Goal: Transaction & Acquisition: Purchase product/service

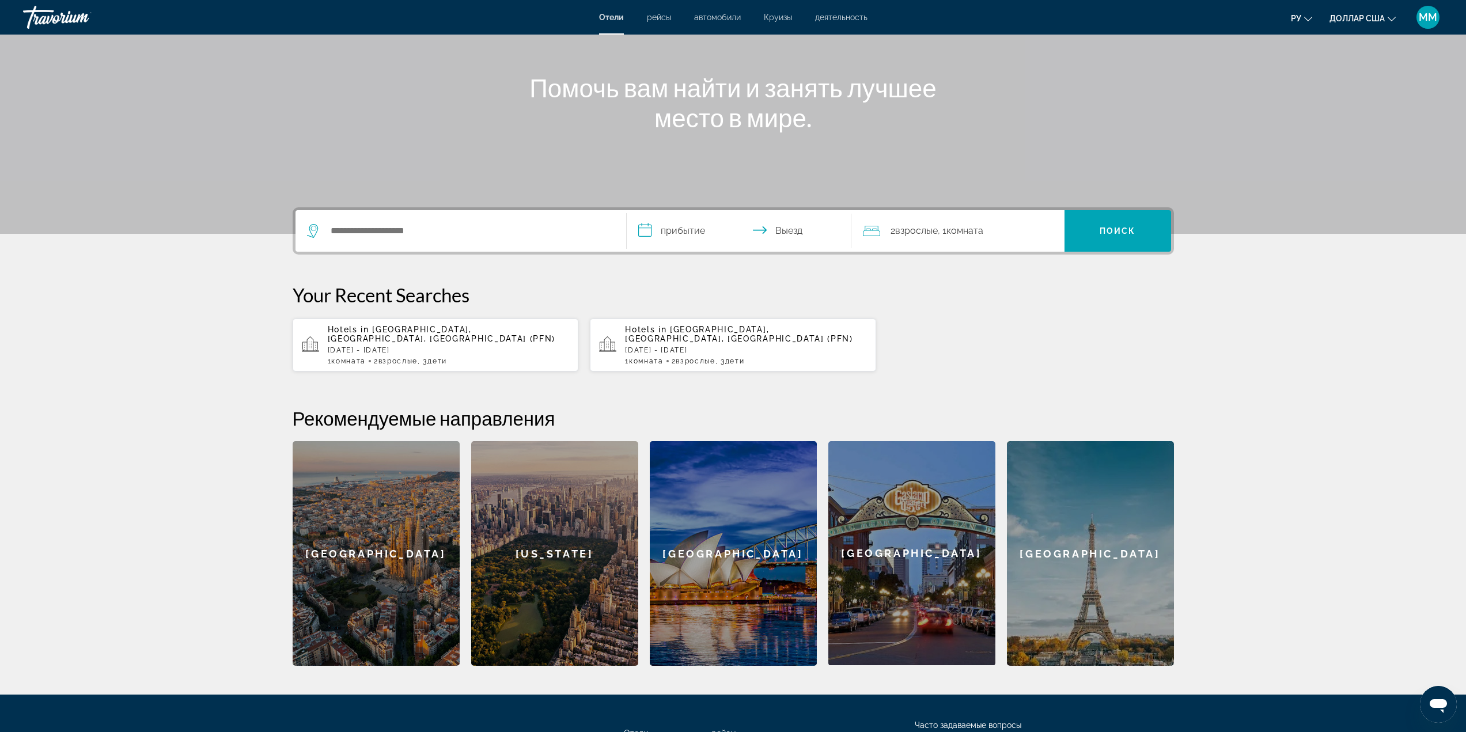
scroll to position [115, 0]
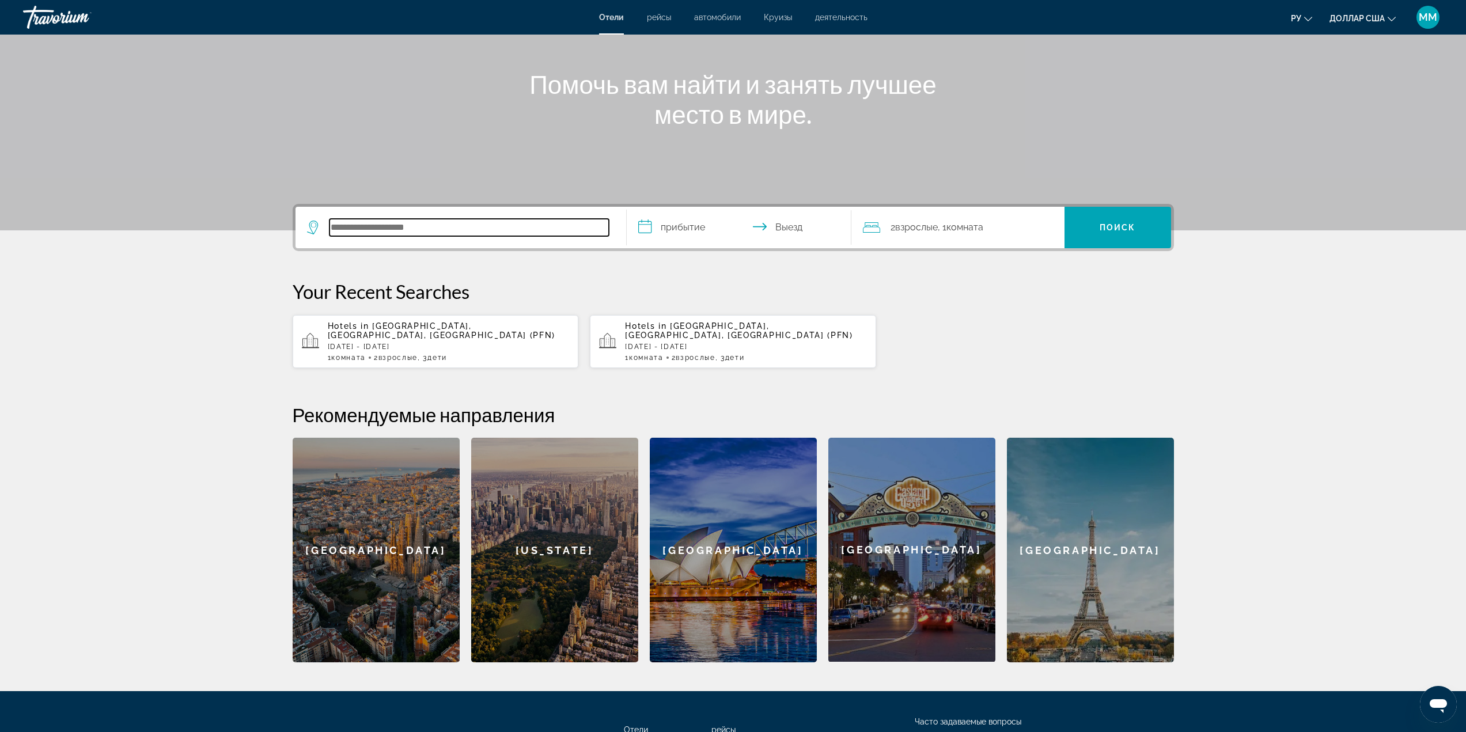
click at [377, 222] on input "Поиск отеля" at bounding box center [469, 227] width 279 height 17
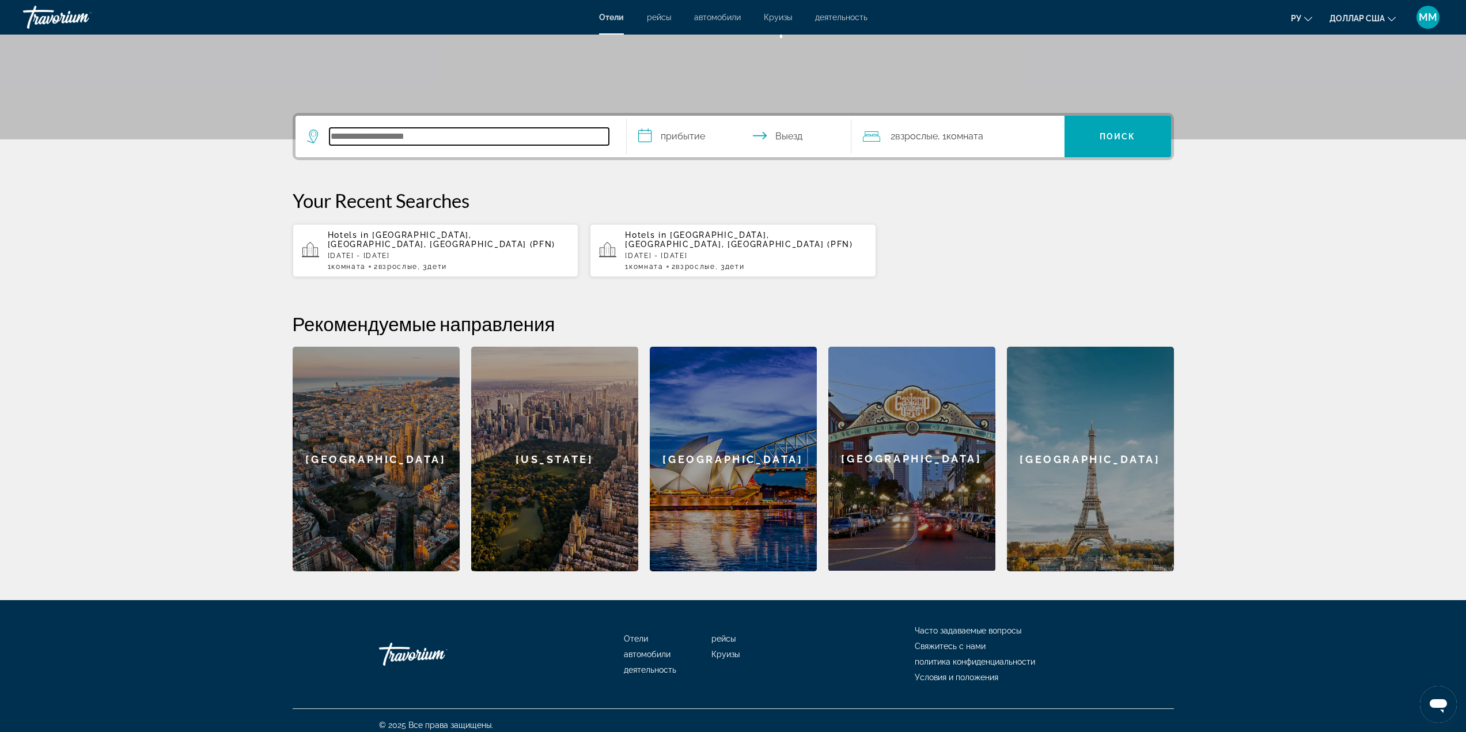
click at [366, 143] on input "Поиск отеля" at bounding box center [469, 136] width 279 height 17
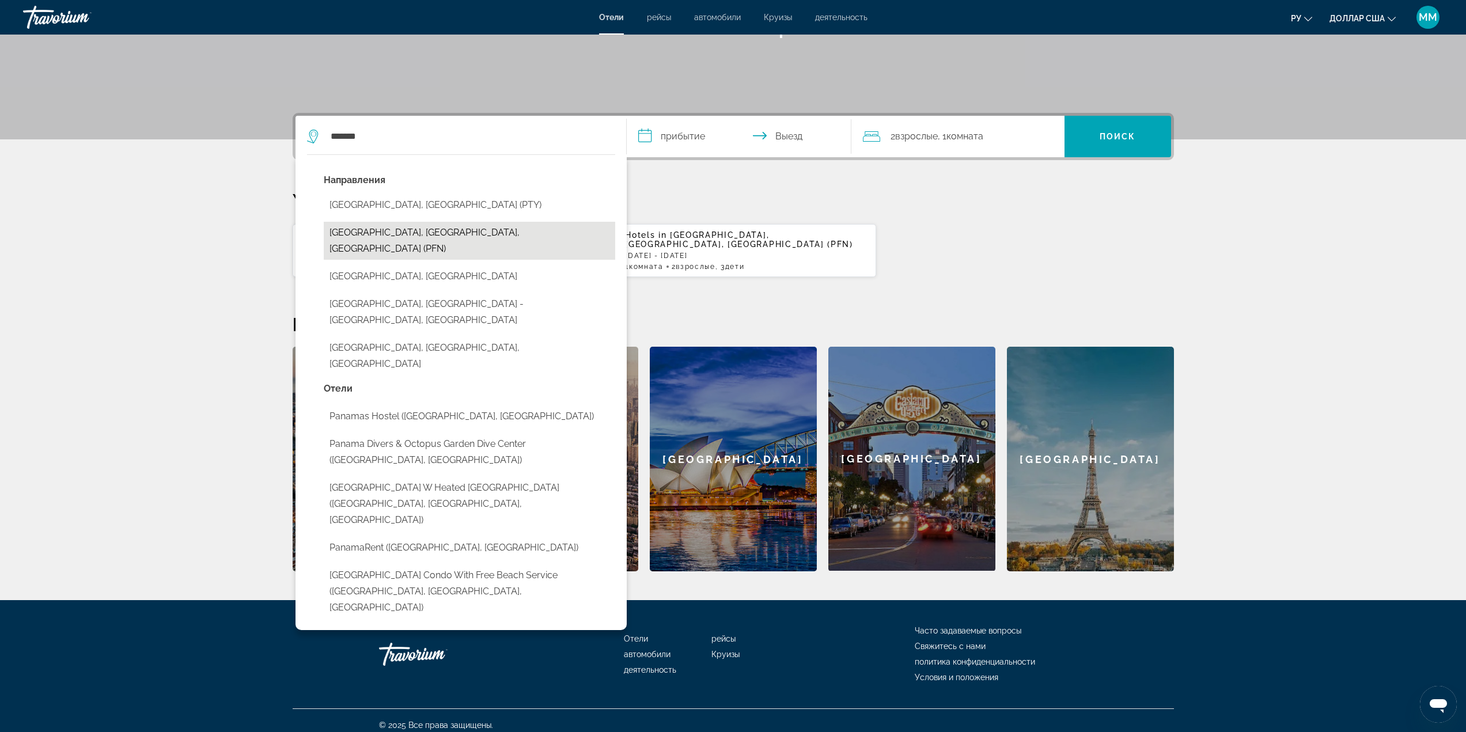
click at [391, 233] on button "[GEOGRAPHIC_DATA], [GEOGRAPHIC_DATA], [GEOGRAPHIC_DATA] (PFN)" at bounding box center [470, 241] width 292 height 38
type input "**********"
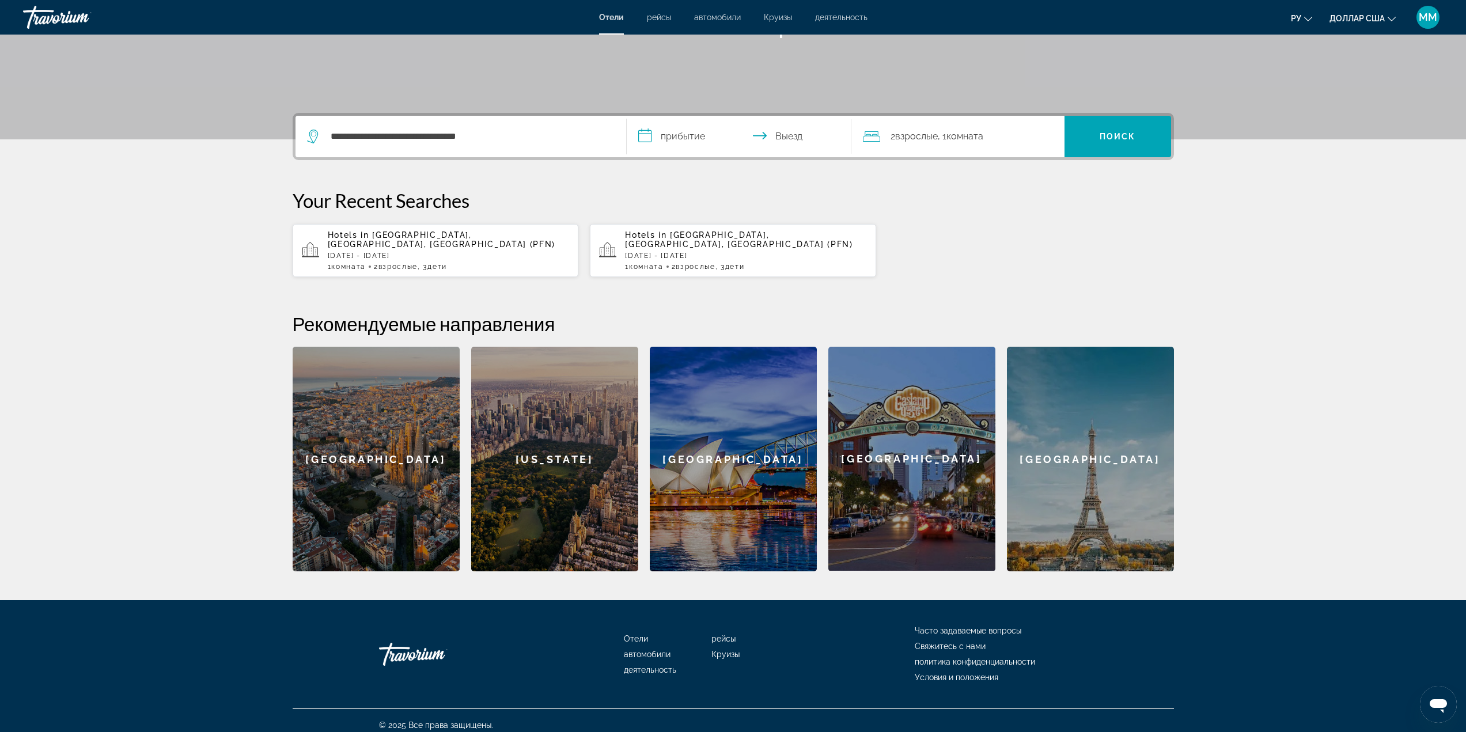
click at [687, 133] on input "**********" at bounding box center [741, 138] width 229 height 45
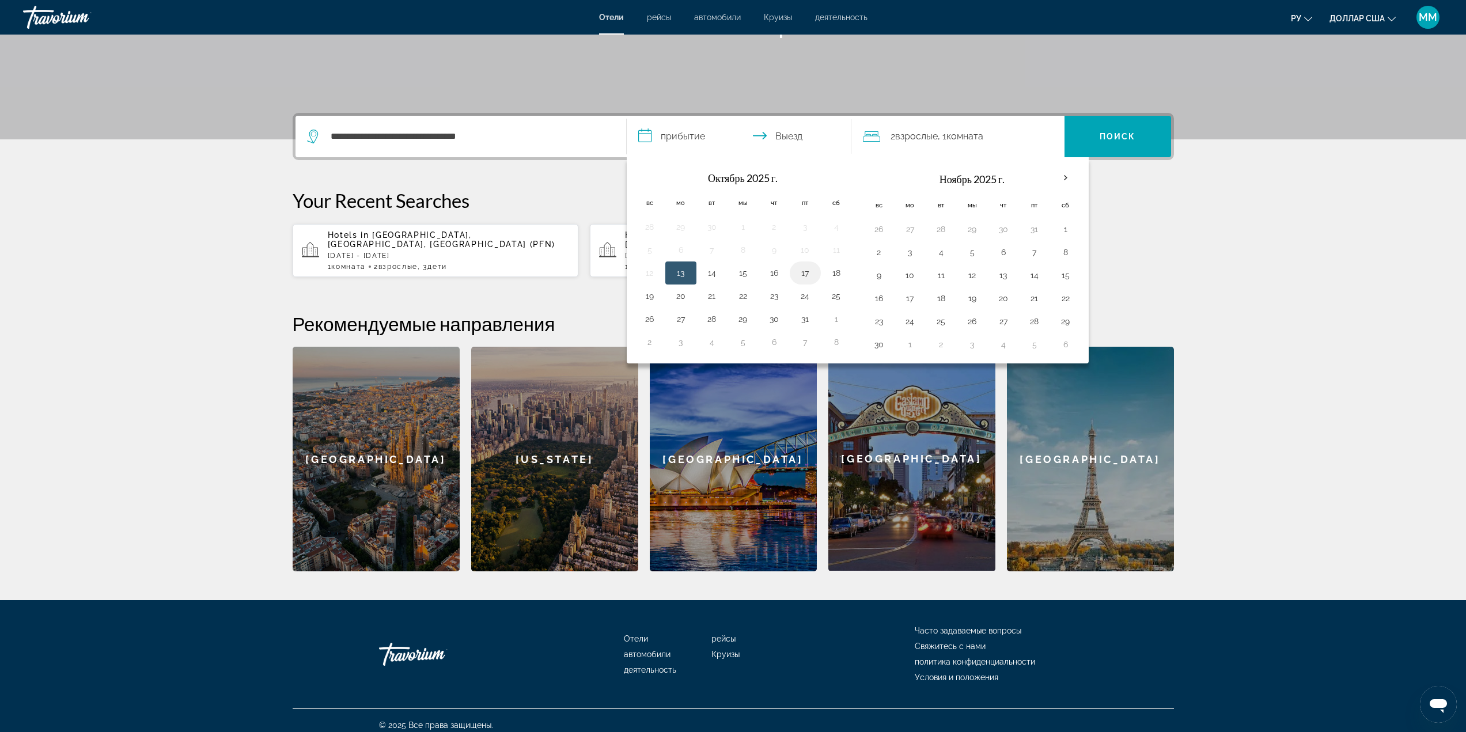
click at [799, 272] on button "17" at bounding box center [805, 273] width 18 height 16
drag, startPoint x: 738, startPoint y: 288, endPoint x: 765, endPoint y: 286, distance: 27.1
click at [763, 286] on tr "19 20 21 22 23 24 25" at bounding box center [743, 296] width 218 height 23
click at [834, 295] on button "25" at bounding box center [836, 296] width 18 height 16
type input "**********"
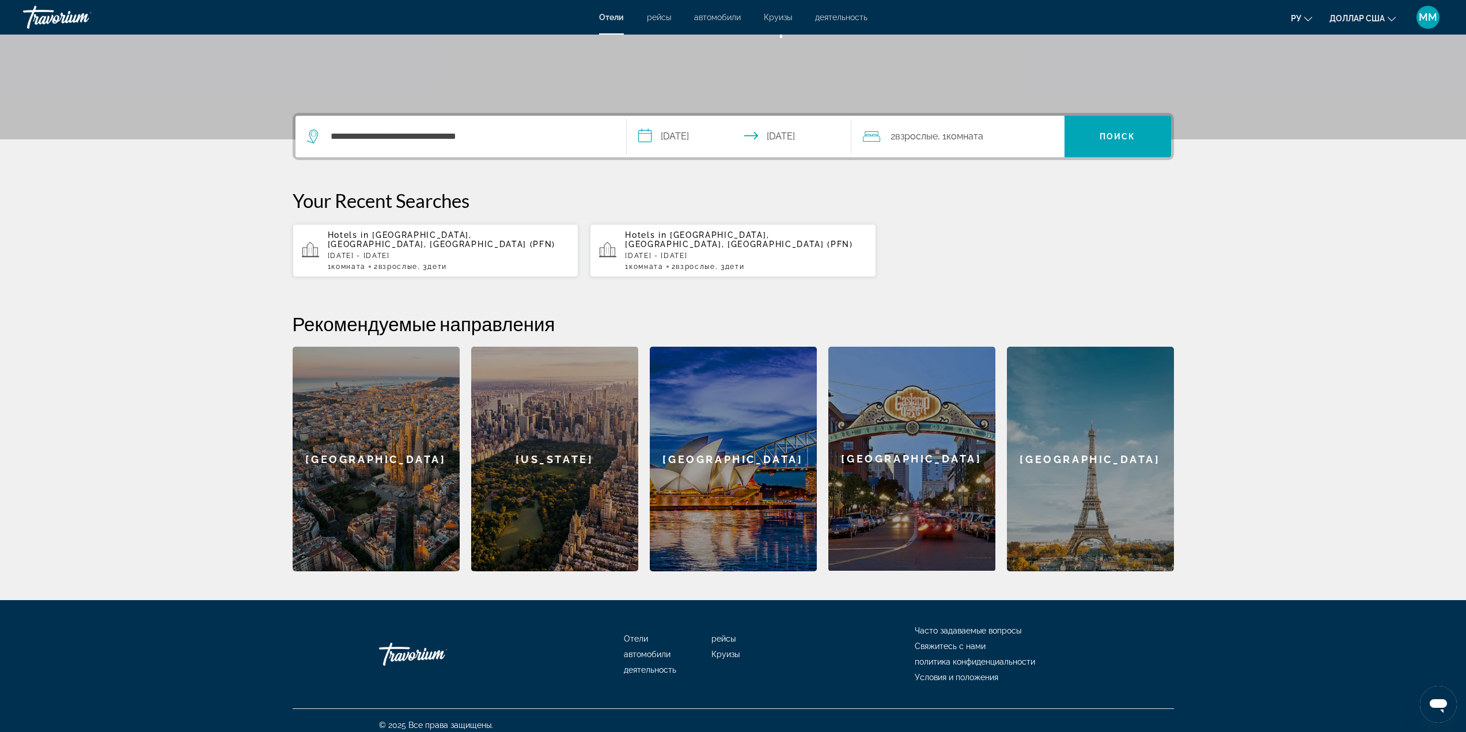
click at [685, 138] on input "**********" at bounding box center [741, 138] width 229 height 45
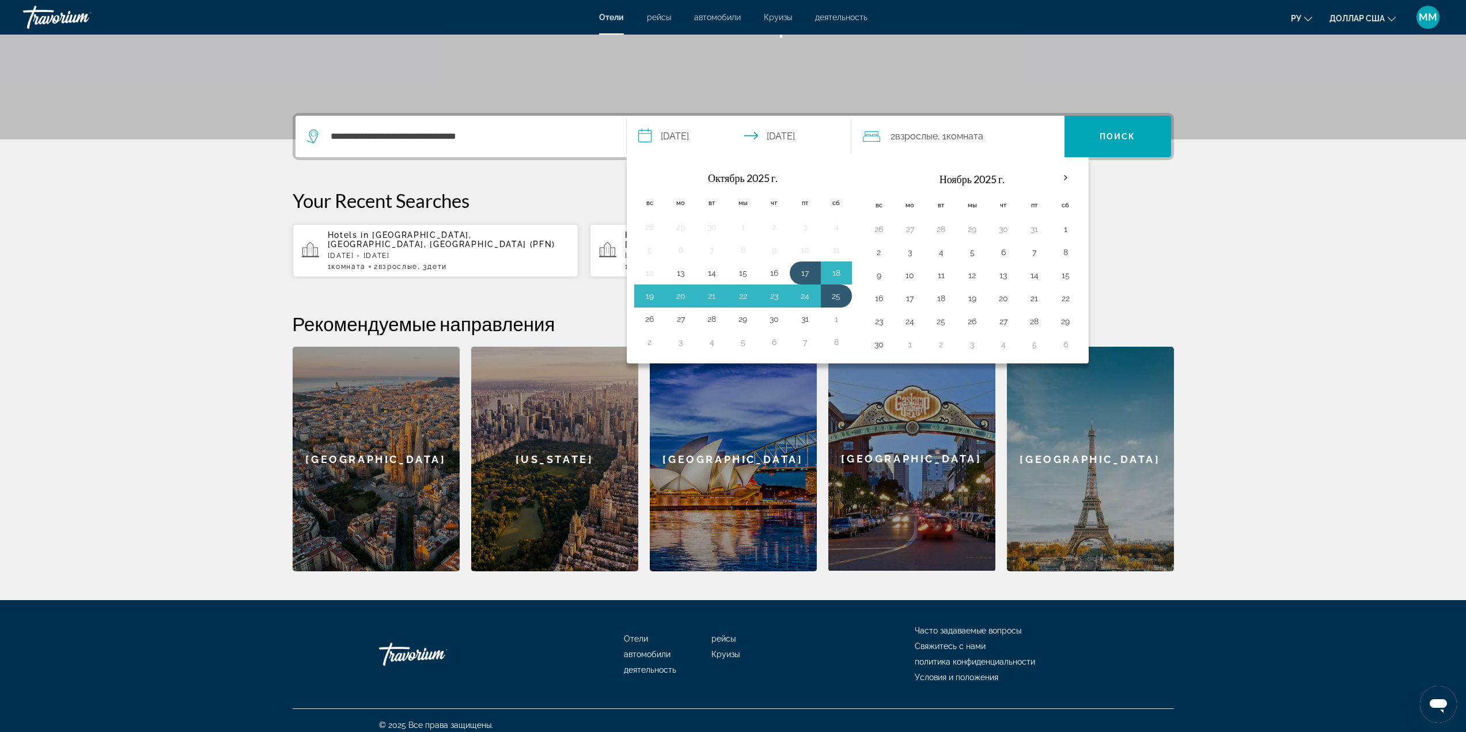
click at [938, 142] on span "2 Взрослые Взрослый" at bounding box center [914, 136] width 47 height 16
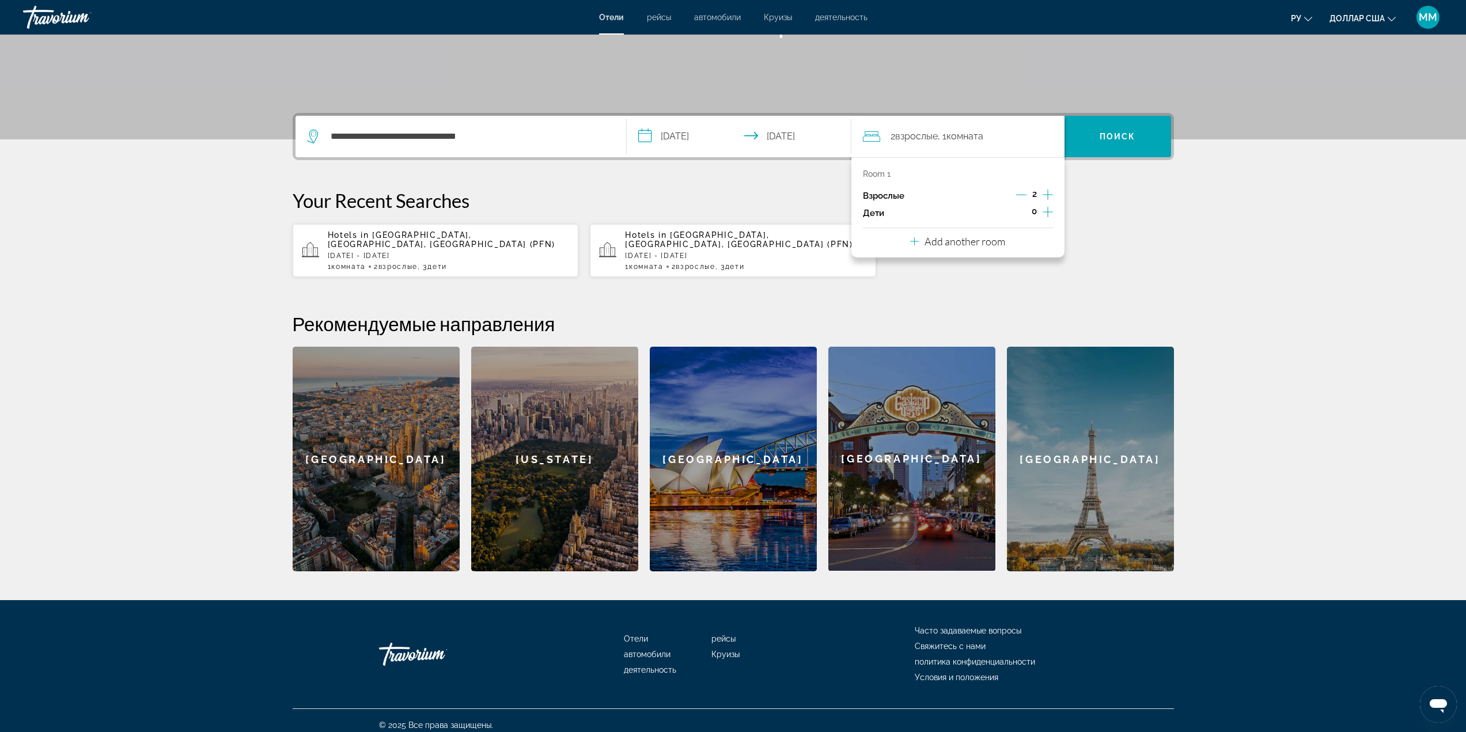
click at [1048, 210] on icon "Increment children" at bounding box center [1048, 212] width 10 height 10
click at [1022, 211] on icon "Decrement children" at bounding box center [1021, 212] width 10 height 10
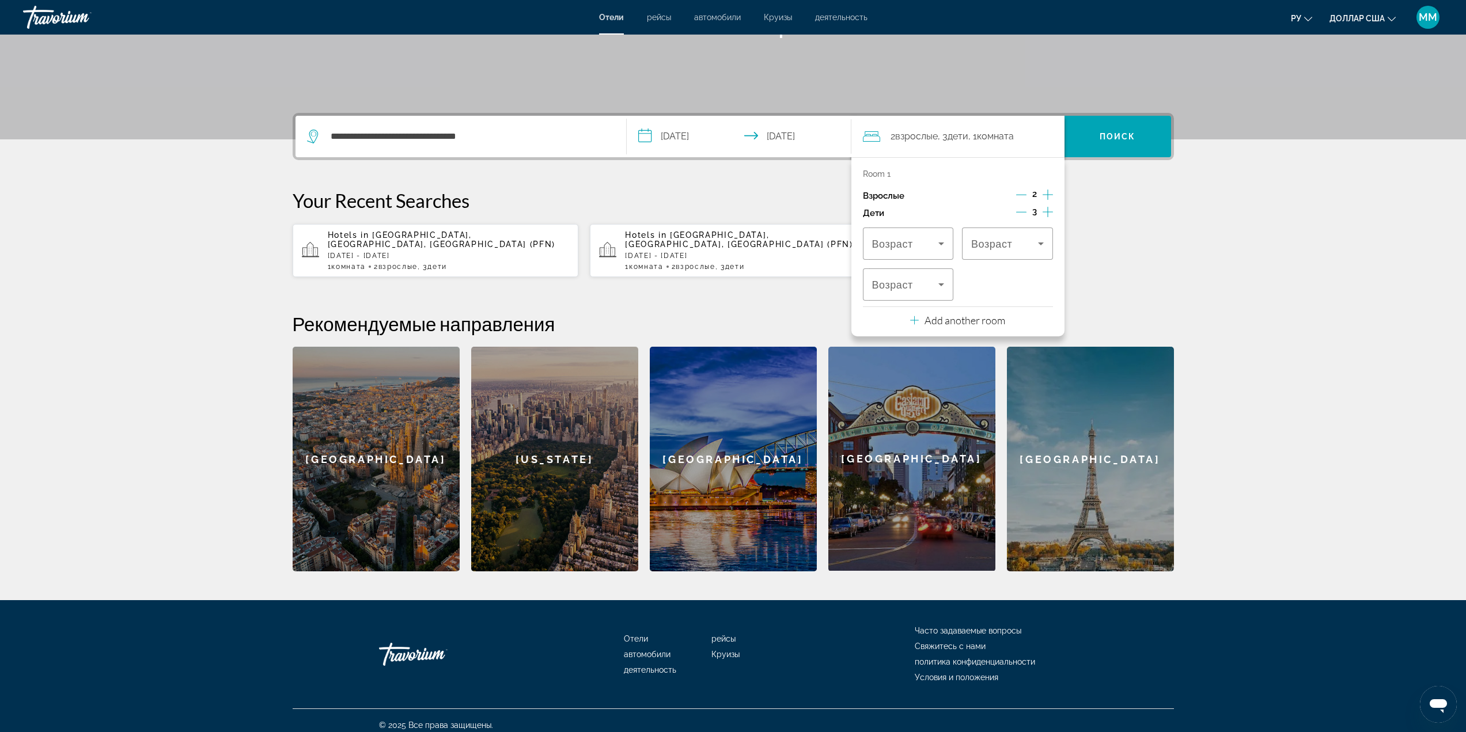
click at [1022, 211] on icon "Decrement children" at bounding box center [1021, 212] width 10 height 10
click at [917, 236] on div "Travelers: 2 adults, 2 children" at bounding box center [908, 244] width 73 height 32
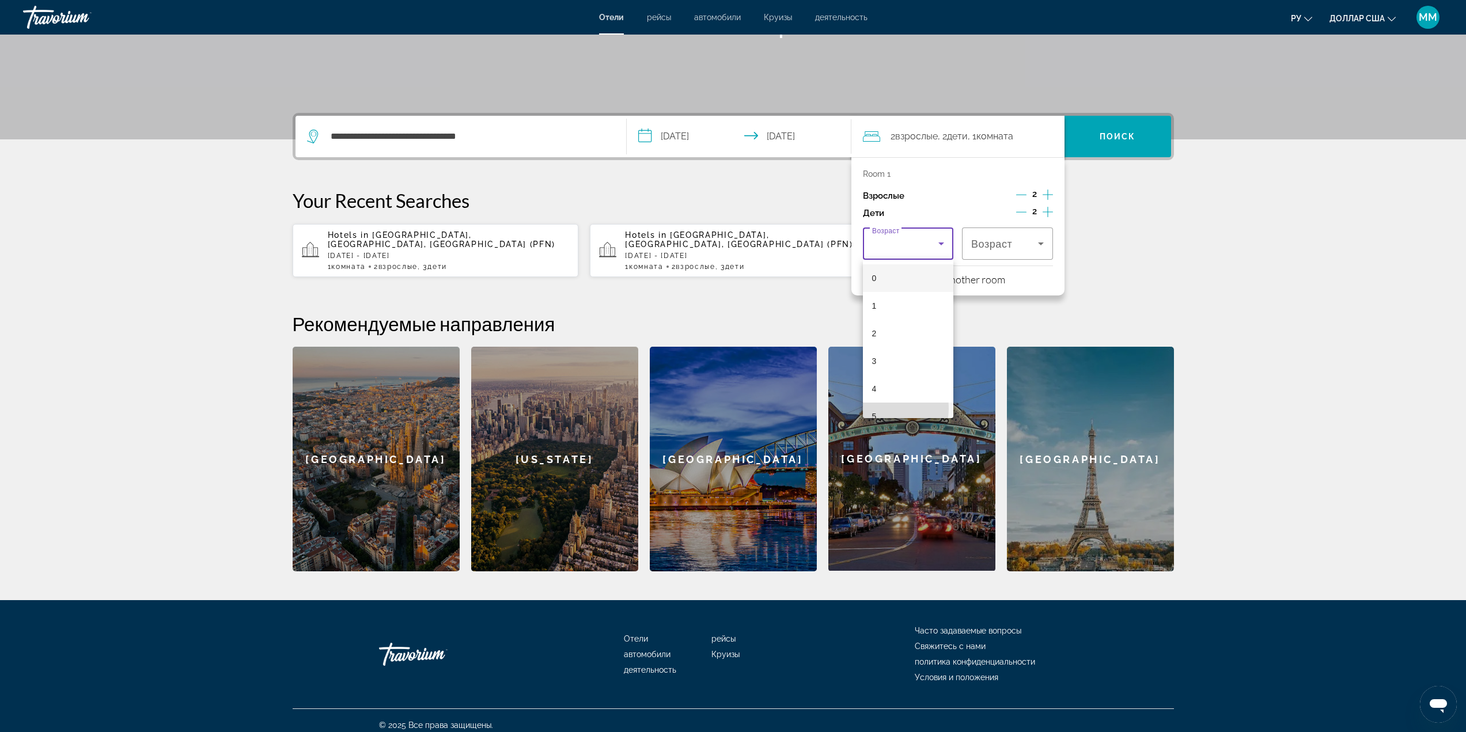
click at [884, 409] on mat-option "5" at bounding box center [908, 417] width 91 height 28
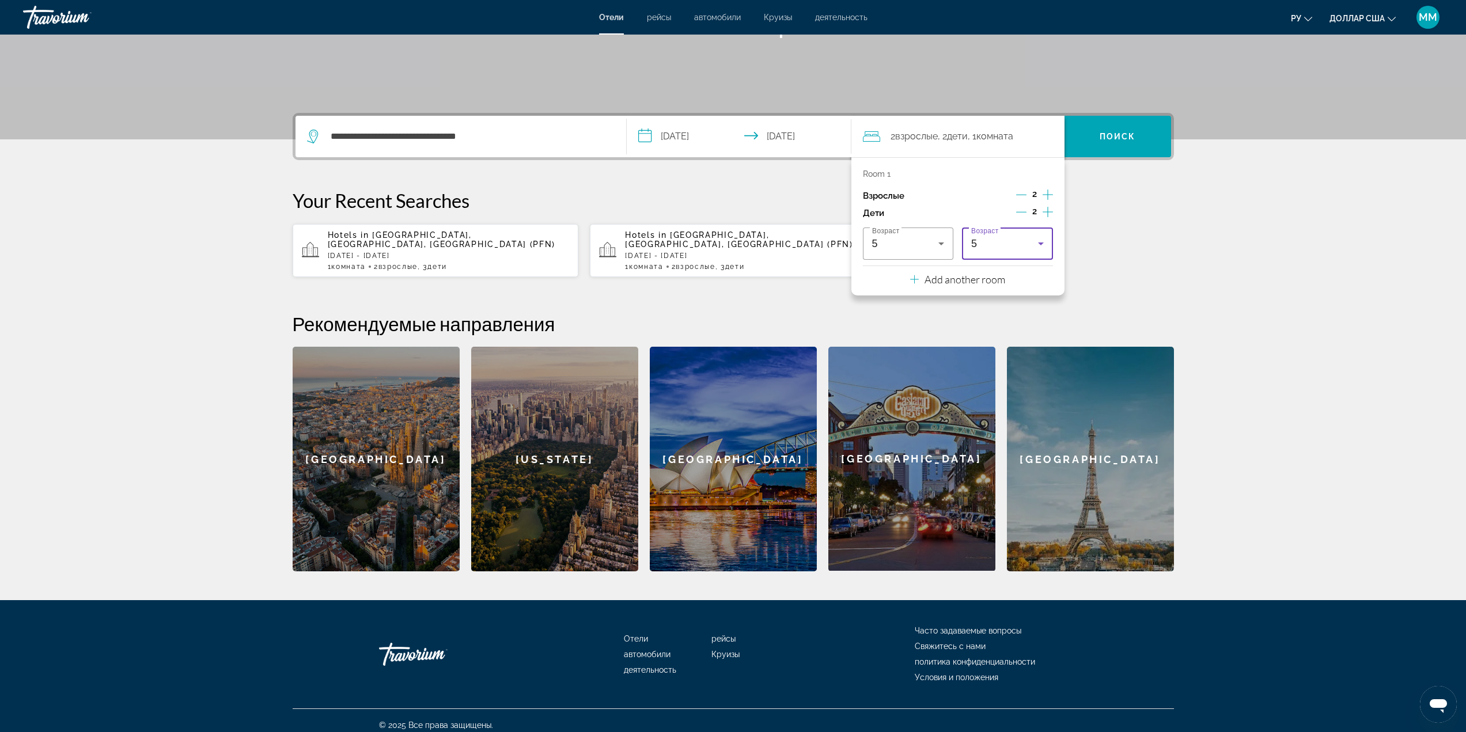
click at [1019, 239] on div "5" at bounding box center [1004, 244] width 67 height 14
click at [1003, 310] on mat-option "8" at bounding box center [1007, 315] width 91 height 28
click at [1114, 138] on font "Поиск" at bounding box center [1118, 136] width 36 height 9
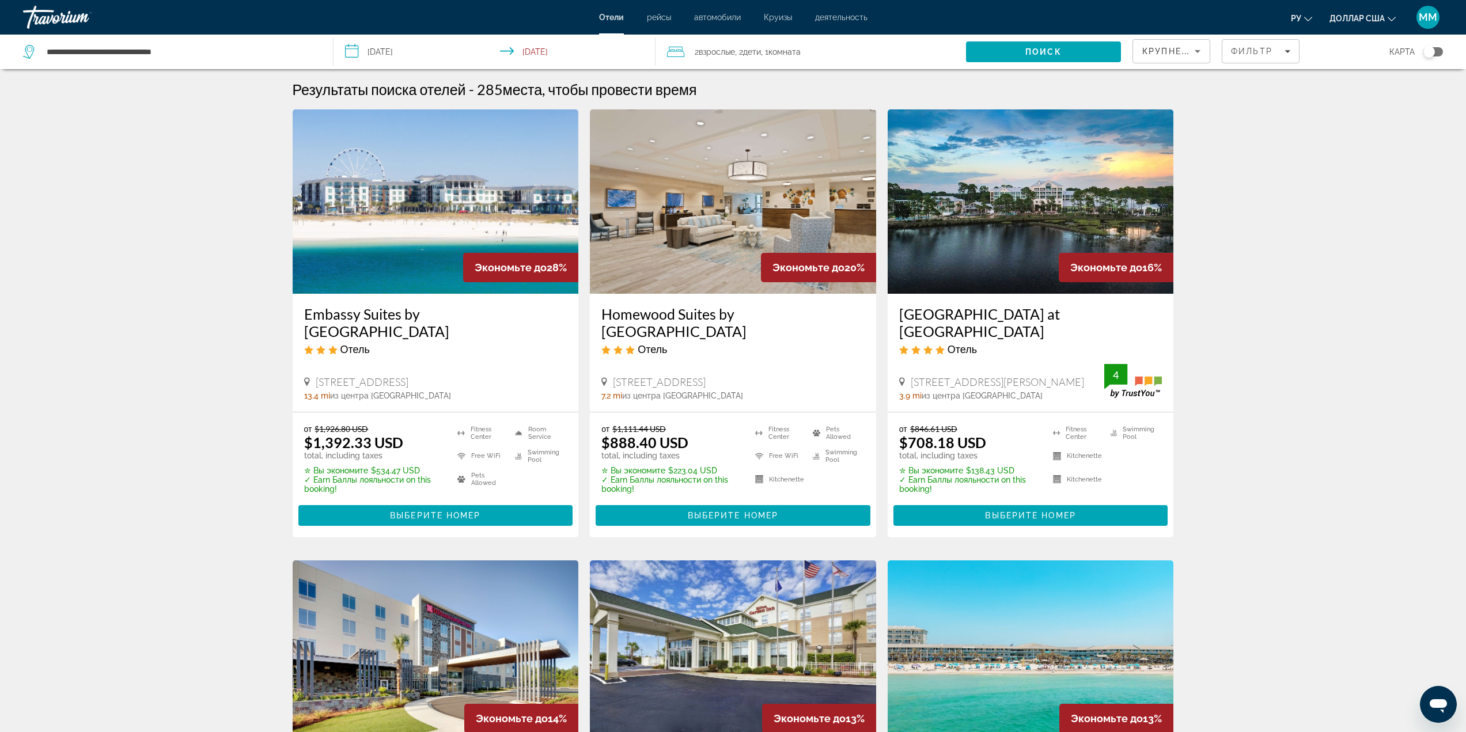
click at [51, 17] on div "Травориум" at bounding box center [80, 17] width 115 height 30
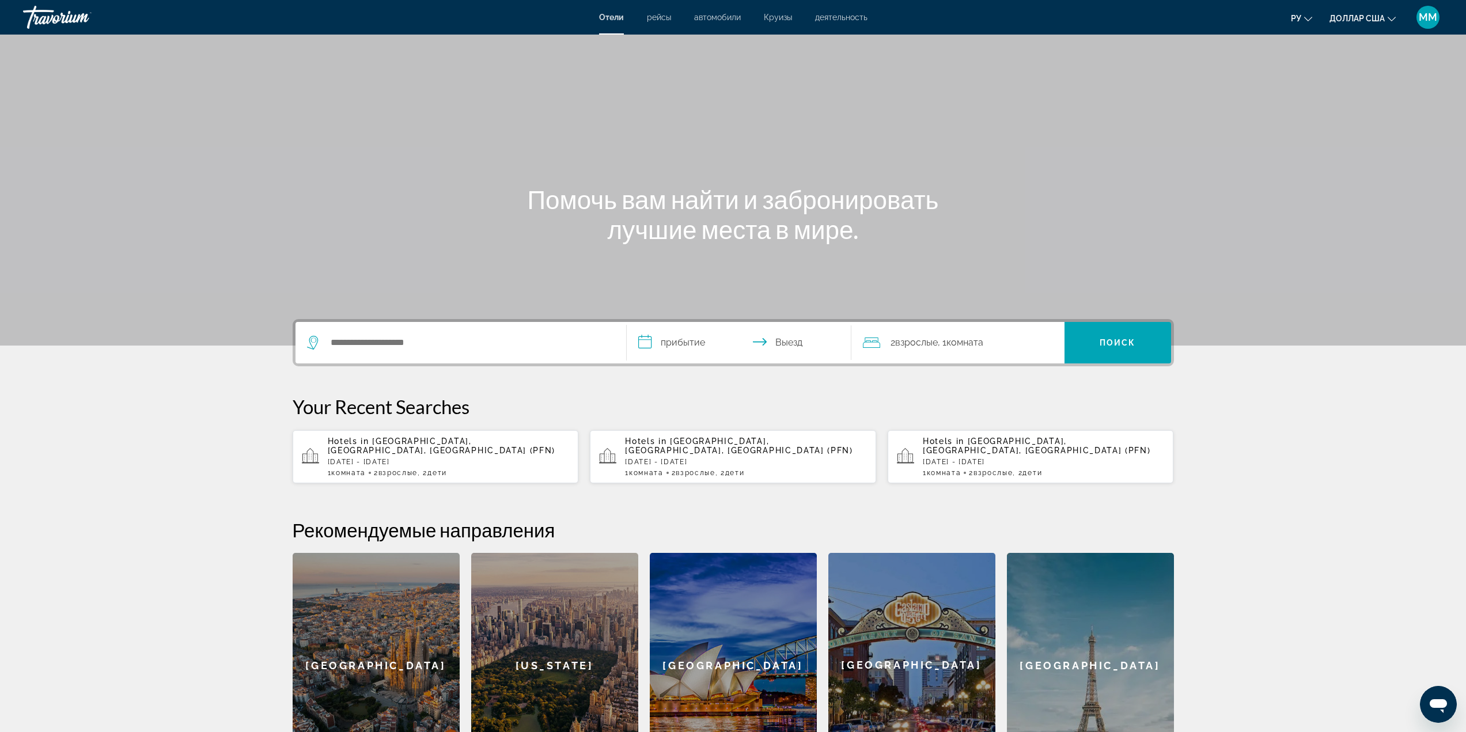
click at [47, 9] on div "Травориум" at bounding box center [80, 17] width 115 height 30
click at [1425, 15] on font "ММ" at bounding box center [1428, 17] width 18 height 12
click at [1341, 70] on font "0 Баллы лояльности" at bounding box center [1373, 73] width 78 height 7
click at [1334, 74] on font "0 Баллы лояльности" at bounding box center [1373, 73] width 78 height 7
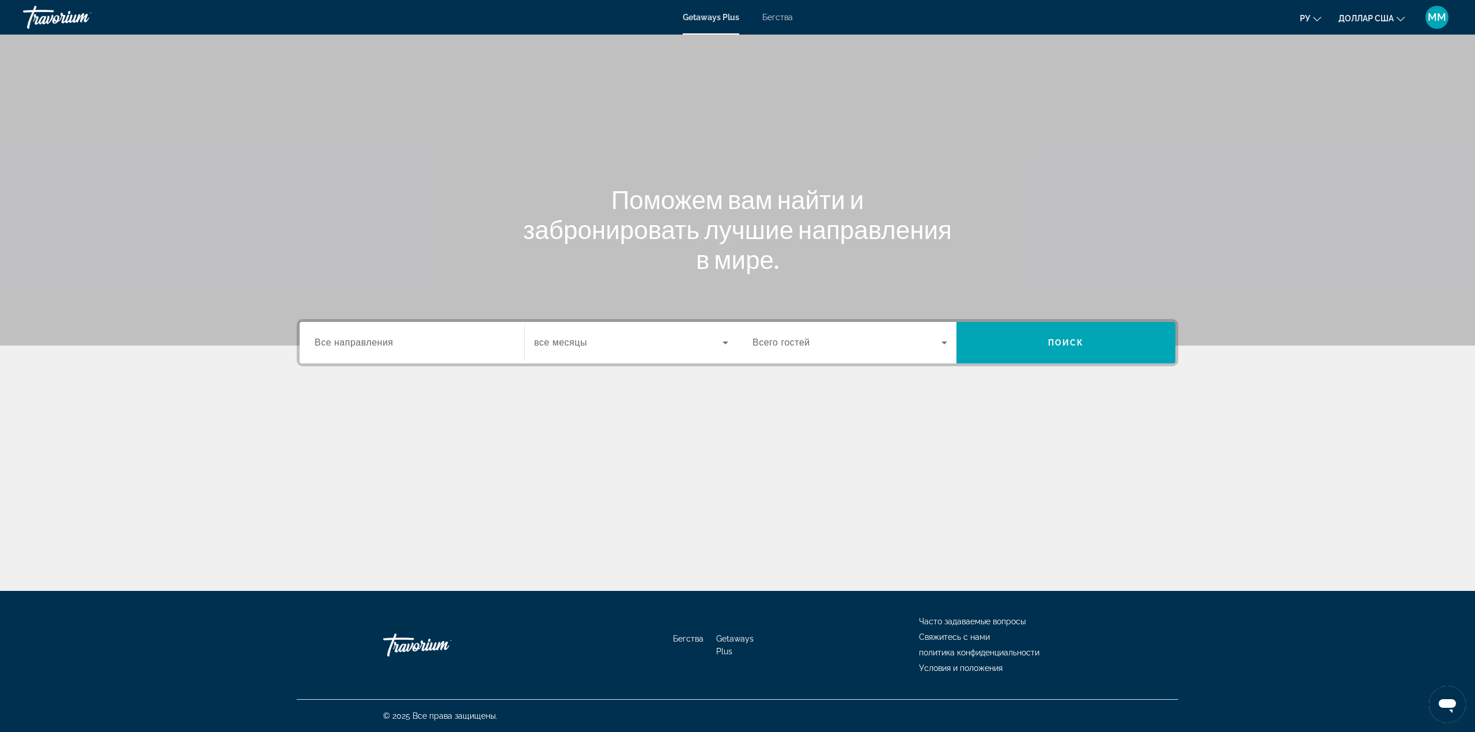
click at [364, 347] on label "Destination Все направления" at bounding box center [354, 343] width 79 height 10
click at [364, 347] on input "Destination Все направления" at bounding box center [412, 343] width 195 height 14
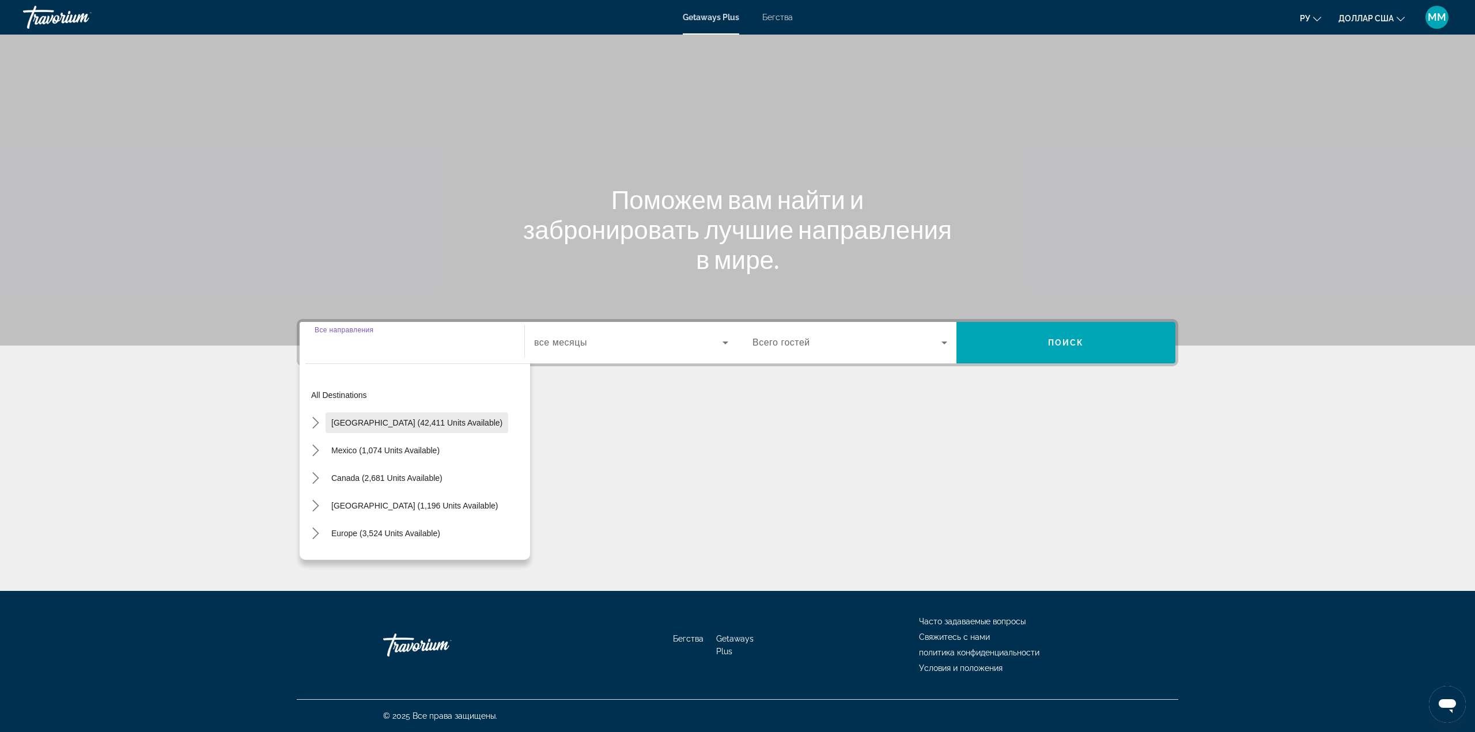
click at [365, 421] on span "United States (42,411 units available)" at bounding box center [416, 422] width 171 height 9
type input "**********"
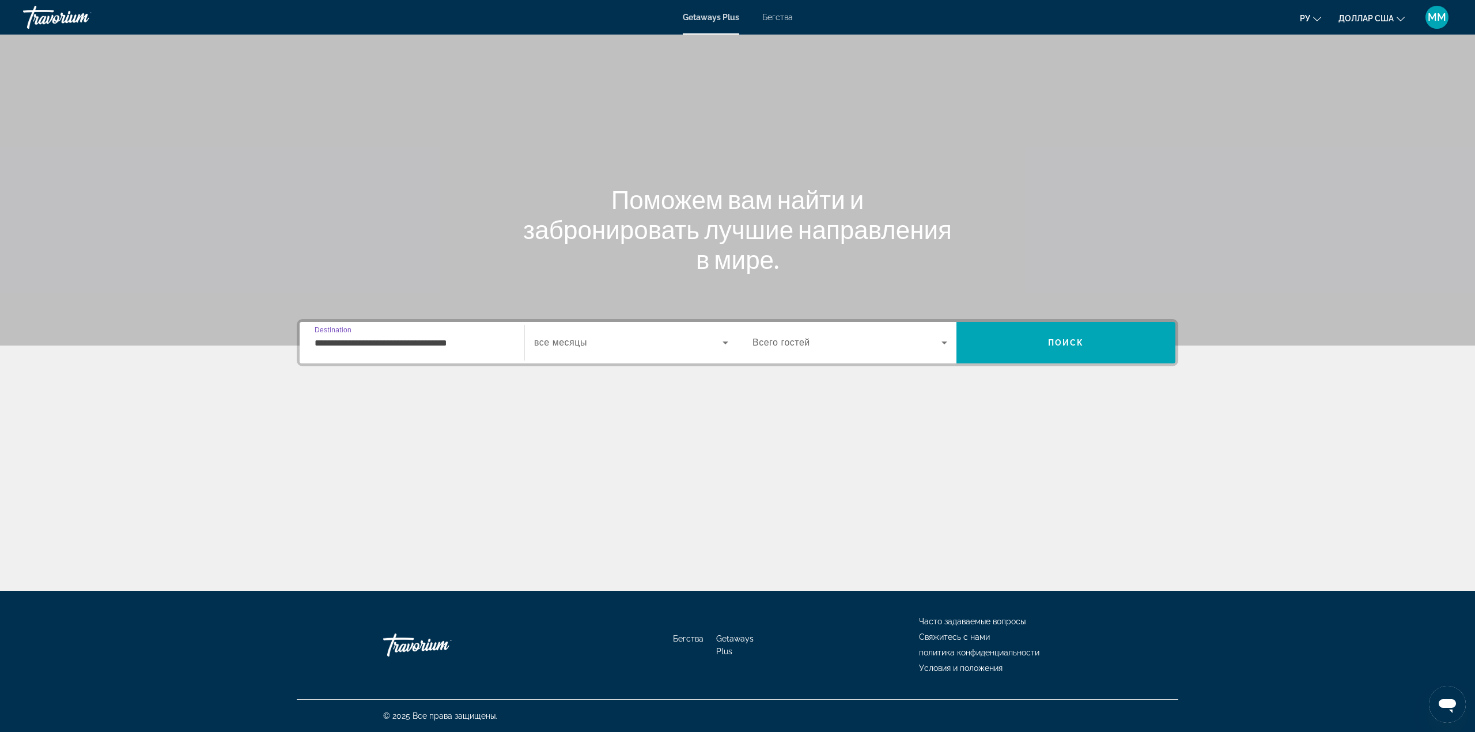
click at [621, 346] on span "Виджет поиска" at bounding box center [628, 343] width 188 height 14
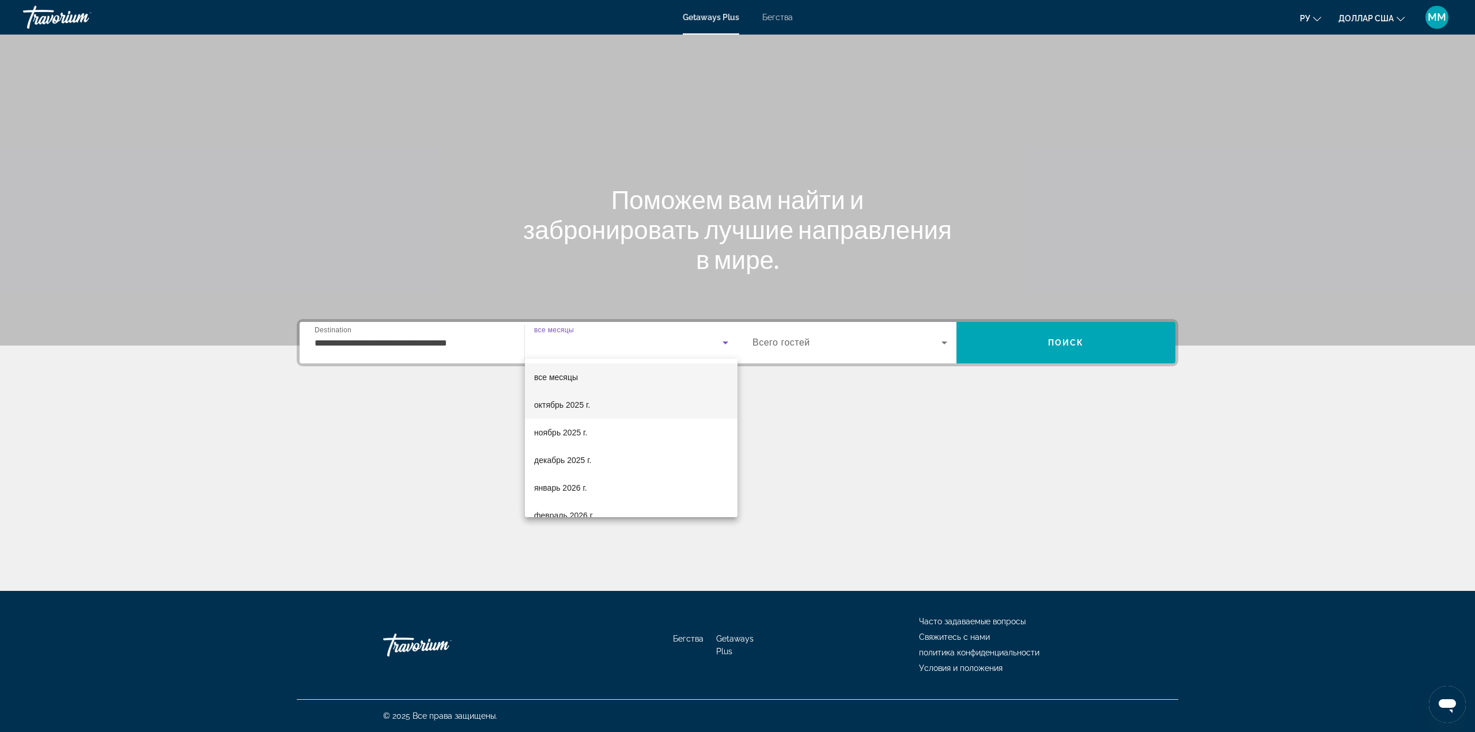
click at [596, 404] on mat-option "октябрь 2025 г." at bounding box center [631, 405] width 213 height 28
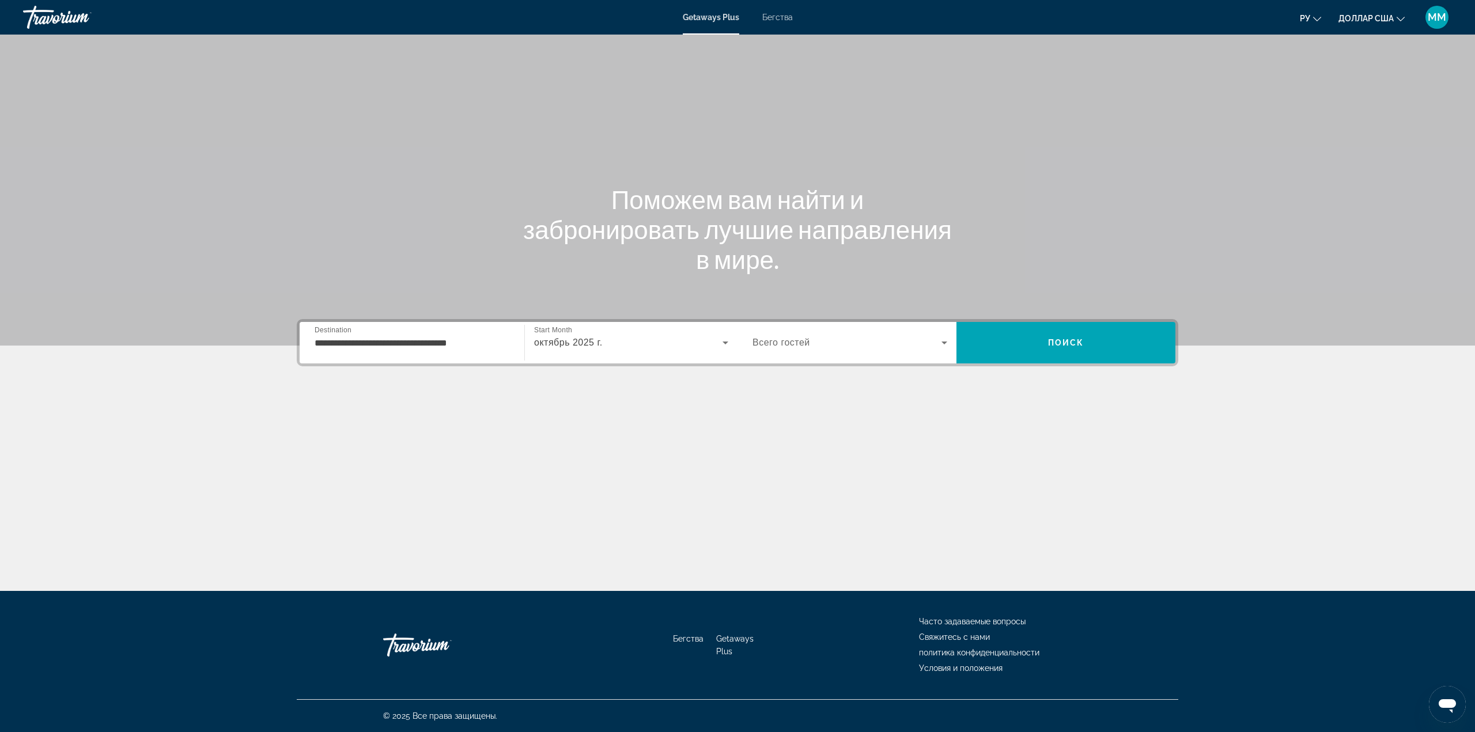
click at [782, 341] on span "Всего гостей" at bounding box center [782, 343] width 58 height 10
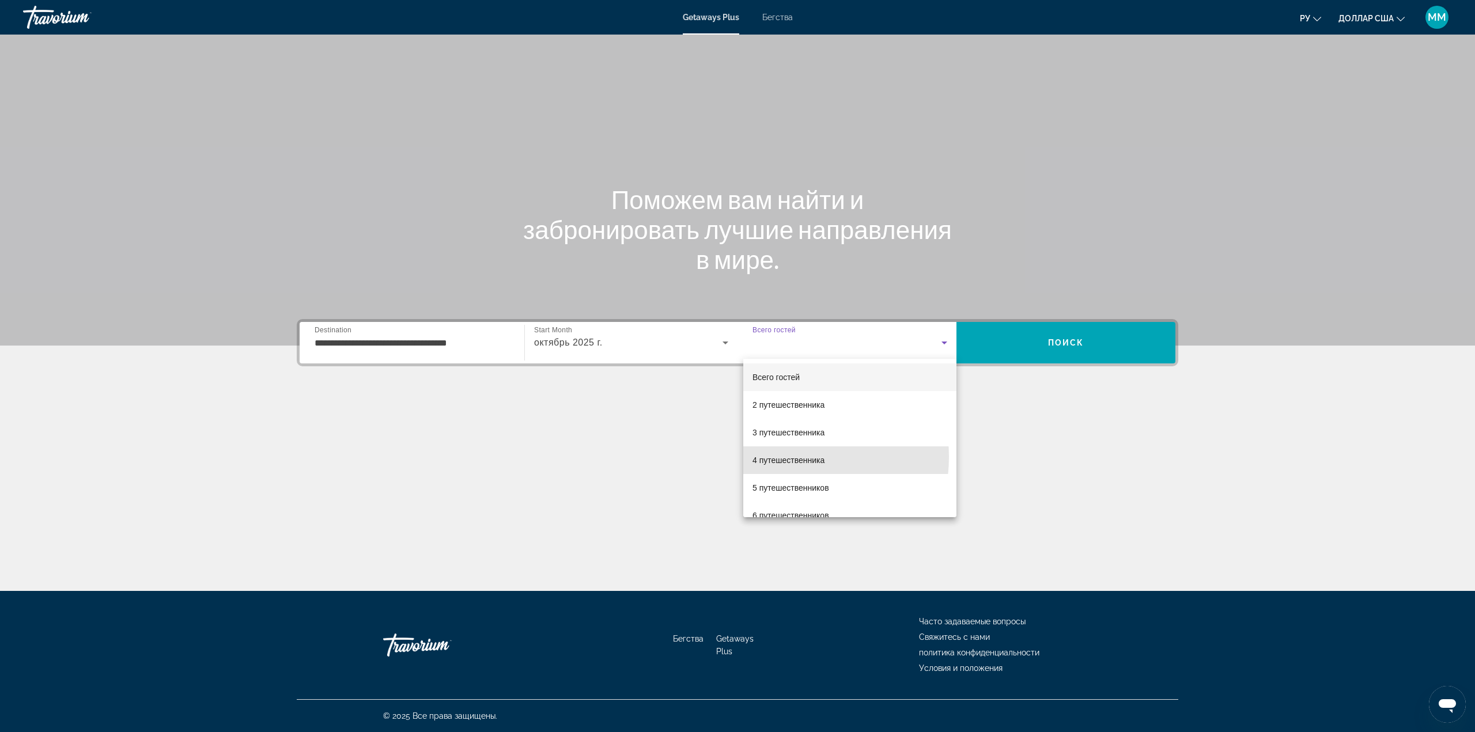
drag, startPoint x: 784, startPoint y: 457, endPoint x: 835, endPoint y: 438, distance: 54.0
click at [791, 455] on span "4 путешественника" at bounding box center [789, 460] width 72 height 14
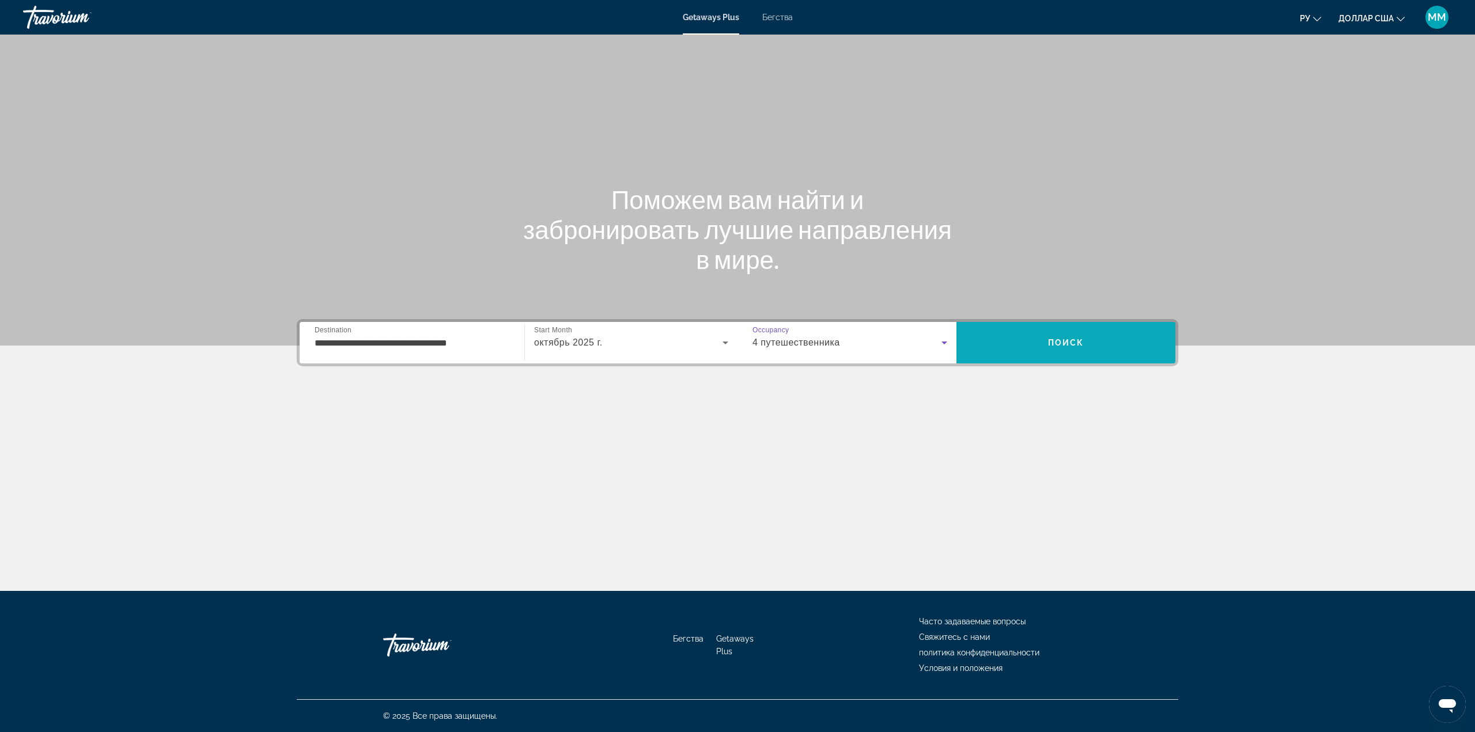
click at [1060, 334] on span "Поиск" at bounding box center [1065, 343] width 219 height 28
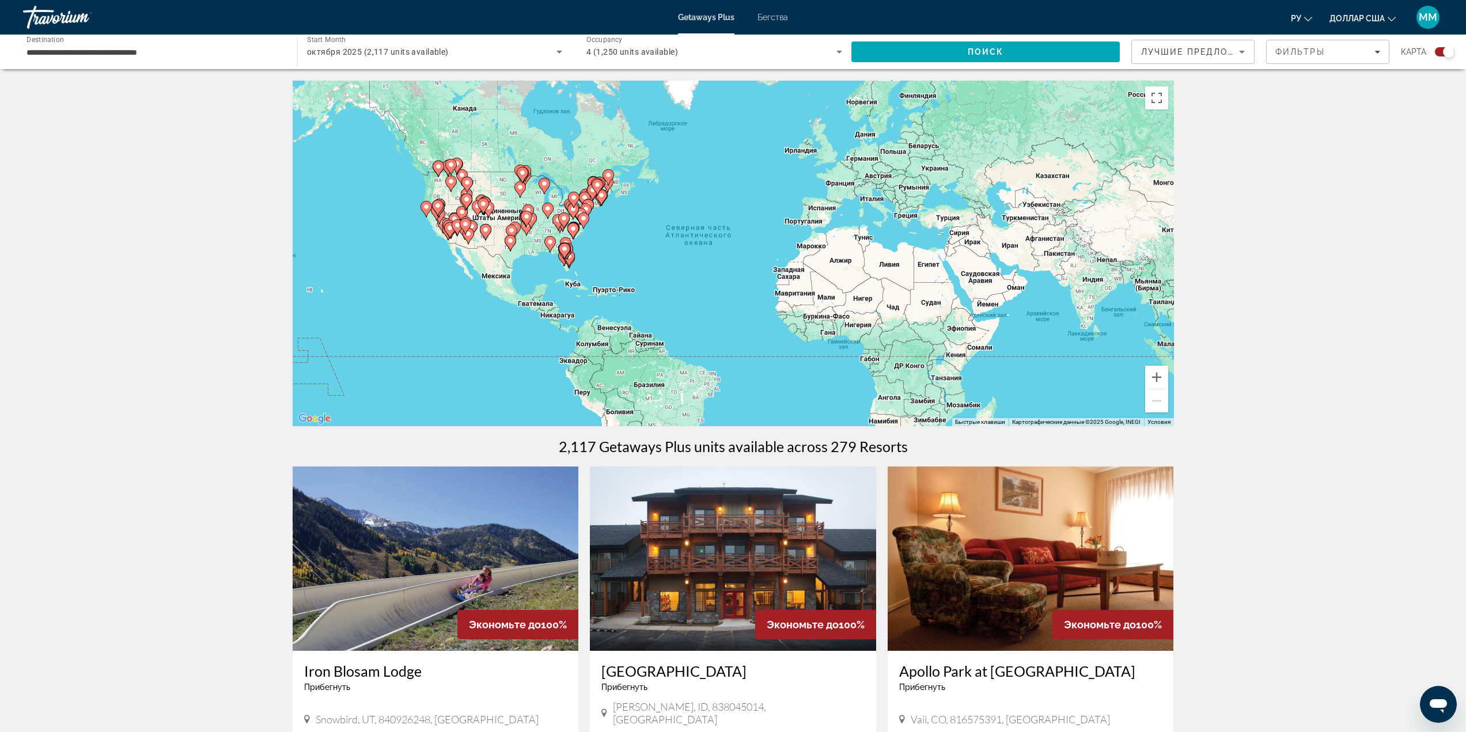
click at [612, 241] on div "Чтобы активировать перетаскивание с помощью клавиатуры, нажмите Alt + Ввод. Пос…" at bounding box center [734, 254] width 882 height 346
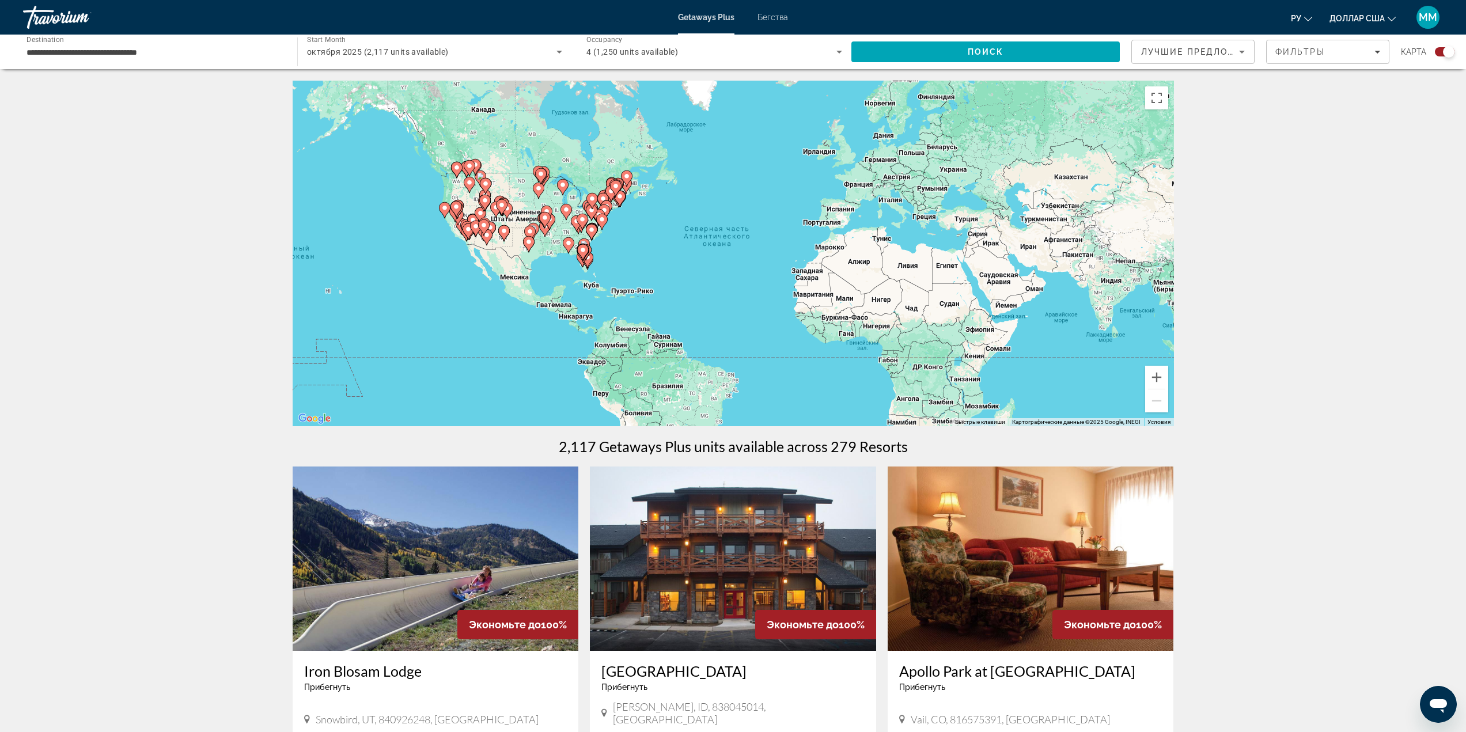
drag, startPoint x: 576, startPoint y: 228, endPoint x: 621, endPoint y: 230, distance: 45.0
click at [595, 230] on image "Основное содержание" at bounding box center [591, 229] width 7 height 7
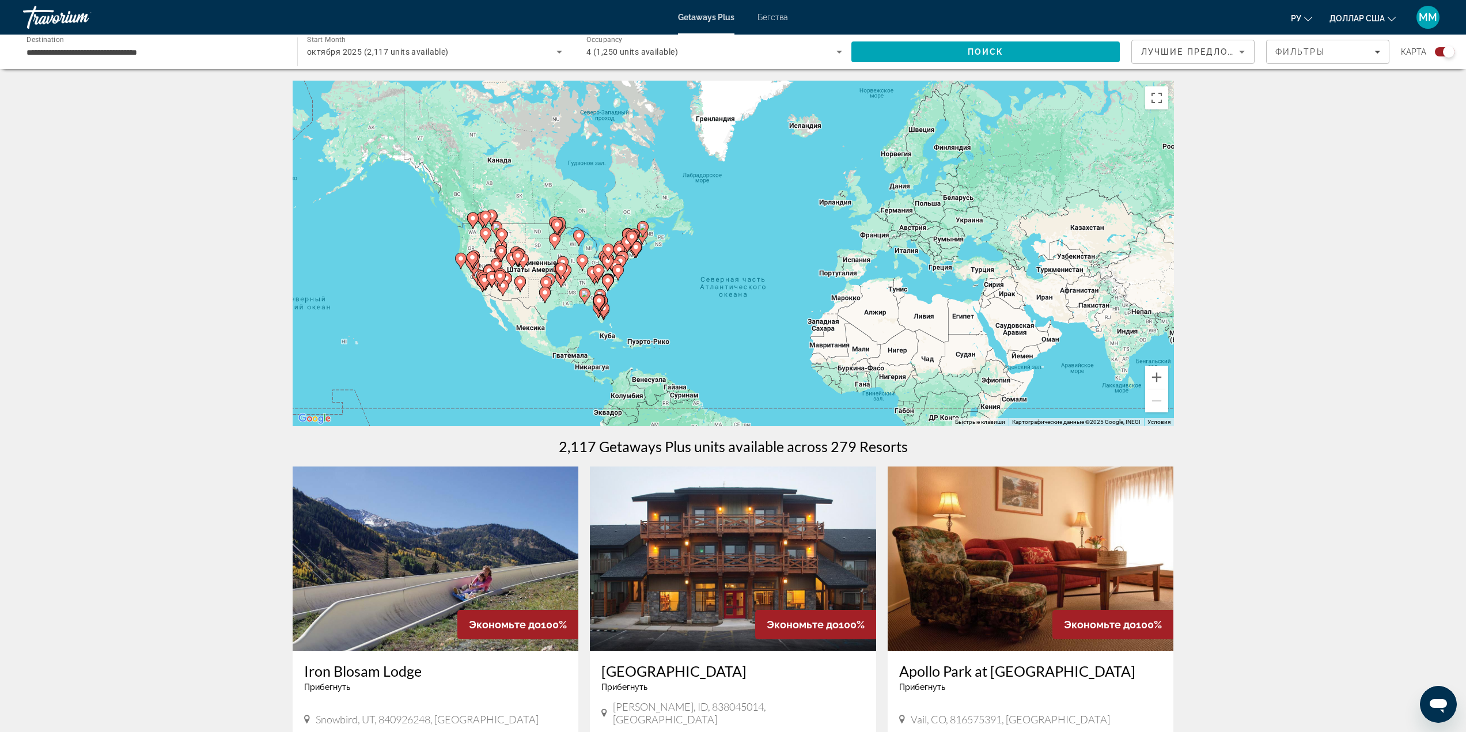
drag, startPoint x: 696, startPoint y: 226, endPoint x: 632, endPoint y: 278, distance: 82.4
click at [632, 278] on div "Чтобы активировать перетаскивание с помощью клавиатуры, нажмите Alt + Ввод. Пос…" at bounding box center [734, 254] width 882 height 346
click at [597, 301] on image "Основное содержание" at bounding box center [598, 300] width 7 height 7
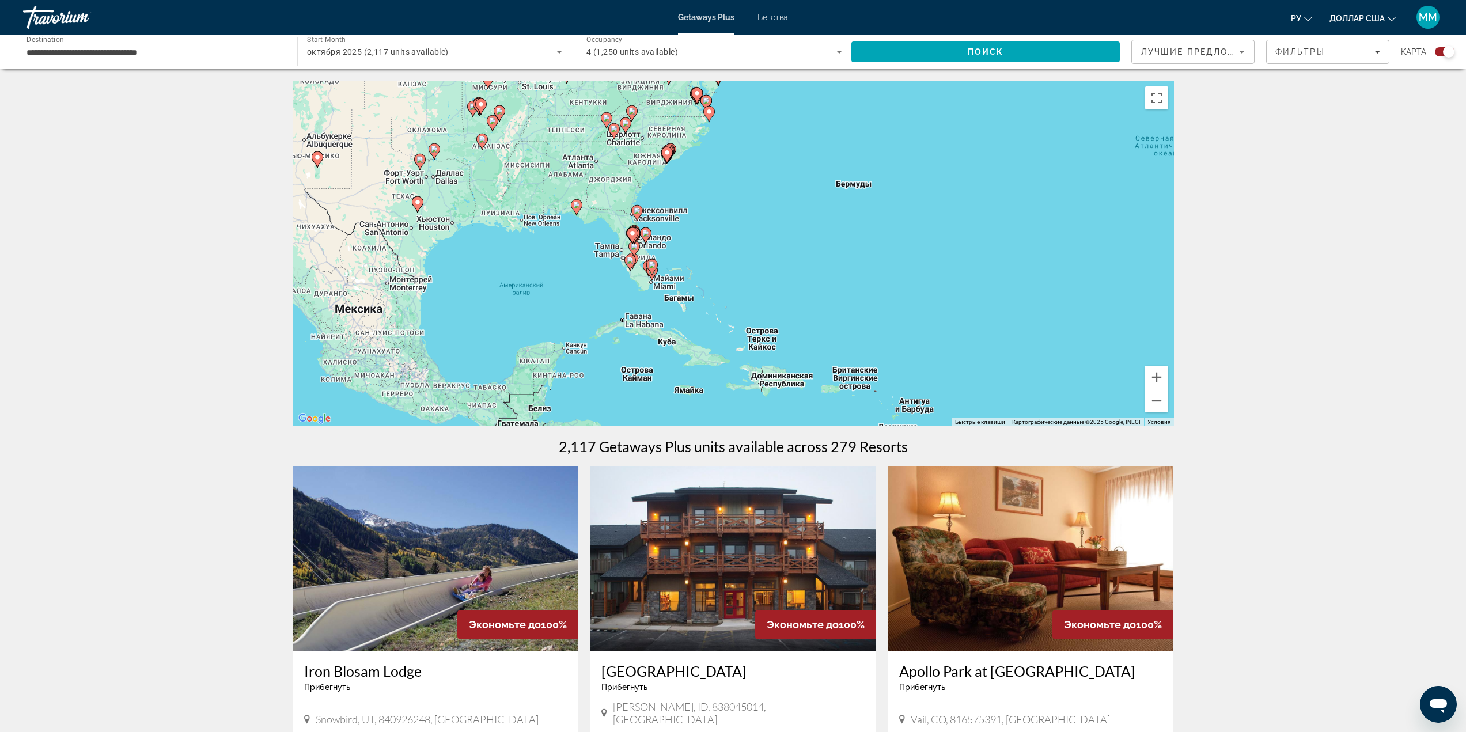
drag, startPoint x: 803, startPoint y: 188, endPoint x: 702, endPoint y: 185, distance: 100.9
click at [702, 185] on div "Чтобы активировать перетаскивание с помощью клавиатуры, нажмите Alt + Ввод. Пос…" at bounding box center [734, 254] width 882 height 346
click at [571, 203] on image "Основное содержание" at bounding box center [573, 202] width 7 height 7
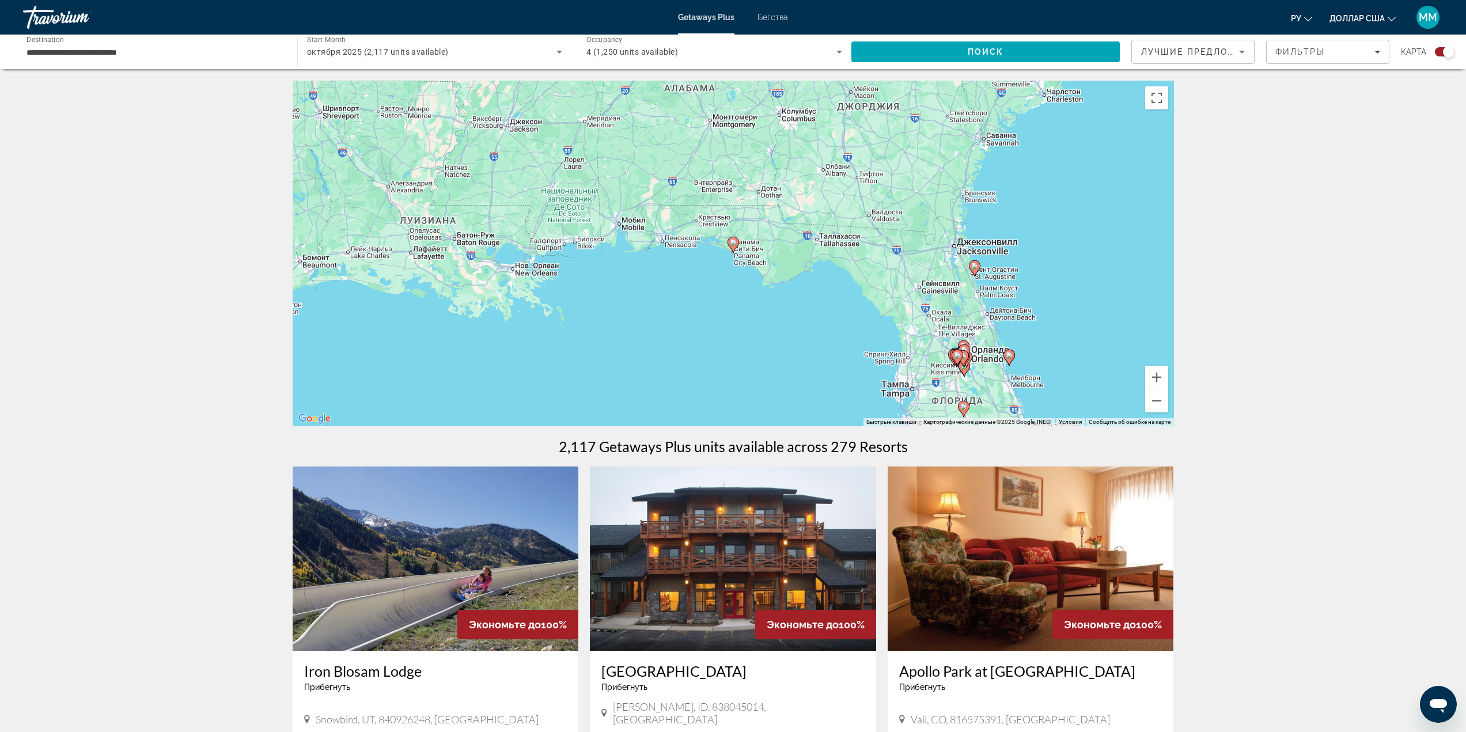
click at [733, 244] on image "Основное содержание" at bounding box center [733, 242] width 7 height 7
type input "**********"
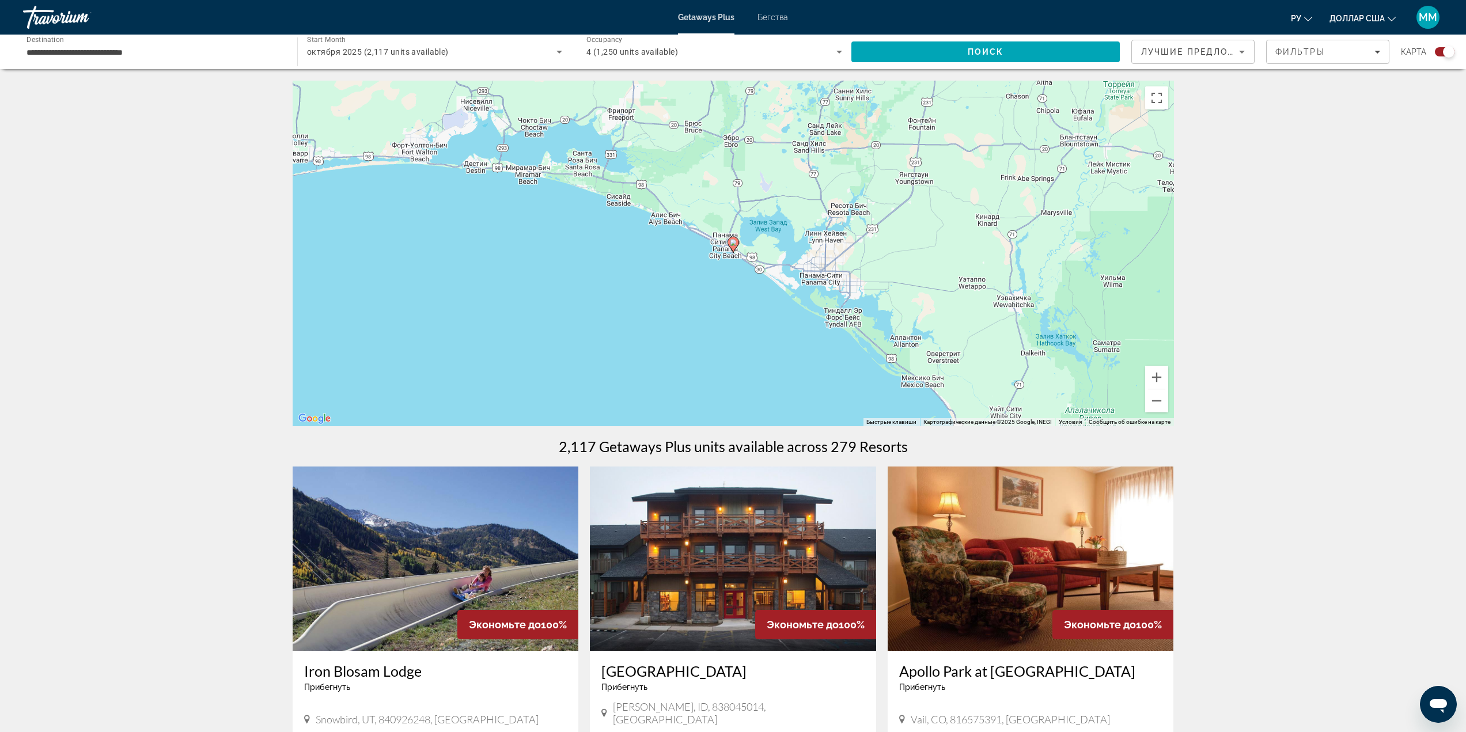
click at [733, 241] on image "Основное содержание" at bounding box center [733, 242] width 7 height 7
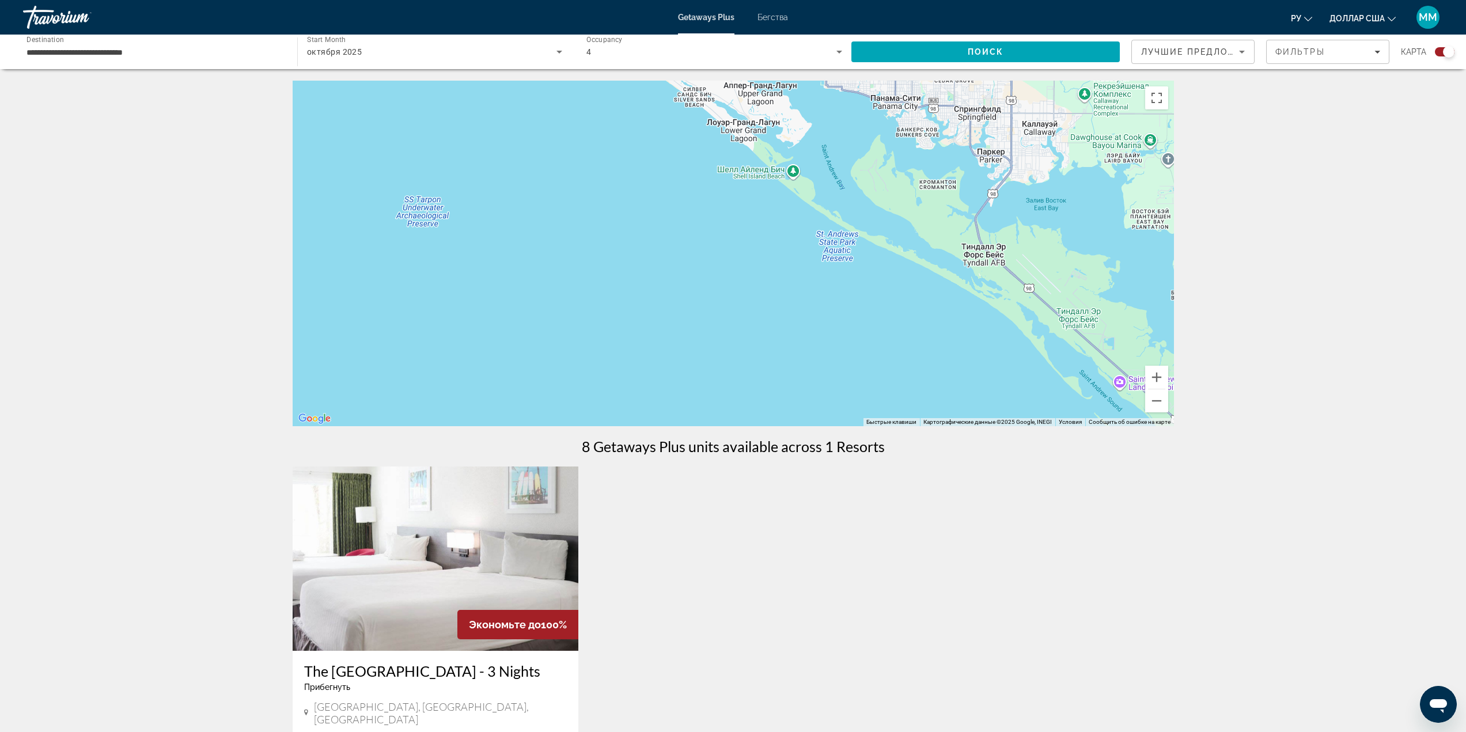
drag, startPoint x: 607, startPoint y: 402, endPoint x: 418, endPoint y: -10, distance: 452.7
click at [418, 0] on html "**********" at bounding box center [733, 366] width 1466 height 732
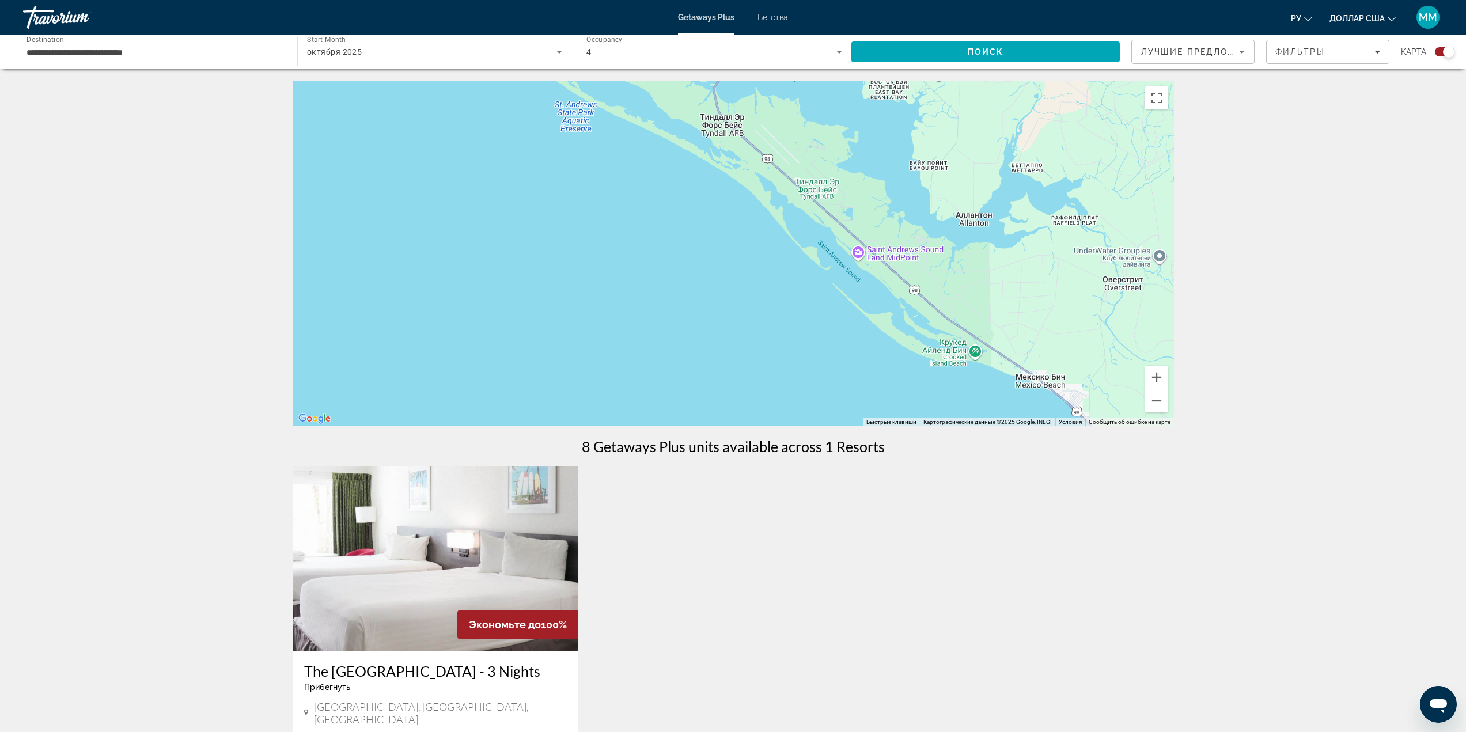
drag, startPoint x: 929, startPoint y: 372, endPoint x: 669, endPoint y: 238, distance: 292.2
click at [669, 238] on div "Чтобы активировать перетаскивание с помощью клавиатуры, нажмите Alt + Ввод. Пос…" at bounding box center [734, 254] width 882 height 346
click at [668, 238] on div "Чтобы активировать перетаскивание с помощью клавиатуры, нажмите Alt + Ввод. Пос…" at bounding box center [734, 254] width 882 height 346
click at [1151, 401] on button "Уменьшить" at bounding box center [1156, 401] width 23 height 23
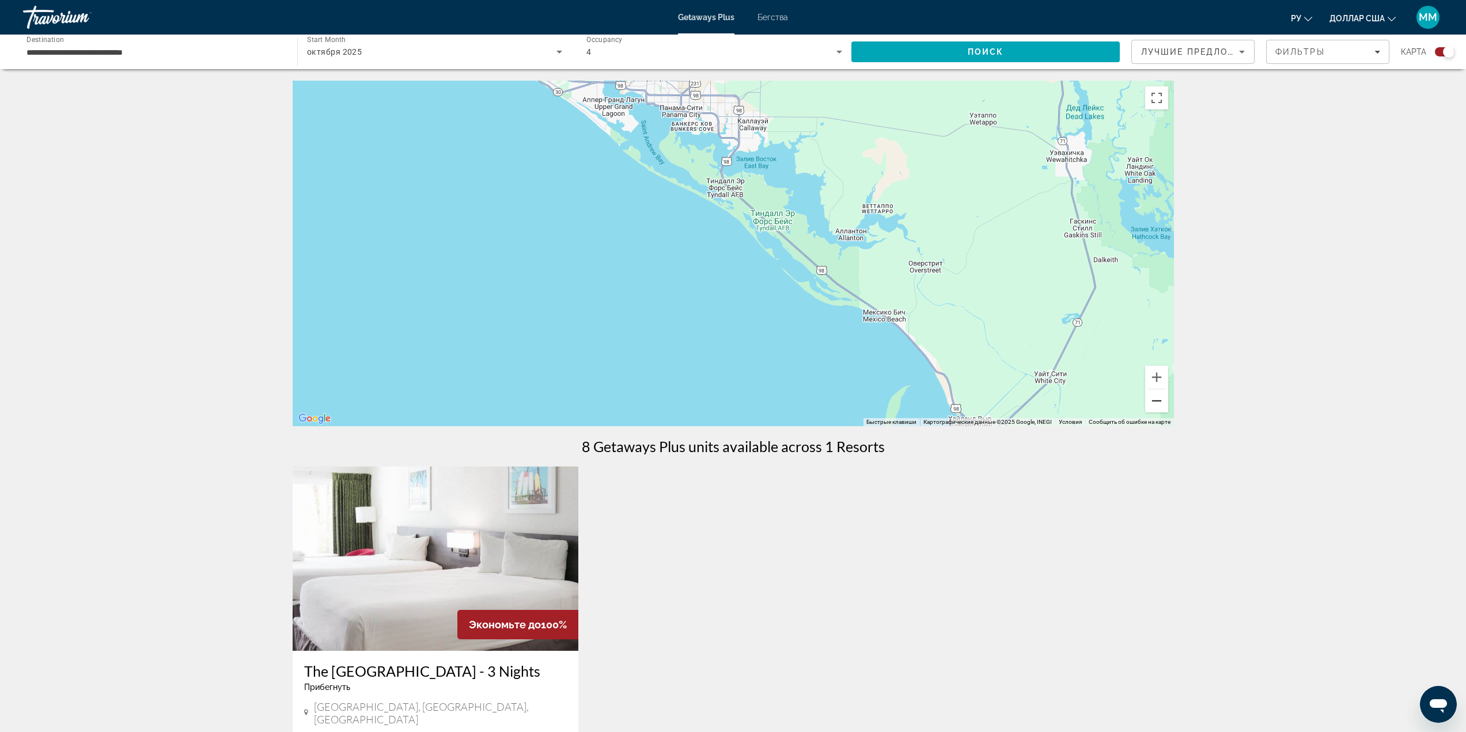
click at [1151, 401] on button "Уменьшить" at bounding box center [1156, 401] width 23 height 23
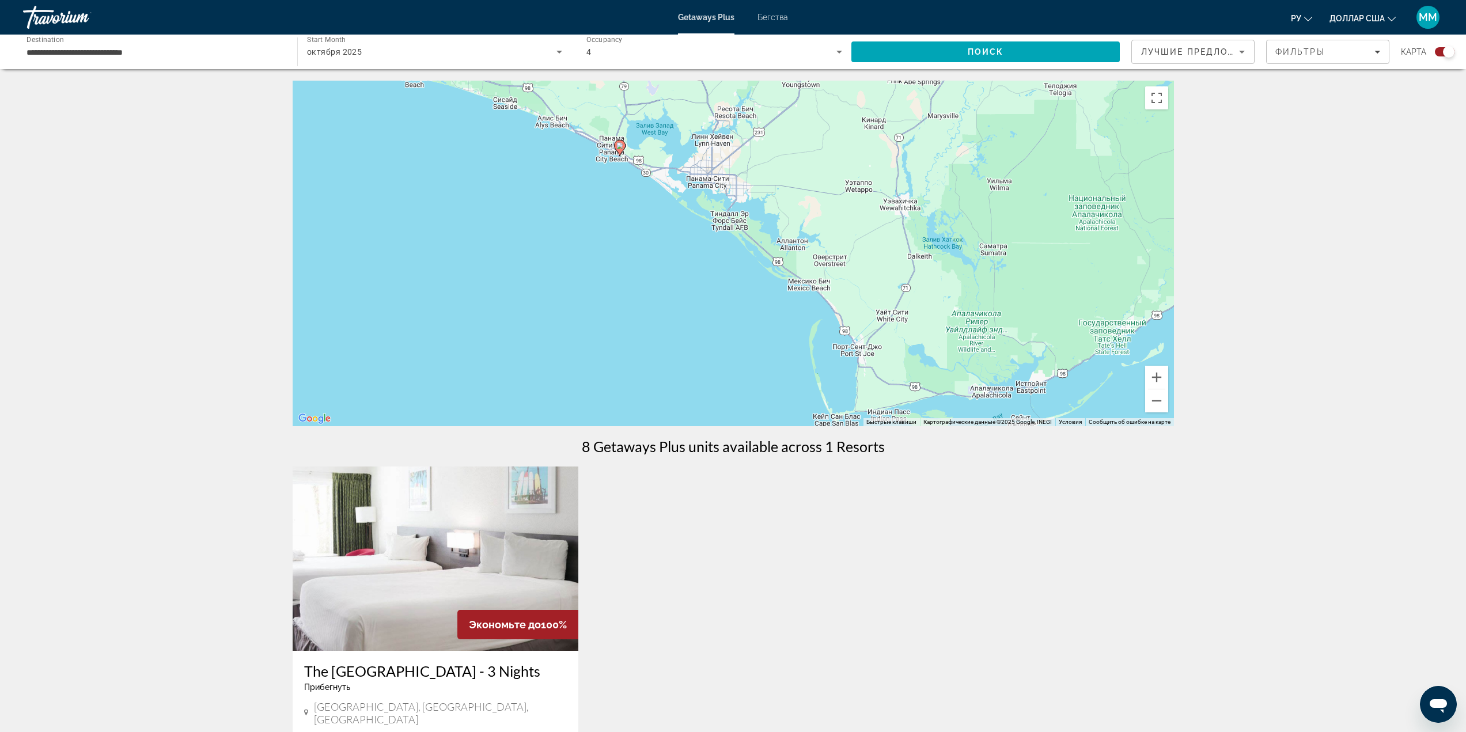
click at [1144, 401] on div "Чтобы активировать перетаскивание с помощью клавиатуры, нажмите Alt + Ввод. Пос…" at bounding box center [734, 254] width 882 height 346
click at [1157, 402] on button "Уменьшить" at bounding box center [1156, 401] width 23 height 23
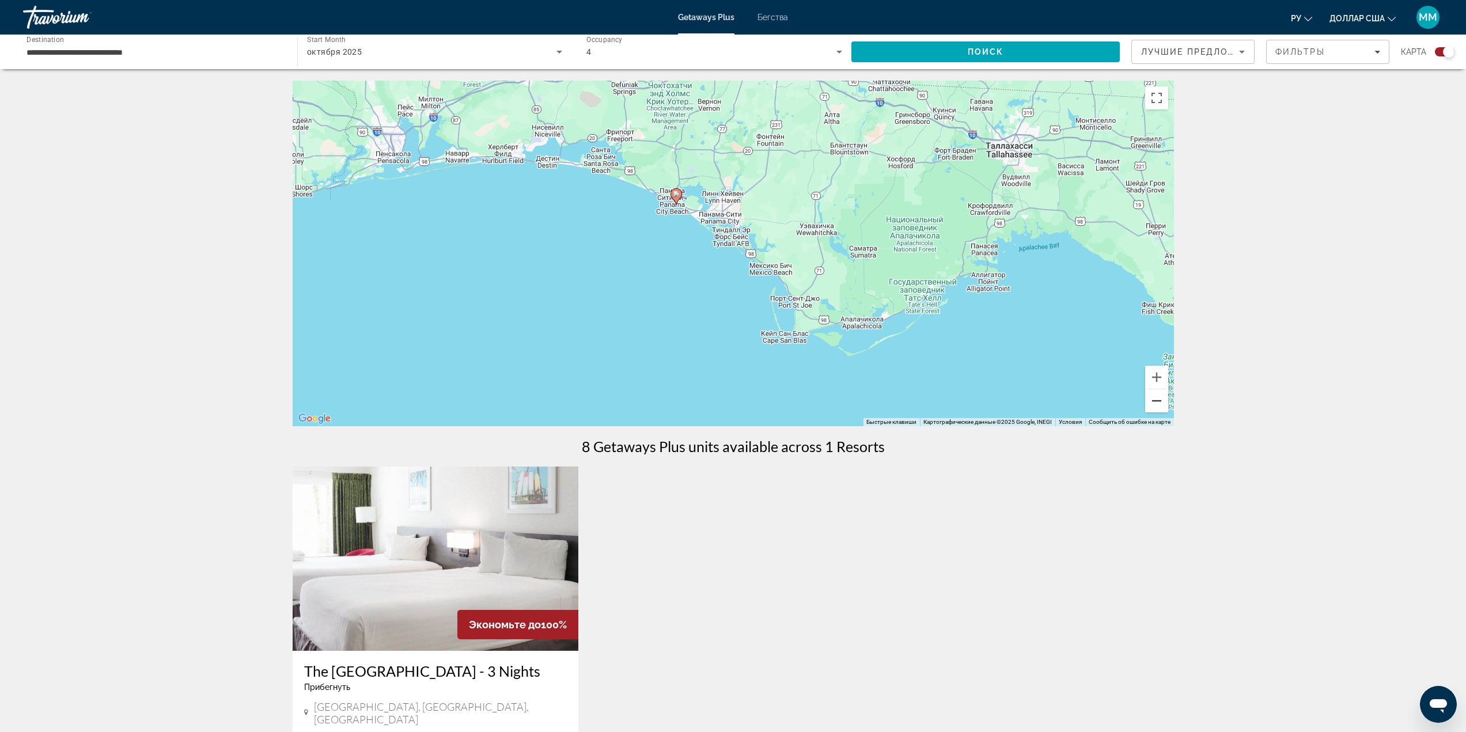
click at [1157, 402] on button "Уменьшить" at bounding box center [1156, 401] width 23 height 23
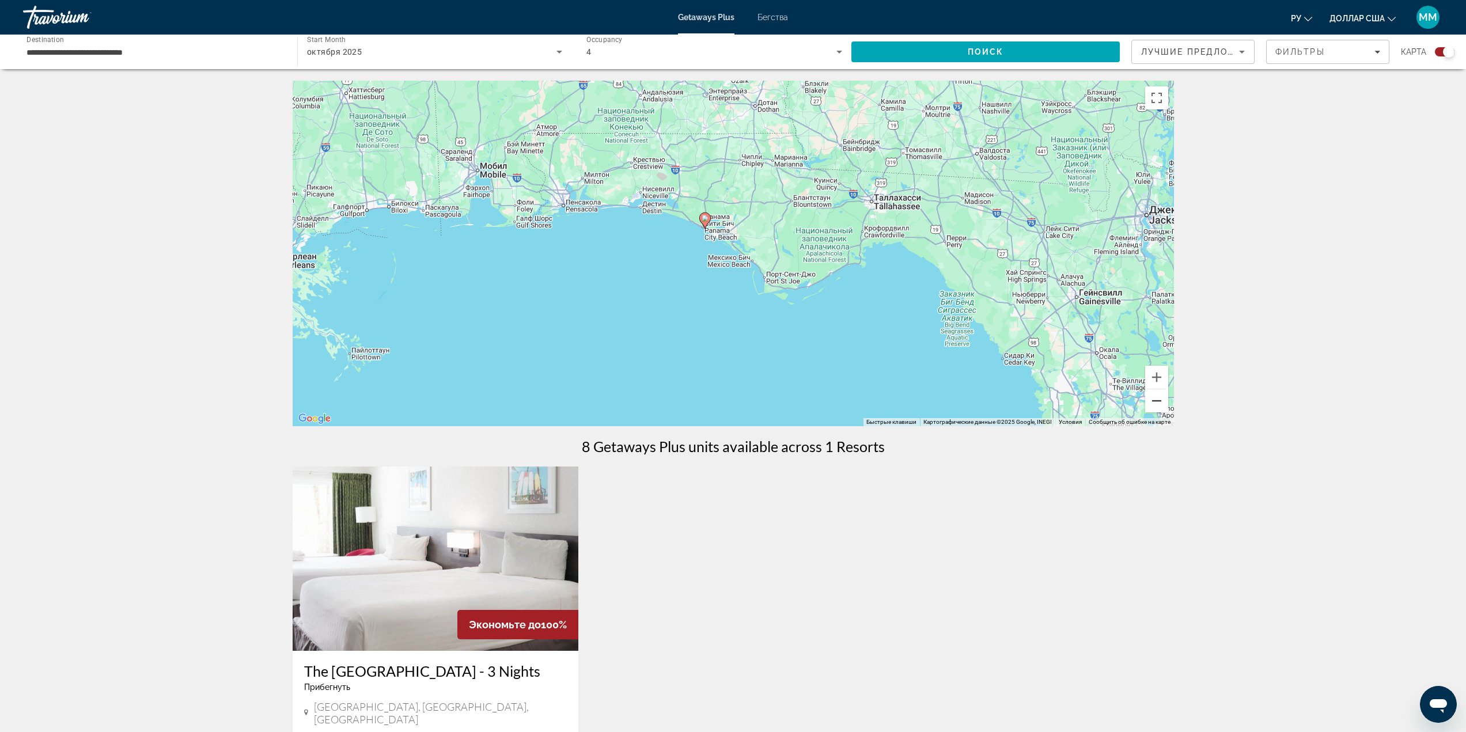
click at [1155, 402] on button "Уменьшить" at bounding box center [1156, 401] width 23 height 23
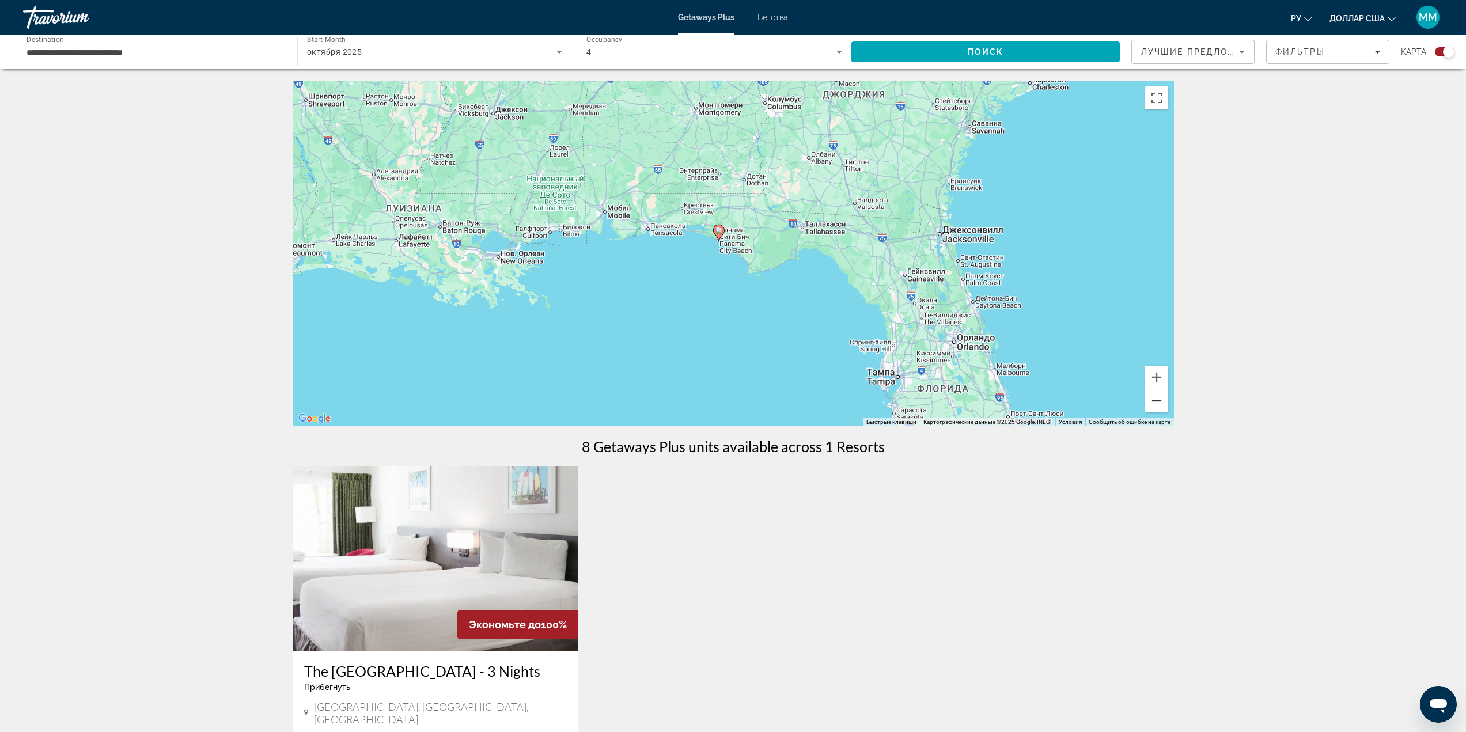
click at [1154, 401] on button "Уменьшить" at bounding box center [1156, 401] width 23 height 23
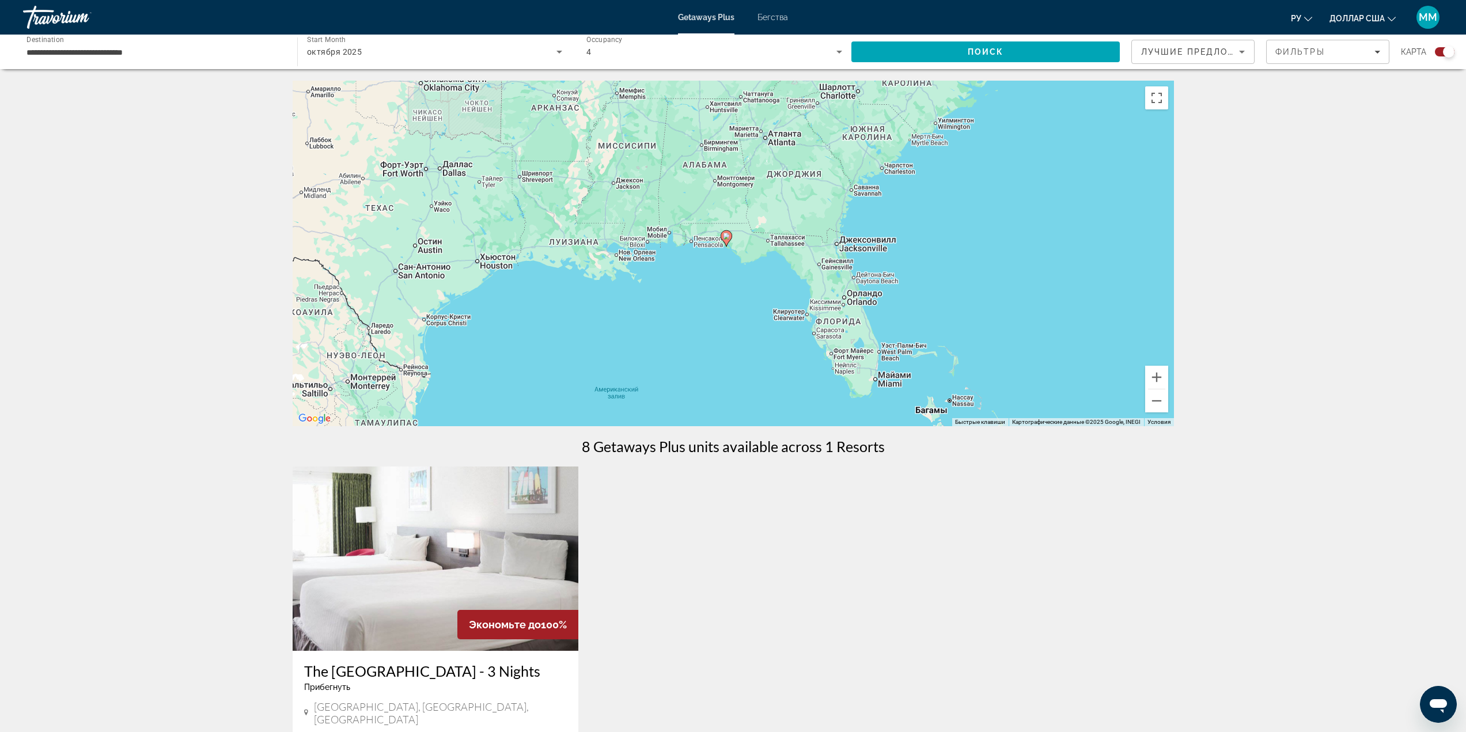
click at [880, 378] on div "Чтобы активировать перетаскивание с помощью клавиатуры, нажмите Alt + Ввод. Пос…" at bounding box center [734, 254] width 882 height 346
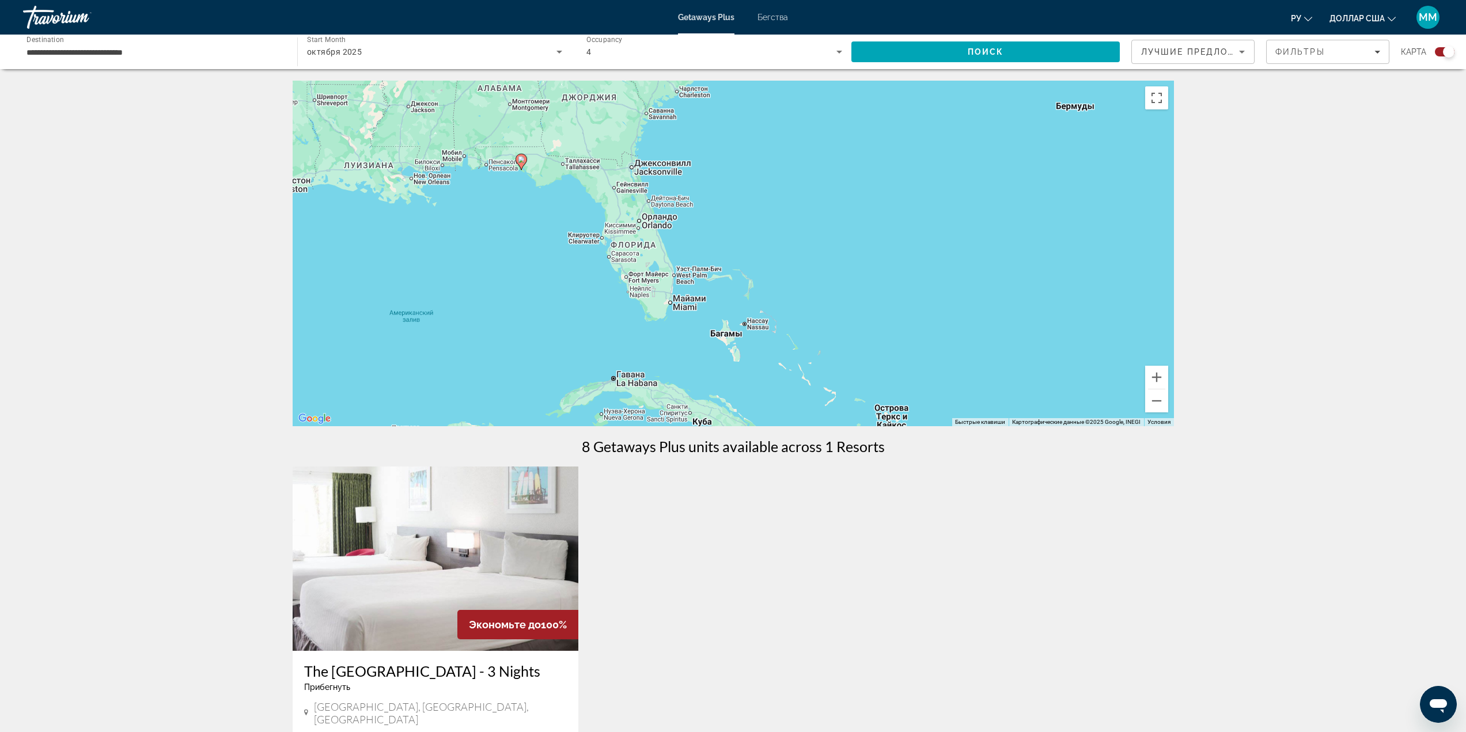
drag, startPoint x: 877, startPoint y: 349, endPoint x: 671, endPoint y: 308, distance: 210.2
click at [670, 304] on div "Чтобы активировать перетаскивание с помощью клавиатуры, нажмите Alt + Ввод. Пос…" at bounding box center [734, 254] width 882 height 346
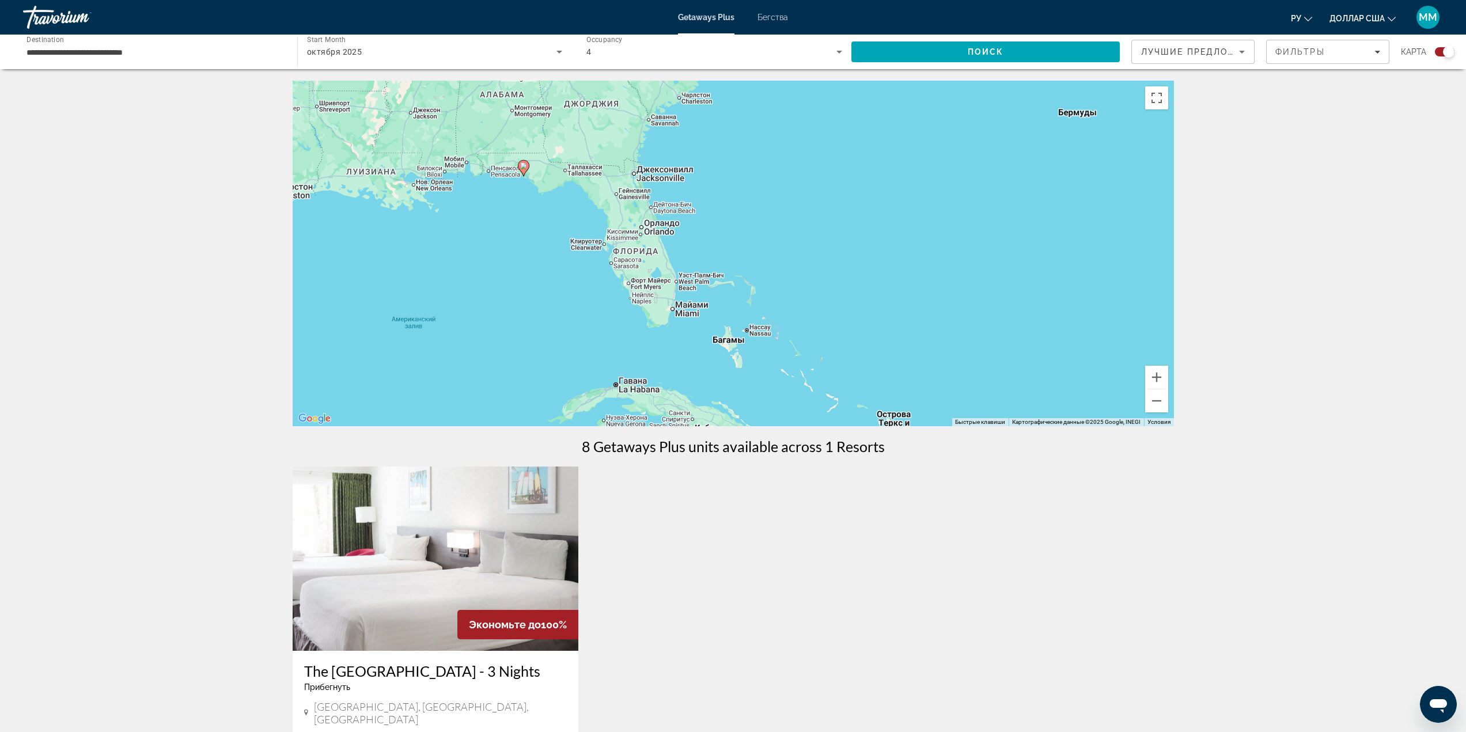
click at [675, 311] on div "Чтобы активировать перетаскивание с помощью клавиатуры, нажмите Alt + Ввод. Пос…" at bounding box center [734, 254] width 882 height 346
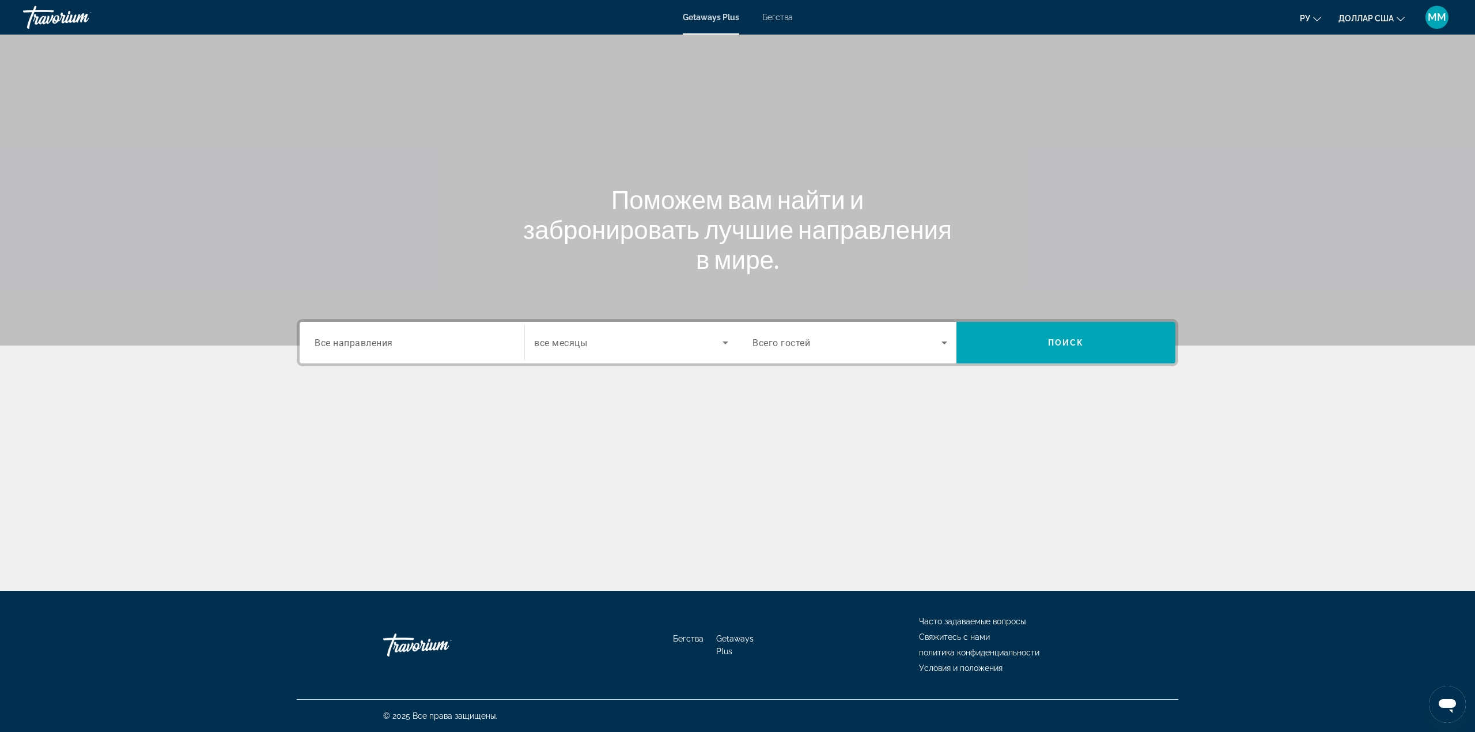
click at [370, 335] on div "Search widget" at bounding box center [412, 343] width 195 height 33
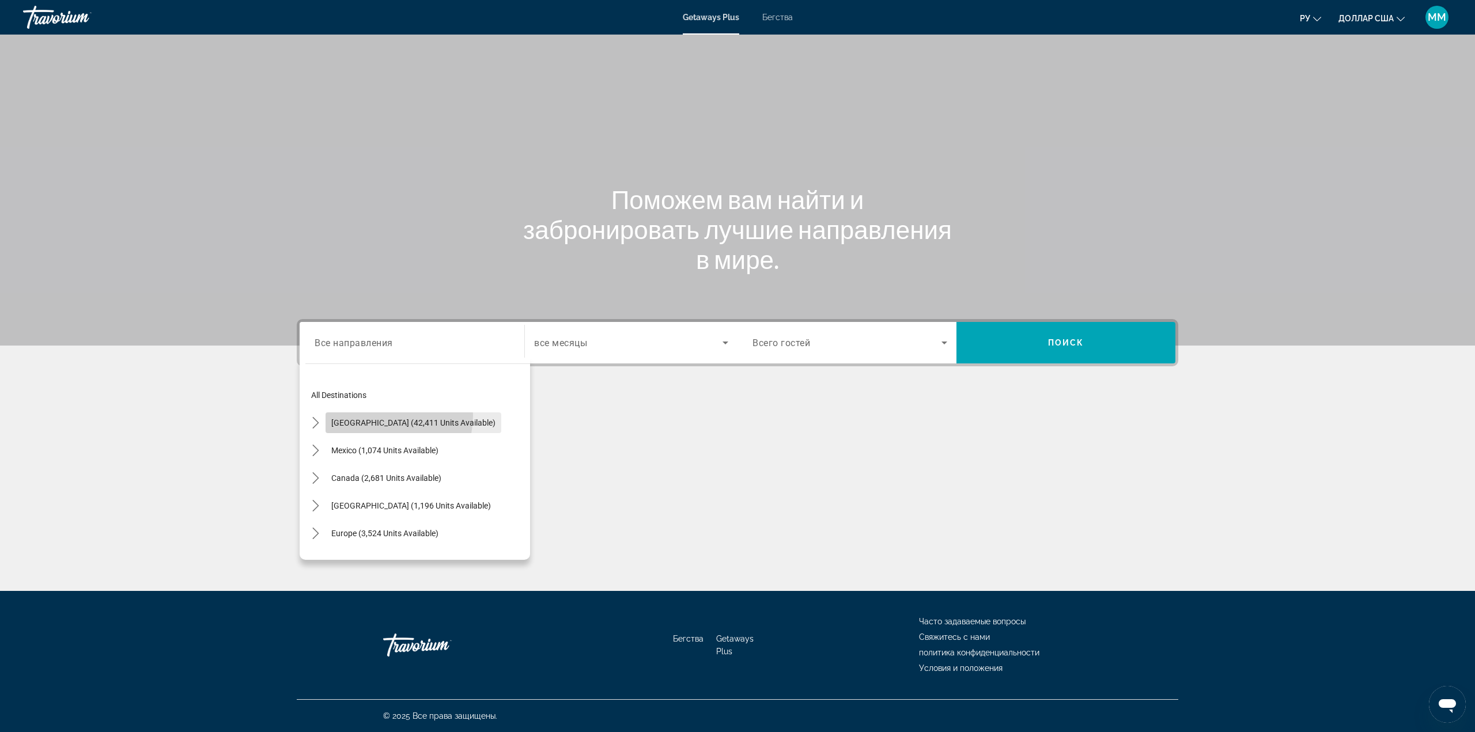
click at [371, 415] on span "Select destination: United States (42,411 units available)" at bounding box center [414, 423] width 176 height 28
type input "**********"
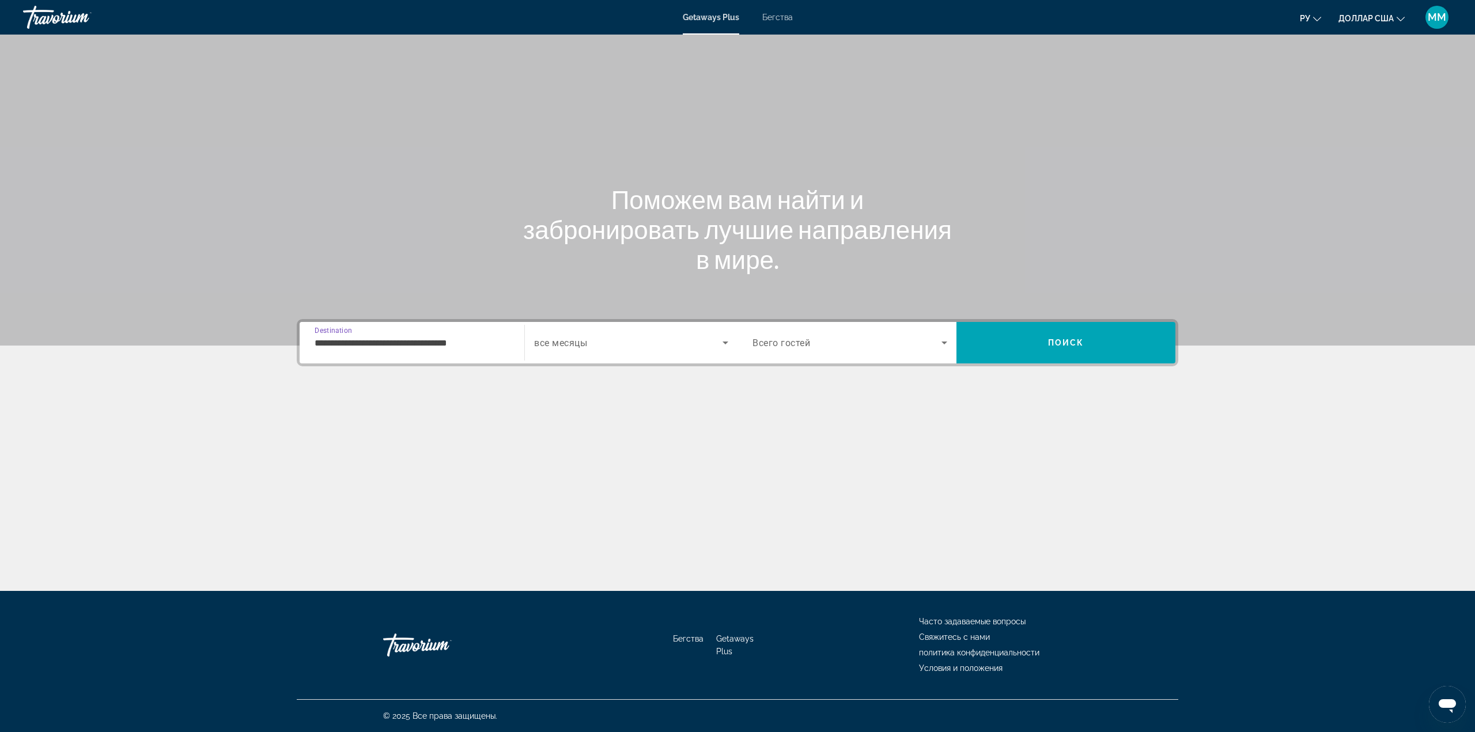
click at [593, 342] on span "Search widget" at bounding box center [628, 343] width 188 height 14
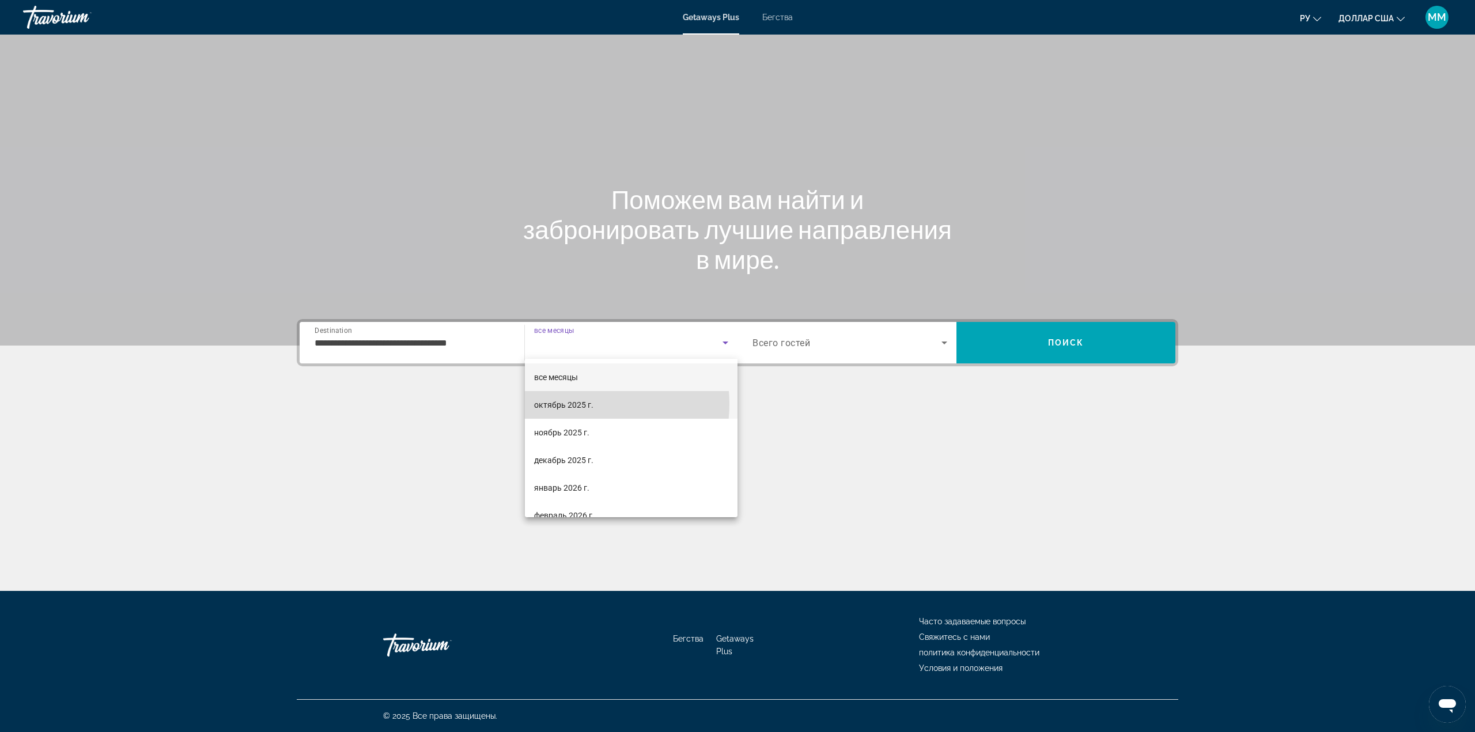
click at [583, 404] on font "октябрь 2025 г." at bounding box center [563, 404] width 59 height 9
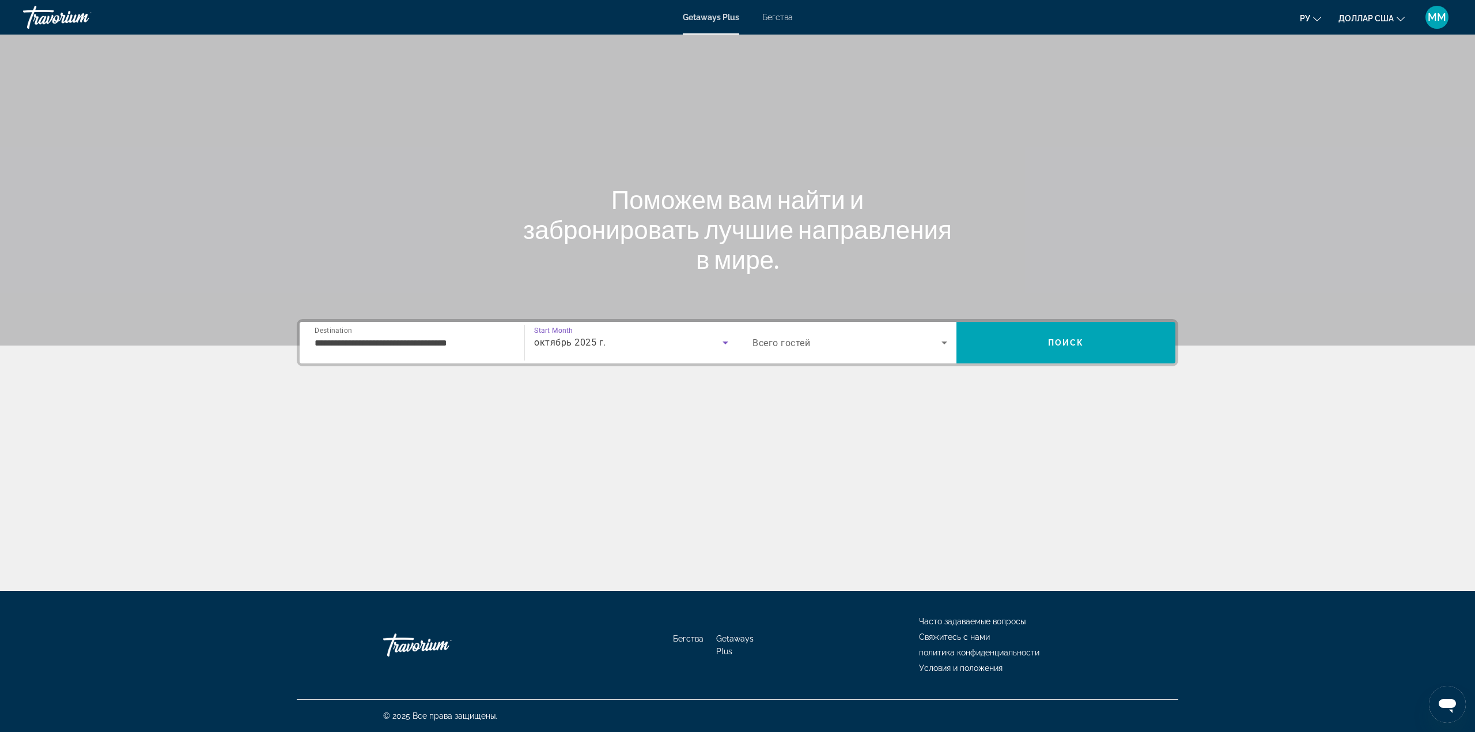
click at [797, 348] on span "Всего гостей" at bounding box center [782, 343] width 58 height 11
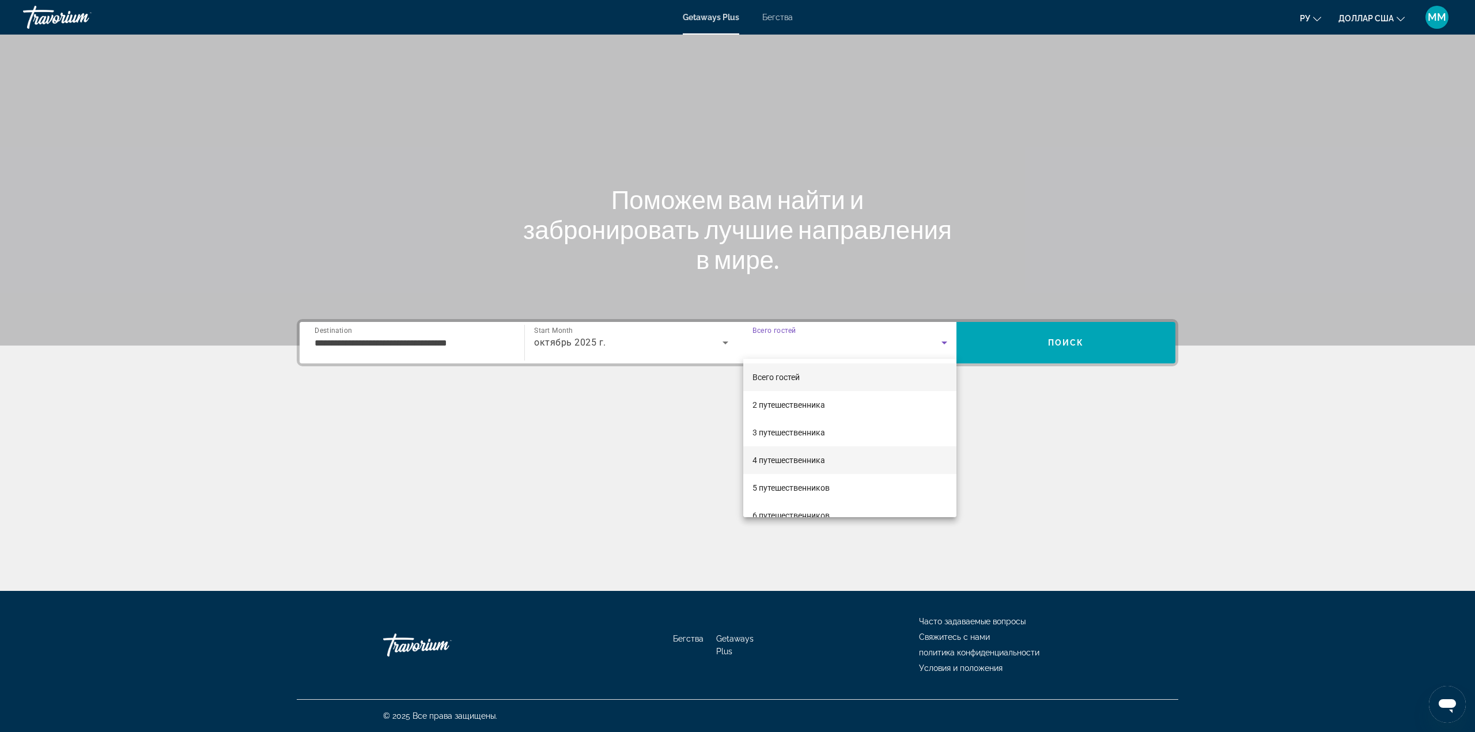
click at [765, 453] on mat-option "4 путешественника" at bounding box center [849, 461] width 213 height 28
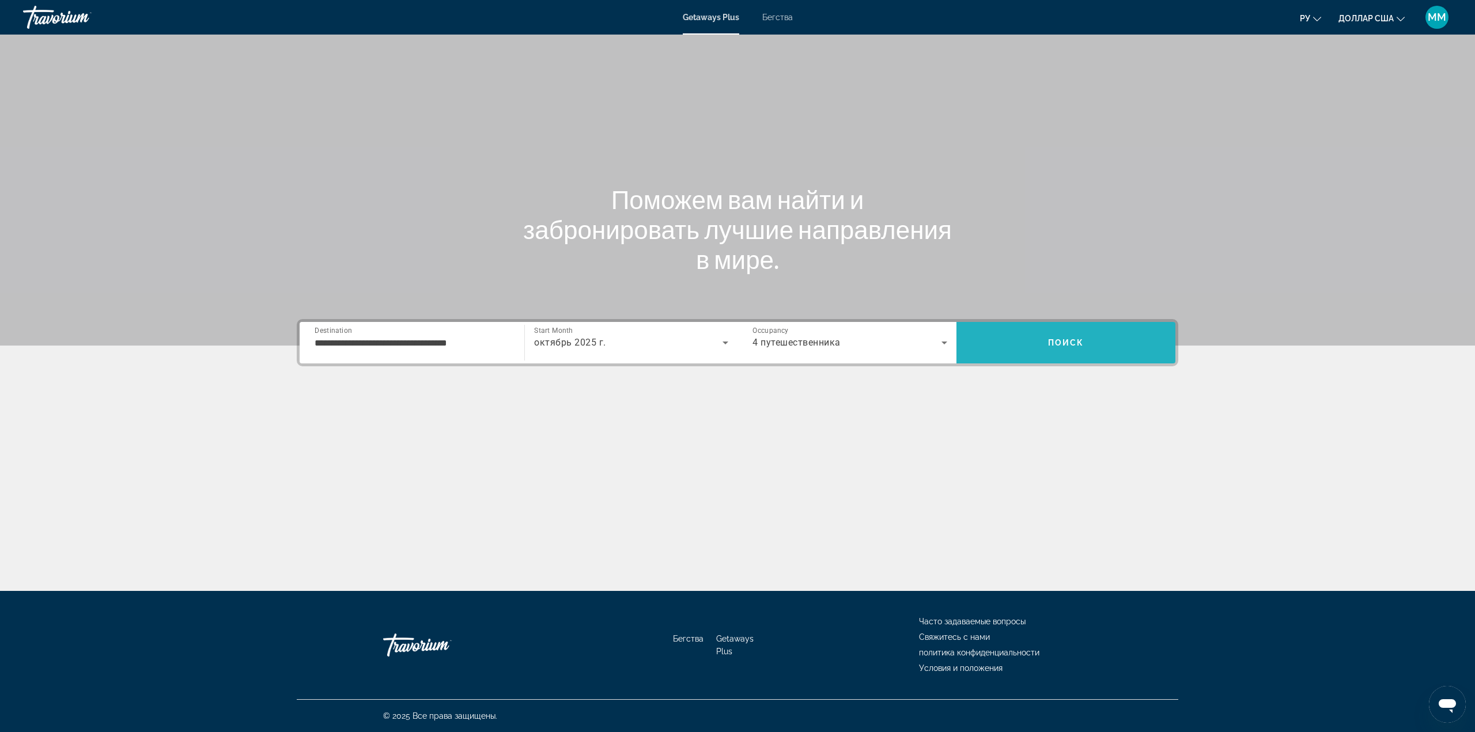
click at [1057, 339] on span "Поиск" at bounding box center [1066, 342] width 36 height 9
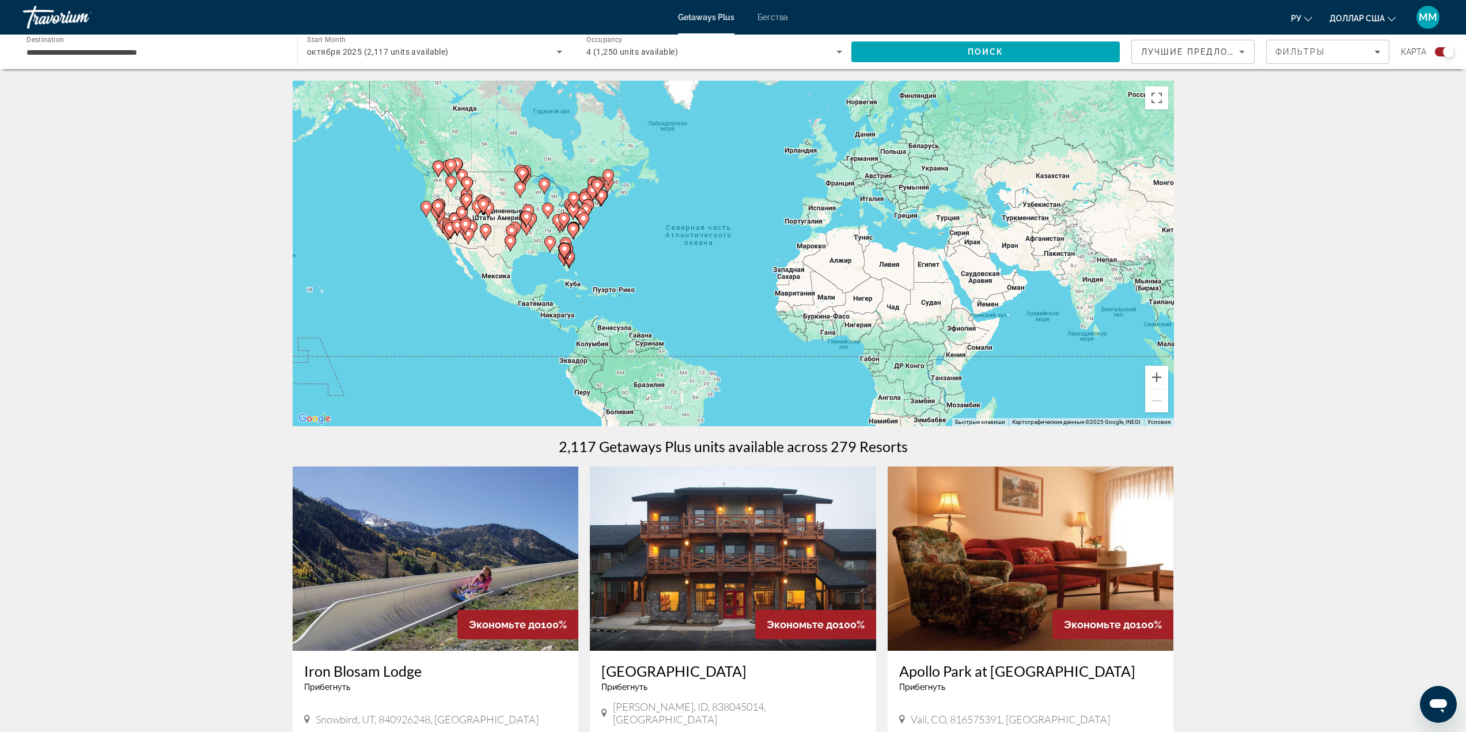
click at [583, 237] on div "Чтобы активировать перетаскивание с помощью клавиатуры, нажмите Alt + Ввод. Пос…" at bounding box center [734, 254] width 882 height 346
click at [583, 252] on div "Чтобы активировать перетаскивание с помощью клавиатуры, нажмите Alt + Ввод. Пос…" at bounding box center [734, 254] width 882 height 346
click at [565, 254] on icon "Основное содержание" at bounding box center [564, 251] width 10 height 15
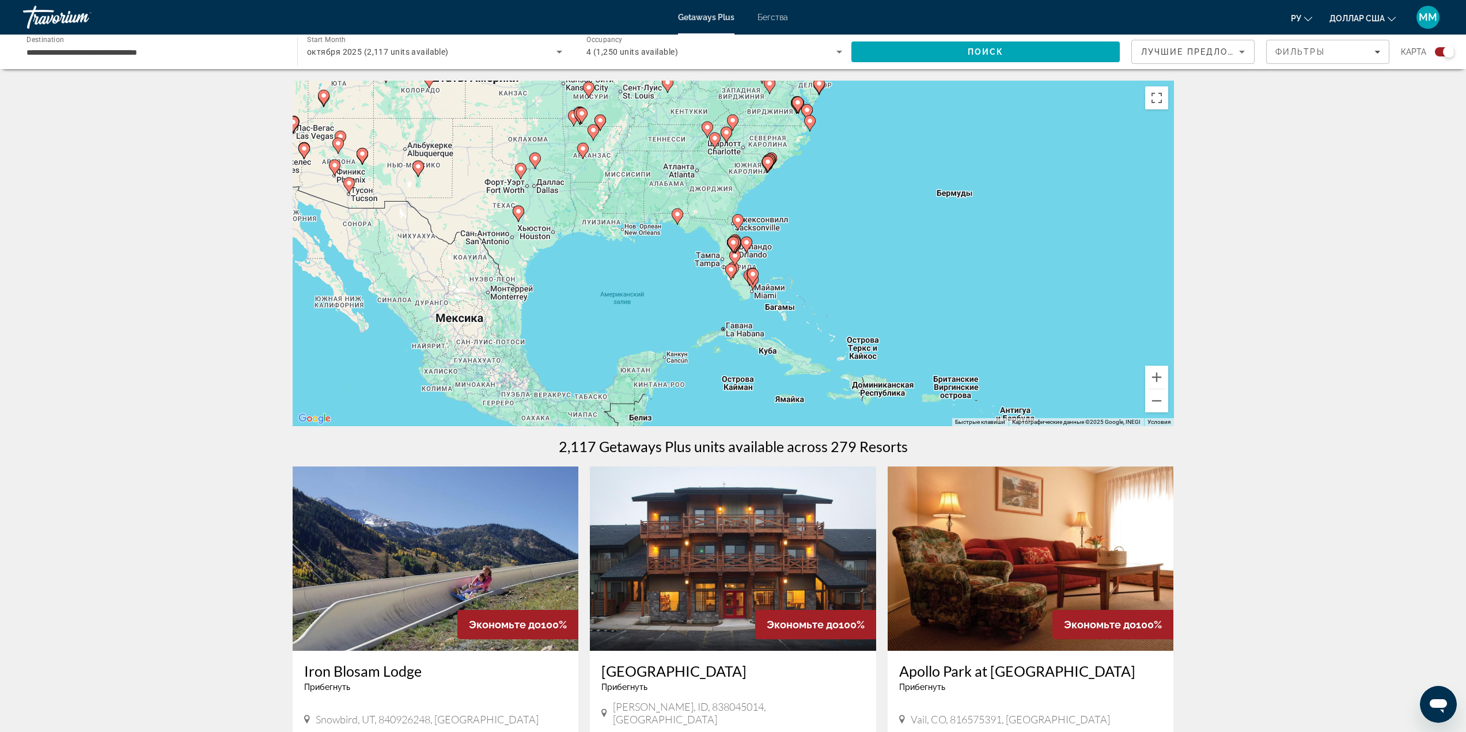
click at [748, 280] on gmp-advanced-marker "Основное содержание" at bounding box center [753, 276] width 12 height 17
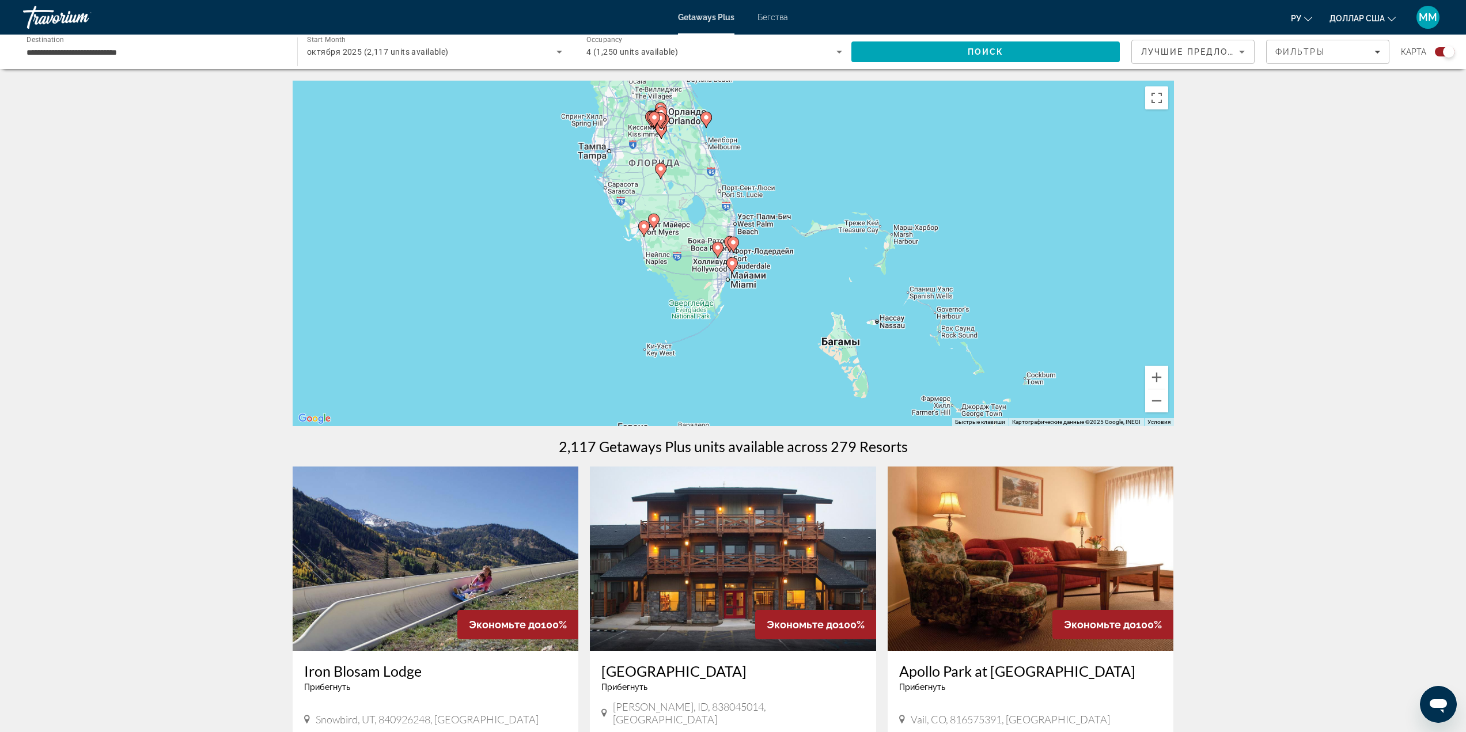
click at [729, 260] on icon "Основное содержание" at bounding box center [732, 265] width 10 height 15
type input "**********"
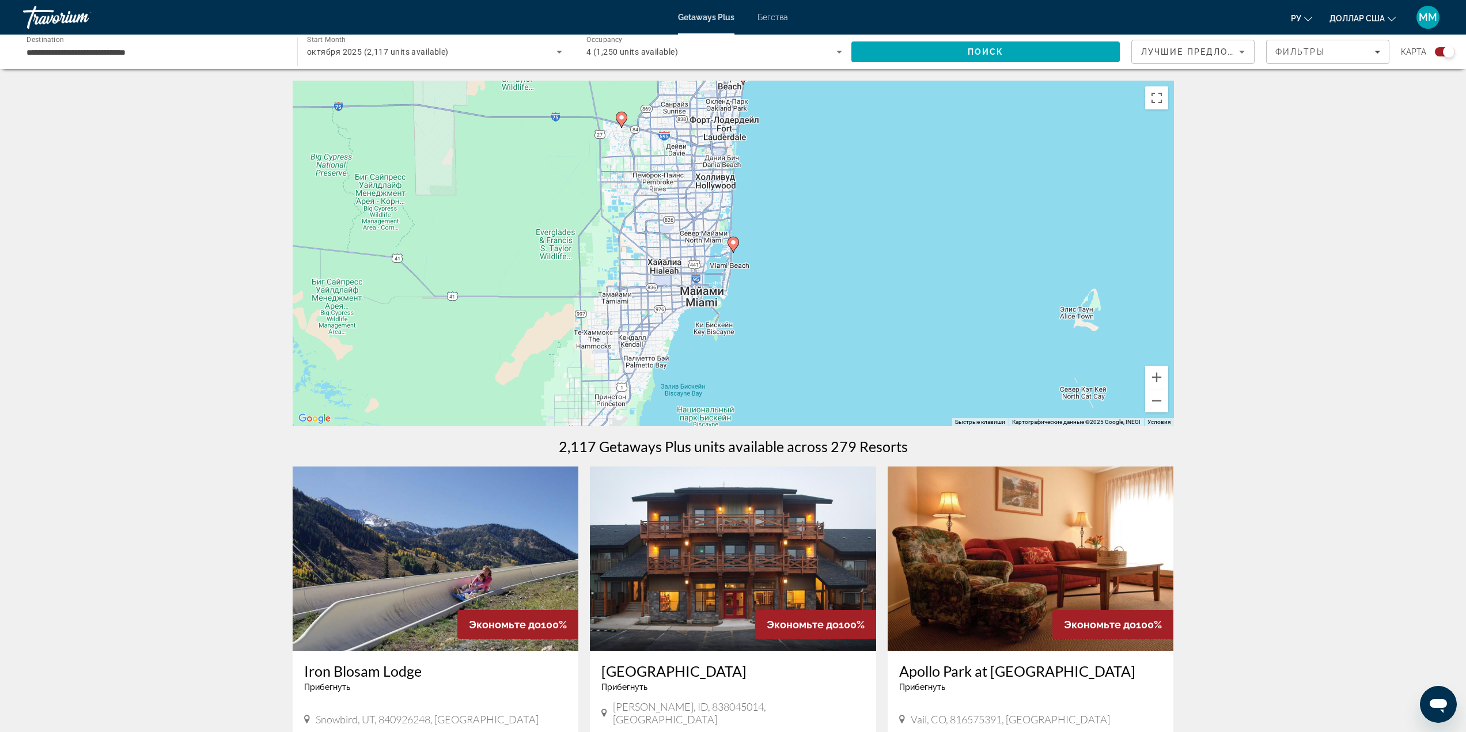
click at [733, 240] on image "Основное содержание" at bounding box center [733, 242] width 7 height 7
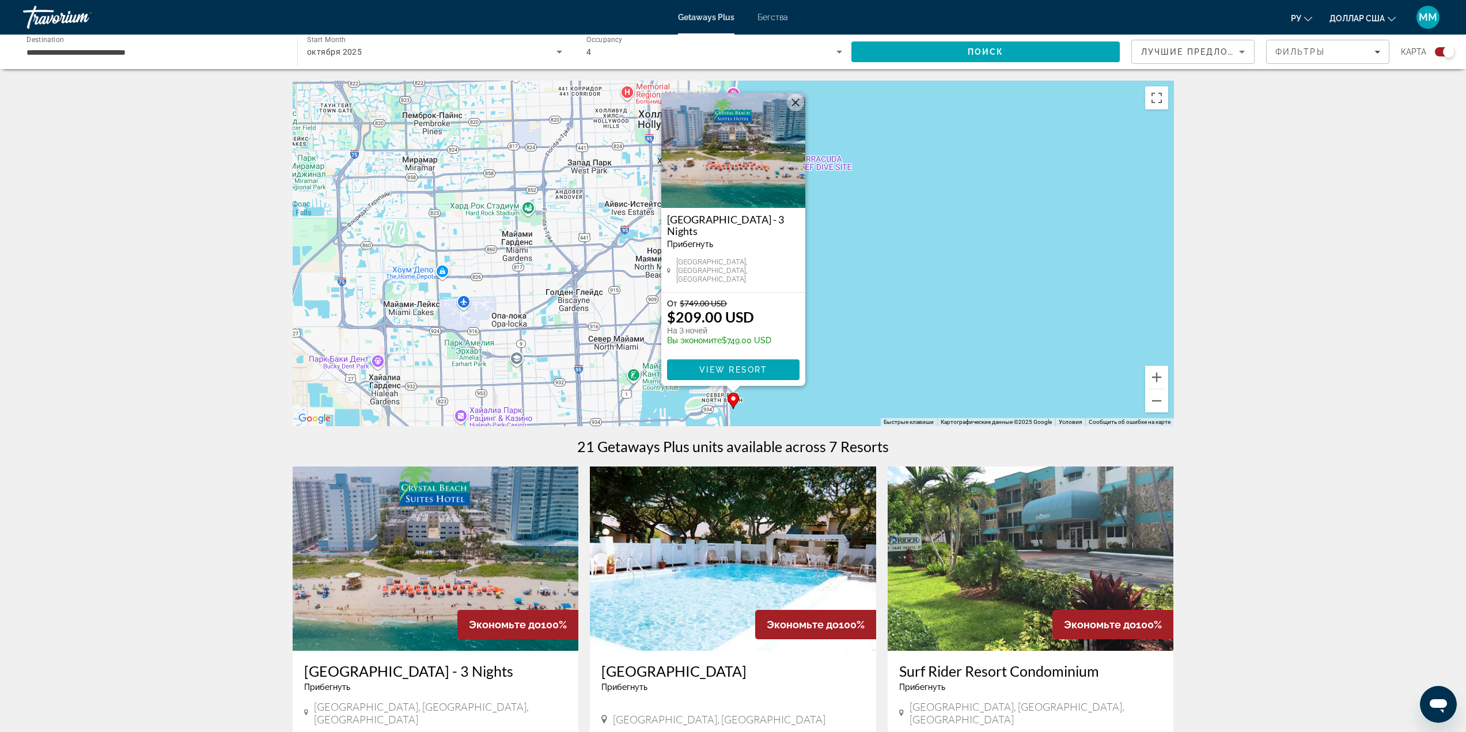
click at [723, 152] on img "Основное содержание" at bounding box center [733, 150] width 144 height 115
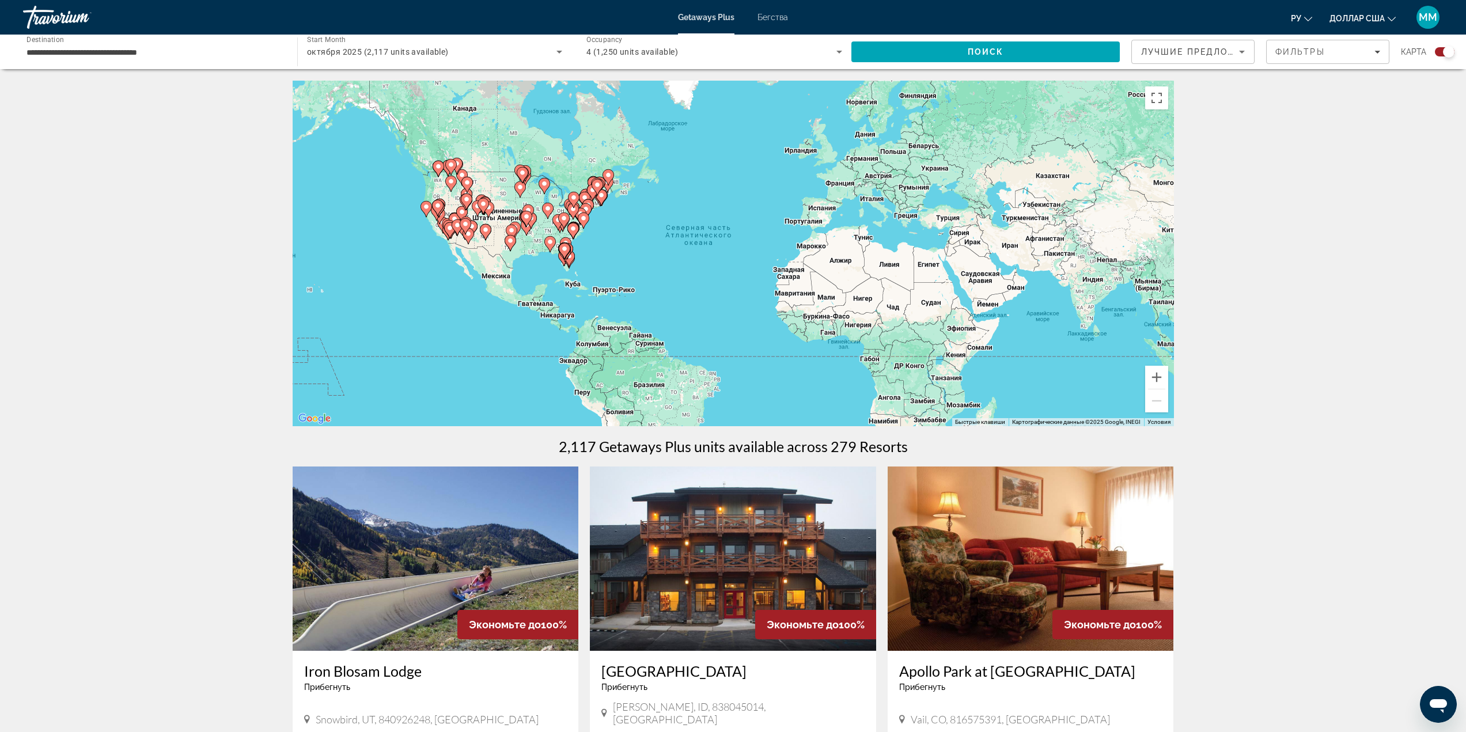
click at [435, 49] on span "октября 2025 (2,117 units available)" at bounding box center [378, 51] width 142 height 9
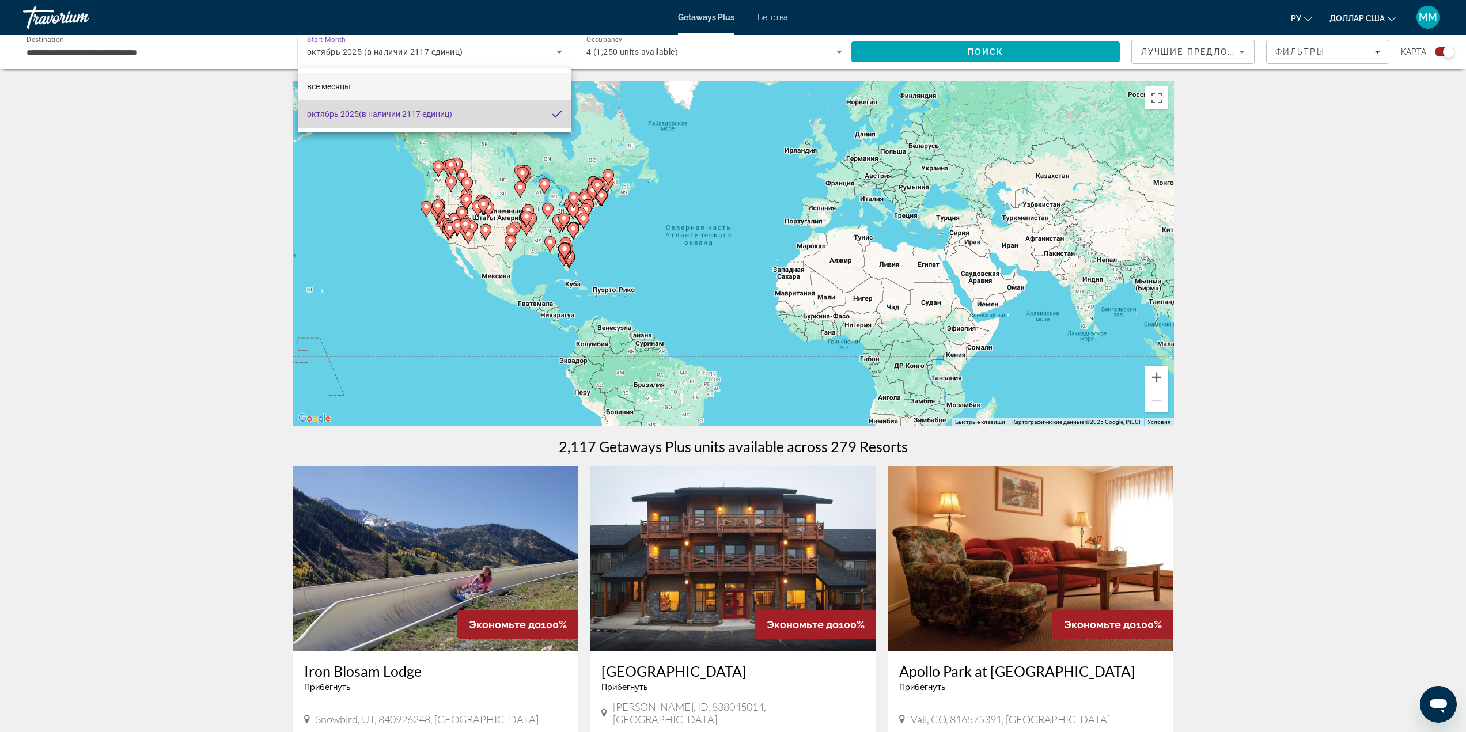
drag, startPoint x: 372, startPoint y: 102, endPoint x: 382, endPoint y: 86, distance: 18.4
click at [382, 86] on div "все месяцы октябрь 2025 (в наличии 2117 единиц)" at bounding box center [435, 100] width 274 height 65
click at [562, 51] on div at bounding box center [733, 366] width 1466 height 732
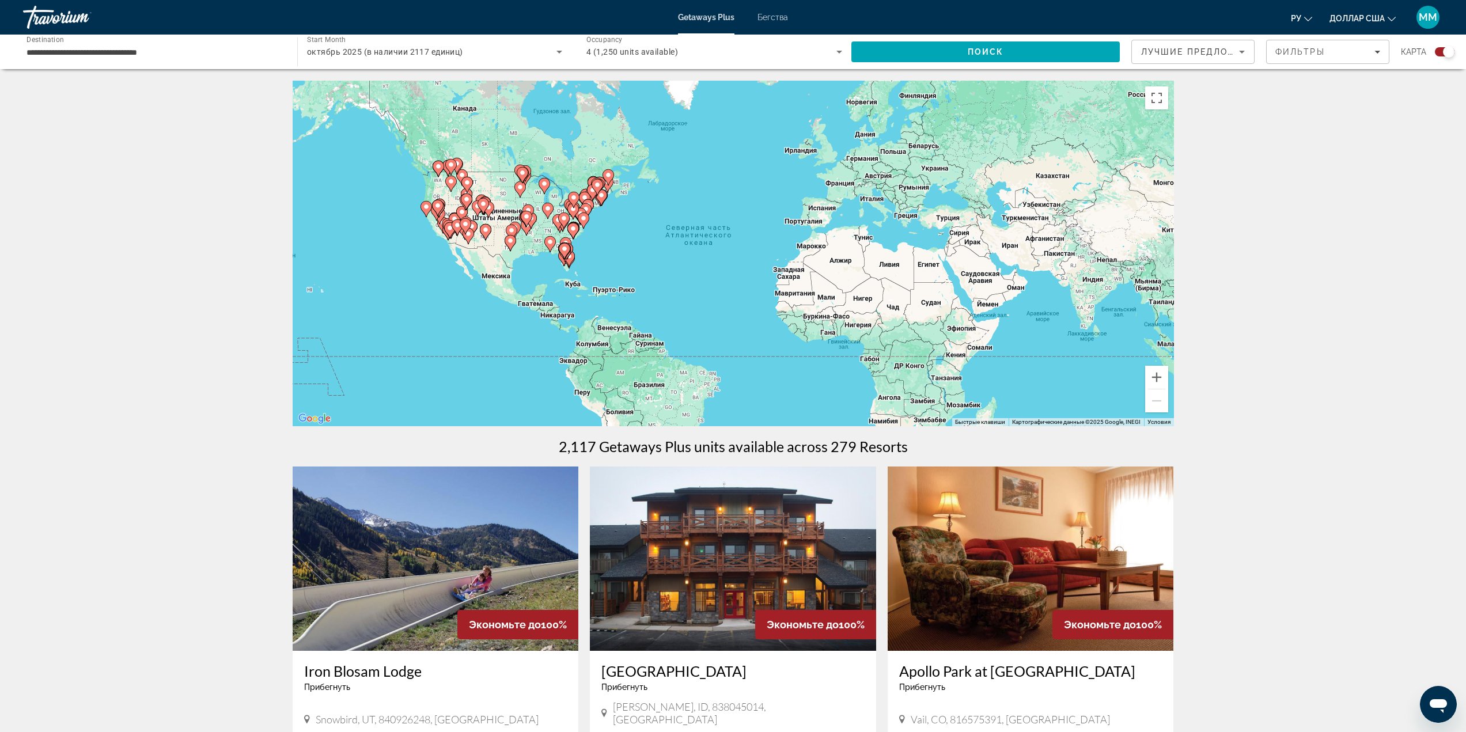
click at [561, 51] on icon "Search widget" at bounding box center [560, 52] width 6 height 3
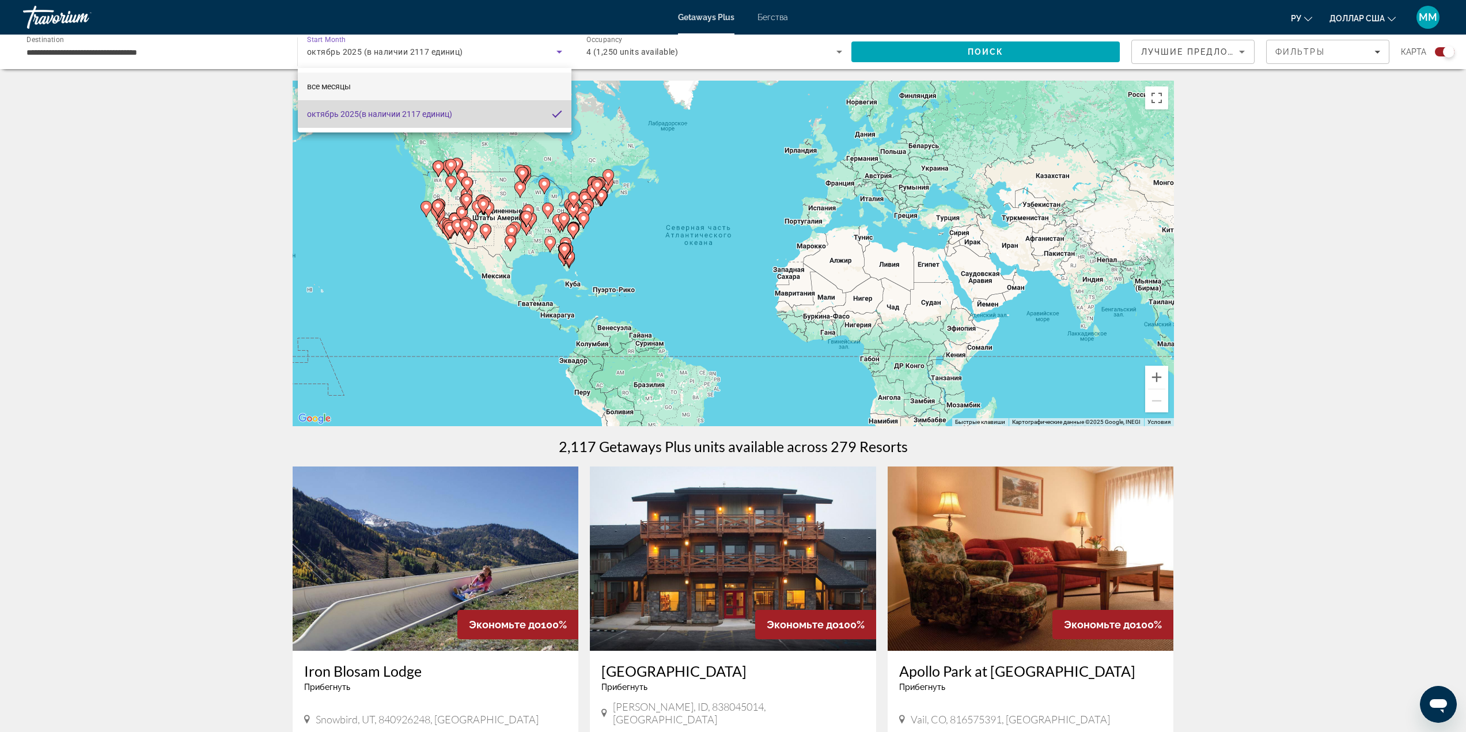
drag, startPoint x: 547, startPoint y: 118, endPoint x: 555, endPoint y: 78, distance: 40.6
click at [555, 78] on div "все месяцы октябрь 2025 (в наличии 2117 единиц)" at bounding box center [435, 100] width 274 height 65
click at [346, 87] on font "все месяцы" at bounding box center [329, 86] width 44 height 9
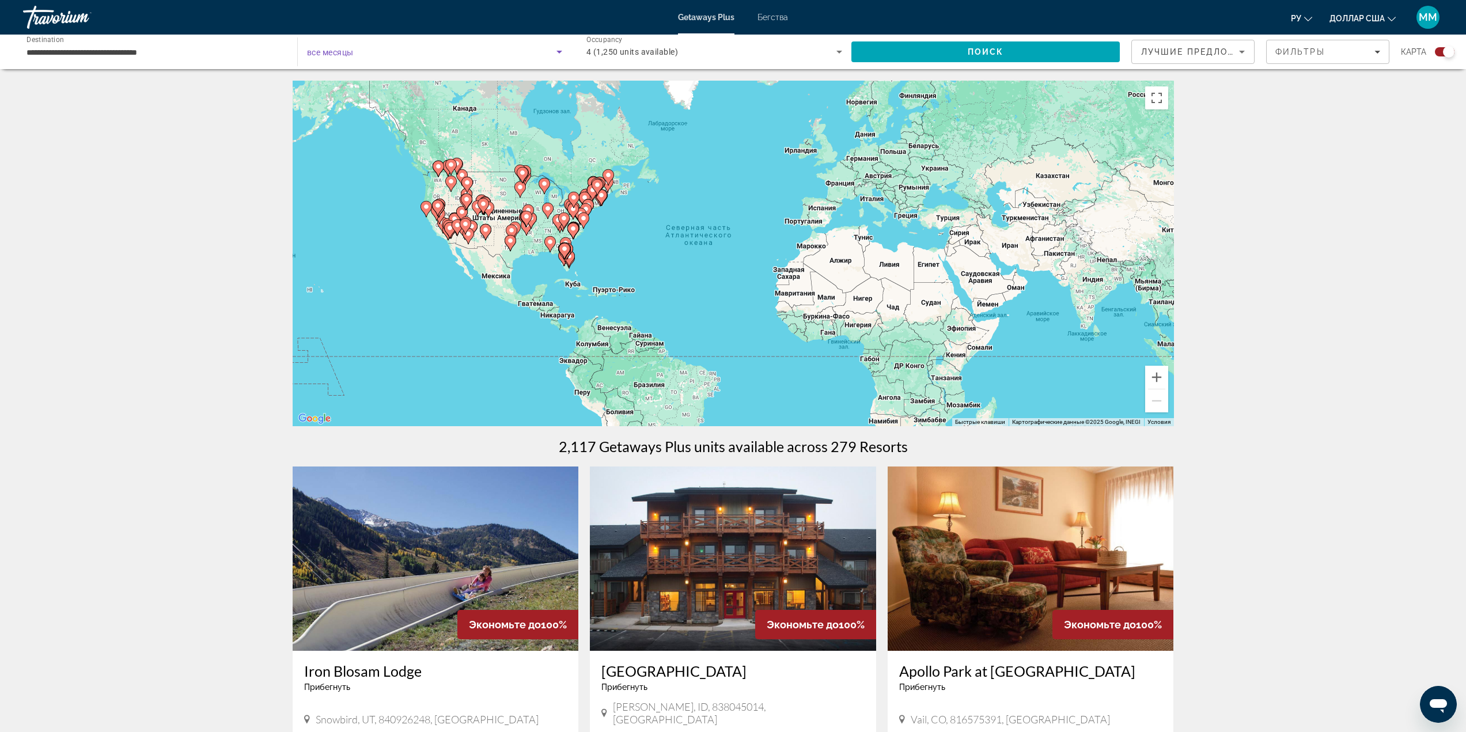
click at [380, 55] on span "Search widget" at bounding box center [431, 52] width 249 height 14
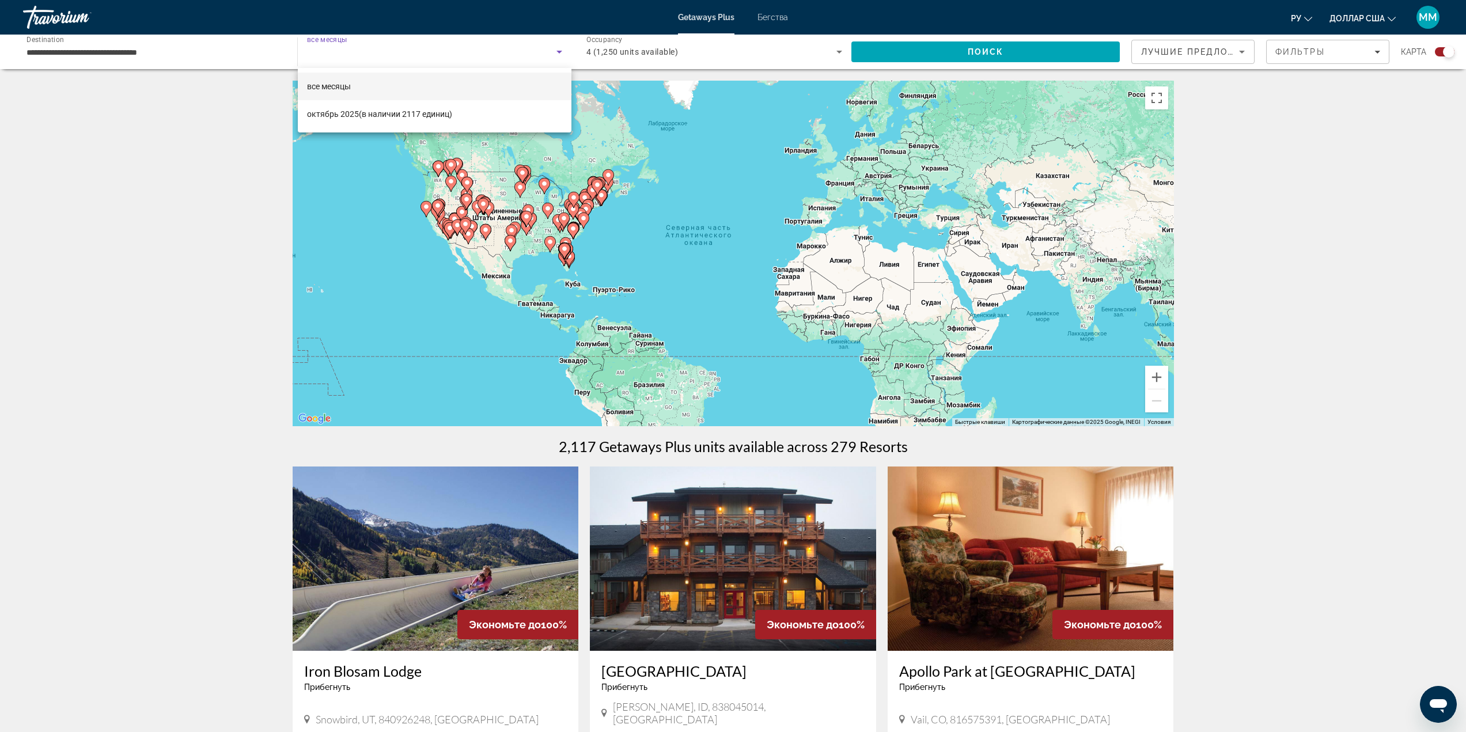
drag, startPoint x: 349, startPoint y: 77, endPoint x: 350, endPoint y: 82, distance: 5.9
click at [349, 80] on mat-option "все месяцы" at bounding box center [435, 87] width 274 height 28
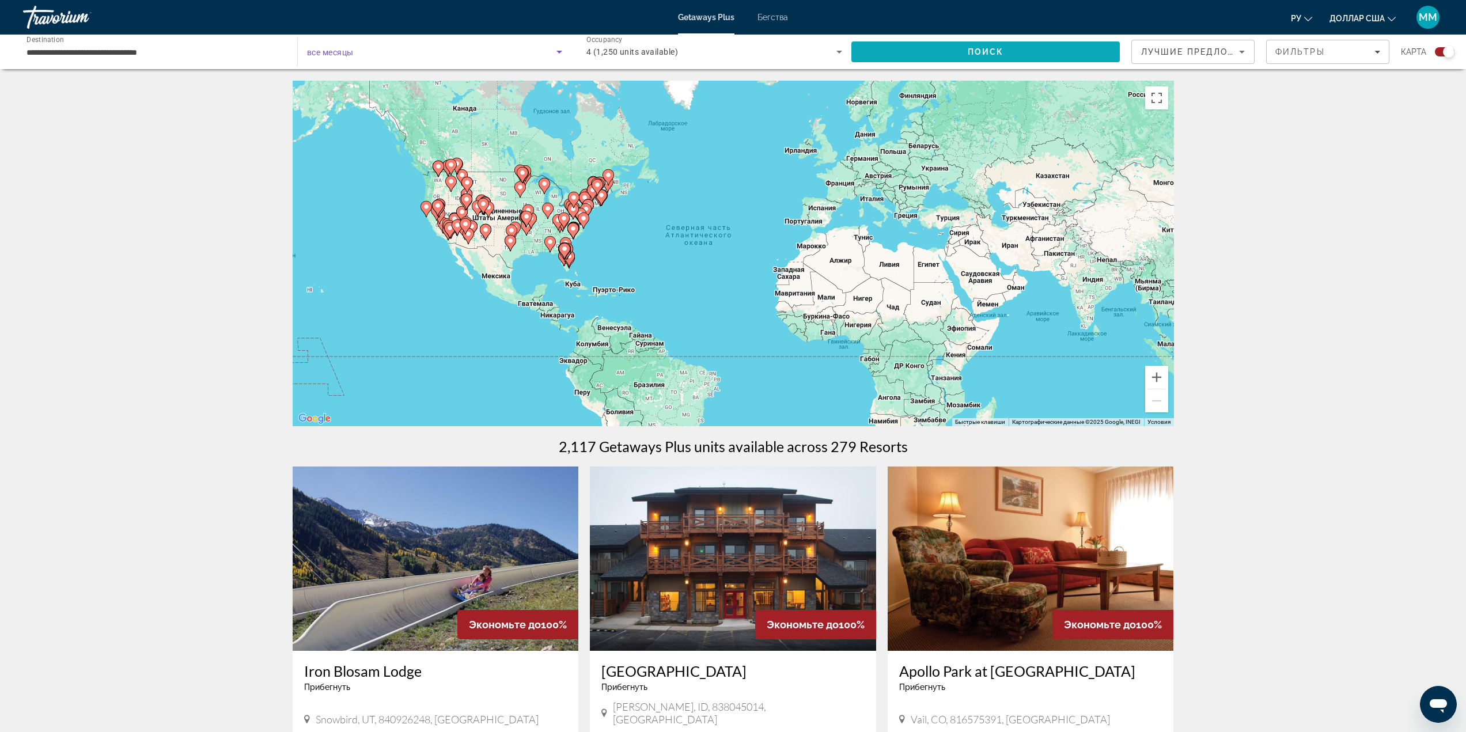
click at [939, 47] on span "Search" at bounding box center [986, 52] width 269 height 28
click at [370, 43] on div "Search widget" at bounding box center [434, 52] width 255 height 32
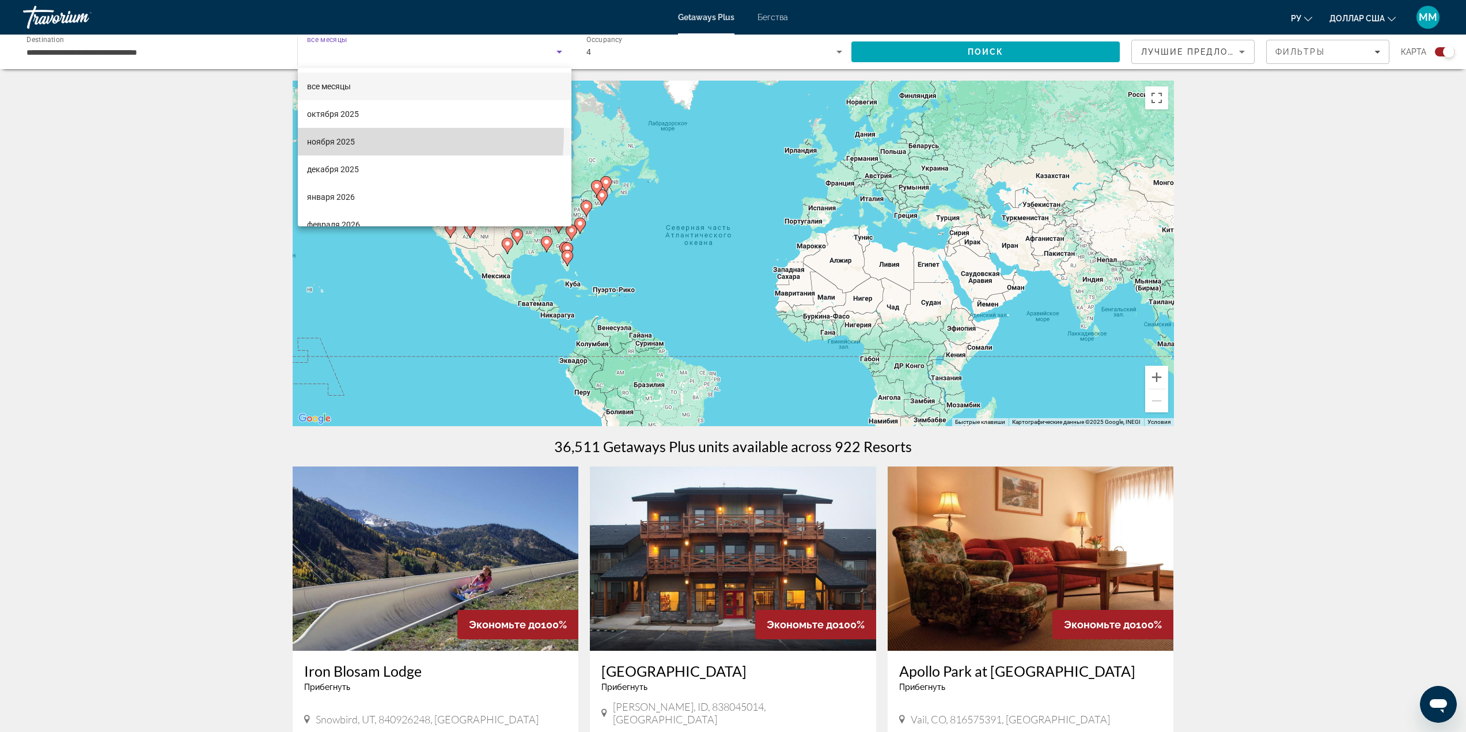
click at [337, 132] on mat-option "ноября 2025" at bounding box center [435, 142] width 274 height 28
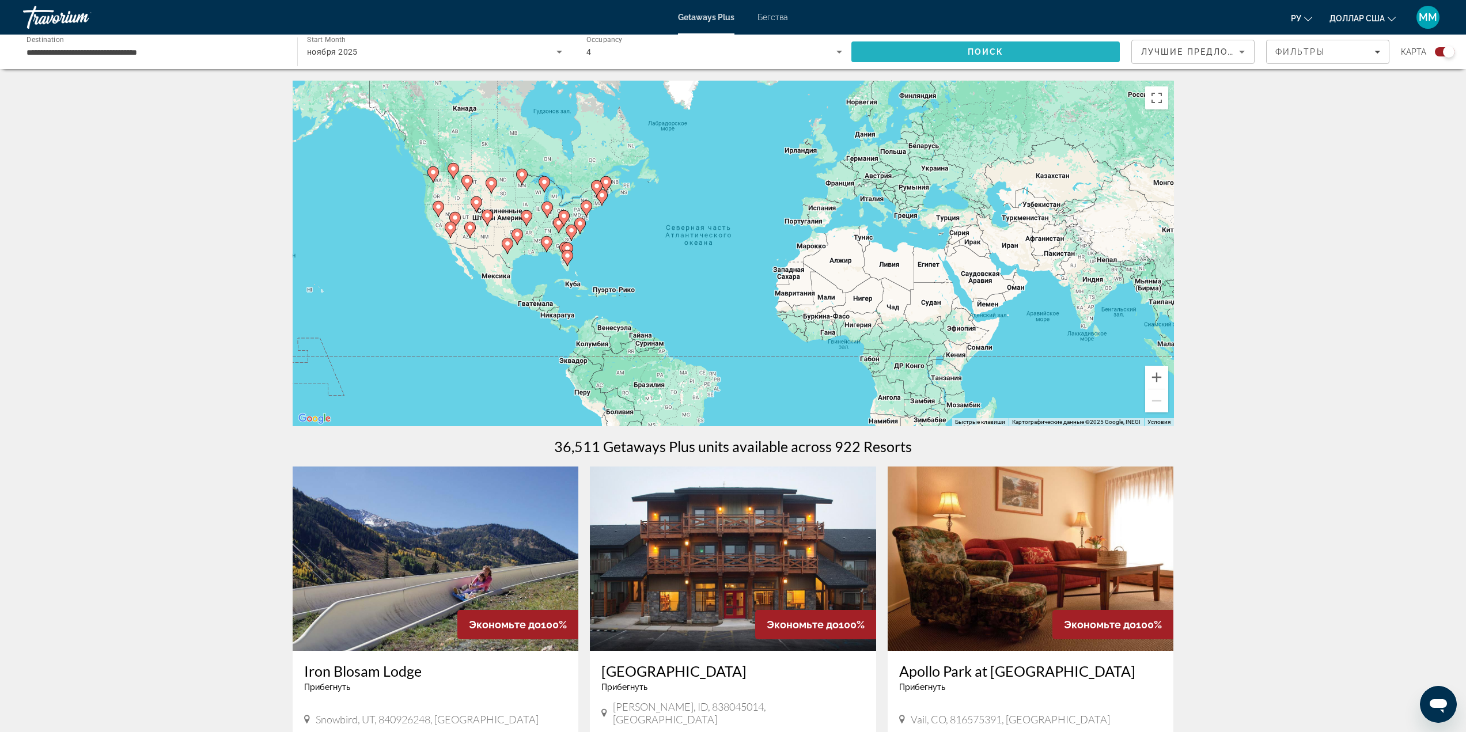
click at [1011, 42] on span "Search" at bounding box center [986, 52] width 269 height 28
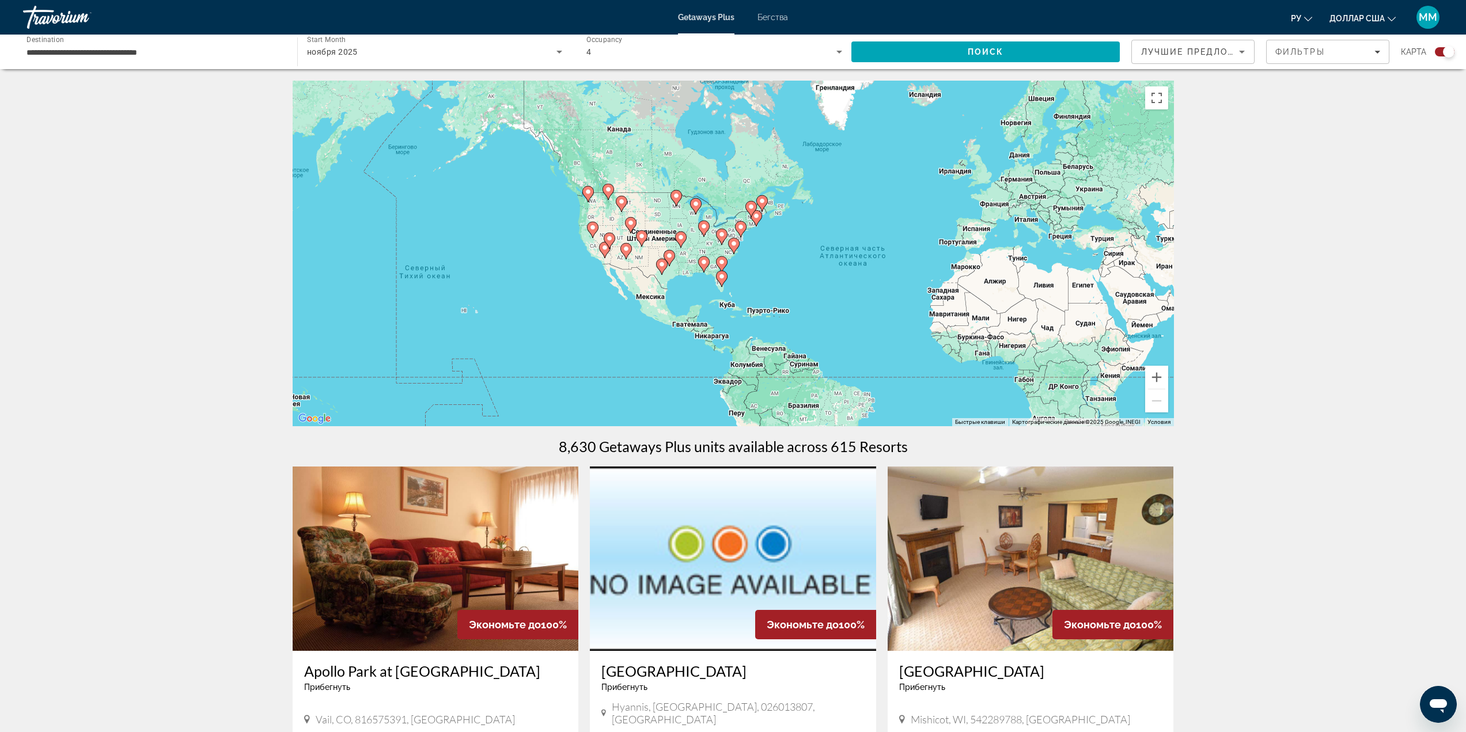
drag, startPoint x: 444, startPoint y: 202, endPoint x: 524, endPoint y: 218, distance: 81.6
click at [520, 213] on div "Чтобы активировать перетаскивание с помощью клавиатуры, нажмите Alt + Ввод. Пос…" at bounding box center [734, 254] width 882 height 346
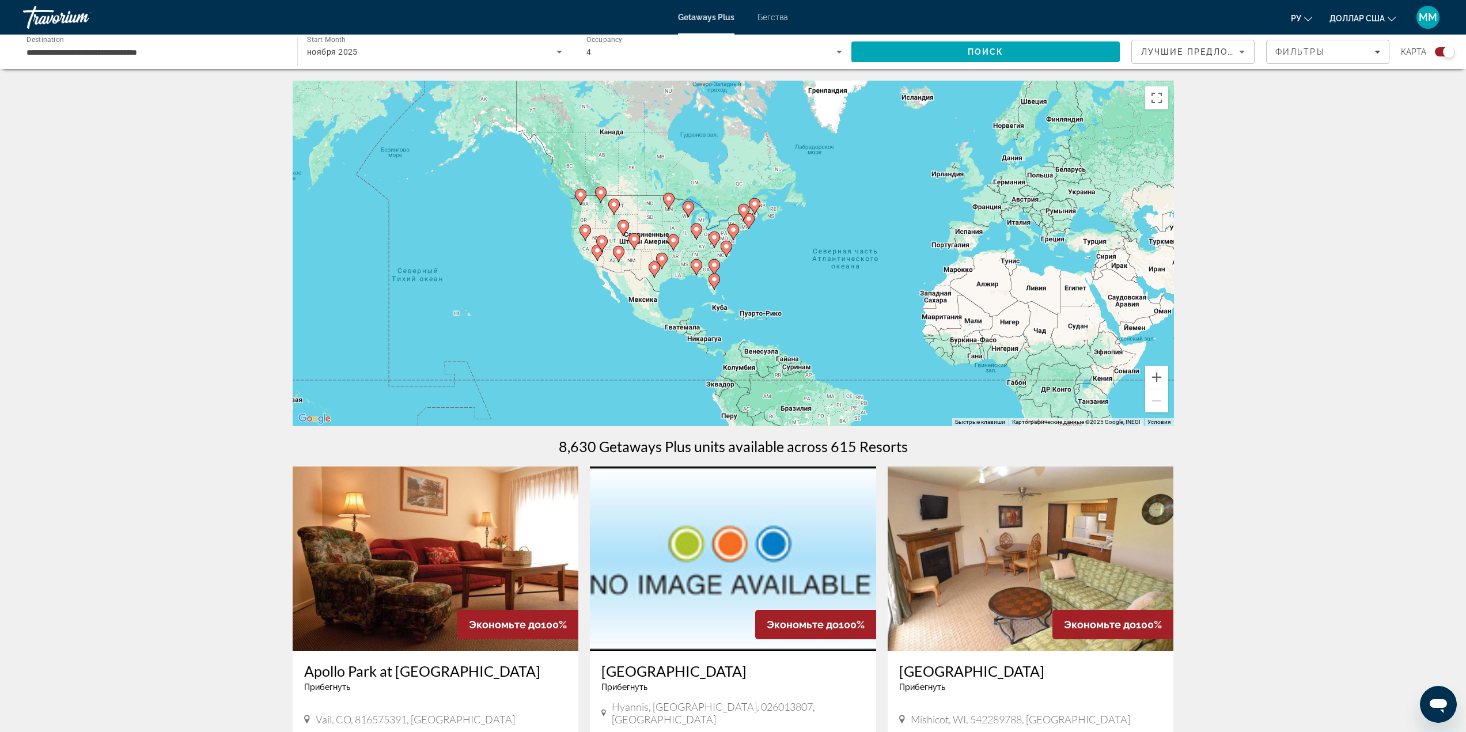
click at [690, 277] on div "Чтобы активировать перетаскивание с помощью клавиатуры, нажмите Alt + Ввод. Пос…" at bounding box center [734, 254] width 882 height 346
click at [693, 277] on div "Чтобы активировать перетаскивание с помощью клавиатуры, нажмите Alt + Ввод. Пос…" at bounding box center [734, 254] width 882 height 346
click at [698, 267] on image "Основное содержание" at bounding box center [696, 265] width 7 height 7
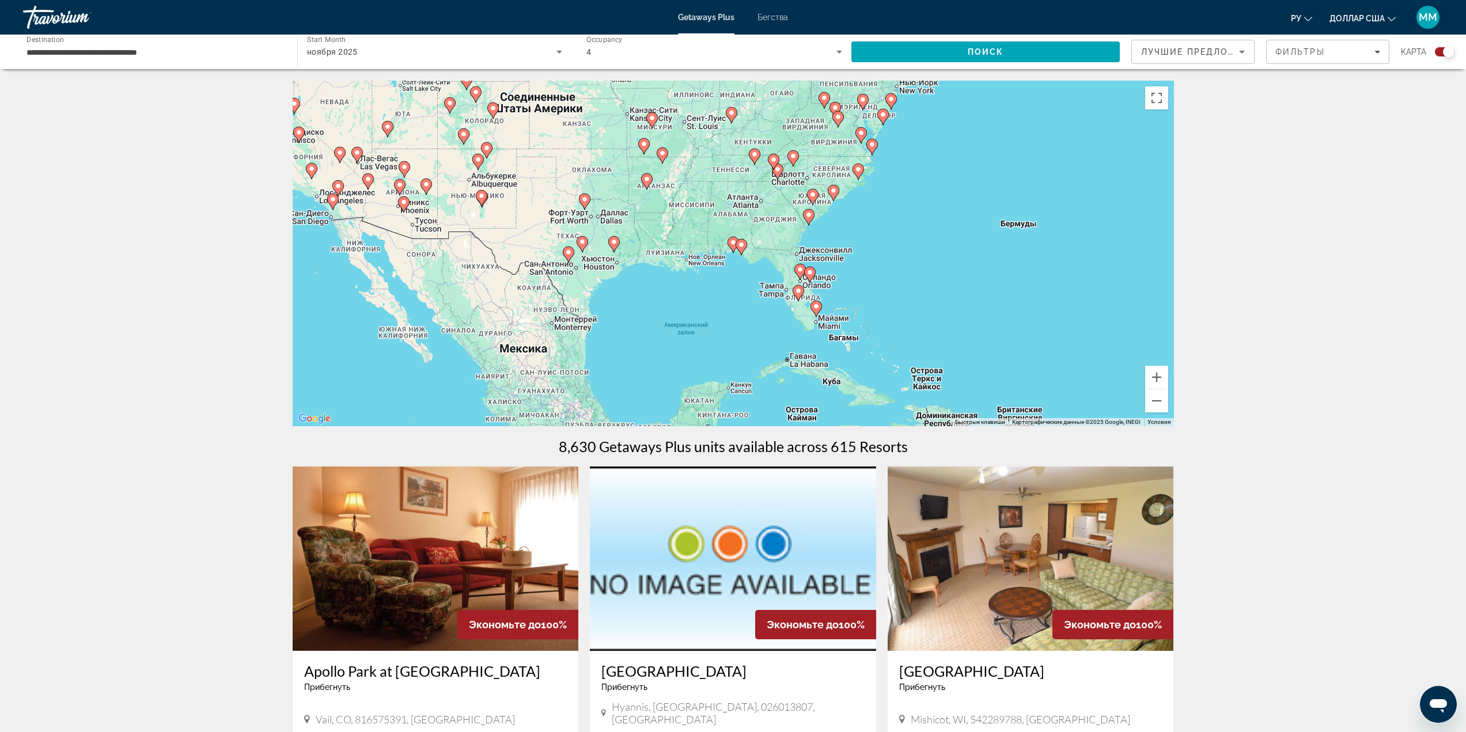
click at [755, 256] on div "Для навигации используйте клавиши со стрелками. Чтобы активировать перетаскиван…" at bounding box center [734, 254] width 882 height 346
click at [738, 247] on icon "Основное содержание" at bounding box center [741, 247] width 10 height 15
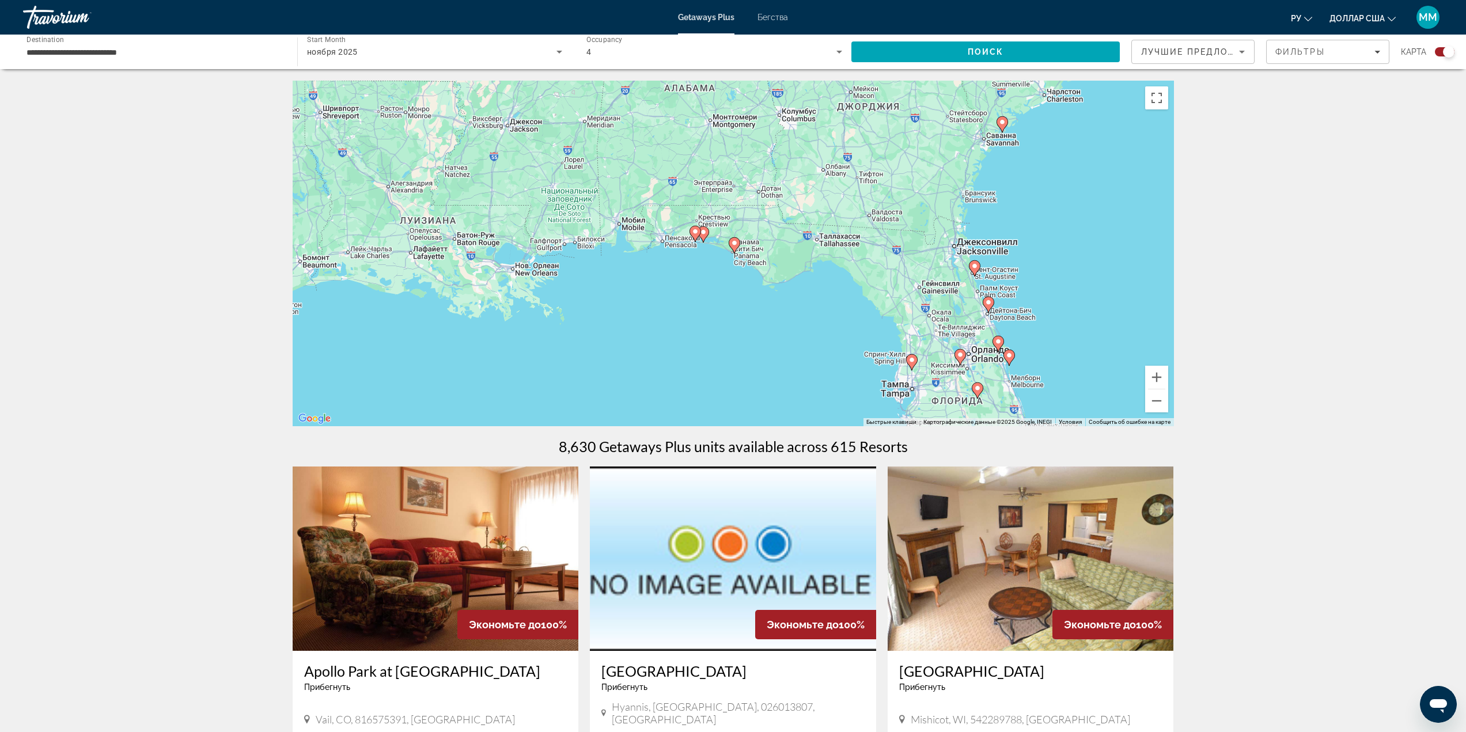
click at [735, 245] on image "Основное содержание" at bounding box center [734, 243] width 7 height 7
type input "**********"
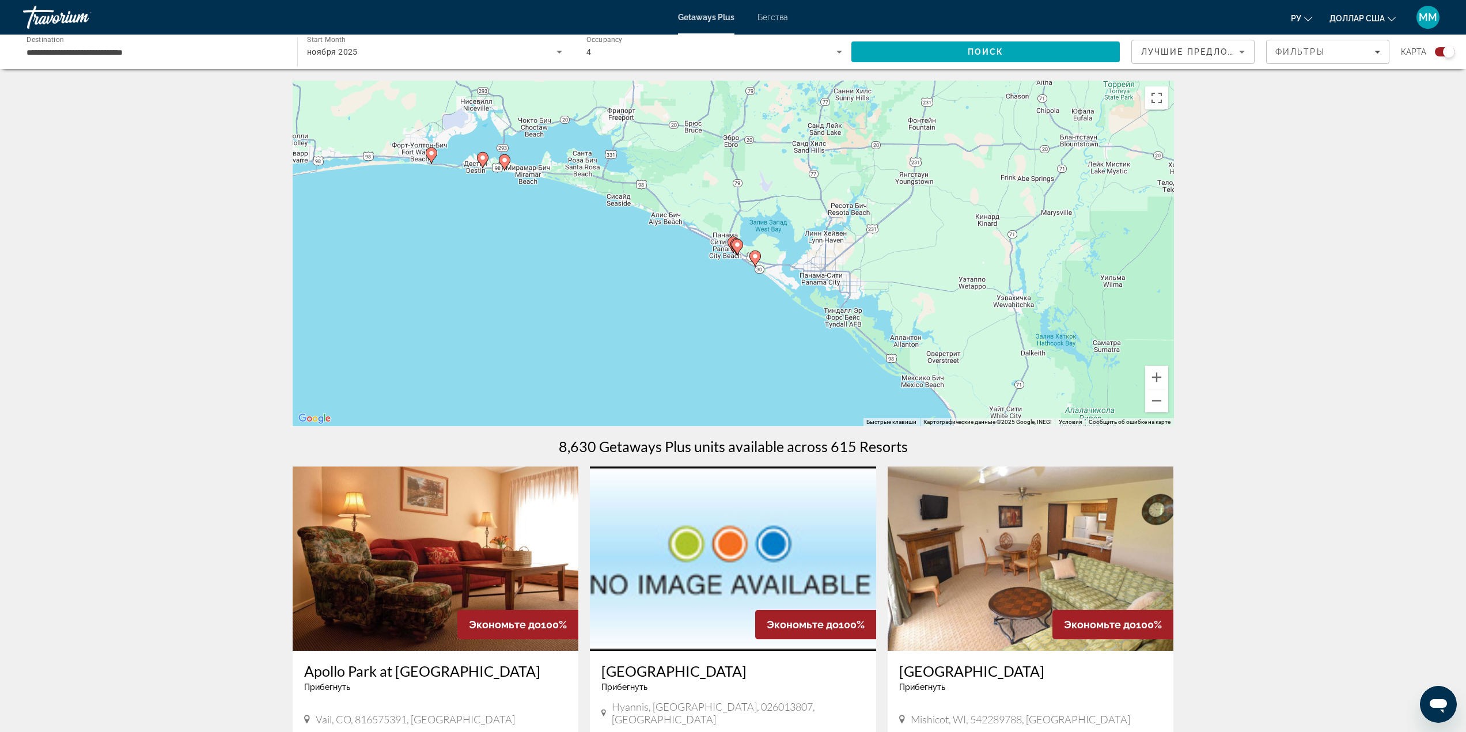
click at [735, 242] on image "Основное содержание" at bounding box center [737, 244] width 7 height 7
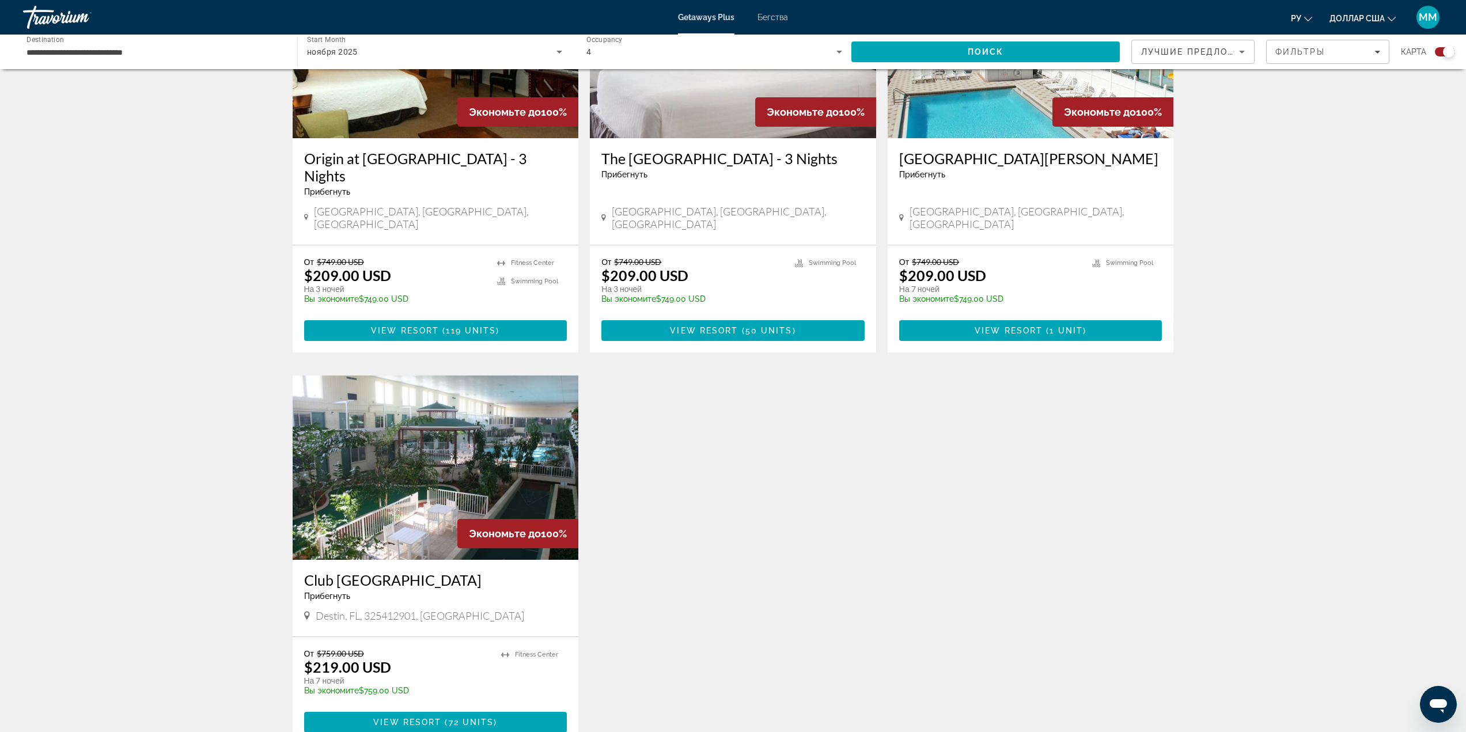
scroll to position [749, 0]
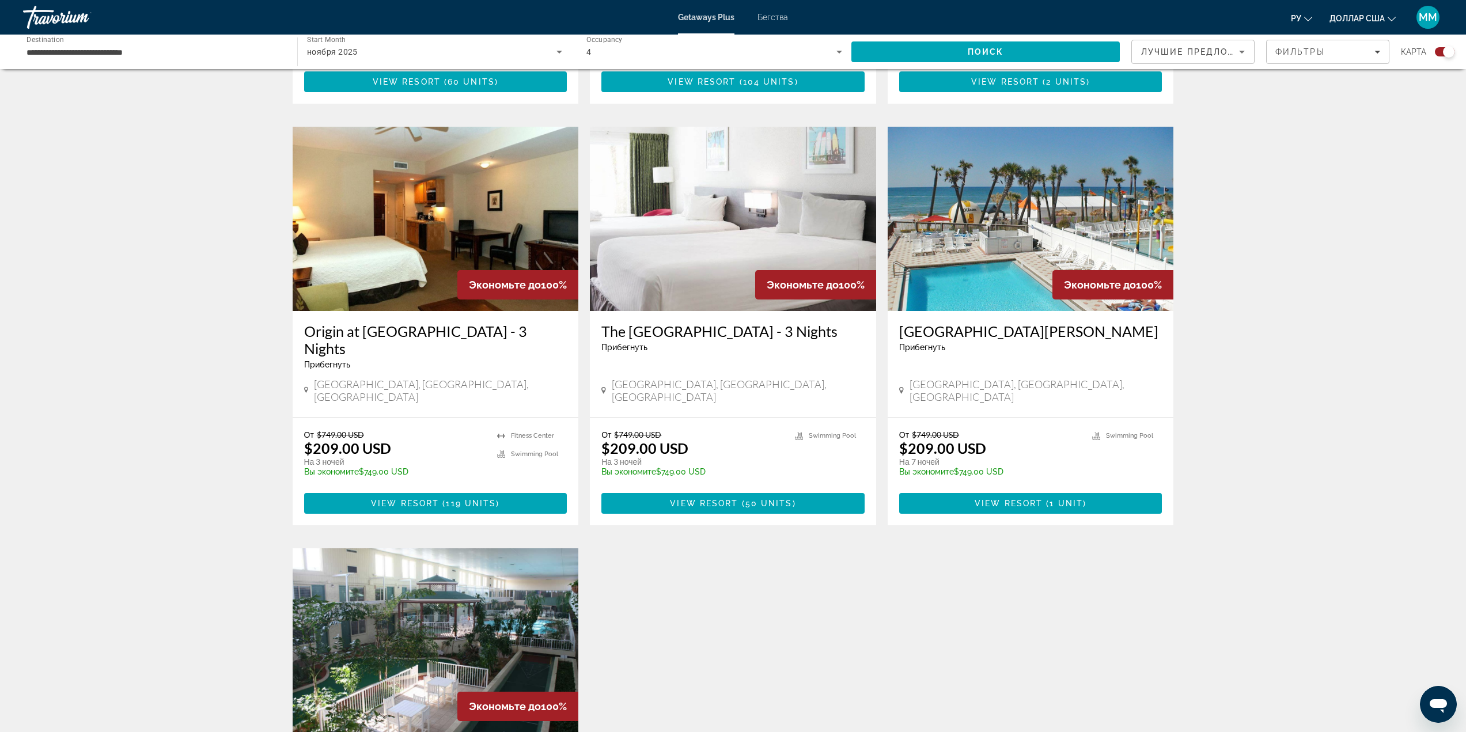
click at [1046, 245] on img "Основное содержание" at bounding box center [1031, 219] width 286 height 184
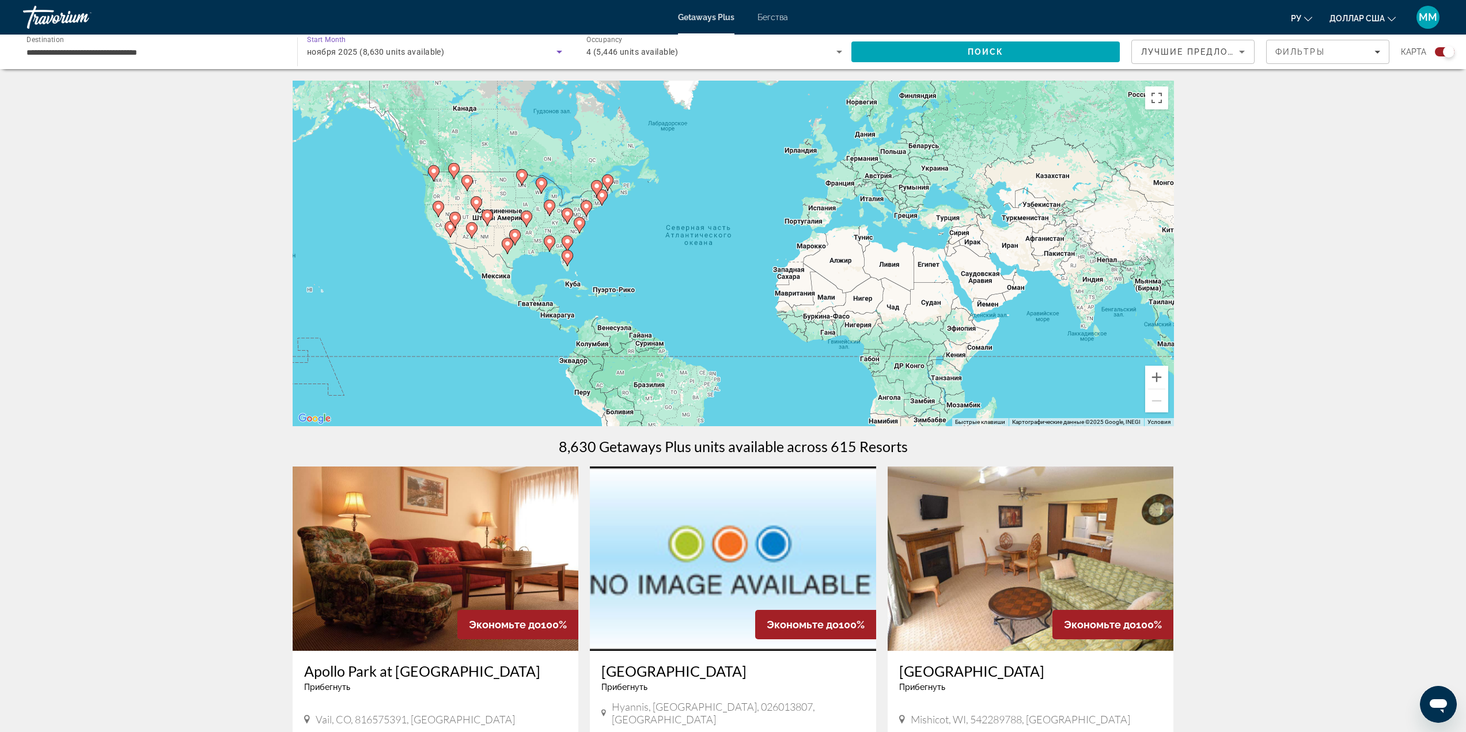
click at [360, 53] on span "ноября 2025 (8,630 units available)" at bounding box center [375, 51] width 137 height 9
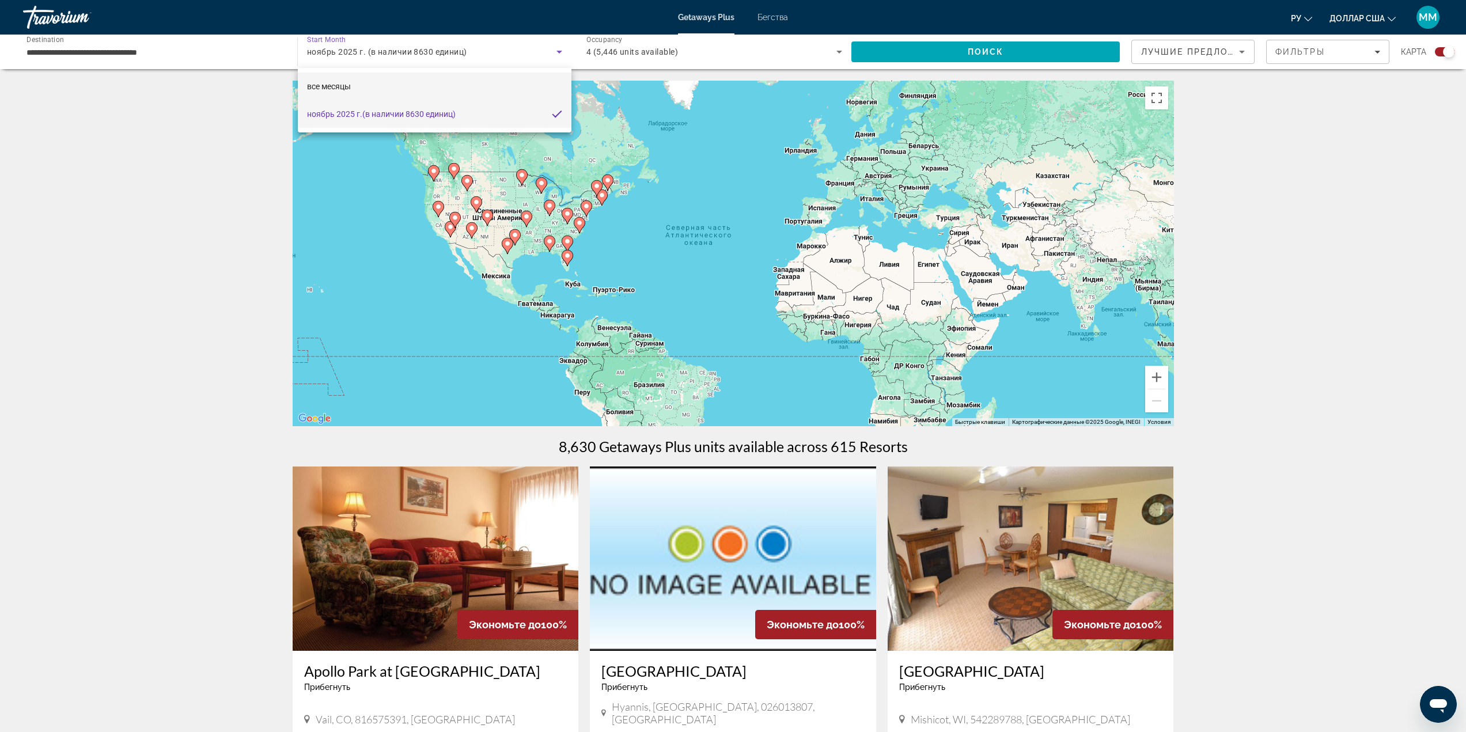
click at [521, 88] on mat-option "все месяцы" at bounding box center [435, 87] width 274 height 28
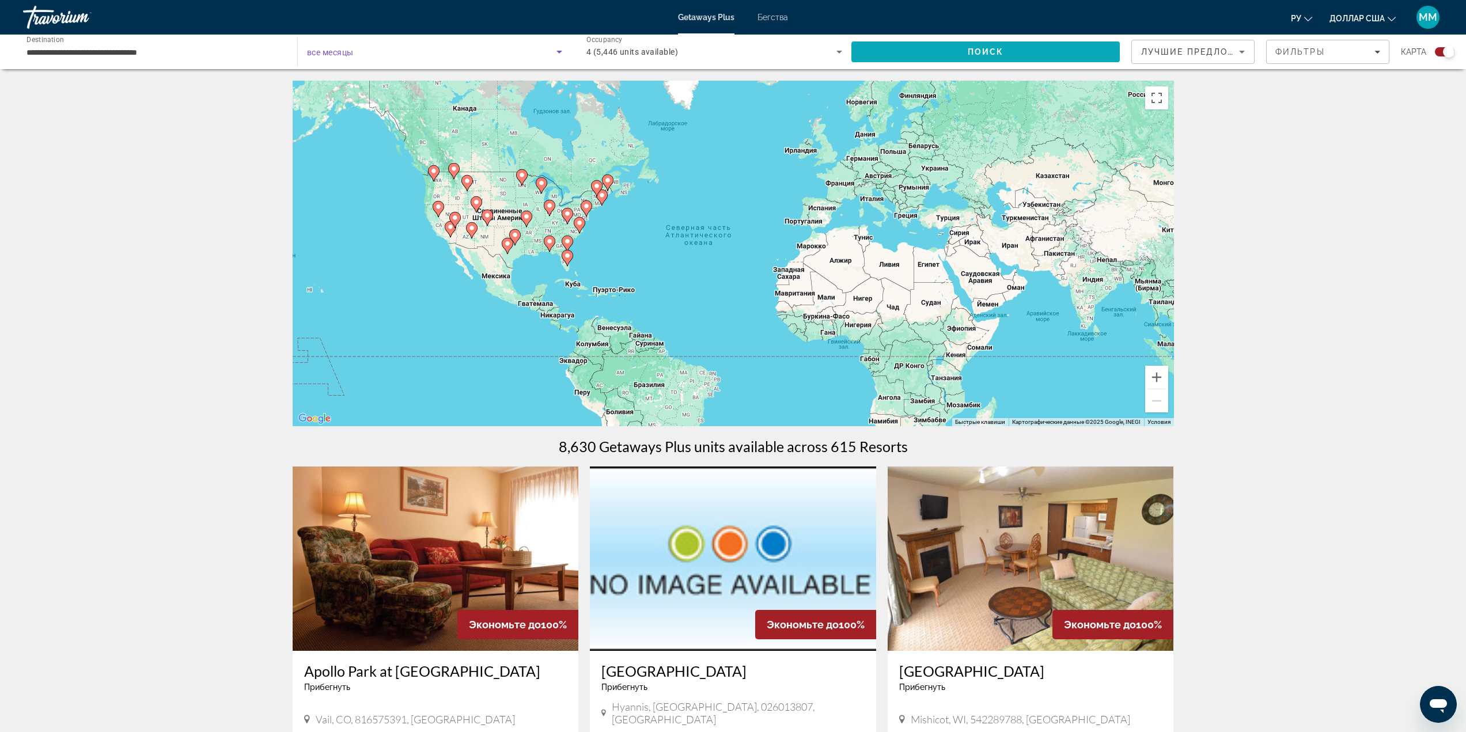
click at [1023, 46] on span "Search" at bounding box center [986, 52] width 269 height 28
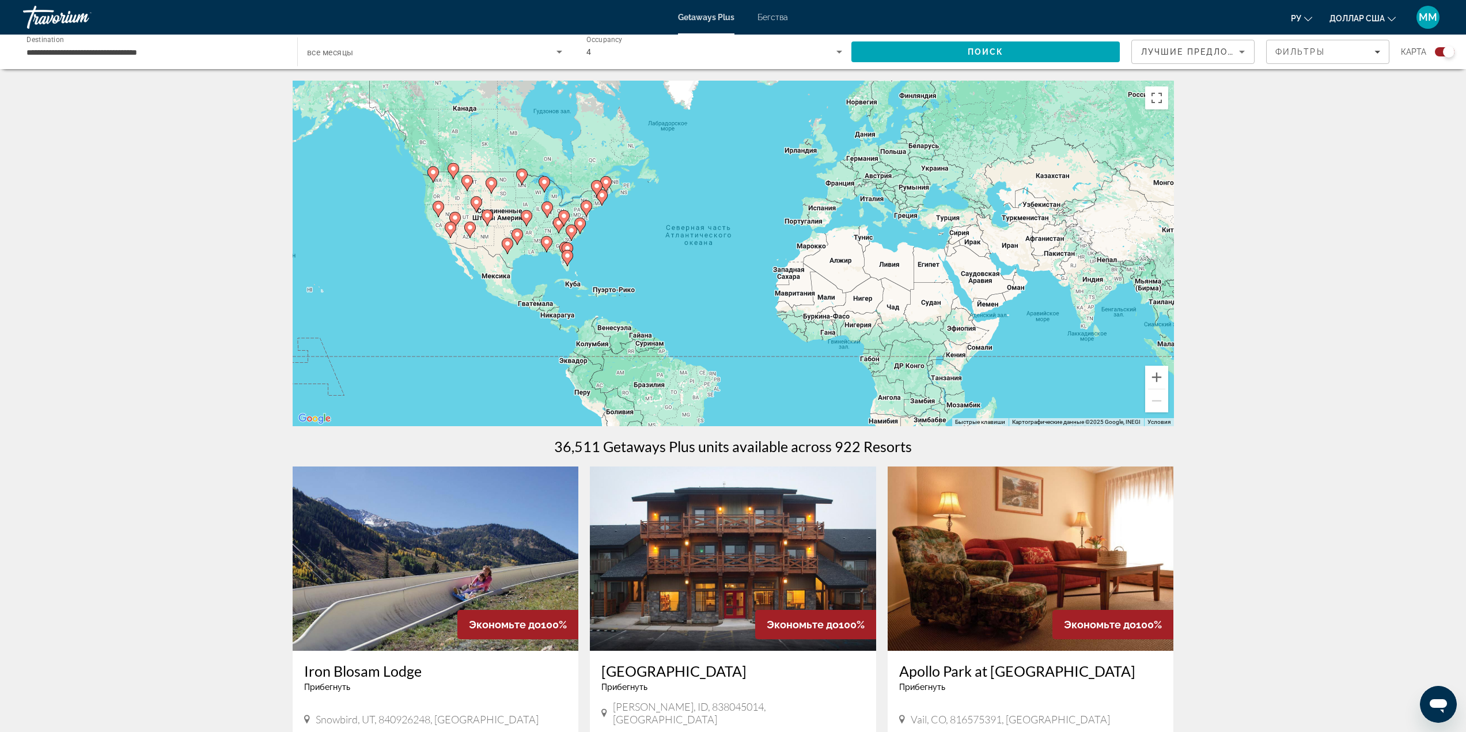
click at [410, 51] on span "Search widget" at bounding box center [431, 52] width 249 height 14
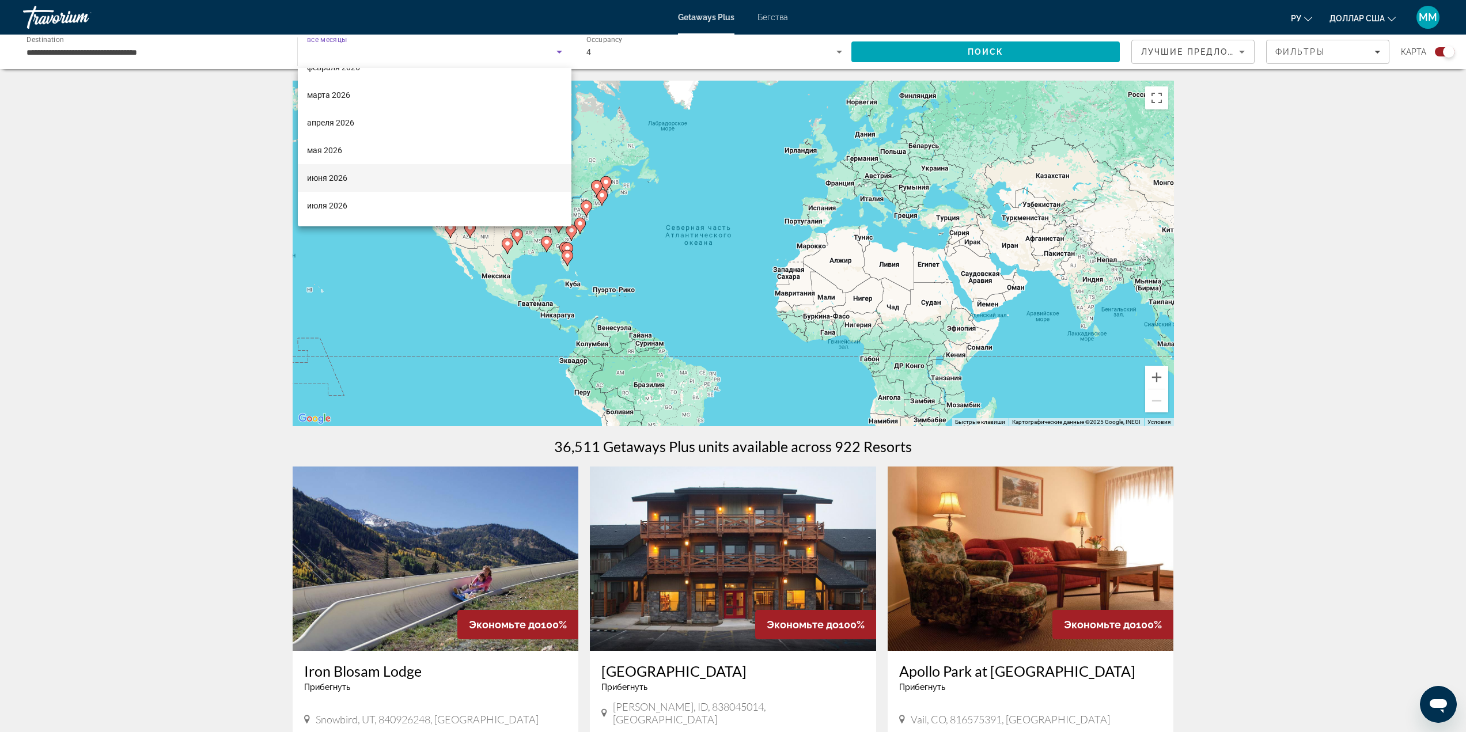
scroll to position [173, 0]
click at [365, 98] on mat-option "апреля 2026" at bounding box center [435, 107] width 274 height 28
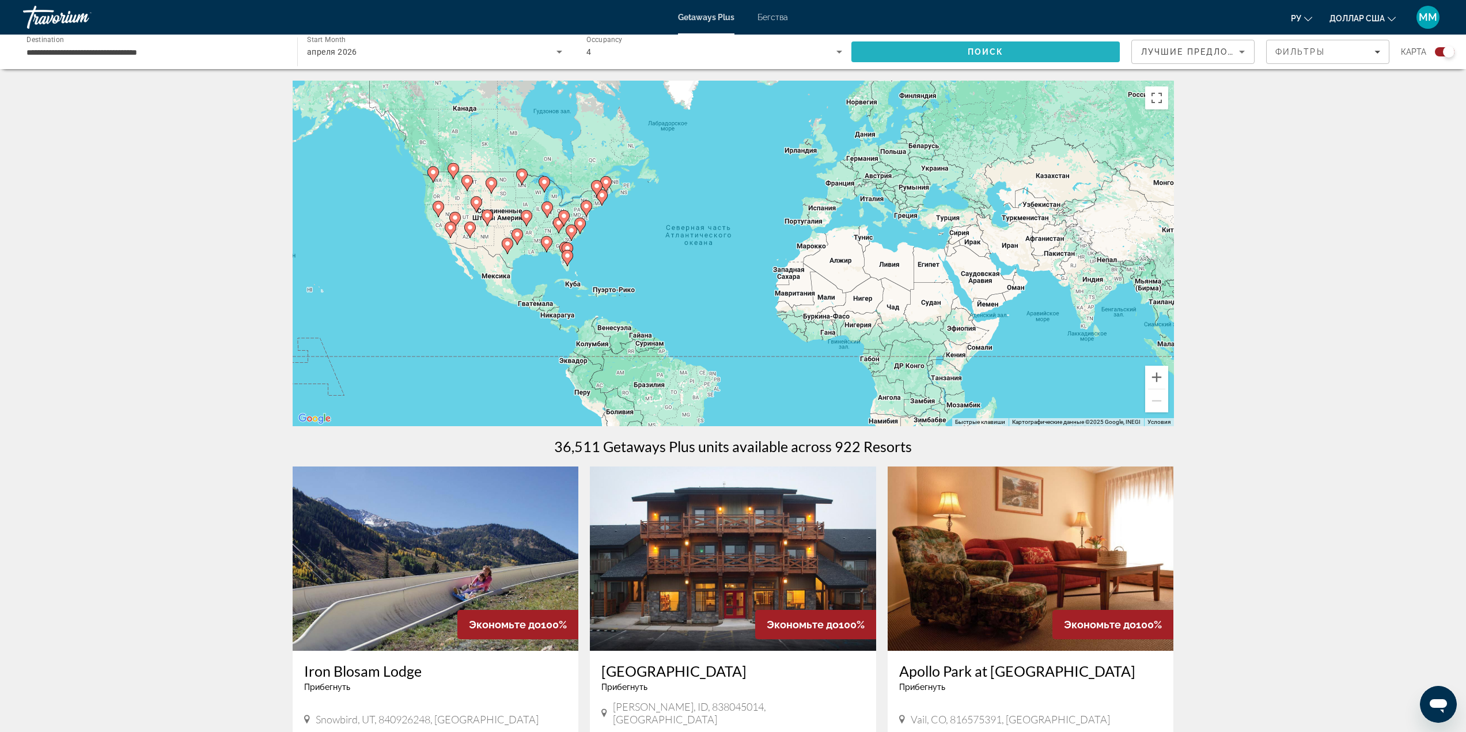
click at [966, 46] on span "Search" at bounding box center [986, 52] width 269 height 28
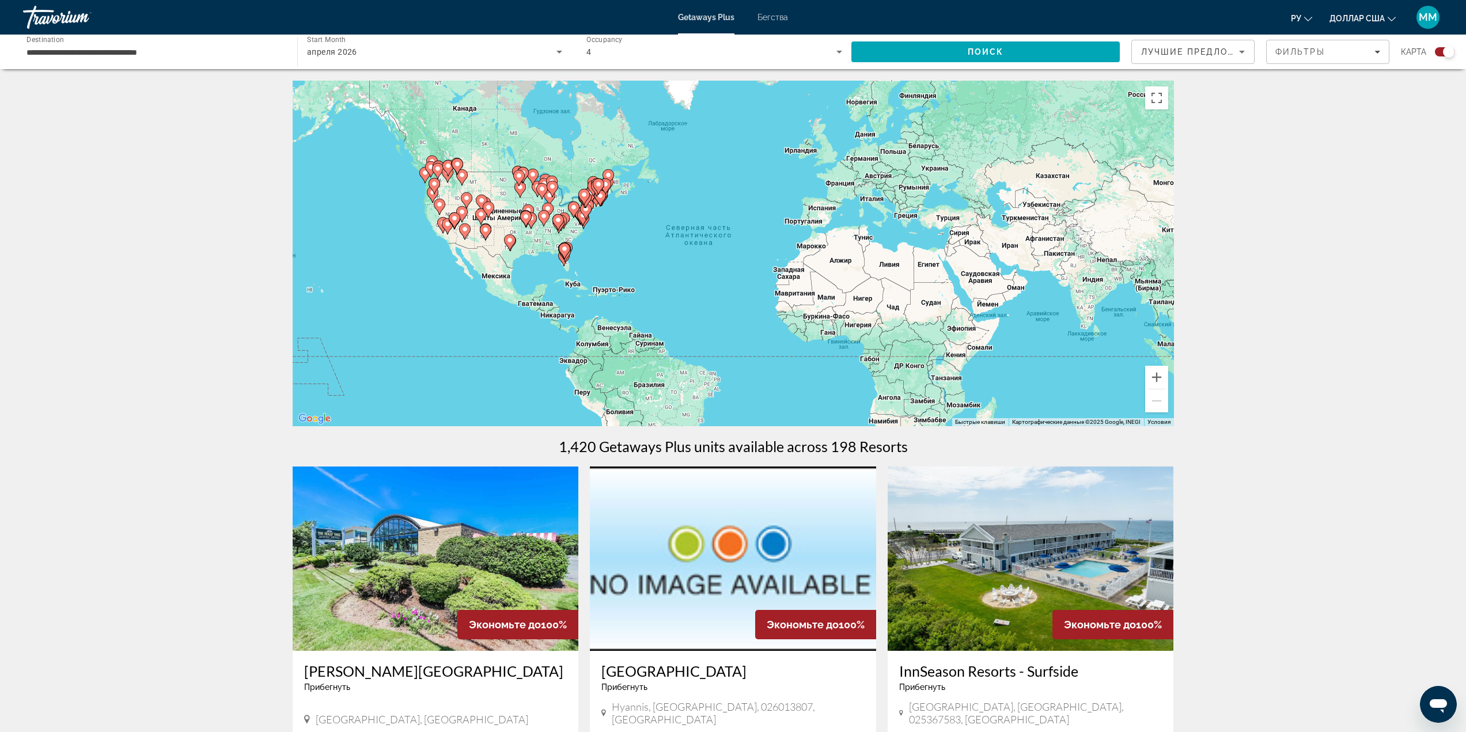
click at [560, 254] on gmp-advanced-marker "Основное содержание" at bounding box center [565, 251] width 12 height 17
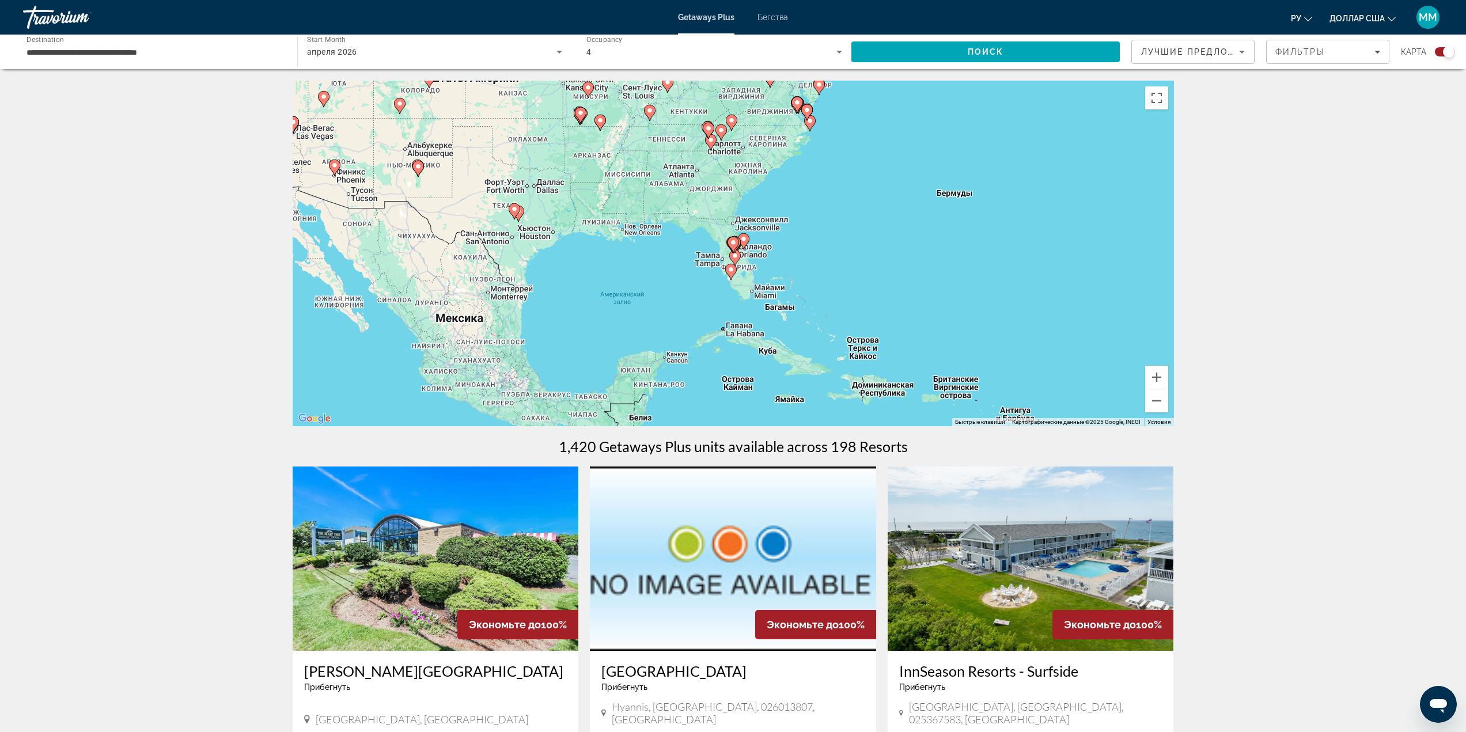
click at [702, 227] on div "Чтобы активировать перетаскивание с помощью клавиатуры, нажмите Alt + Ввод. Пос…" at bounding box center [734, 254] width 882 height 346
click at [737, 274] on div "Чтобы активировать перетаскивание с помощью клавиатуры, нажмите Alt + Ввод. Пос…" at bounding box center [734, 254] width 882 height 346
click at [763, 289] on div "Чтобы активировать перетаскивание с помощью клавиатуры, нажмите Alt + Ввод. Пос…" at bounding box center [734, 254] width 882 height 346
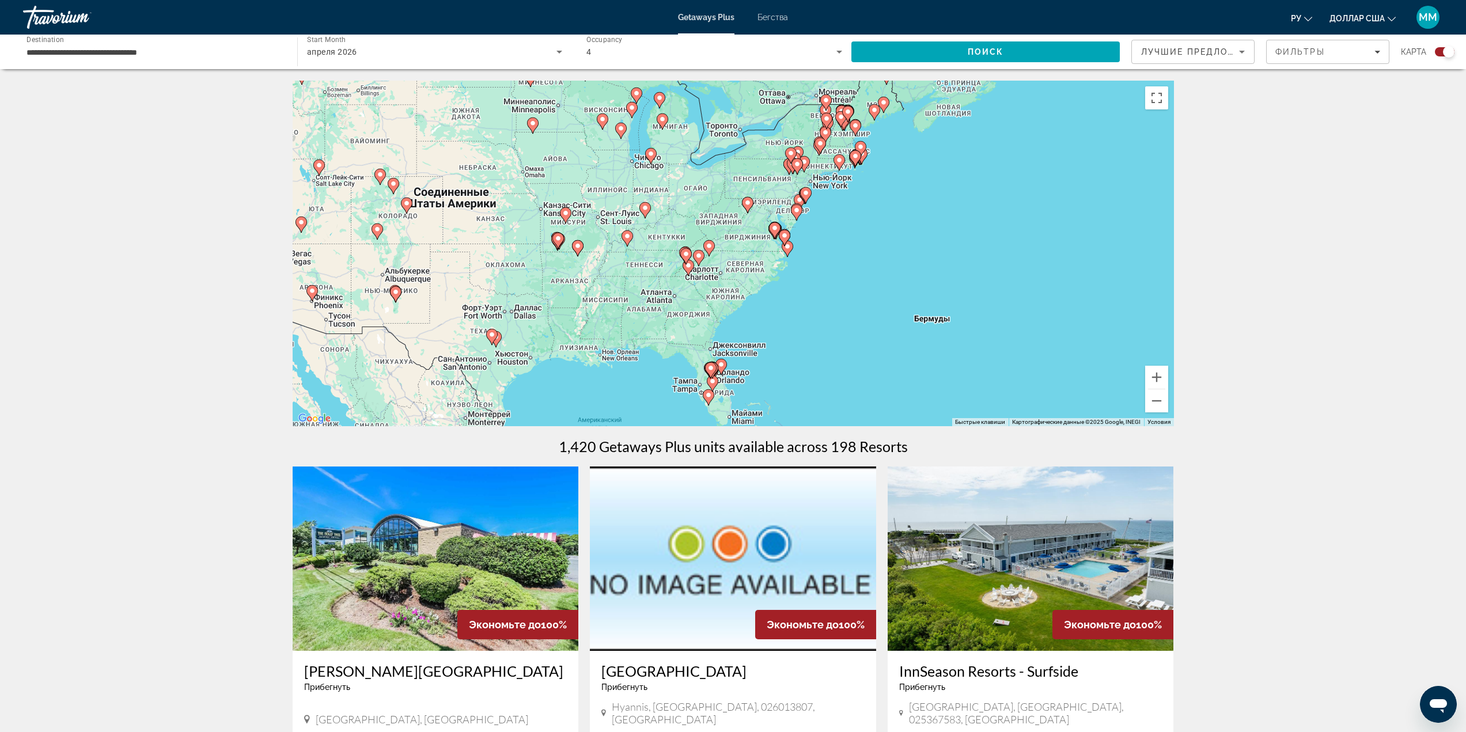
drag, startPoint x: 702, startPoint y: 92, endPoint x: 680, endPoint y: 220, distance: 130.4
click at [680, 220] on div "Чтобы активировать перетаскивание с помощью клавиатуры, нажмите Alt + Ввод. Пос…" at bounding box center [734, 254] width 882 height 346
click at [652, 153] on image "Основное содержание" at bounding box center [651, 153] width 7 height 7
type input "**********"
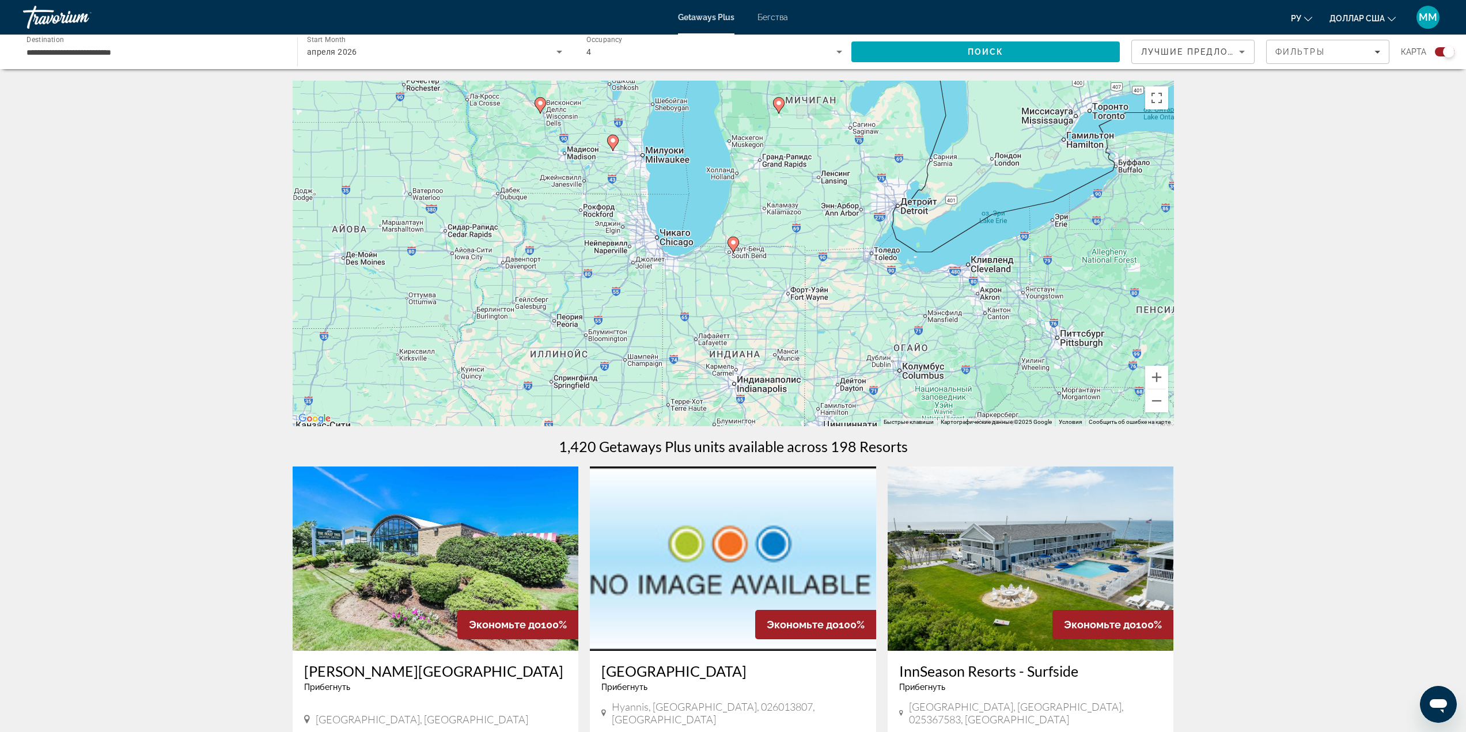
click at [733, 240] on image "Основное содержание" at bounding box center [733, 242] width 7 height 7
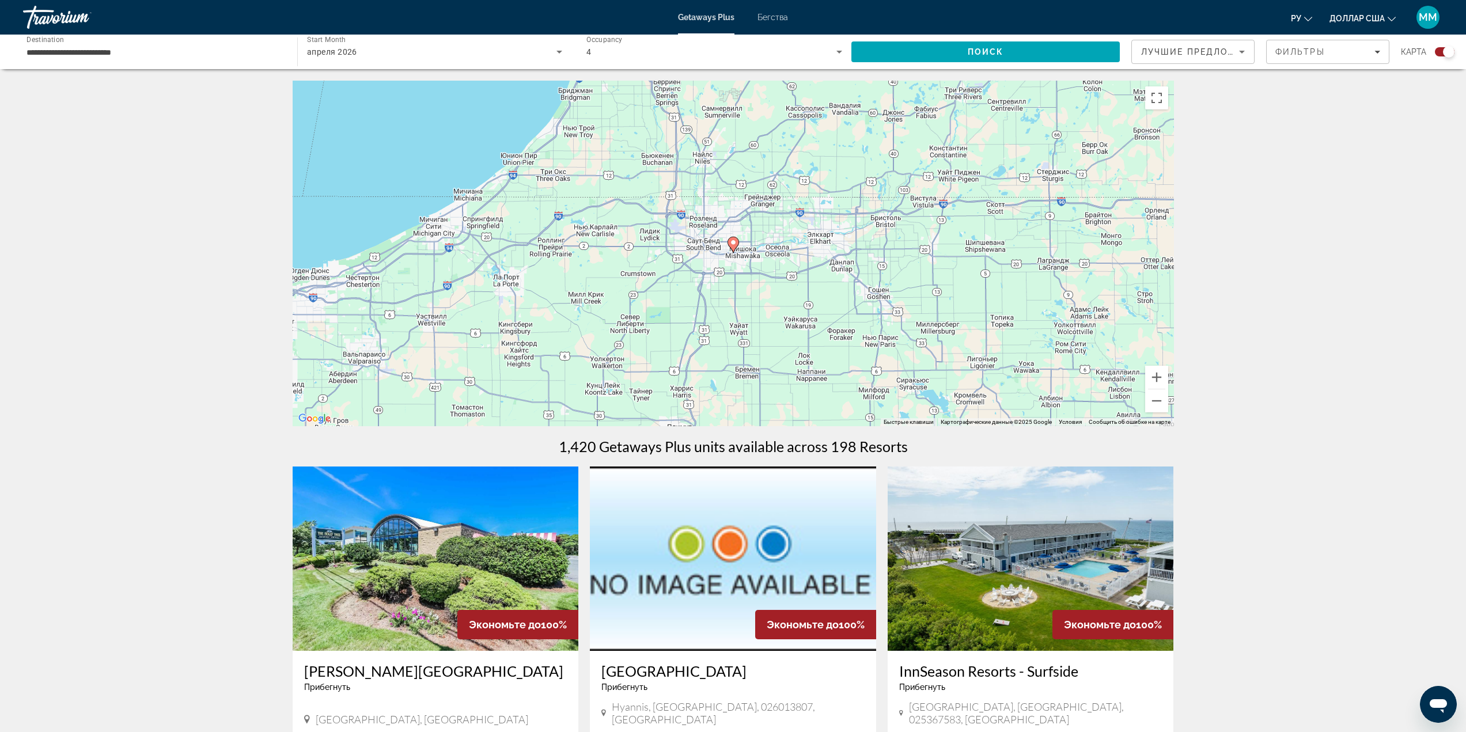
click at [733, 240] on image "Основное содержание" at bounding box center [733, 242] width 7 height 7
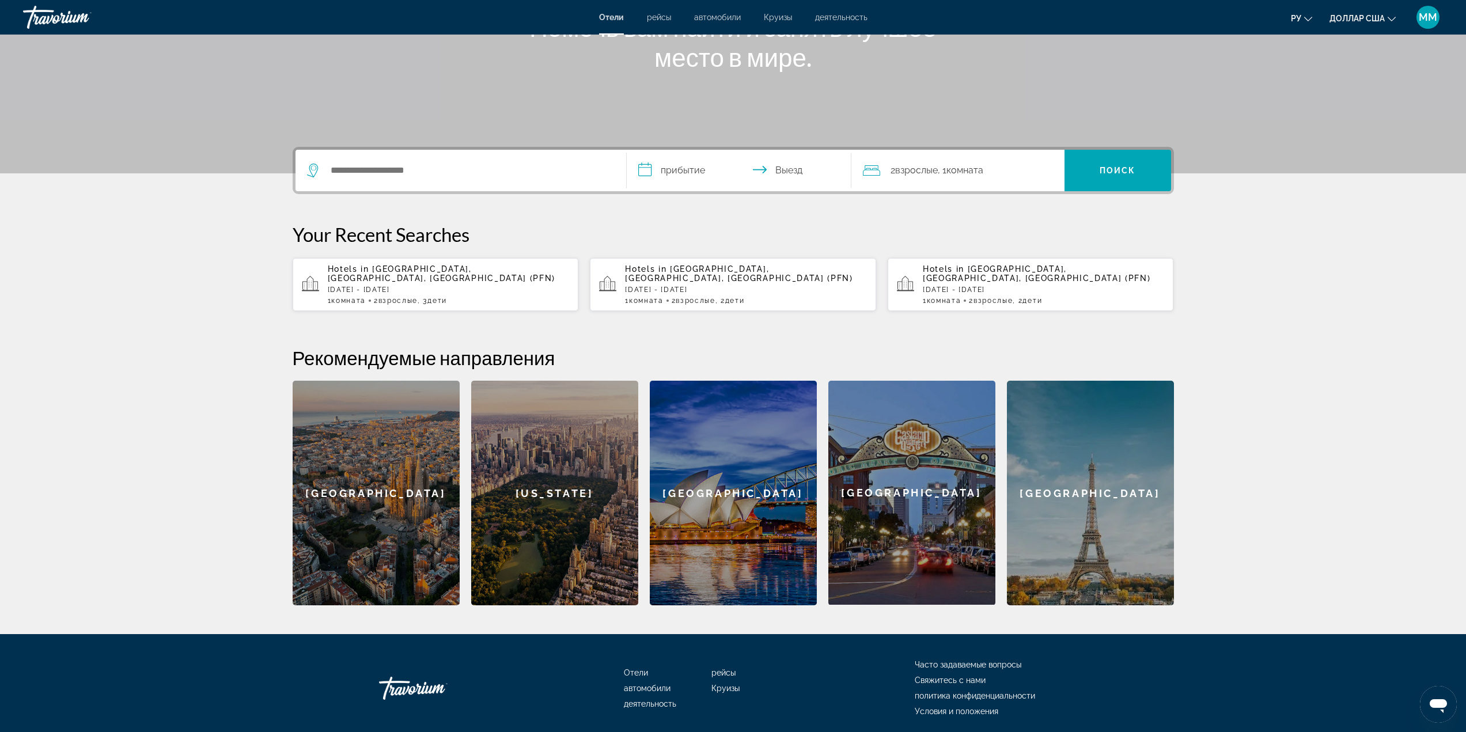
scroll to position [173, 0]
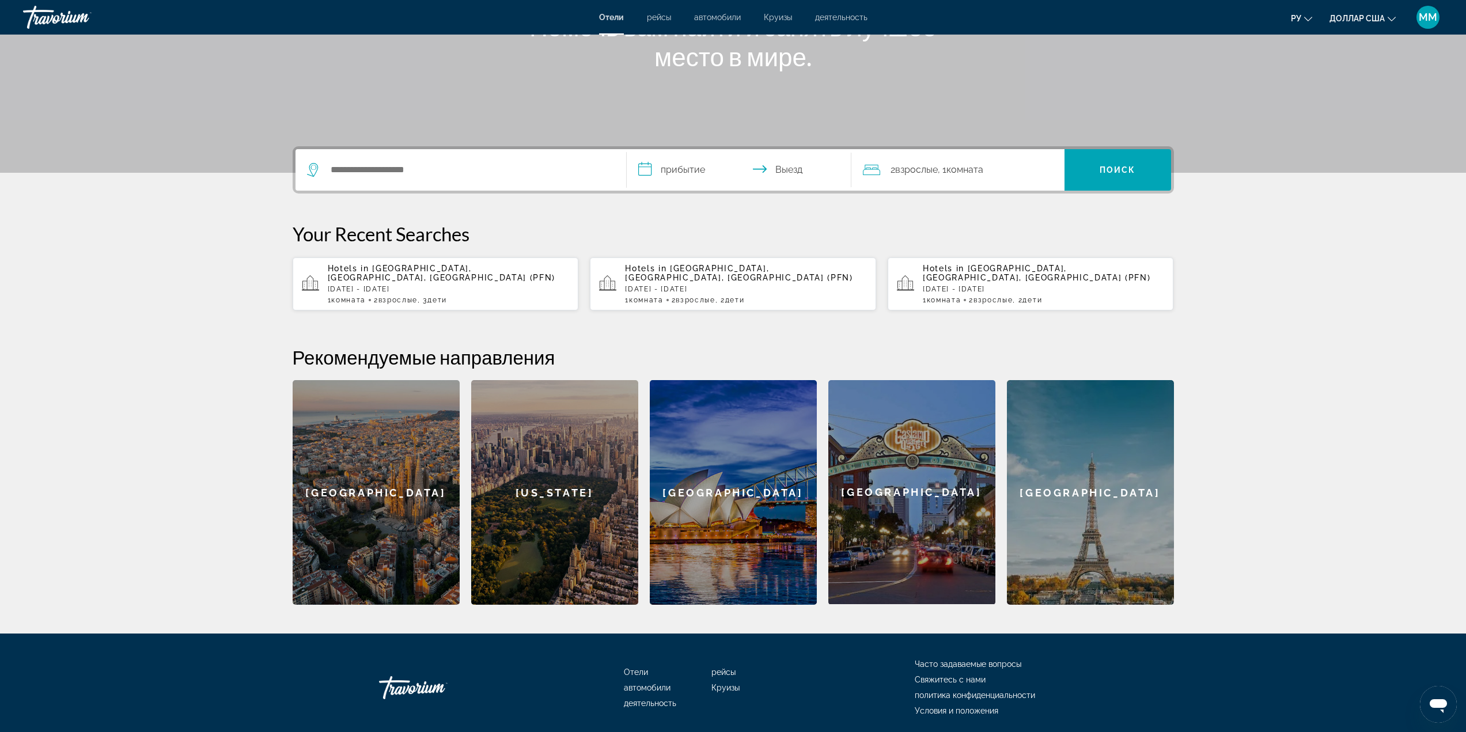
click at [371, 285] on p "[DATE] - [DATE]" at bounding box center [449, 289] width 242 height 8
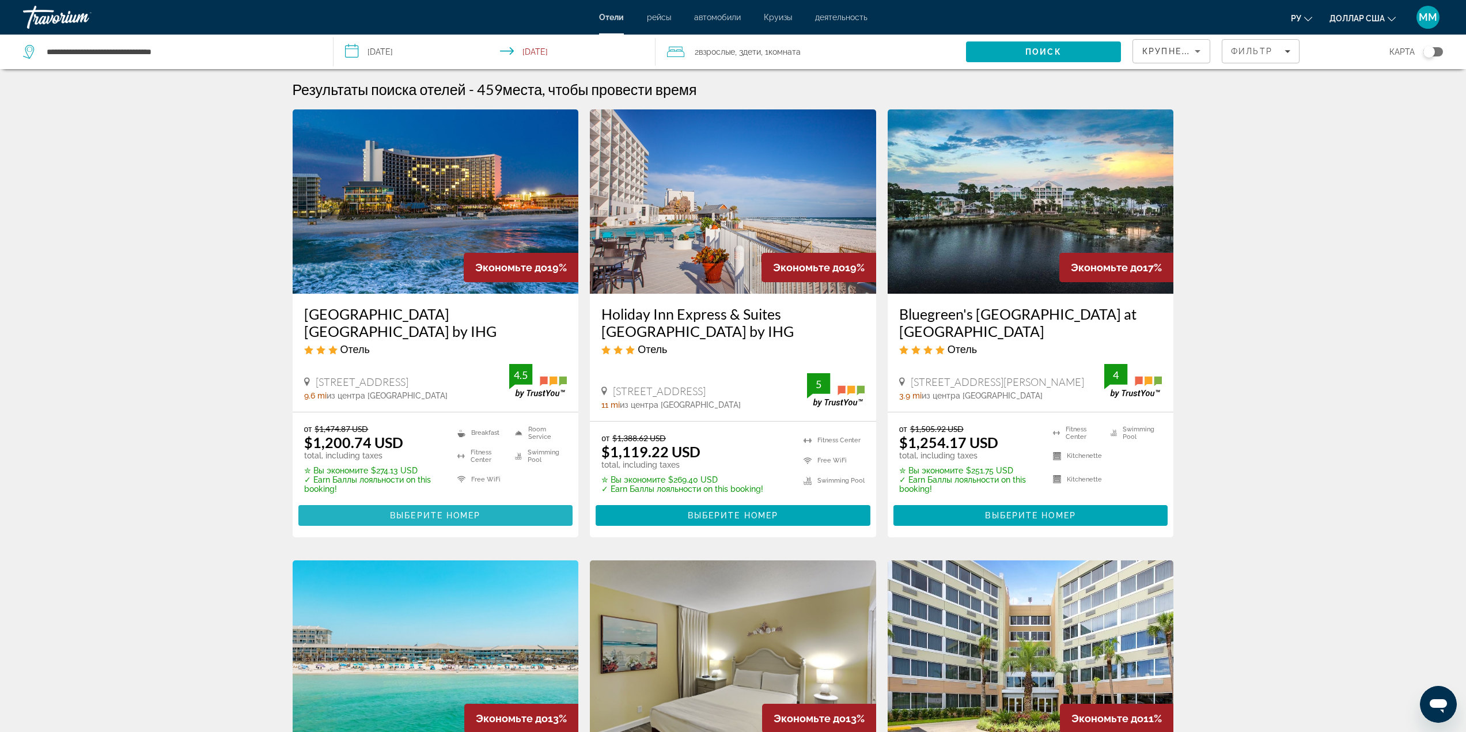
click at [433, 524] on span "Основное содержание" at bounding box center [435, 516] width 275 height 28
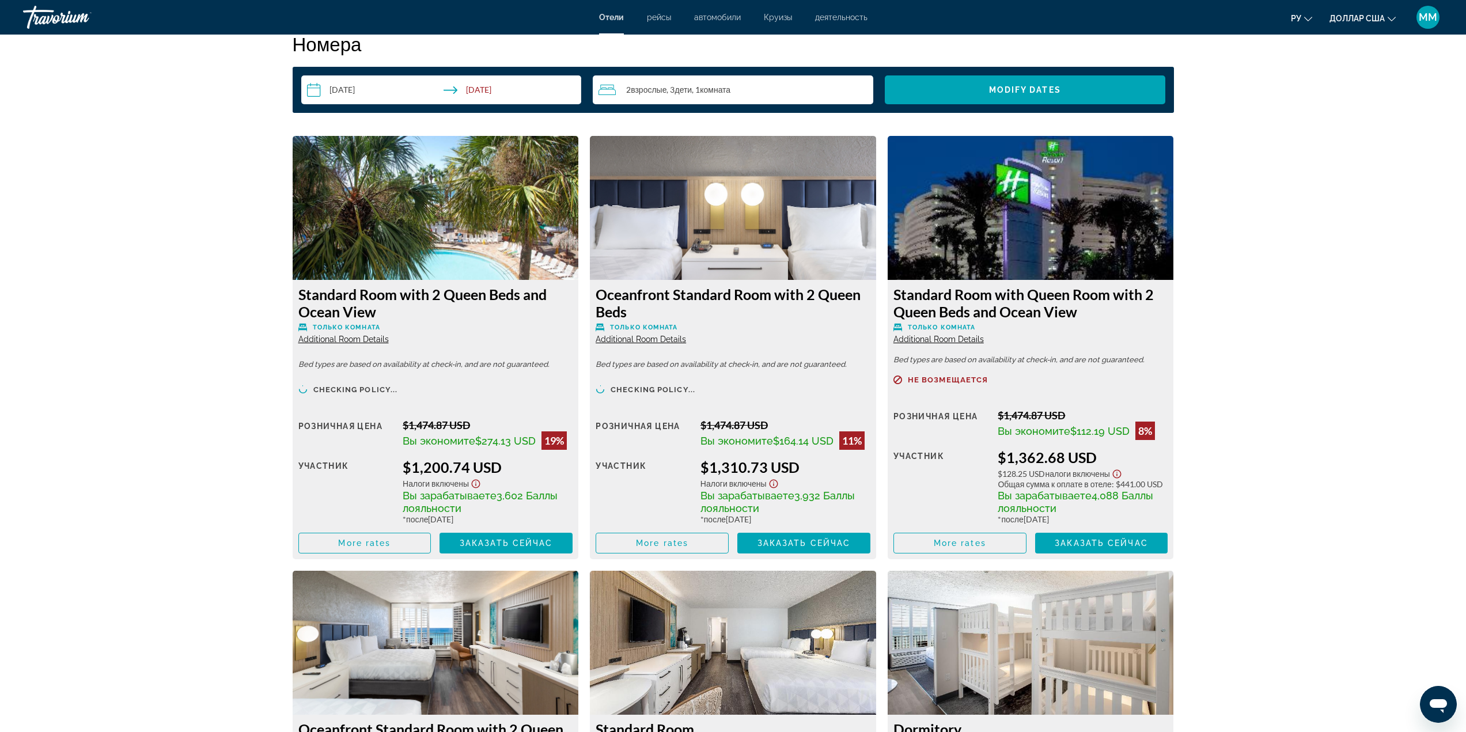
scroll to position [1498, 0]
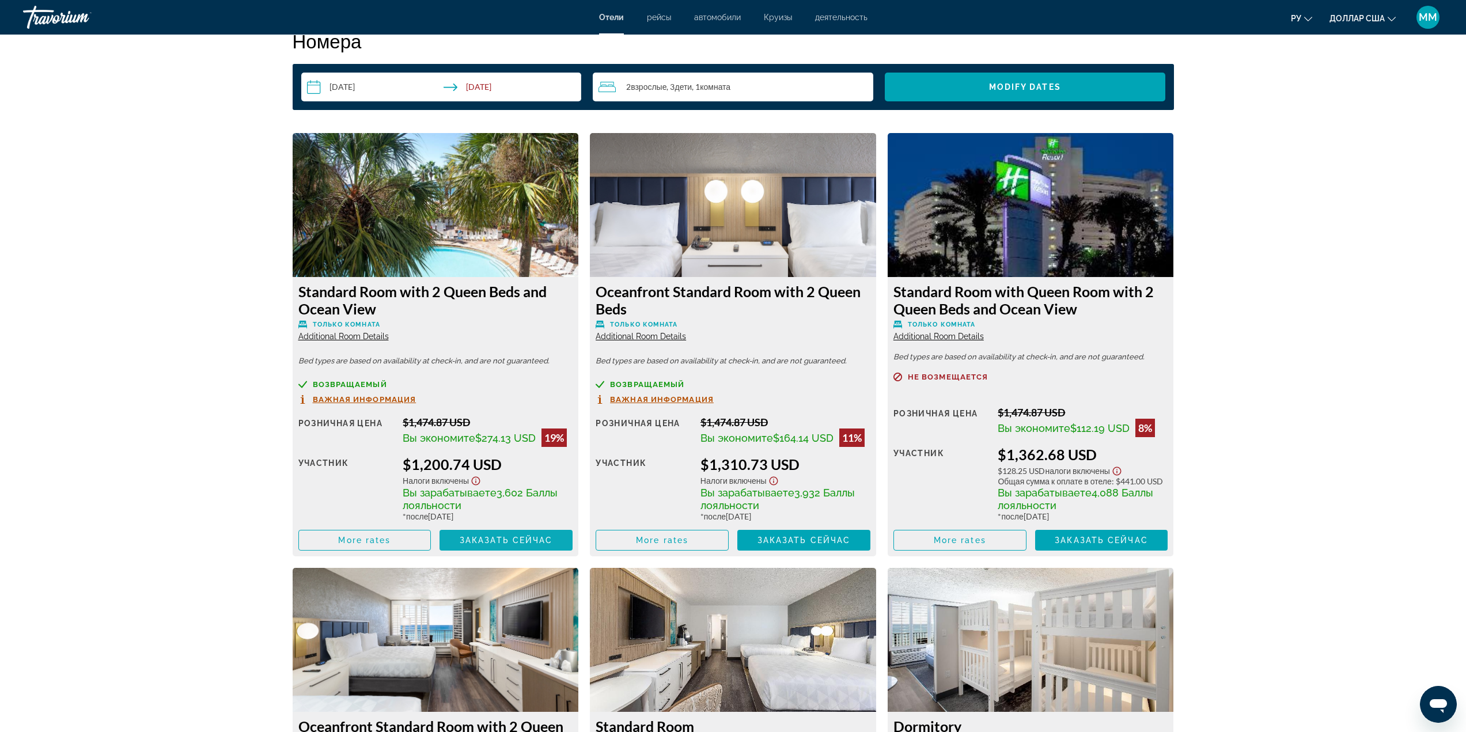
click at [508, 535] on span "Основное содержание" at bounding box center [506, 541] width 133 height 28
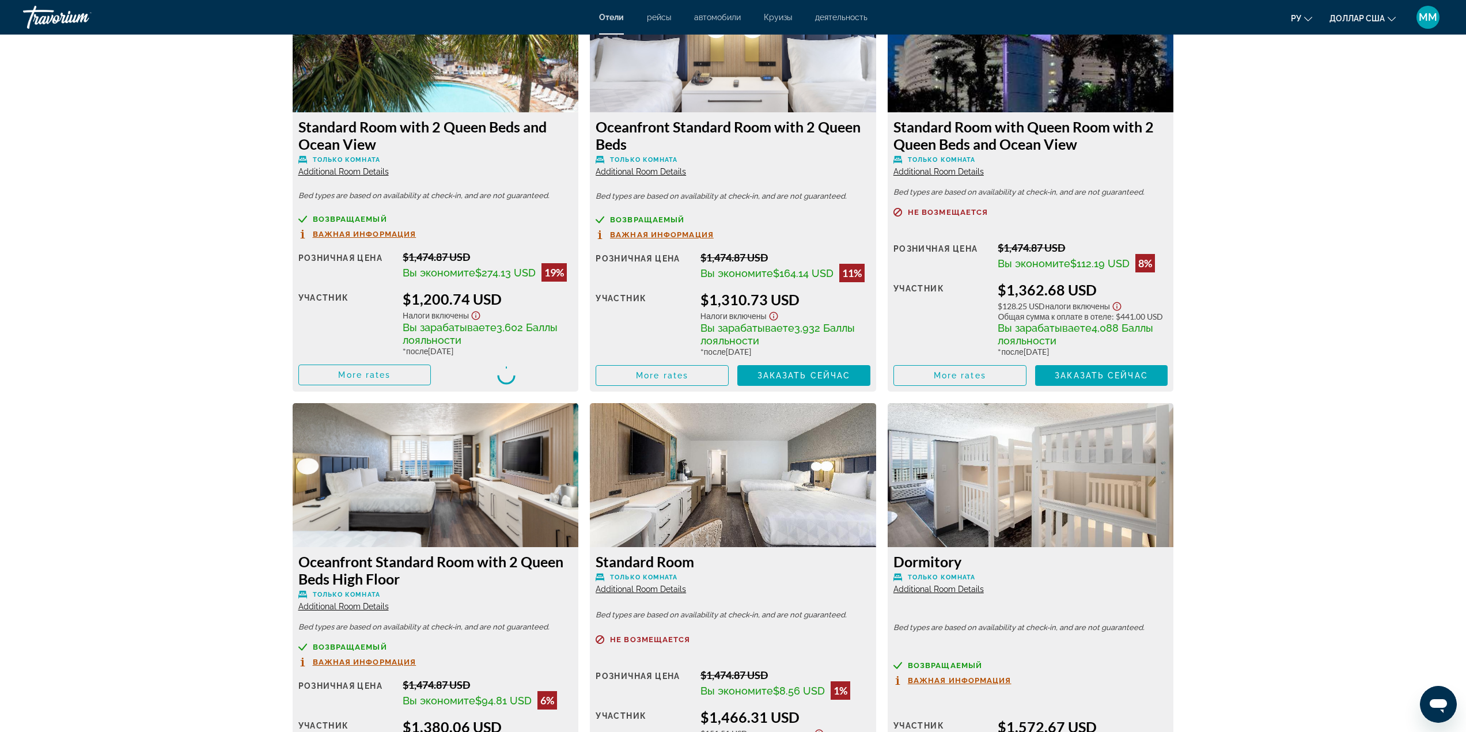
scroll to position [1671, 0]
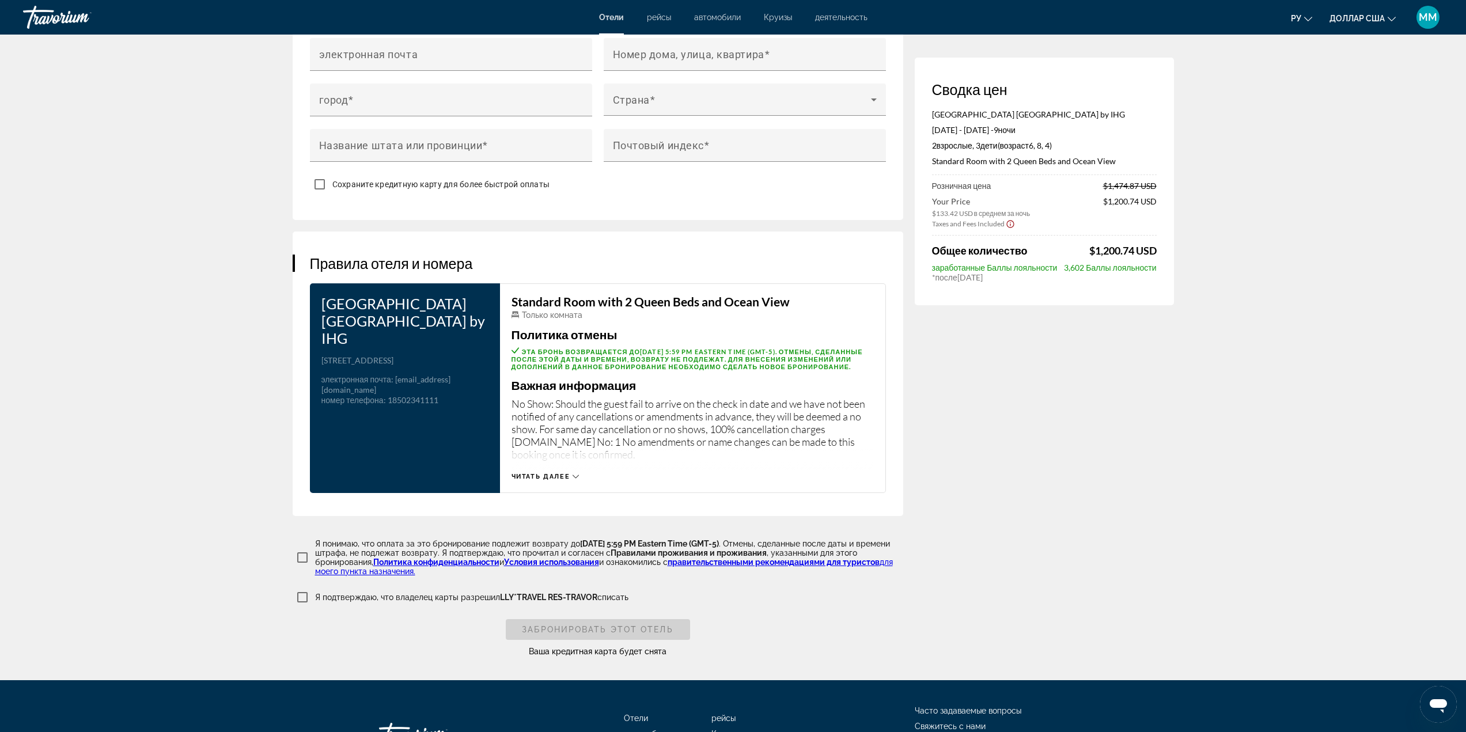
scroll to position [1369, 0]
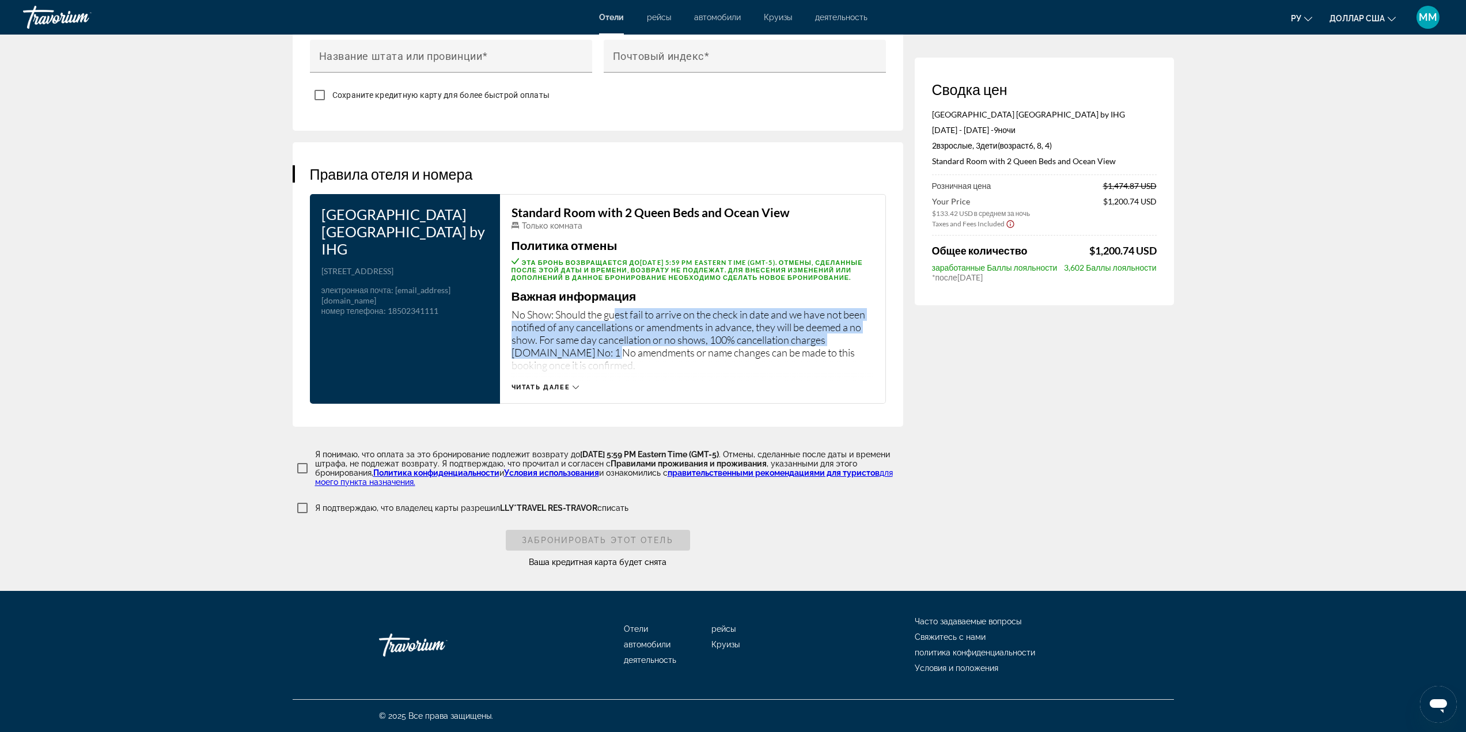
drag, startPoint x: 602, startPoint y: 353, endPoint x: 612, endPoint y: 337, distance: 18.7
click at [612, 333] on p "No Show: Should the guest fail to arrive on the check in date and we have not b…" at bounding box center [693, 339] width 362 height 63
click at [555, 385] on span "Читать далее" at bounding box center [541, 387] width 59 height 7
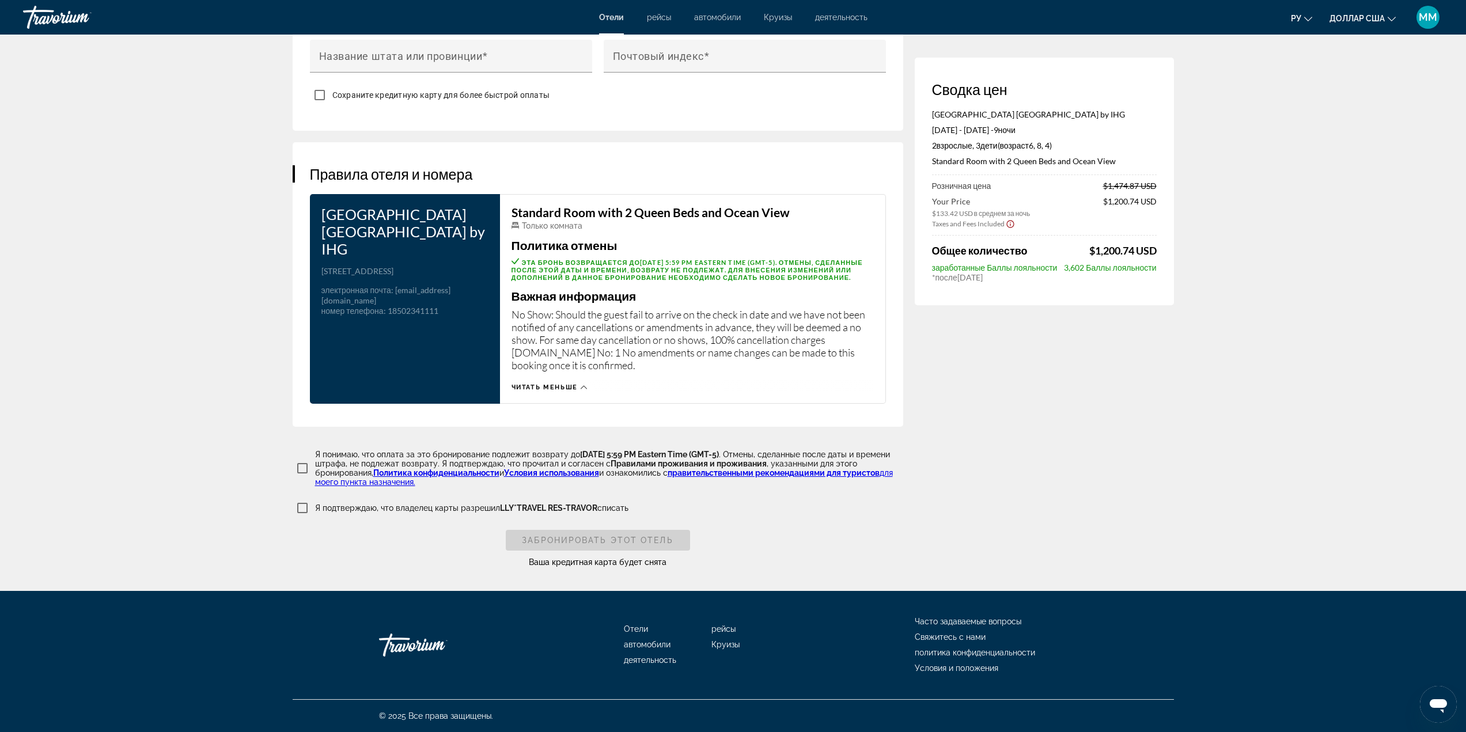
click at [712, 378] on div "Читать меньше" at bounding box center [693, 384] width 362 height 14
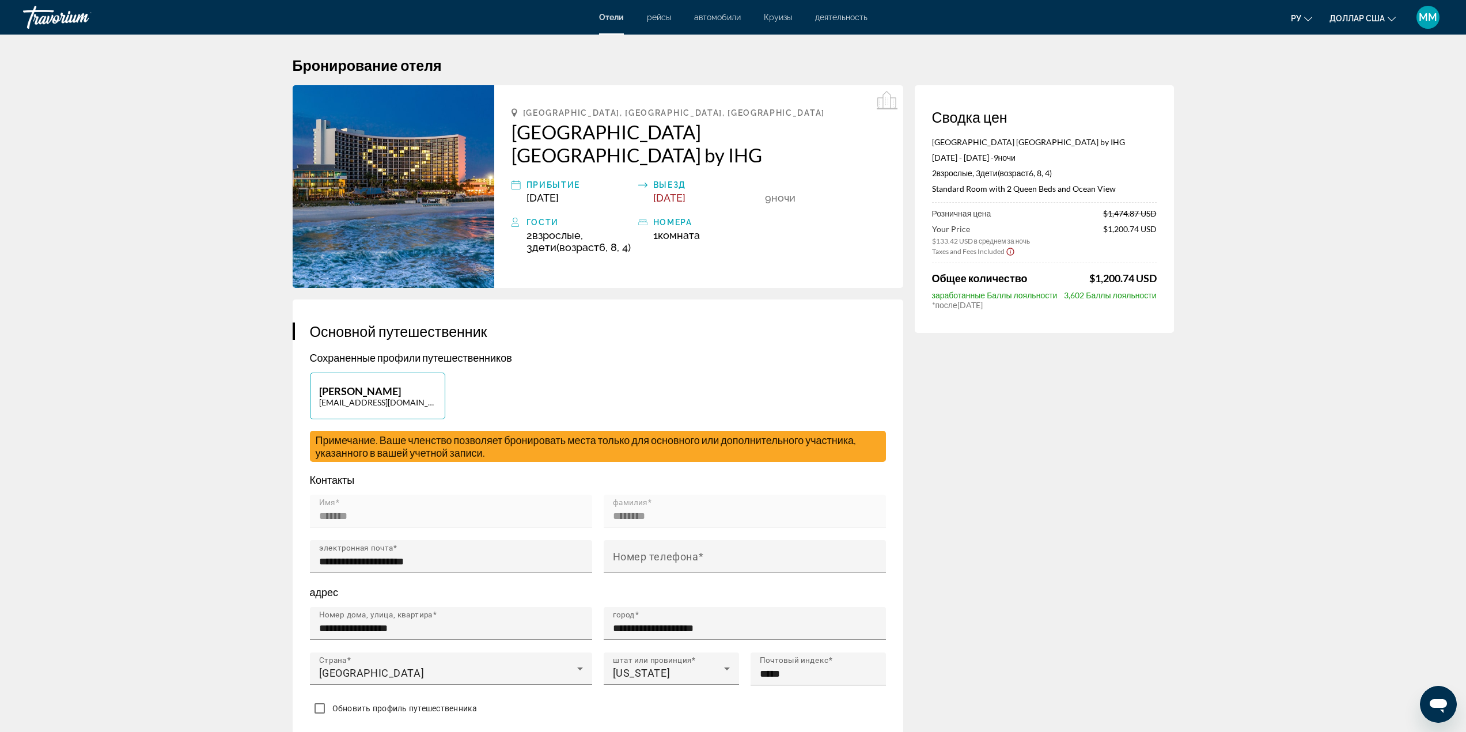
scroll to position [0, 0]
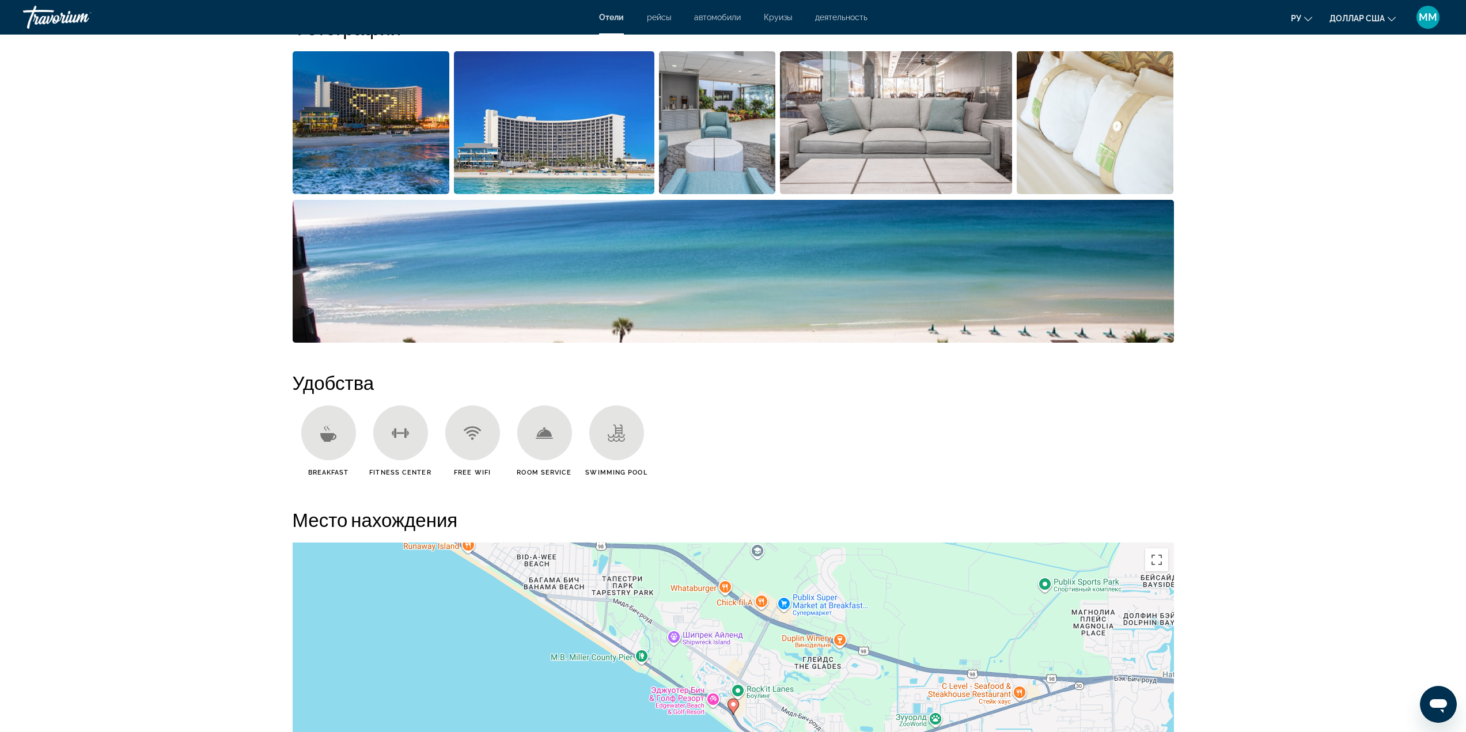
scroll to position [652, 0]
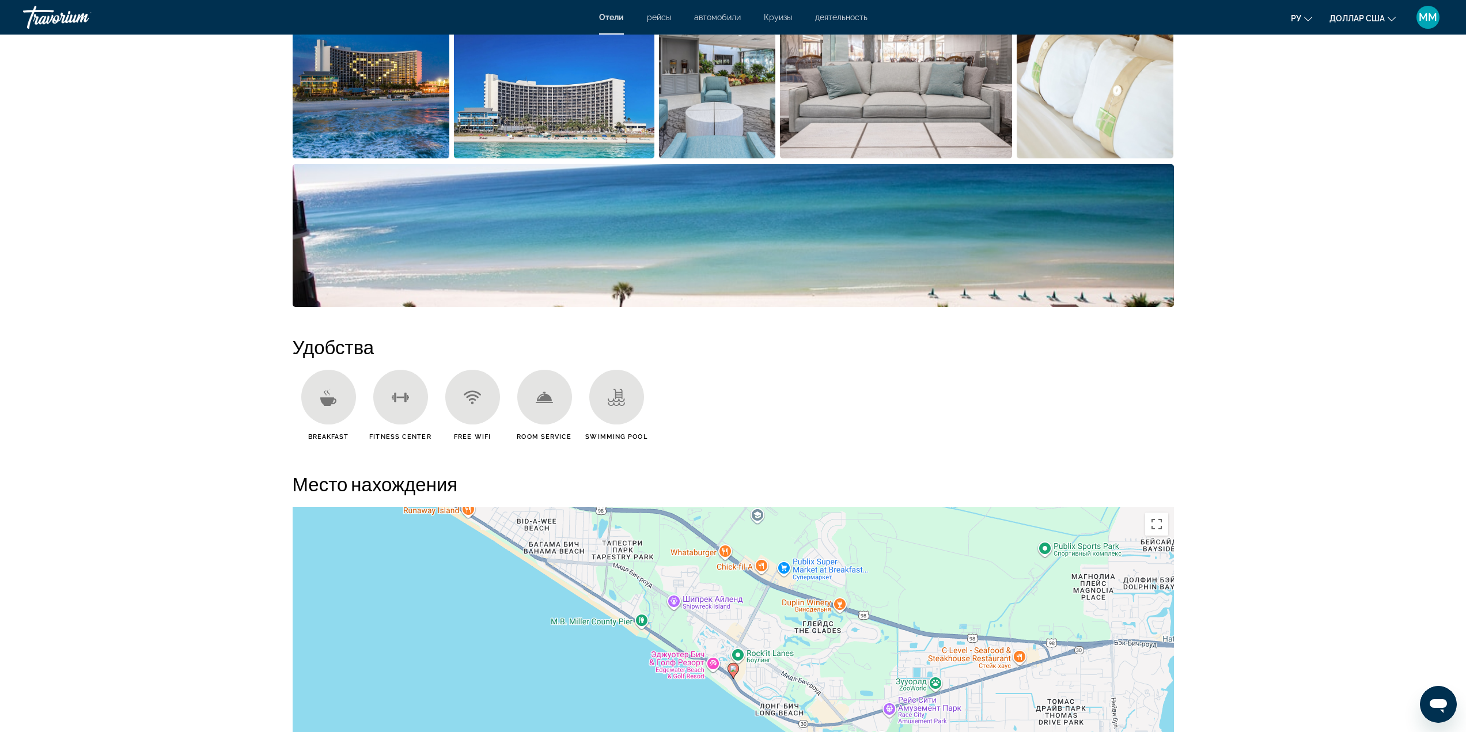
click at [328, 398] on icon "Основное содержание" at bounding box center [328, 401] width 16 height 9
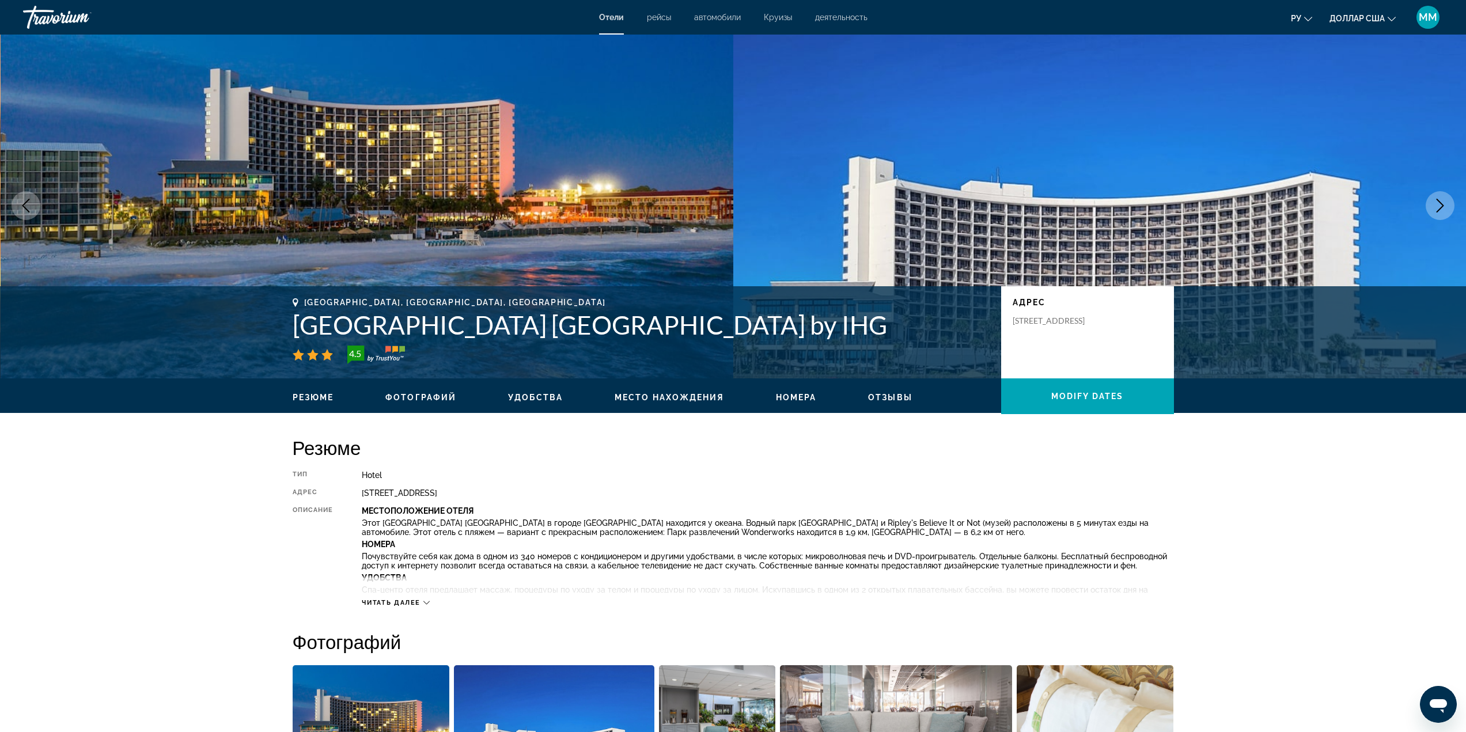
scroll to position [0, 0]
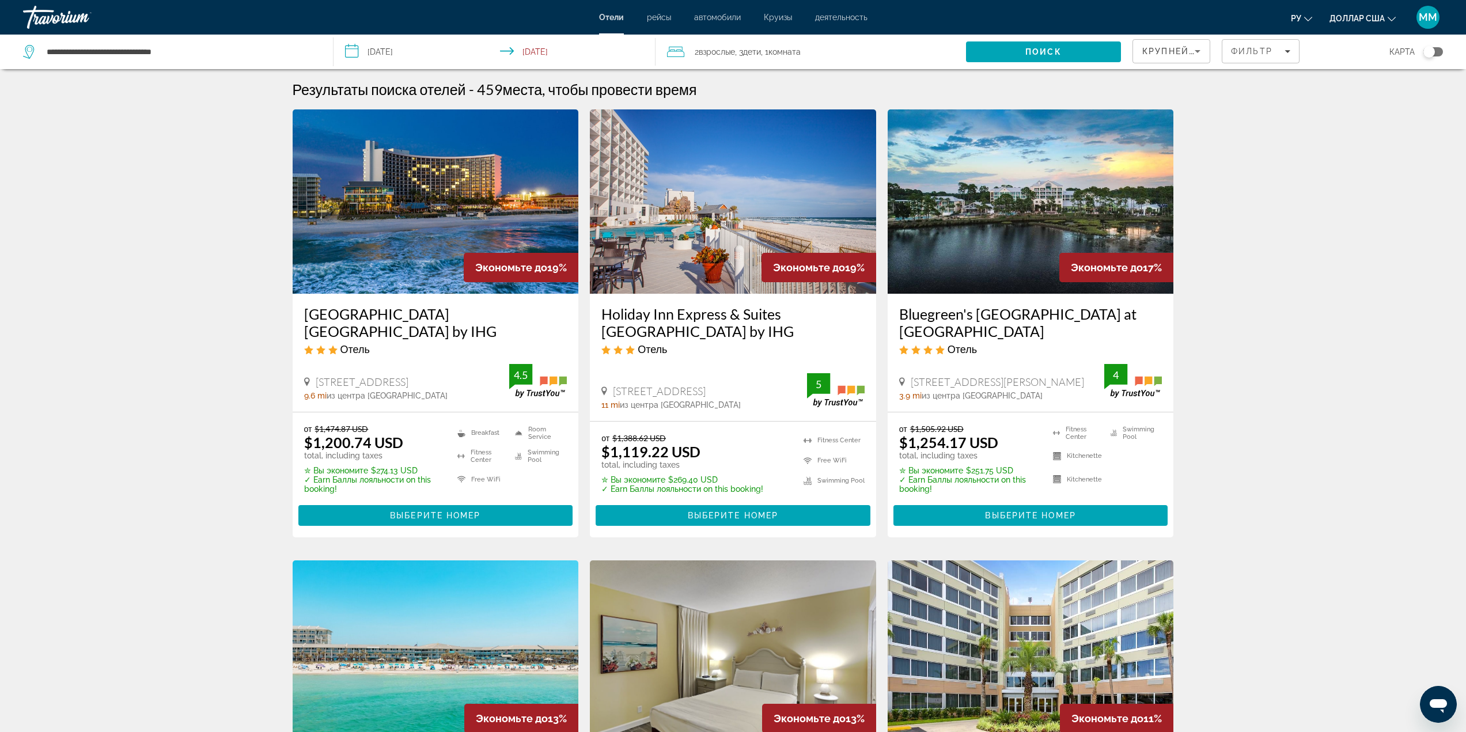
click at [392, 51] on input "**********" at bounding box center [497, 54] width 327 height 38
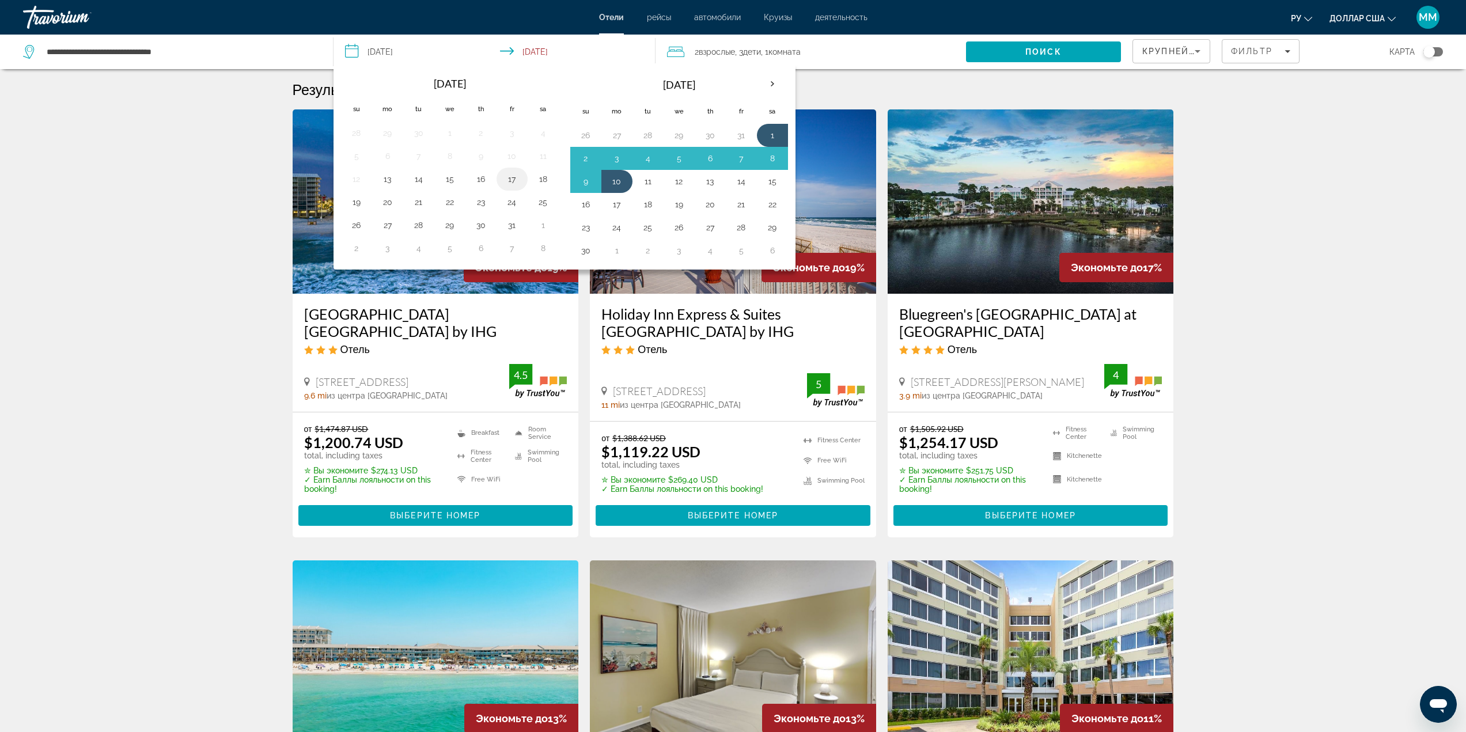
click at [503, 178] on button "17" at bounding box center [512, 179] width 18 height 16
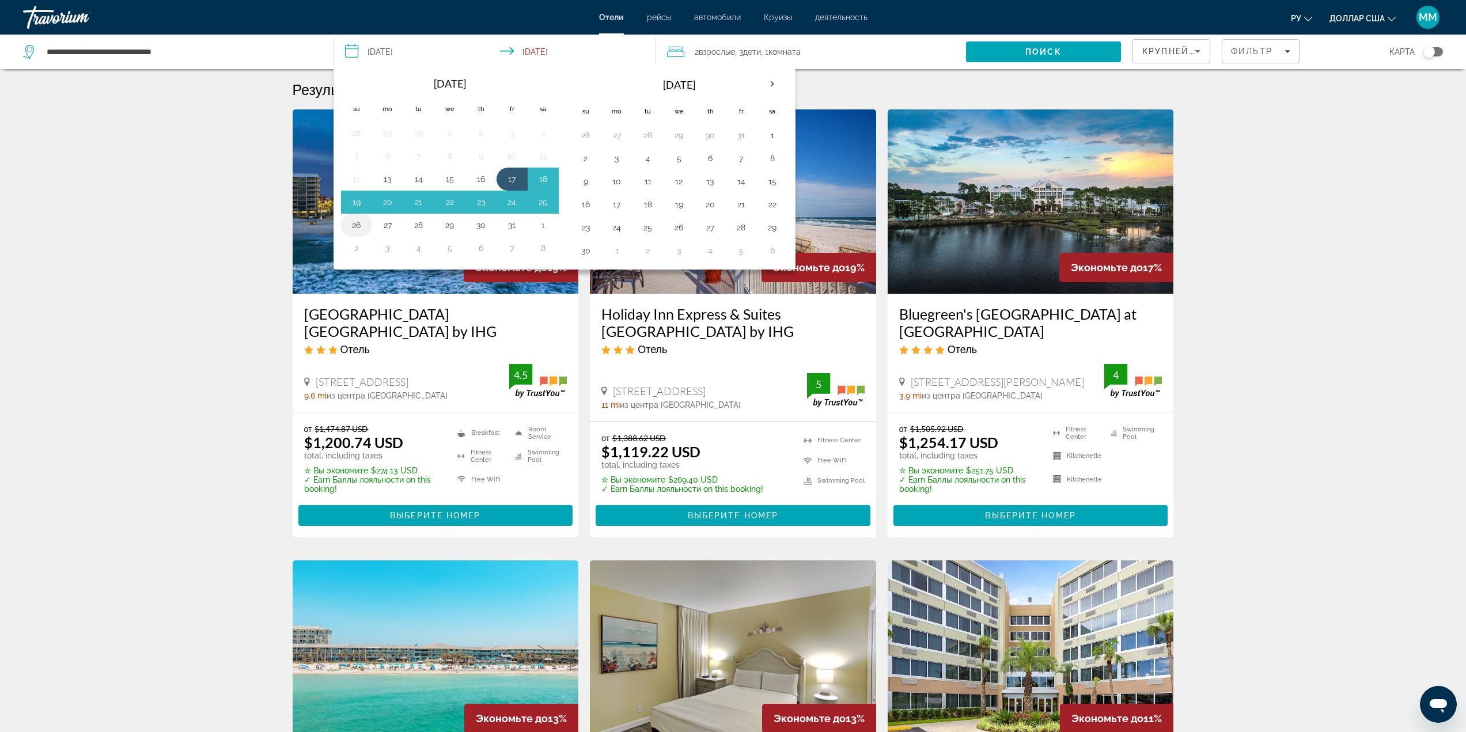
click at [356, 222] on button "26" at bounding box center [356, 225] width 18 height 16
type input "**********"
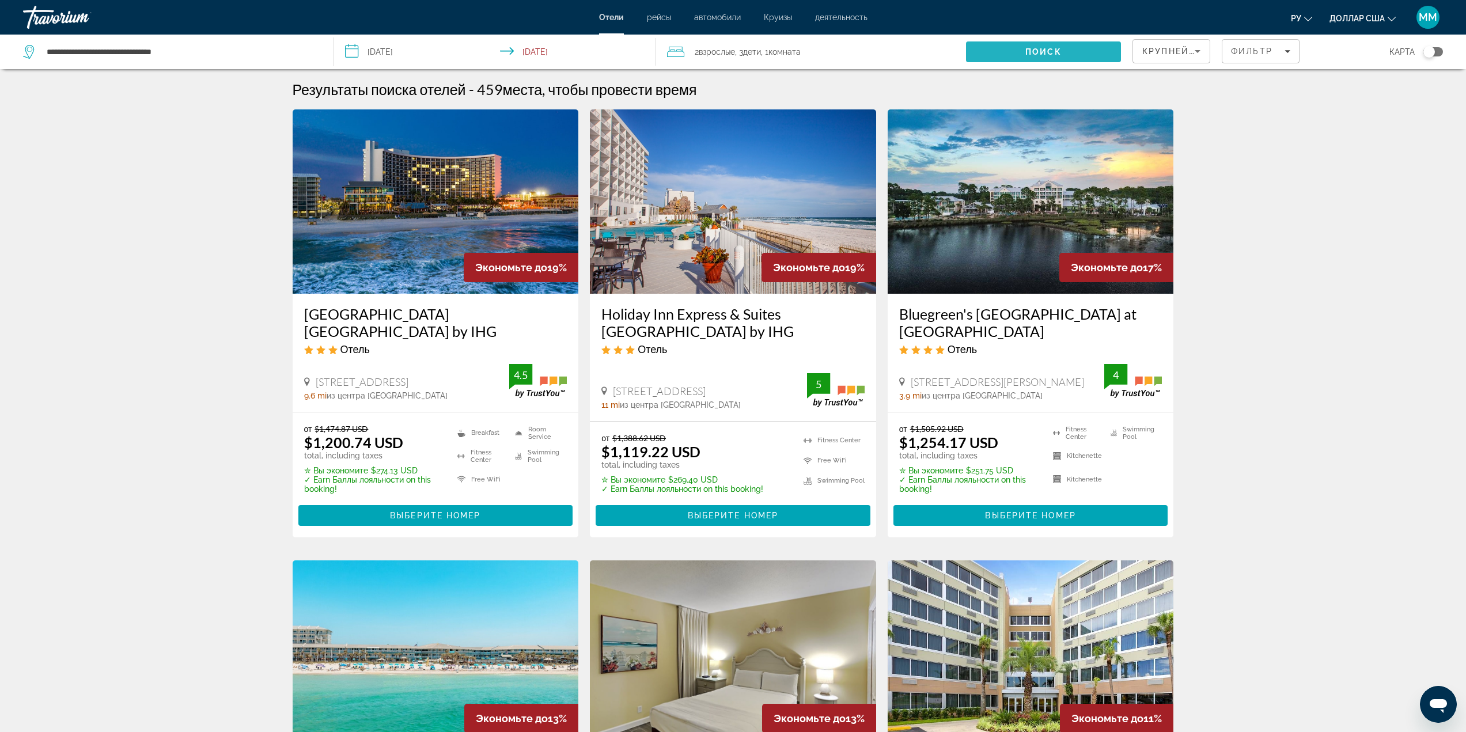
click at [1058, 51] on span "Поиск" at bounding box center [1044, 51] width 36 height 9
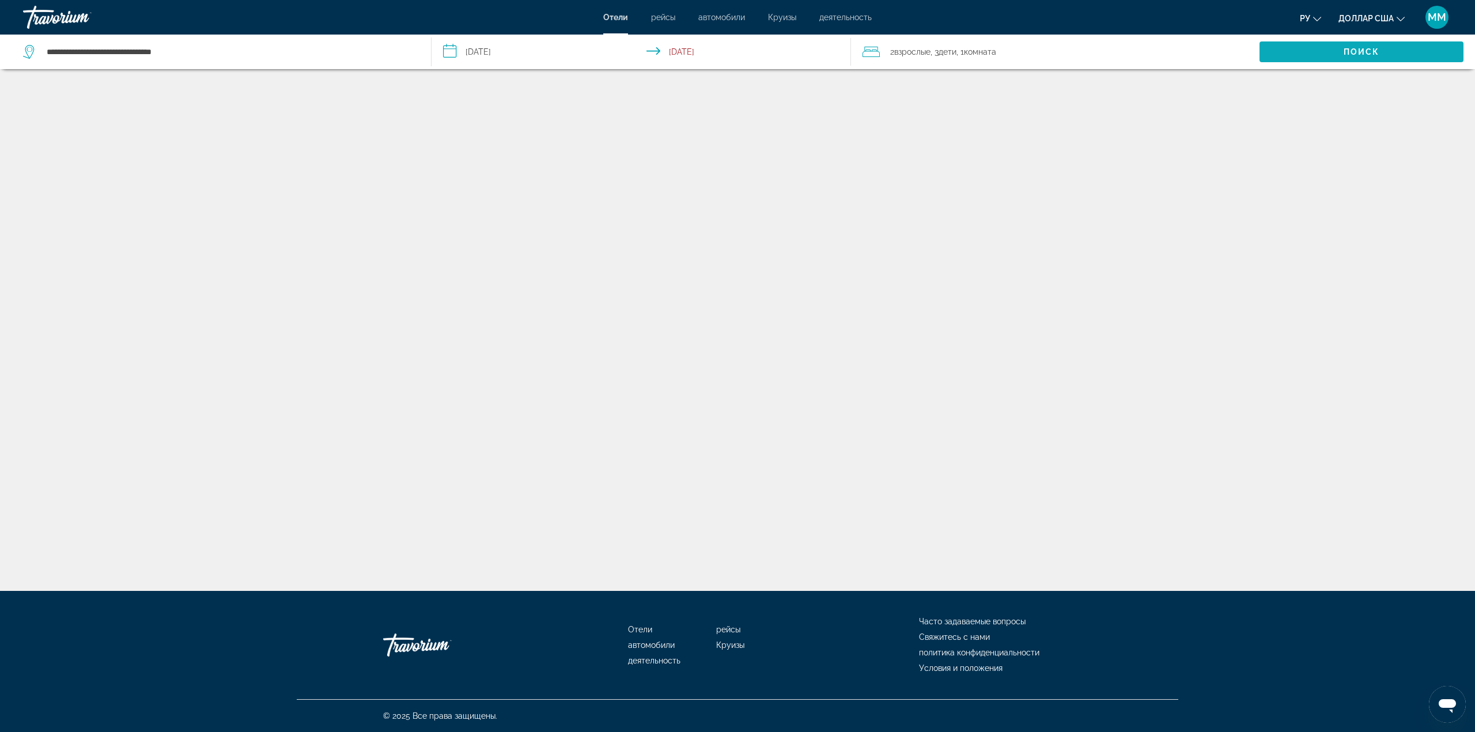
click at [1328, 45] on span "Search" at bounding box center [1362, 52] width 204 height 28
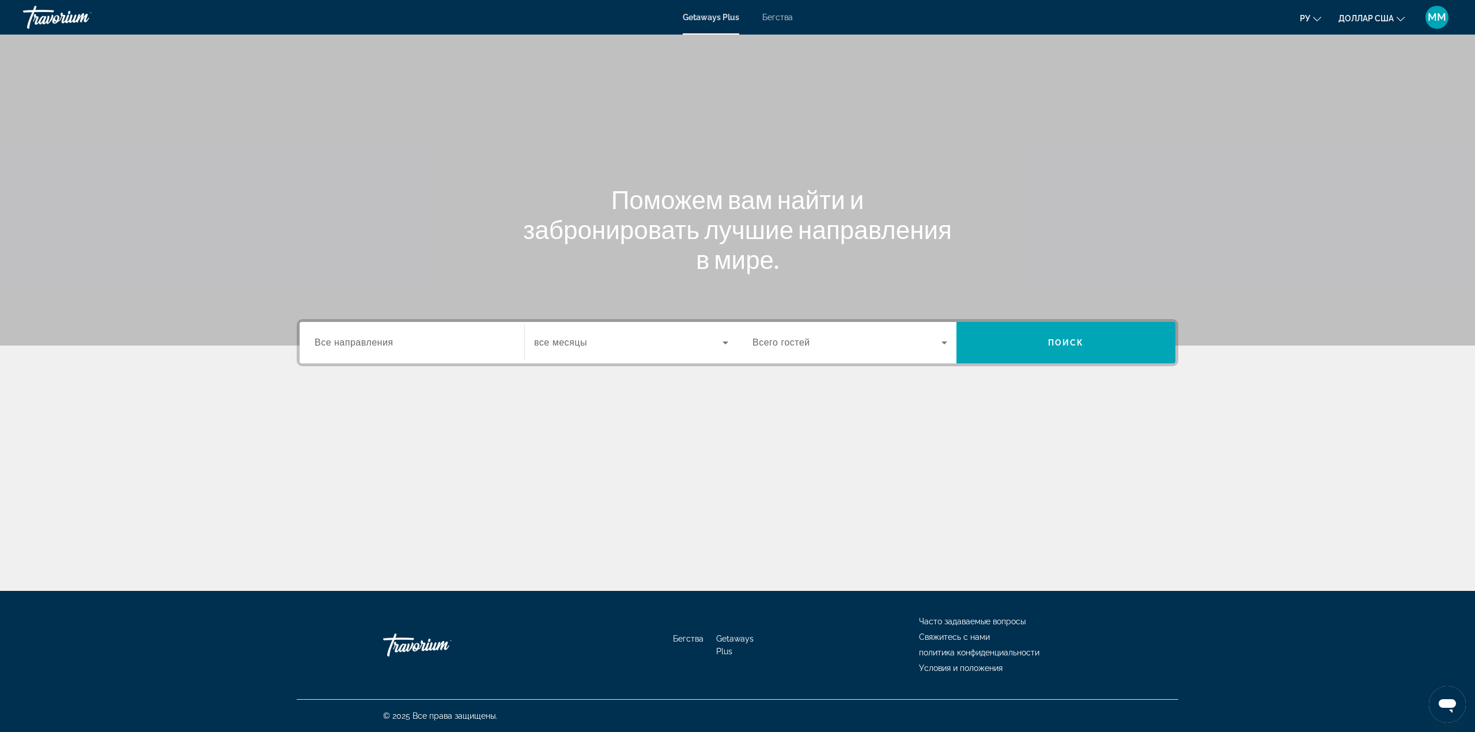
click at [357, 347] on span "Все направления" at bounding box center [354, 343] width 79 height 10
click at [357, 347] on input "Destination Все направления" at bounding box center [412, 343] width 195 height 14
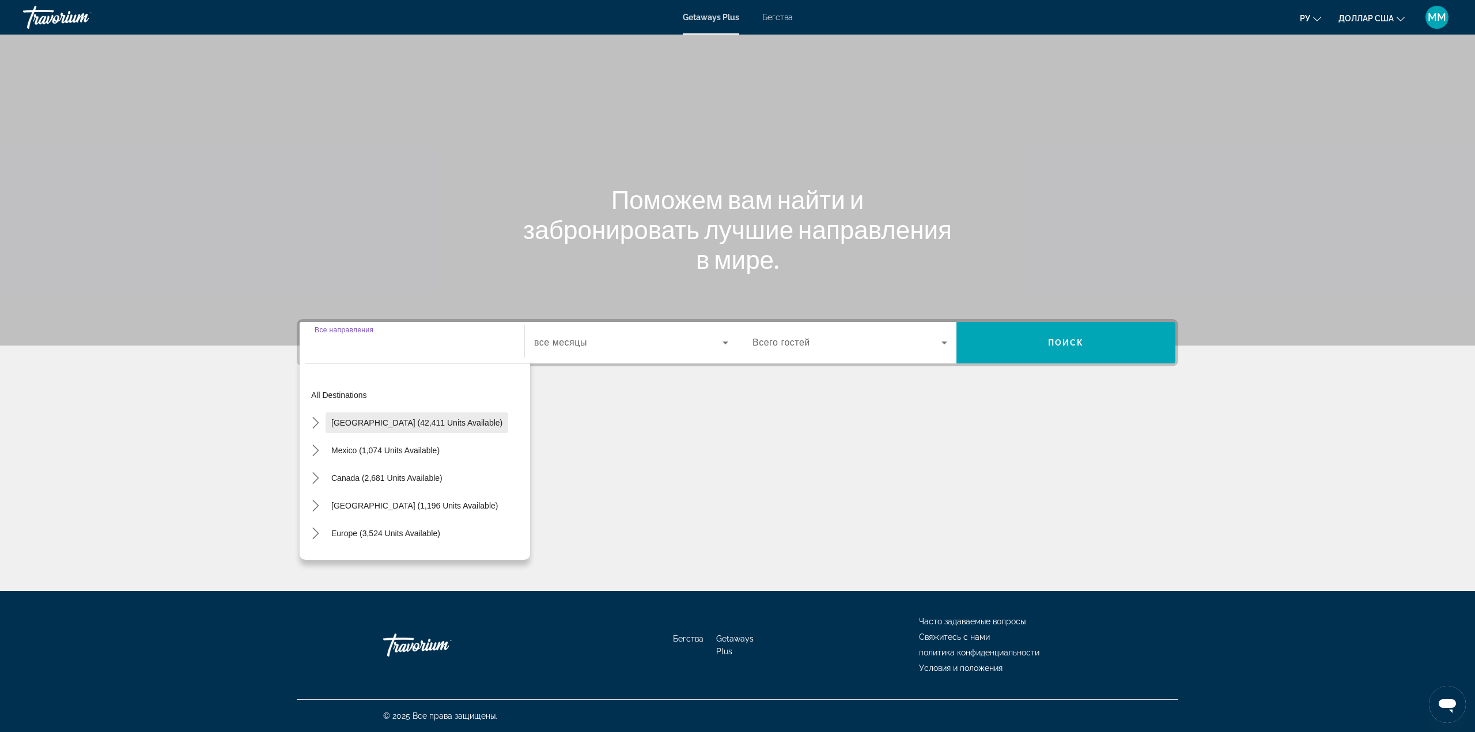
click at [369, 424] on span "United States (42,411 units available)" at bounding box center [416, 422] width 171 height 9
type input "**********"
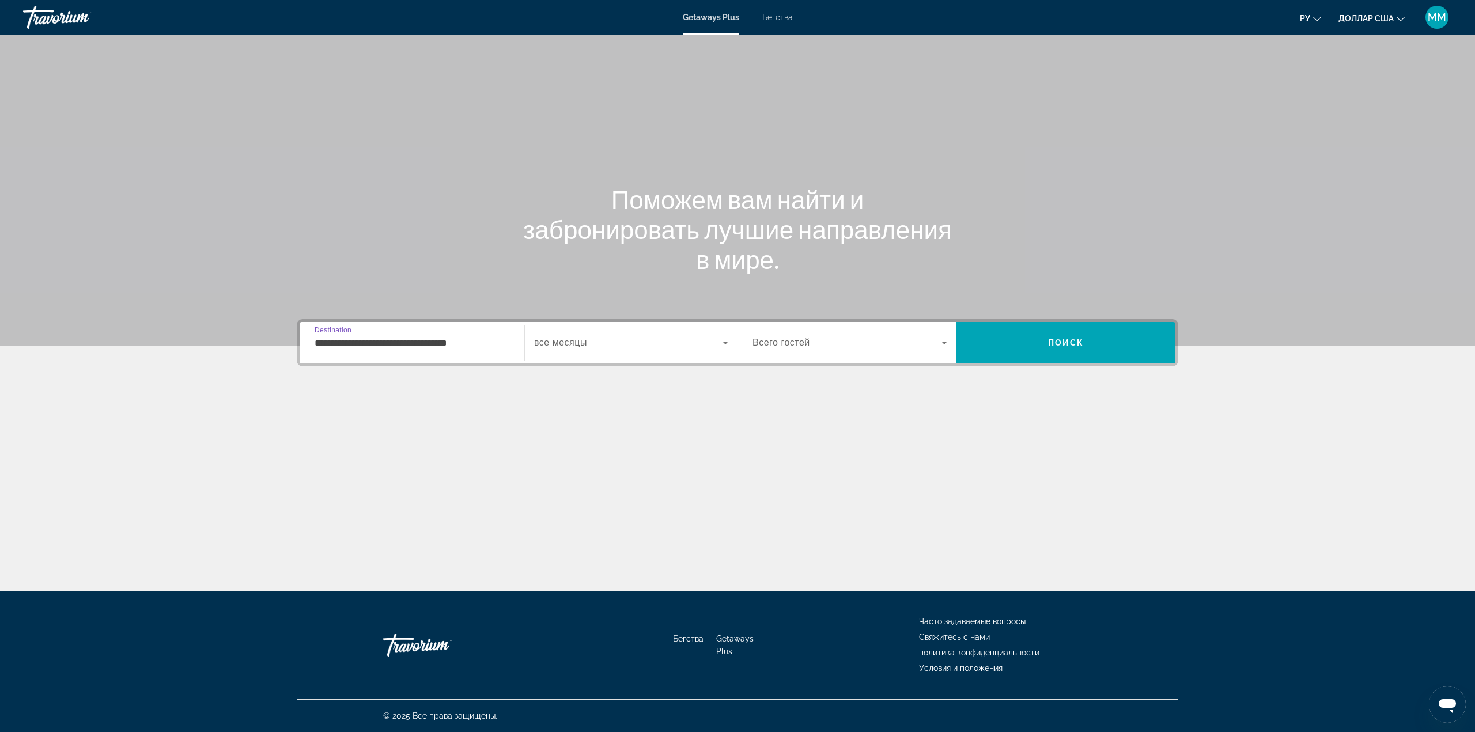
click at [581, 340] on span "все месяцы" at bounding box center [560, 343] width 53 height 10
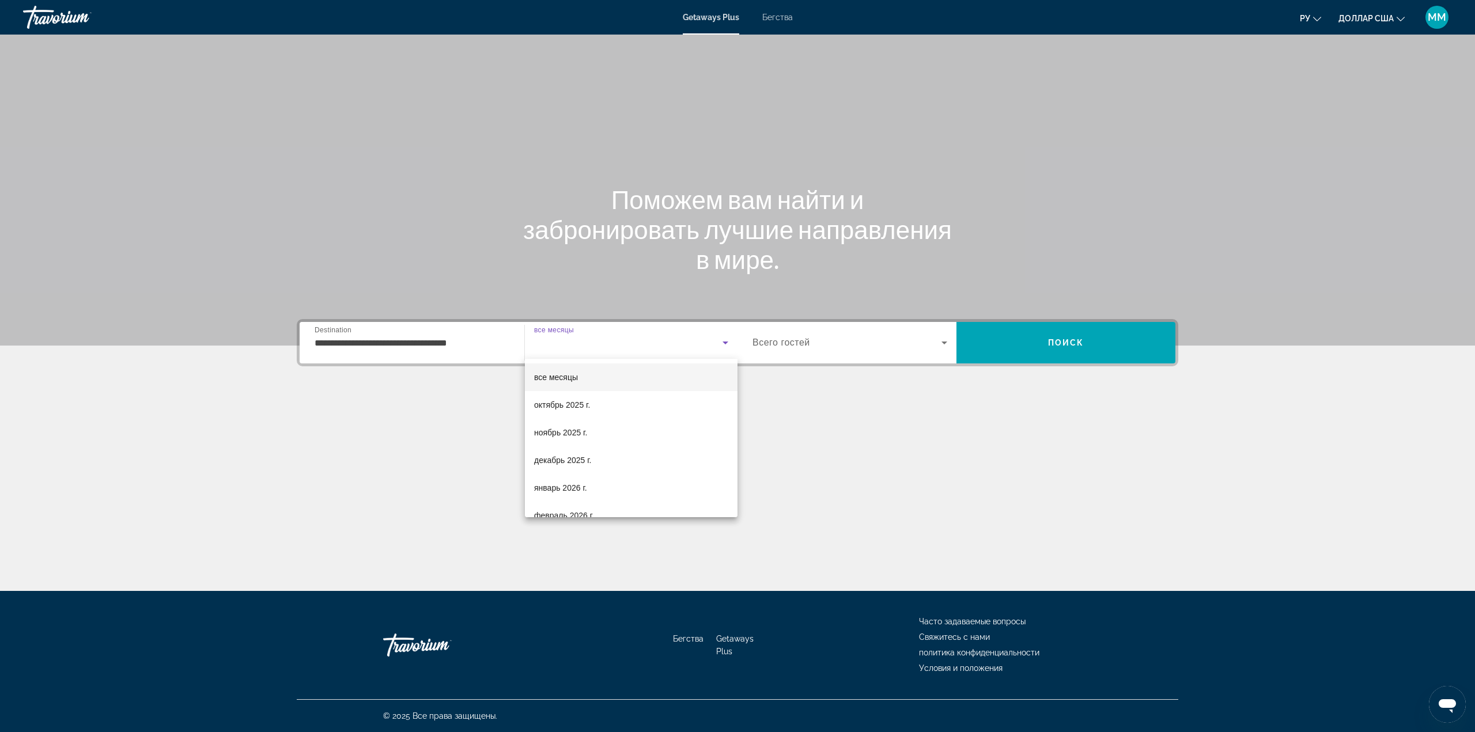
click at [626, 236] on div at bounding box center [737, 366] width 1475 height 732
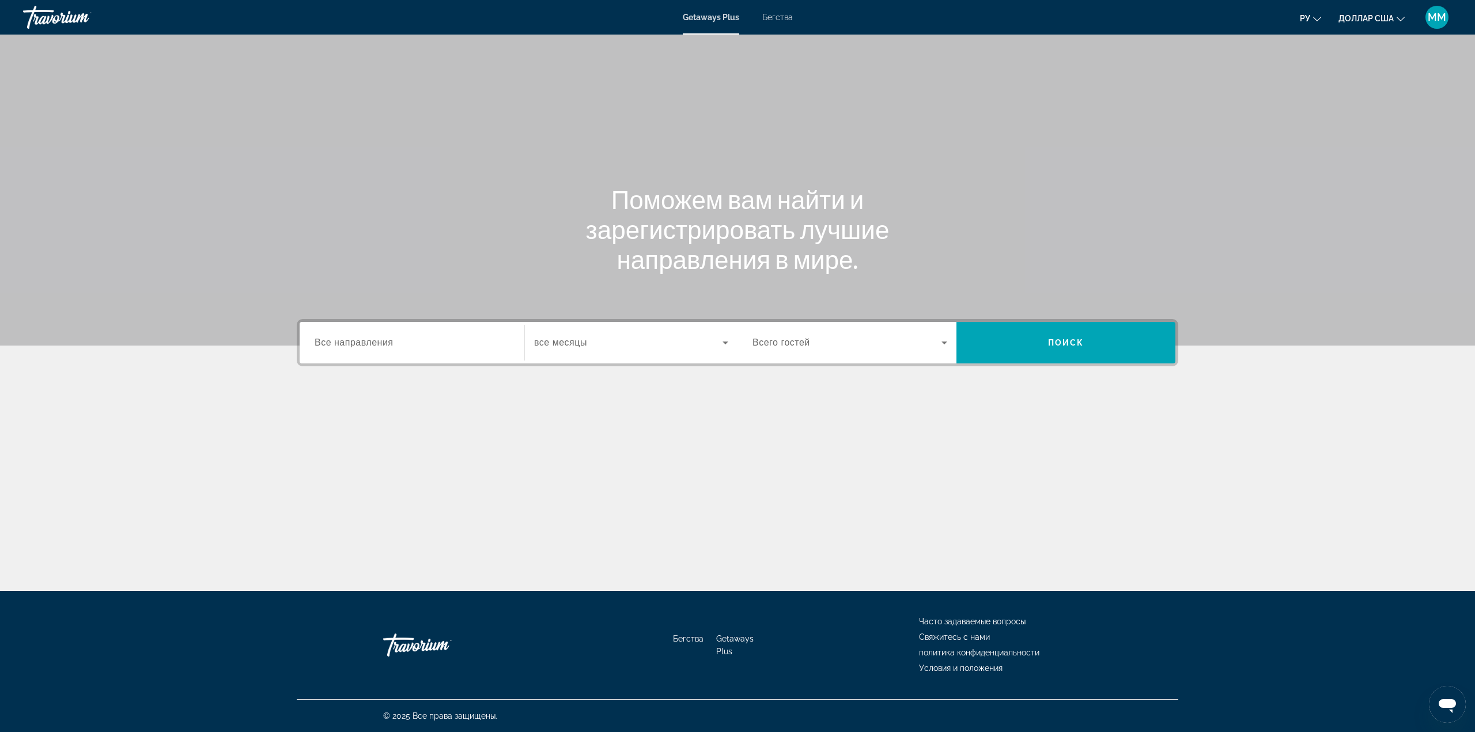
click at [770, 15] on font "Бегства" at bounding box center [777, 17] width 31 height 9
click at [712, 12] on div "Getaways Plus Бегства ру Английский Español французский Итальяно португальский …" at bounding box center [737, 17] width 1475 height 30
click at [712, 22] on div "Getaways Plus Бегства ру Английский Español французский Итальяно португальский …" at bounding box center [737, 17] width 1475 height 30
click at [713, 18] on font "Getaways Plus" at bounding box center [711, 17] width 56 height 9
click at [414, 345] on input "Destination Все направления" at bounding box center [412, 343] width 195 height 14
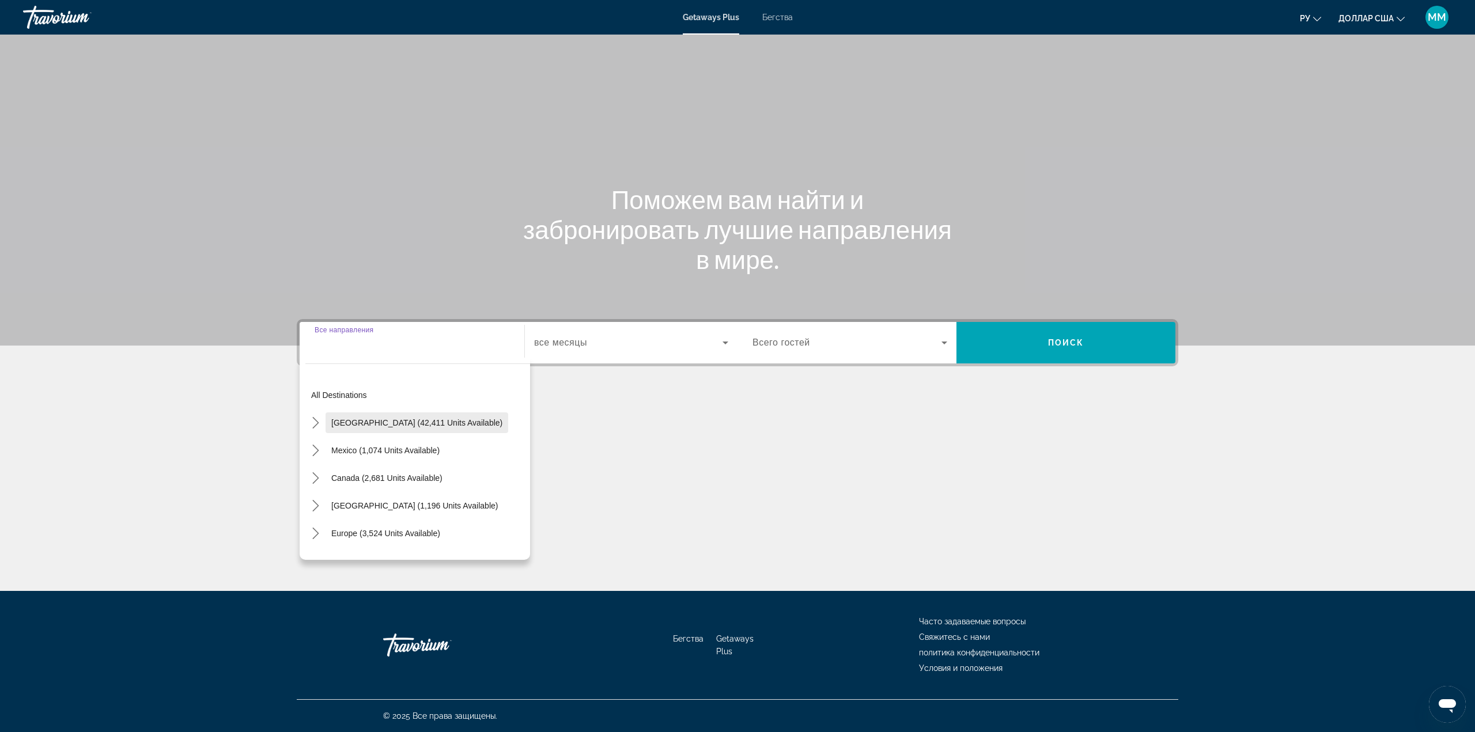
click at [359, 421] on span "[GEOGRAPHIC_DATA] (42,411 units available)" at bounding box center [416, 422] width 171 height 9
type input "**********"
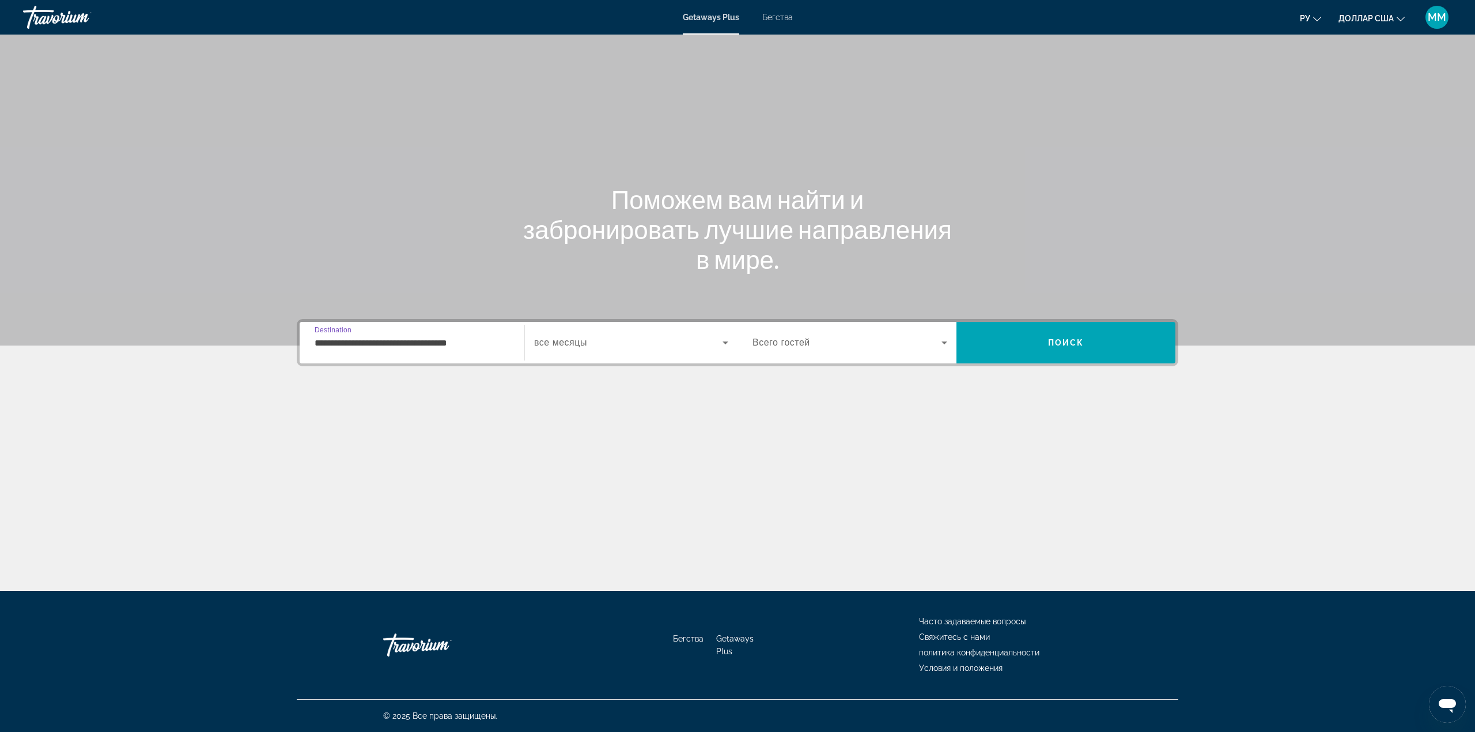
click at [600, 347] on span "Search widget" at bounding box center [628, 343] width 188 height 14
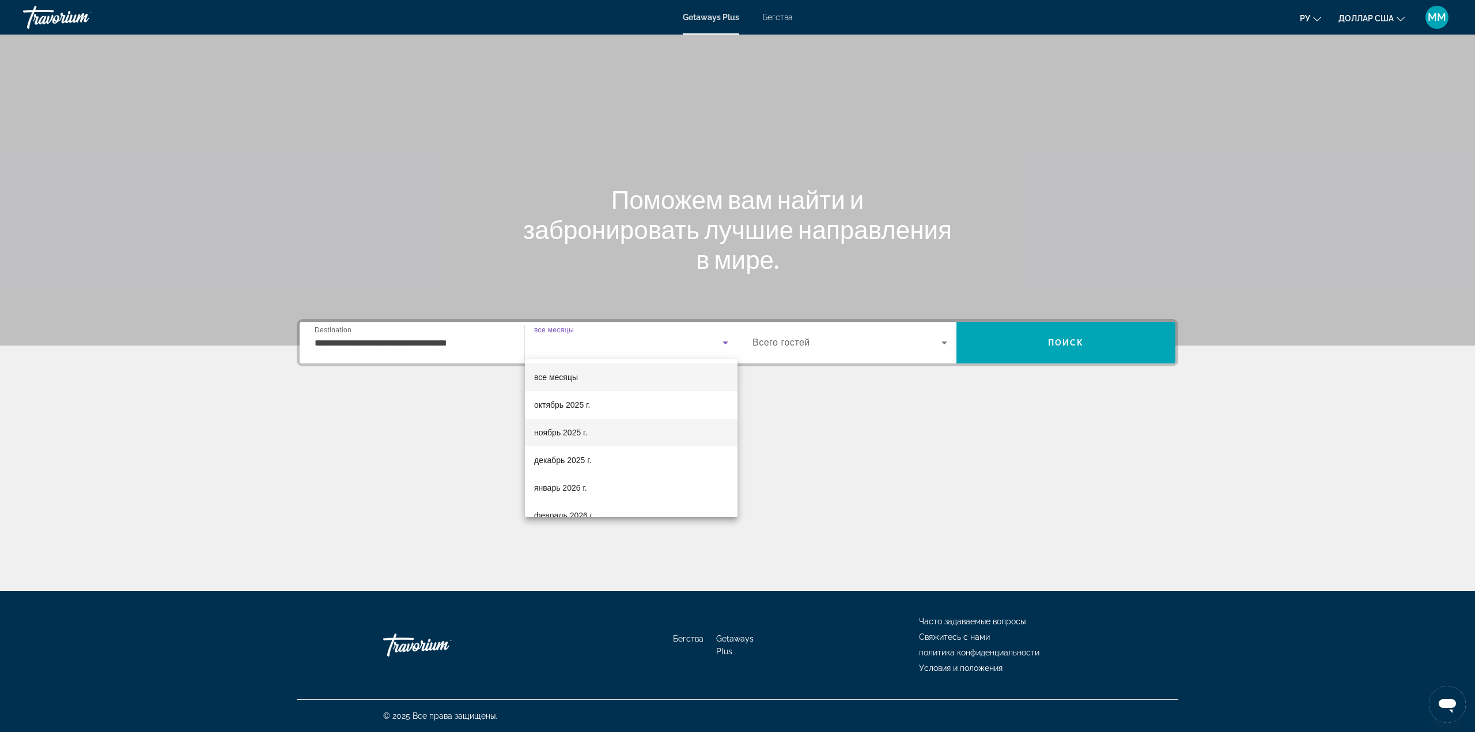
click at [580, 437] on span "ноябрь 2025 г." at bounding box center [560, 433] width 53 height 14
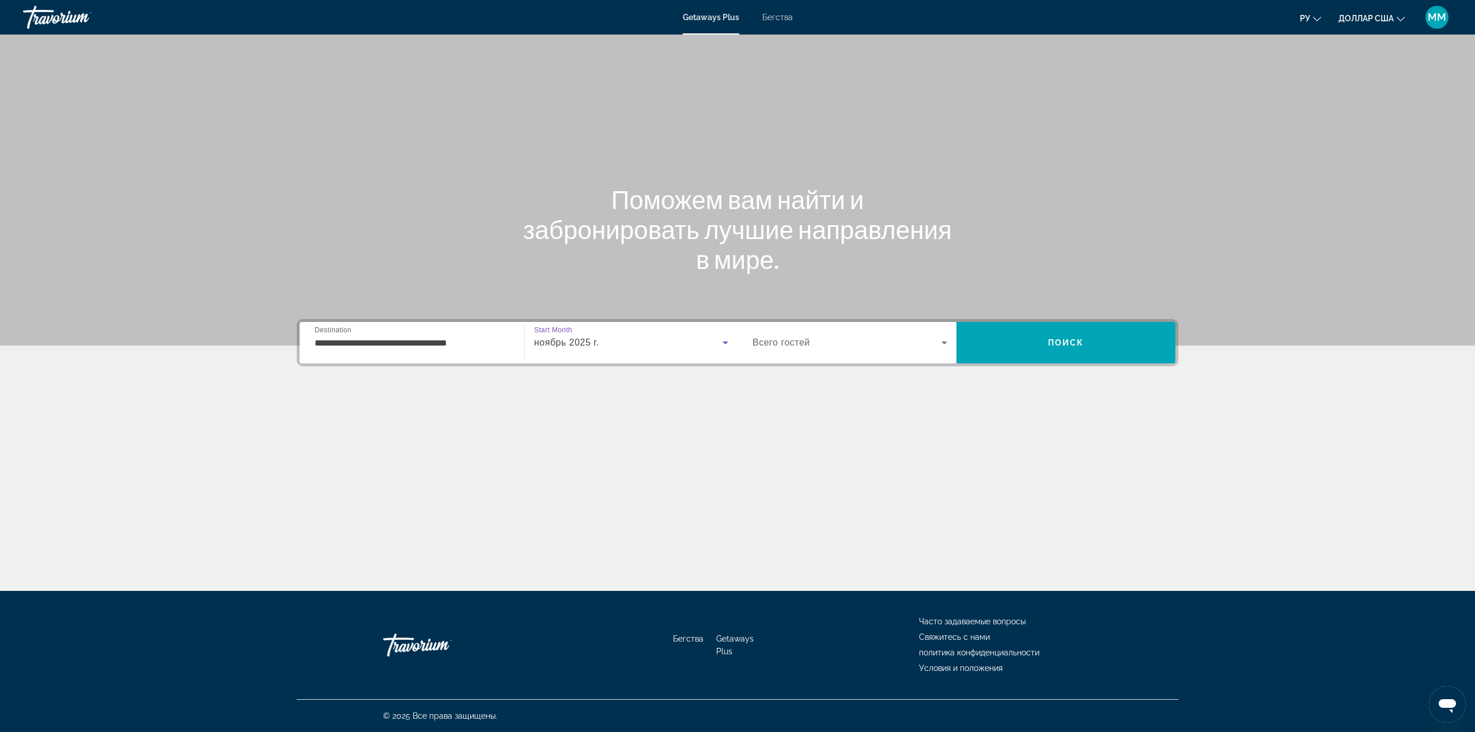
click at [822, 346] on span "Search widget" at bounding box center [847, 343] width 189 height 14
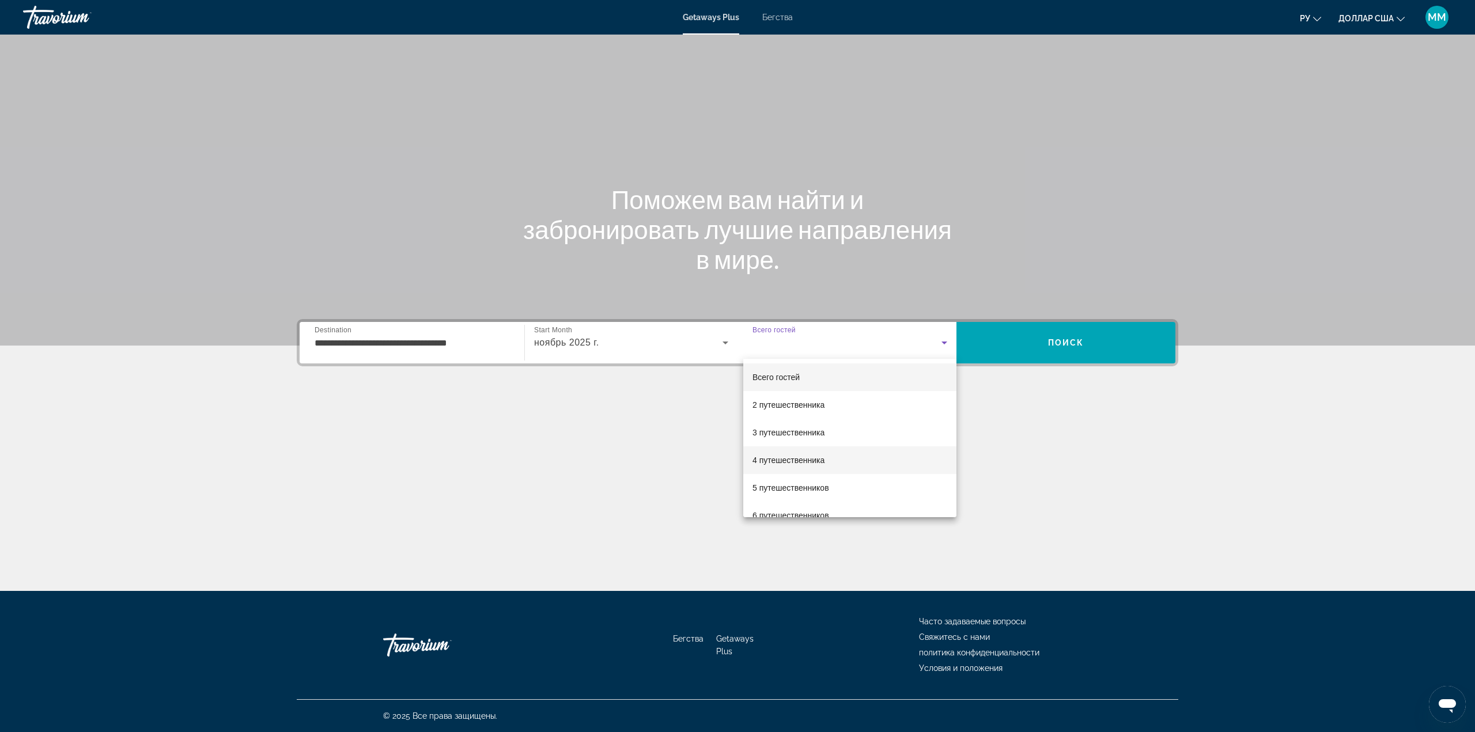
click at [804, 459] on font "4 путешественника" at bounding box center [789, 460] width 72 height 9
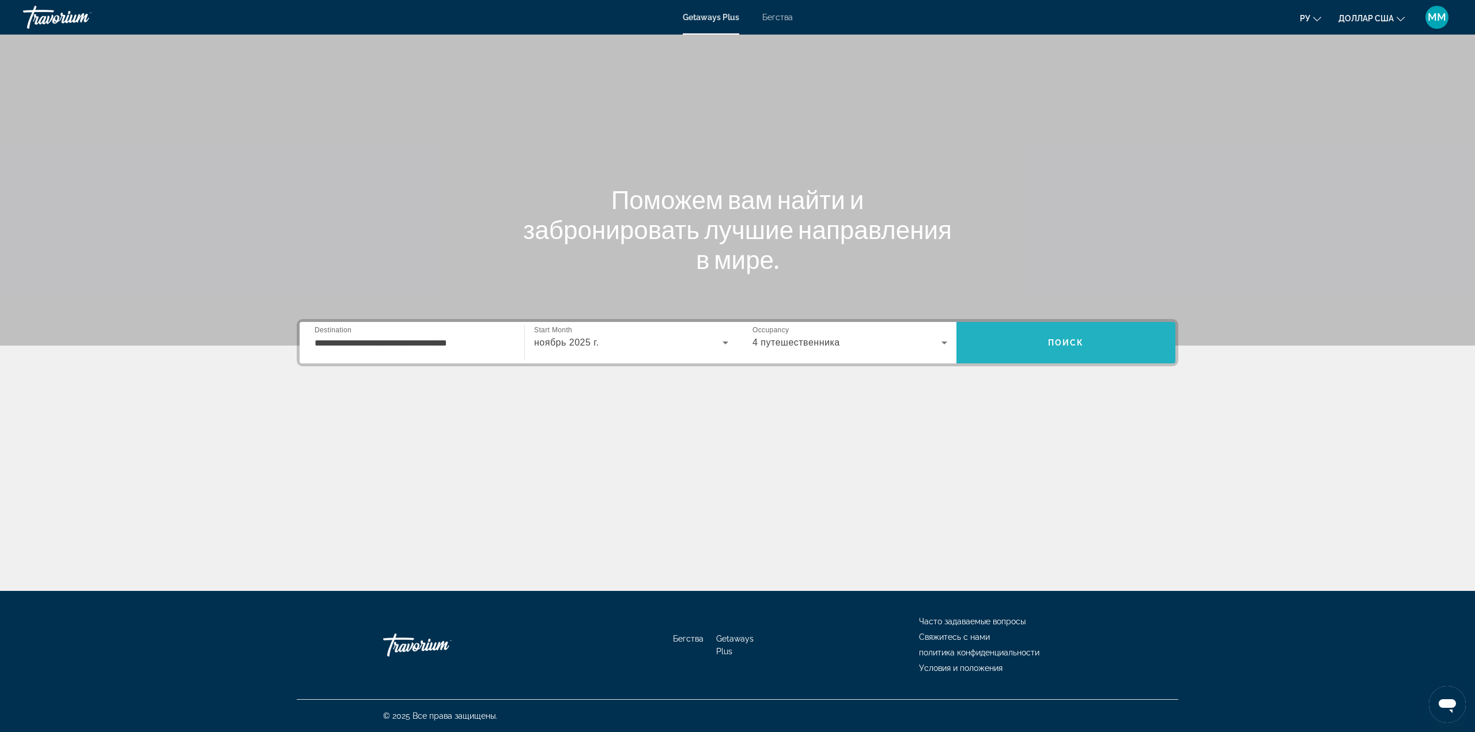
click at [1027, 354] on span "Search" at bounding box center [1065, 343] width 219 height 28
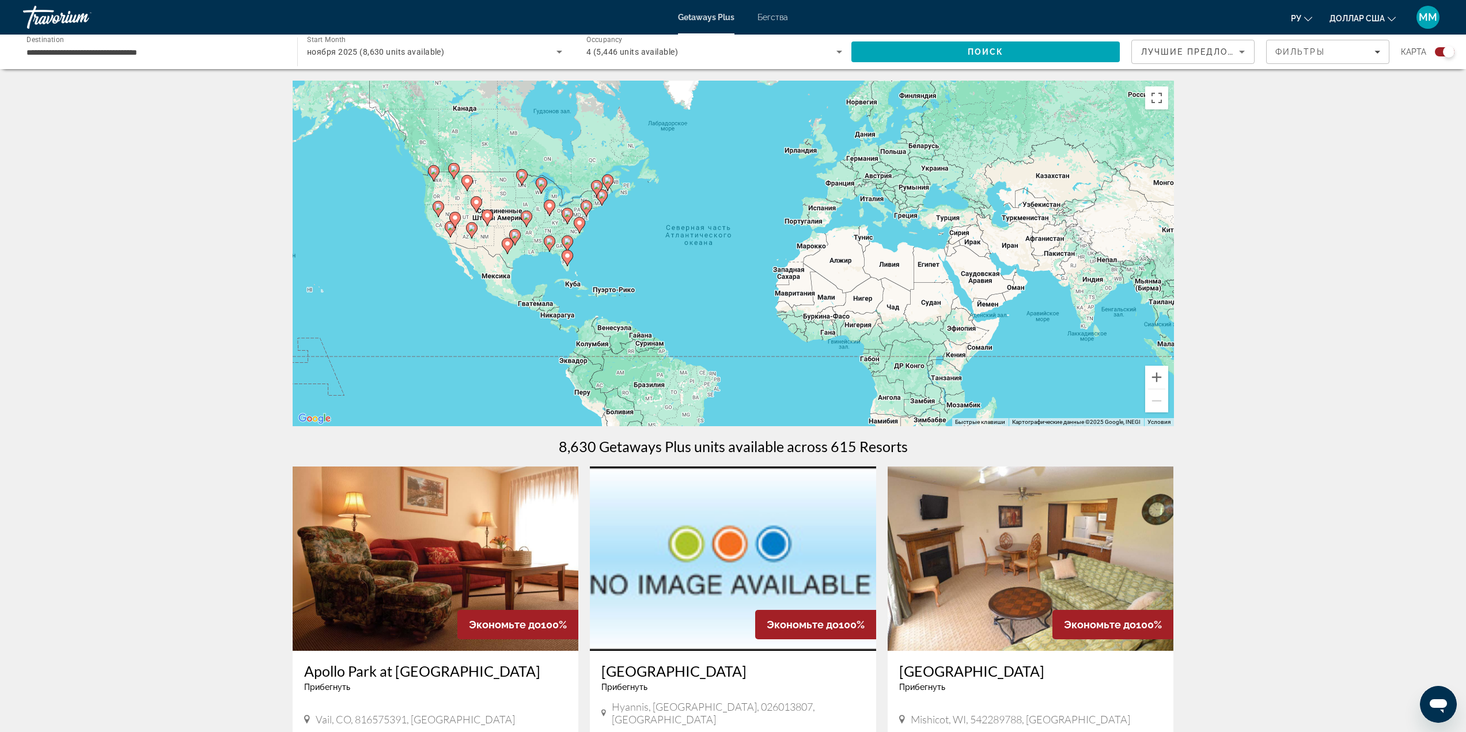
click at [540, 263] on div "Чтобы активировать перетаскивание с помощью клавиатуры, нажмите Alt + Ввод. Пос…" at bounding box center [734, 254] width 882 height 346
click at [568, 258] on image "Основное содержание" at bounding box center [567, 255] width 7 height 7
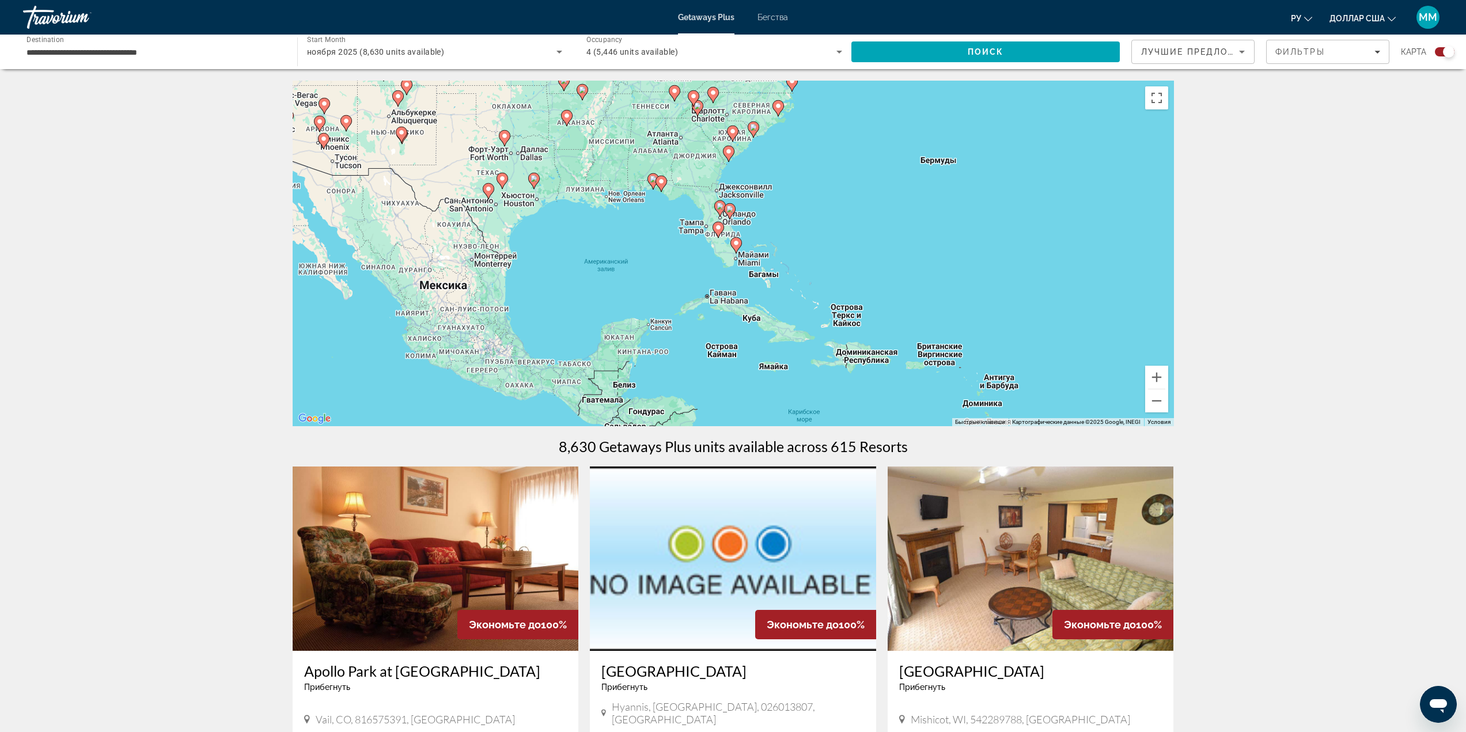
click at [657, 182] on icon "Основное содержание" at bounding box center [661, 183] width 10 height 15
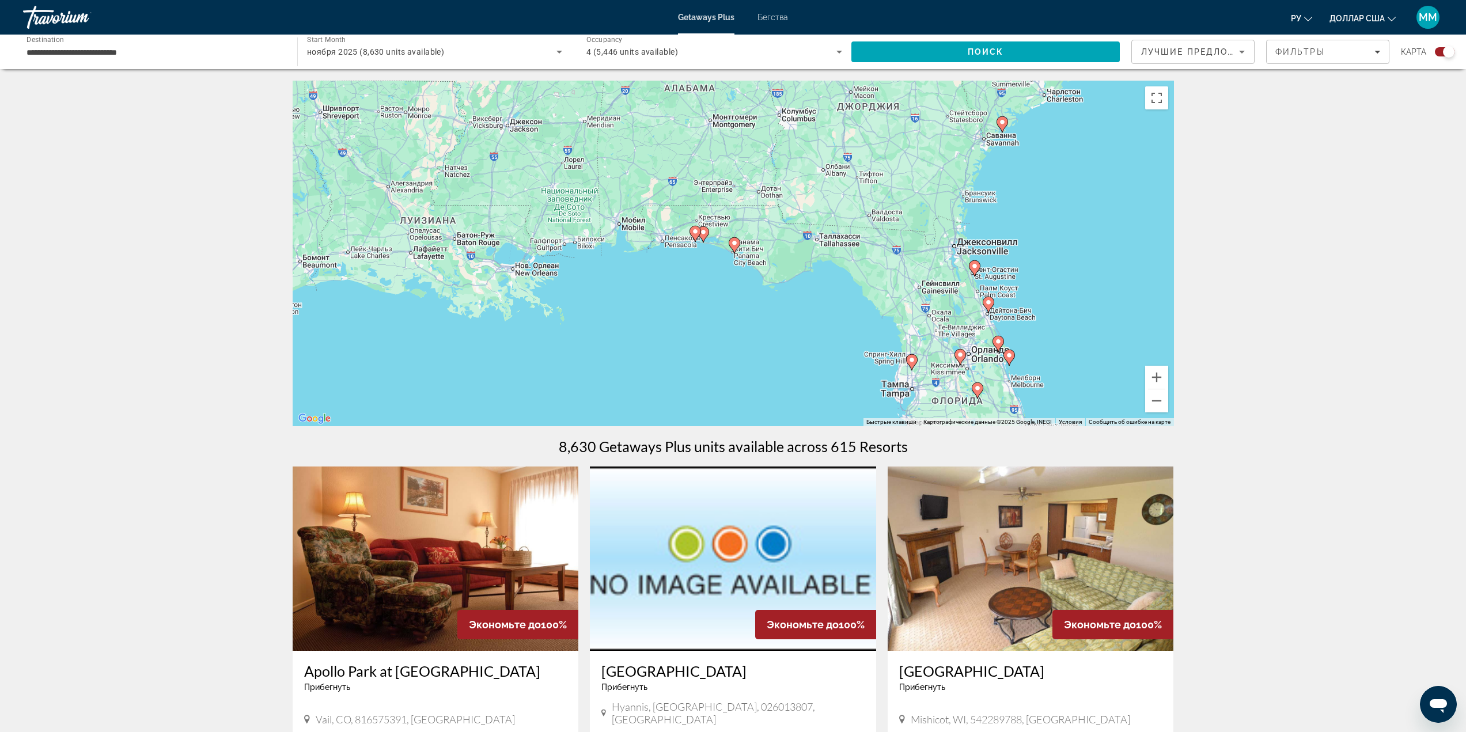
click at [733, 238] on icon "Основное содержание" at bounding box center [735, 245] width 12 height 16
type input "**********"
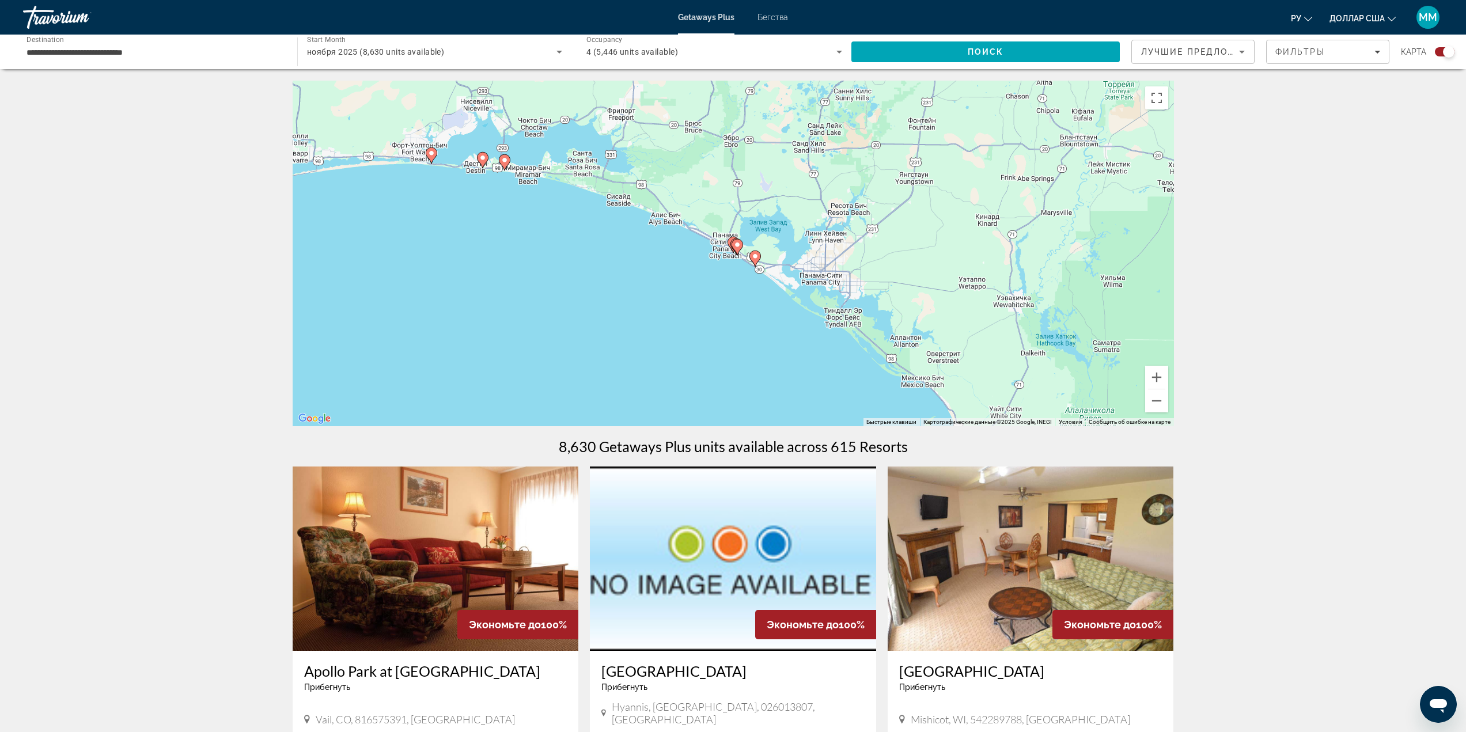
click at [737, 244] on image "Основное содержание" at bounding box center [737, 244] width 7 height 7
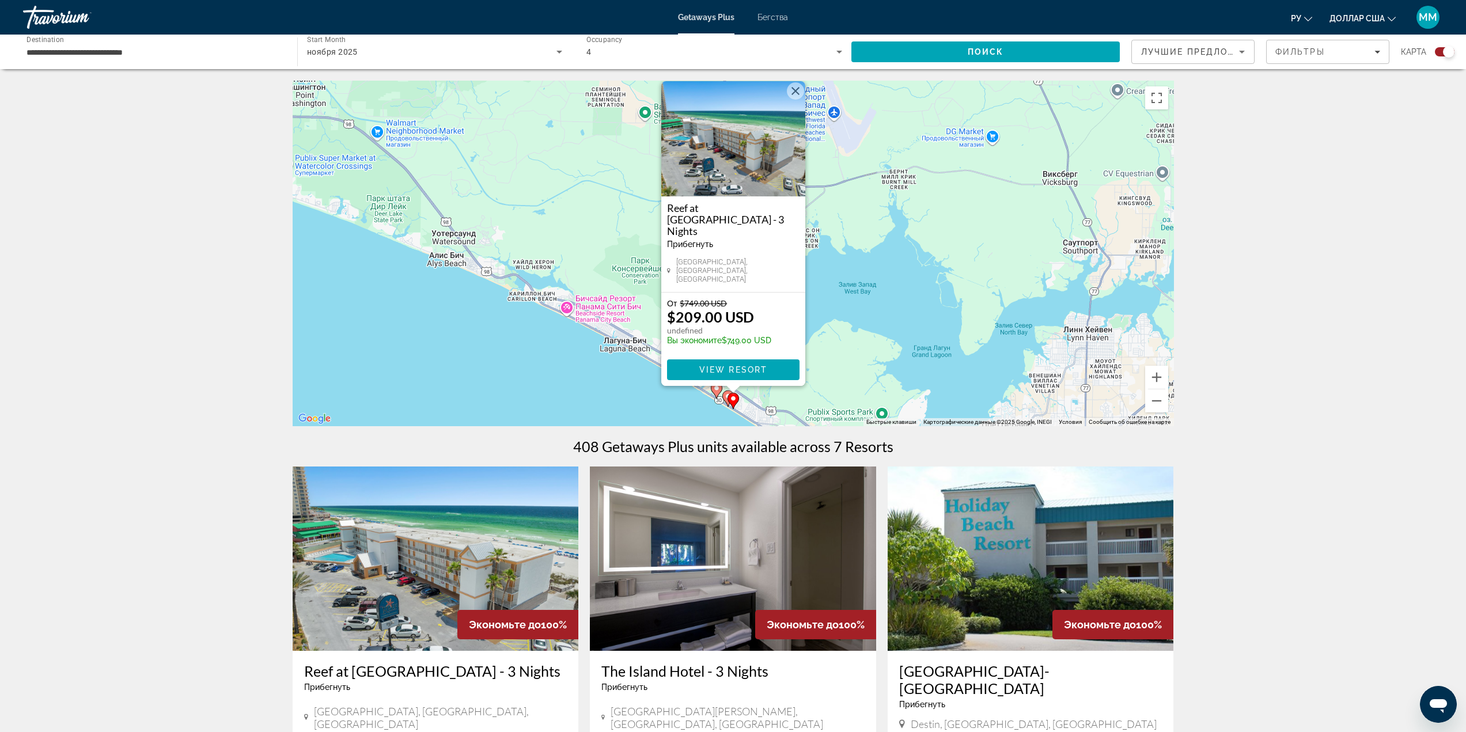
click at [725, 396] on icon "Основное содержание" at bounding box center [728, 398] width 10 height 15
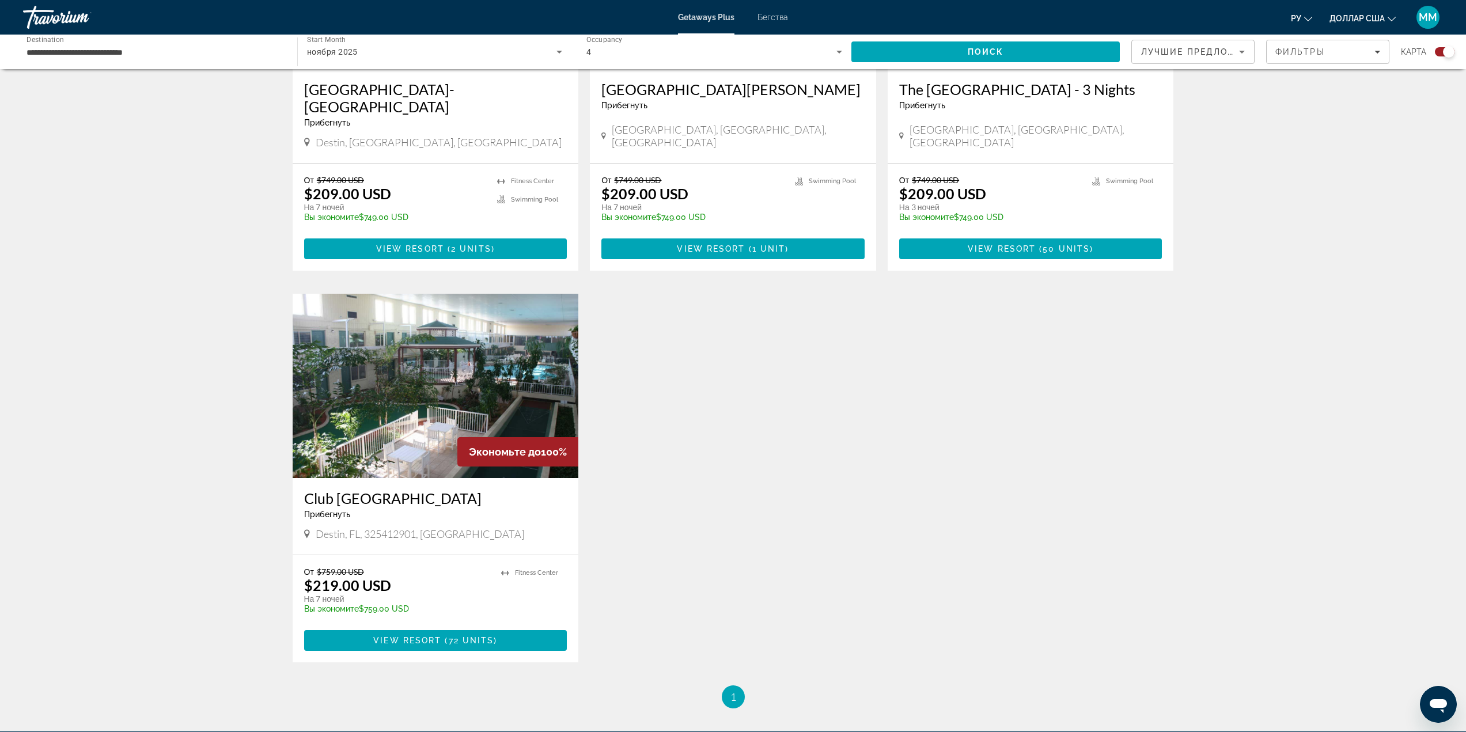
scroll to position [1037, 0]
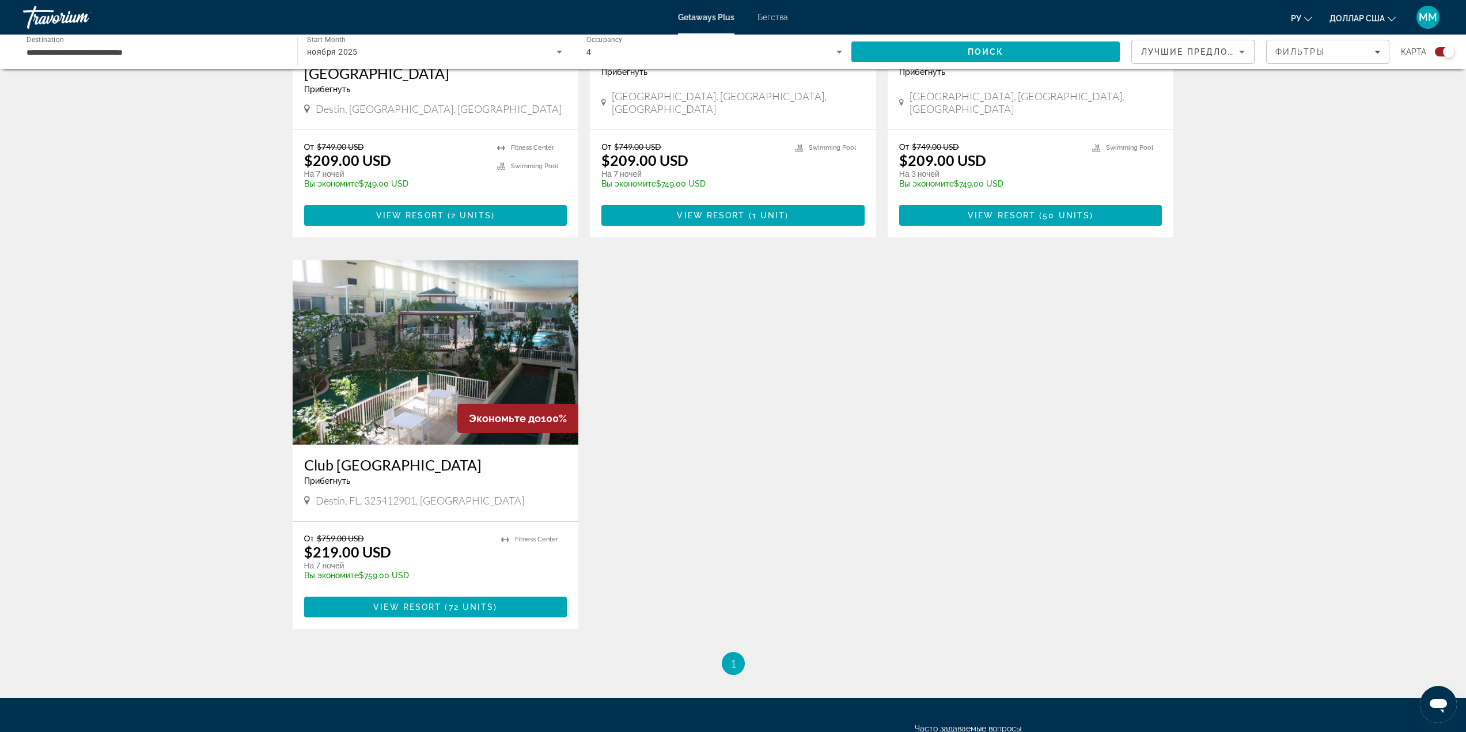
click at [468, 334] on img "Основное содержание" at bounding box center [436, 352] width 286 height 184
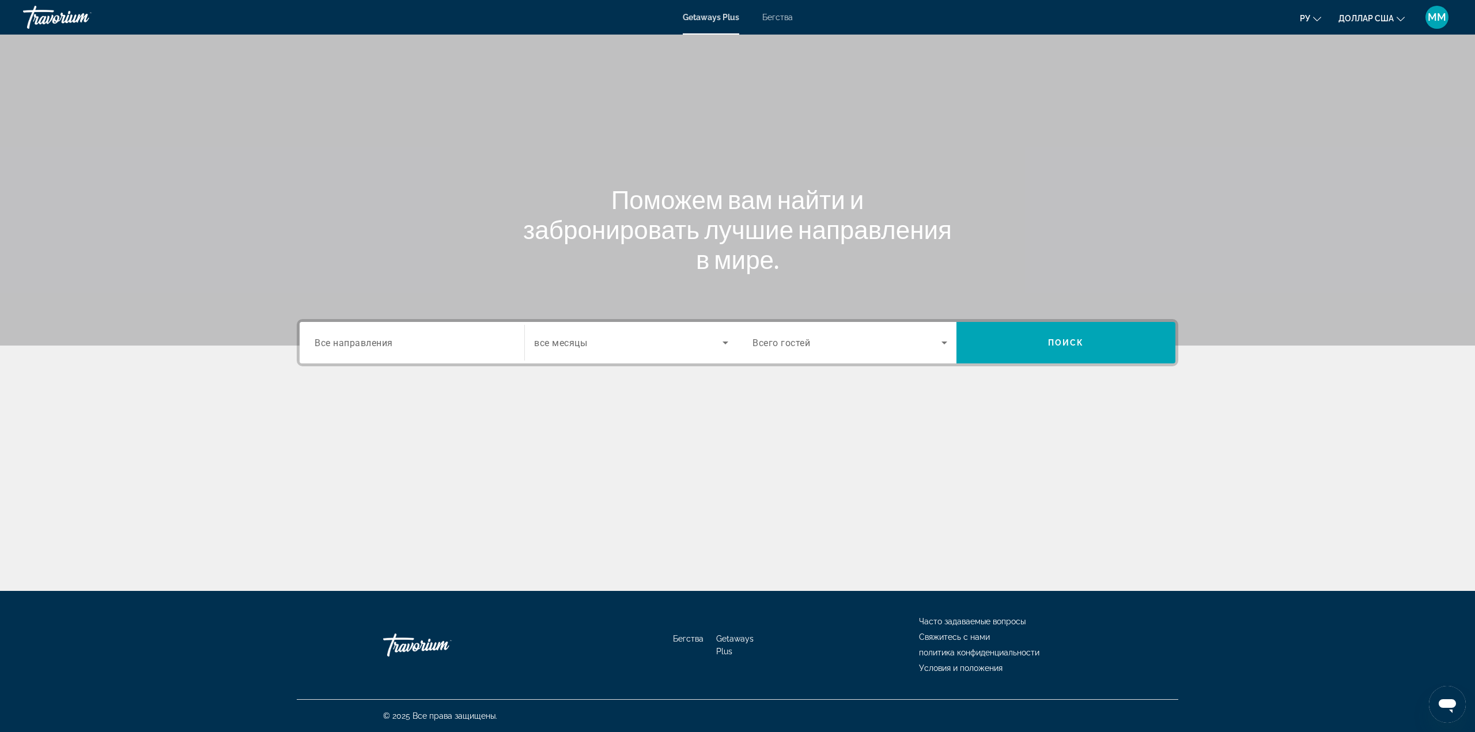
click at [410, 336] on input "Destination Все направления" at bounding box center [412, 343] width 195 height 14
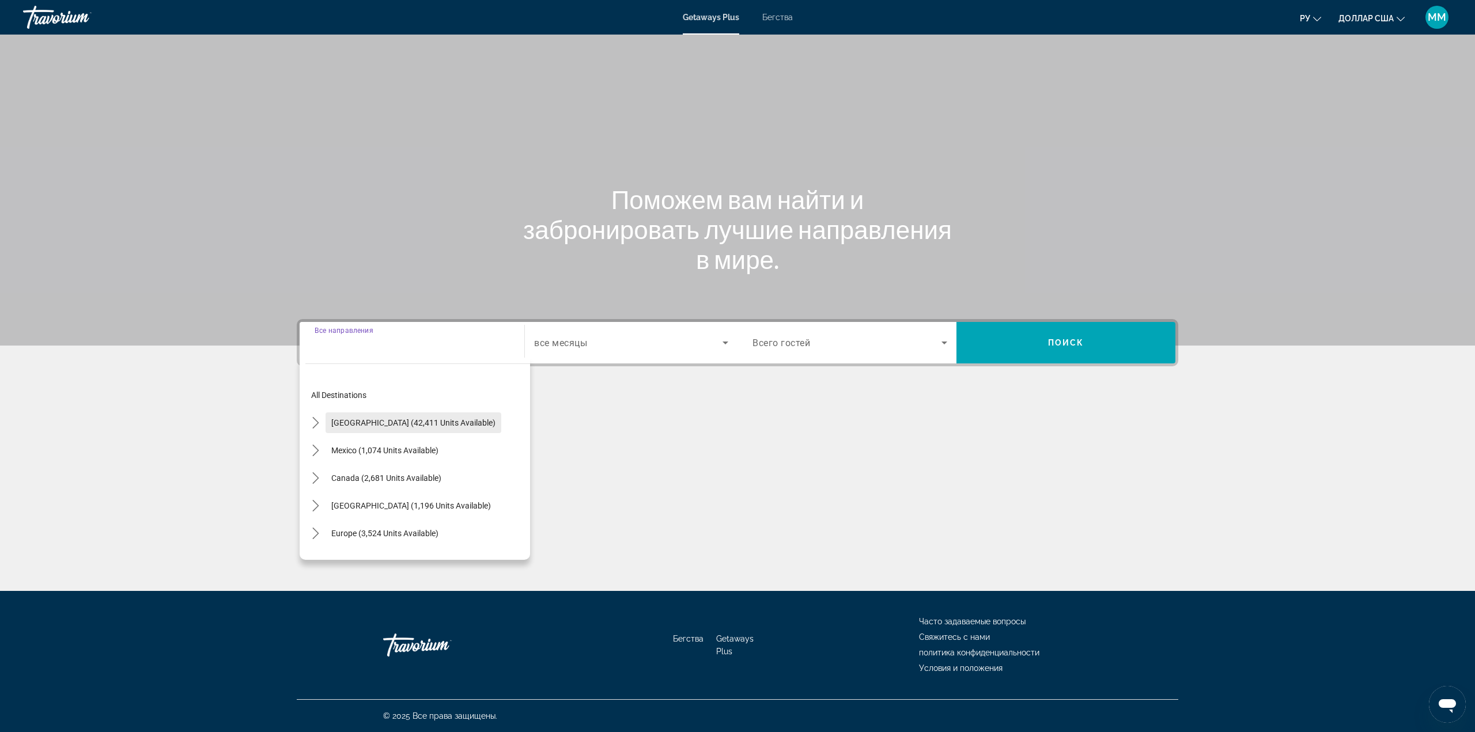
click at [385, 417] on span "Select destination: United States (42,411 units available)" at bounding box center [414, 423] width 176 height 28
type input "**********"
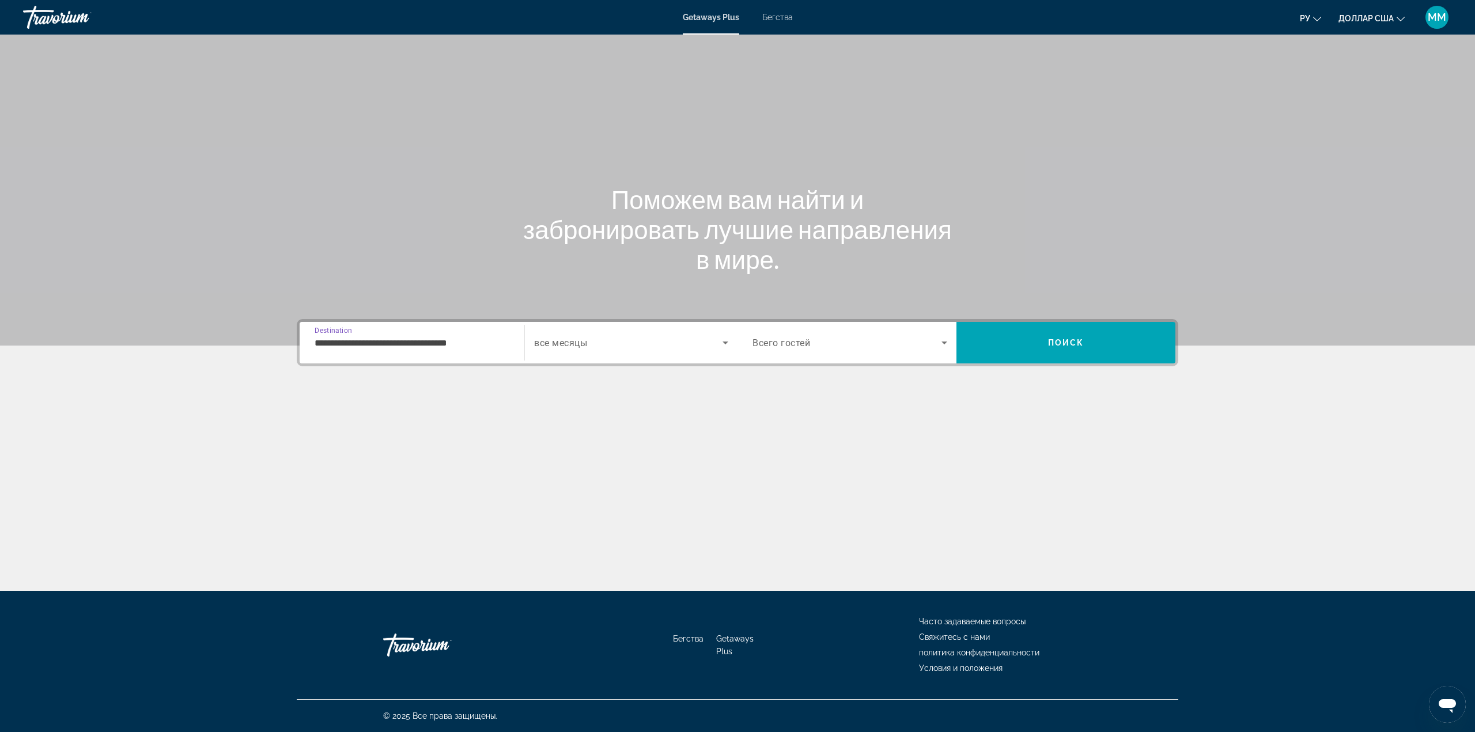
click at [548, 342] on span "все месяцы" at bounding box center [560, 343] width 53 height 11
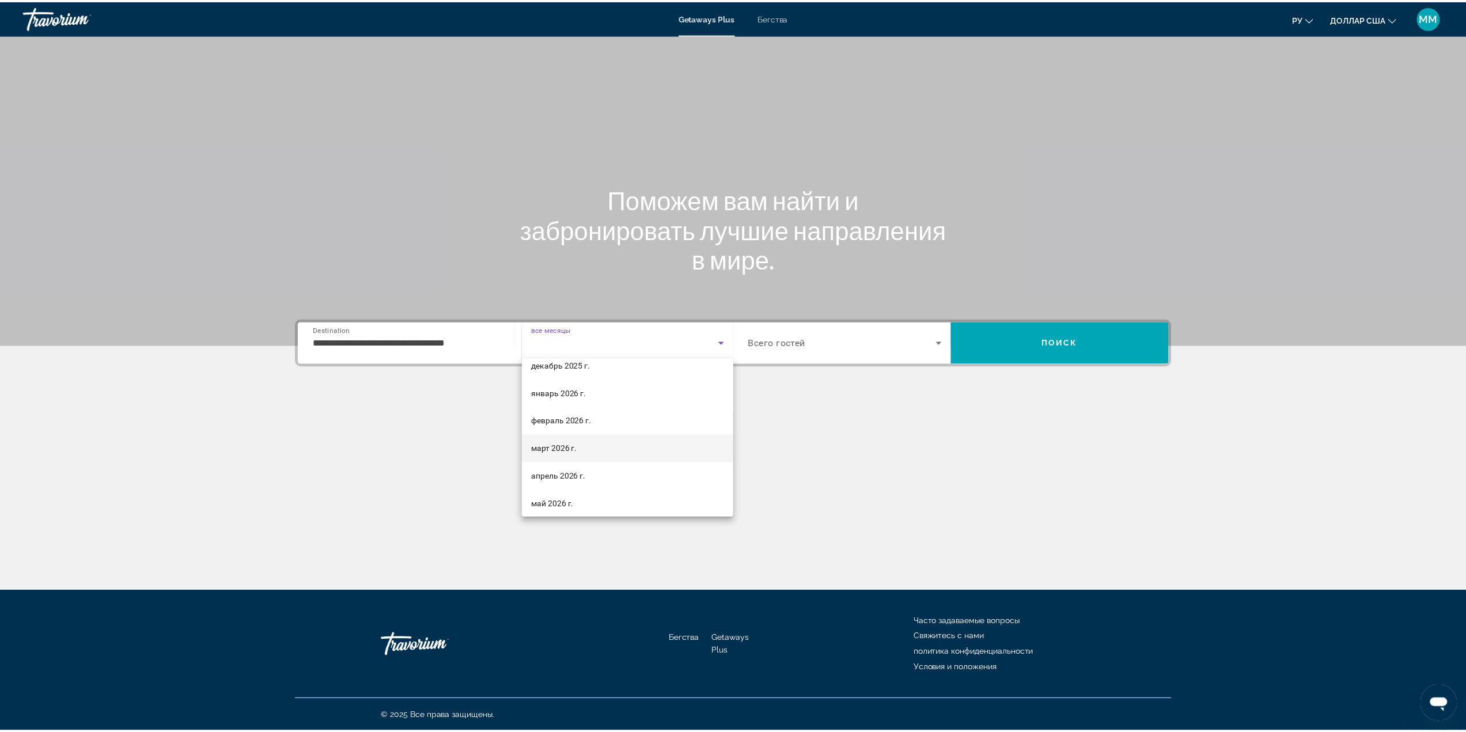
scroll to position [115, 0]
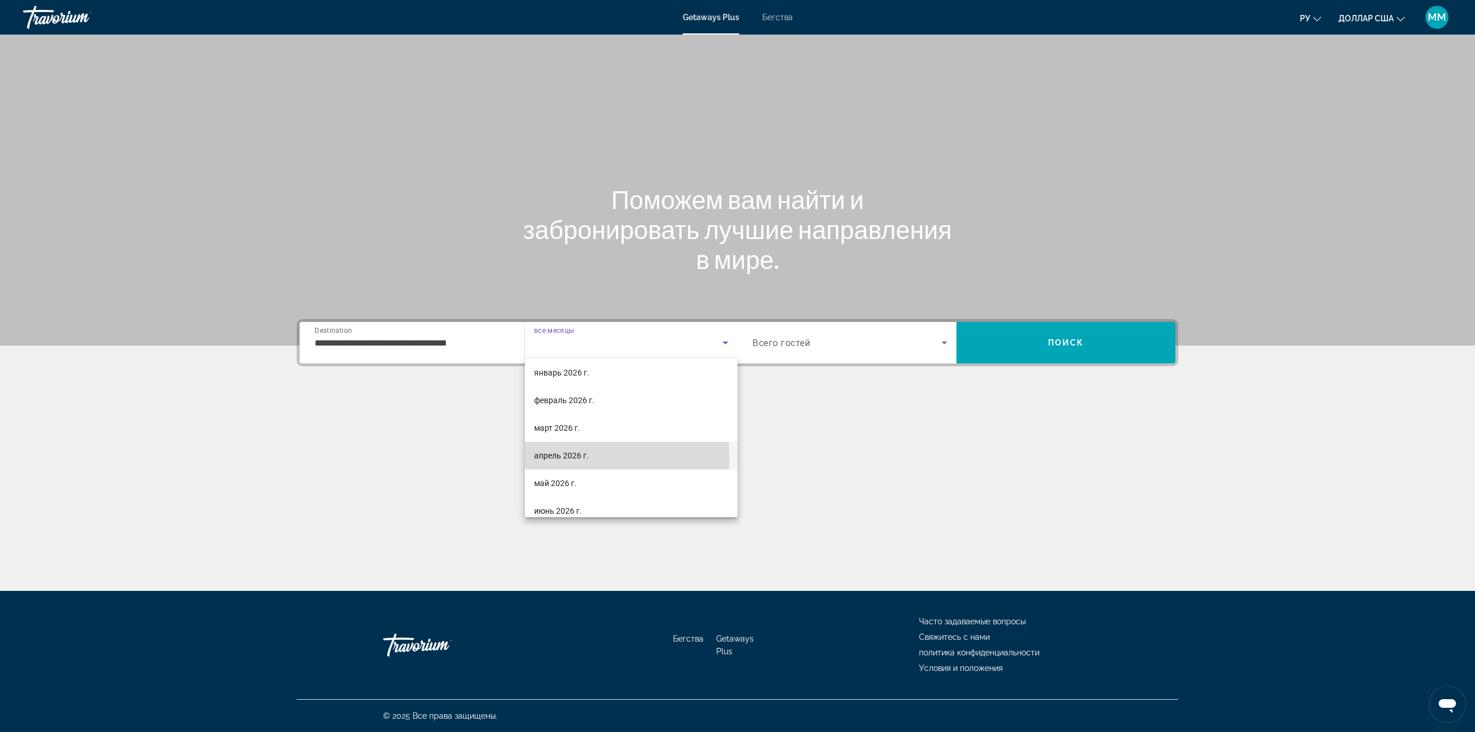
click at [565, 459] on font "апрель 2026 г." at bounding box center [561, 455] width 55 height 9
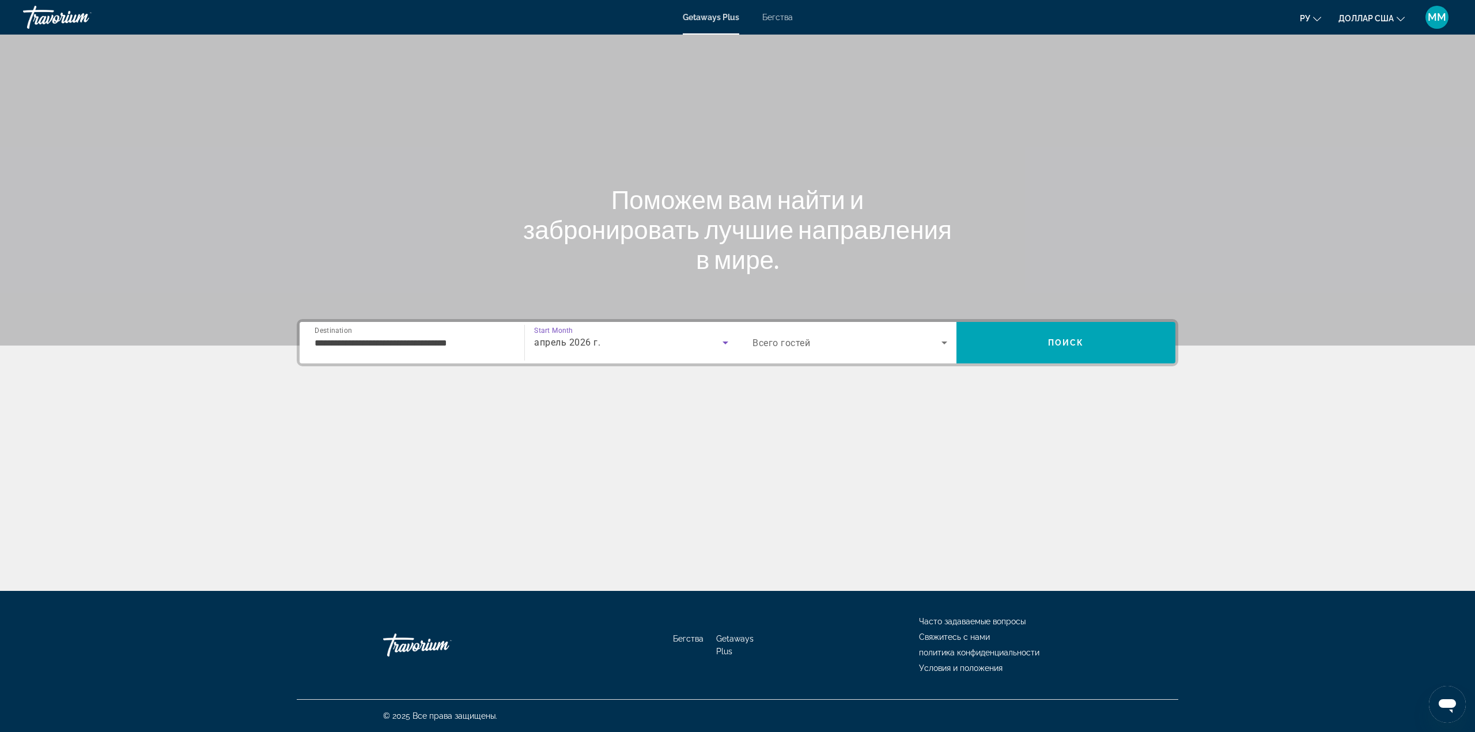
click at [800, 343] on span "Всего гостей" at bounding box center [782, 343] width 58 height 11
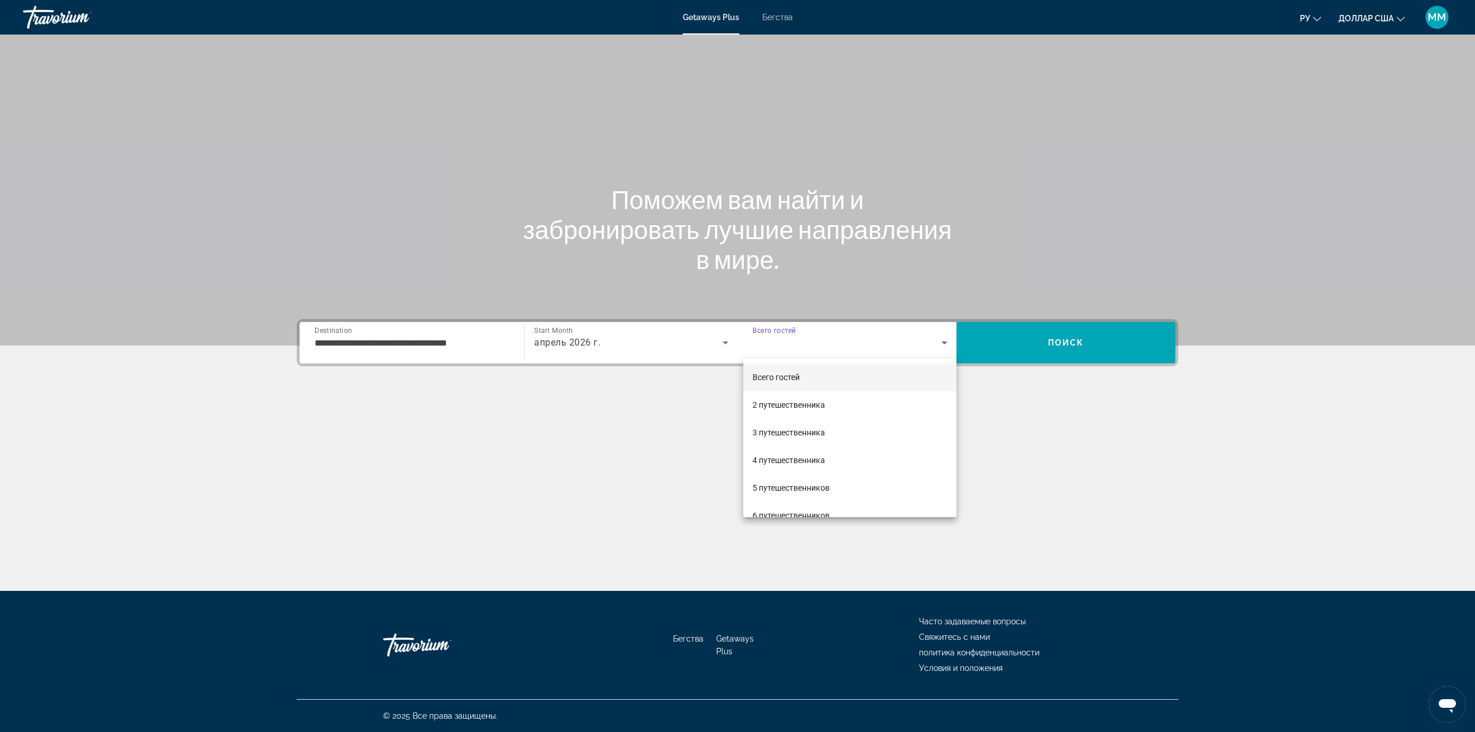
drag, startPoint x: 794, startPoint y: 460, endPoint x: 887, endPoint y: 407, distance: 106.8
click at [793, 460] on font "4 путешественника" at bounding box center [789, 460] width 73 height 9
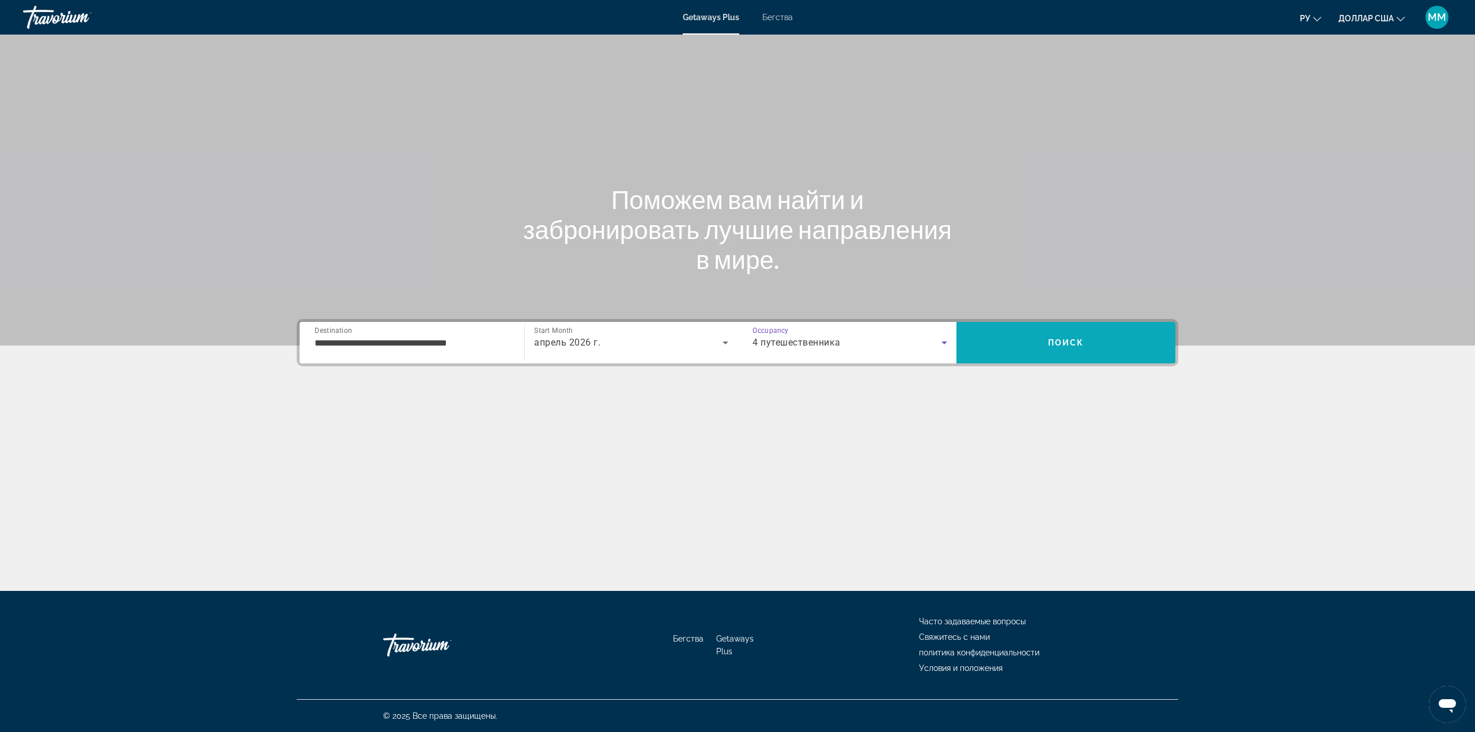
click at [1011, 338] on span "Search" at bounding box center [1065, 343] width 219 height 28
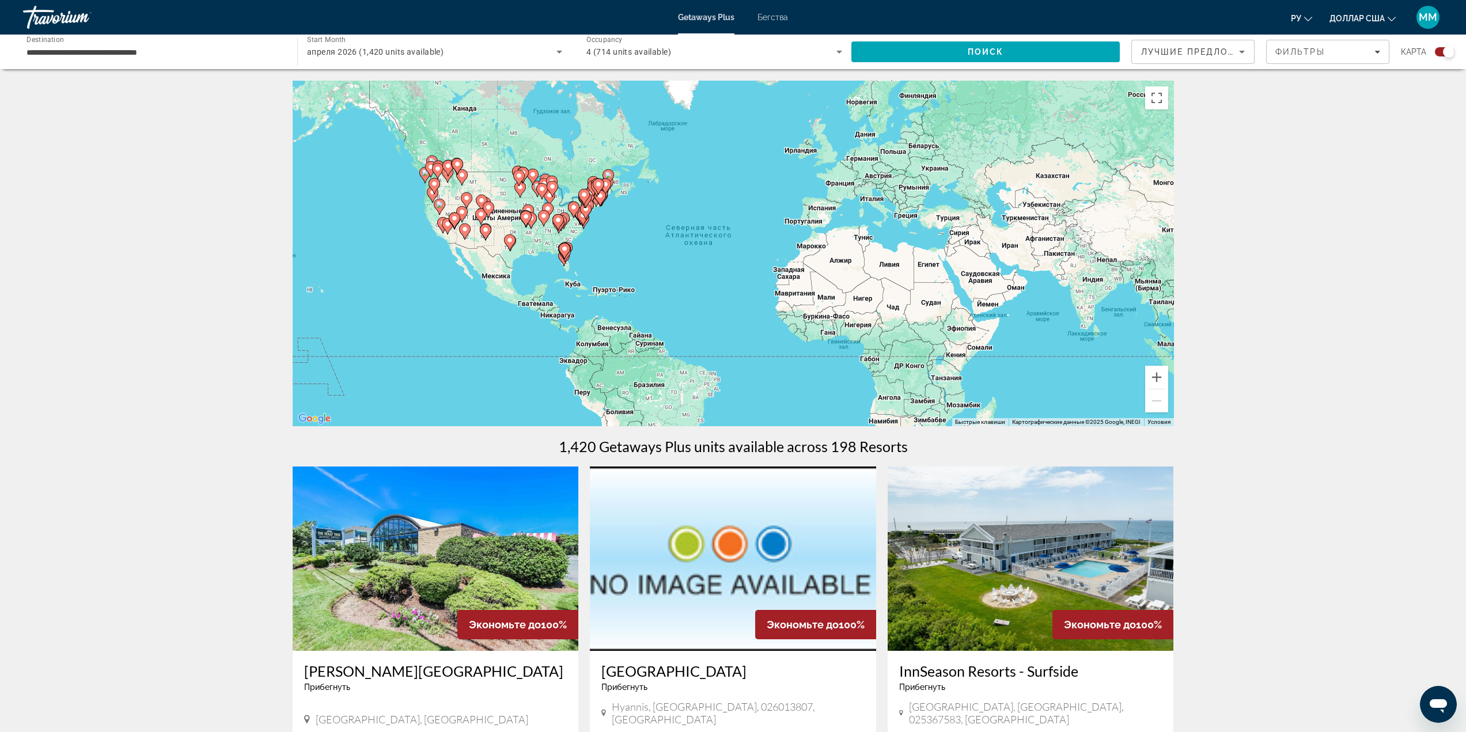
click at [556, 260] on div "Чтобы активировать перетаскивание с помощью клавиатуры, нажмите Alt + Ввод. Пос…" at bounding box center [734, 254] width 882 height 346
click at [561, 255] on gmp-advanced-marker "Основное содержание" at bounding box center [565, 251] width 12 height 17
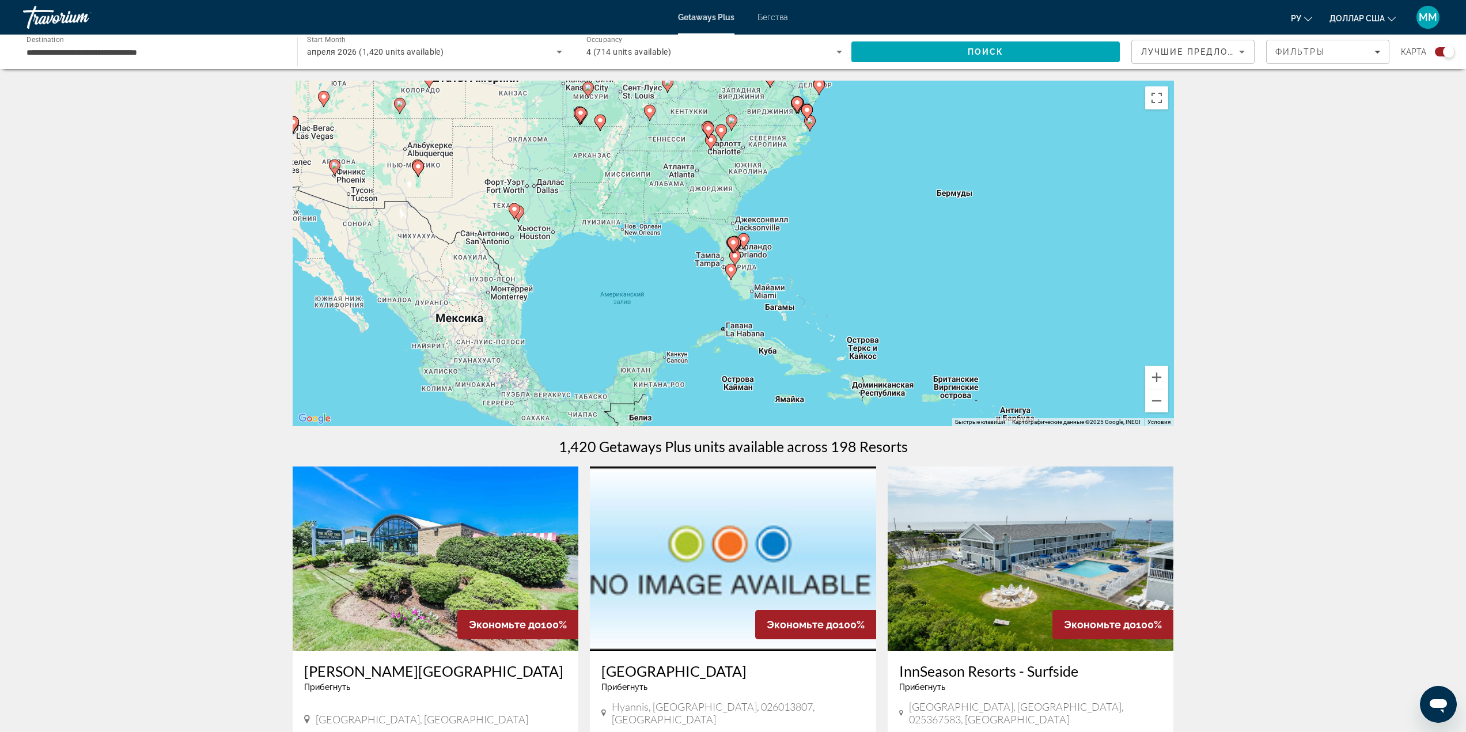
click at [732, 259] on icon "Основное содержание" at bounding box center [734, 258] width 10 height 15
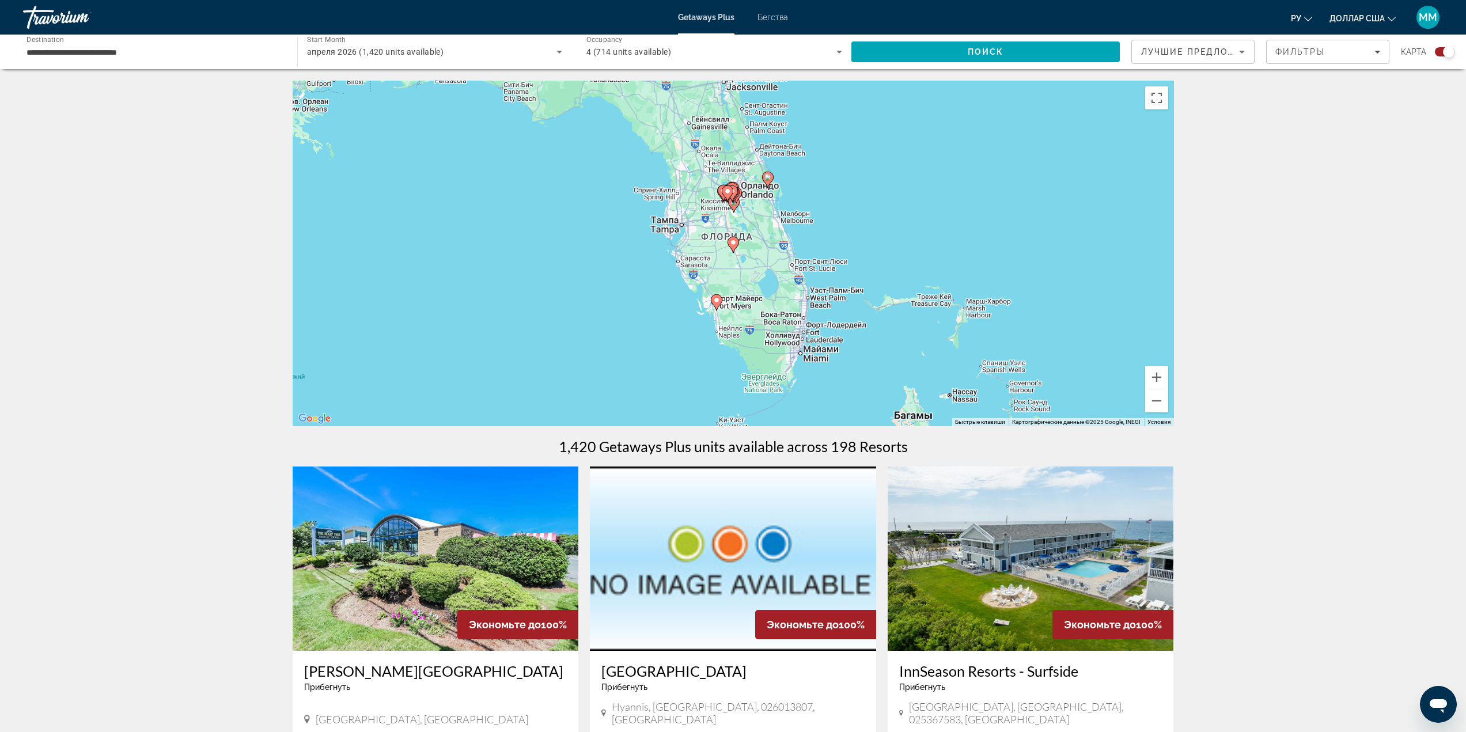
click at [716, 298] on image "Основное содержание" at bounding box center [716, 300] width 7 height 7
type input "**********"
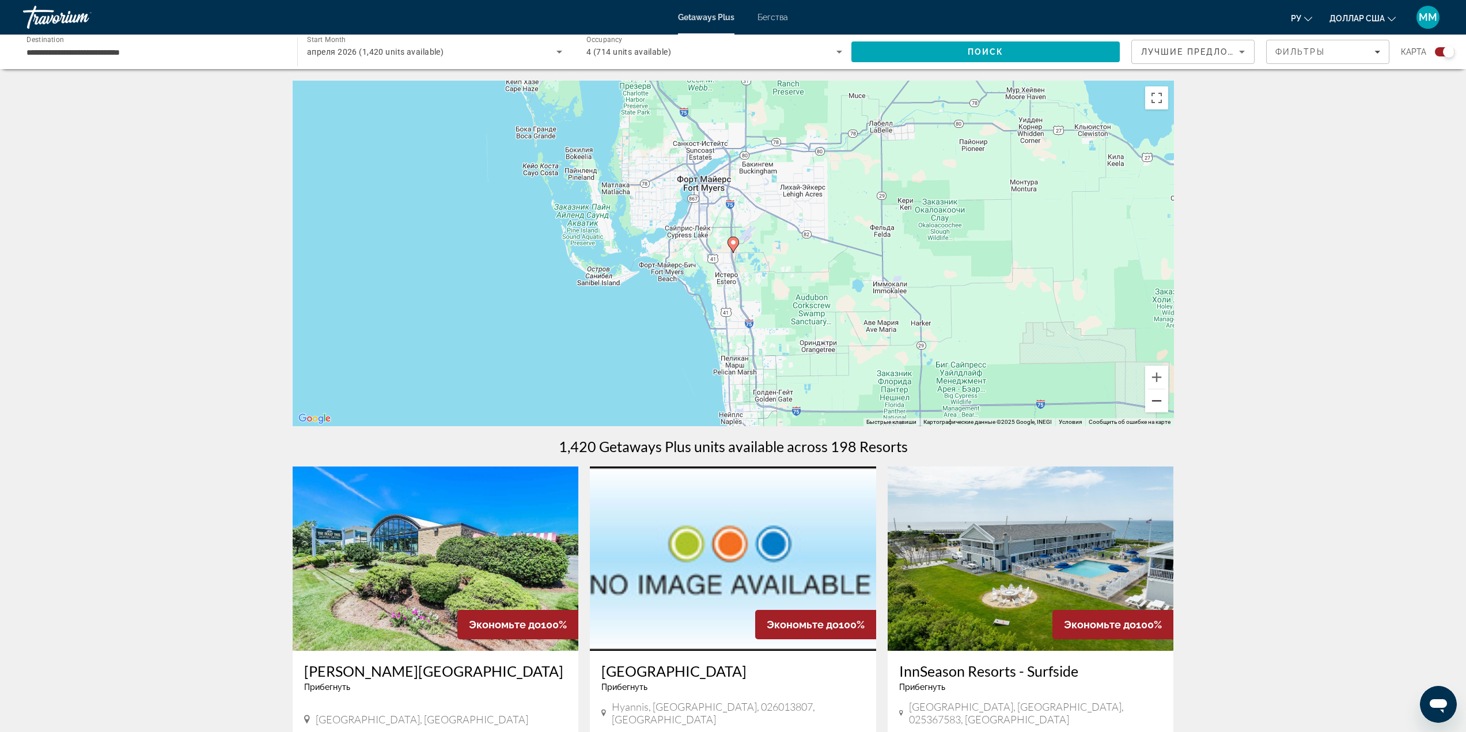
click at [1156, 406] on button "Уменьшить" at bounding box center [1156, 401] width 23 height 23
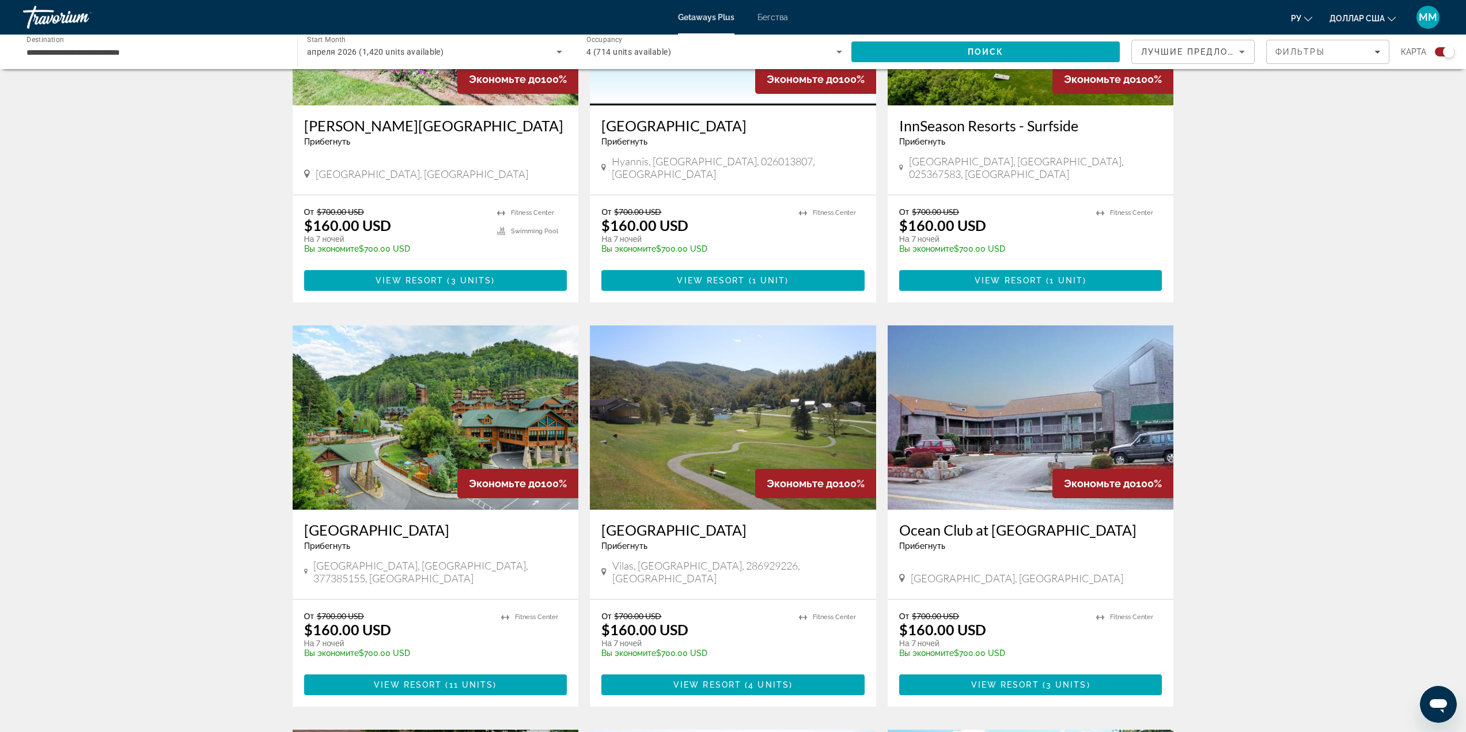
scroll to position [273, 0]
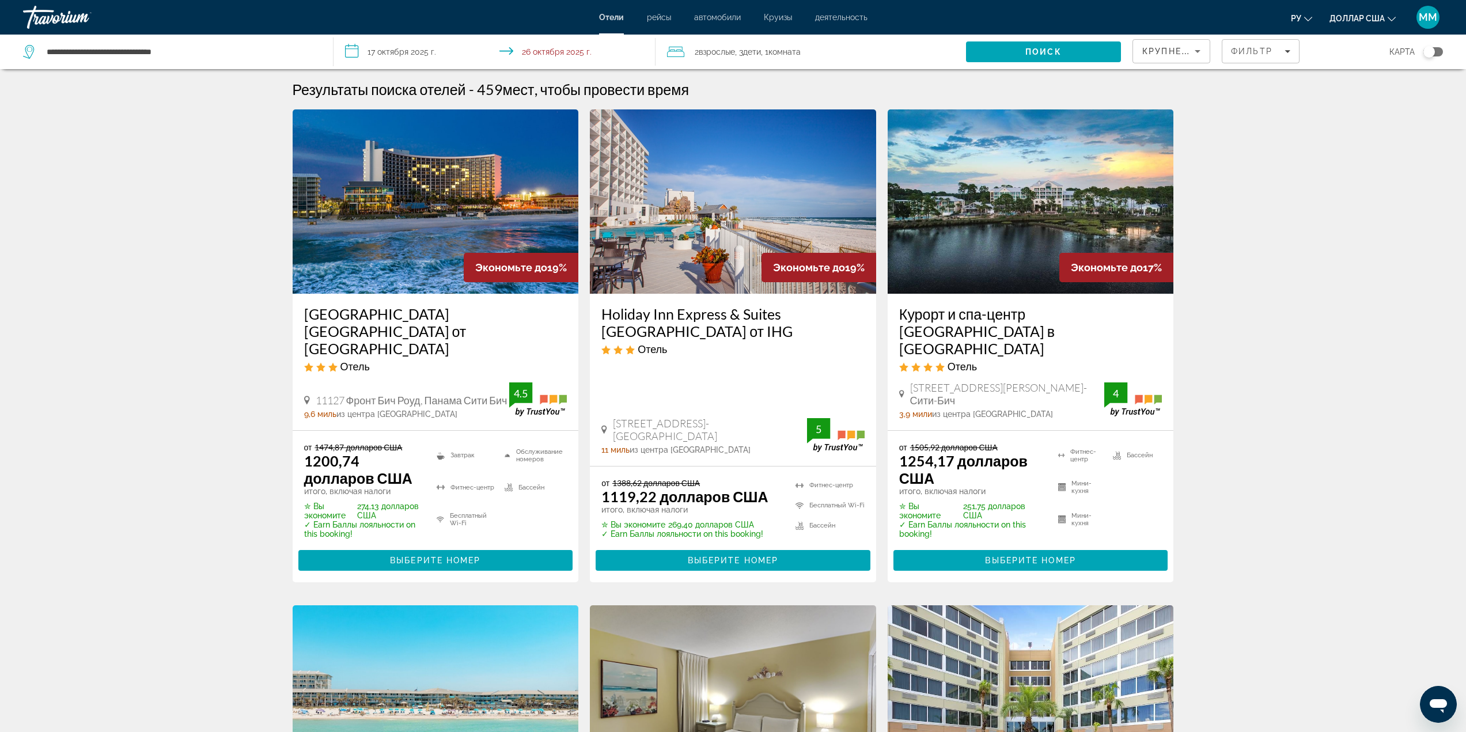
click at [379, 49] on input "**********" at bounding box center [497, 54] width 327 height 38
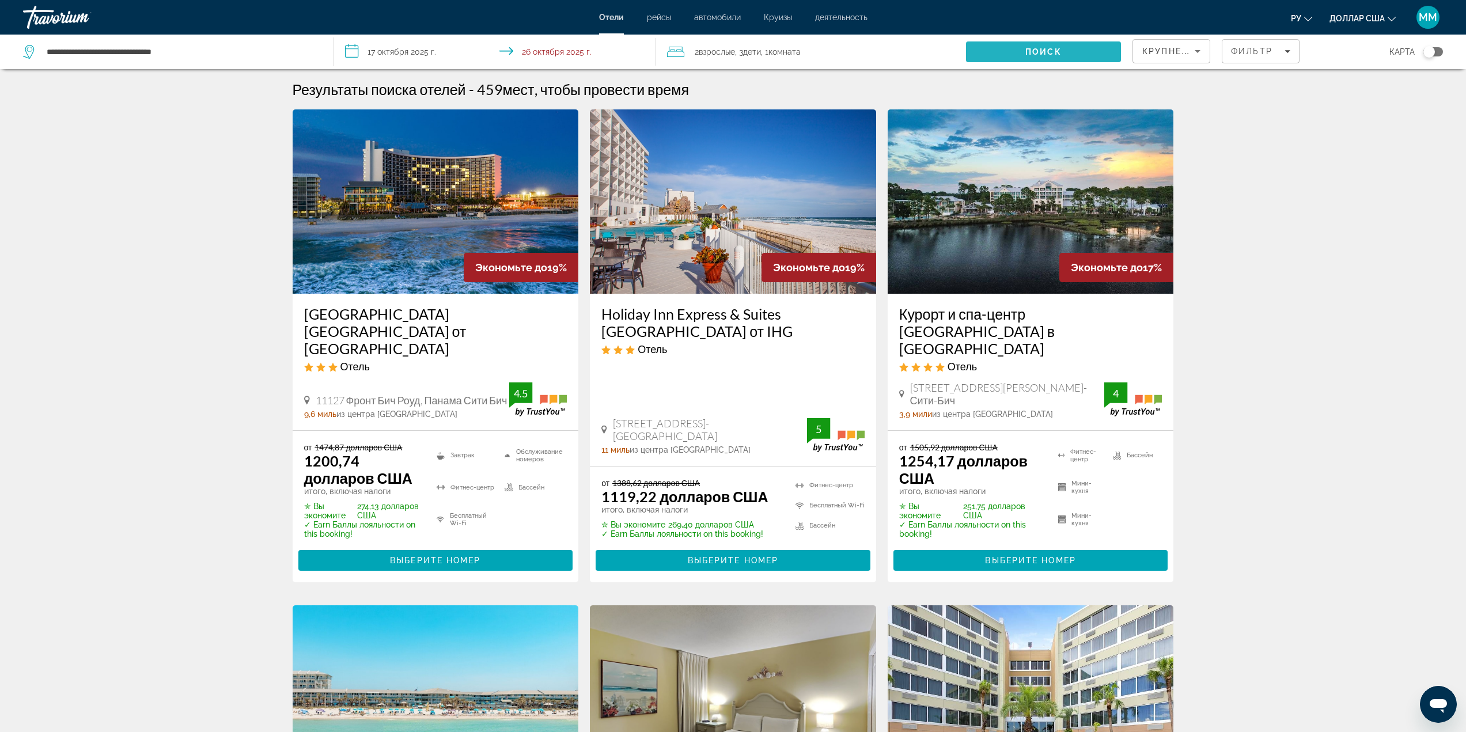
click at [1000, 46] on span "Поиск" at bounding box center [1043, 52] width 155 height 28
click at [1035, 46] on span "Поиск" at bounding box center [1043, 52] width 155 height 28
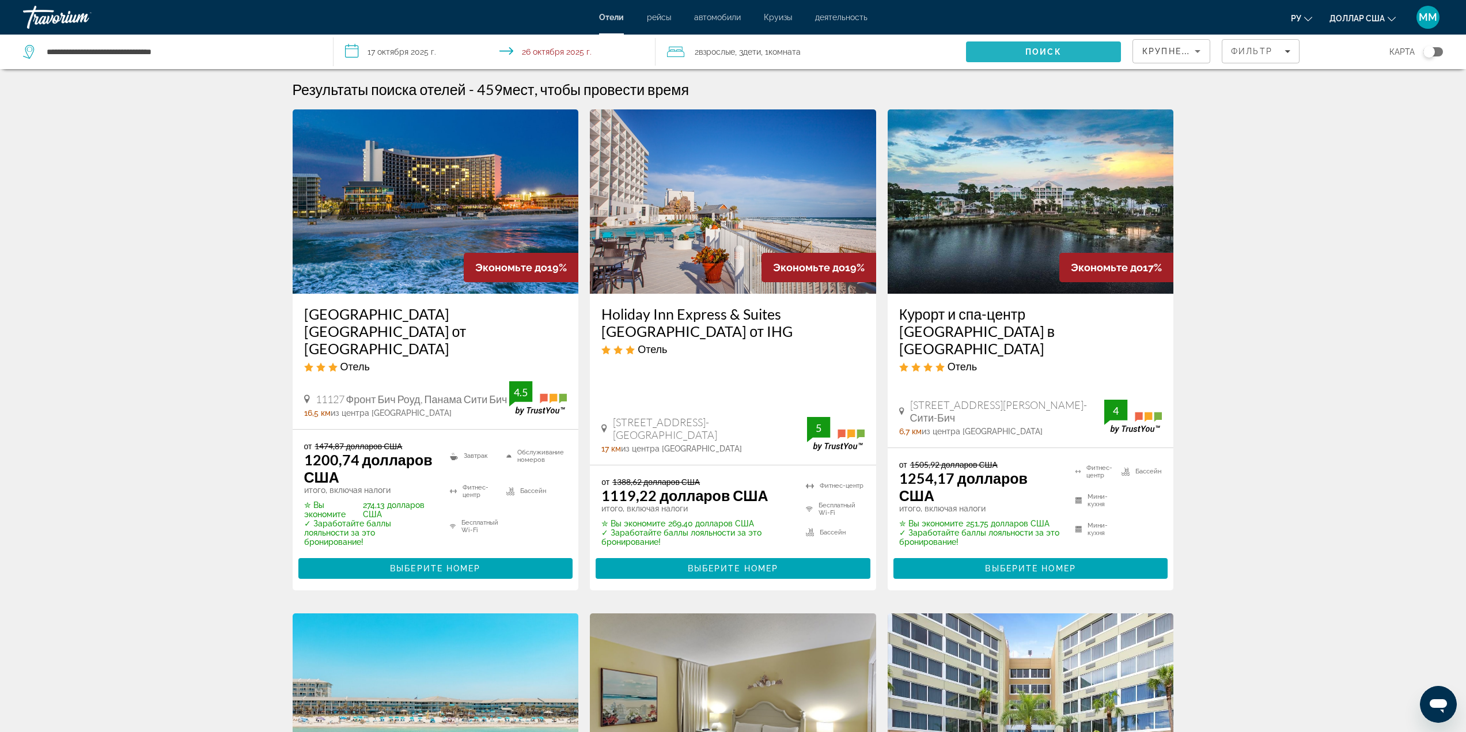
click at [1067, 50] on span "Поиск" at bounding box center [1043, 52] width 155 height 28
click at [1066, 50] on span "Поиск" at bounding box center [1043, 52] width 155 height 28
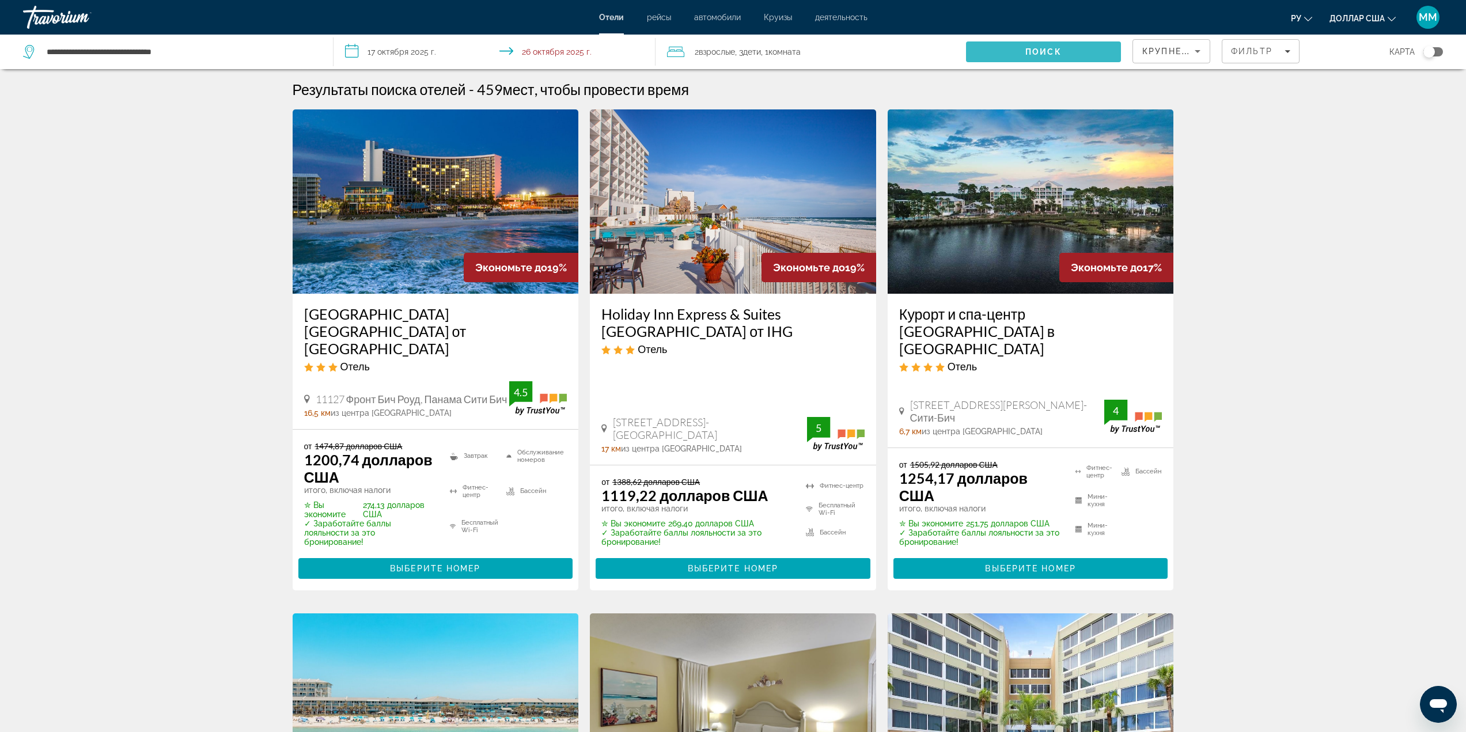
click at [1066, 50] on span "Поиск" at bounding box center [1043, 52] width 155 height 28
click at [555, 48] on input "**********" at bounding box center [497, 54] width 327 height 38
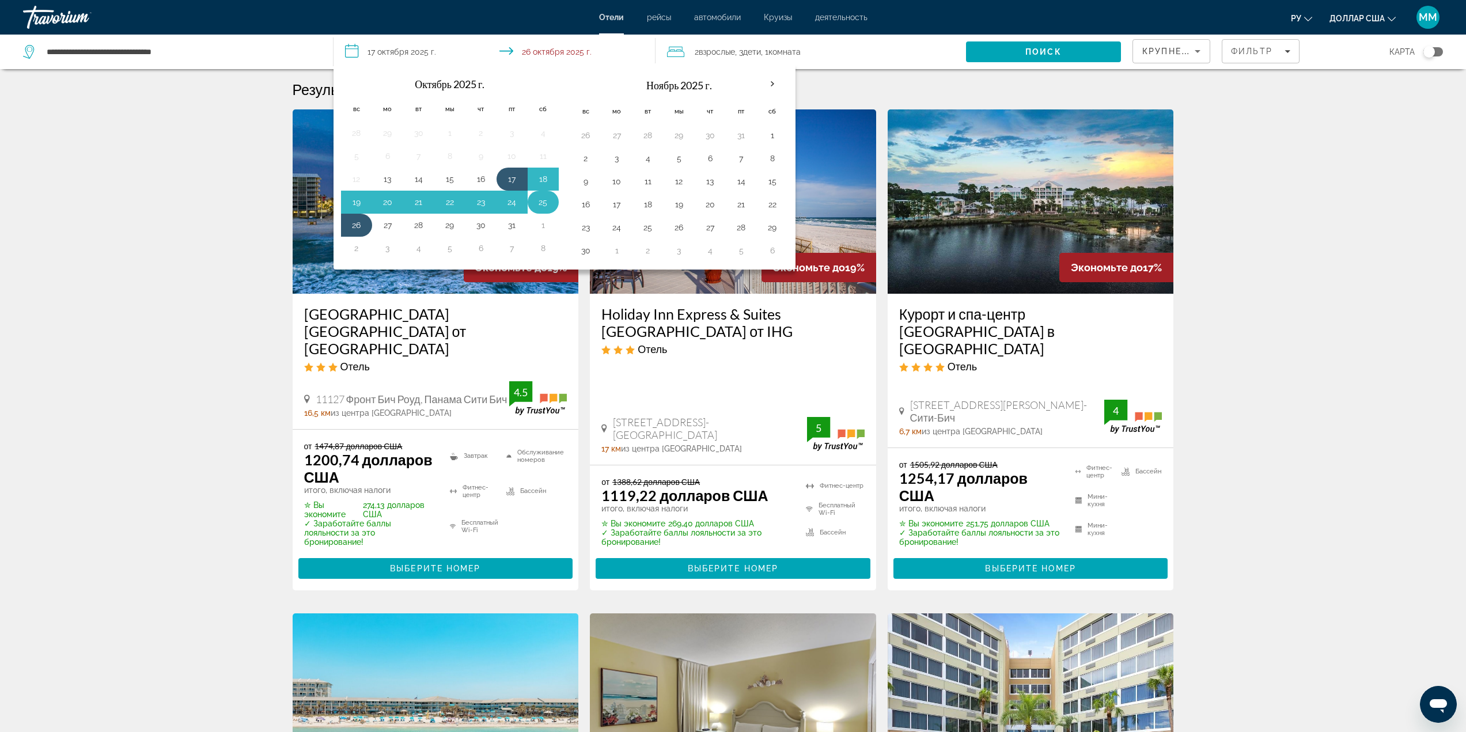
click at [542, 198] on button "25" at bounding box center [543, 202] width 18 height 16
click at [505, 175] on button "17" at bounding box center [512, 179] width 18 height 16
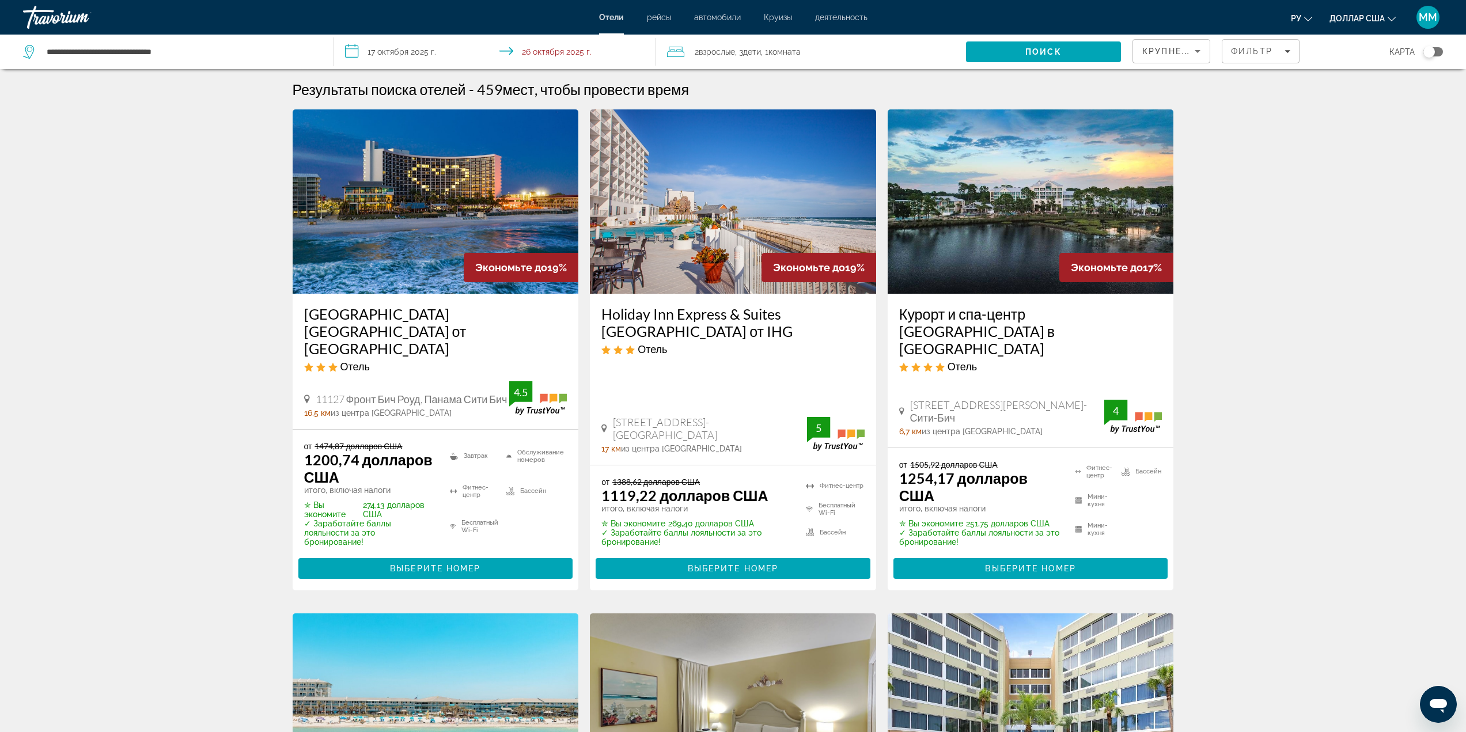
click at [533, 46] on input "**********" at bounding box center [497, 54] width 327 height 38
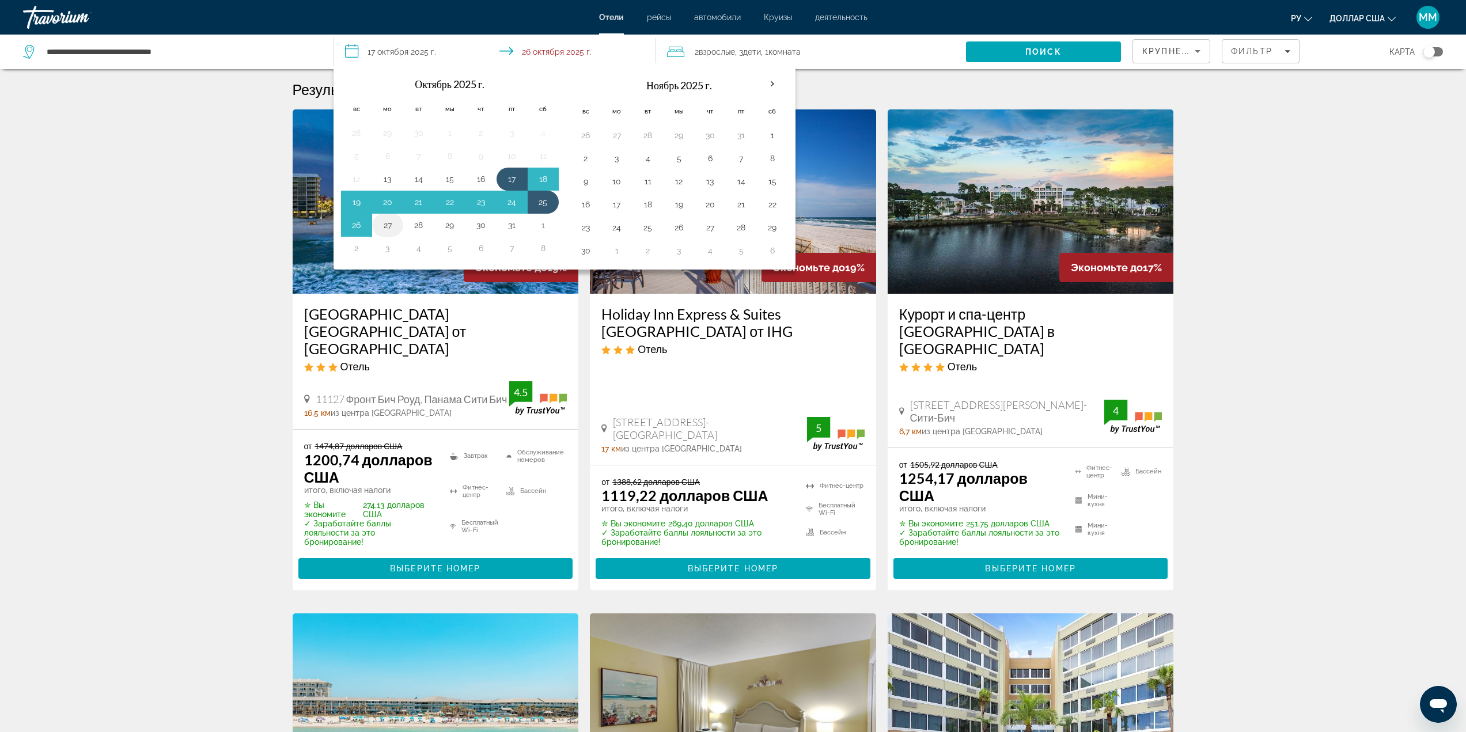
click at [389, 222] on button "27" at bounding box center [388, 225] width 18 height 16
click at [515, 183] on button "17" at bounding box center [512, 179] width 18 height 16
type input "**********"
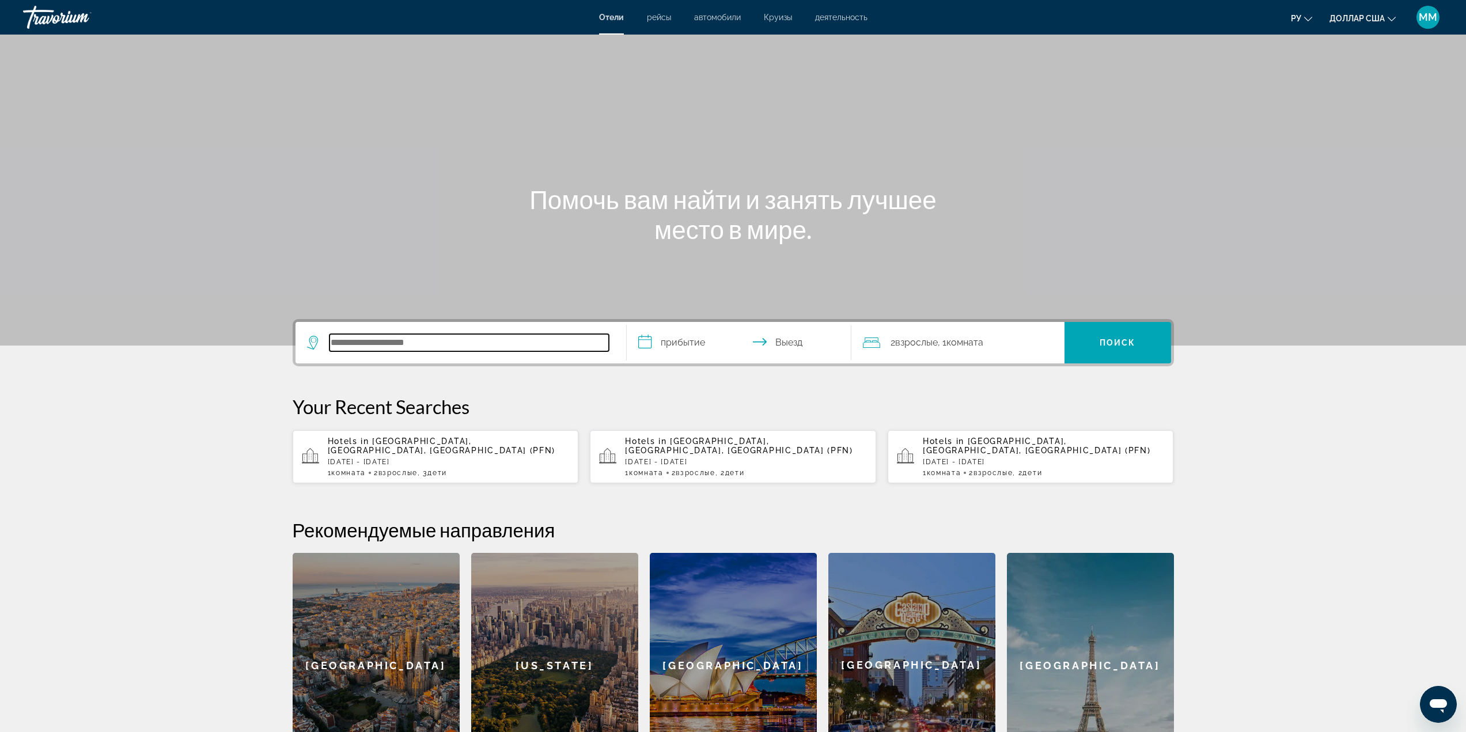
click at [474, 340] on input "Поиск отеля" at bounding box center [469, 342] width 279 height 17
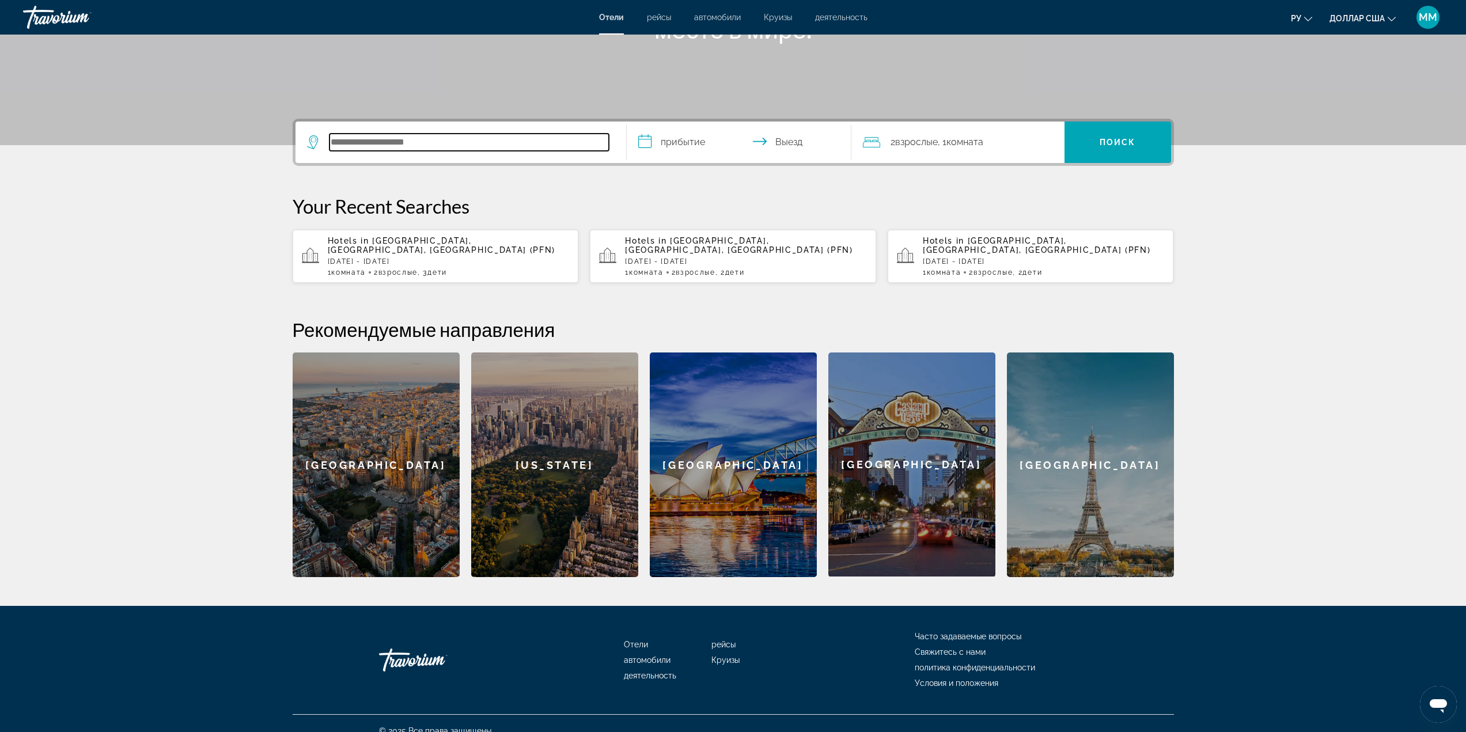
scroll to position [206, 0]
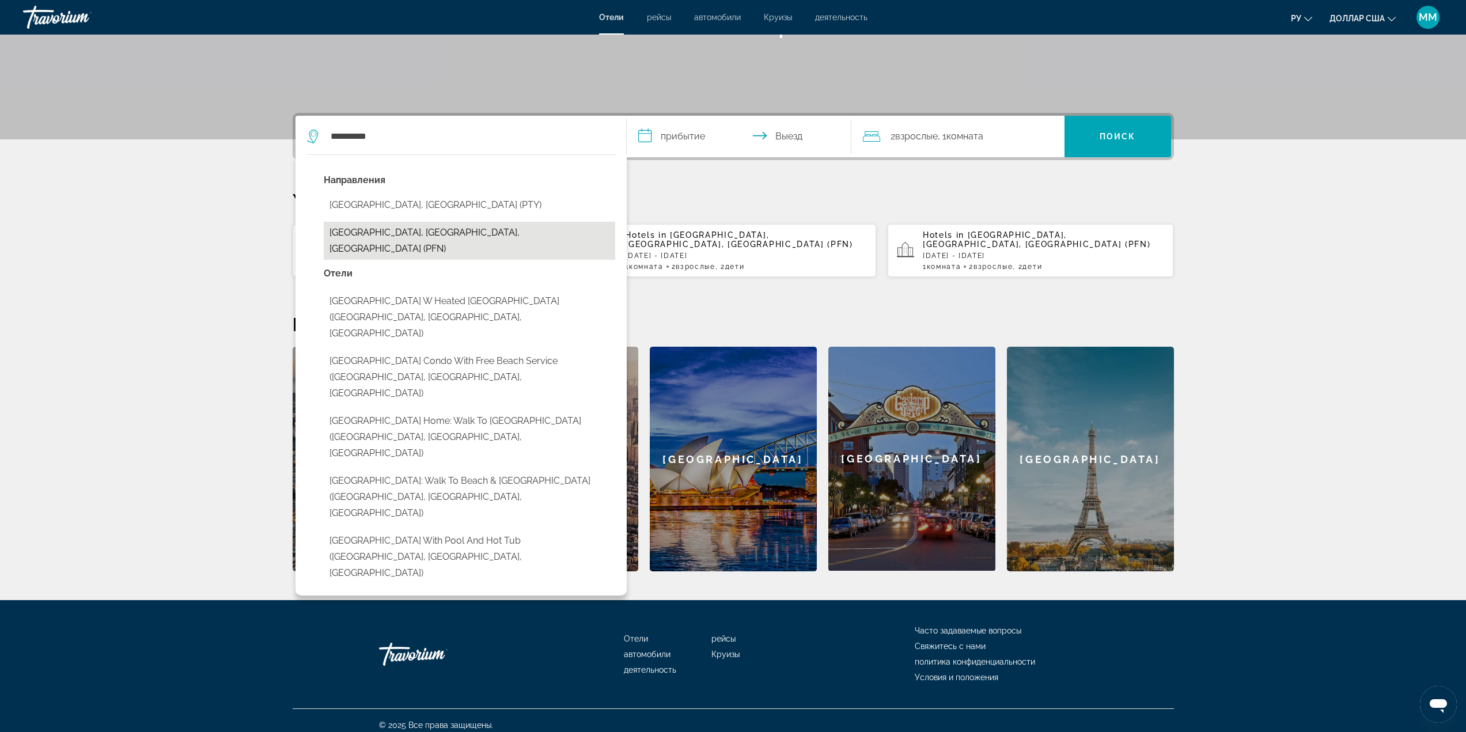
click at [467, 232] on button "[GEOGRAPHIC_DATA], [GEOGRAPHIC_DATA], [GEOGRAPHIC_DATA] (PFN)" at bounding box center [470, 241] width 292 height 38
type input "**********"
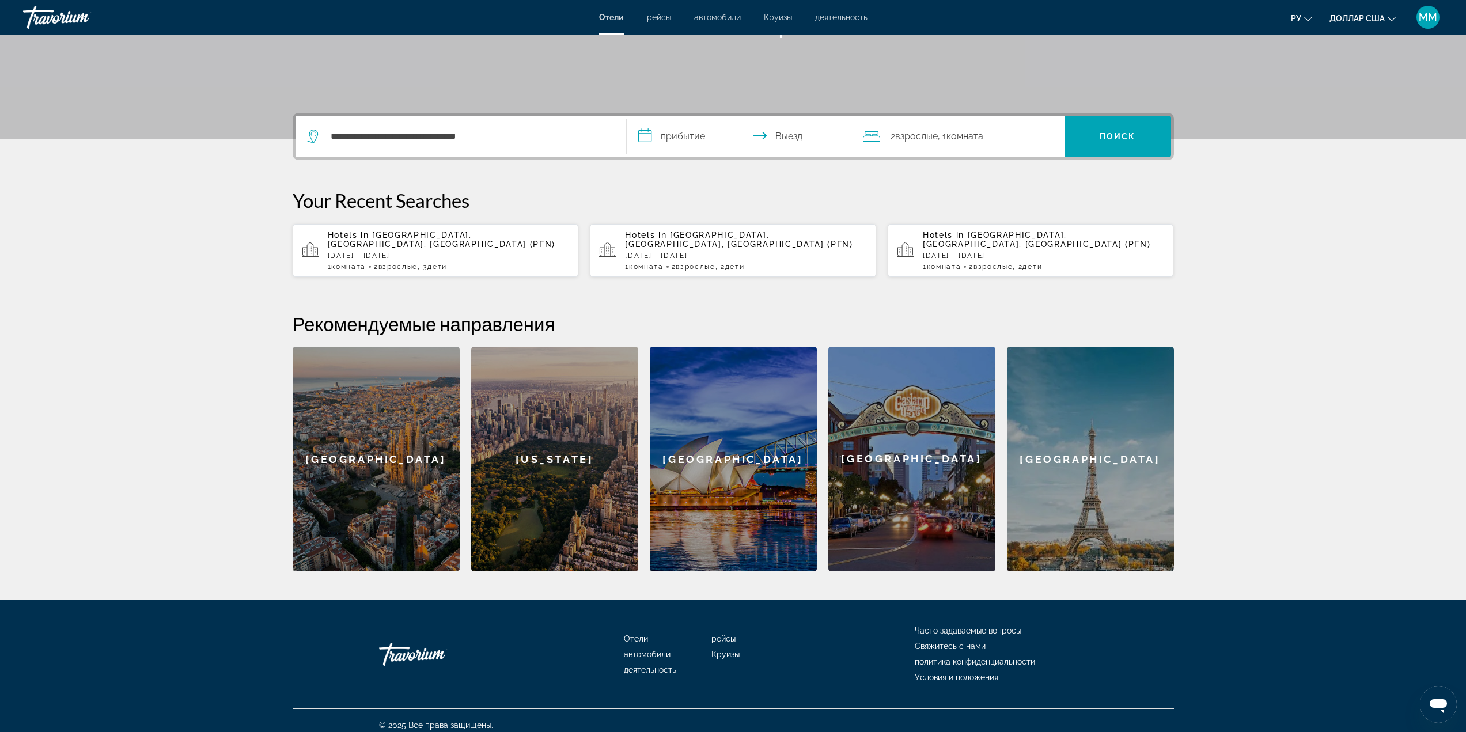
click at [689, 141] on input "**********" at bounding box center [741, 138] width 229 height 45
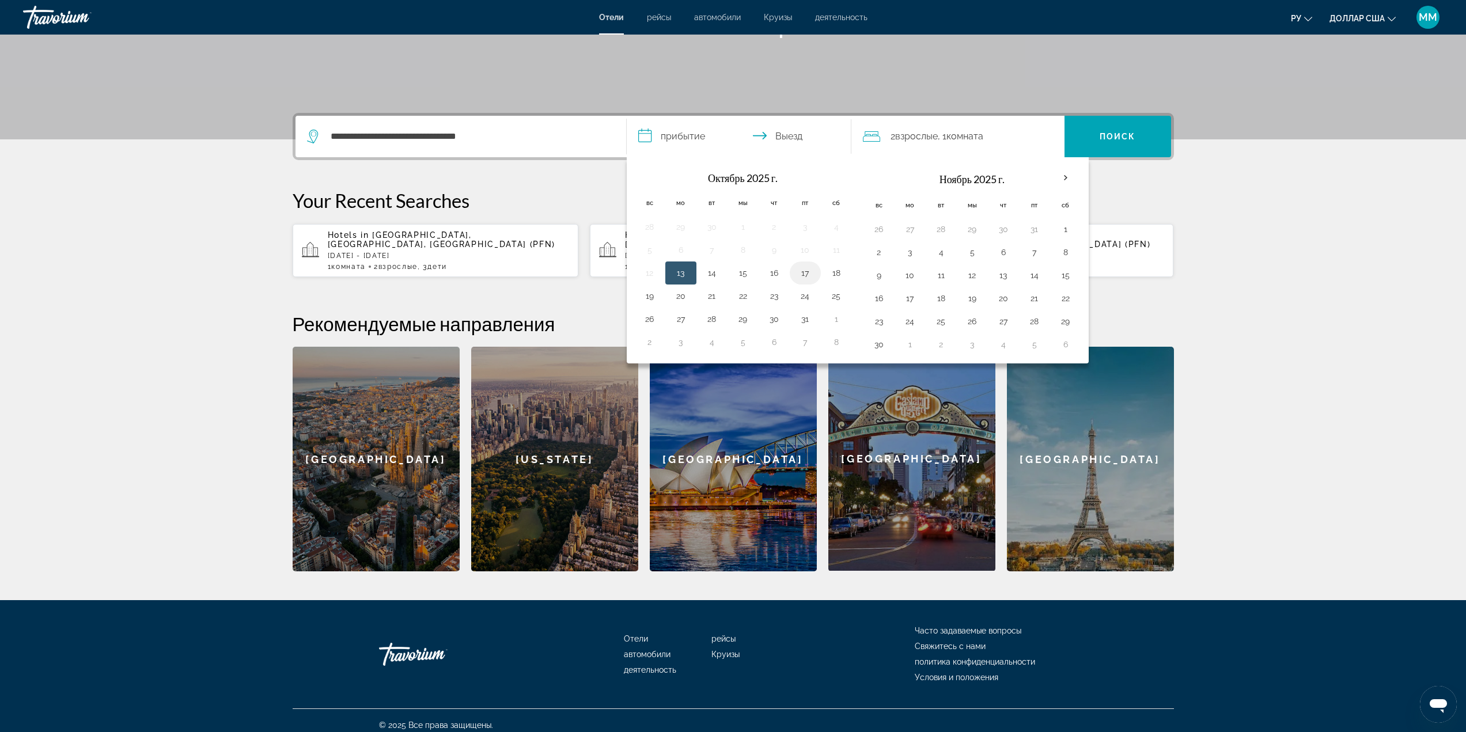
click at [806, 269] on button "17" at bounding box center [805, 273] width 18 height 16
click at [804, 298] on button "24" at bounding box center [805, 296] width 18 height 16
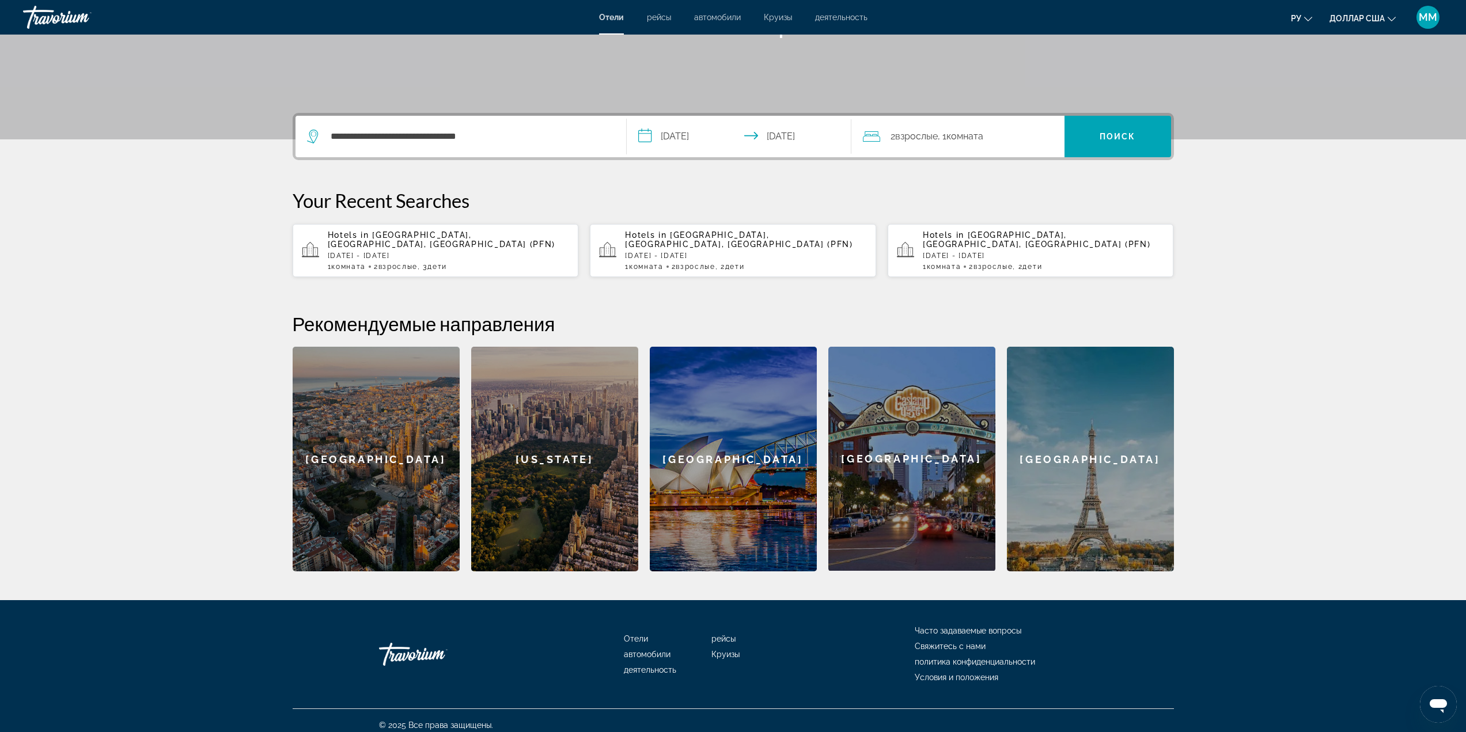
click at [682, 135] on input "**********" at bounding box center [741, 138] width 229 height 45
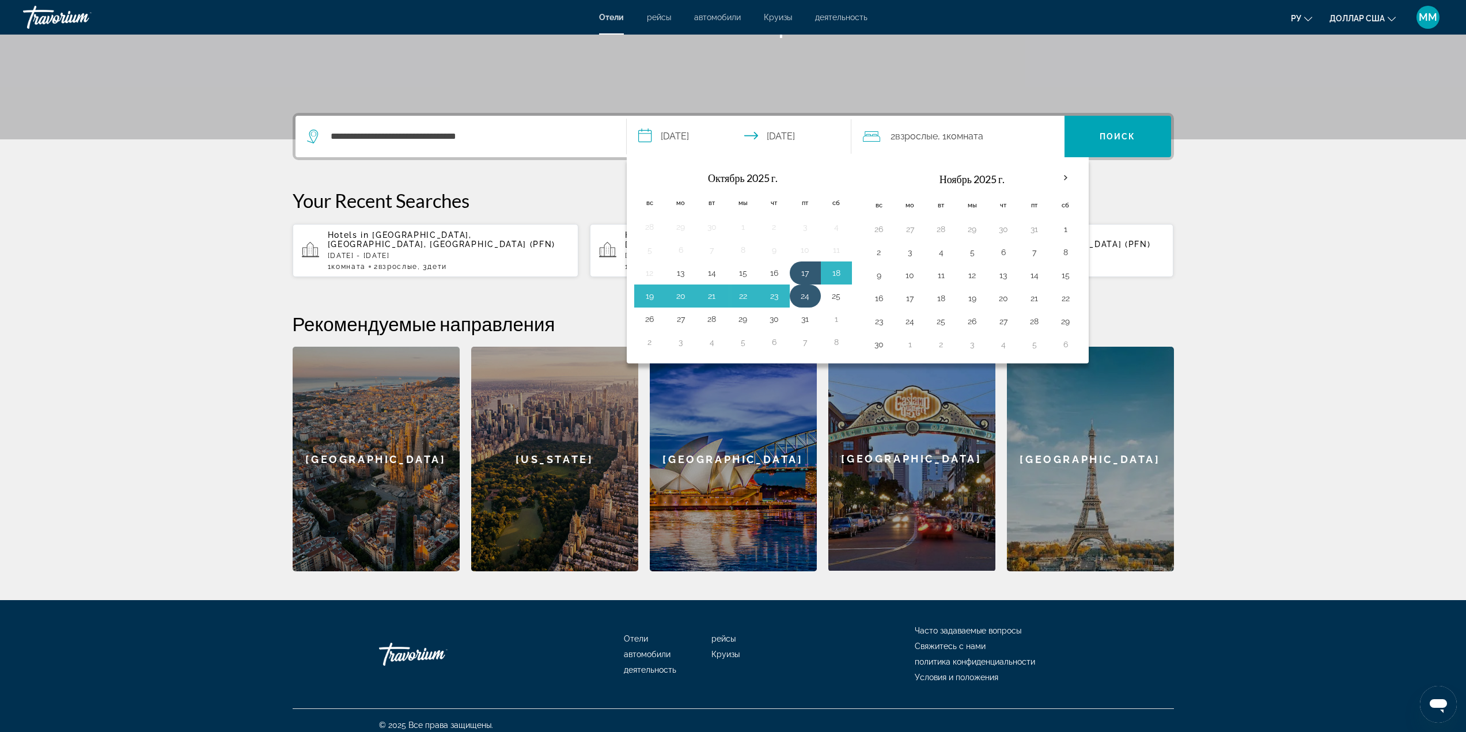
click at [807, 299] on button "24" at bounding box center [805, 296] width 18 height 16
click at [807, 296] on button "24" at bounding box center [805, 296] width 18 height 16
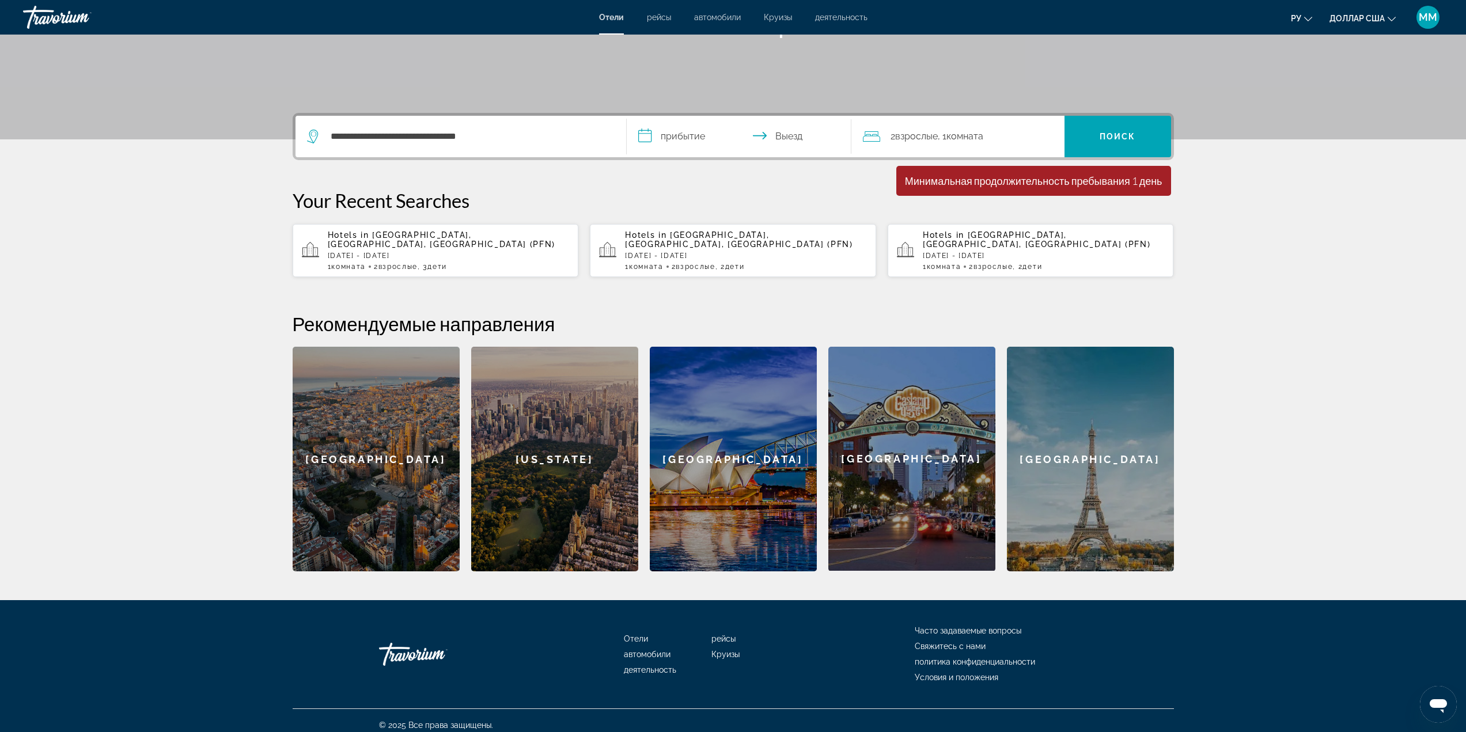
click at [680, 135] on input "**********" at bounding box center [741, 138] width 229 height 45
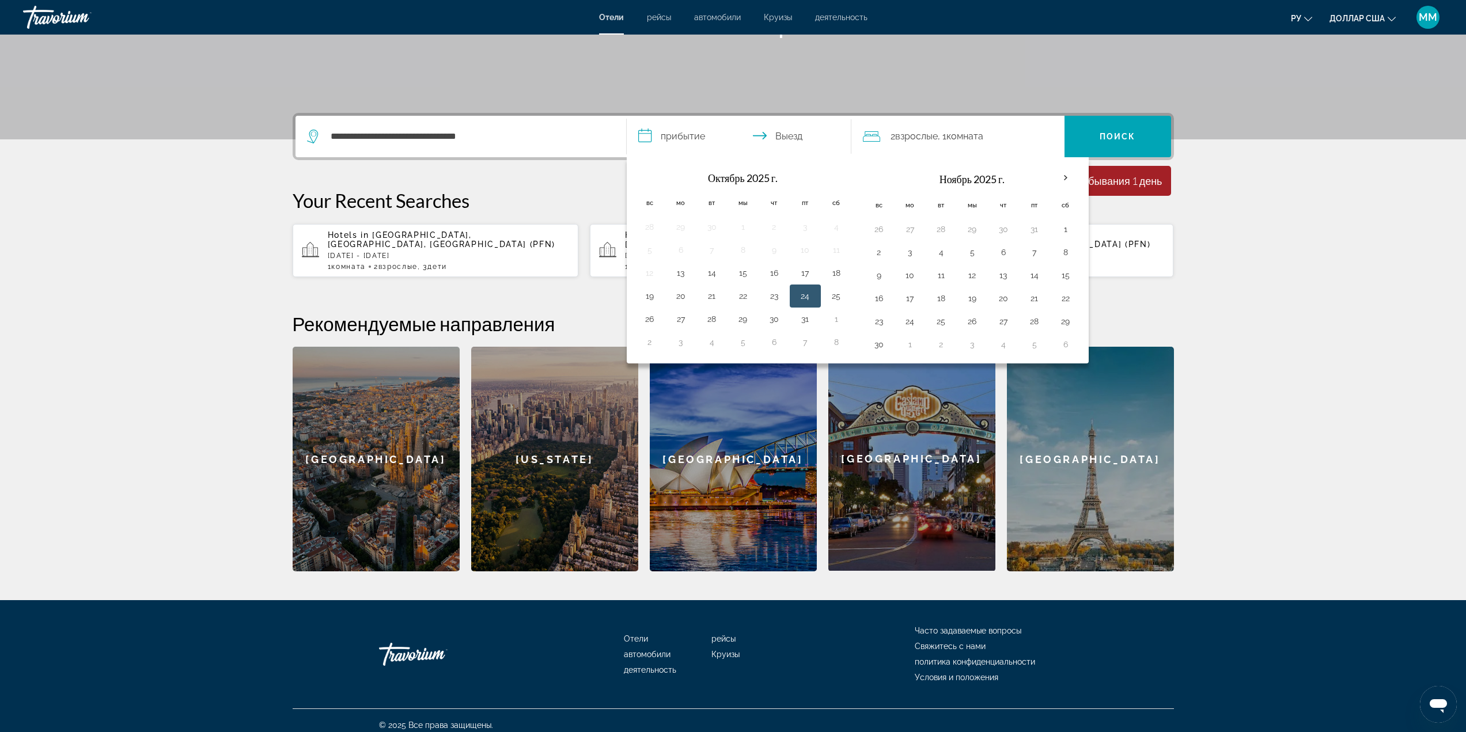
click at [807, 298] on button "24" at bounding box center [805, 296] width 18 height 16
click at [785, 131] on input "**********" at bounding box center [741, 138] width 229 height 45
click at [650, 339] on button "2" at bounding box center [650, 342] width 18 height 16
type input "**********"
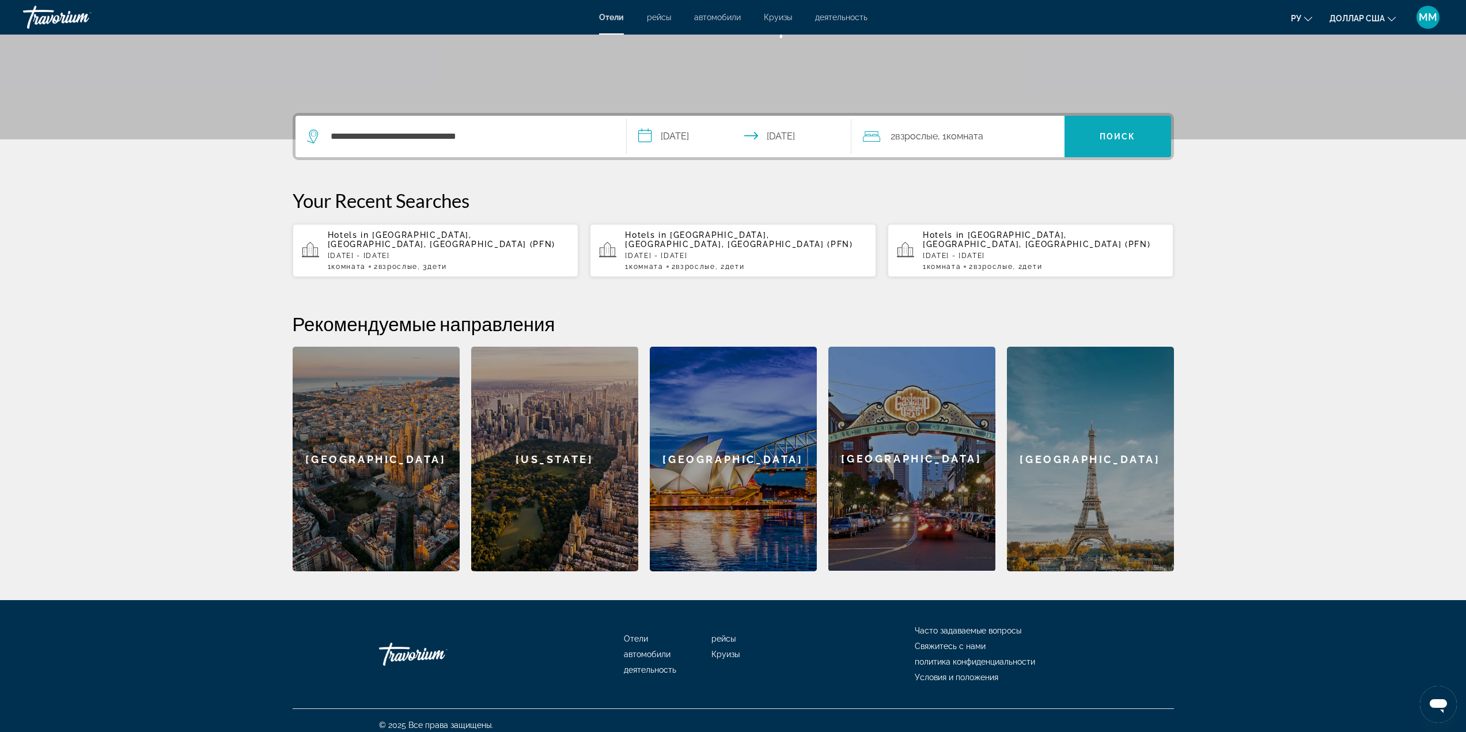
click at [1106, 127] on span "Поиск" at bounding box center [1118, 137] width 107 height 28
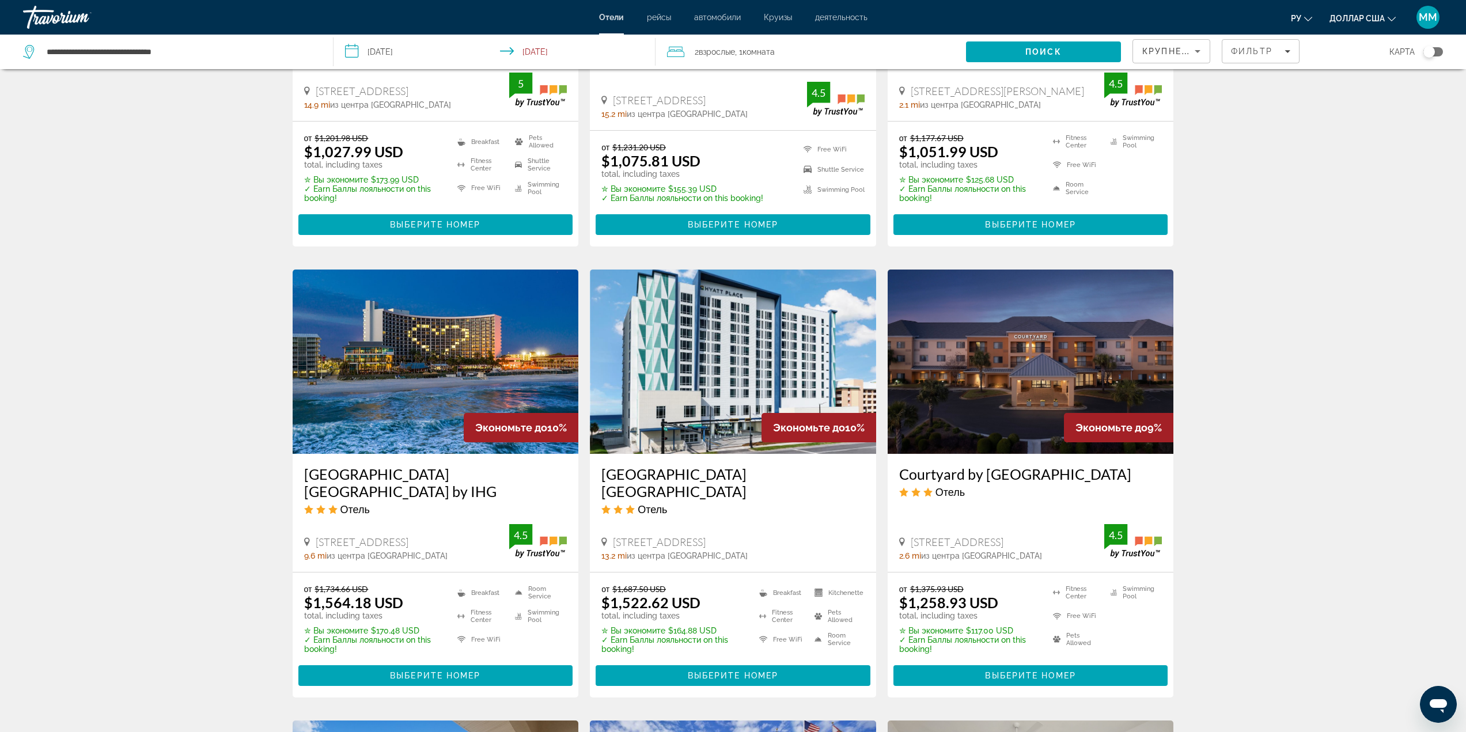
scroll to position [807, 0]
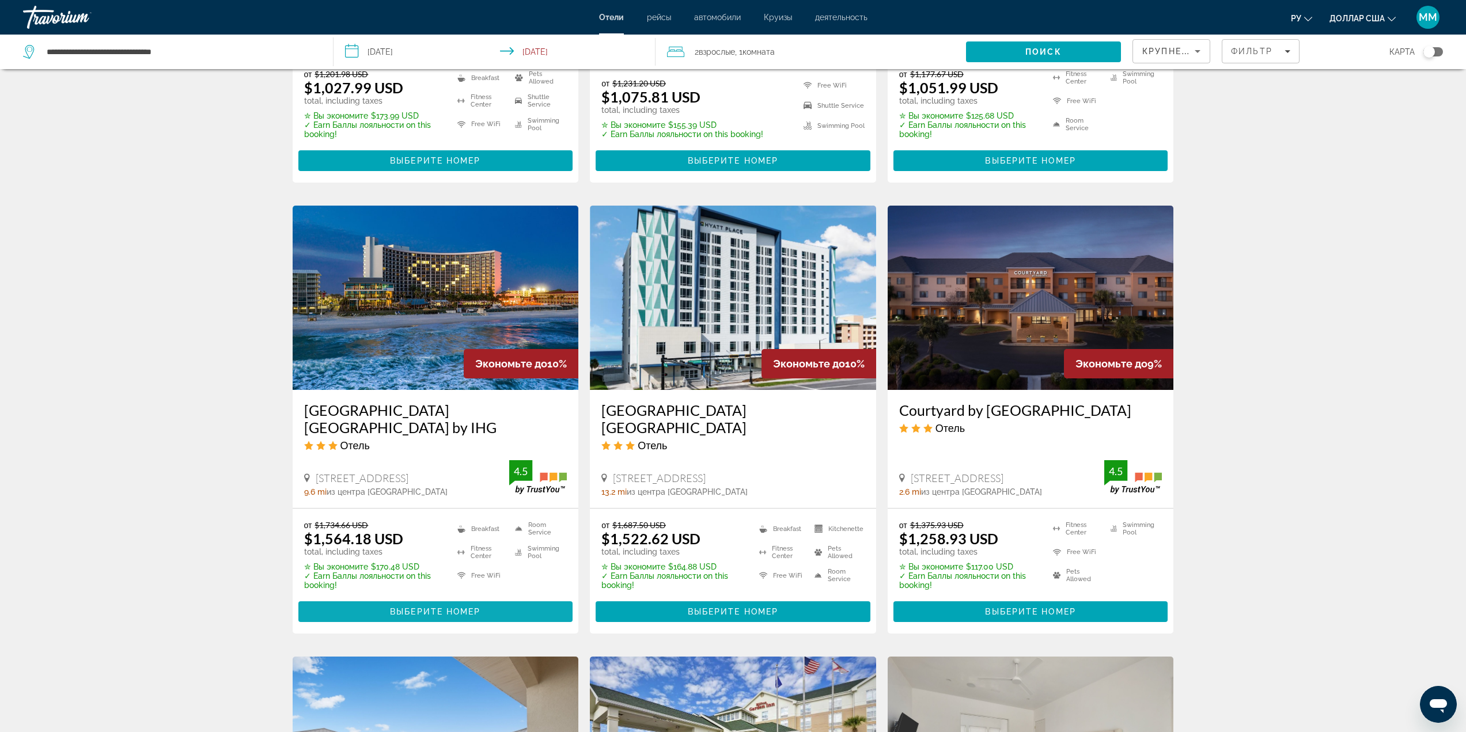
click at [458, 598] on span "Основное содержание" at bounding box center [435, 612] width 275 height 28
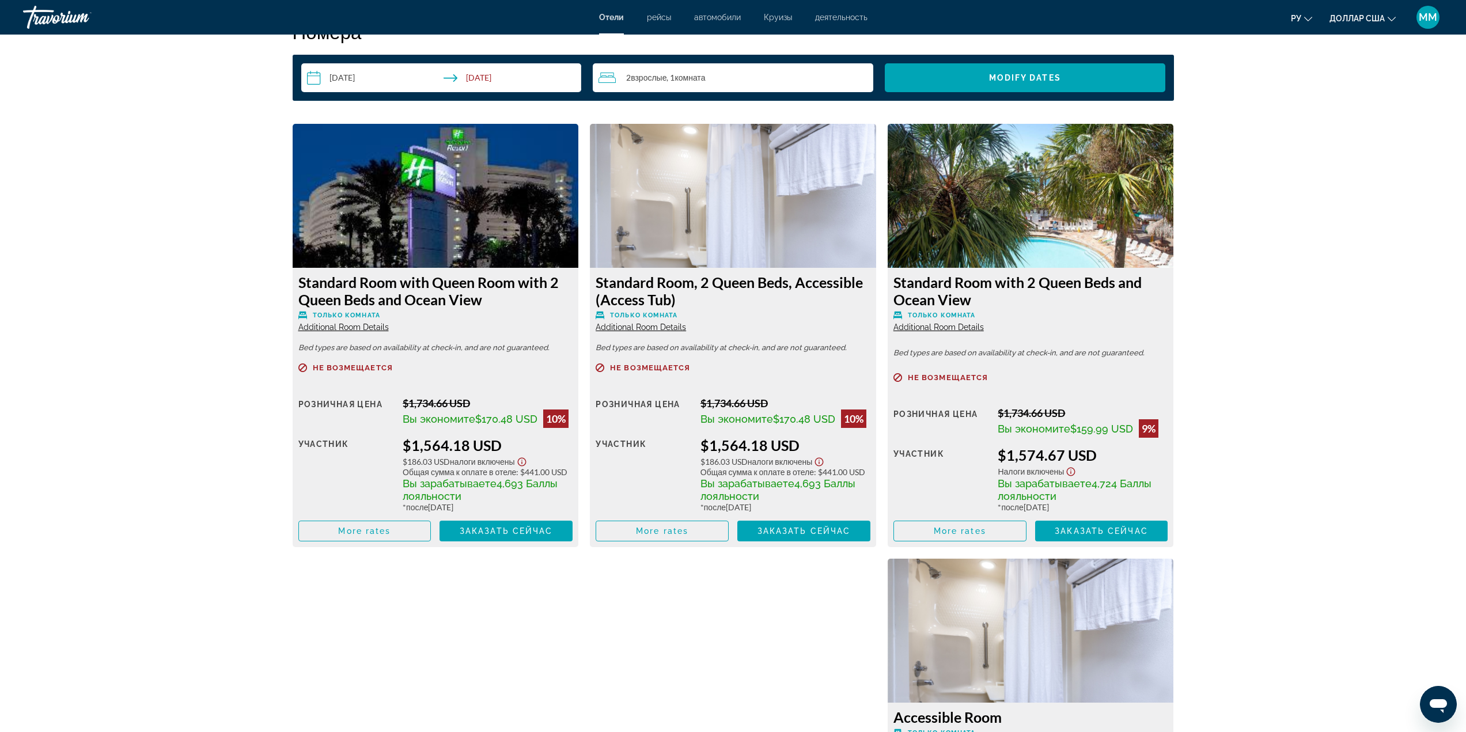
scroll to position [1556, 0]
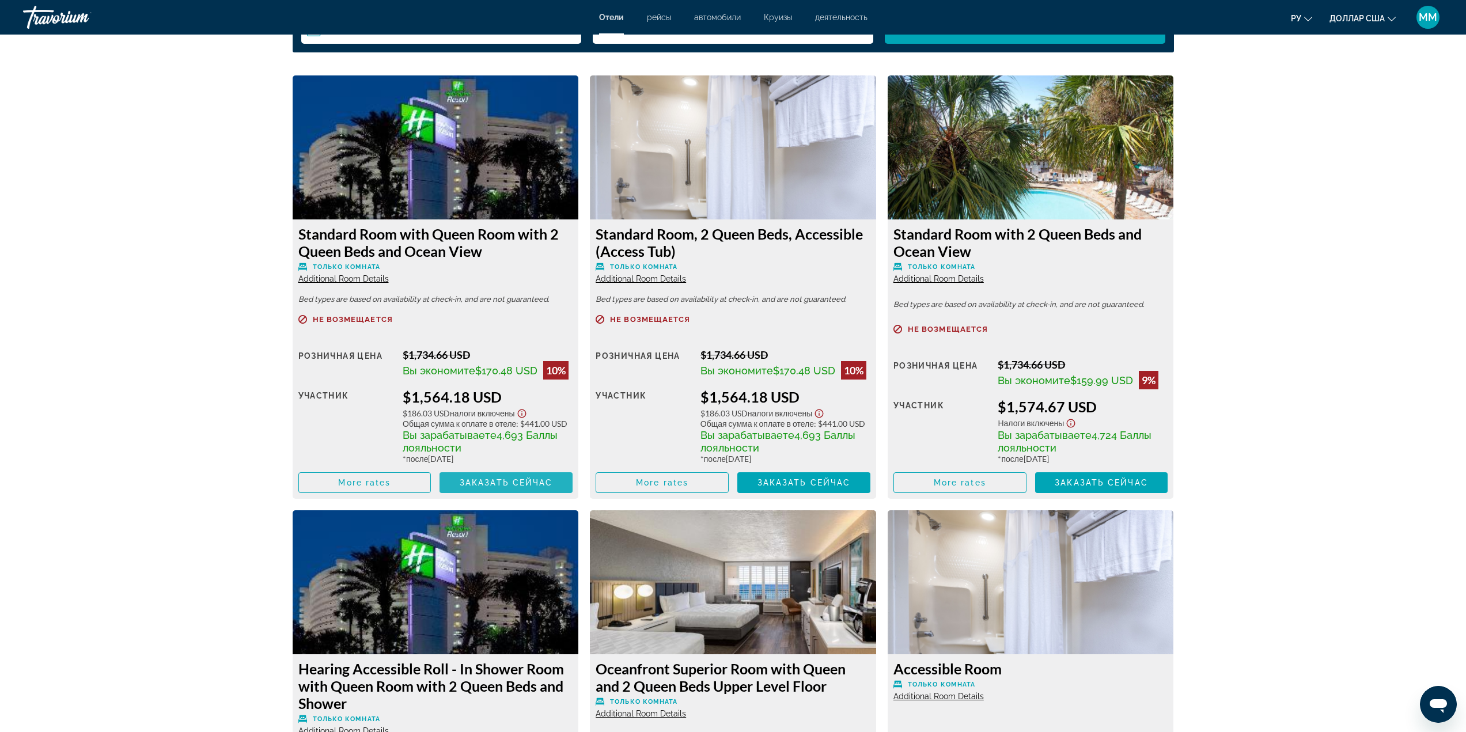
click at [538, 481] on span "Заказать сейчас" at bounding box center [506, 482] width 93 height 9
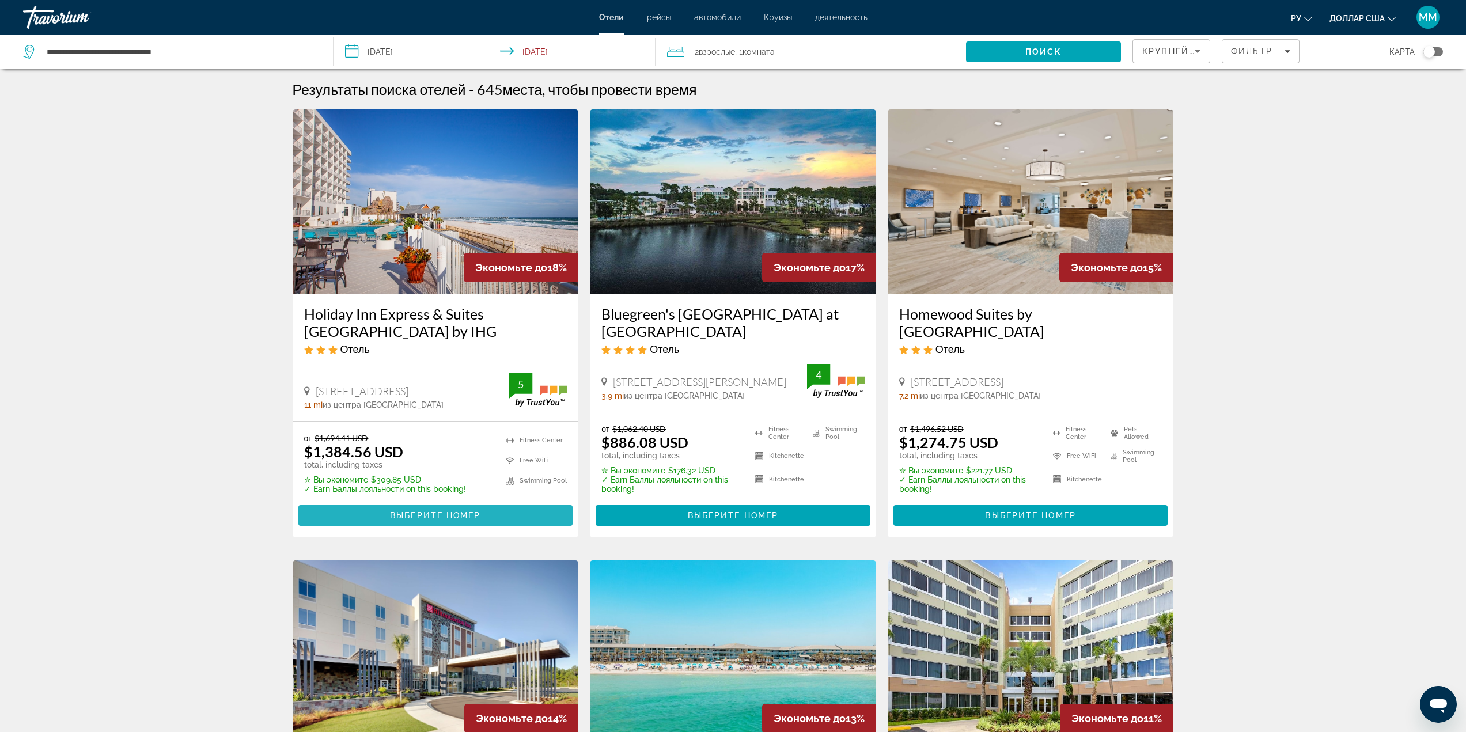
click at [448, 514] on span "Выберите номер" at bounding box center [435, 515] width 90 height 9
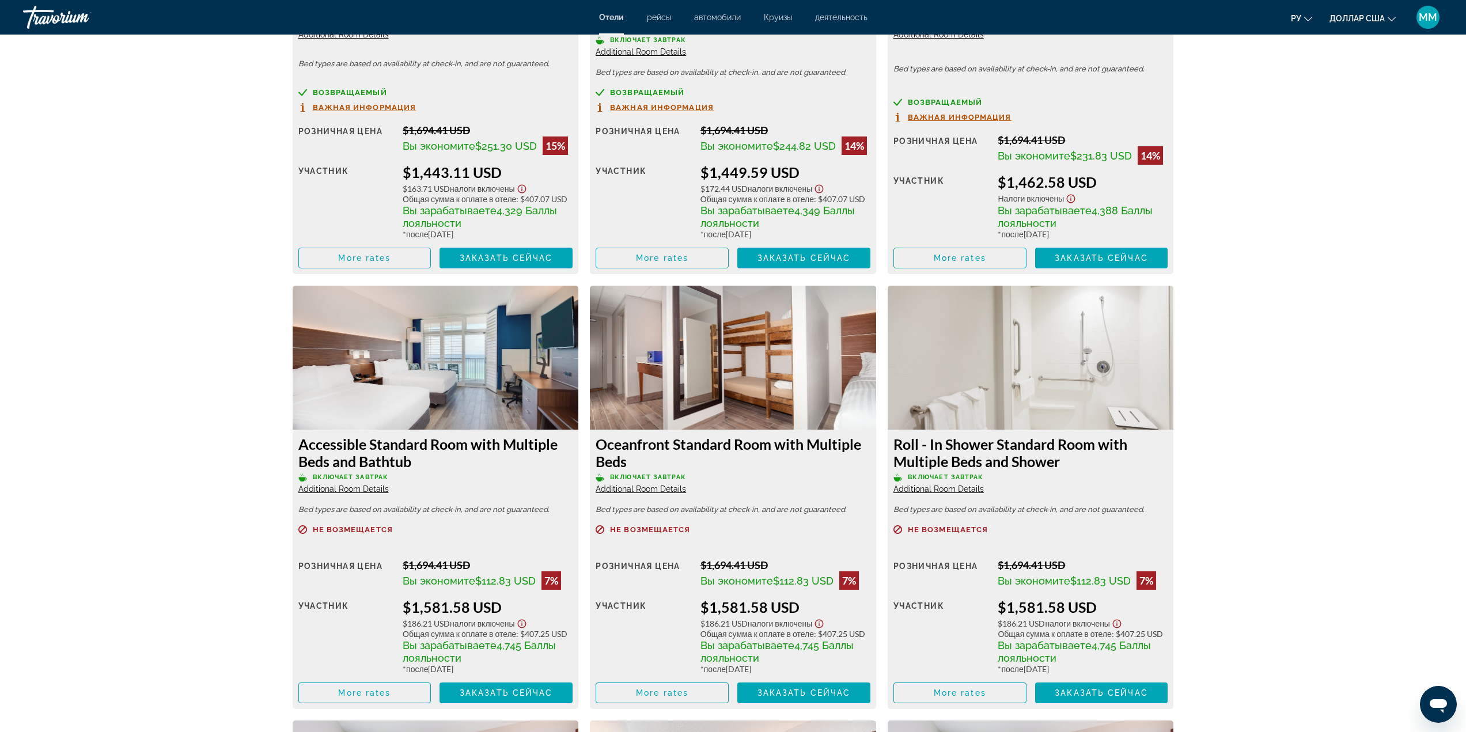
scroll to position [2708, 0]
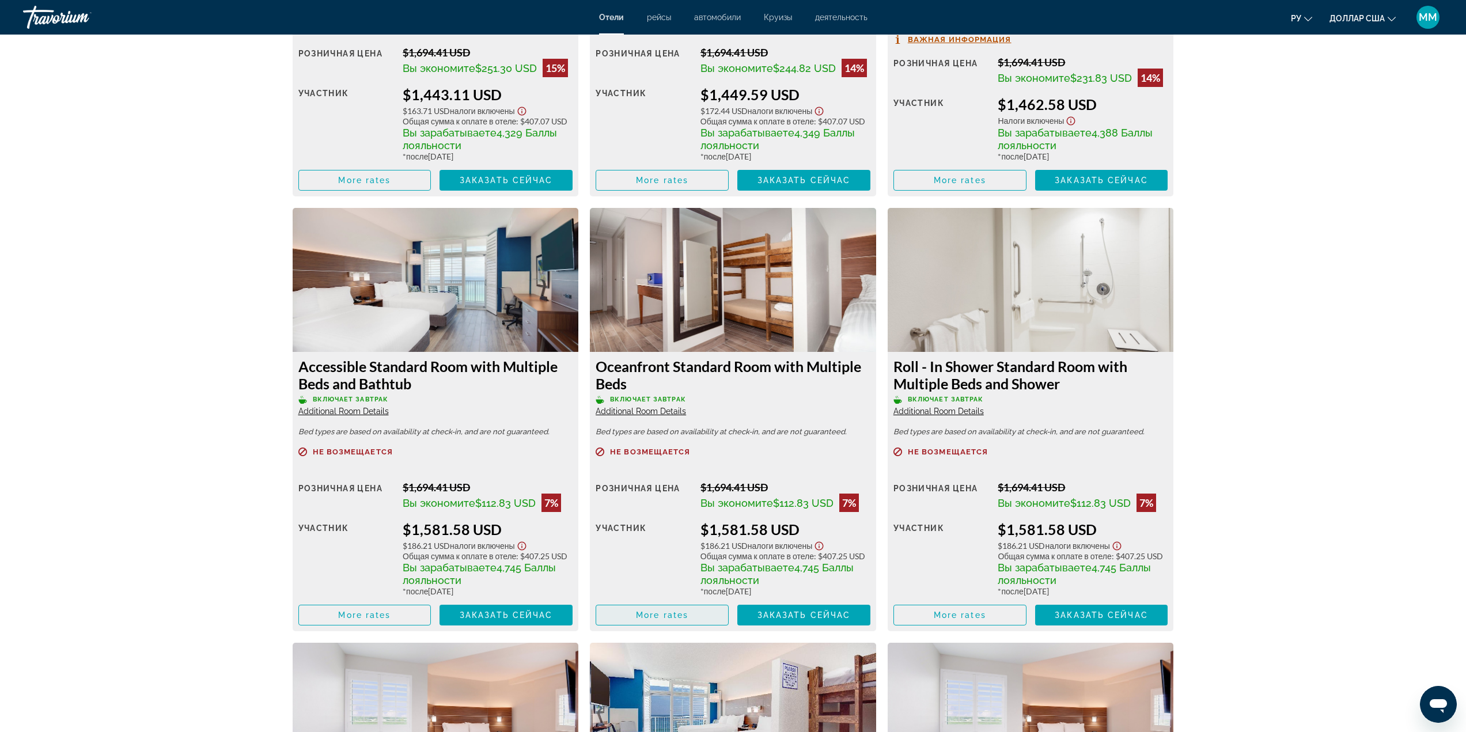
click at [661, 620] on span "More rates" at bounding box center [662, 615] width 52 height 9
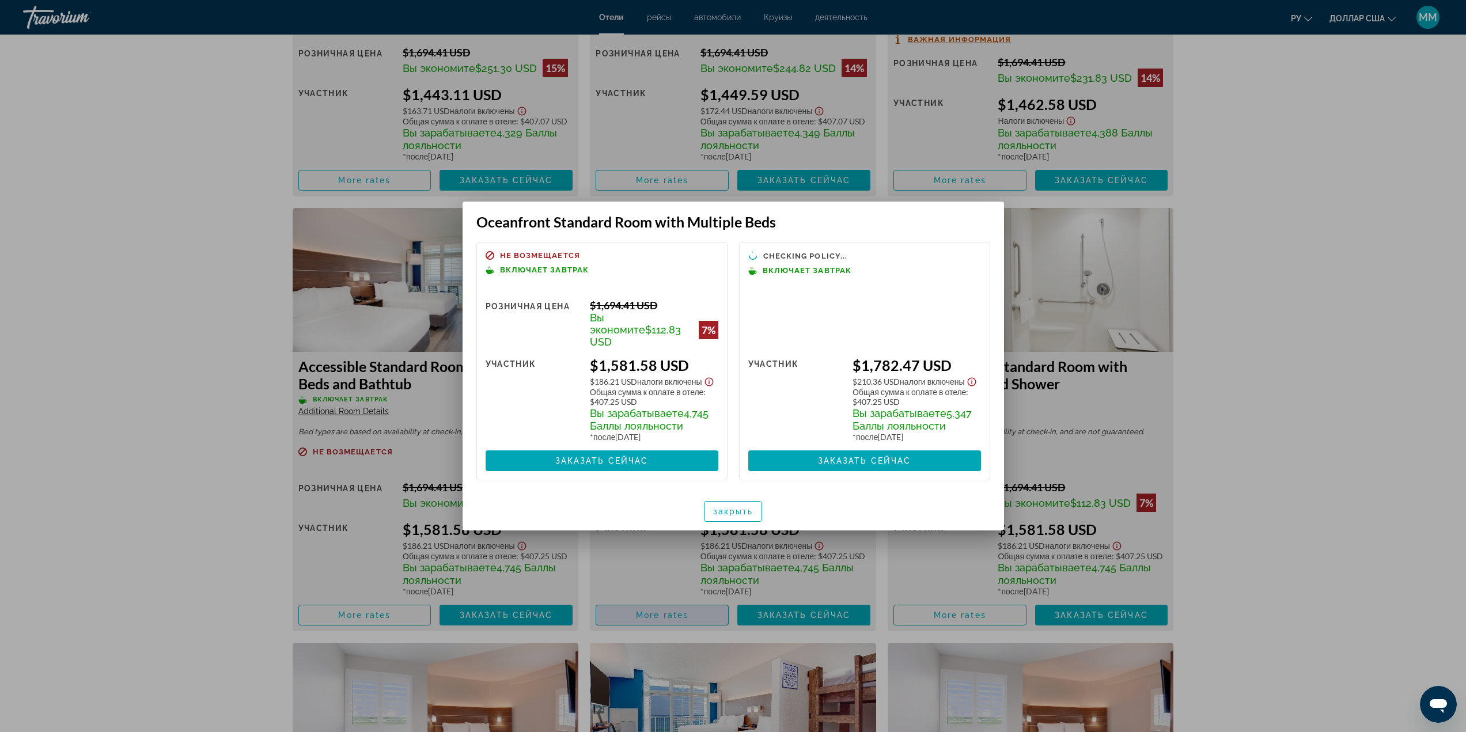
scroll to position [0, 0]
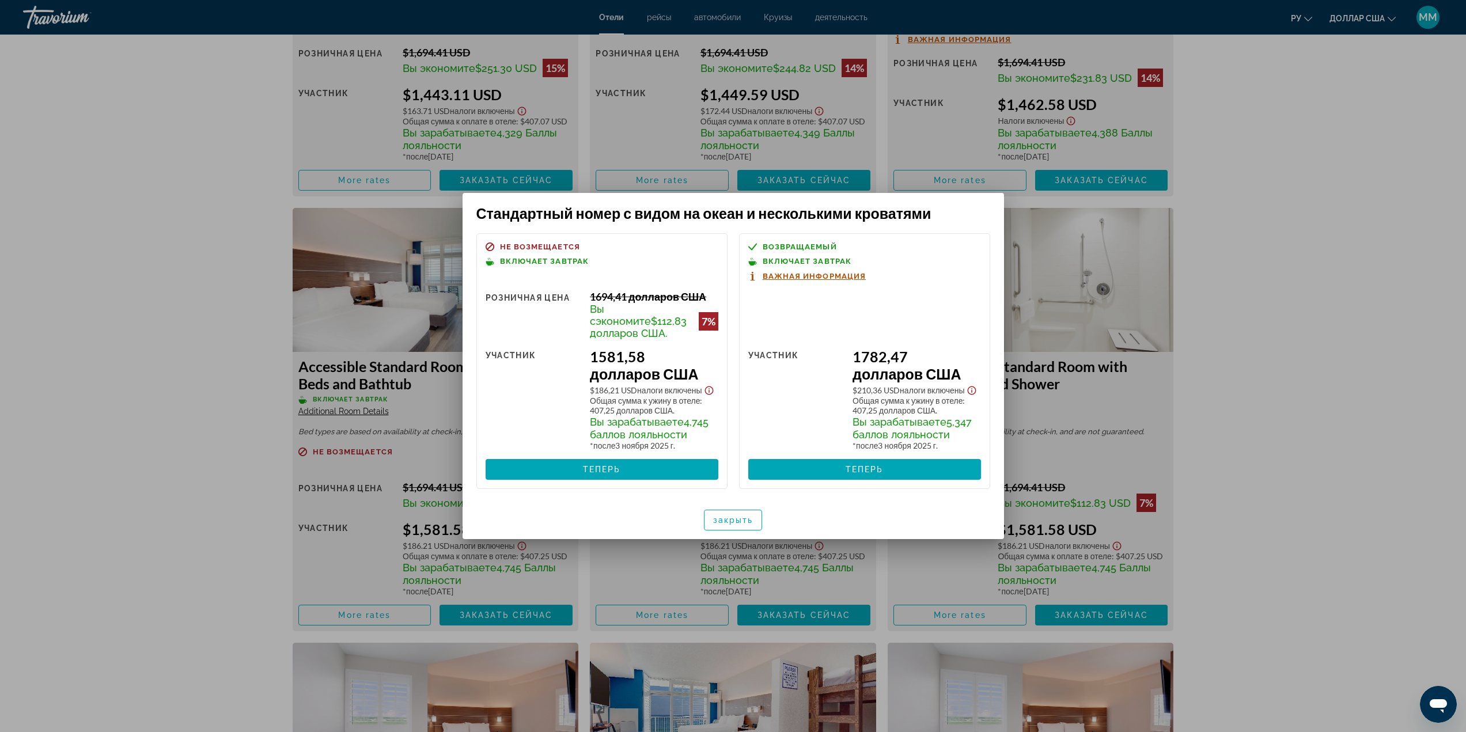
click at [777, 74] on div at bounding box center [733, 366] width 1466 height 732
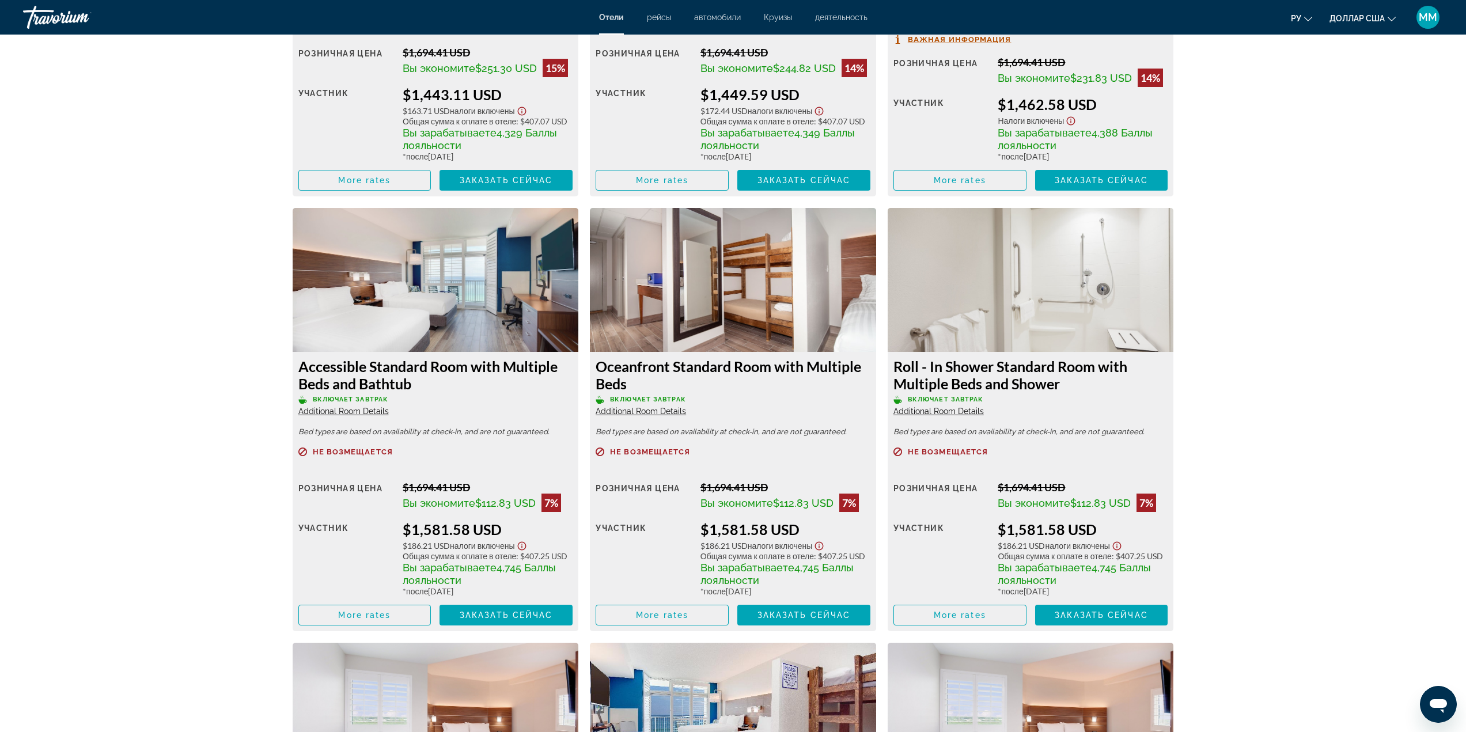
scroll to position [2708, 0]
click at [685, 331] on img "Основное содержание" at bounding box center [733, 280] width 286 height 144
click at [825, 617] on span "Заказать сейчас" at bounding box center [804, 615] width 93 height 9
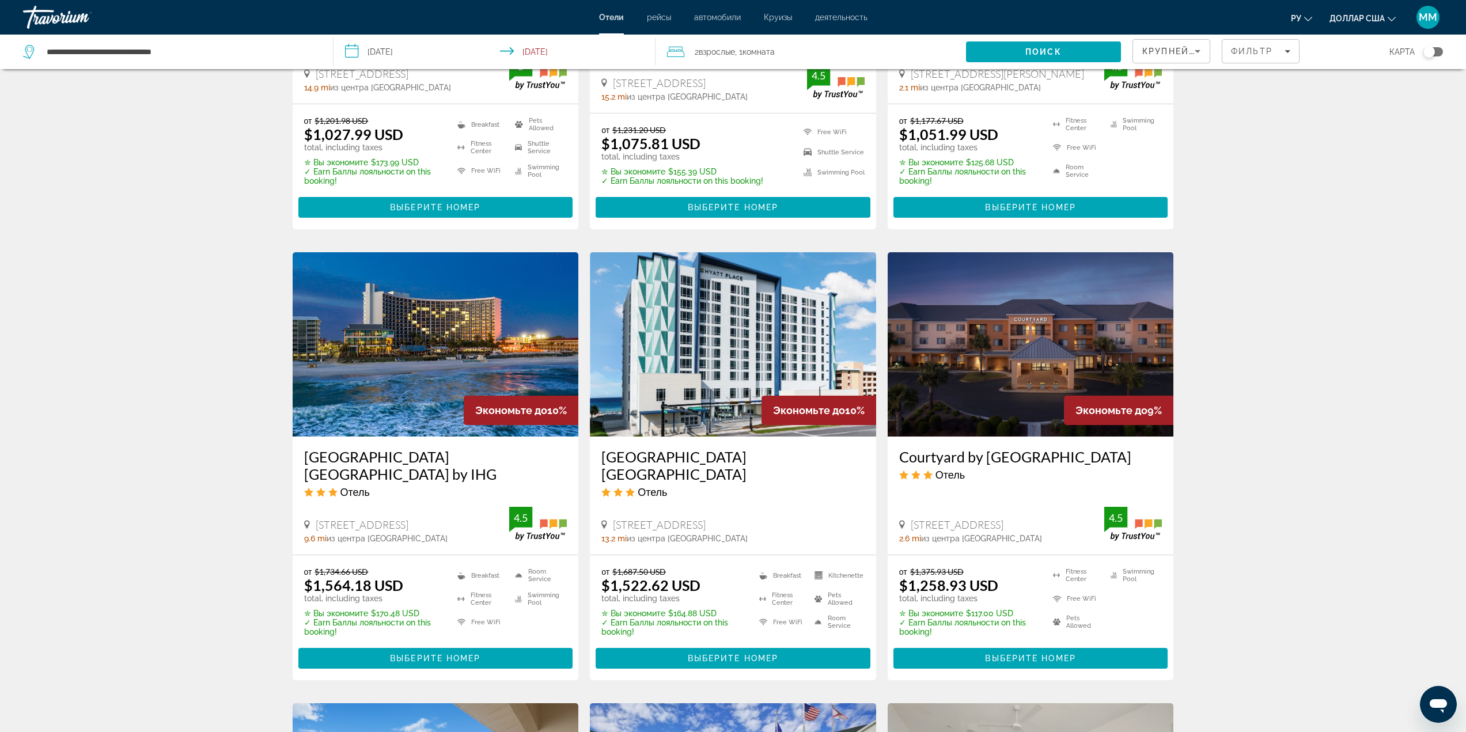
scroll to position [807, 0]
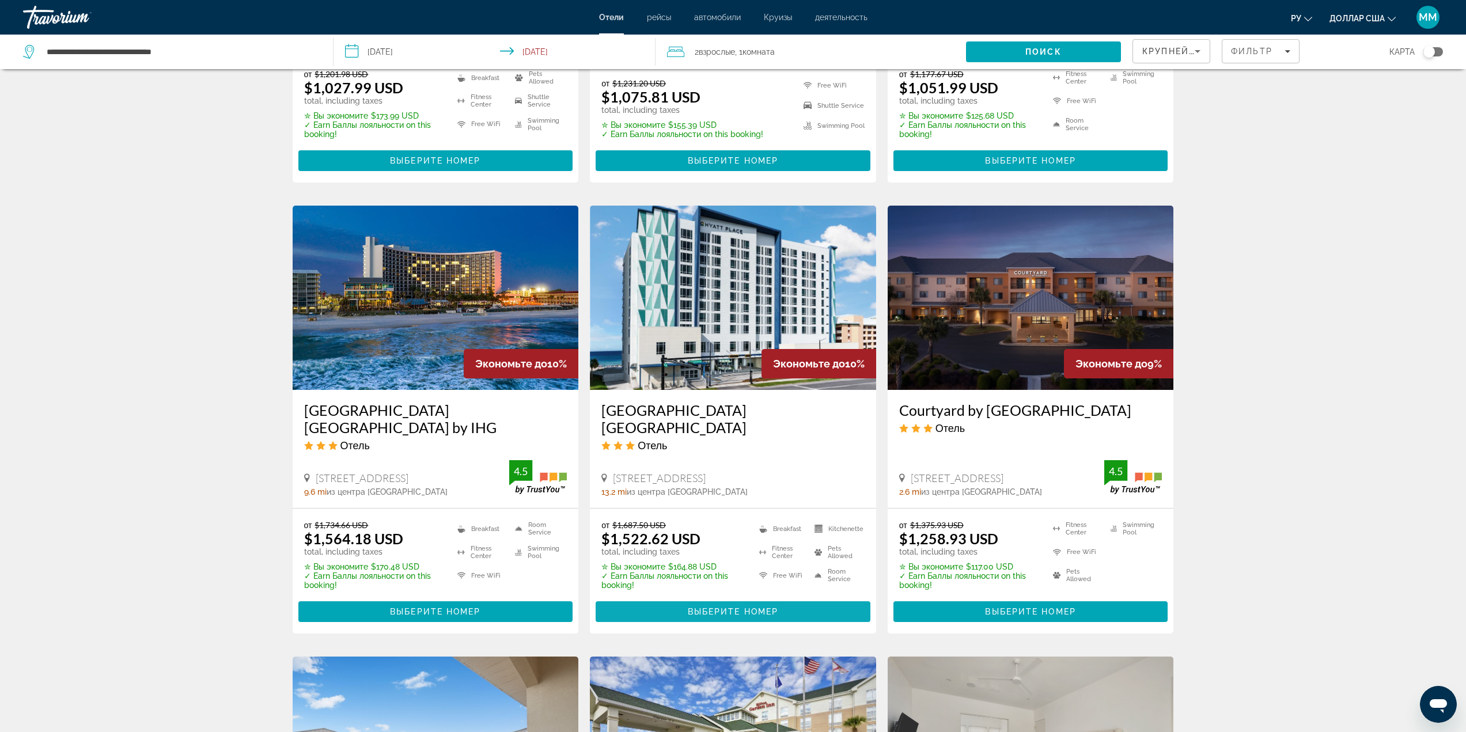
click at [744, 607] on span "Выберите номер" at bounding box center [733, 611] width 90 height 9
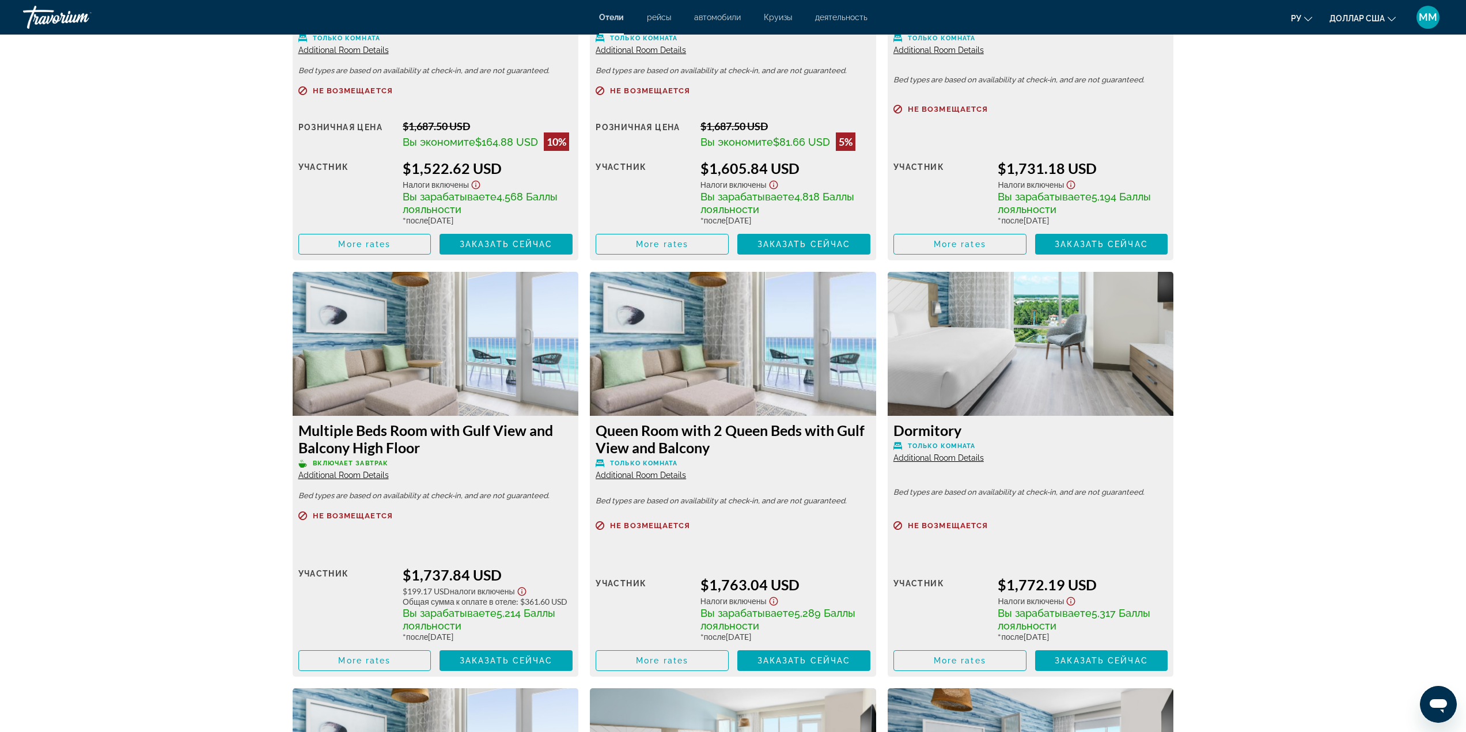
scroll to position [1881, 0]
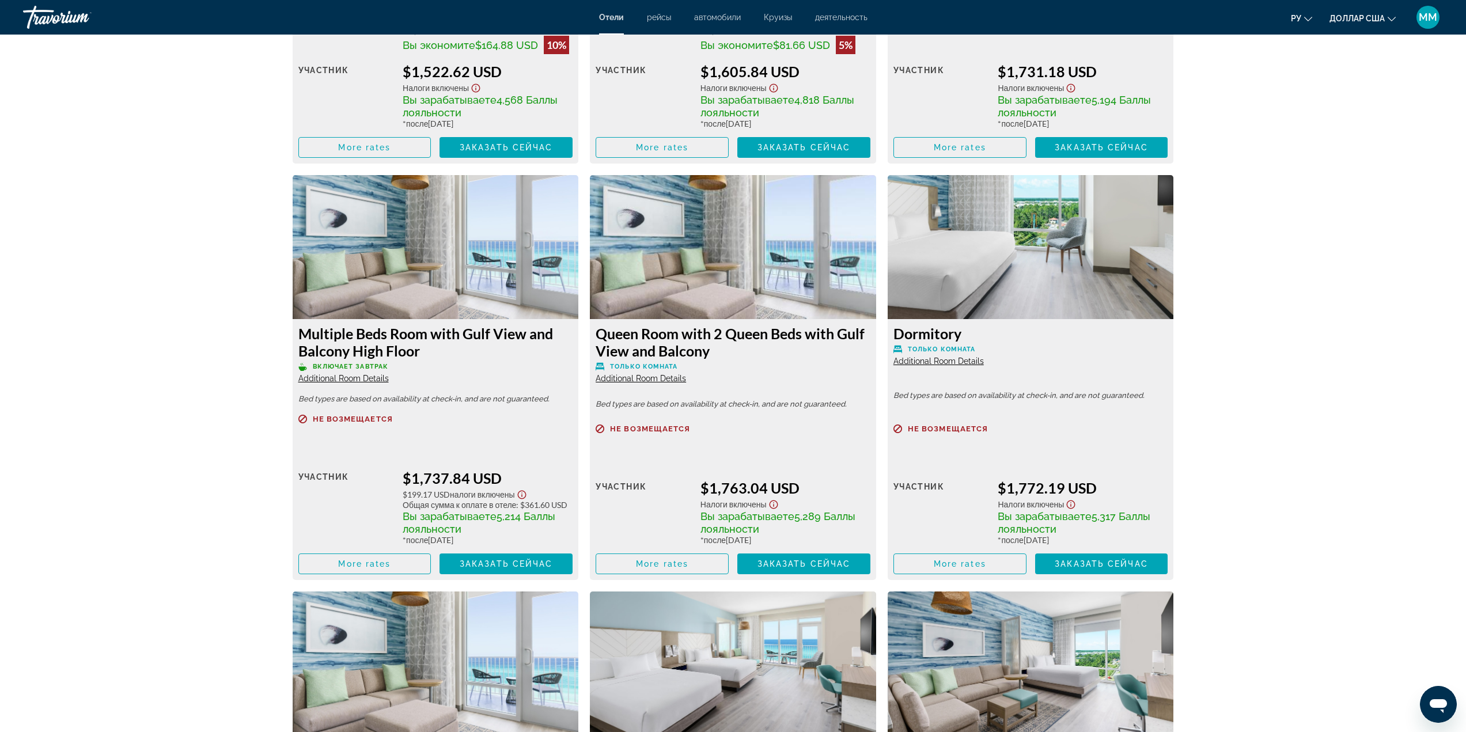
click at [442, 281] on img "Основное содержание" at bounding box center [436, 247] width 286 height 144
click at [510, 554] on span "Основное содержание" at bounding box center [506, 564] width 133 height 28
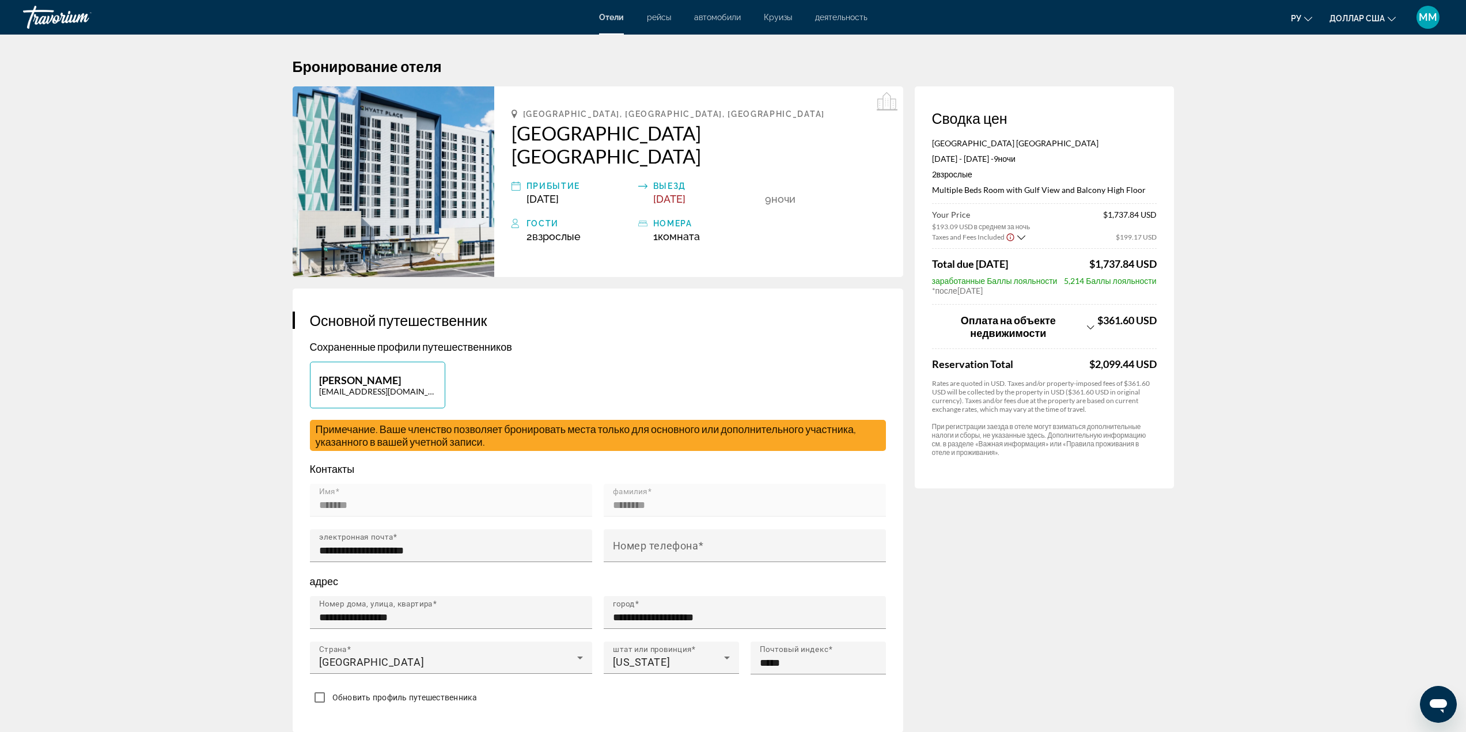
click at [362, 173] on img "Основное содержание" at bounding box center [394, 181] width 202 height 191
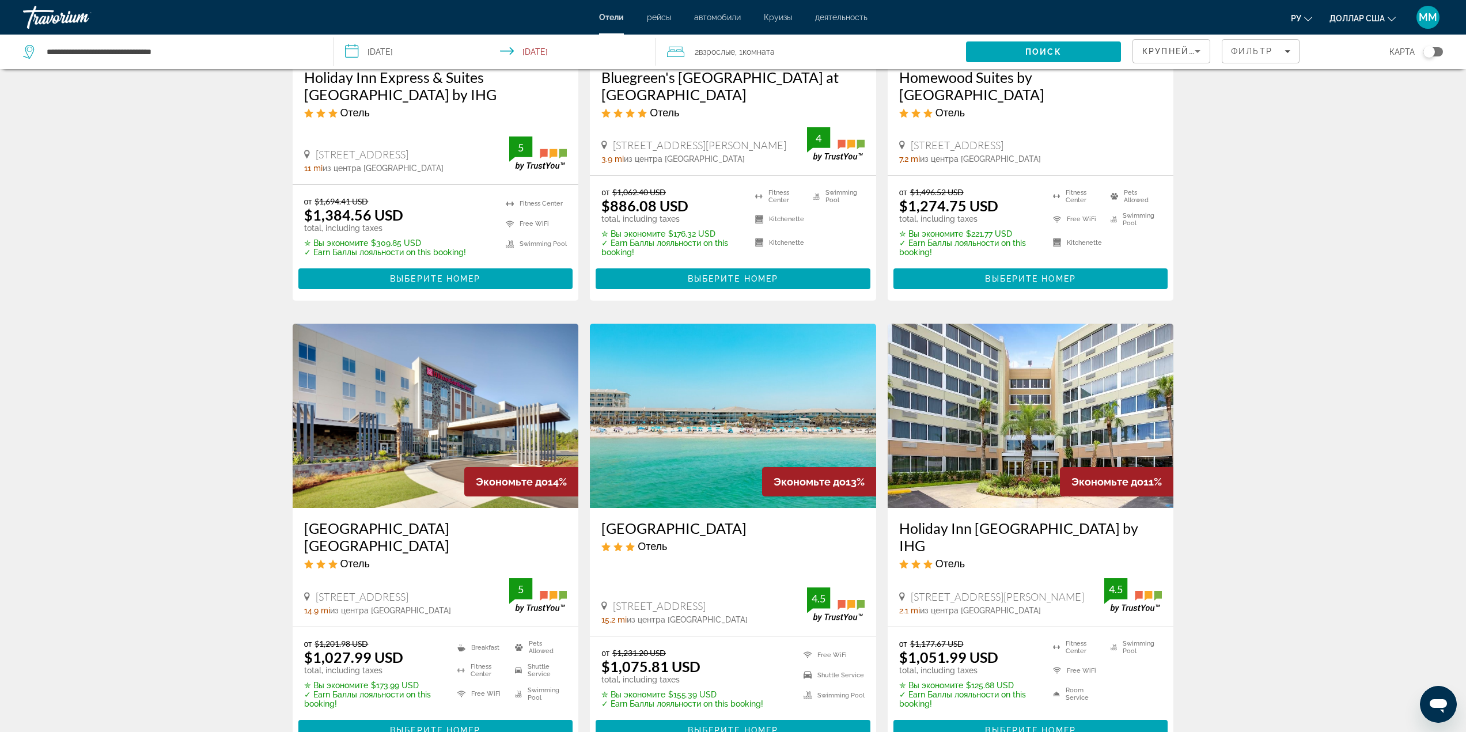
scroll to position [58, 0]
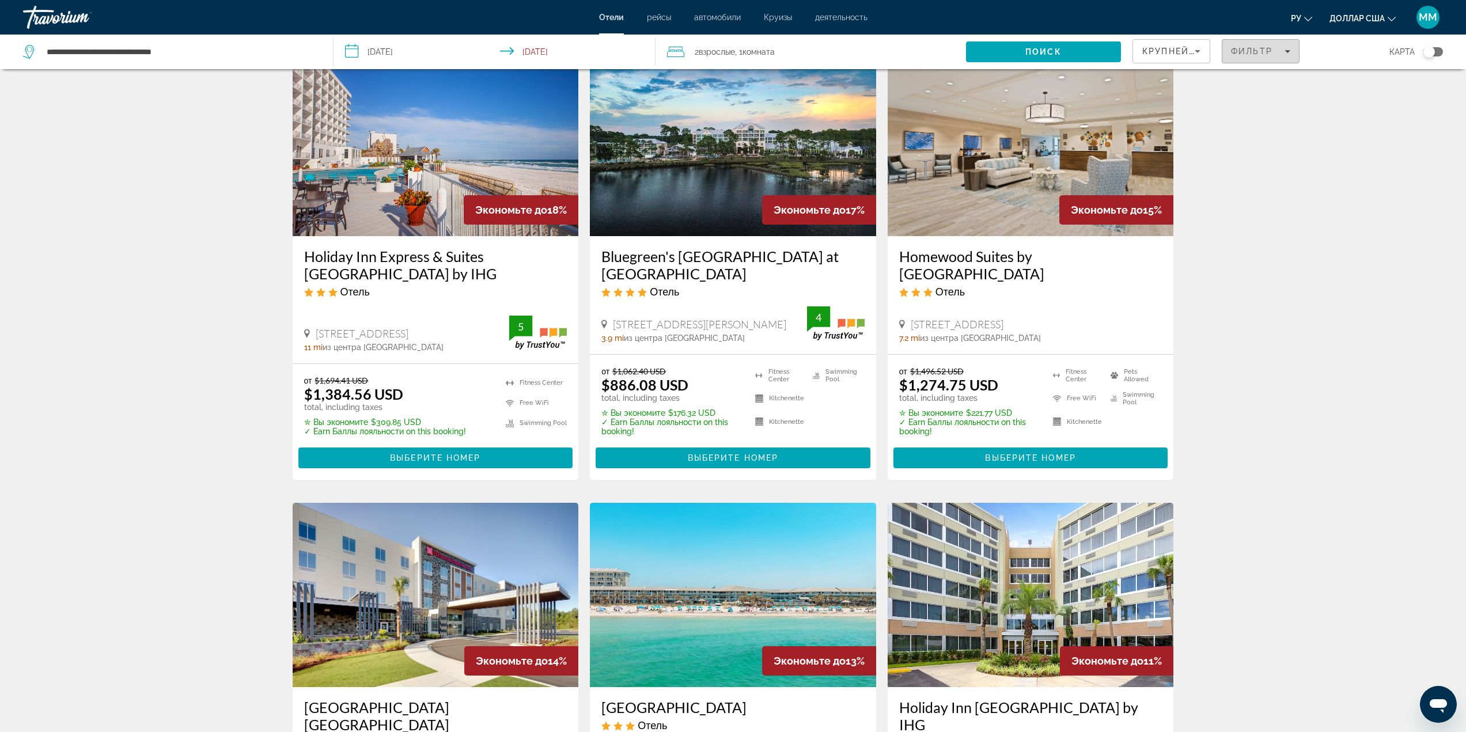
click at [1246, 48] on span "Фильтр" at bounding box center [1251, 51] width 41 height 9
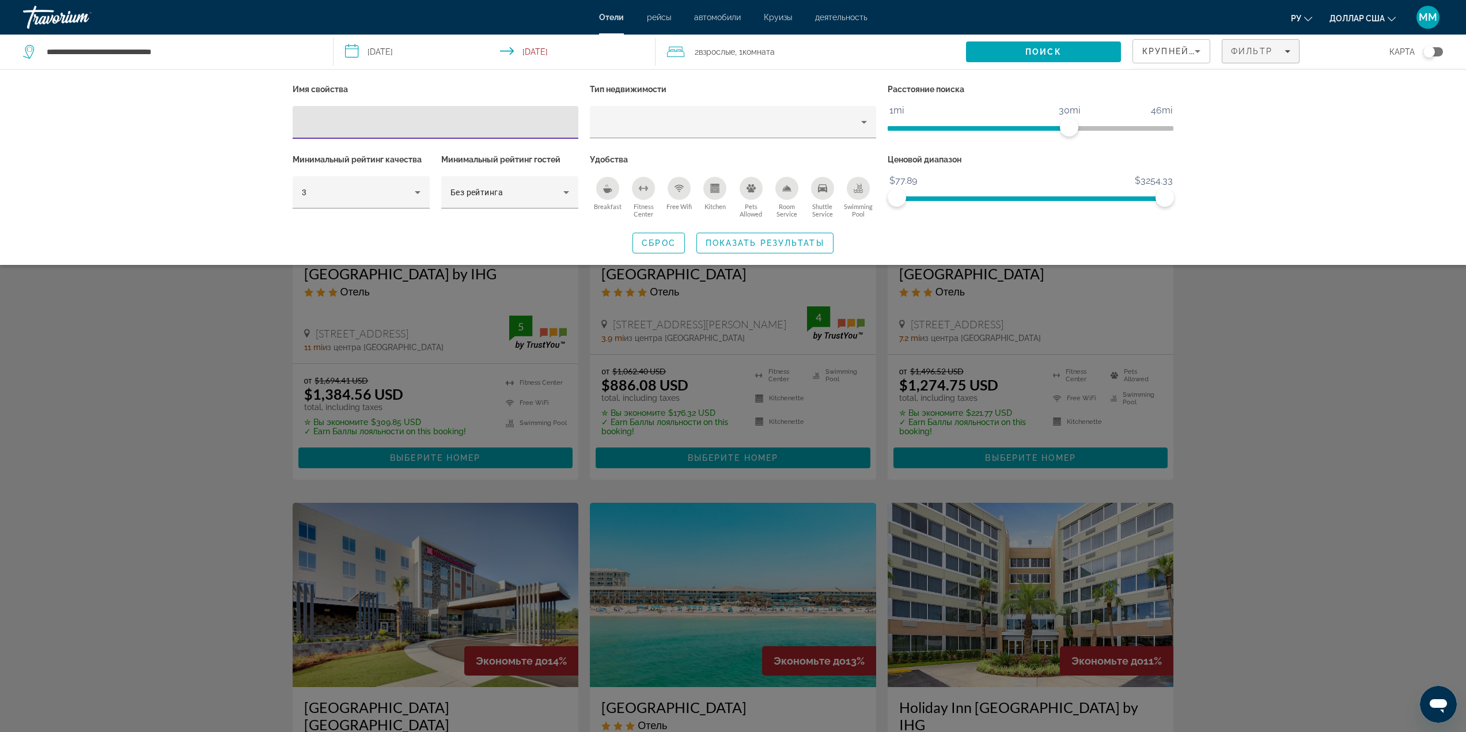
click at [611, 184] on icon "Breakfast" at bounding box center [607, 188] width 9 height 9
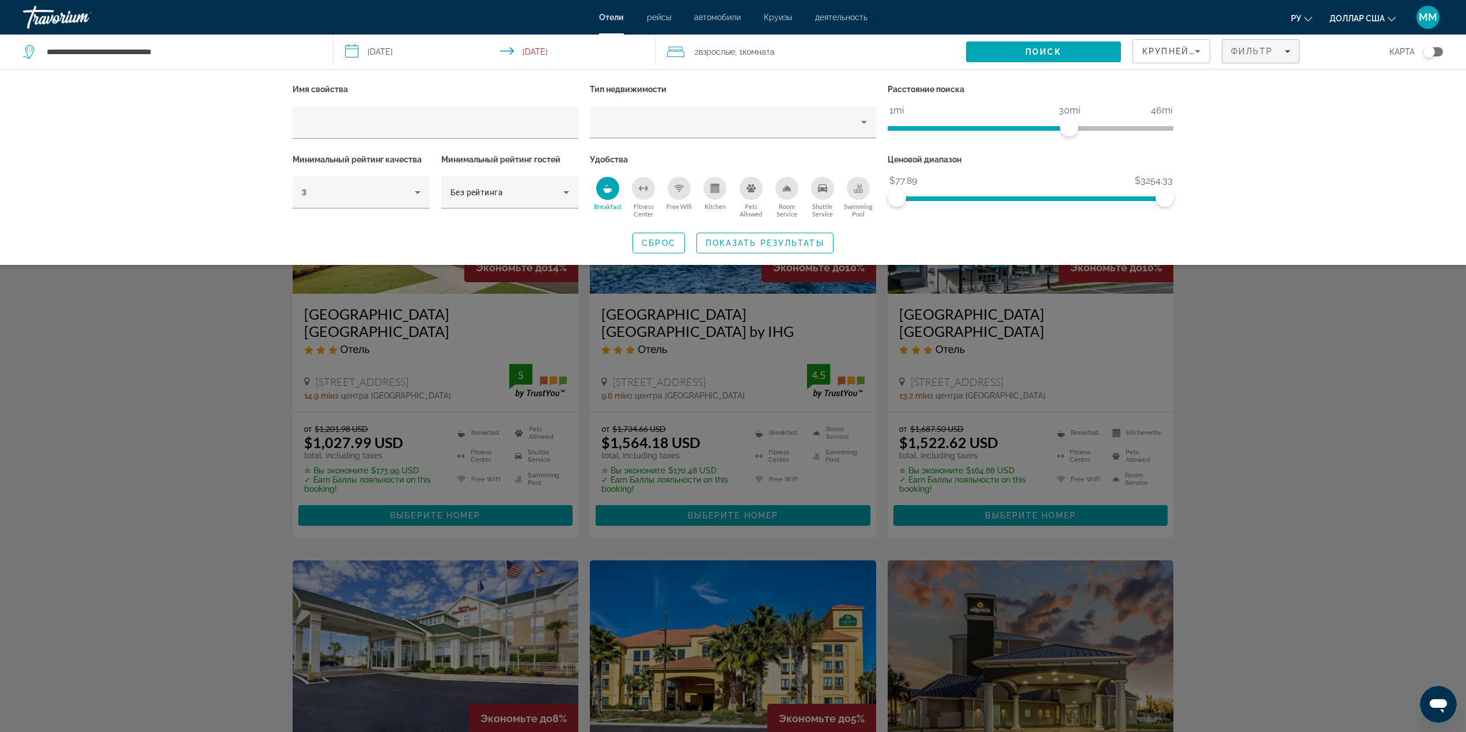
click at [719, 191] on icon "Kitchen" at bounding box center [715, 189] width 6 height 3
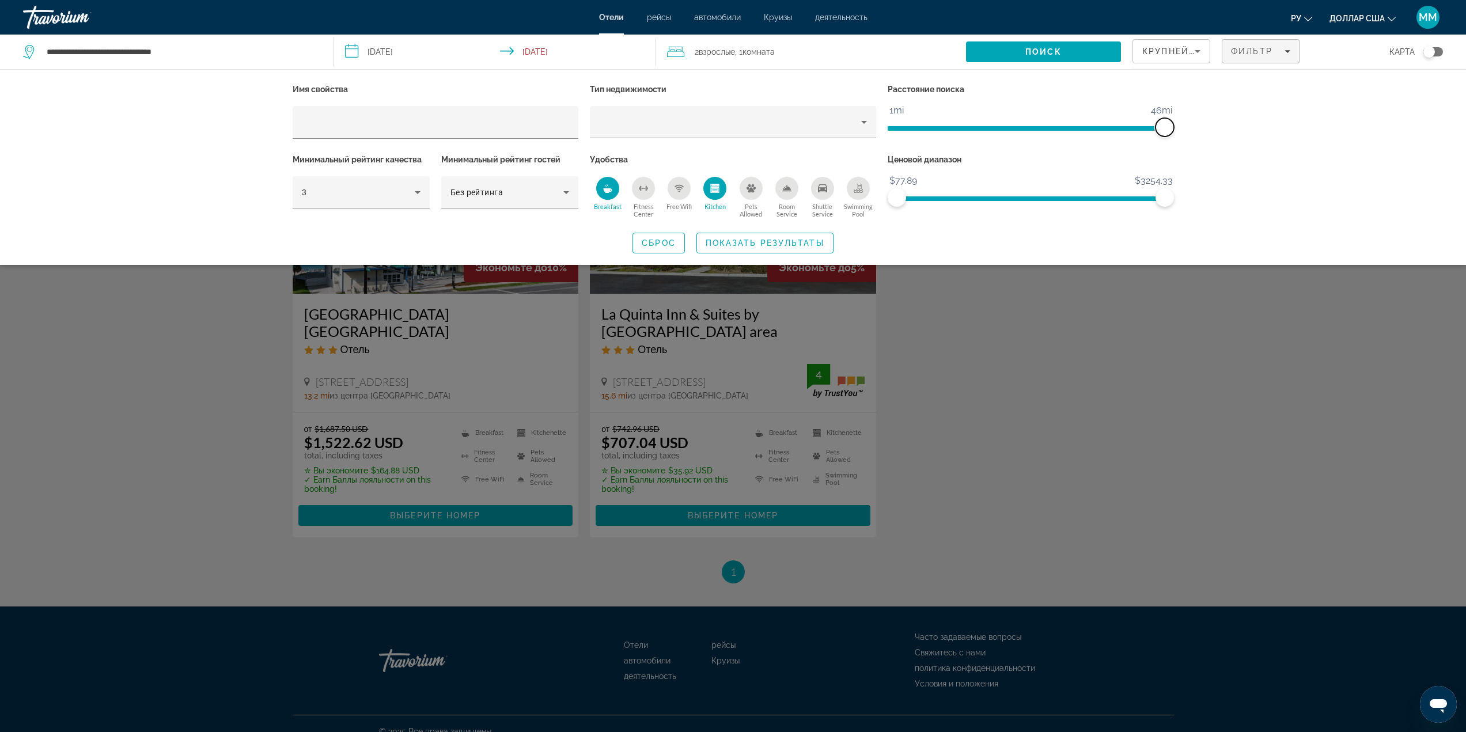
drag, startPoint x: 1073, startPoint y: 124, endPoint x: 1205, endPoint y: 123, distance: 132.0
click at [1205, 123] on div "Имя свойства Тип недвижимости Расстояние поиска 1mi 46mi 46mi Минимальный рейти…" at bounding box center [733, 167] width 1466 height 196
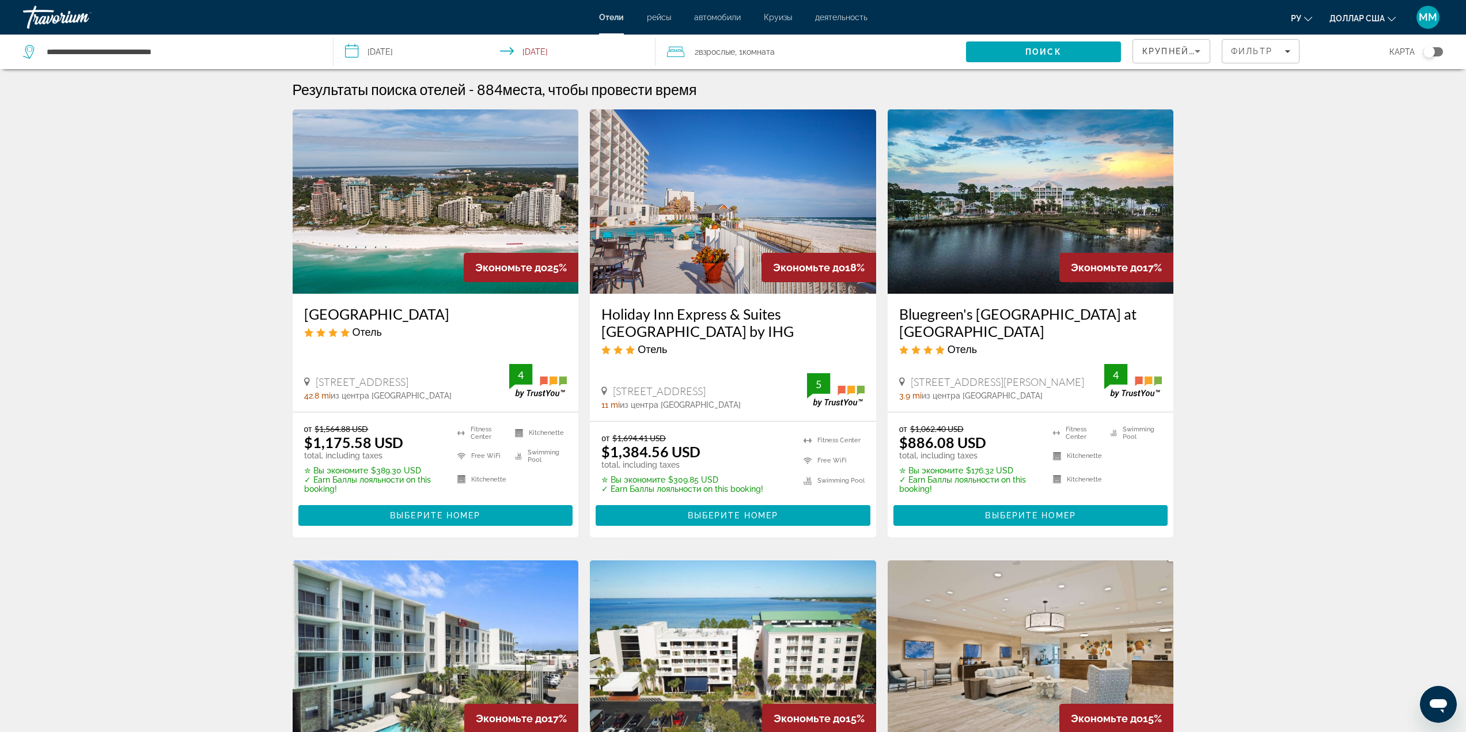
click at [411, 229] on img "Основное содержание" at bounding box center [436, 201] width 286 height 184
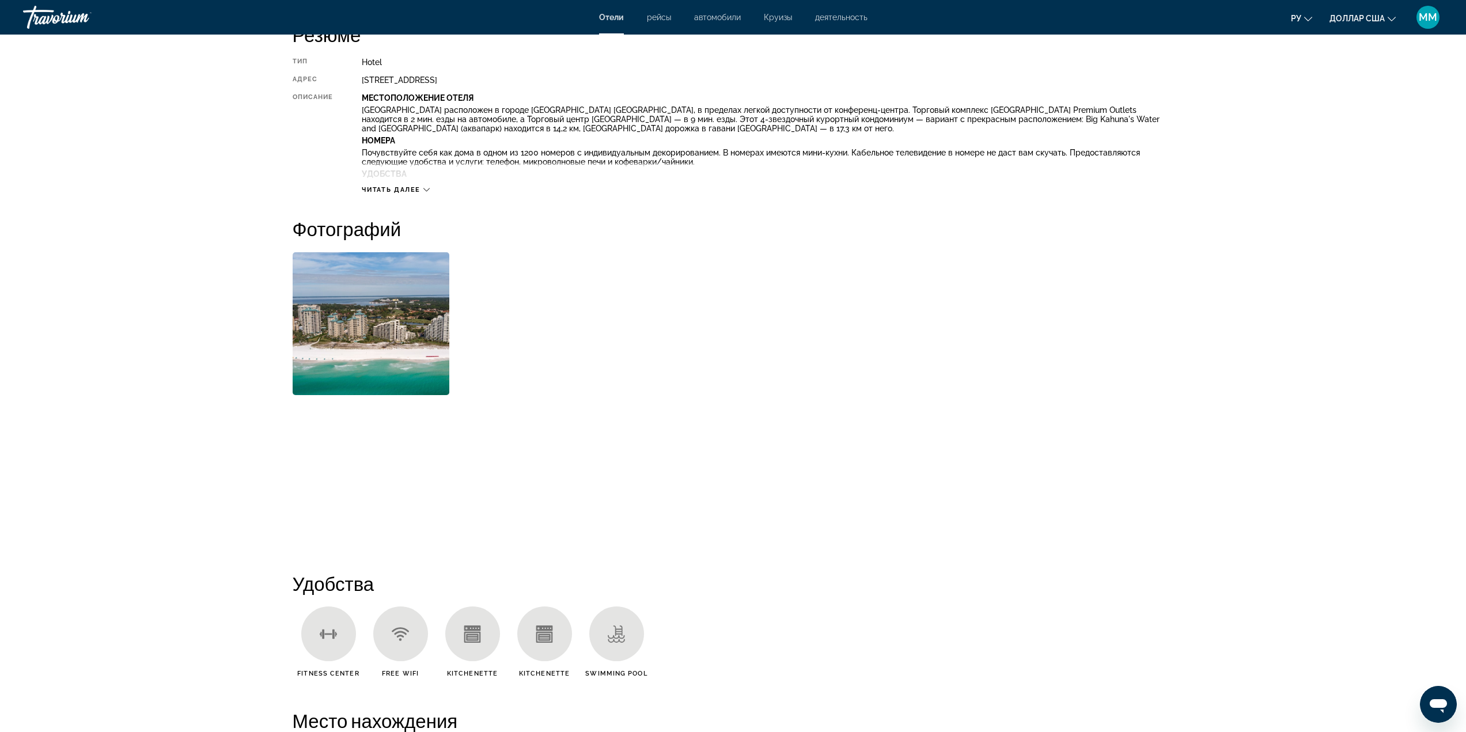
scroll to position [403, 0]
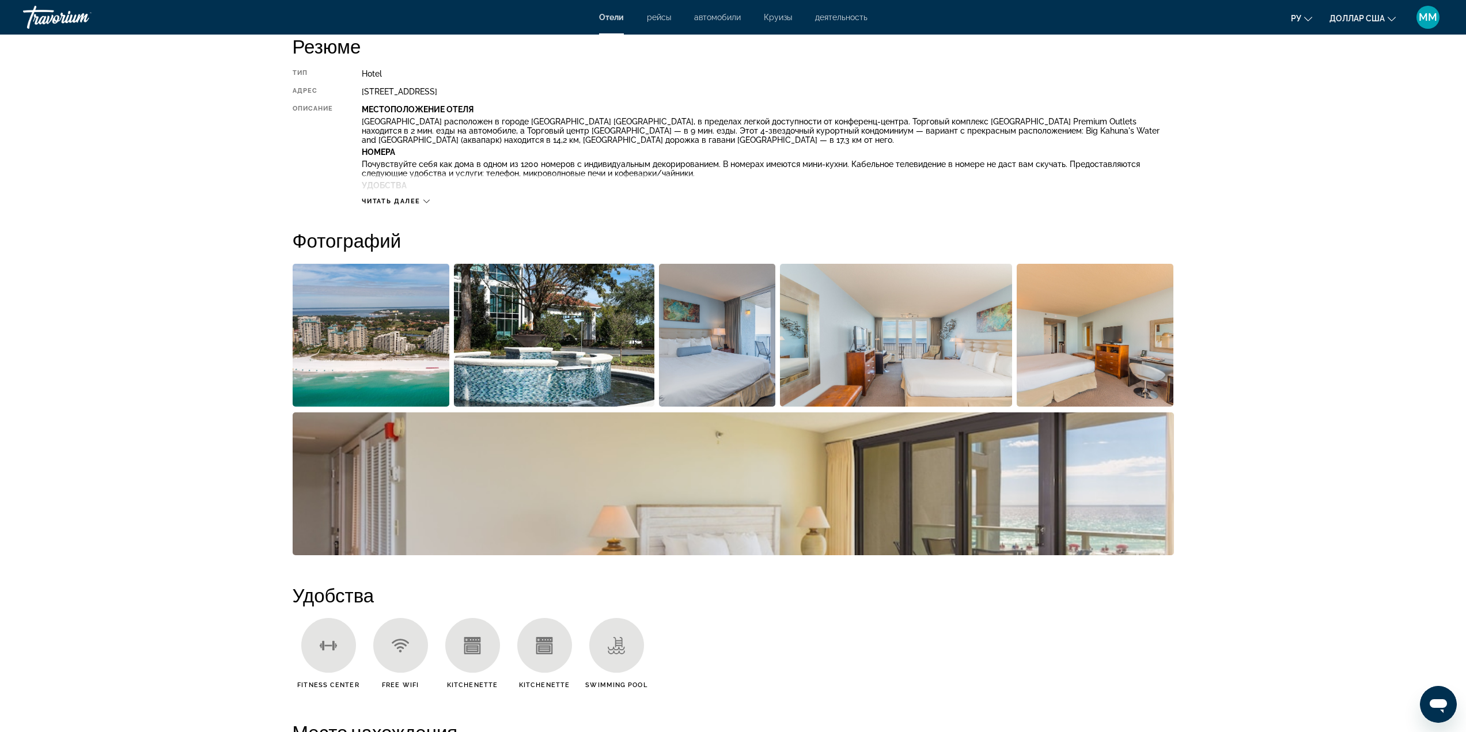
click at [411, 350] on img "Open full-screen image slider" at bounding box center [371, 335] width 157 height 143
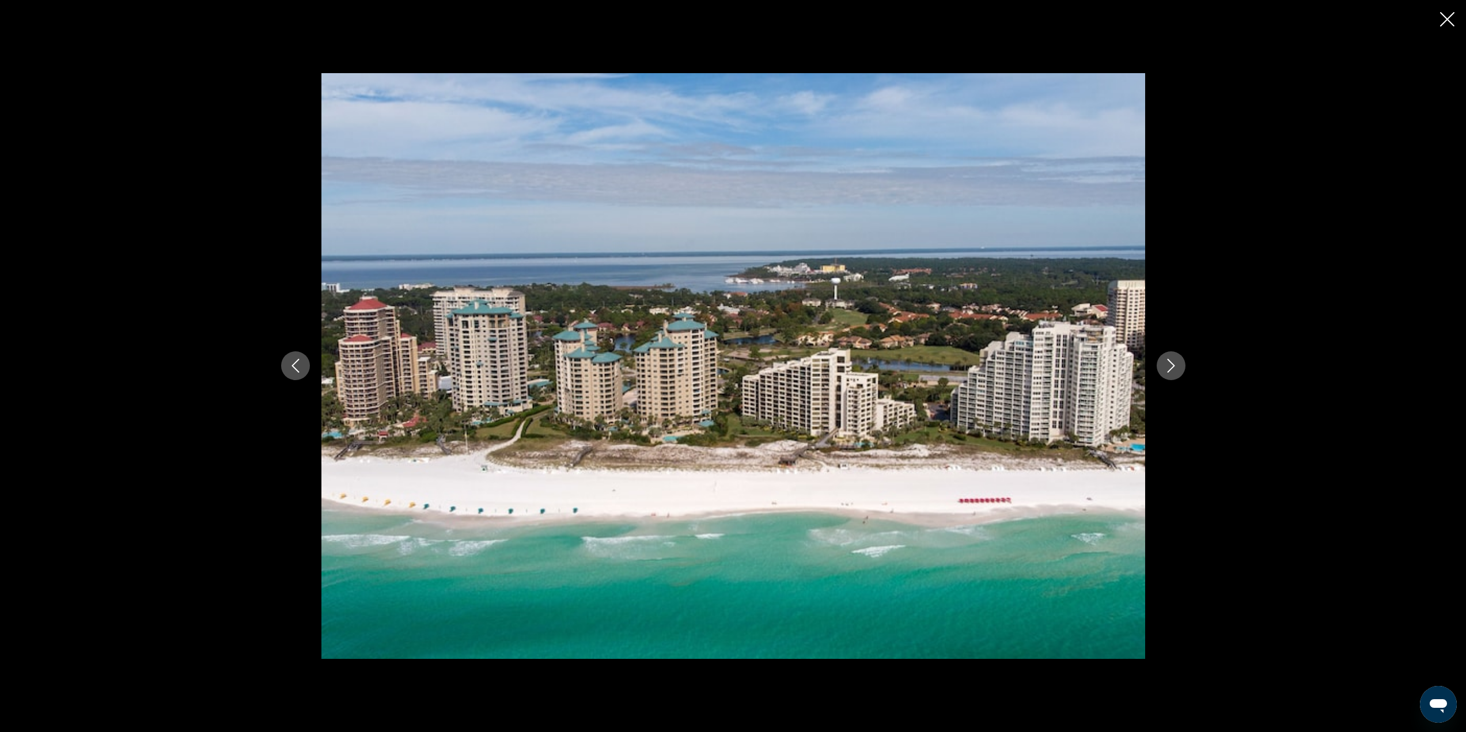
click at [739, 347] on img "Основное содержание" at bounding box center [734, 366] width 824 height 586
click at [1194, 349] on div "prev next" at bounding box center [734, 366] width 928 height 586
click at [1177, 362] on icon "Next image" at bounding box center [1171, 366] width 14 height 14
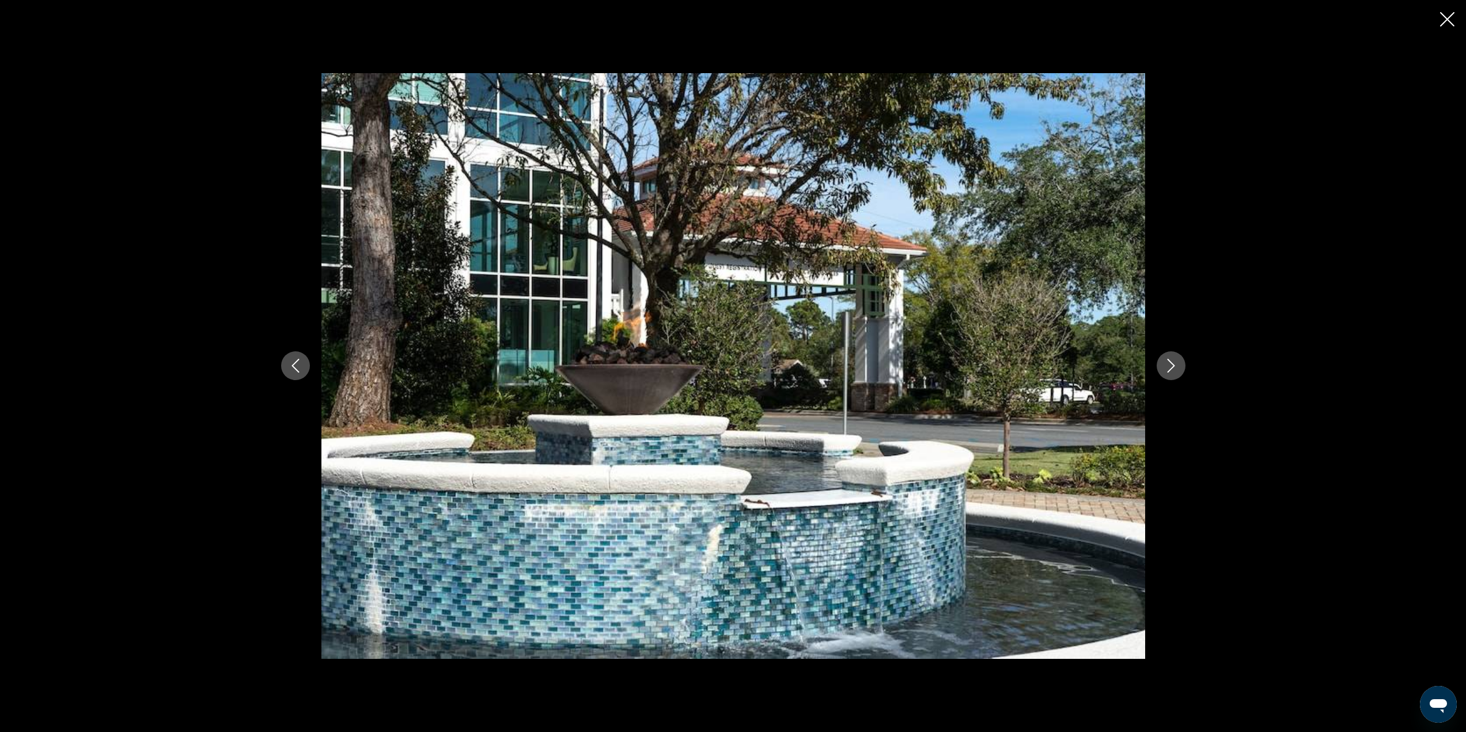
click at [1177, 362] on icon "Next image" at bounding box center [1171, 366] width 14 height 14
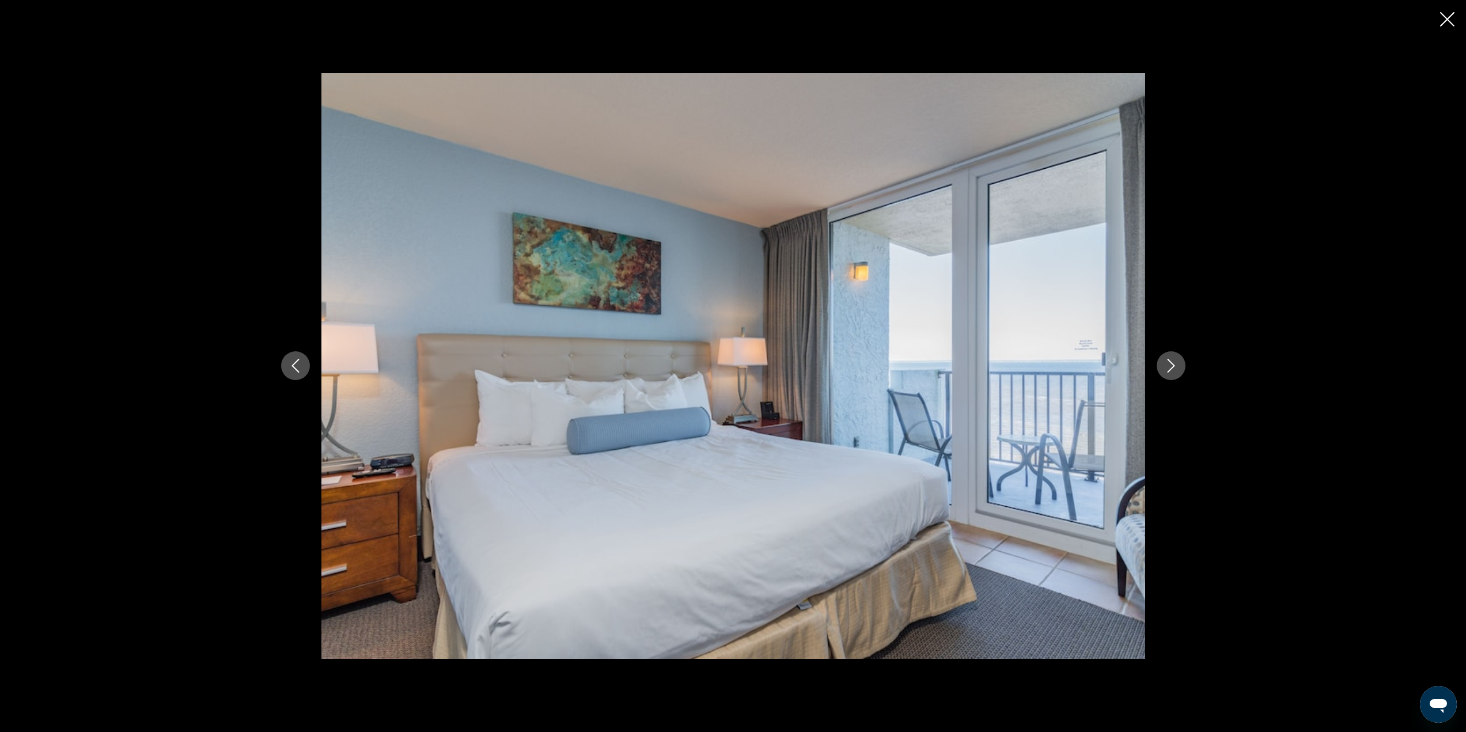
click at [1177, 362] on icon "Next image" at bounding box center [1171, 366] width 14 height 14
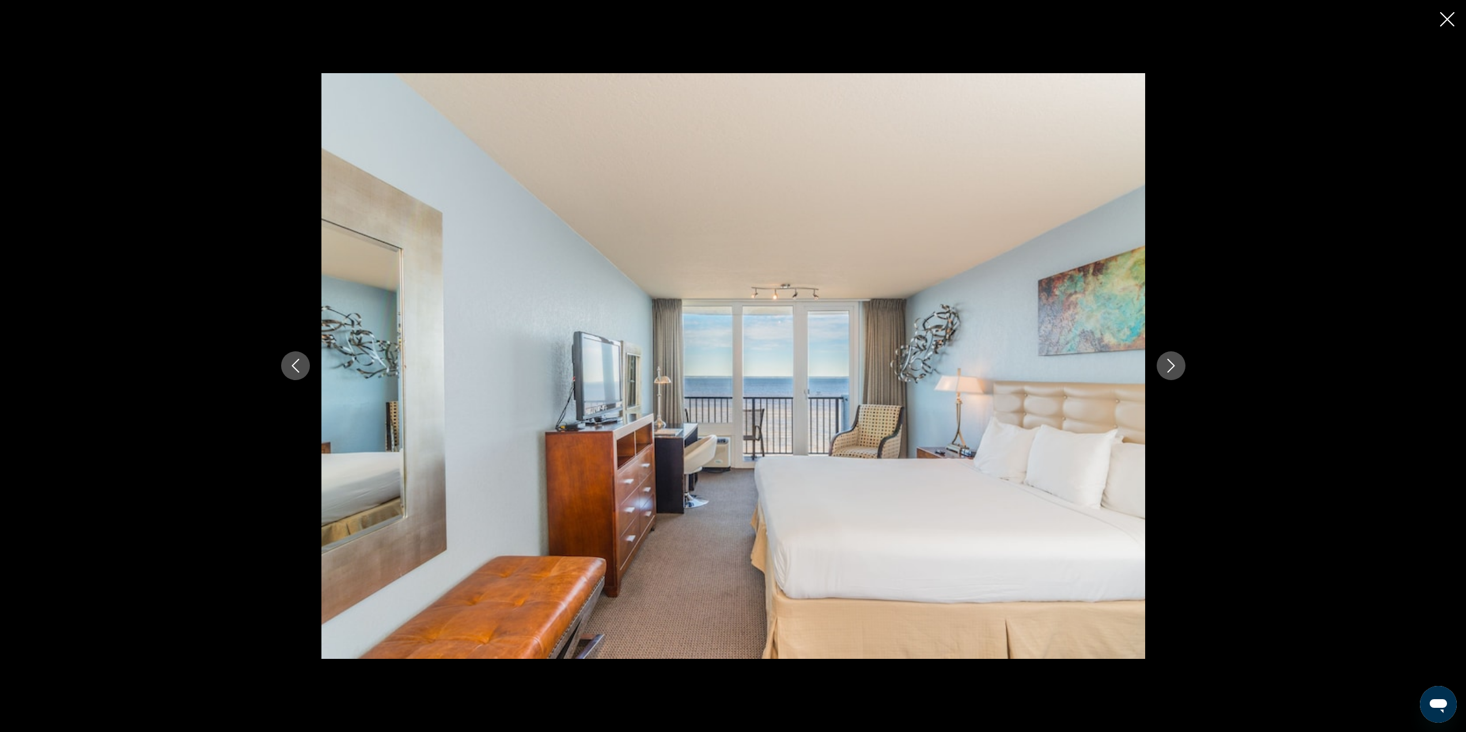
click at [1177, 362] on icon "Next image" at bounding box center [1171, 366] width 14 height 14
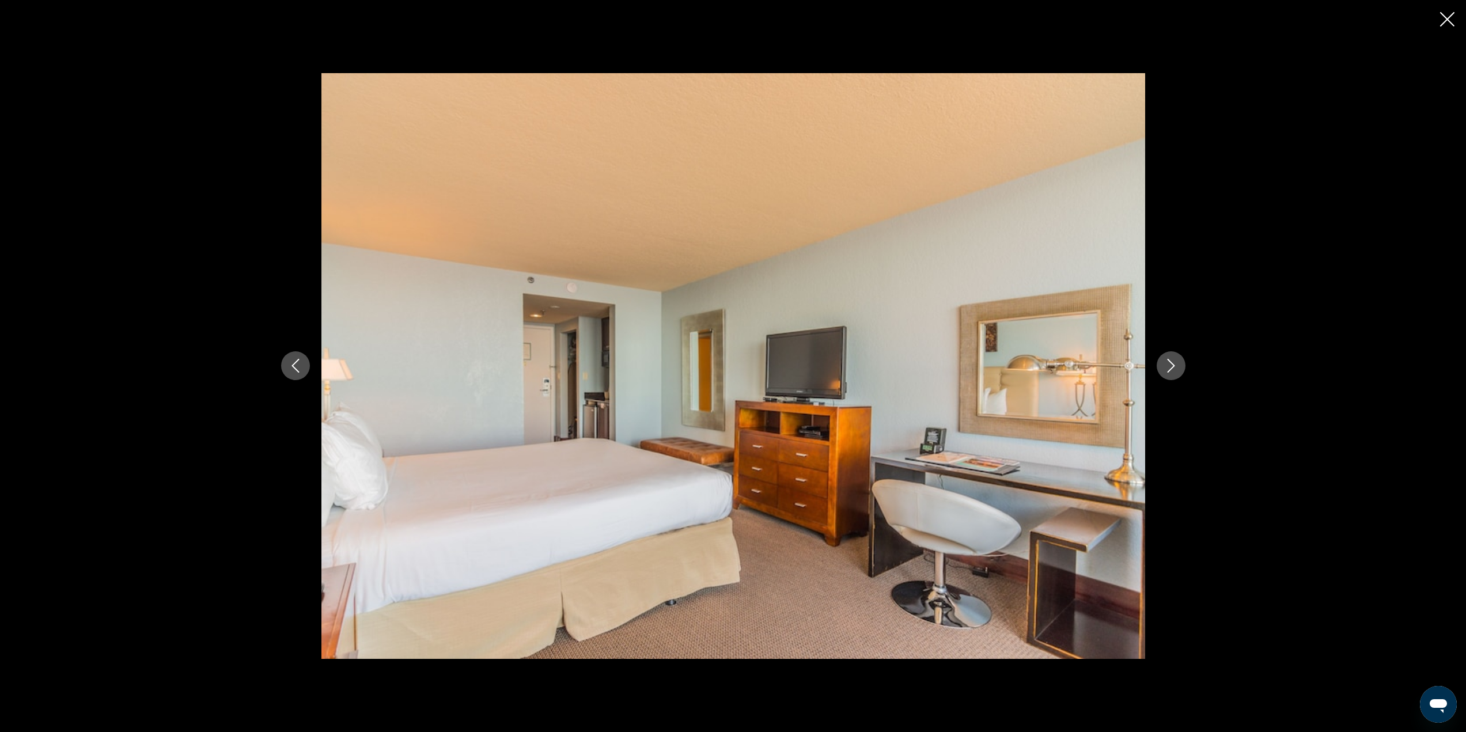
click at [1177, 362] on icon "Next image" at bounding box center [1171, 366] width 14 height 14
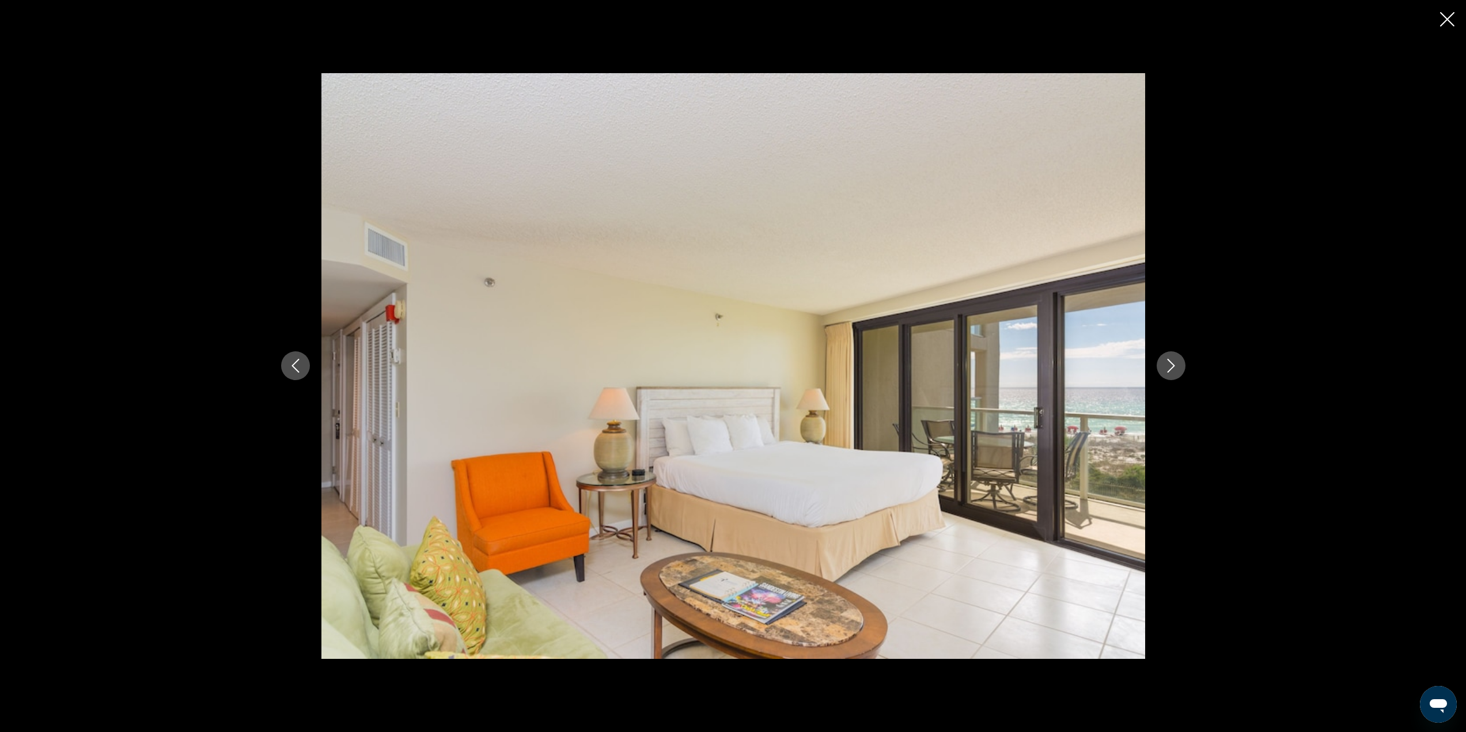
click at [1177, 362] on icon "Next image" at bounding box center [1171, 366] width 14 height 14
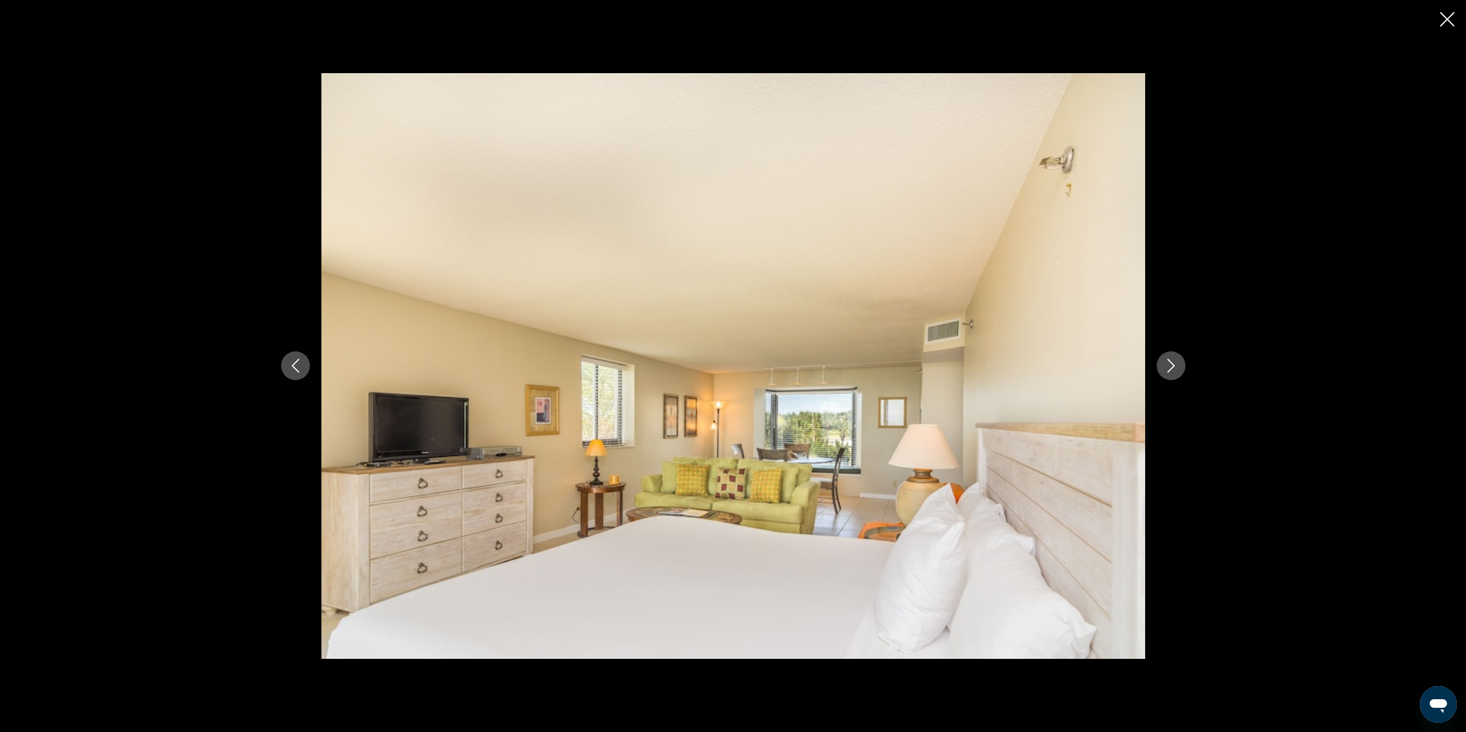
drag, startPoint x: 1177, startPoint y: 362, endPoint x: 1193, endPoint y: 361, distance: 16.2
click at [1180, 362] on button "Next image" at bounding box center [1171, 365] width 29 height 29
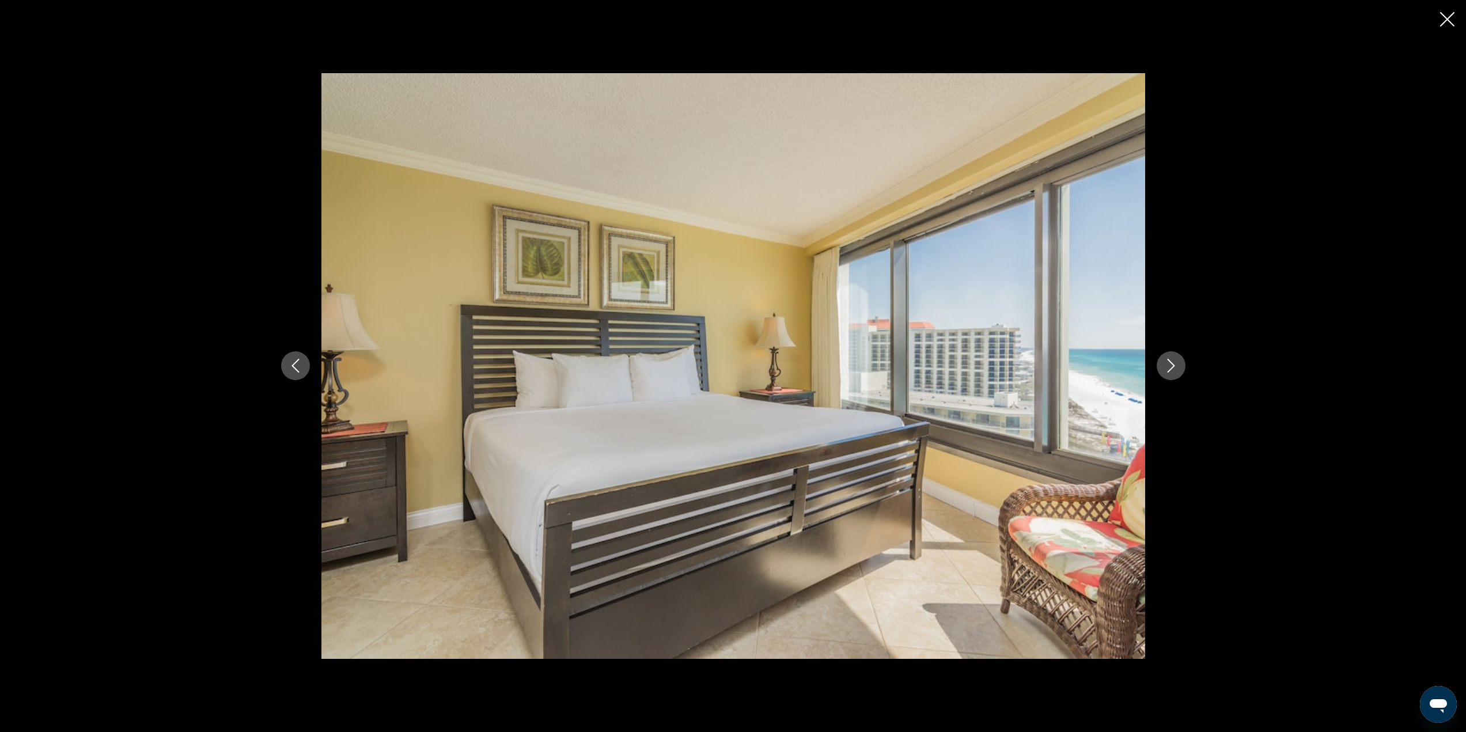
click at [1192, 361] on div "prev next" at bounding box center [734, 366] width 928 height 586
click at [1167, 367] on icon "Next image" at bounding box center [1171, 366] width 14 height 14
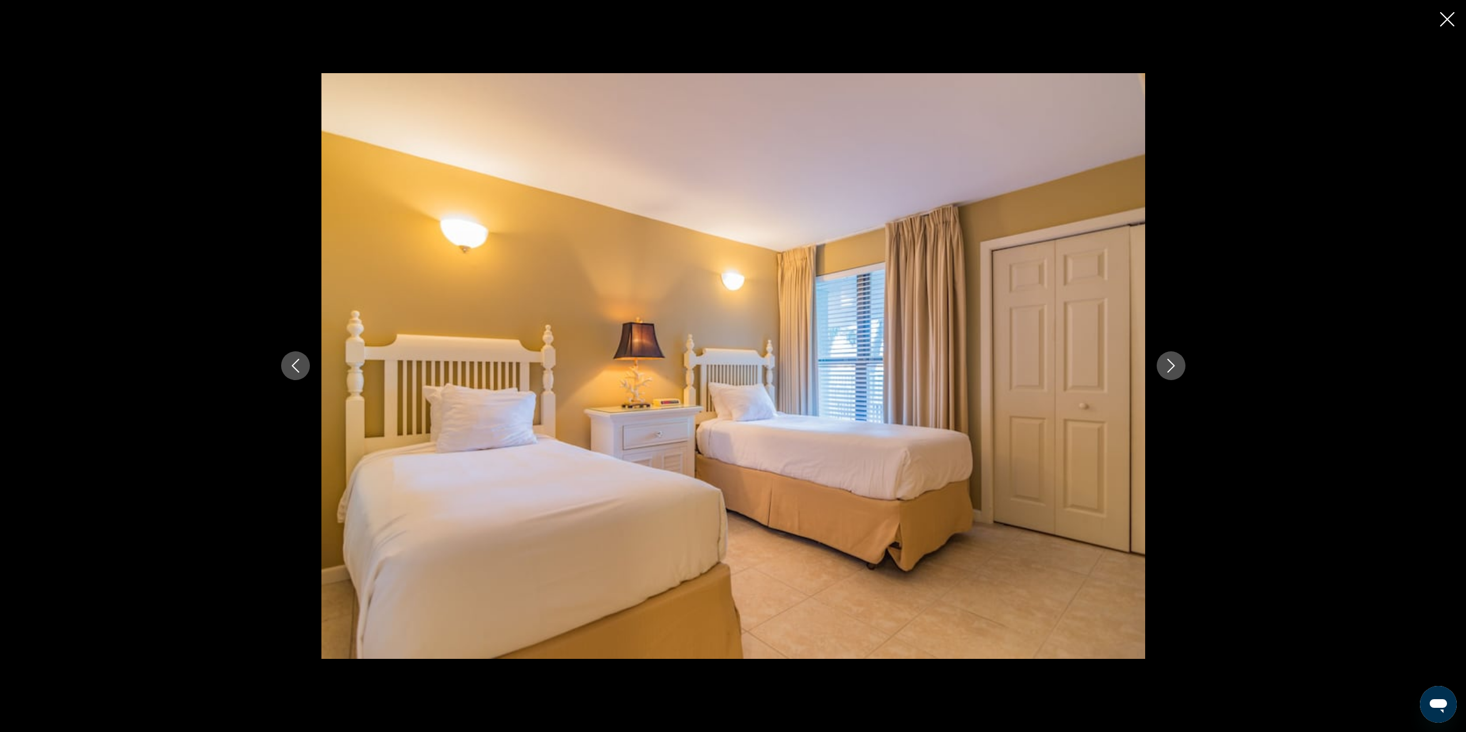
click at [1167, 367] on icon "Next image" at bounding box center [1171, 366] width 14 height 14
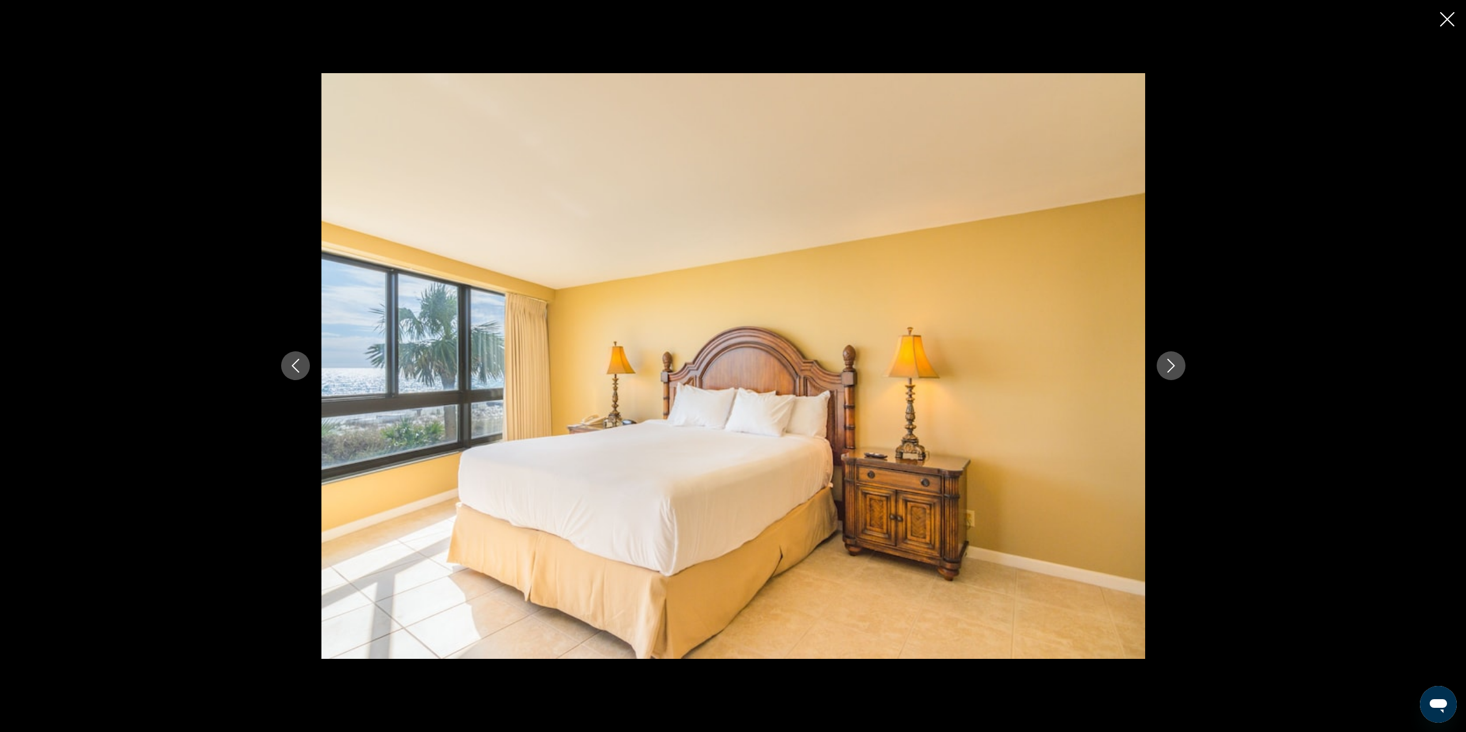
click at [1167, 367] on icon "Next image" at bounding box center [1171, 366] width 14 height 14
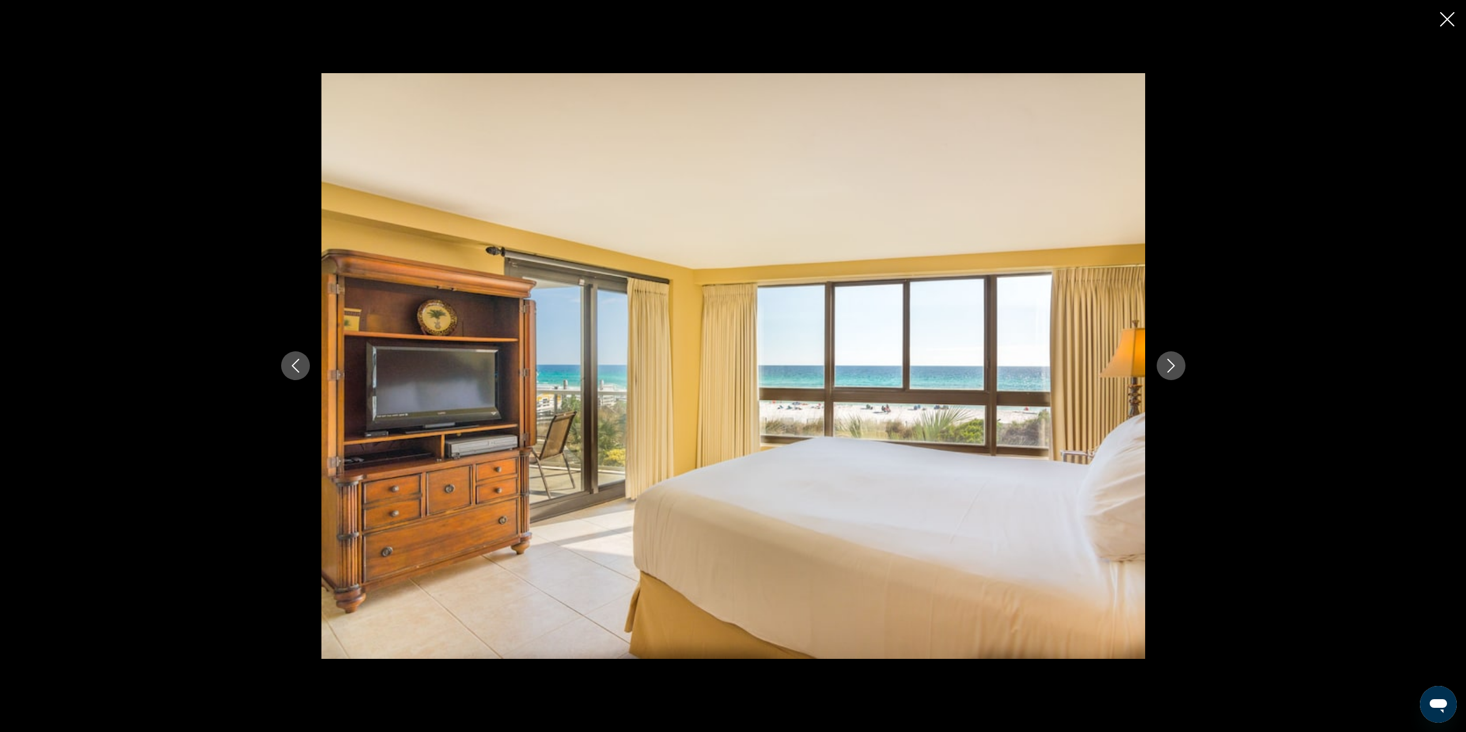
click at [1167, 367] on icon "Next image" at bounding box center [1171, 366] width 14 height 14
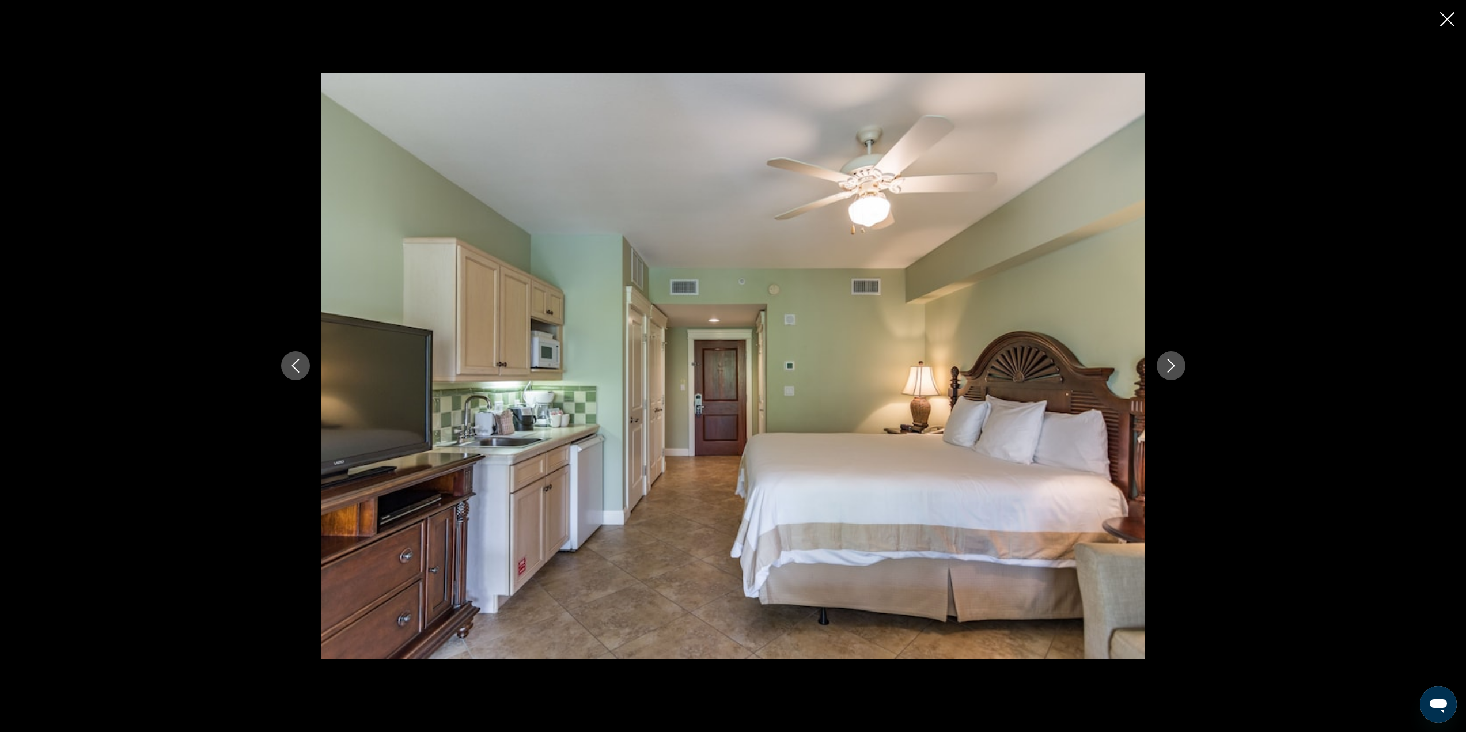
click at [1167, 367] on icon "Next image" at bounding box center [1171, 366] width 14 height 14
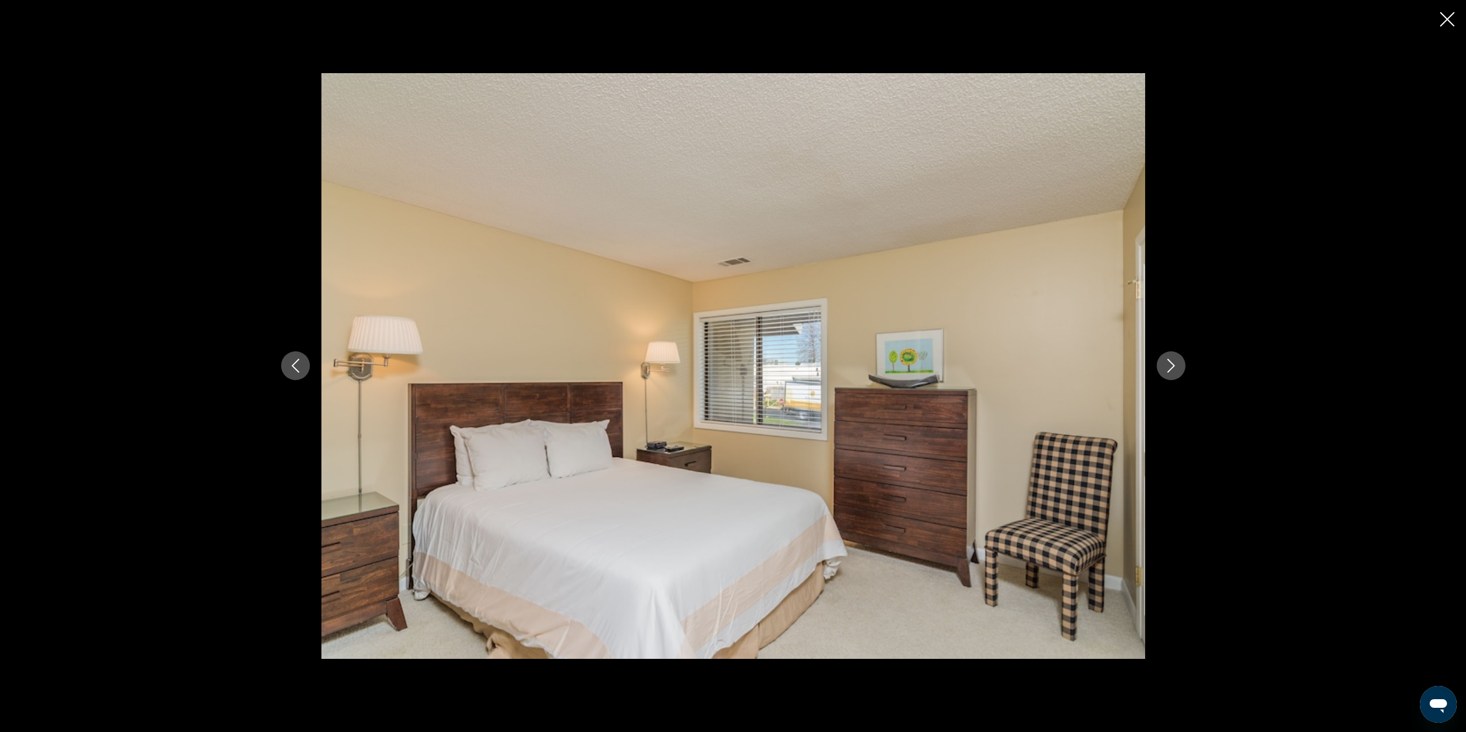
click at [1167, 367] on icon "Next image" at bounding box center [1171, 366] width 14 height 14
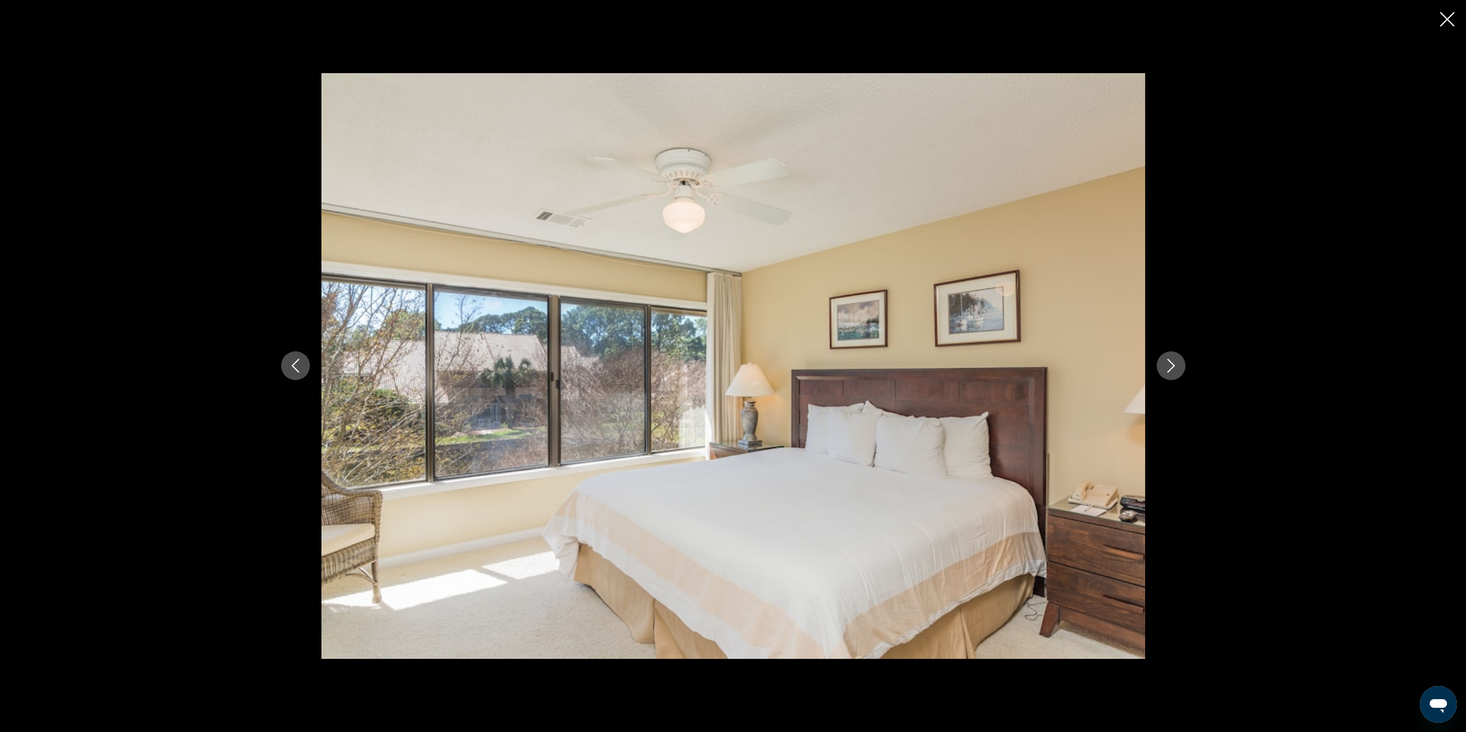
click at [1167, 367] on icon "Next image" at bounding box center [1171, 366] width 14 height 14
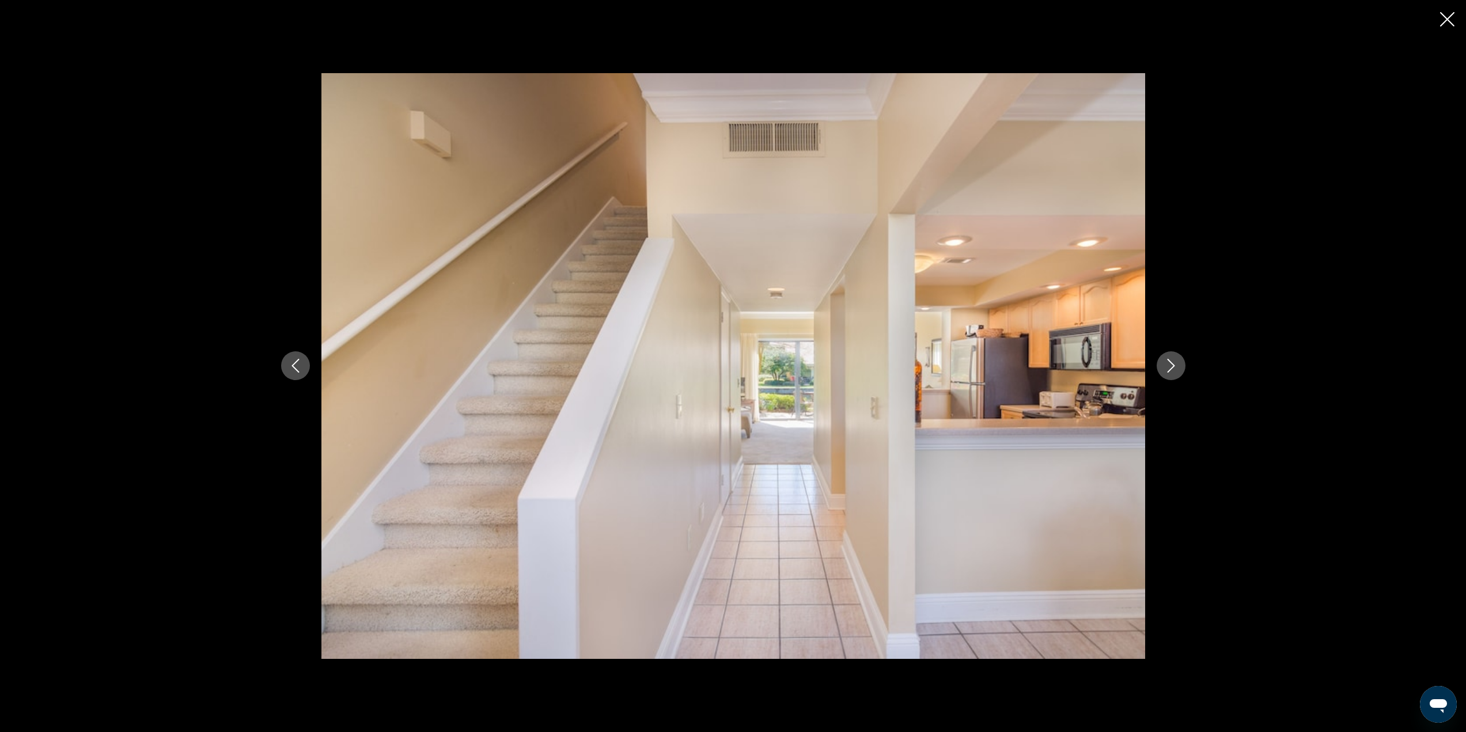
click at [1167, 367] on icon "Next image" at bounding box center [1171, 366] width 14 height 14
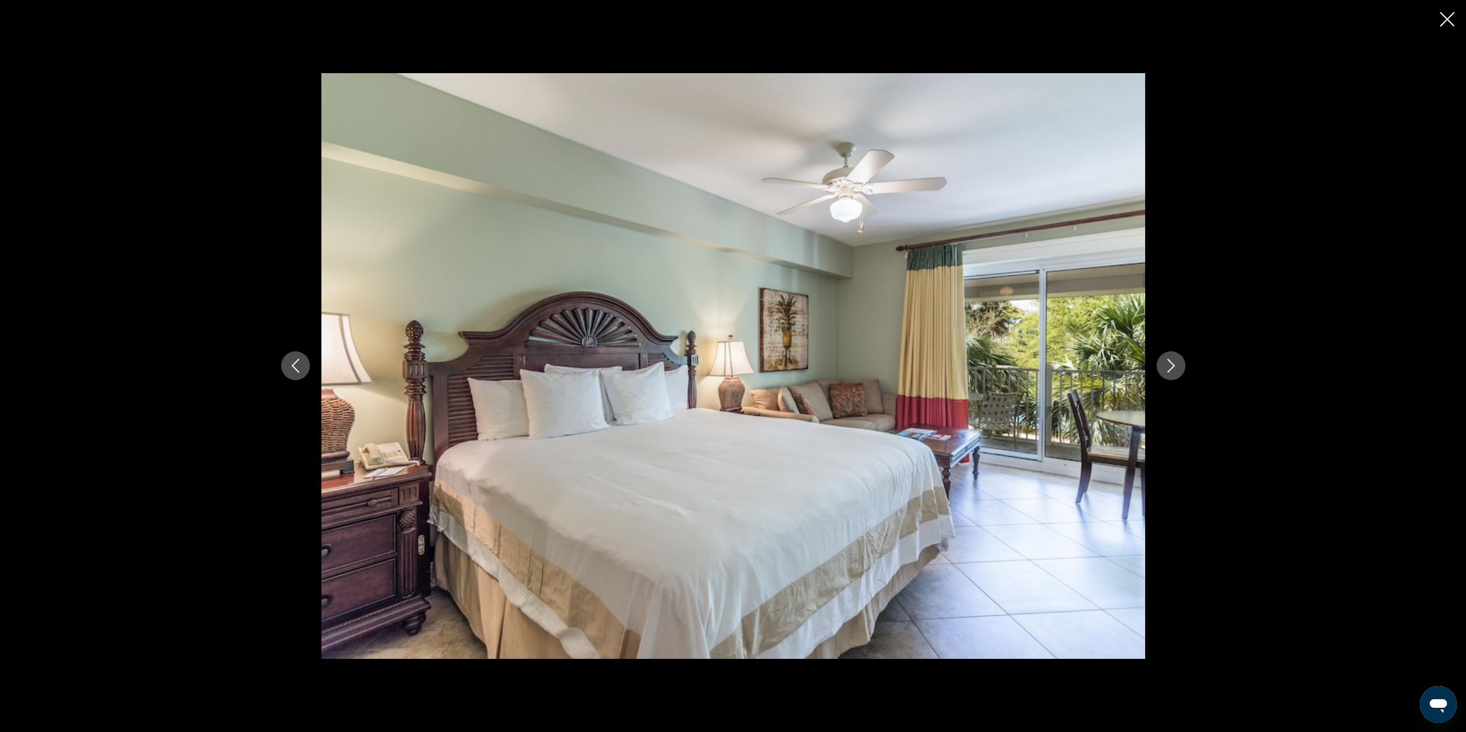
click at [1167, 367] on icon "Next image" at bounding box center [1171, 366] width 14 height 14
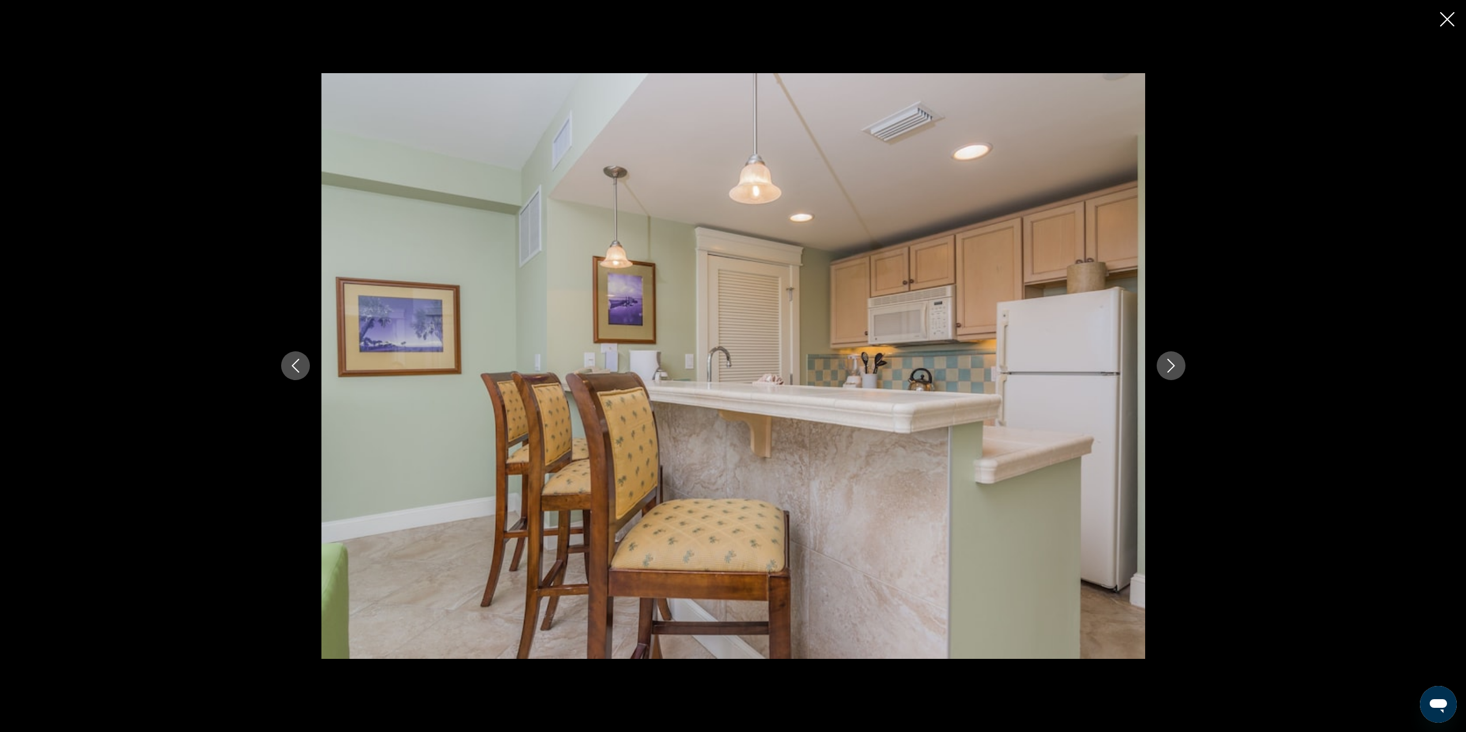
click at [1167, 367] on icon "Next image" at bounding box center [1171, 366] width 14 height 14
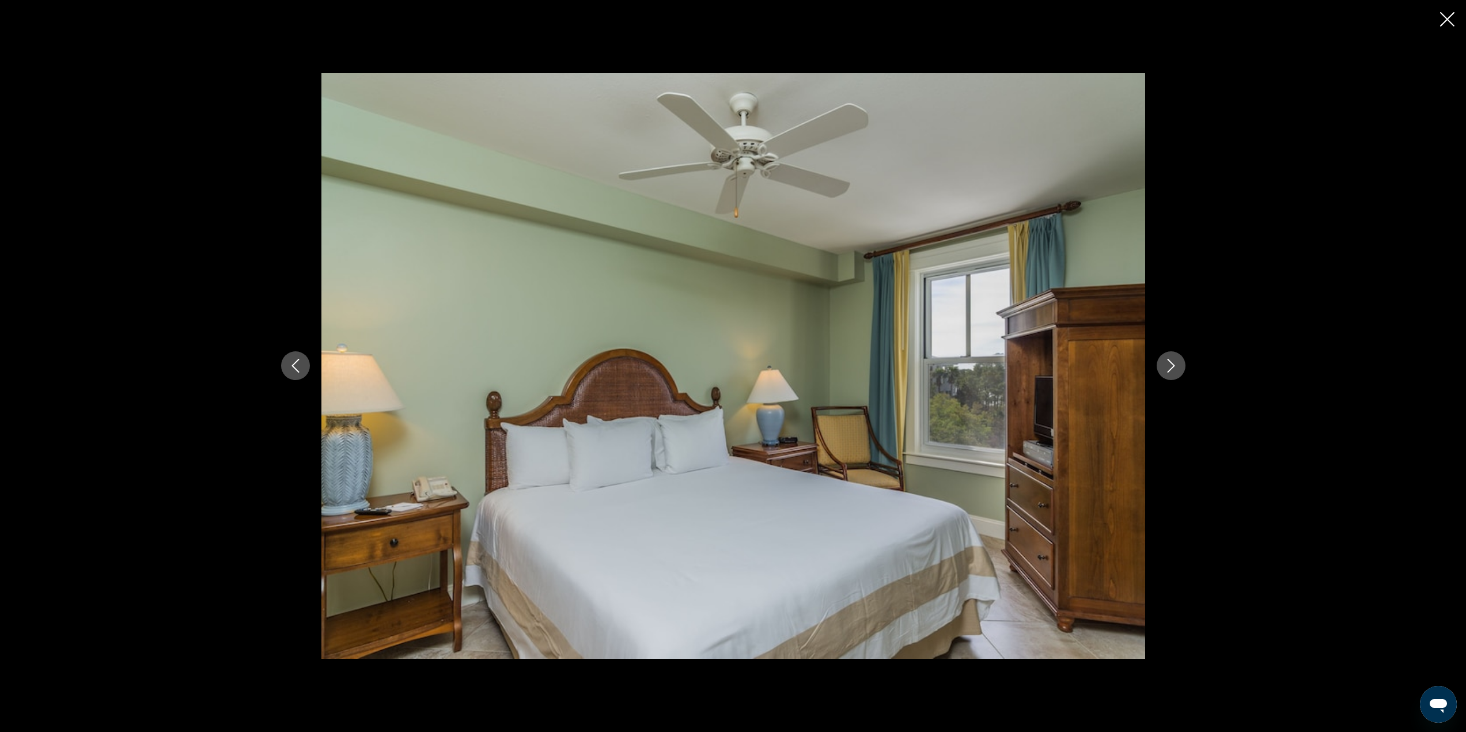
click at [1167, 367] on icon "Next image" at bounding box center [1171, 366] width 14 height 14
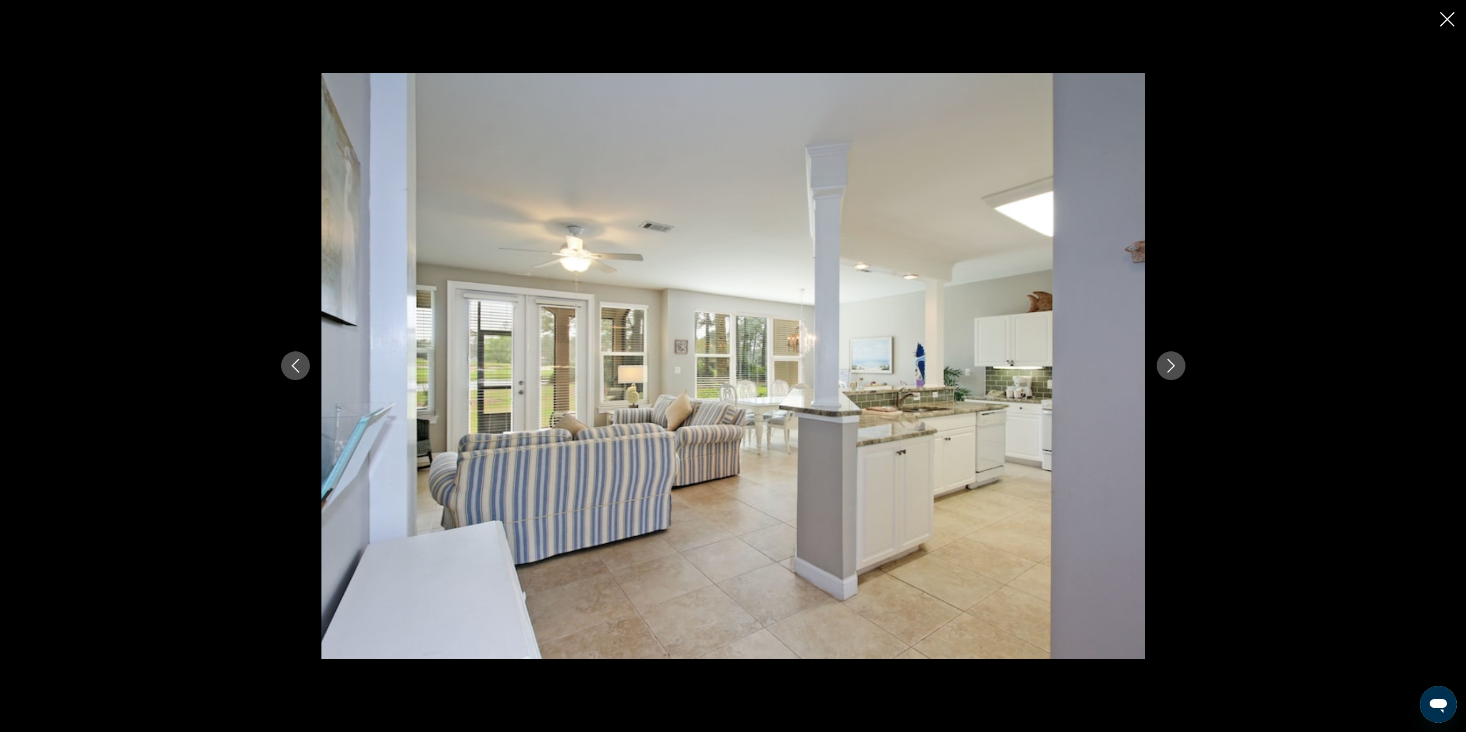
click at [1167, 367] on icon "Next image" at bounding box center [1171, 366] width 14 height 14
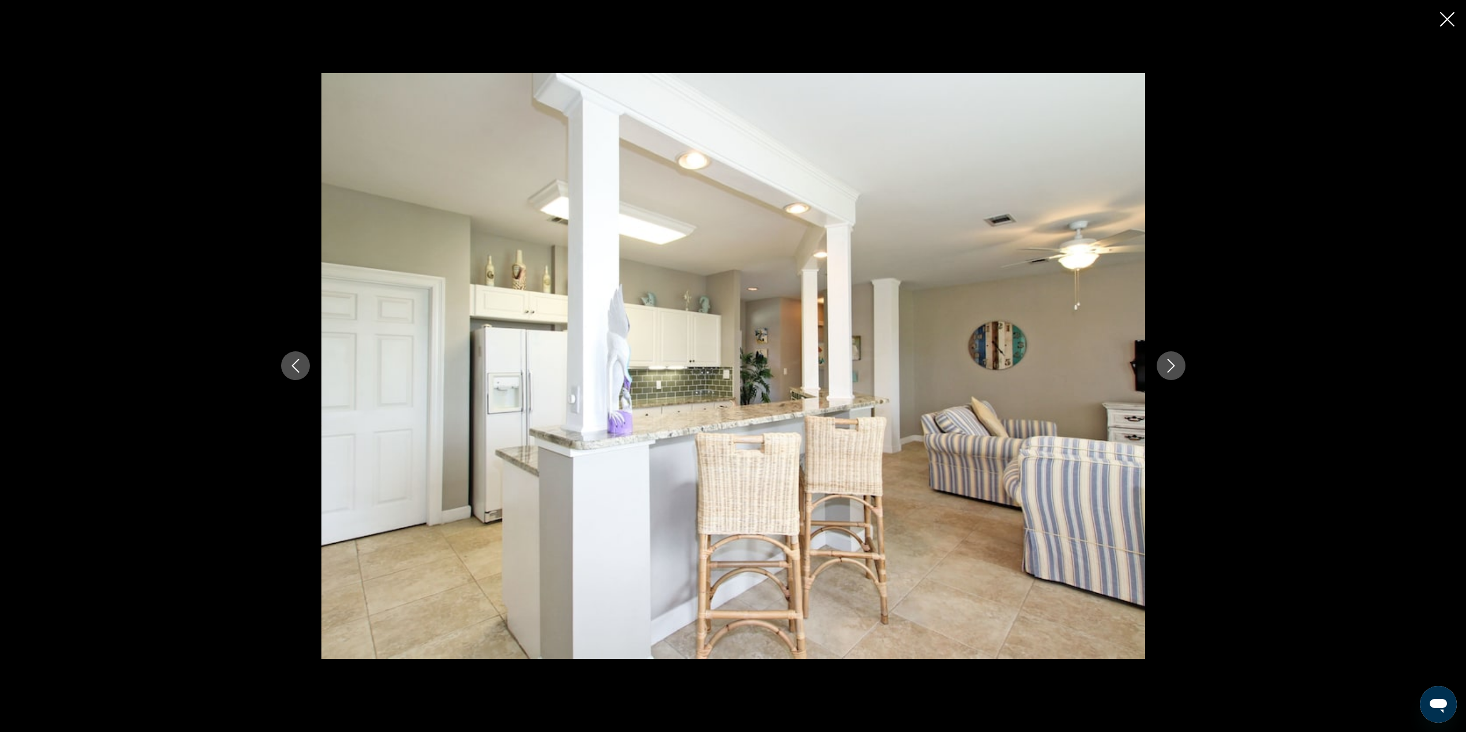
click at [1167, 367] on icon "Next image" at bounding box center [1171, 366] width 14 height 14
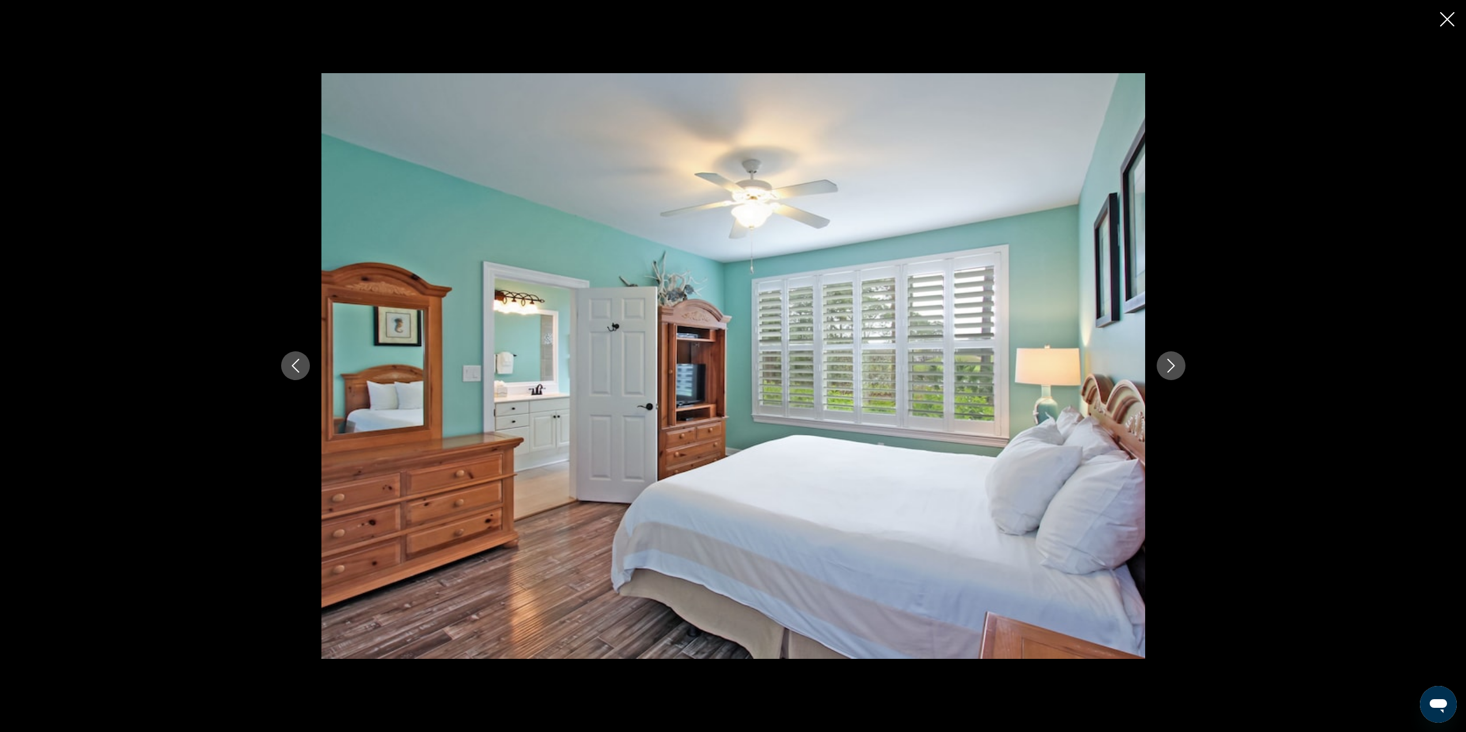
click at [1167, 367] on icon "Next image" at bounding box center [1171, 366] width 14 height 14
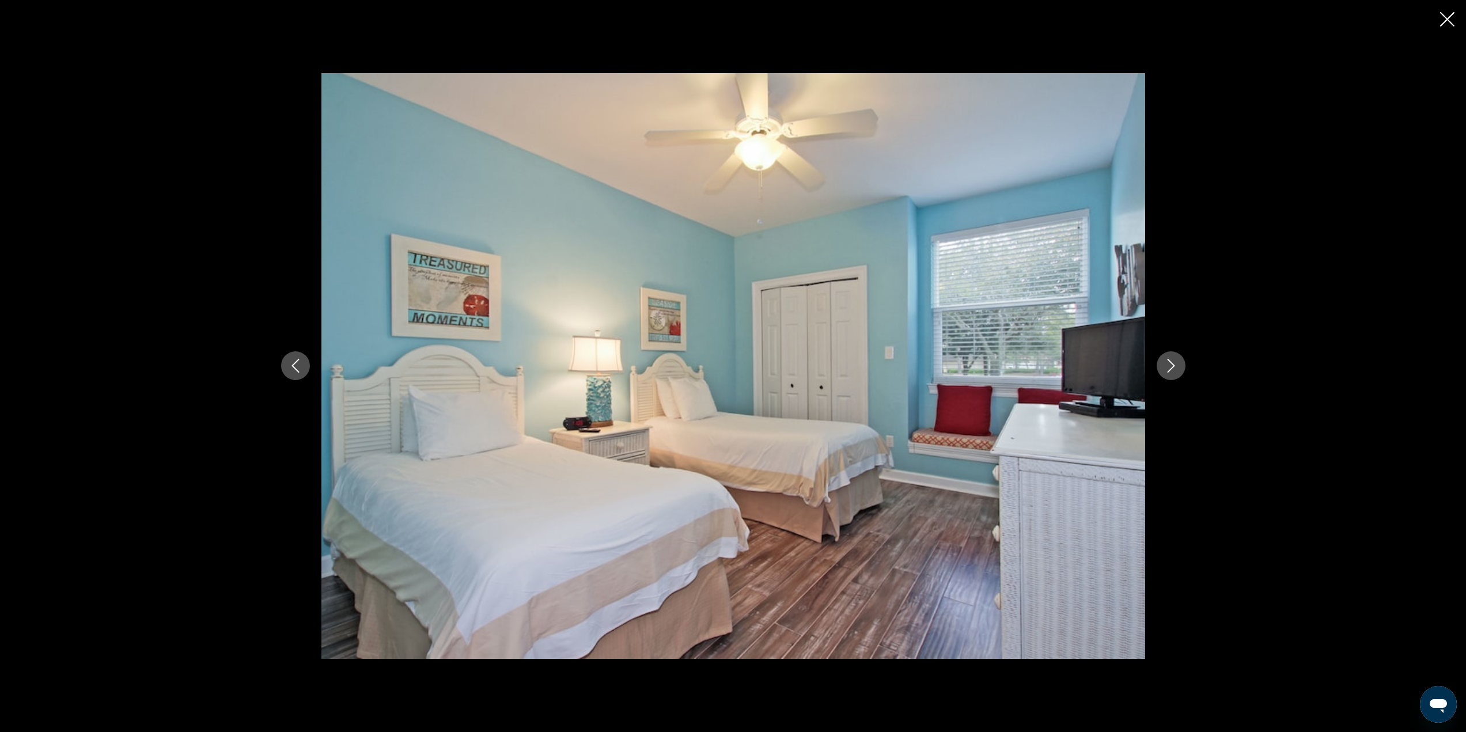
click at [1167, 367] on icon "Next image" at bounding box center [1171, 366] width 14 height 14
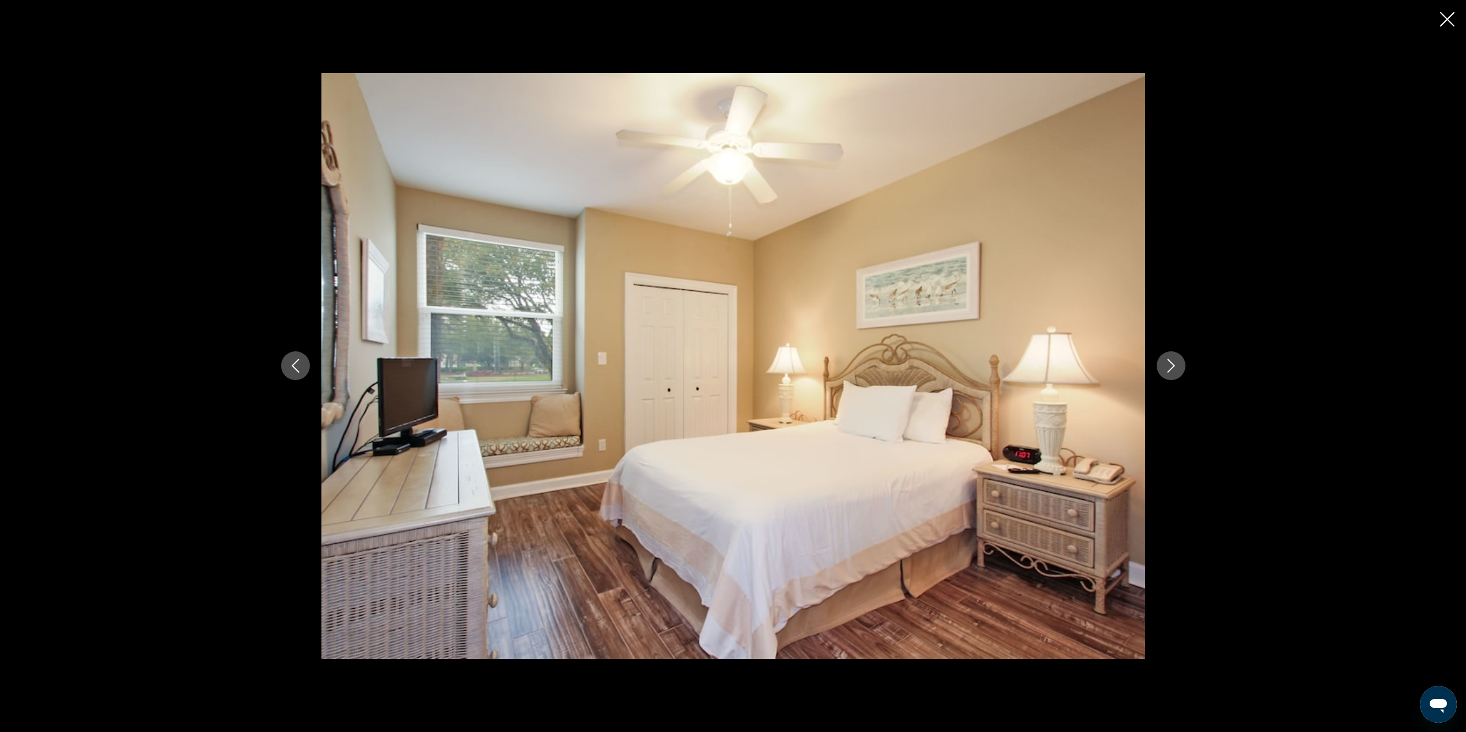
click at [1167, 367] on icon "Next image" at bounding box center [1171, 366] width 14 height 14
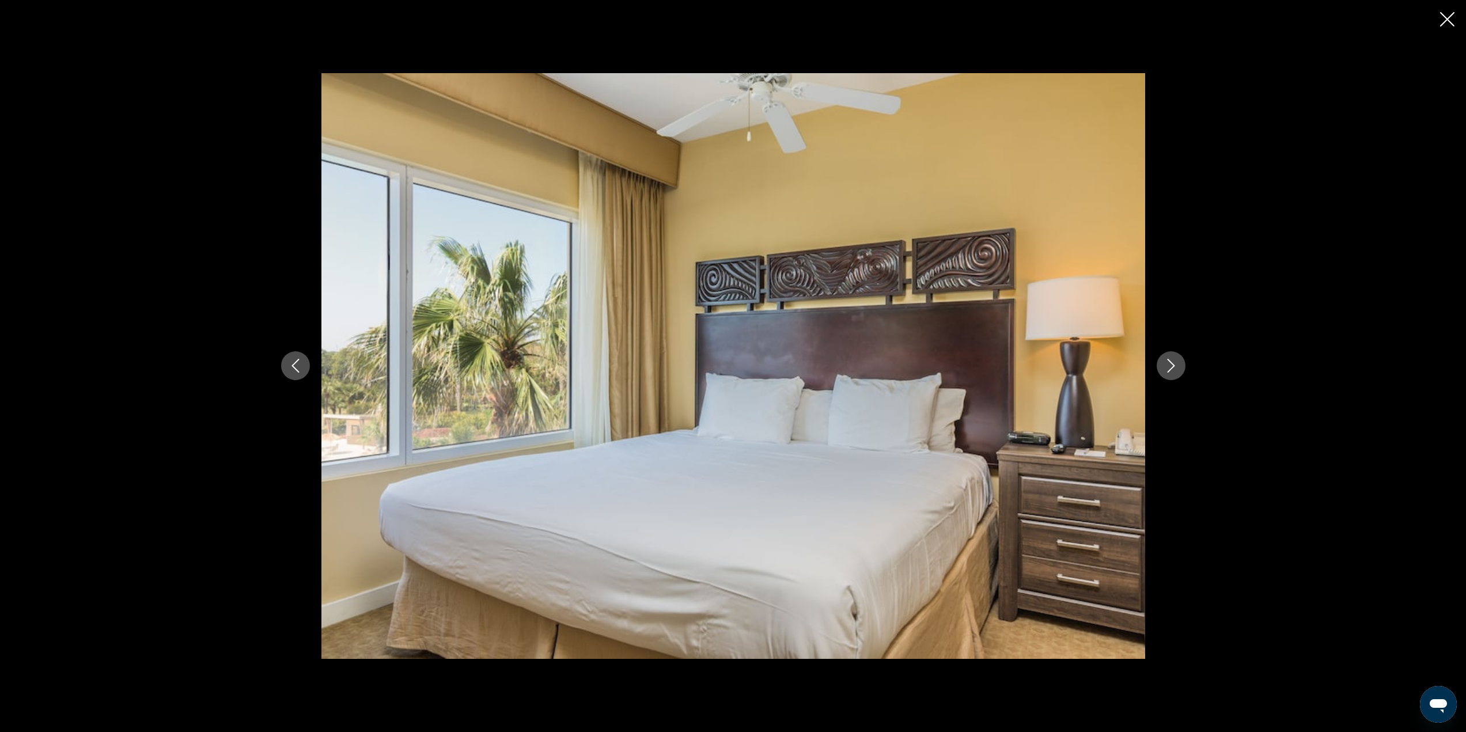
click at [1167, 367] on icon "Next image" at bounding box center [1171, 366] width 14 height 14
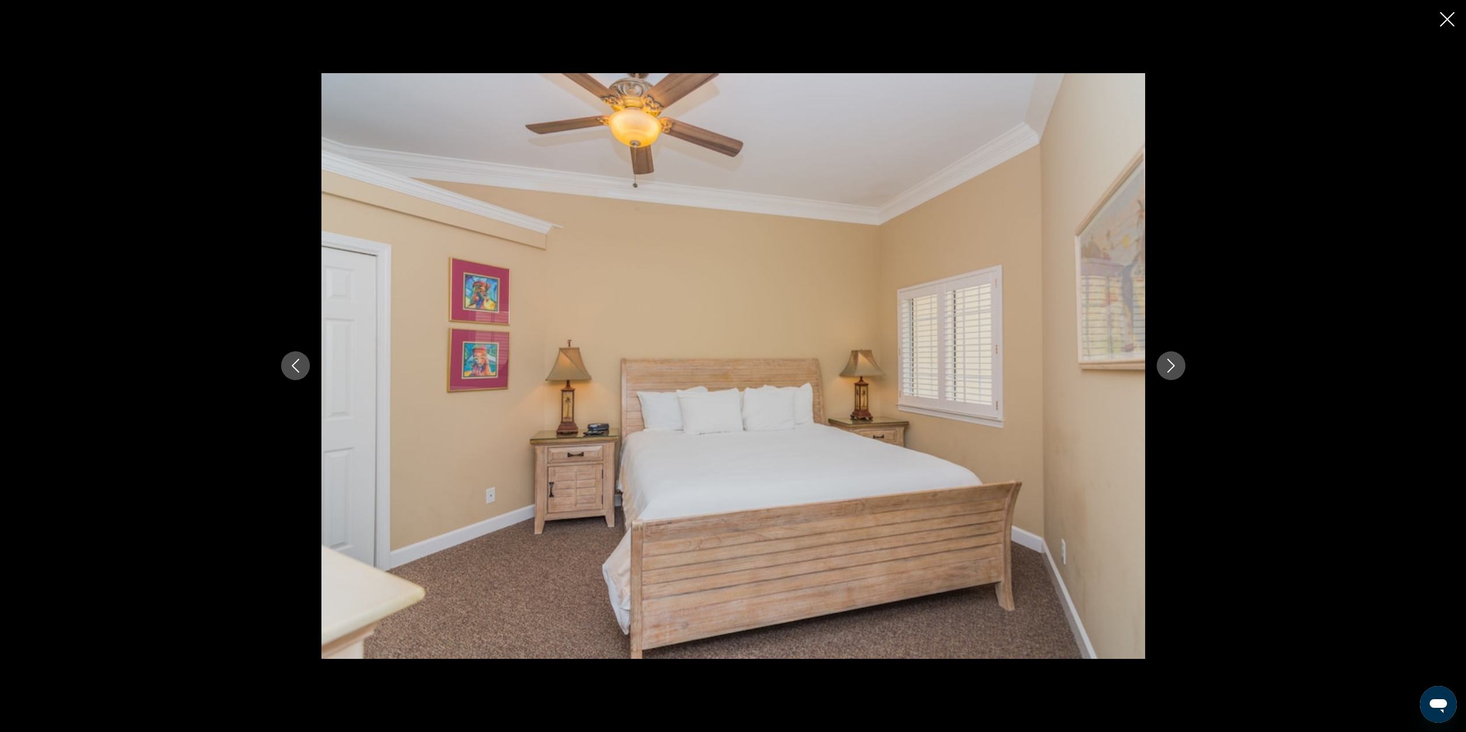
click at [1167, 367] on icon "Next image" at bounding box center [1171, 366] width 14 height 14
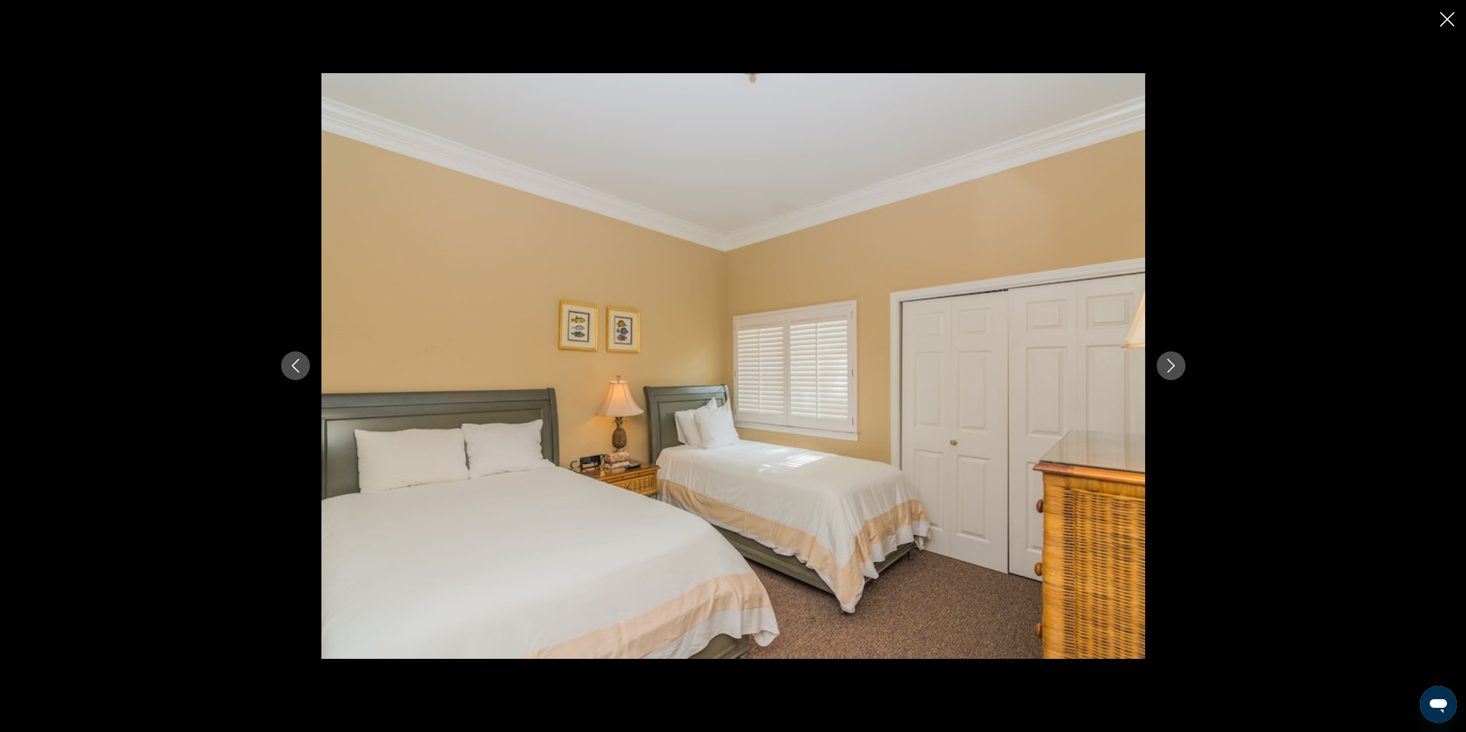
click at [1449, 16] on icon "Close slideshow" at bounding box center [1447, 19] width 14 height 14
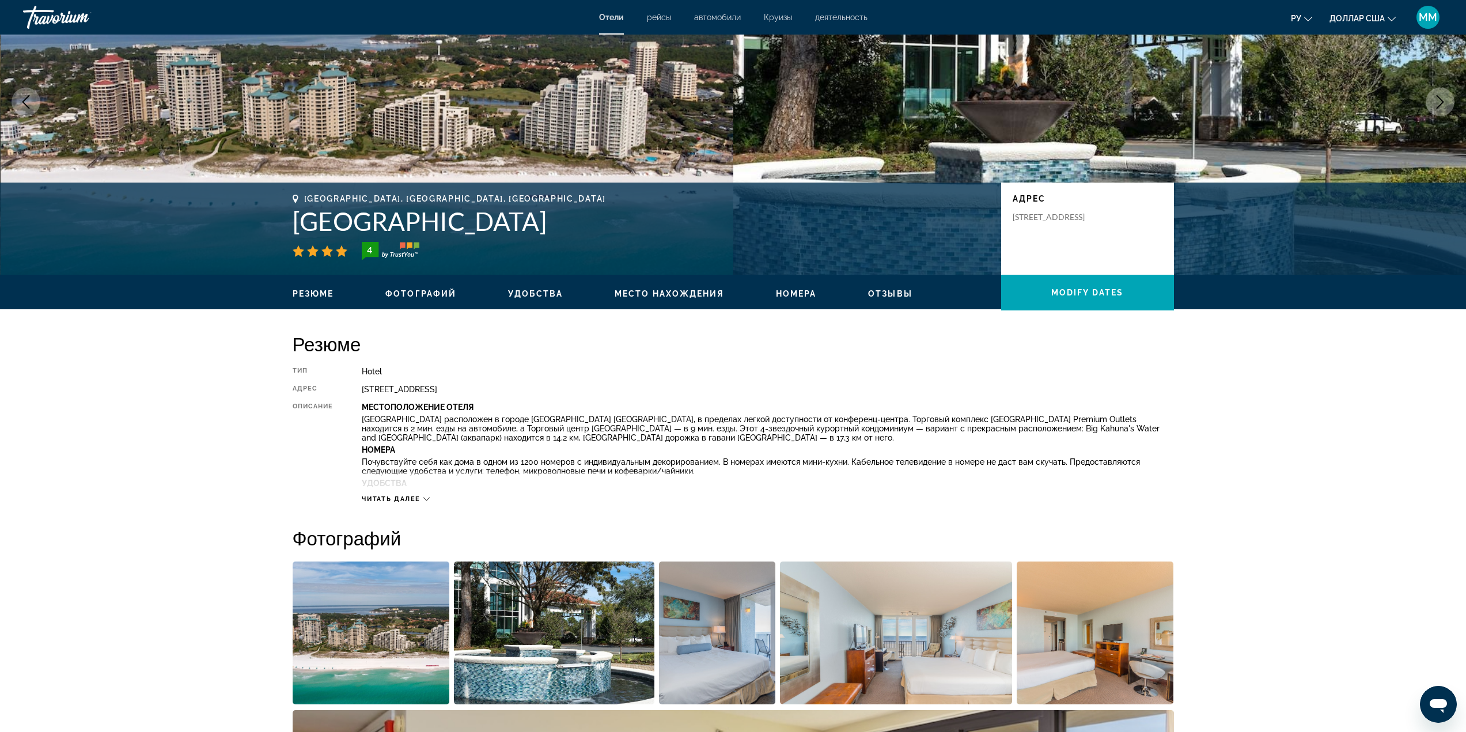
scroll to position [0, 0]
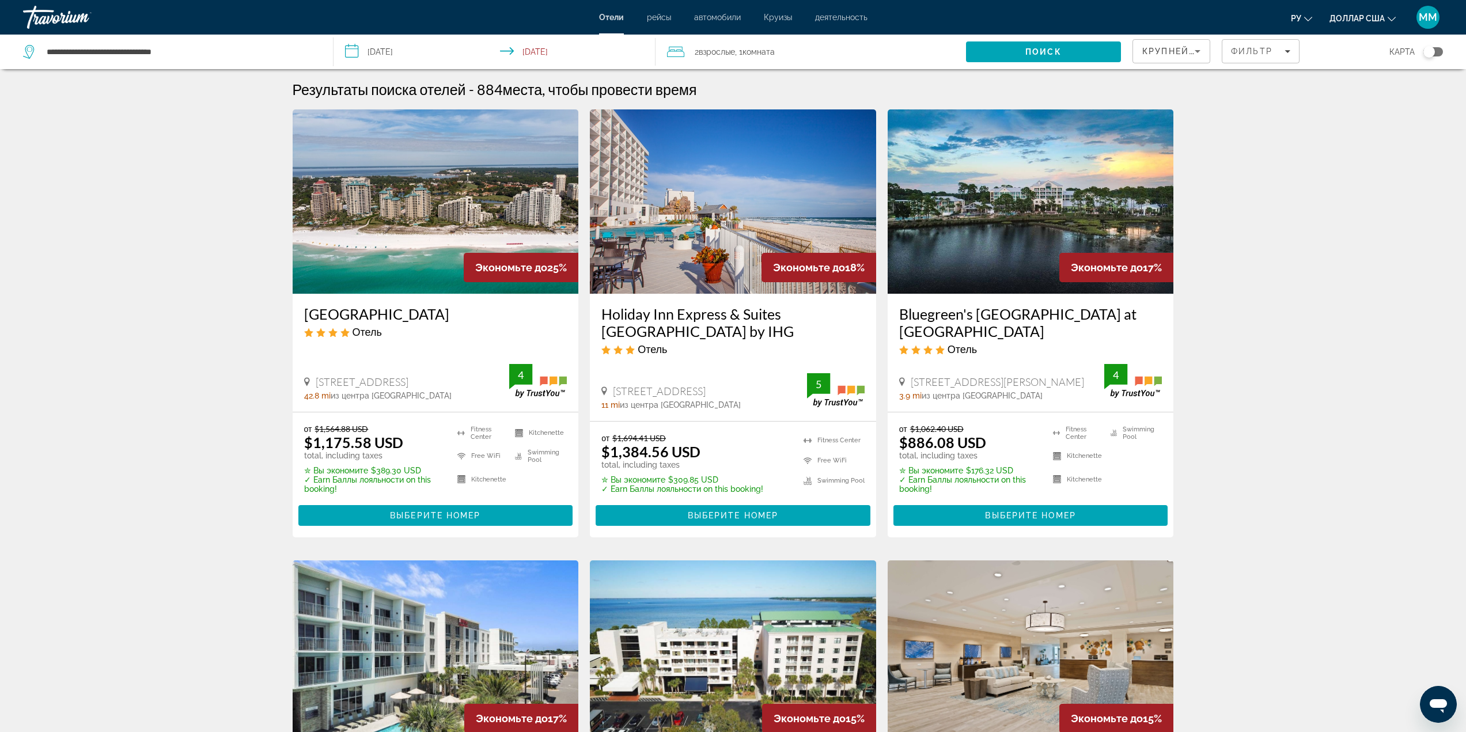
click at [1188, 53] on span "Крупнейшие сбережения" at bounding box center [1213, 51] width 140 height 9
click at [1170, 106] on font "Расстояние" at bounding box center [1165, 108] width 44 height 9
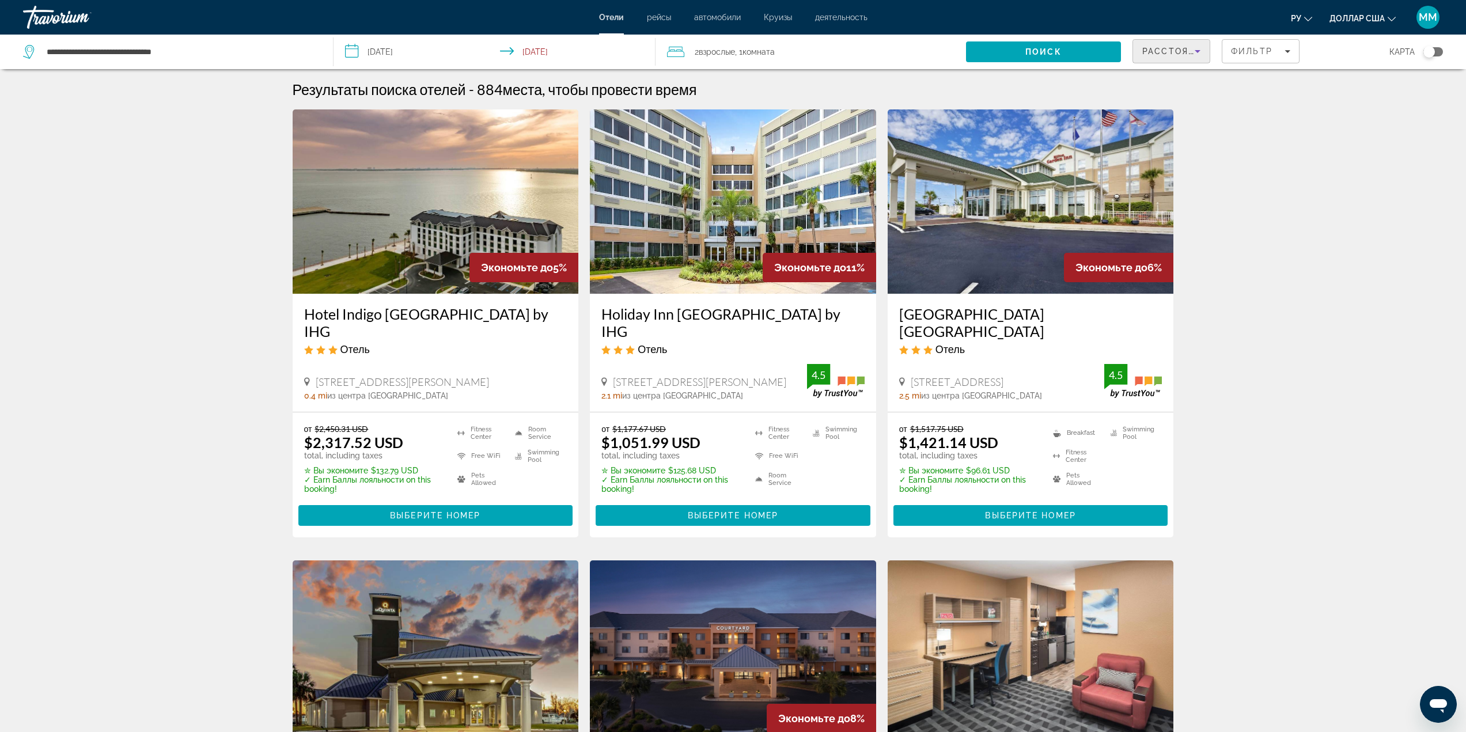
click at [1170, 52] on span "Расстояние" at bounding box center [1176, 51] width 66 height 9
click at [1186, 105] on font "Расстояние" at bounding box center [1165, 108] width 44 height 9
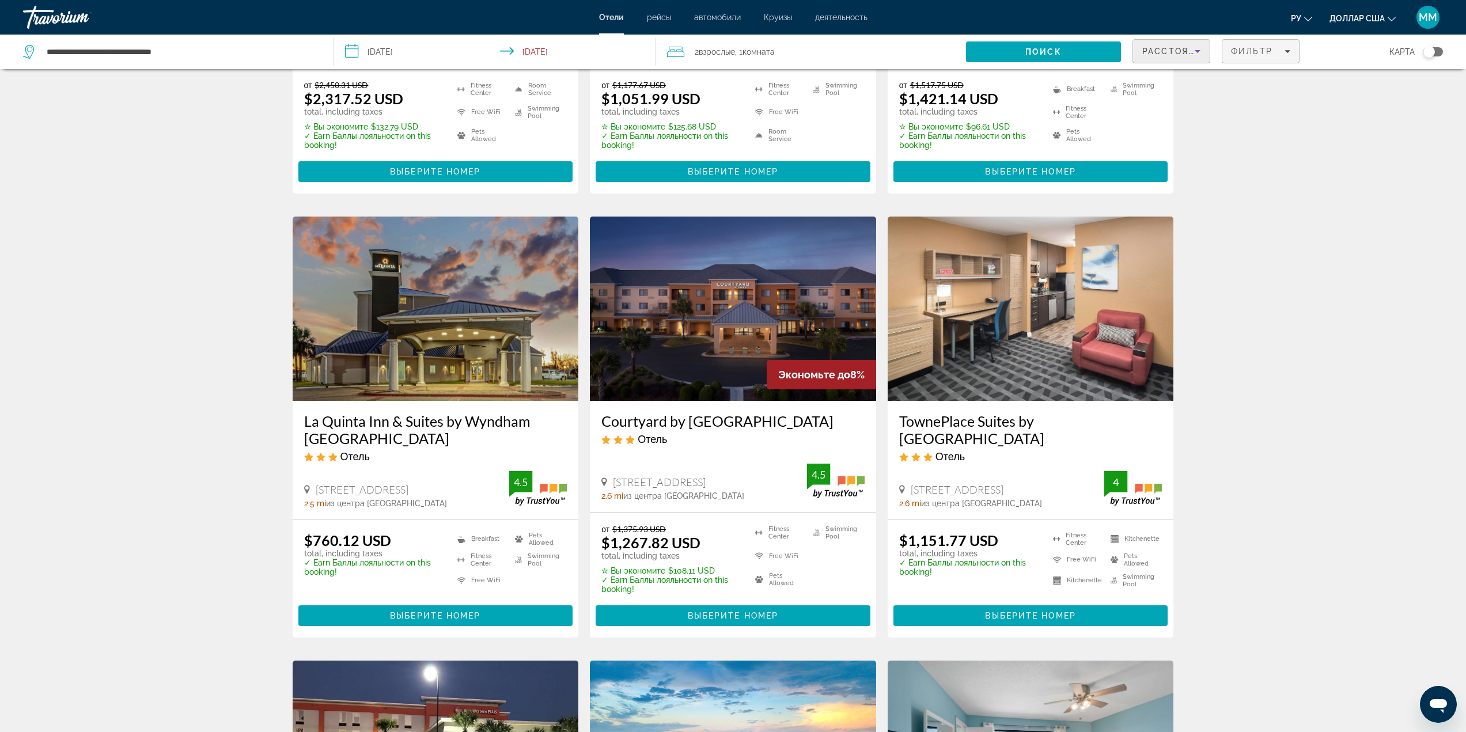
scroll to position [115, 0]
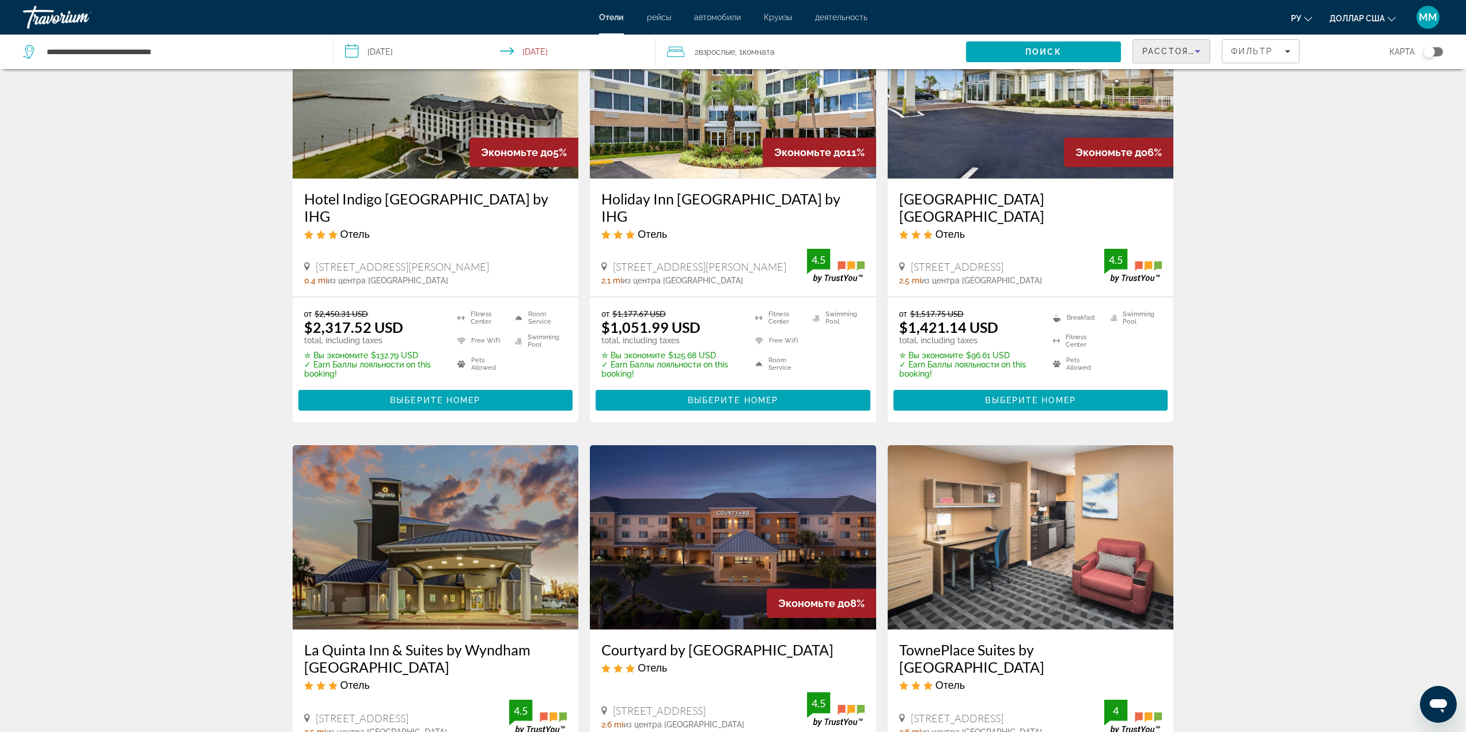
click at [1184, 56] on div "Расстояние" at bounding box center [1169, 51] width 52 height 14
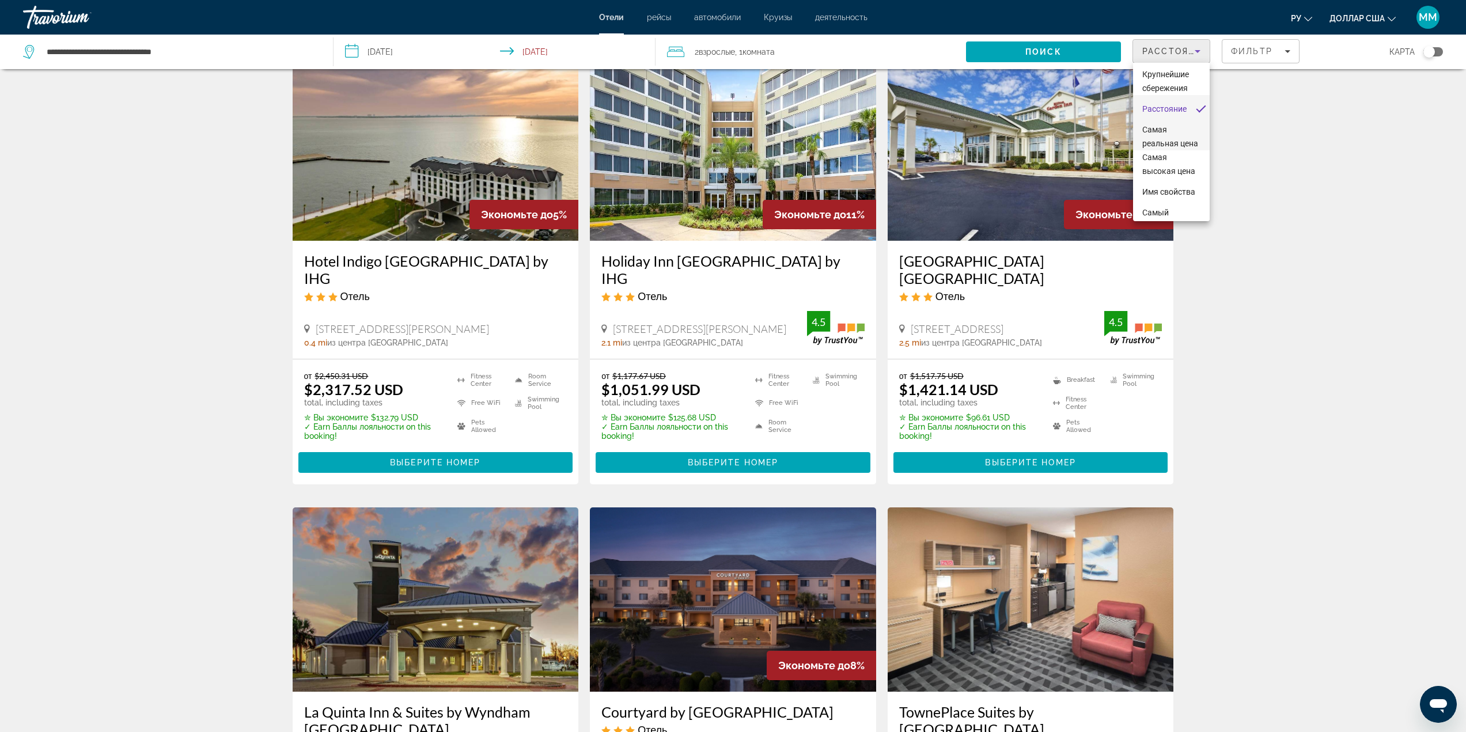
scroll to position [0, 0]
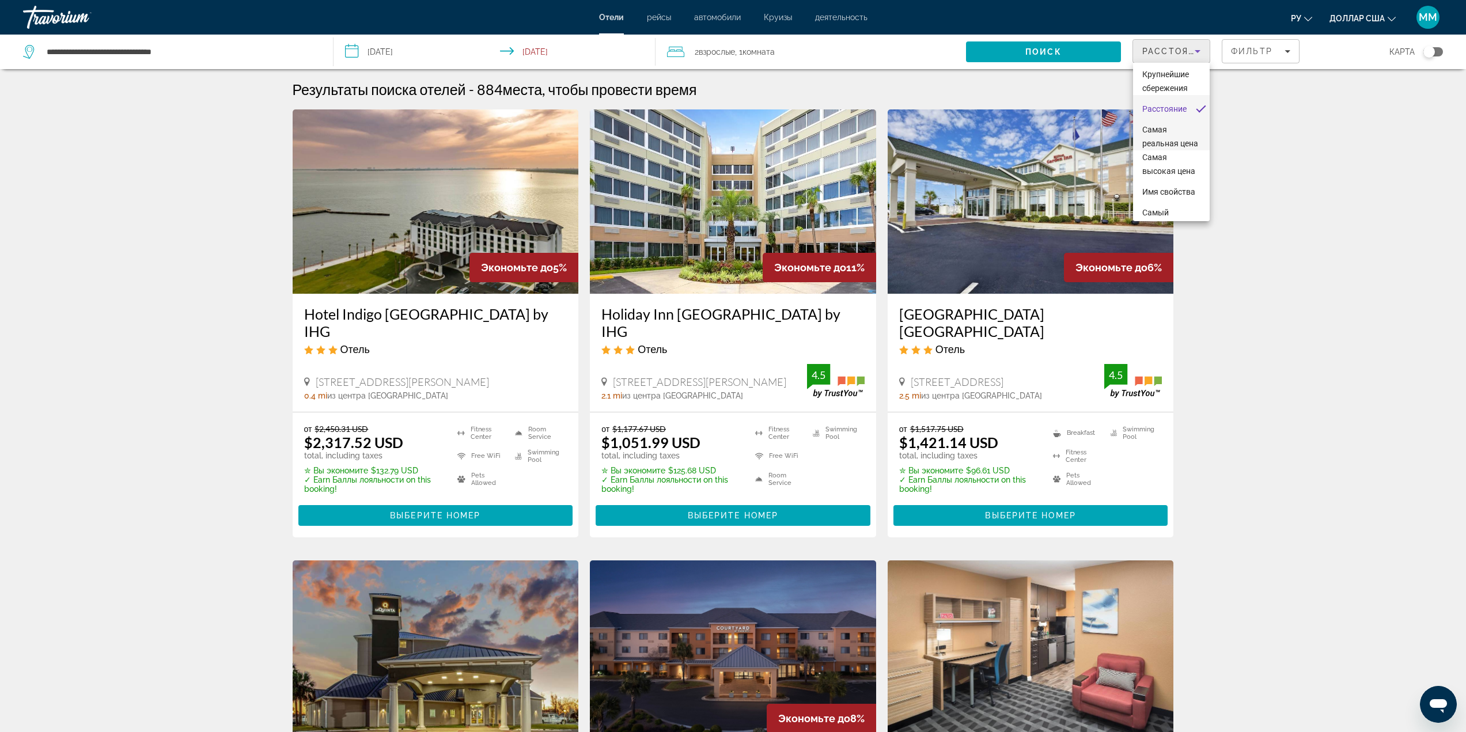
click at [1164, 141] on font "Самая реальная цена" at bounding box center [1171, 136] width 56 height 23
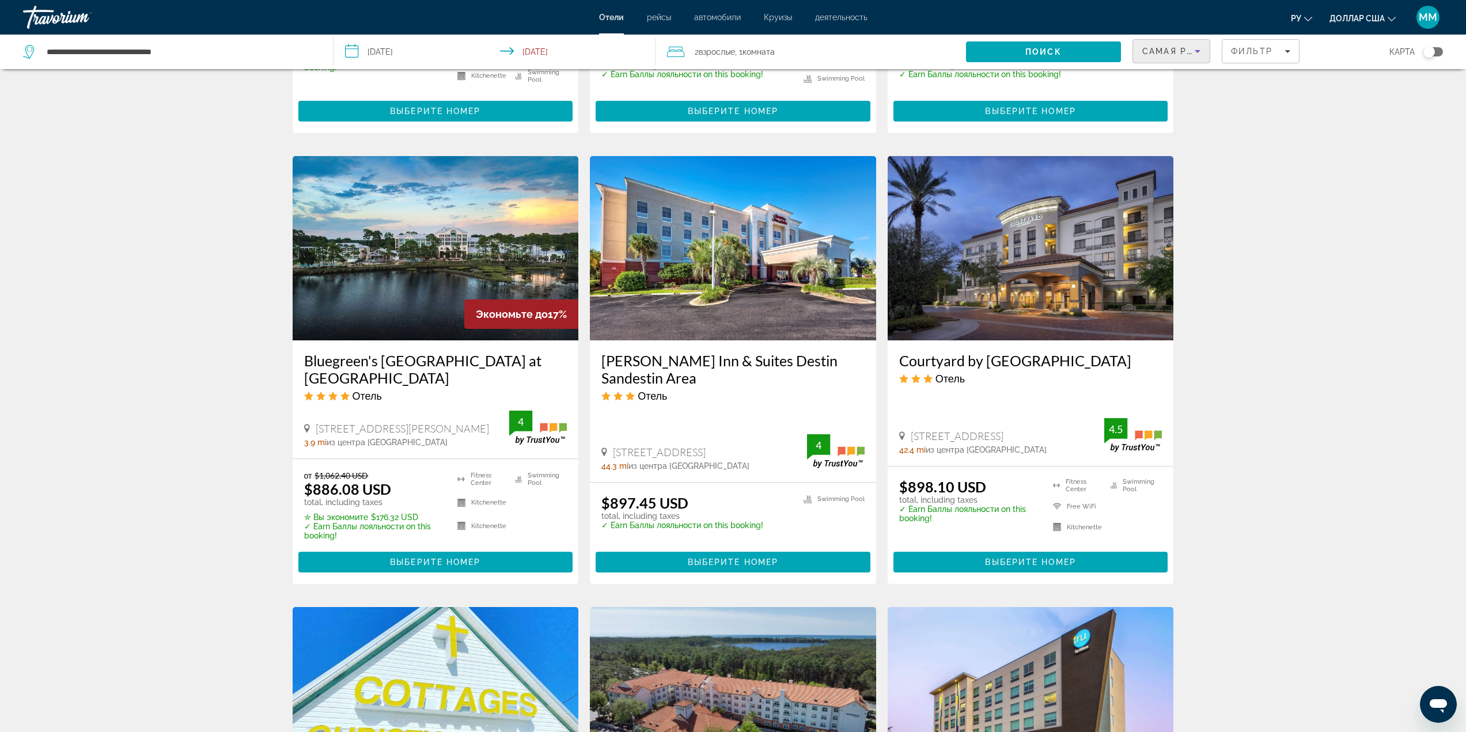
scroll to position [672, 0]
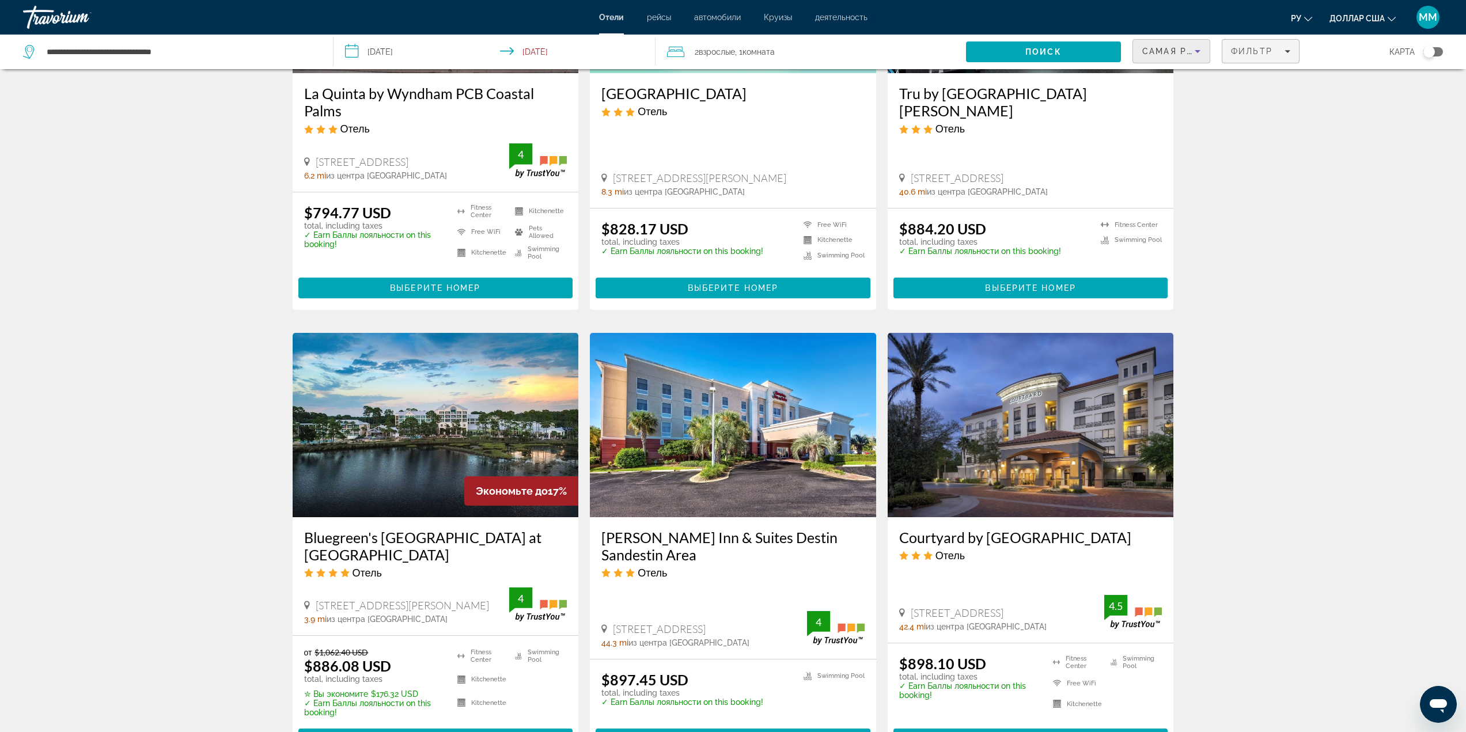
click at [1265, 44] on span "Filters" at bounding box center [1261, 51] width 77 height 28
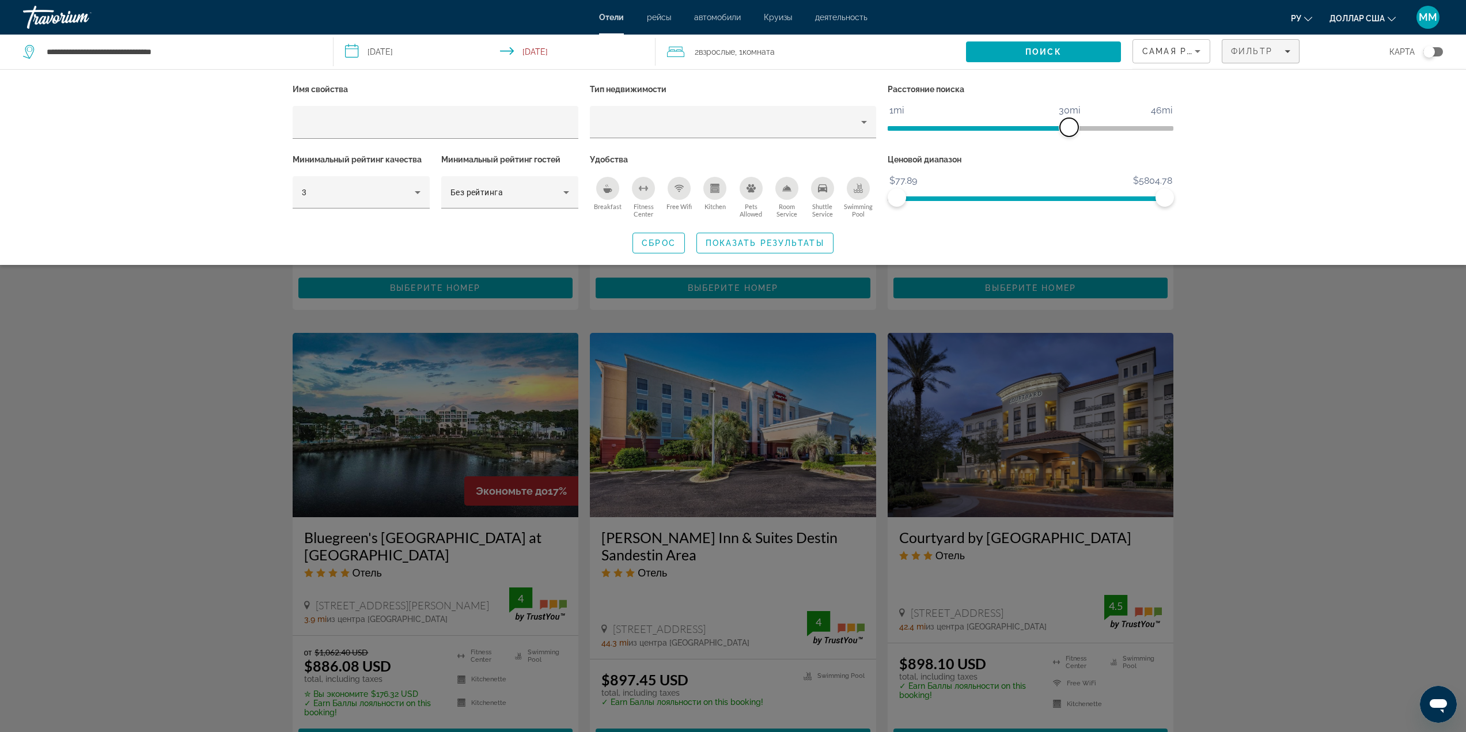
drag, startPoint x: 1163, startPoint y: 128, endPoint x: 1071, endPoint y: 139, distance: 92.8
click at [1071, 139] on div "Расстояние поиска 1mi 46mi 30mi" at bounding box center [1031, 116] width 298 height 70
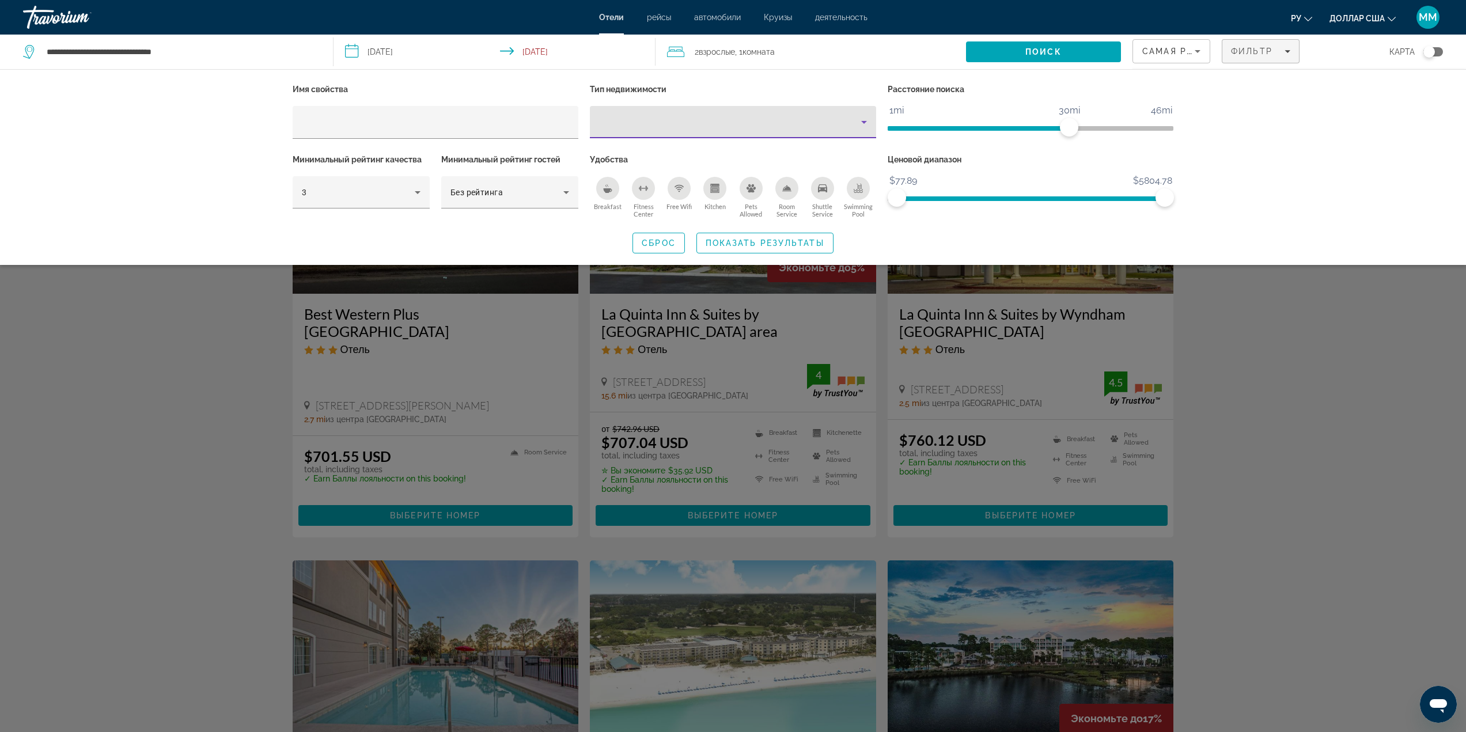
click at [645, 124] on div "Property type" at bounding box center [730, 122] width 262 height 14
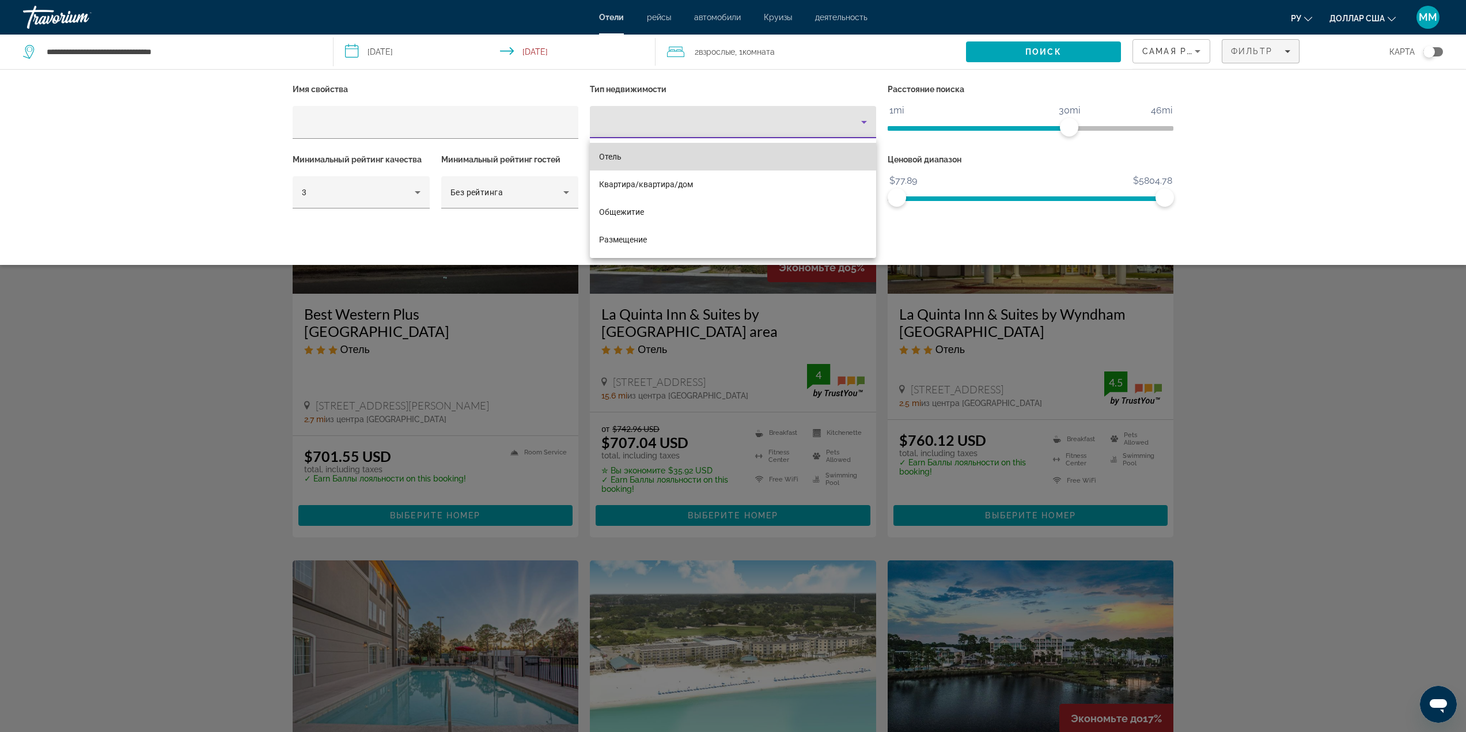
click at [672, 158] on mat-option "Отель" at bounding box center [733, 157] width 286 height 28
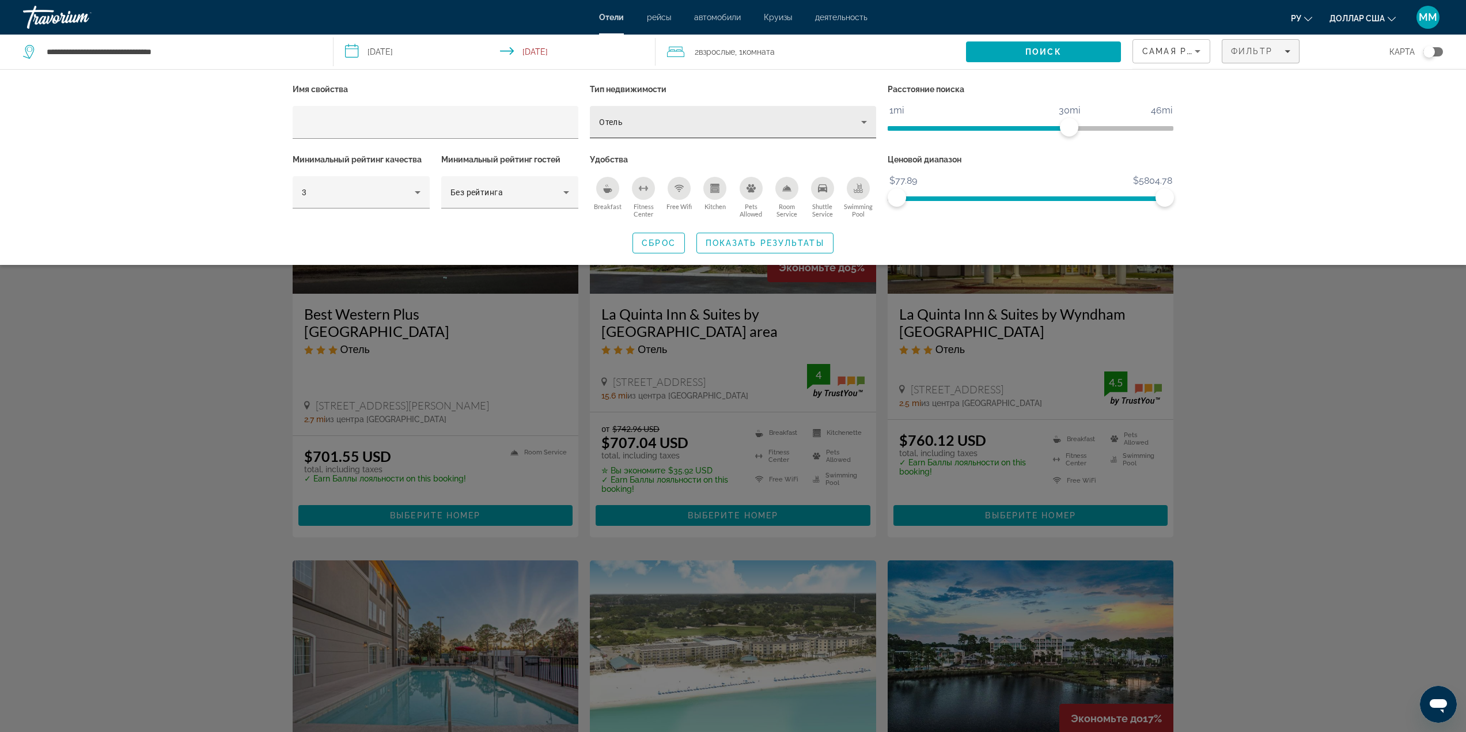
click at [751, 108] on div "Отель" at bounding box center [733, 122] width 268 height 32
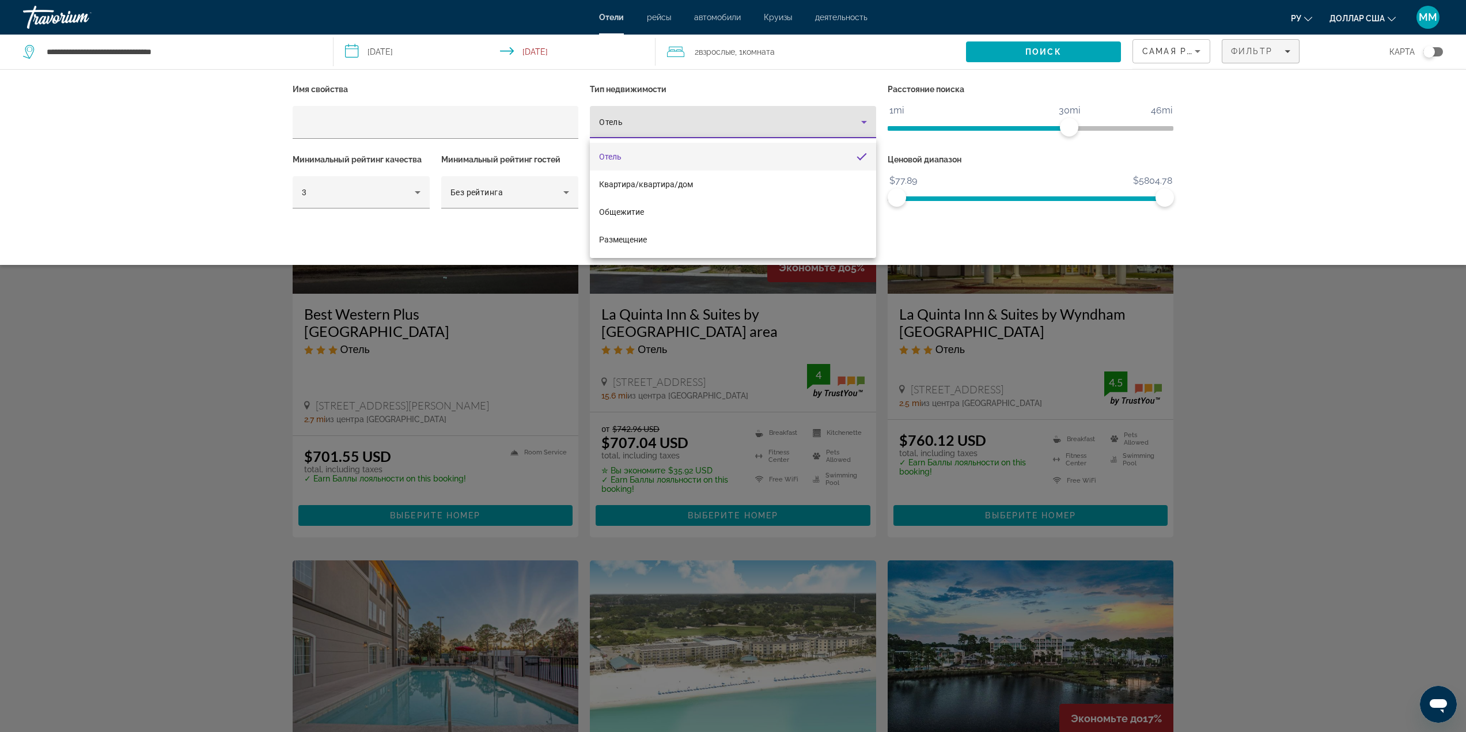
click at [769, 77] on div at bounding box center [733, 366] width 1466 height 732
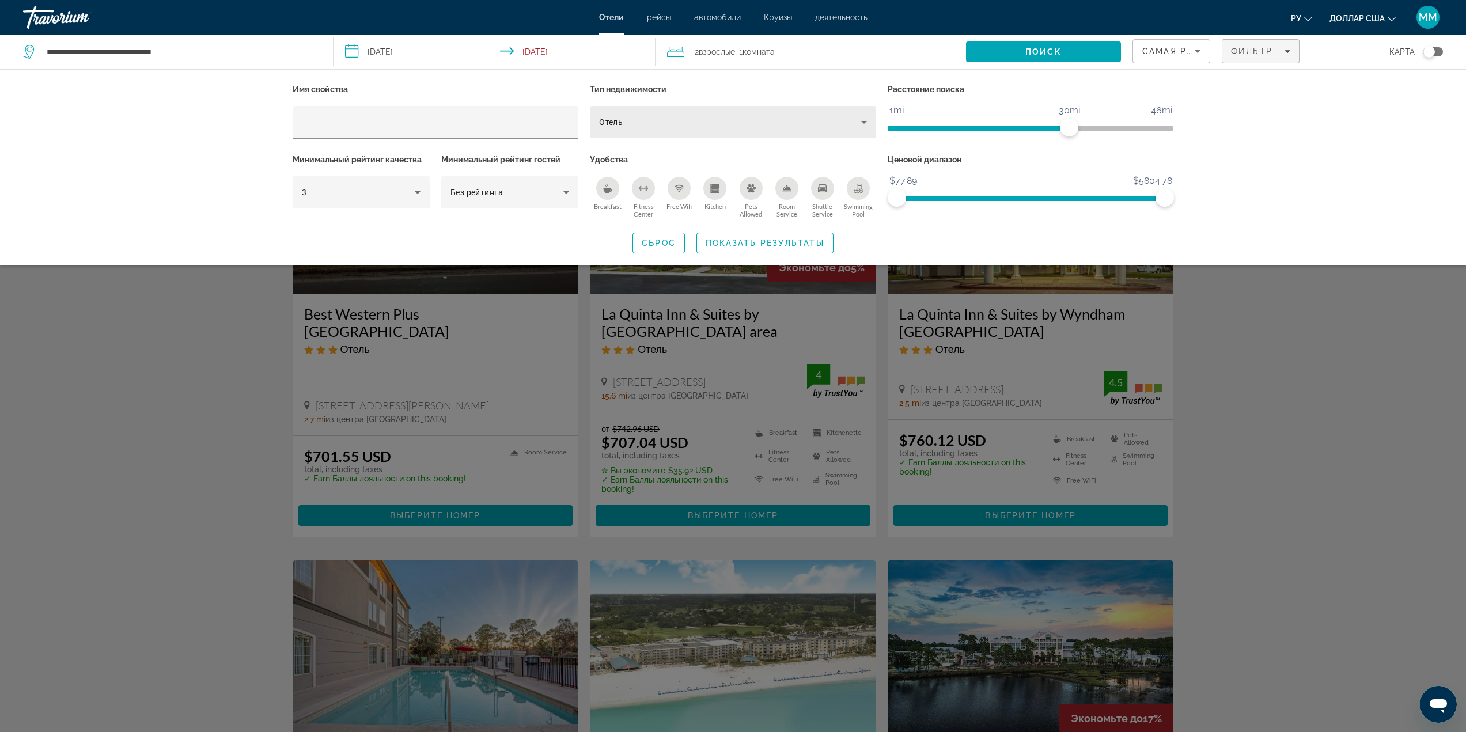
click at [813, 130] on div "Отель" at bounding box center [733, 122] width 268 height 32
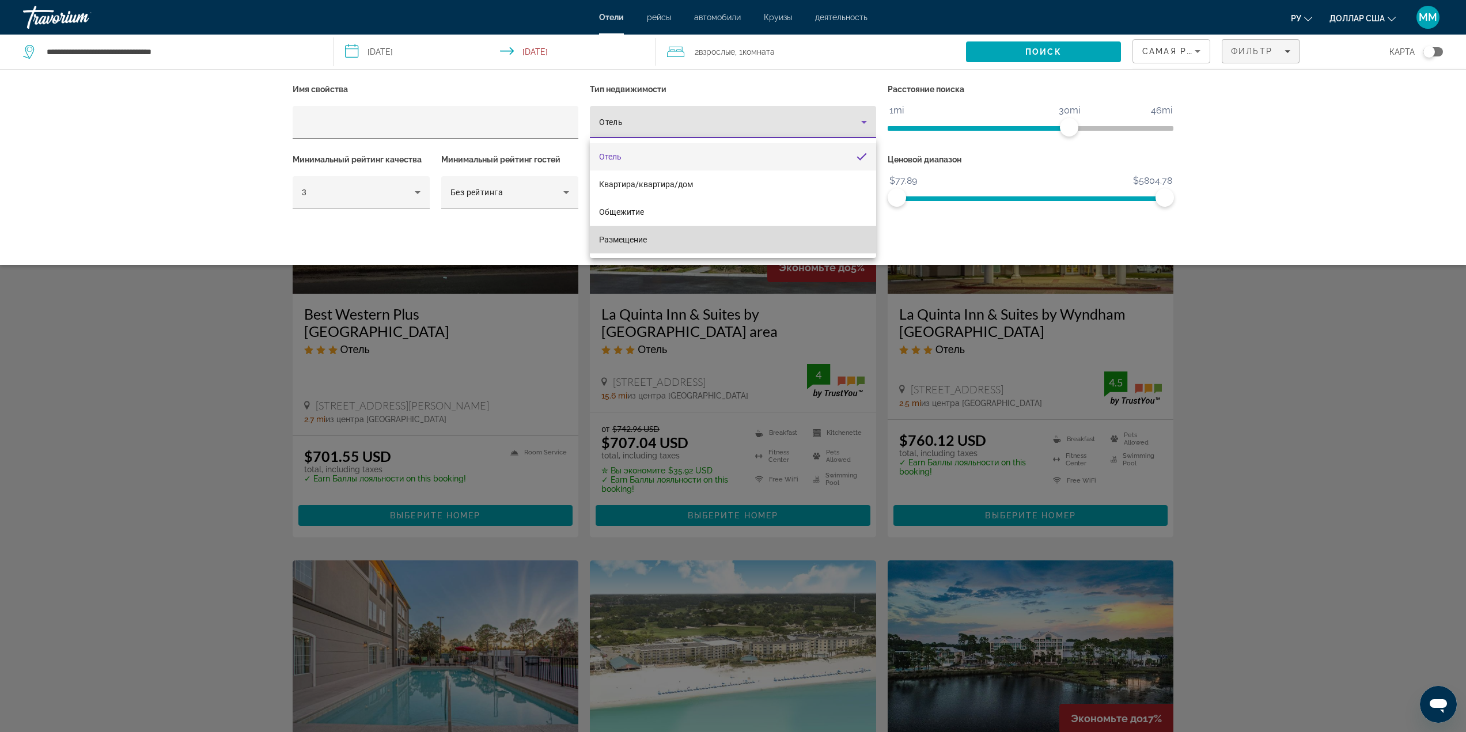
click at [795, 242] on mat-option "Размещение" at bounding box center [733, 240] width 286 height 28
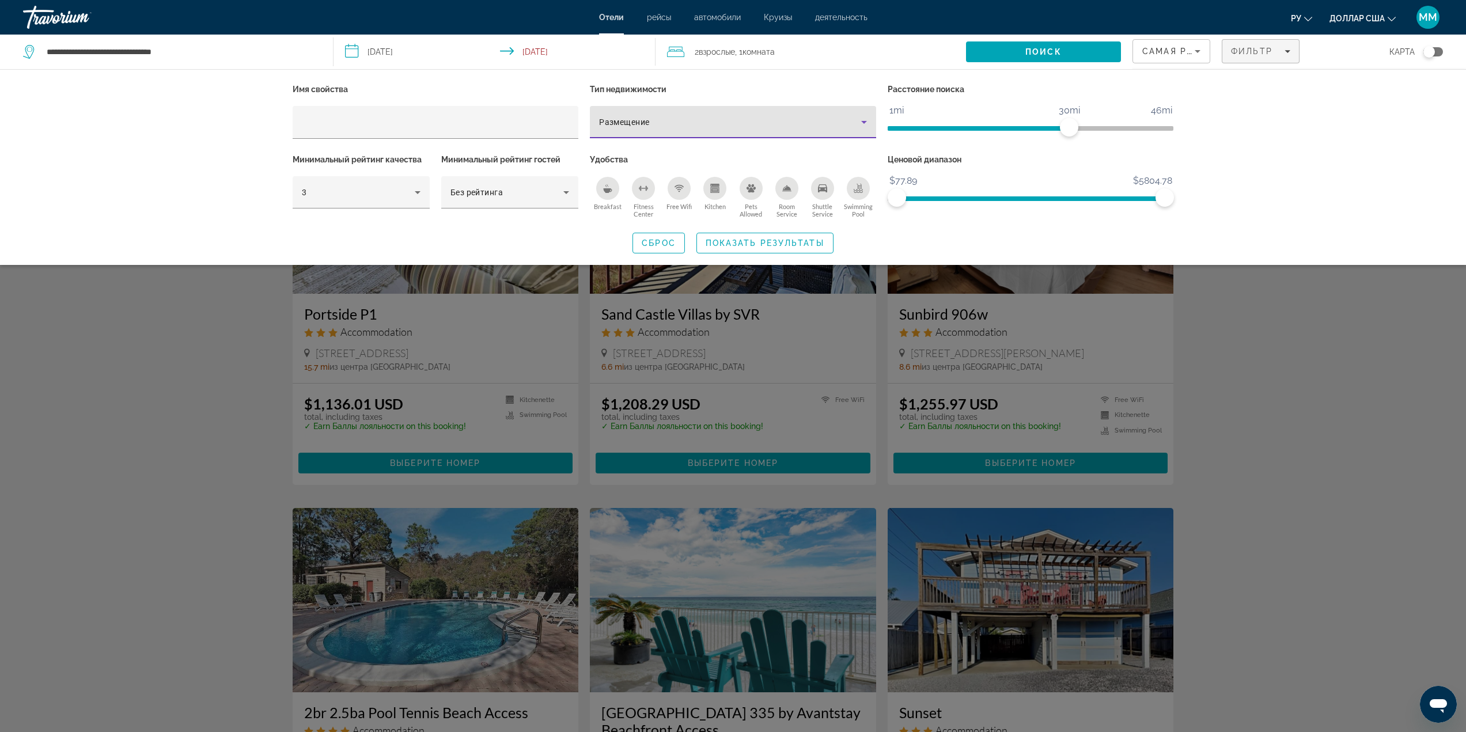
click at [796, 123] on div "Размещение" at bounding box center [730, 122] width 262 height 14
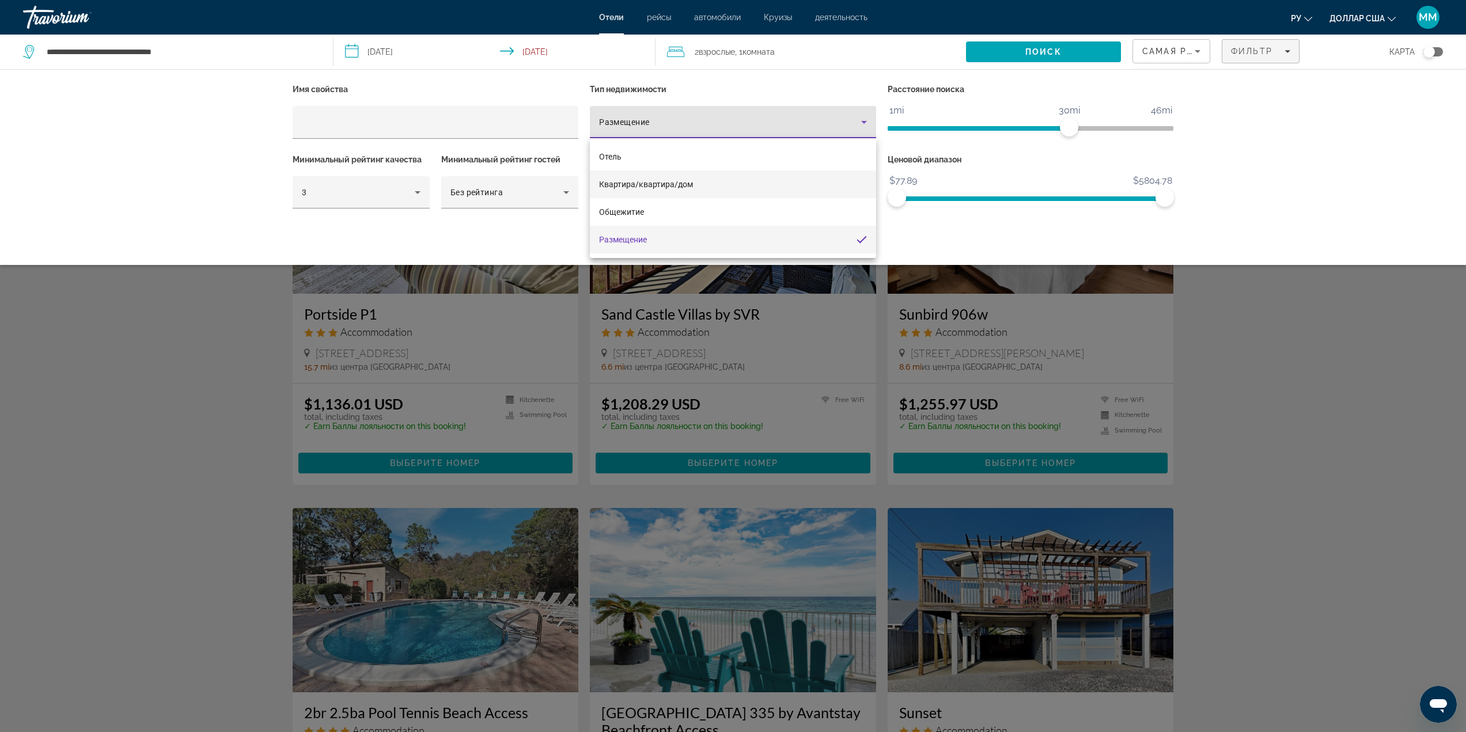
click at [735, 186] on mat-option "Квартира/квартира/дом" at bounding box center [733, 185] width 286 height 28
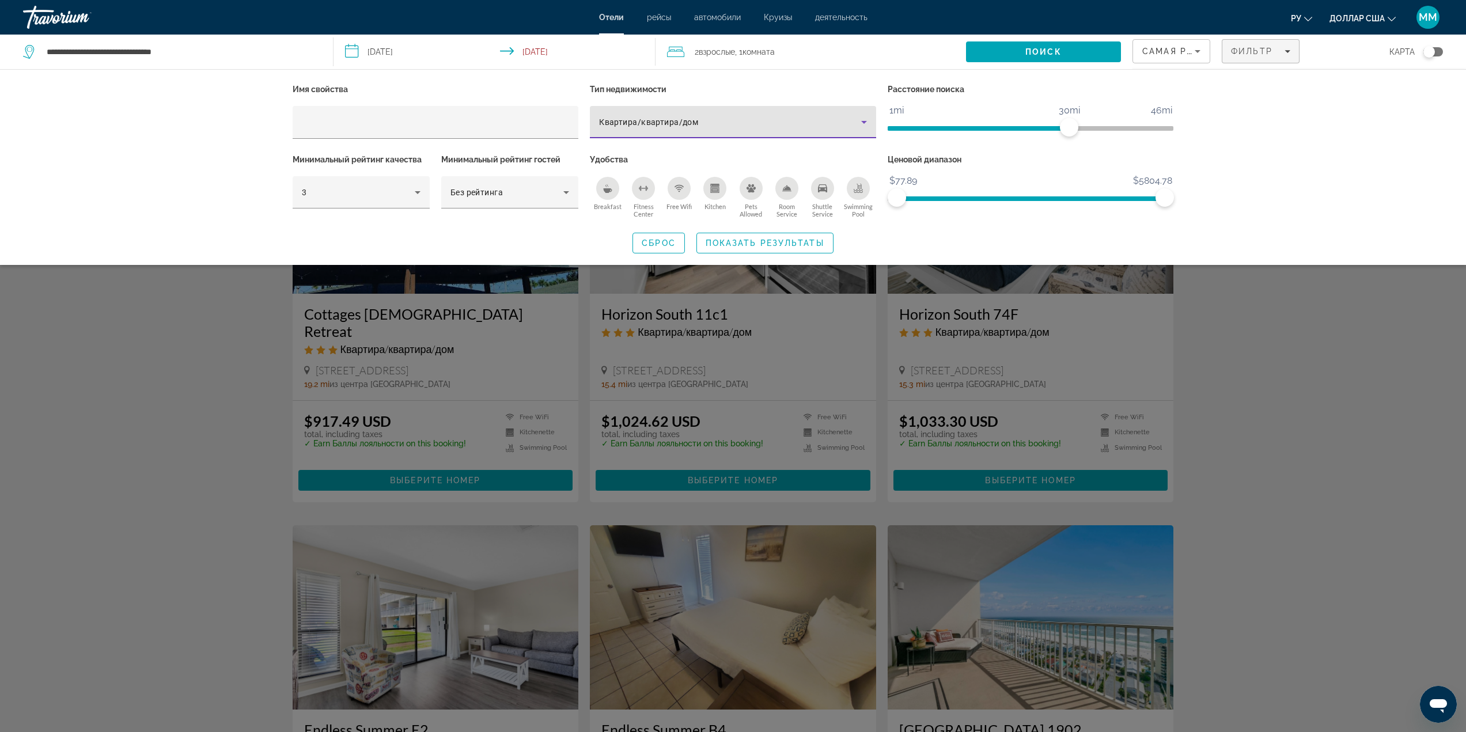
click at [668, 119] on span "Квартира/квартира/дом" at bounding box center [648, 122] width 99 height 9
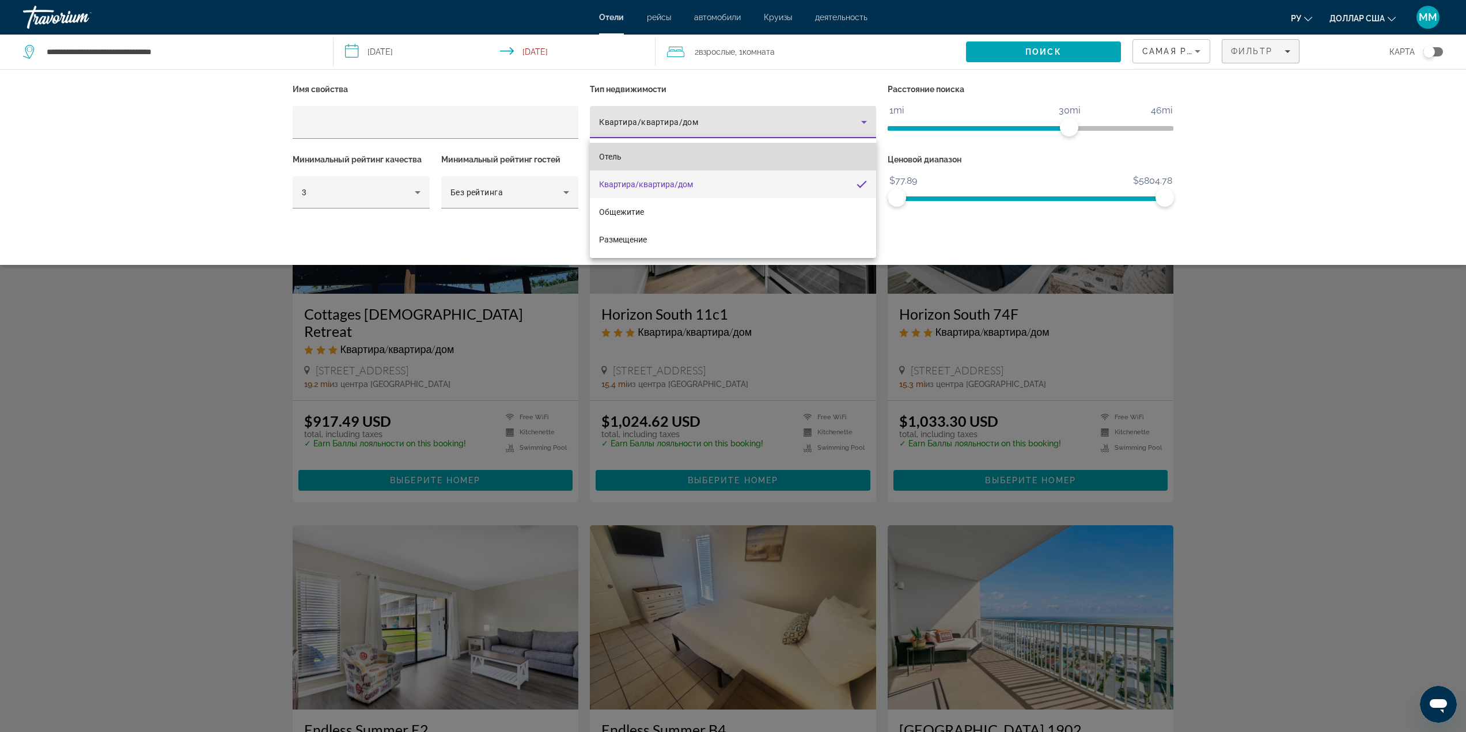
drag, startPoint x: 635, startPoint y: 147, endPoint x: 636, endPoint y: 153, distance: 6.4
click at [636, 149] on mat-option "Отель" at bounding box center [733, 157] width 286 height 28
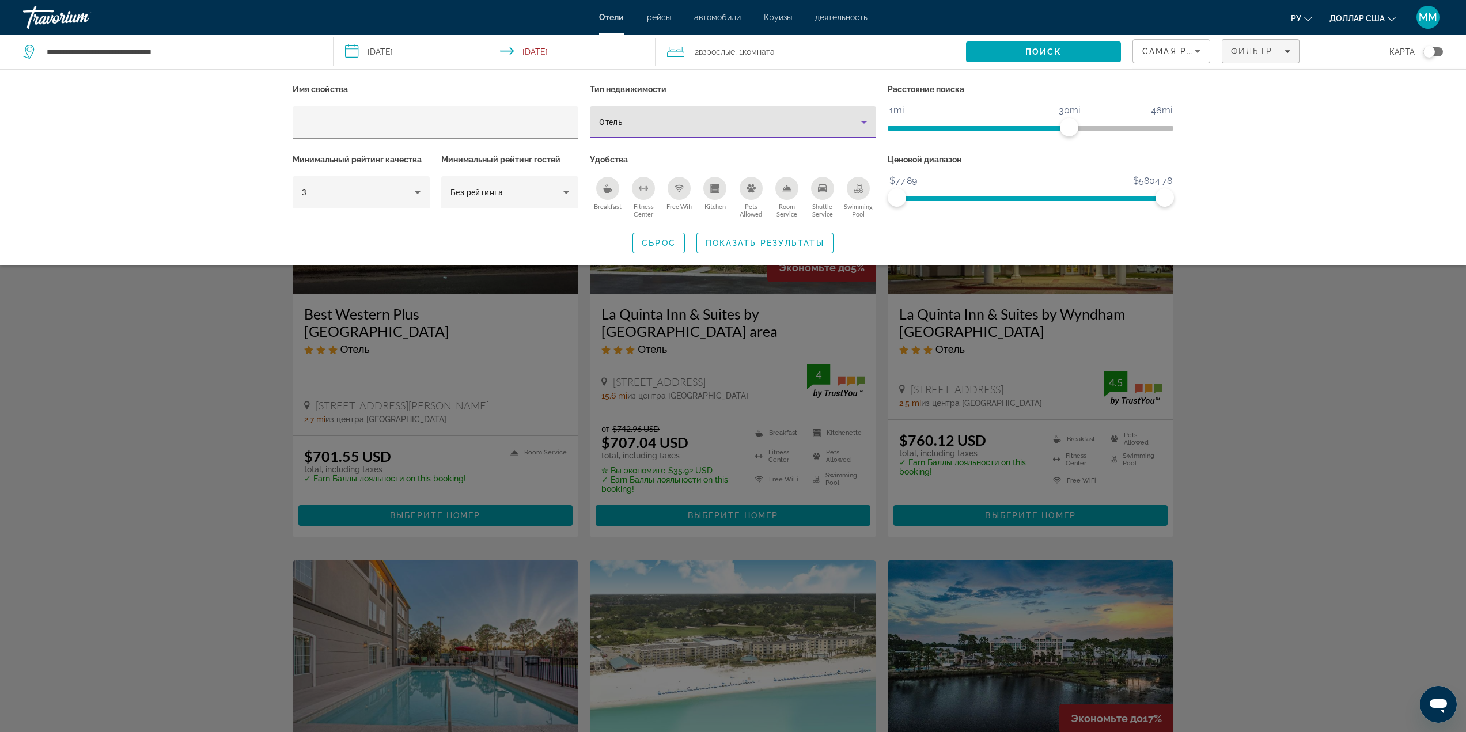
click at [1435, 51] on div "Toggle map" at bounding box center [1430, 52] width 12 height 12
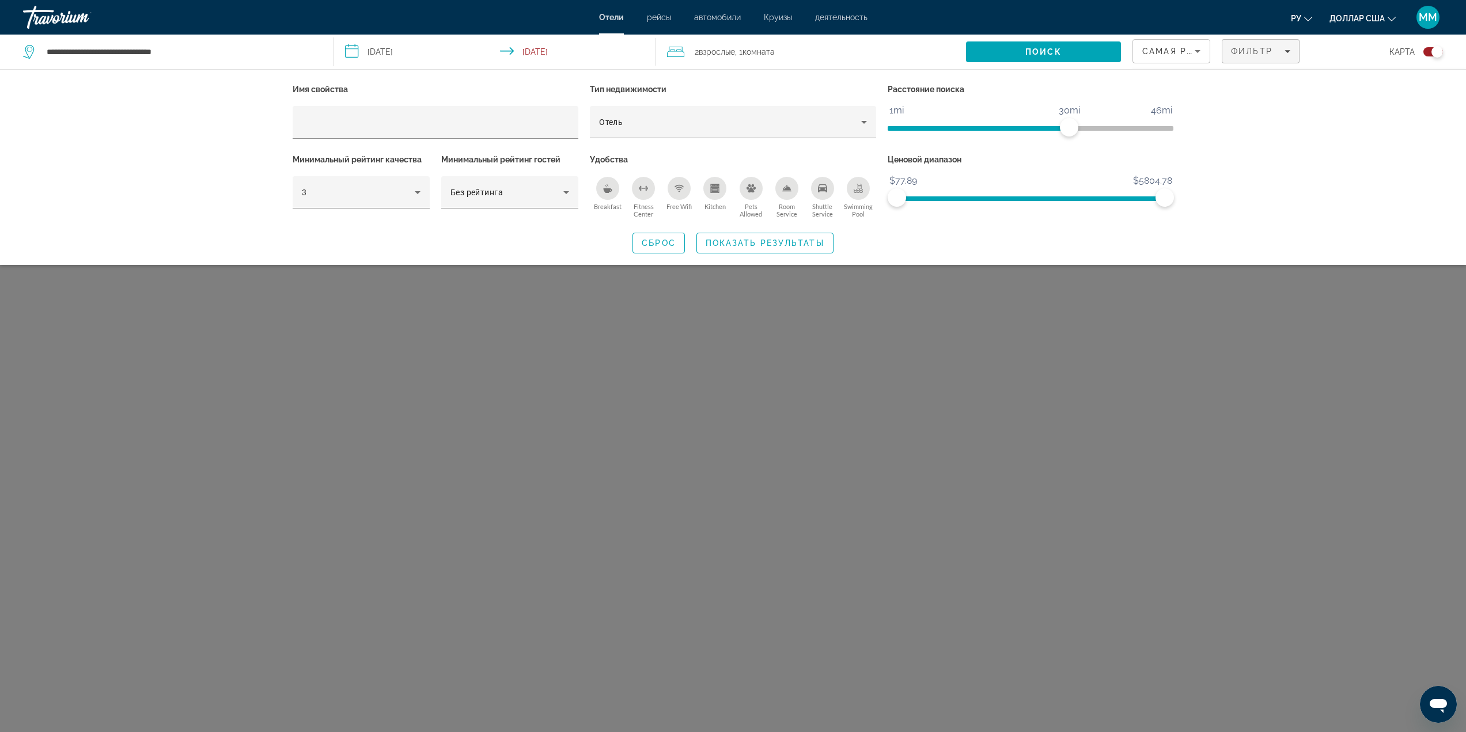
scroll to position [69, 0]
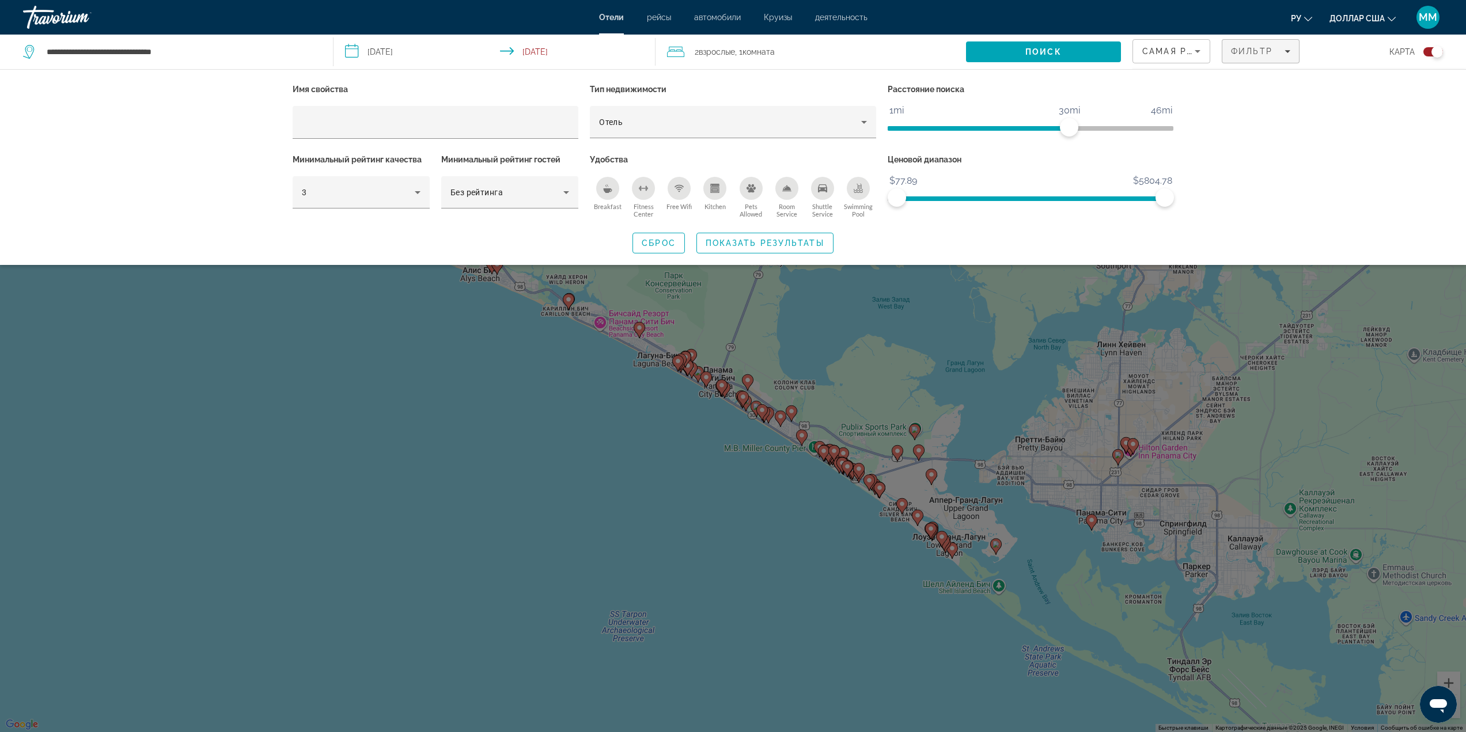
click at [1430, 51] on div "Toggle map" at bounding box center [1434, 51] width 20 height 9
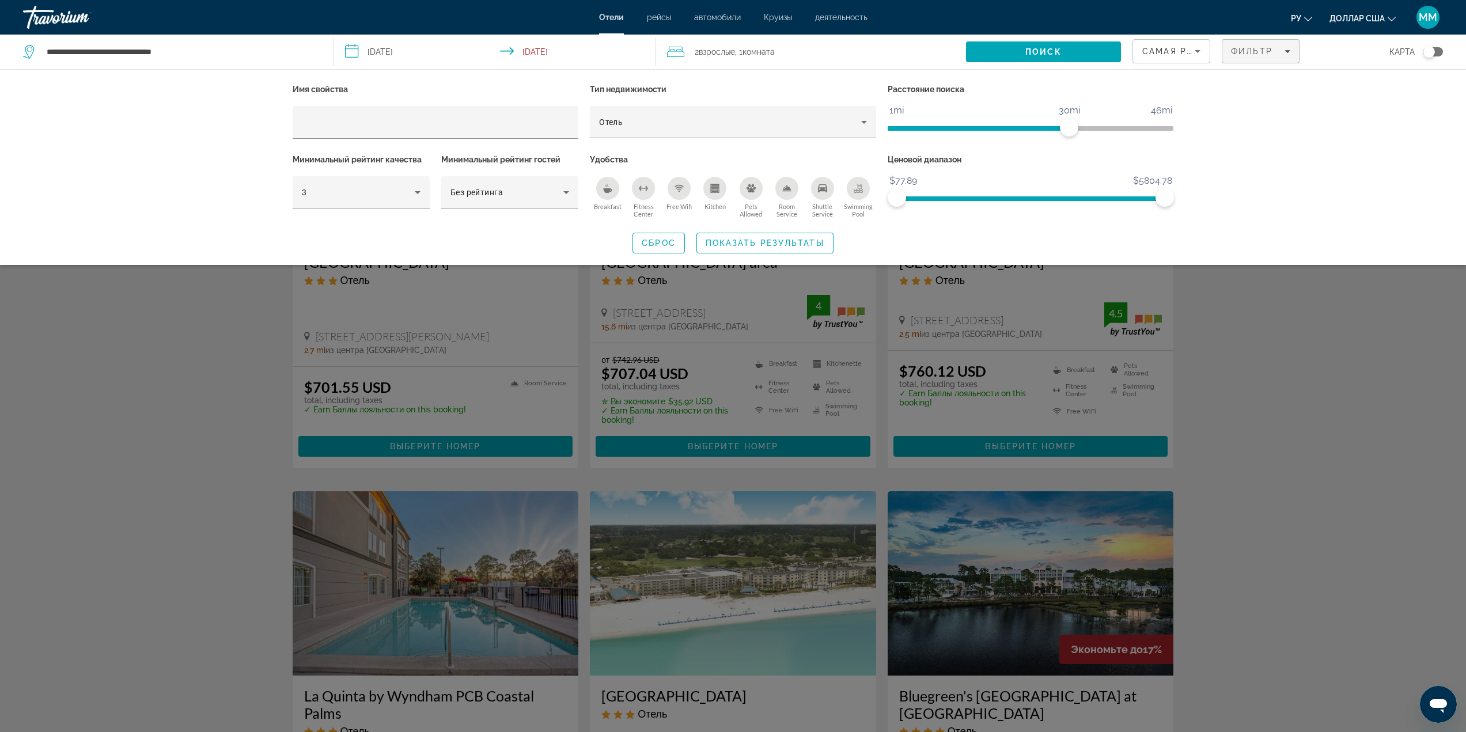
scroll to position [81, 0]
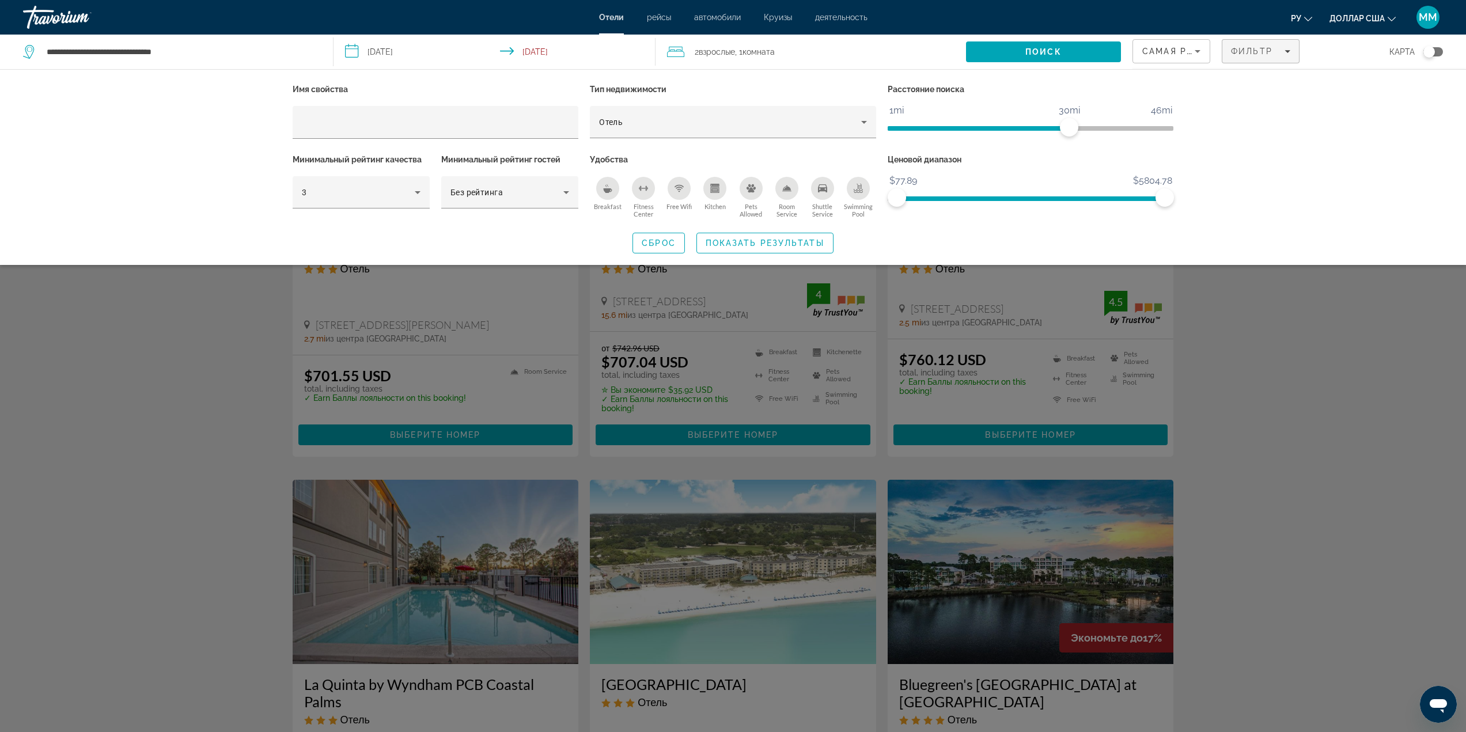
click at [1440, 50] on div "Toggle map" at bounding box center [1434, 51] width 20 height 9
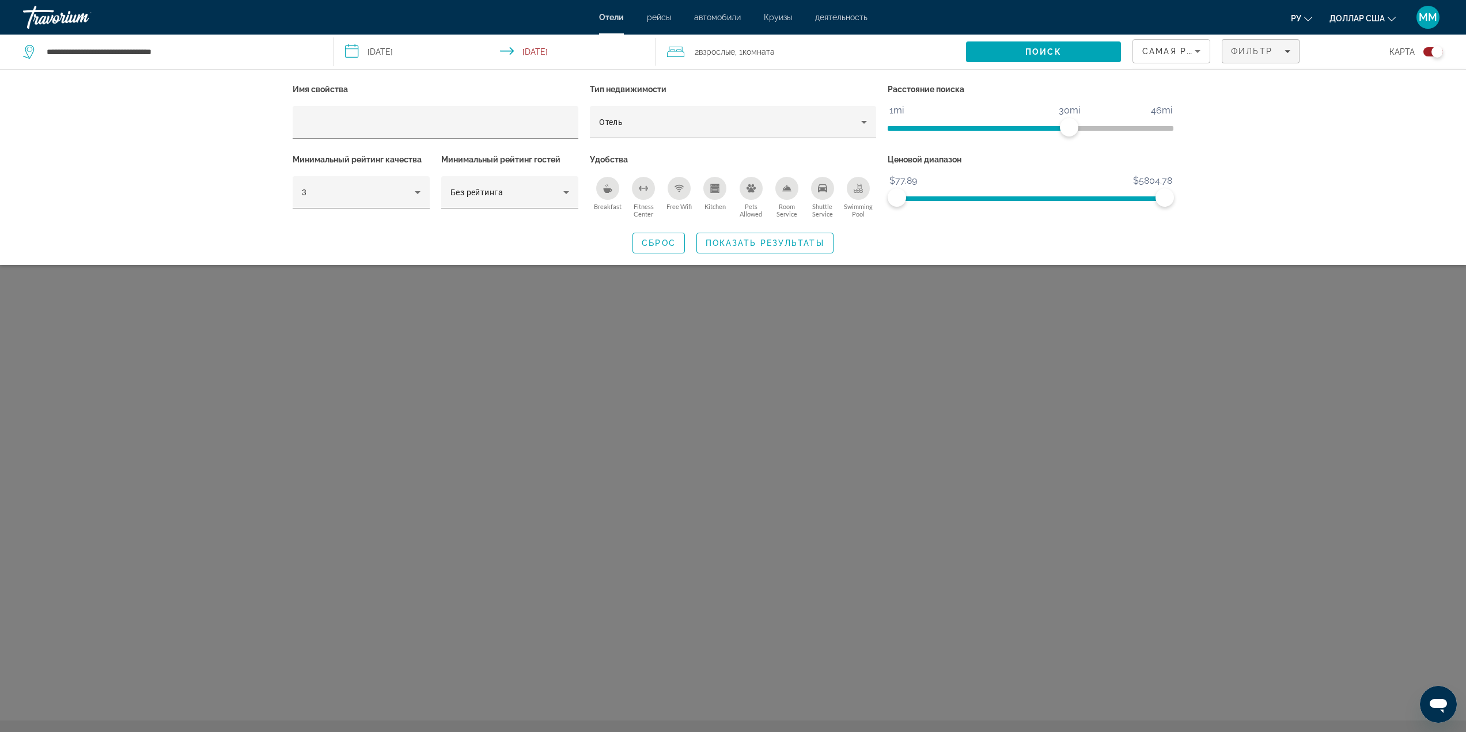
scroll to position [69, 0]
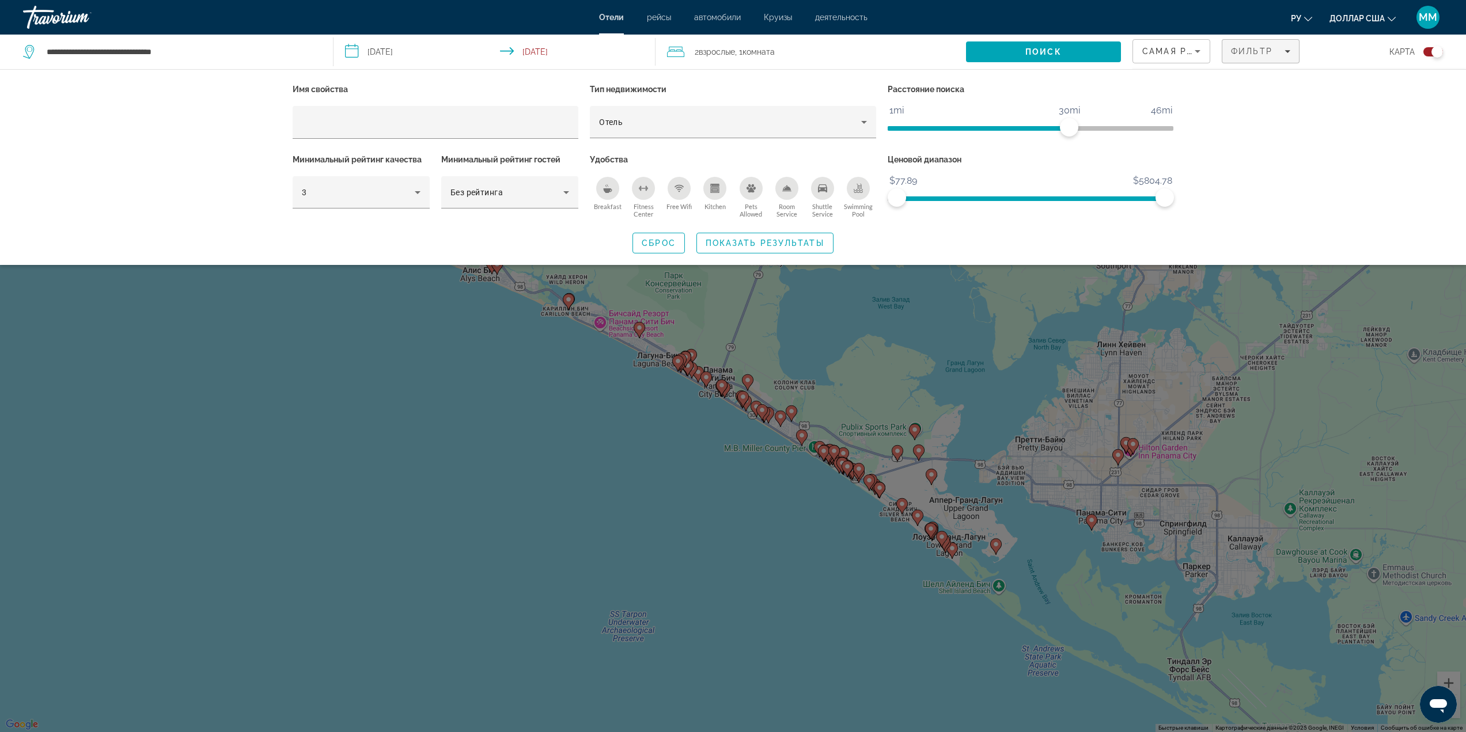
click at [937, 568] on div "Search widget" at bounding box center [733, 452] width 1466 height 559
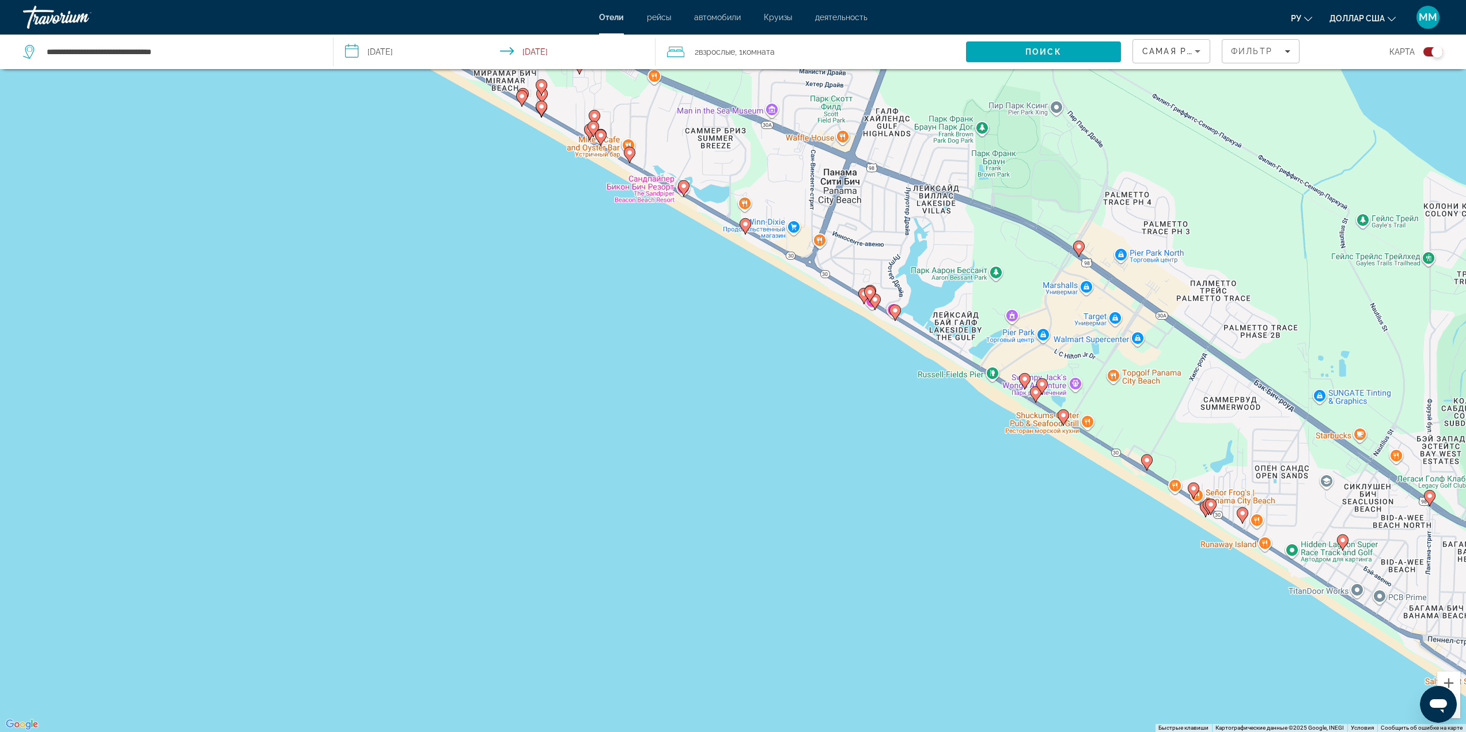
click at [895, 313] on image "Основное содержание" at bounding box center [895, 310] width 7 height 7
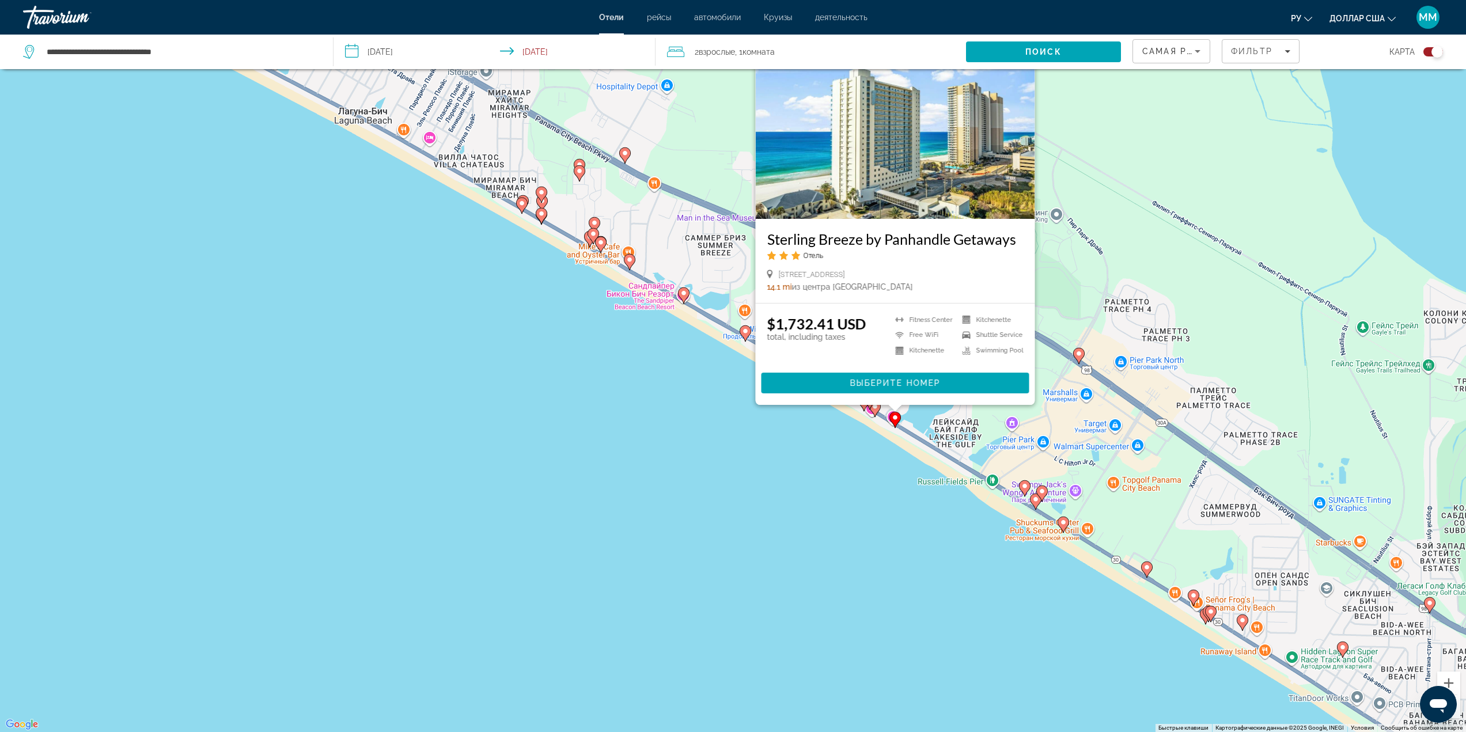
click at [853, 551] on div "Чтобы активировать перетаскивание с помощью клавиатуры, нажмите Alt + Ввод. Пос…" at bounding box center [733, 366] width 1466 height 732
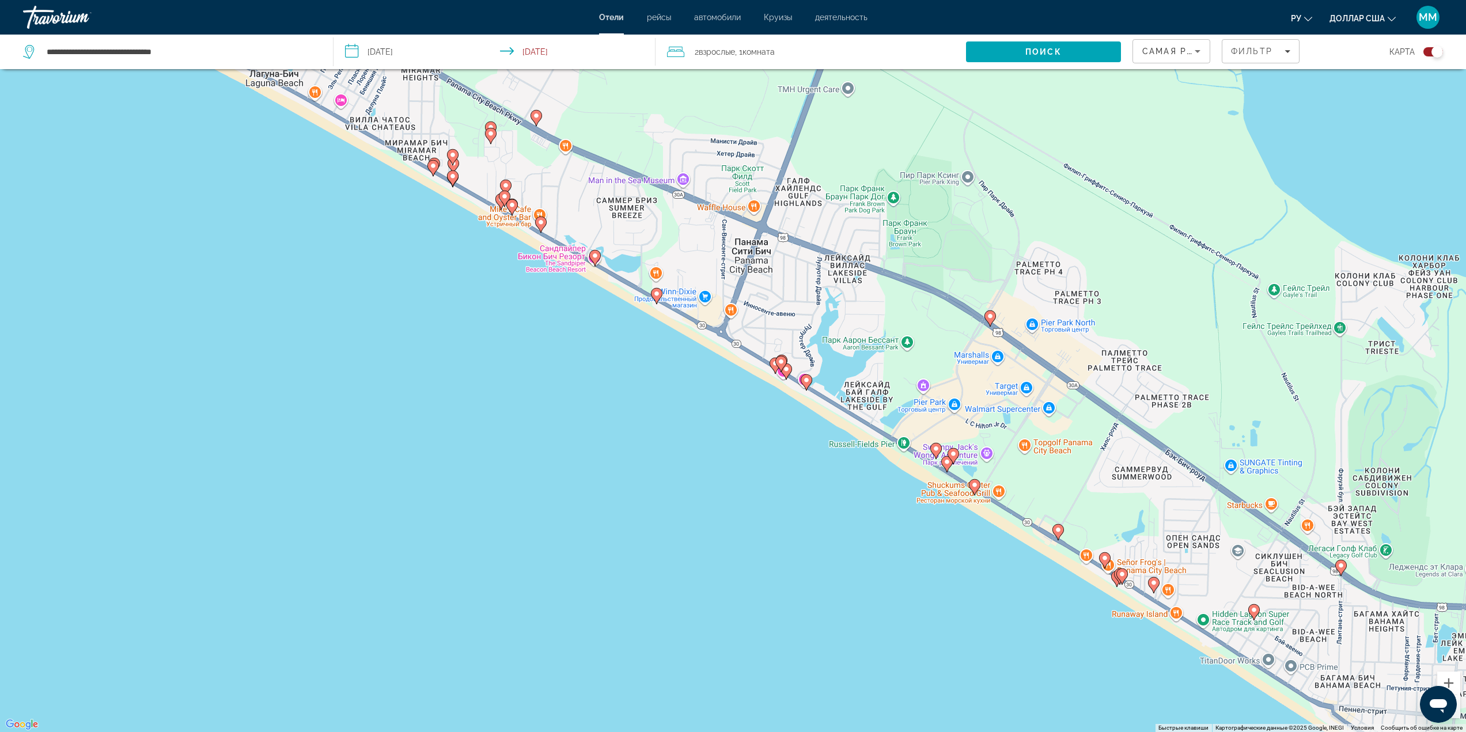
drag, startPoint x: 906, startPoint y: 546, endPoint x: 819, endPoint y: 508, distance: 95.2
click at [819, 508] on div "Чтобы активировать перетаскивание с помощью клавиатуры, нажмите Alt + Ввод. Пос…" at bounding box center [733, 366] width 1466 height 732
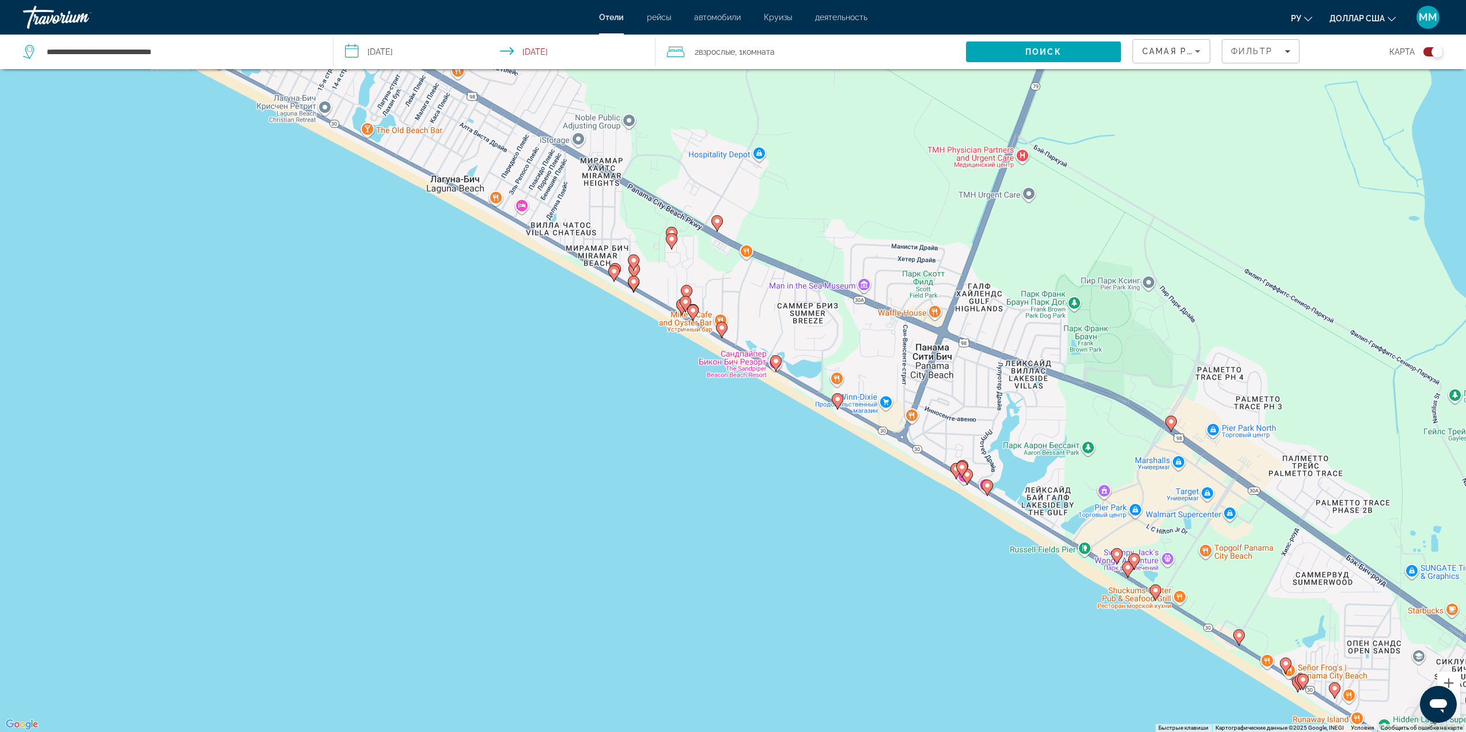
drag, startPoint x: 1039, startPoint y: 596, endPoint x: 1234, endPoint y: 709, distance: 225.9
click at [1241, 712] on div "Чтобы активировать перетаскивание с помощью клавиатуры, нажмите Alt + Ввод. Пос…" at bounding box center [733, 366] width 1466 height 732
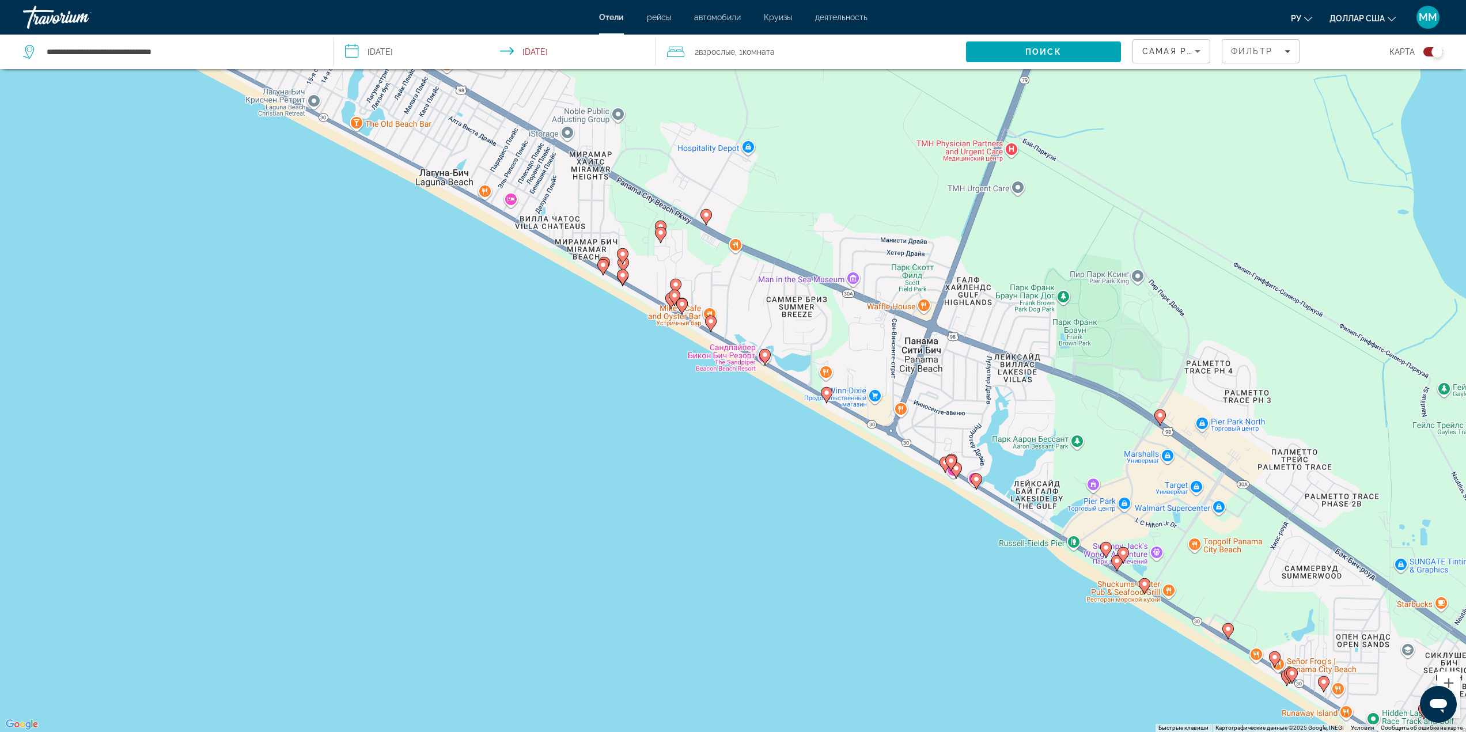
click at [1430, 50] on div "Toggle map" at bounding box center [1434, 51] width 20 height 9
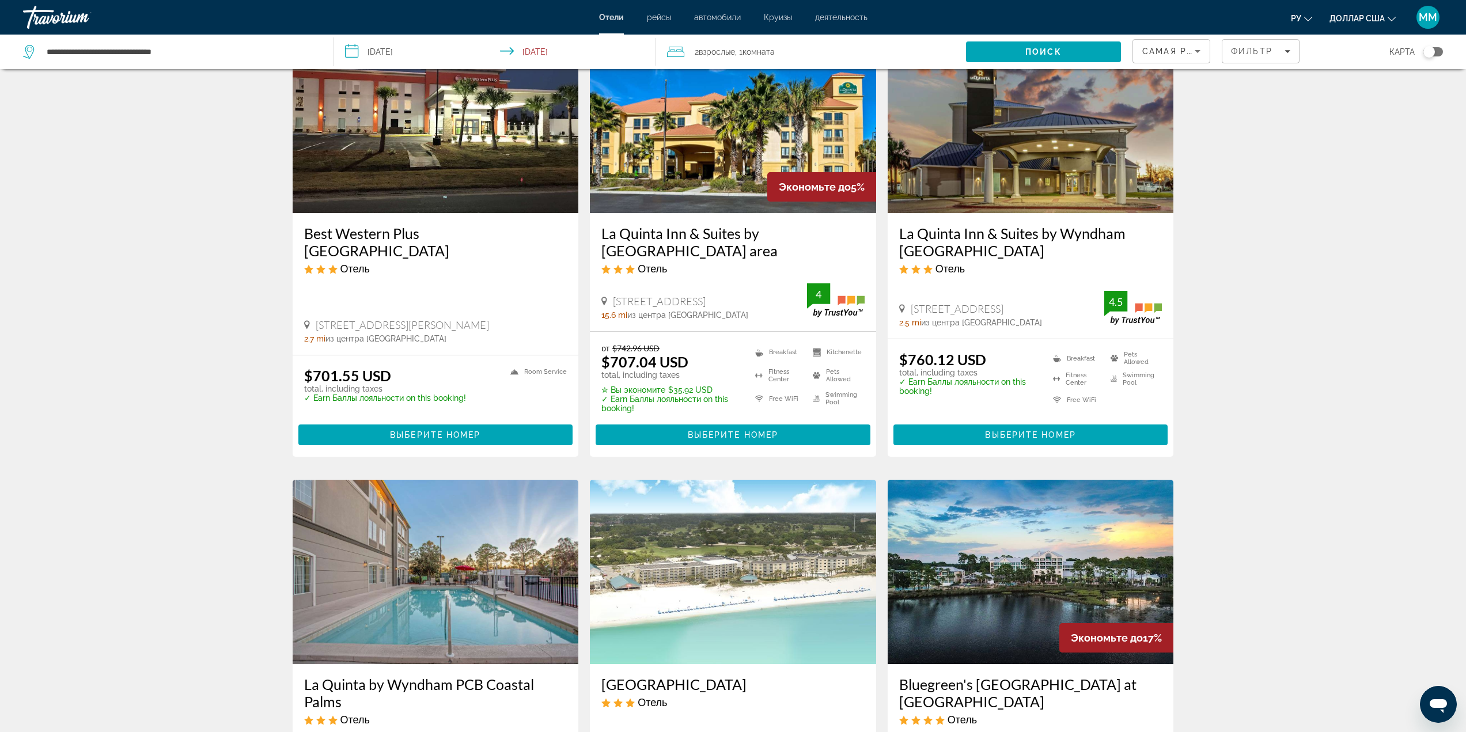
scroll to position [0, 0]
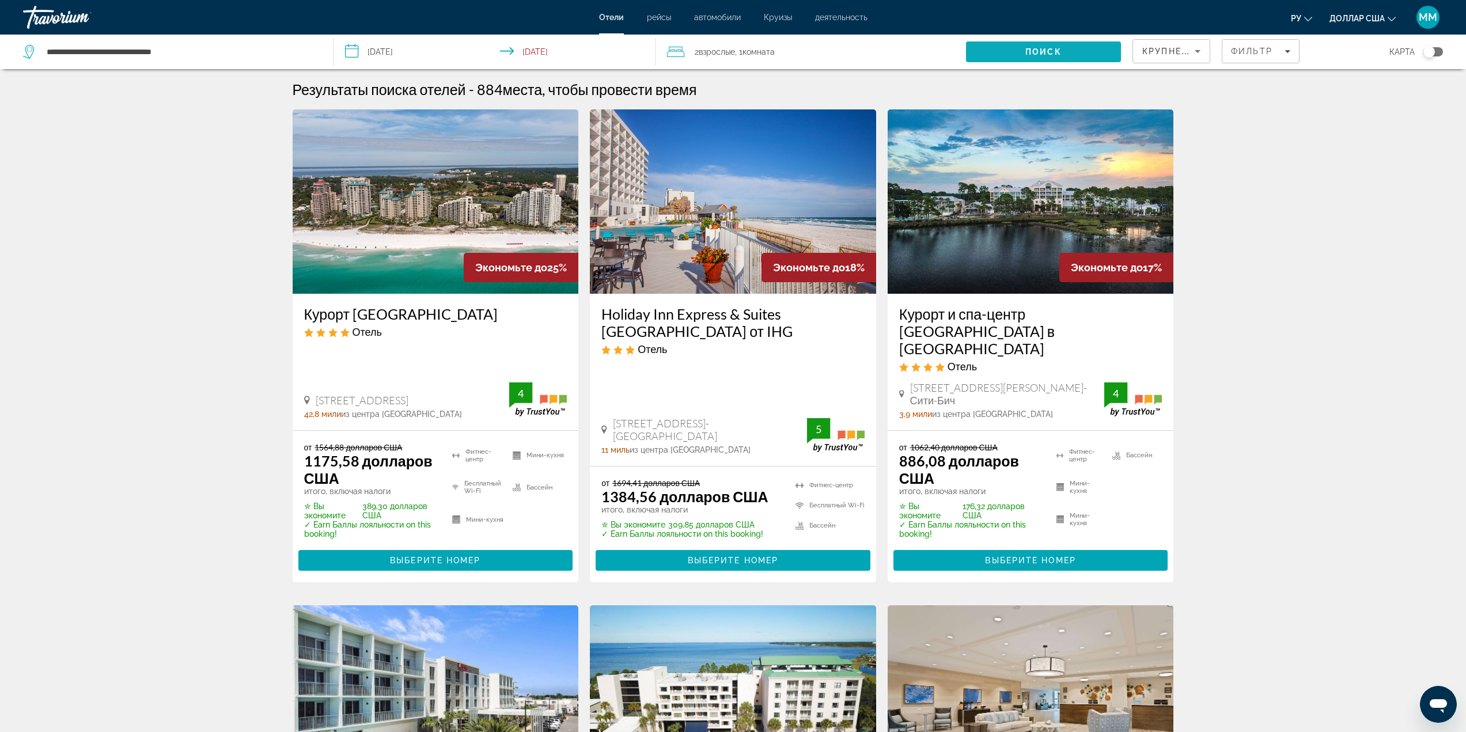
click at [1037, 59] on span "Поиск" at bounding box center [1043, 52] width 155 height 28
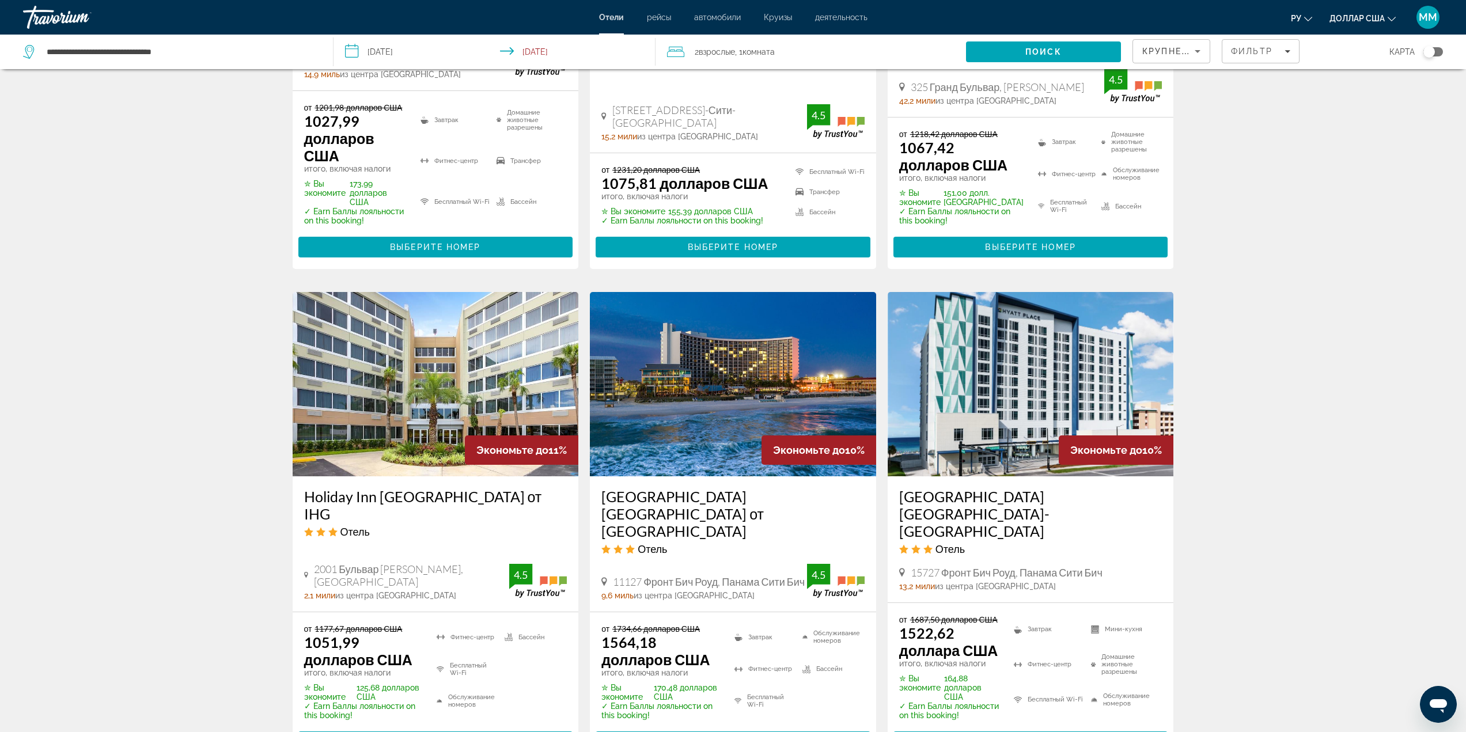
scroll to position [1325, 0]
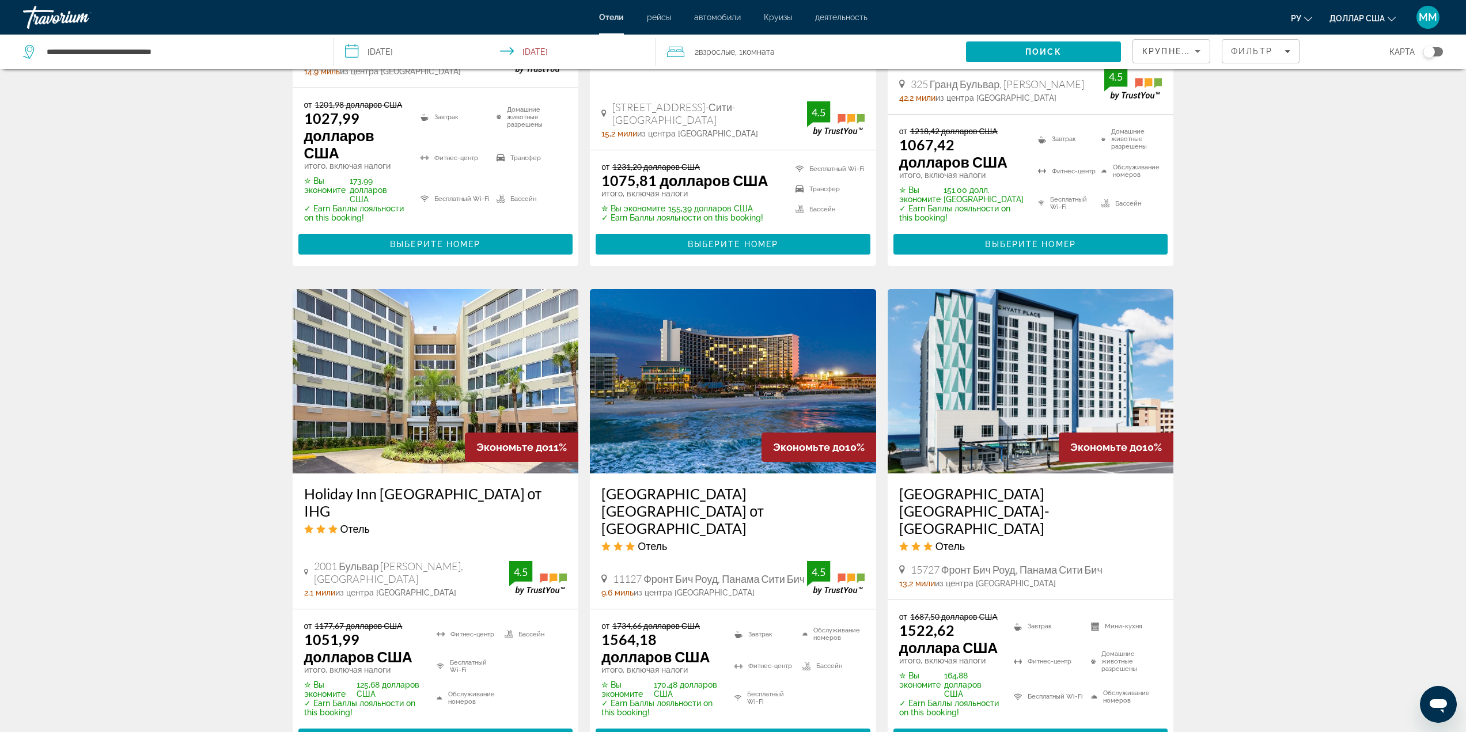
click at [719, 330] on img "Основное содержание" at bounding box center [733, 381] width 286 height 184
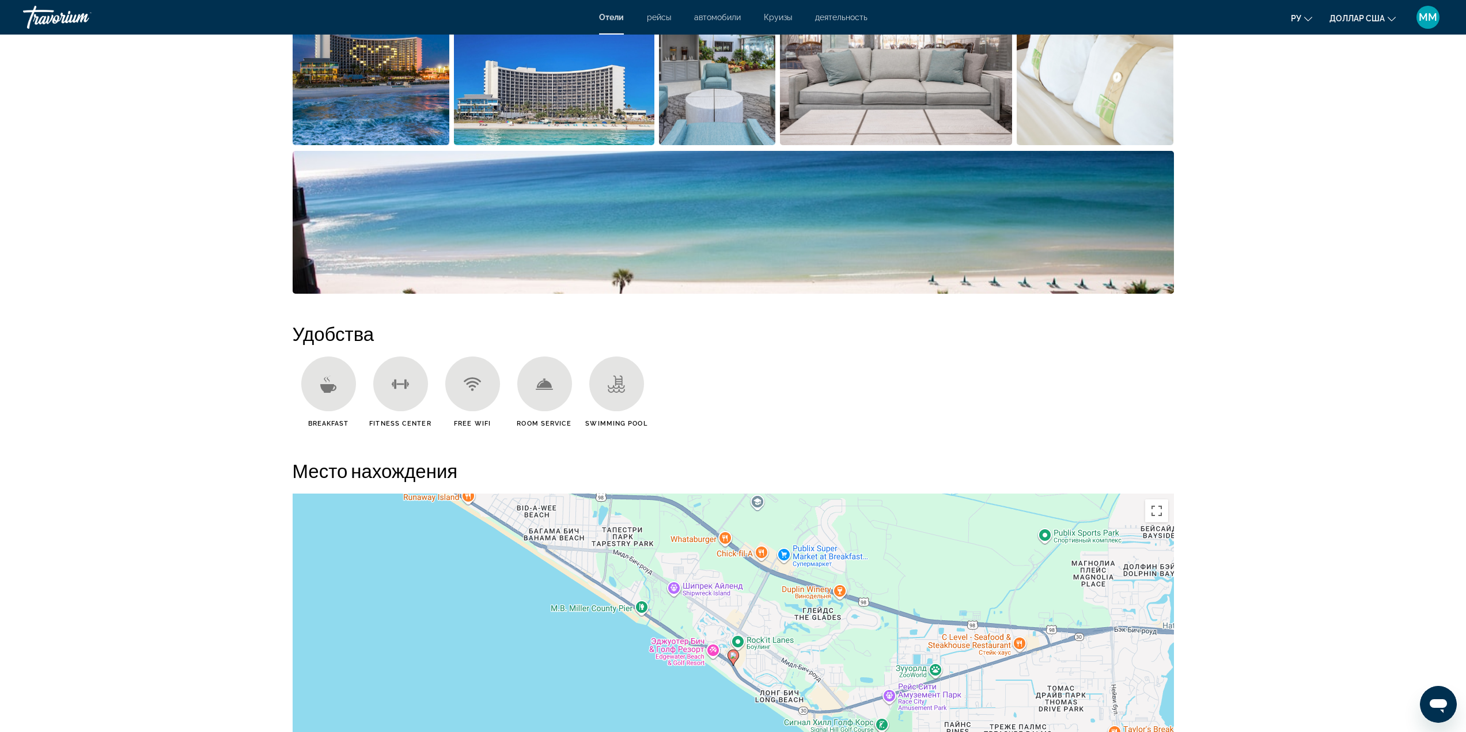
scroll to position [749, 0]
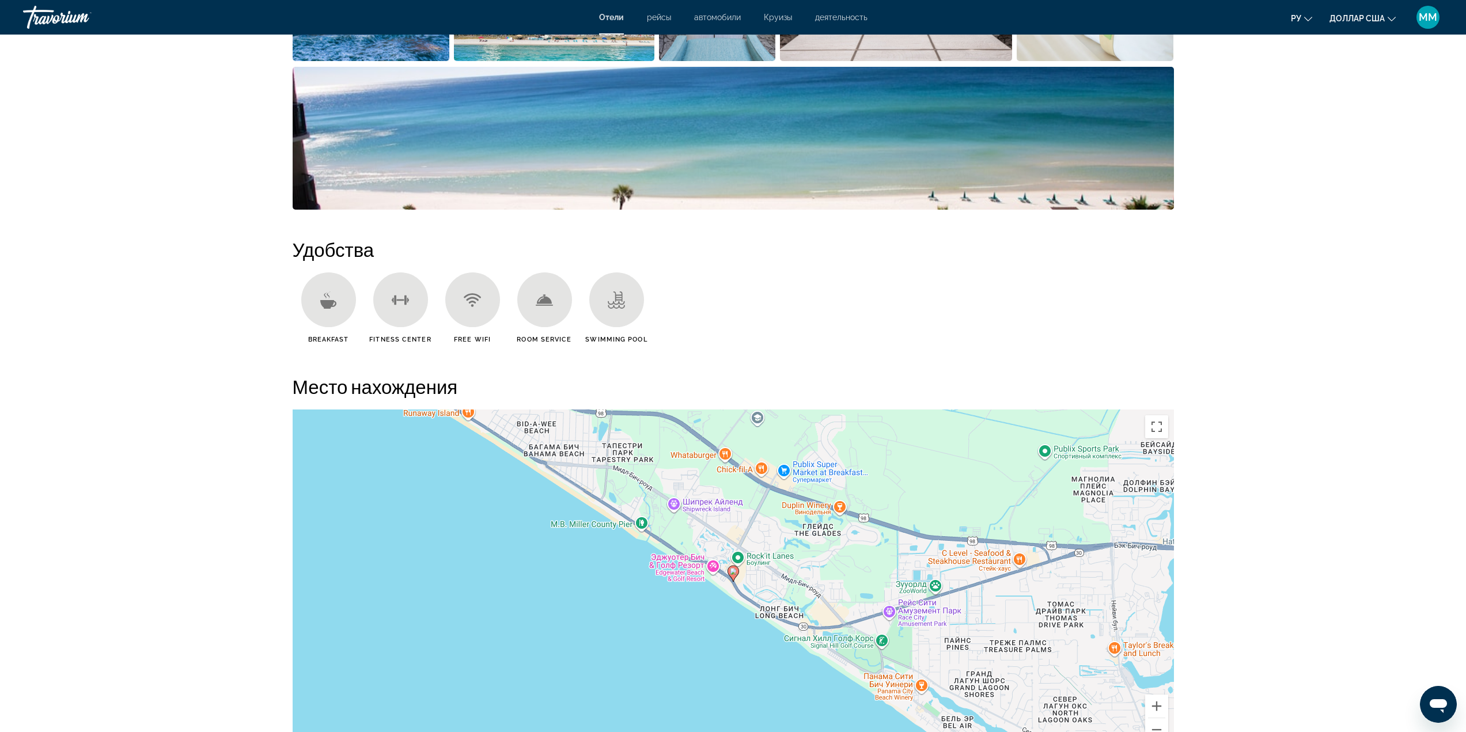
click at [325, 297] on icon "Основное содержание" at bounding box center [328, 300] width 17 height 17
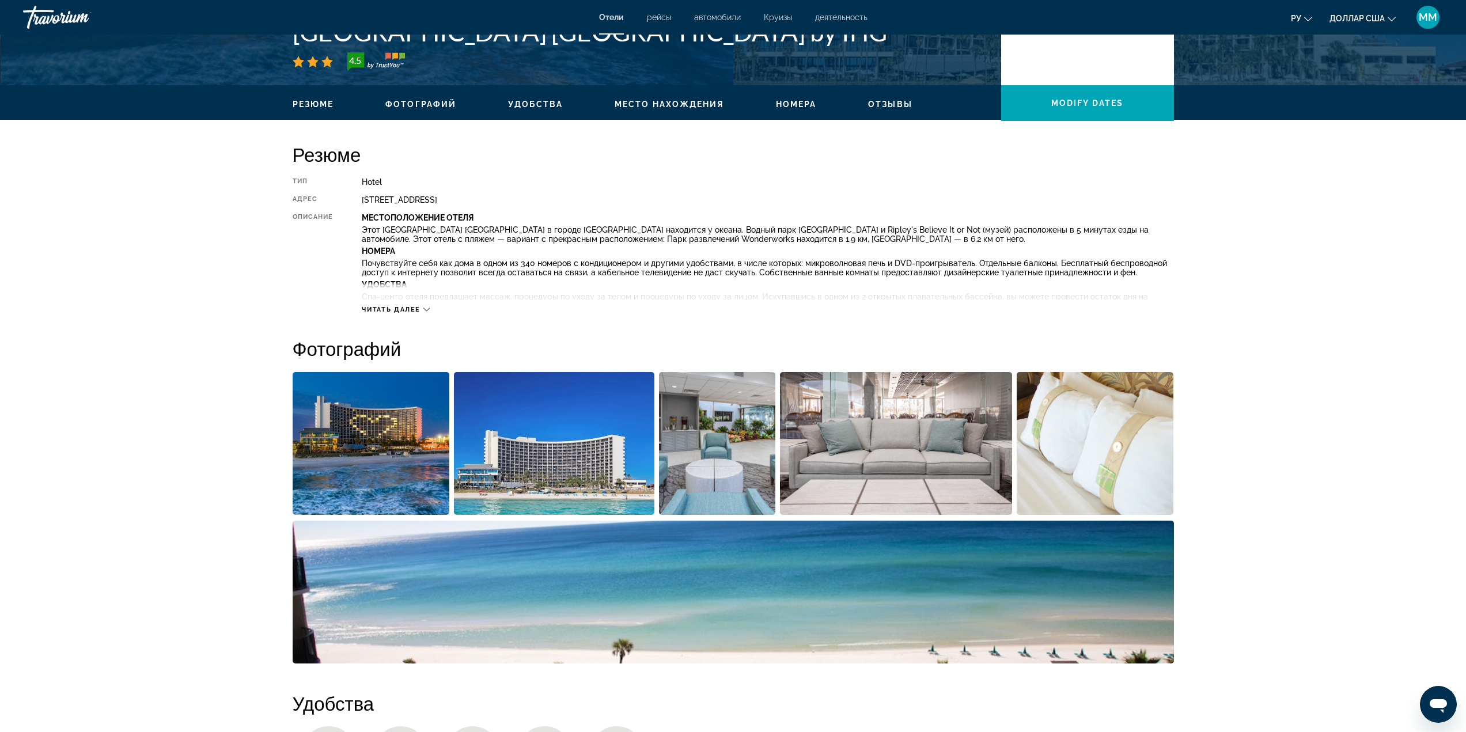
scroll to position [294, 0]
click at [395, 419] on img "Open full-screen image slider" at bounding box center [371, 444] width 157 height 143
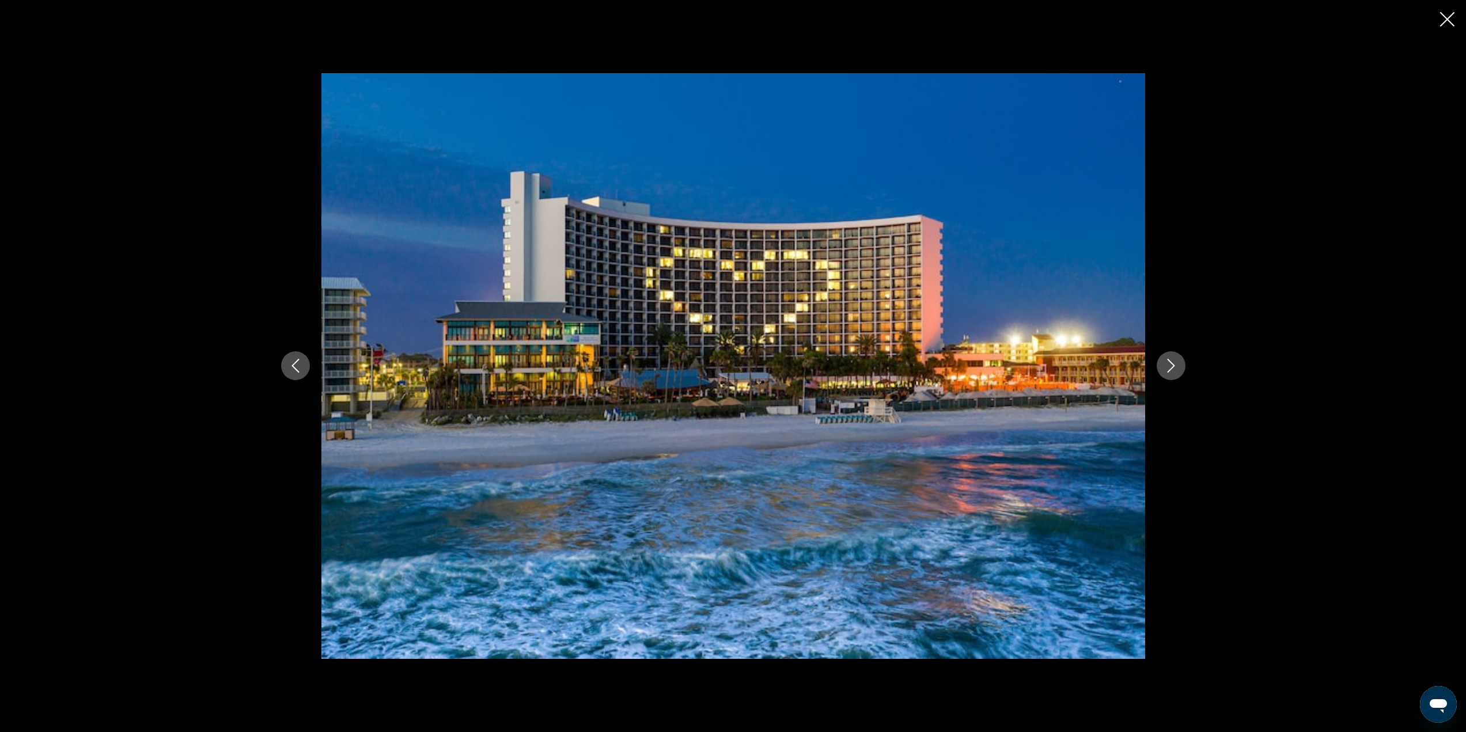
scroll to position [341, 0]
click at [1164, 364] on icon "Next image" at bounding box center [1171, 366] width 14 height 14
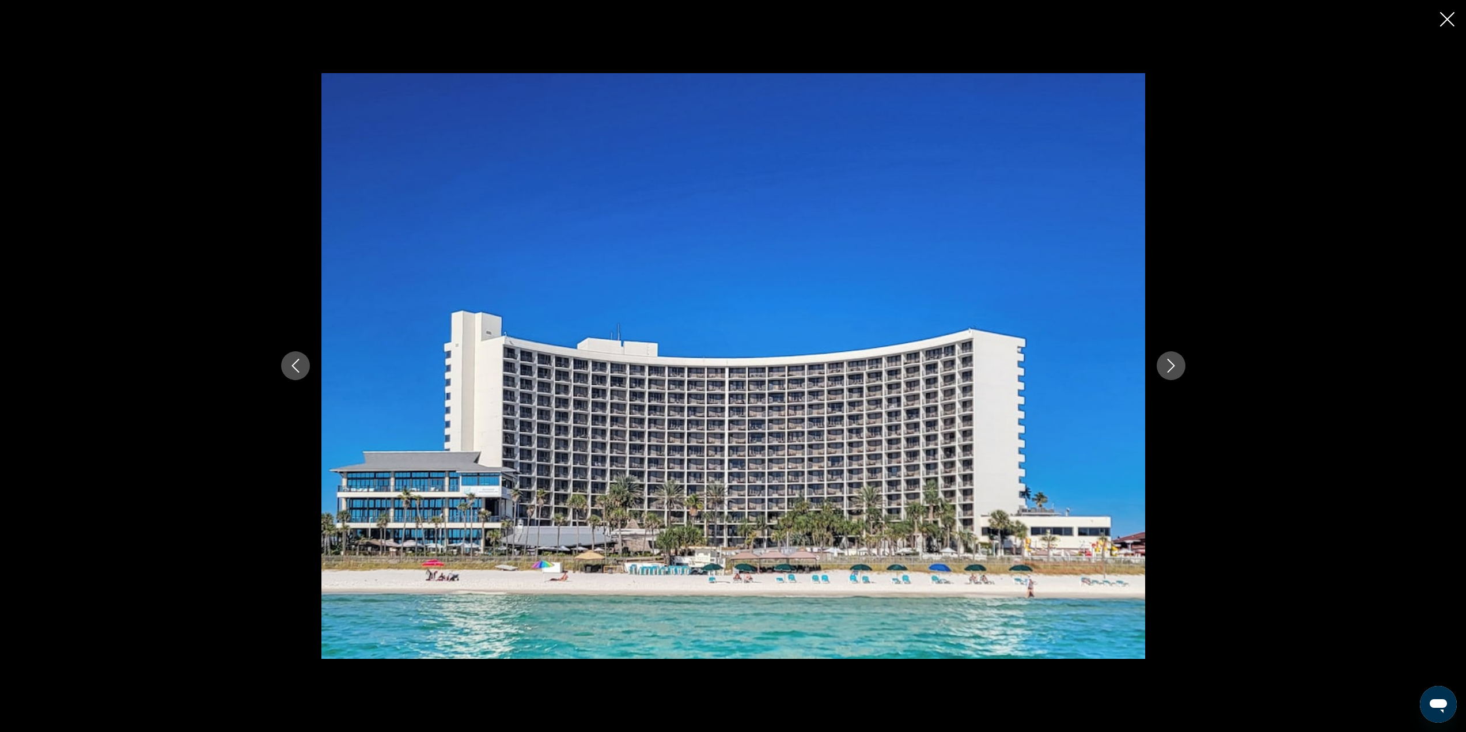
click at [1164, 364] on icon "Next image" at bounding box center [1171, 366] width 14 height 14
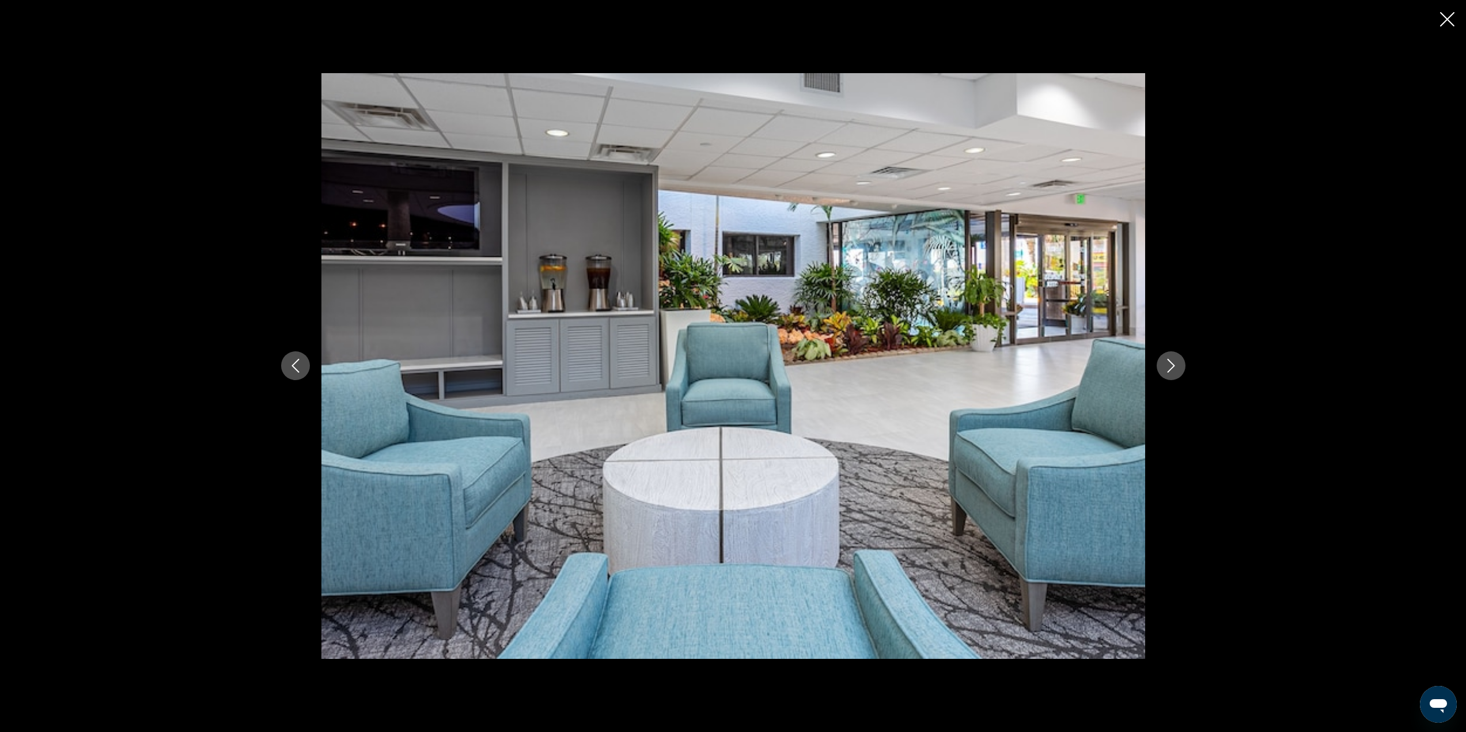
click at [1164, 364] on icon "Next image" at bounding box center [1171, 366] width 14 height 14
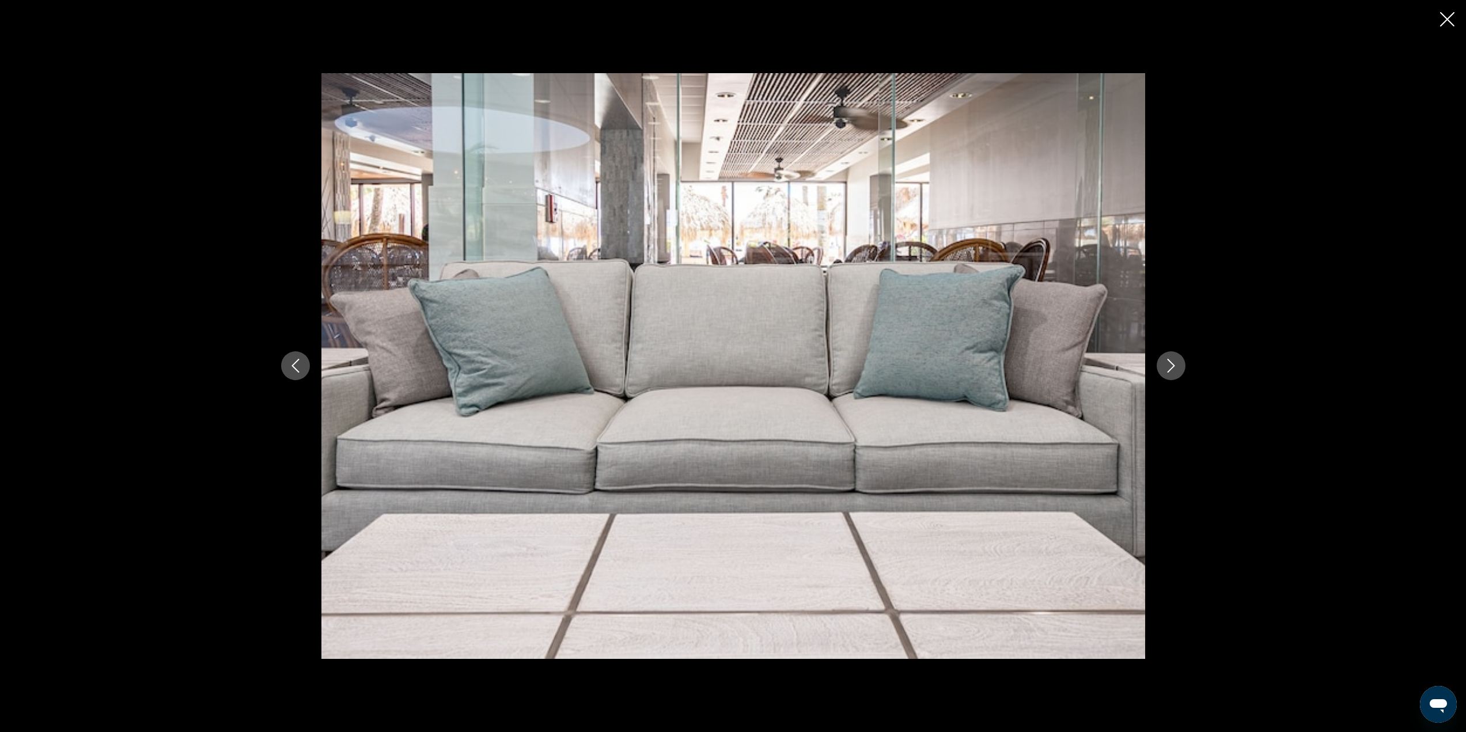
click at [1164, 364] on icon "Next image" at bounding box center [1171, 366] width 14 height 14
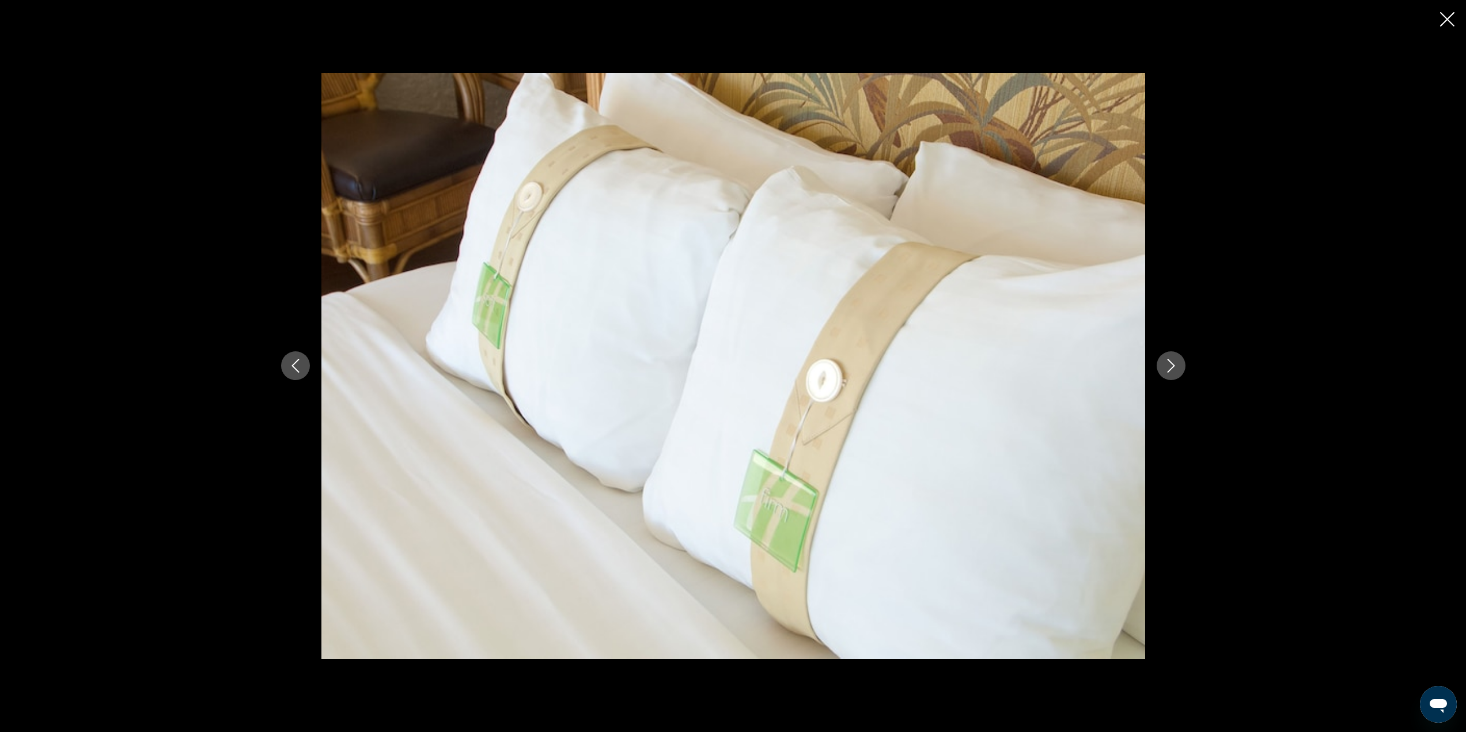
click at [1164, 364] on icon "Next image" at bounding box center [1171, 366] width 14 height 14
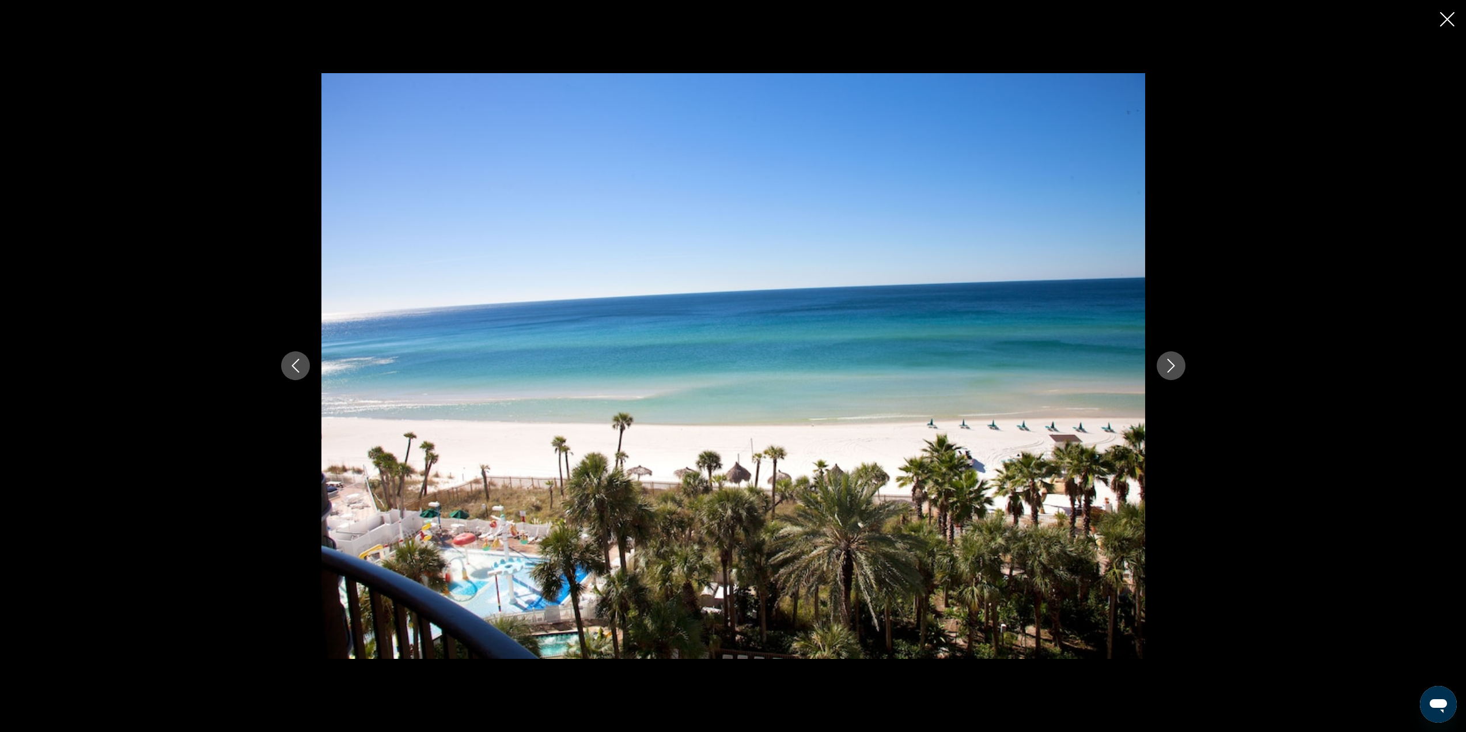
click at [1164, 364] on icon "Next image" at bounding box center [1171, 366] width 14 height 14
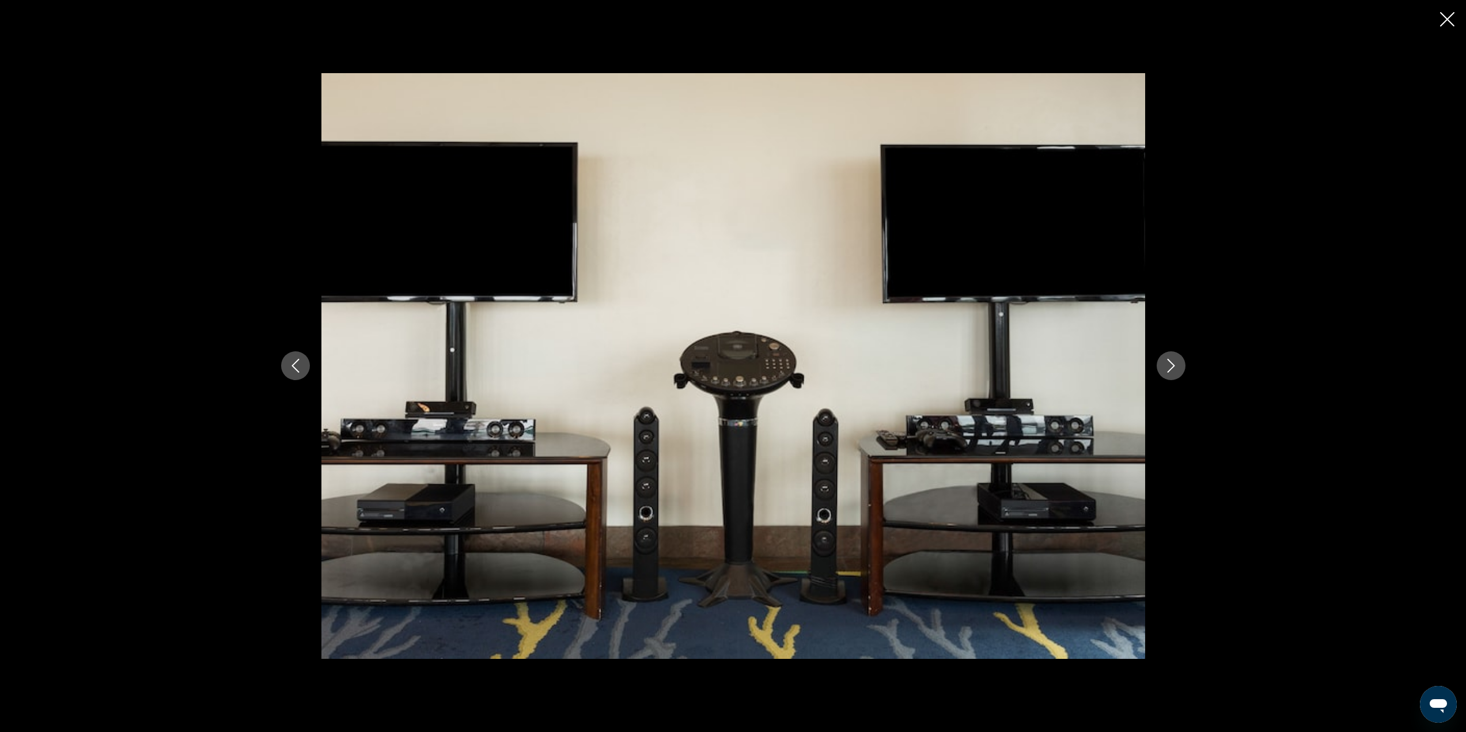
click at [297, 361] on icon "Previous image" at bounding box center [296, 366] width 14 height 14
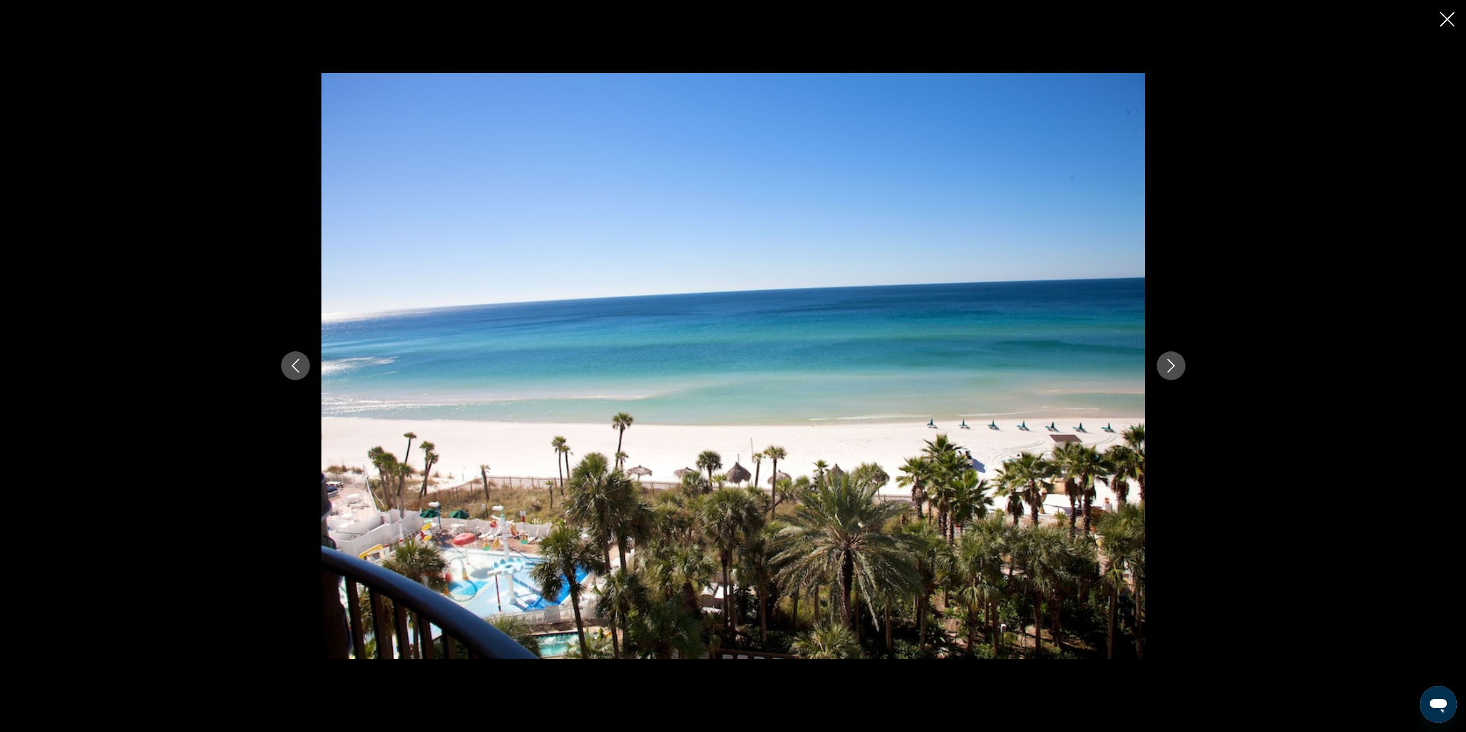
click at [1186, 351] on div "prev next" at bounding box center [734, 366] width 928 height 586
click at [1179, 361] on button "Next image" at bounding box center [1171, 365] width 29 height 29
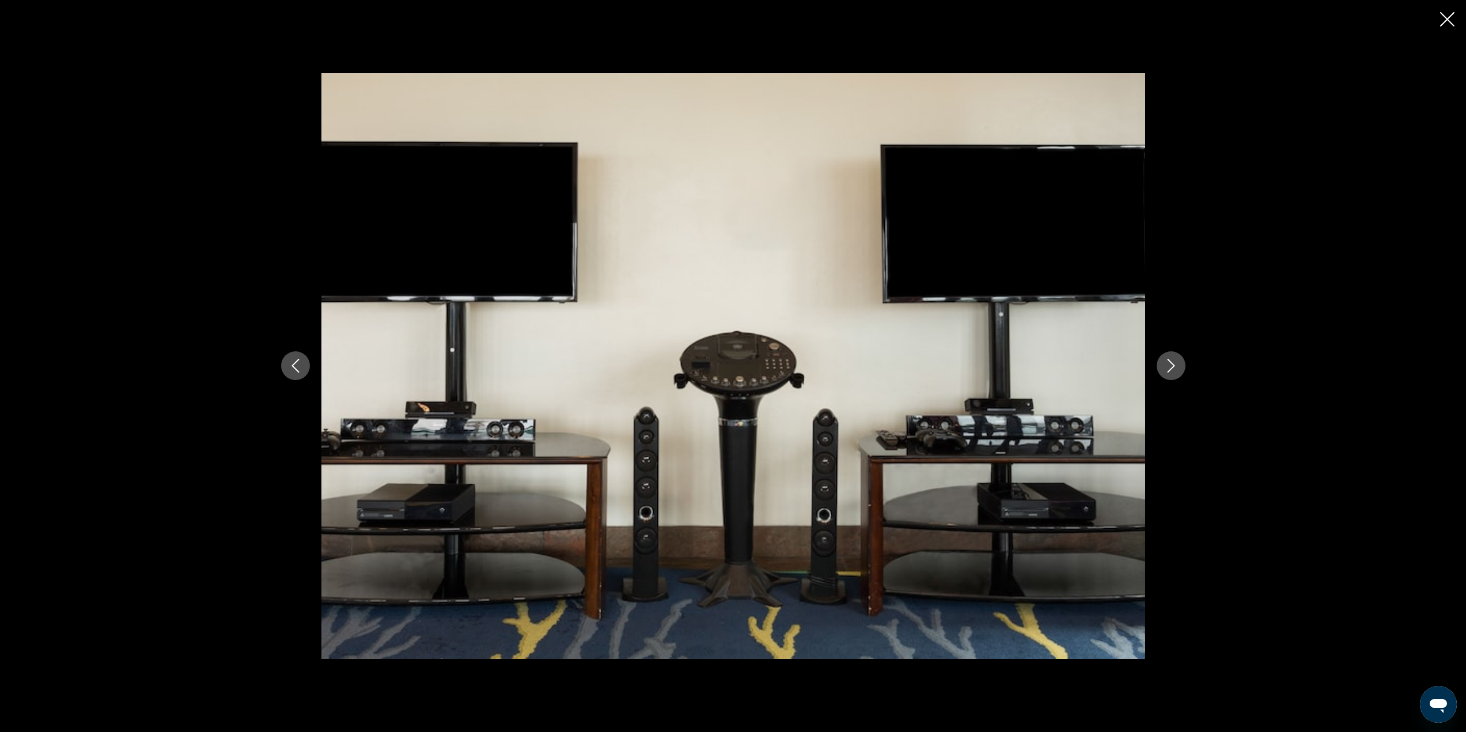
click at [1179, 361] on button "Next image" at bounding box center [1171, 365] width 29 height 29
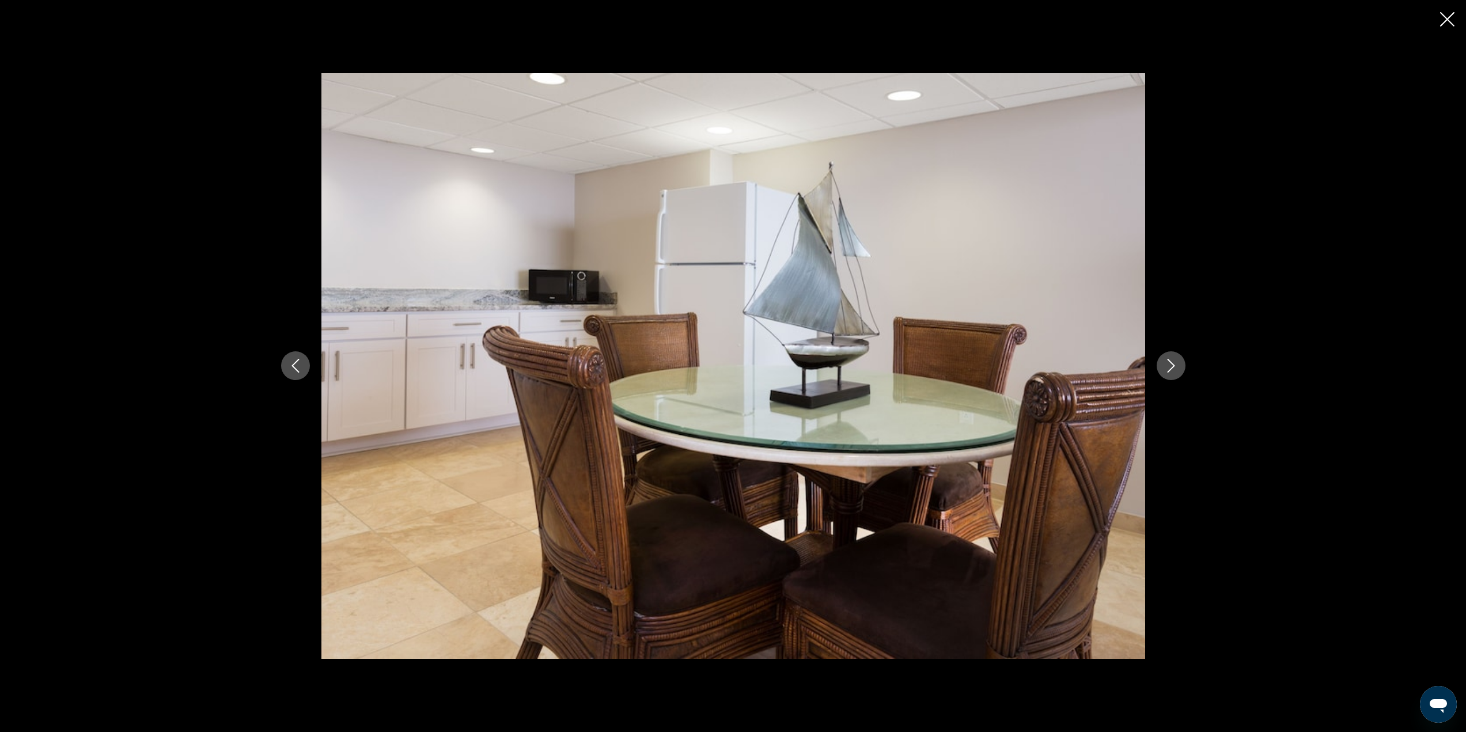
click at [1179, 361] on button "Next image" at bounding box center [1171, 365] width 29 height 29
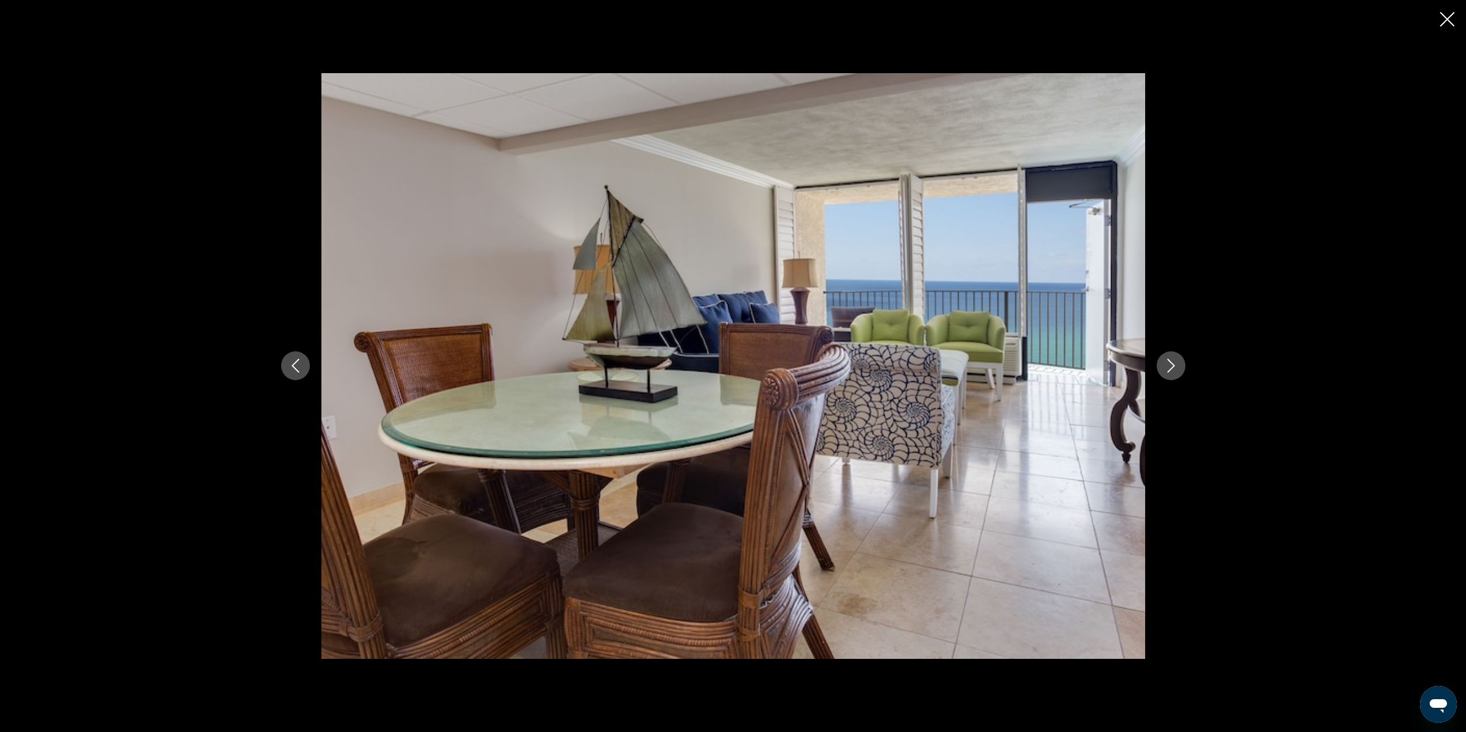
click at [1179, 361] on button "Next image" at bounding box center [1171, 365] width 29 height 29
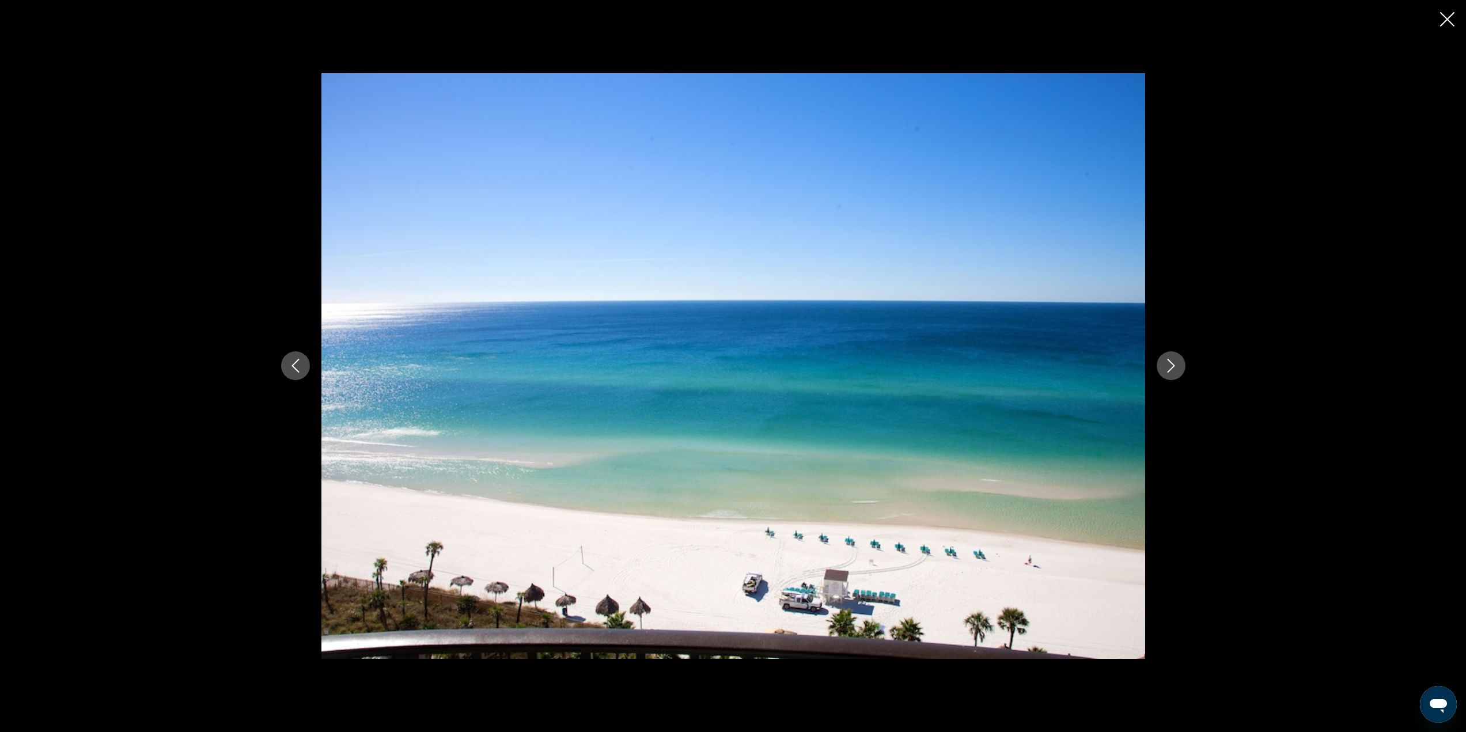
click at [1179, 361] on button "Next image" at bounding box center [1171, 365] width 29 height 29
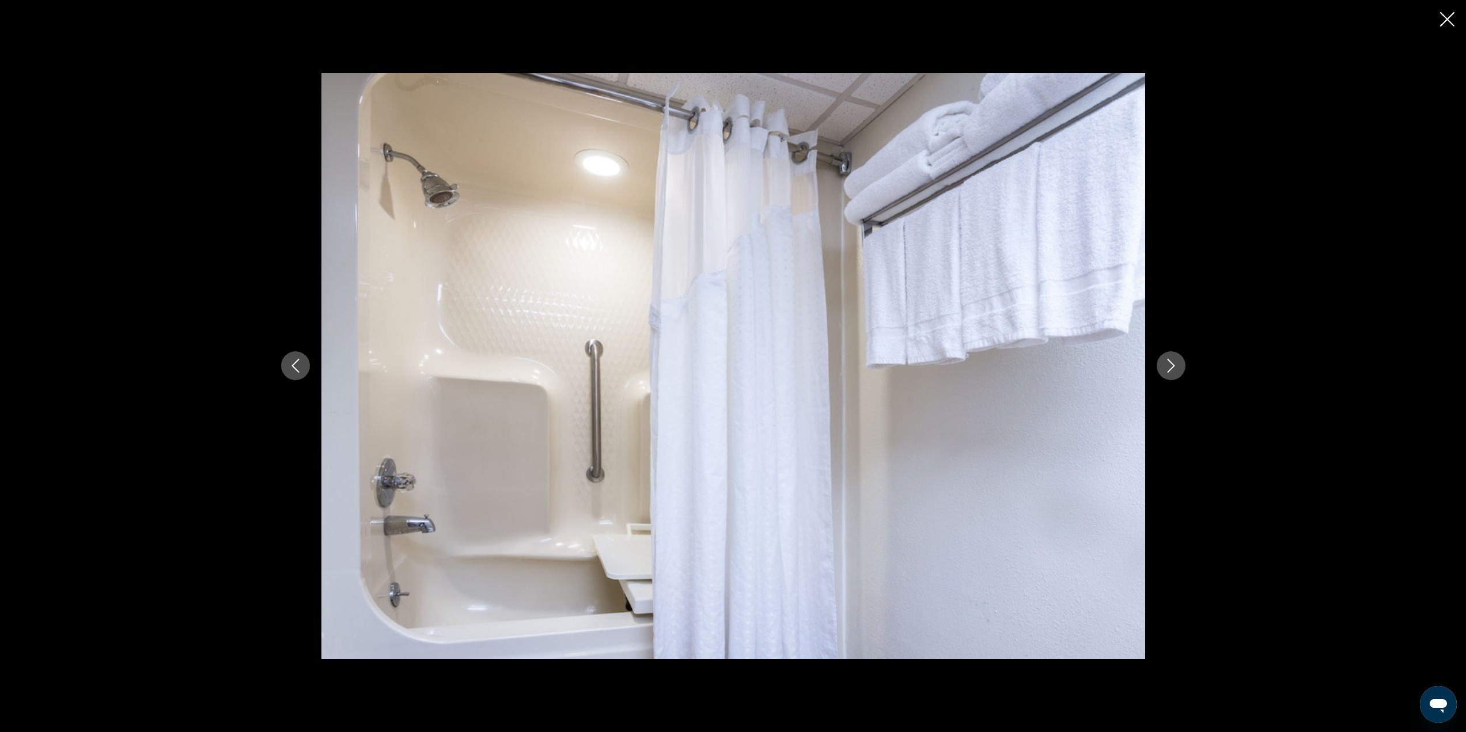
click at [1179, 361] on button "Next image" at bounding box center [1171, 365] width 29 height 29
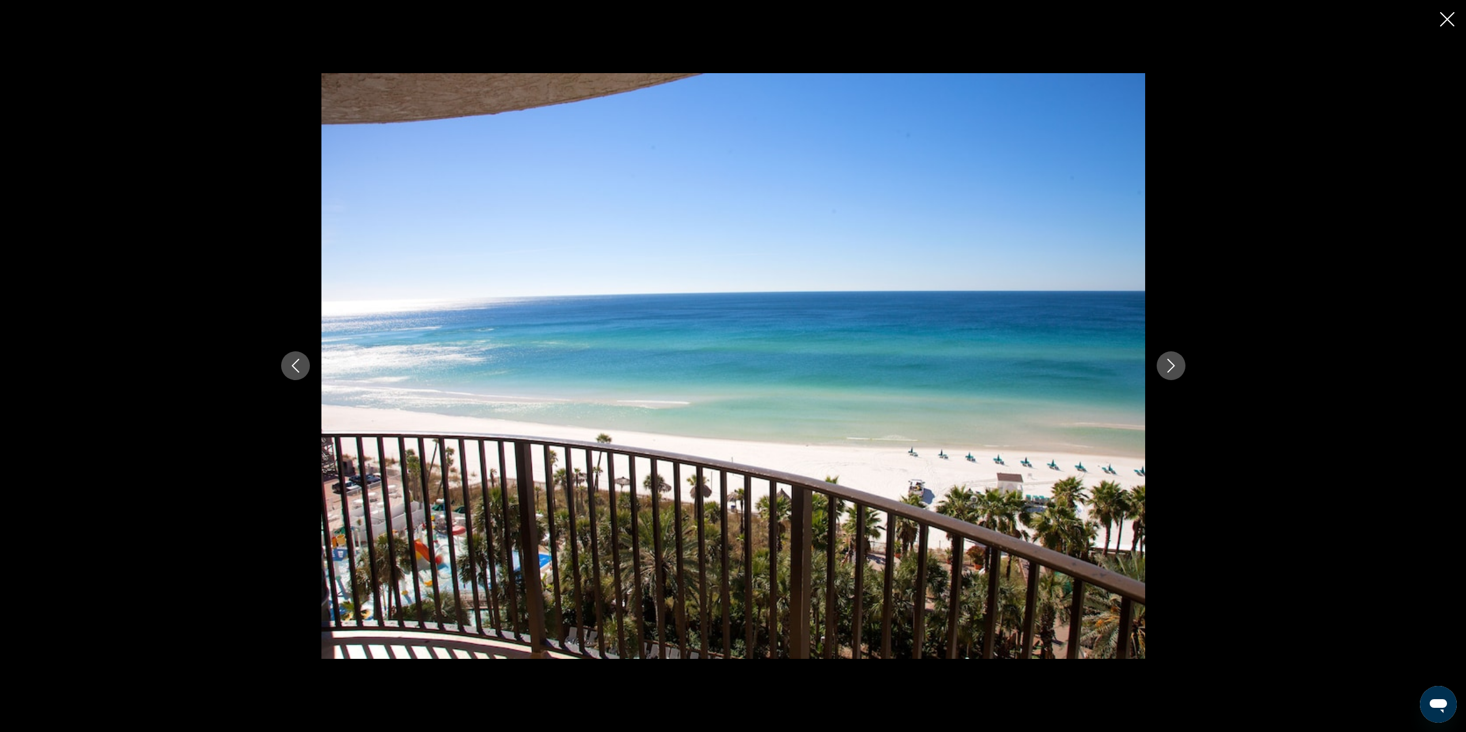
click at [1179, 361] on button "Next image" at bounding box center [1171, 365] width 29 height 29
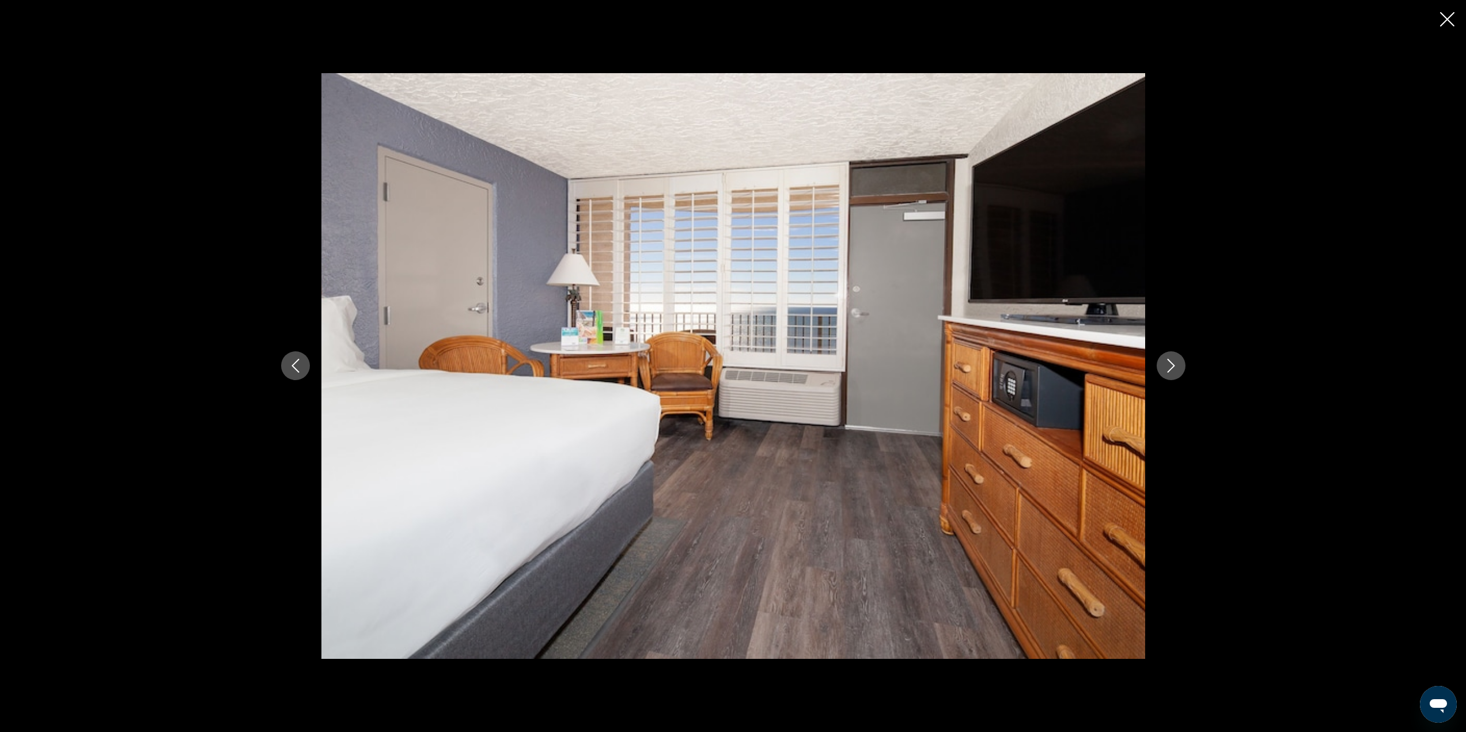
click at [1179, 361] on button "Next image" at bounding box center [1171, 365] width 29 height 29
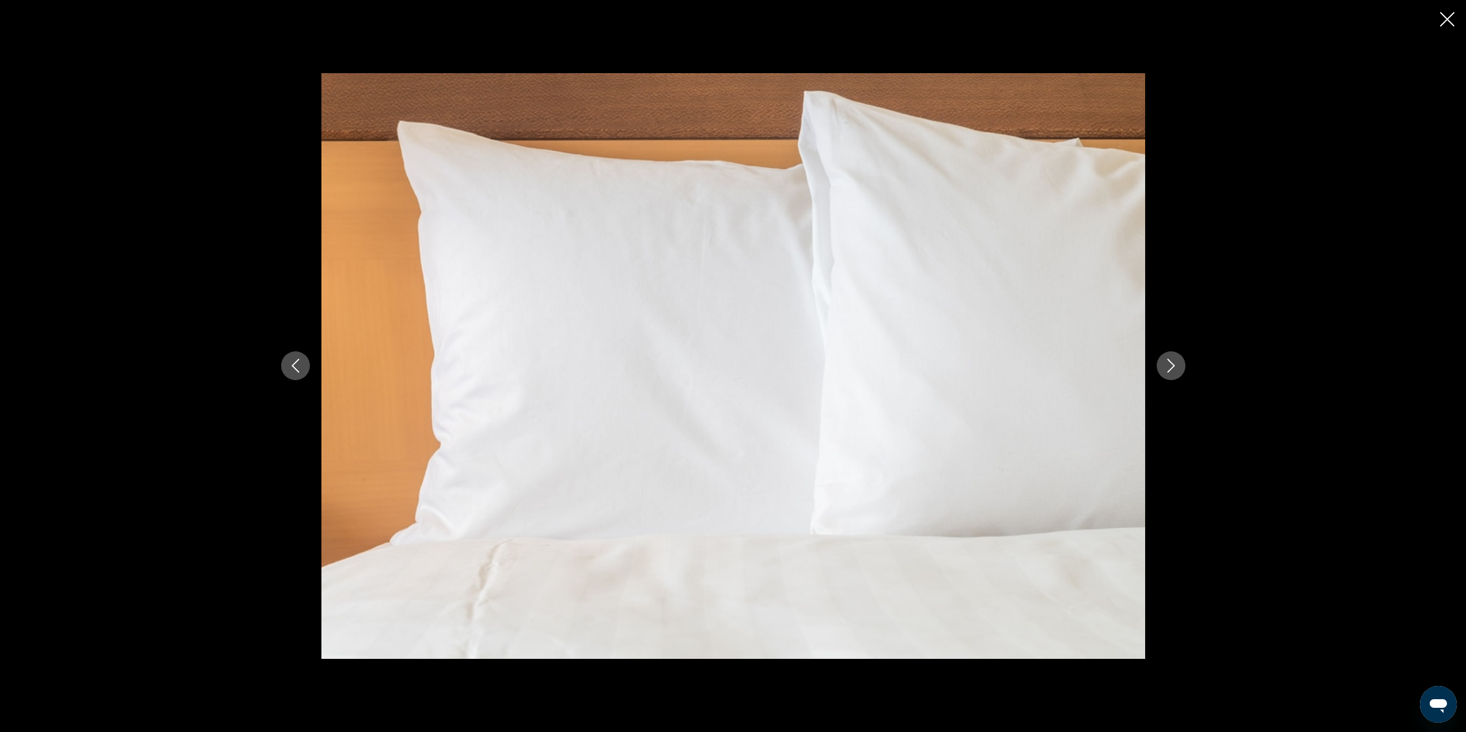
click at [1179, 361] on button "Next image" at bounding box center [1171, 365] width 29 height 29
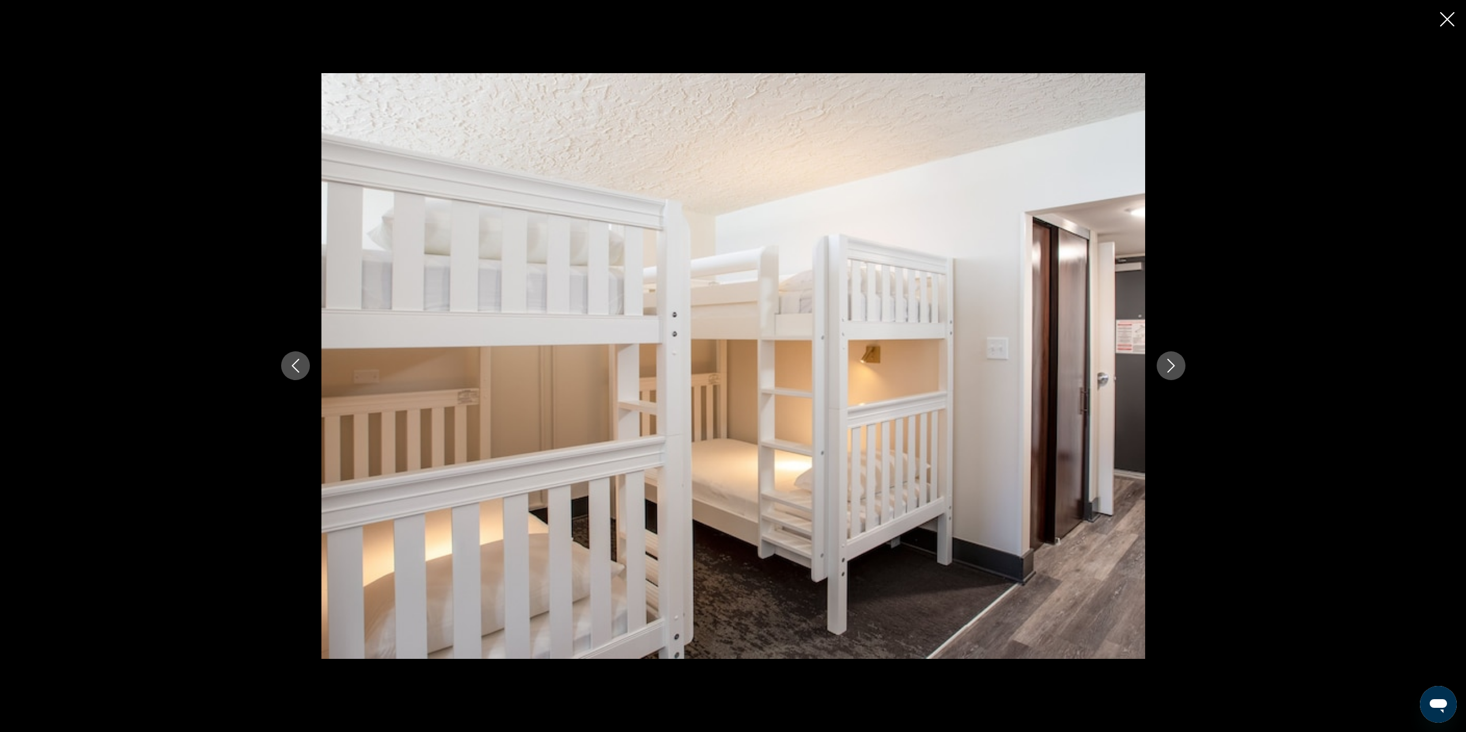
click at [1179, 361] on button "Next image" at bounding box center [1171, 365] width 29 height 29
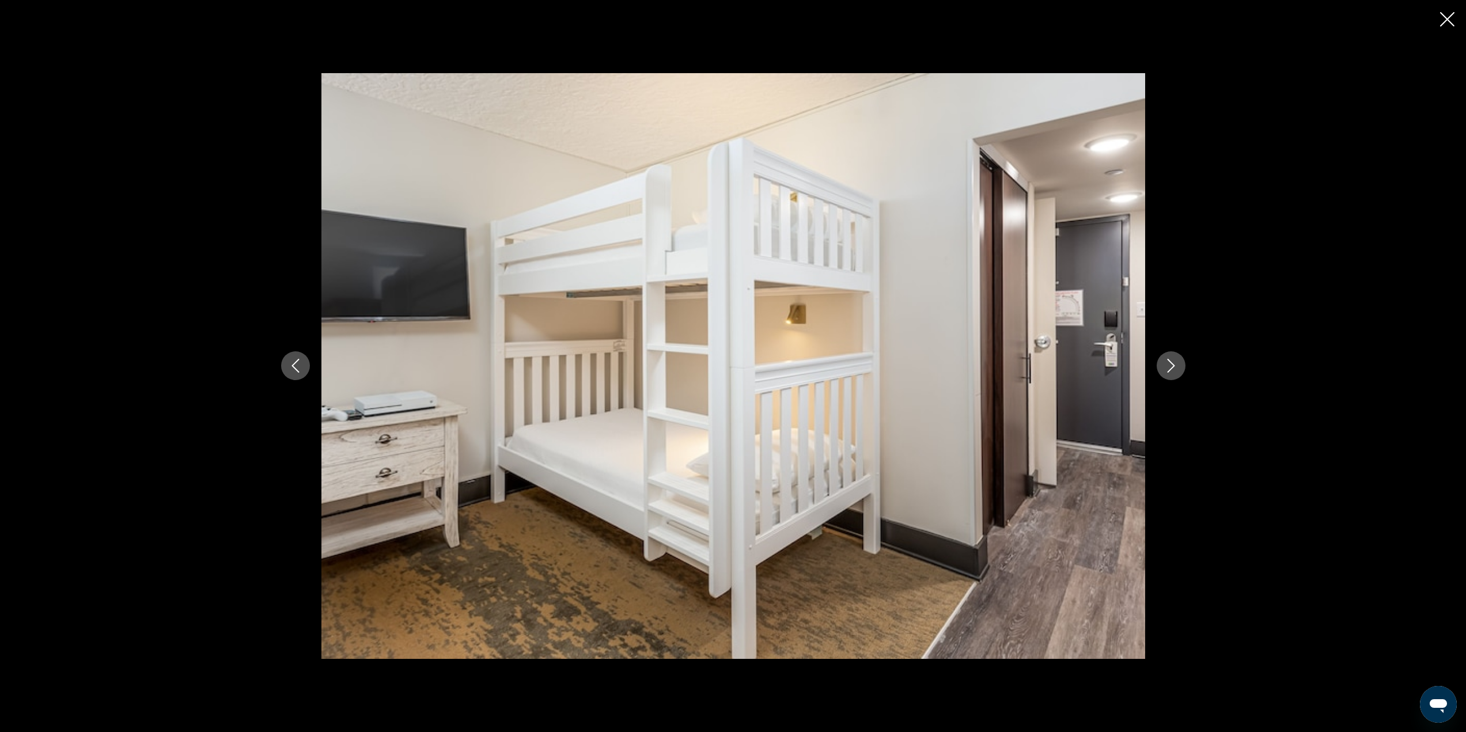
click at [1179, 361] on button "Next image" at bounding box center [1171, 365] width 29 height 29
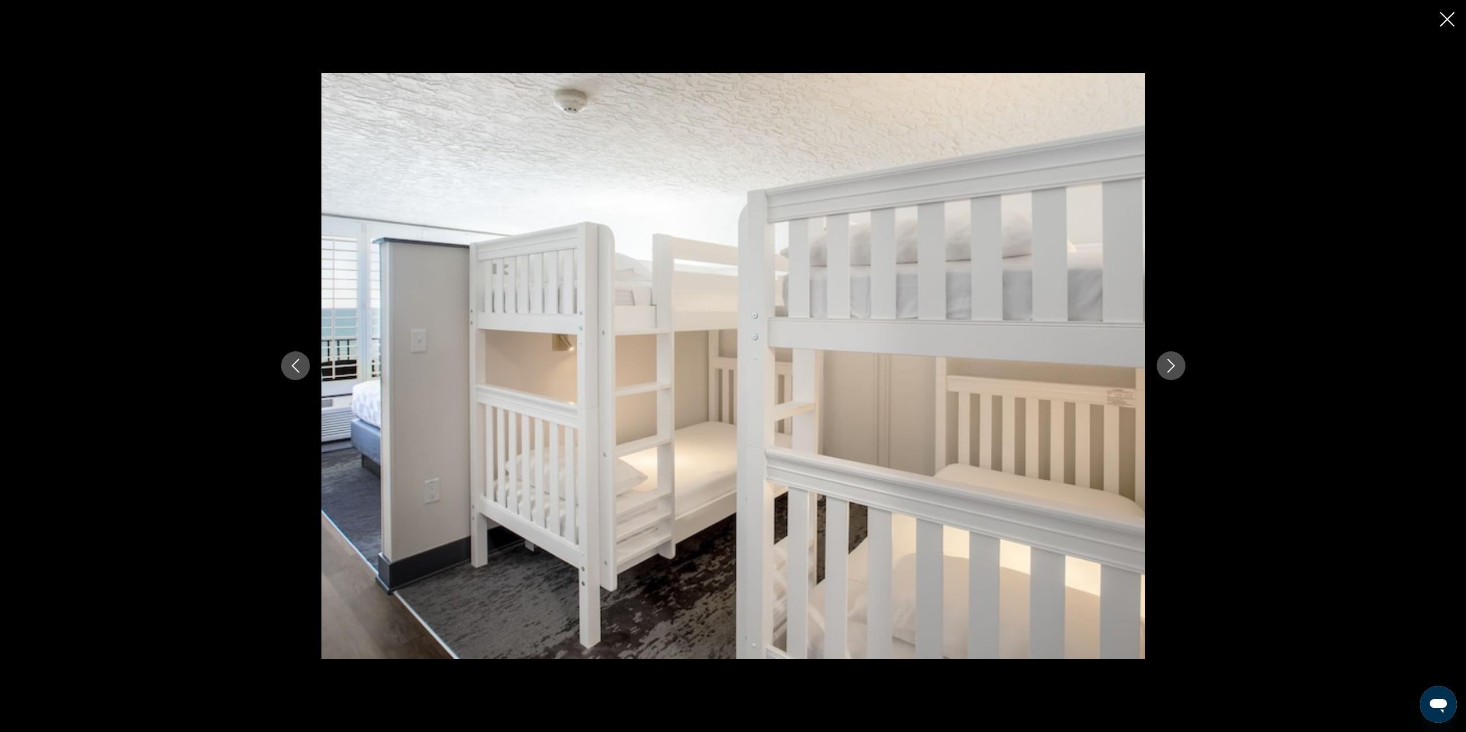
click at [1179, 361] on button "Next image" at bounding box center [1171, 365] width 29 height 29
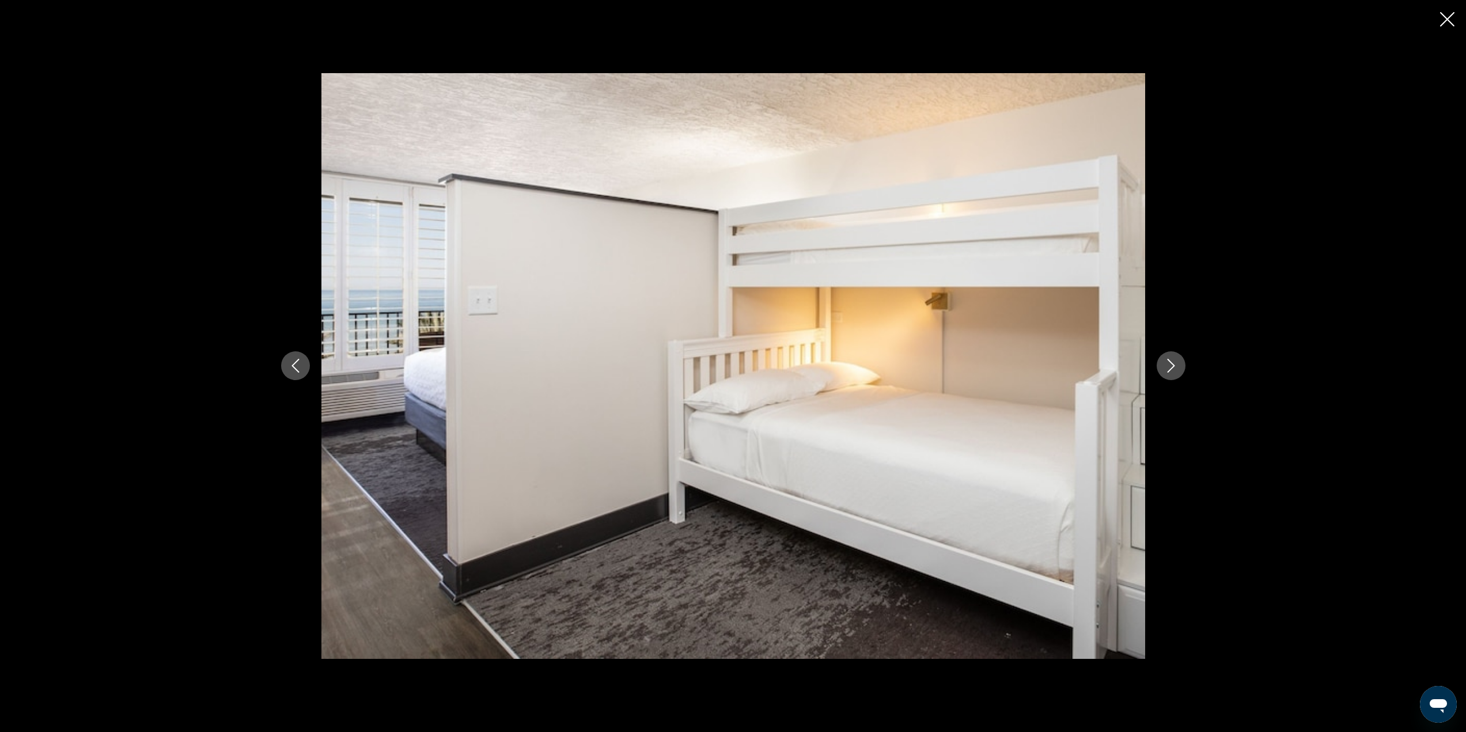
click at [1179, 361] on button "Next image" at bounding box center [1171, 365] width 29 height 29
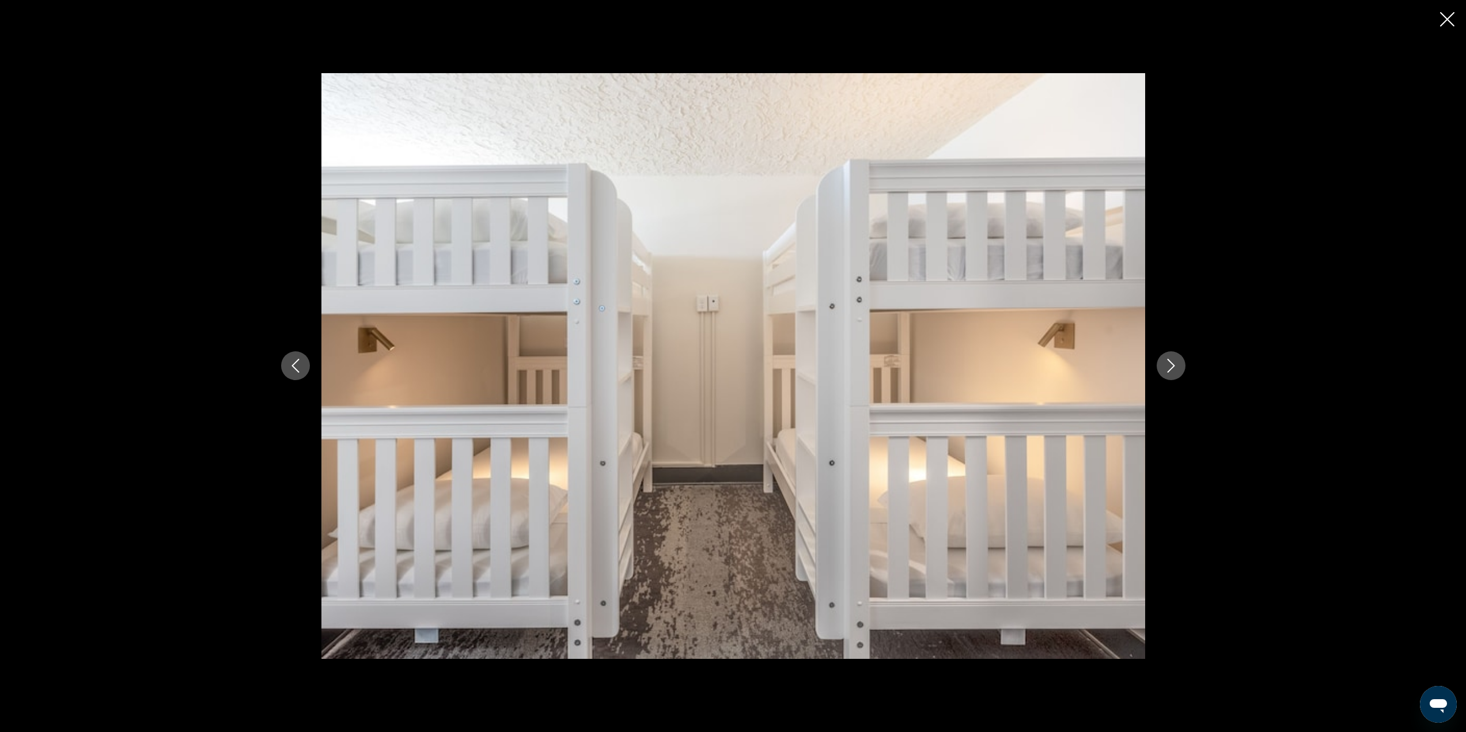
click at [286, 366] on button "Previous image" at bounding box center [295, 365] width 29 height 29
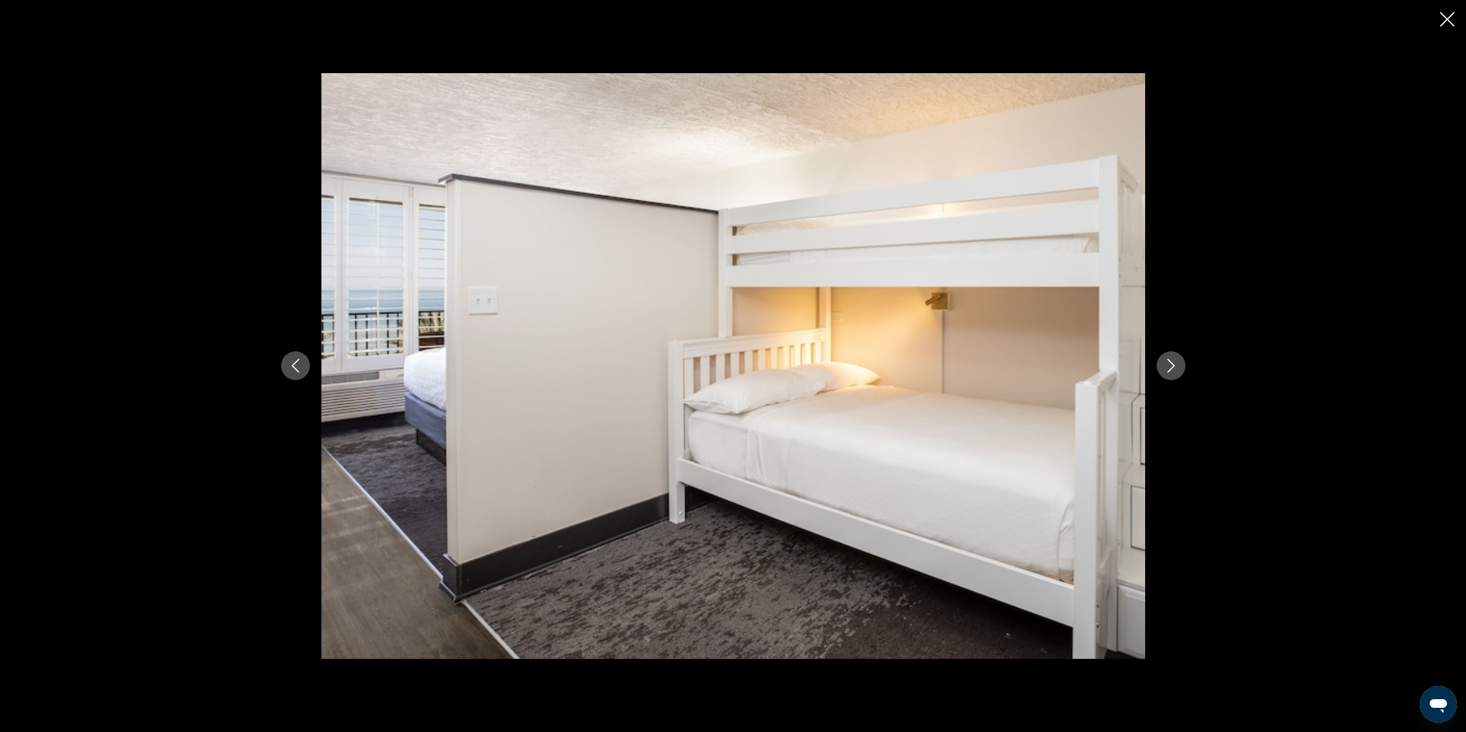
click at [1174, 368] on icon "Next image" at bounding box center [1171, 366] width 14 height 14
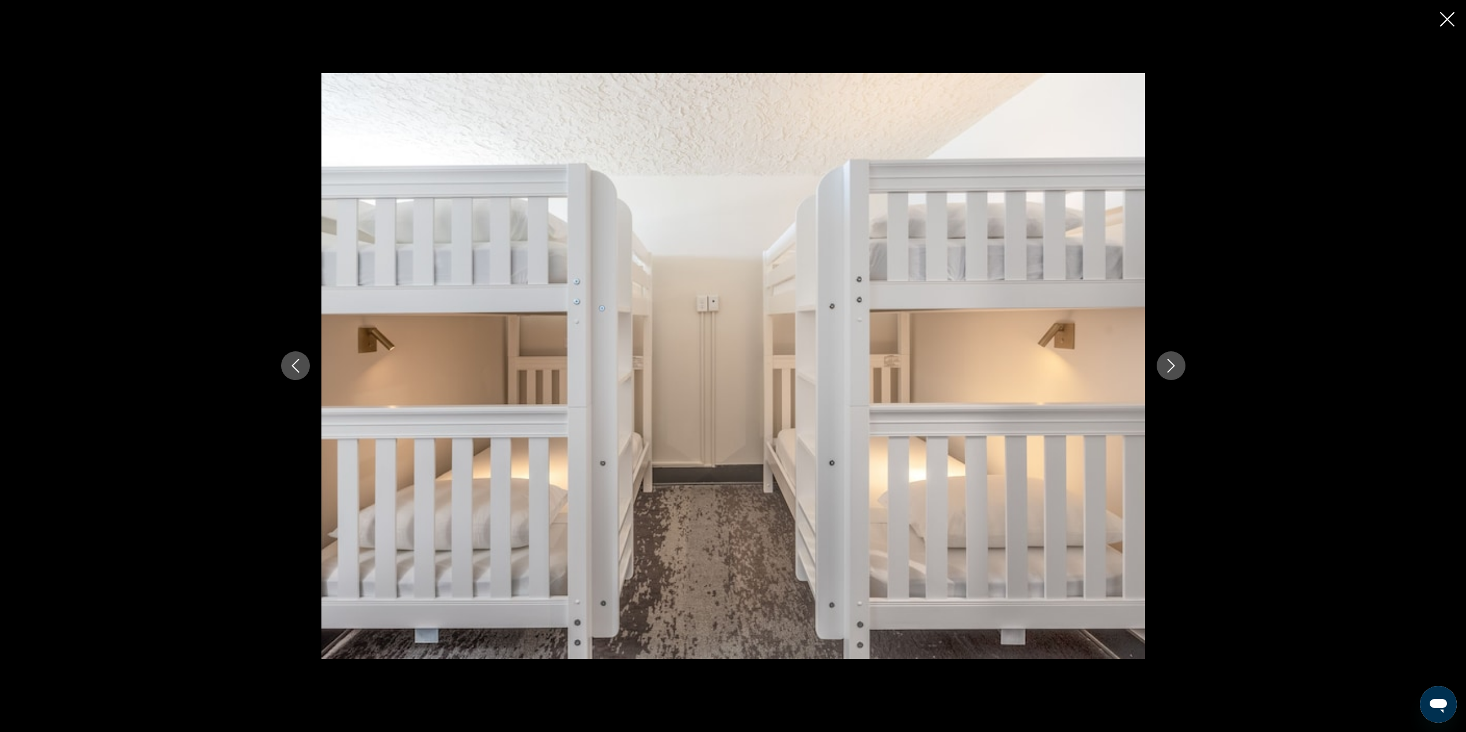
click at [1174, 368] on icon "Next image" at bounding box center [1171, 366] width 14 height 14
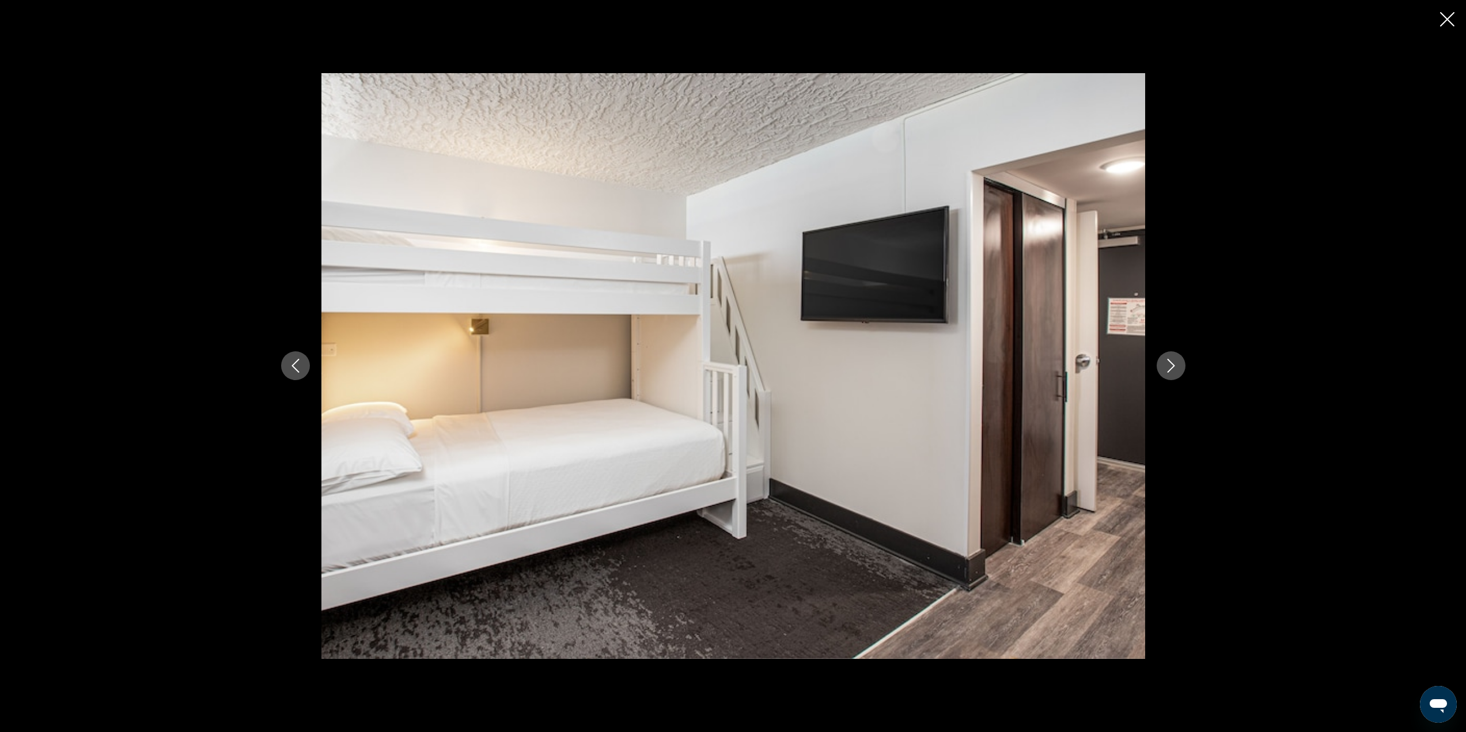
click at [1174, 368] on icon "Next image" at bounding box center [1171, 366] width 14 height 14
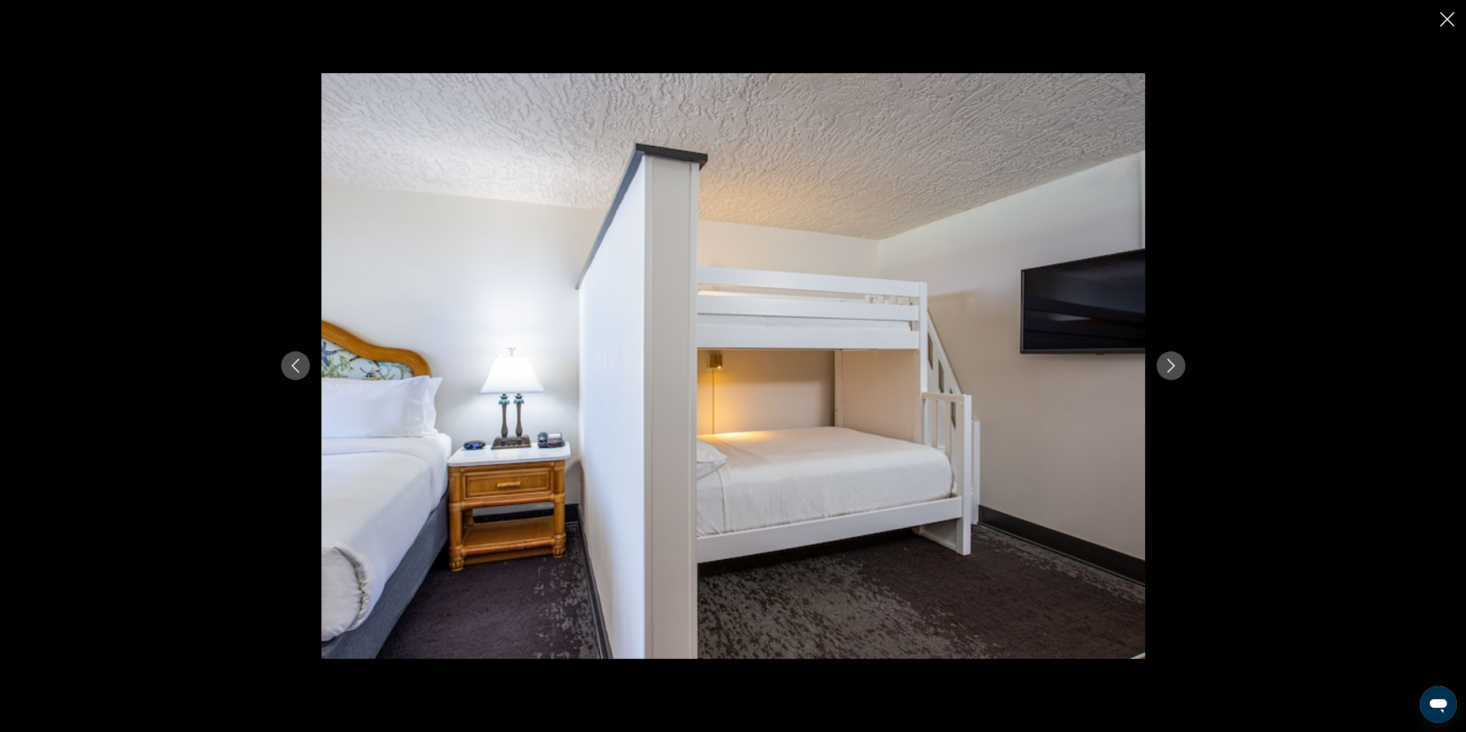
click at [1174, 368] on icon "Next image" at bounding box center [1171, 366] width 14 height 14
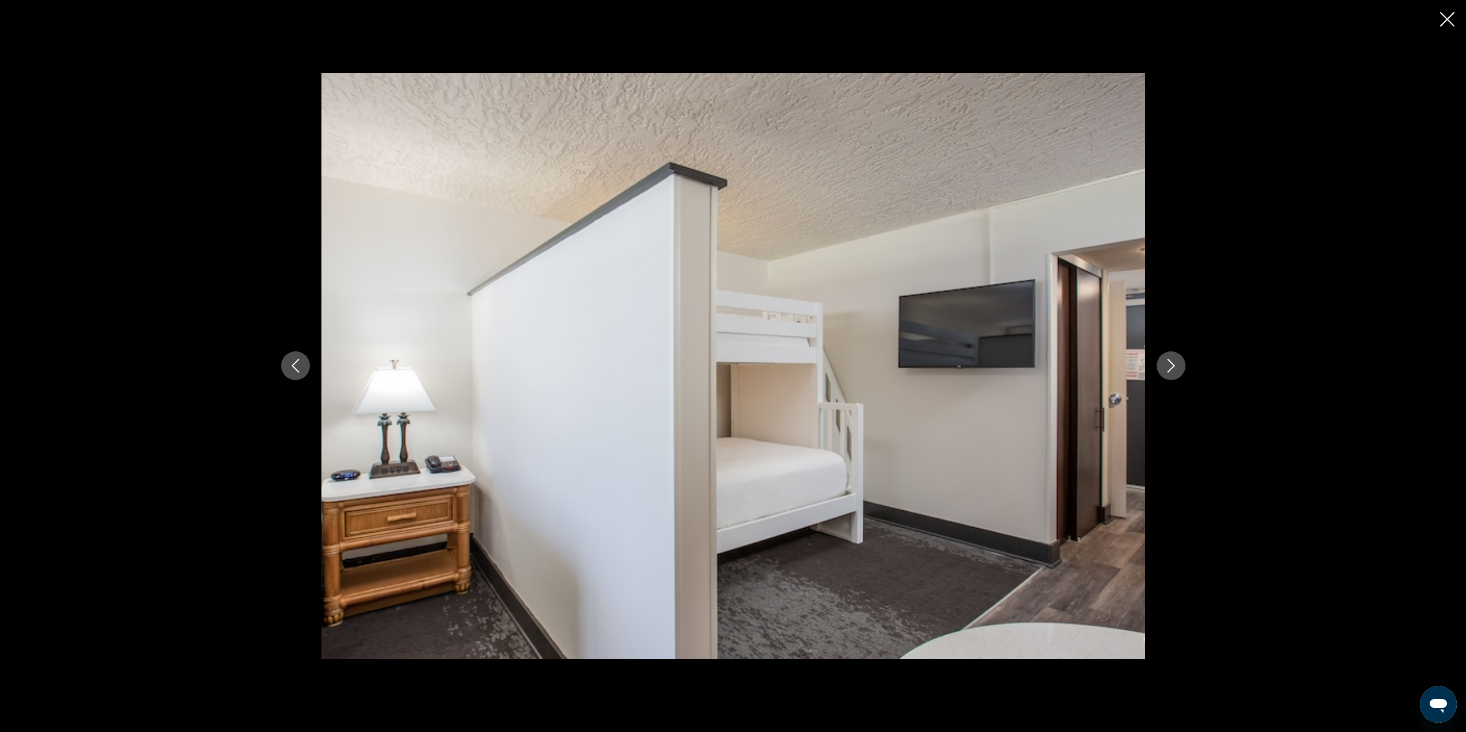
click at [1174, 368] on icon "Next image" at bounding box center [1171, 366] width 14 height 14
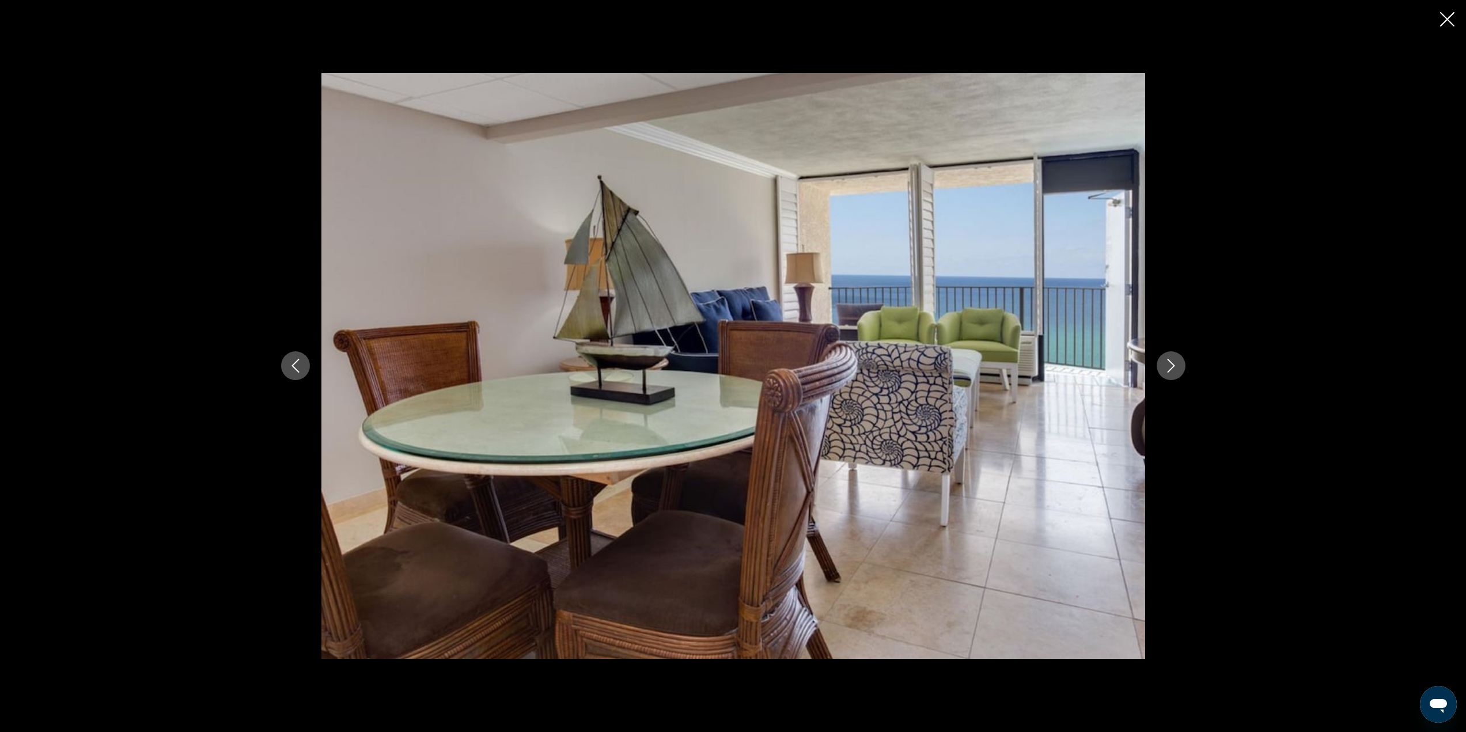
click at [1174, 368] on icon "Next image" at bounding box center [1171, 366] width 14 height 14
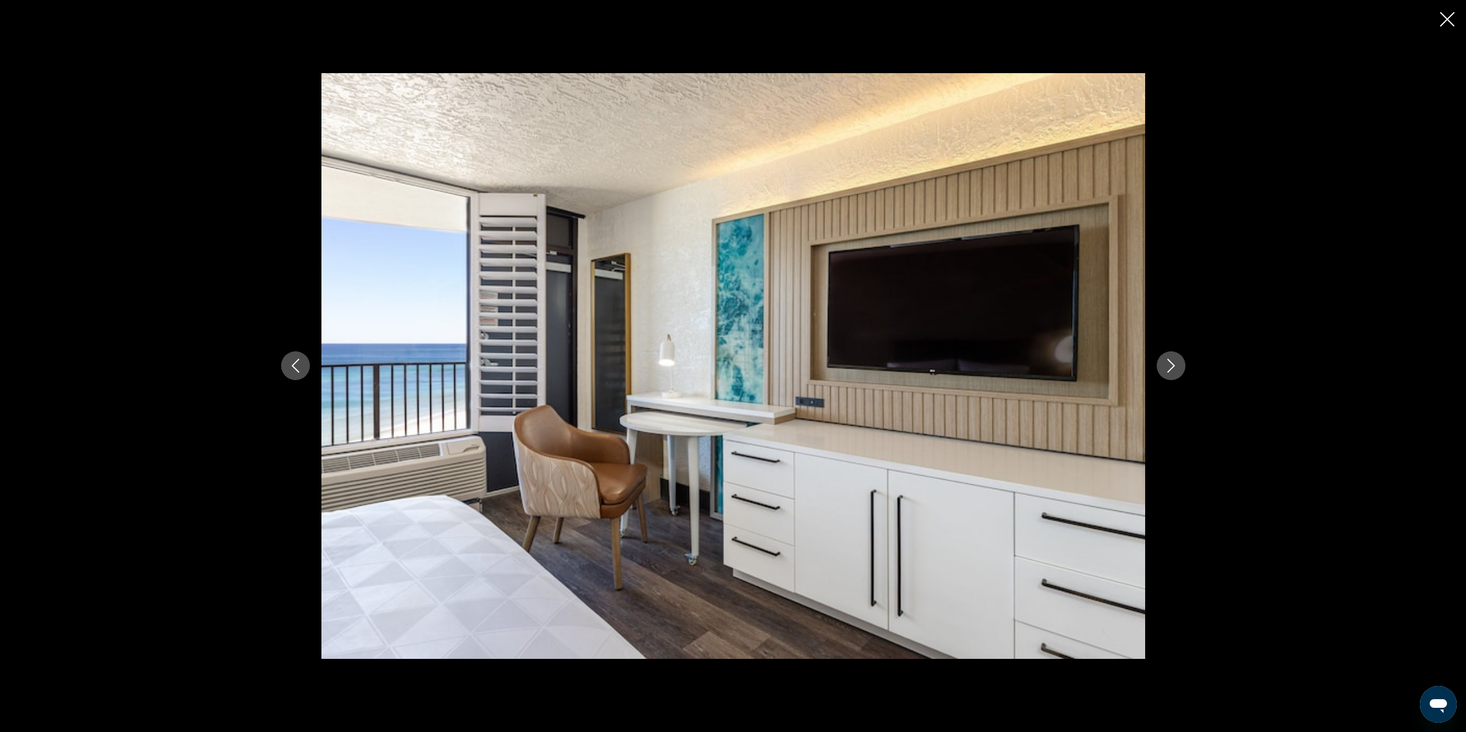
click at [1174, 368] on icon "Next image" at bounding box center [1171, 366] width 14 height 14
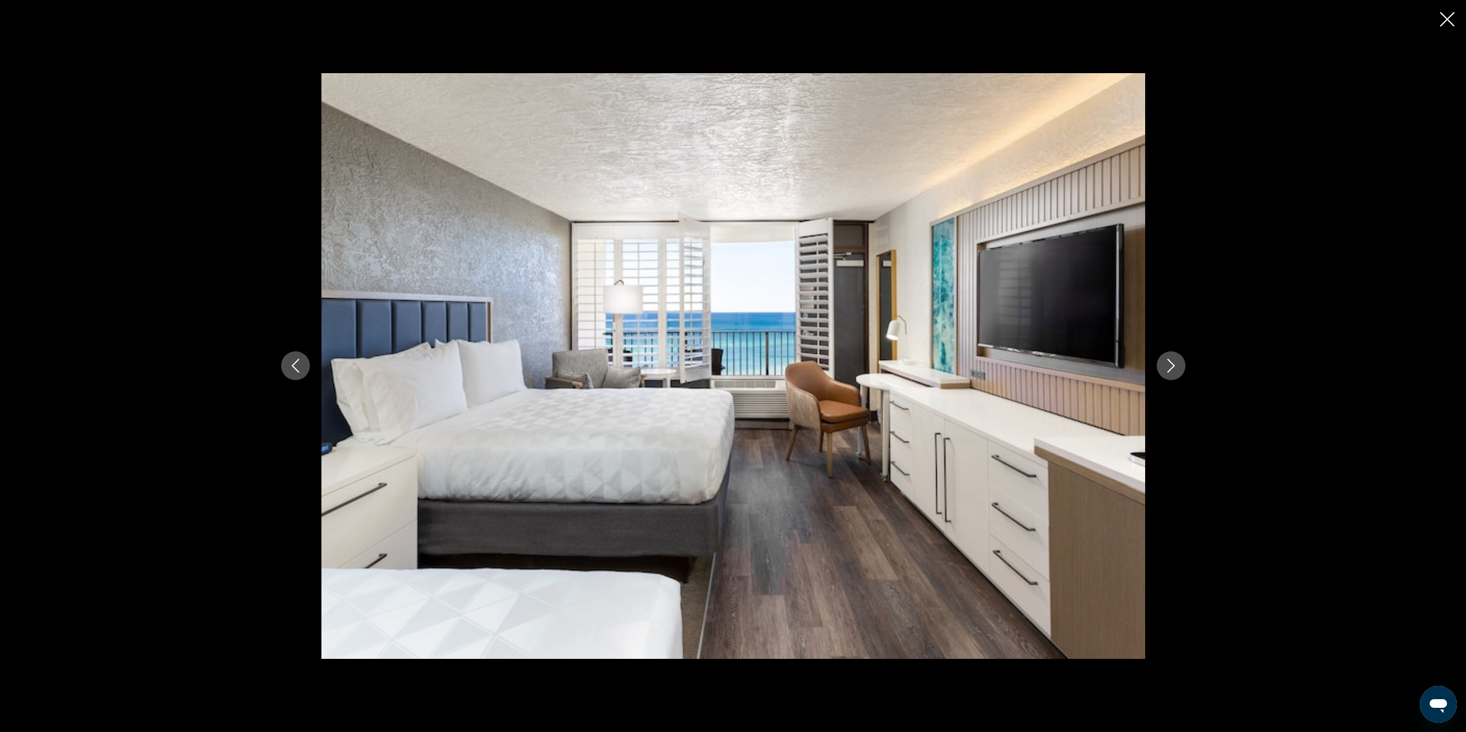
click at [1175, 368] on icon "Next image" at bounding box center [1171, 366] width 14 height 14
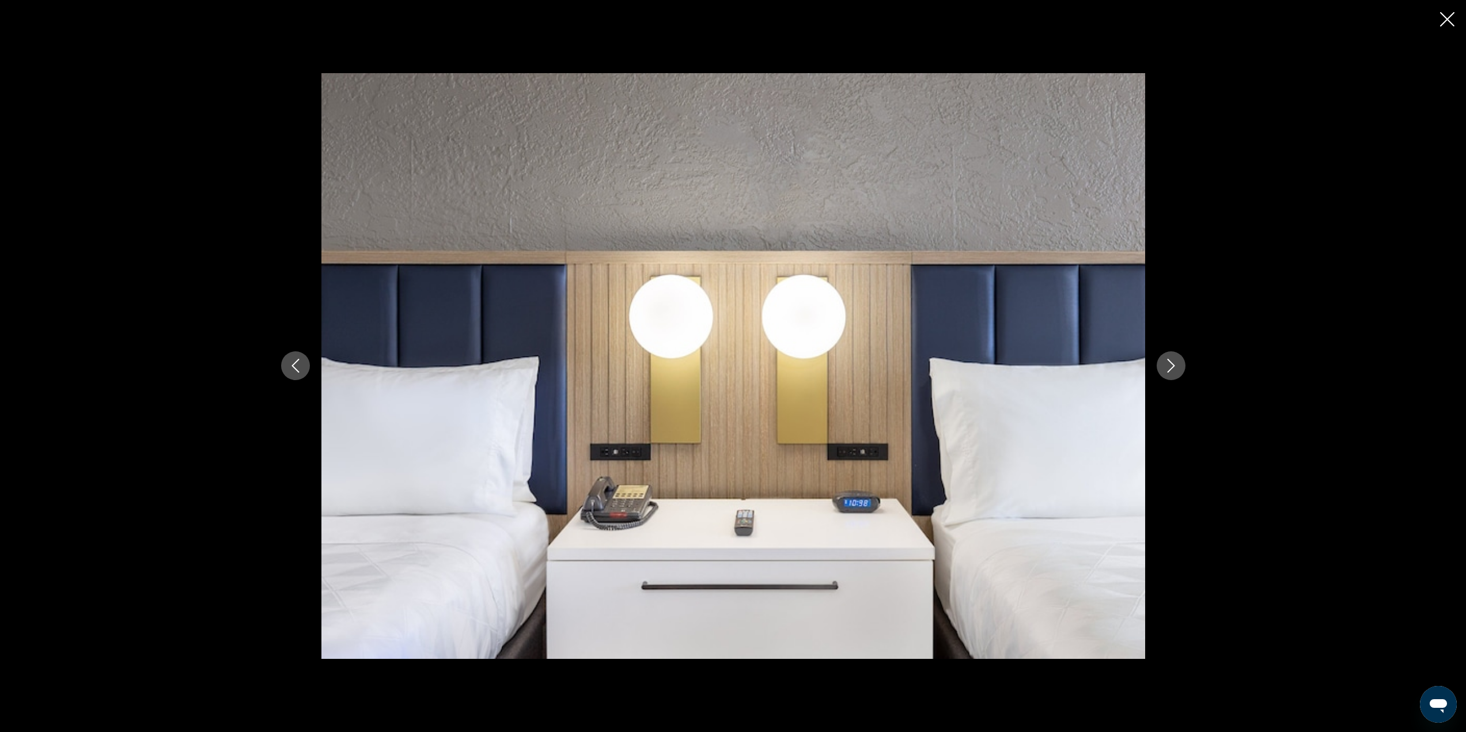
click at [1175, 368] on icon "Next image" at bounding box center [1171, 366] width 14 height 14
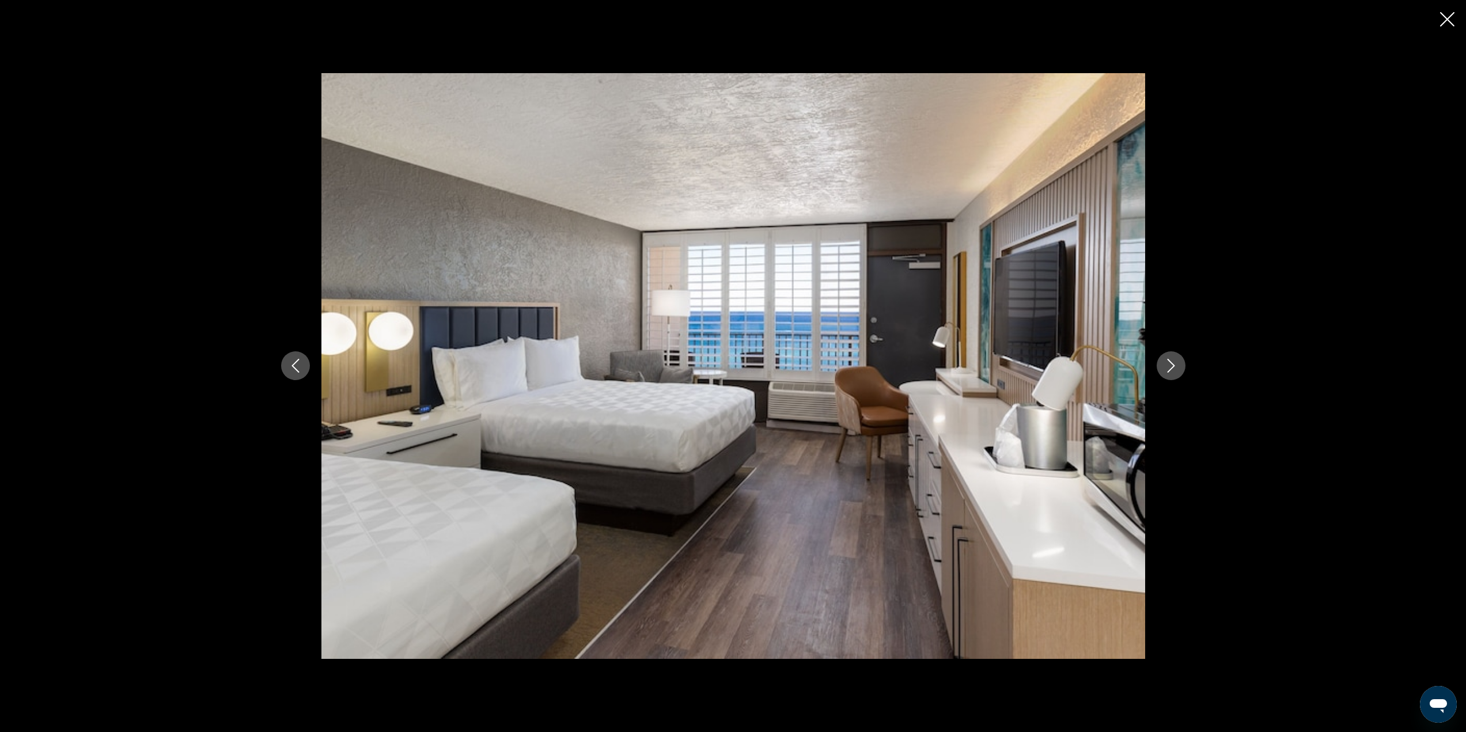
click at [1175, 368] on icon "Next image" at bounding box center [1171, 366] width 14 height 14
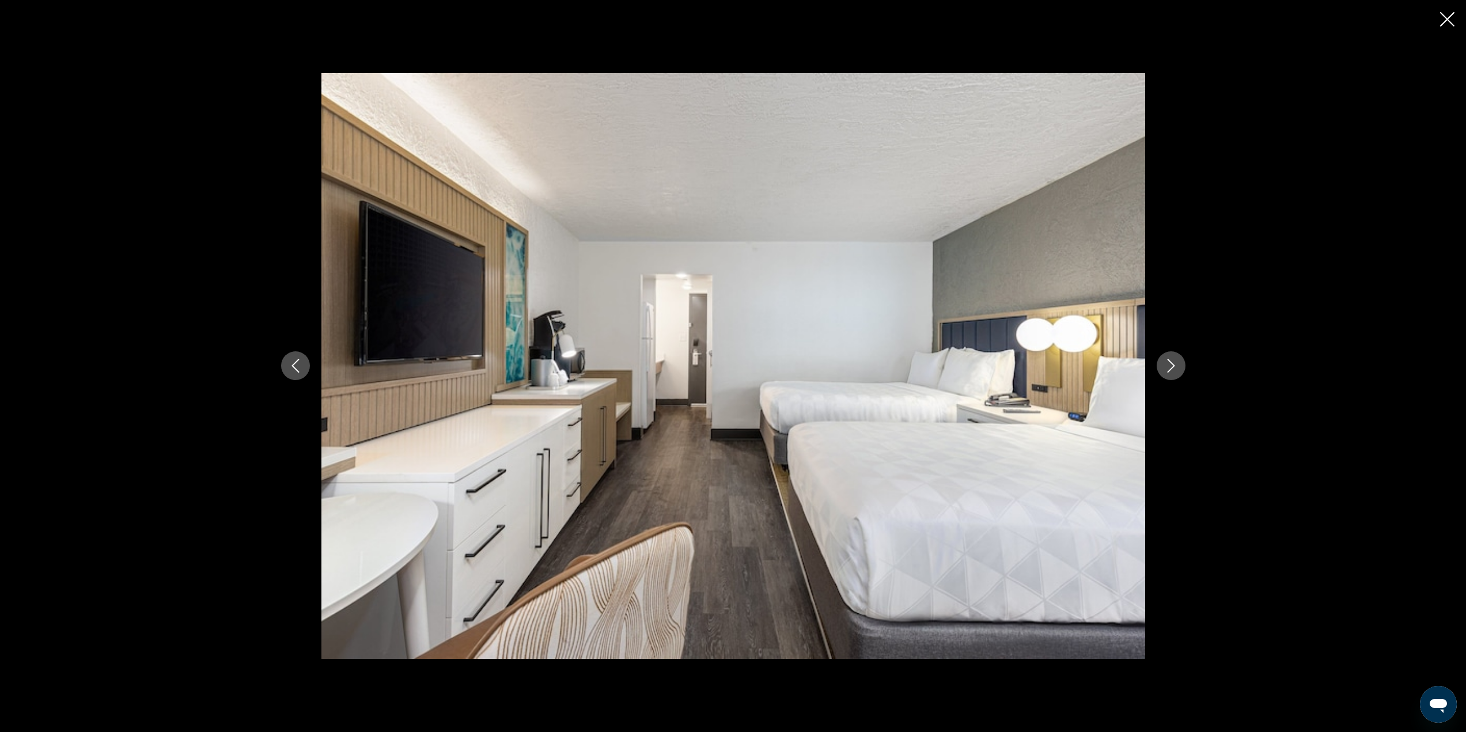
click at [1175, 368] on icon "Next image" at bounding box center [1171, 366] width 14 height 14
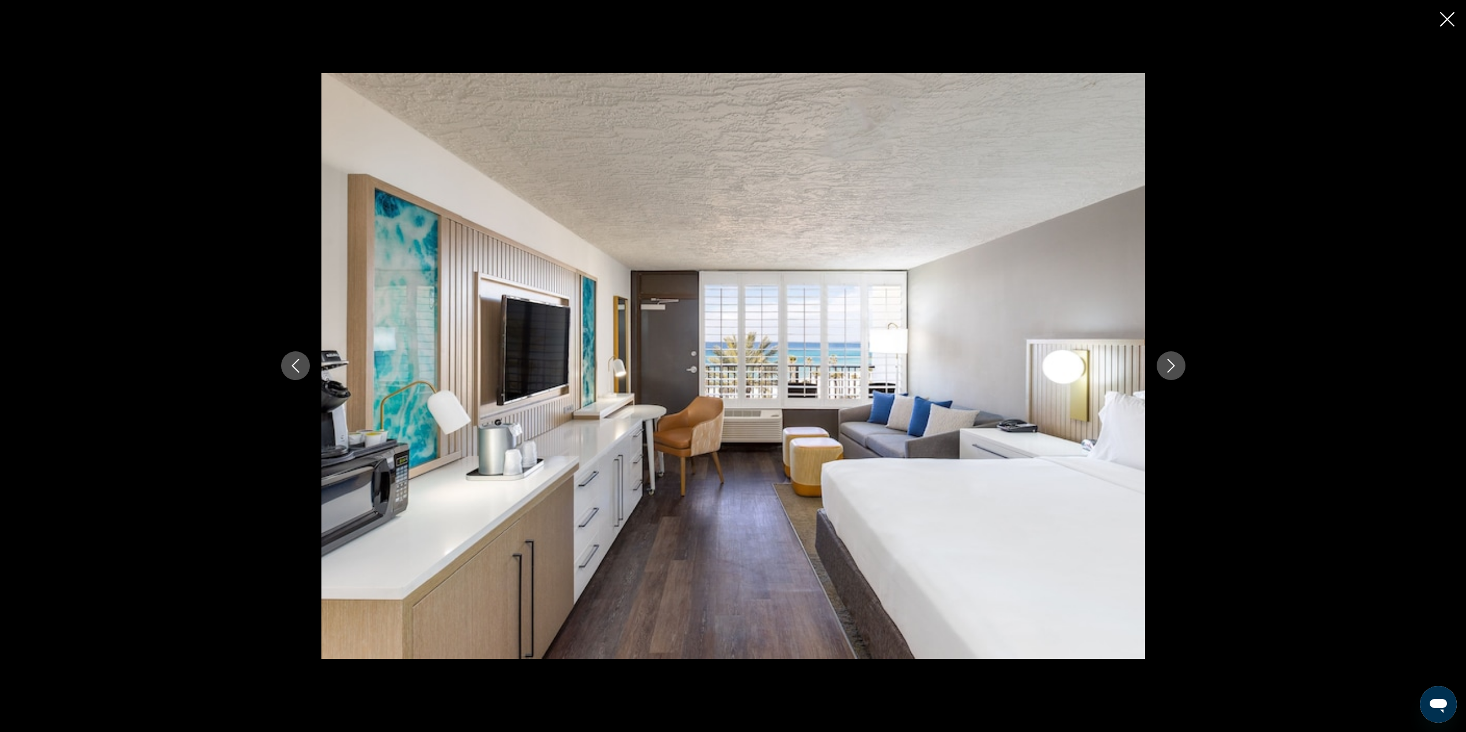
click at [1175, 368] on icon "Next image" at bounding box center [1171, 366] width 14 height 14
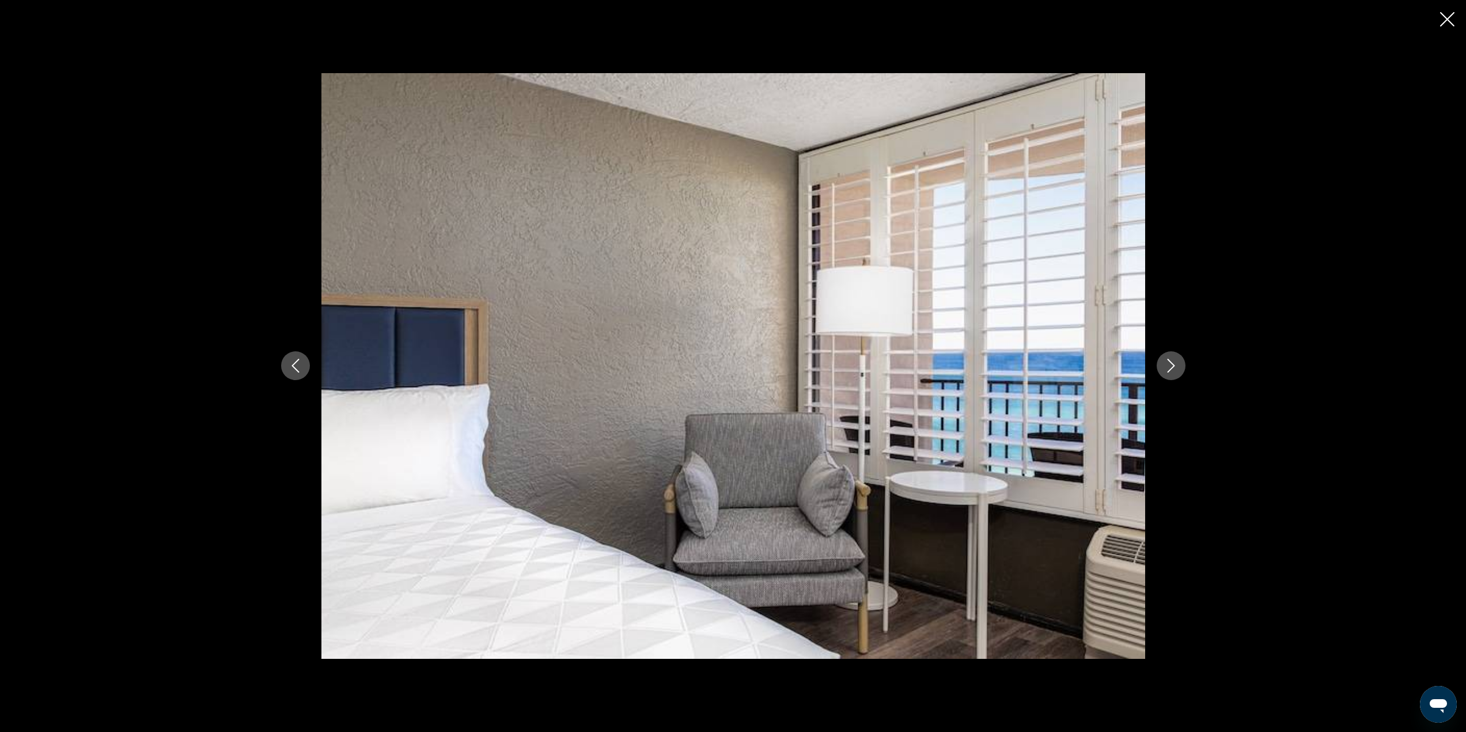
click at [1175, 368] on icon "Next image" at bounding box center [1171, 366] width 14 height 14
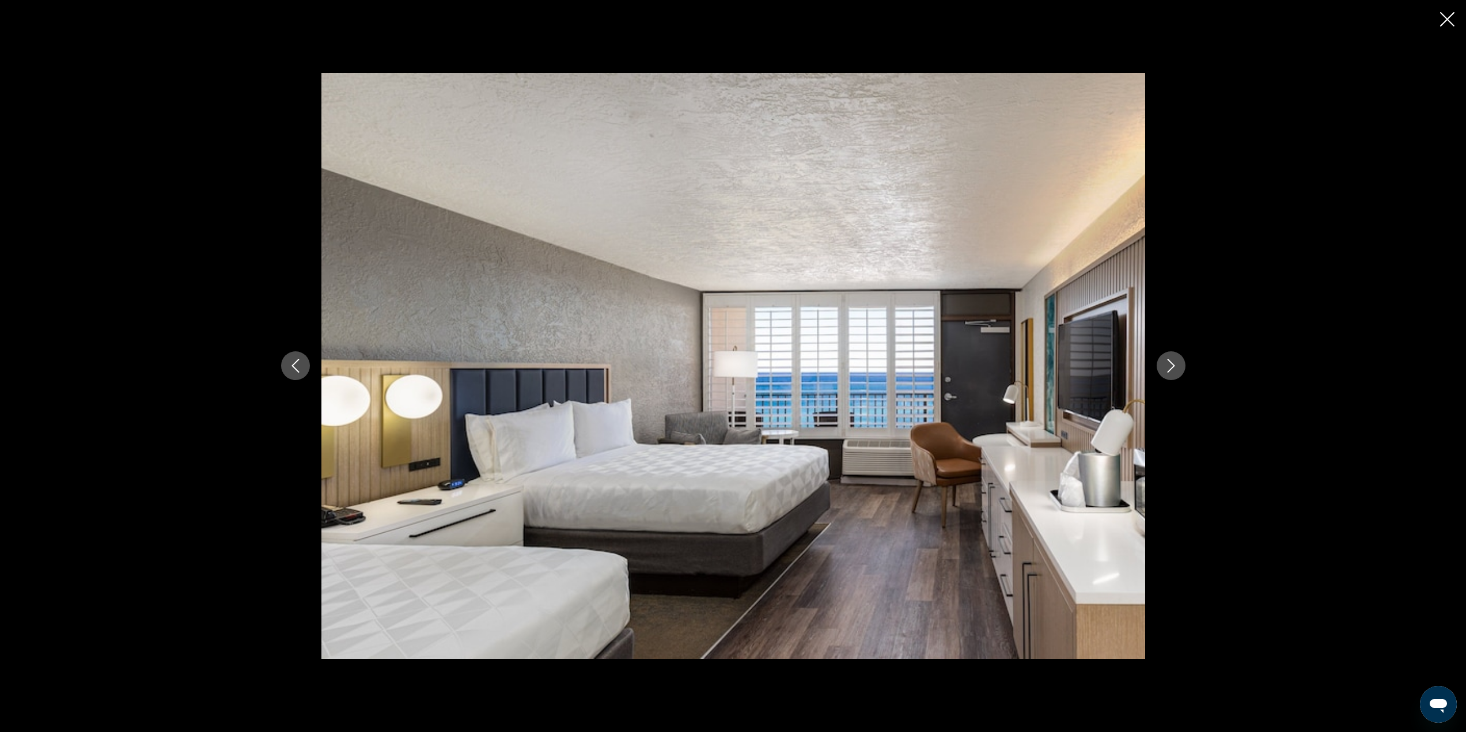
click at [1175, 368] on icon "Next image" at bounding box center [1171, 366] width 14 height 14
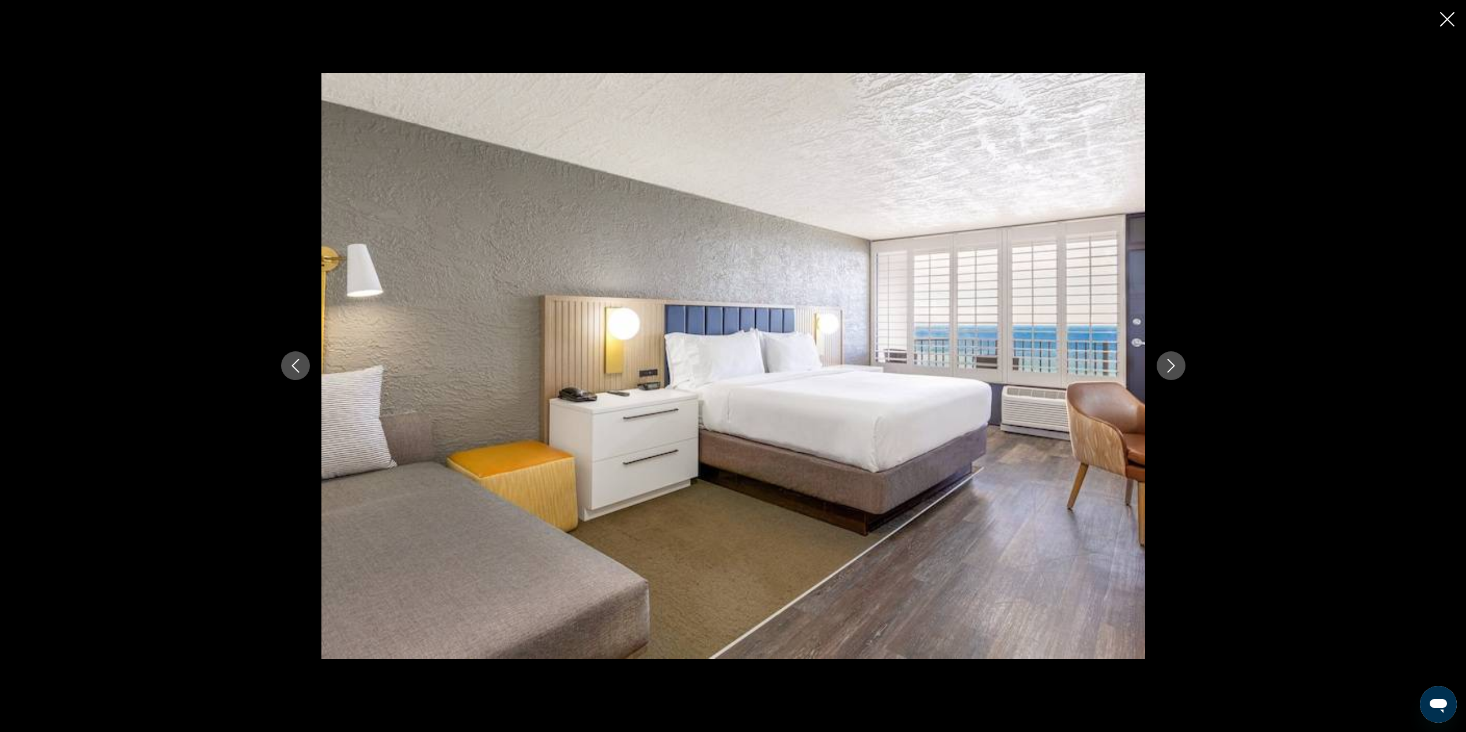
click at [1175, 368] on icon "Next image" at bounding box center [1171, 366] width 14 height 14
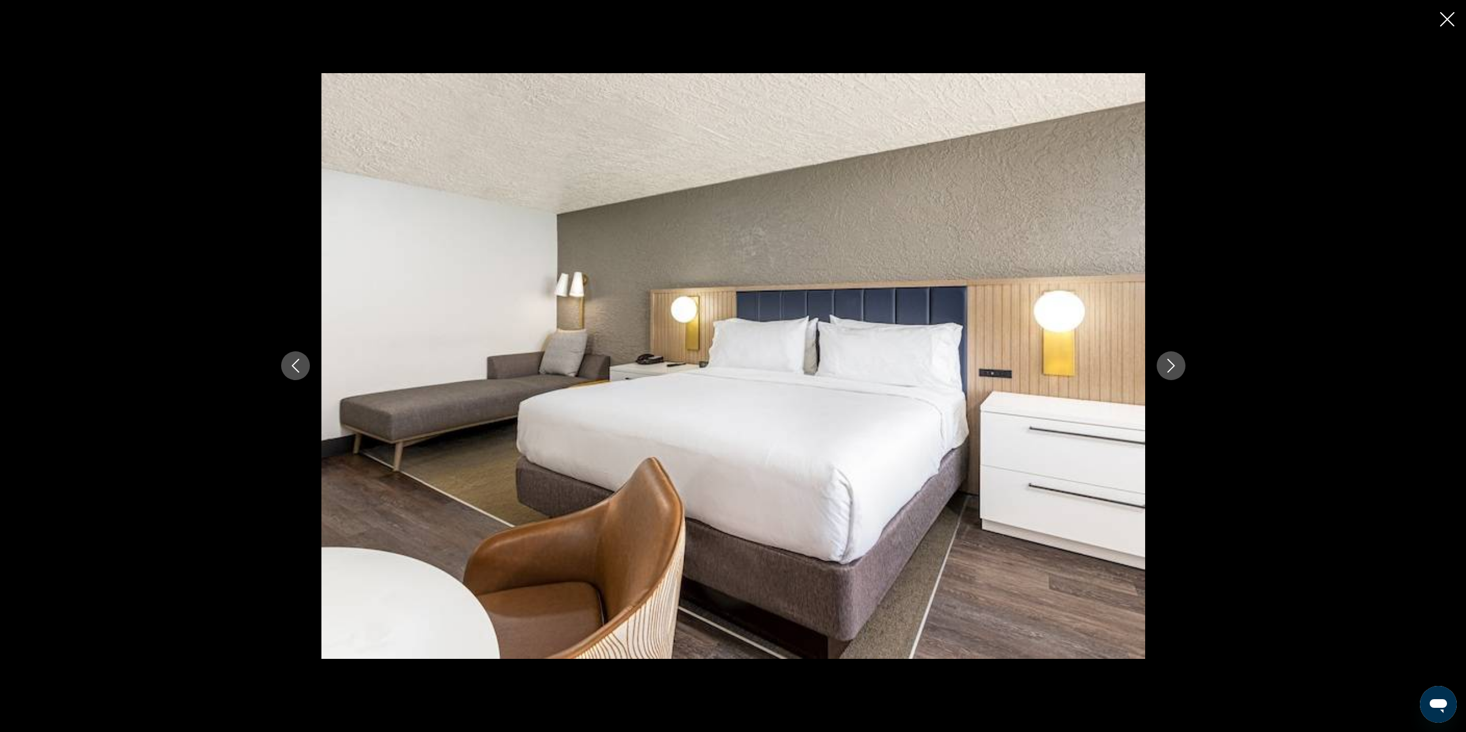
click at [1175, 368] on icon "Next image" at bounding box center [1171, 366] width 14 height 14
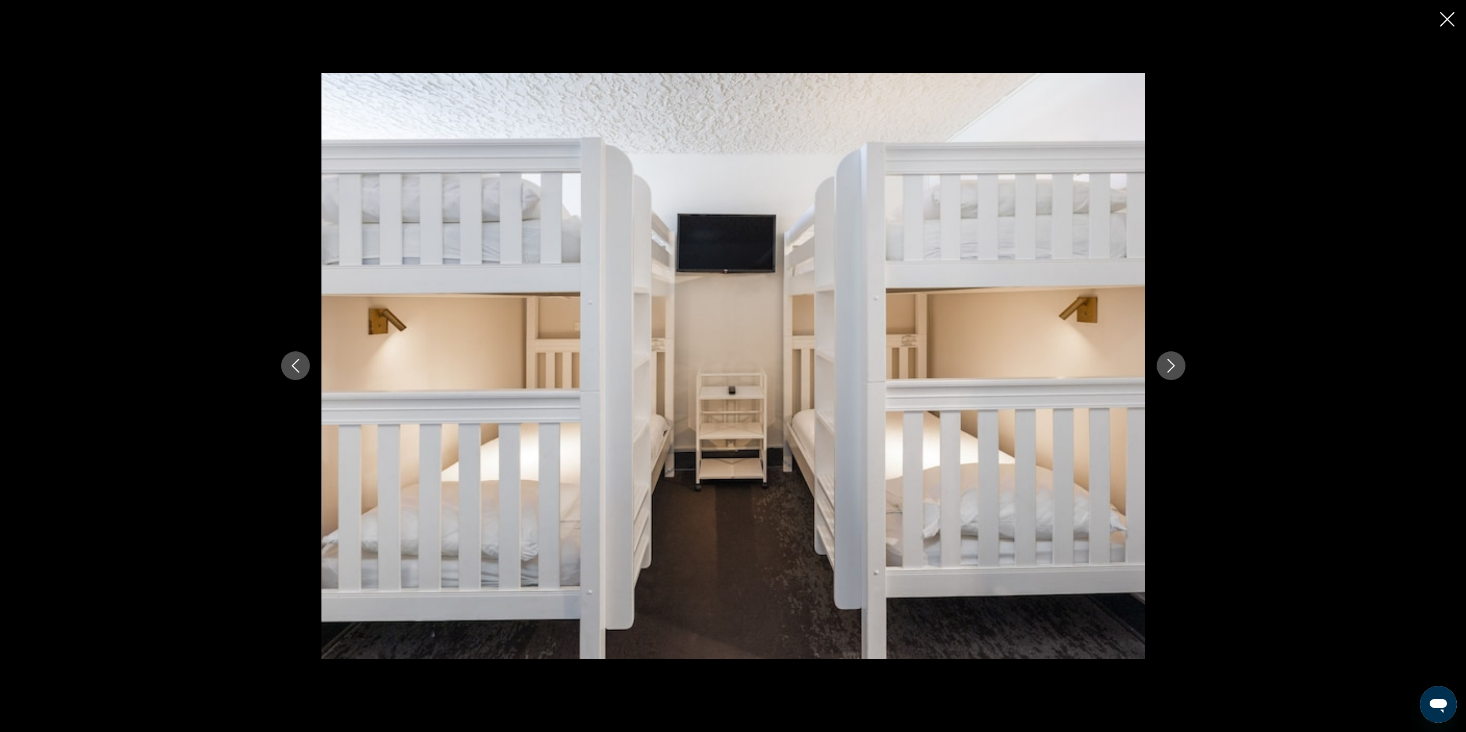
click at [1175, 368] on icon "Next image" at bounding box center [1171, 366] width 14 height 14
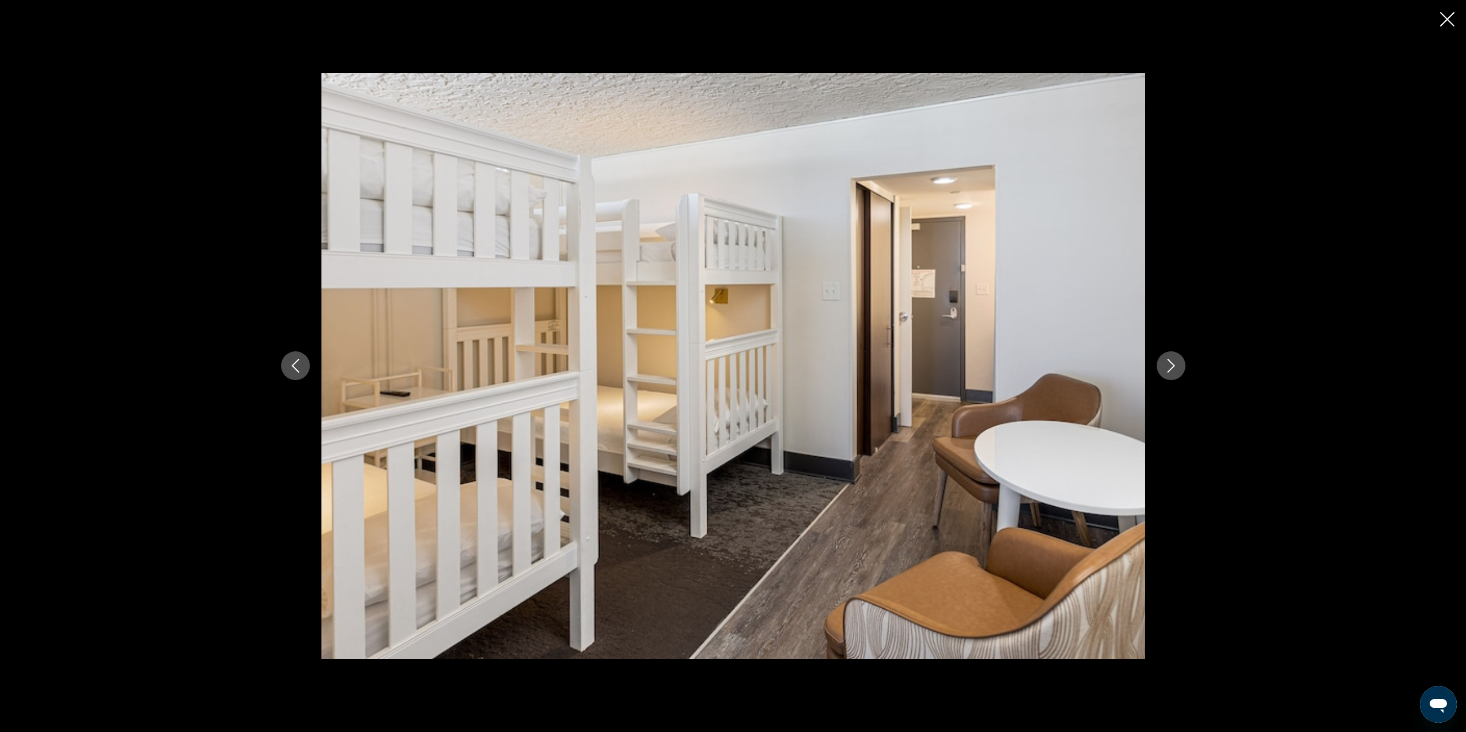
click at [1175, 368] on icon "Next image" at bounding box center [1171, 366] width 14 height 14
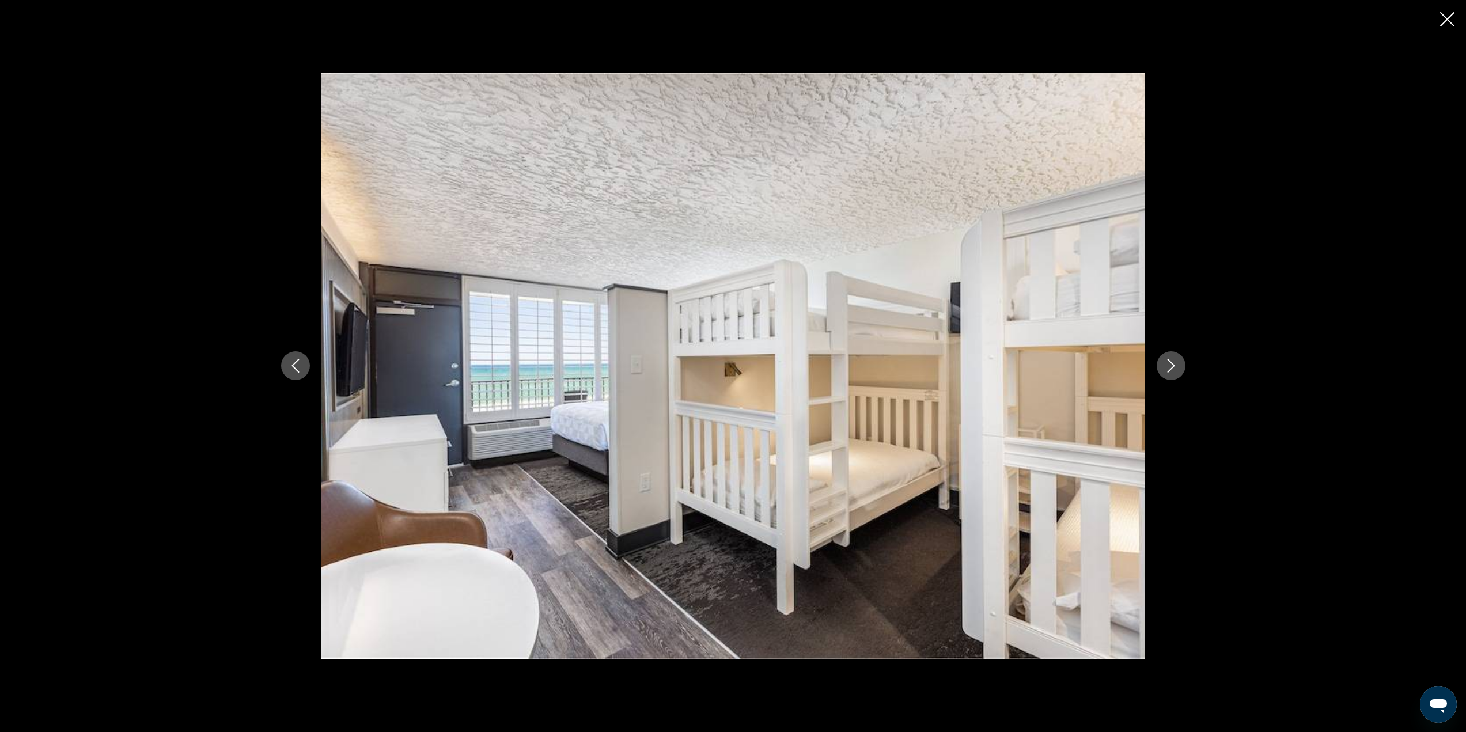
click at [1175, 368] on icon "Next image" at bounding box center [1171, 366] width 14 height 14
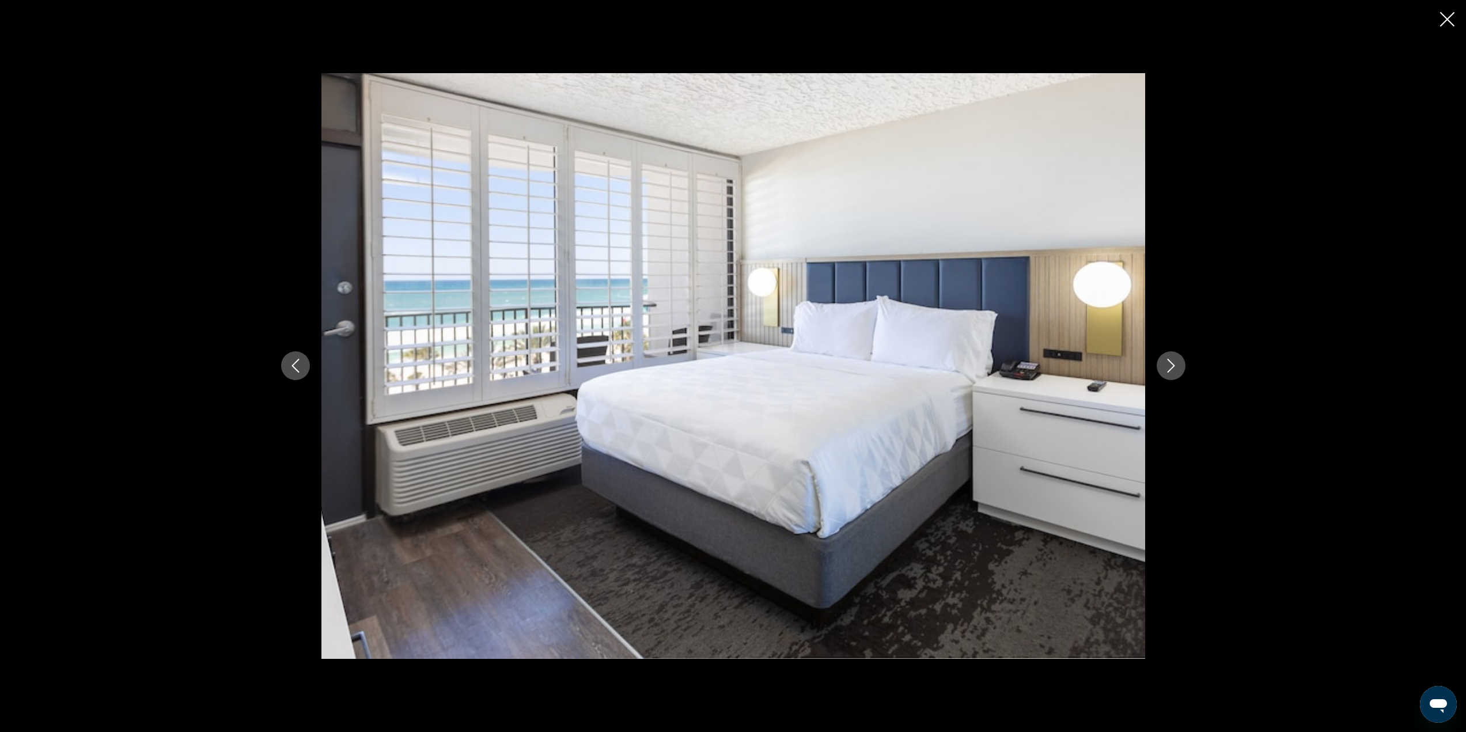
click at [1175, 368] on icon "Next image" at bounding box center [1171, 366] width 14 height 14
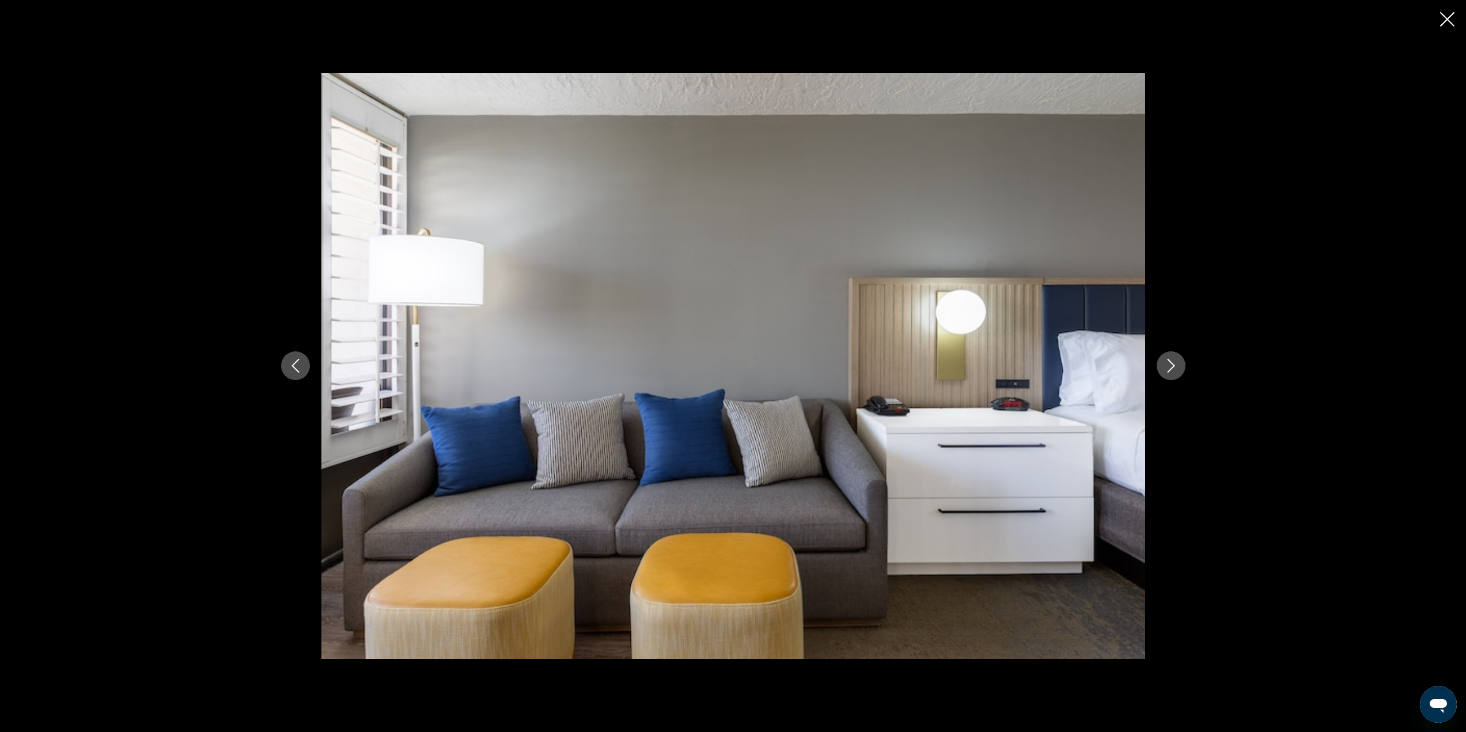
click at [1175, 368] on icon "Next image" at bounding box center [1171, 366] width 14 height 14
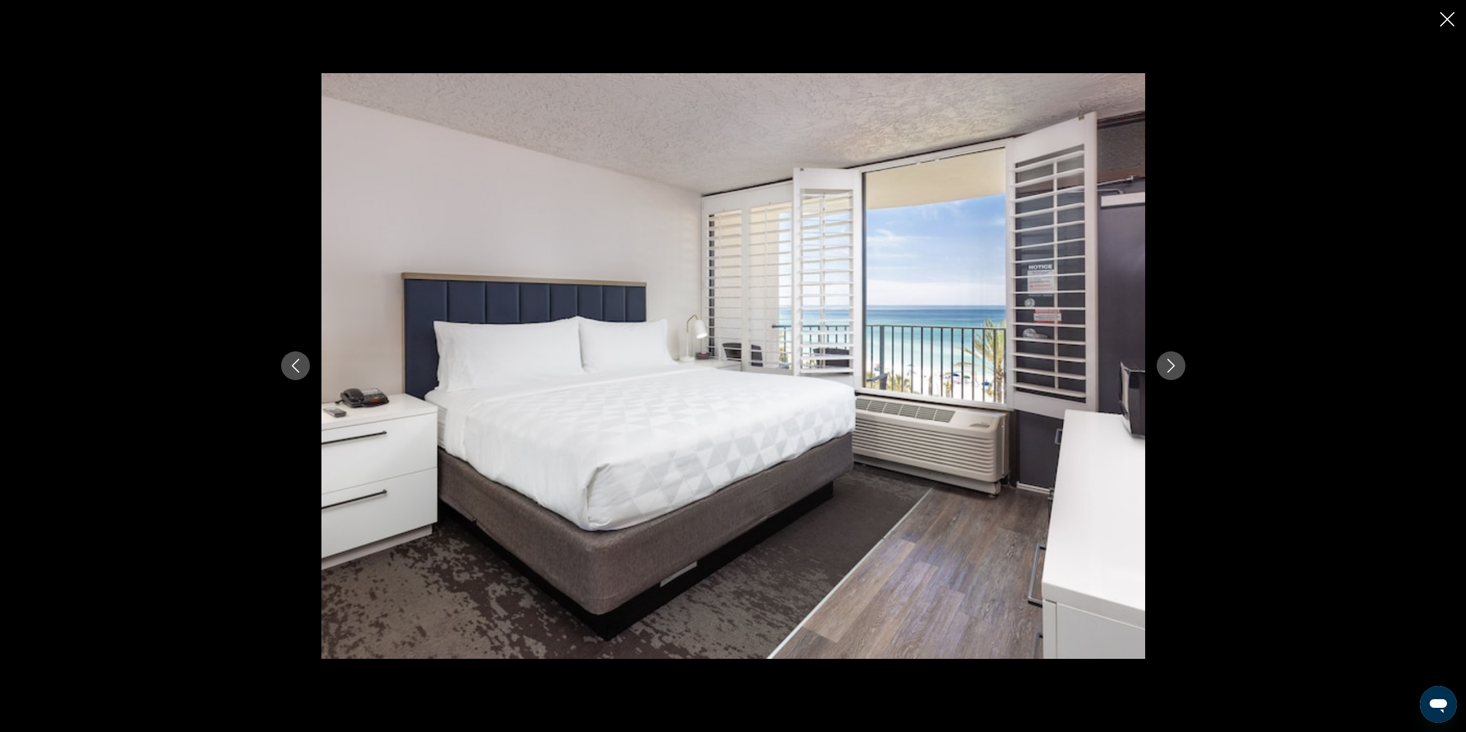
click at [1175, 368] on icon "Next image" at bounding box center [1171, 366] width 14 height 14
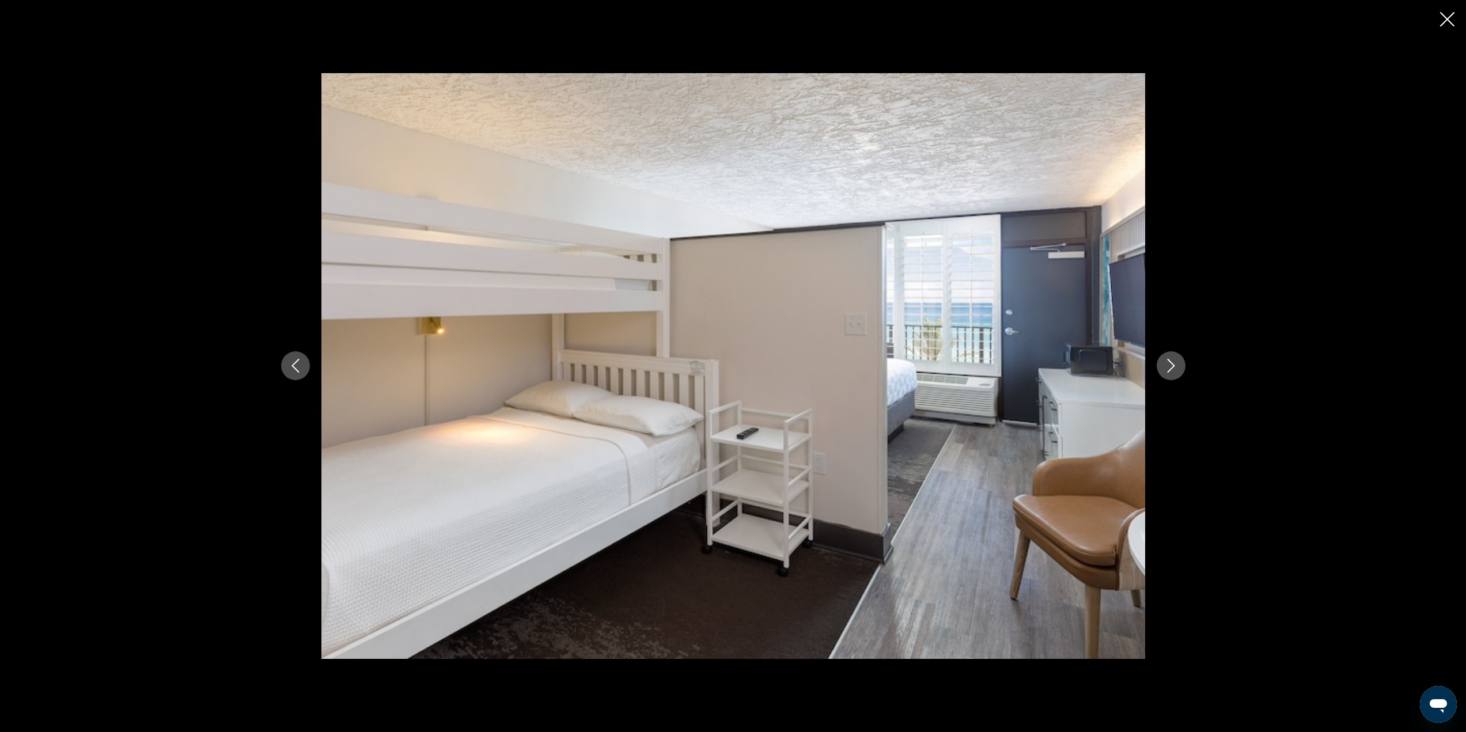
click at [1175, 368] on icon "Next image" at bounding box center [1171, 366] width 14 height 14
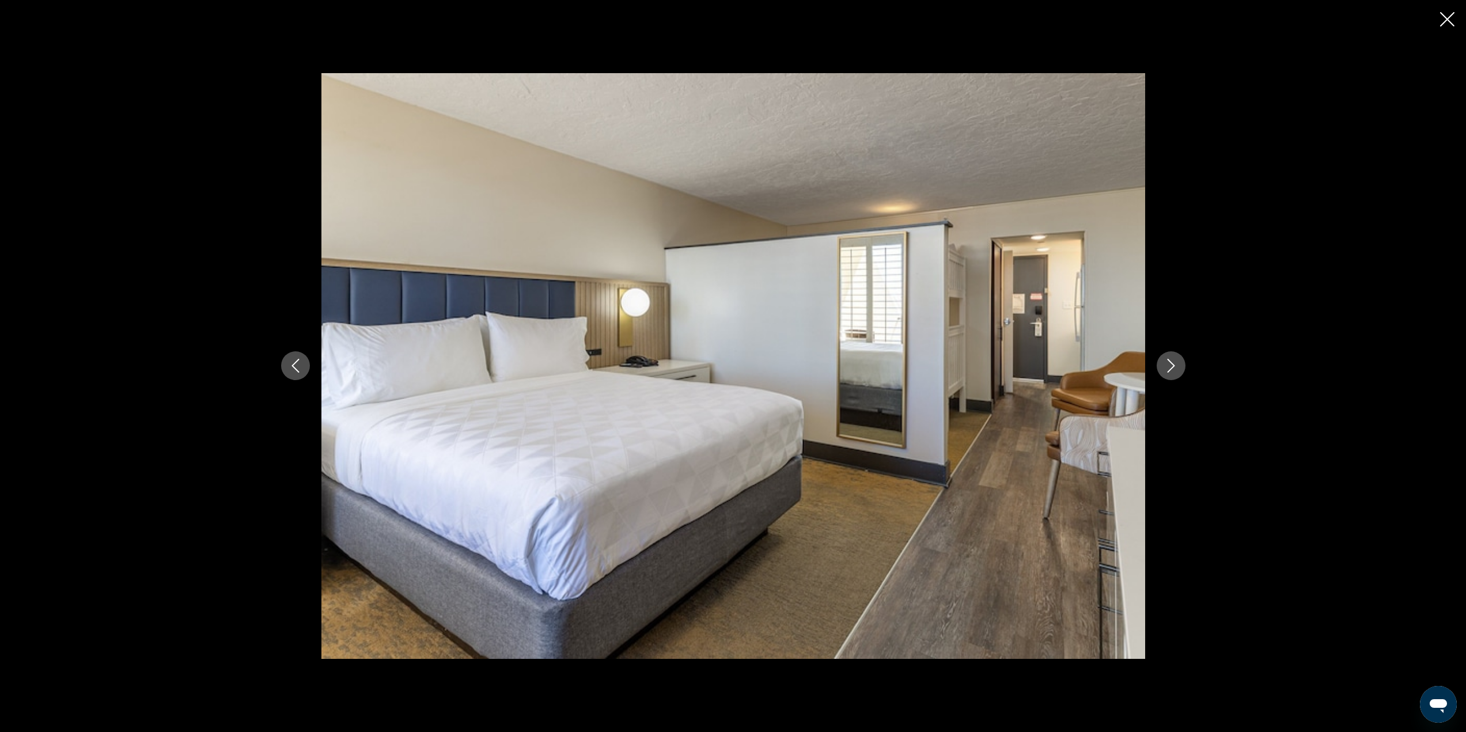
click at [1175, 368] on icon "Next image" at bounding box center [1171, 366] width 14 height 14
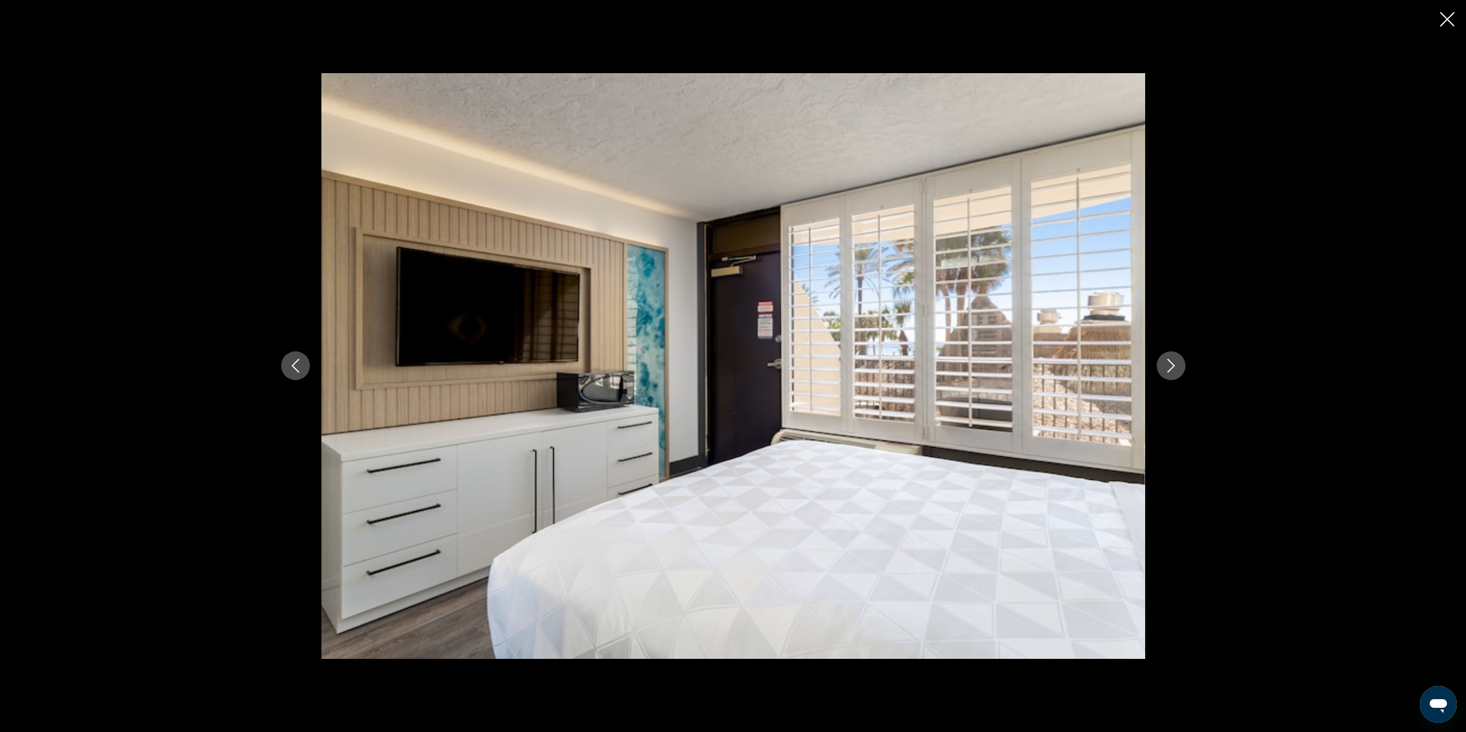
click at [1175, 368] on icon "Next image" at bounding box center [1171, 366] width 14 height 14
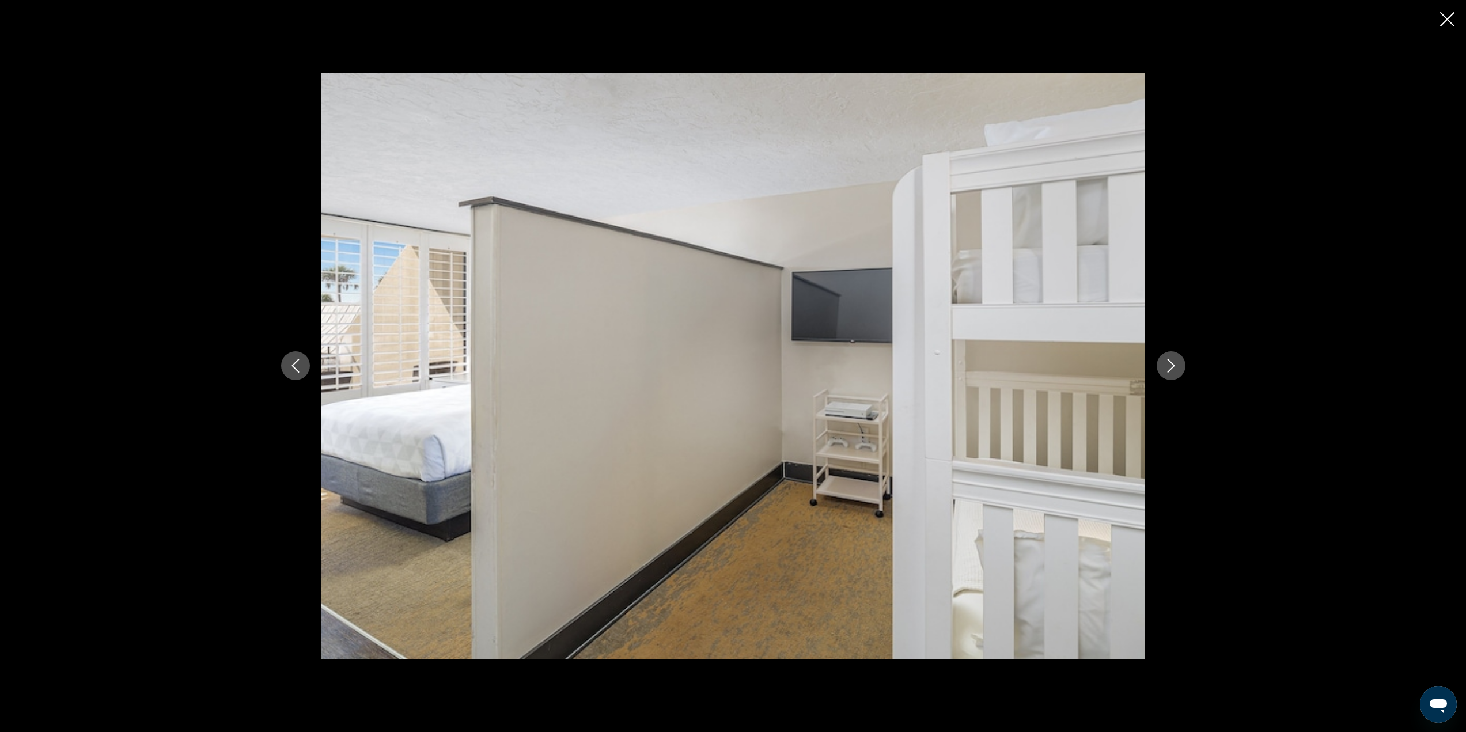
click at [1175, 368] on icon "Next image" at bounding box center [1171, 366] width 14 height 14
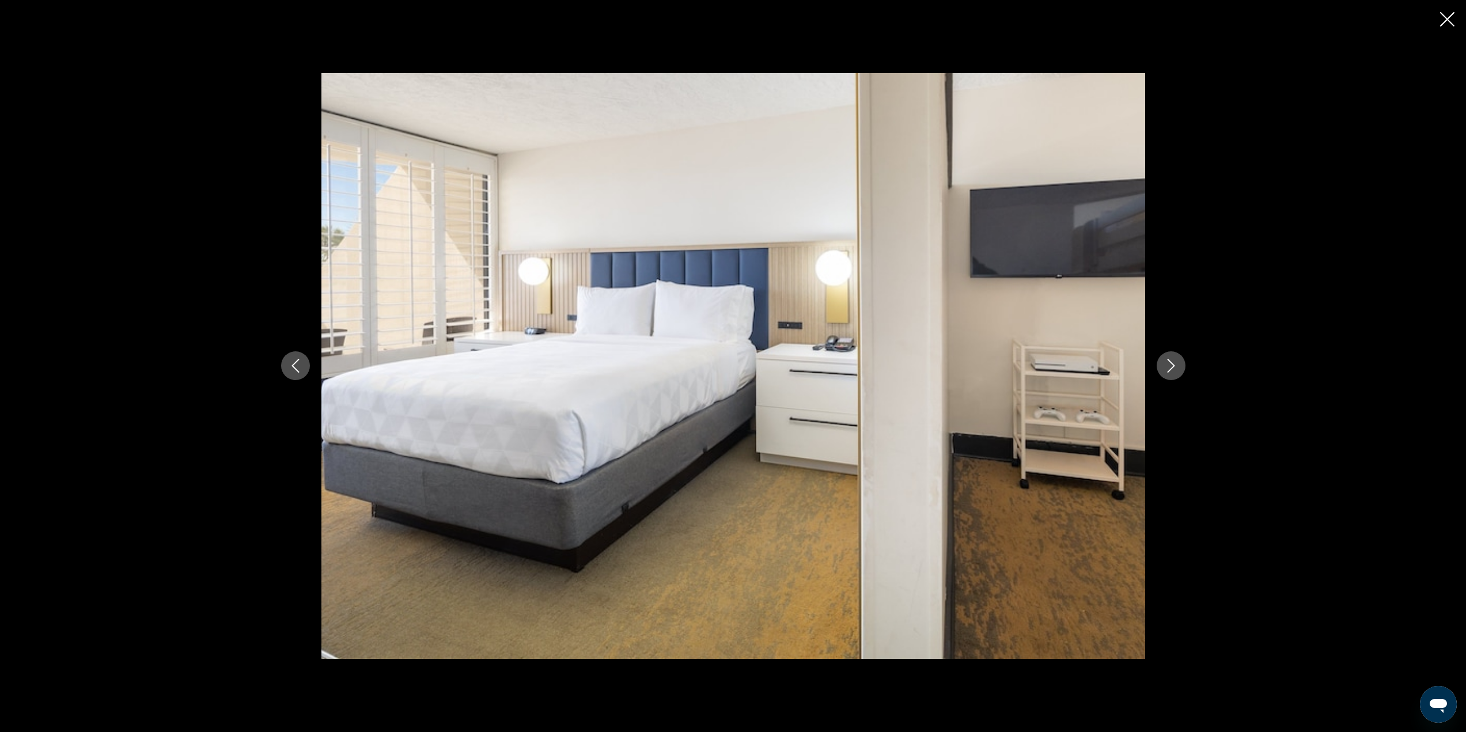
click at [1175, 368] on icon "Next image" at bounding box center [1171, 366] width 14 height 14
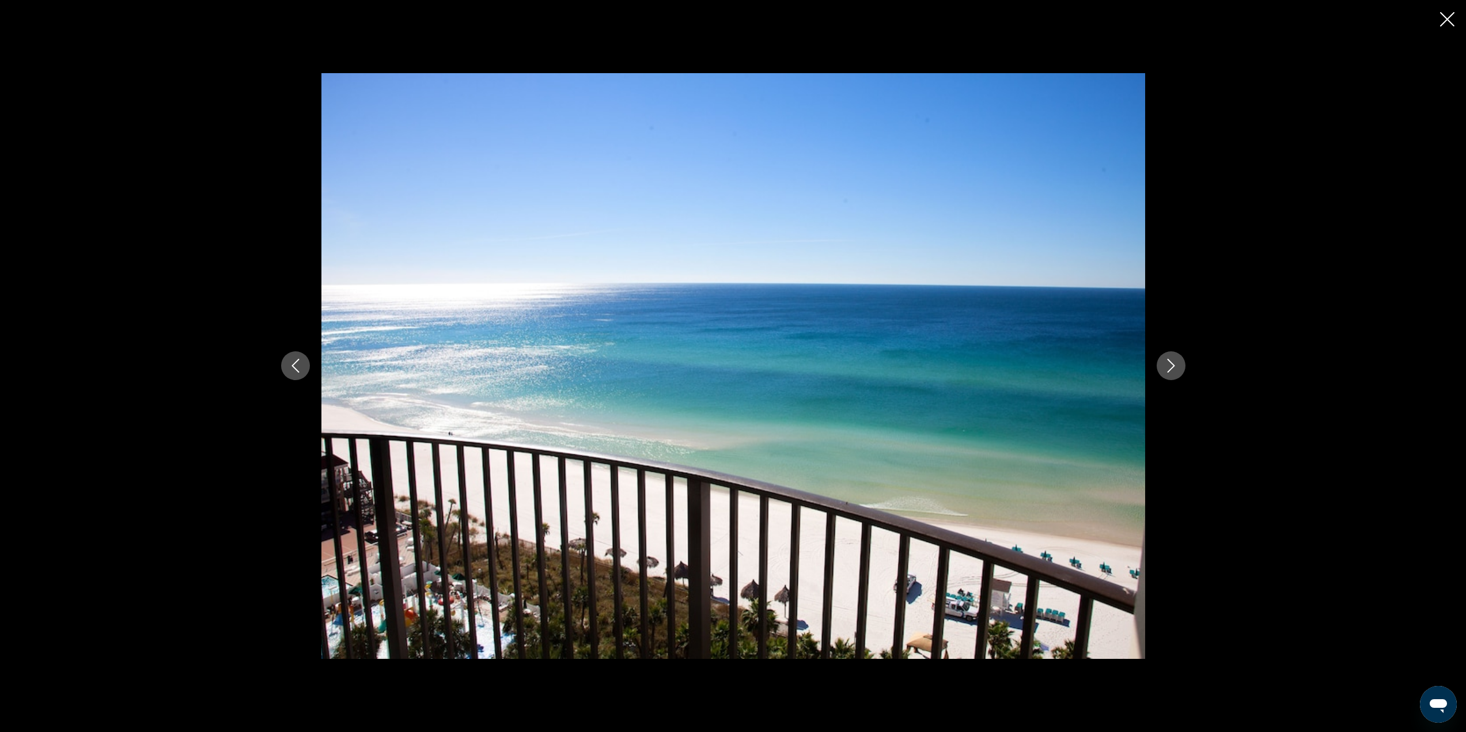
click at [1175, 368] on icon "Next image" at bounding box center [1171, 366] width 14 height 14
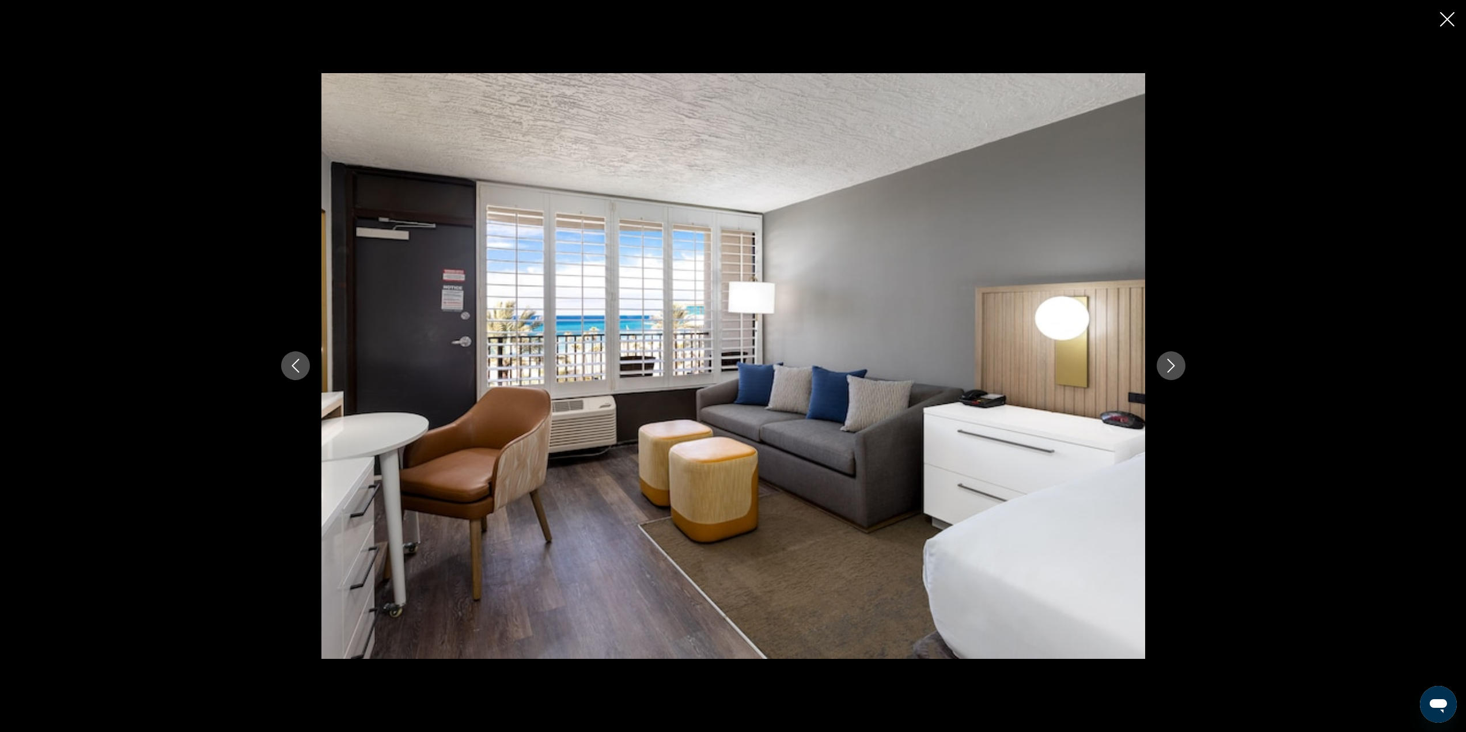
click at [1175, 368] on icon "Next image" at bounding box center [1171, 366] width 14 height 14
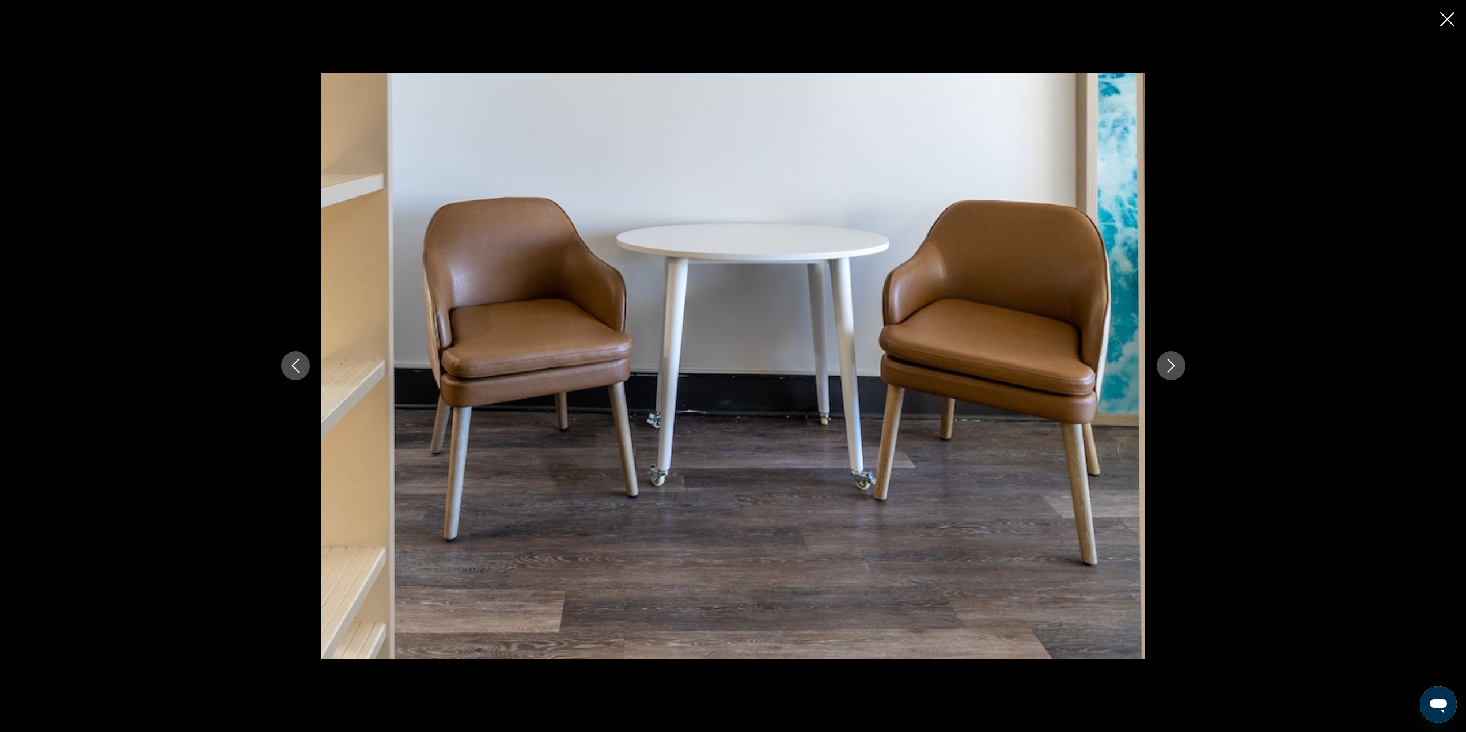
click at [1447, 21] on icon "Close slideshow" at bounding box center [1447, 19] width 14 height 14
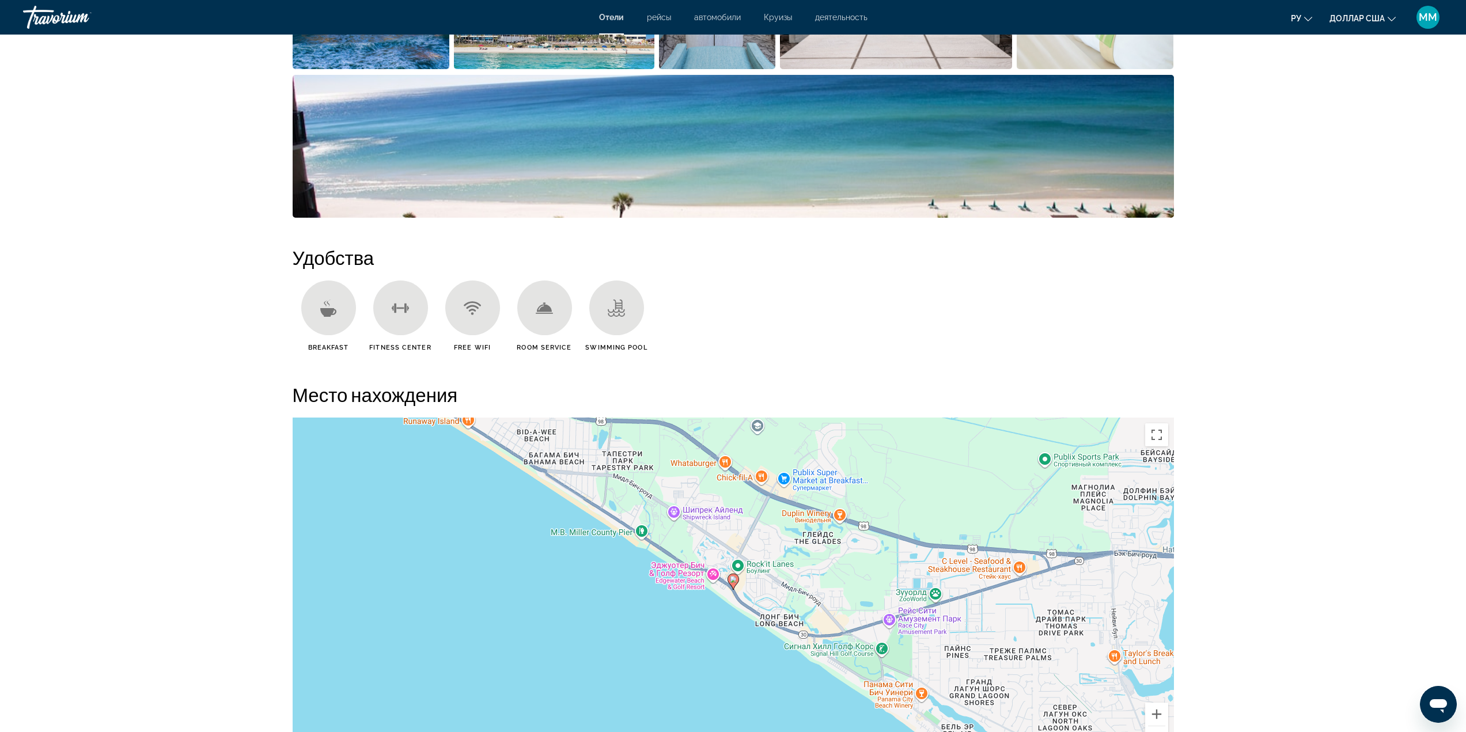
scroll to position [974, 0]
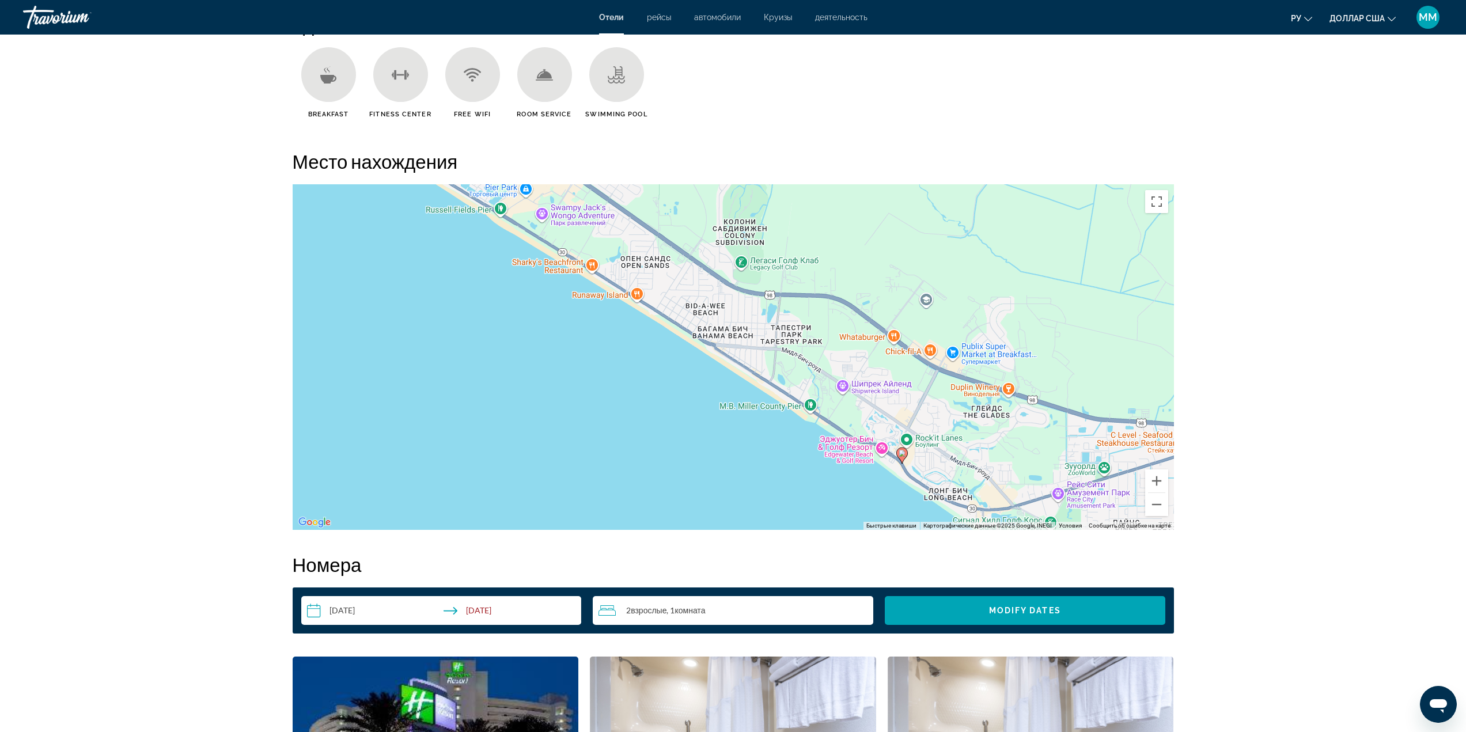
drag, startPoint x: 759, startPoint y: 395, endPoint x: 932, endPoint y: 504, distance: 203.5
click at [932, 504] on div "Чтобы активировать перетаскивание с помощью клавиатуры, нажмите Alt + Ввод. Пос…" at bounding box center [734, 357] width 882 height 346
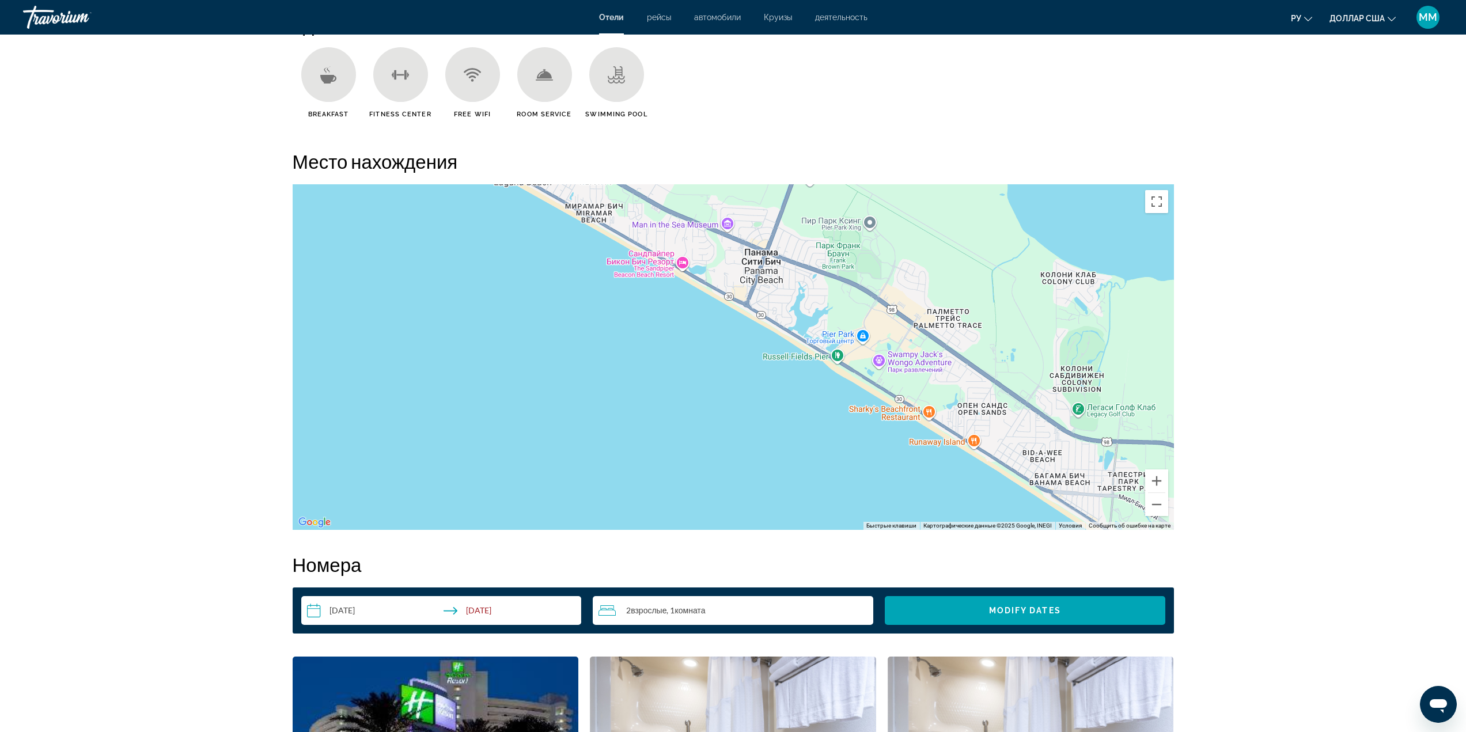
drag, startPoint x: 661, startPoint y: 358, endPoint x: 961, endPoint y: 492, distance: 328.8
click at [961, 492] on div "Чтобы активировать перетаскивание с помощью клавиатуры, нажмите Alt + Ввод. Пос…" at bounding box center [734, 357] width 882 height 346
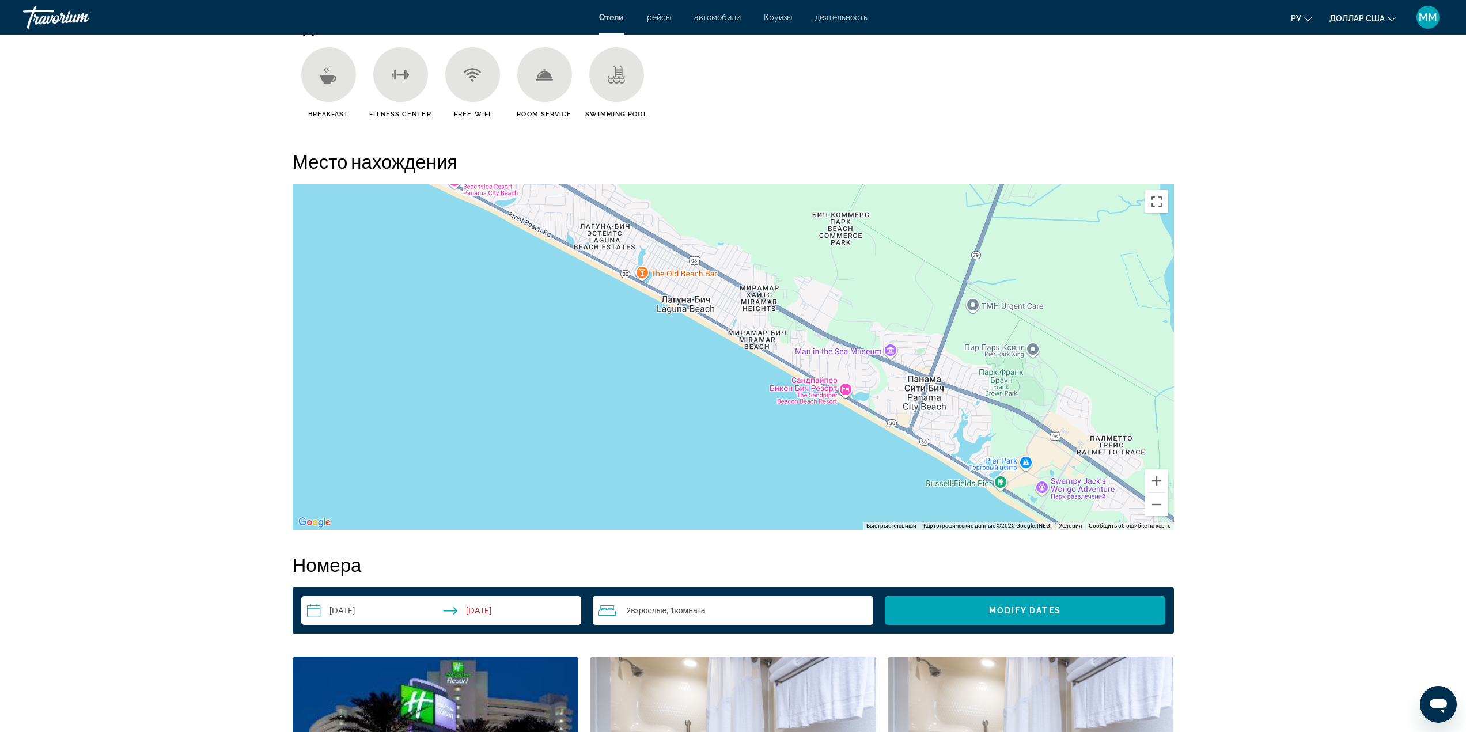
drag, startPoint x: 805, startPoint y: 387, endPoint x: 964, endPoint y: 503, distance: 197.1
click at [969, 511] on div "Чтобы активировать перетаскивание с помощью клавиатуры, нажмите Alt + Ввод. Пос…" at bounding box center [734, 357] width 882 height 346
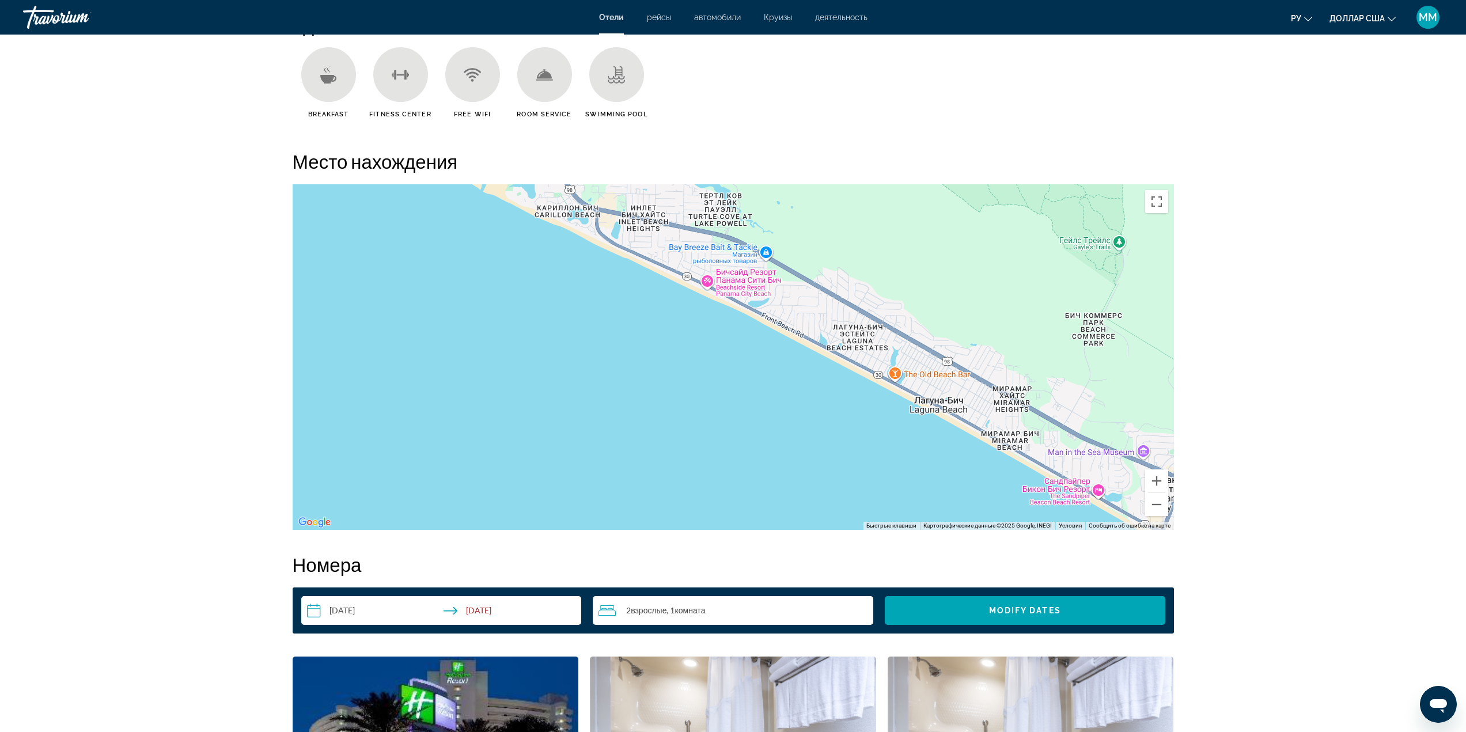
drag, startPoint x: 685, startPoint y: 396, endPoint x: 935, endPoint y: 497, distance: 269.6
click at [938, 501] on div "Основное содержание" at bounding box center [734, 357] width 882 height 346
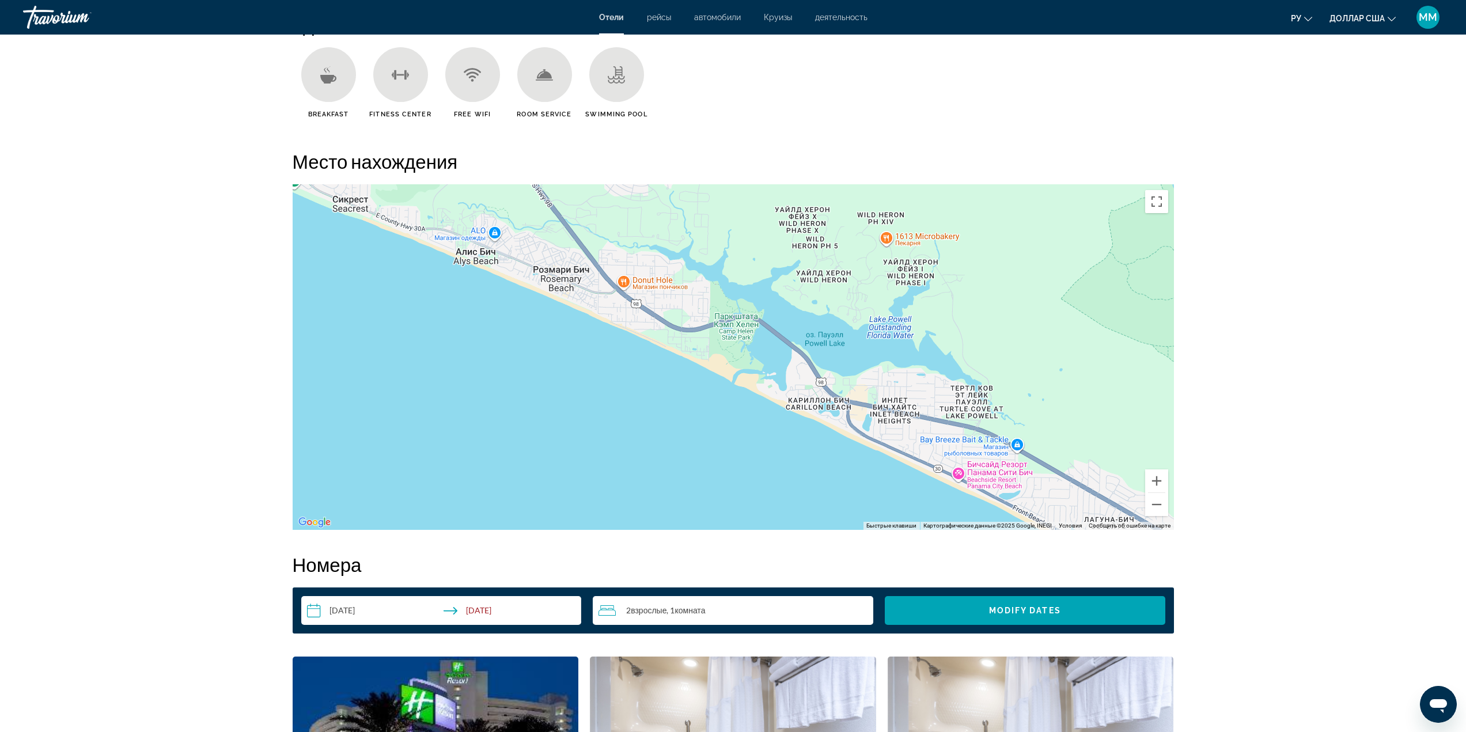
drag, startPoint x: 730, startPoint y: 358, endPoint x: 995, endPoint y: 558, distance: 331.2
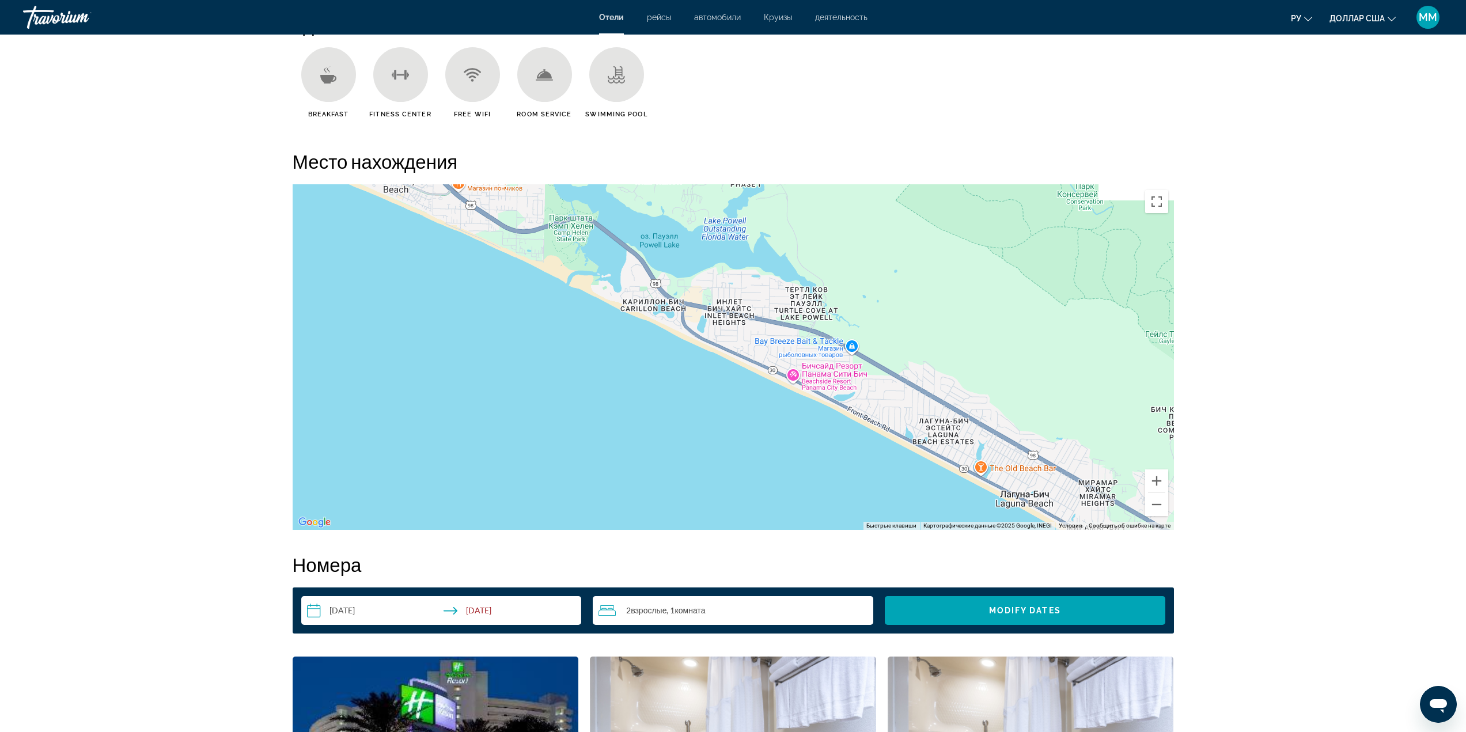
drag, startPoint x: 886, startPoint y: 478, endPoint x: 429, endPoint y: 285, distance: 496.0
click at [396, 249] on div "Основное содержание" at bounding box center [734, 357] width 882 height 346
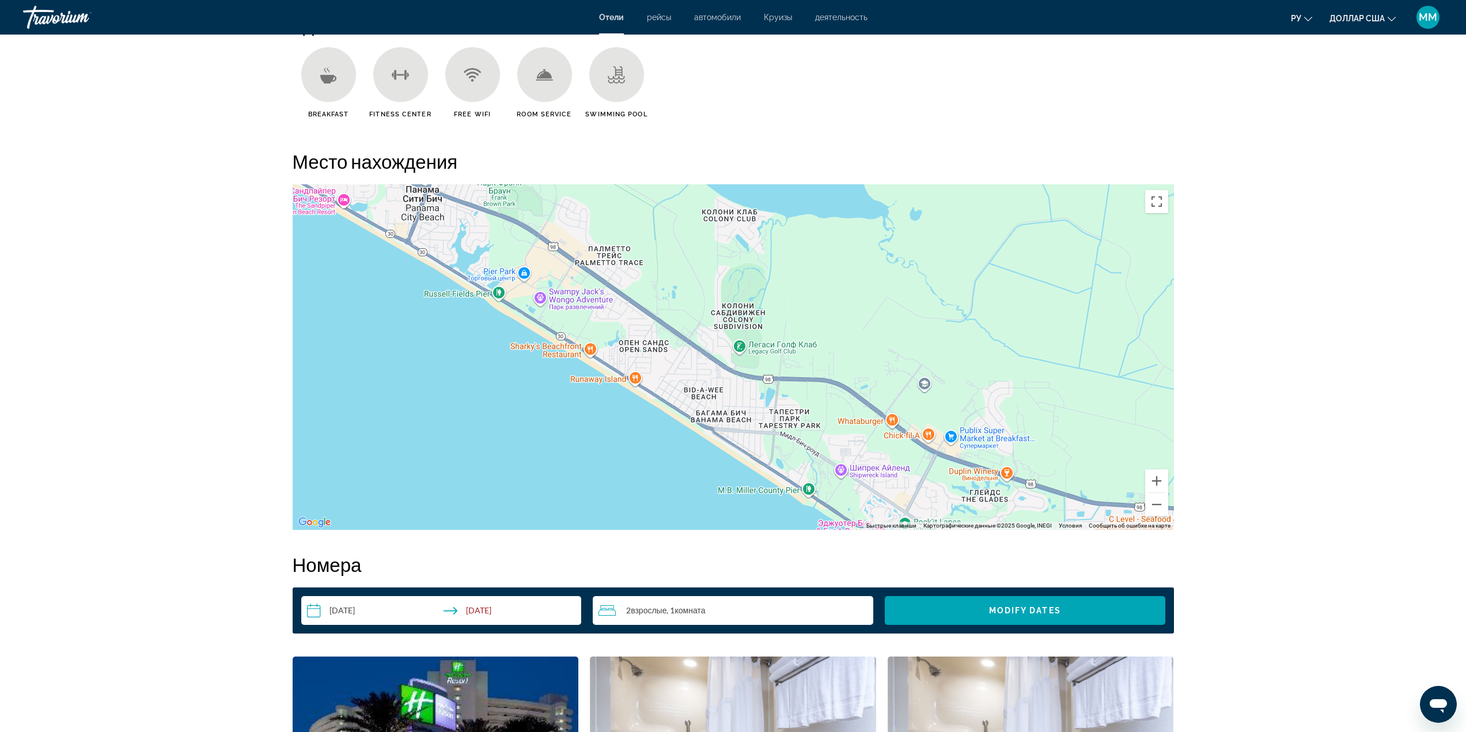
drag, startPoint x: 774, startPoint y: 512, endPoint x: 581, endPoint y: 384, distance: 230.8
click at [581, 384] on div "Основное содержание" at bounding box center [734, 357] width 882 height 346
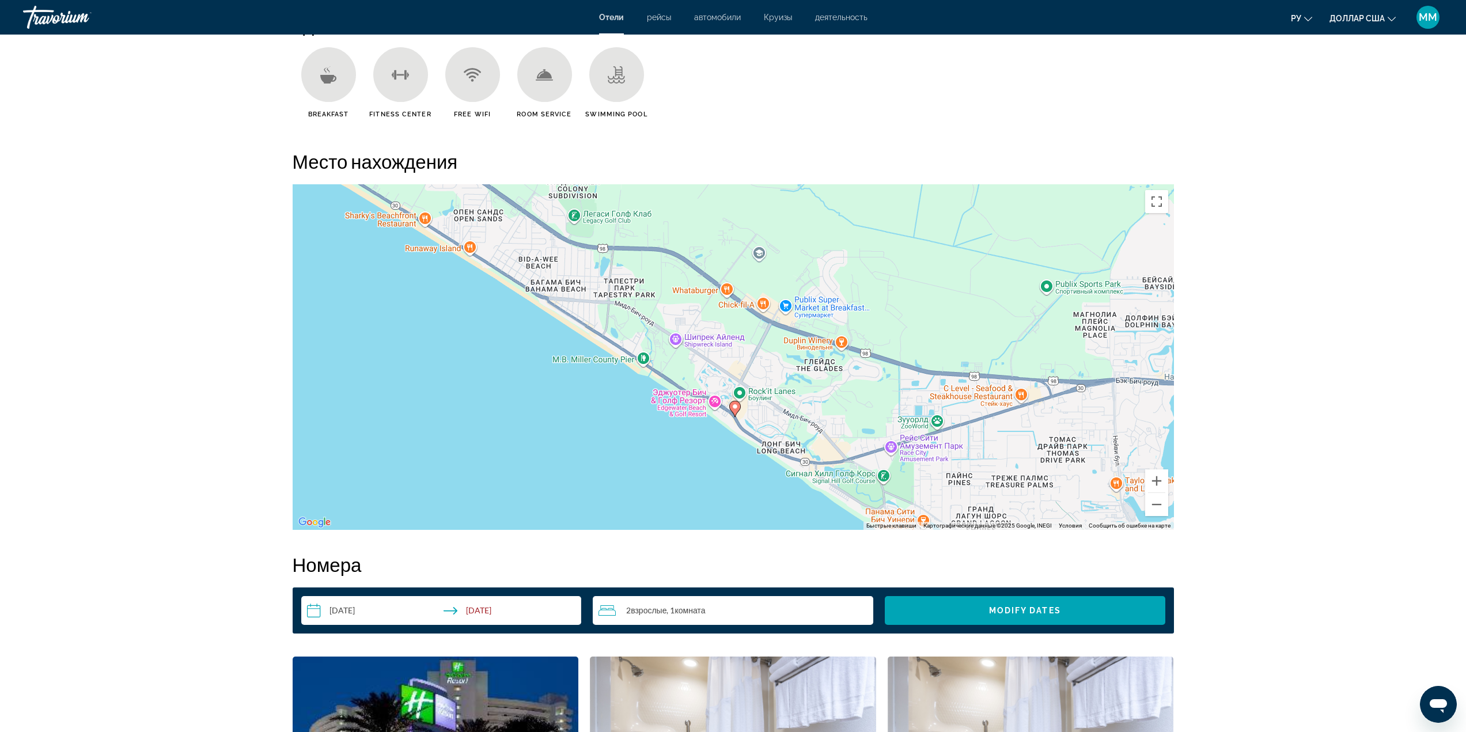
drag, startPoint x: 742, startPoint y: 470, endPoint x: 558, endPoint y: 325, distance: 233.4
click at [558, 325] on div "Чтобы активировать перетаскивание с помощью клавиатуры, нажмите Alt + Ввод. Пос…" at bounding box center [734, 357] width 882 height 346
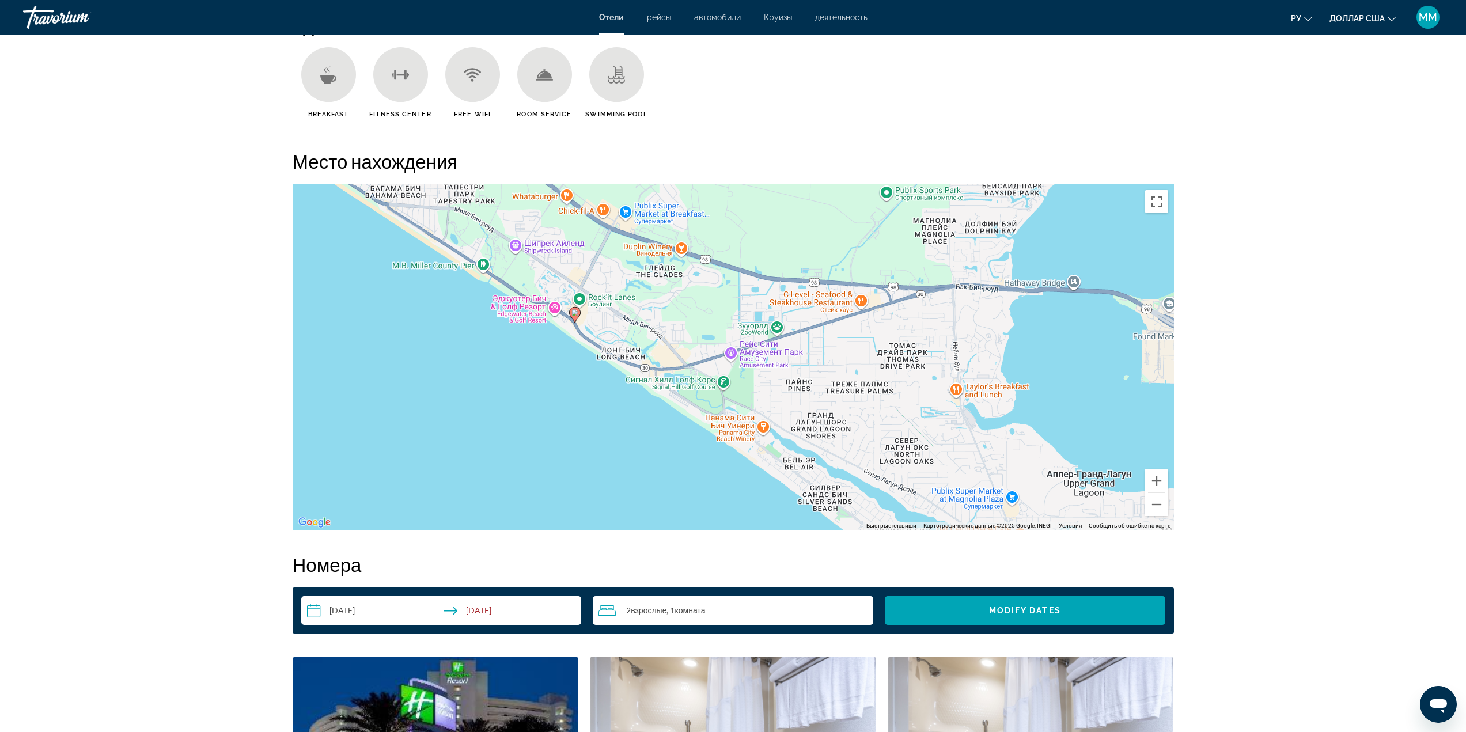
drag, startPoint x: 825, startPoint y: 506, endPoint x: 645, endPoint y: 410, distance: 203.6
click at [670, 421] on div "Чтобы активировать перетаскивание с помощью клавиатуры, нажмите Alt + Ввод. Пос…" at bounding box center [734, 357] width 882 height 346
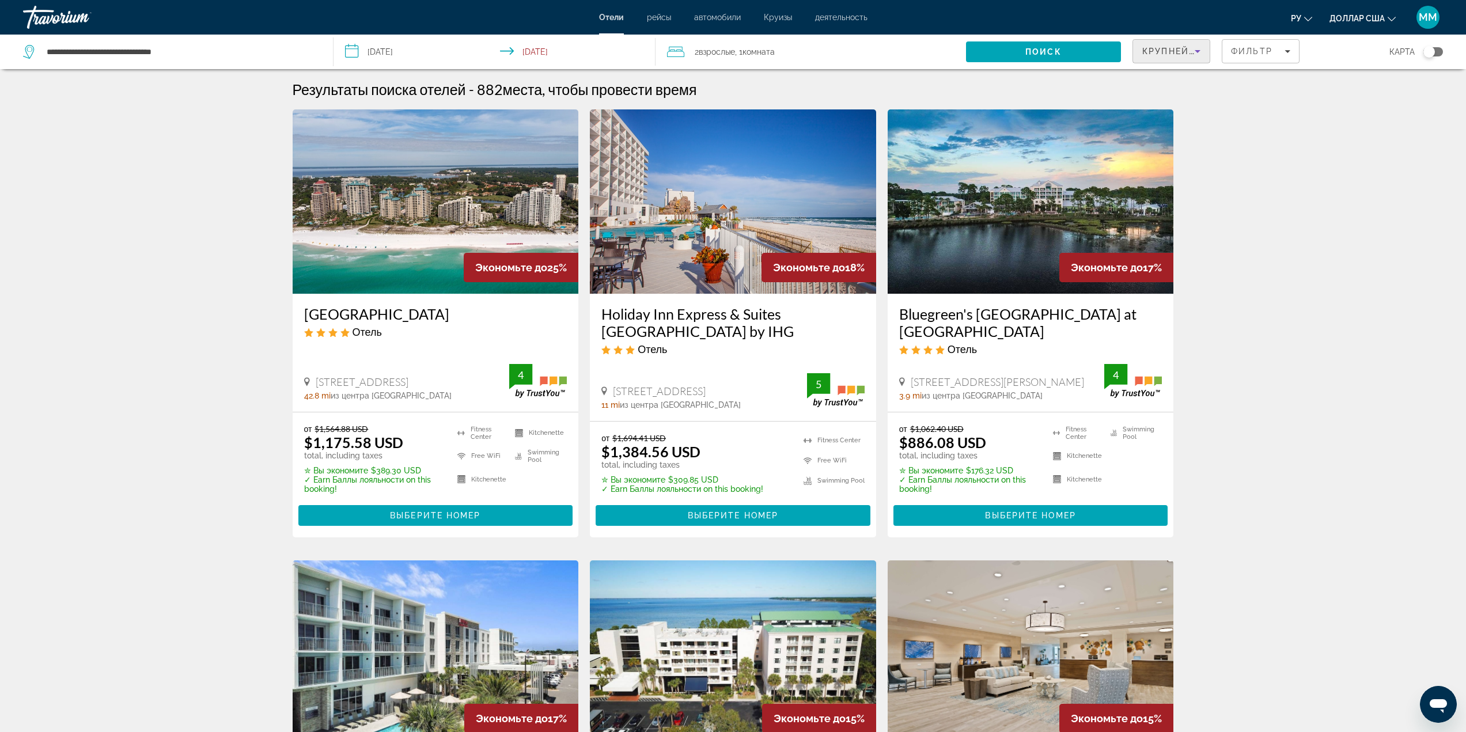
click at [1203, 48] on icon "Sort by" at bounding box center [1198, 51] width 14 height 14
drag, startPoint x: 1259, startPoint y: 84, endPoint x: 1269, endPoint y: 56, distance: 29.3
click at [1260, 82] on div at bounding box center [733, 366] width 1466 height 732
click at [1281, 47] on div "Фильтр" at bounding box center [1260, 51] width 59 height 9
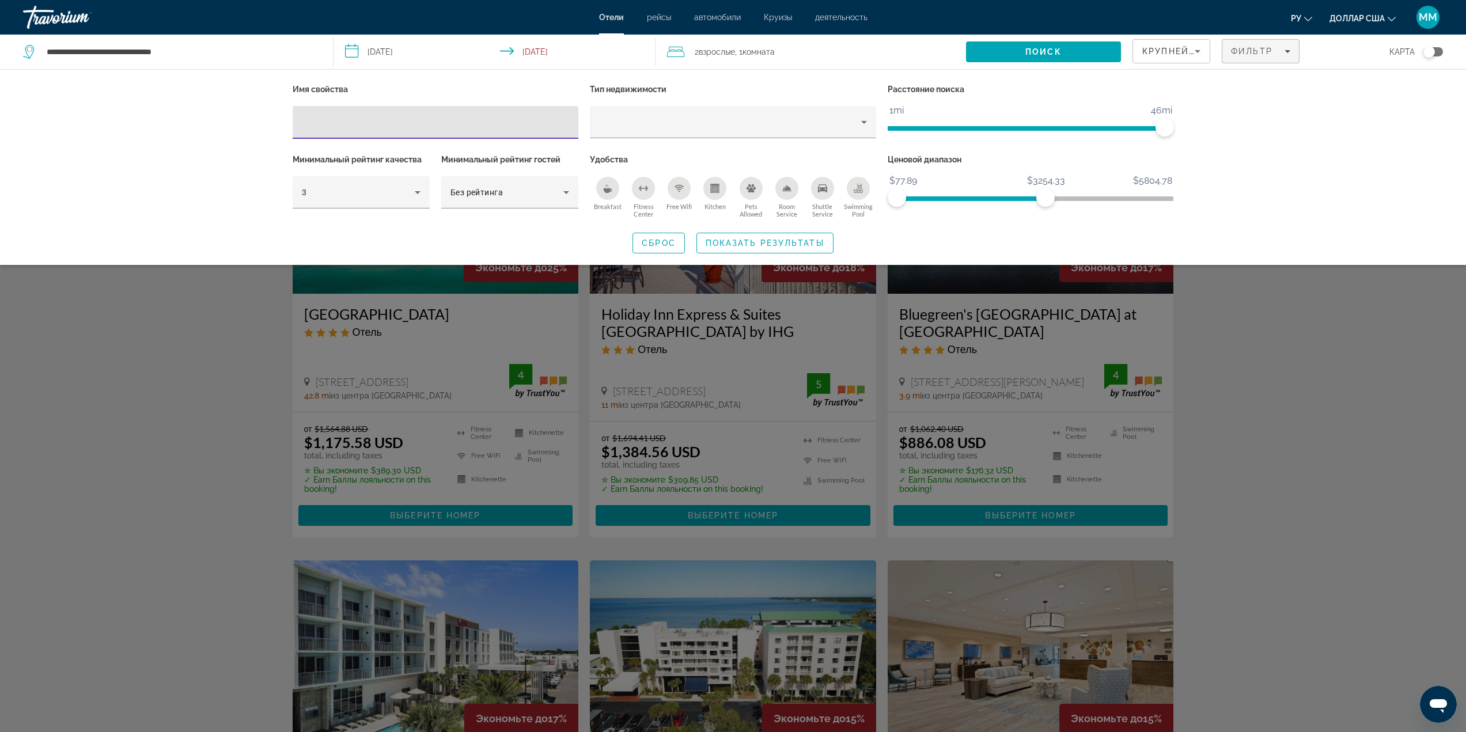
click at [1404, 339] on div "Search widget" at bounding box center [733, 452] width 1466 height 559
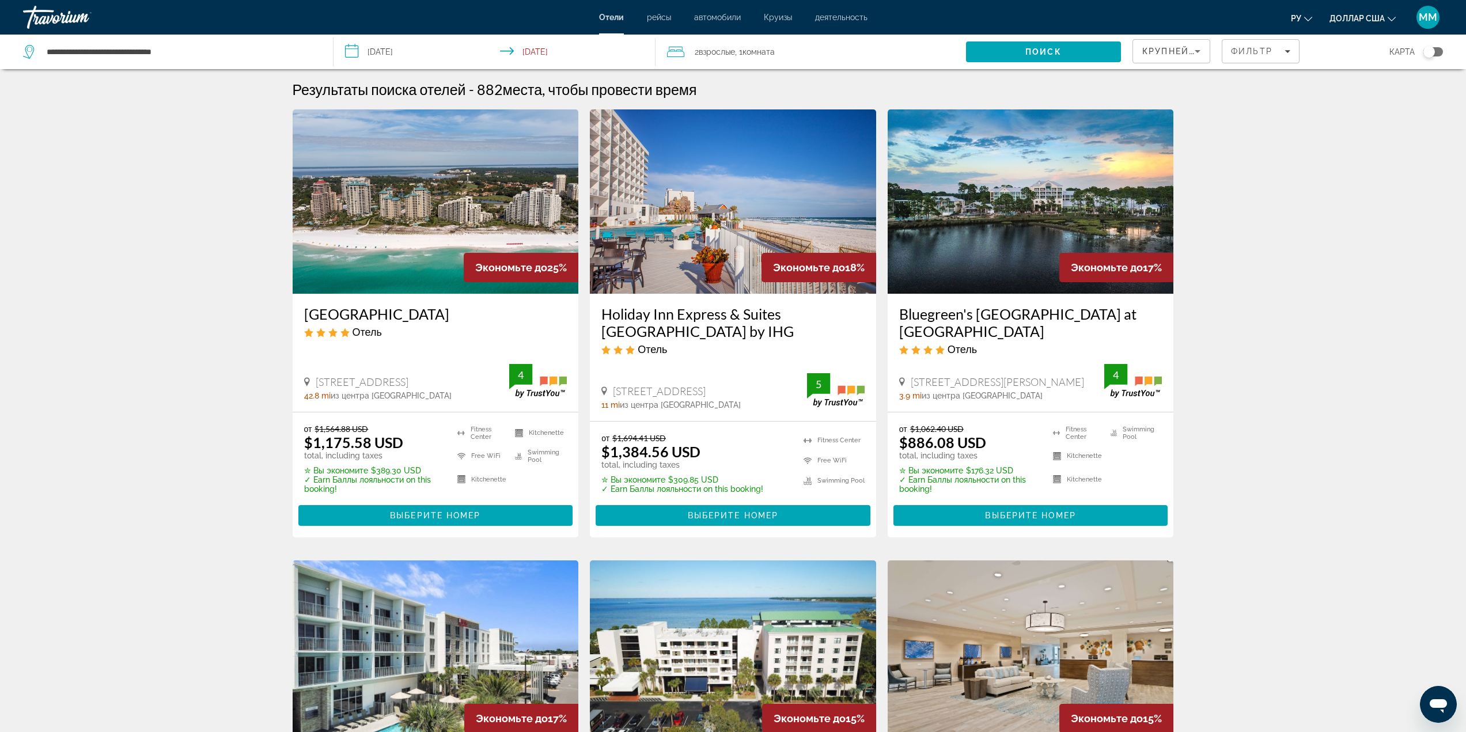
click at [449, 228] on img "Основное содержание" at bounding box center [436, 201] width 286 height 184
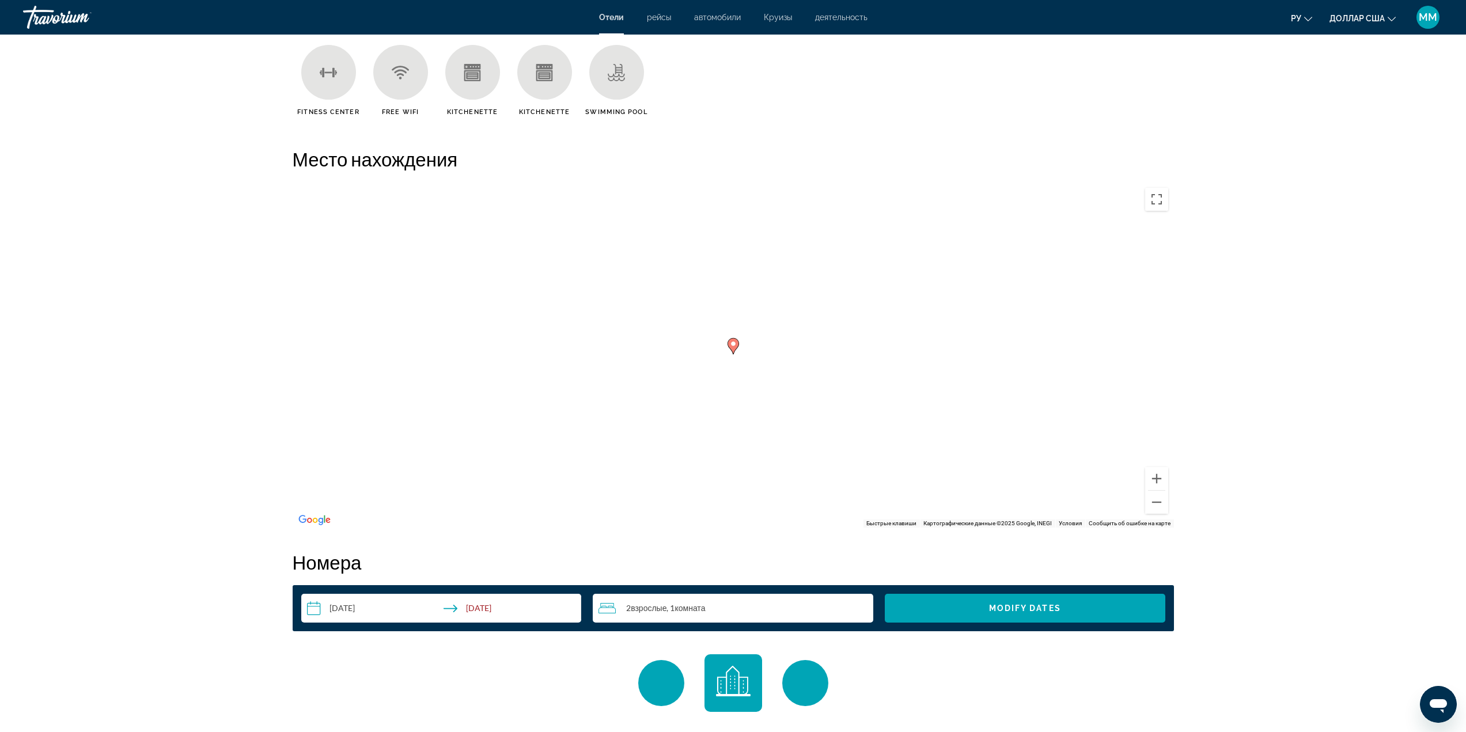
scroll to position [980, 0]
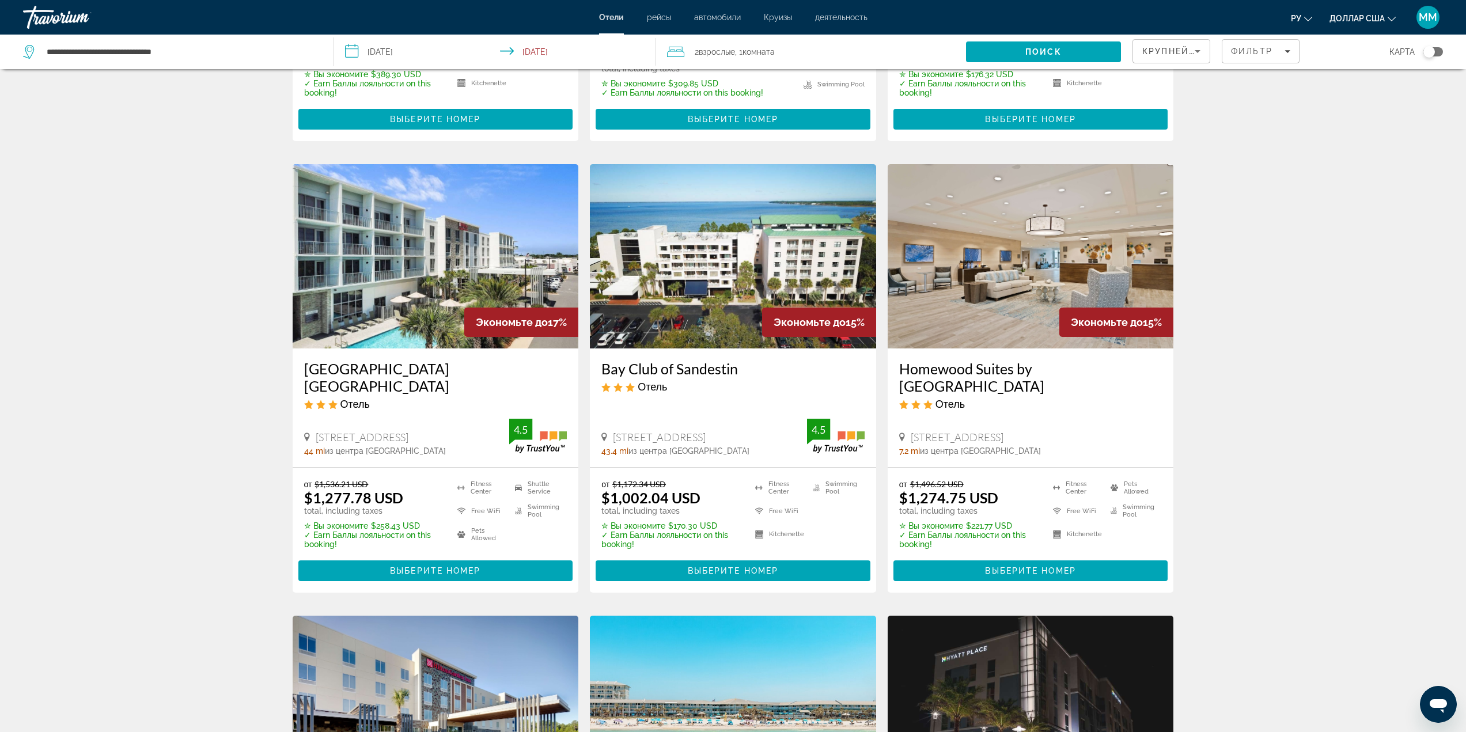
scroll to position [403, 0]
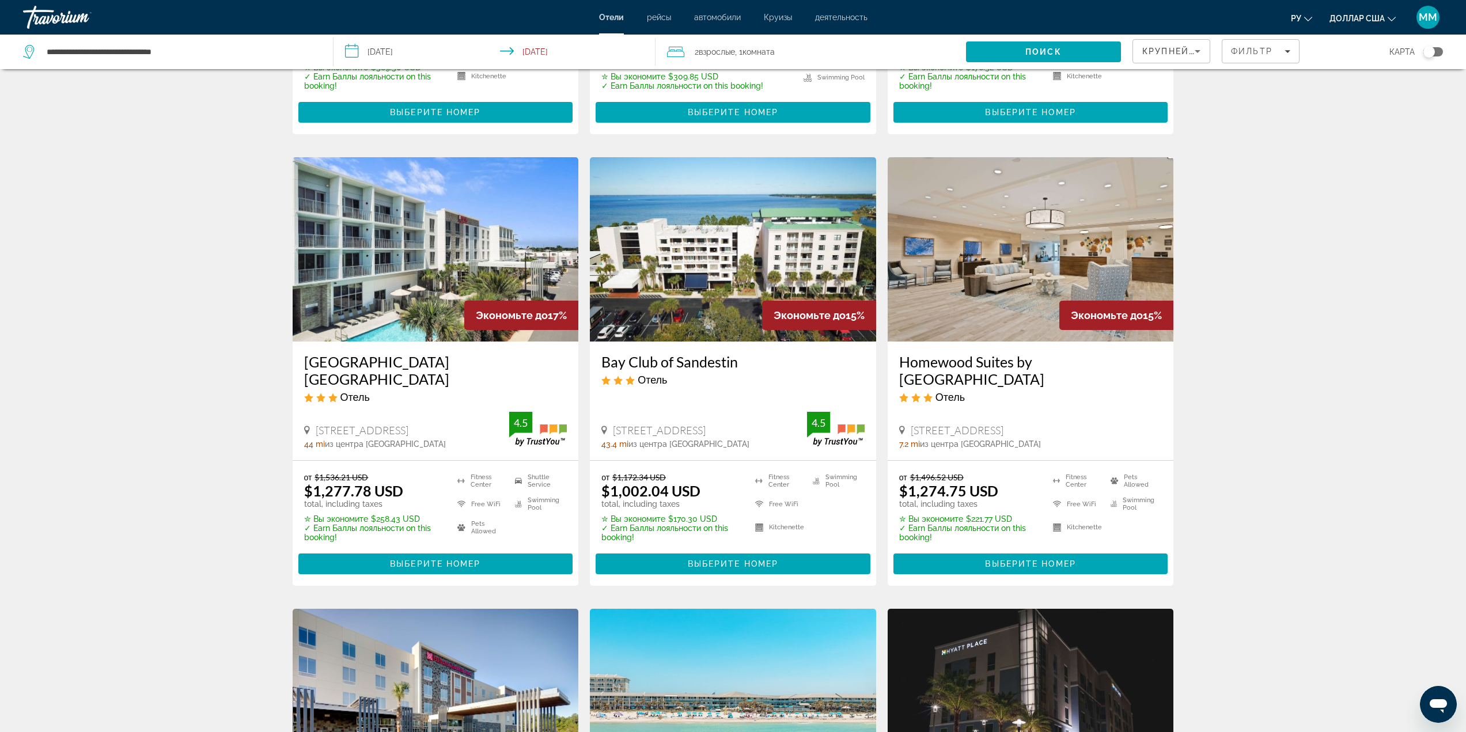
click at [1451, 46] on app-hotels-search-filters "Крупнейшие сбережения Фильтр карта" at bounding box center [1300, 52] width 334 height 35
click at [1439, 51] on div "Toggle map" at bounding box center [1434, 51] width 20 height 9
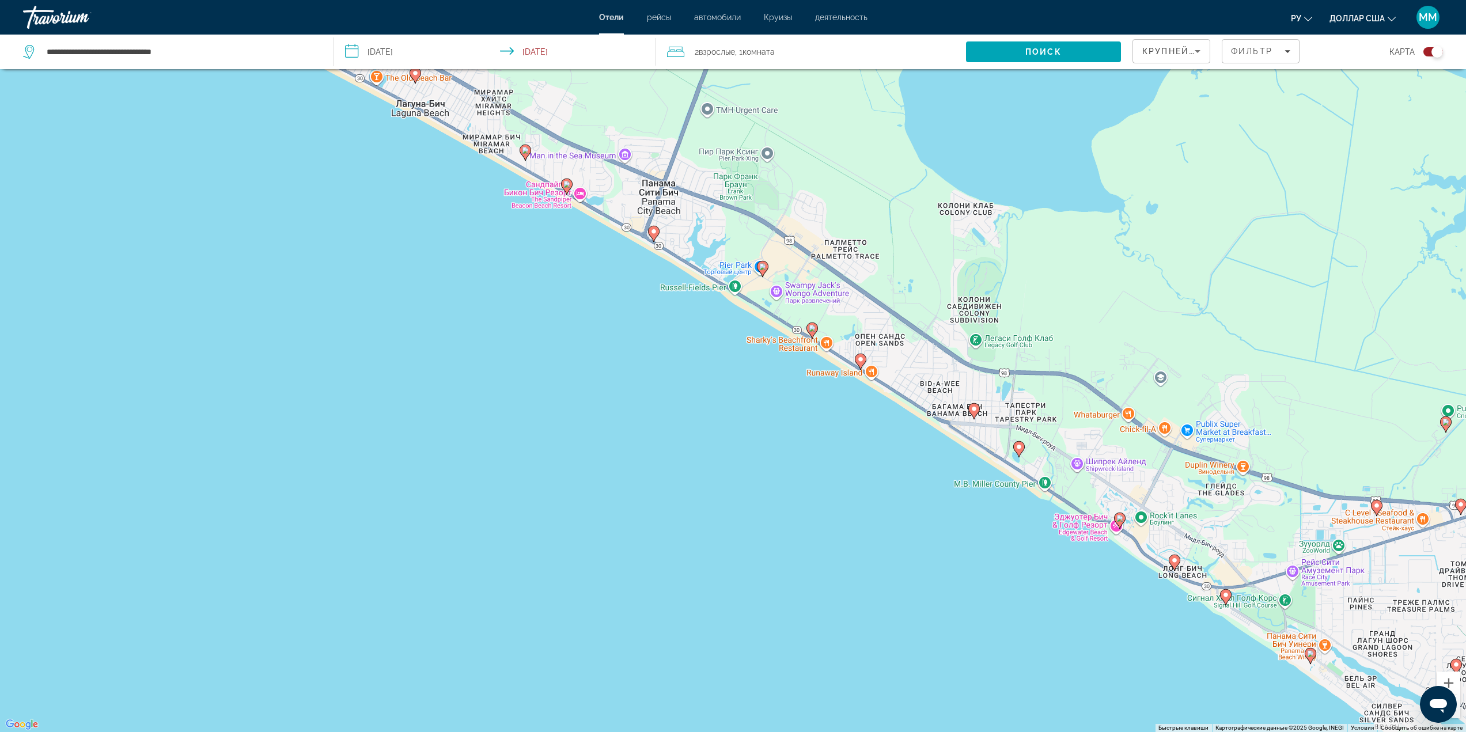
click at [859, 358] on image "Основное содержание" at bounding box center [860, 359] width 7 height 7
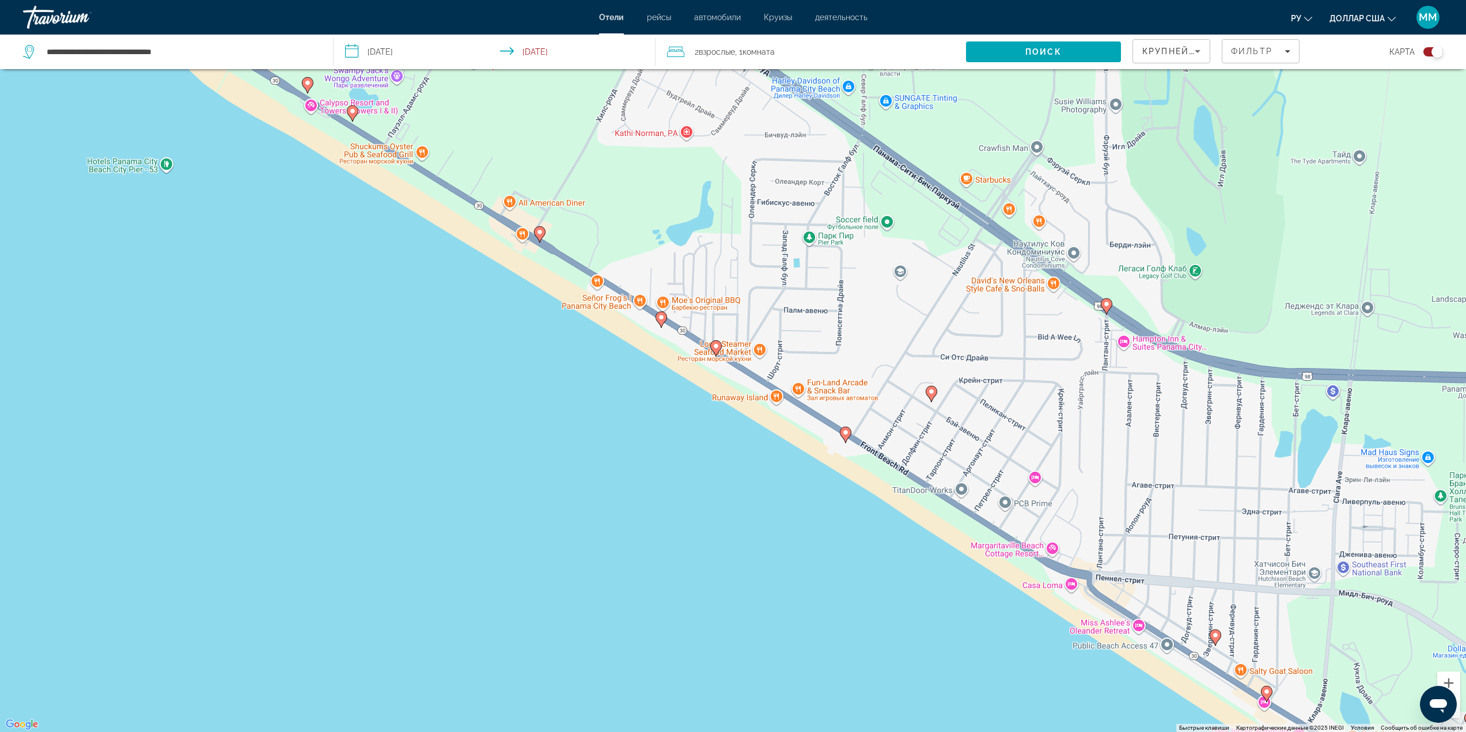
click at [848, 433] on image "Основное содержание" at bounding box center [845, 432] width 7 height 7
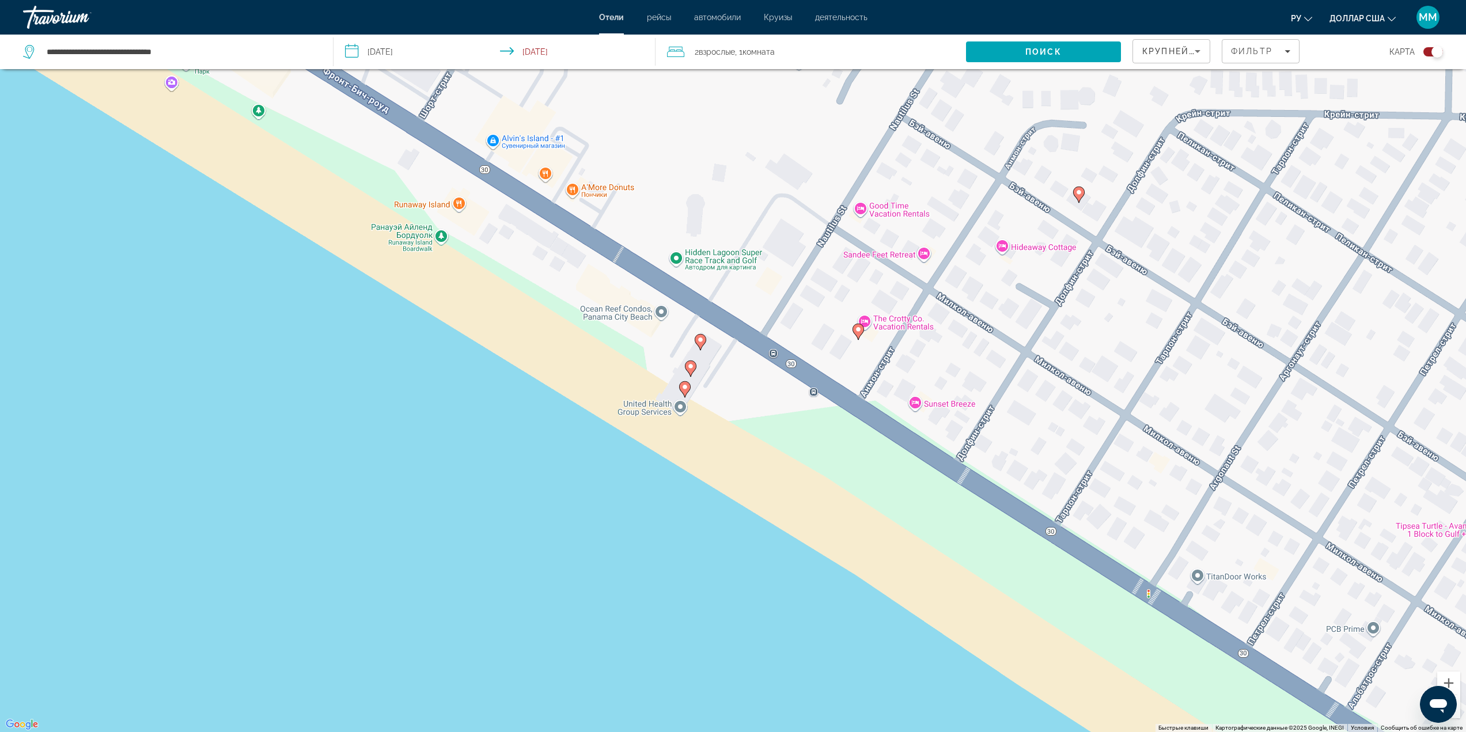
click at [689, 391] on icon "Основное содержание" at bounding box center [685, 389] width 12 height 16
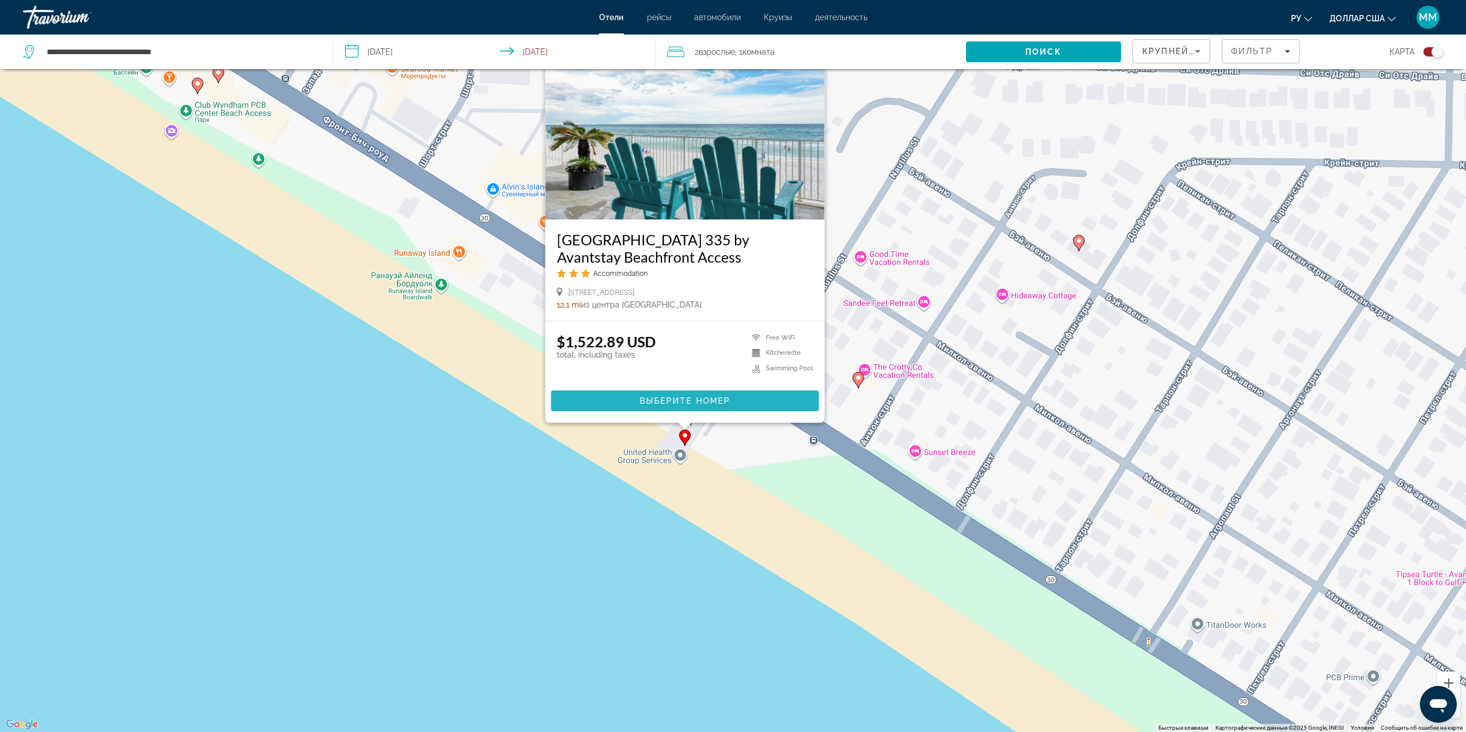
click at [670, 403] on span "Выберите номер" at bounding box center [685, 400] width 90 height 9
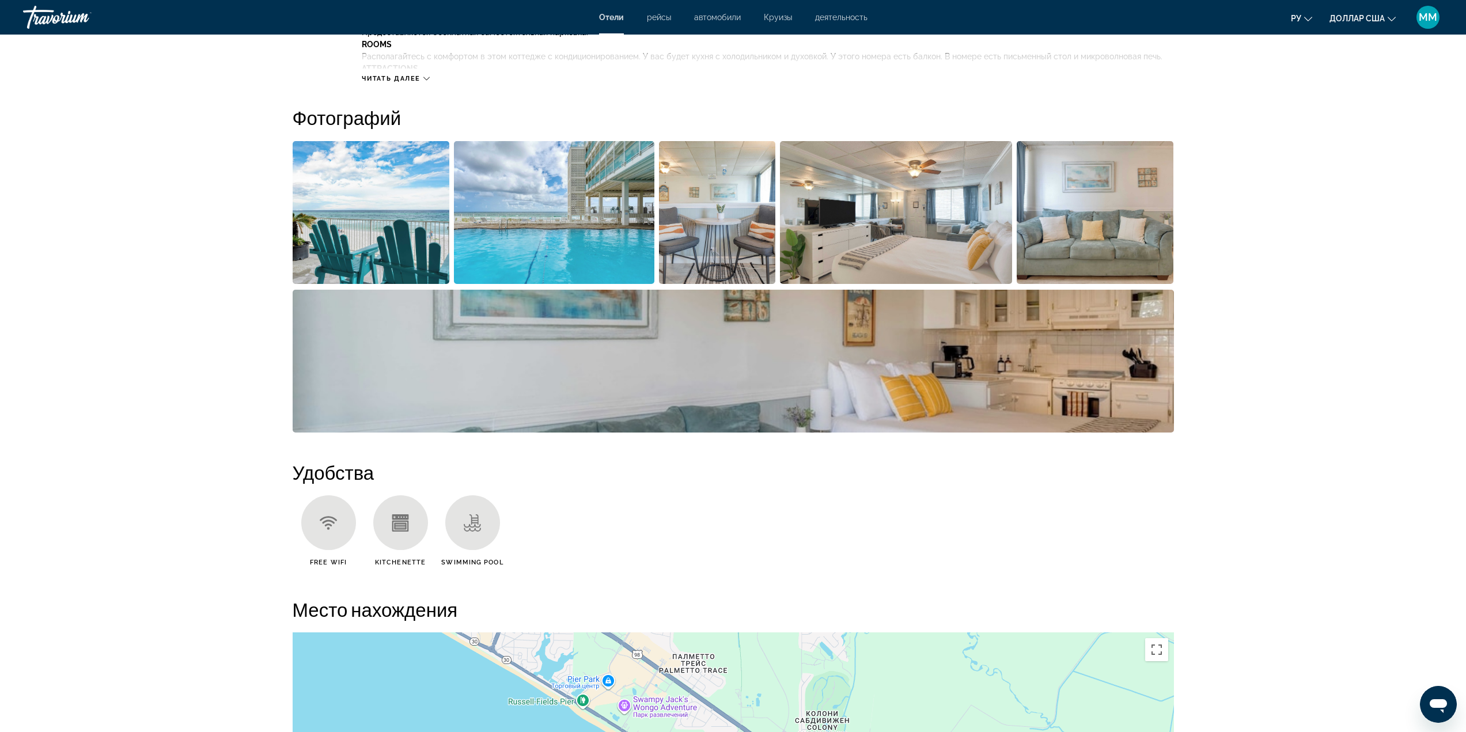
scroll to position [346, 0]
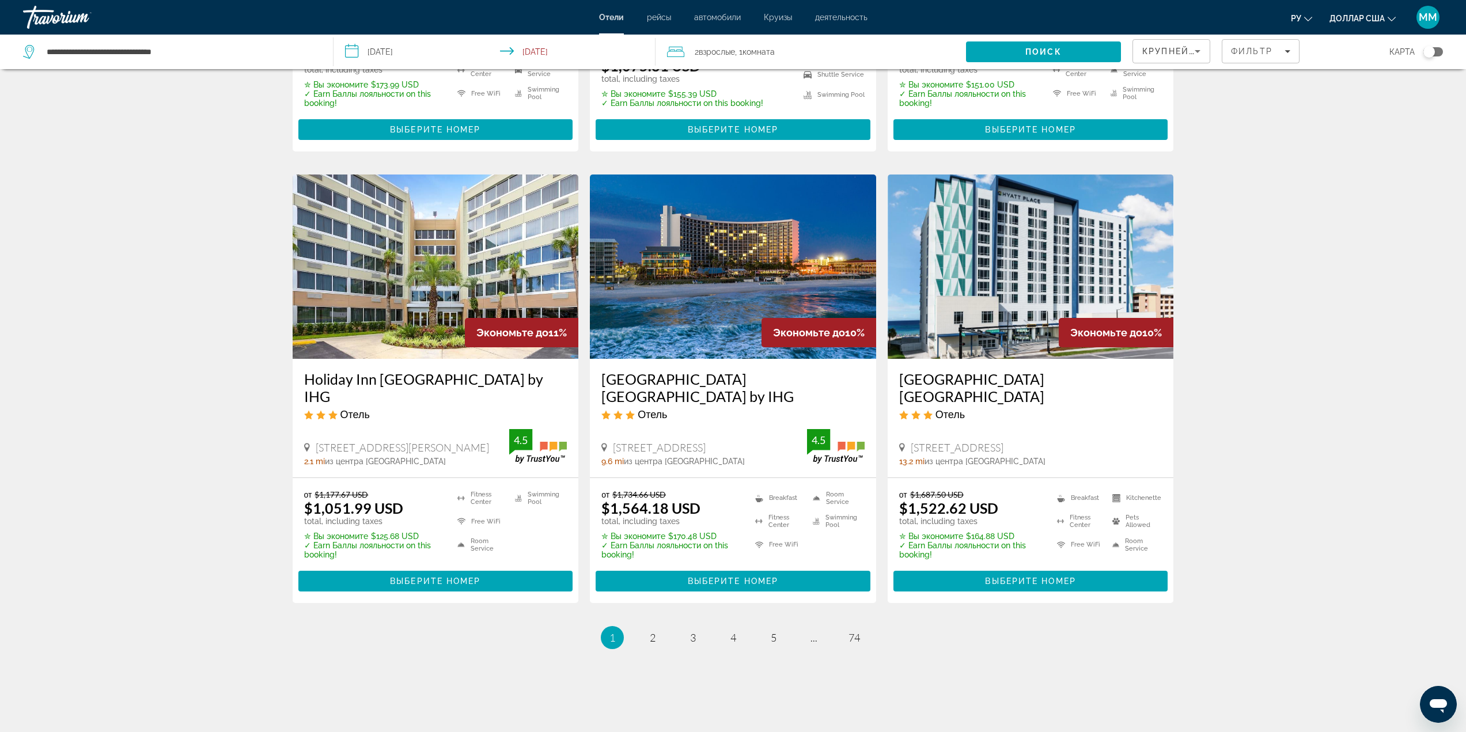
scroll to position [1299, 0]
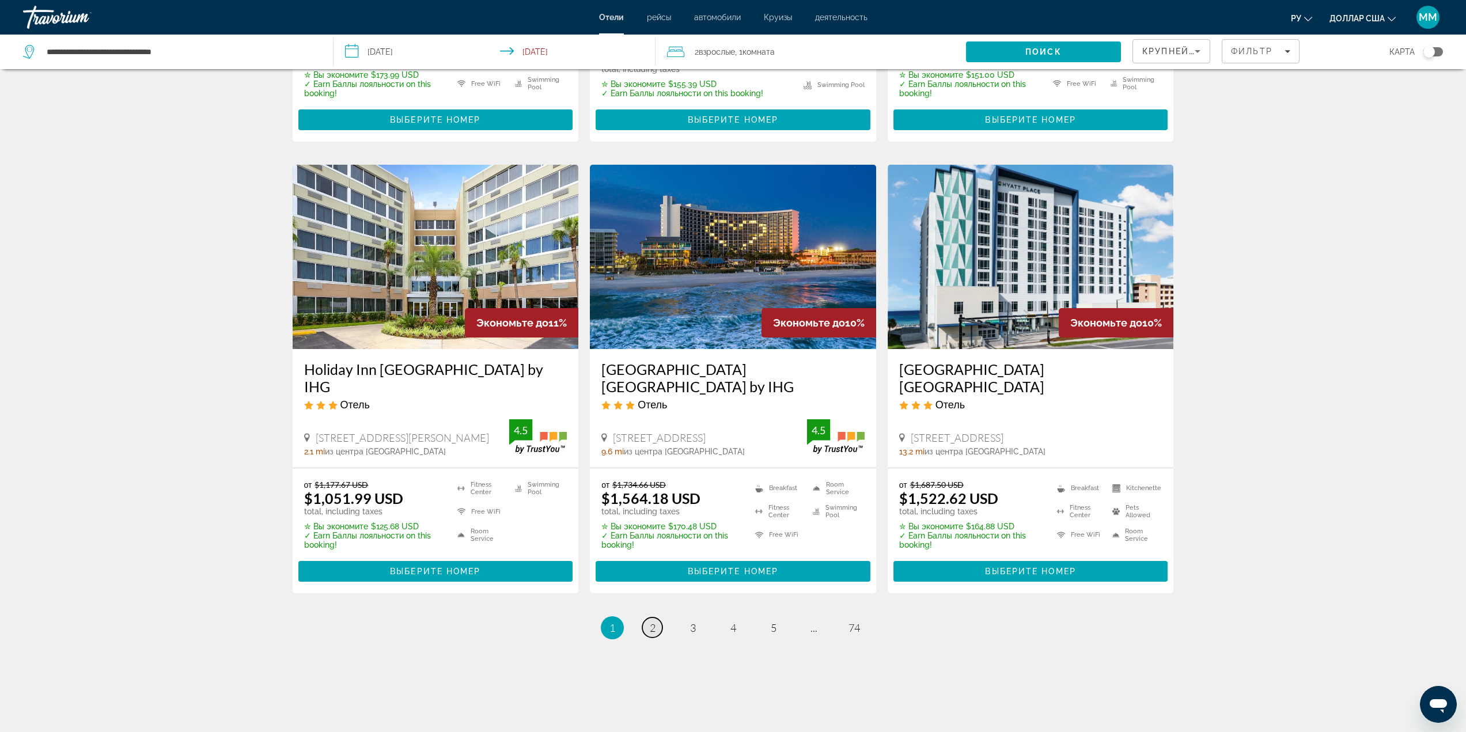
click at [654, 622] on span "2" at bounding box center [653, 628] width 6 height 13
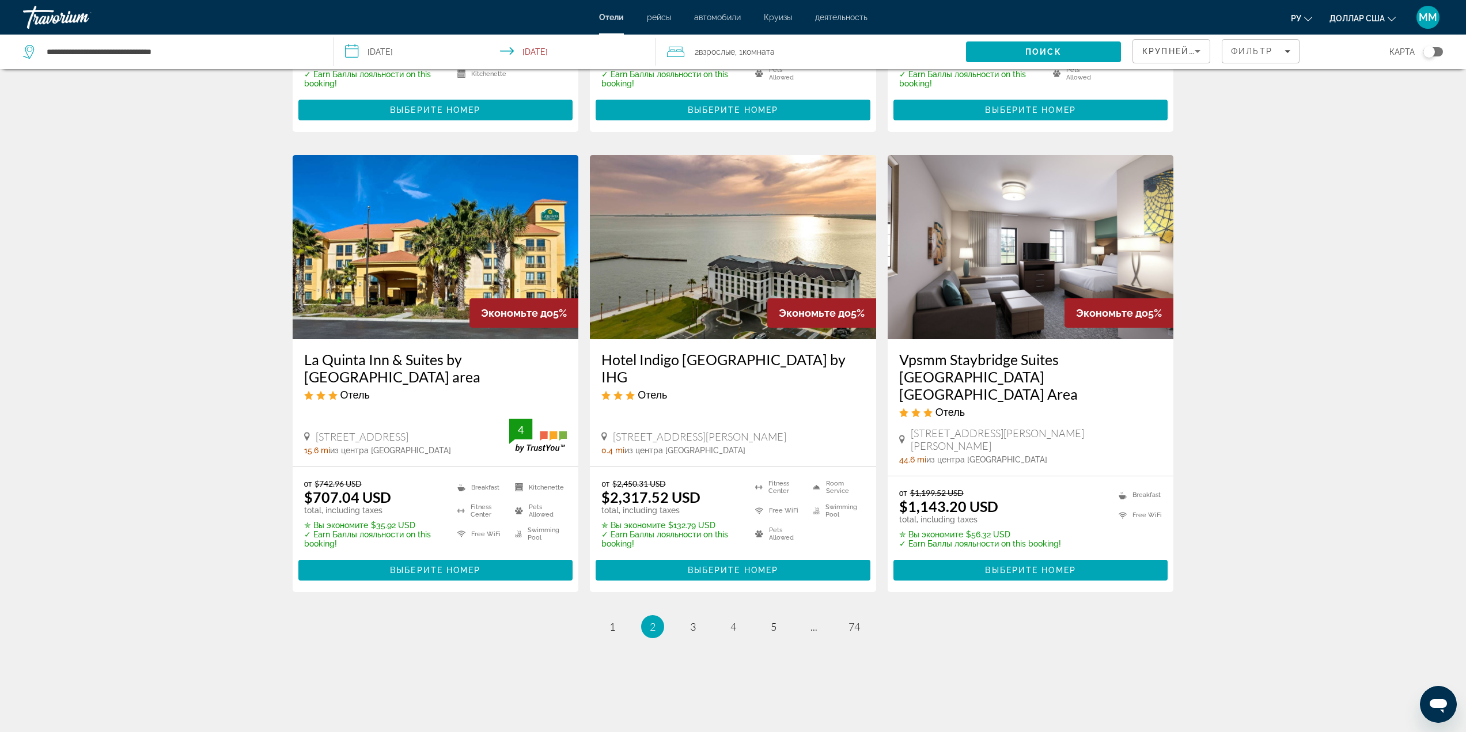
scroll to position [1294, 0]
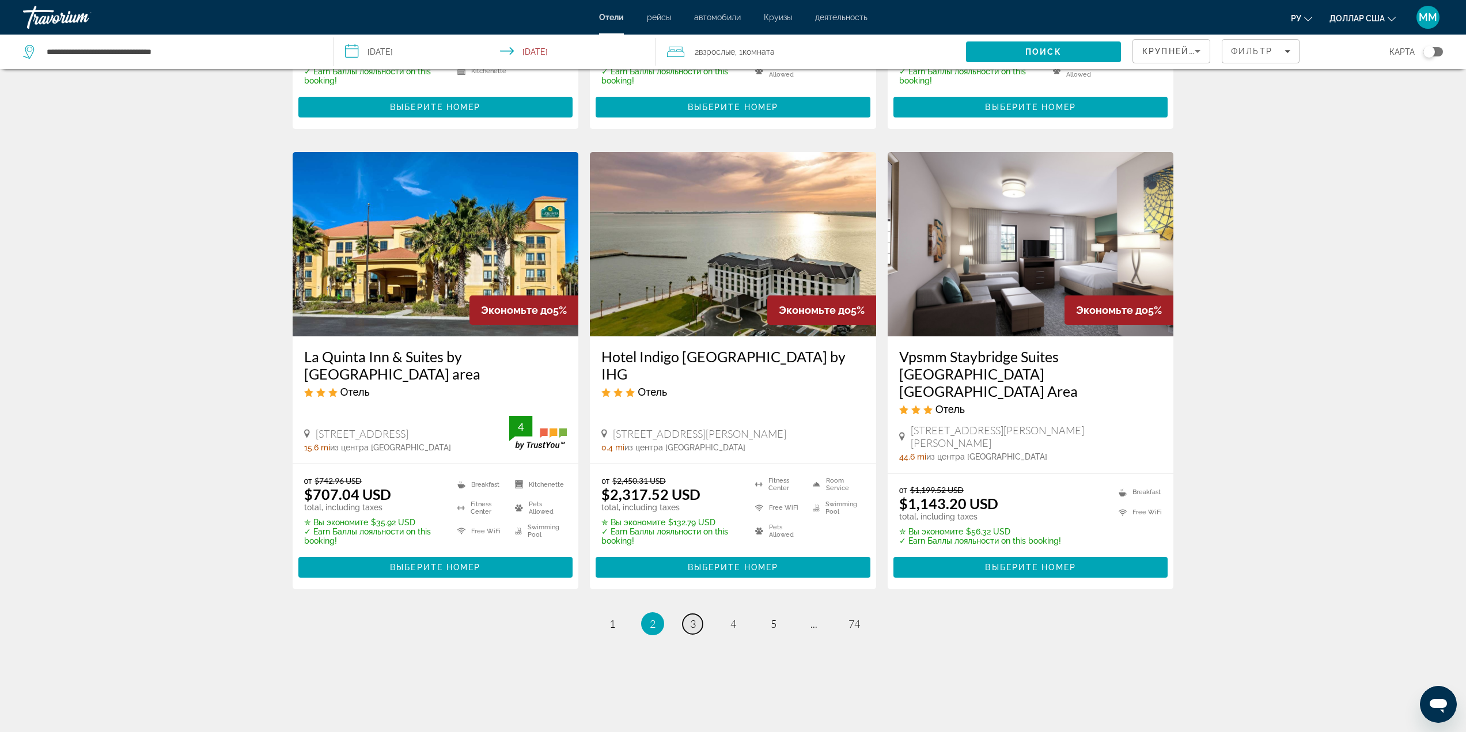
click at [690, 618] on span "3" at bounding box center [693, 624] width 6 height 13
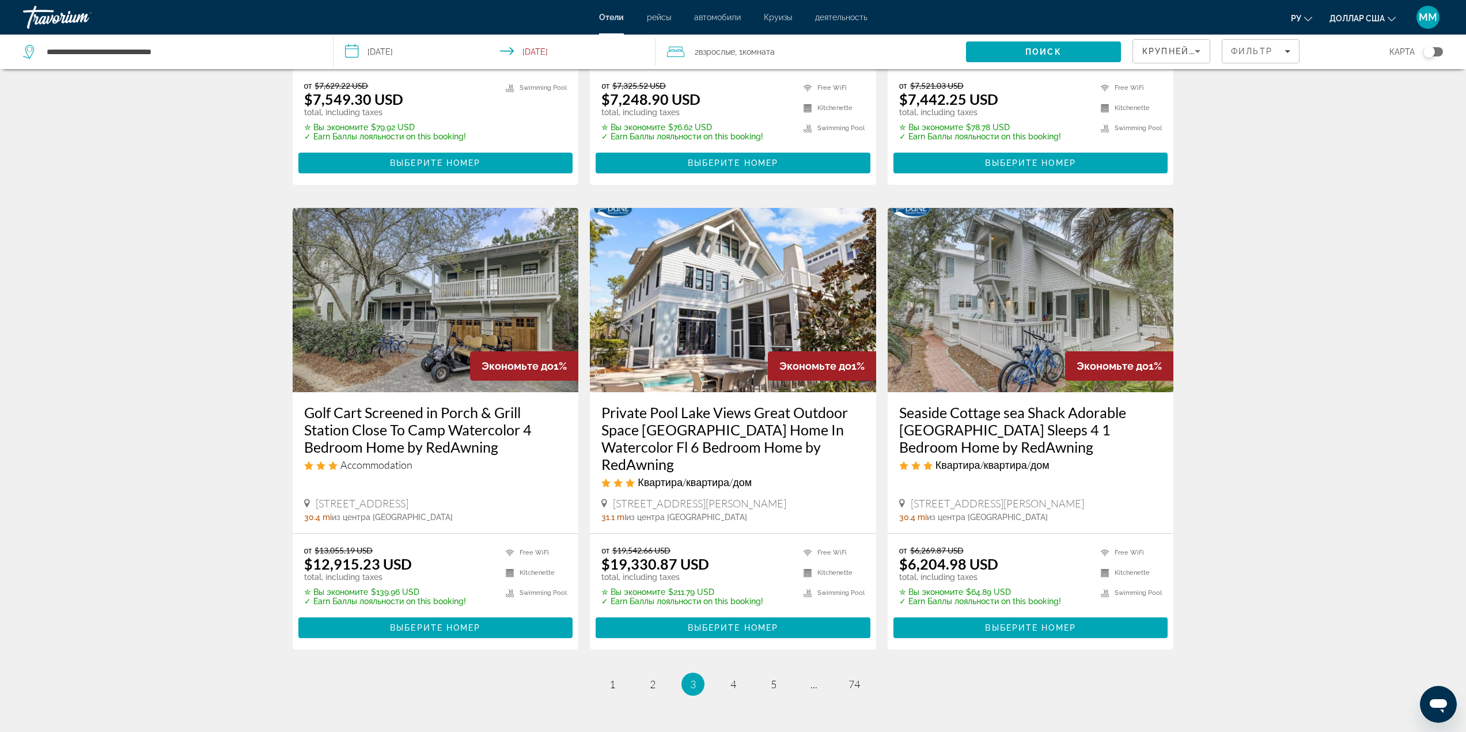
scroll to position [1333, 0]
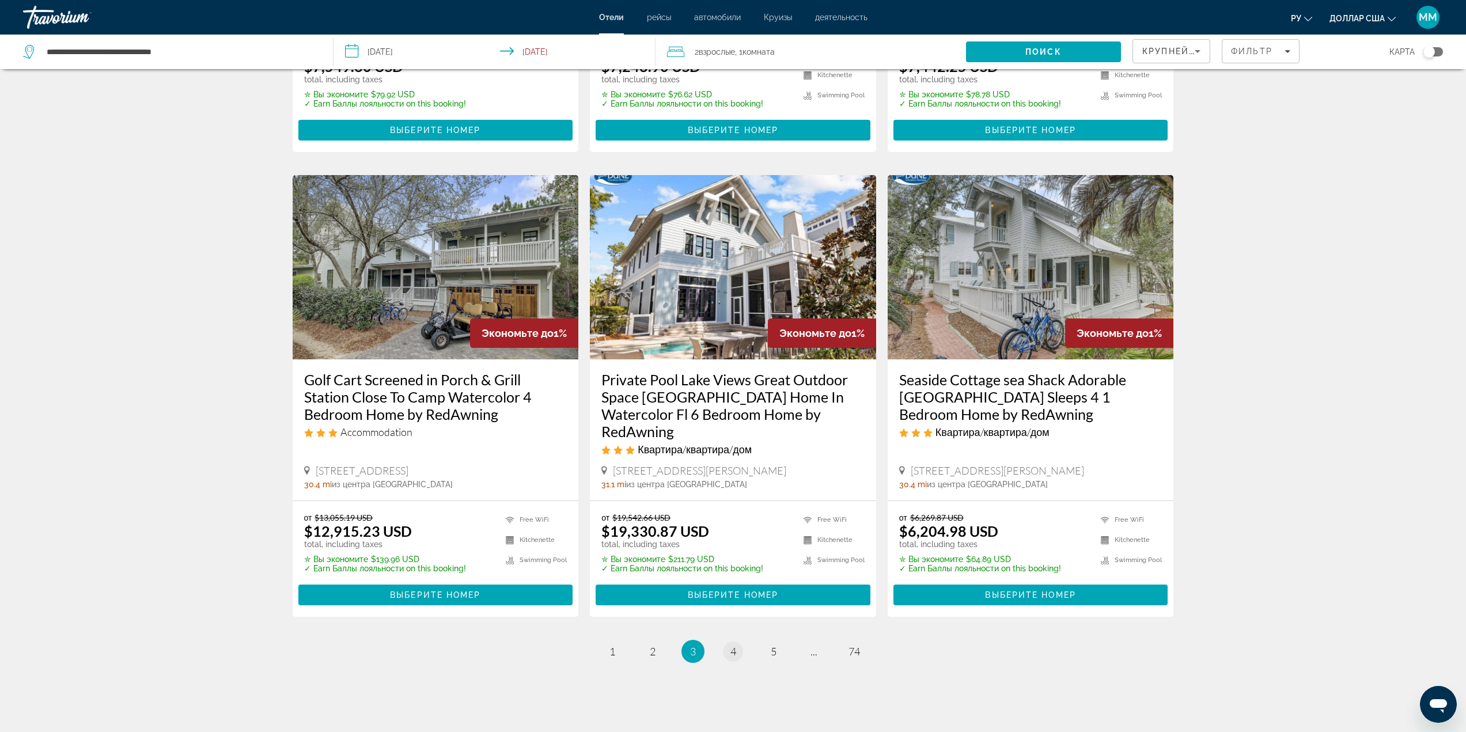
drag, startPoint x: 723, startPoint y: 625, endPoint x: 729, endPoint y: 626, distance: 6.4
click at [724, 640] on ul "3 / 74 page 1 page 2 You're on page 3 page 4 page 5 page ... page 74" at bounding box center [734, 651] width 882 height 23
click at [730, 642] on link "page 4" at bounding box center [733, 652] width 20 height 20
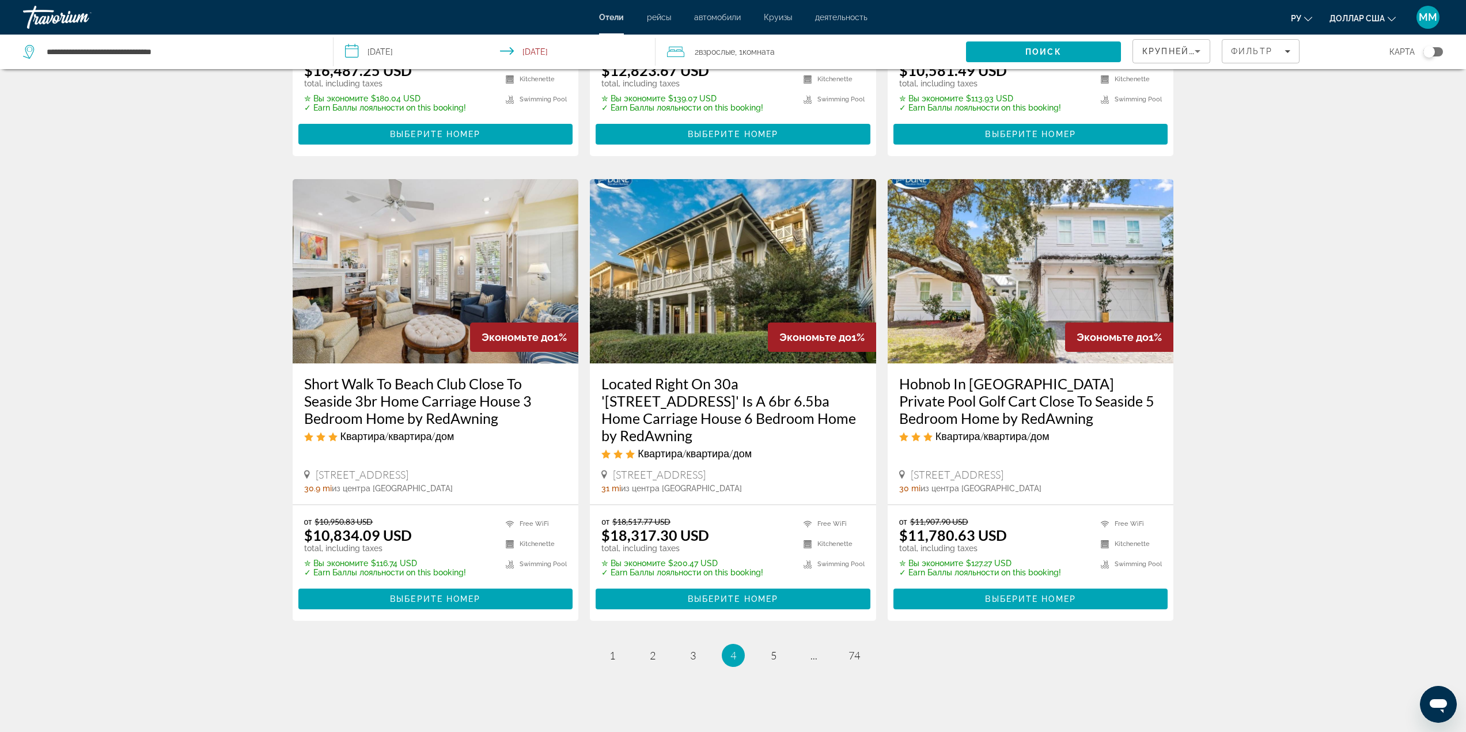
scroll to position [1347, 0]
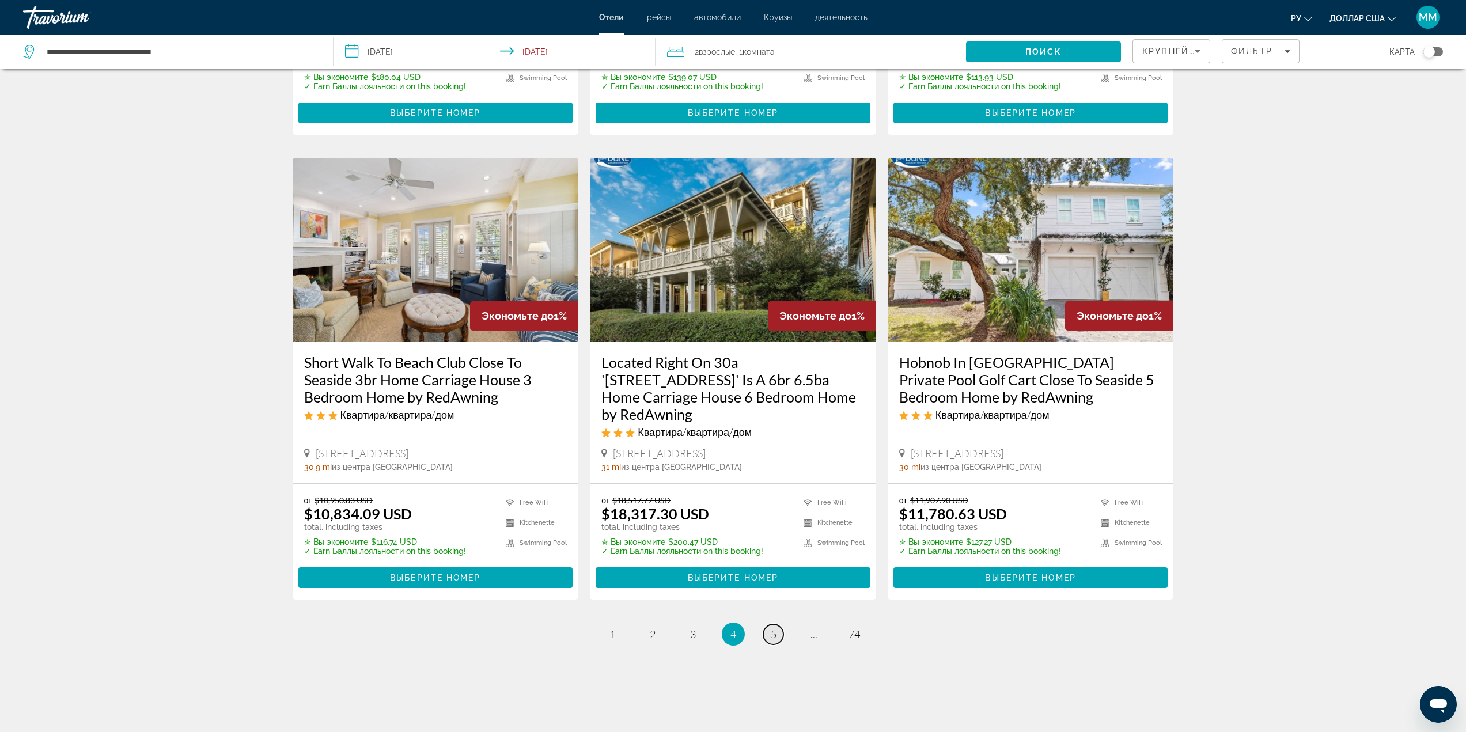
click at [770, 625] on link "page 5" at bounding box center [773, 635] width 20 height 20
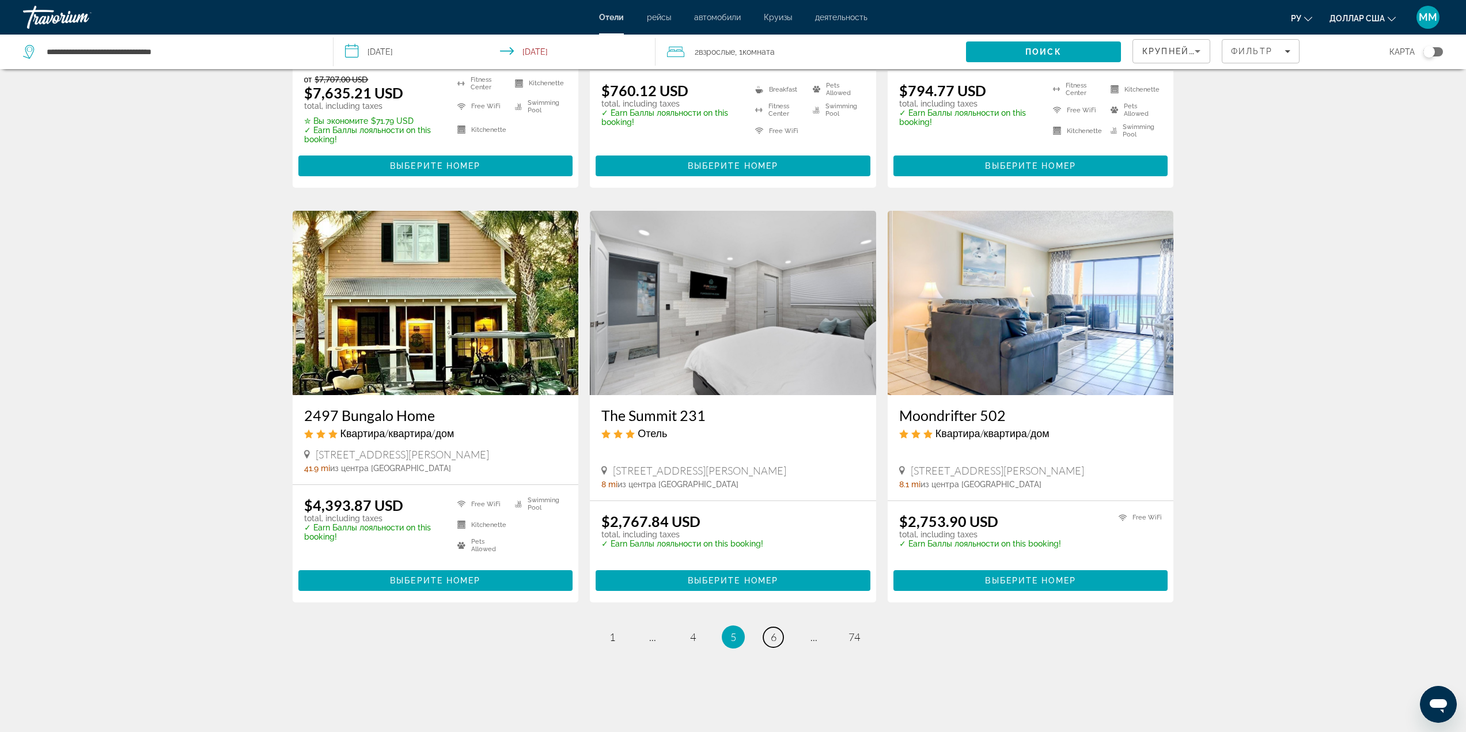
scroll to position [1242, 0]
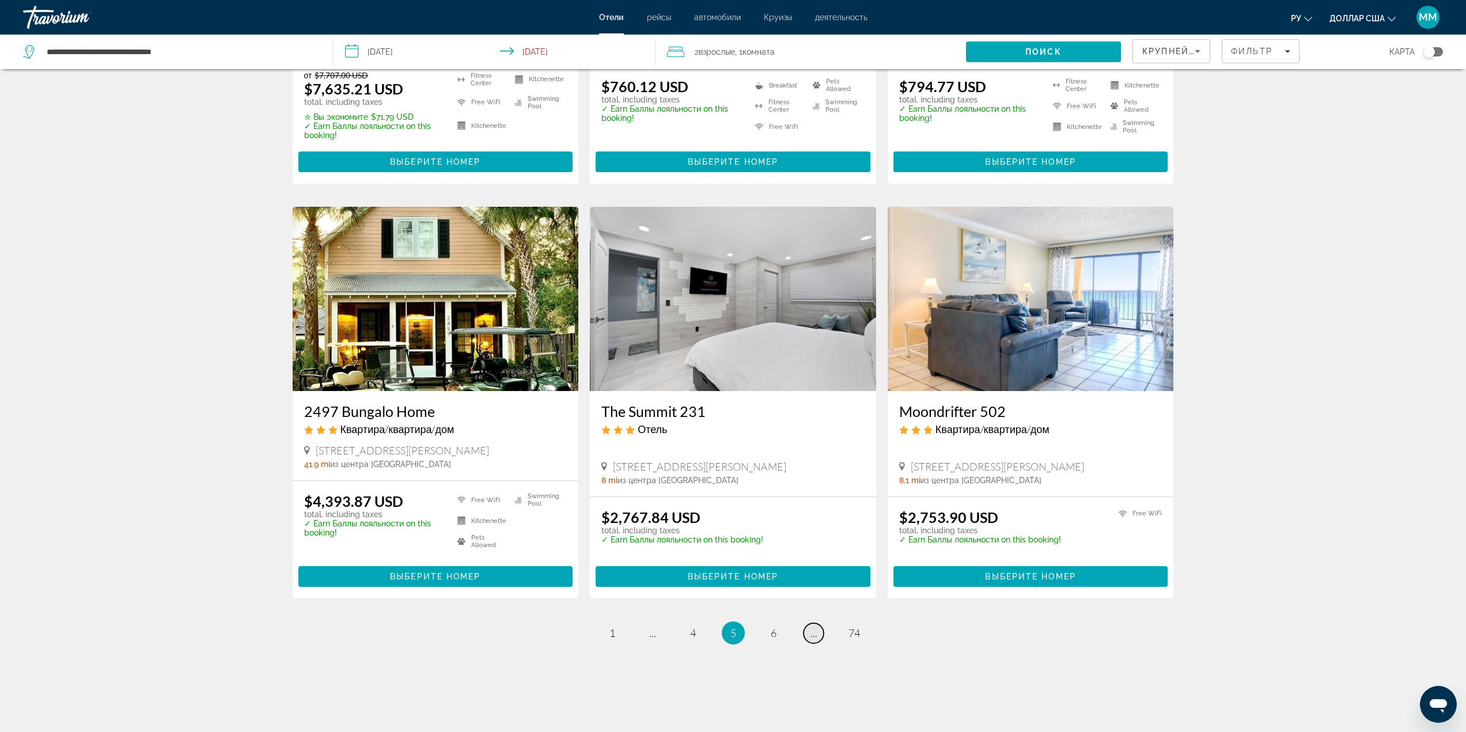
click at [816, 627] on span "..." at bounding box center [814, 633] width 7 height 13
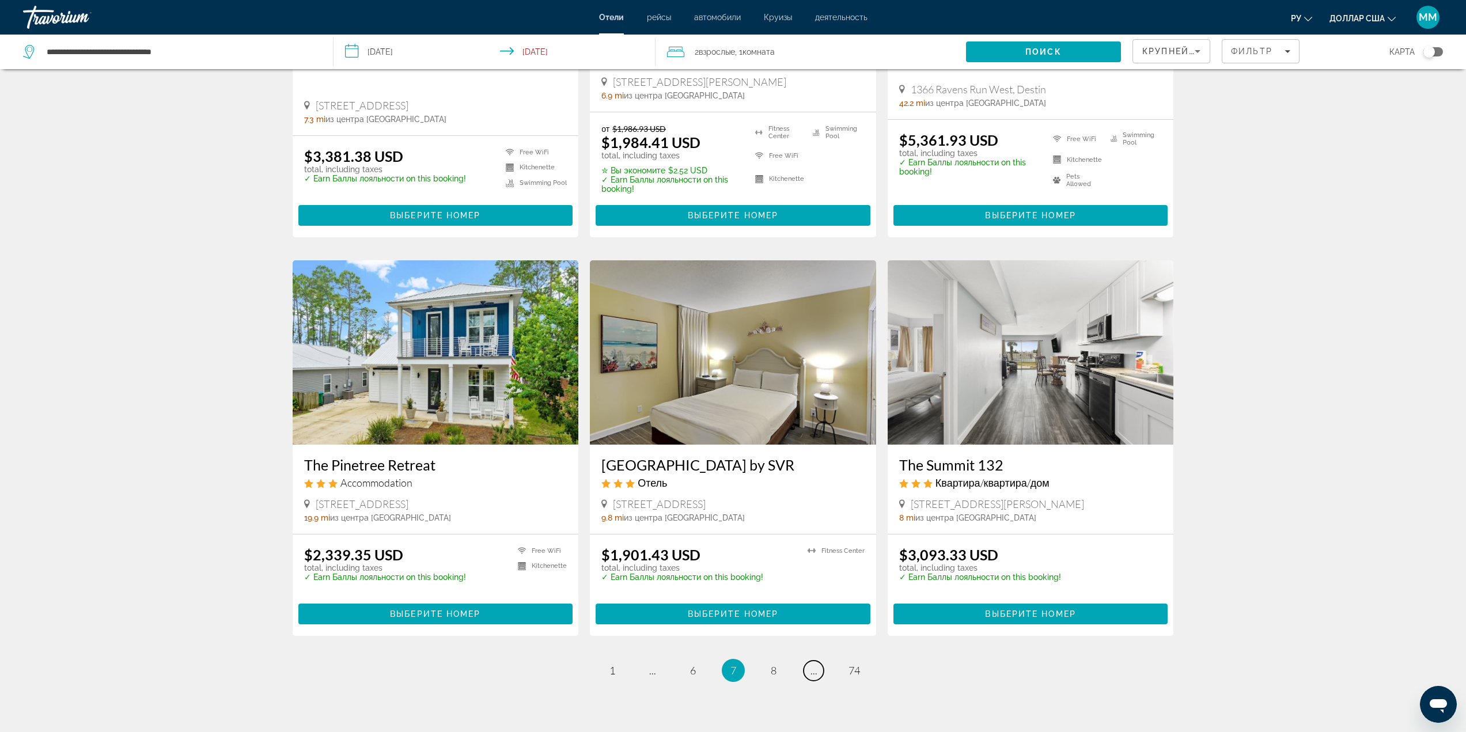
scroll to position [1152, 0]
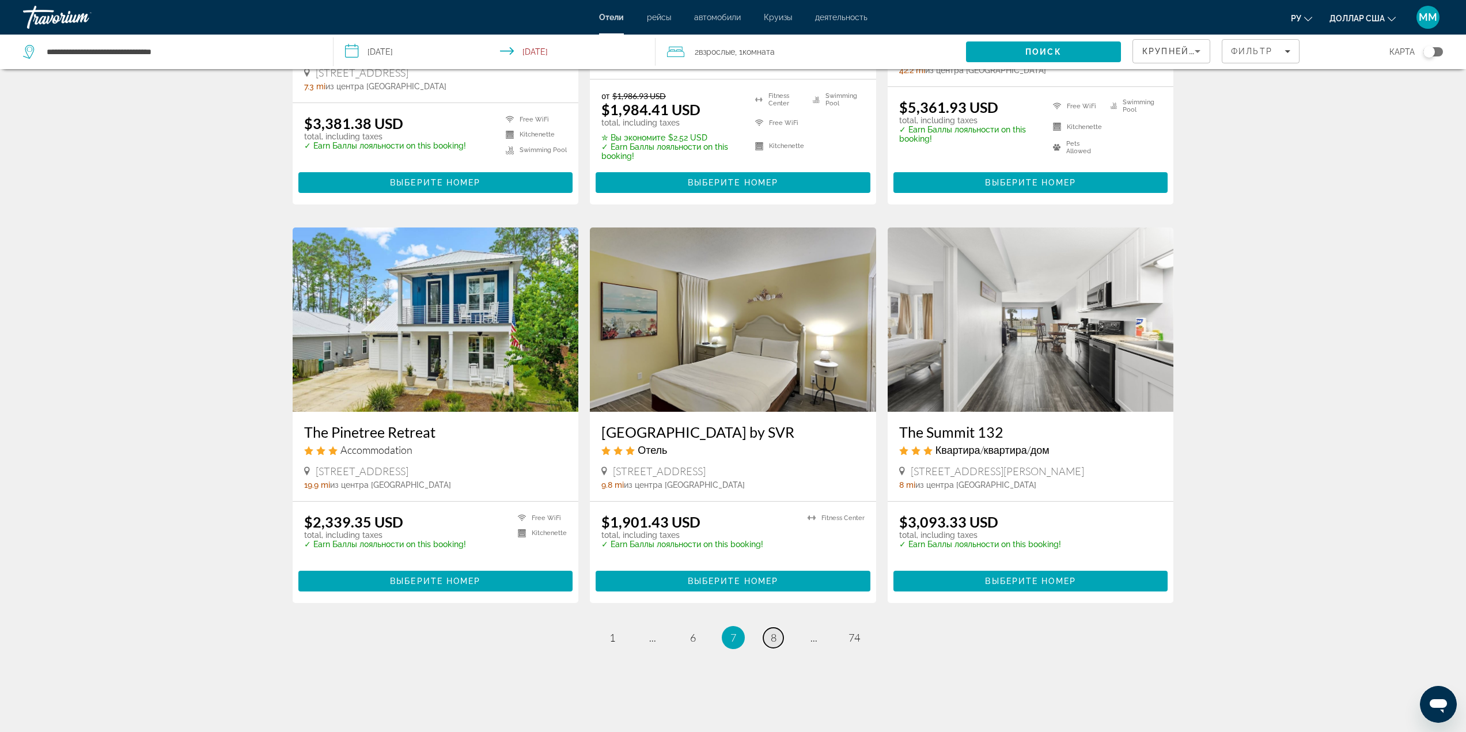
click at [769, 632] on link "page 8" at bounding box center [773, 638] width 20 height 20
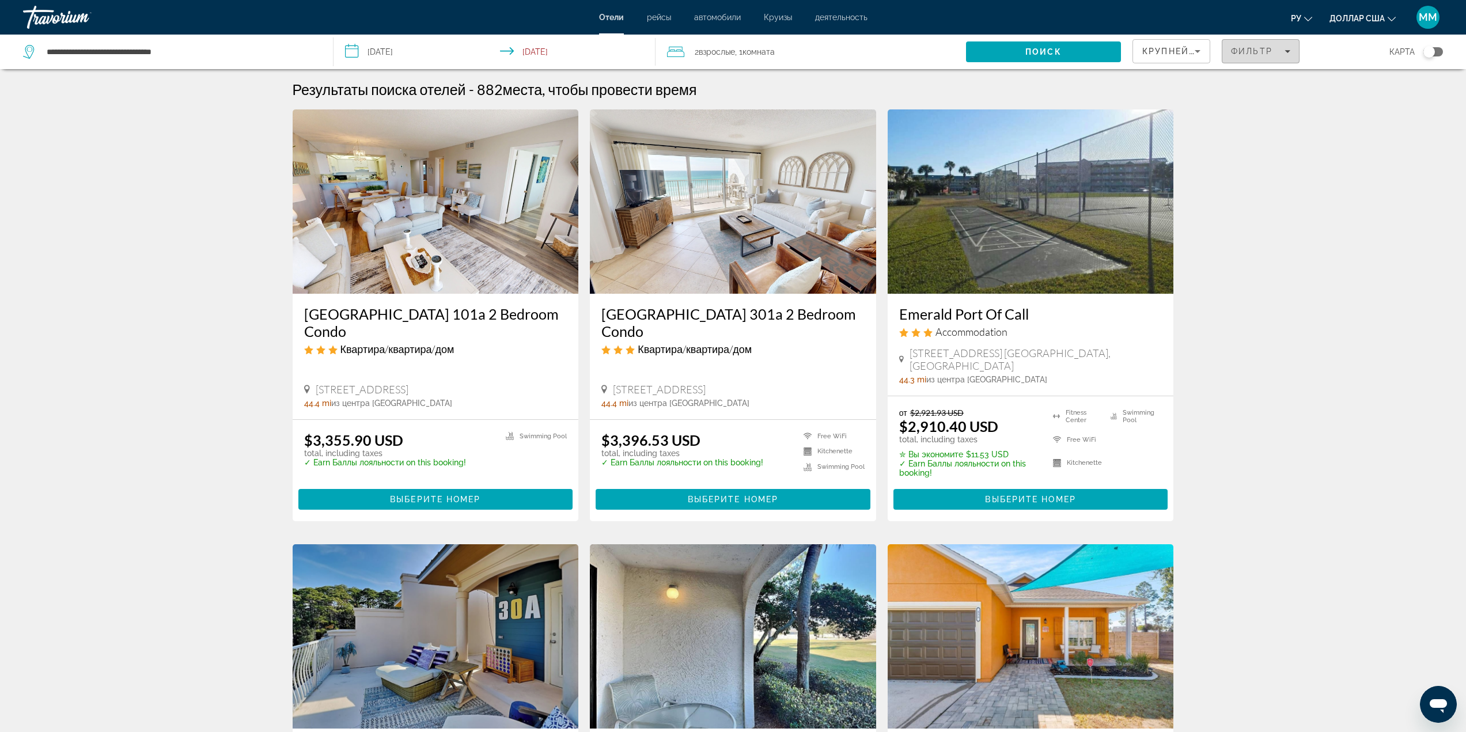
click at [1280, 42] on span "Filters" at bounding box center [1261, 51] width 77 height 28
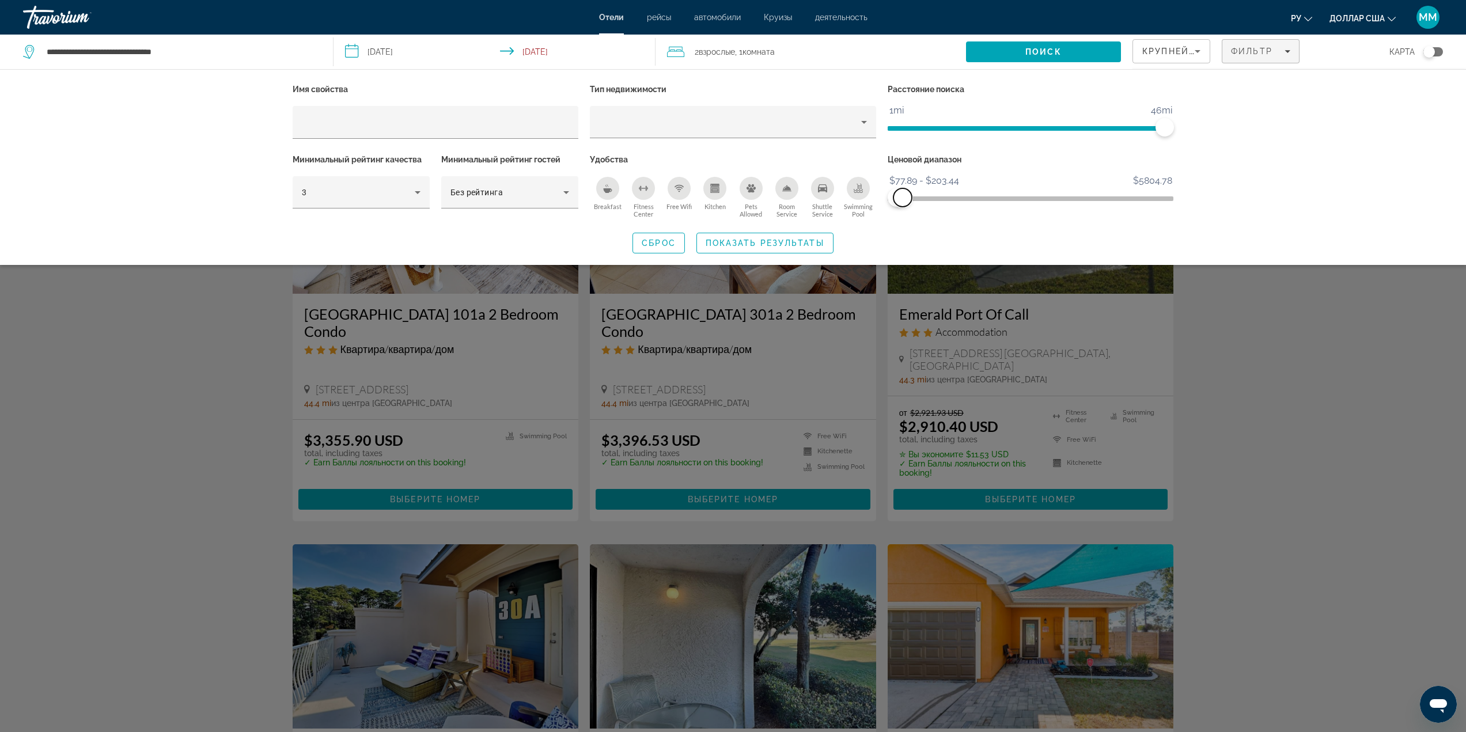
drag, startPoint x: 1049, startPoint y: 196, endPoint x: 903, endPoint y: 213, distance: 147.4
click at [903, 213] on div "Ценовой диапазон $77.89 $5804.78 $77.89 $203.44 $77.89 - $203.44" at bounding box center [1031, 187] width 298 height 70
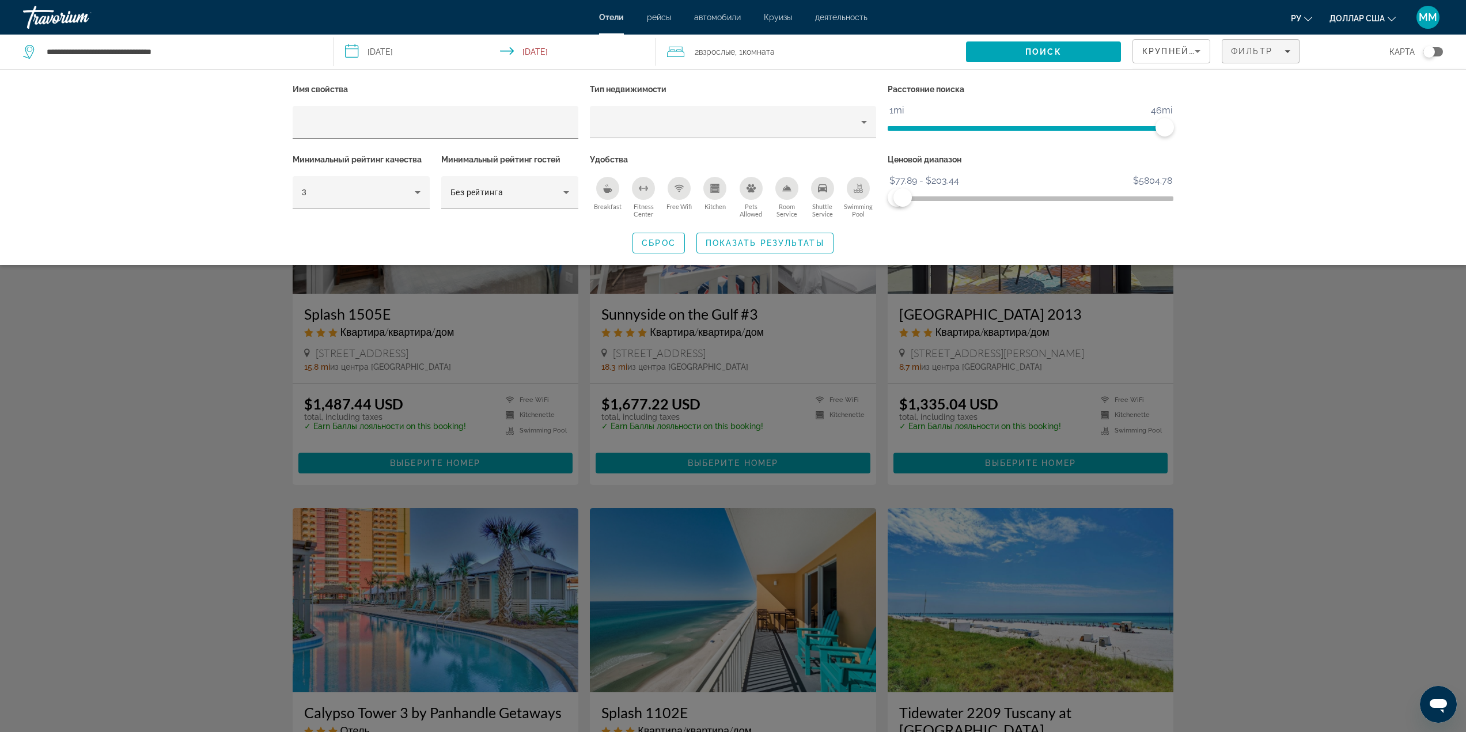
click at [1268, 303] on div "Search widget" at bounding box center [733, 452] width 1466 height 559
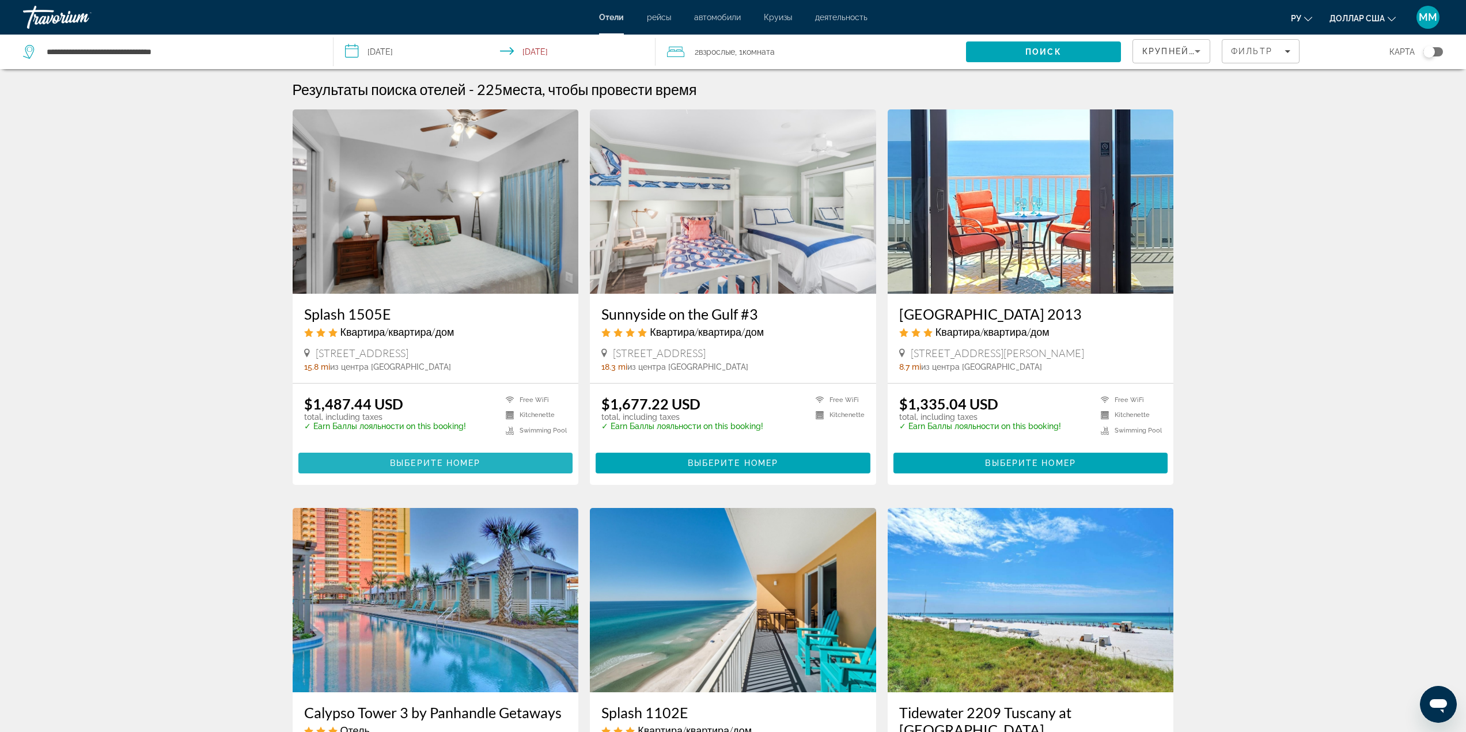
click at [454, 459] on span "Выберите номер" at bounding box center [435, 463] width 90 height 9
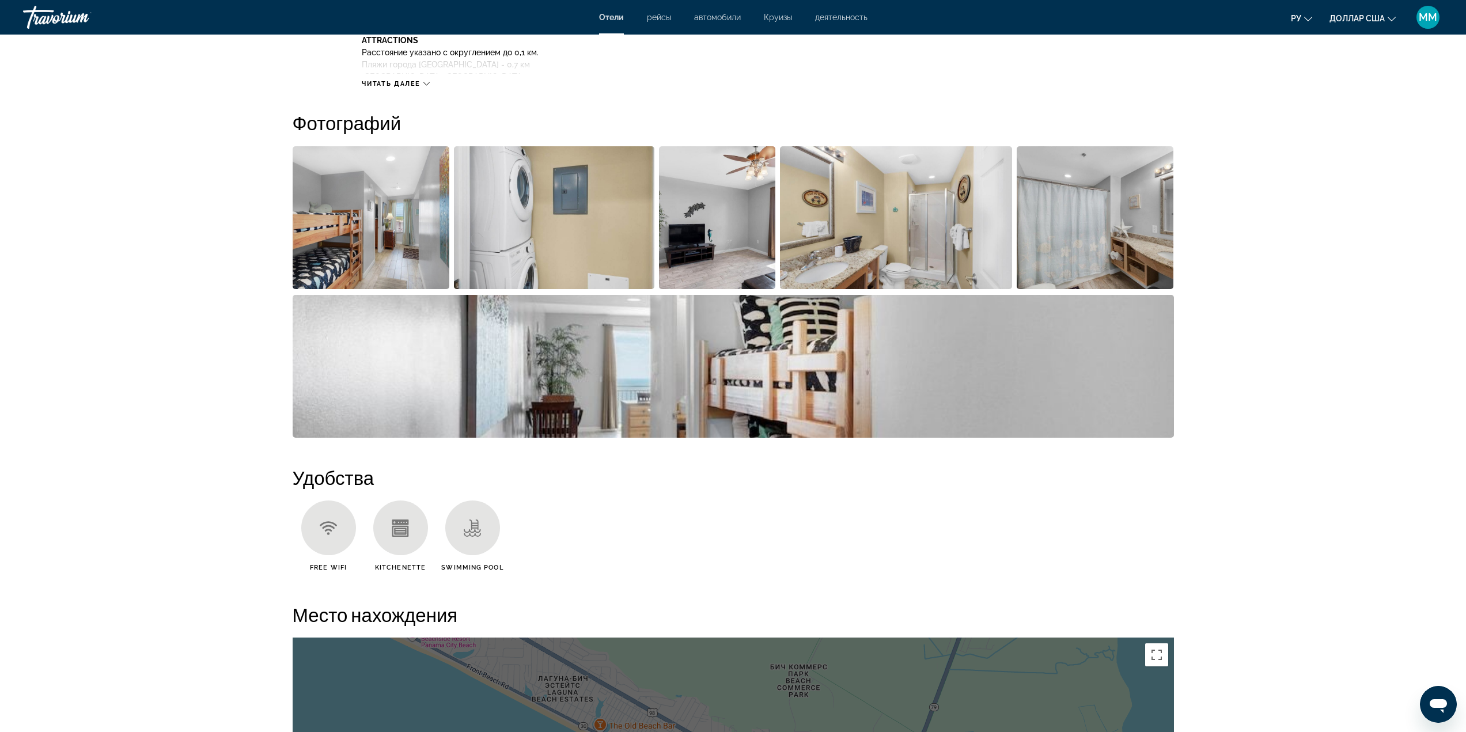
scroll to position [519, 0]
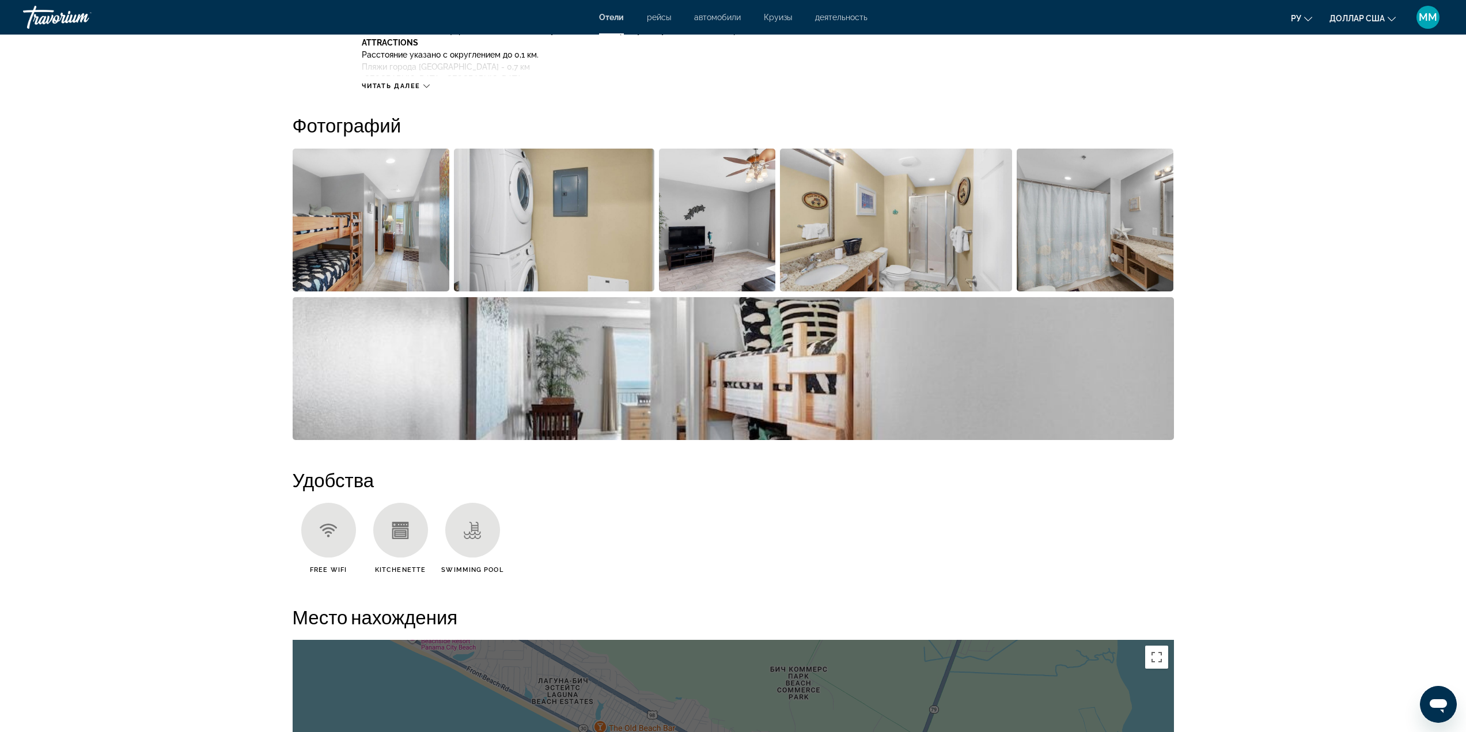
click at [381, 202] on img "Open full-screen image slider" at bounding box center [371, 220] width 157 height 143
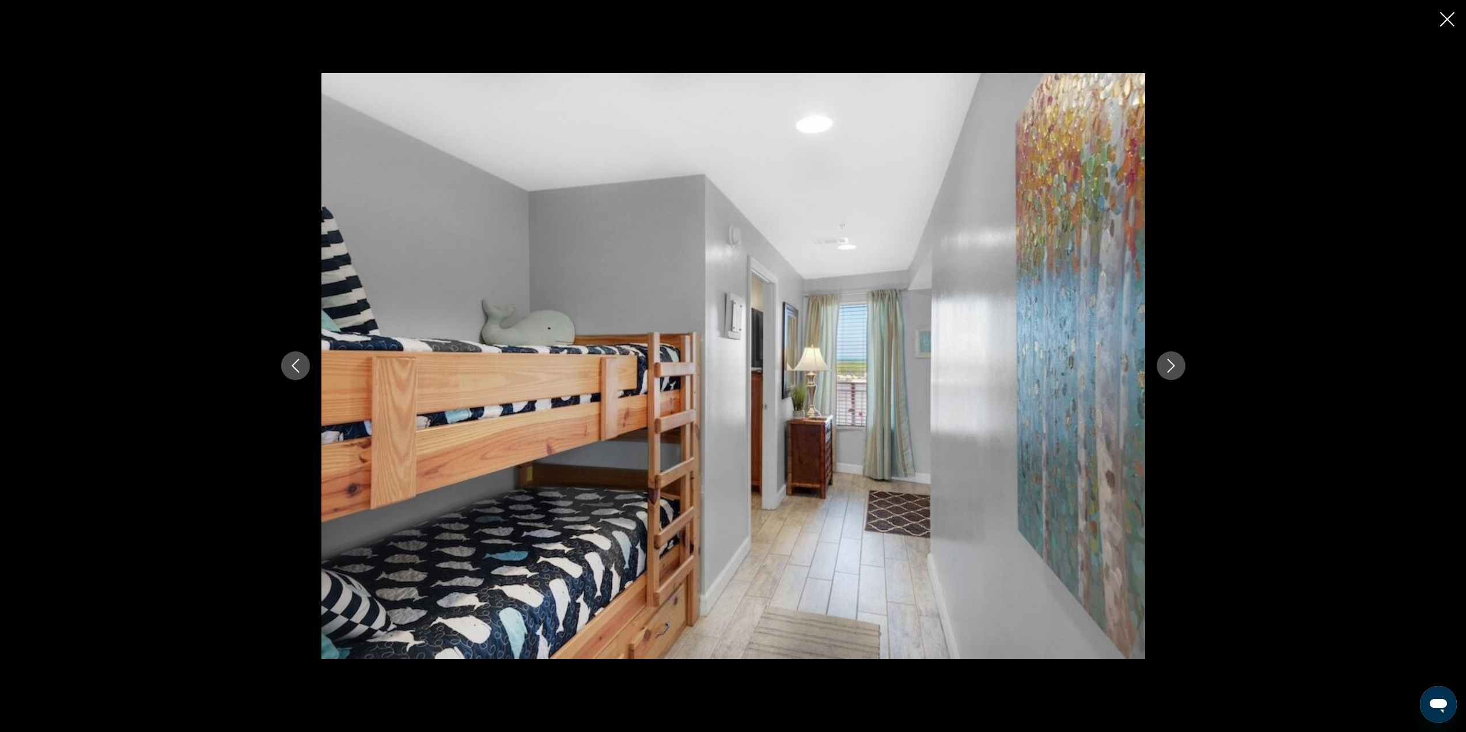
click at [1159, 363] on button "Next image" at bounding box center [1171, 365] width 29 height 29
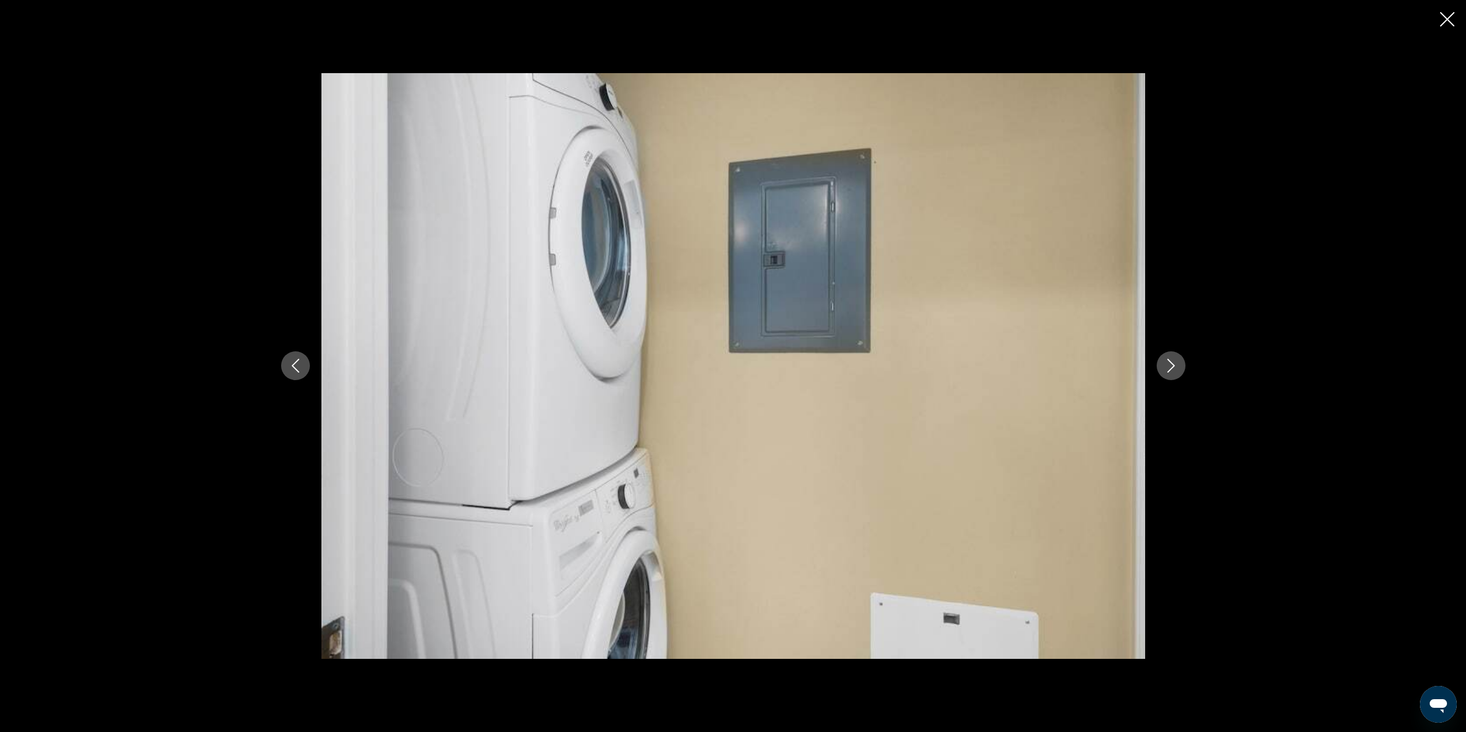
click at [1170, 361] on icon "Next image" at bounding box center [1171, 366] width 14 height 14
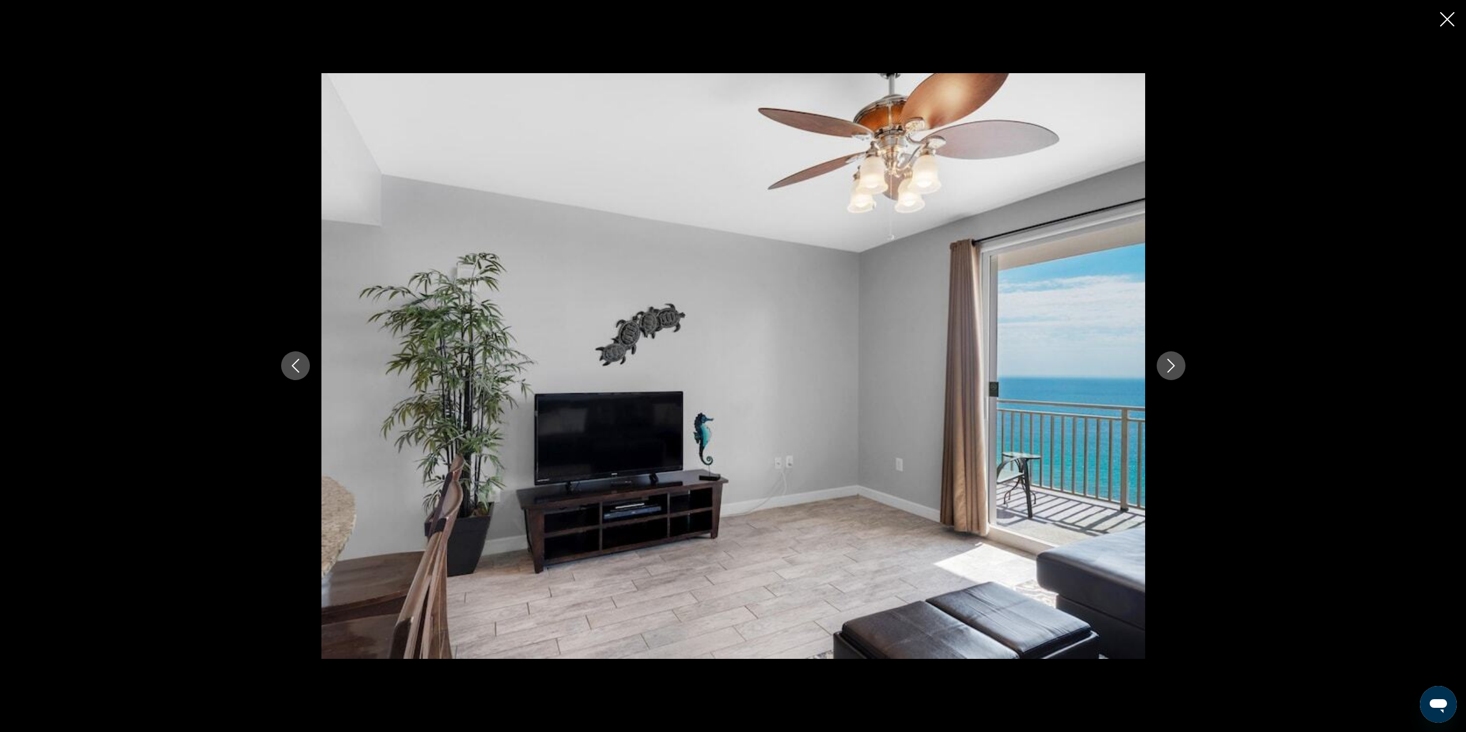
click at [1170, 361] on icon "Next image" at bounding box center [1171, 366] width 14 height 14
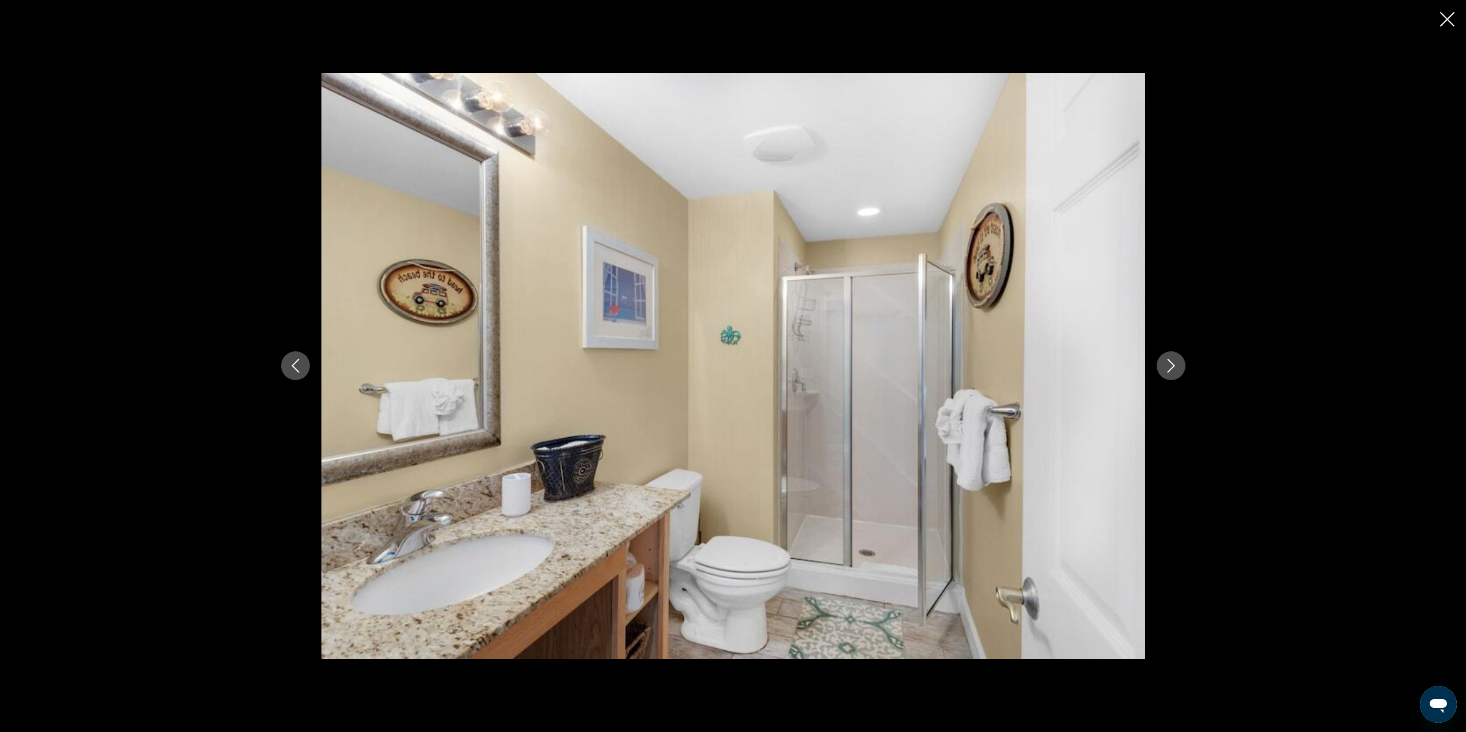
click at [1170, 361] on icon "Next image" at bounding box center [1171, 366] width 14 height 14
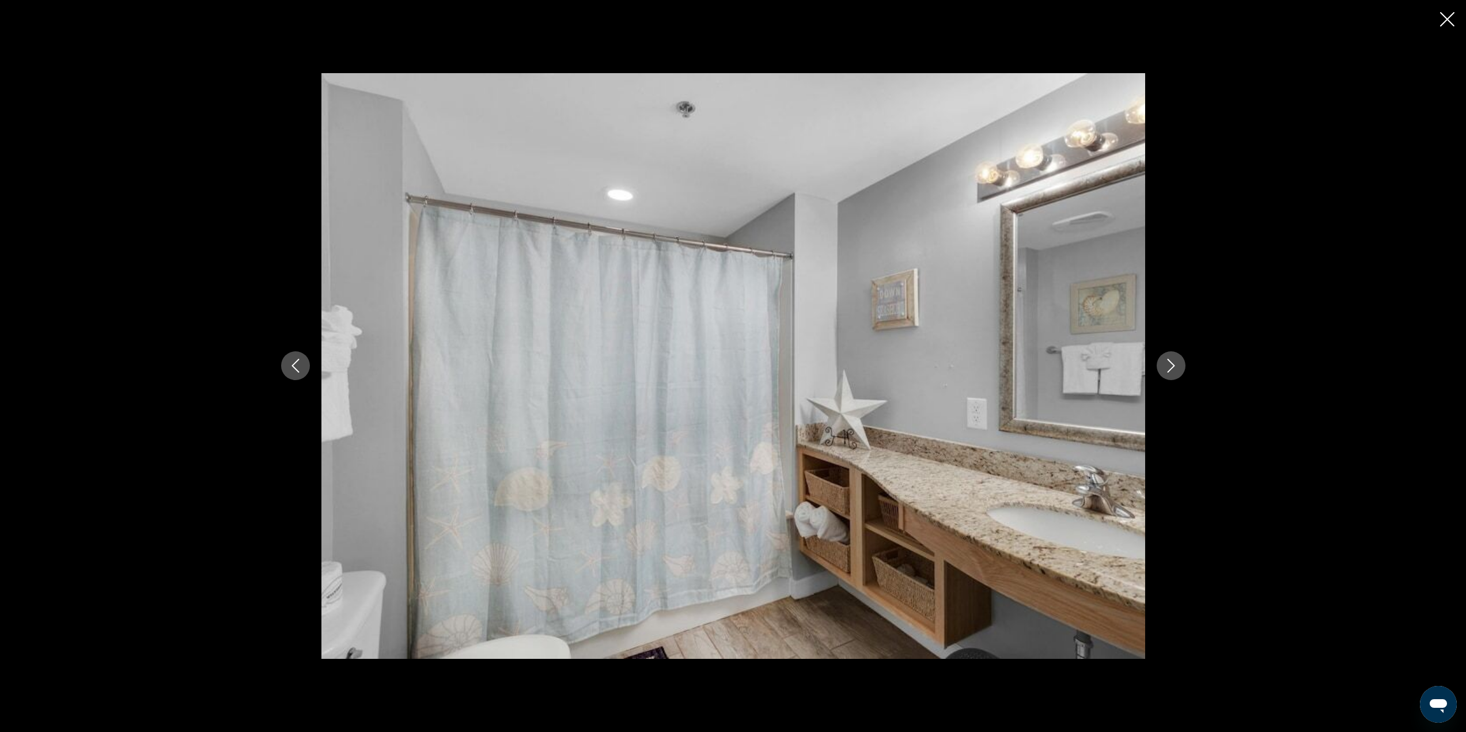
click at [1170, 361] on icon "Next image" at bounding box center [1171, 366] width 14 height 14
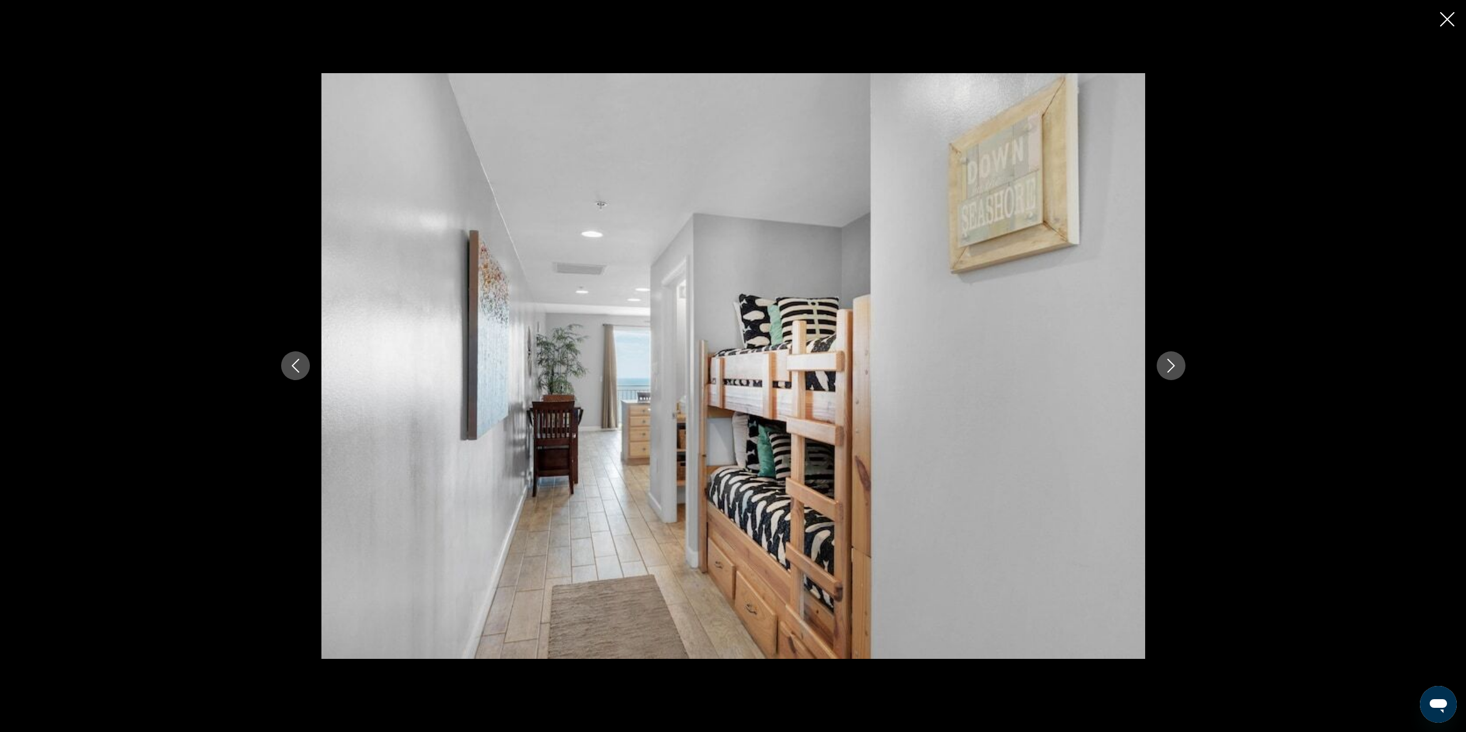
click at [1170, 361] on icon "Next image" at bounding box center [1171, 366] width 14 height 14
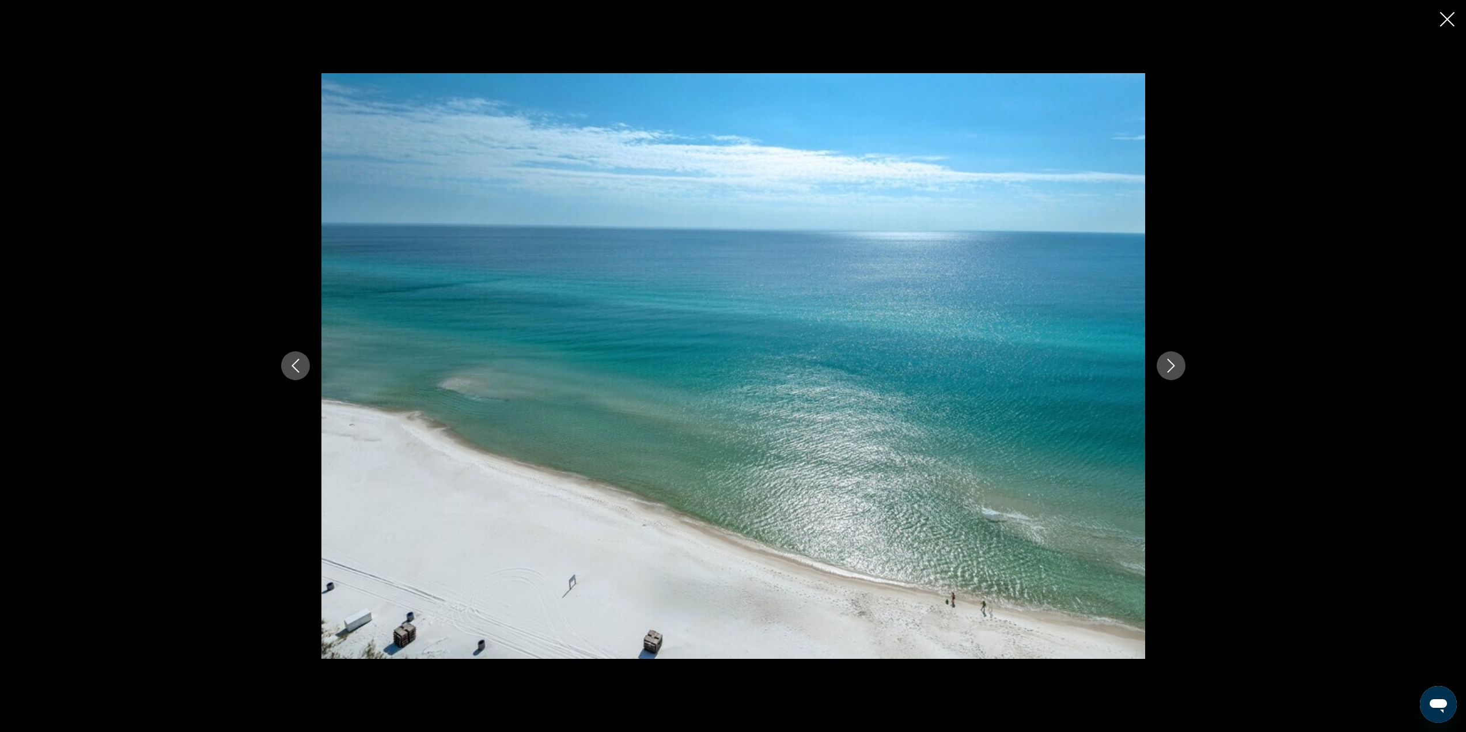
click at [1170, 361] on icon "Next image" at bounding box center [1171, 366] width 14 height 14
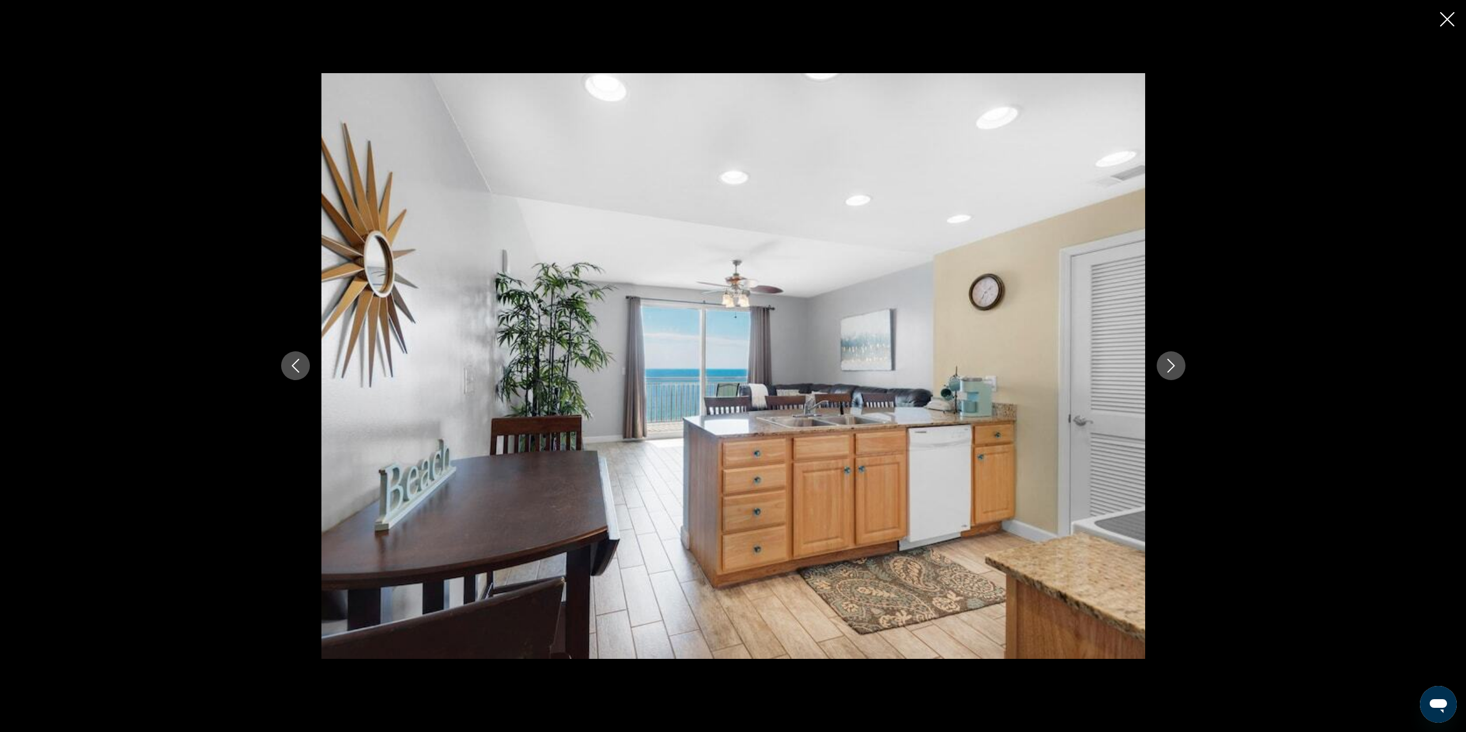
click at [1170, 361] on icon "Next image" at bounding box center [1171, 366] width 14 height 14
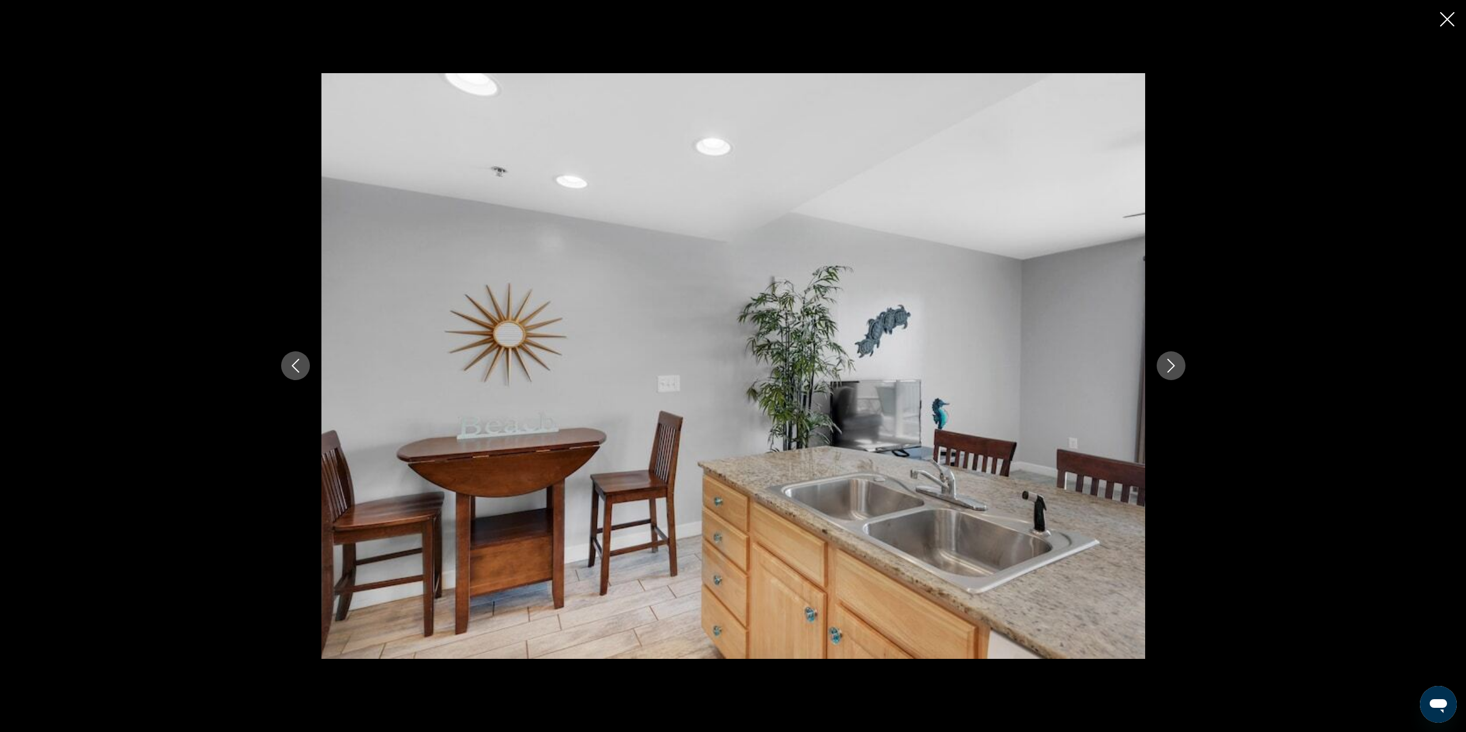
click at [1171, 361] on icon "Next image" at bounding box center [1171, 366] width 14 height 14
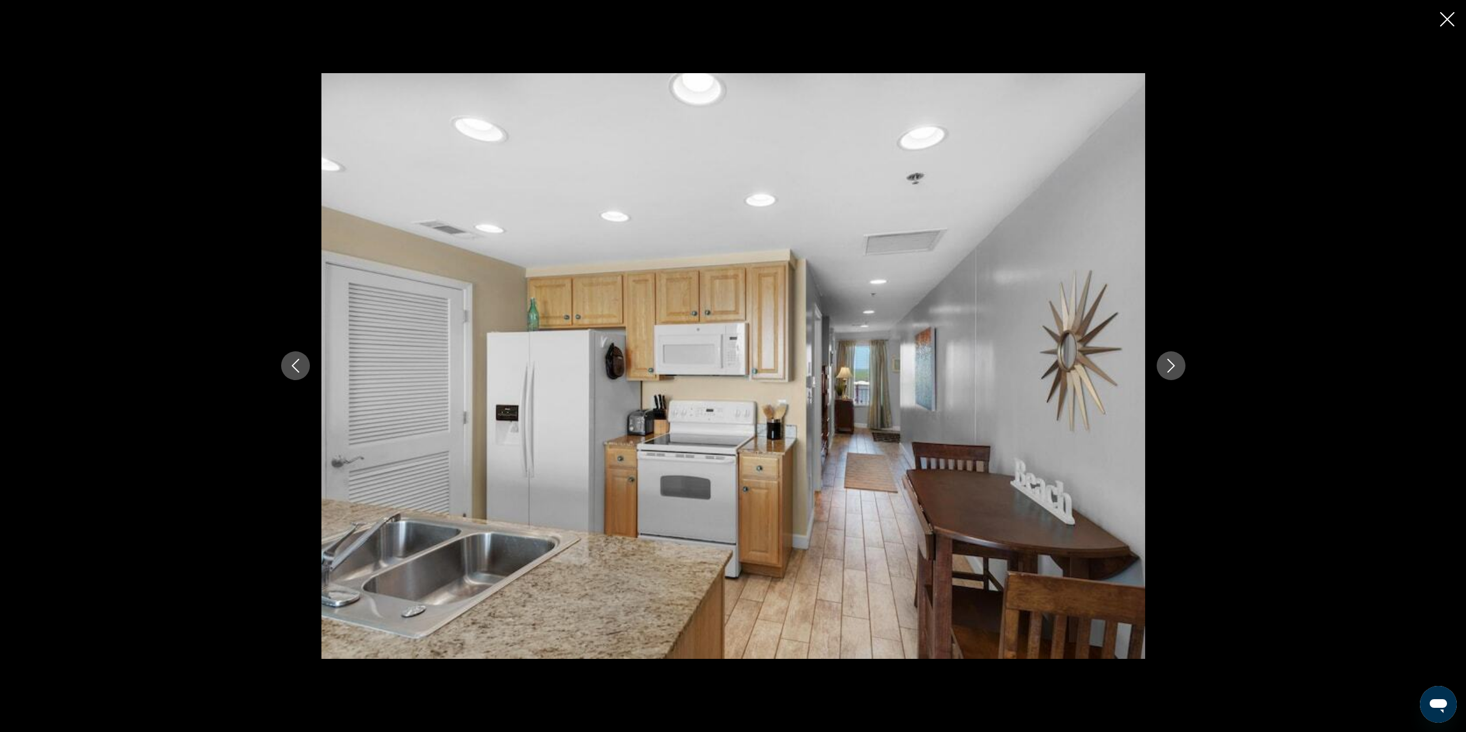
click at [1172, 362] on icon "Next image" at bounding box center [1171, 366] width 14 height 14
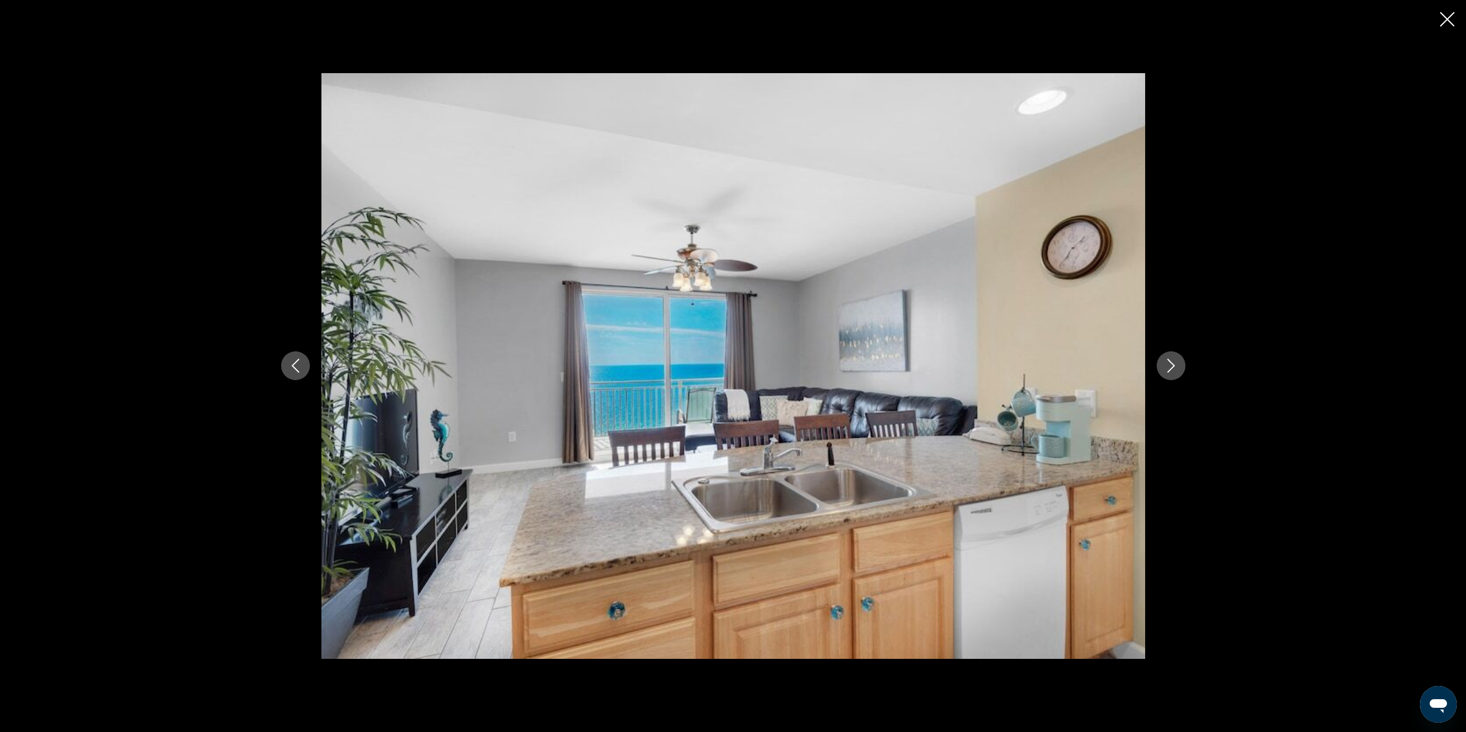
click at [1172, 362] on icon "Next image" at bounding box center [1171, 366] width 14 height 14
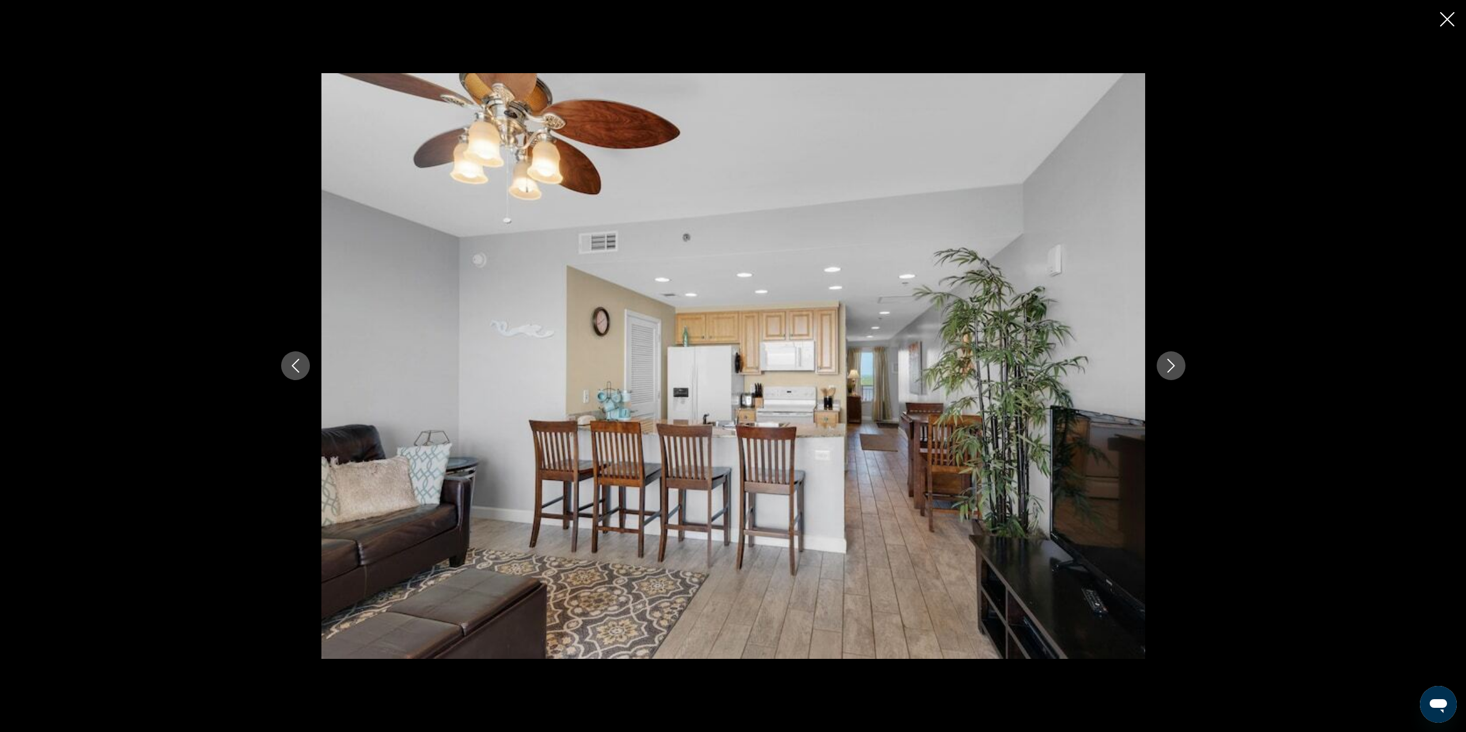
click at [1172, 362] on icon "Next image" at bounding box center [1171, 366] width 14 height 14
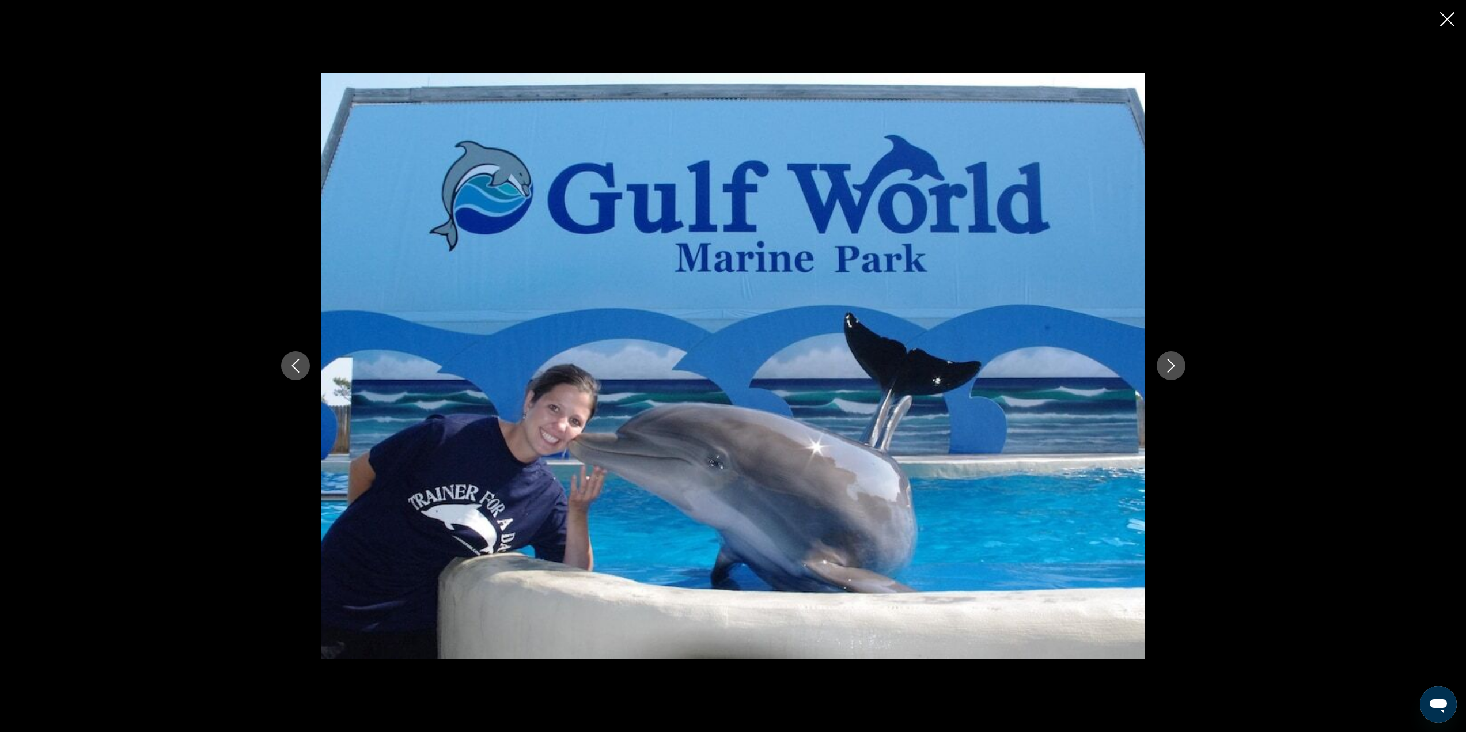
click at [1173, 363] on icon "Next image" at bounding box center [1171, 366] width 14 height 14
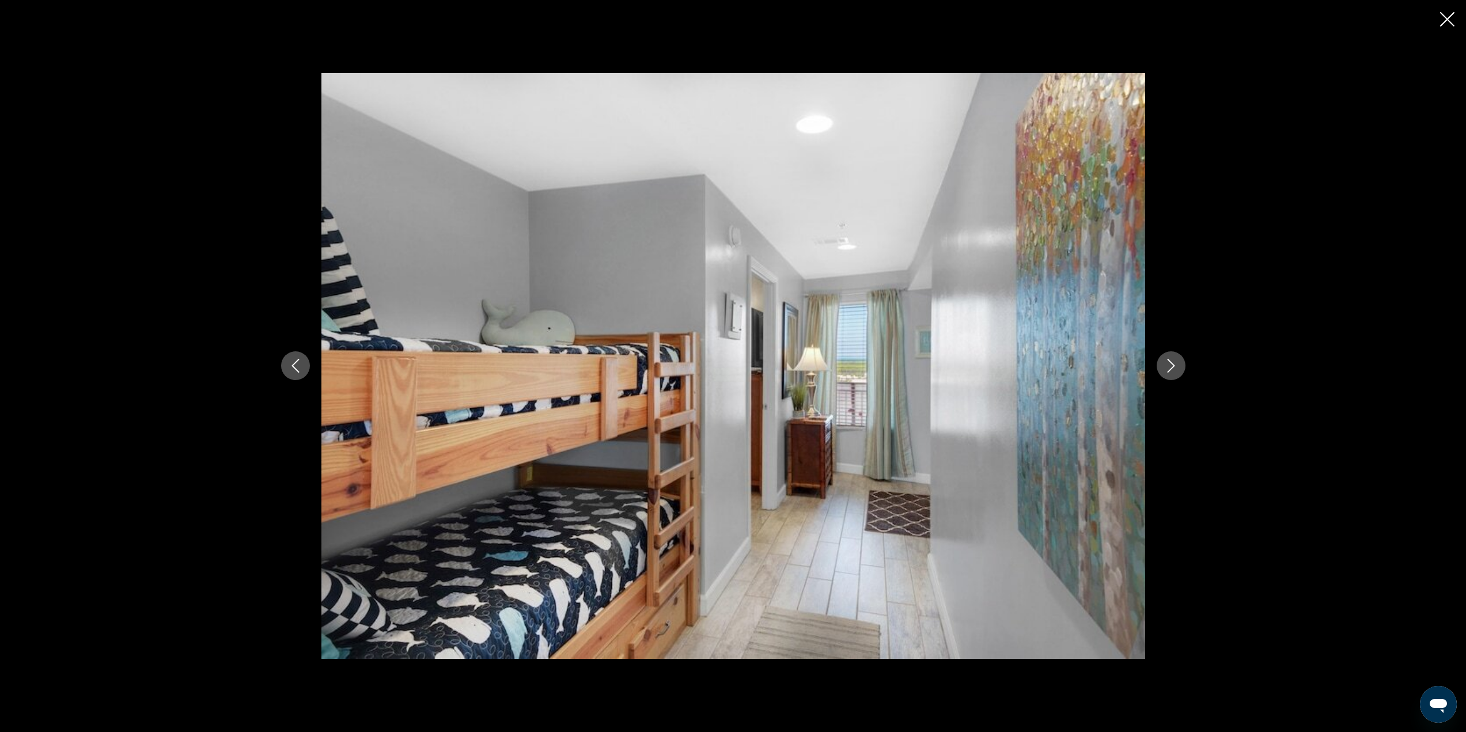
click at [1173, 364] on icon "Next image" at bounding box center [1171, 366] width 14 height 14
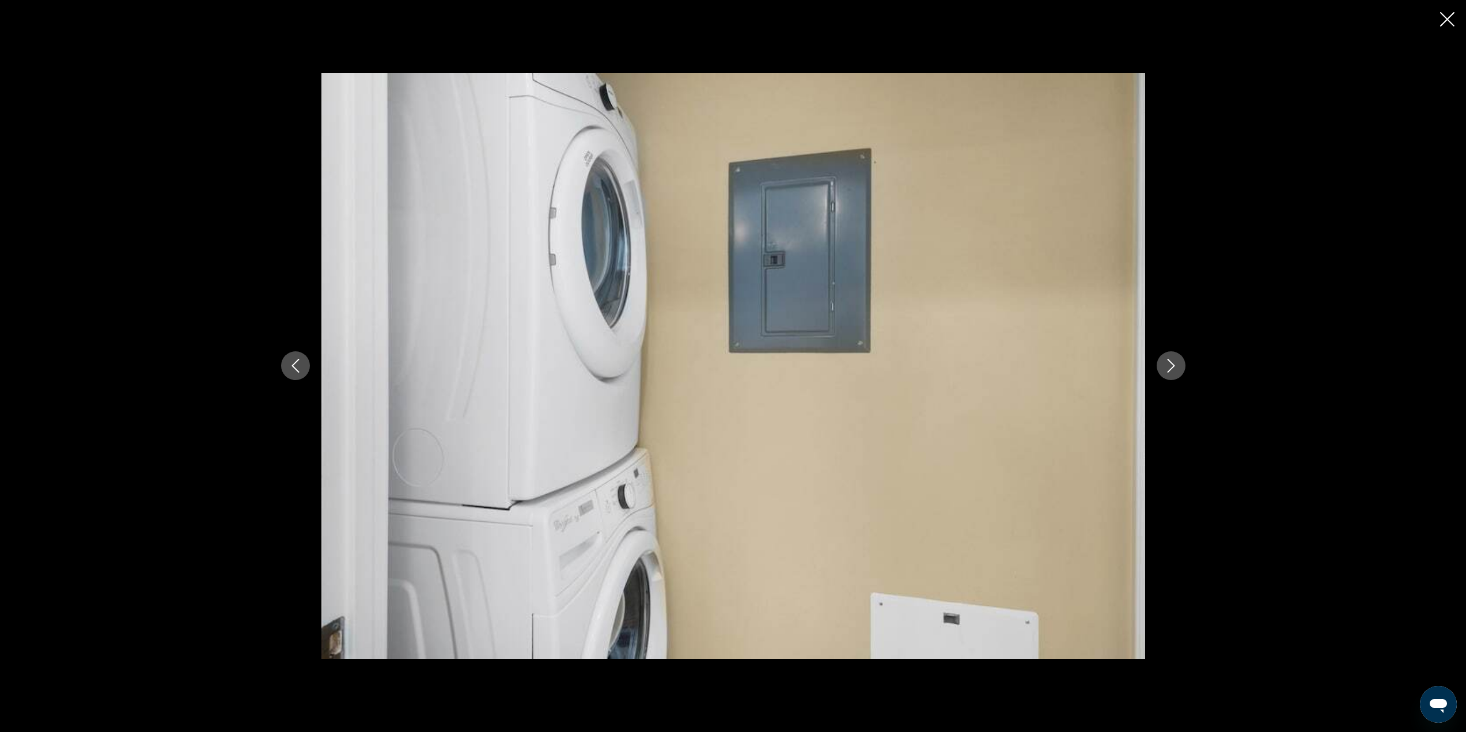
click at [1453, 22] on icon "Close slideshow" at bounding box center [1447, 19] width 14 height 14
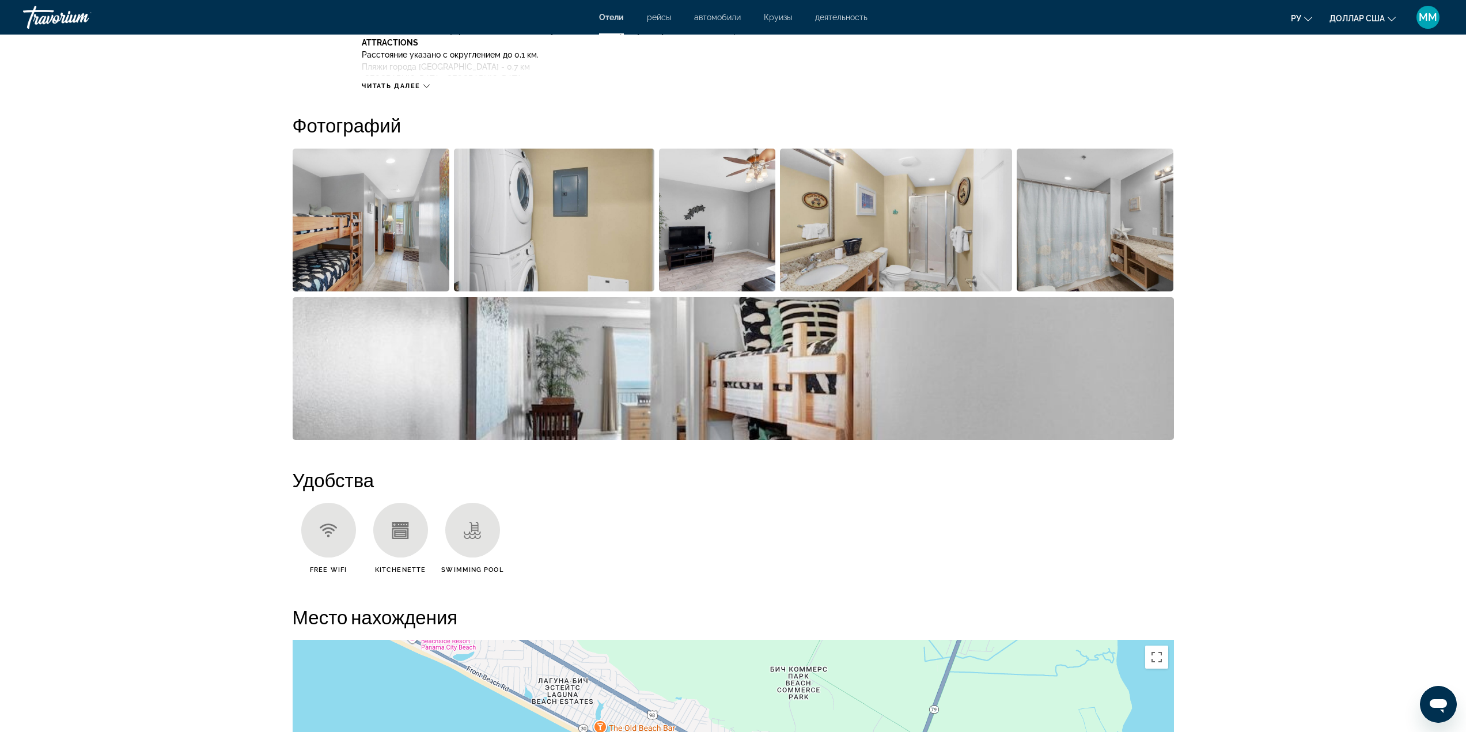
click at [580, 384] on img "Open full-screen image slider" at bounding box center [734, 368] width 882 height 143
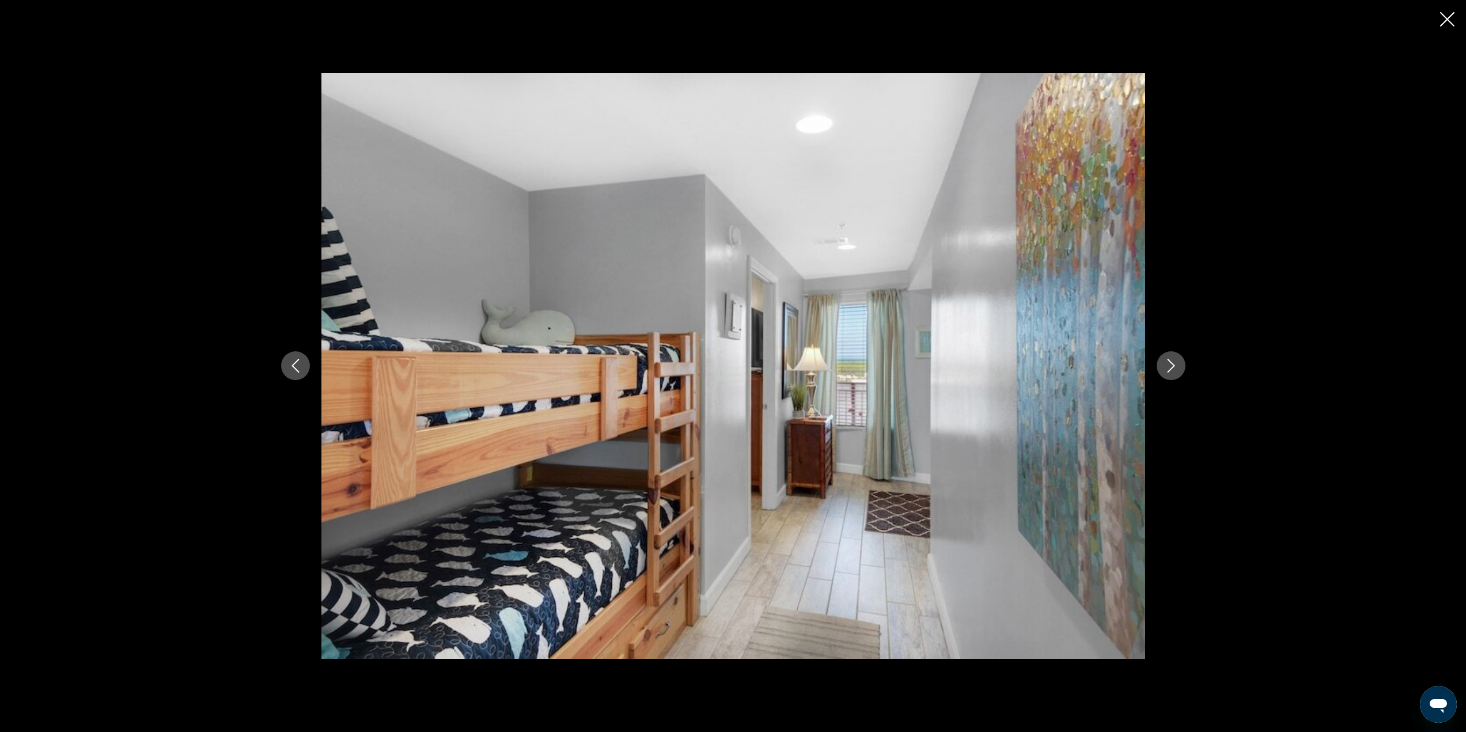
click at [1176, 364] on icon "Next image" at bounding box center [1171, 366] width 14 height 14
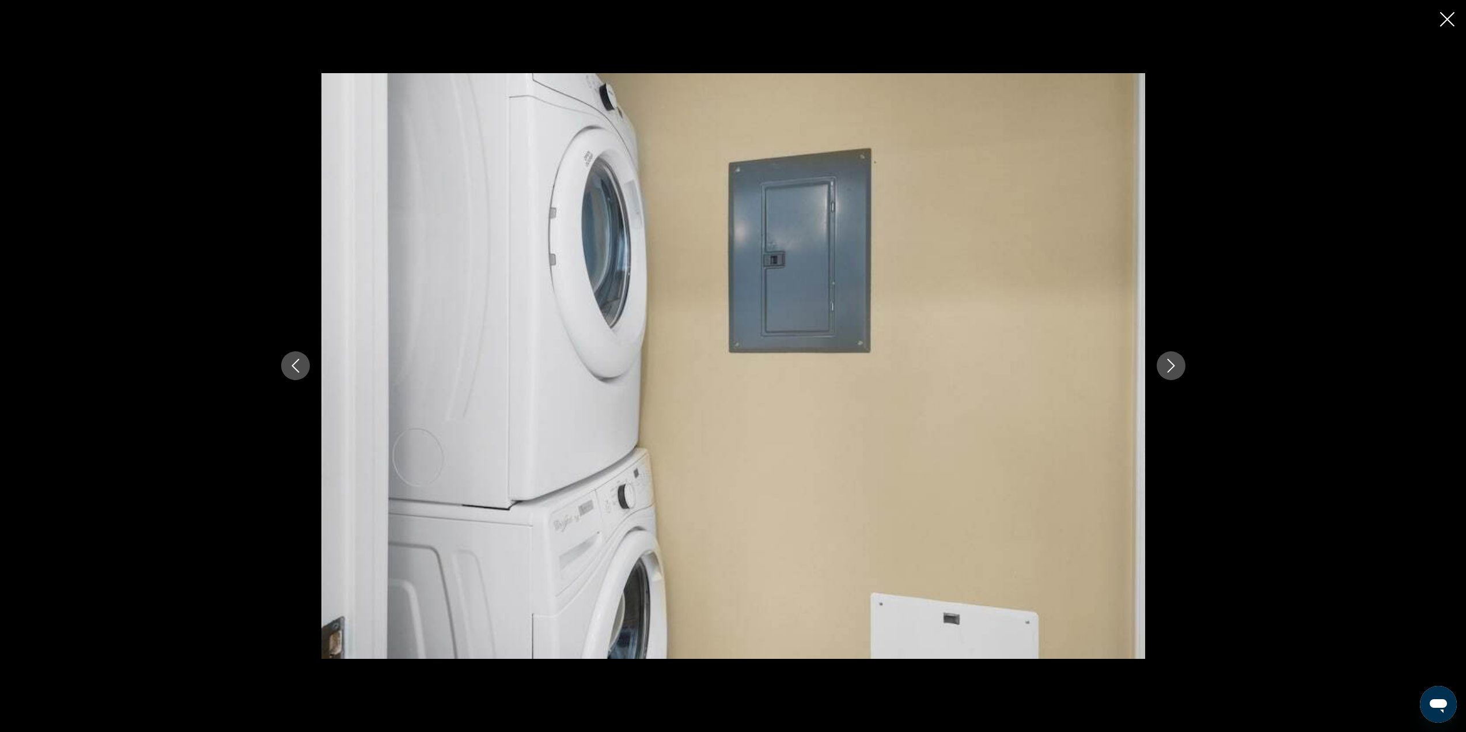
click at [1177, 364] on icon "Next image" at bounding box center [1171, 366] width 14 height 14
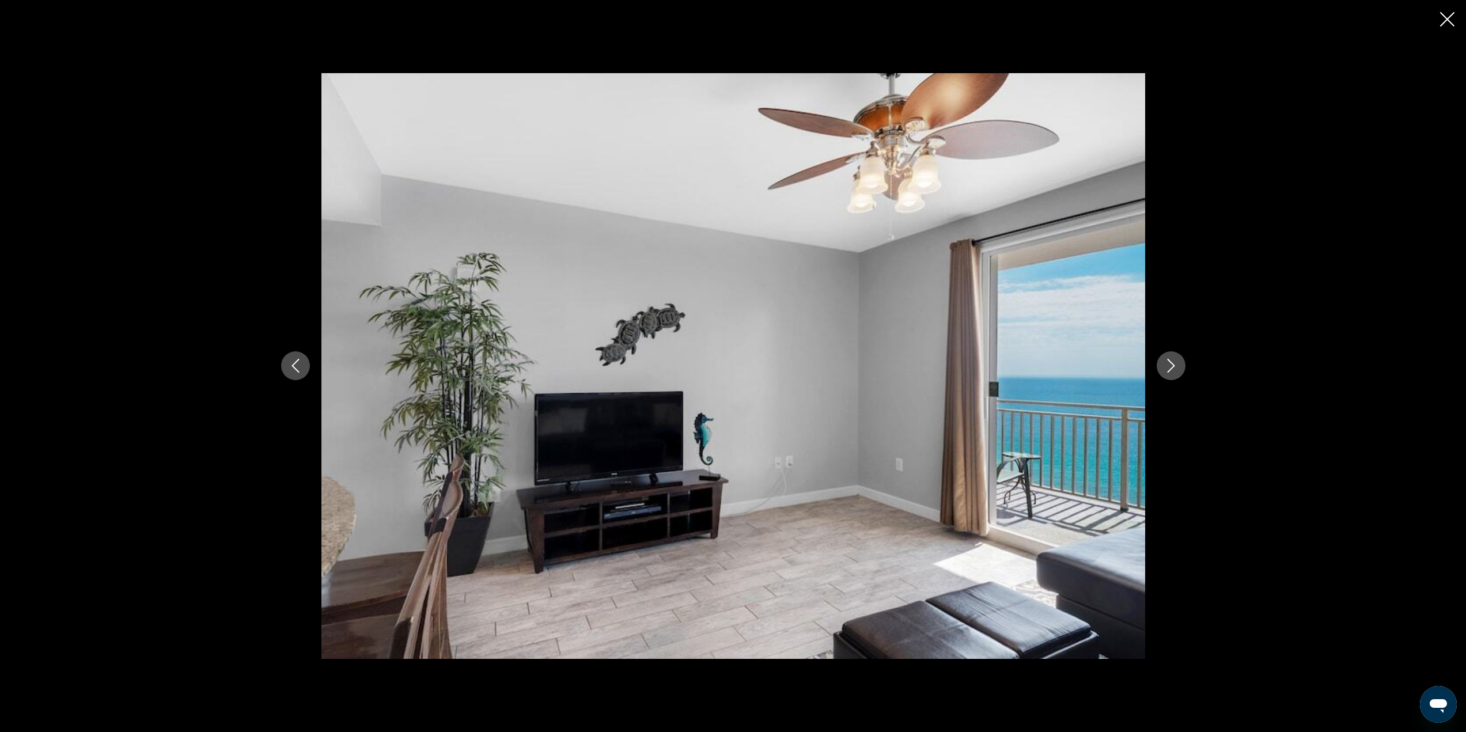
click at [1177, 364] on icon "Next image" at bounding box center [1171, 366] width 14 height 14
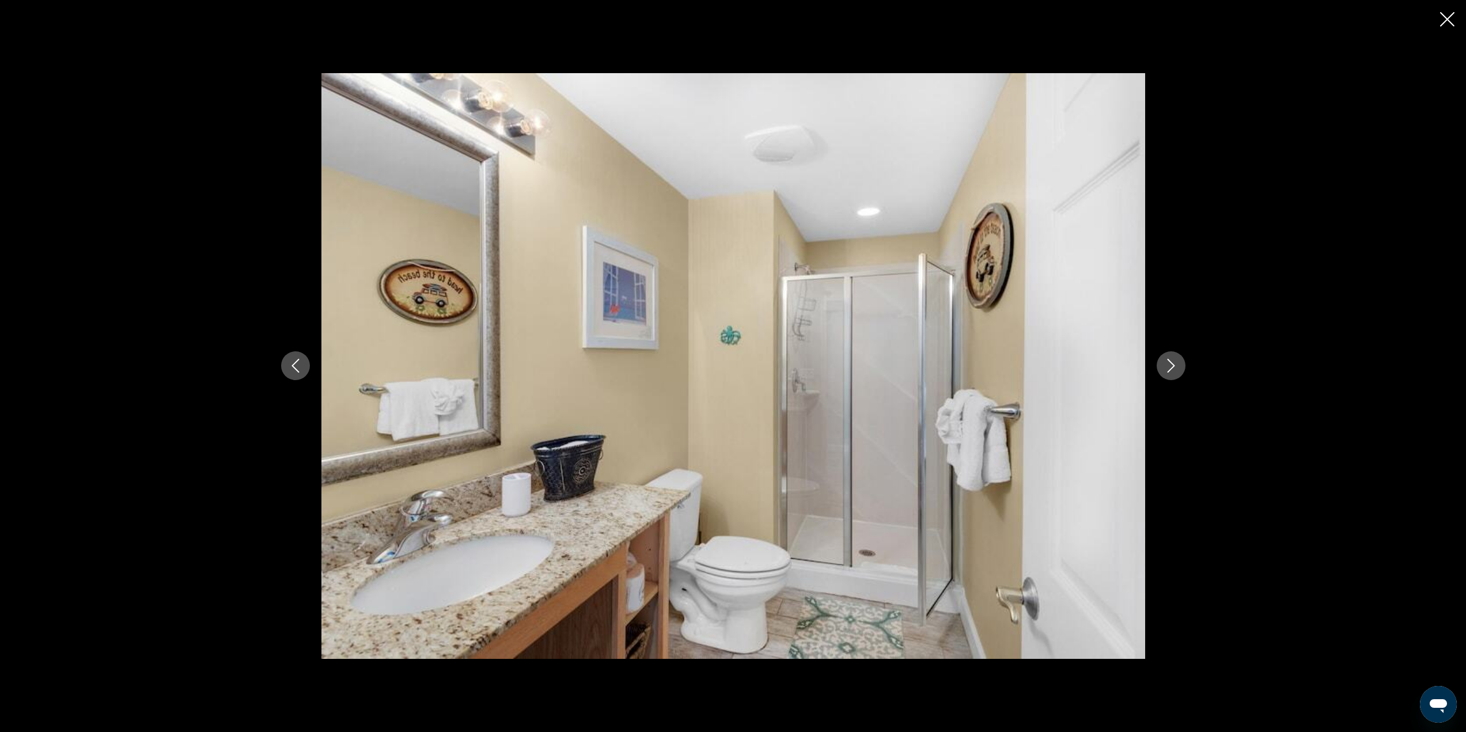
click at [1177, 364] on icon "Next image" at bounding box center [1171, 366] width 14 height 14
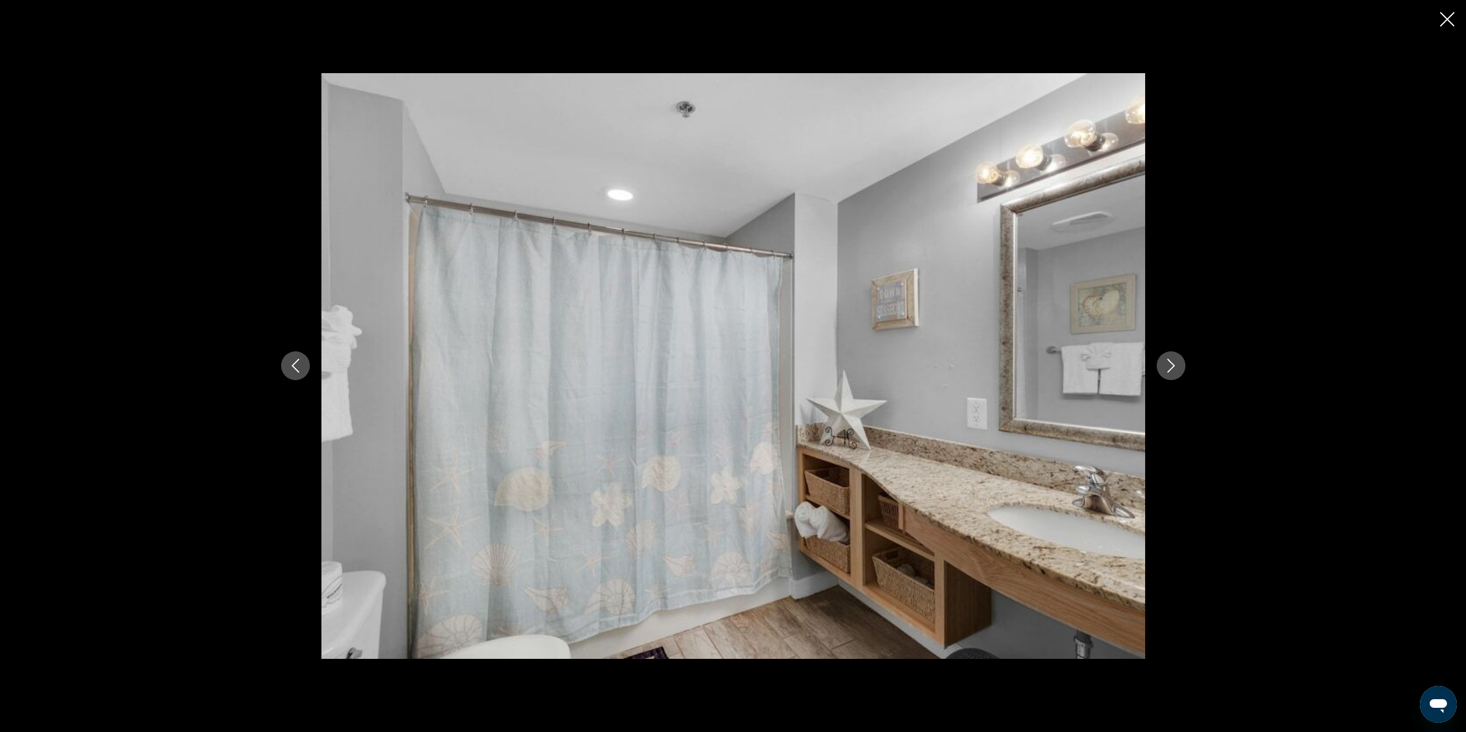
click at [293, 362] on icon "Previous image" at bounding box center [296, 366] width 14 height 14
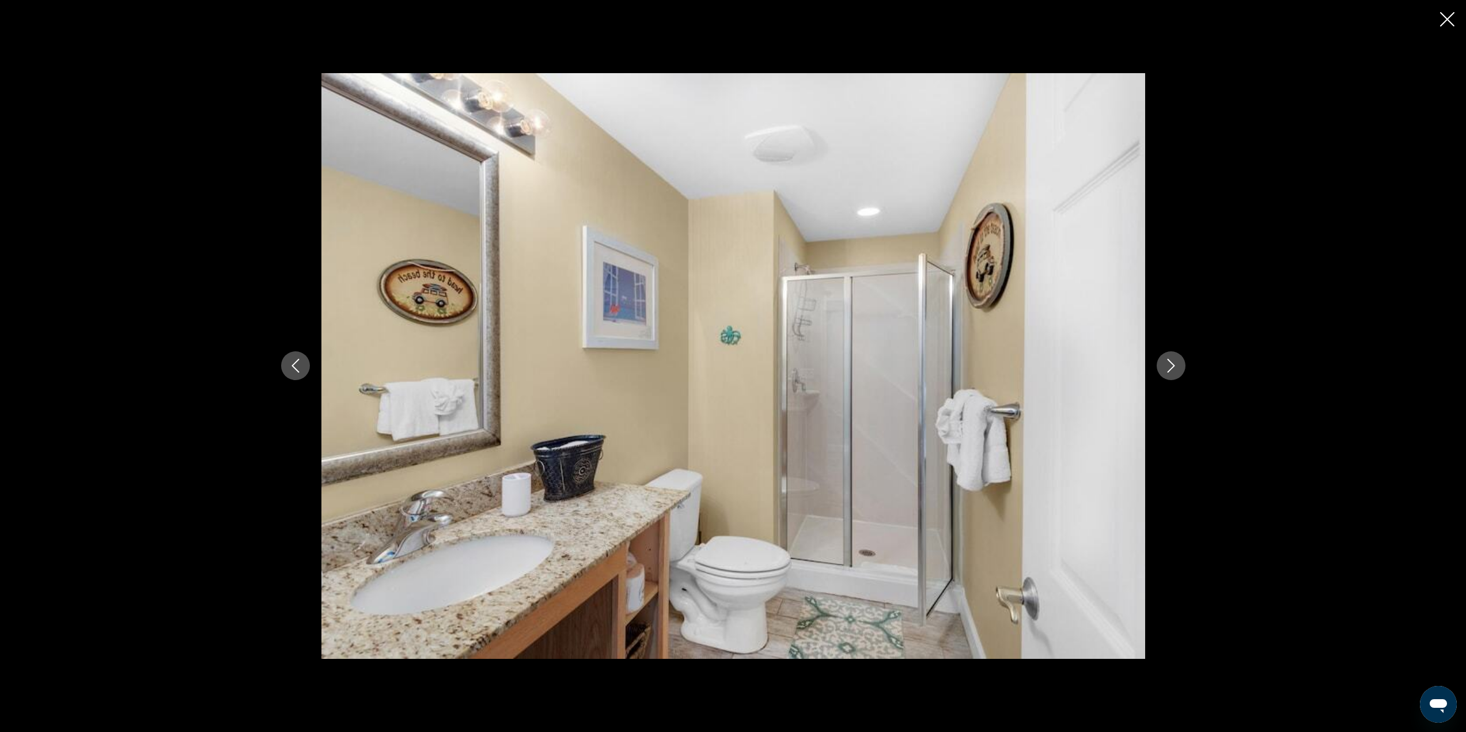
click at [298, 368] on icon "Previous image" at bounding box center [296, 366] width 14 height 14
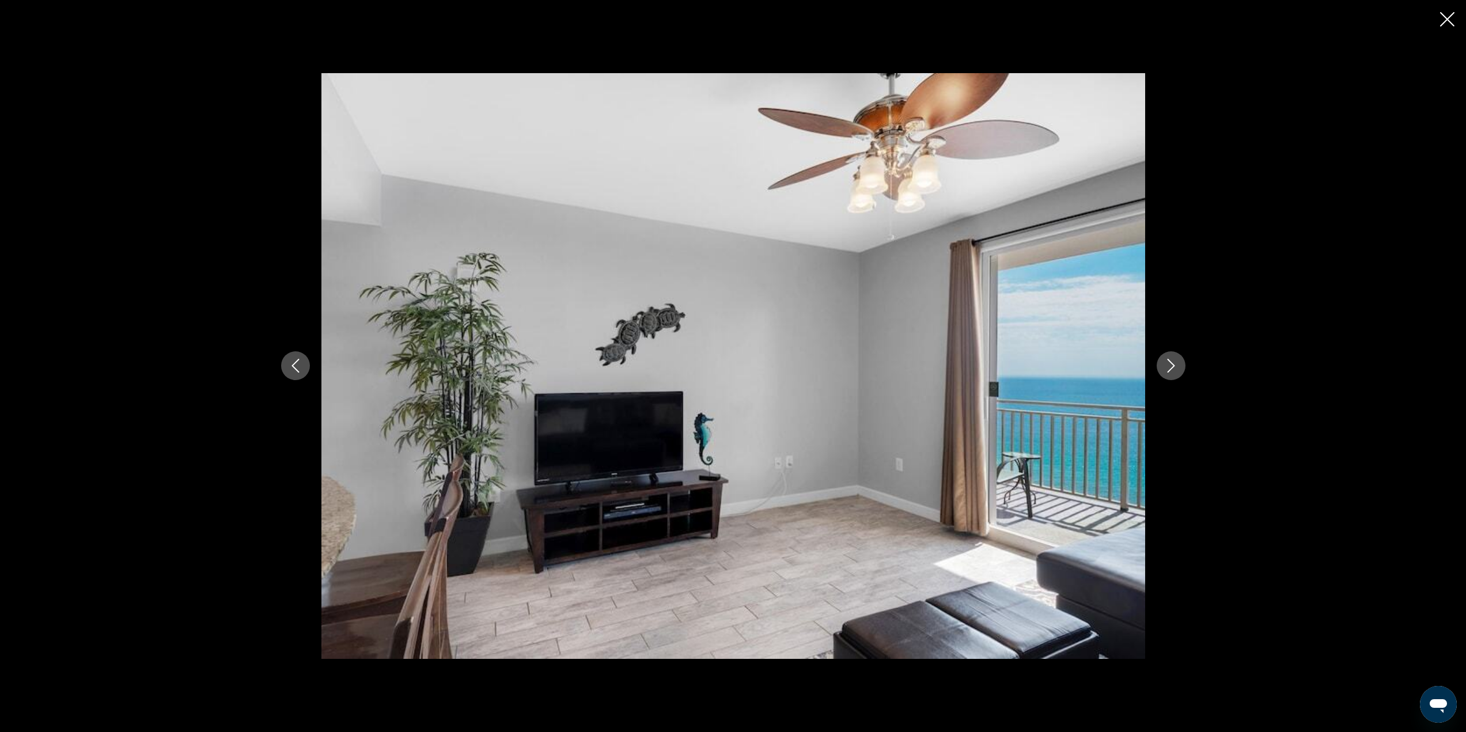
click at [1172, 369] on icon "Next image" at bounding box center [1171, 366] width 14 height 14
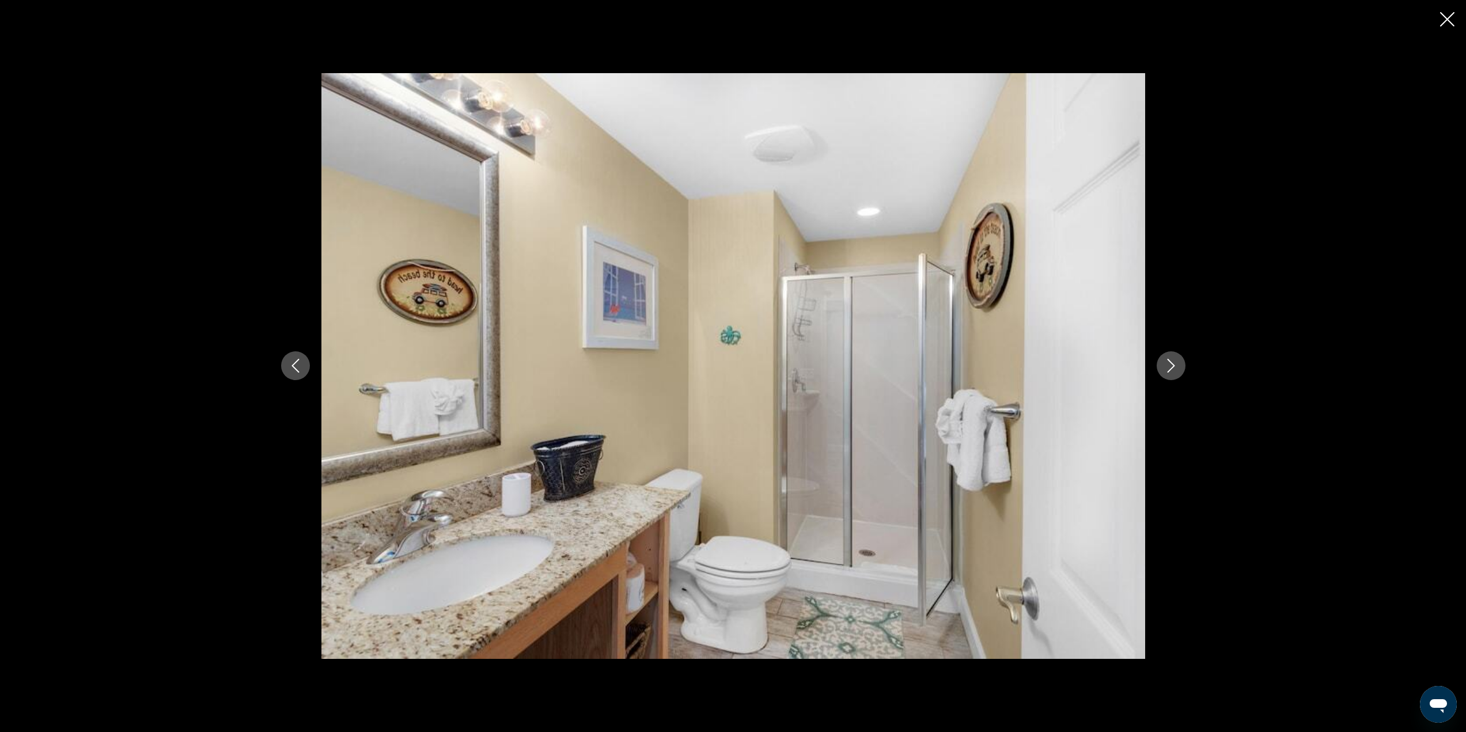
click at [1171, 369] on icon "Next image" at bounding box center [1170, 367] width 7 height 14
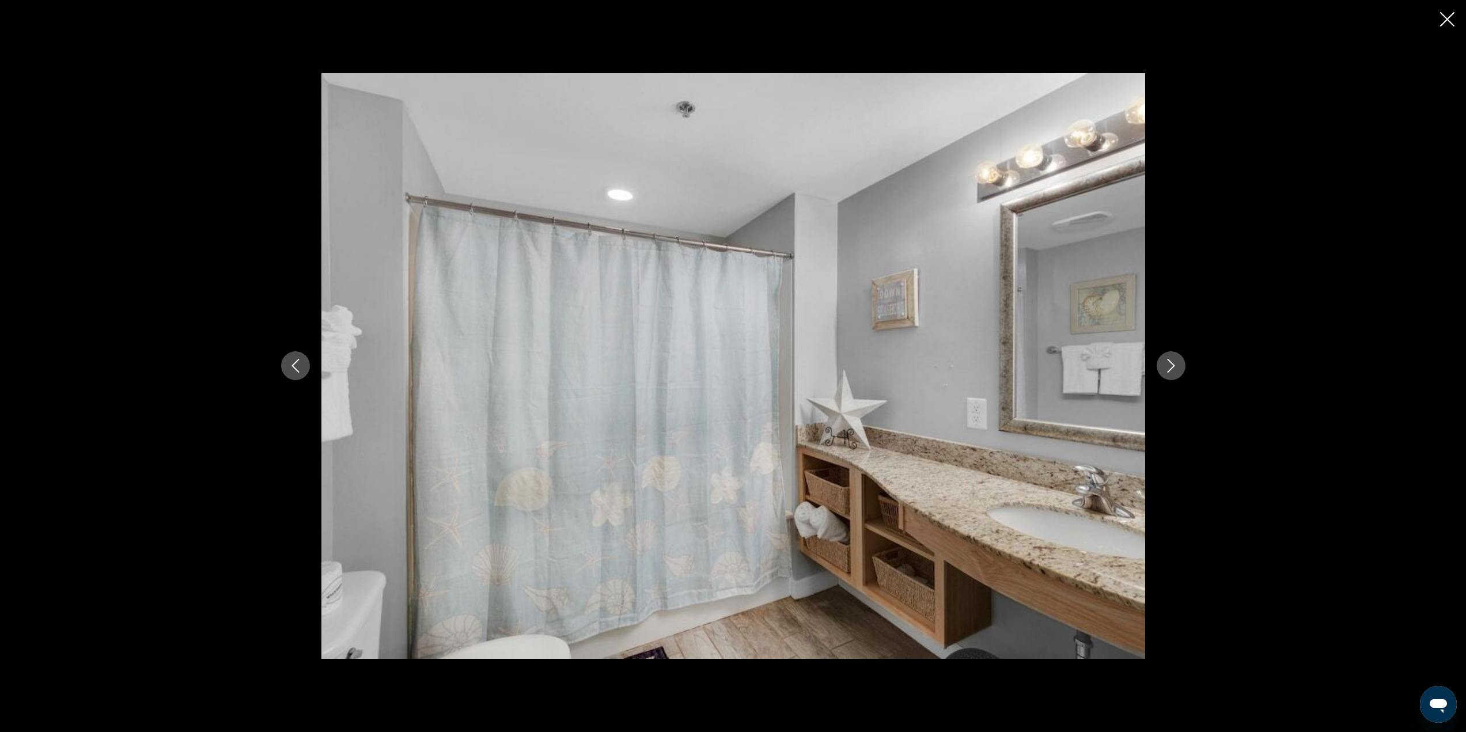
click at [1175, 368] on icon "Next image" at bounding box center [1171, 366] width 14 height 14
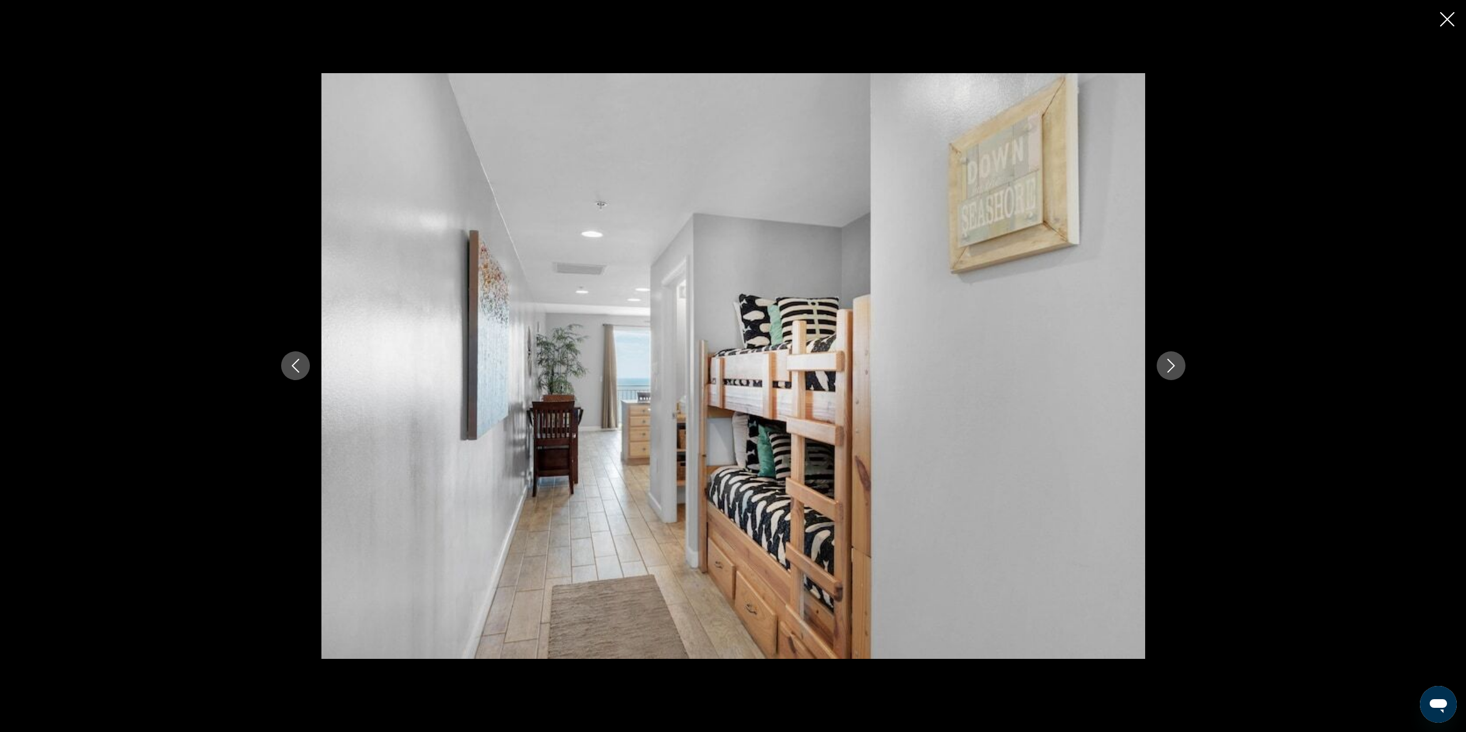
click at [1175, 368] on icon "Next image" at bounding box center [1171, 366] width 14 height 14
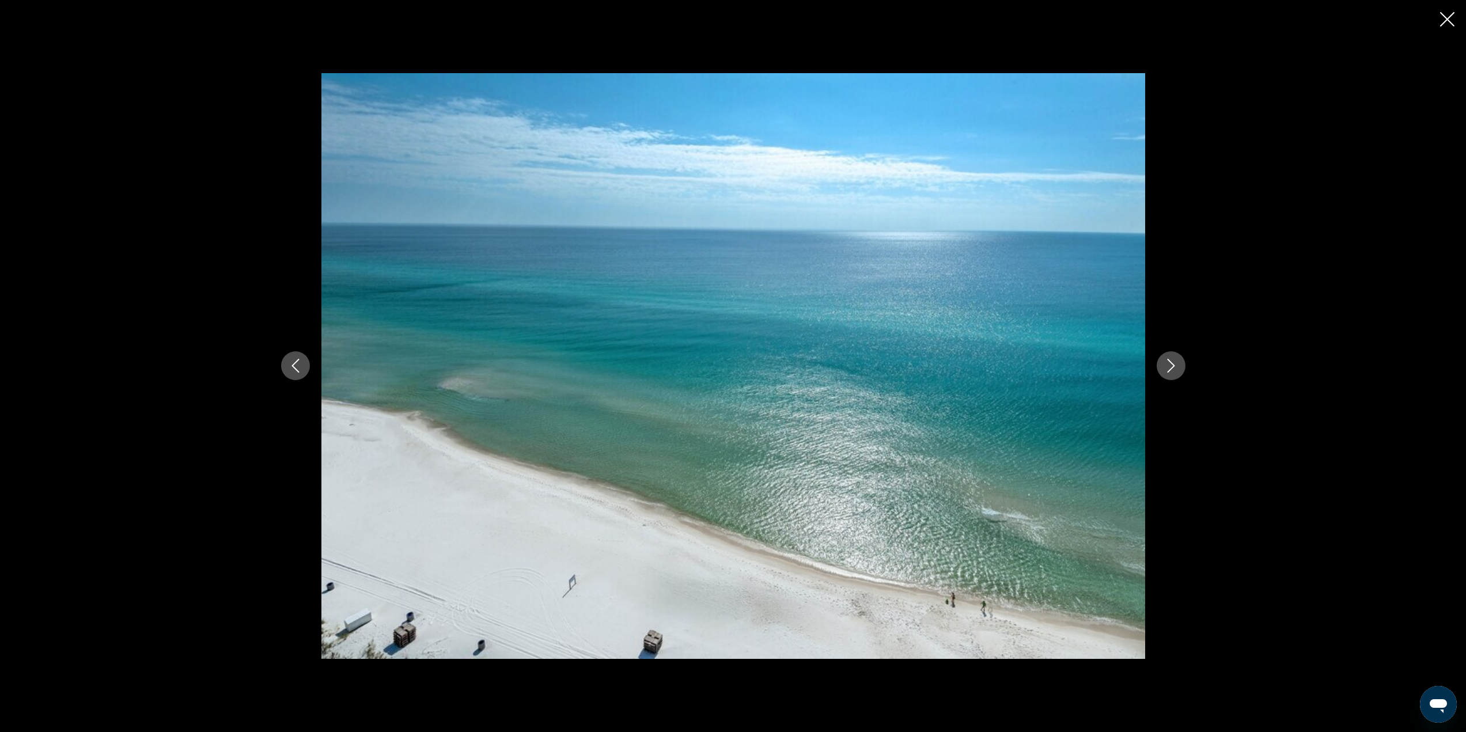
click at [1175, 368] on icon "Next image" at bounding box center [1171, 366] width 14 height 14
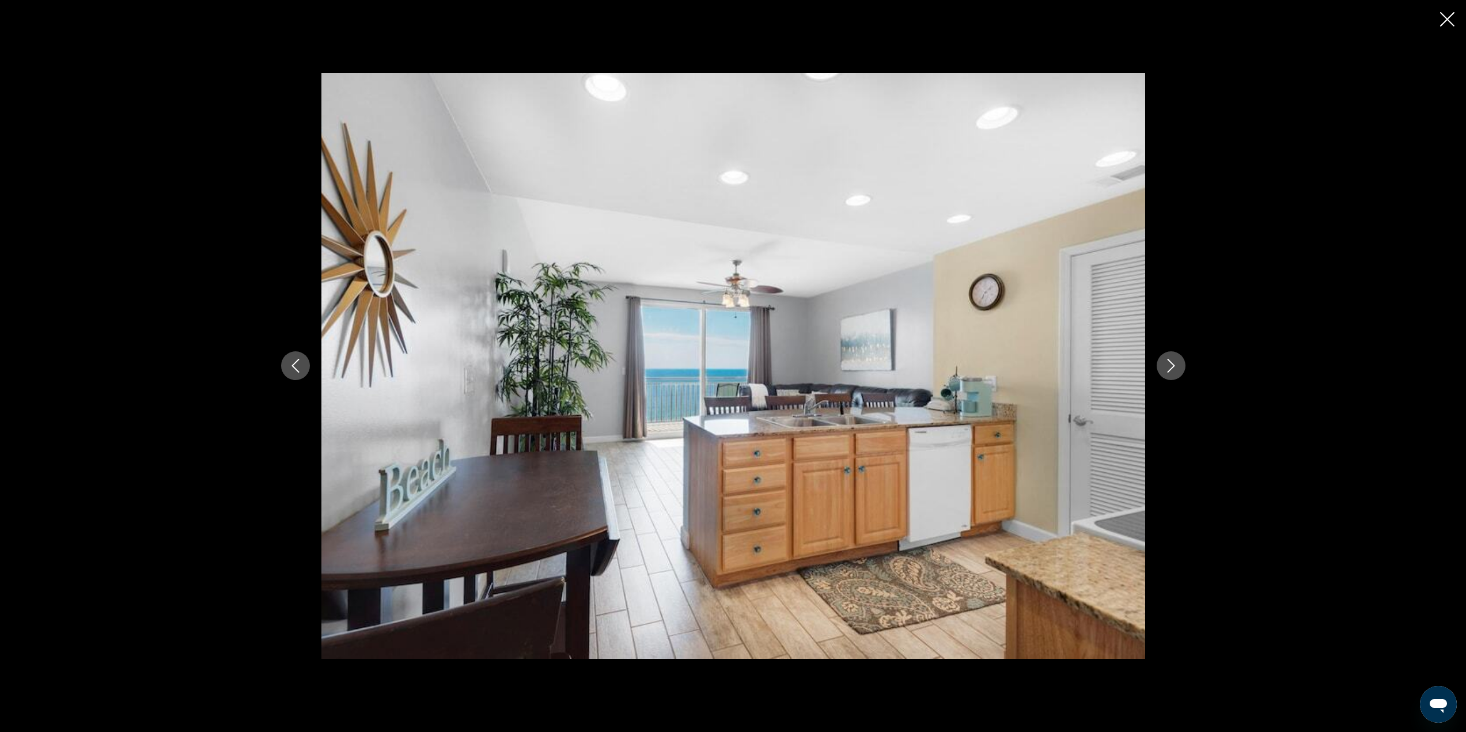
click at [1177, 367] on icon "Next image" at bounding box center [1171, 366] width 14 height 14
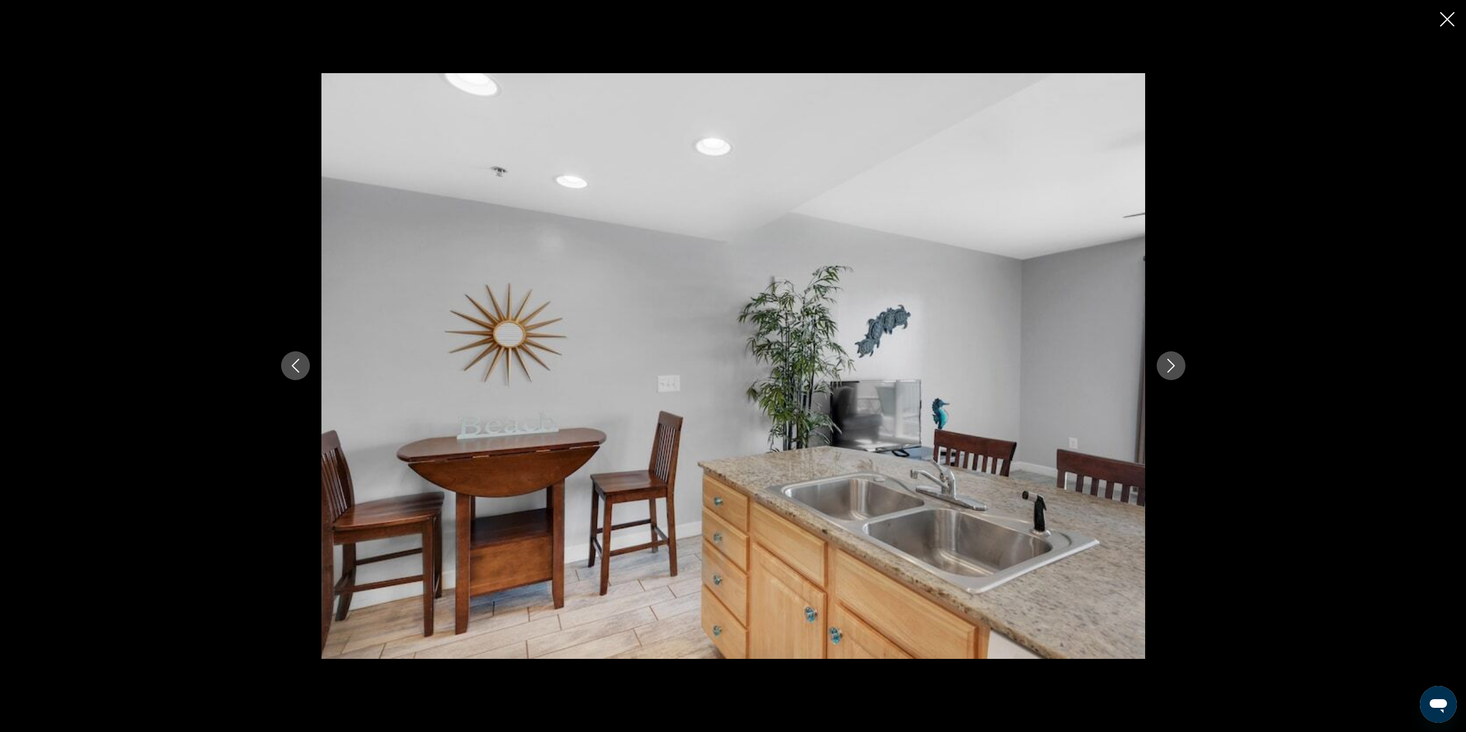
click at [1441, 13] on icon "Close slideshow" at bounding box center [1447, 19] width 14 height 14
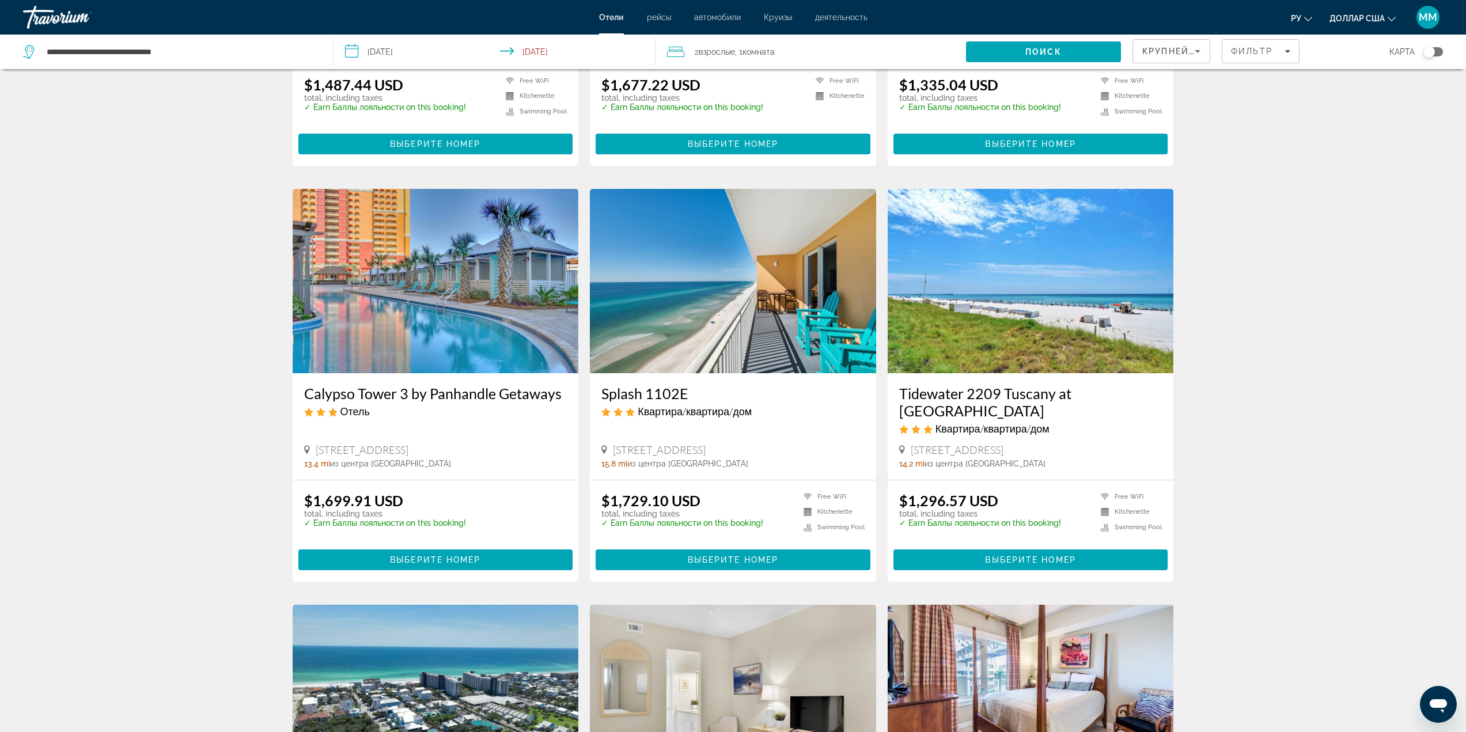
scroll to position [288, 0]
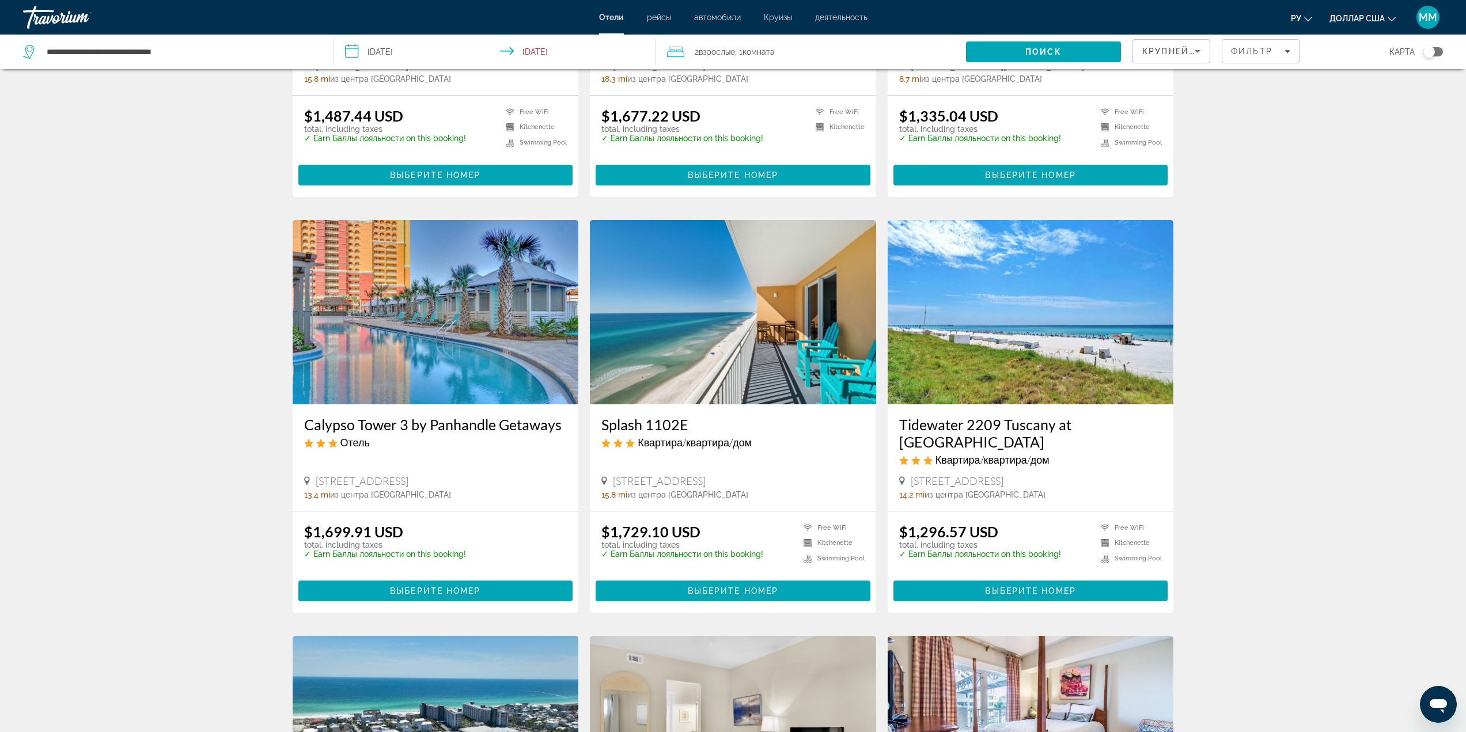
click at [406, 347] on img "Основное содержание" at bounding box center [436, 312] width 286 height 184
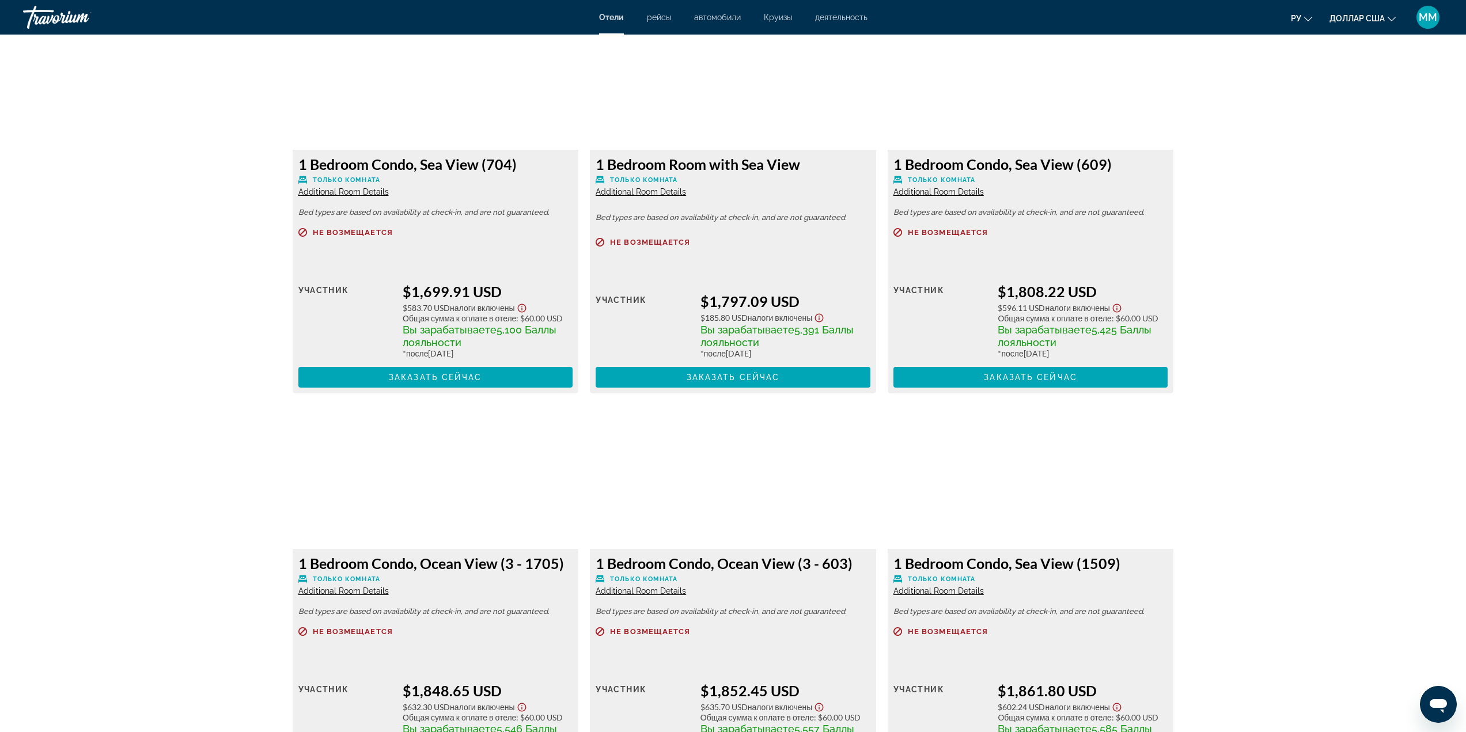
scroll to position [1383, 0]
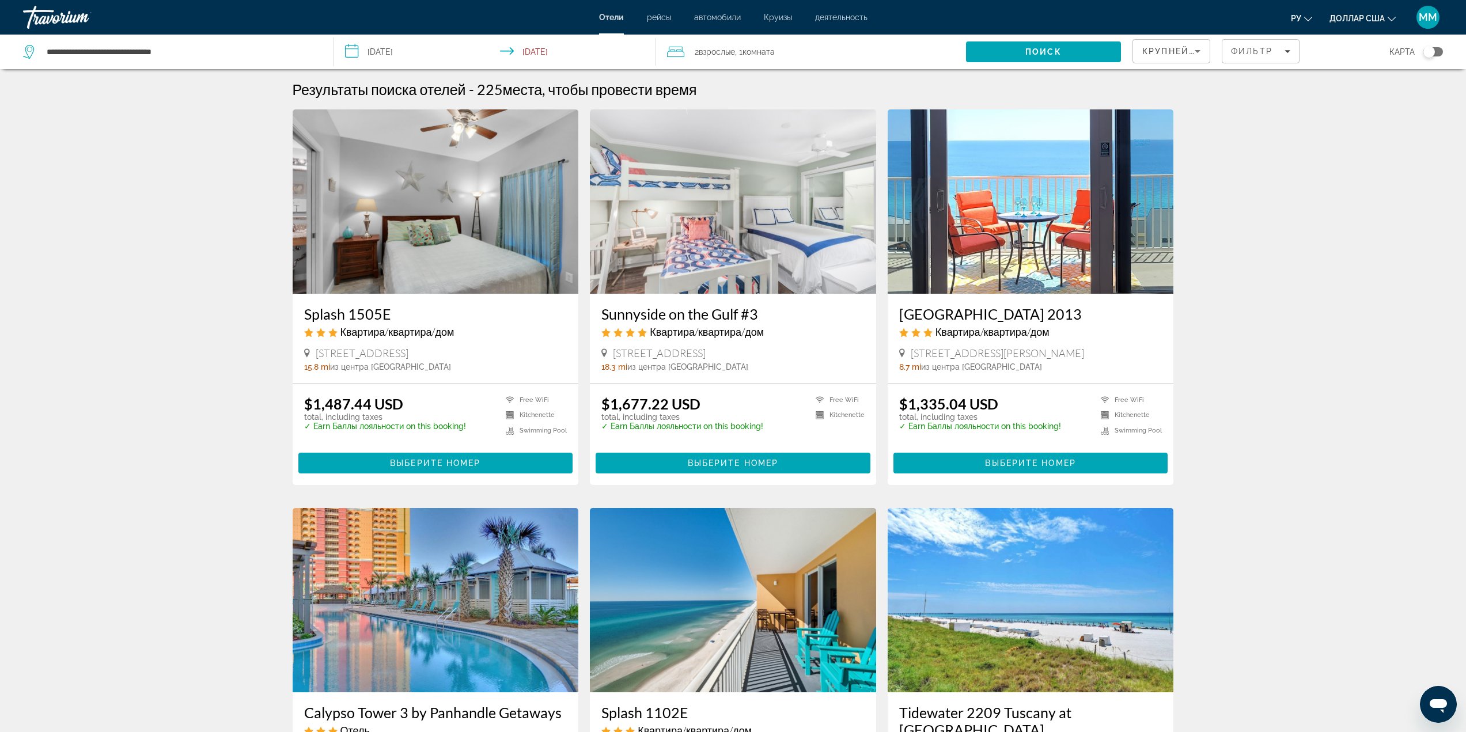
click at [955, 234] on img "Основное содержание" at bounding box center [1031, 201] width 286 height 184
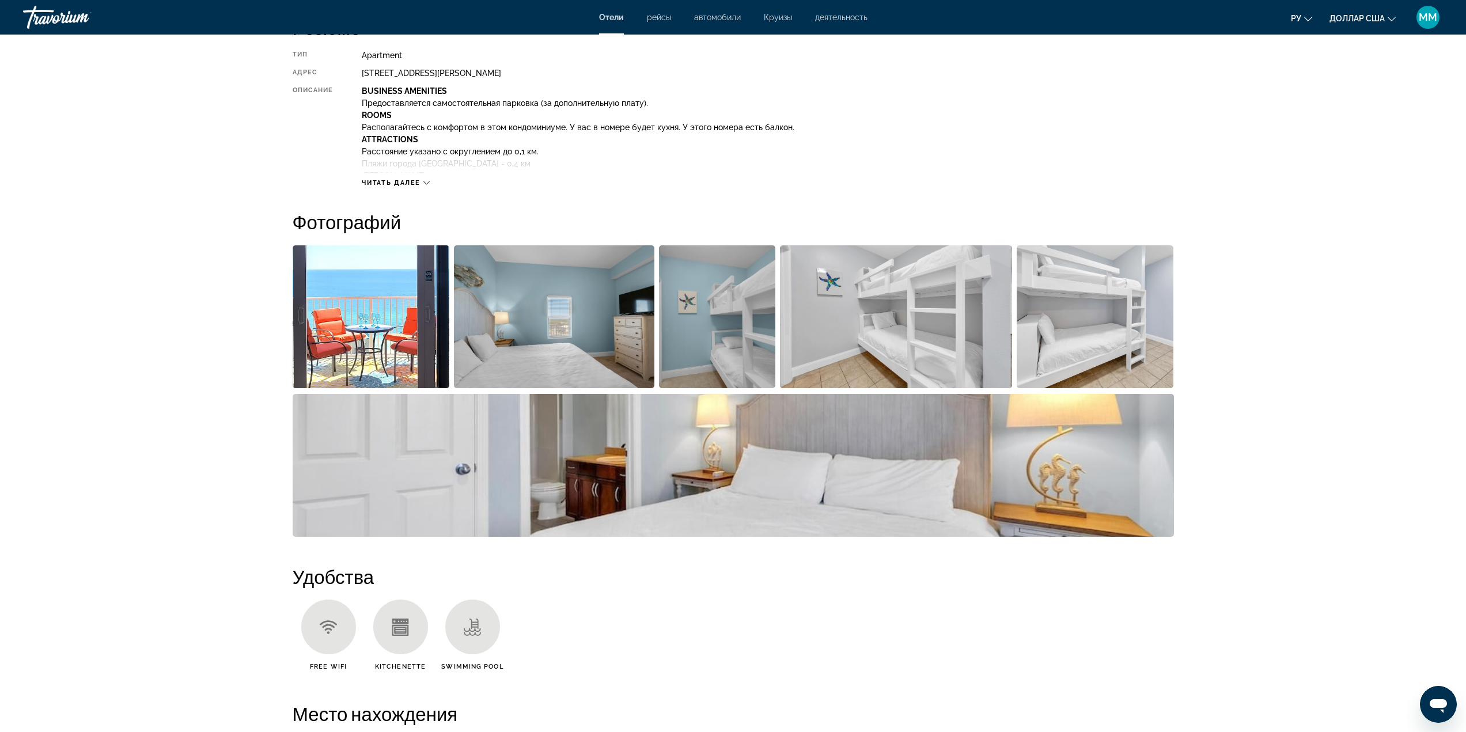
scroll to position [461, 0]
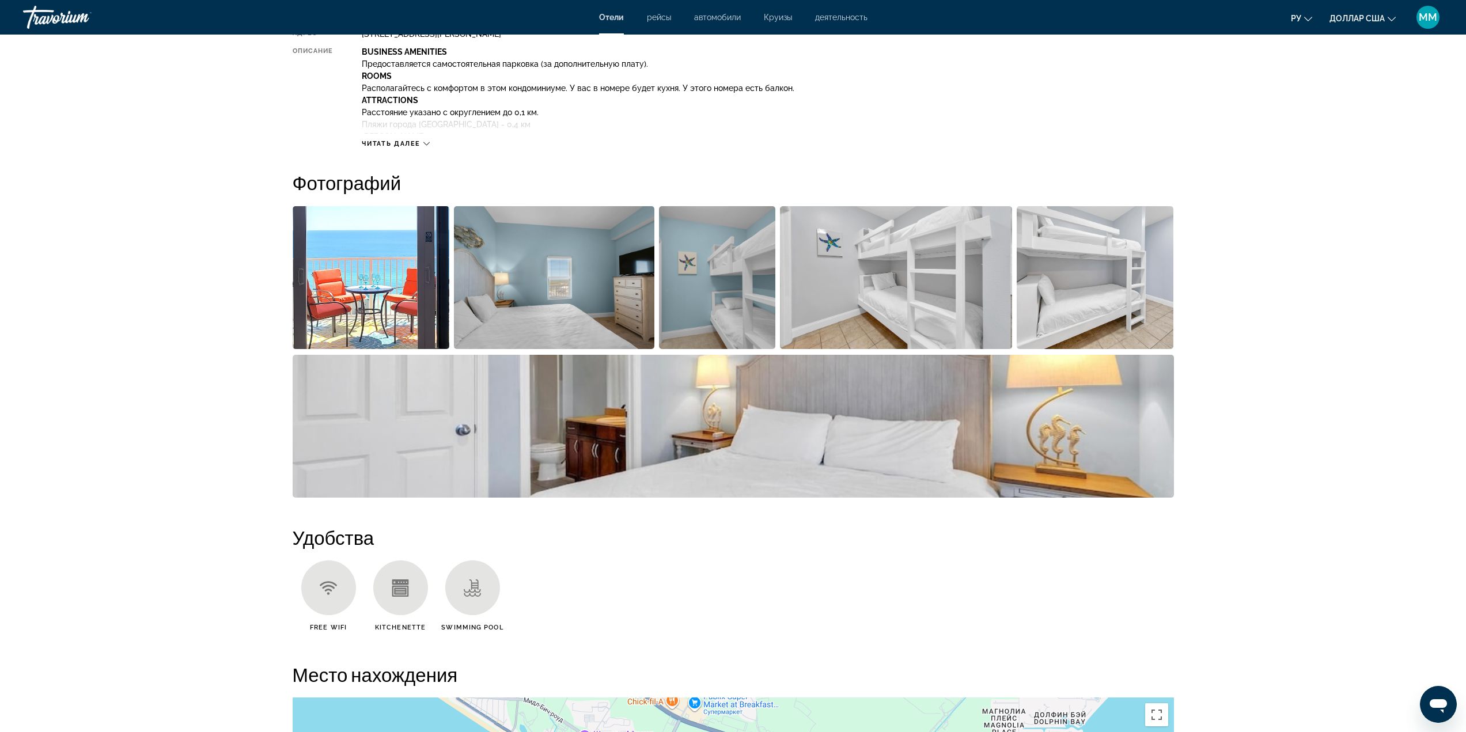
click at [350, 256] on img "Open full-screen image slider" at bounding box center [371, 277] width 157 height 143
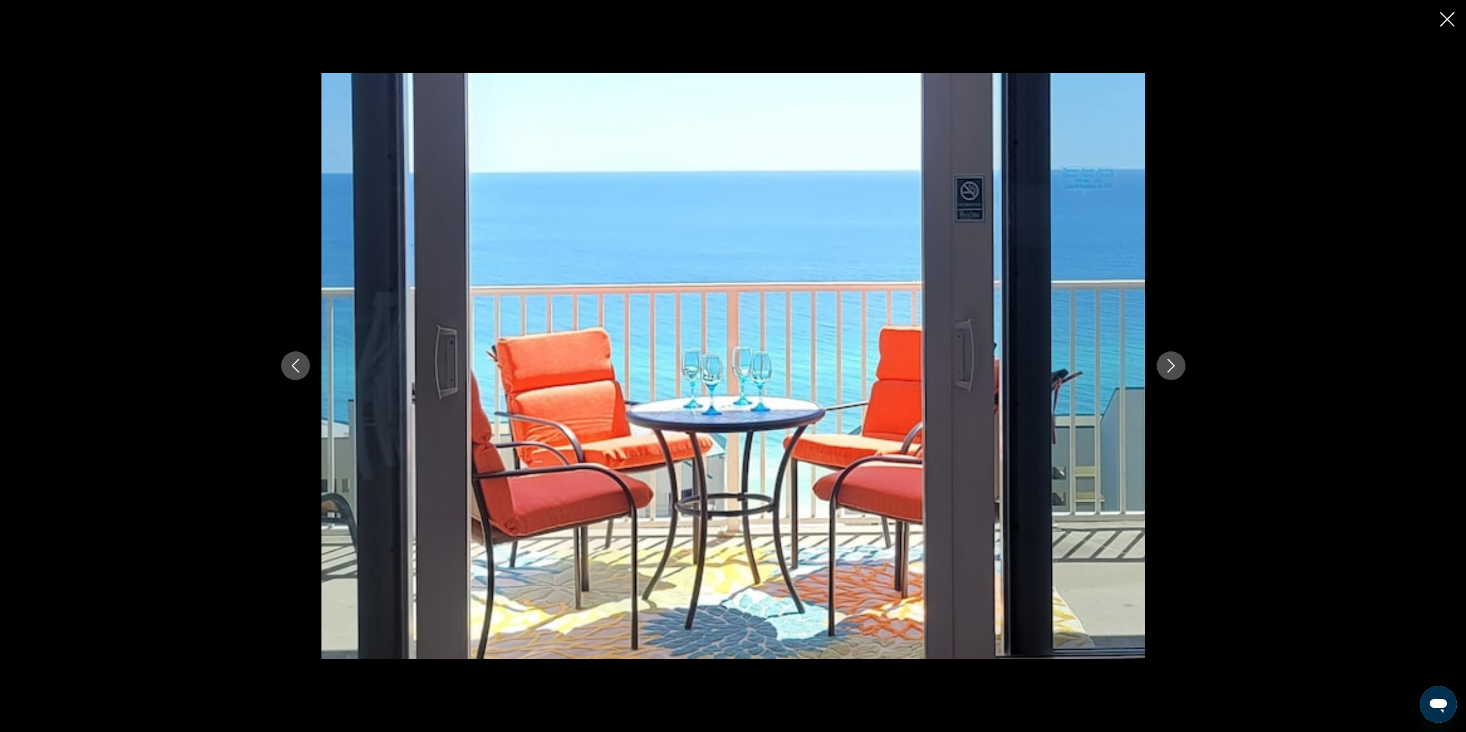
click at [1198, 366] on div "prev next" at bounding box center [733, 366] width 1466 height 732
click at [1187, 366] on div "prev next" at bounding box center [734, 366] width 928 height 586
click at [1174, 367] on icon "Next image" at bounding box center [1170, 367] width 7 height 14
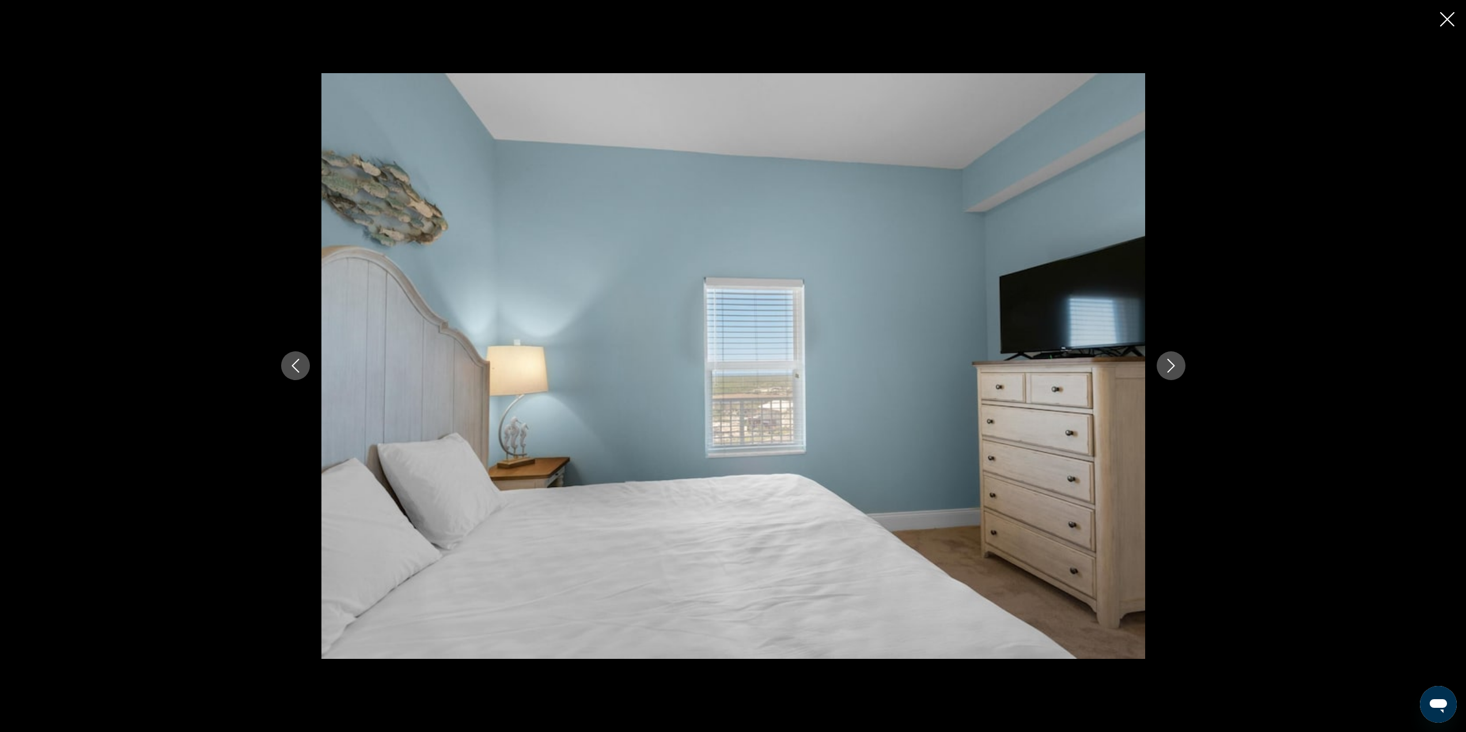
click at [1174, 367] on icon "Next image" at bounding box center [1170, 367] width 7 height 14
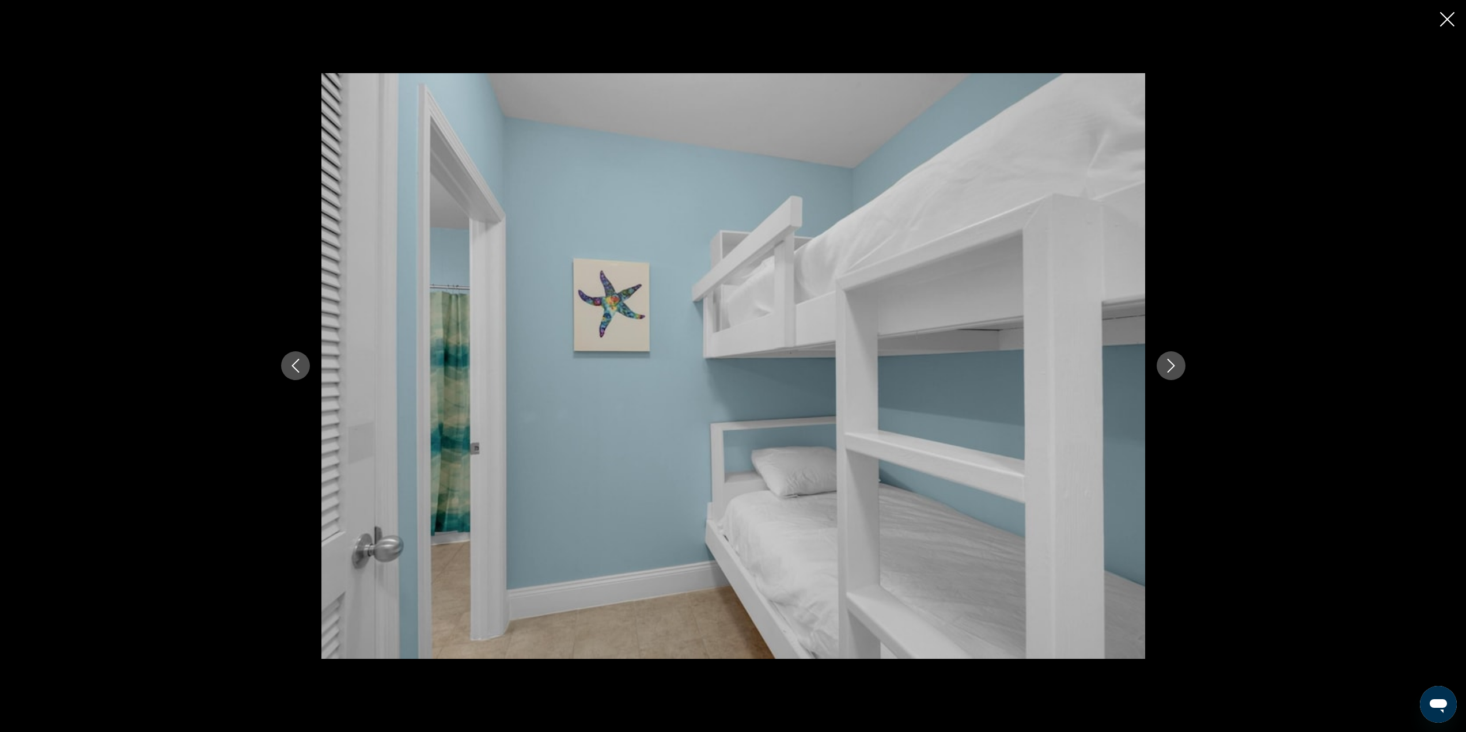
click at [1174, 367] on icon "Next image" at bounding box center [1170, 367] width 7 height 14
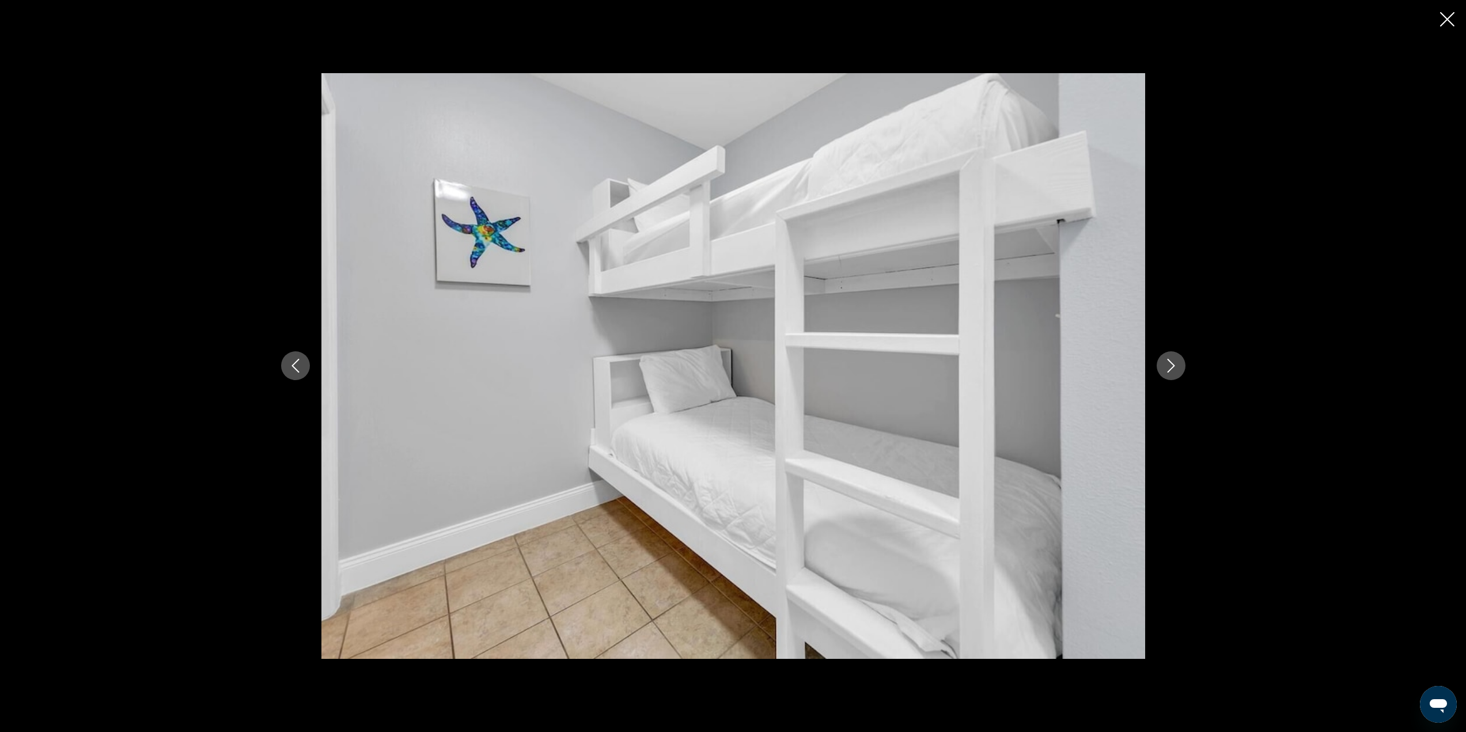
click at [1174, 367] on icon "Next image" at bounding box center [1170, 367] width 7 height 14
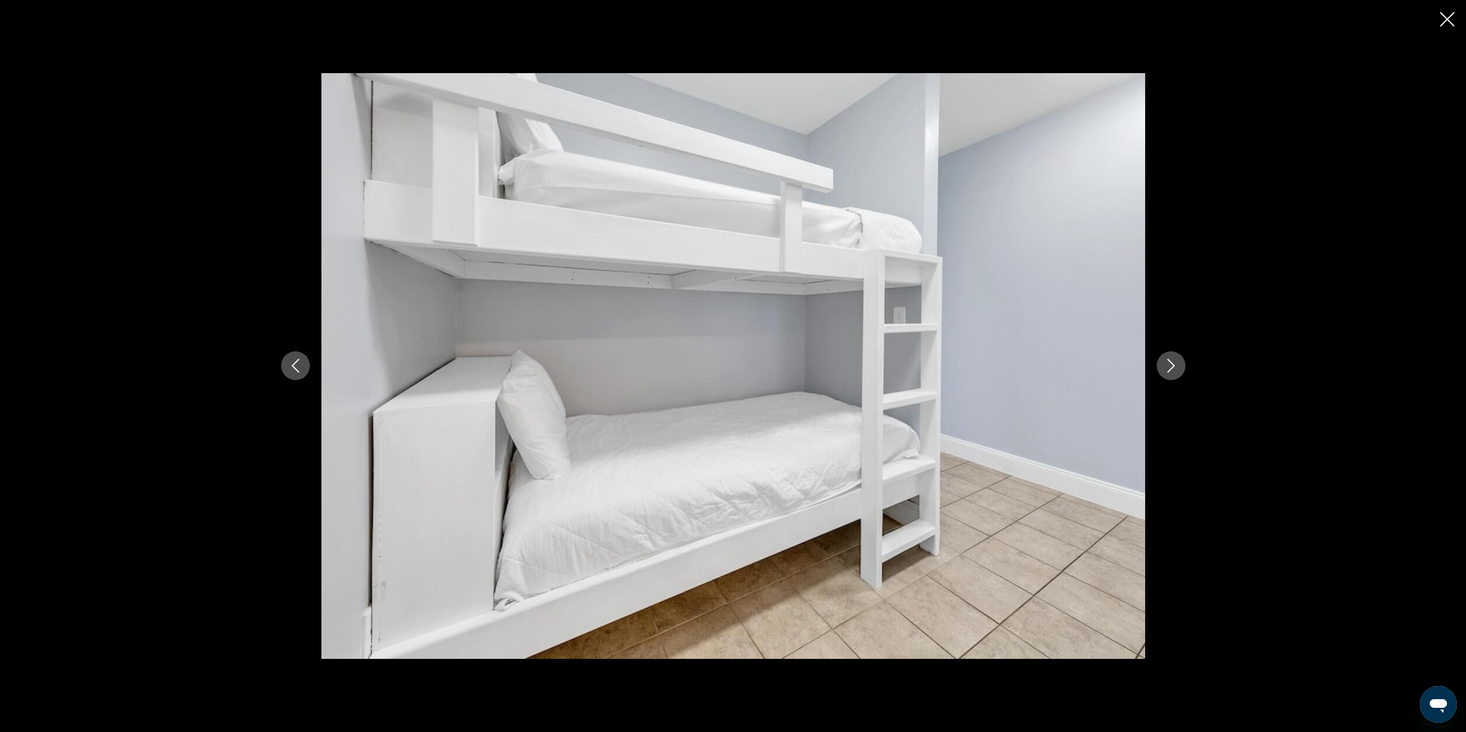
click at [1174, 367] on icon "Next image" at bounding box center [1170, 367] width 7 height 14
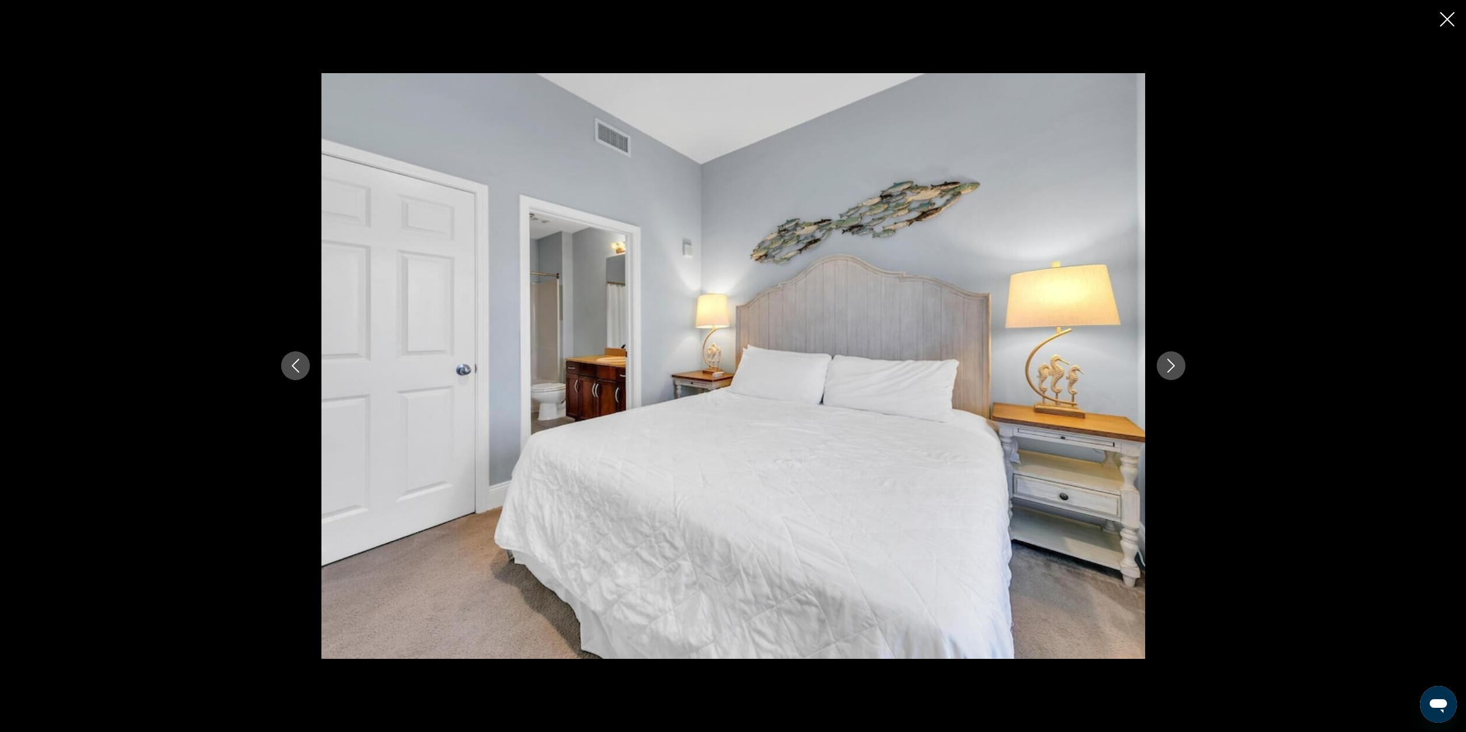
click at [1174, 367] on icon "Next image" at bounding box center [1170, 367] width 7 height 14
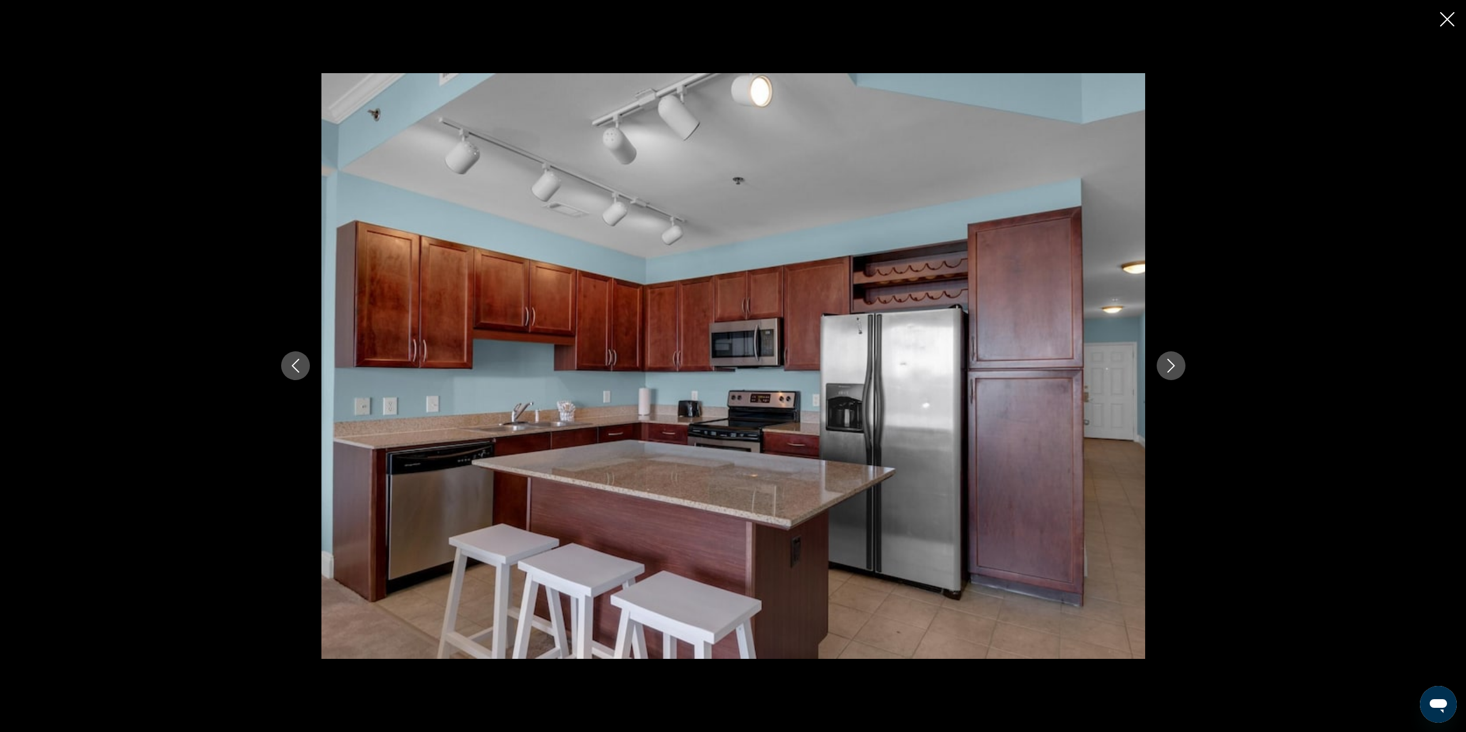
click at [293, 366] on icon "Previous image" at bounding box center [295, 367] width 7 height 14
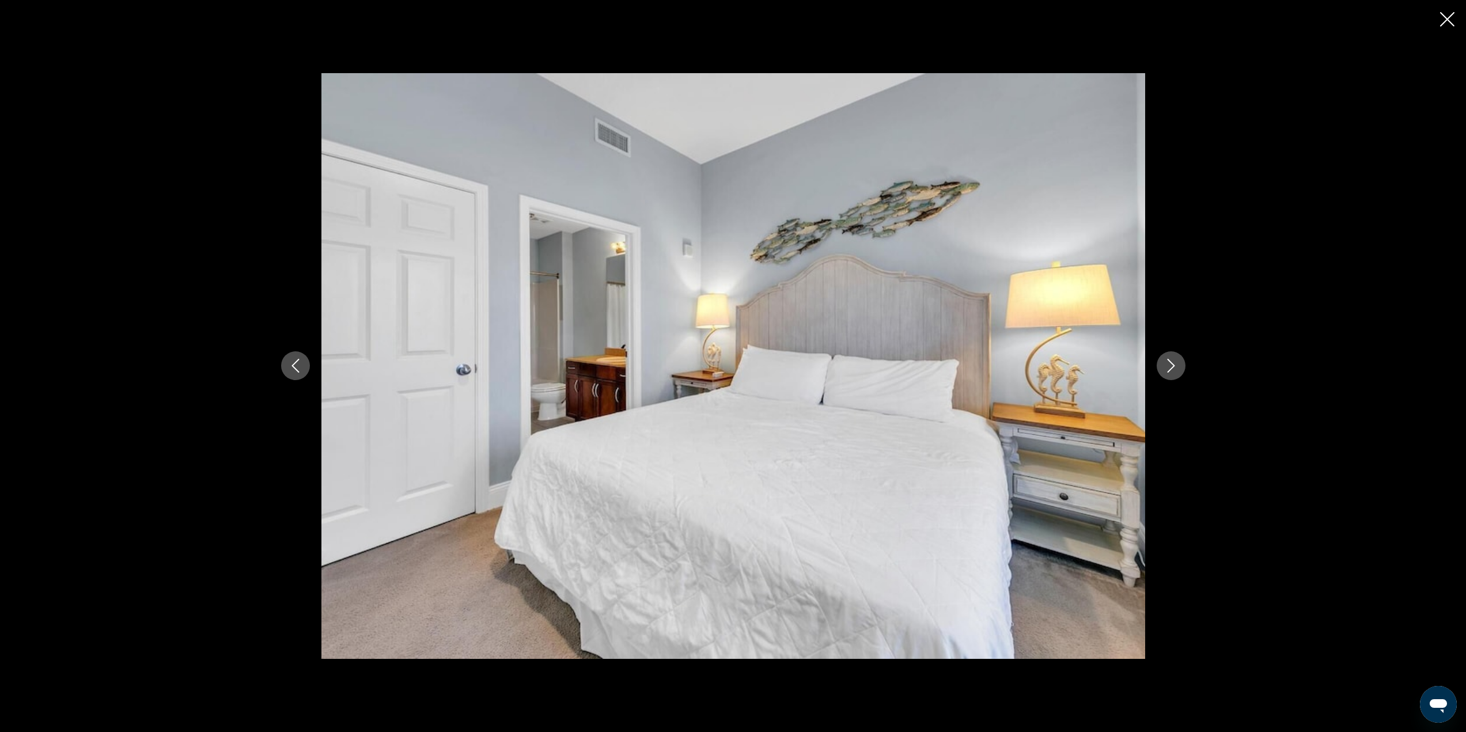
click at [1180, 370] on button "Next image" at bounding box center [1171, 365] width 29 height 29
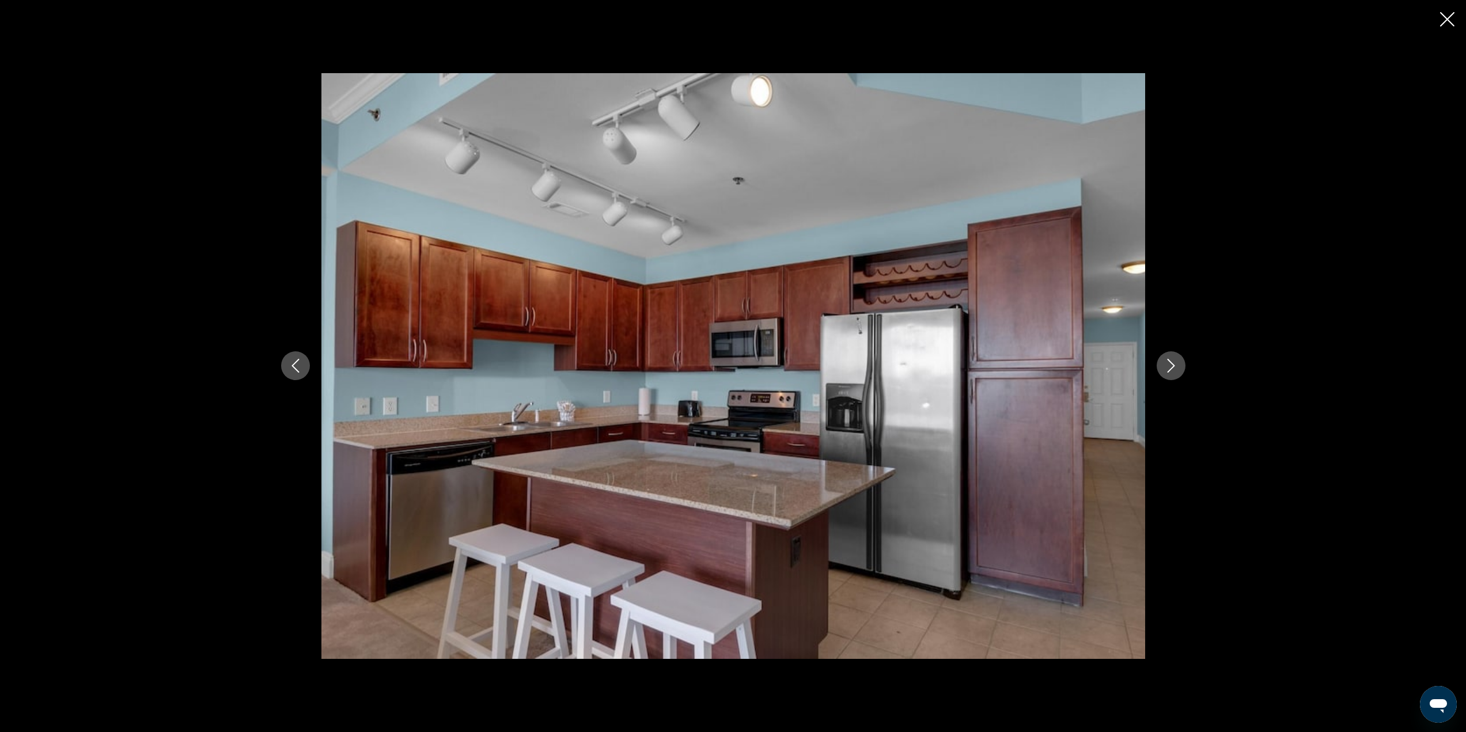
click at [1179, 371] on button "Next image" at bounding box center [1171, 365] width 29 height 29
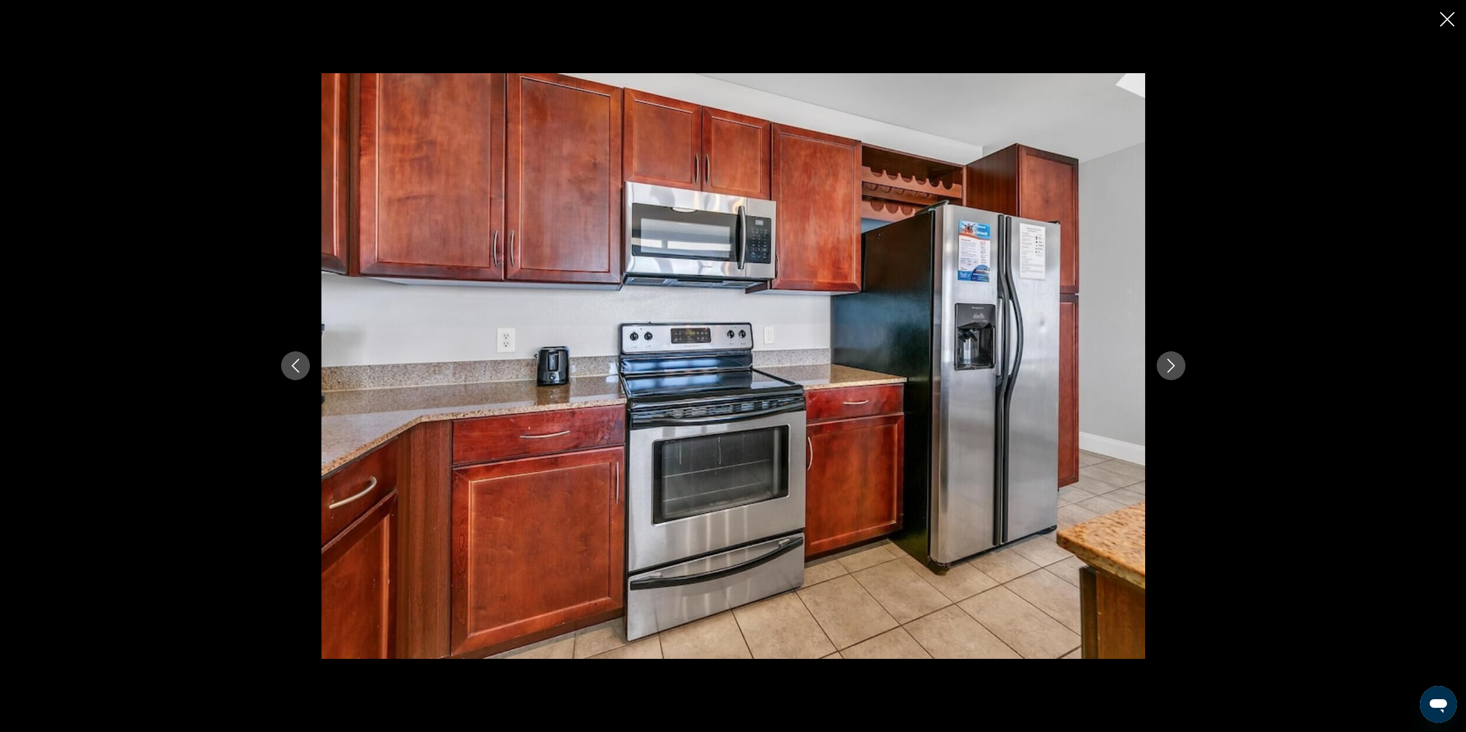
click at [1179, 371] on button "Next image" at bounding box center [1171, 365] width 29 height 29
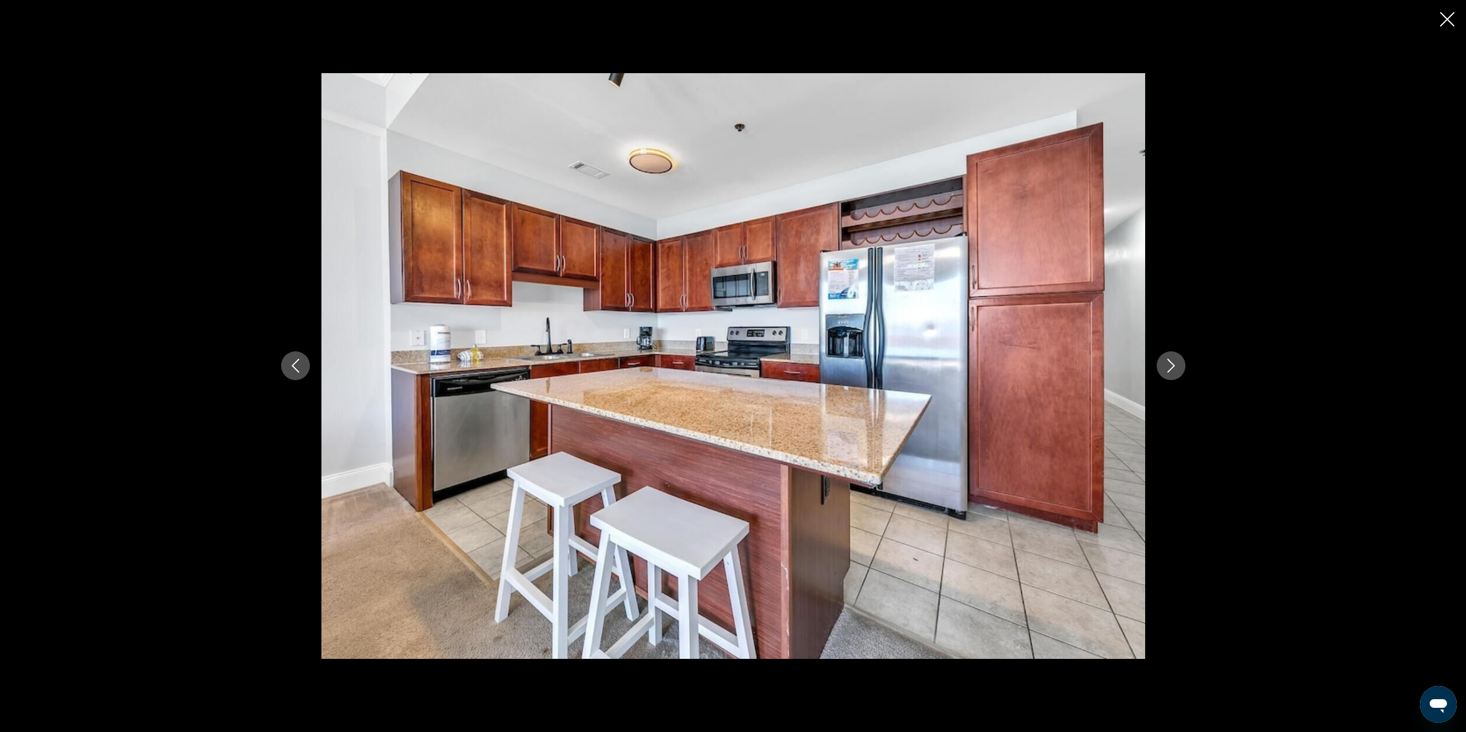
click at [1178, 371] on button "Next image" at bounding box center [1171, 365] width 29 height 29
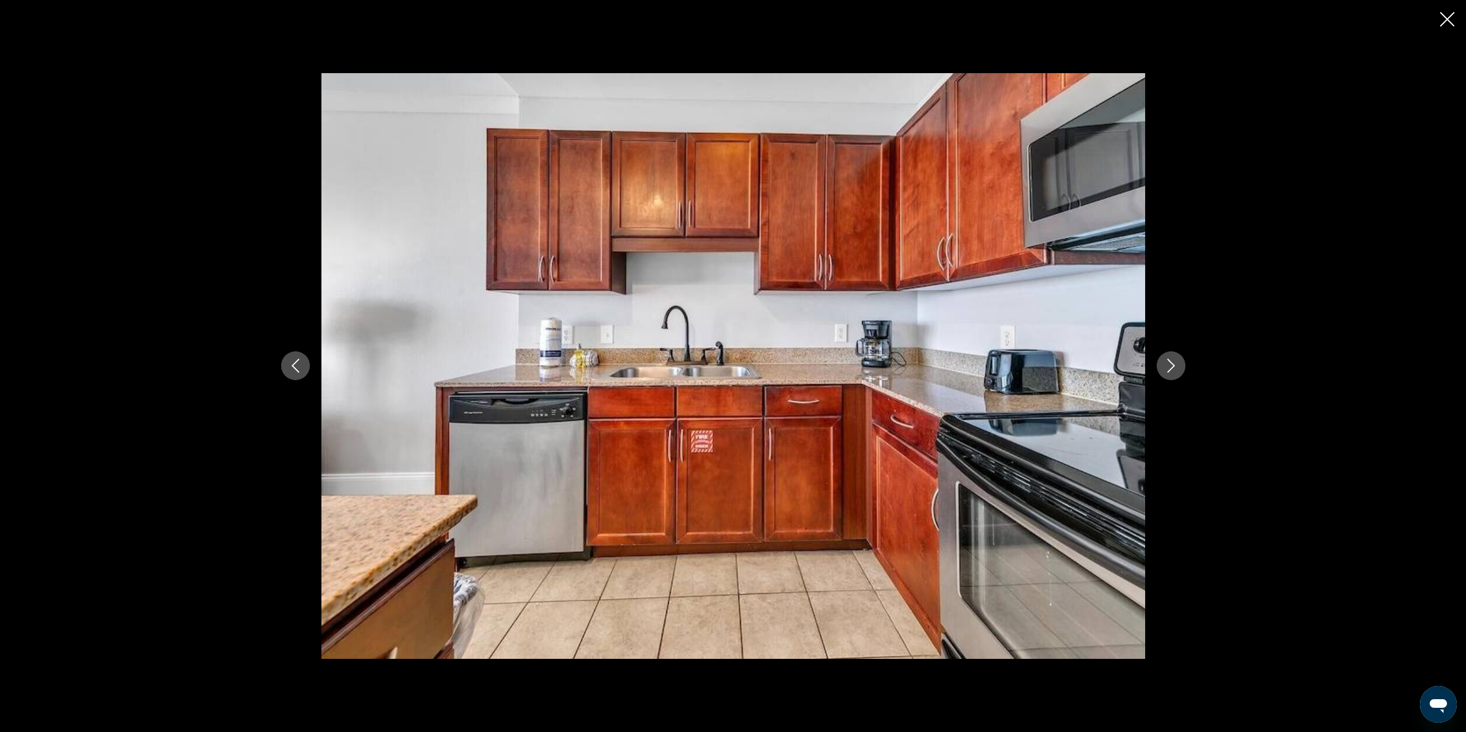
click at [1178, 371] on icon "Next image" at bounding box center [1171, 366] width 14 height 14
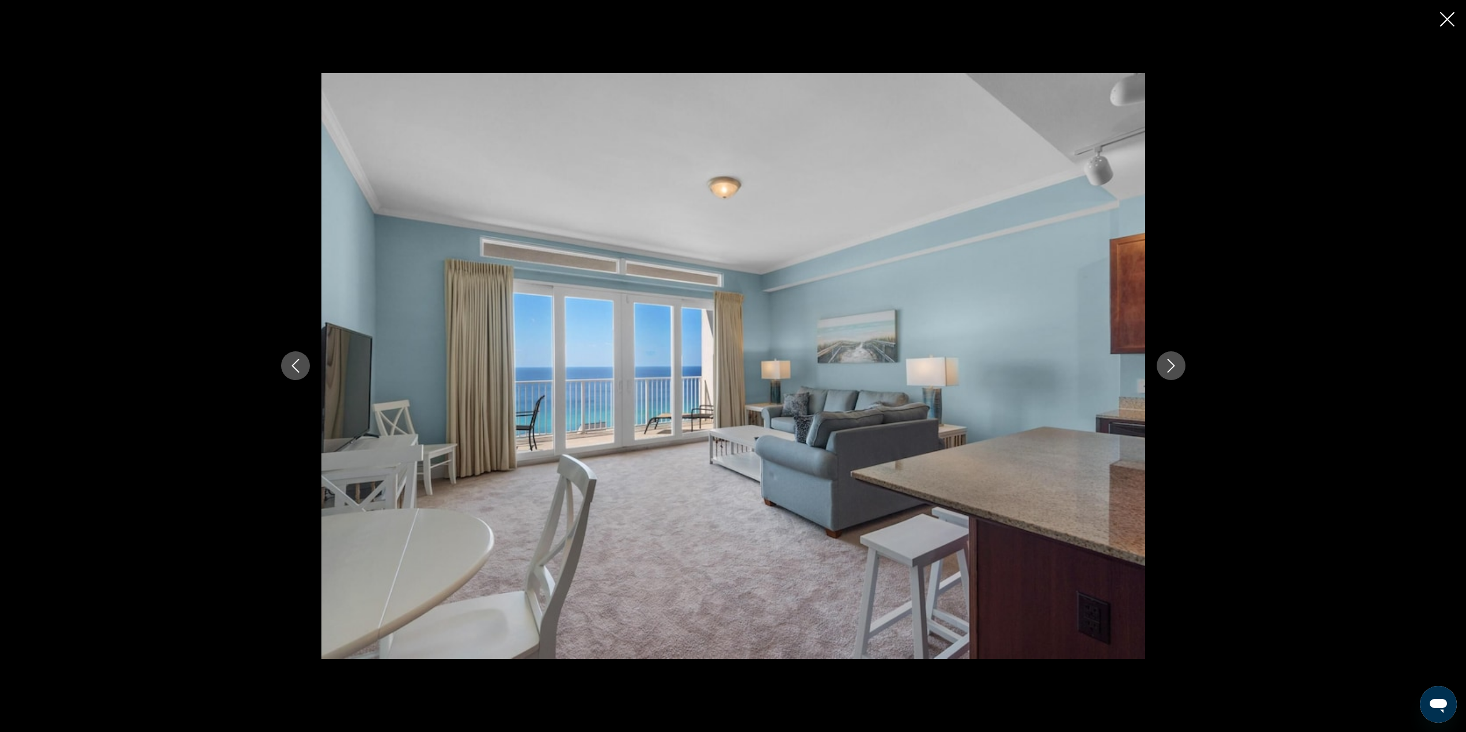
click at [1178, 371] on icon "Next image" at bounding box center [1171, 366] width 14 height 14
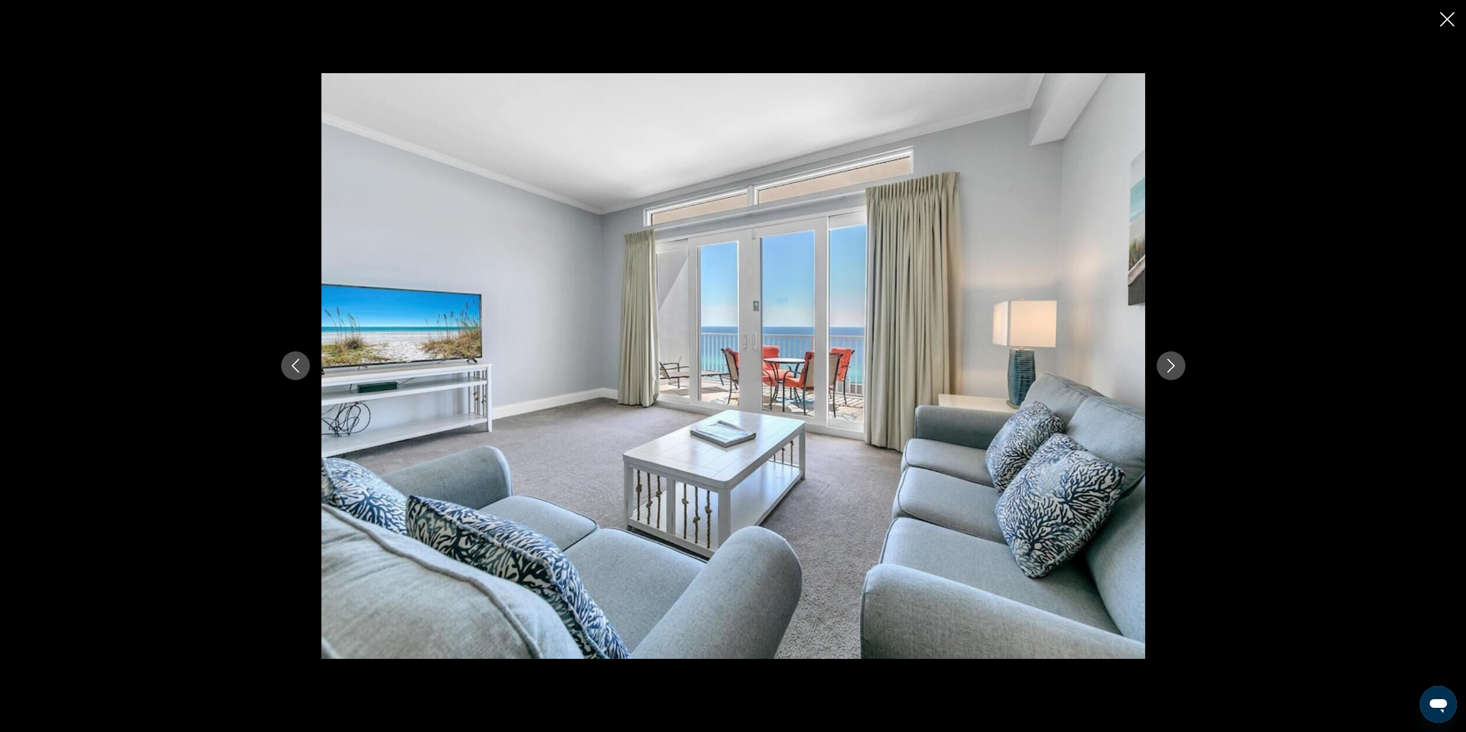
click at [1445, 18] on icon "Close slideshow" at bounding box center [1447, 19] width 14 height 14
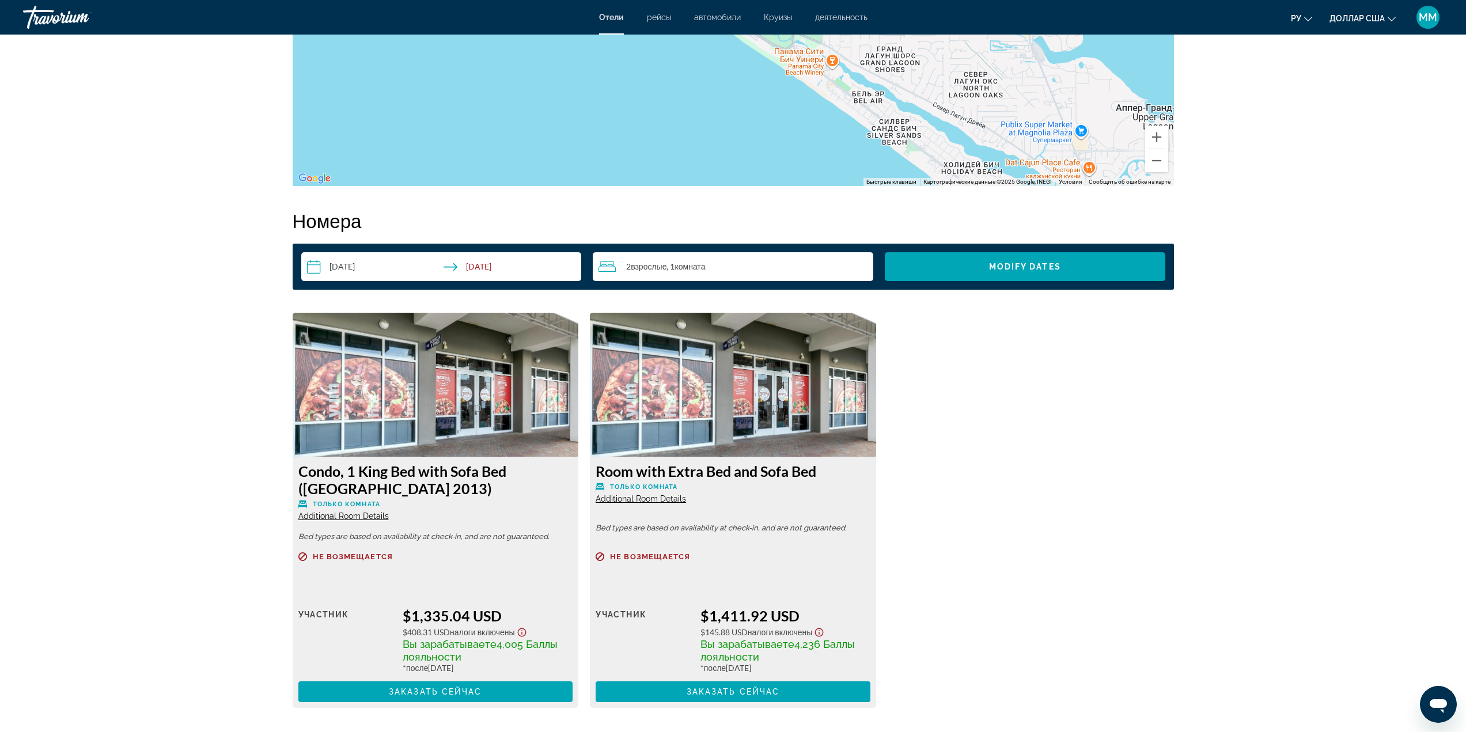
scroll to position [1376, 0]
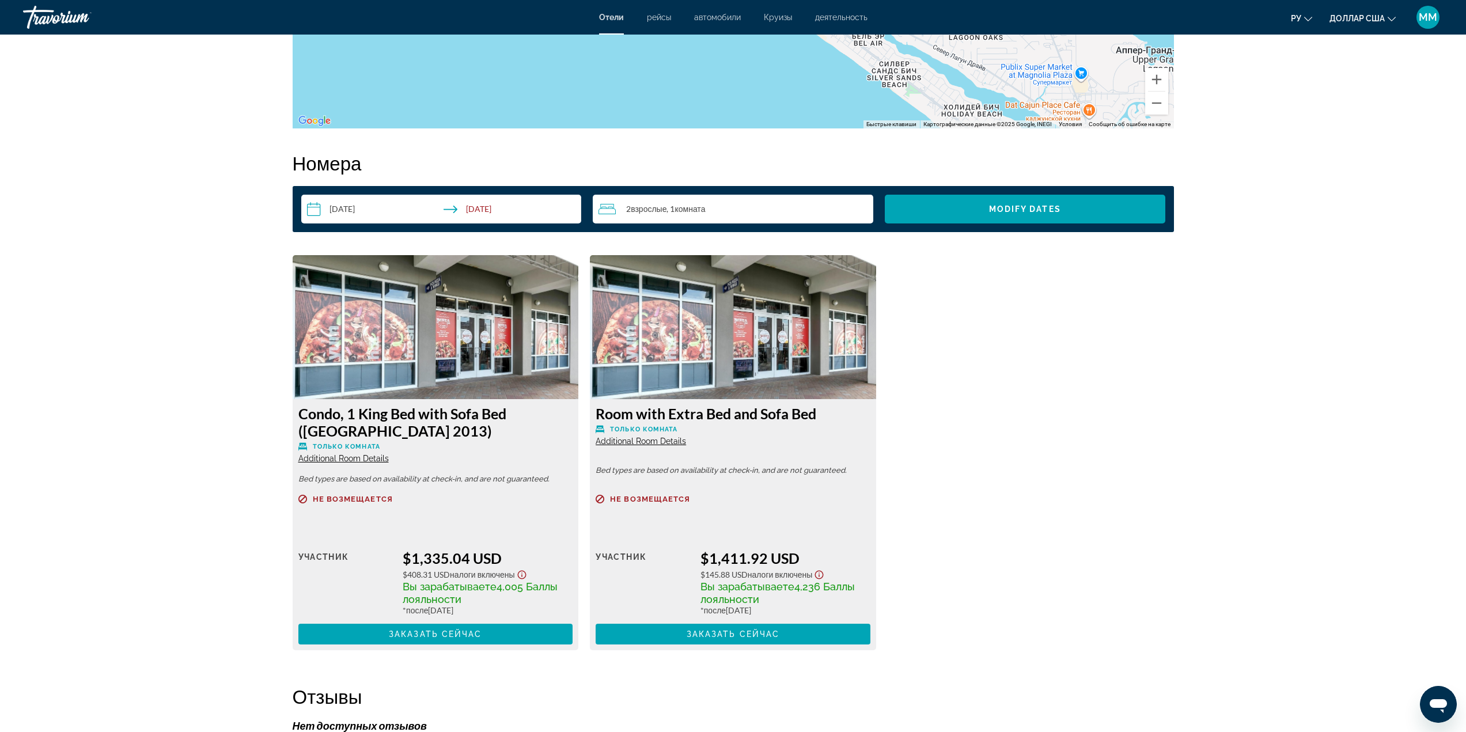
click at [437, 344] on img "Основное содержание" at bounding box center [436, 327] width 286 height 144
click at [467, 633] on span "Заказать сейчас" at bounding box center [435, 634] width 93 height 9
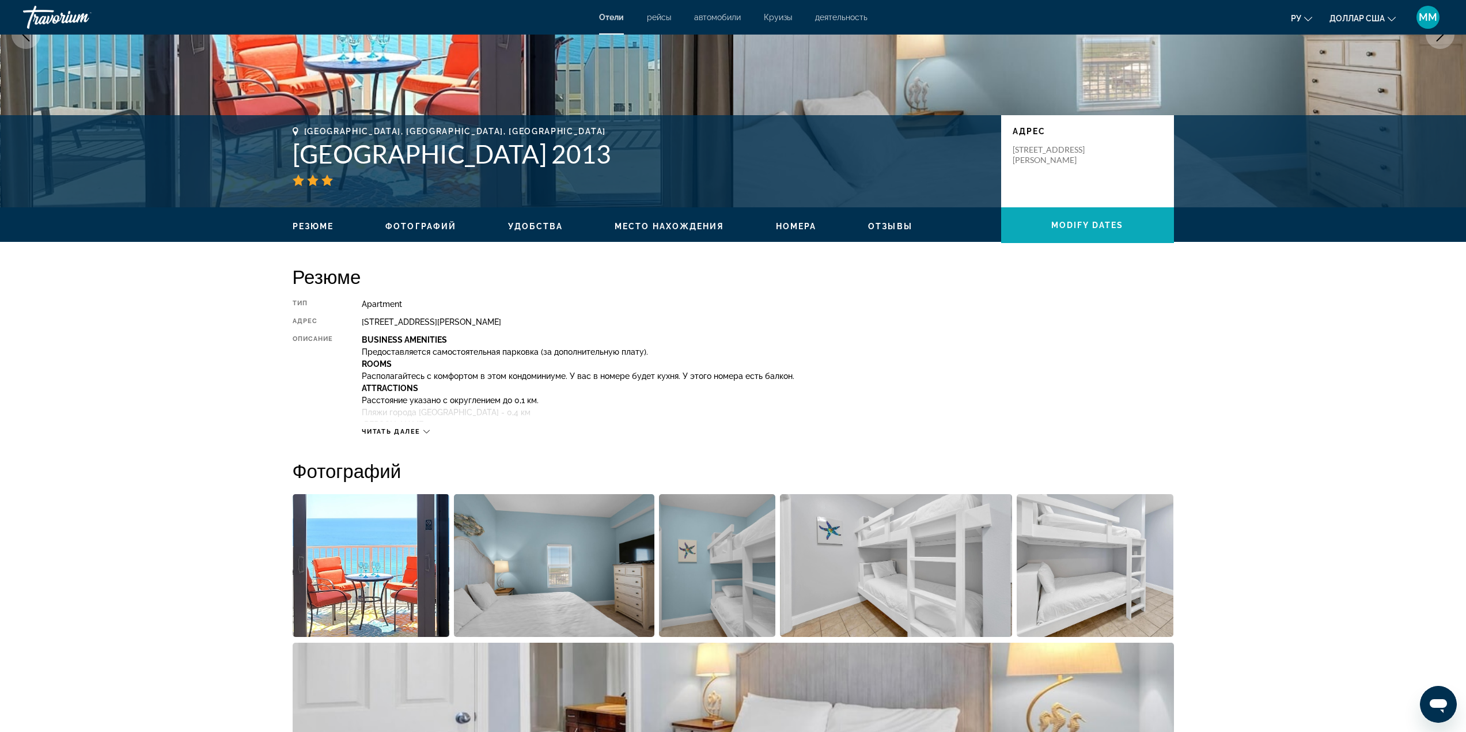
scroll to position [230, 0]
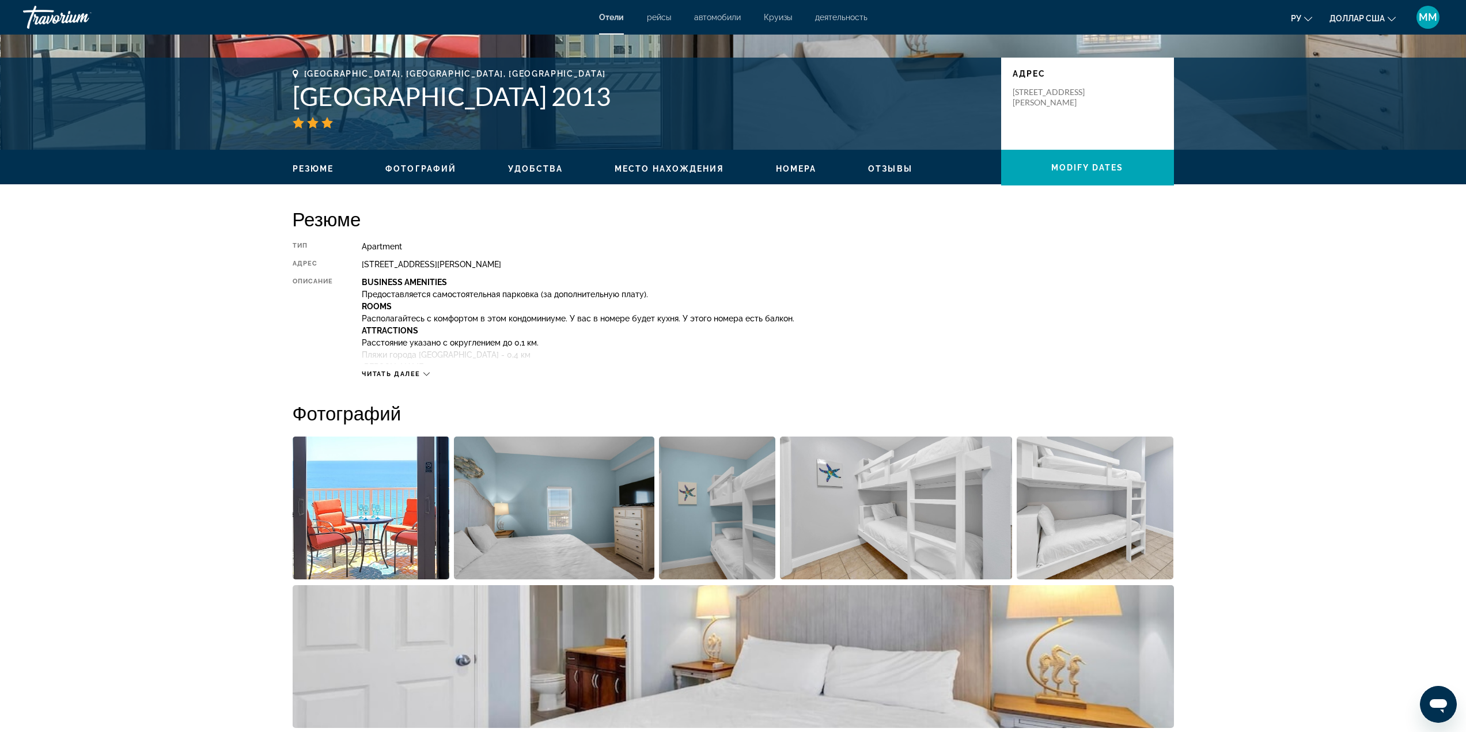
click at [409, 370] on button "Читать далее" at bounding box center [396, 374] width 68 height 9
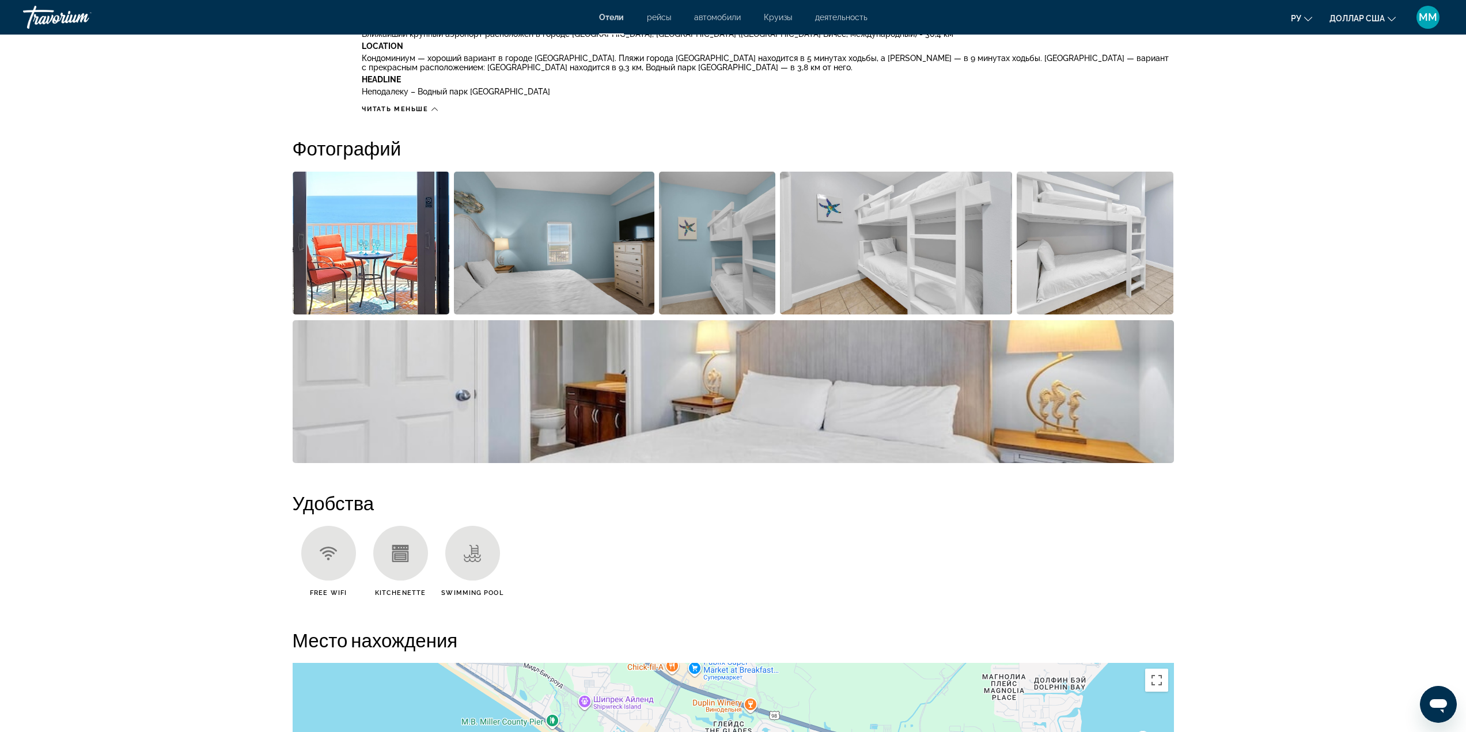
scroll to position [749, 0]
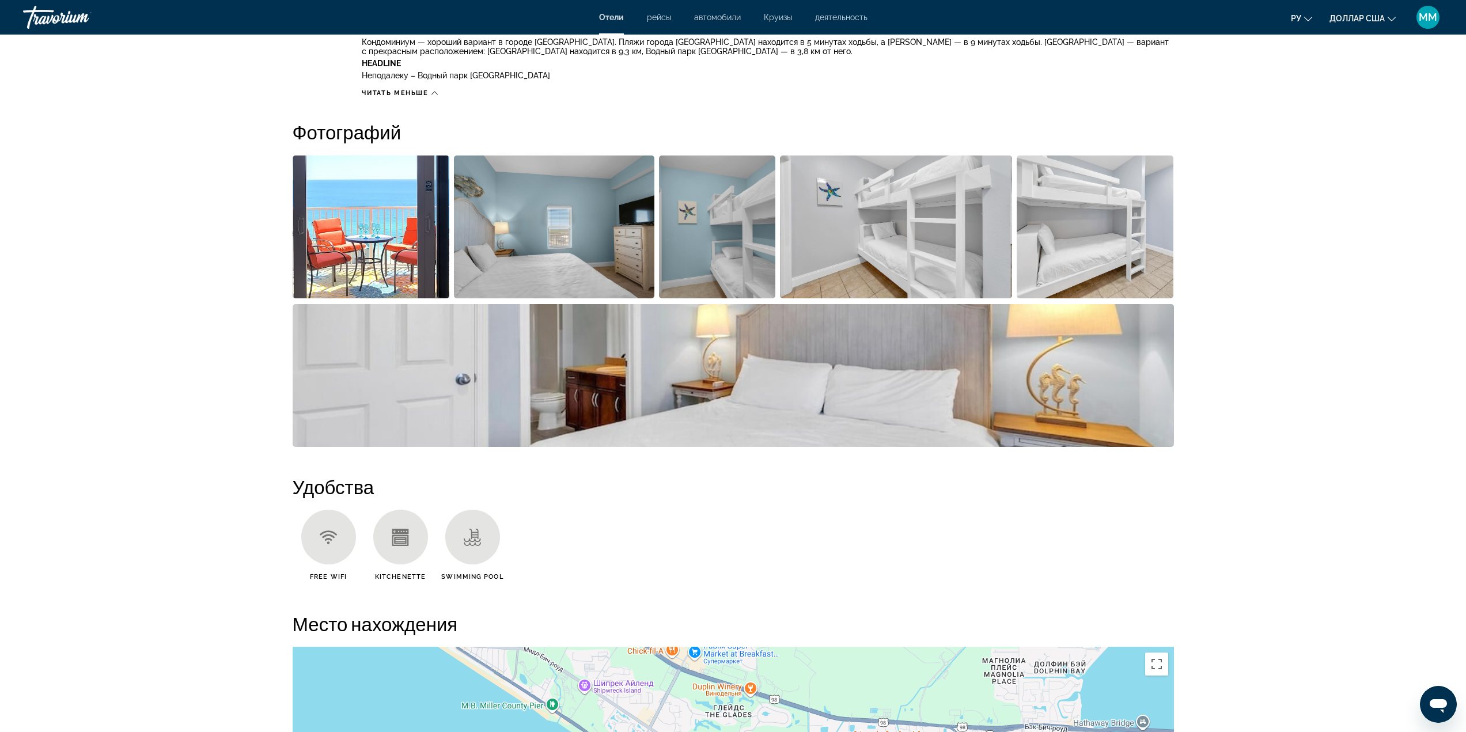
click at [308, 217] on img "Open full-screen image slider" at bounding box center [371, 227] width 157 height 143
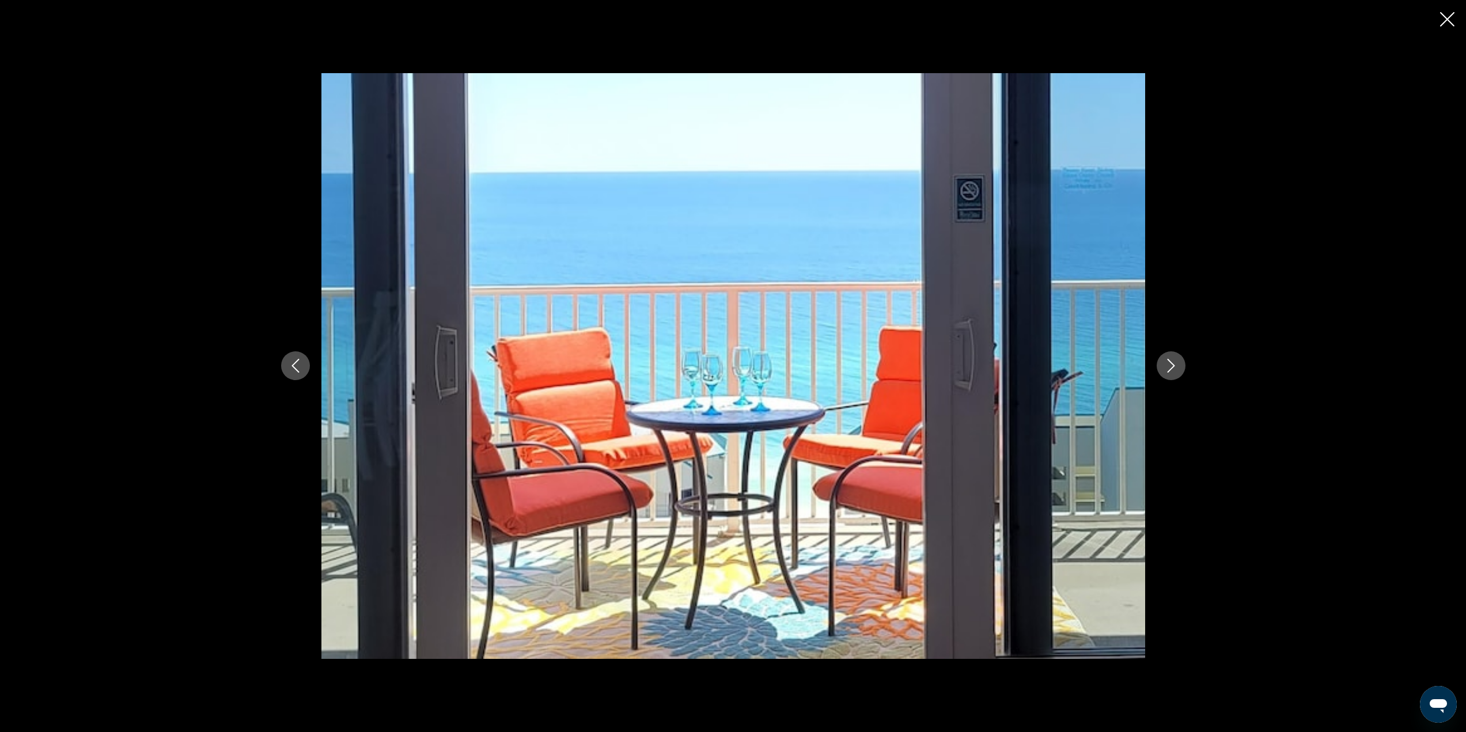
click at [1186, 368] on div "prev next" at bounding box center [734, 366] width 928 height 586
click at [1175, 368] on icon "Next image" at bounding box center [1171, 366] width 14 height 14
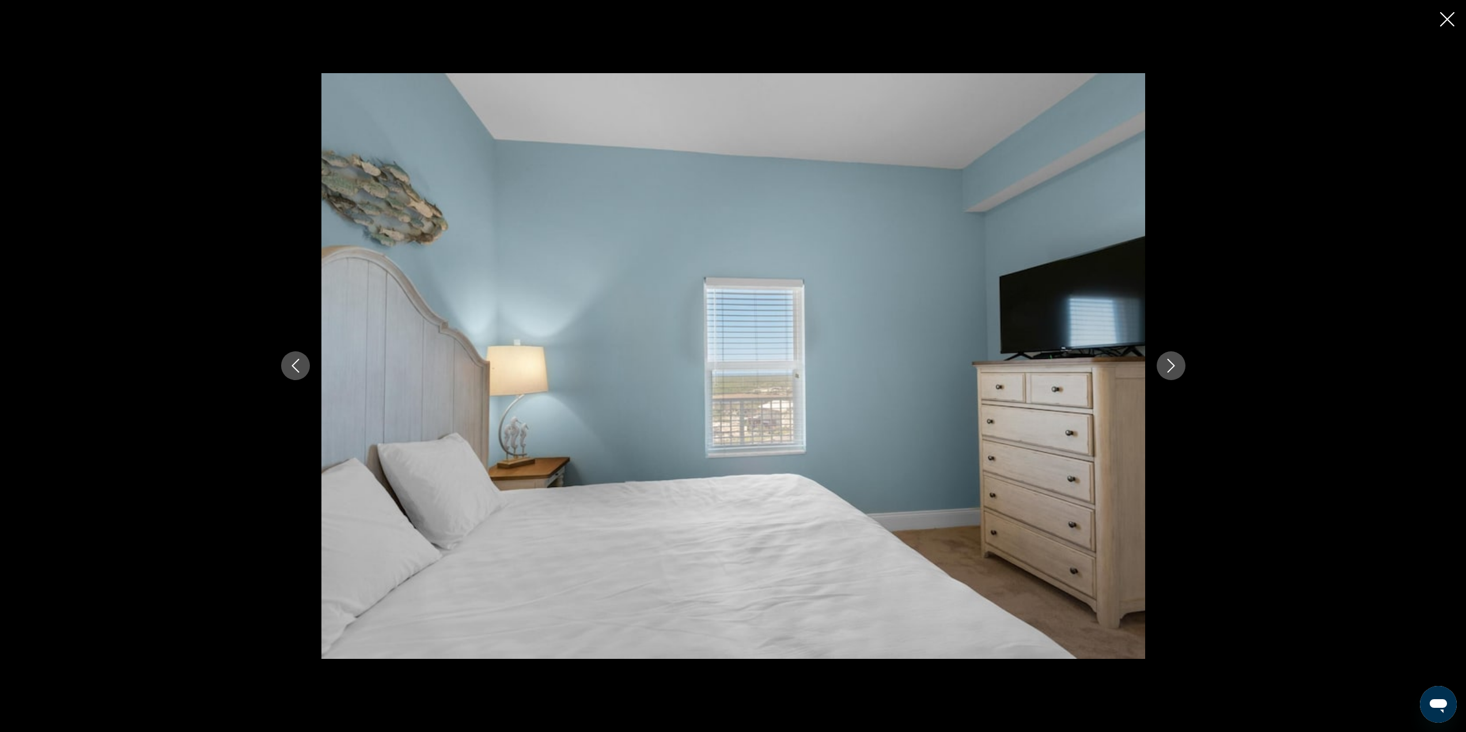
click at [1175, 368] on icon "Next image" at bounding box center [1171, 366] width 14 height 14
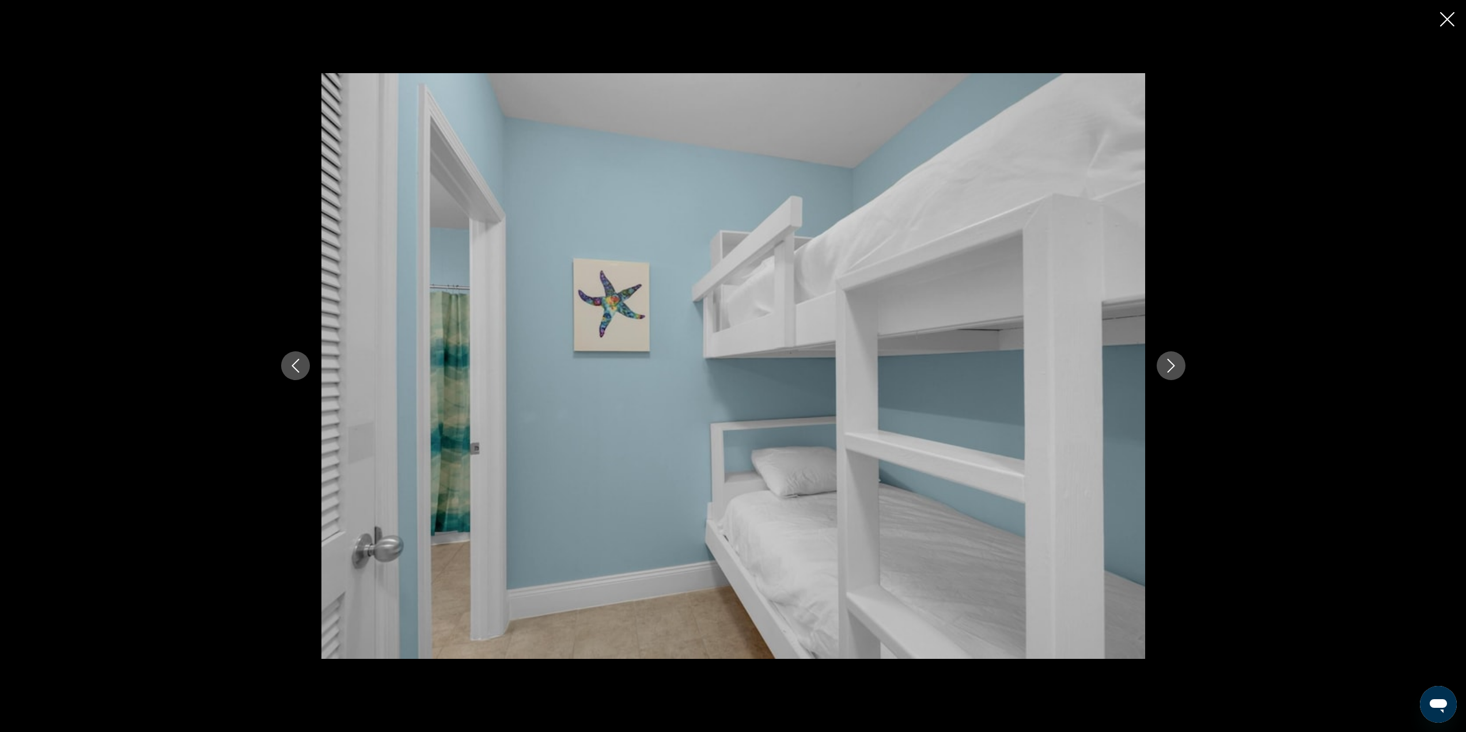
click at [1175, 368] on icon "Next image" at bounding box center [1171, 366] width 14 height 14
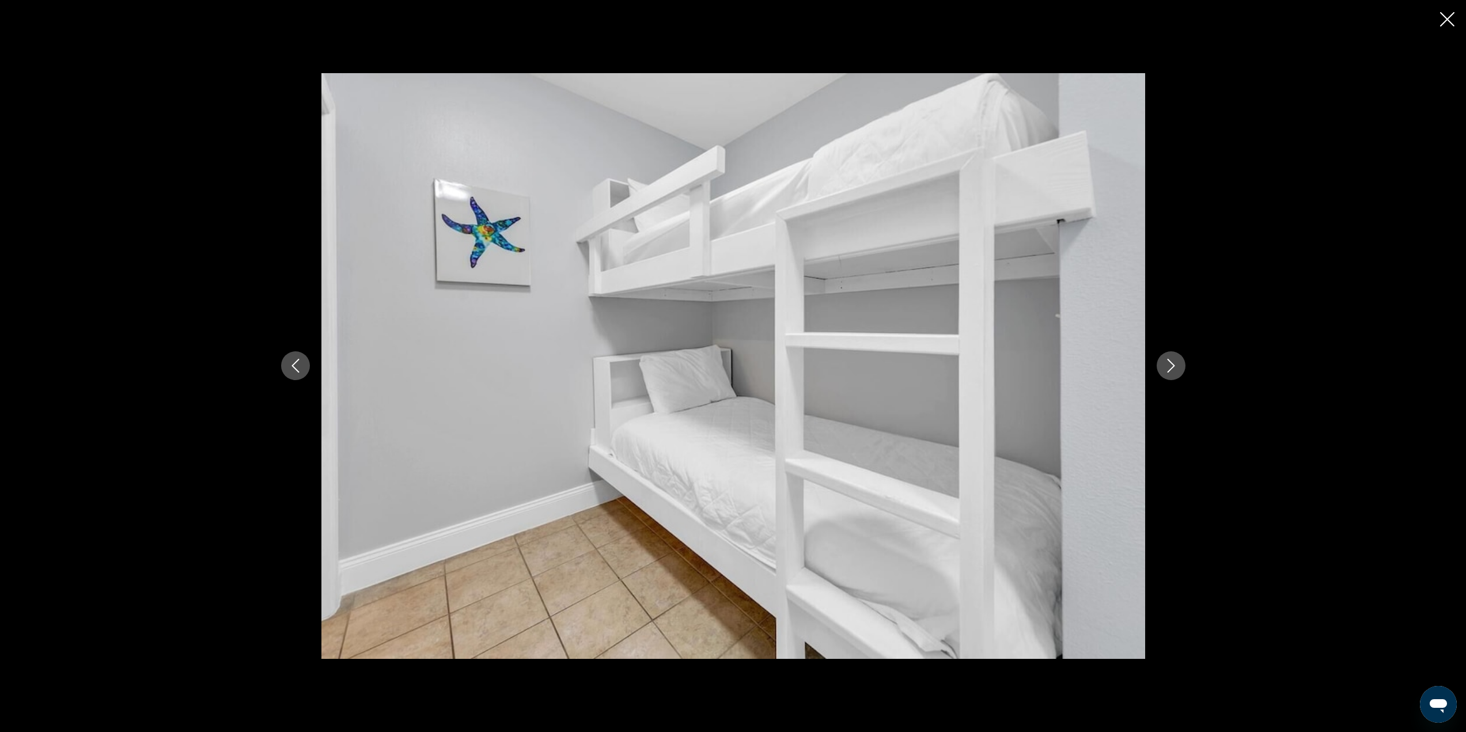
click at [1175, 368] on icon "Next image" at bounding box center [1171, 366] width 14 height 14
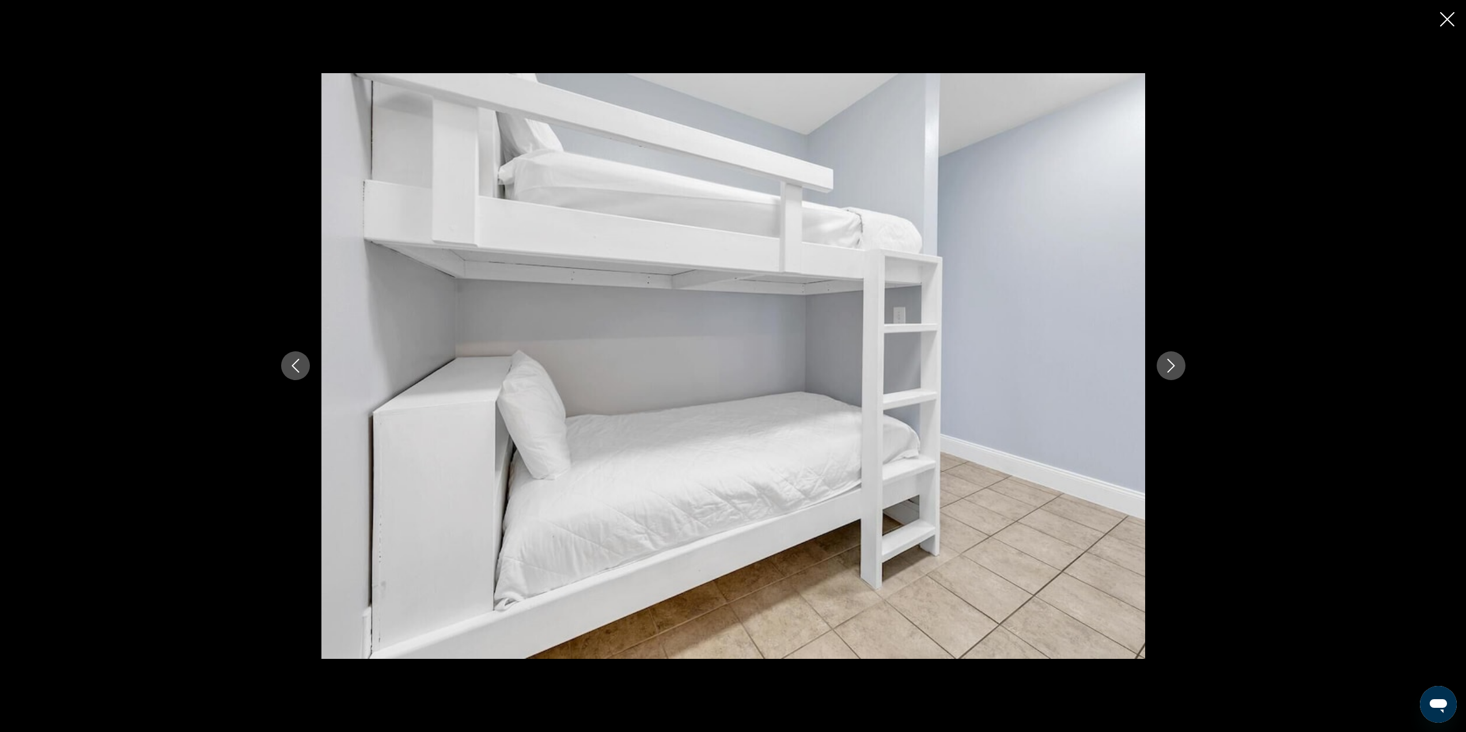
click at [1175, 368] on icon "Next image" at bounding box center [1171, 366] width 14 height 14
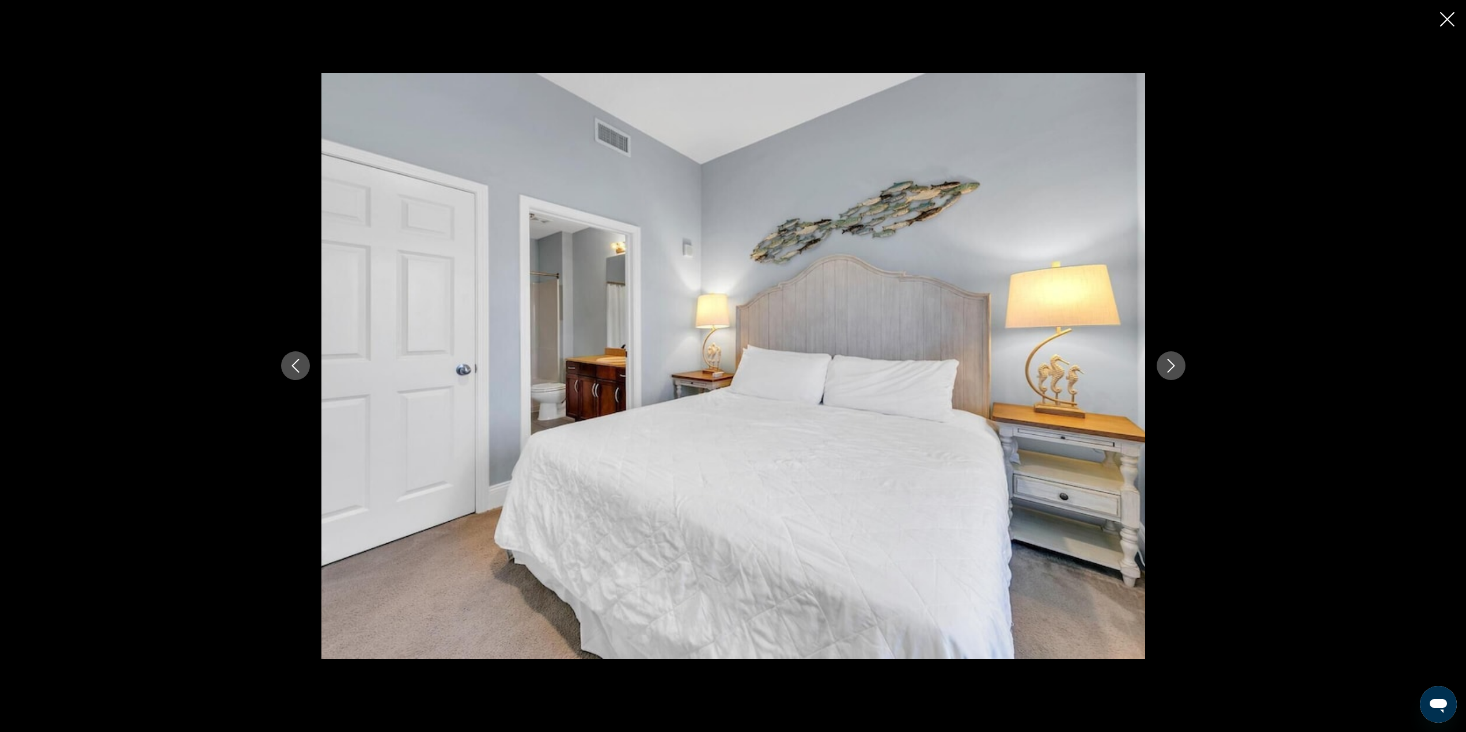
click at [1175, 368] on icon "Next image" at bounding box center [1171, 366] width 14 height 14
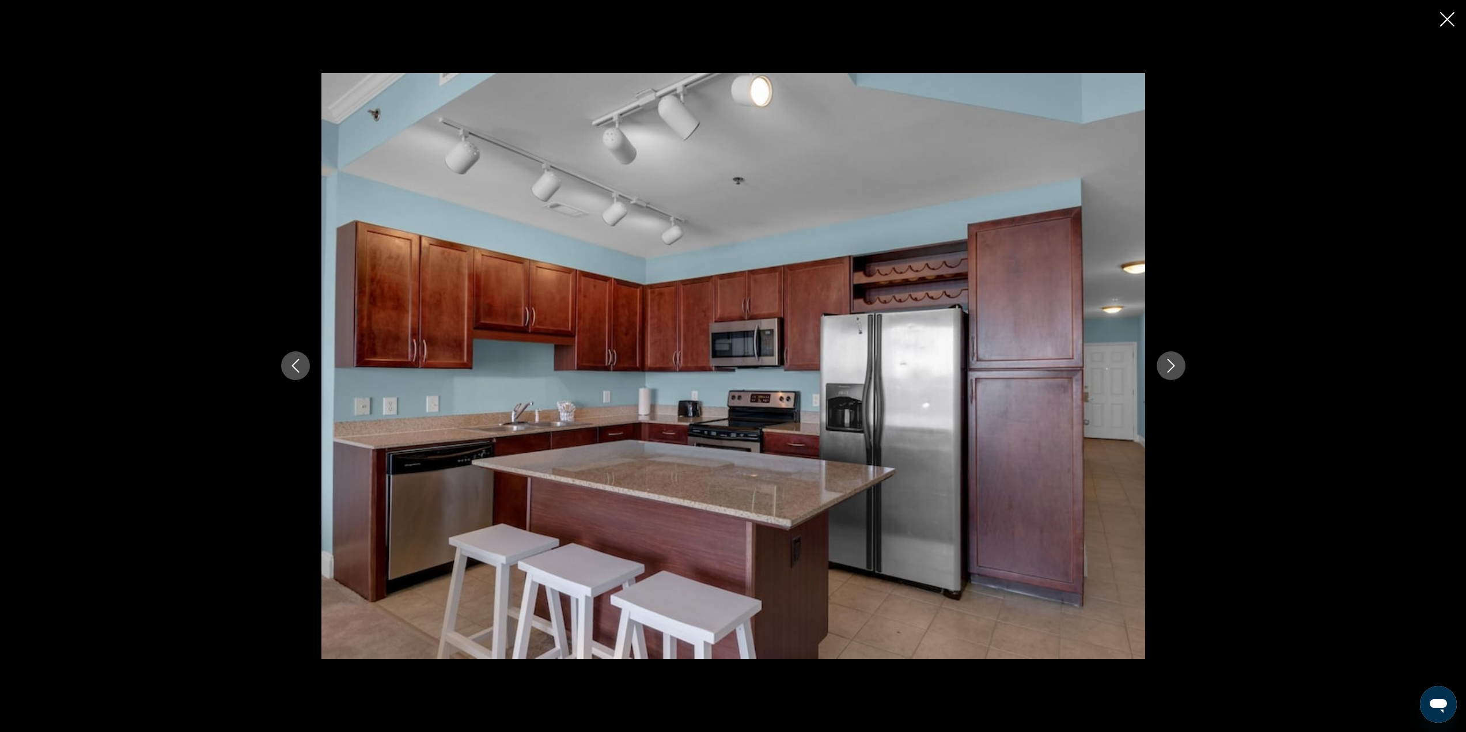
click at [1175, 372] on icon "Next image" at bounding box center [1171, 366] width 14 height 14
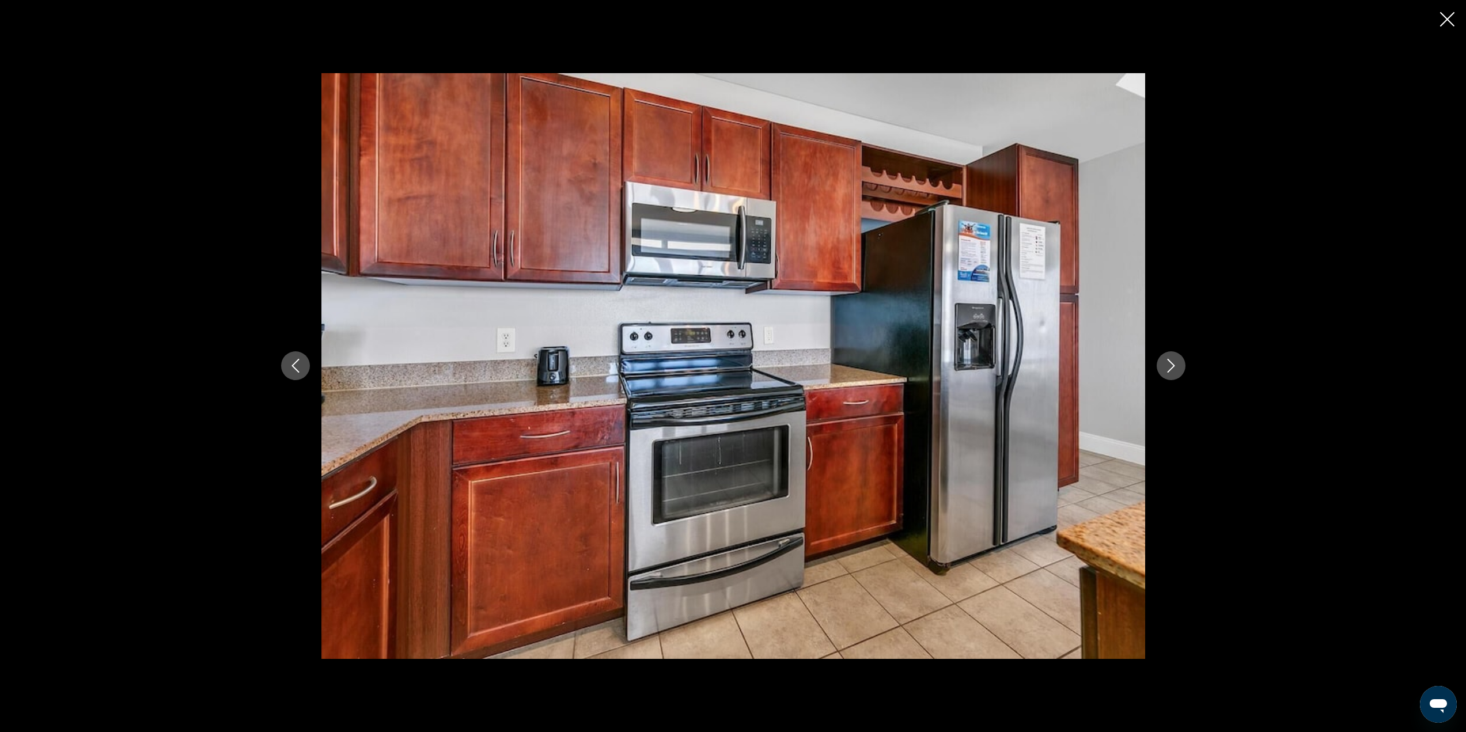
click at [1175, 372] on icon "Next image" at bounding box center [1171, 366] width 14 height 14
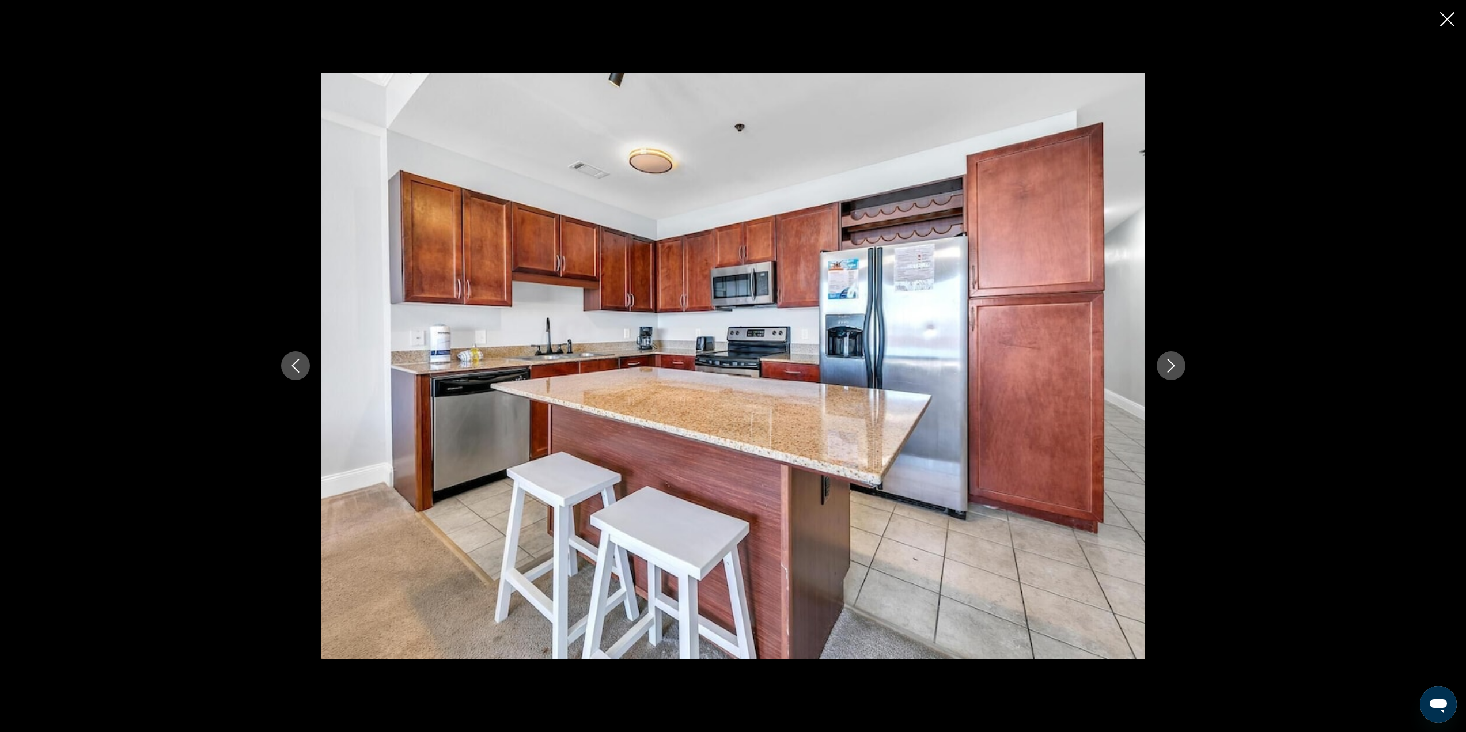
click at [1175, 372] on icon "Next image" at bounding box center [1171, 366] width 14 height 14
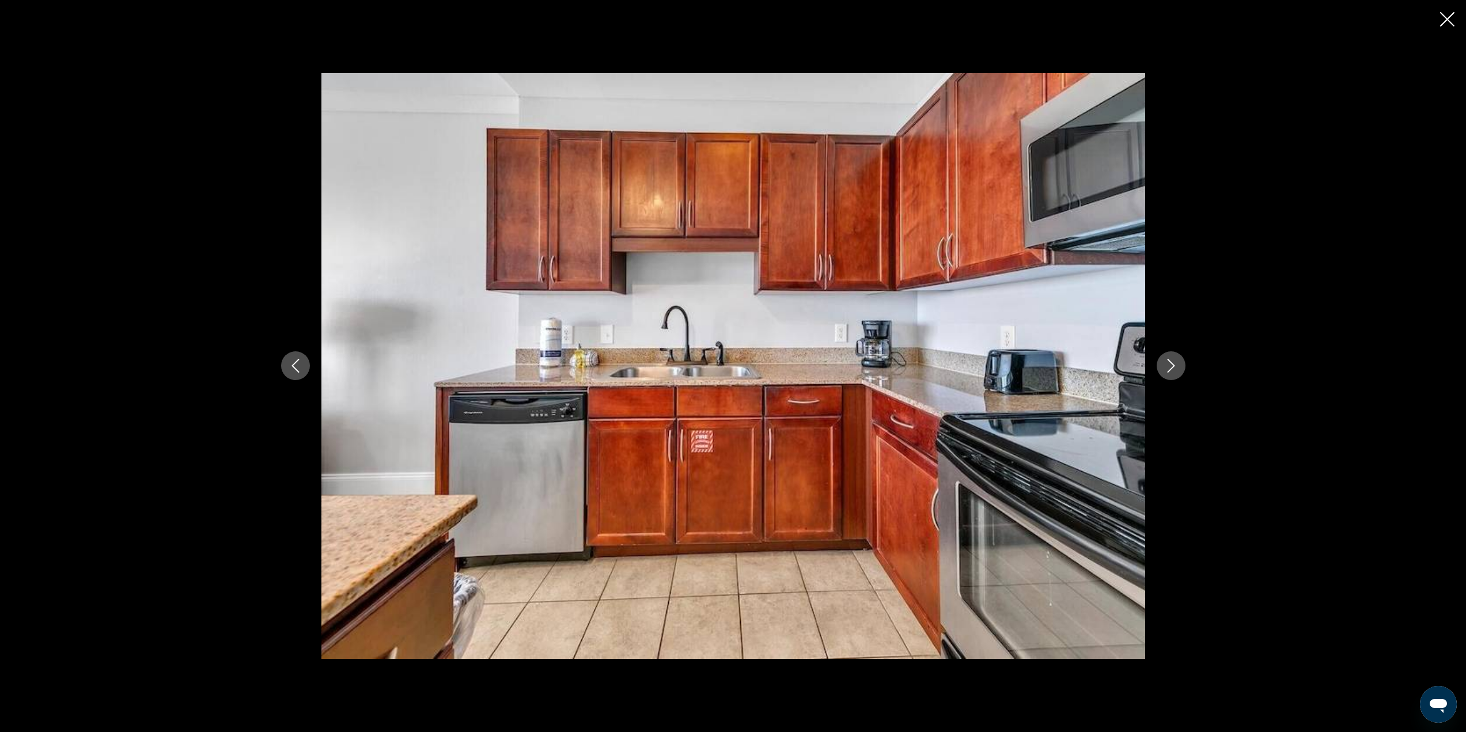
click at [1175, 372] on icon "Next image" at bounding box center [1171, 366] width 14 height 14
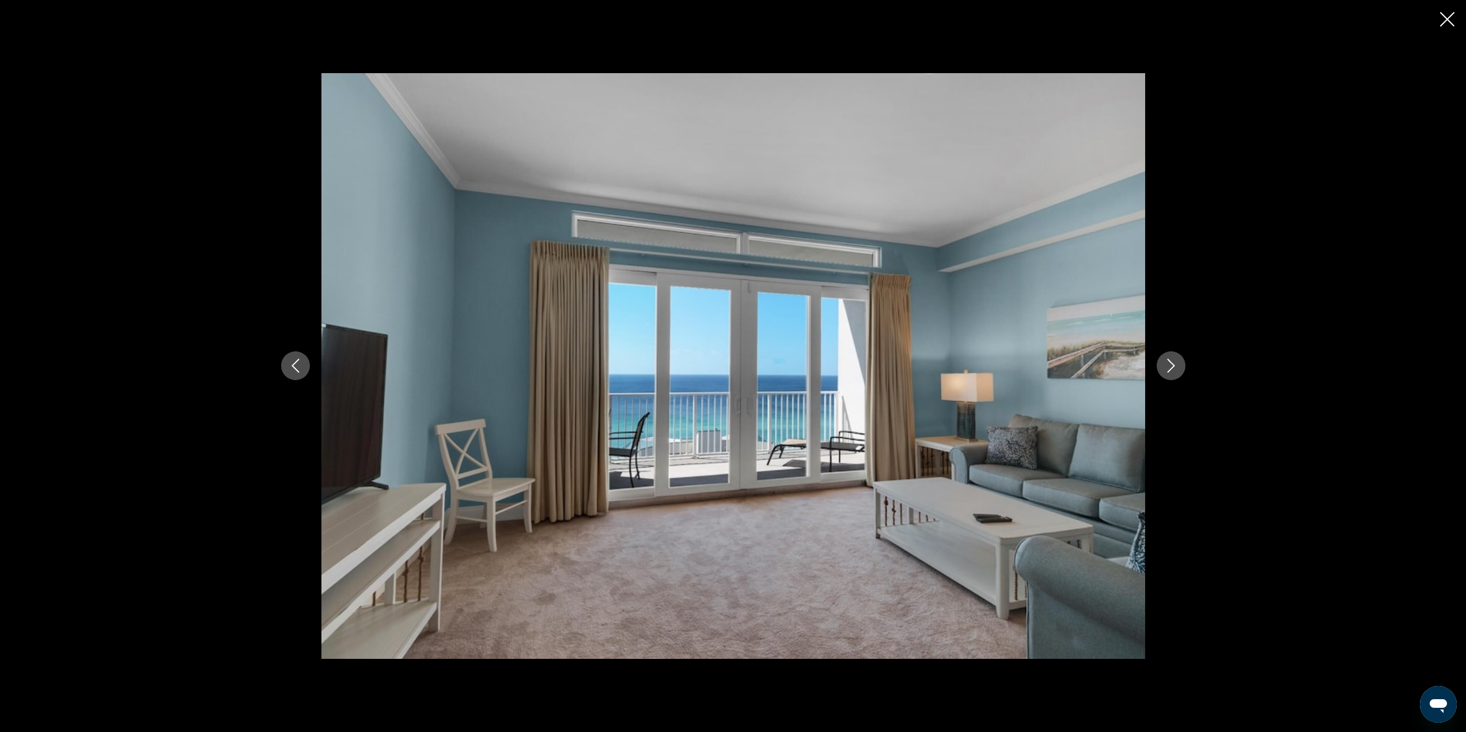
click at [1176, 365] on icon "Next image" at bounding box center [1171, 366] width 14 height 14
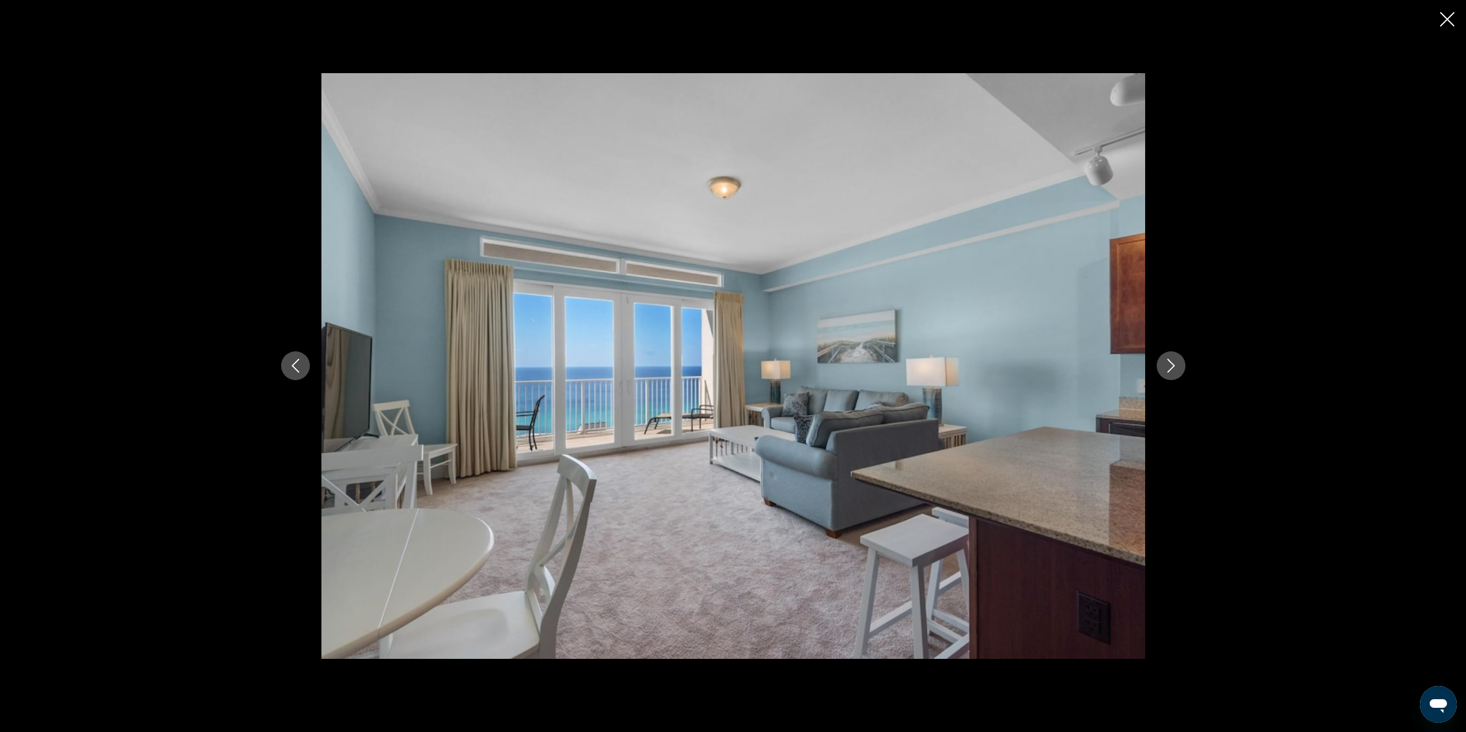
click at [1176, 365] on icon "Next image" at bounding box center [1171, 366] width 14 height 14
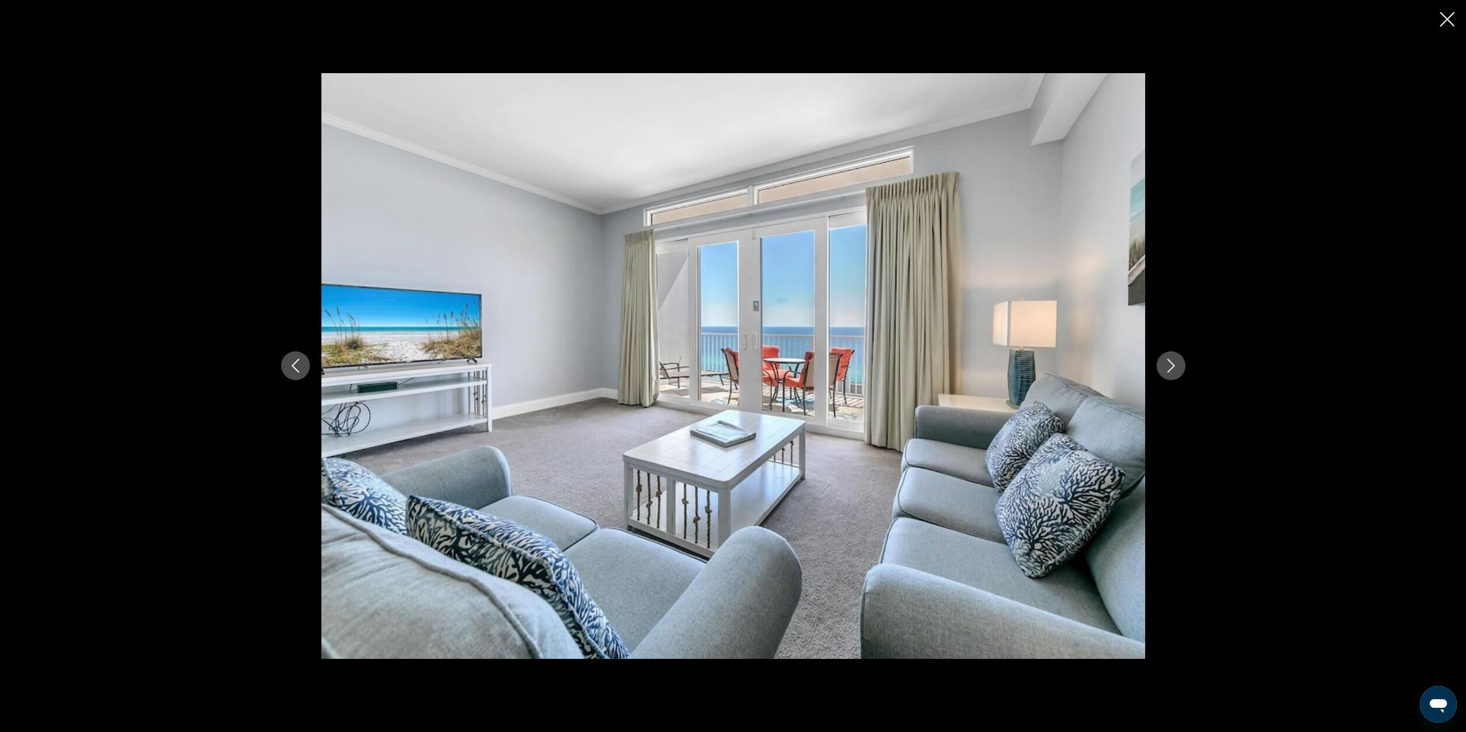
click at [1176, 365] on icon "Next image" at bounding box center [1171, 366] width 14 height 14
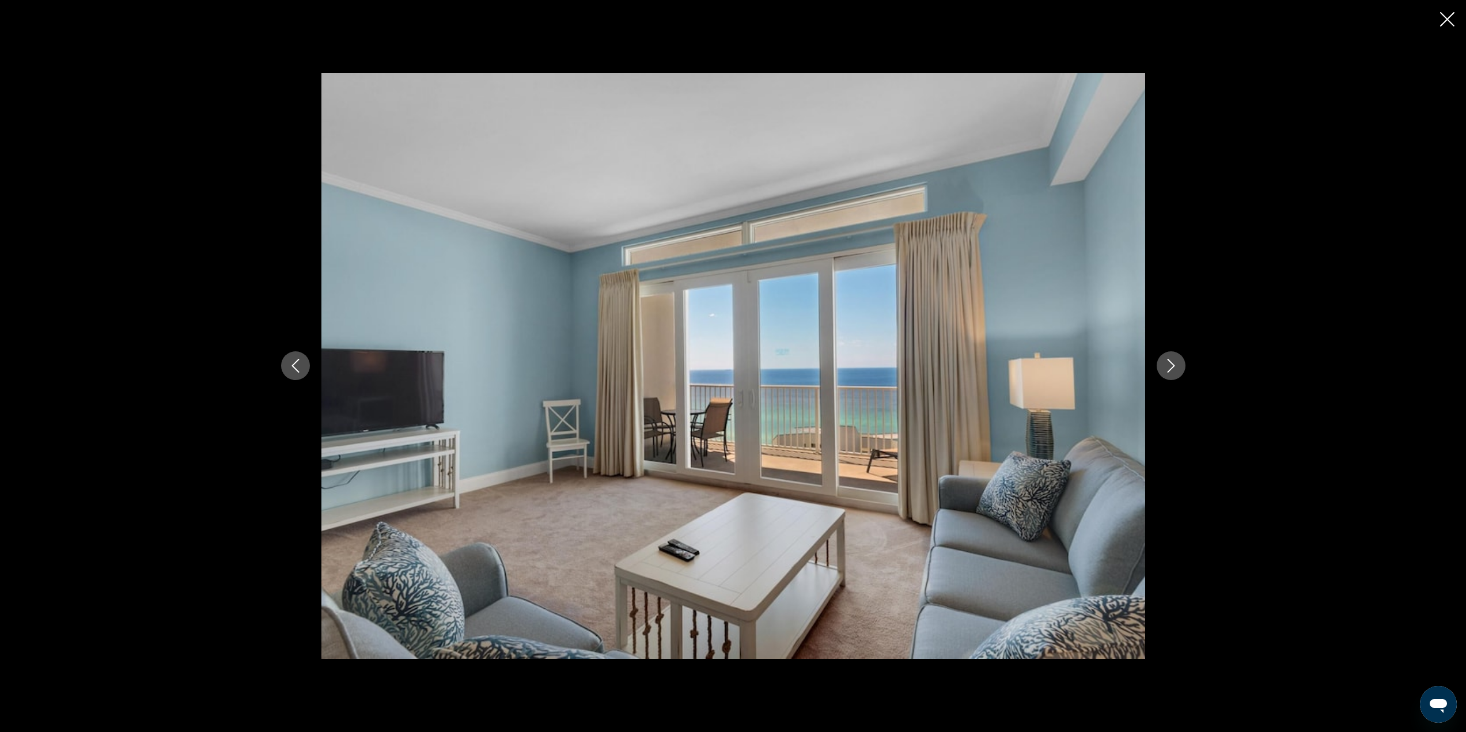
click at [1176, 365] on icon "Next image" at bounding box center [1171, 366] width 14 height 14
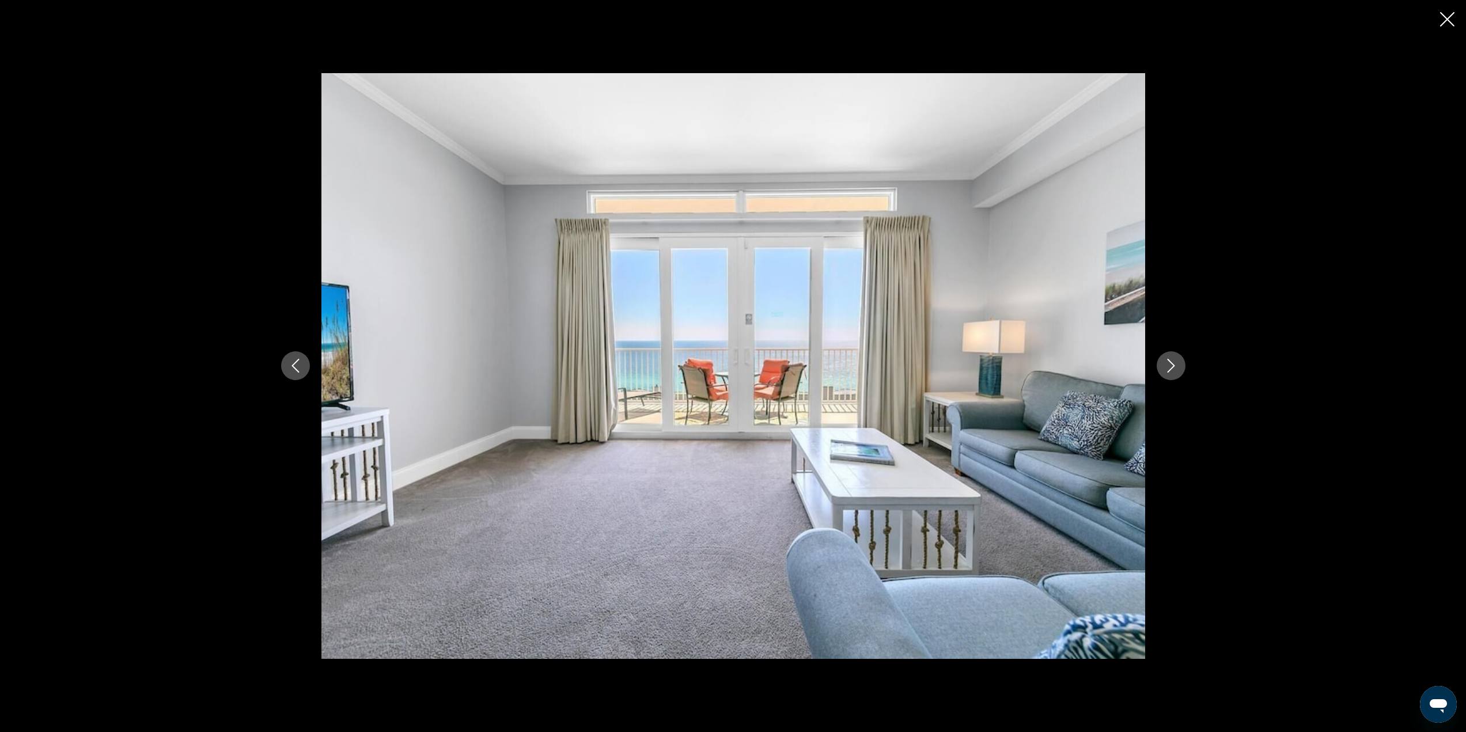
click at [1176, 365] on icon "Next image" at bounding box center [1171, 366] width 14 height 14
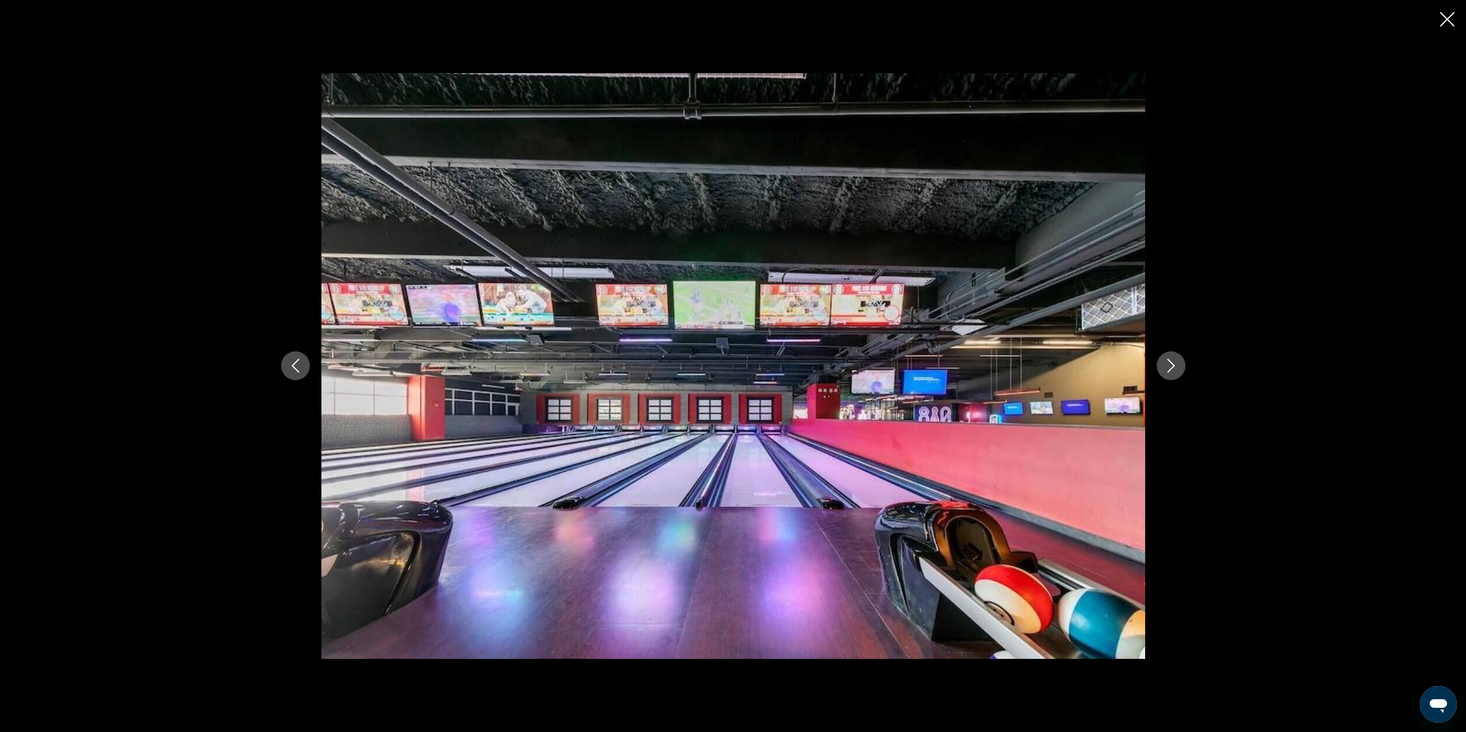
click at [1176, 365] on icon "Next image" at bounding box center [1171, 366] width 14 height 14
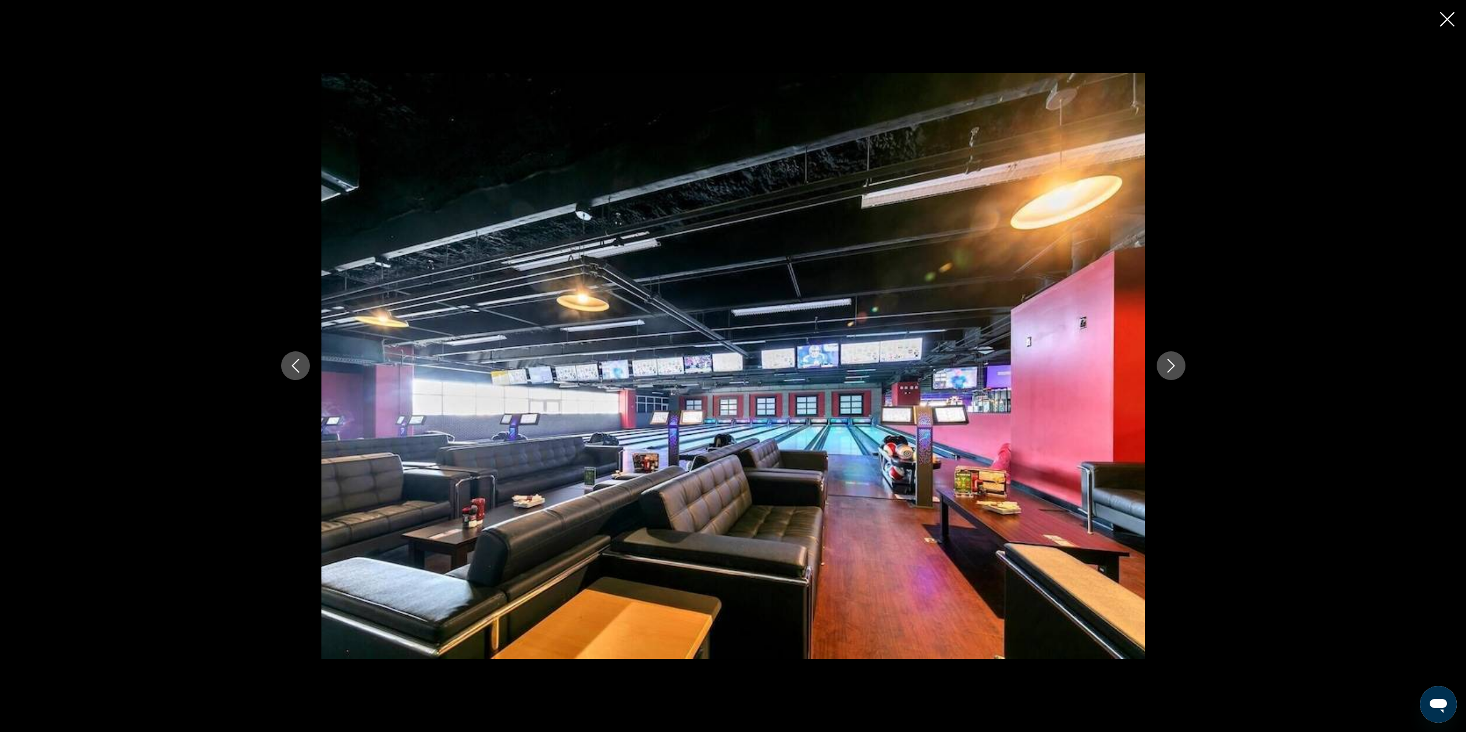
click at [1178, 366] on icon "Next image" at bounding box center [1171, 366] width 14 height 14
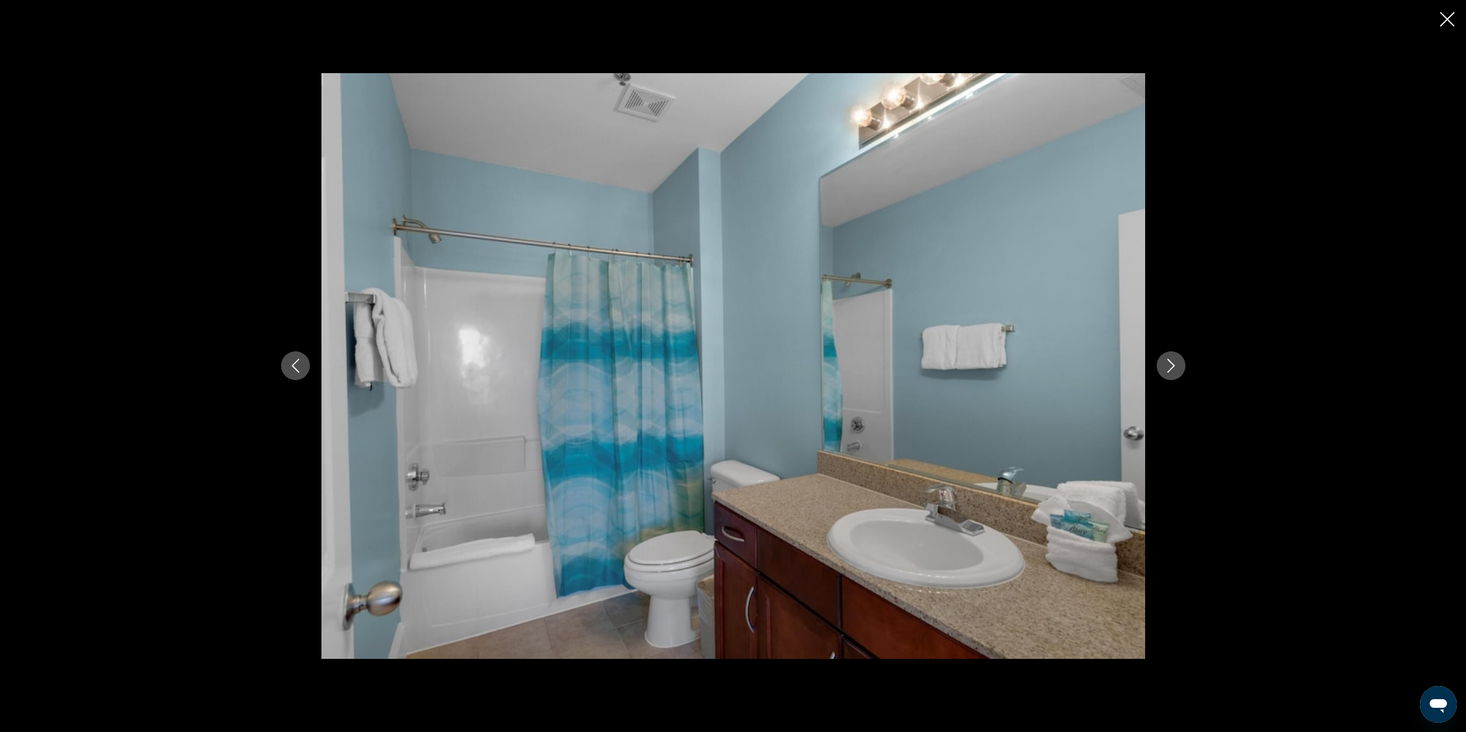
click at [1178, 366] on icon "Next image" at bounding box center [1171, 366] width 14 height 14
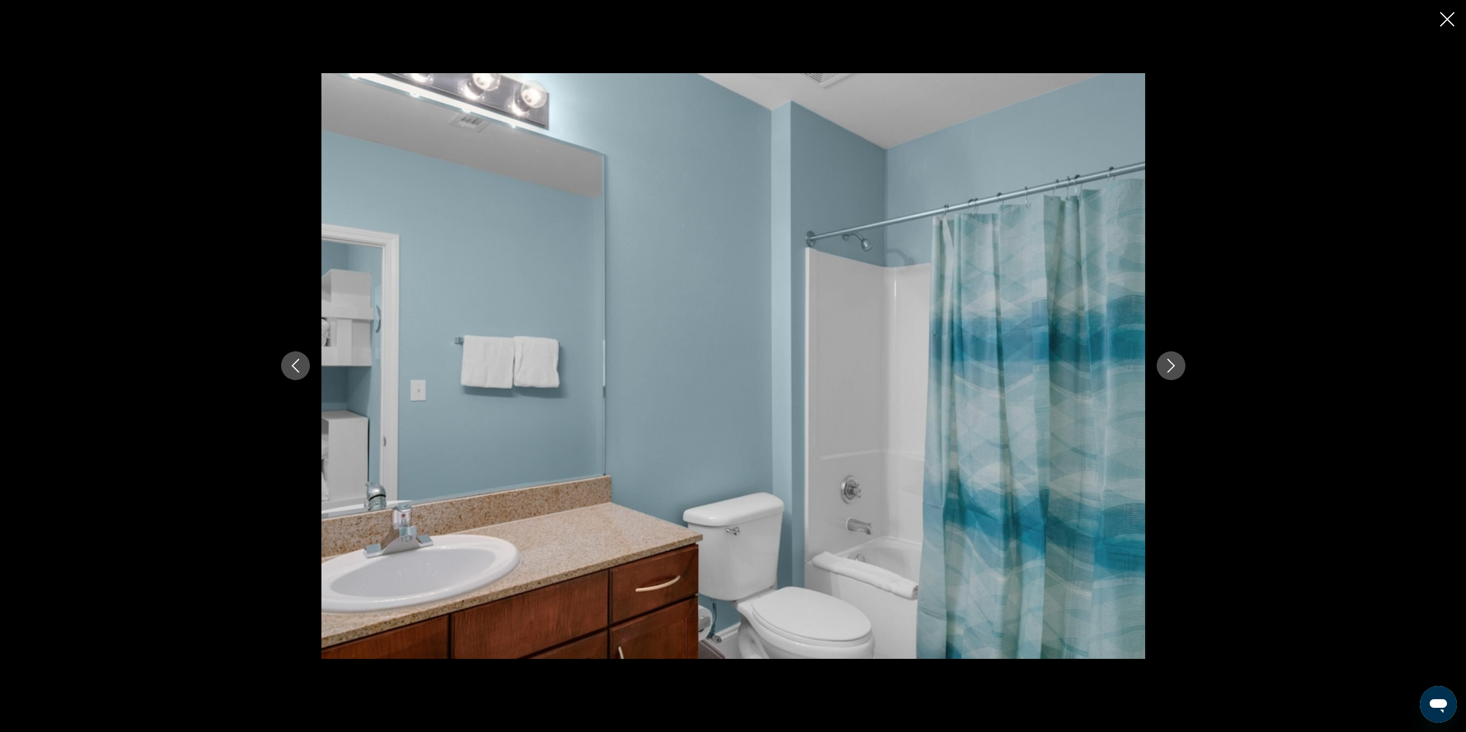
click at [1178, 366] on icon "Next image" at bounding box center [1171, 366] width 14 height 14
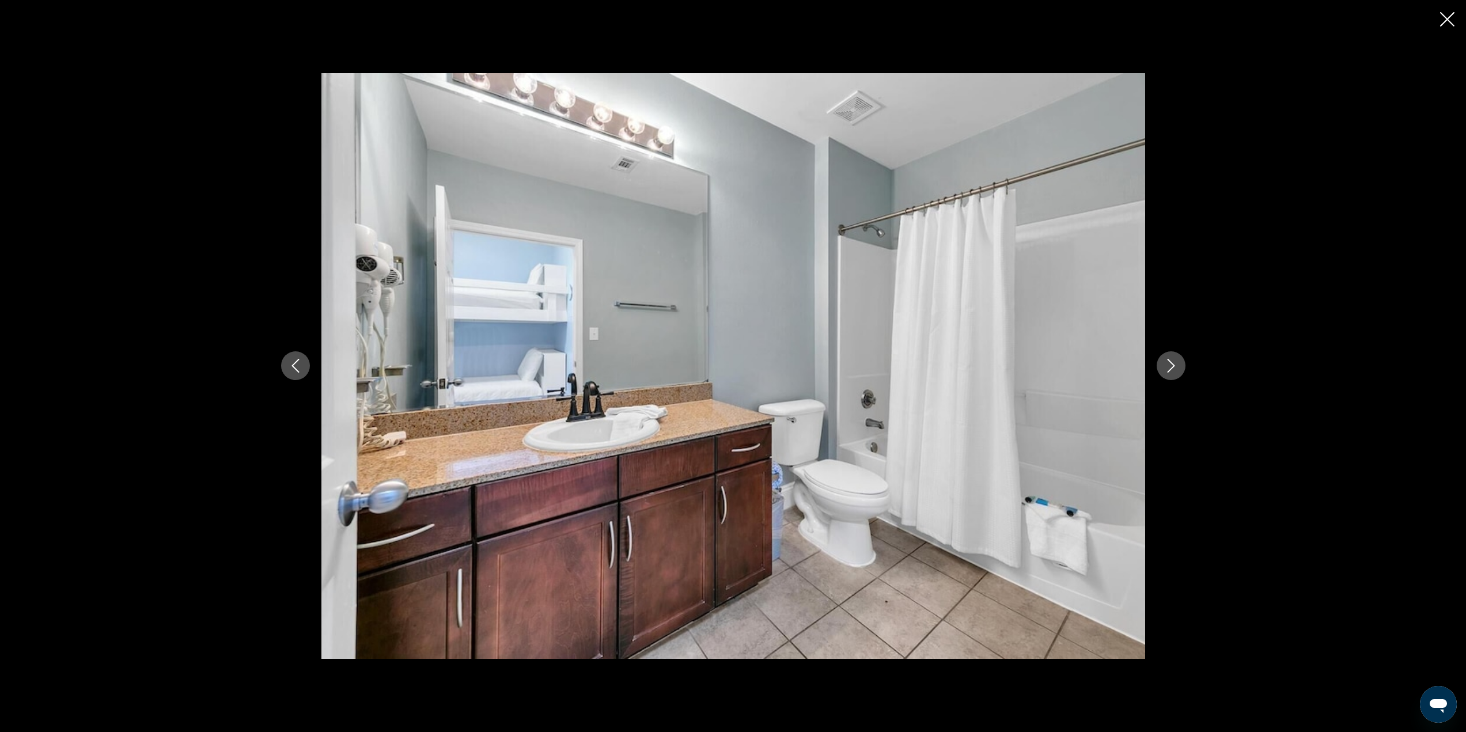
click at [1178, 366] on icon "Next image" at bounding box center [1171, 366] width 14 height 14
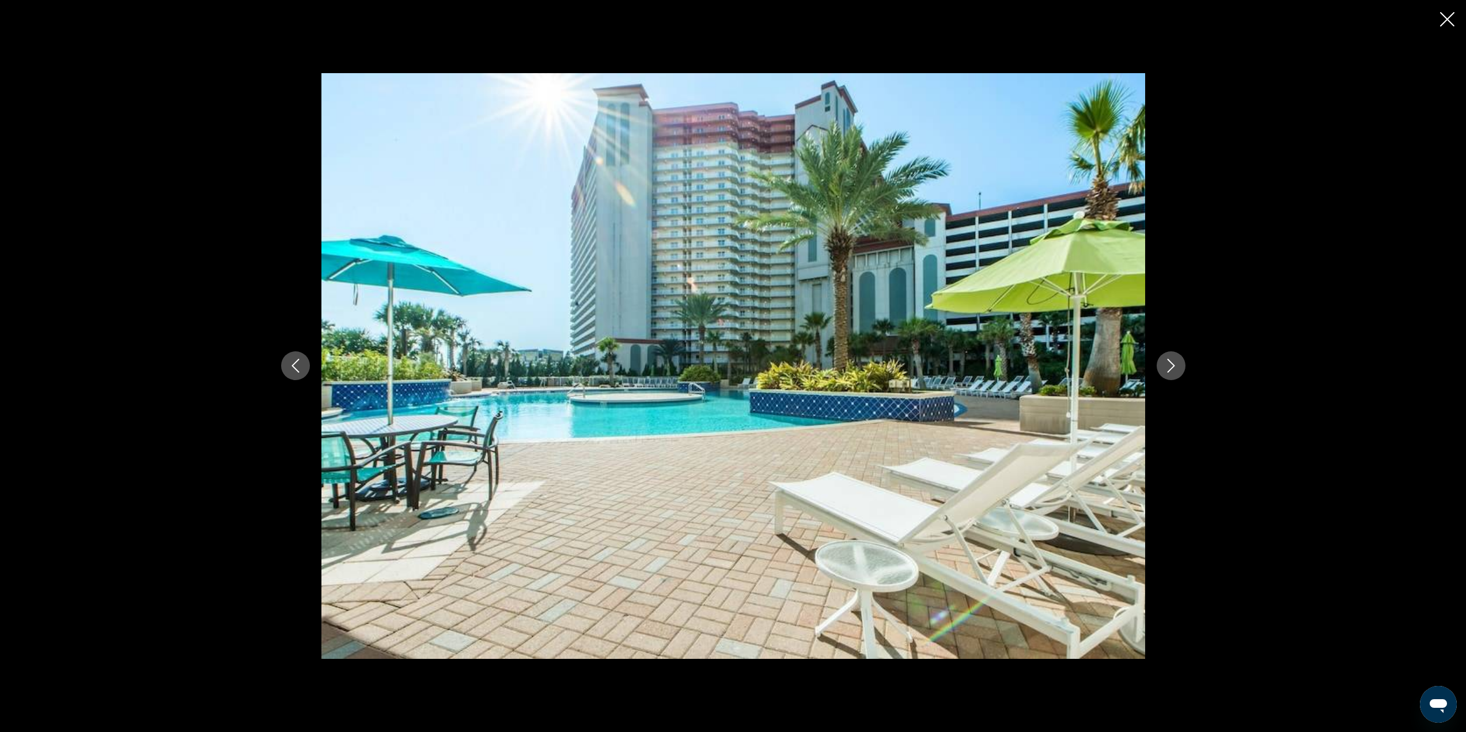
click at [1178, 366] on icon "Next image" at bounding box center [1171, 366] width 14 height 14
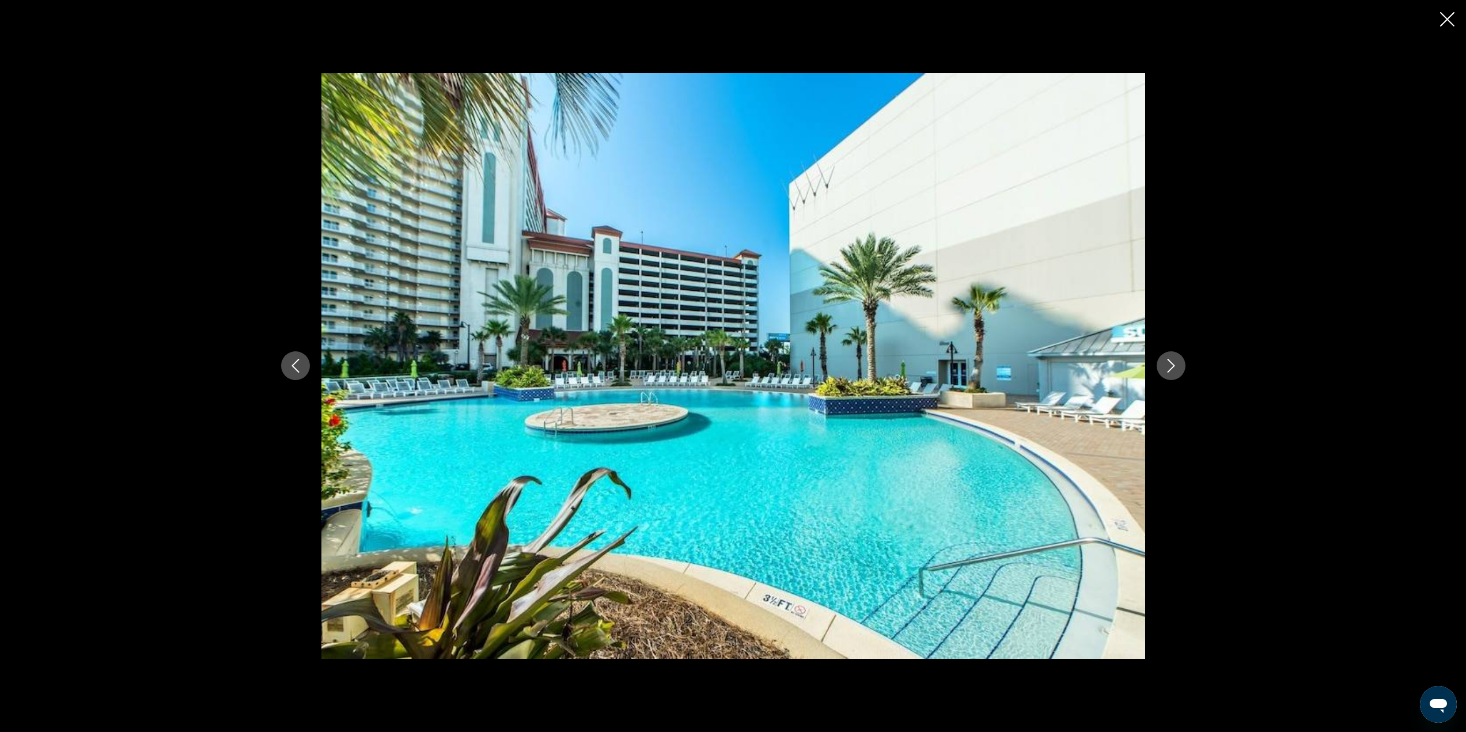
click at [1178, 366] on icon "Next image" at bounding box center [1171, 366] width 14 height 14
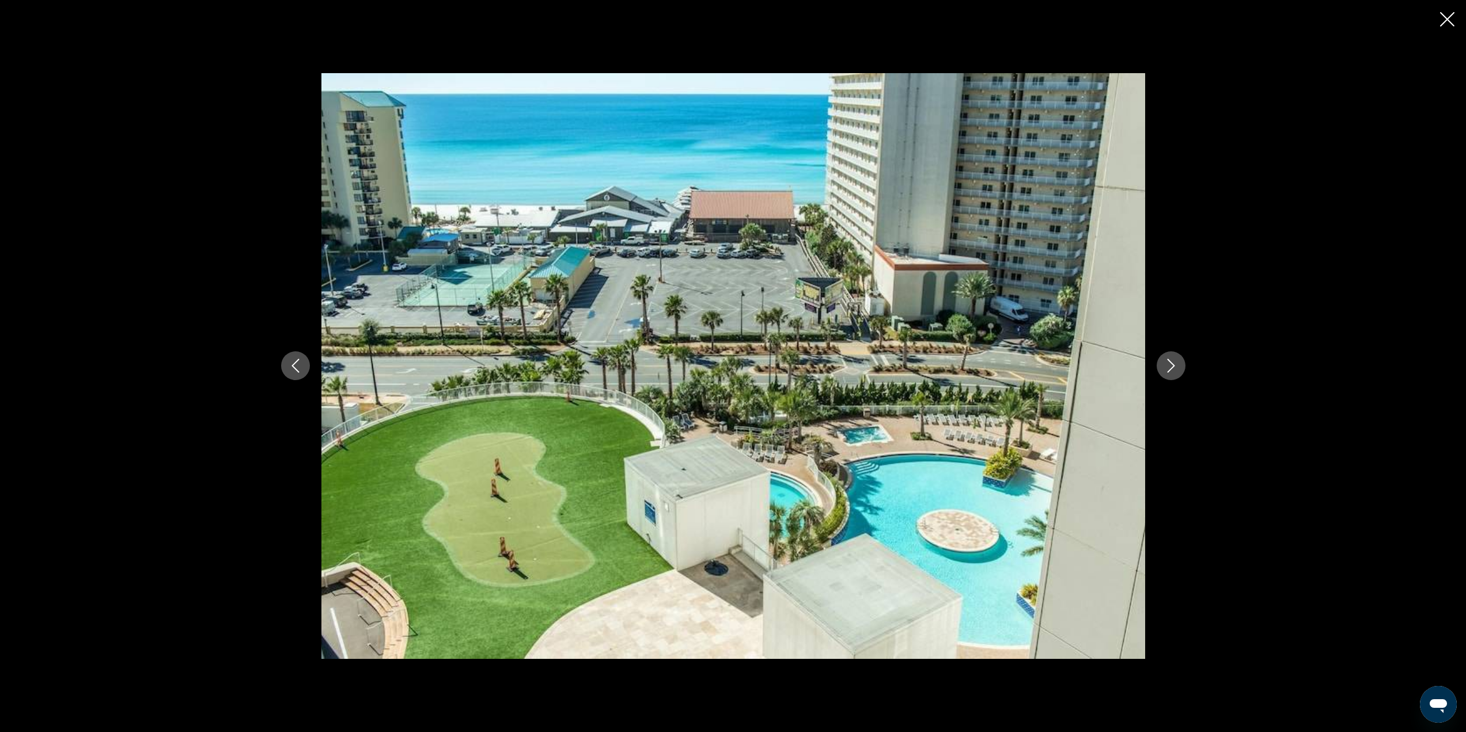
click at [1178, 366] on icon "Next image" at bounding box center [1171, 366] width 14 height 14
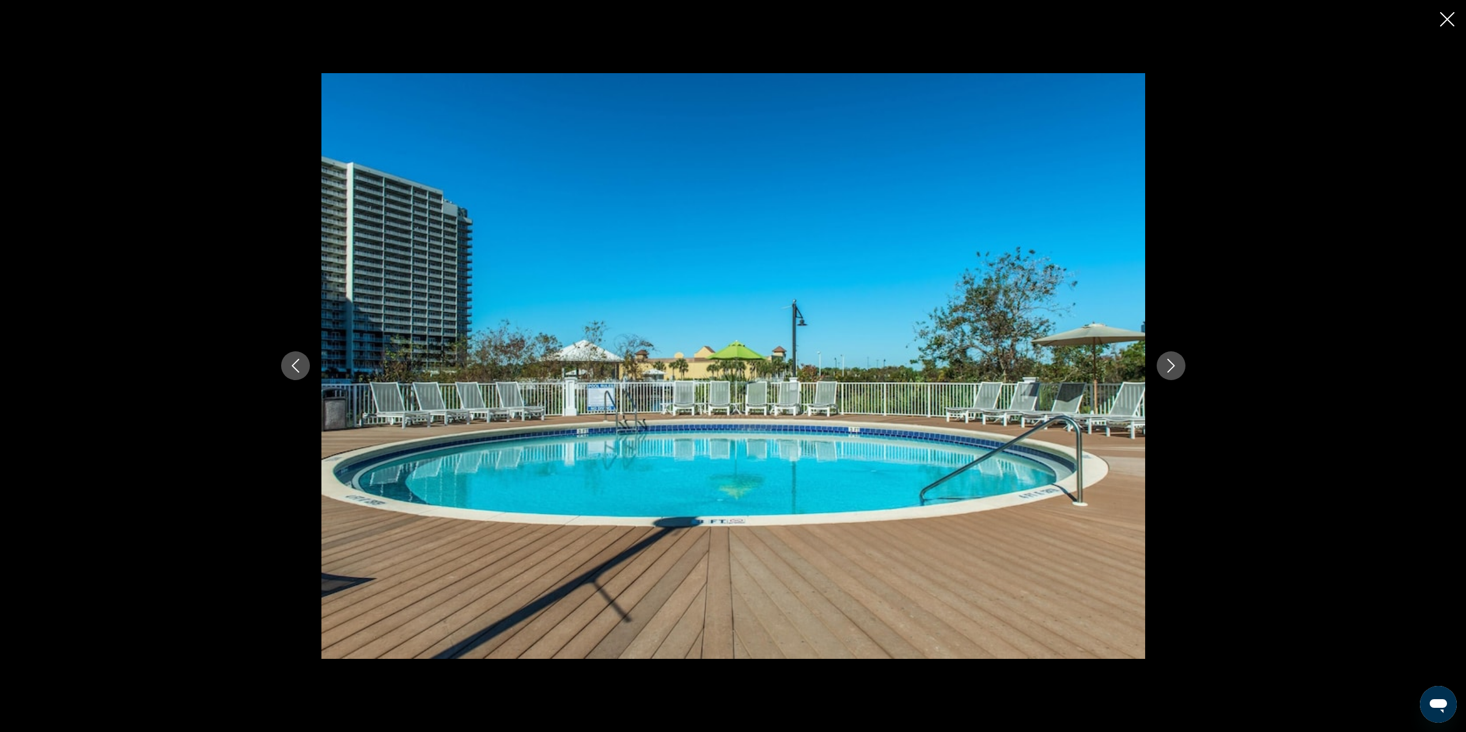
click at [1178, 366] on icon "Next image" at bounding box center [1171, 366] width 14 height 14
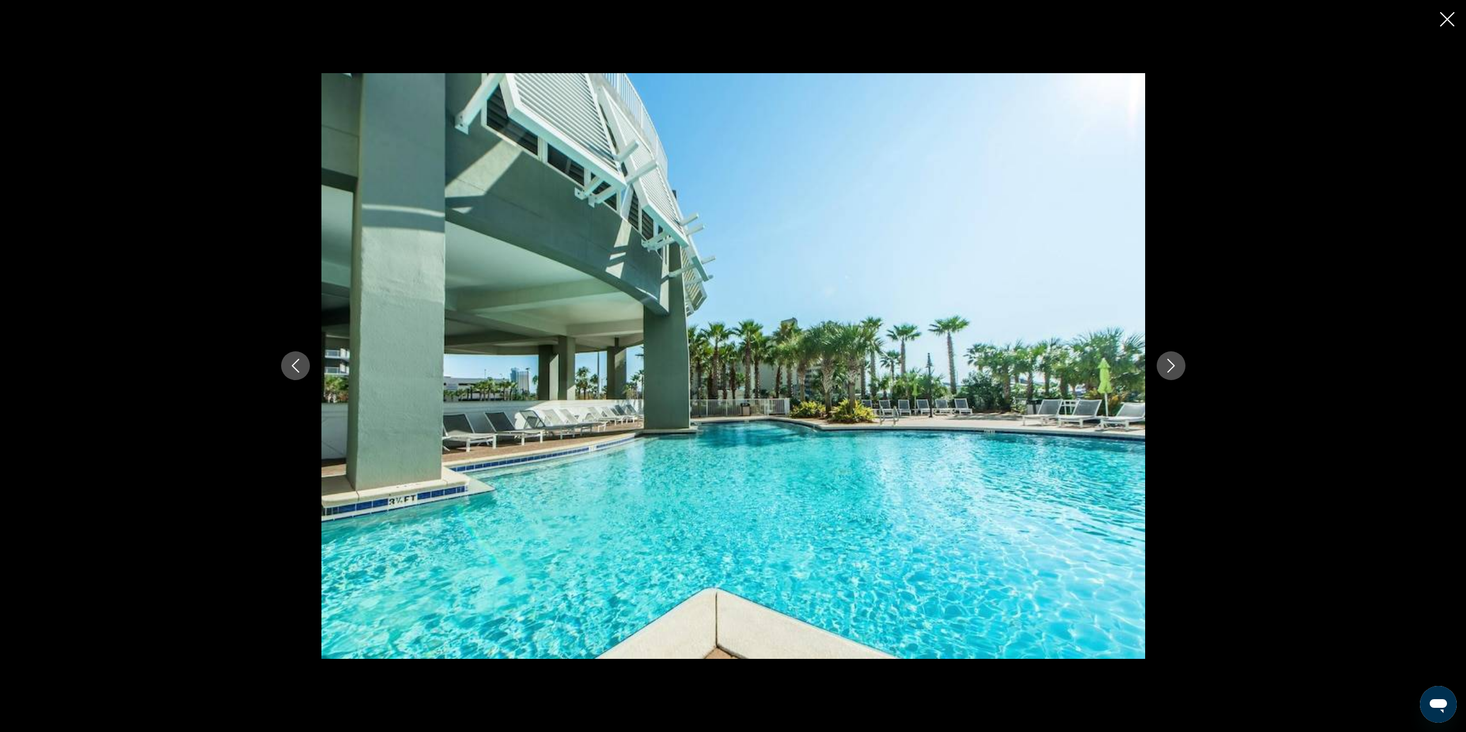
click at [1178, 366] on icon "Next image" at bounding box center [1171, 366] width 14 height 14
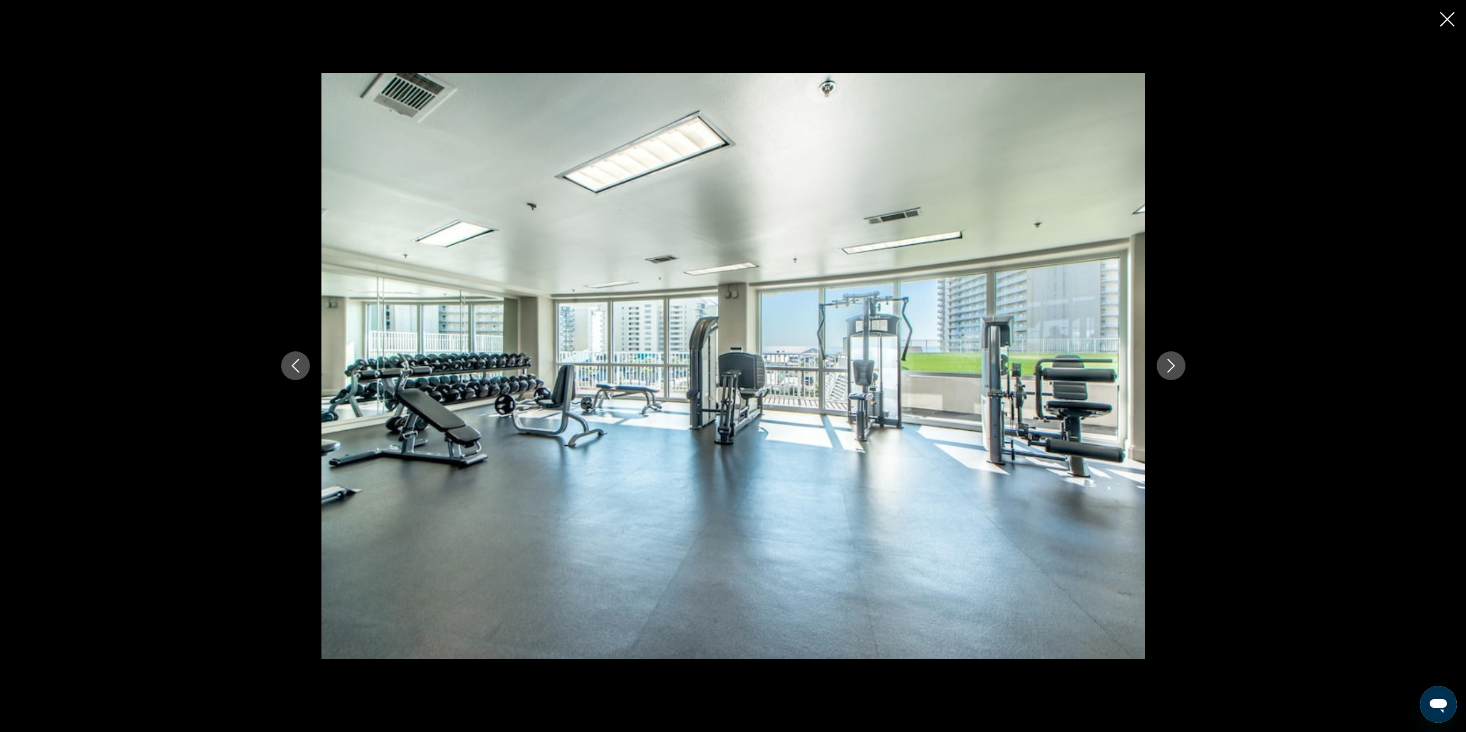
click at [1178, 366] on icon "Next image" at bounding box center [1171, 366] width 14 height 14
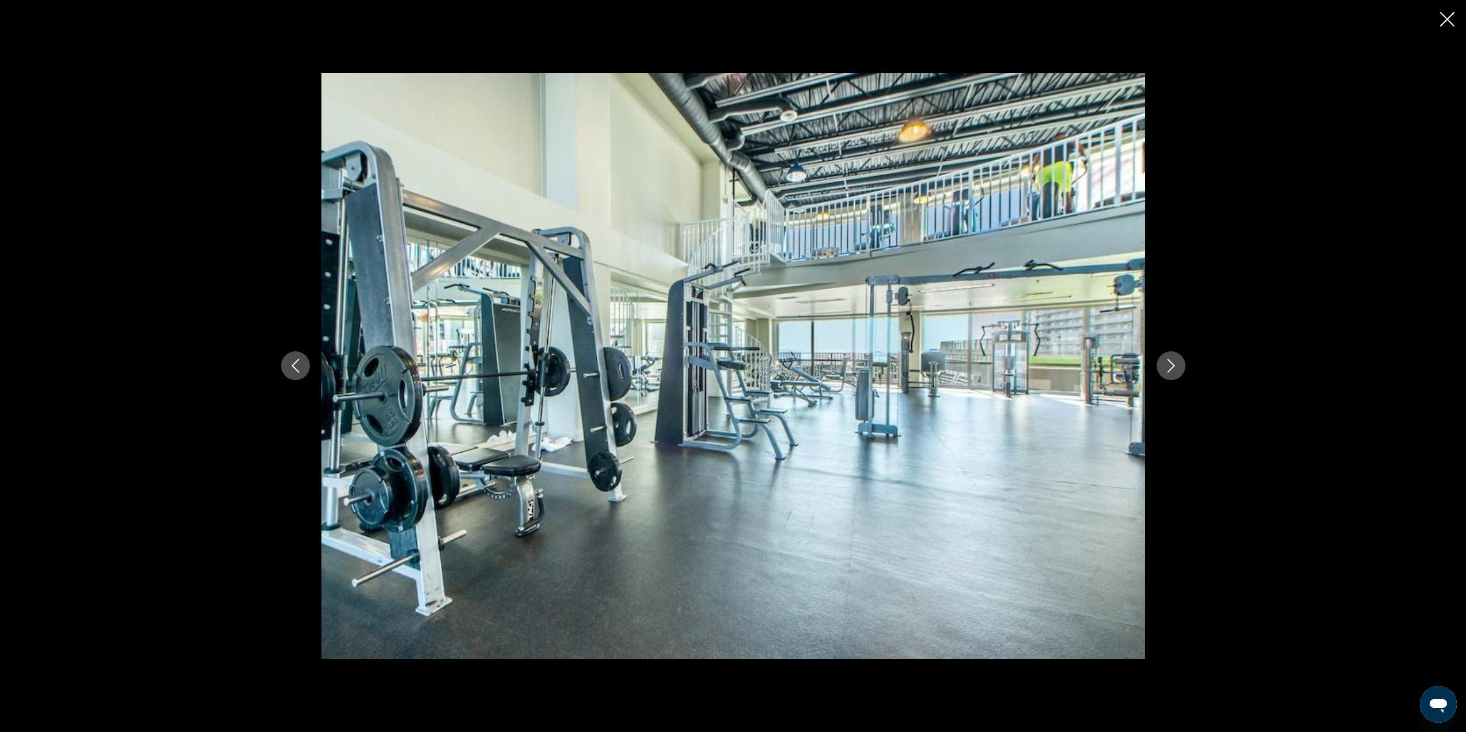
click at [1178, 366] on icon "Next image" at bounding box center [1171, 366] width 14 height 14
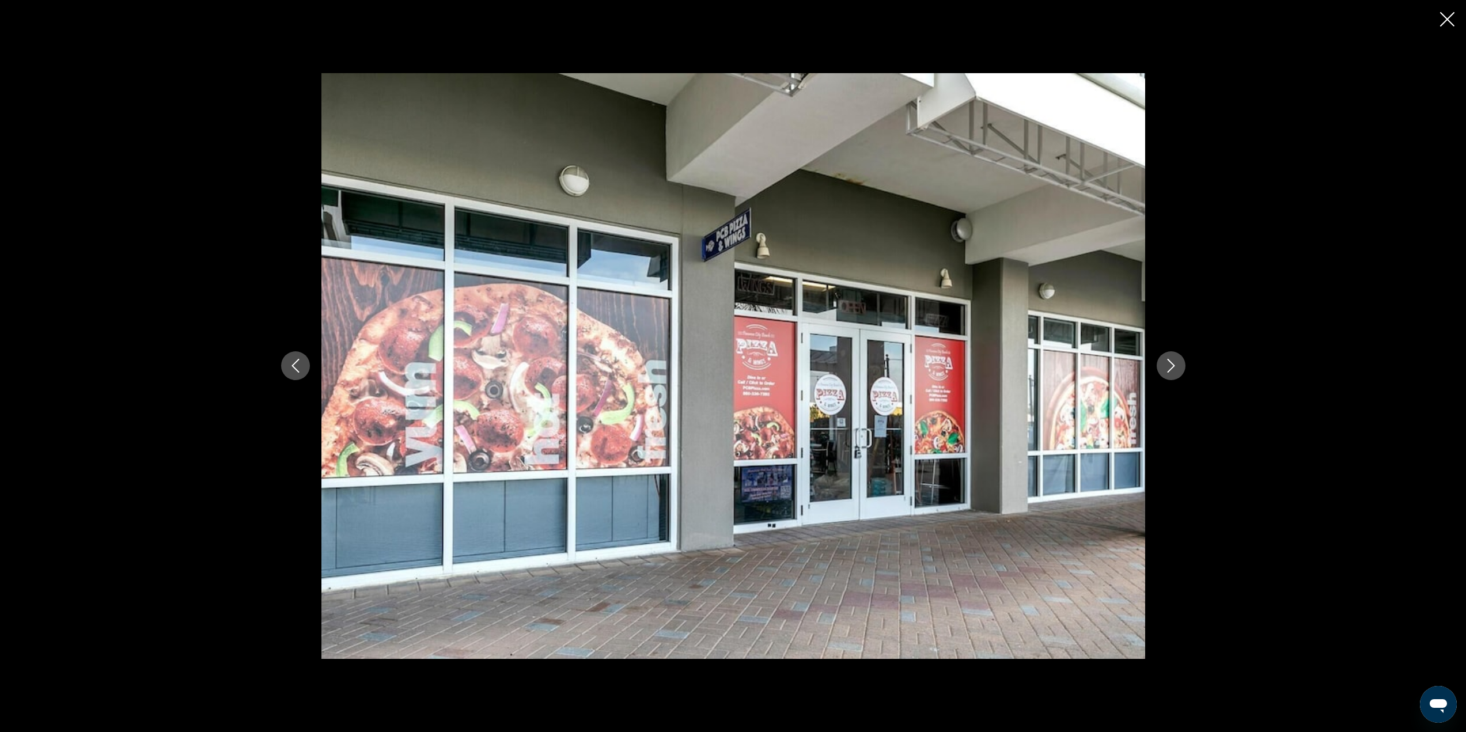
click at [1178, 366] on icon "Next image" at bounding box center [1171, 366] width 14 height 14
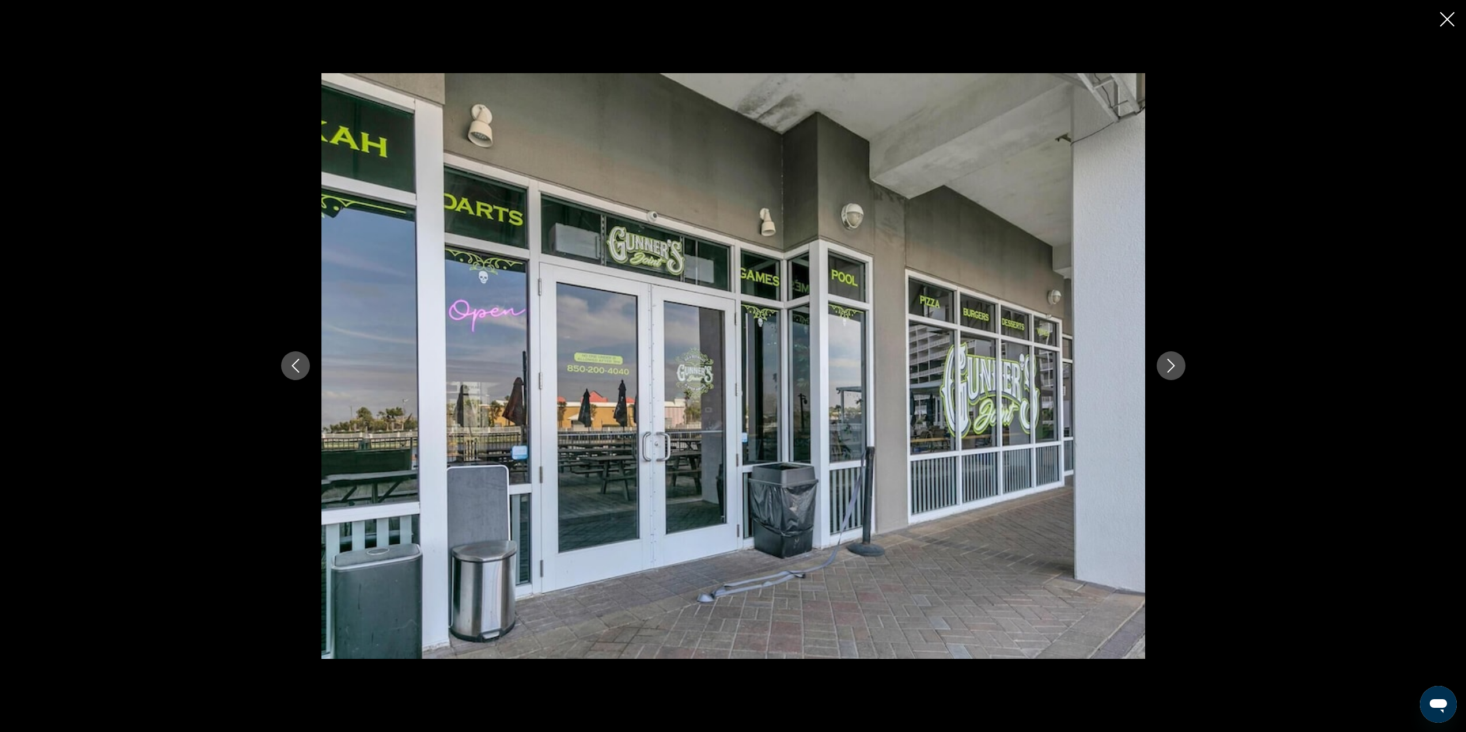
click at [1178, 366] on icon "Next image" at bounding box center [1171, 366] width 14 height 14
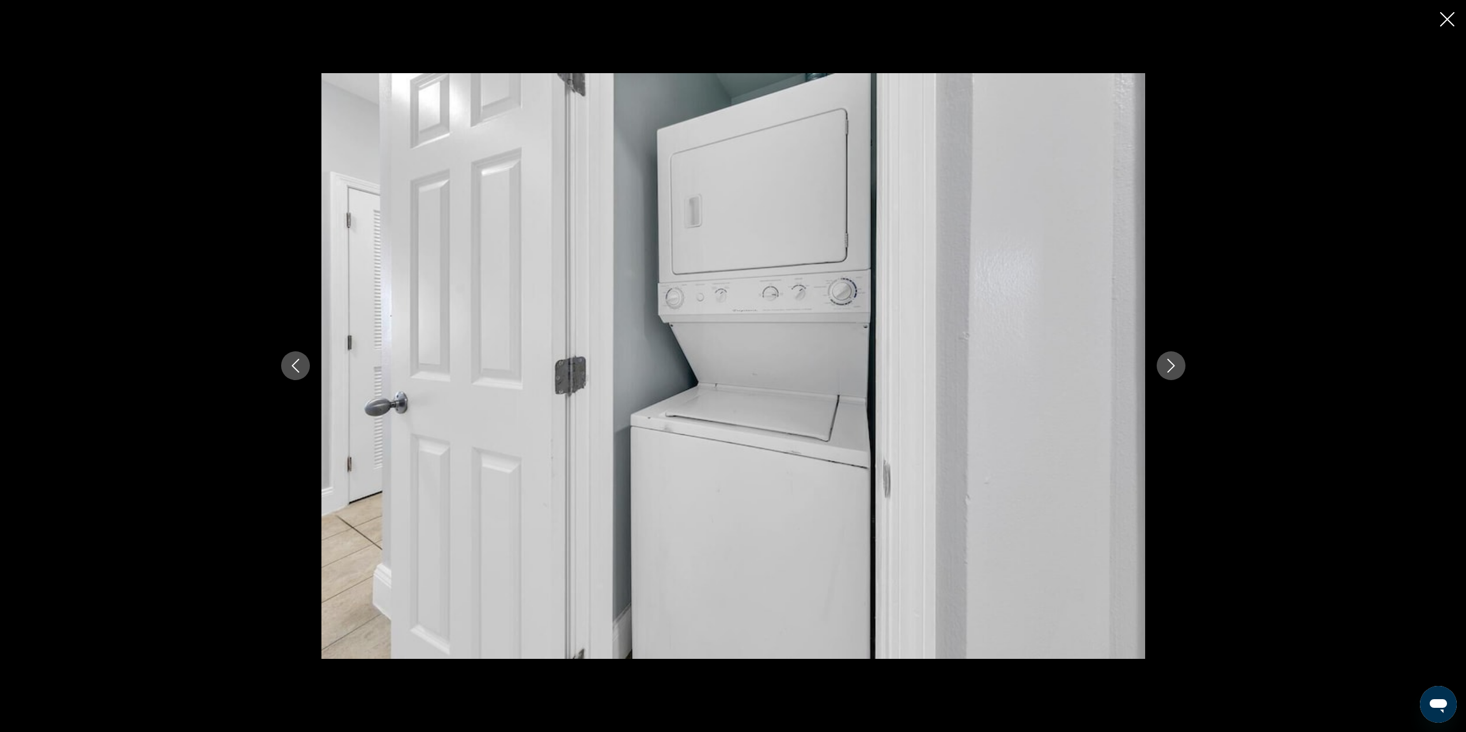
click at [1178, 366] on icon "Next image" at bounding box center [1171, 366] width 14 height 14
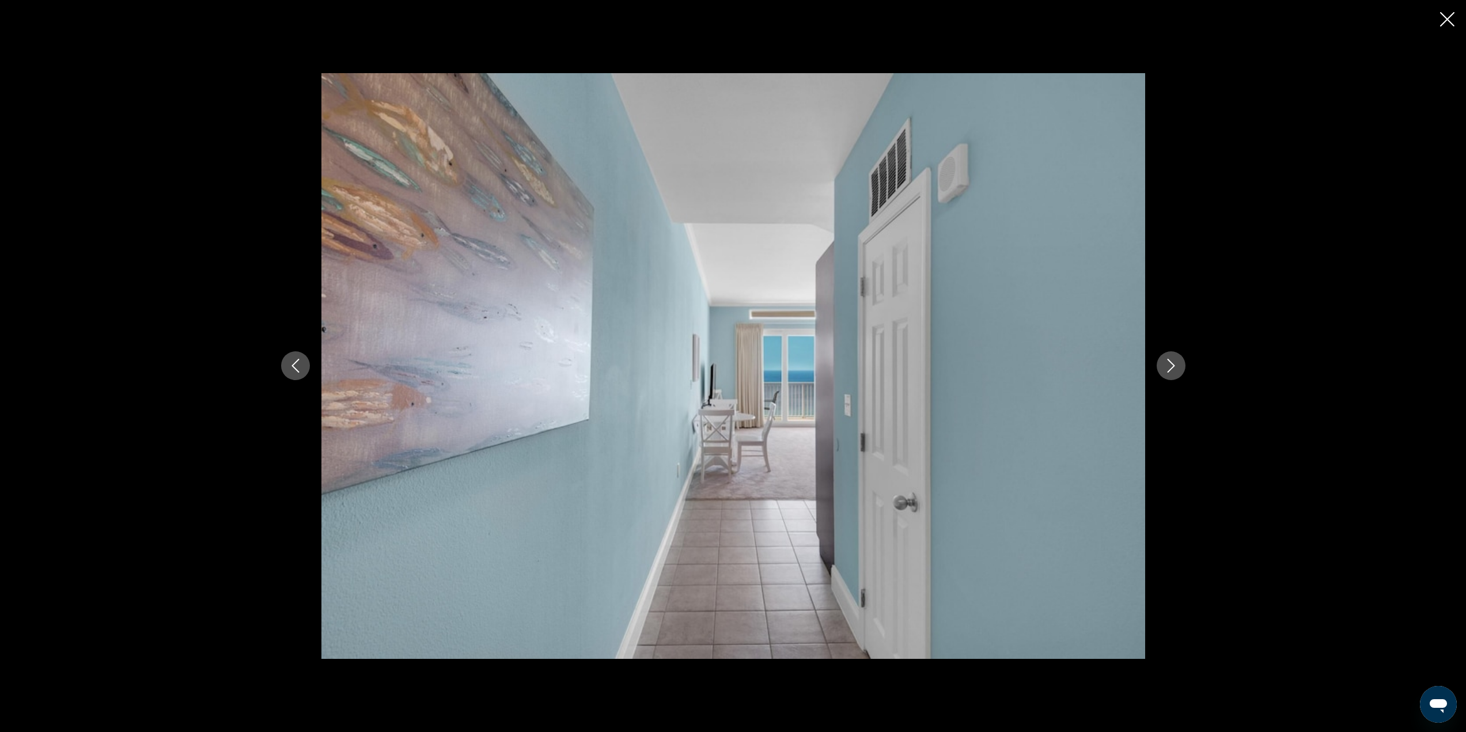
click at [1178, 366] on icon "Next image" at bounding box center [1171, 366] width 14 height 14
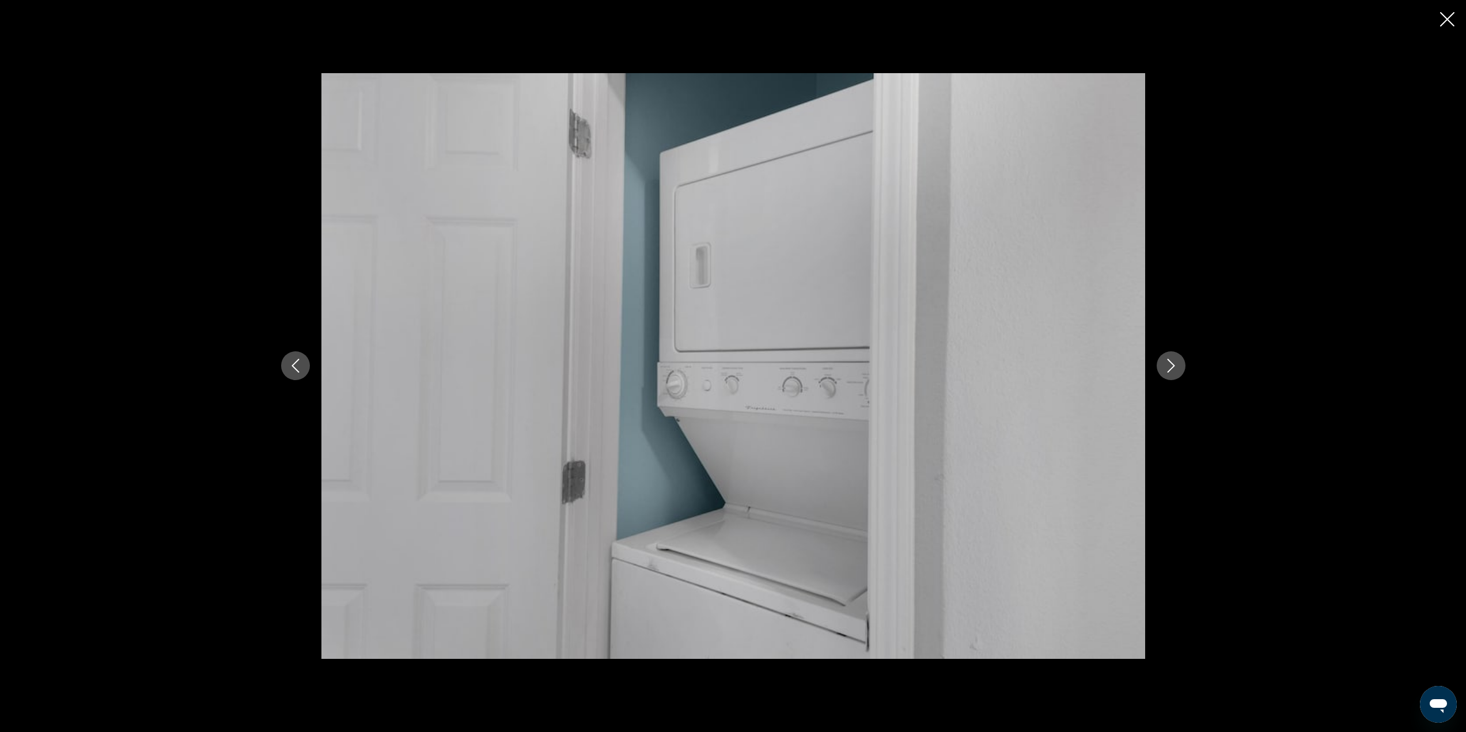
click at [1178, 366] on icon "Next image" at bounding box center [1171, 366] width 14 height 14
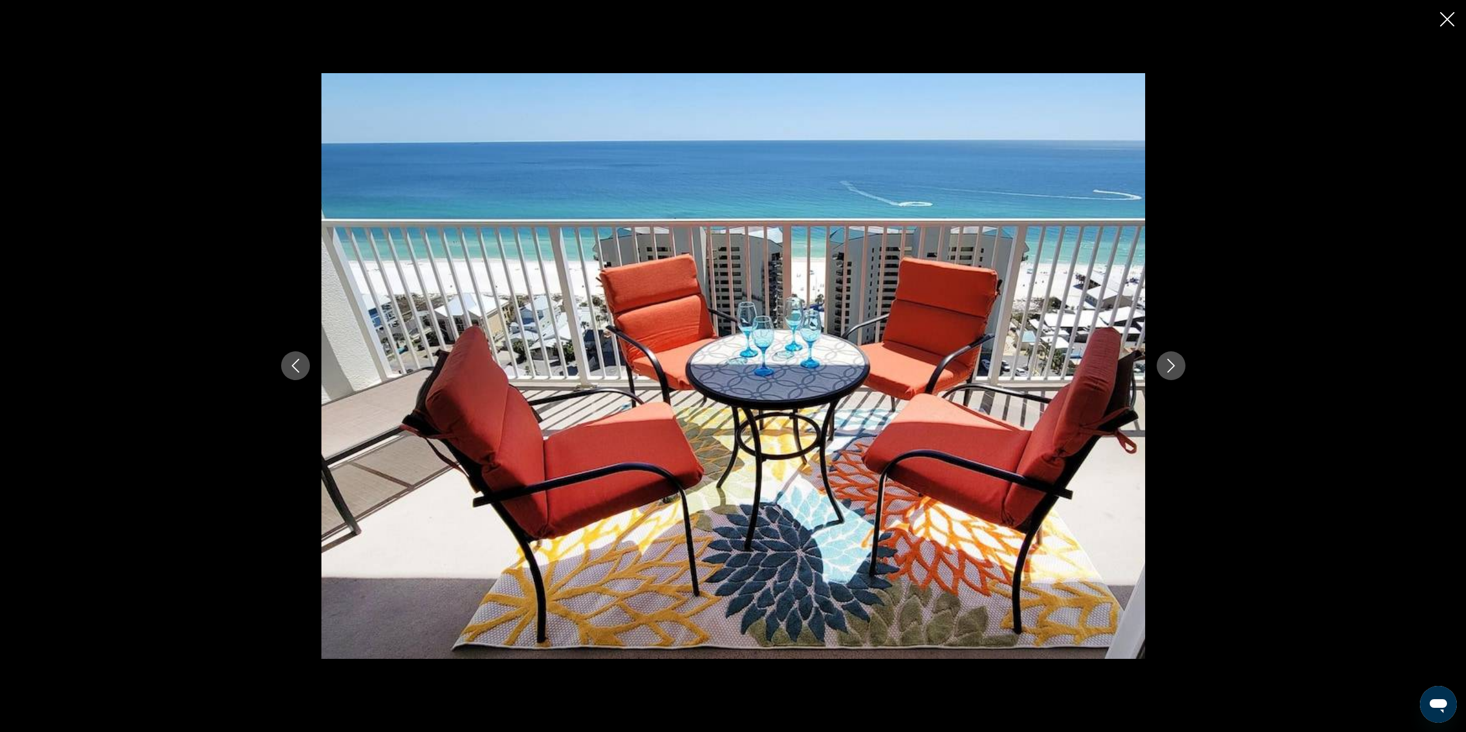
click at [1177, 367] on icon "Next image" at bounding box center [1171, 366] width 14 height 14
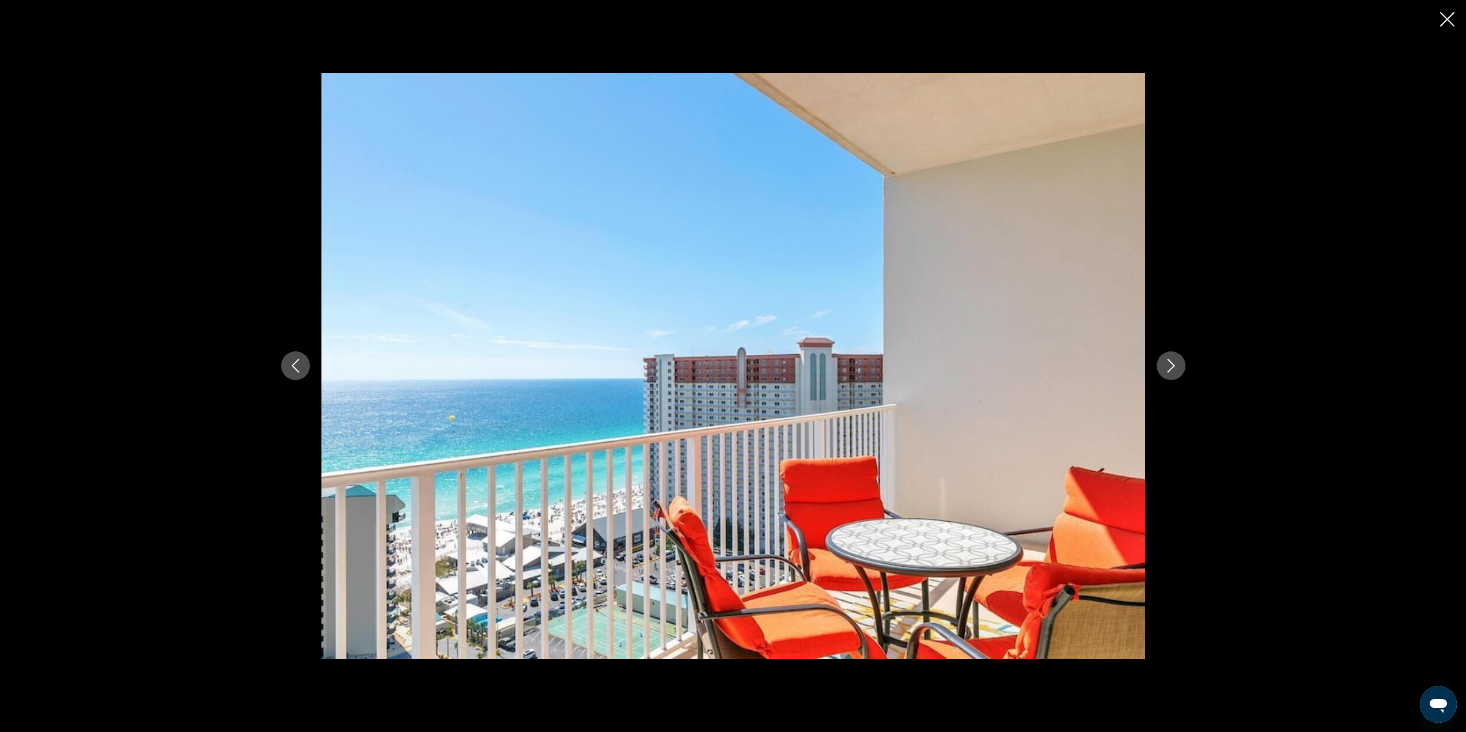
click at [1175, 368] on icon "Next image" at bounding box center [1171, 366] width 14 height 14
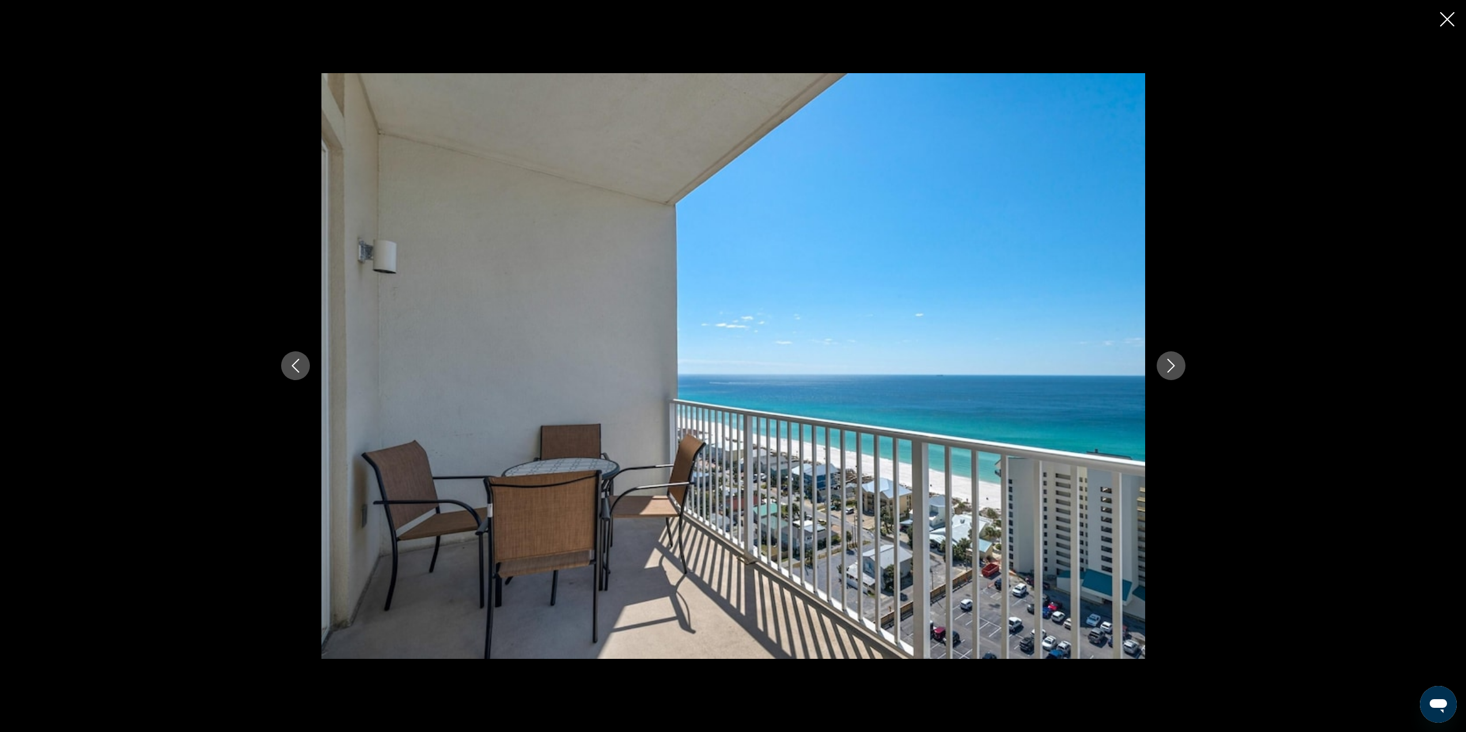
click at [1174, 368] on icon "Next image" at bounding box center [1171, 366] width 14 height 14
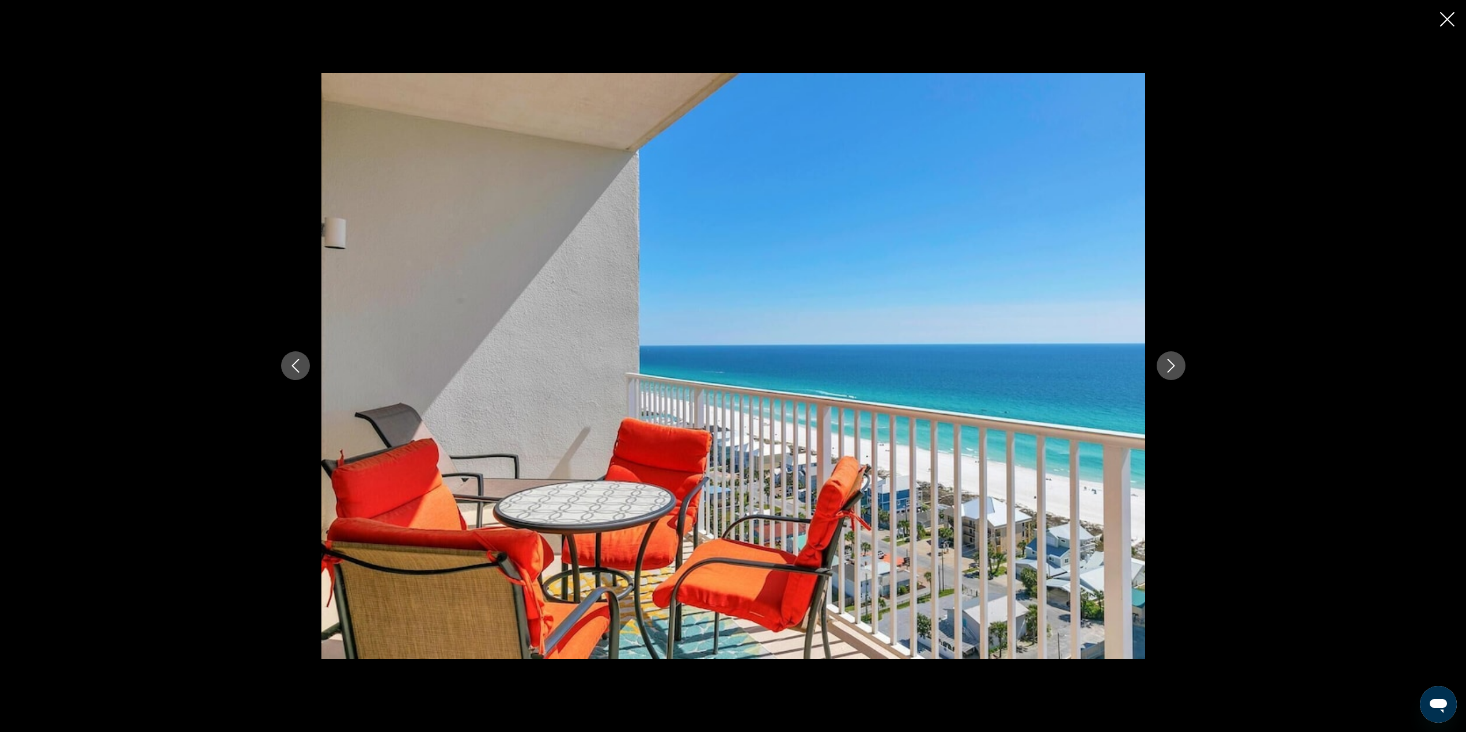
click at [1178, 361] on button "Next image" at bounding box center [1171, 365] width 29 height 29
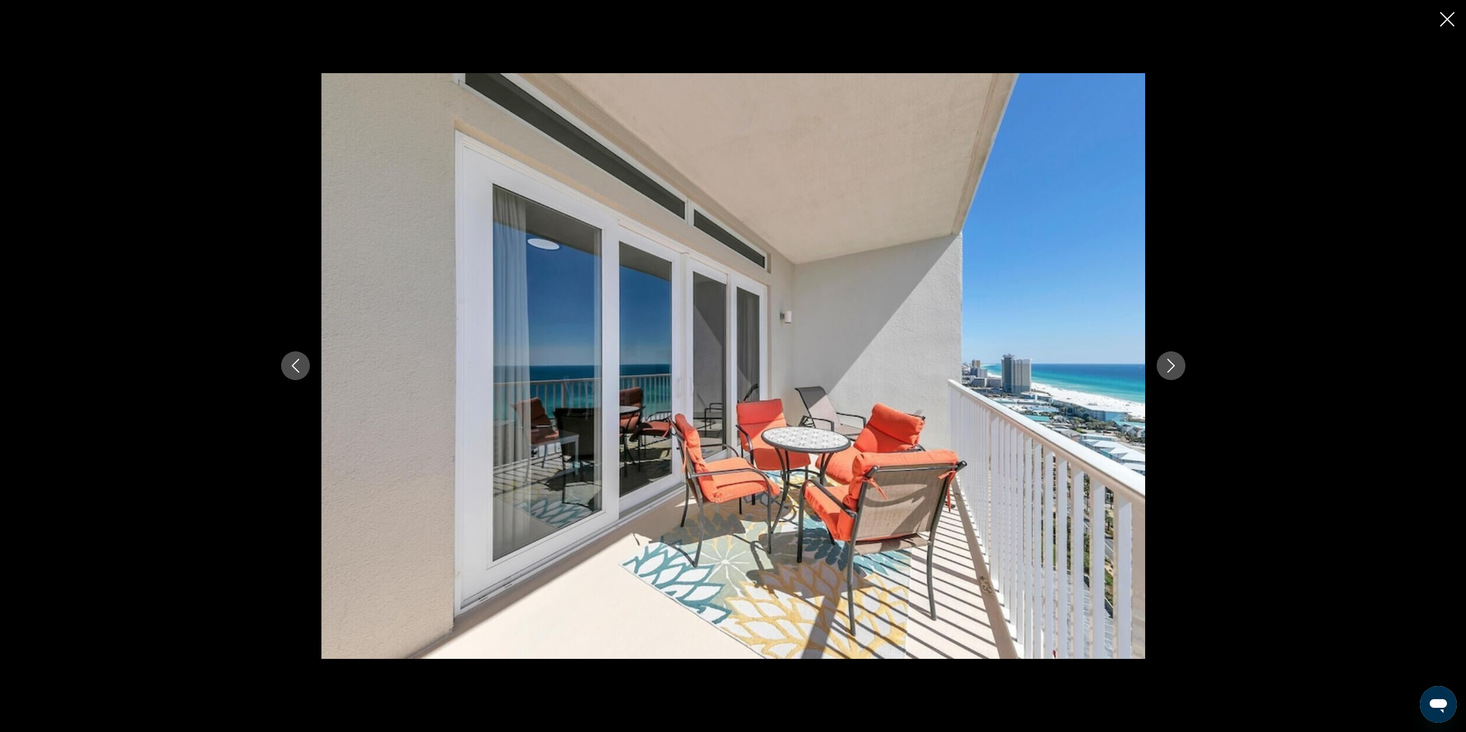
click at [1178, 361] on button "Next image" at bounding box center [1171, 365] width 29 height 29
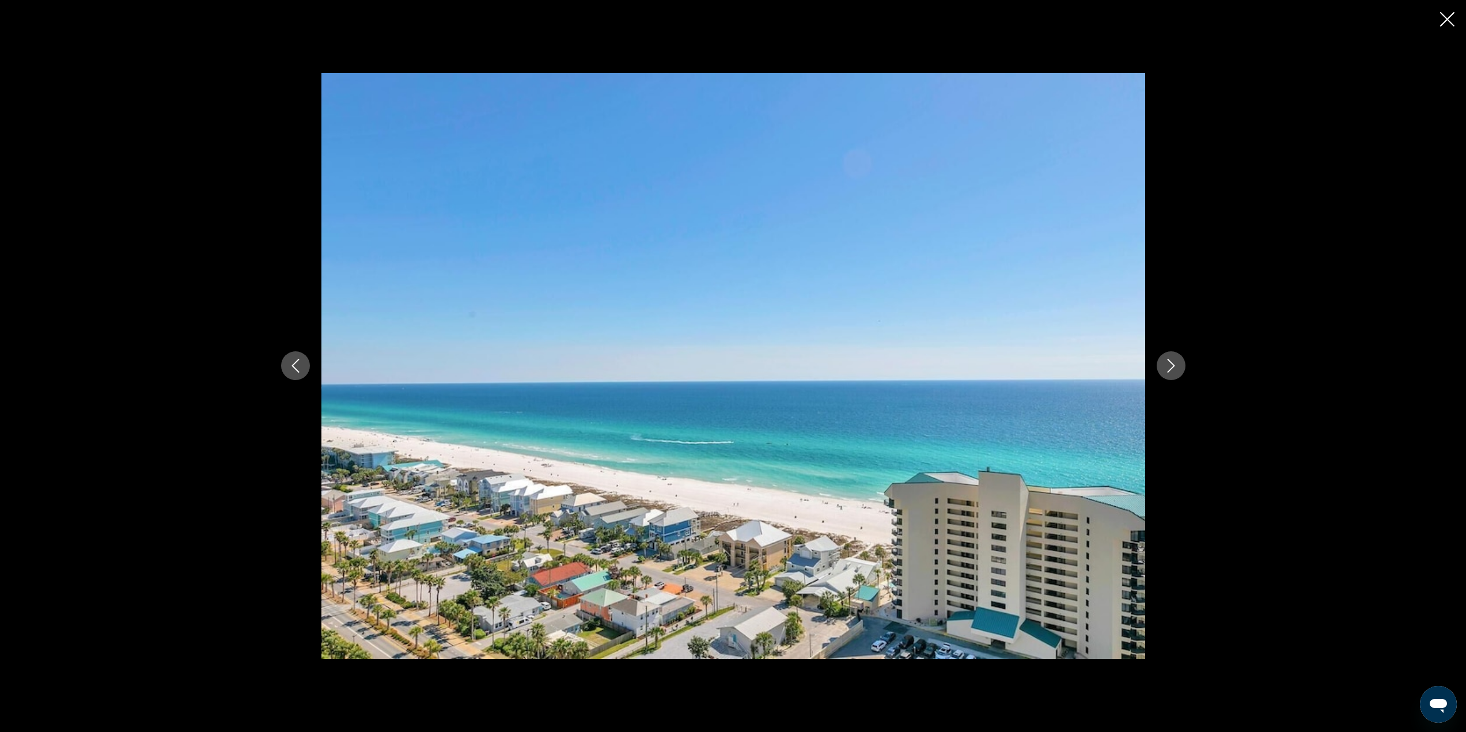
click at [1178, 361] on button "Next image" at bounding box center [1171, 365] width 29 height 29
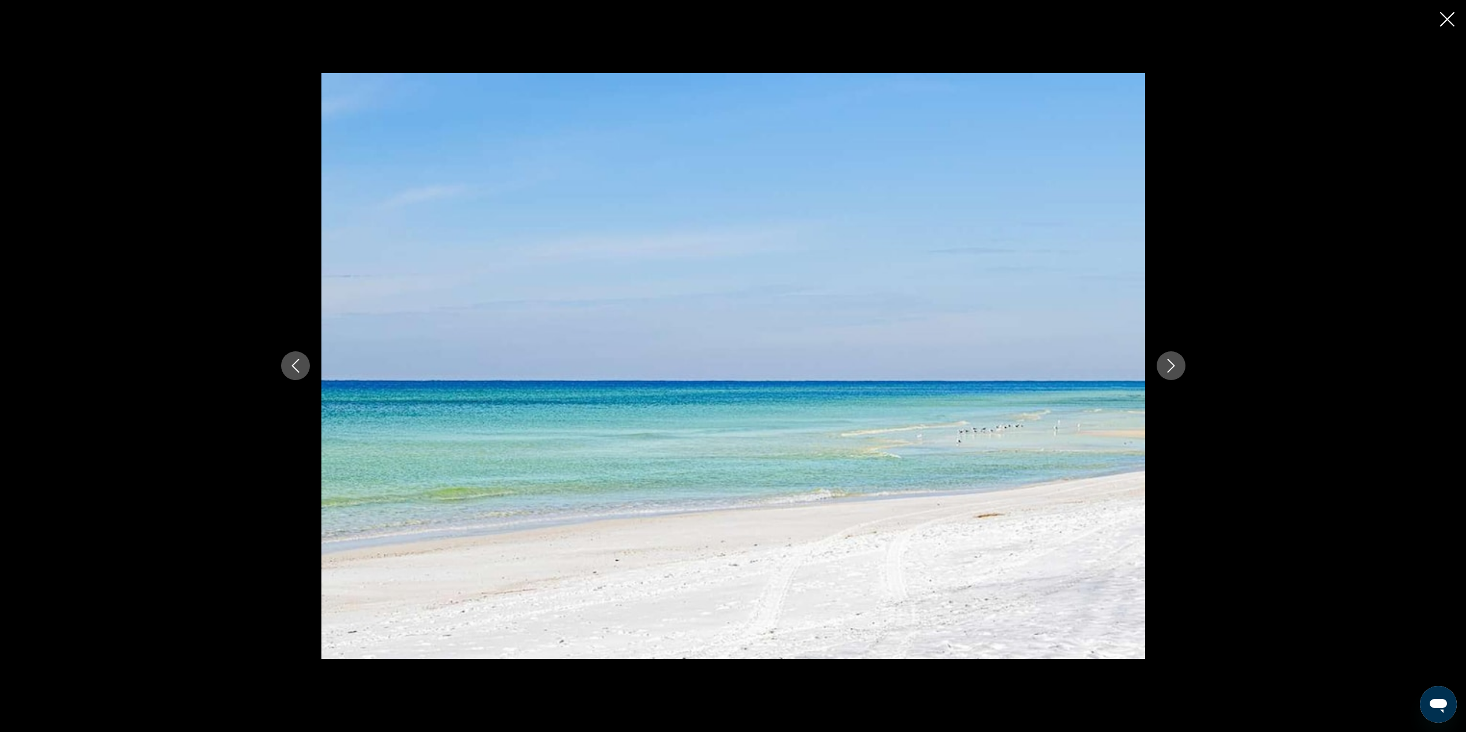
click at [1178, 361] on button "Next image" at bounding box center [1171, 365] width 29 height 29
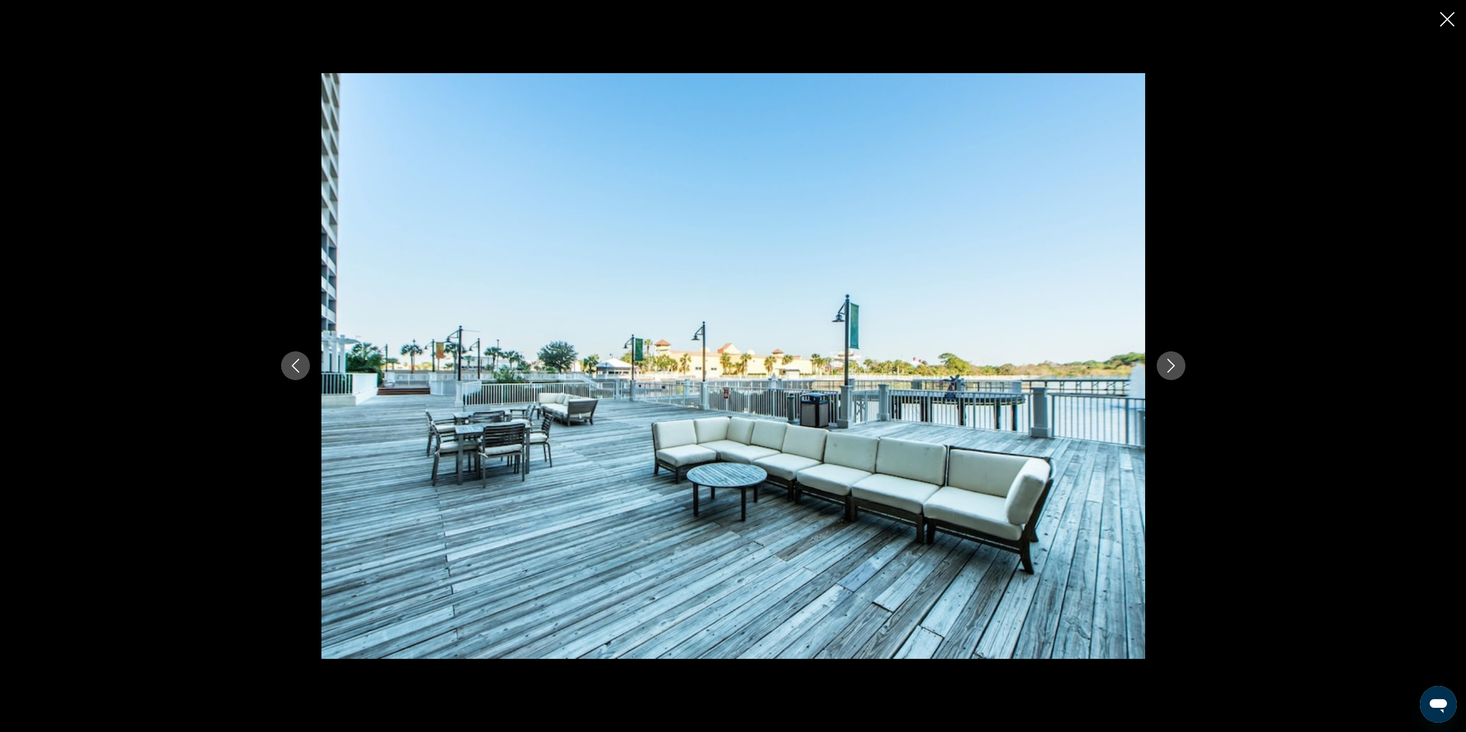
click at [1178, 361] on button "Next image" at bounding box center [1171, 365] width 29 height 29
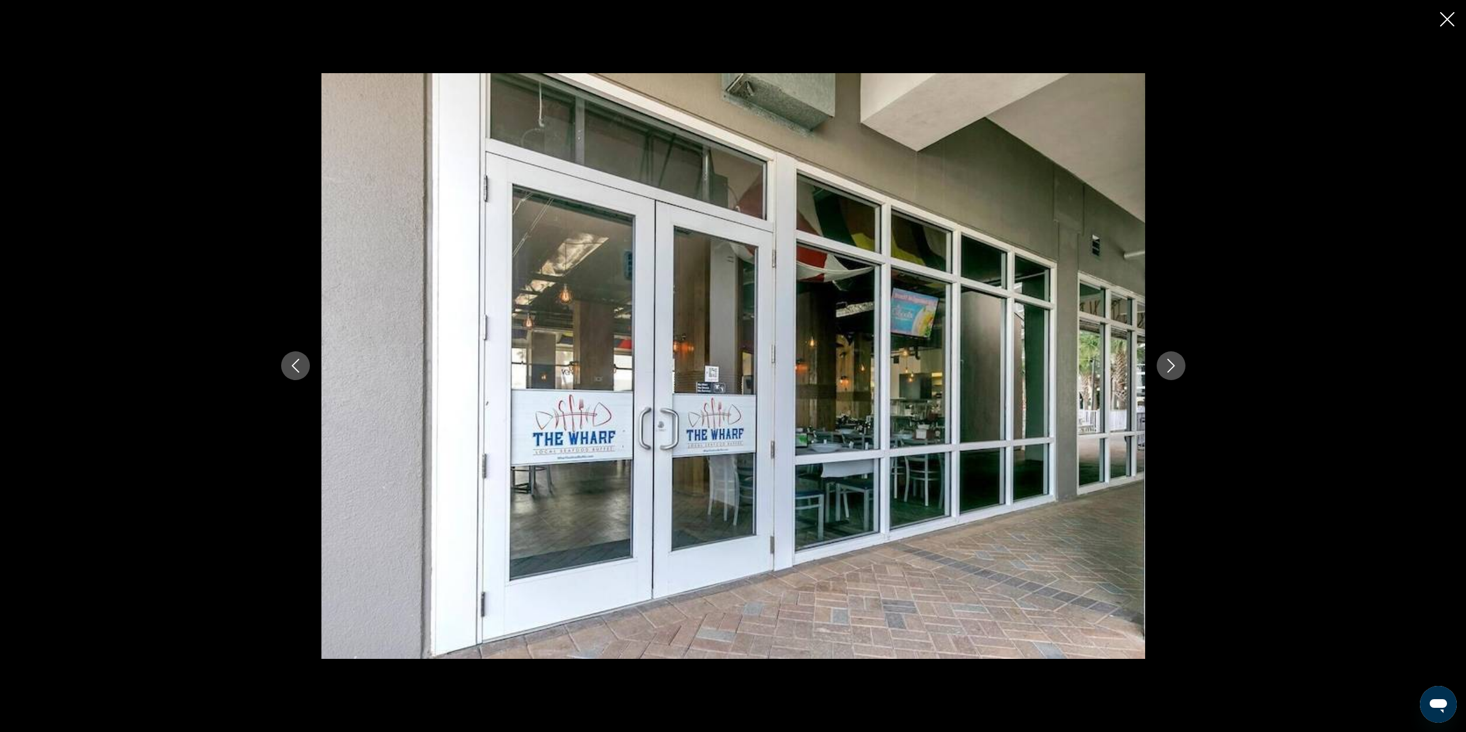
click at [1178, 361] on button "Next image" at bounding box center [1171, 365] width 29 height 29
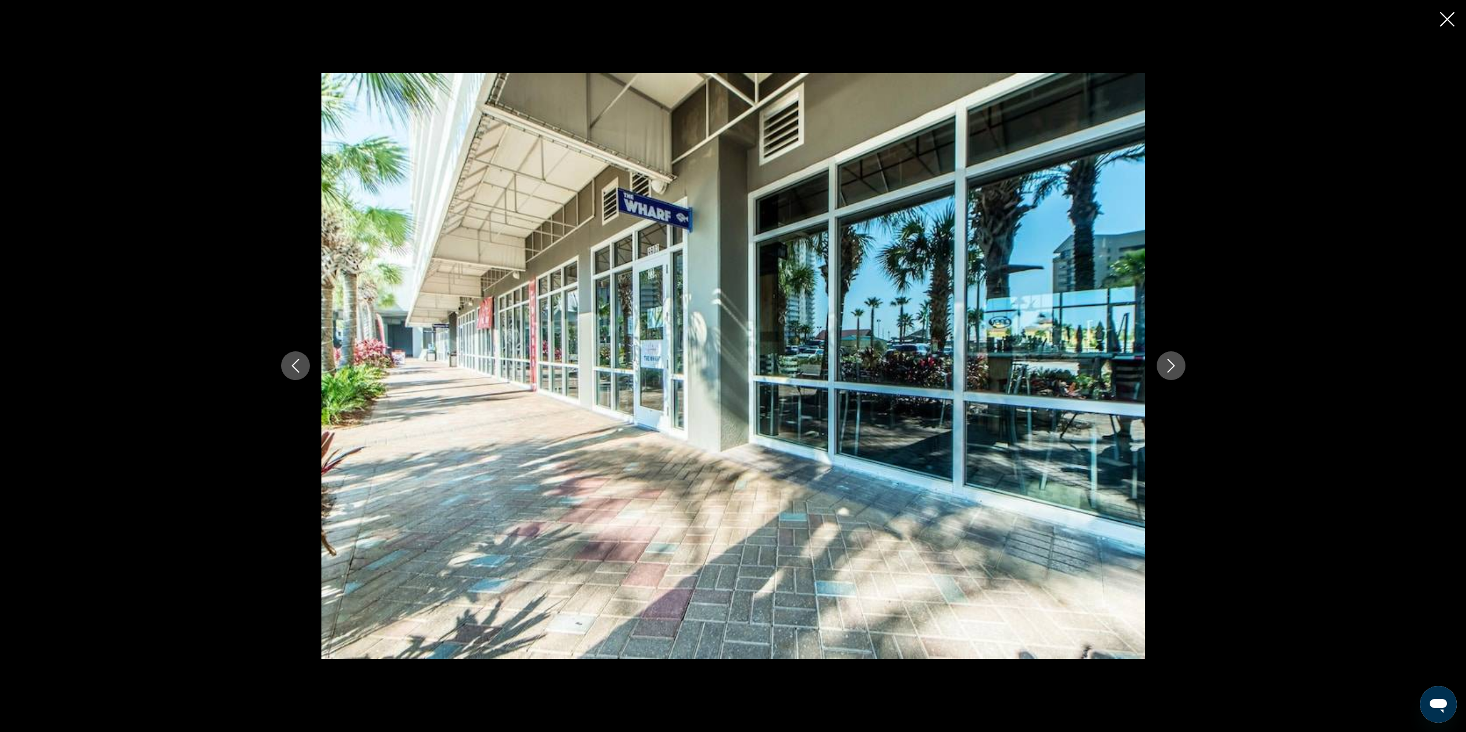
click at [1178, 361] on button "Next image" at bounding box center [1171, 365] width 29 height 29
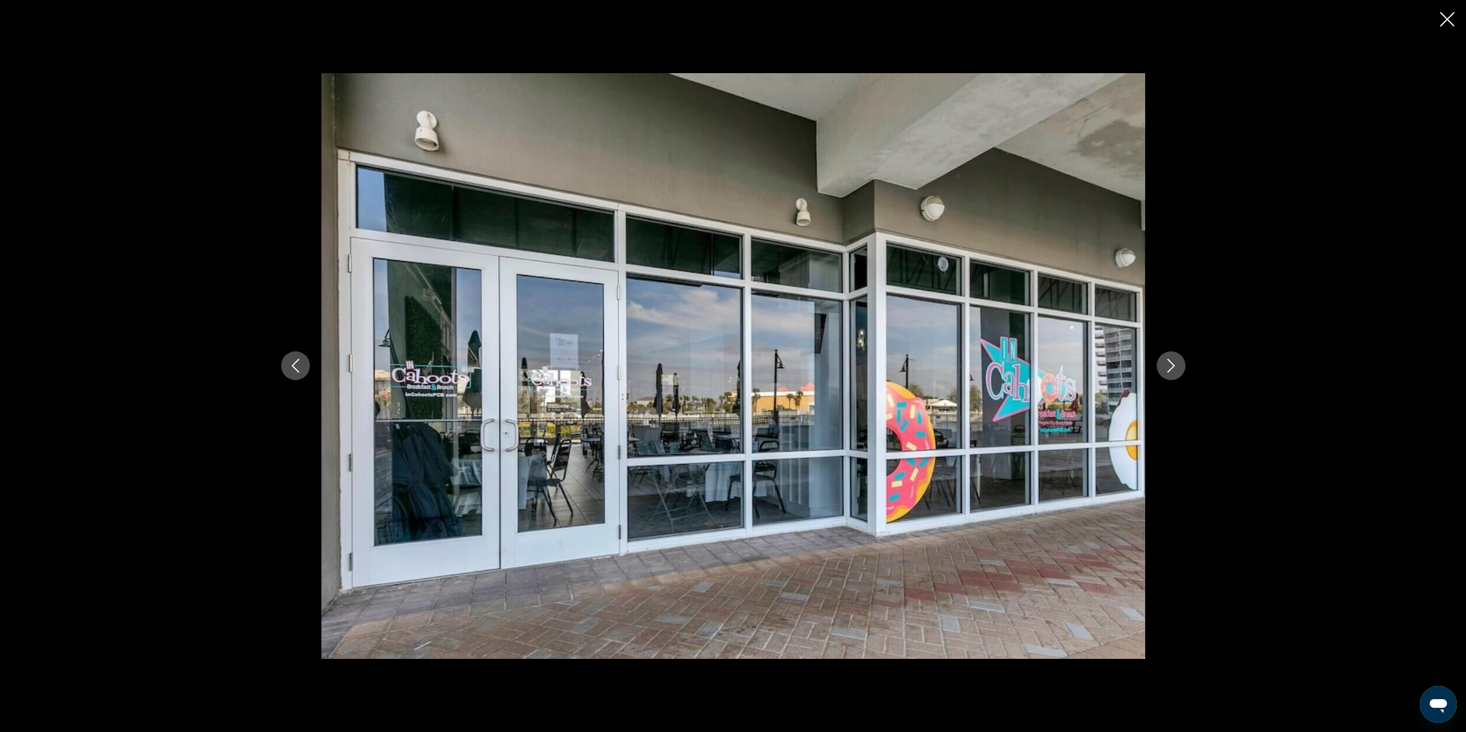
click at [1178, 361] on button "Next image" at bounding box center [1171, 365] width 29 height 29
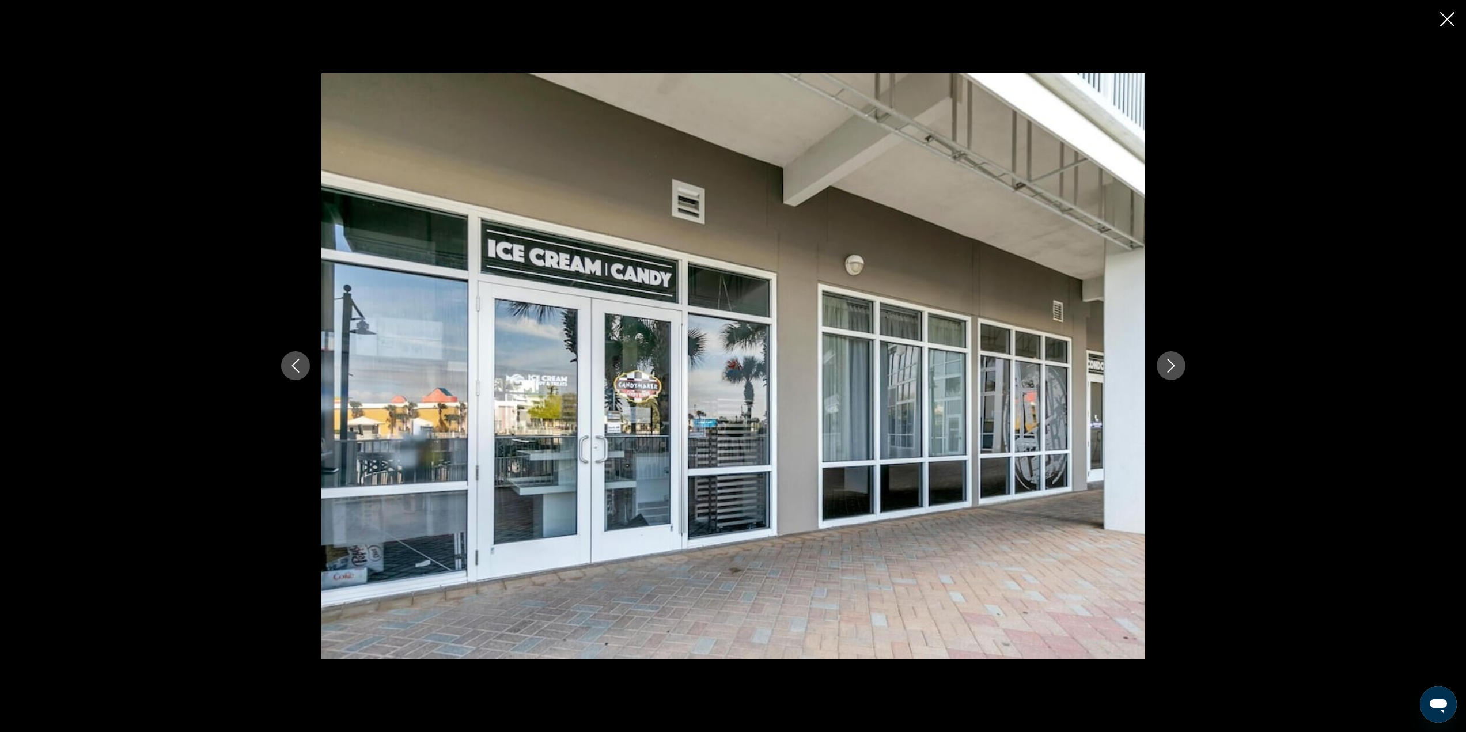
click at [1178, 361] on button "Next image" at bounding box center [1171, 365] width 29 height 29
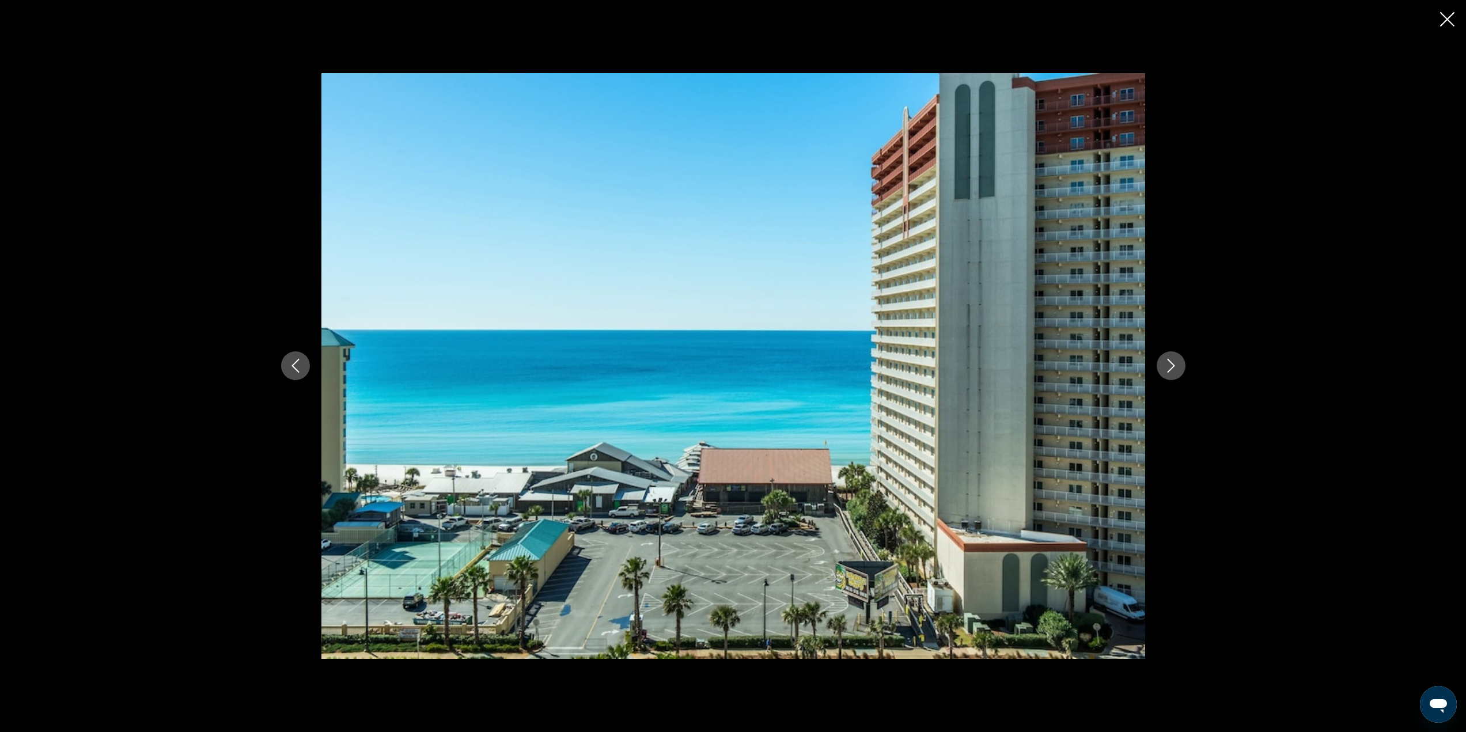
click at [1178, 361] on button "Next image" at bounding box center [1171, 365] width 29 height 29
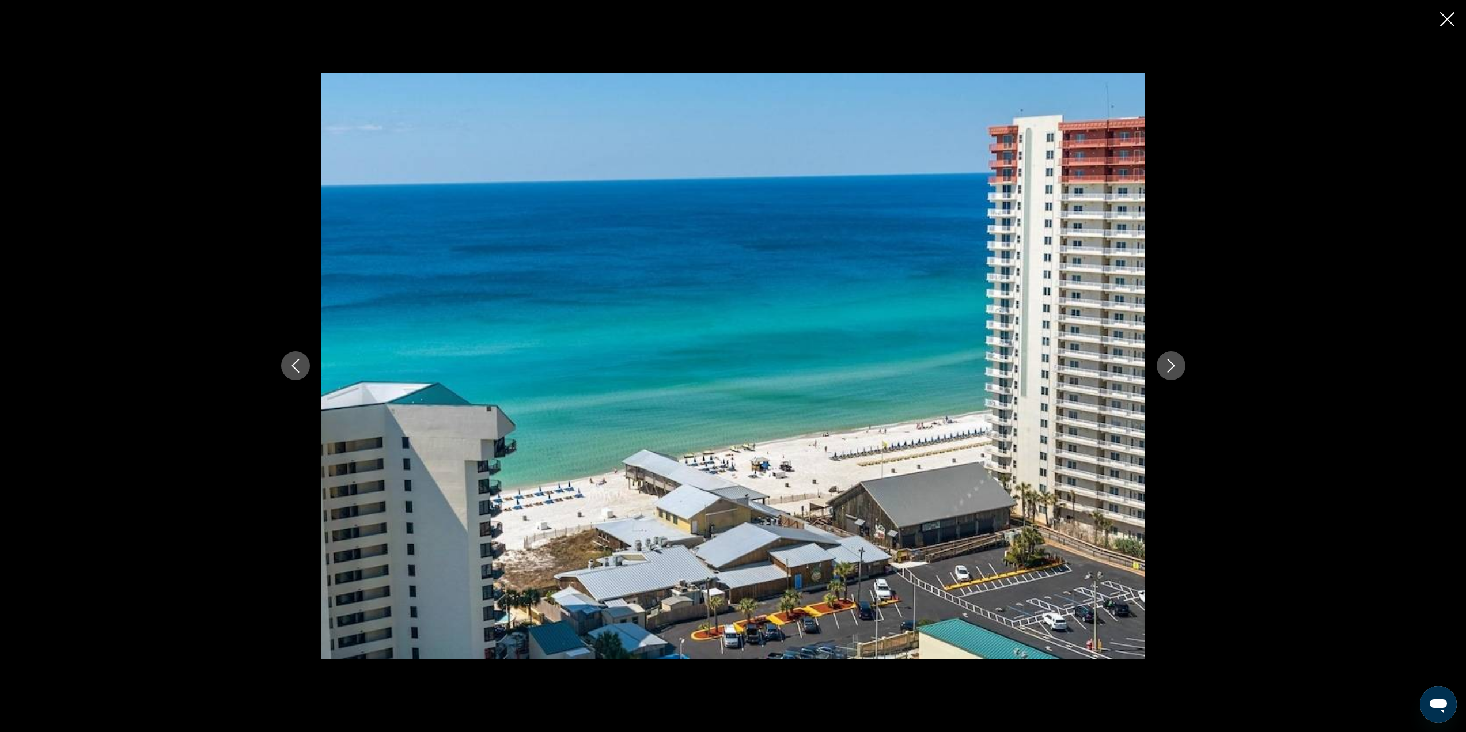
click at [1178, 361] on button "Next image" at bounding box center [1171, 365] width 29 height 29
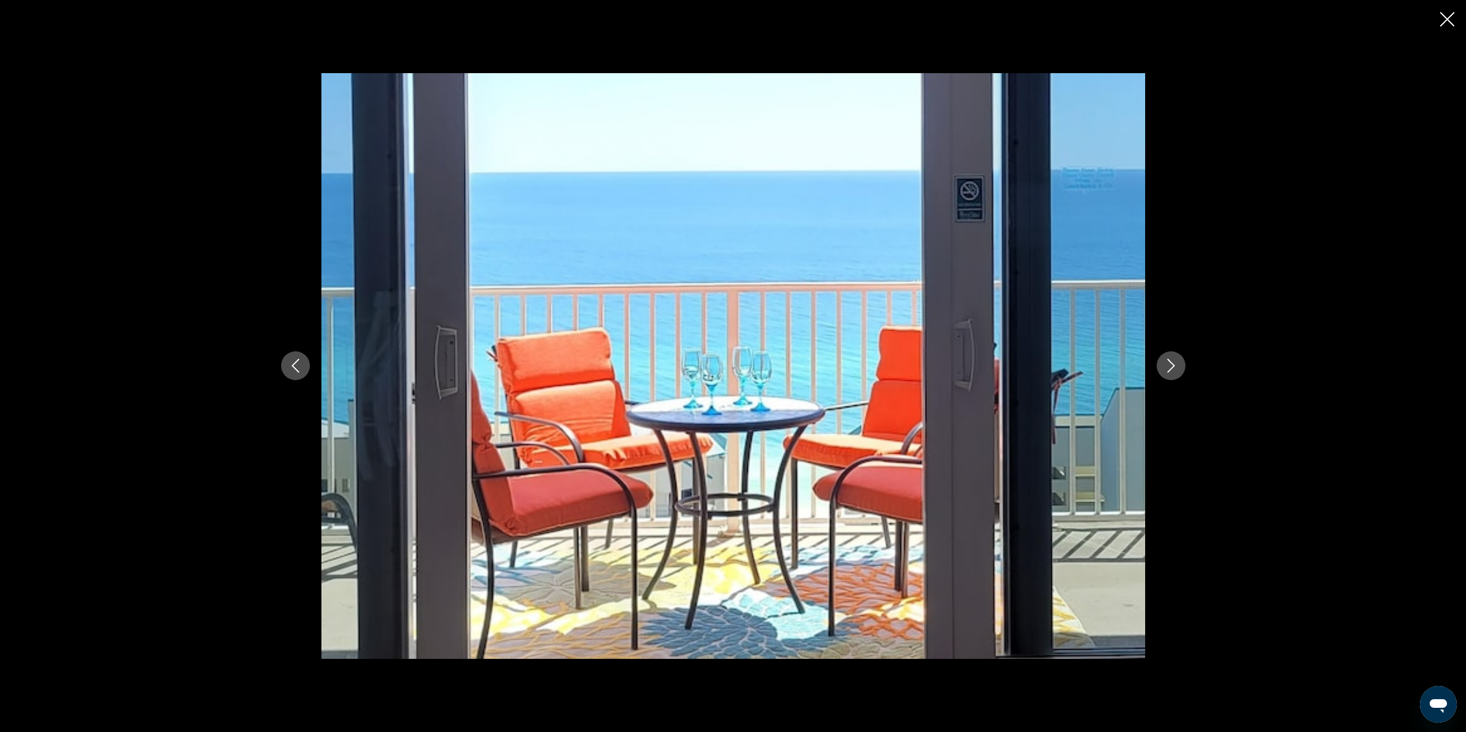
click at [1444, 27] on button "Close slideshow" at bounding box center [1447, 21] width 14 height 18
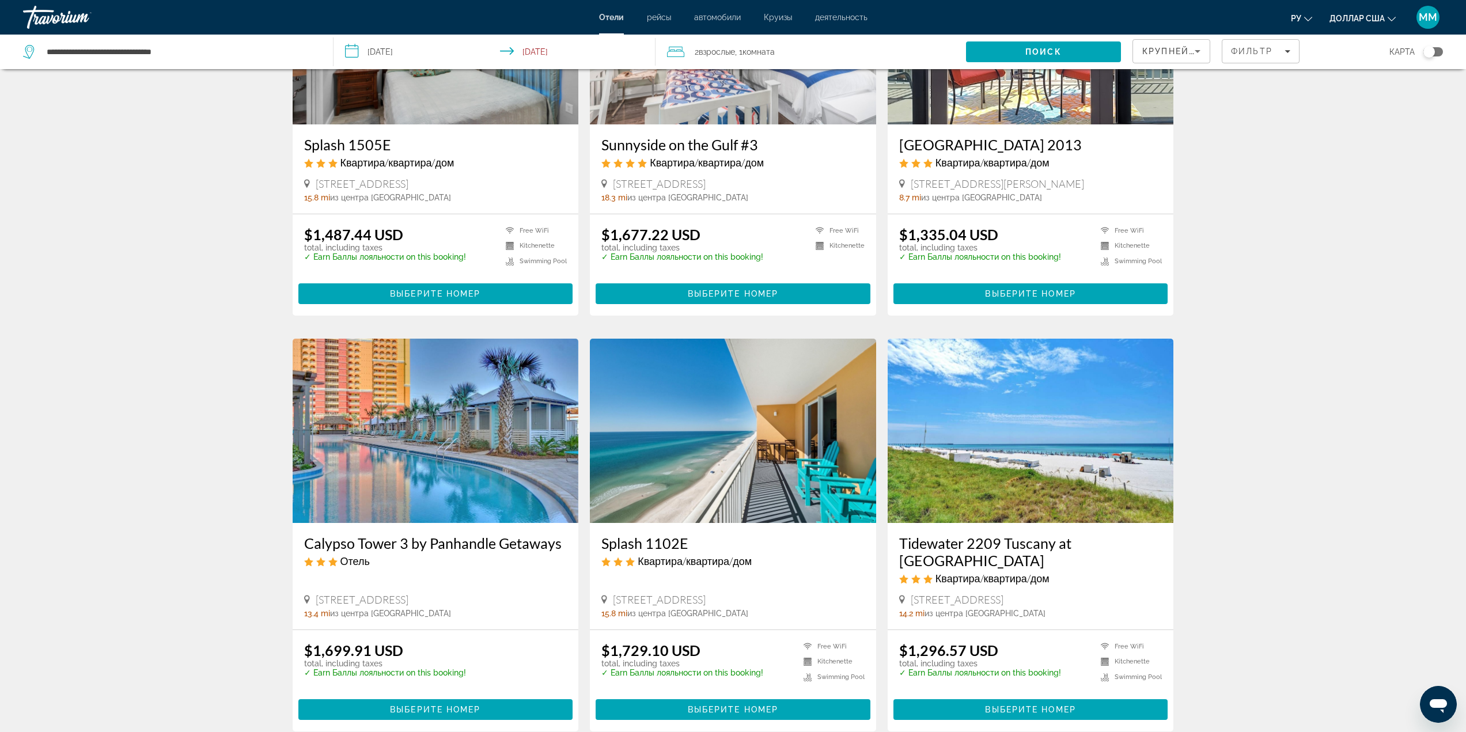
scroll to position [173, 0]
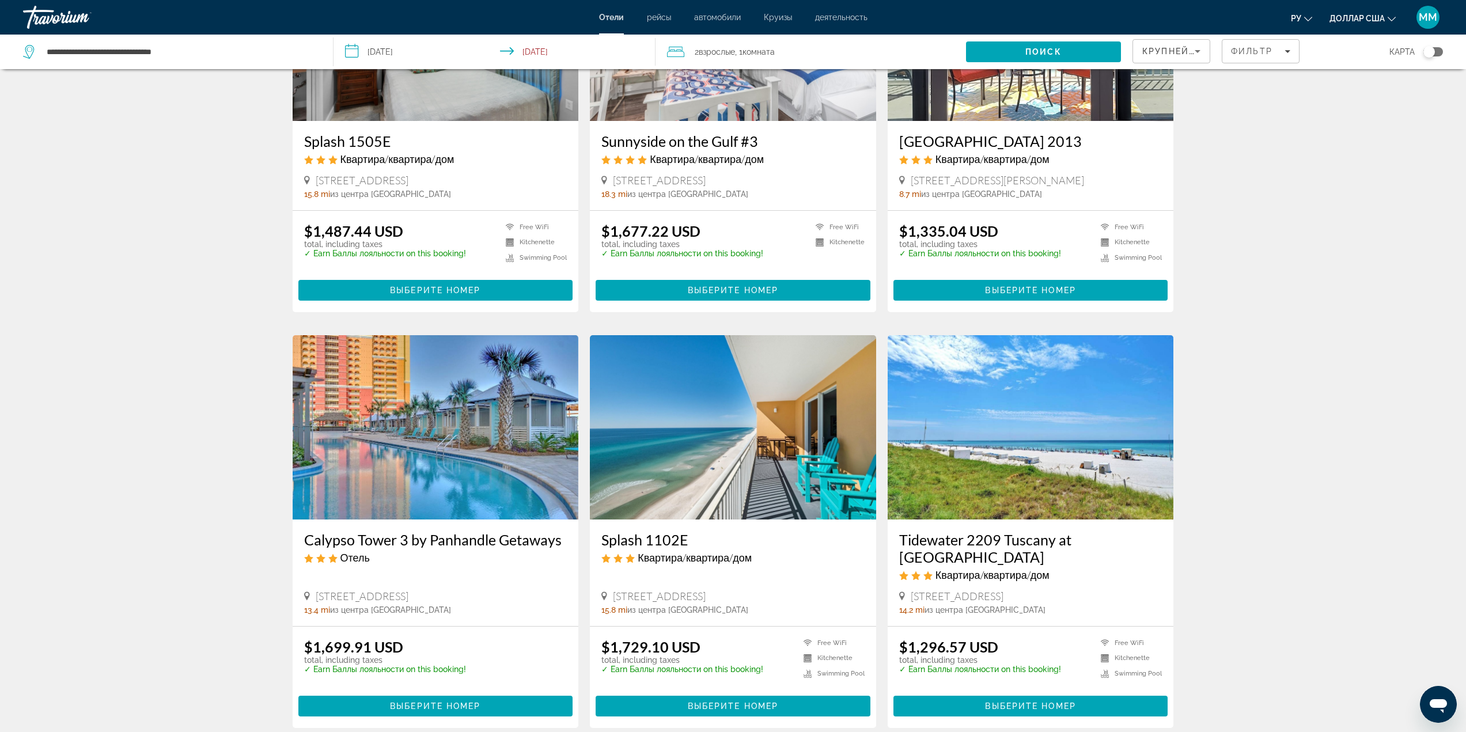
click at [778, 437] on img "Основное содержание" at bounding box center [733, 427] width 286 height 184
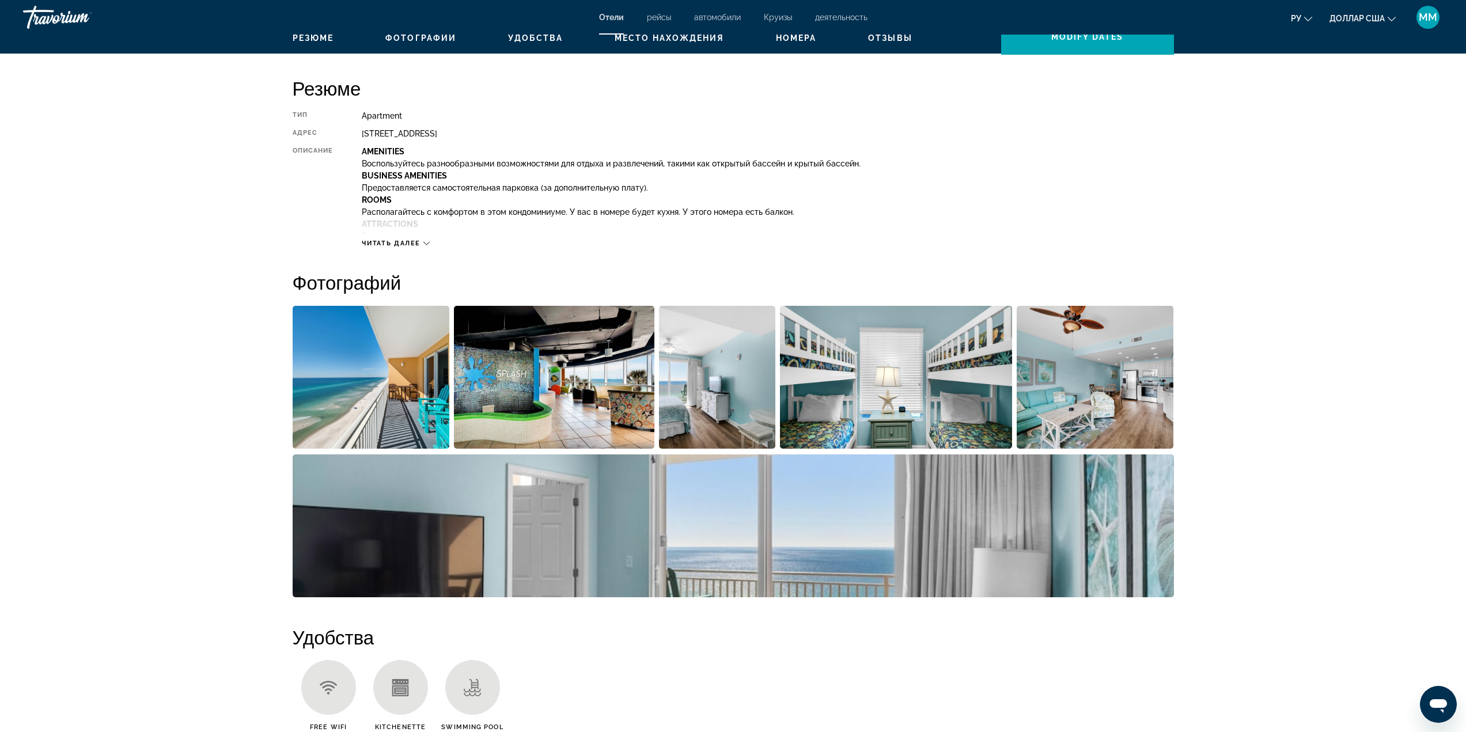
scroll to position [403, 0]
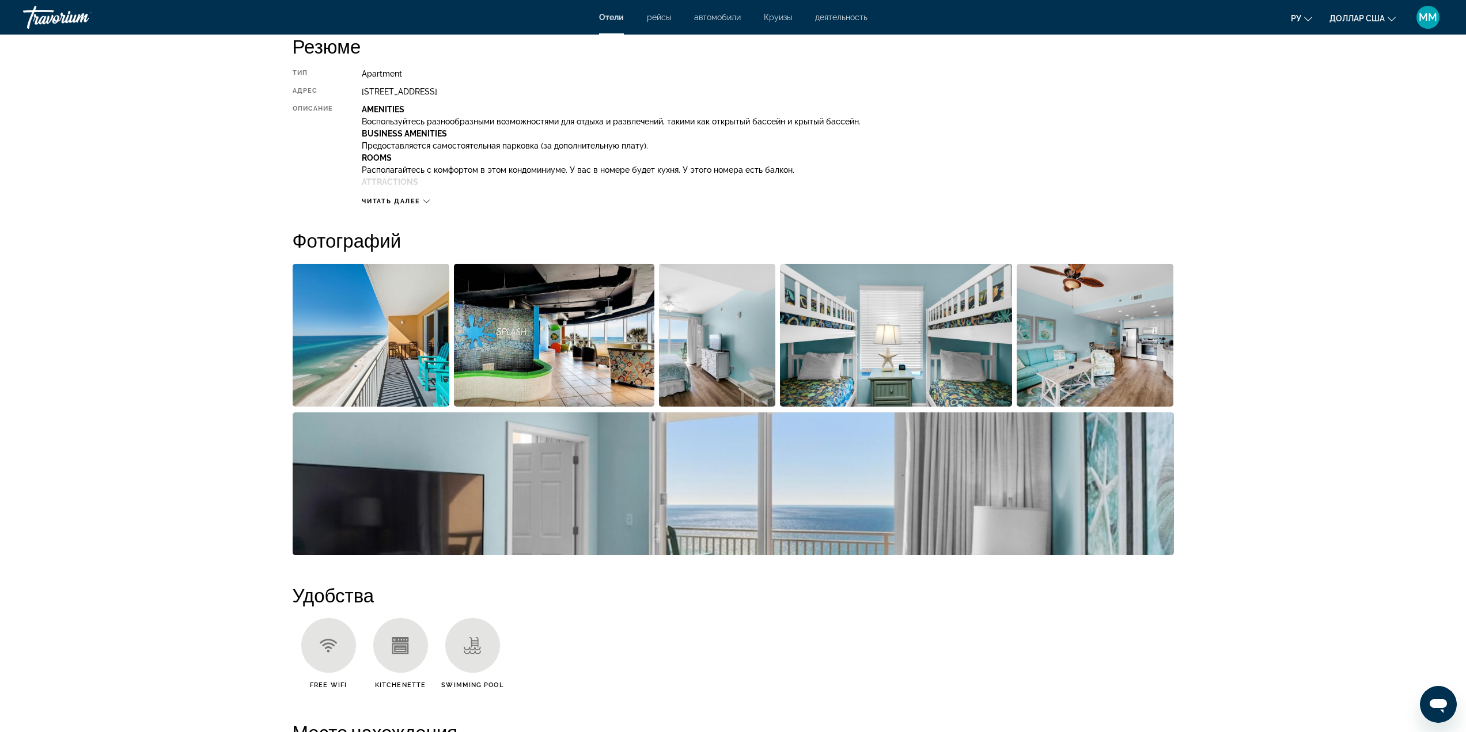
click at [506, 319] on img "Open full-screen image slider" at bounding box center [554, 335] width 201 height 143
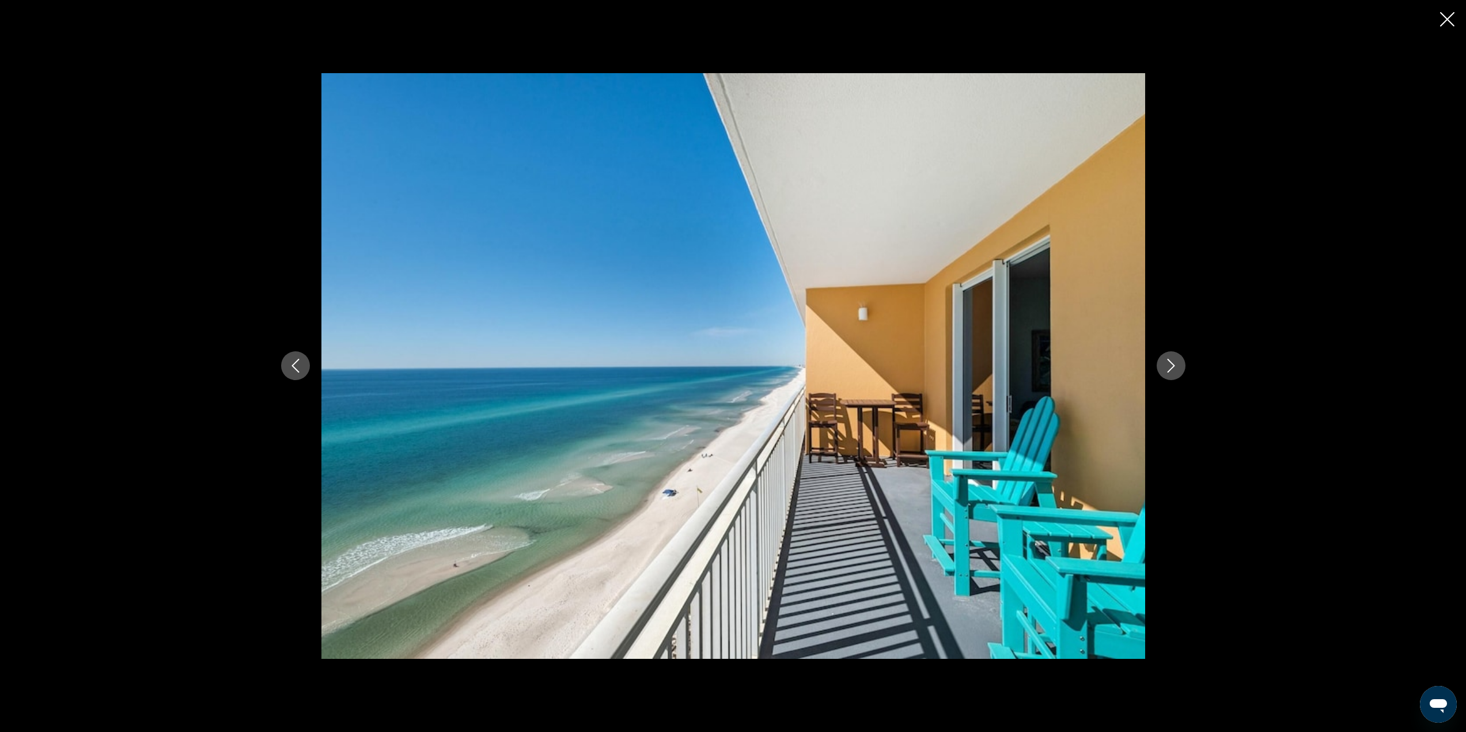
click at [1174, 361] on icon "Next image" at bounding box center [1171, 366] width 14 height 14
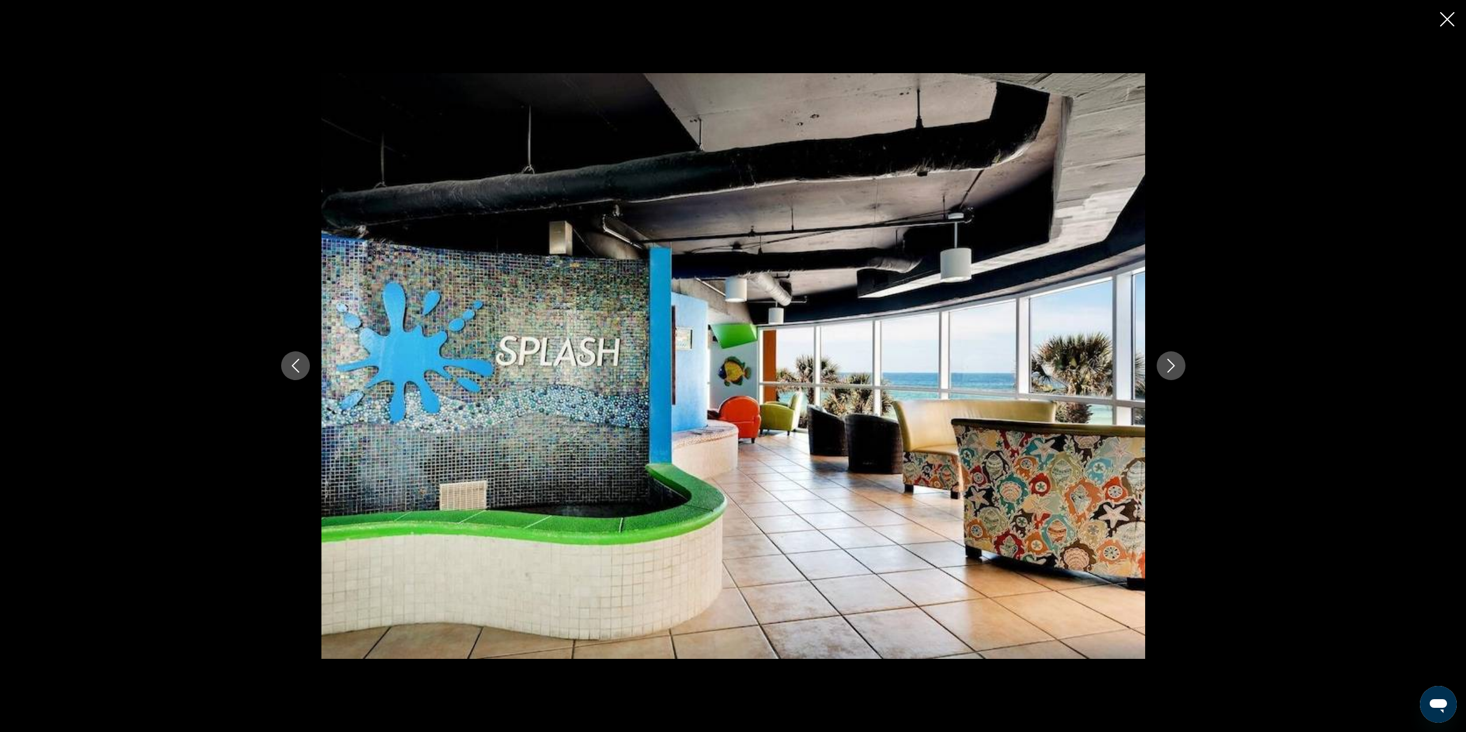
click at [1170, 362] on icon "Next image" at bounding box center [1170, 367] width 7 height 14
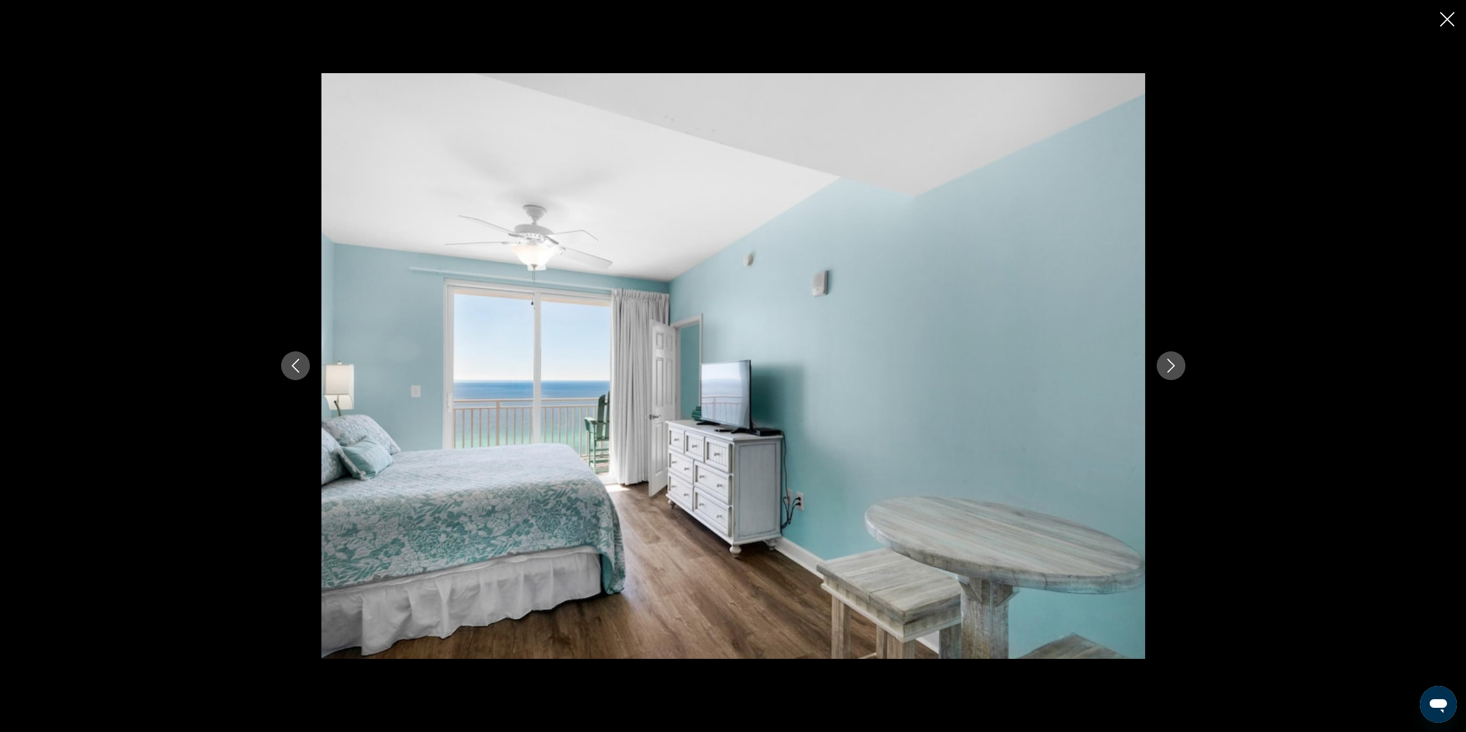
click at [1170, 362] on icon "Next image" at bounding box center [1170, 367] width 7 height 14
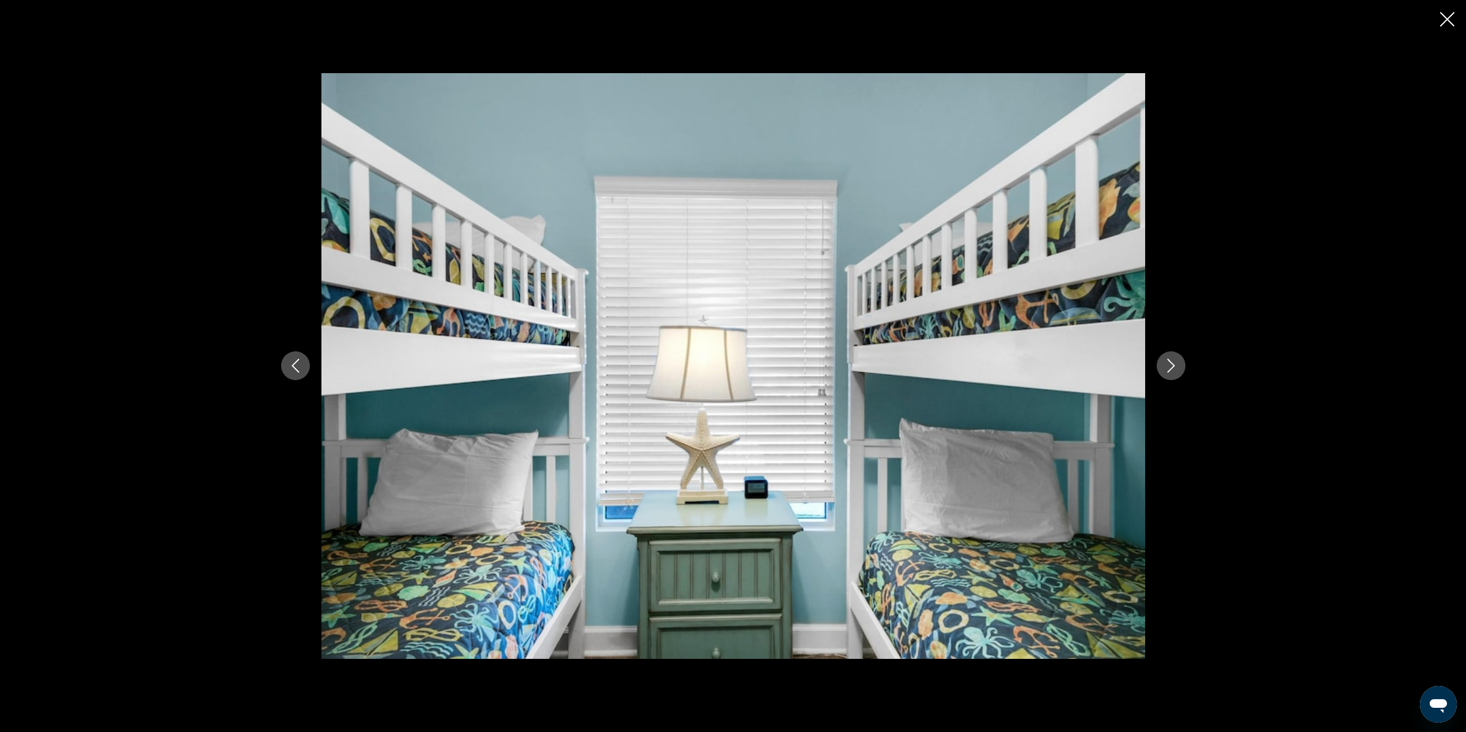
click at [1170, 362] on icon "Next image" at bounding box center [1170, 367] width 7 height 14
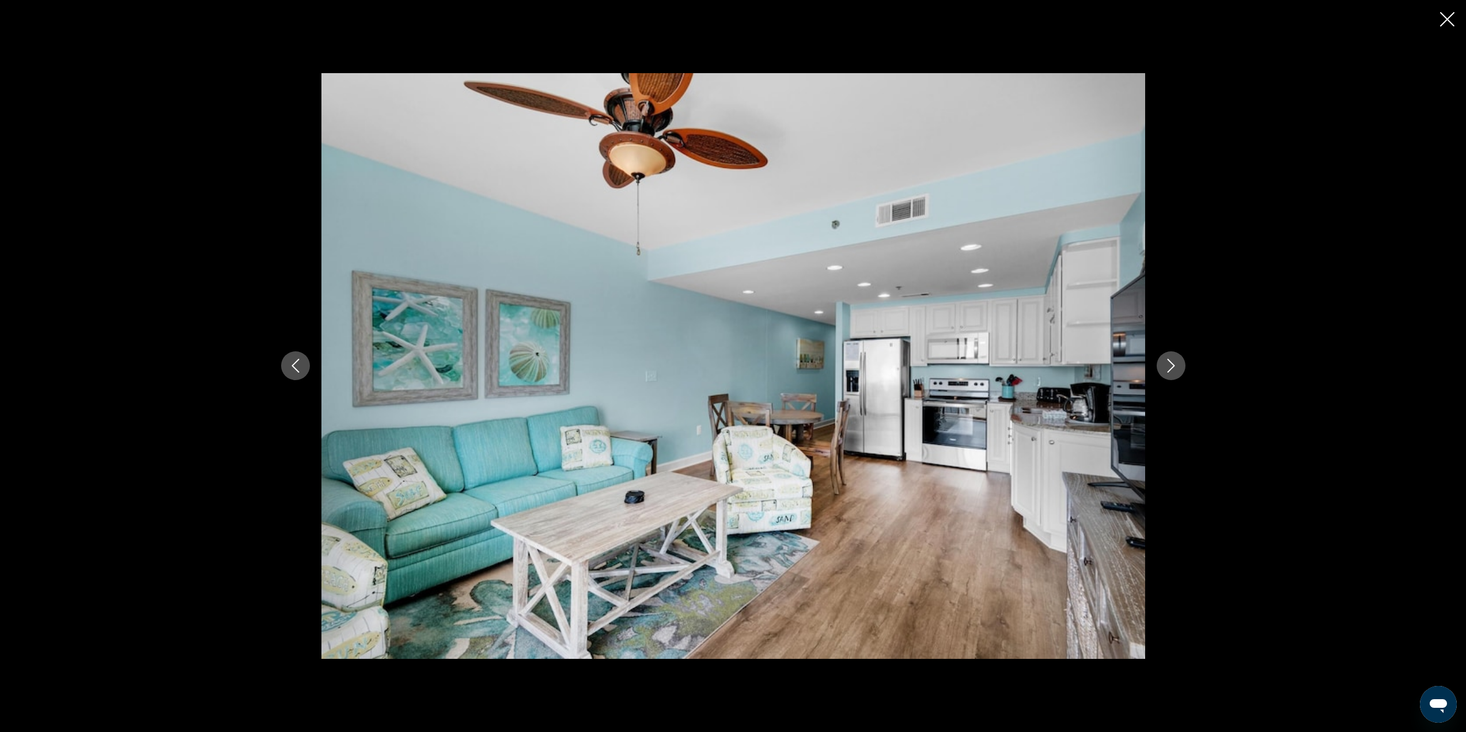
click at [1170, 362] on icon "Next image" at bounding box center [1170, 367] width 7 height 14
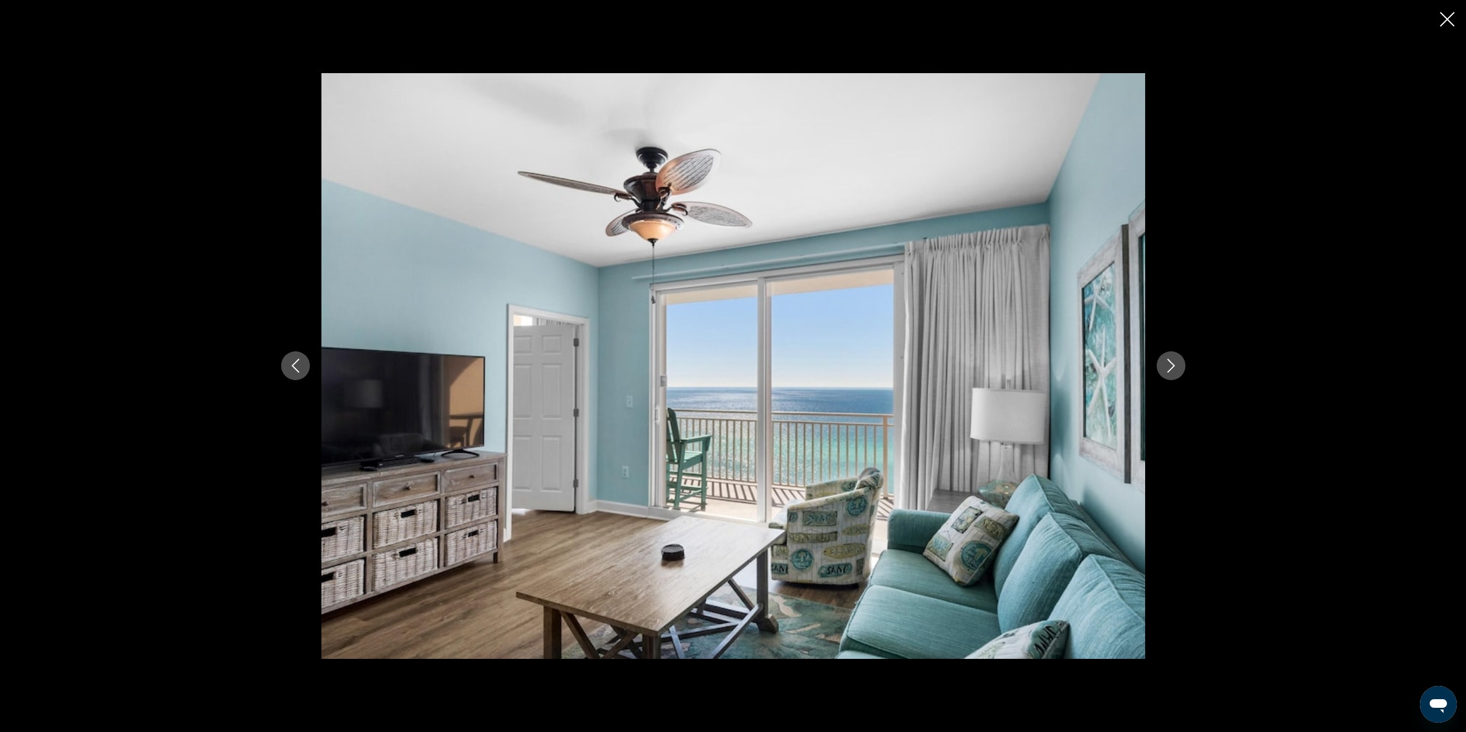
click at [1170, 362] on icon "Next image" at bounding box center [1170, 367] width 7 height 14
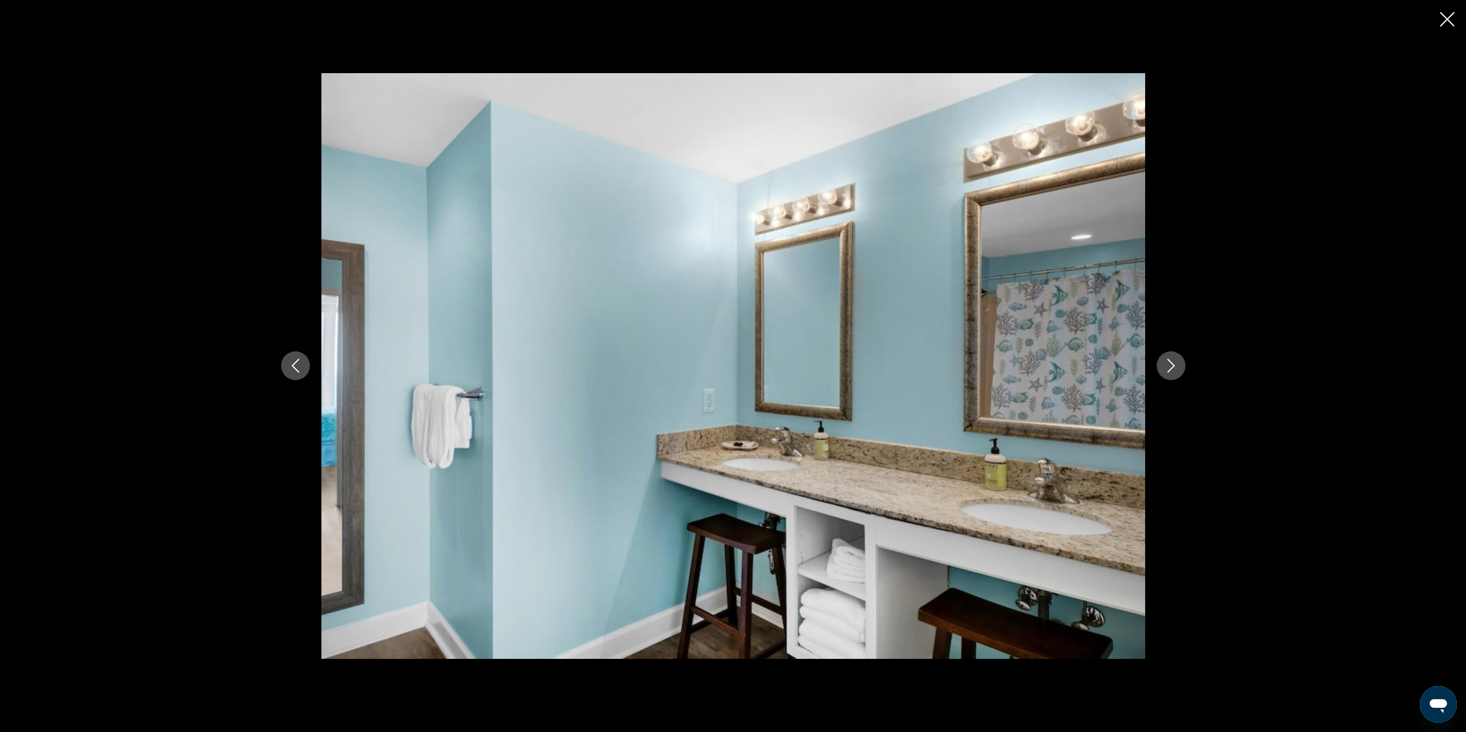
click at [1170, 362] on icon "Next image" at bounding box center [1170, 367] width 7 height 14
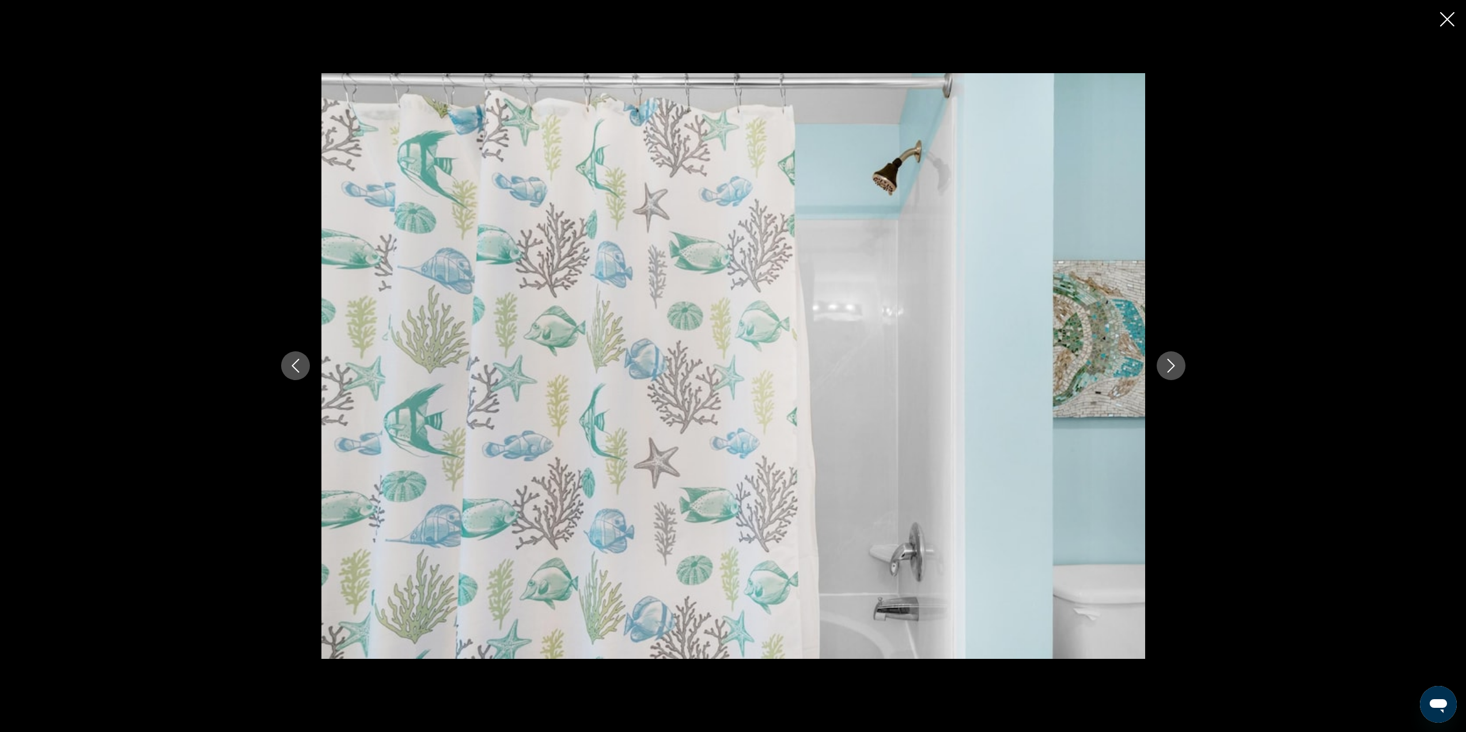
click at [1170, 362] on icon "Next image" at bounding box center [1170, 367] width 7 height 14
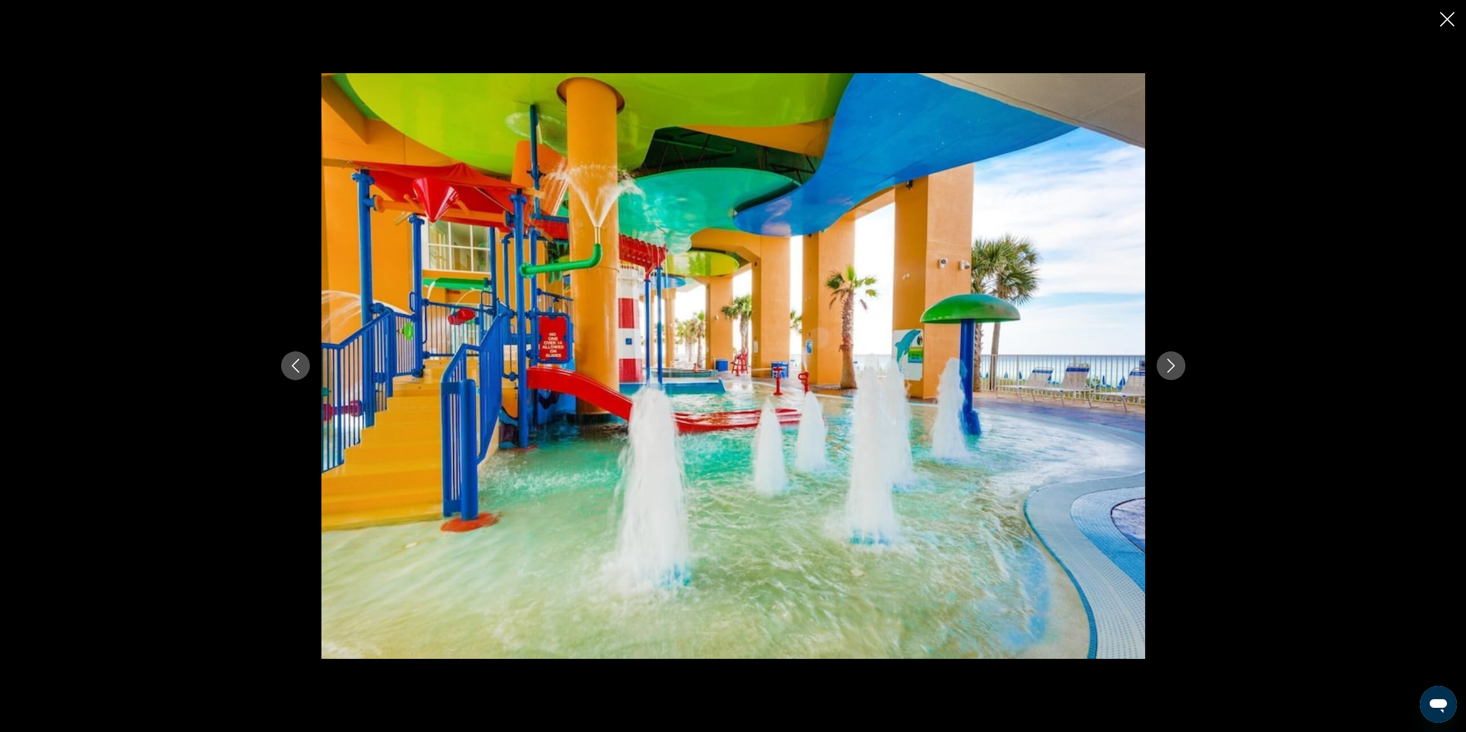
click at [1170, 362] on icon "Next image" at bounding box center [1170, 367] width 7 height 14
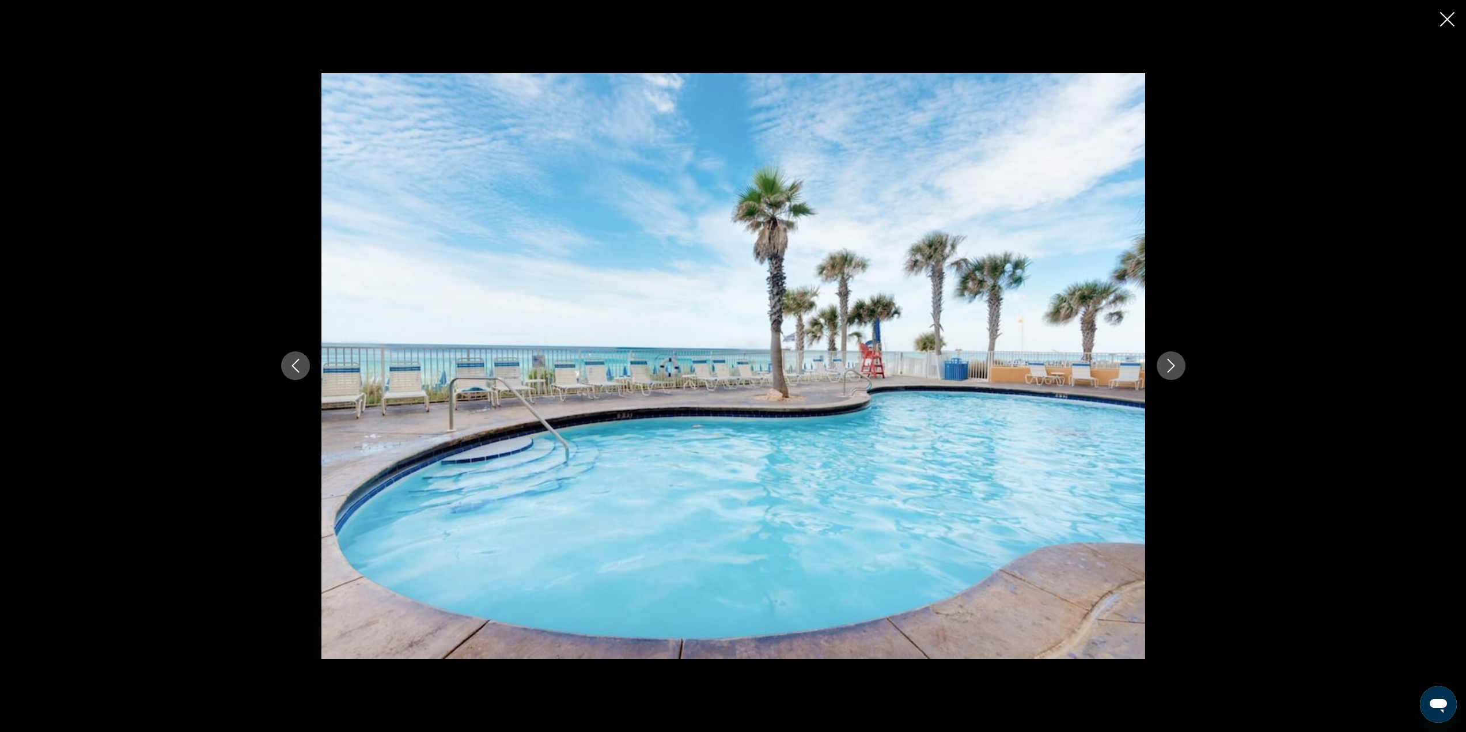
click at [1170, 362] on icon "Next image" at bounding box center [1170, 367] width 7 height 14
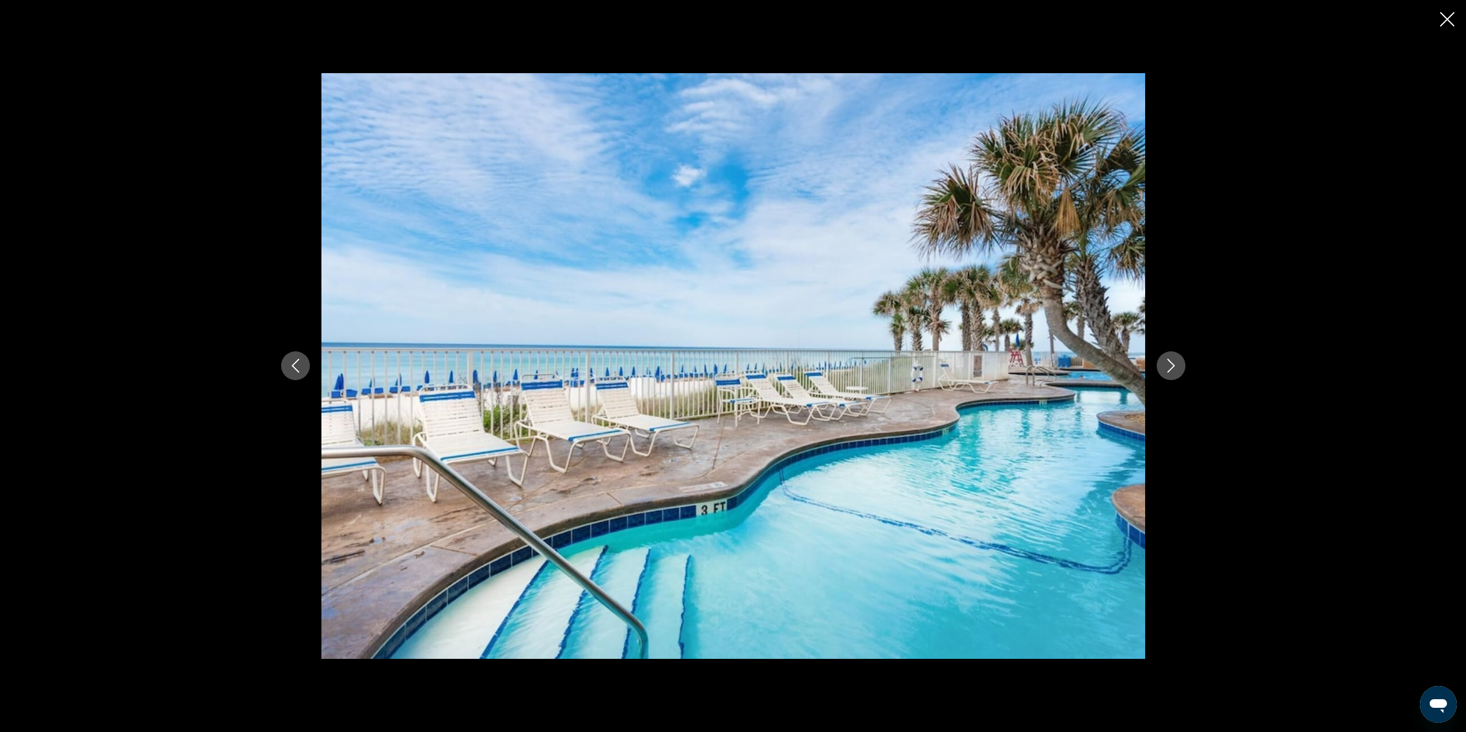
click at [1170, 362] on icon "Next image" at bounding box center [1170, 367] width 7 height 14
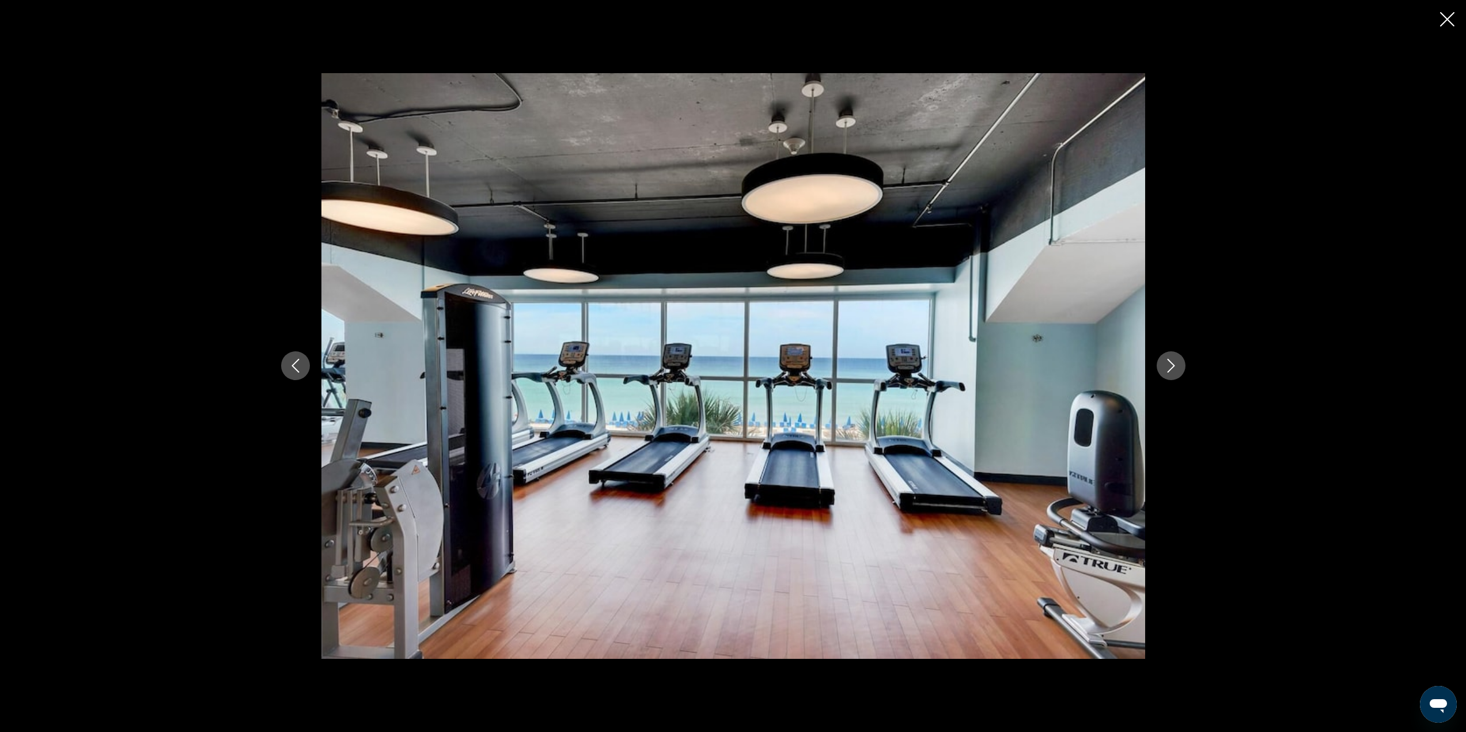
click at [1170, 362] on icon "Next image" at bounding box center [1170, 367] width 7 height 14
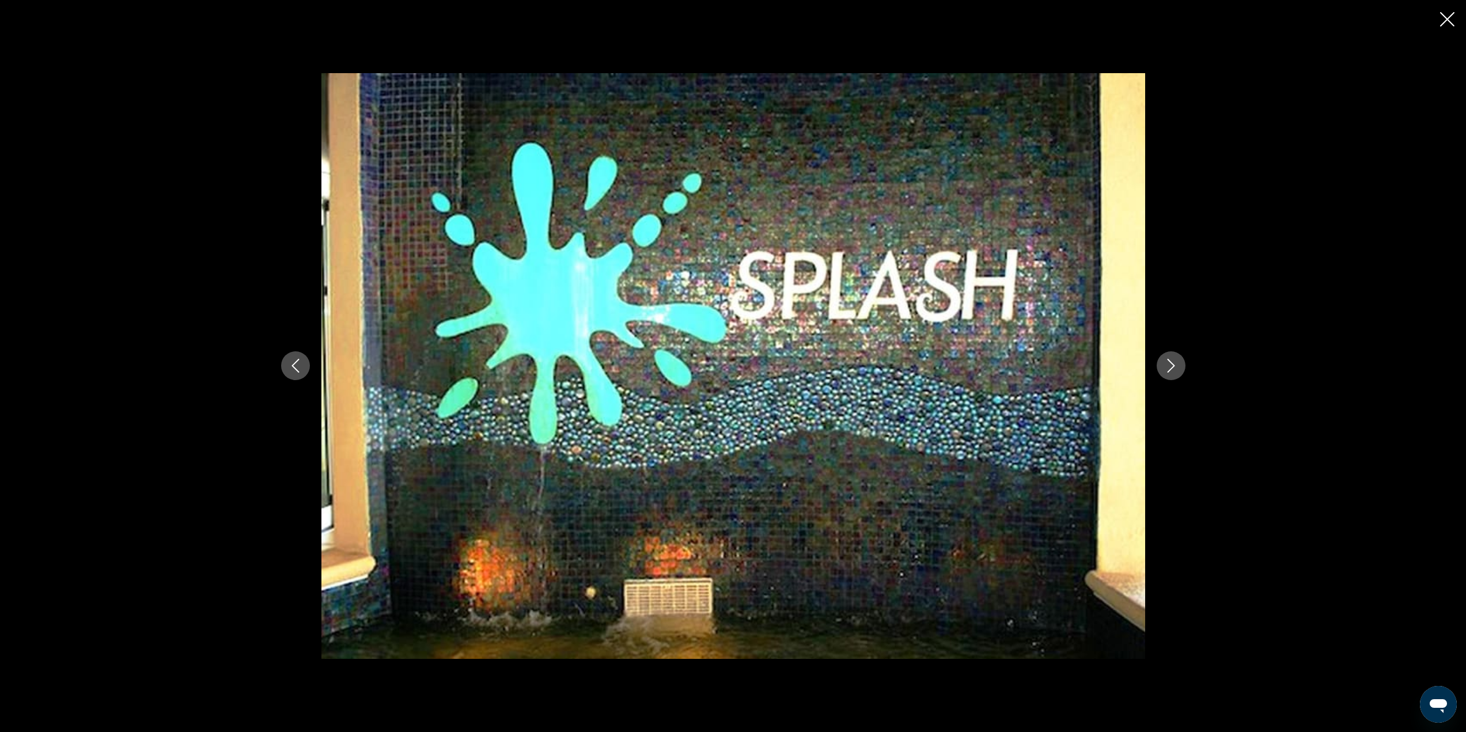
click at [1170, 362] on icon "Next image" at bounding box center [1170, 367] width 7 height 14
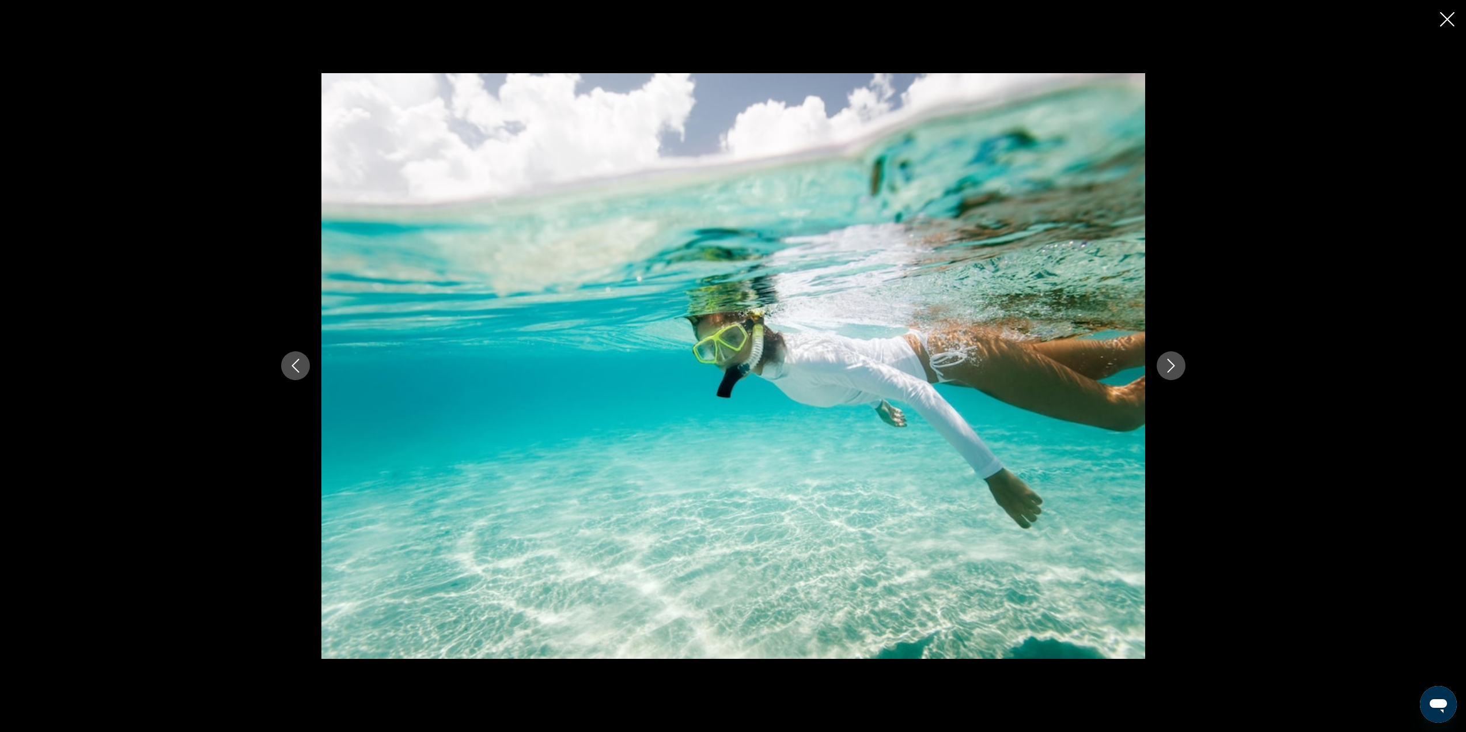
click at [1170, 362] on icon "Next image" at bounding box center [1170, 367] width 7 height 14
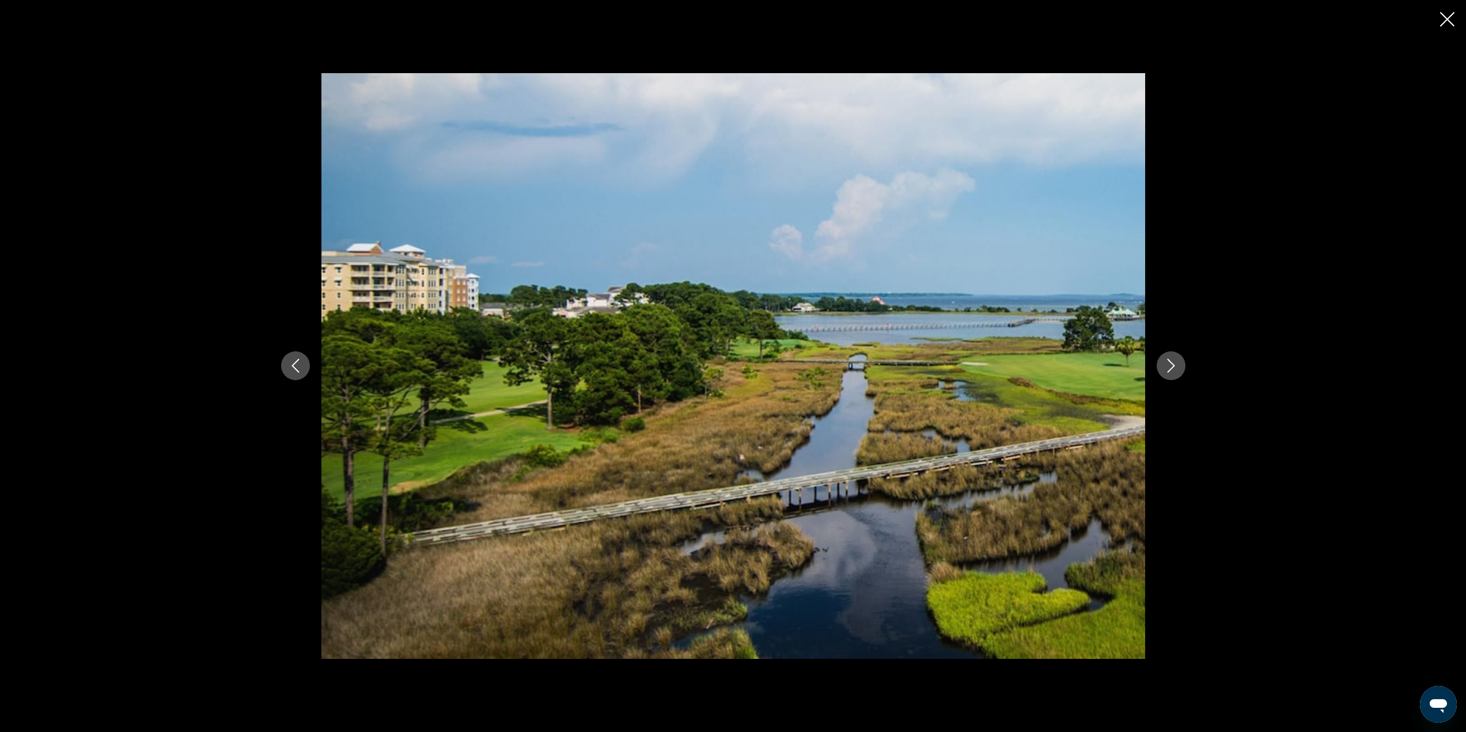
click at [1170, 362] on icon "Next image" at bounding box center [1170, 367] width 7 height 14
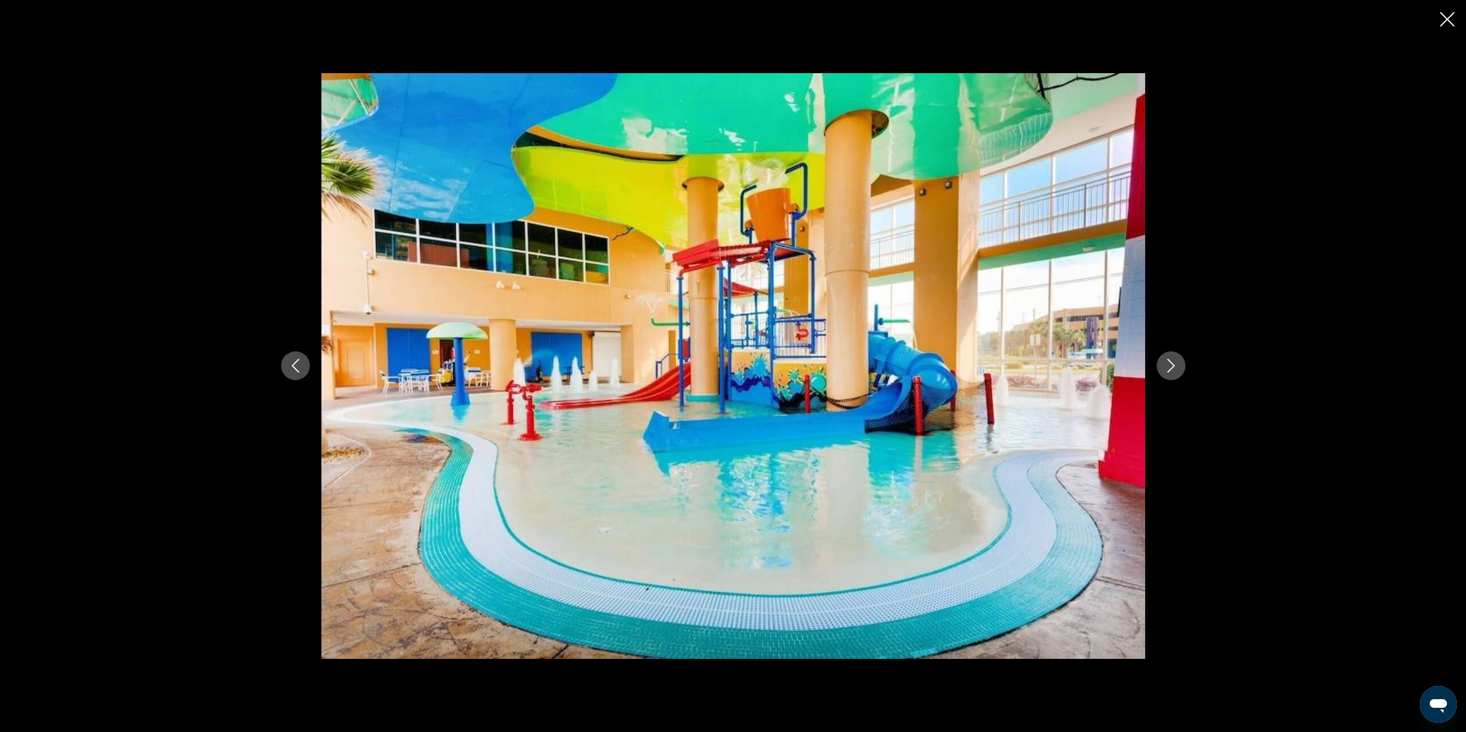
click at [1170, 362] on icon "Next image" at bounding box center [1170, 367] width 7 height 14
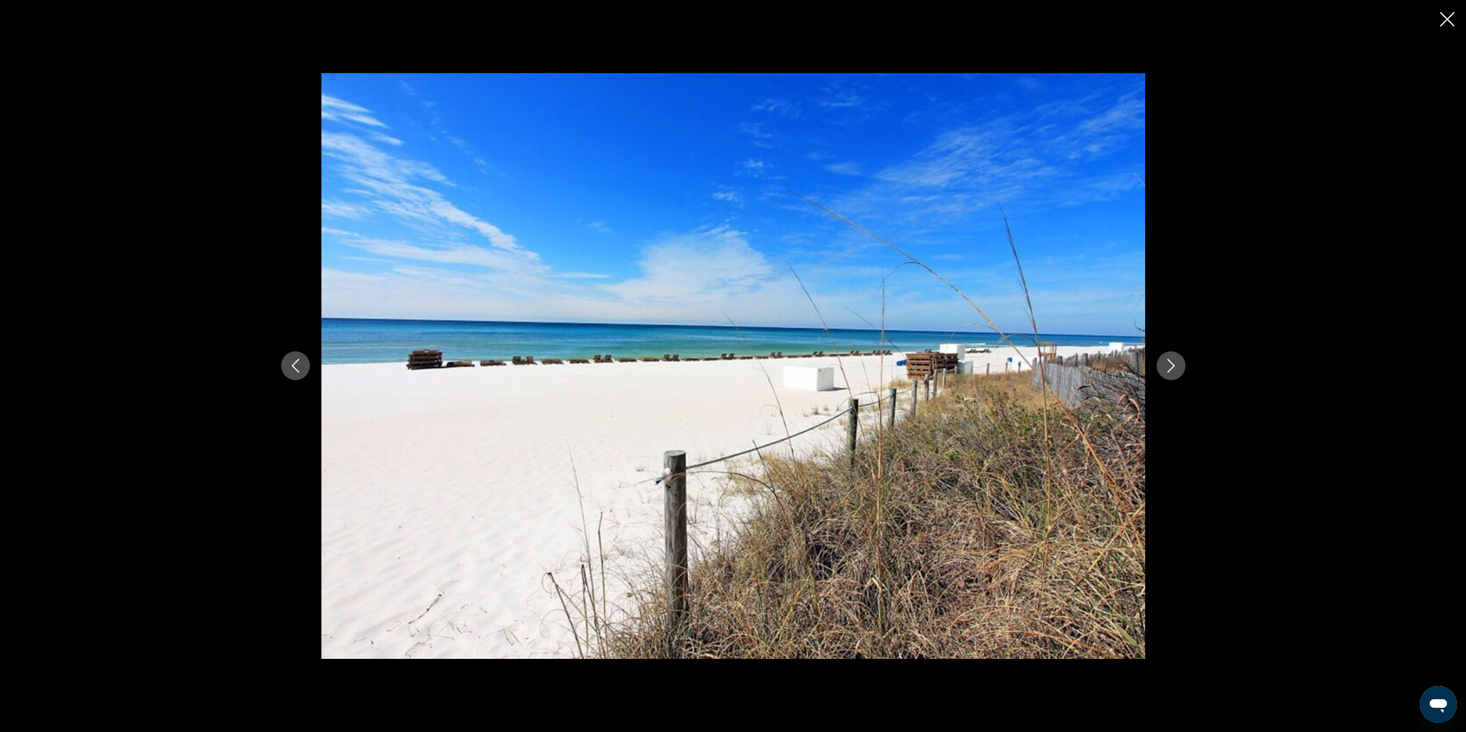
click at [1170, 362] on icon "Next image" at bounding box center [1170, 367] width 7 height 14
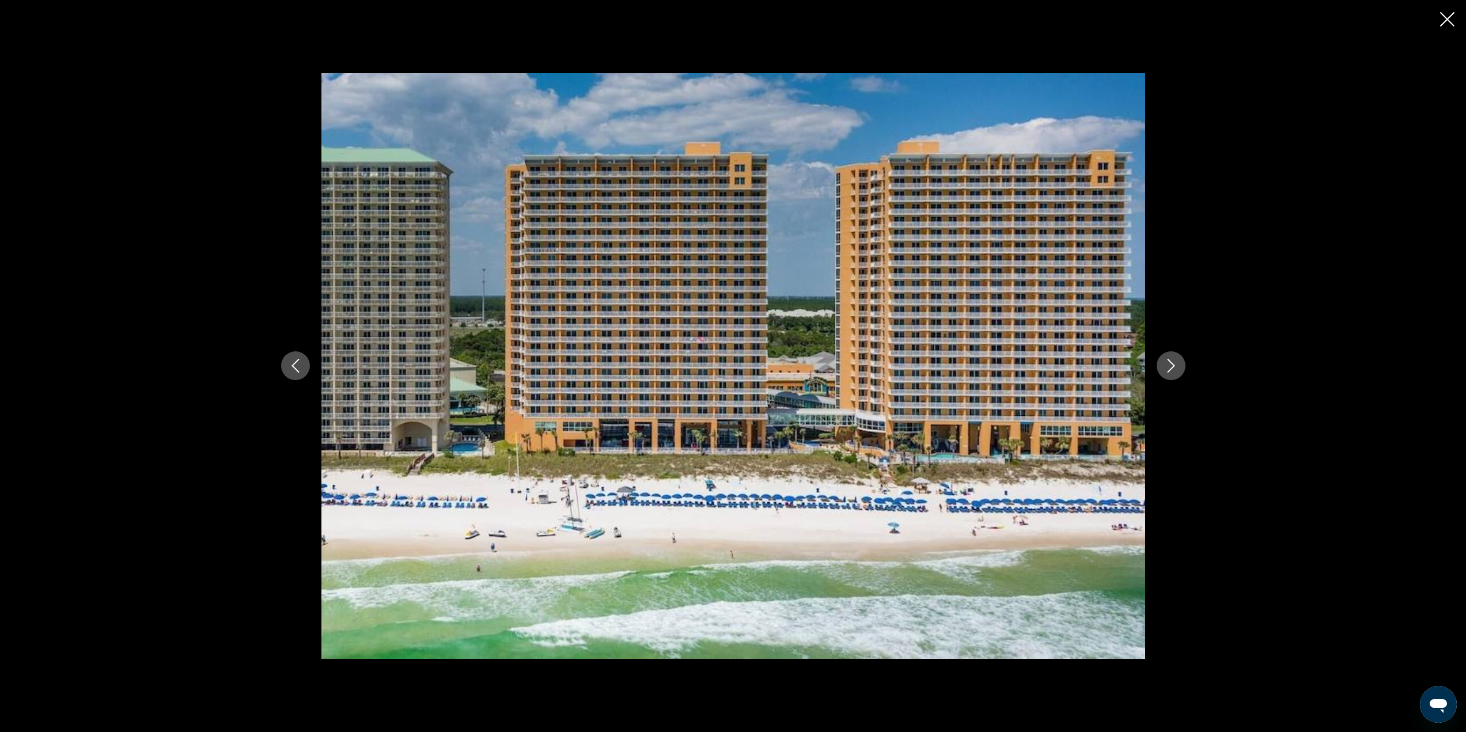
click at [1170, 362] on icon "Next image" at bounding box center [1170, 367] width 7 height 14
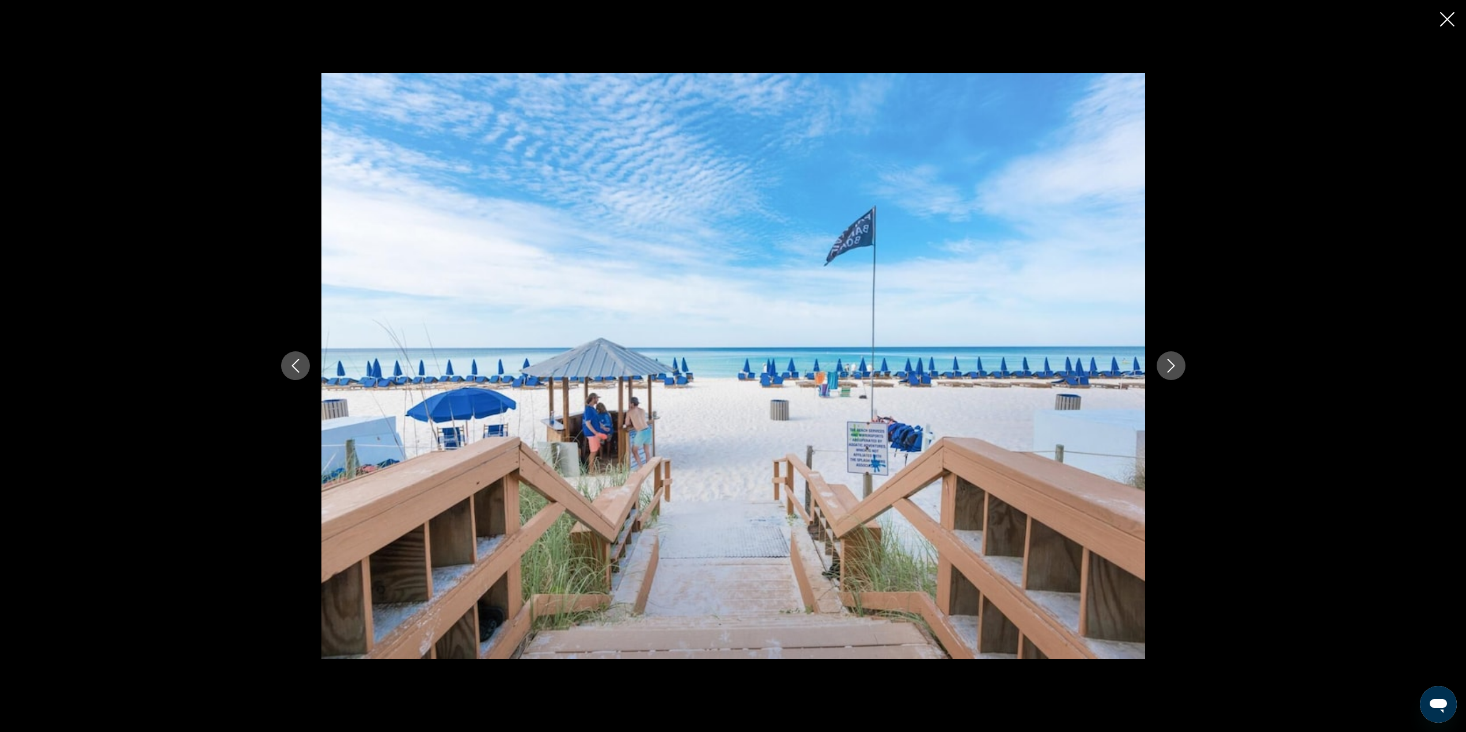
click at [1170, 362] on icon "Next image" at bounding box center [1170, 367] width 7 height 14
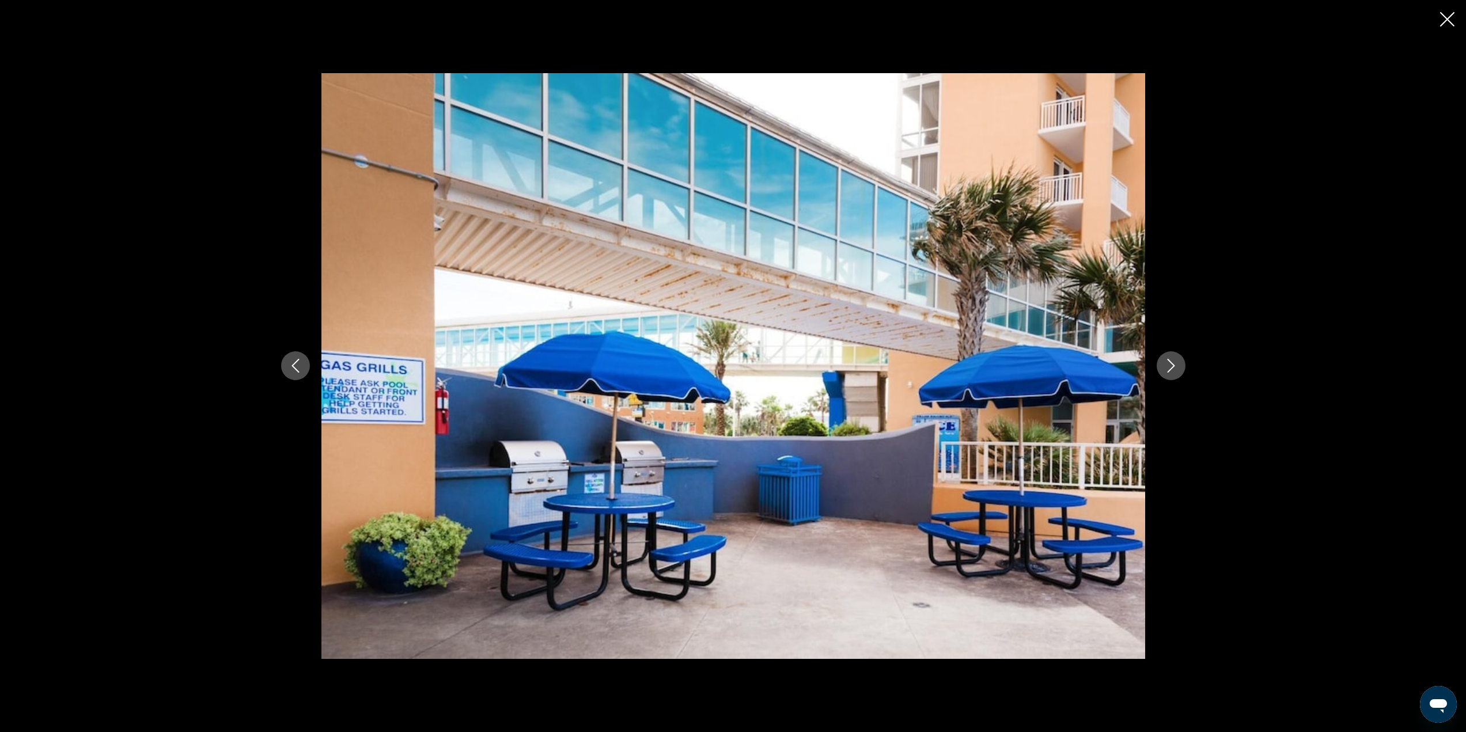
click at [1170, 362] on icon "Next image" at bounding box center [1170, 367] width 7 height 14
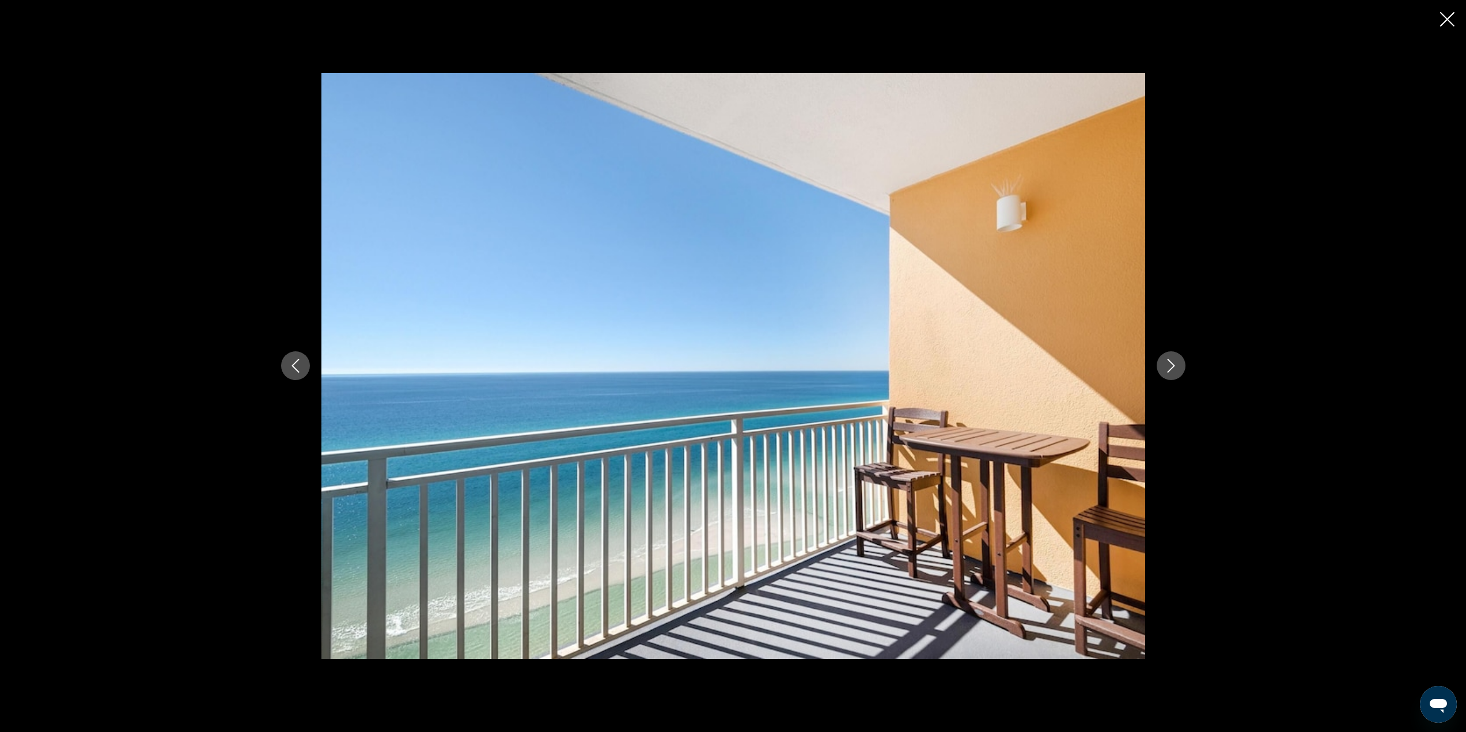
click at [1170, 362] on icon "Next image" at bounding box center [1170, 367] width 7 height 14
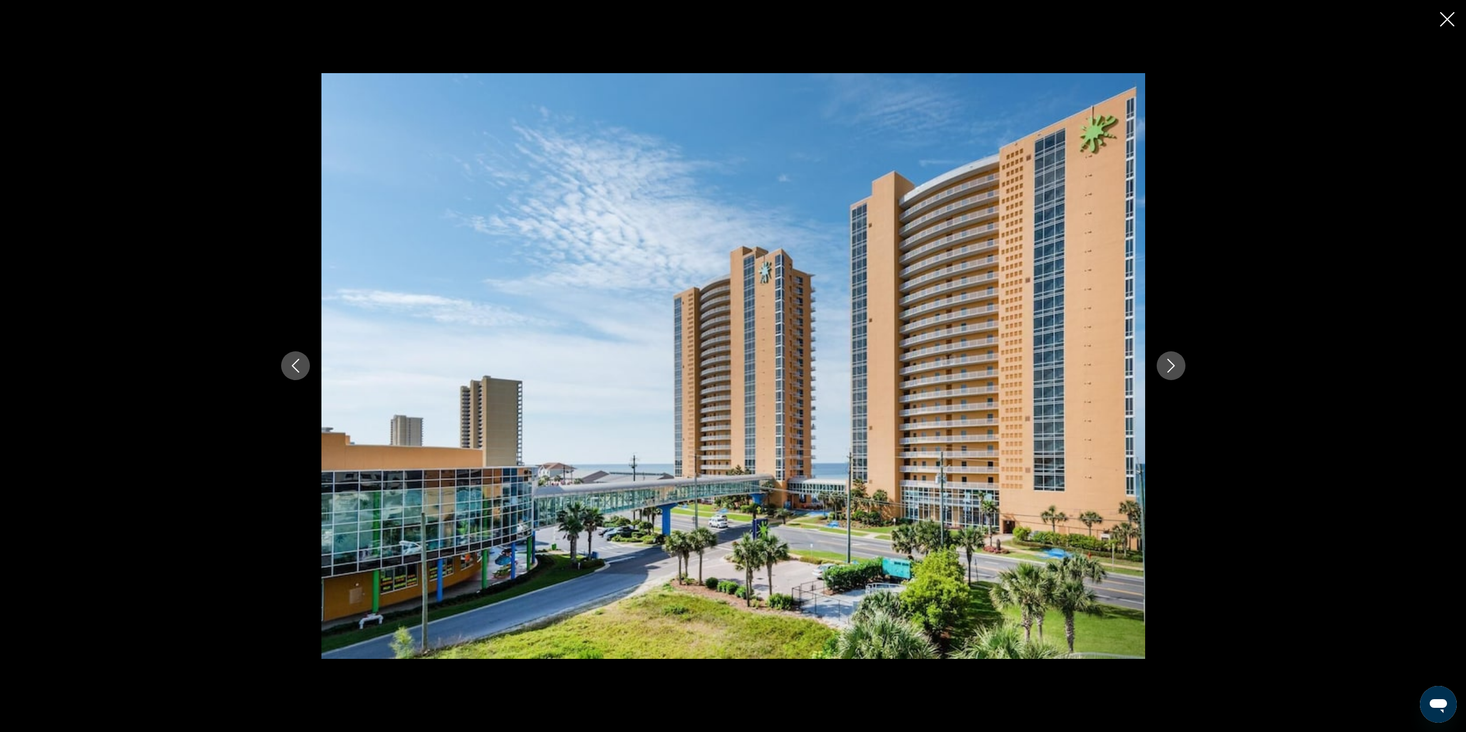
click at [1170, 362] on icon "Next image" at bounding box center [1170, 367] width 7 height 14
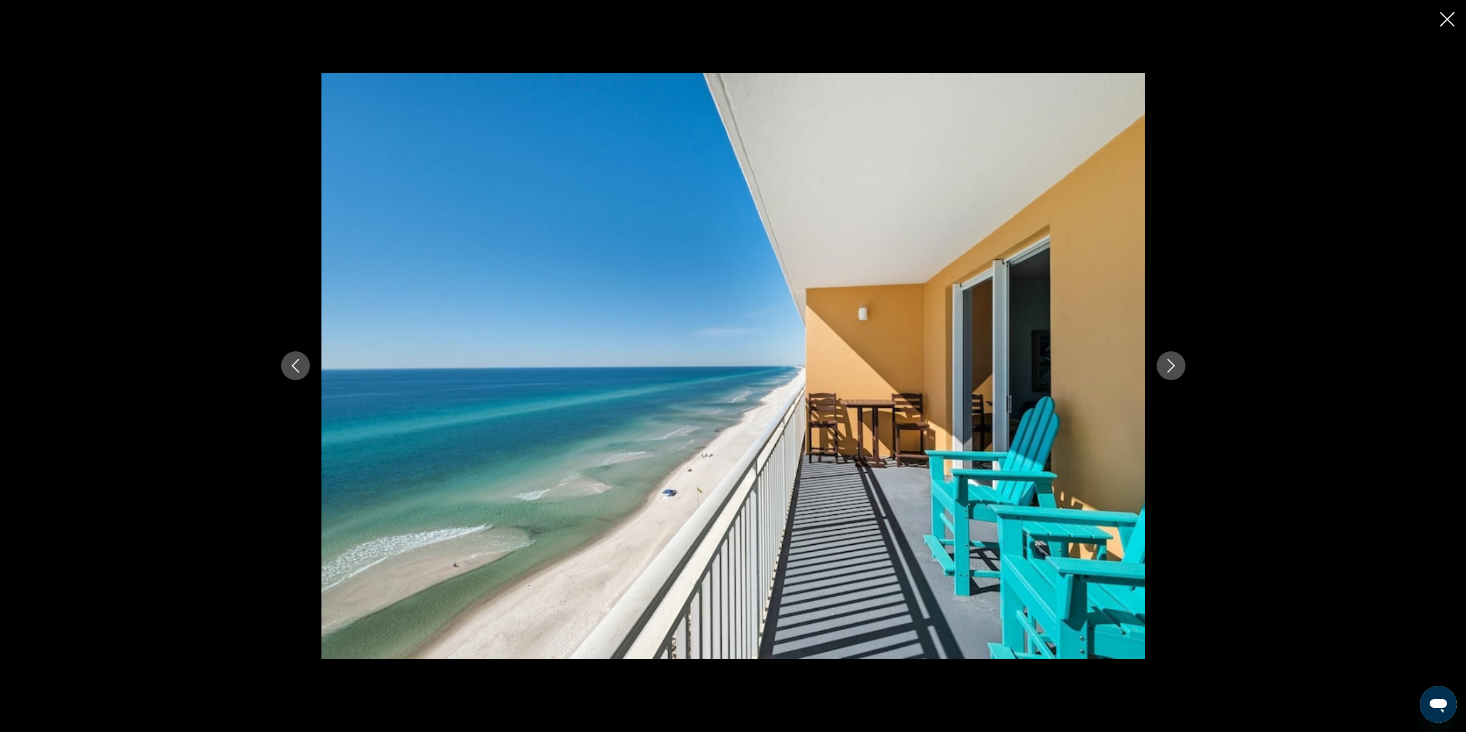
click at [1170, 362] on icon "Next image" at bounding box center [1170, 367] width 7 height 14
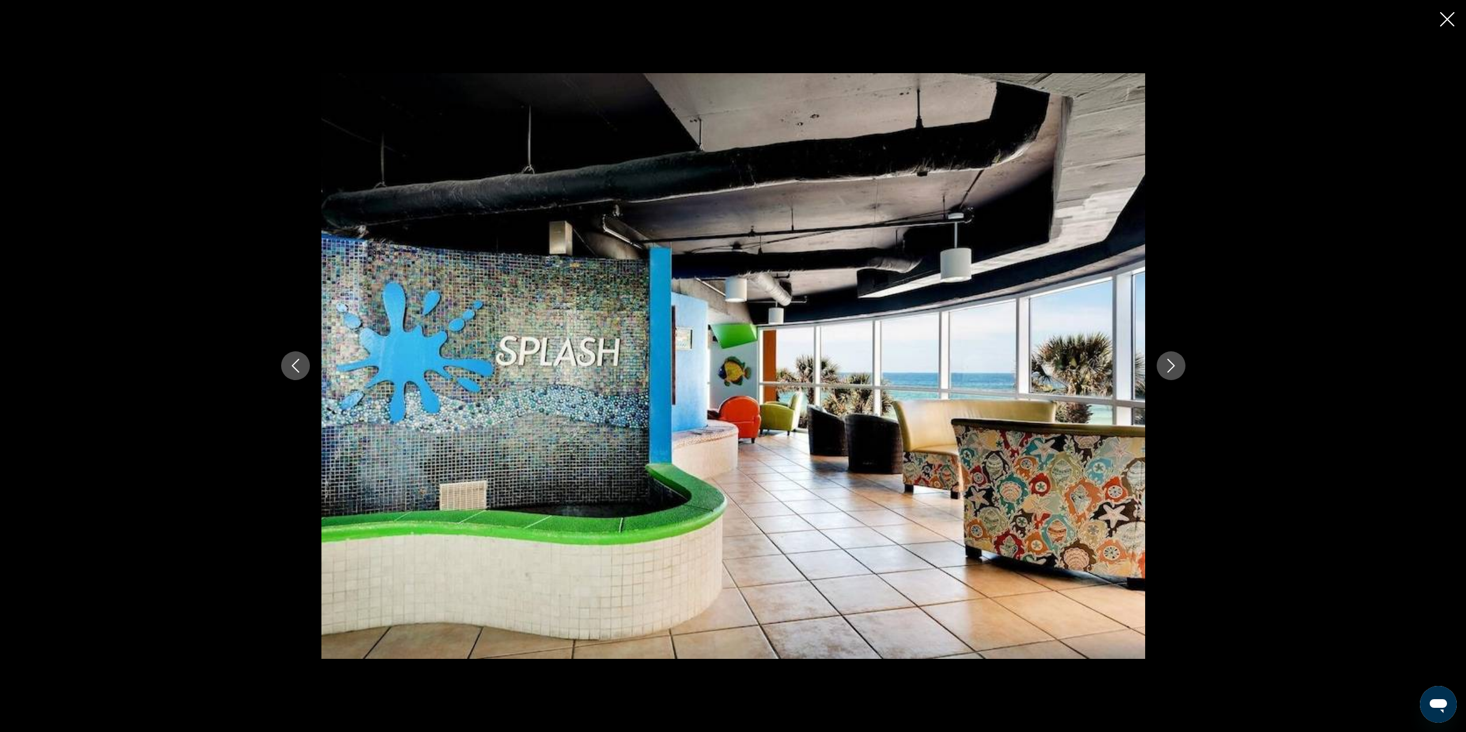
click at [1170, 362] on icon "Next image" at bounding box center [1170, 367] width 7 height 14
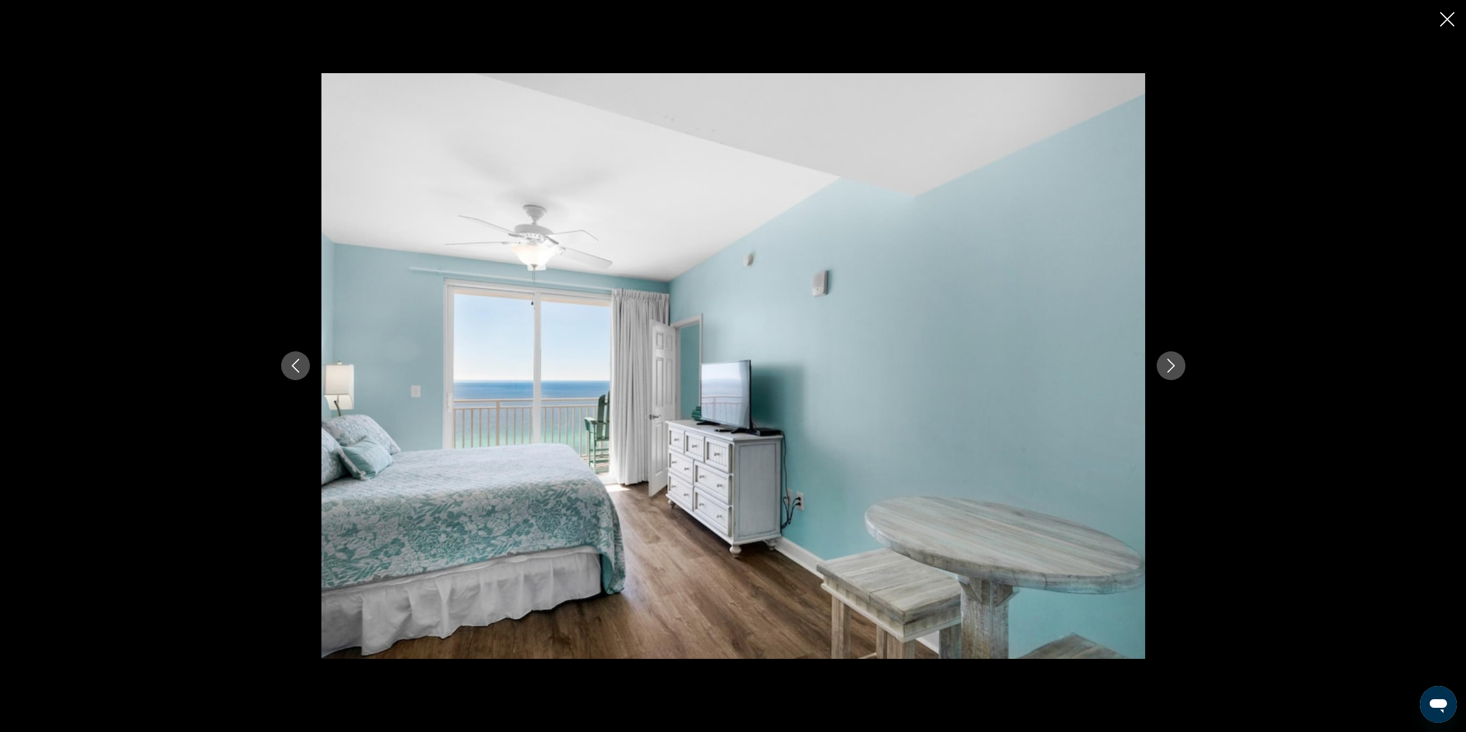
click at [1170, 362] on icon "Next image" at bounding box center [1170, 367] width 7 height 14
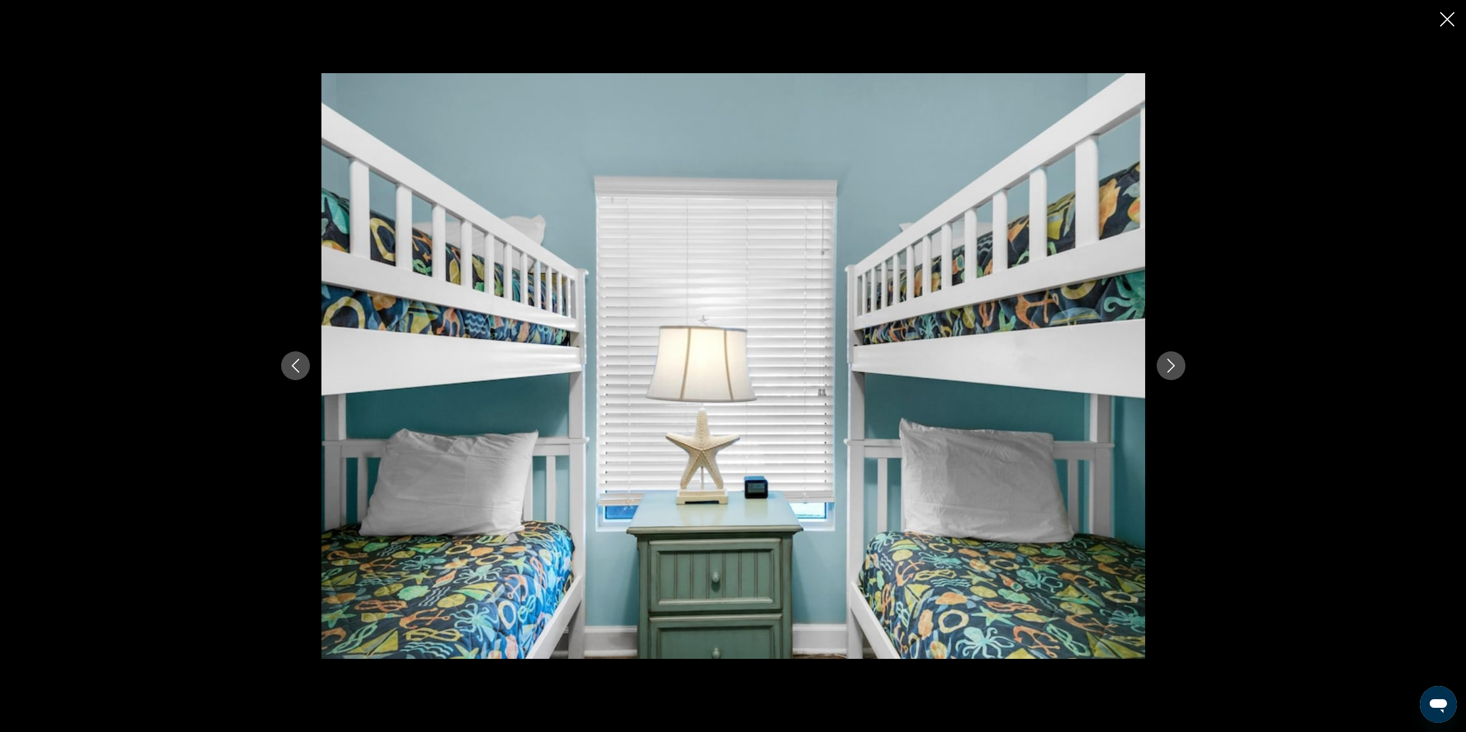
click at [1167, 362] on icon "Next image" at bounding box center [1171, 366] width 14 height 14
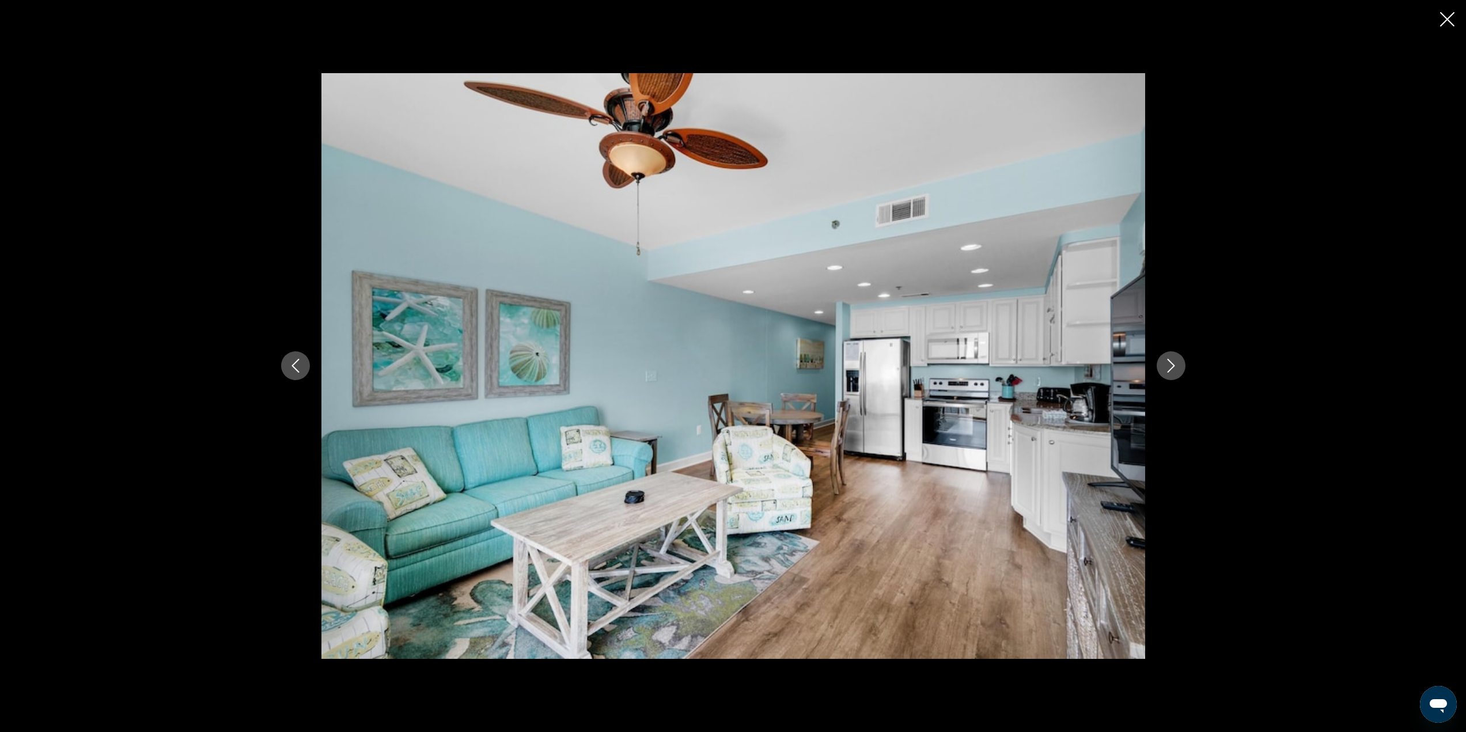
click at [1167, 362] on icon "Next image" at bounding box center [1171, 366] width 14 height 14
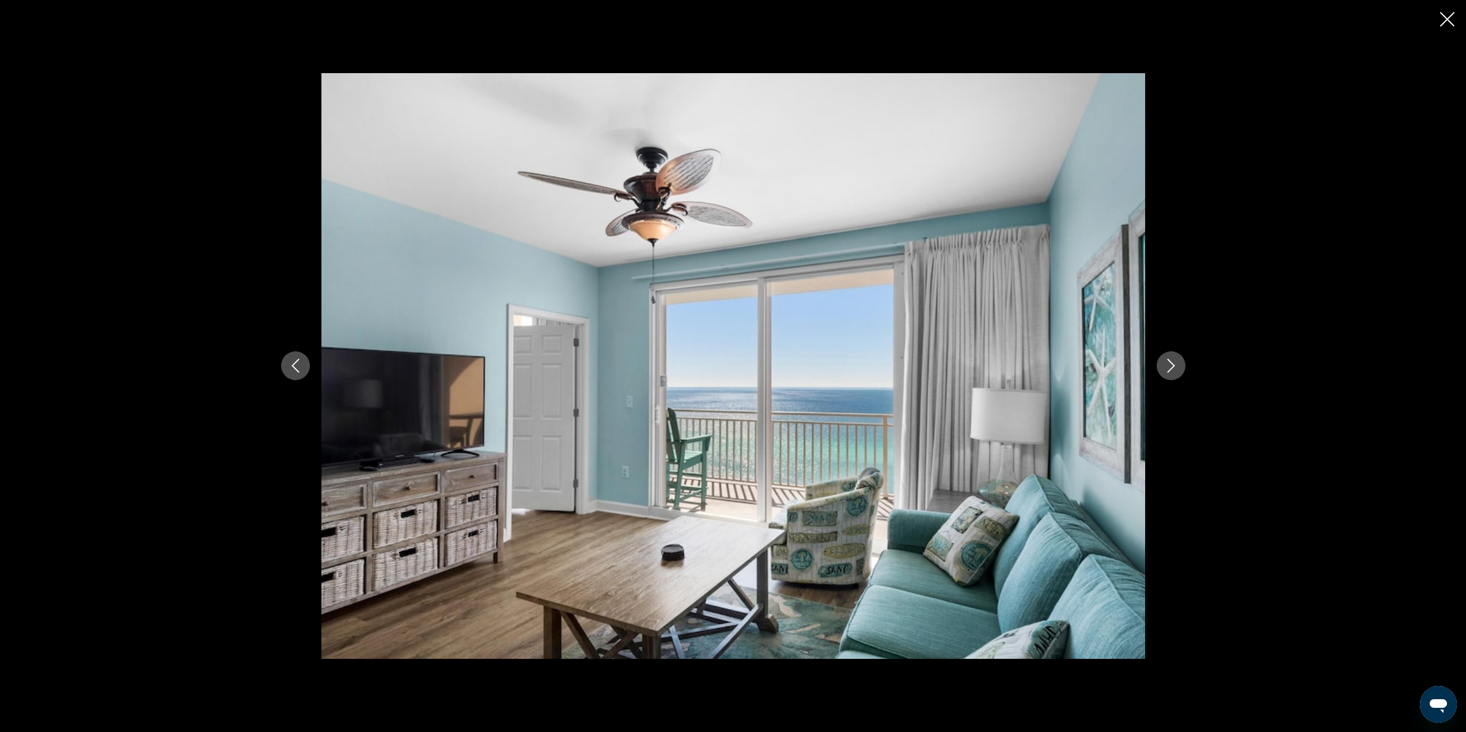
click at [1450, 17] on icon "Close slideshow" at bounding box center [1447, 19] width 14 height 14
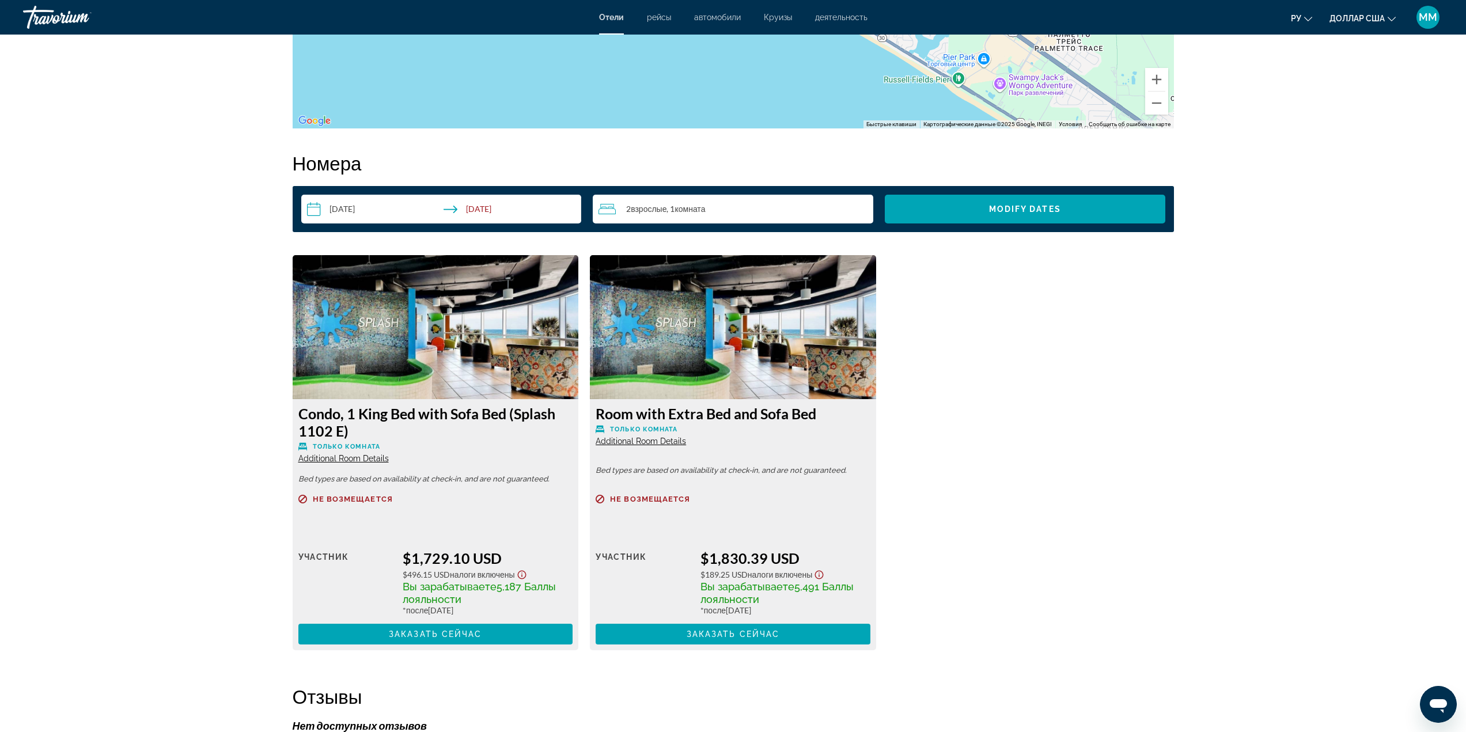
scroll to position [1434, 0]
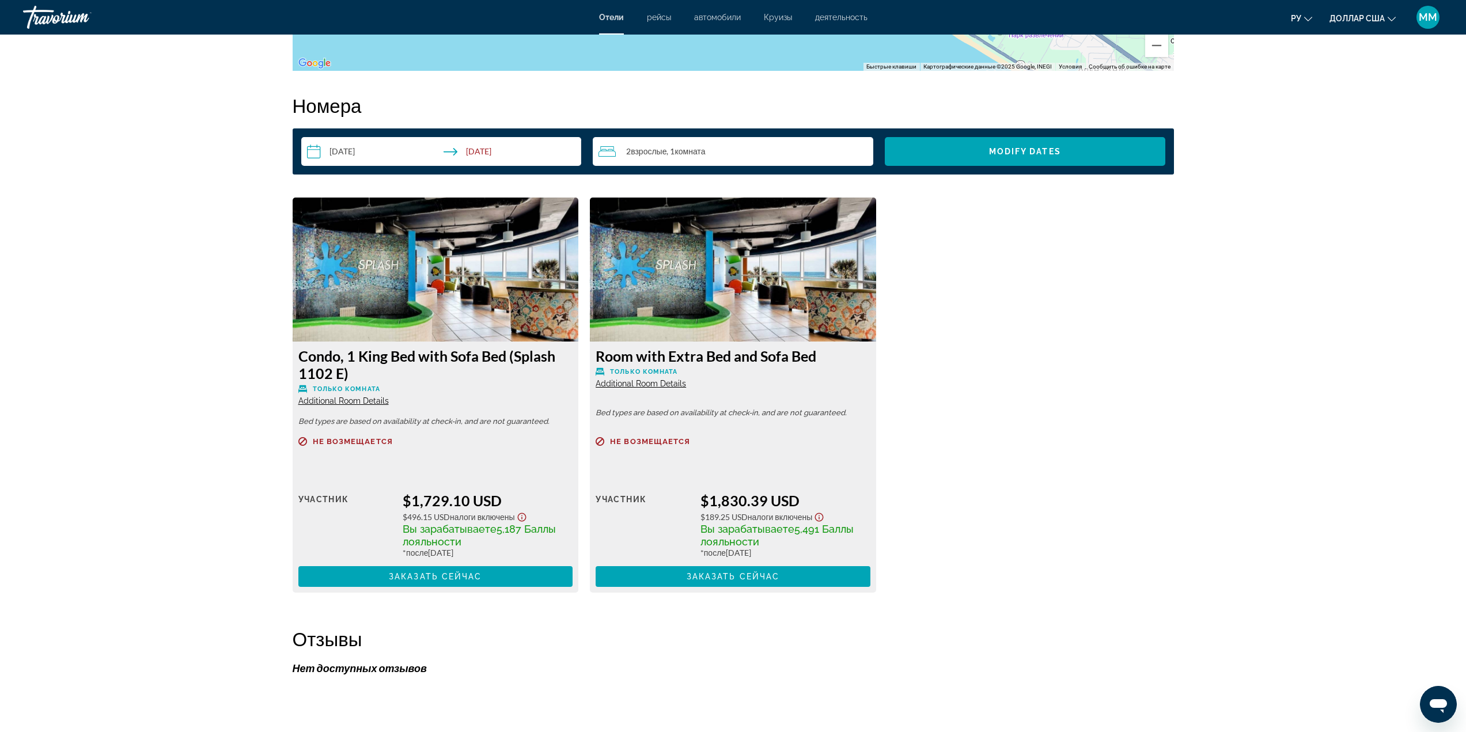
drag, startPoint x: 426, startPoint y: 355, endPoint x: 531, endPoint y: 375, distance: 106.7
click at [531, 375] on h3 "Condo, 1 King Bed with Sofa Bed (Splash 1102 E)" at bounding box center [435, 364] width 275 height 35
click at [480, 384] on div "Condo, 1 King Bed with Sofa Bed (Splash 1102 E) Только комната Additional Room …" at bounding box center [435, 376] width 275 height 59
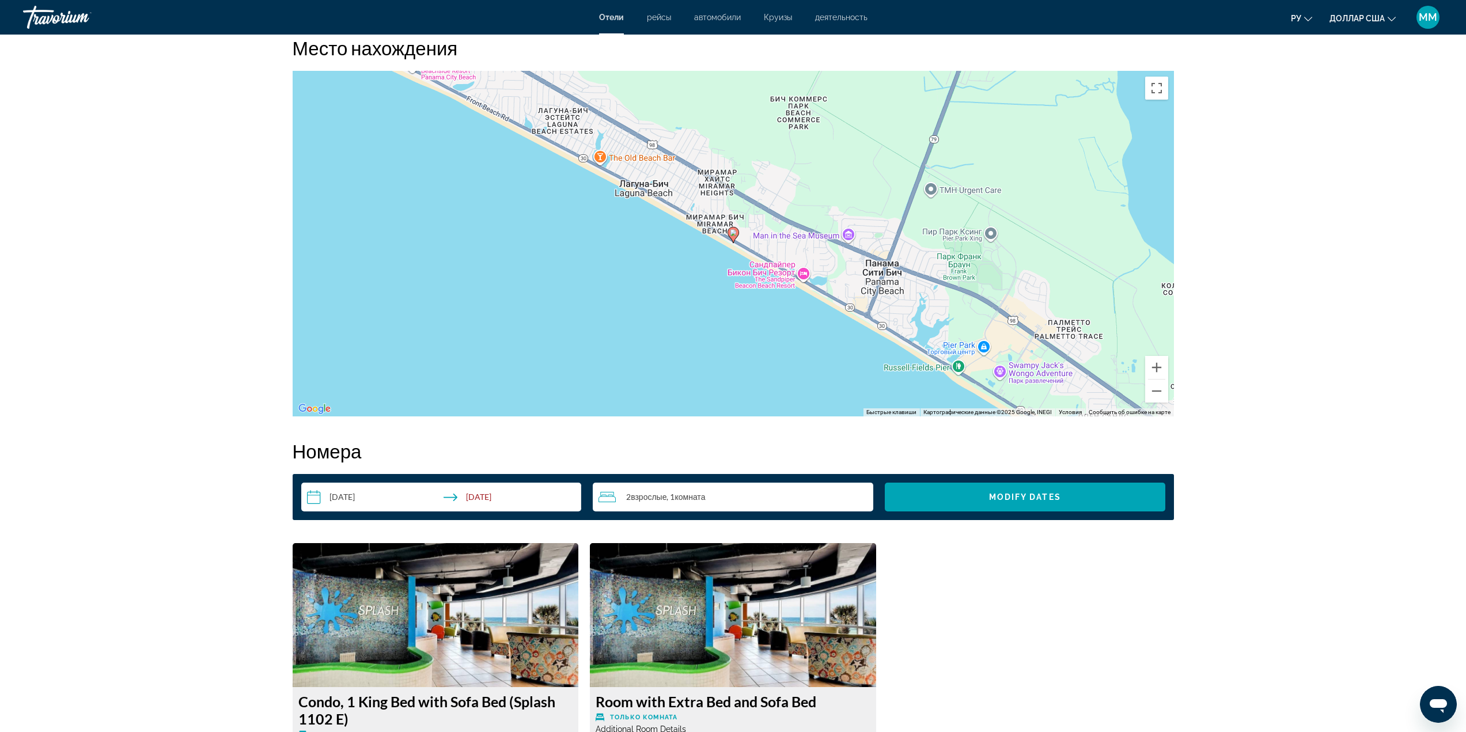
scroll to position [1318, 0]
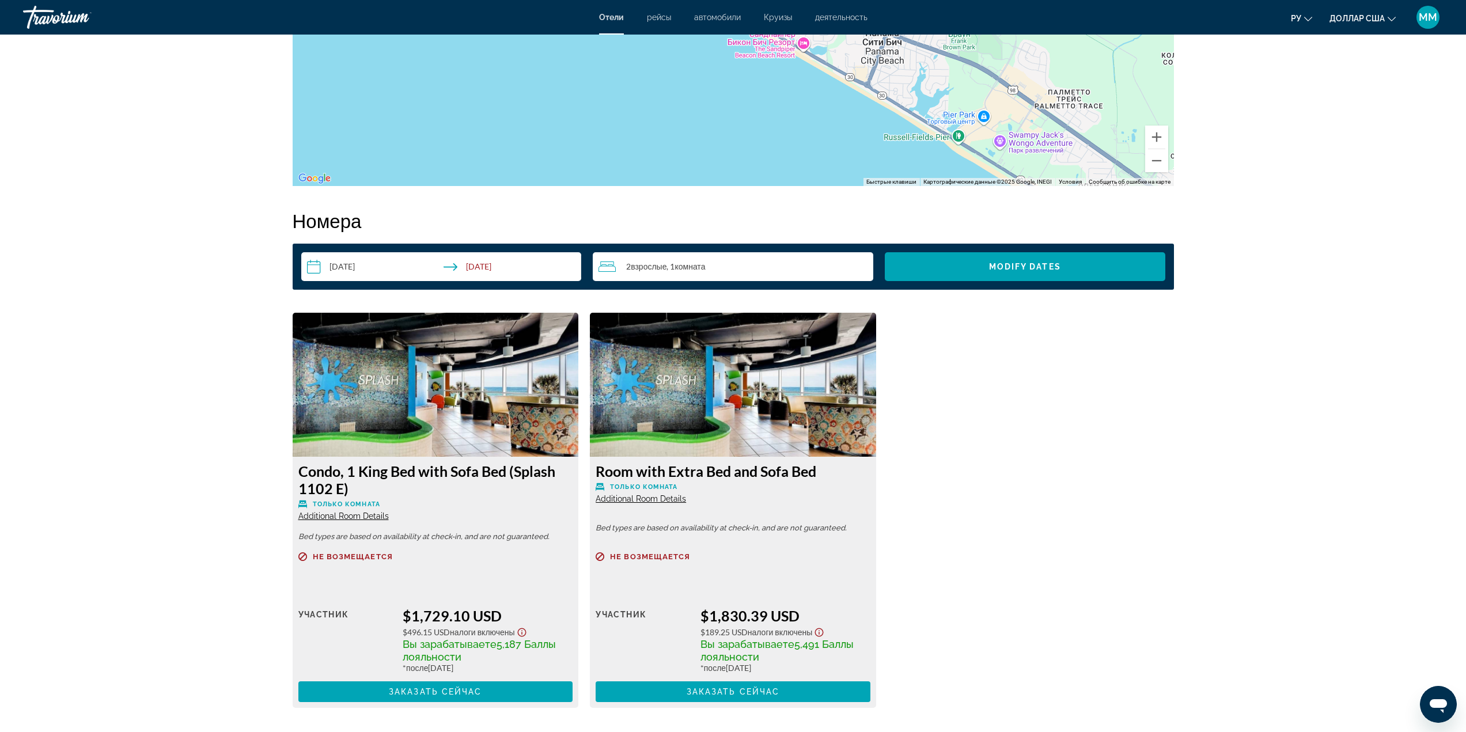
click at [460, 361] on img "Основное содержание" at bounding box center [436, 385] width 286 height 144
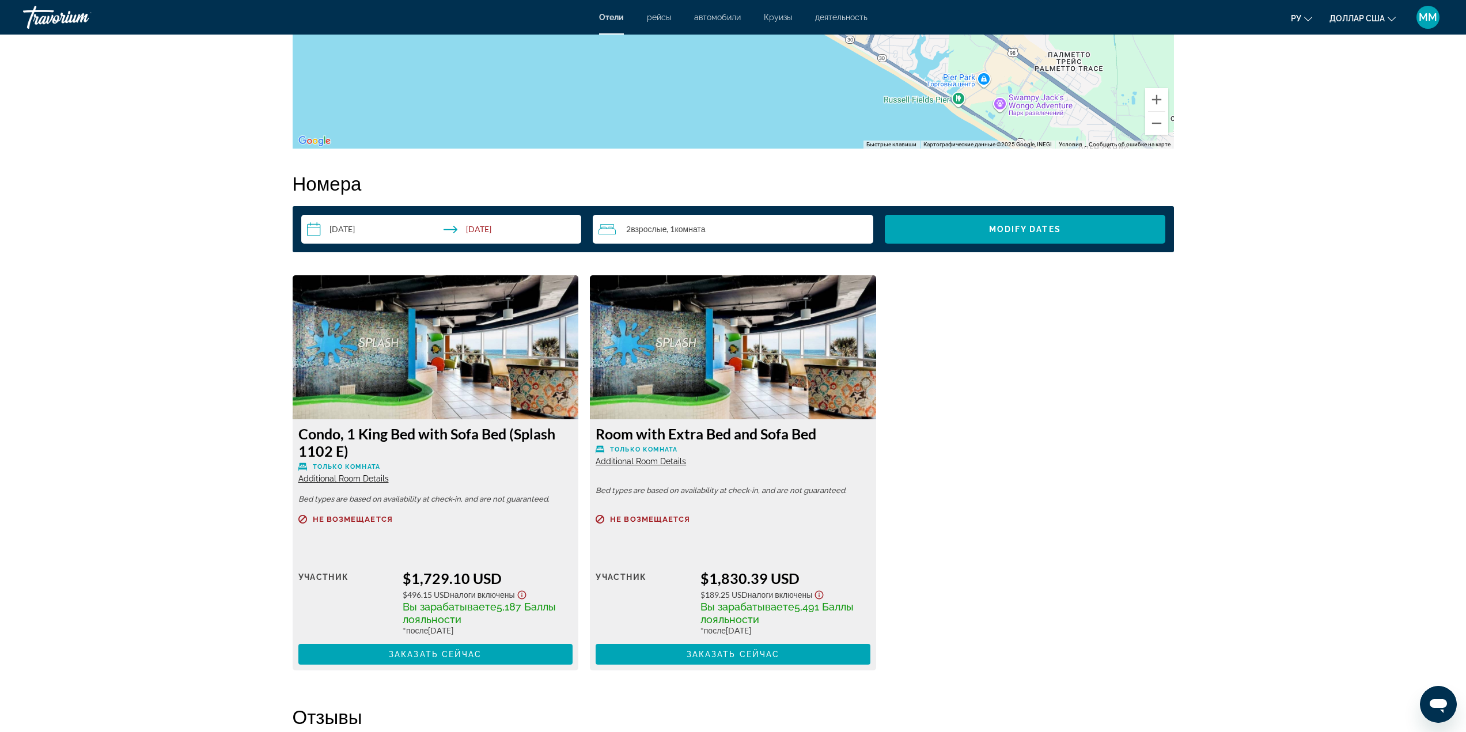
scroll to position [1376, 0]
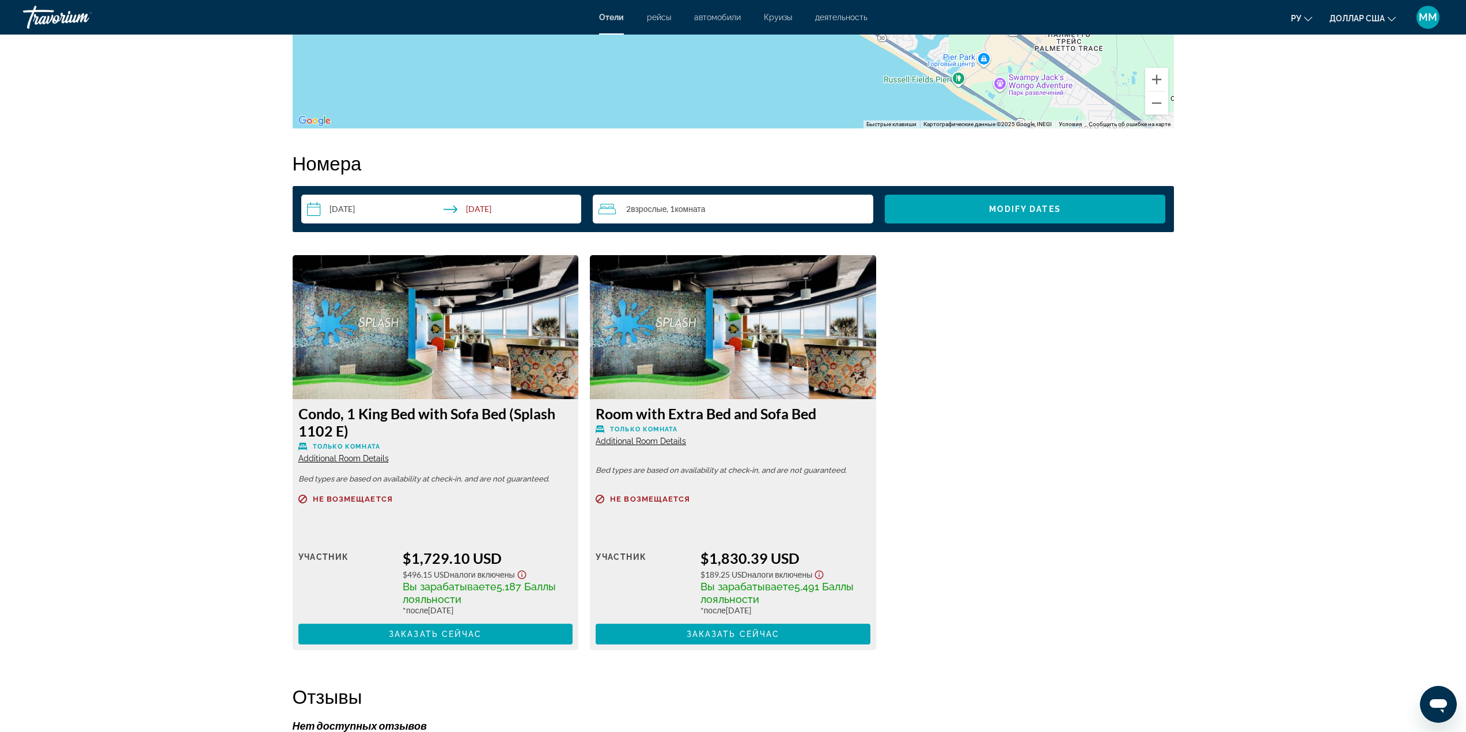
click at [702, 348] on img "Основное содержание" at bounding box center [733, 327] width 286 height 144
click at [682, 416] on h3 "Room with Extra Bed and Sofa Bed" at bounding box center [733, 413] width 275 height 17
drag, startPoint x: 592, startPoint y: 412, endPoint x: 826, endPoint y: 407, distance: 234.0
click at [826, 407] on div "Room with Extra Bed and Sofa Bed Только комната Additional Room Details Bed typ…" at bounding box center [733, 524] width 286 height 251
click at [838, 423] on div "Room with Extra Bed and Sofa Bed Только комната Additional Room Details" at bounding box center [733, 425] width 275 height 41
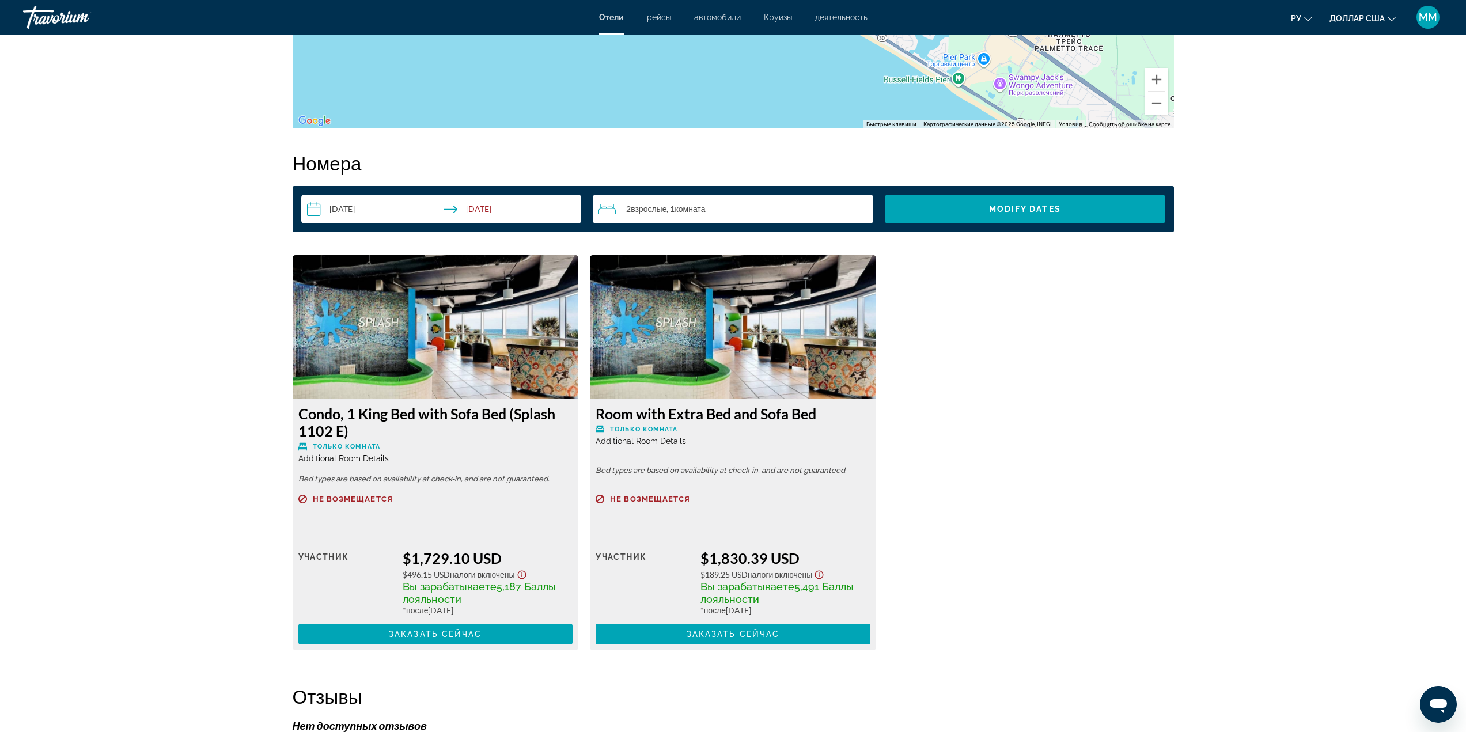
click at [711, 360] on img "Основное содержание" at bounding box center [733, 327] width 286 height 144
click at [767, 629] on span "Основное содержание" at bounding box center [733, 635] width 275 height 28
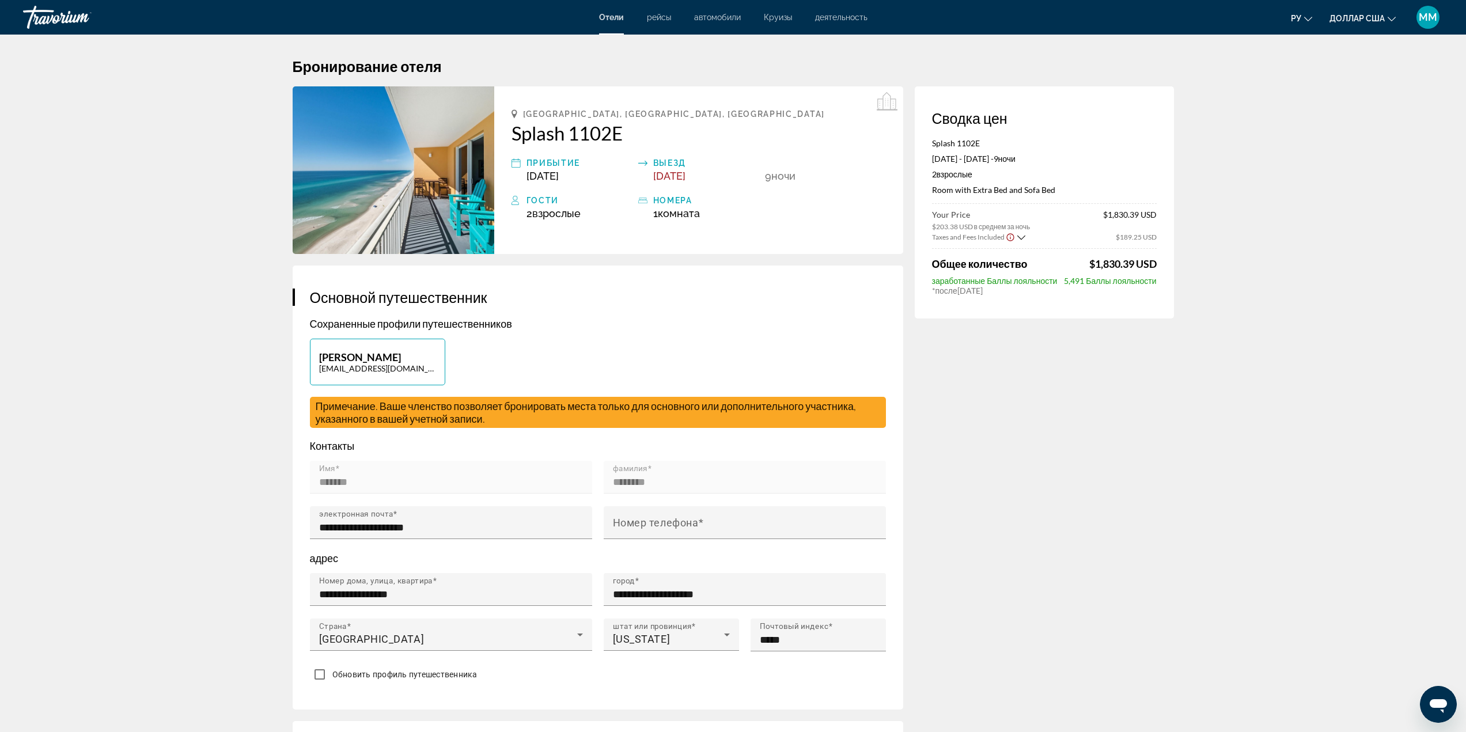
click at [440, 190] on img "Основное содержание" at bounding box center [394, 170] width 202 height 168
click at [888, 106] on icon "Основное содержание" at bounding box center [887, 102] width 21 height 21
drag, startPoint x: 987, startPoint y: 158, endPoint x: 993, endPoint y: 186, distance: 27.7
click at [993, 186] on div "Splash 1102E Oct 24, 2025 - Nov 2, 2025 - 9 ночь ночи 2 Взрослый Взрослые , 0 Р…" at bounding box center [1044, 171] width 225 height 66
click at [991, 198] on div "Splash 1102E Oct 24, 2025 - Nov 2, 2025 - 9 ночь ночи 2 Взрослый Взрослые , 0 Р…" at bounding box center [1044, 171] width 225 height 66
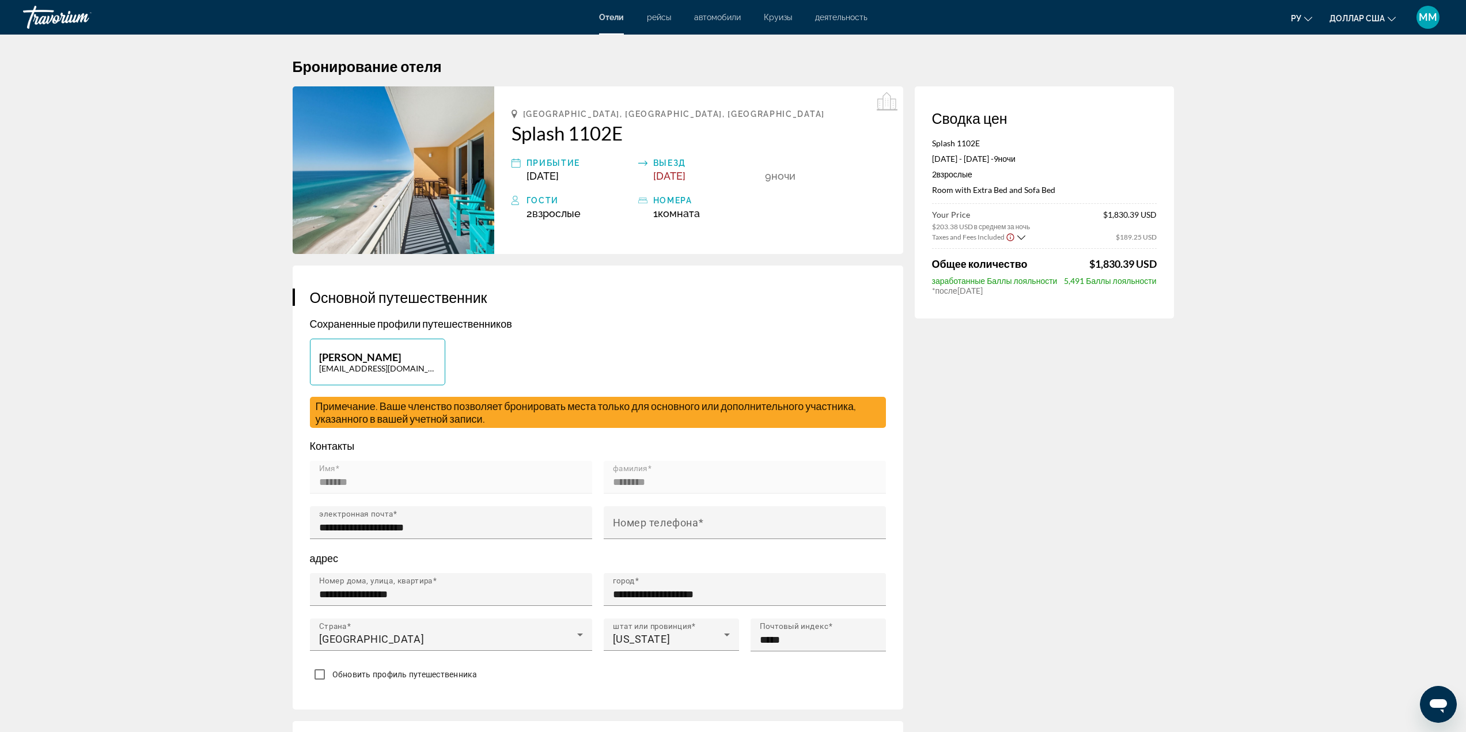
drag, startPoint x: 929, startPoint y: 189, endPoint x: 1064, endPoint y: 194, distance: 135.5
click at [1064, 194] on div "Сводка цен Splash 1102E Oct 24, 2025 - Nov 2, 2025 - 9 ночь ночи 2 Взрослый Взр…" at bounding box center [1044, 202] width 259 height 232
copy p "Room with Extra Bed and Sofa Bed"
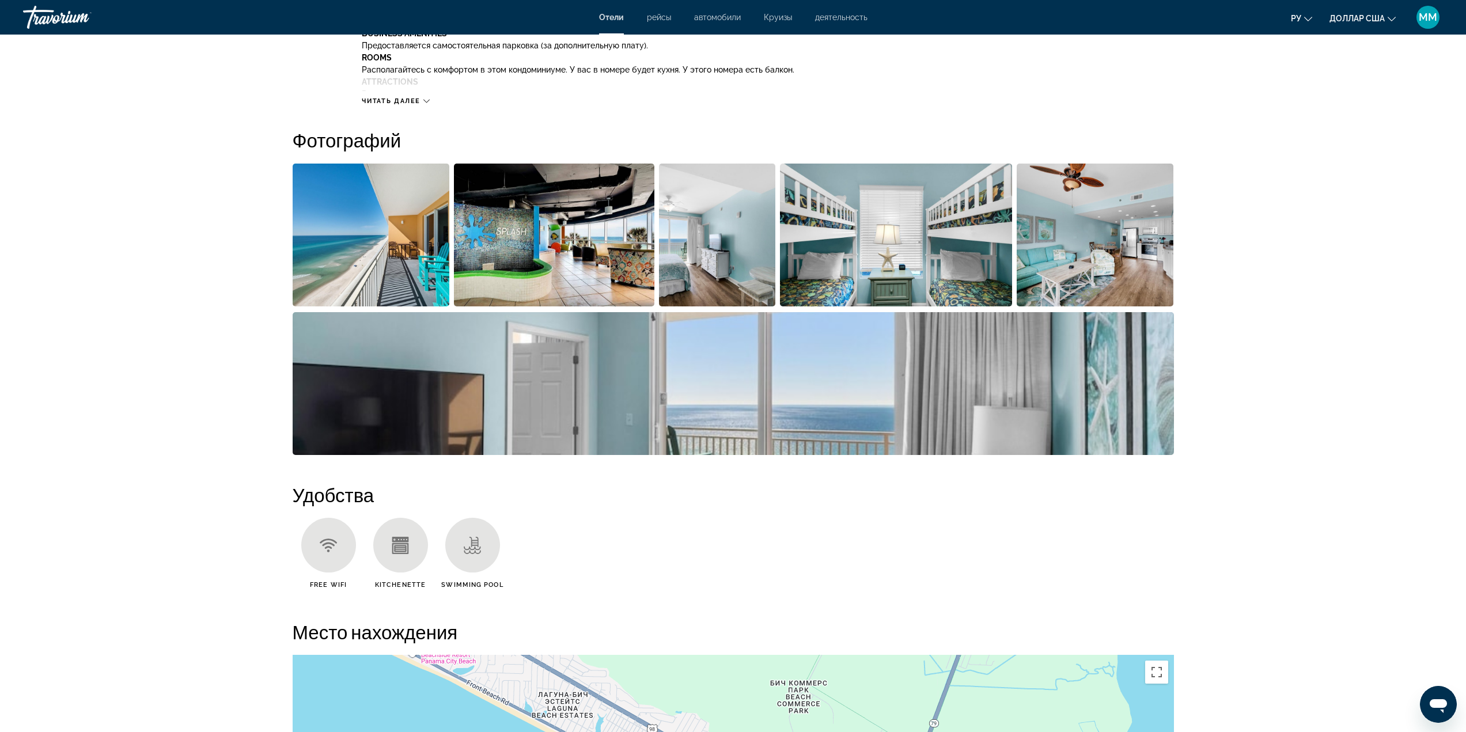
scroll to position [576, 0]
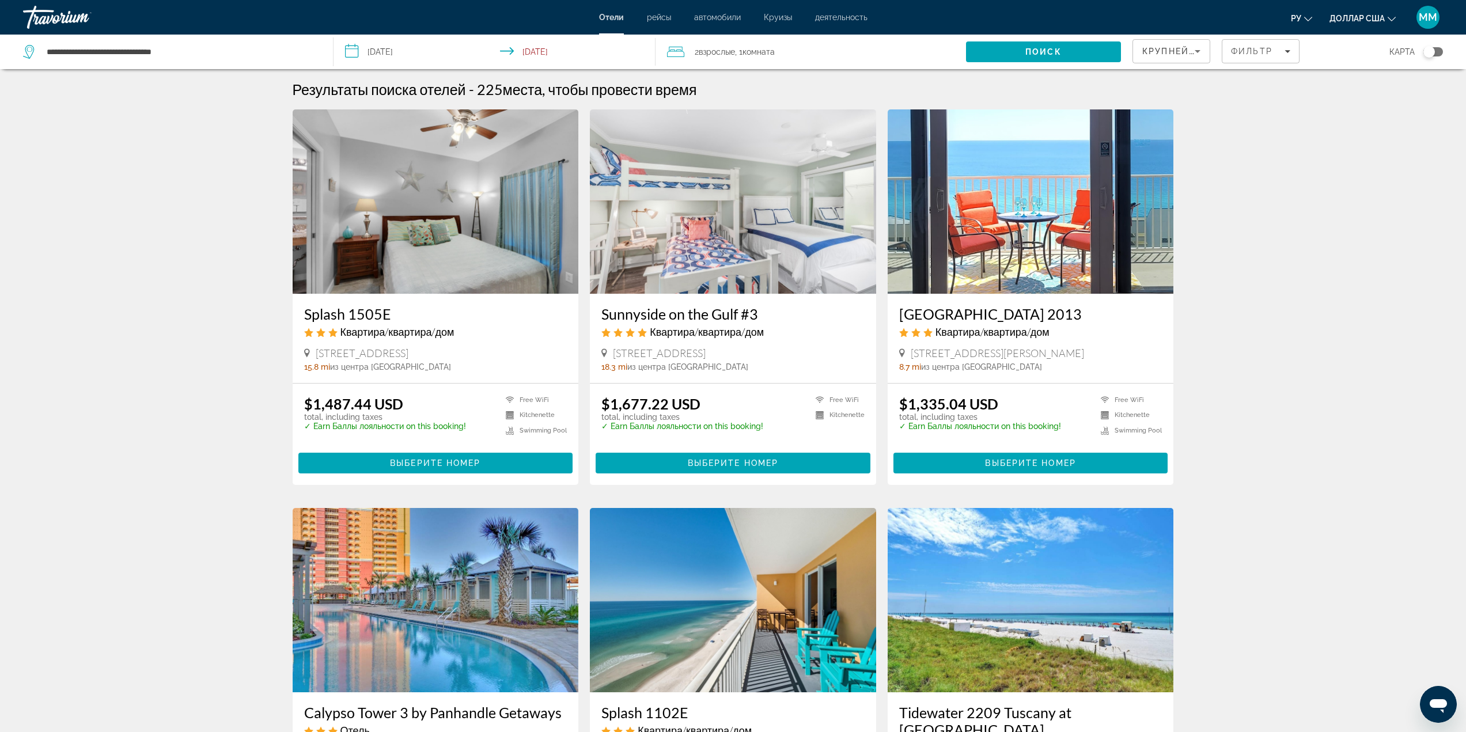
click at [373, 239] on img "Основное содержание" at bounding box center [436, 201] width 286 height 184
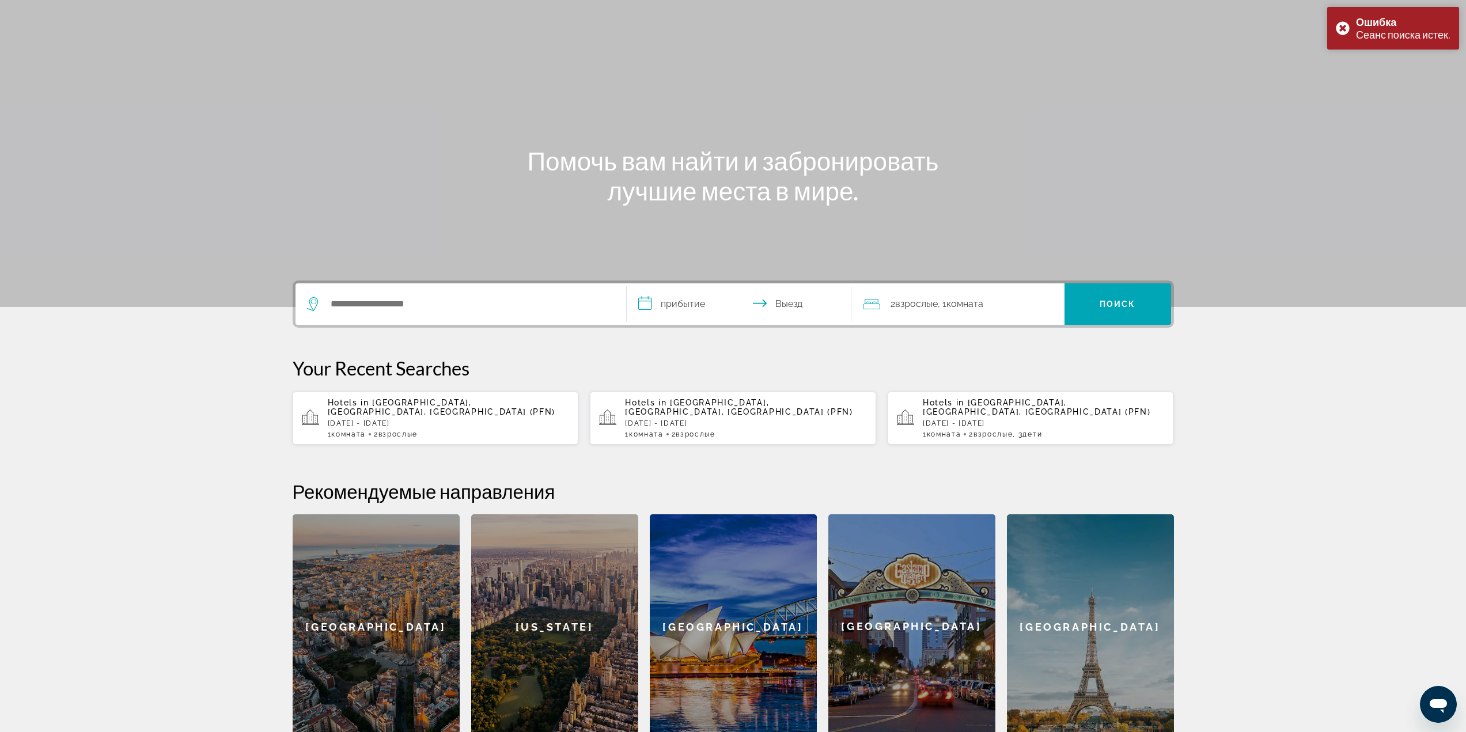
scroll to position [58, 0]
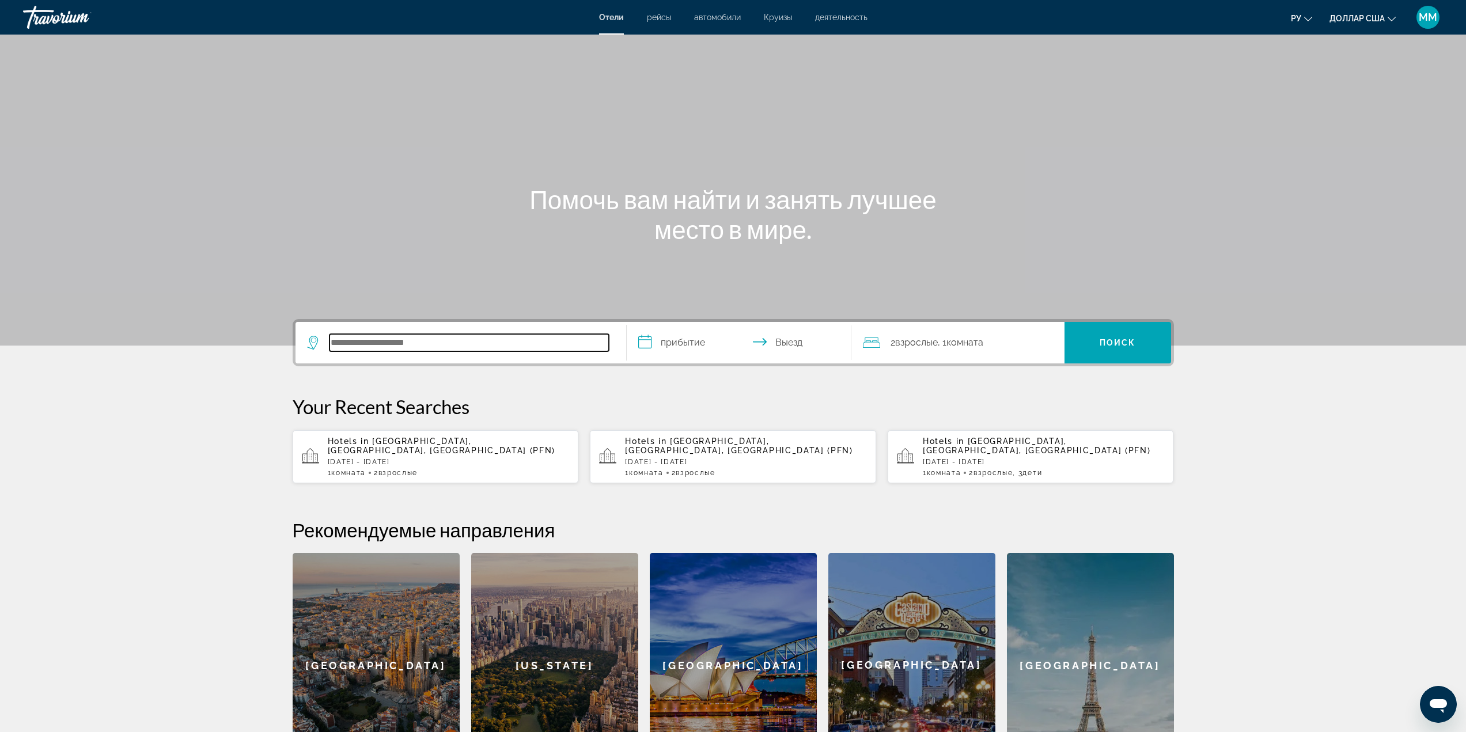
click at [439, 335] on input "Поиск отеля" at bounding box center [469, 342] width 279 height 17
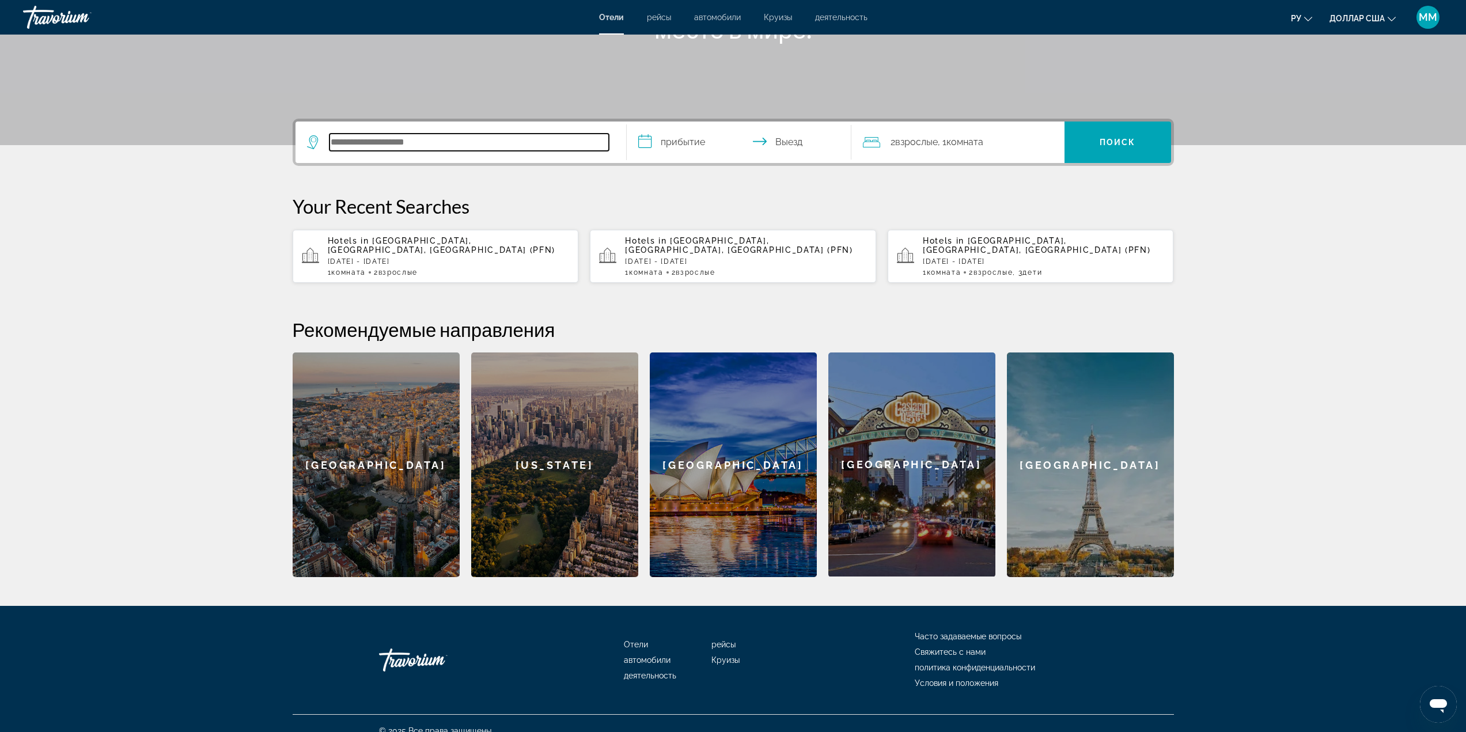
scroll to position [206, 0]
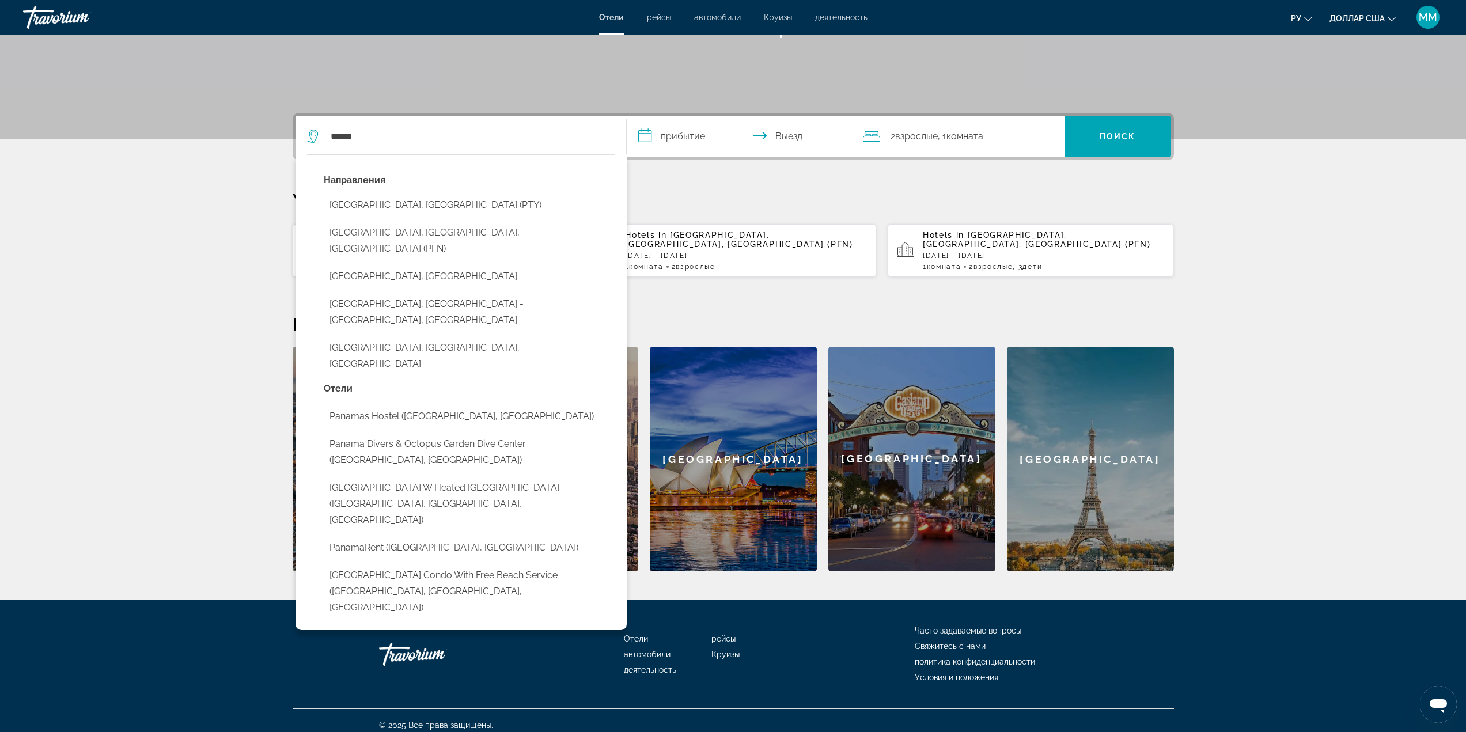
click at [376, 218] on div "Направления [GEOGRAPHIC_DATA], [GEOGRAPHIC_DATA] (PTY) [GEOGRAPHIC_DATA], [GEOG…" at bounding box center [470, 276] width 292 height 209
click at [387, 237] on button "[GEOGRAPHIC_DATA], [GEOGRAPHIC_DATA], [GEOGRAPHIC_DATA] (PFN)" at bounding box center [470, 241] width 292 height 38
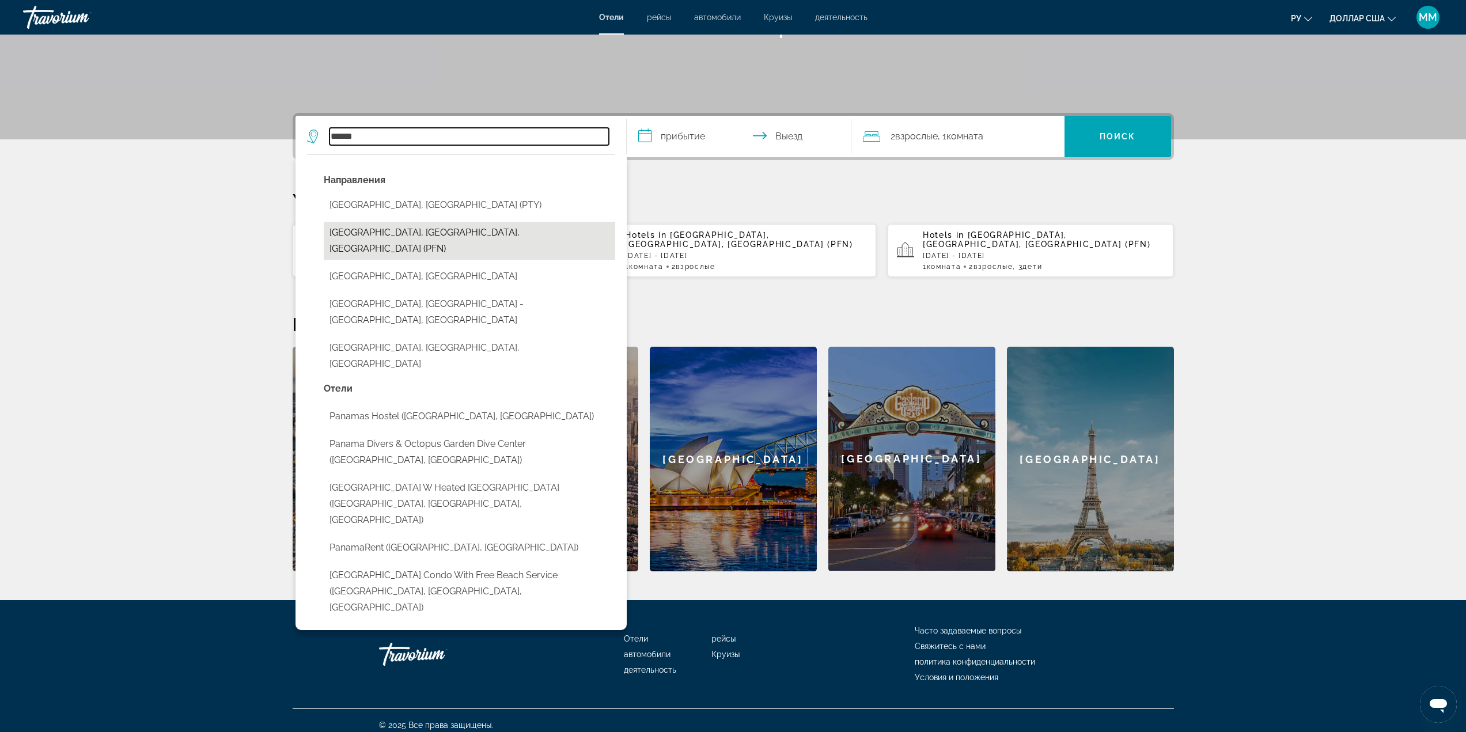
type input "**********"
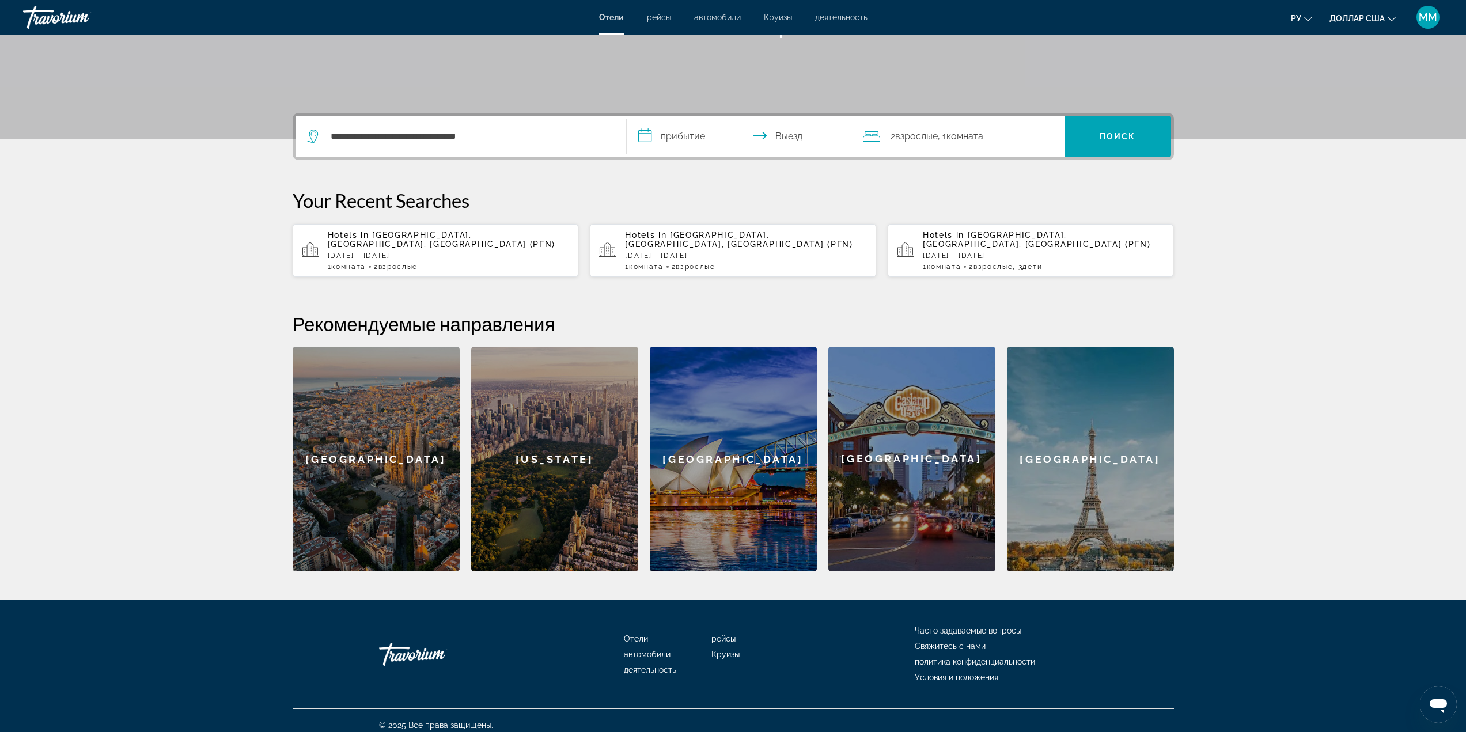
click at [687, 141] on input "**********" at bounding box center [741, 138] width 229 height 45
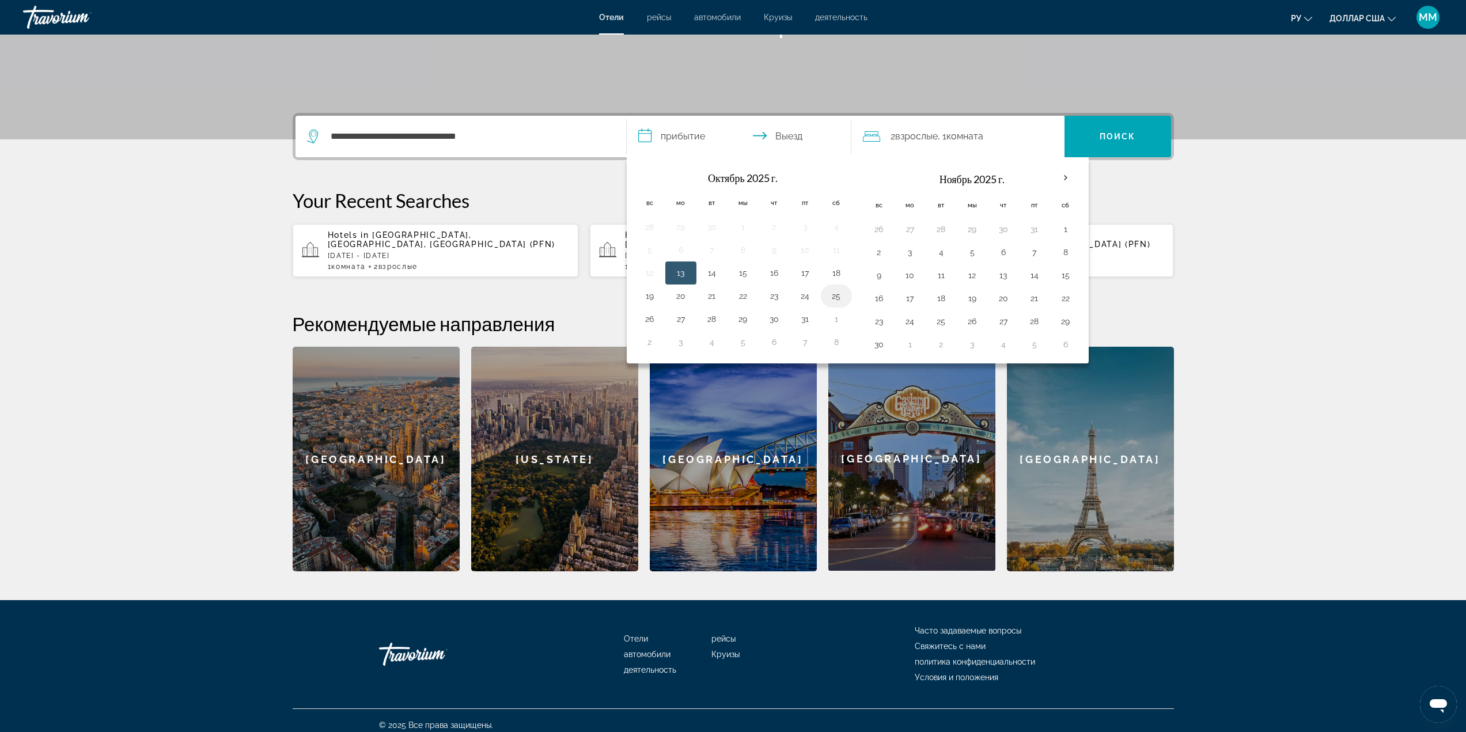
click at [834, 293] on button "25" at bounding box center [836, 296] width 18 height 16
click at [648, 342] on button "2" at bounding box center [650, 342] width 18 height 16
type input "**********"
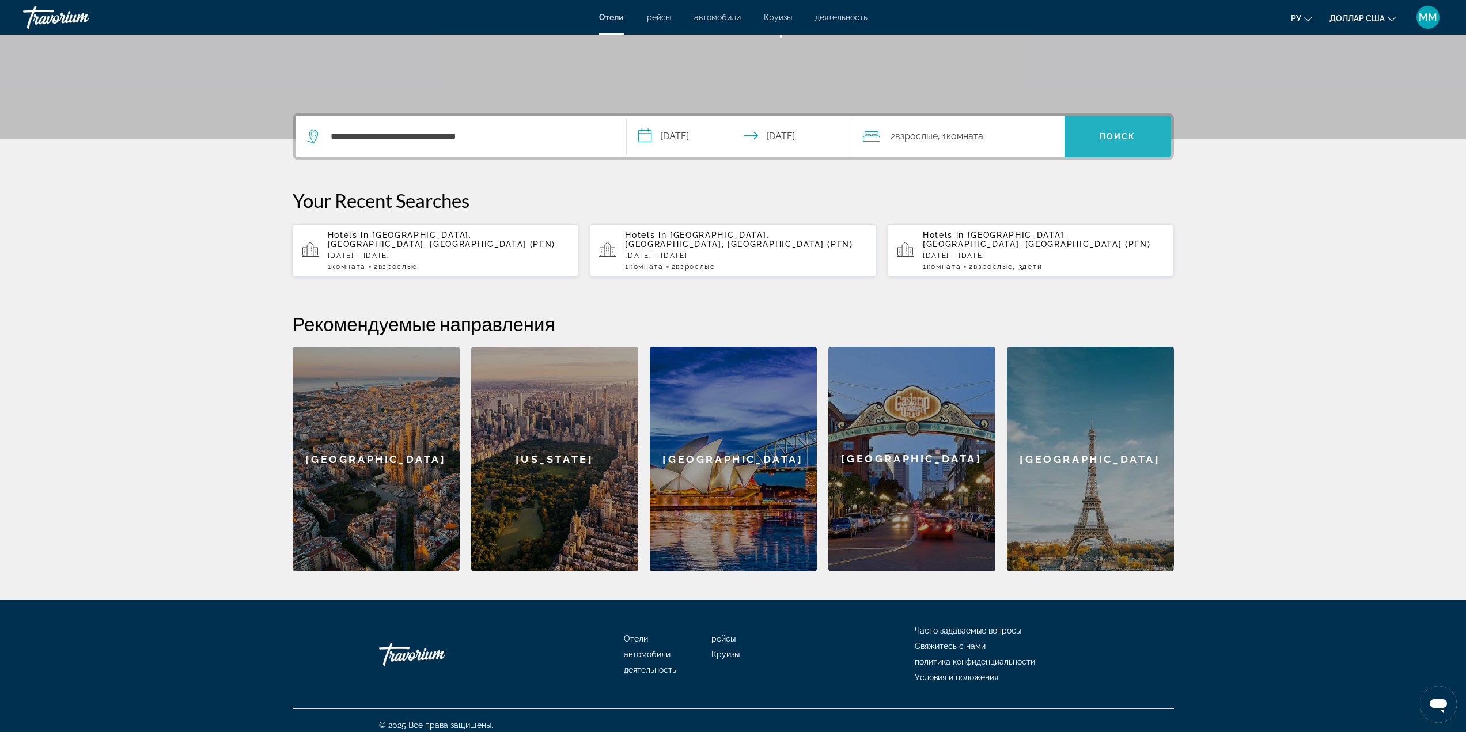
click at [1116, 128] on span "Поиск" at bounding box center [1118, 137] width 107 height 28
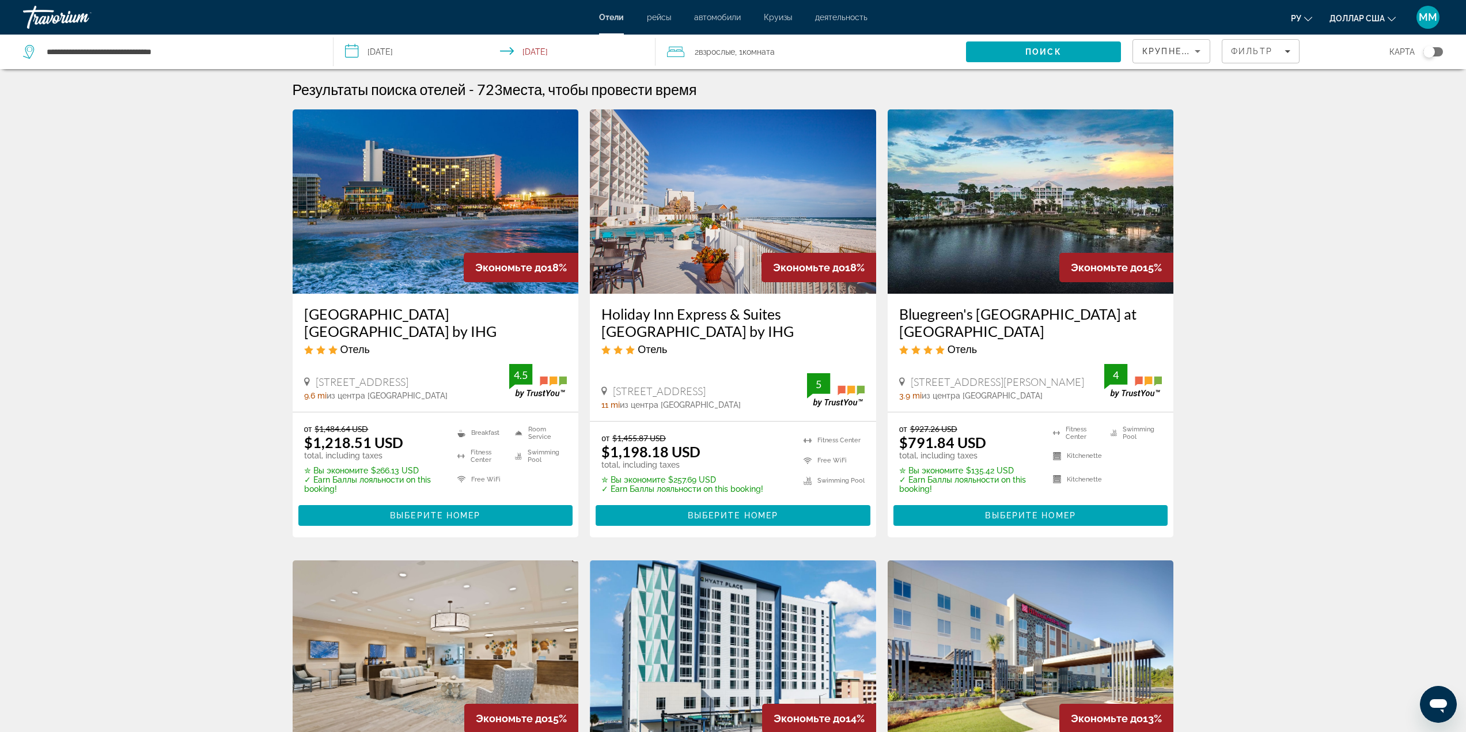
click at [753, 48] on span "Комната" at bounding box center [759, 51] width 32 height 9
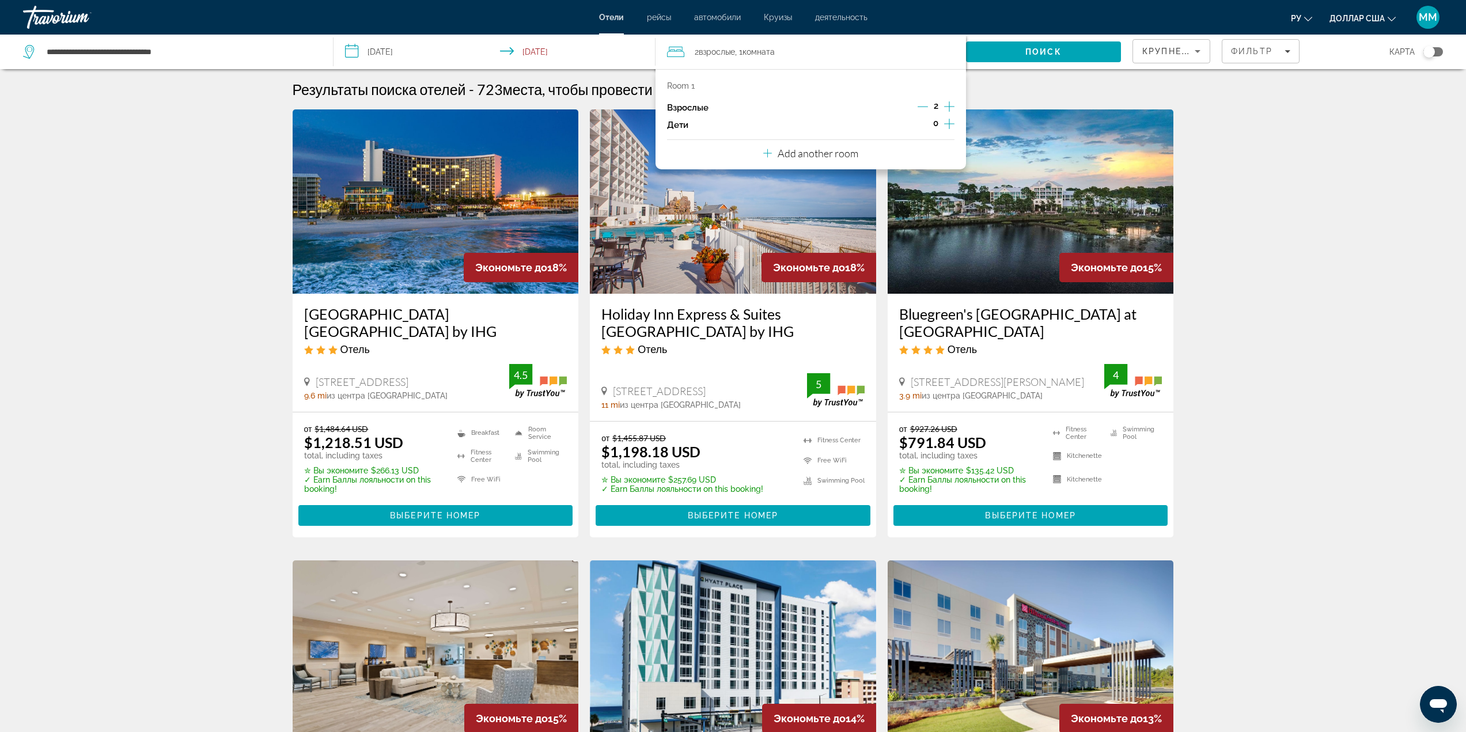
click at [949, 119] on icon "Increment children" at bounding box center [949, 124] width 10 height 14
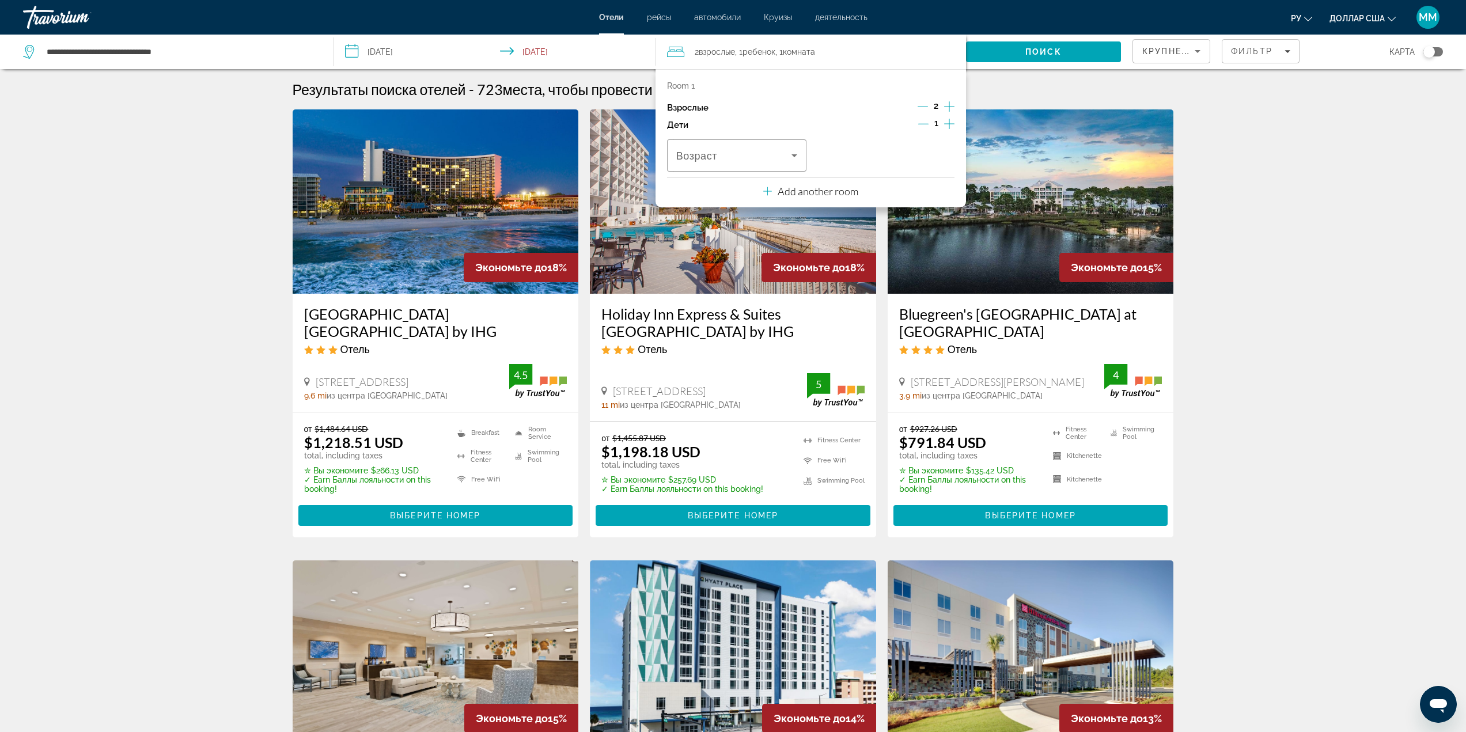
click at [950, 119] on icon "Increment children" at bounding box center [949, 124] width 10 height 10
click at [772, 163] on div "Travelers: 2 adults, 2 children" at bounding box center [736, 155] width 121 height 32
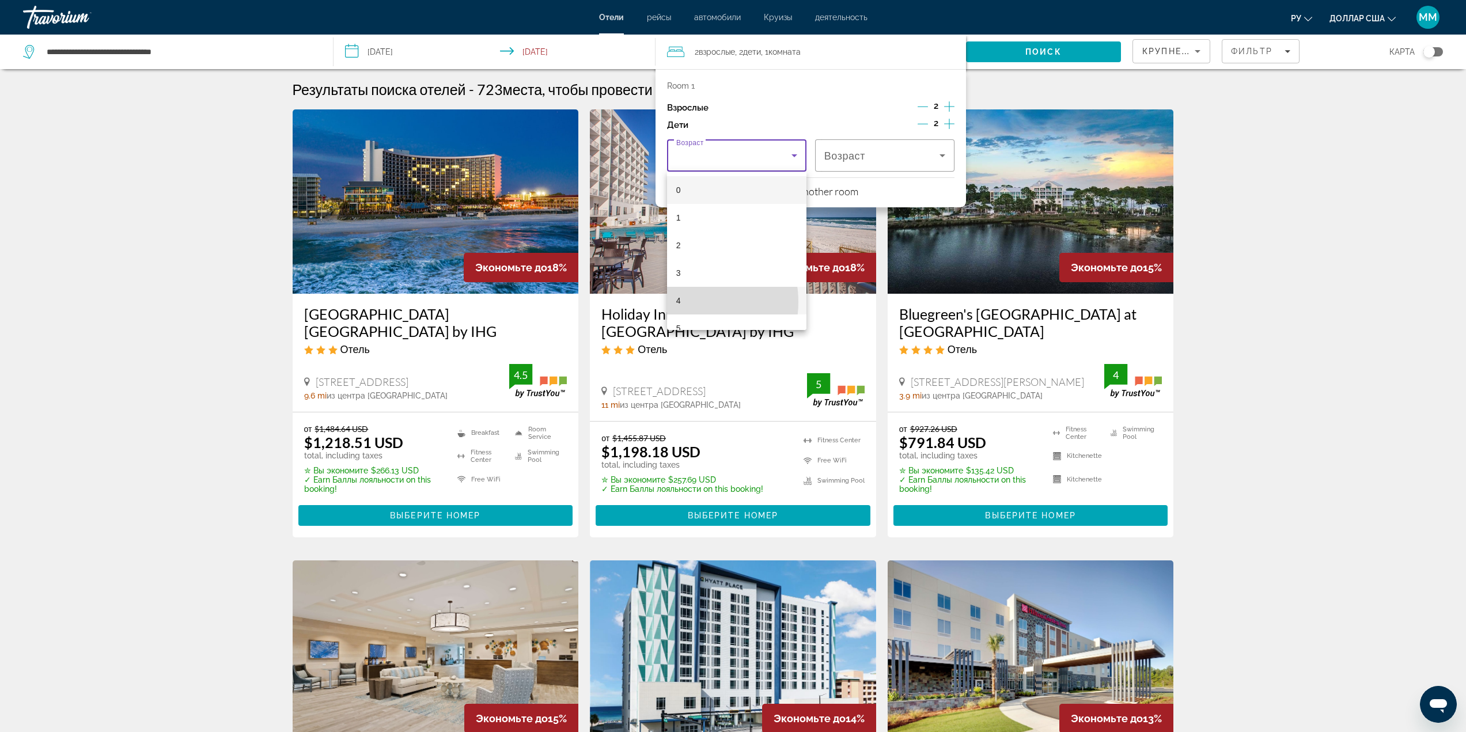
drag, startPoint x: 686, startPoint y: 302, endPoint x: 744, endPoint y: 257, distance: 74.0
click at [686, 301] on mat-option "4" at bounding box center [736, 301] width 139 height 28
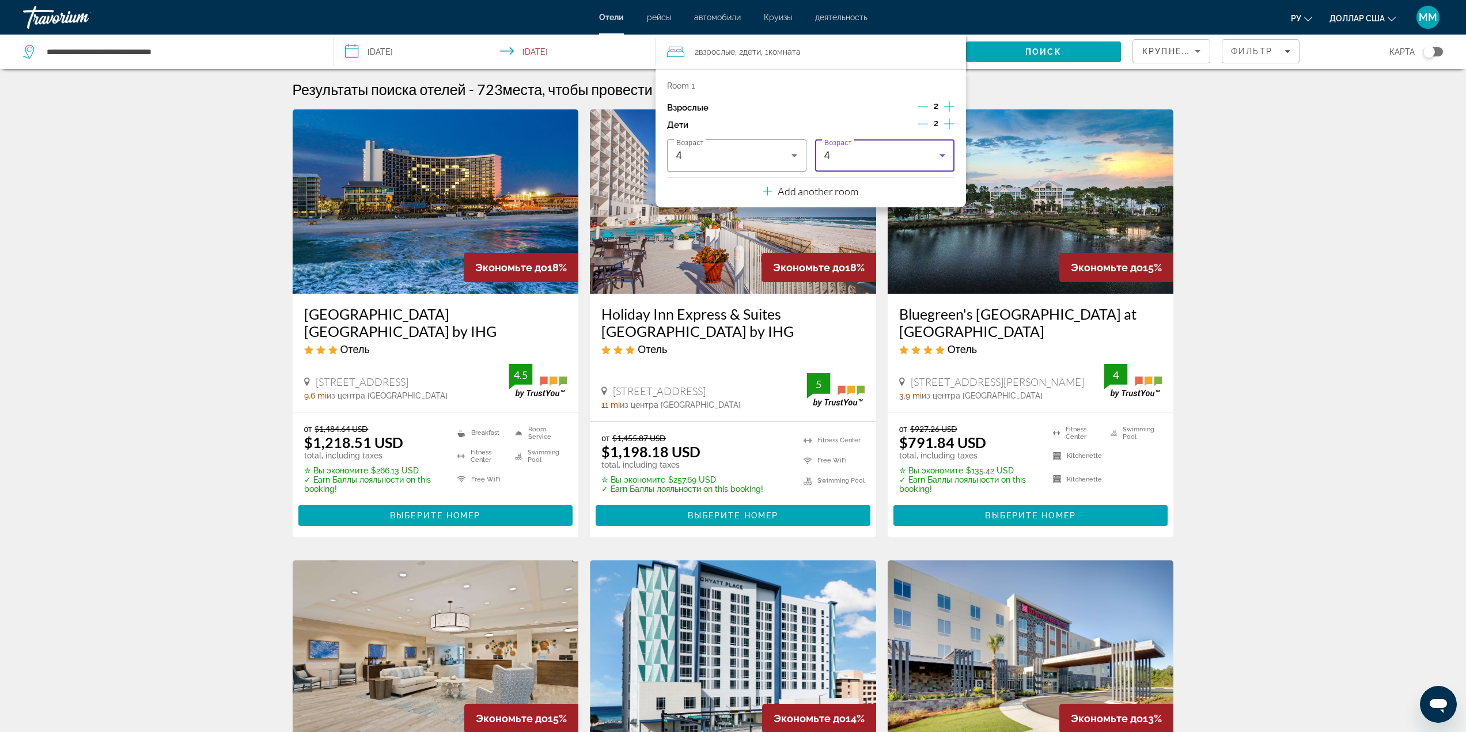
click at [885, 146] on div "4" at bounding box center [885, 155] width 121 height 32
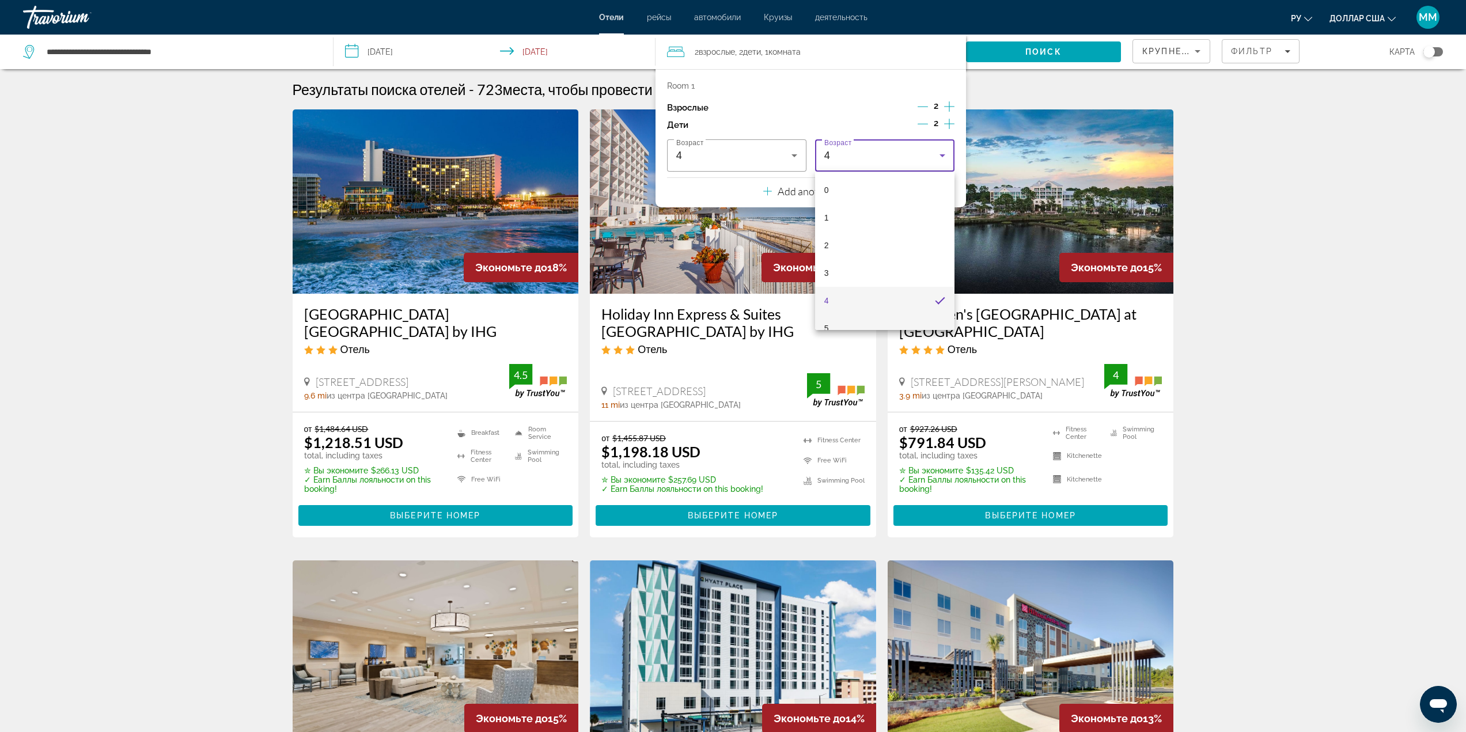
click at [849, 319] on mat-option "5" at bounding box center [884, 329] width 139 height 28
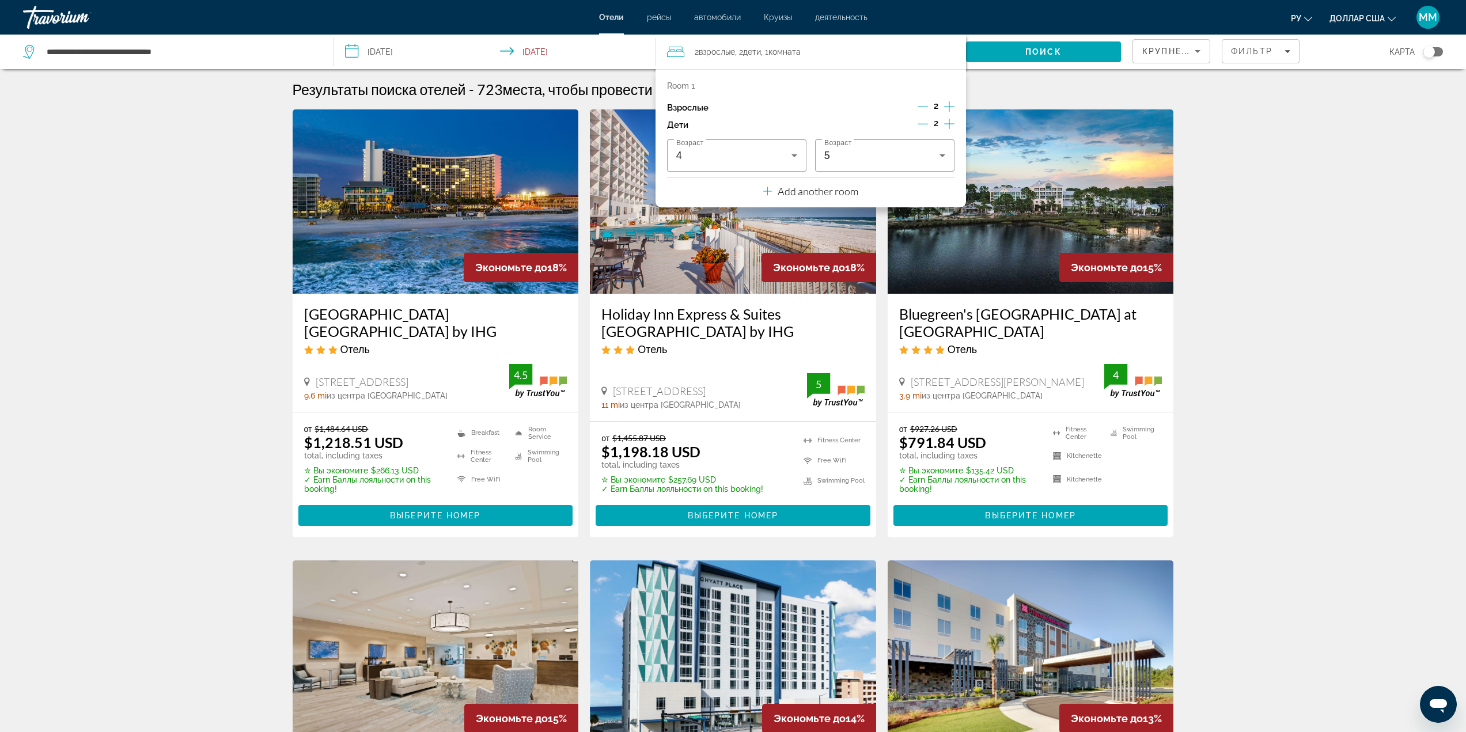
click at [911, 55] on div "2 Взрослый Взрослые , 2 Ребенок Дети , 1 Комната номера" at bounding box center [816, 52] width 299 height 16
click at [1049, 46] on span "Search" at bounding box center [1043, 52] width 155 height 28
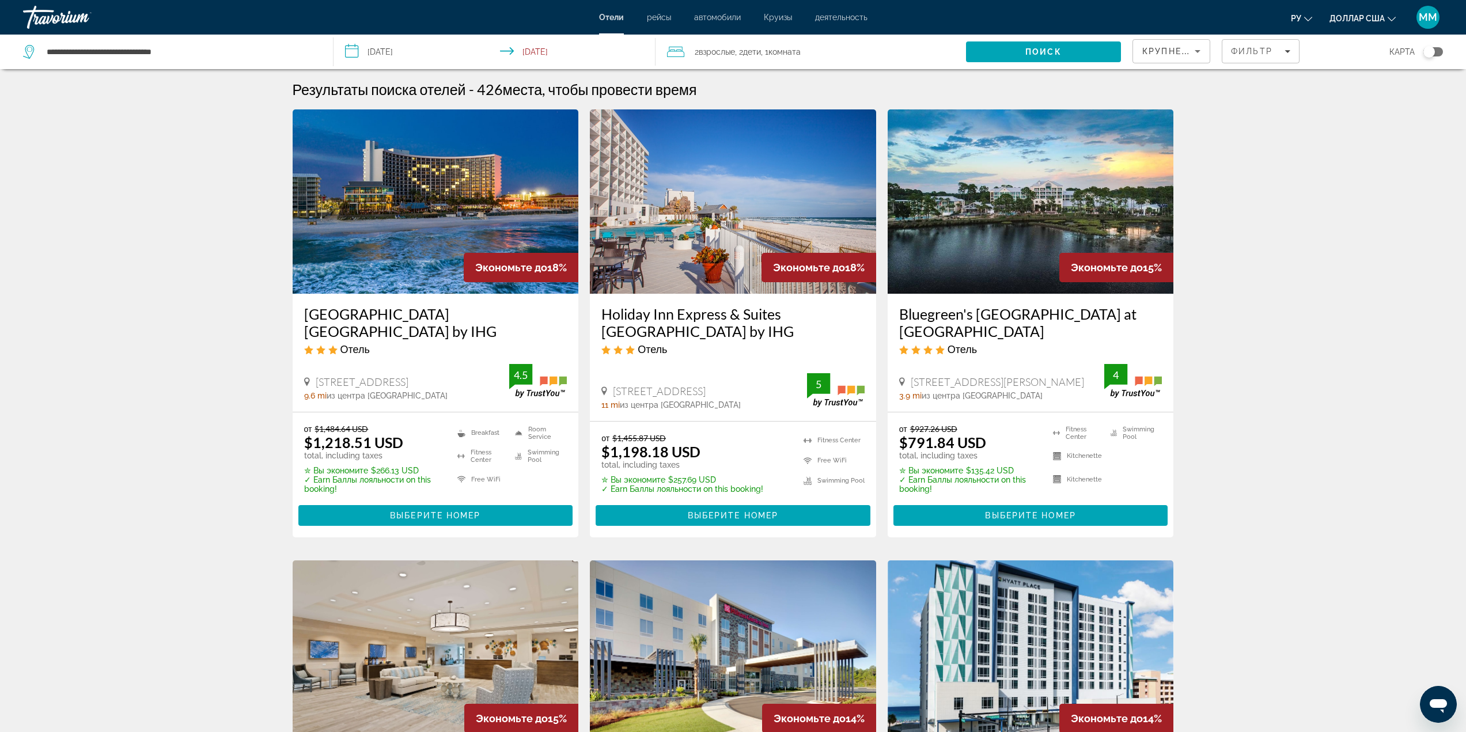
click at [385, 236] on img "Основное содержание" at bounding box center [436, 201] width 286 height 184
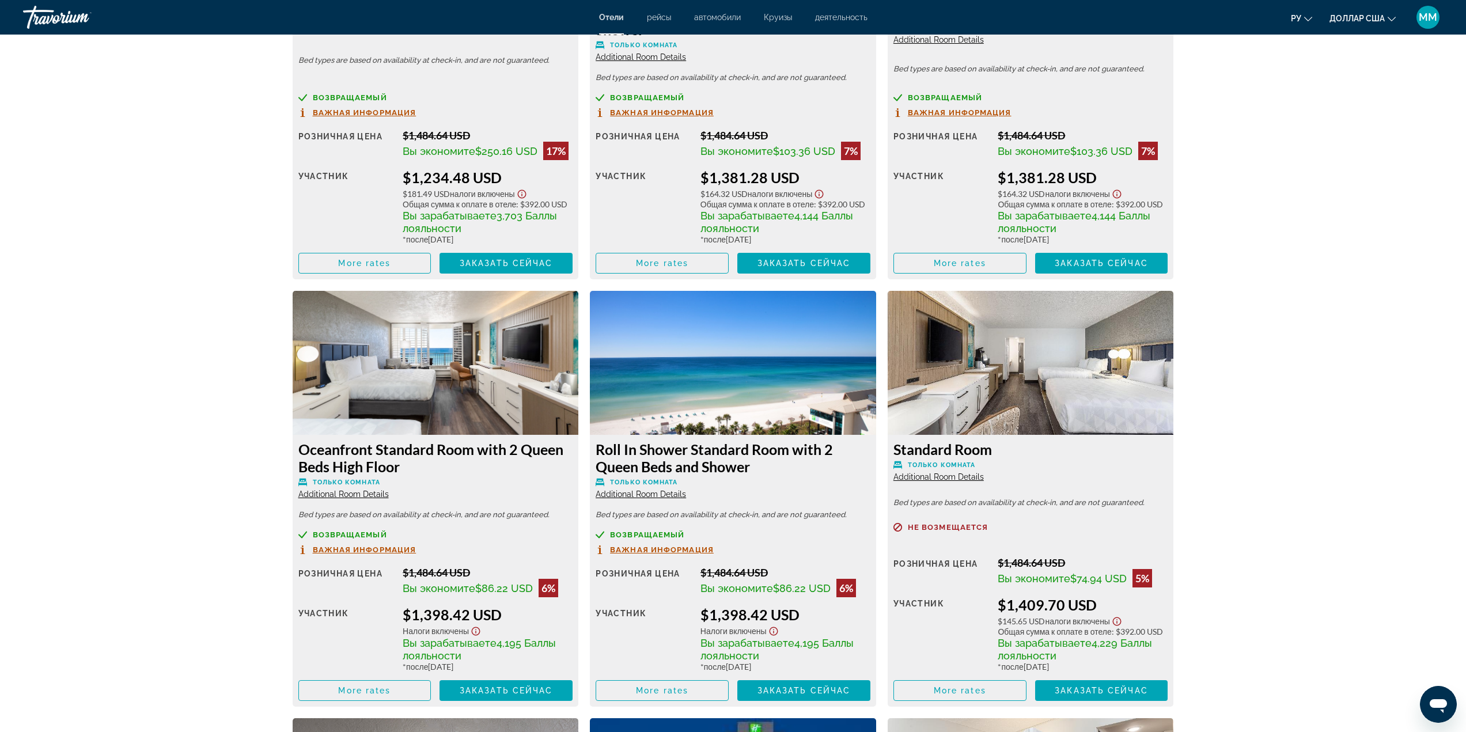
scroll to position [2018, 0]
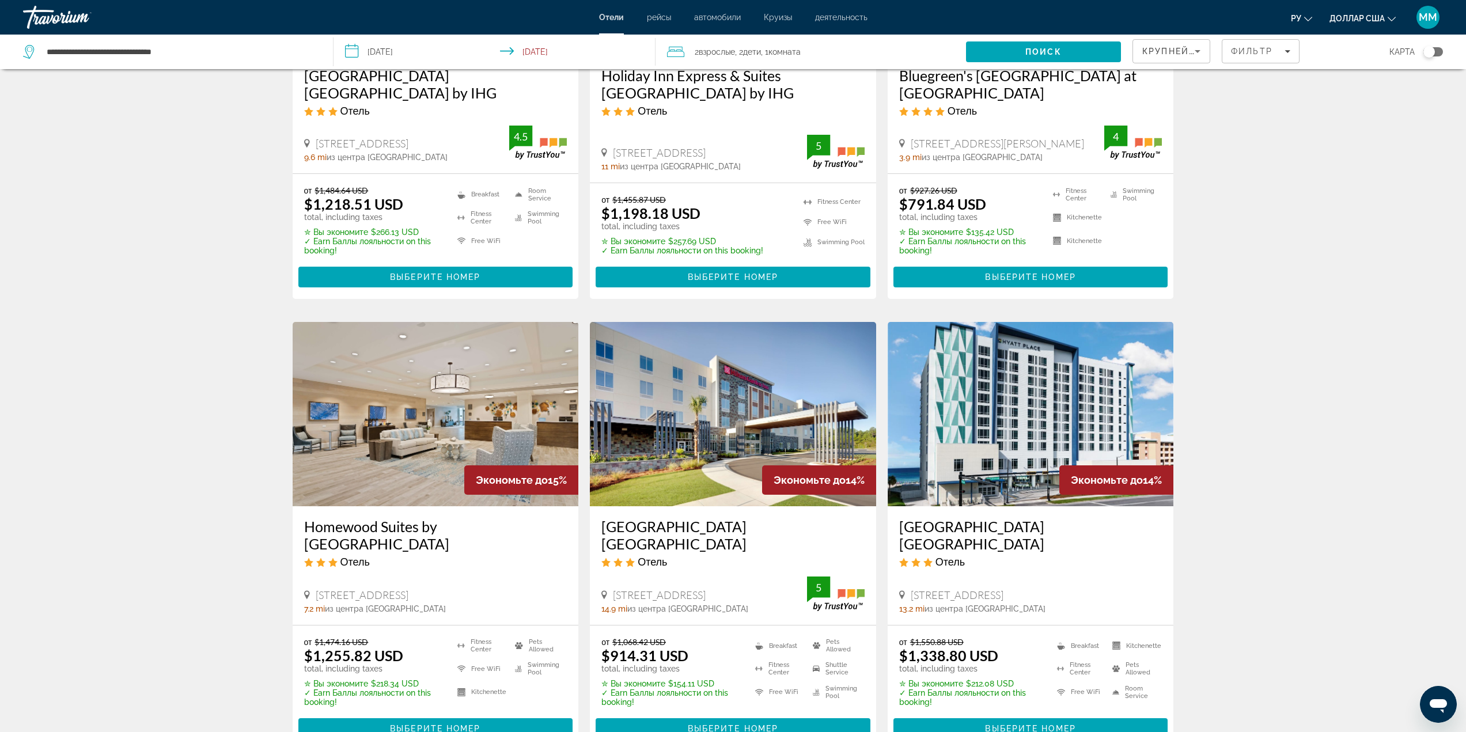
scroll to position [288, 0]
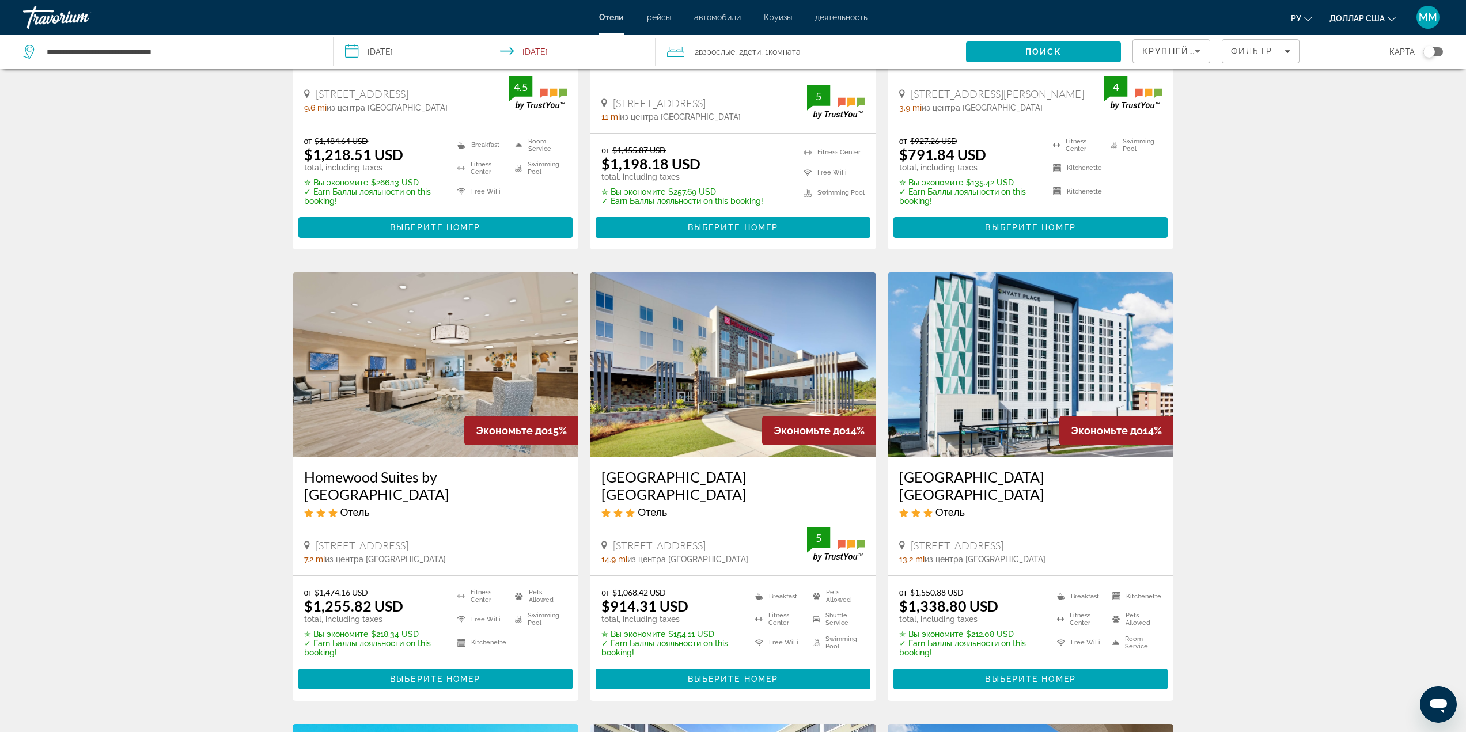
click at [401, 381] on img "Основное содержание" at bounding box center [436, 365] width 286 height 184
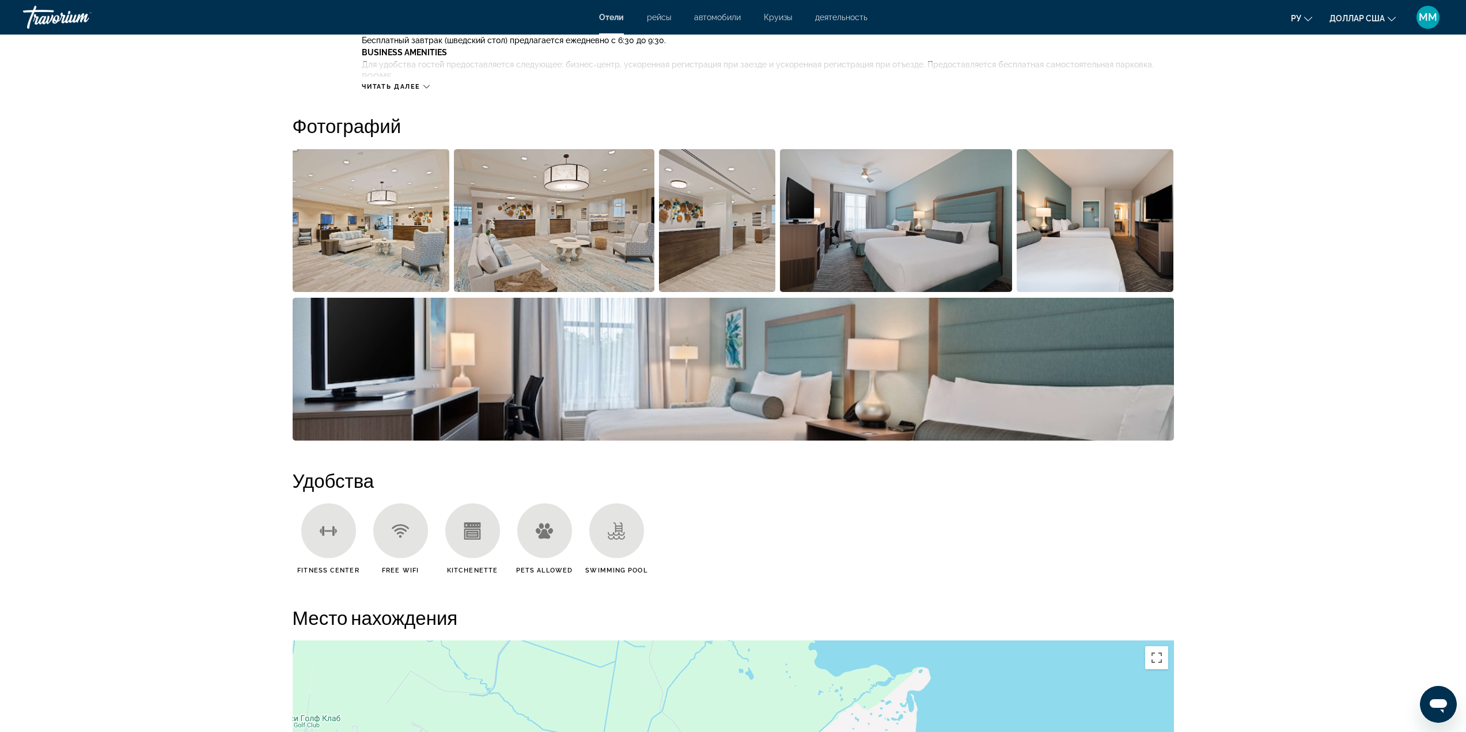
scroll to position [519, 0]
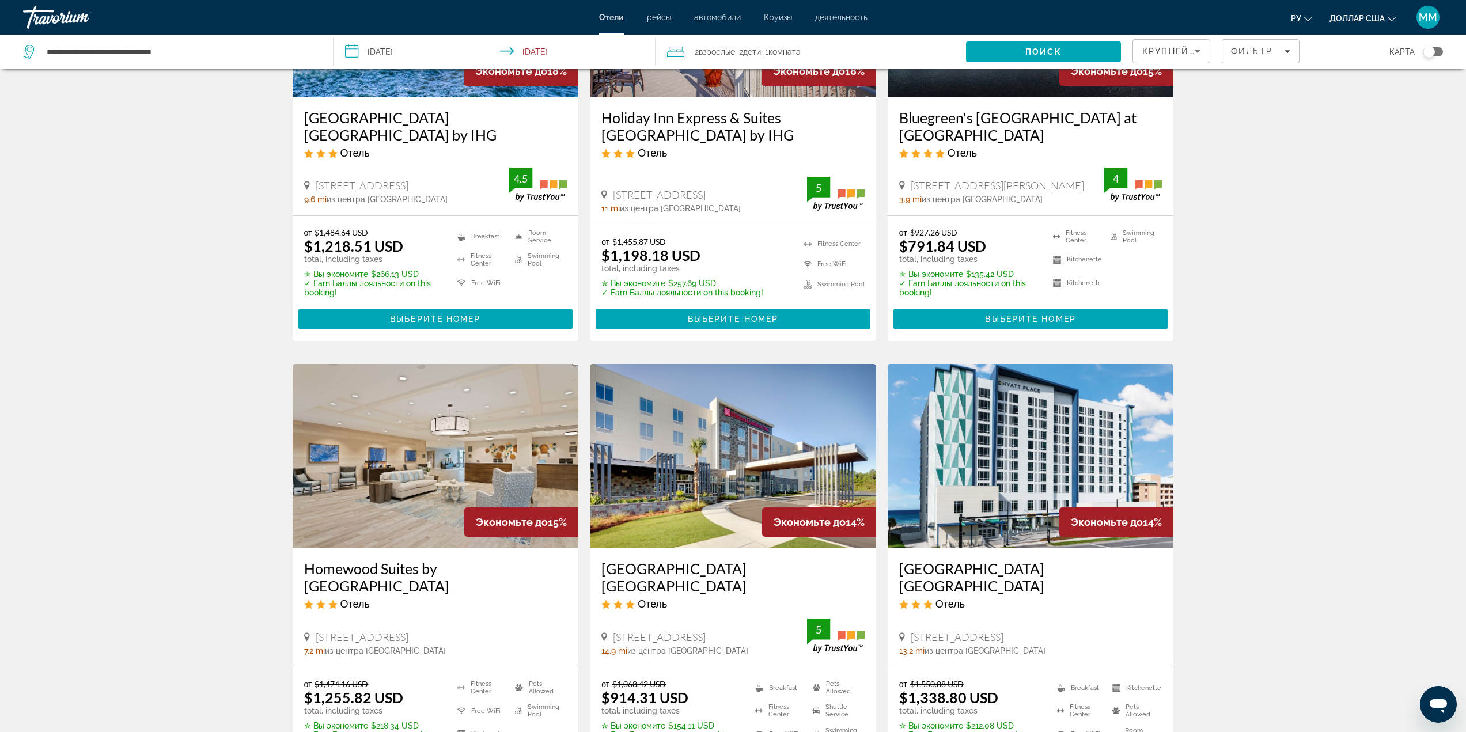
scroll to position [230, 0]
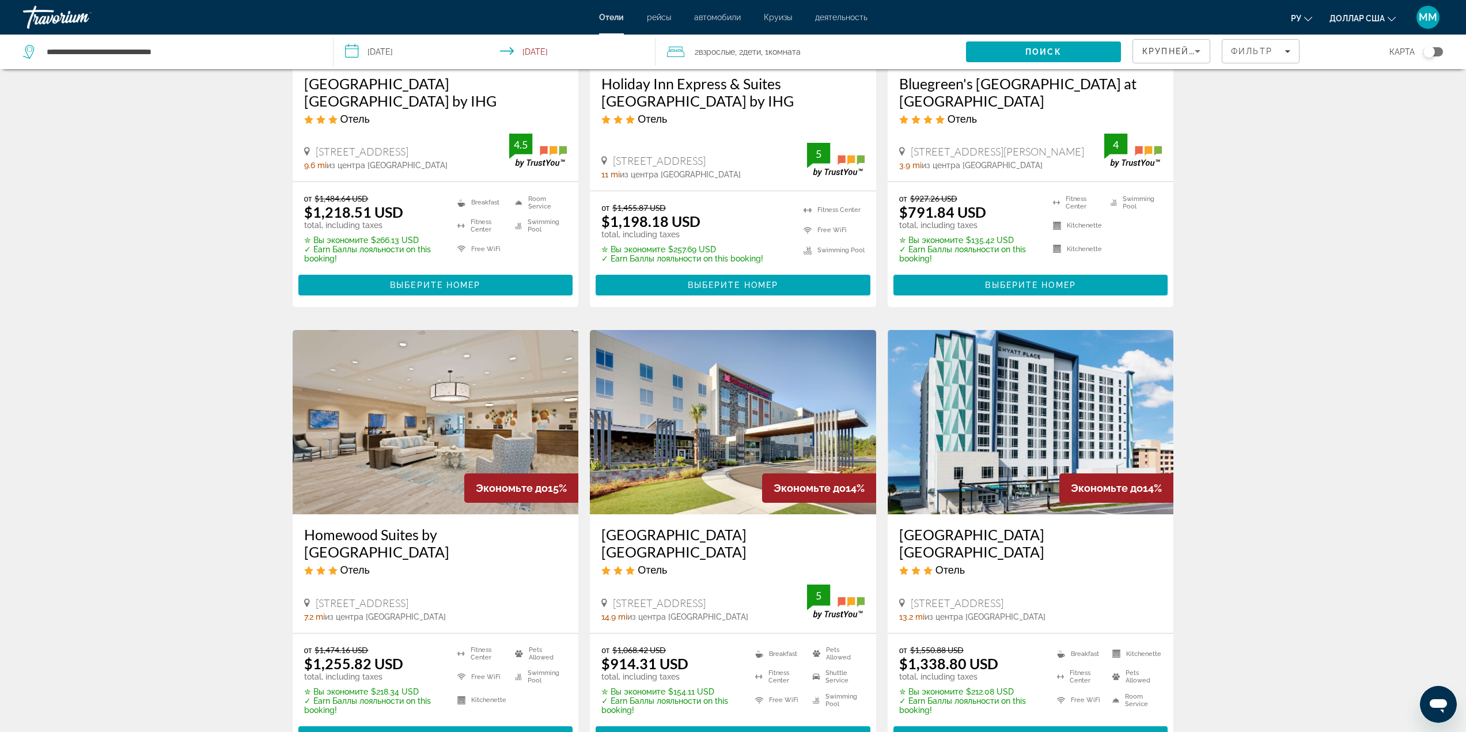
click at [707, 427] on img "Основное содержание" at bounding box center [733, 422] width 286 height 184
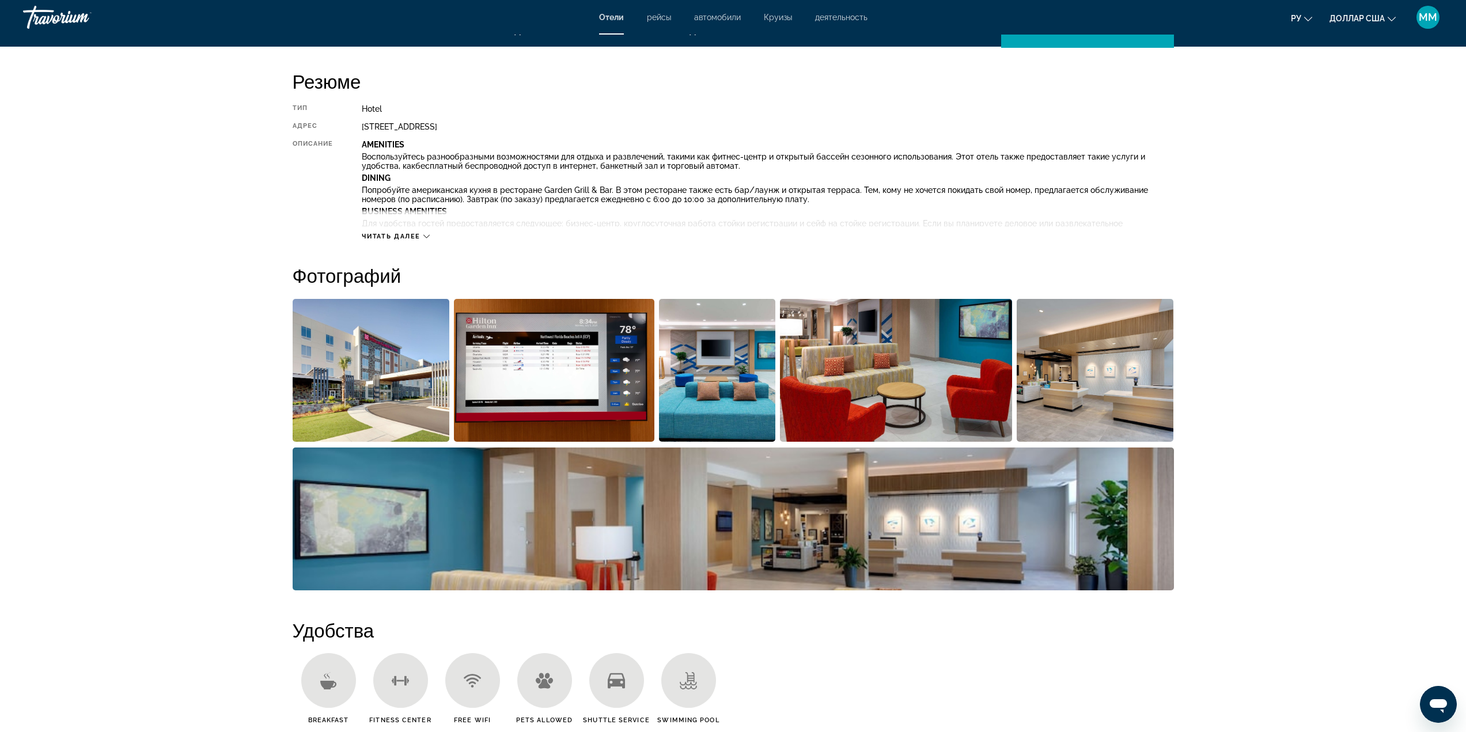
scroll to position [403, 0]
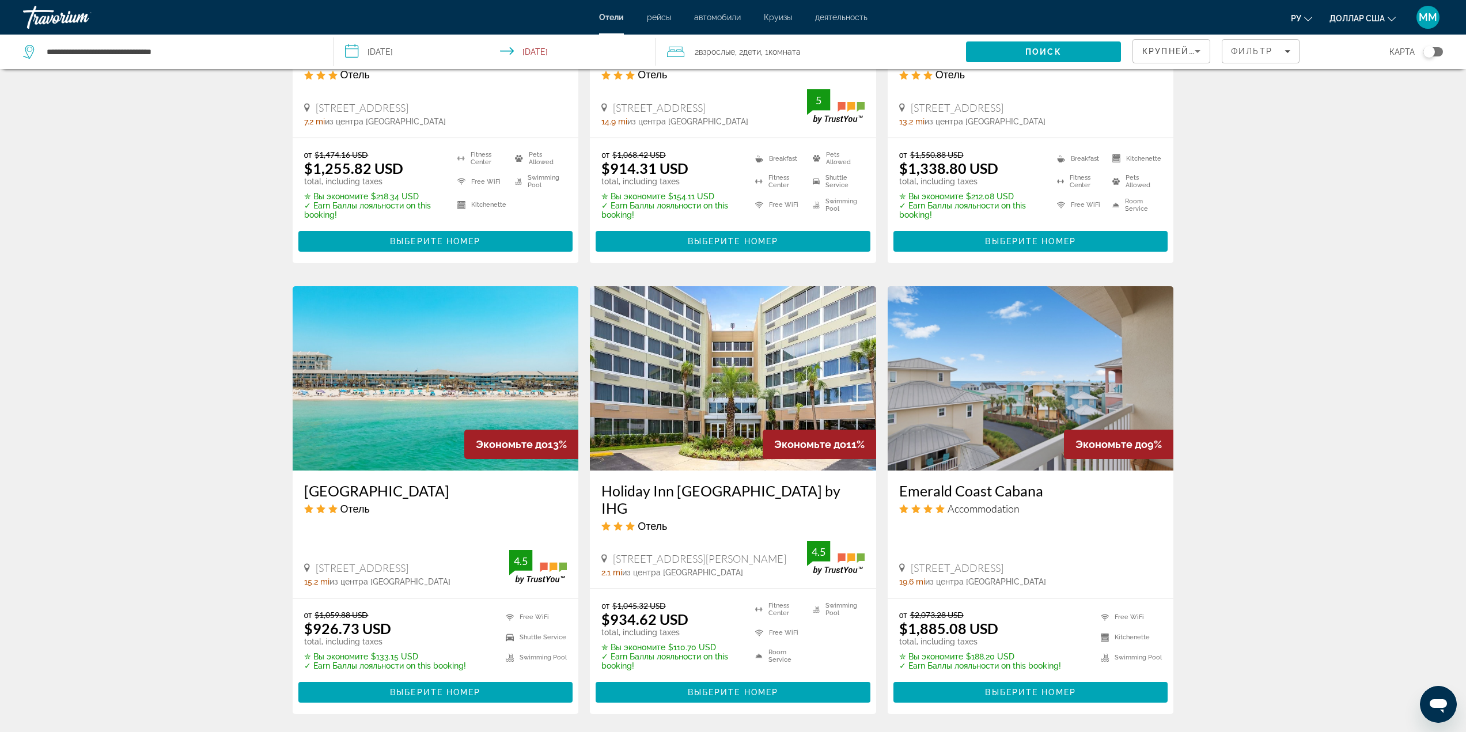
scroll to position [749, 0]
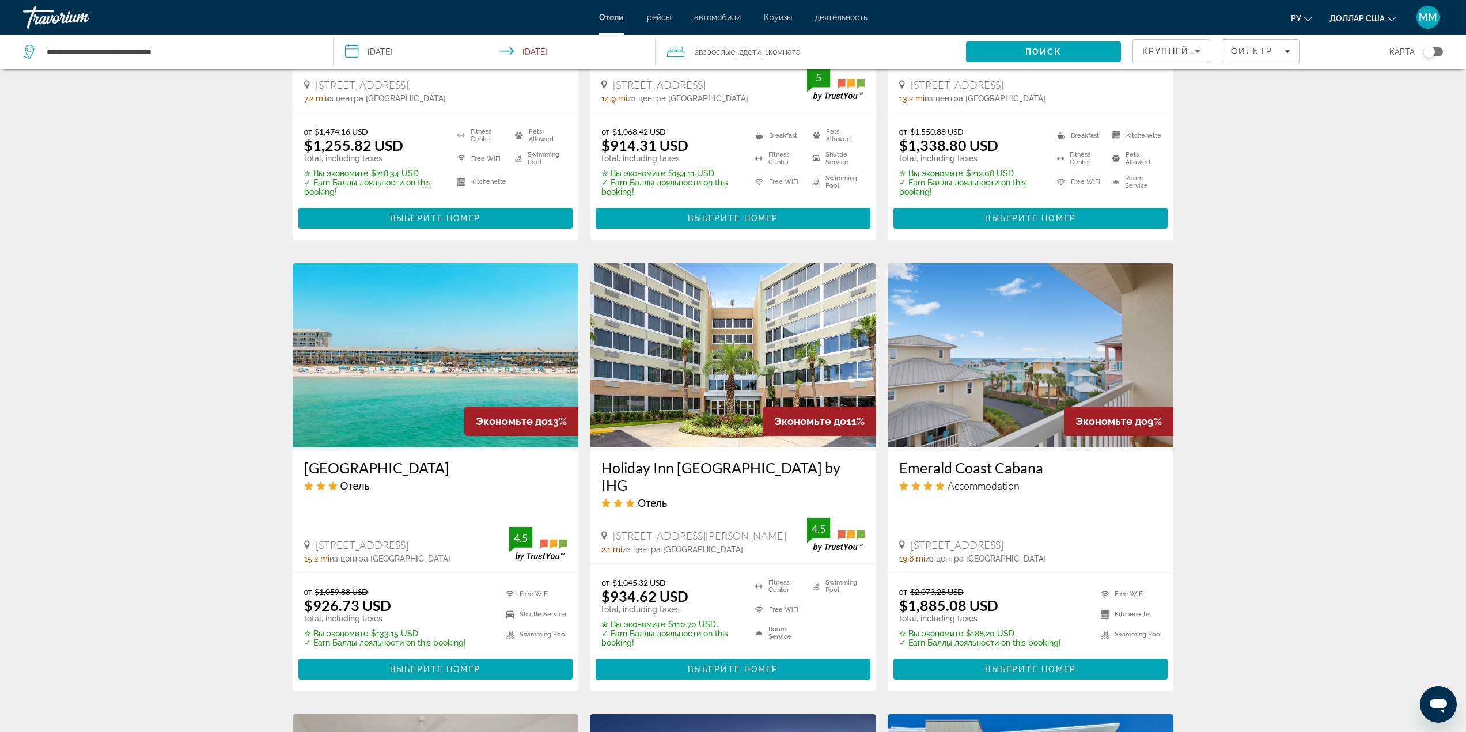
click at [707, 360] on img "Основное содержание" at bounding box center [733, 355] width 286 height 184
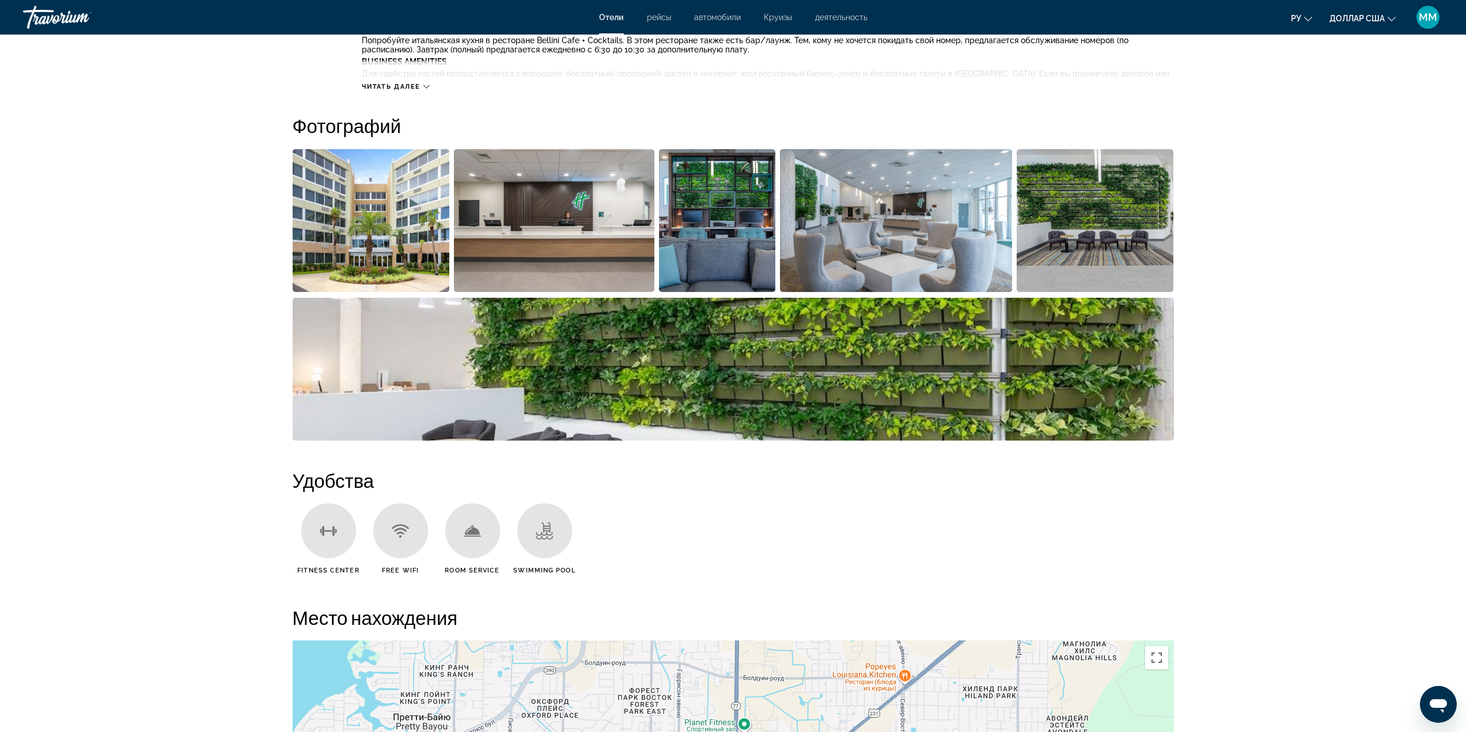
scroll to position [519, 0]
click at [665, 381] on img "Open full-screen image slider" at bounding box center [734, 368] width 882 height 143
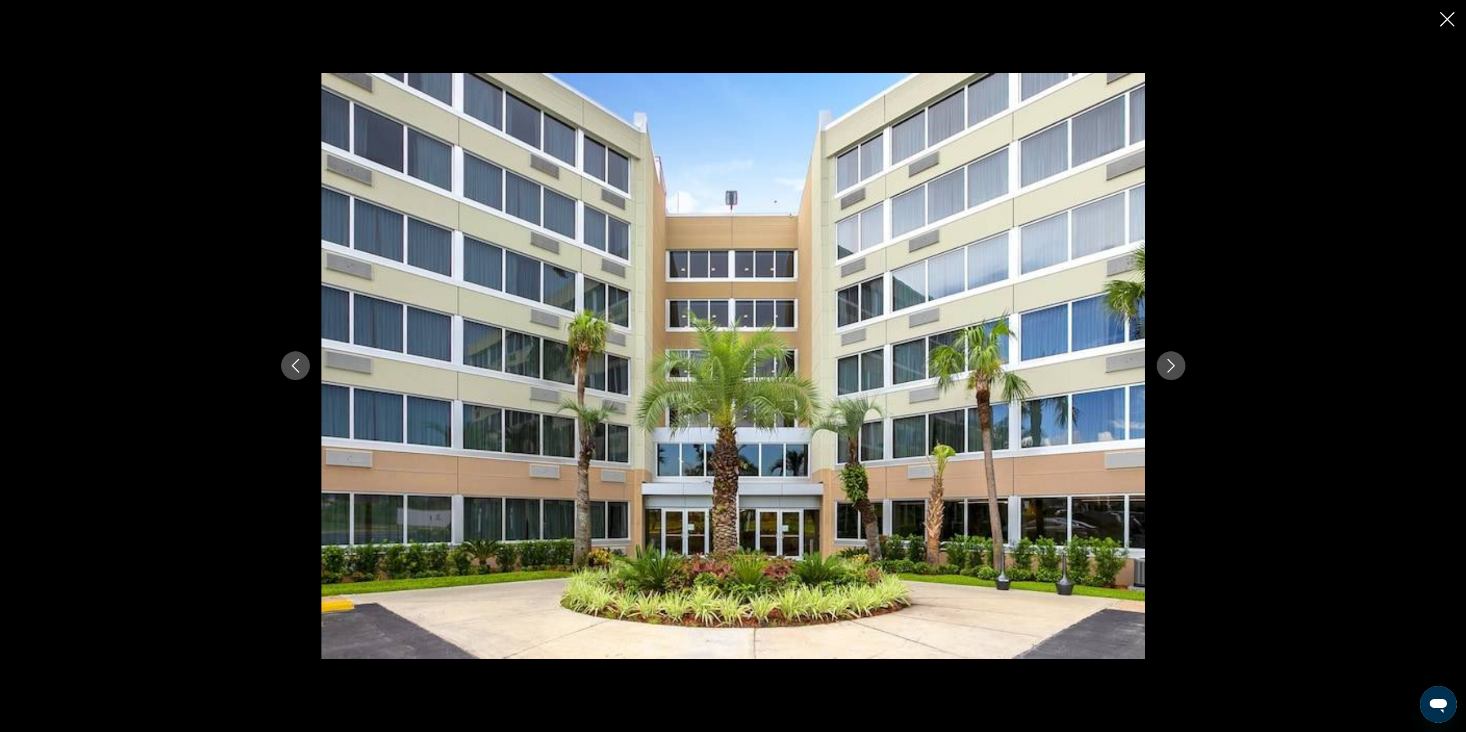
drag, startPoint x: 1171, startPoint y: 367, endPoint x: 1178, endPoint y: 363, distance: 7.5
click at [1173, 365] on icon "Next image" at bounding box center [1171, 366] width 14 height 14
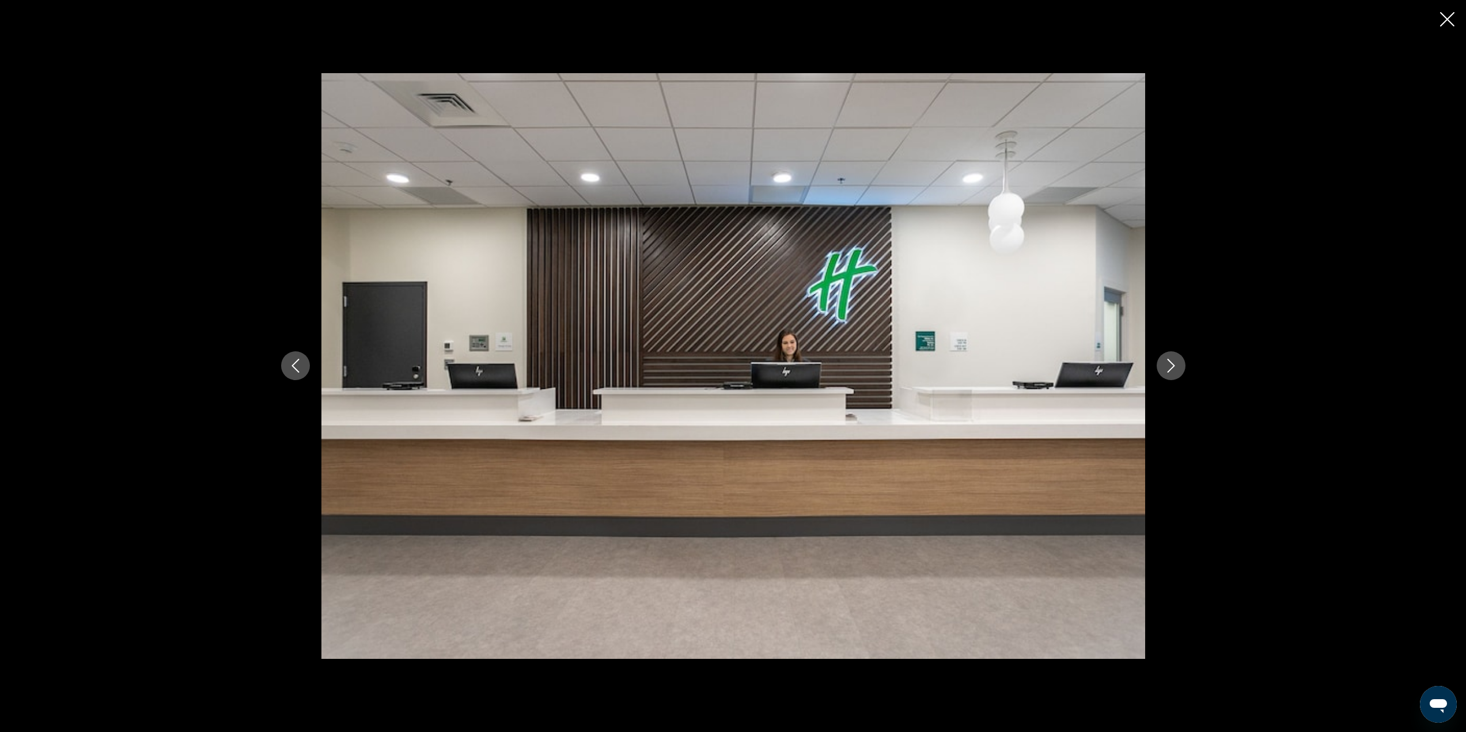
click at [1178, 363] on icon "Next image" at bounding box center [1171, 366] width 14 height 14
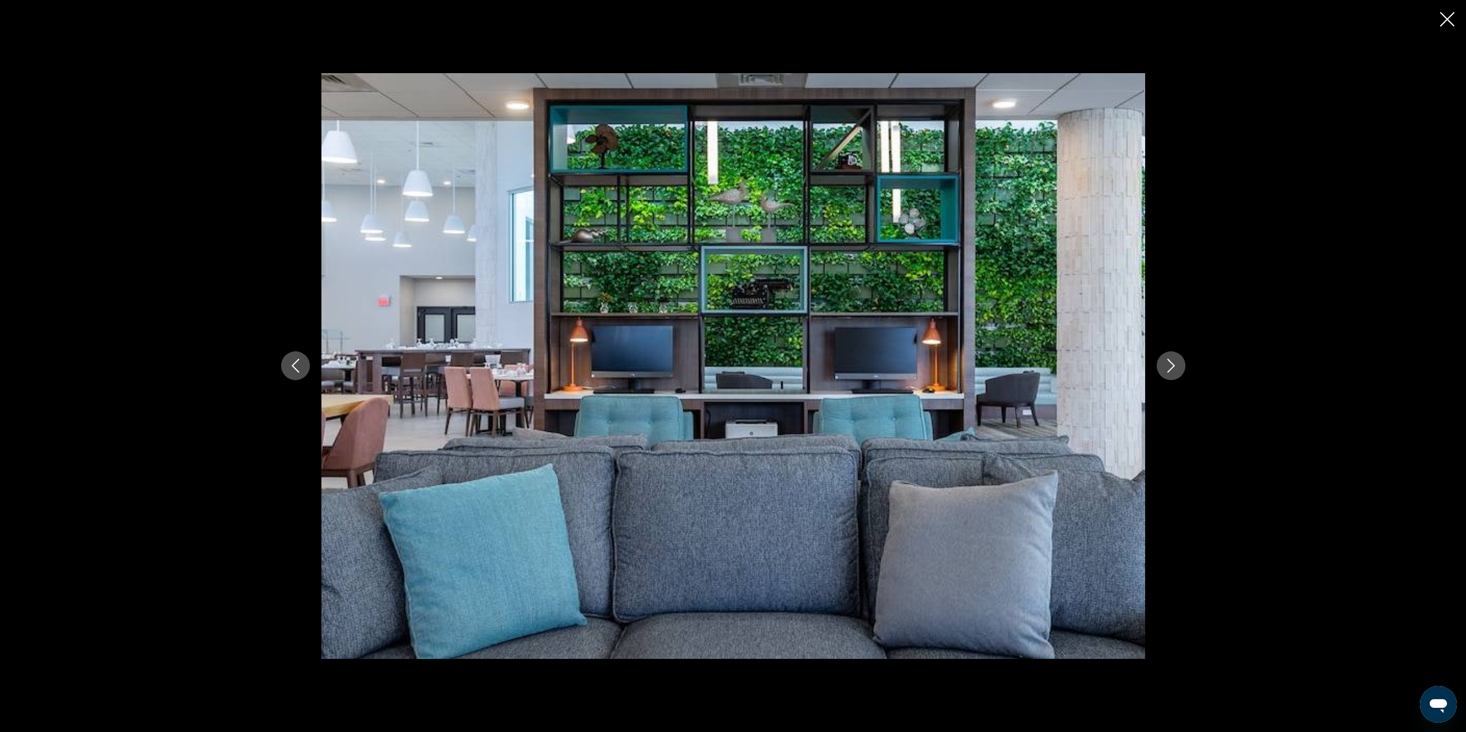
click at [1178, 363] on icon "Next image" at bounding box center [1171, 366] width 14 height 14
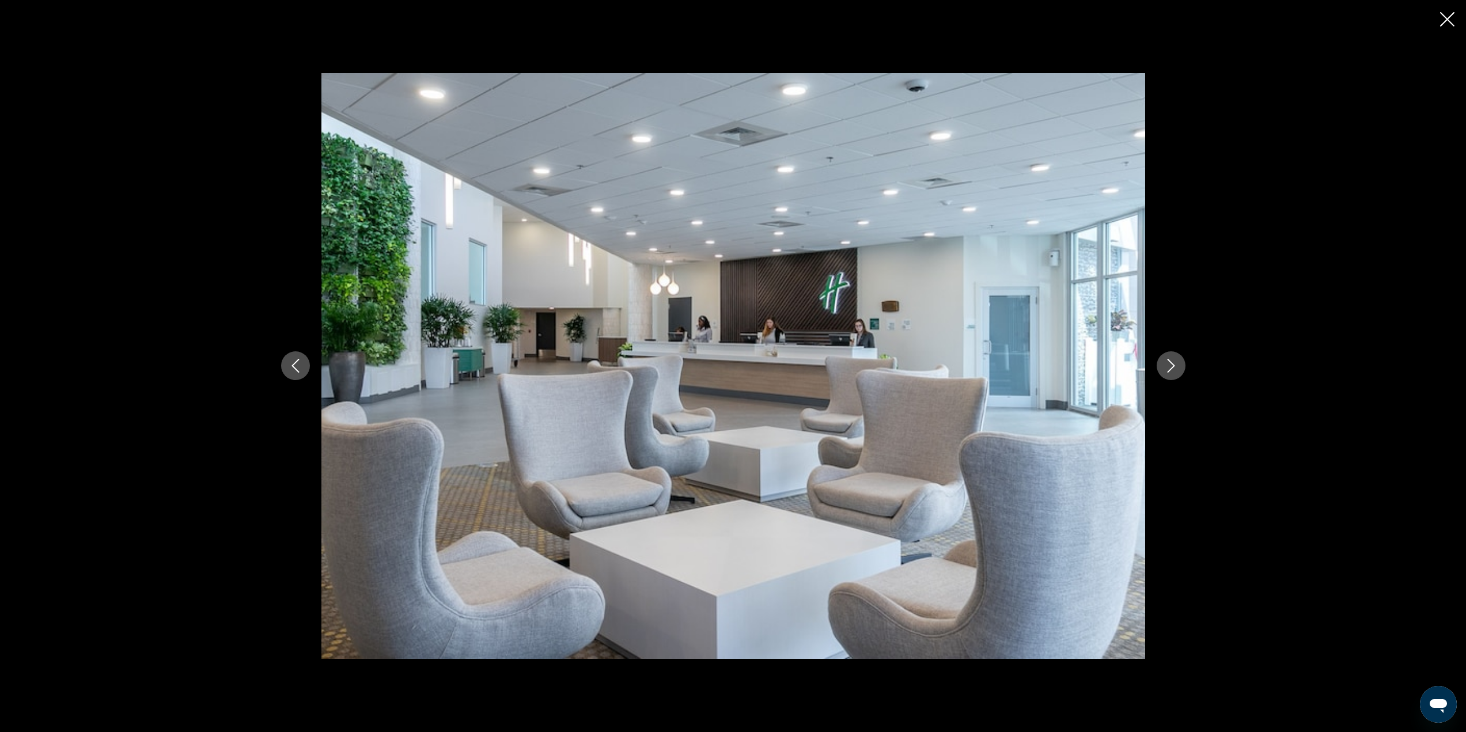
click at [1178, 363] on icon "Next image" at bounding box center [1171, 366] width 14 height 14
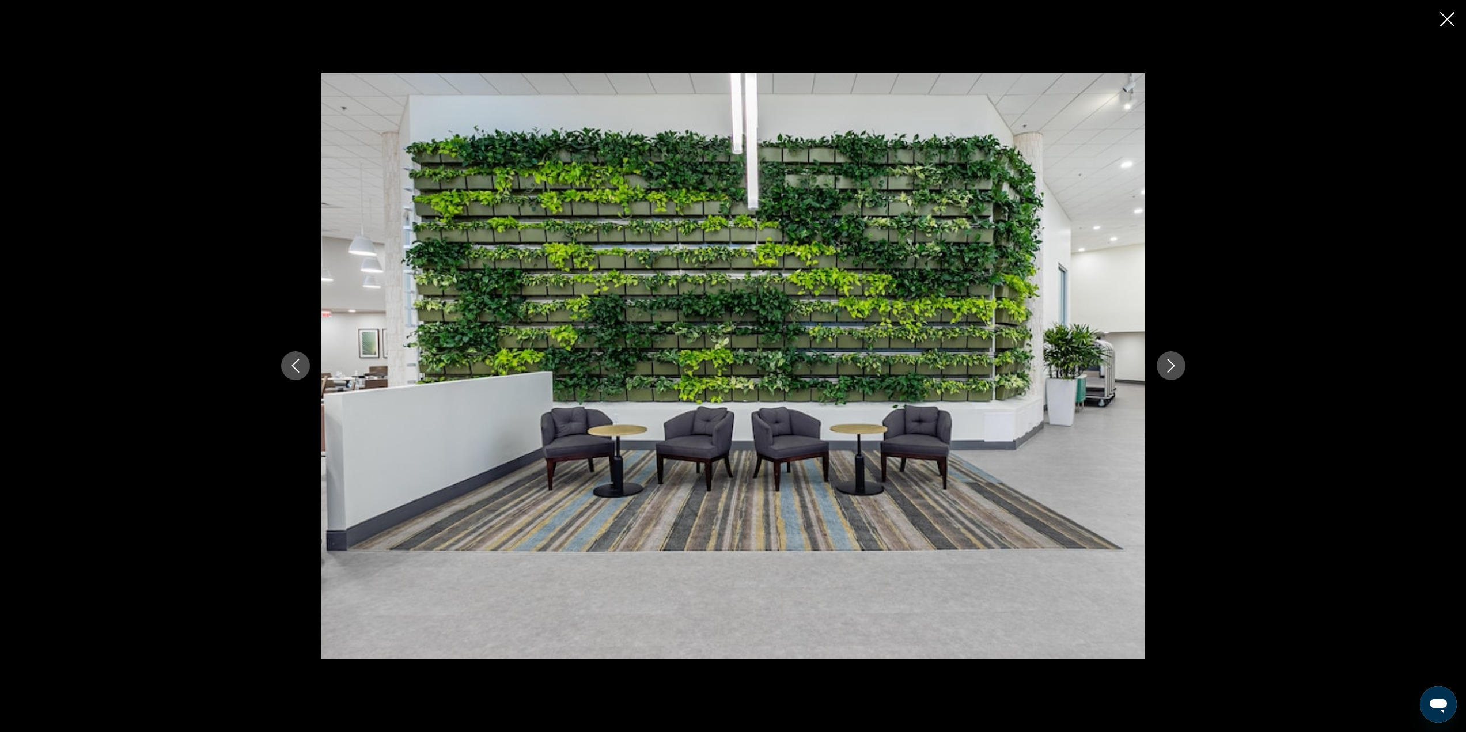
click at [1178, 363] on icon "Next image" at bounding box center [1171, 366] width 14 height 14
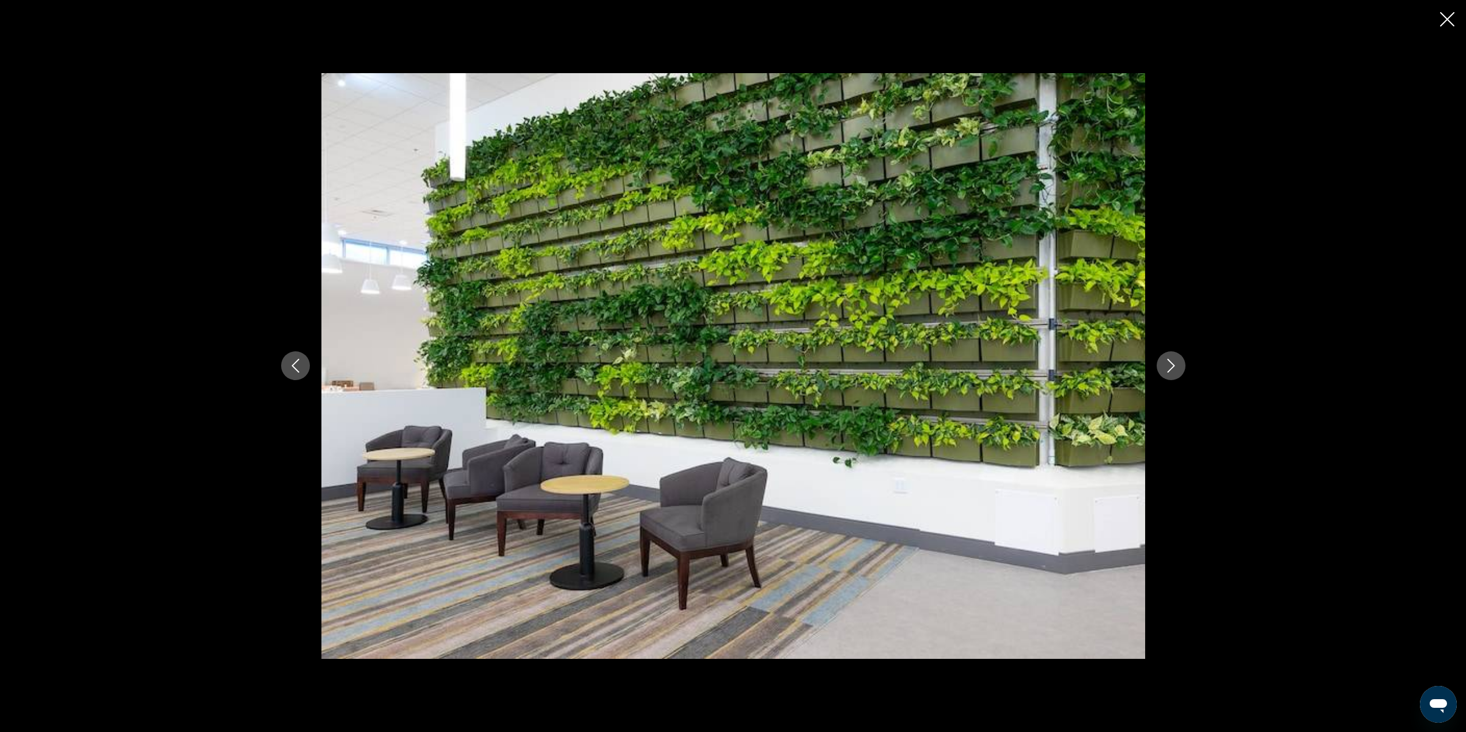
click at [1178, 363] on icon "Next image" at bounding box center [1171, 366] width 14 height 14
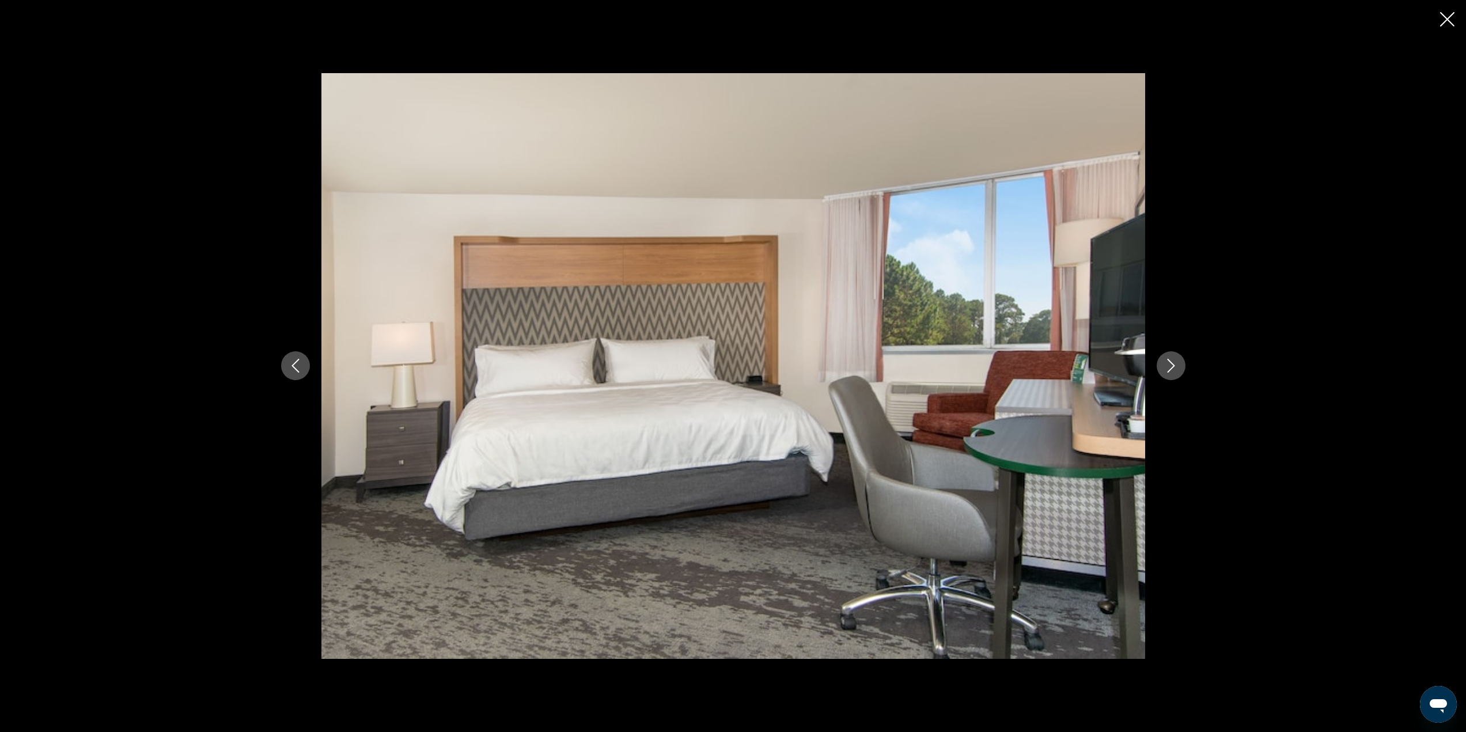
click at [1178, 363] on icon "Next image" at bounding box center [1171, 366] width 14 height 14
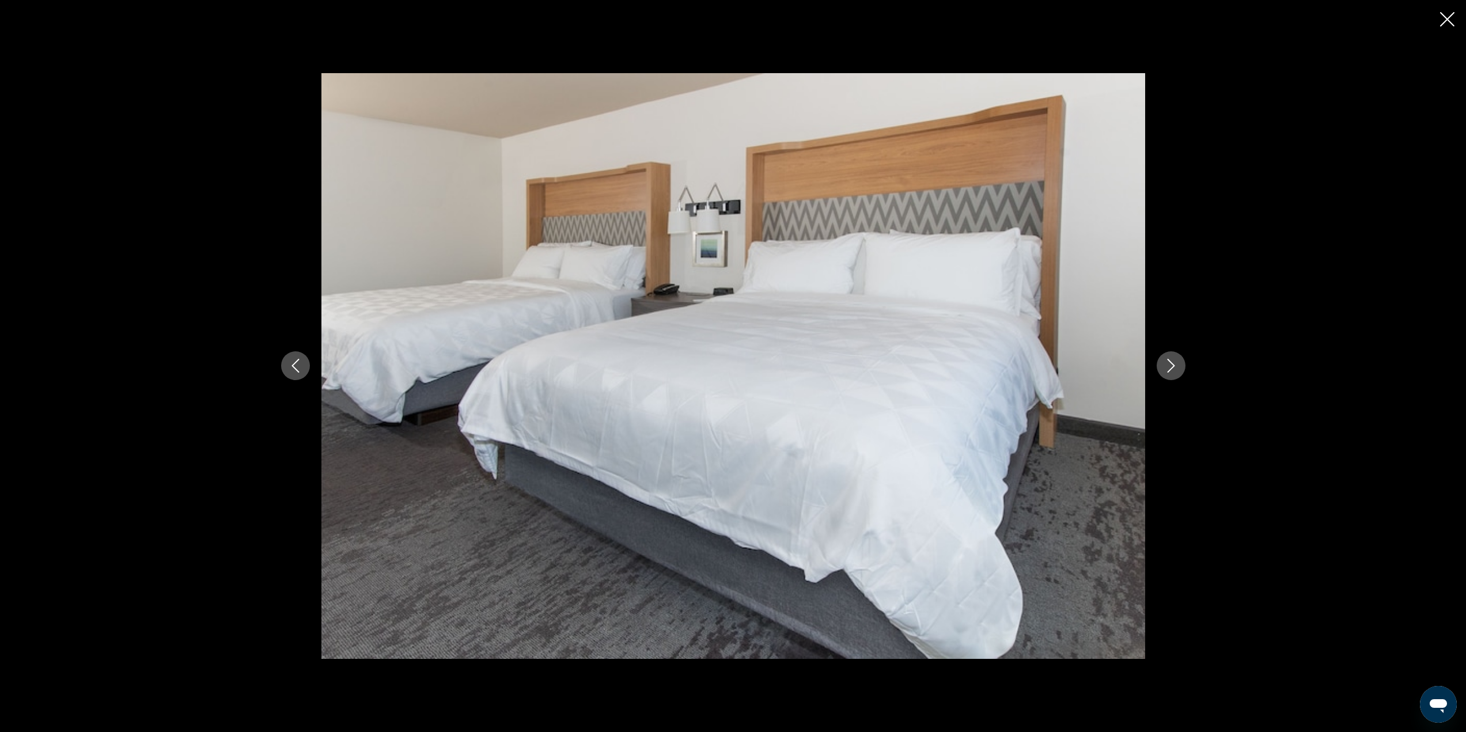
click at [1178, 363] on icon "Next image" at bounding box center [1171, 366] width 14 height 14
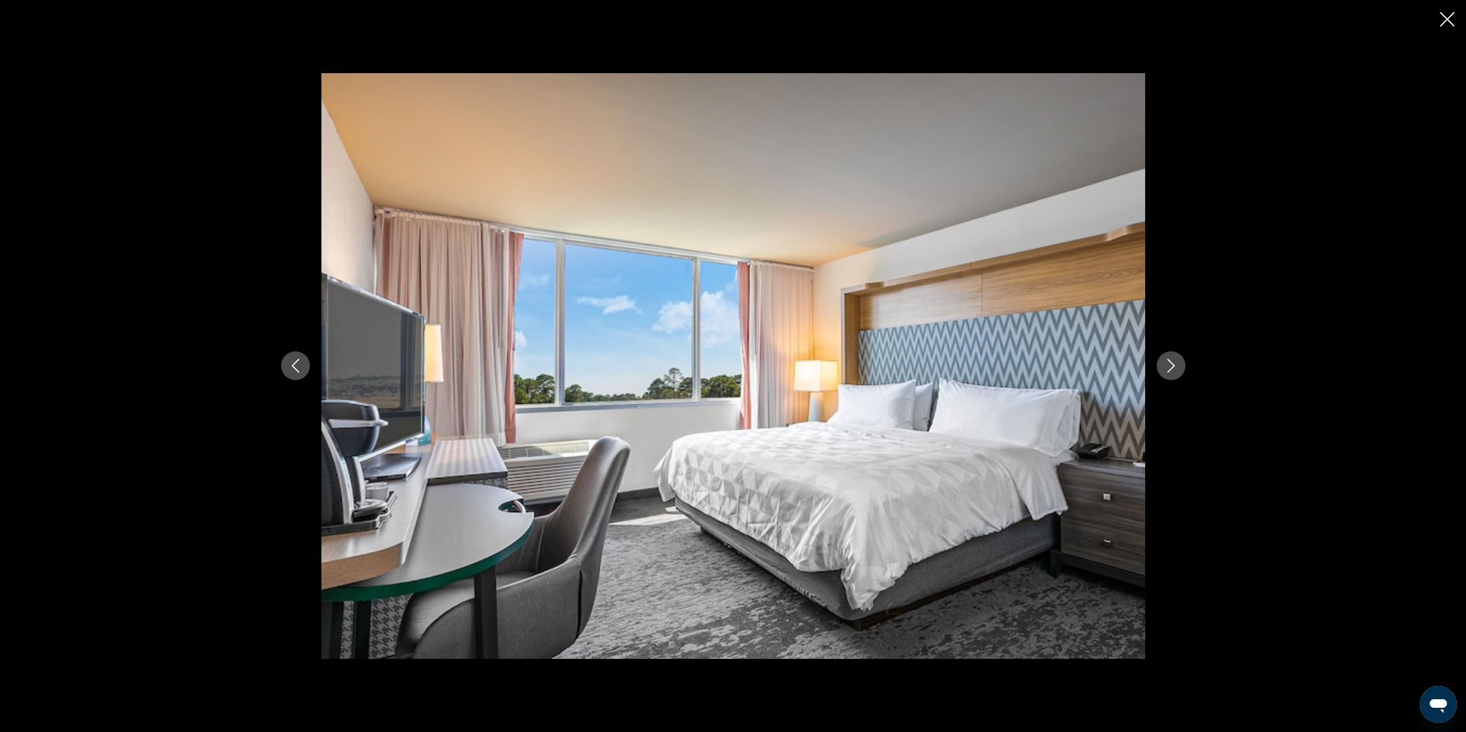
click at [1178, 363] on icon "Next image" at bounding box center [1171, 366] width 14 height 14
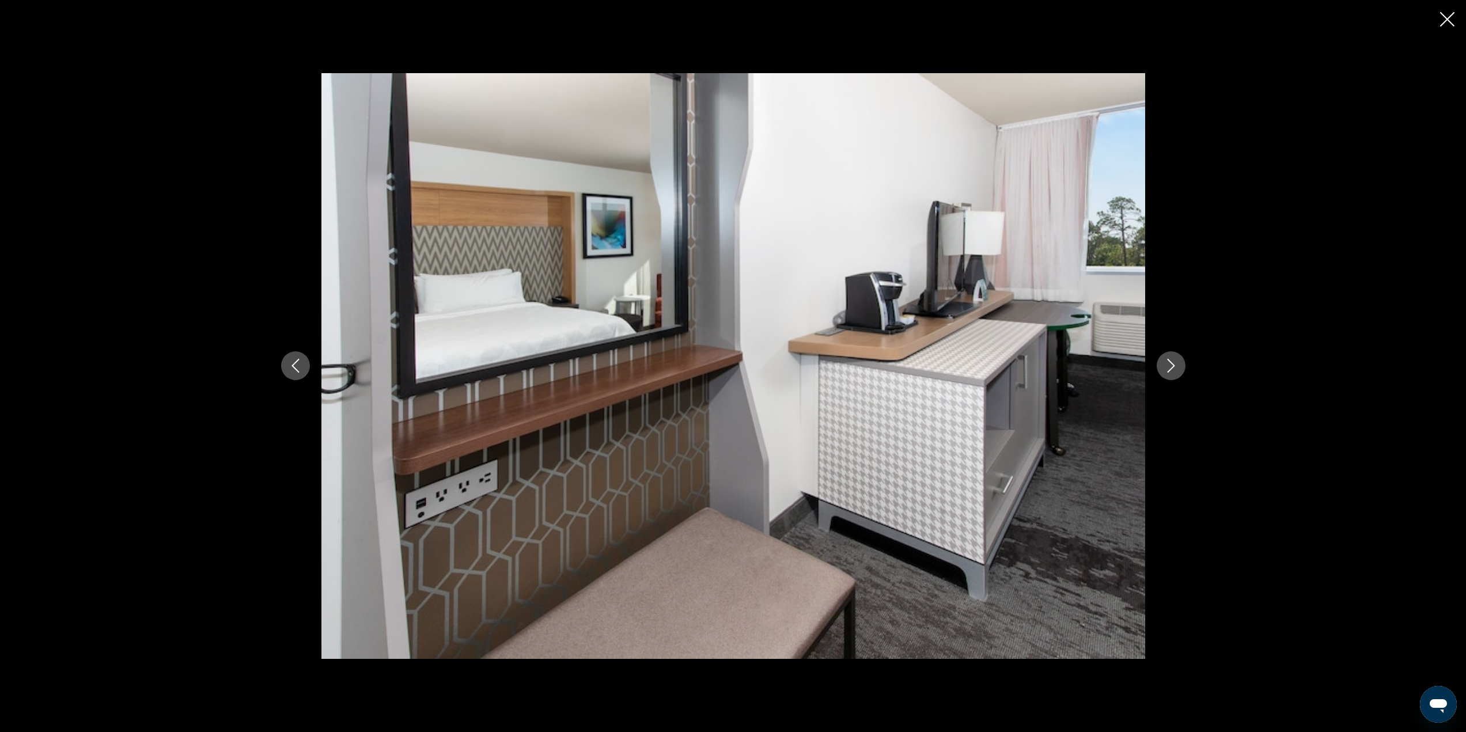
click at [1178, 363] on icon "Next image" at bounding box center [1171, 366] width 14 height 14
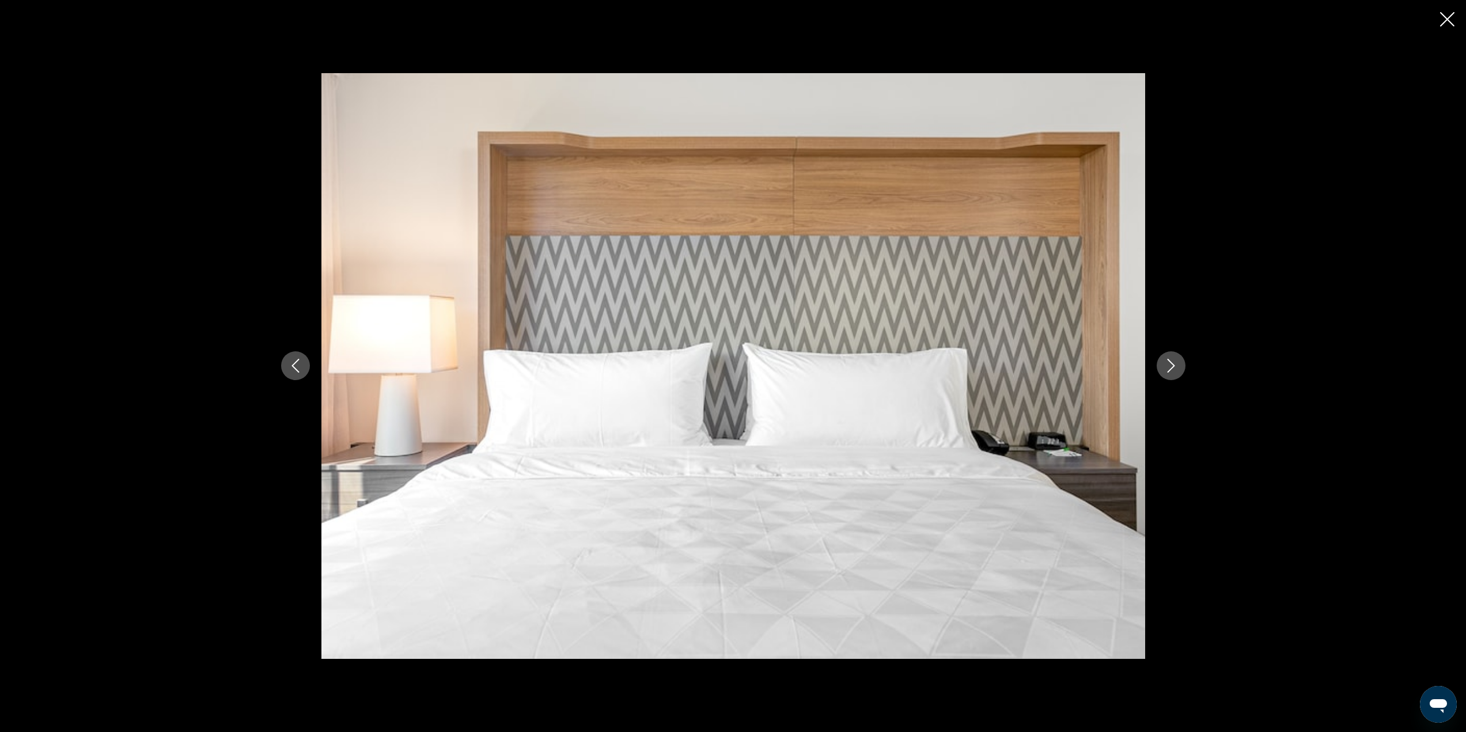
click at [1178, 363] on icon "Next image" at bounding box center [1171, 366] width 14 height 14
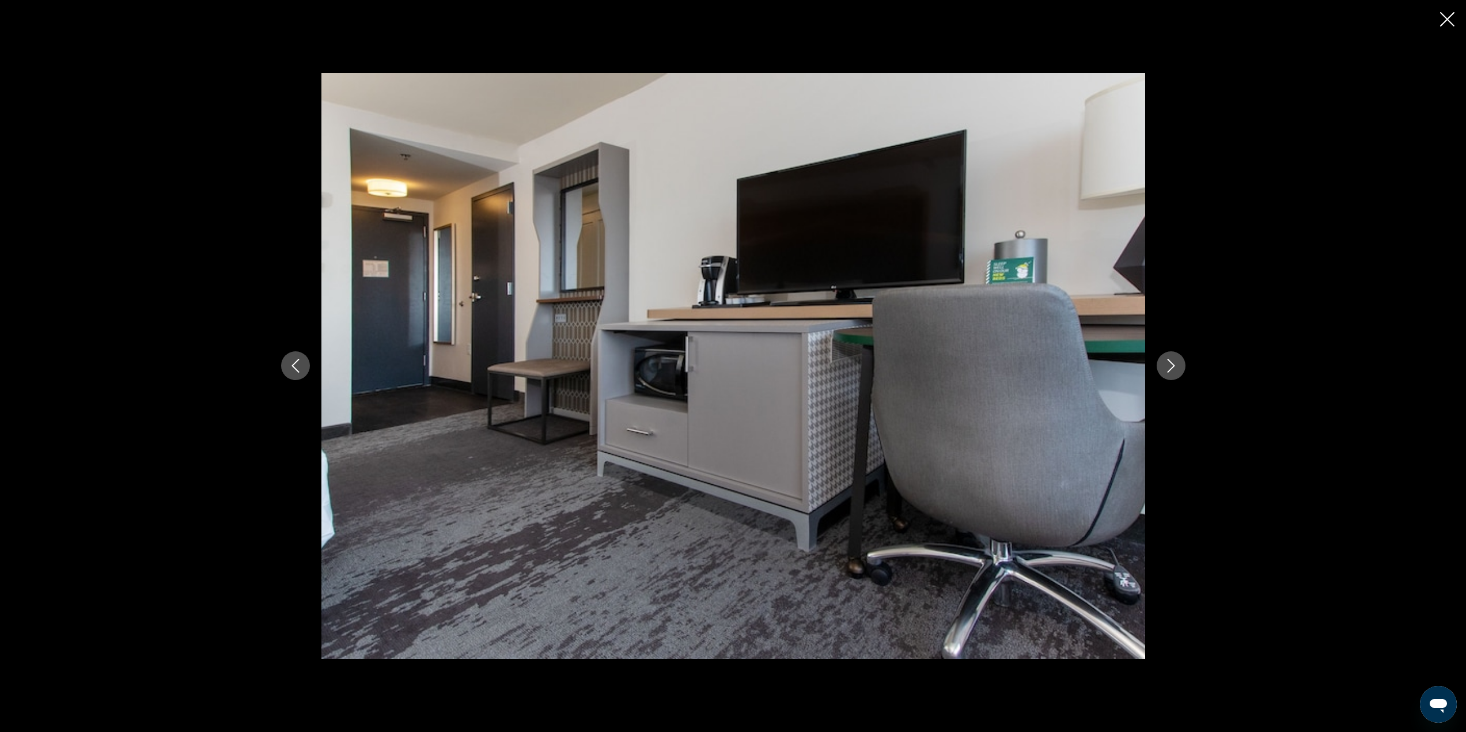
click at [1447, 12] on icon "Close slideshow" at bounding box center [1447, 19] width 14 height 14
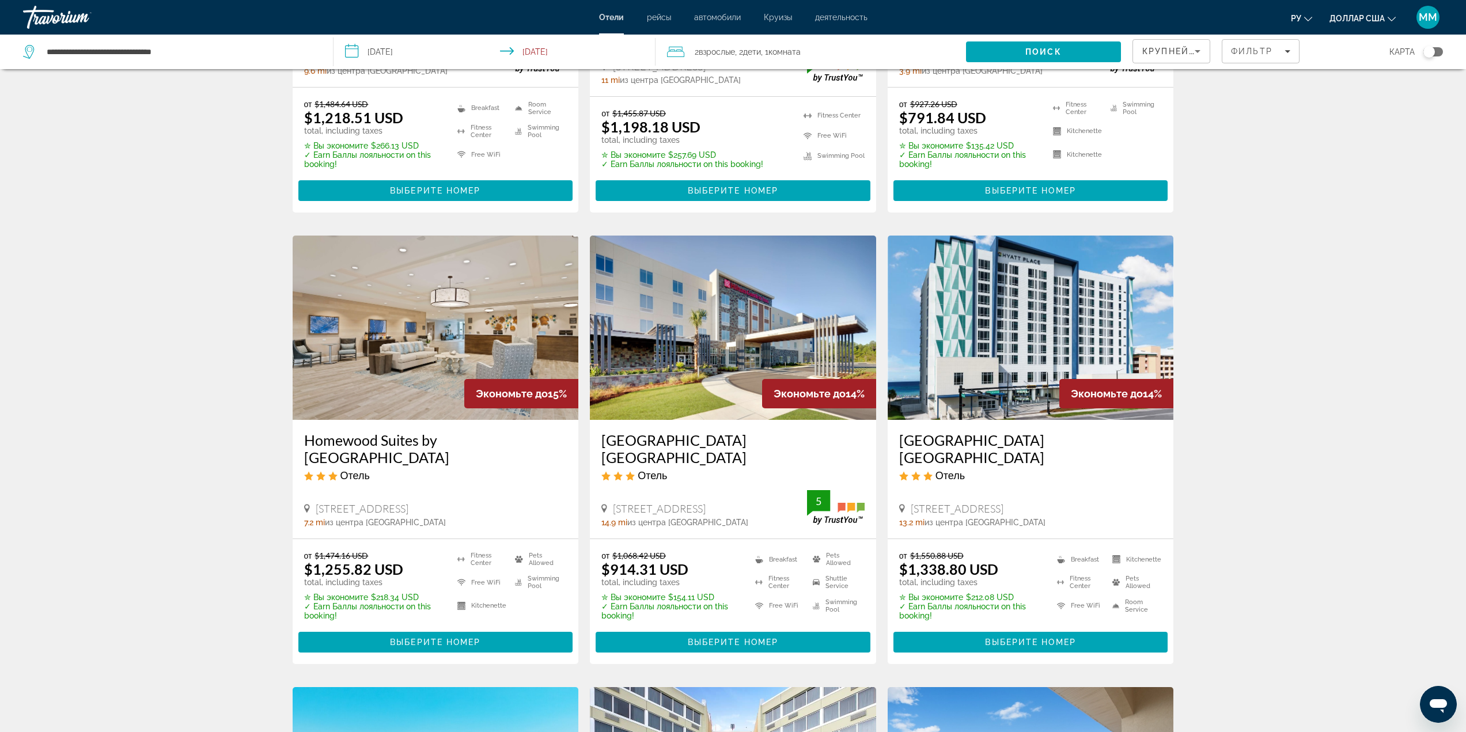
scroll to position [346, 0]
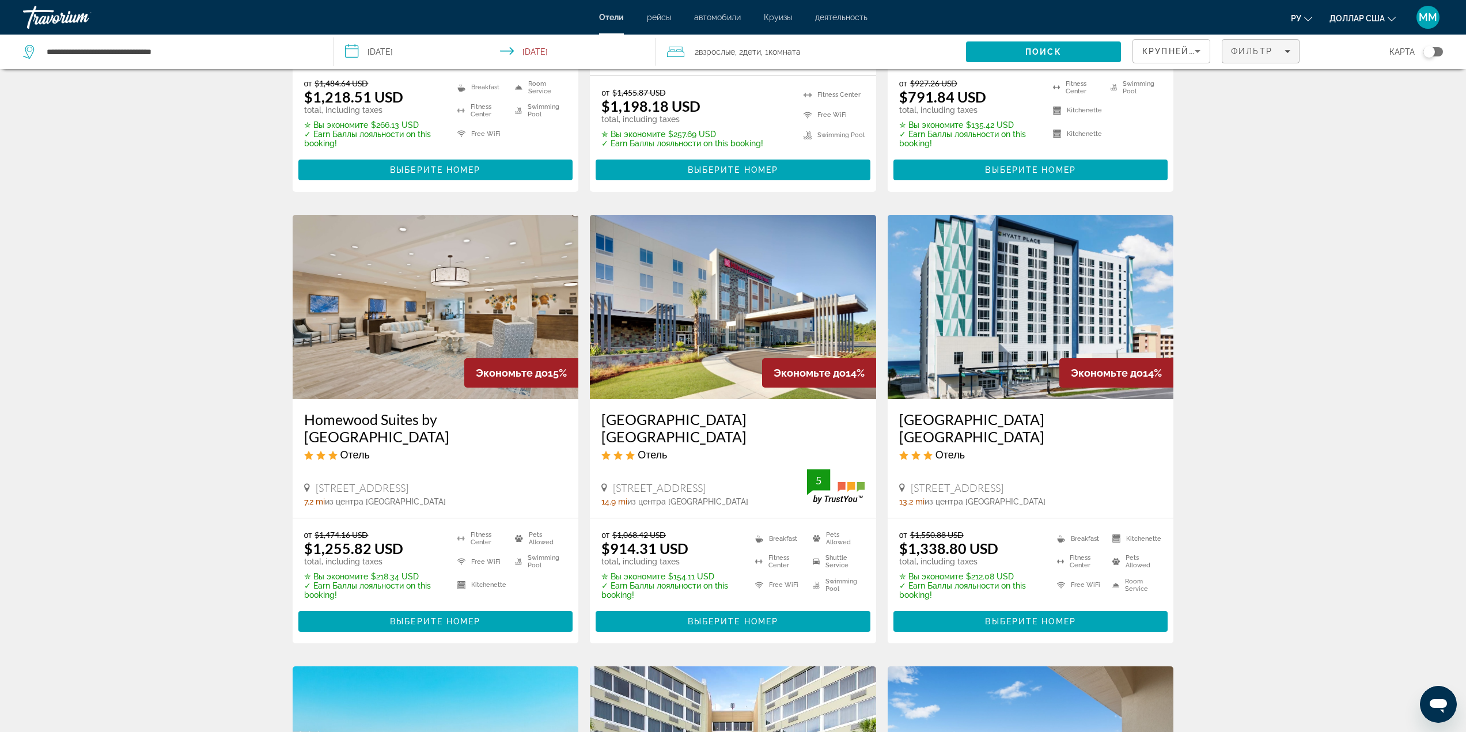
click at [1284, 52] on div "Фильтр" at bounding box center [1260, 51] width 59 height 9
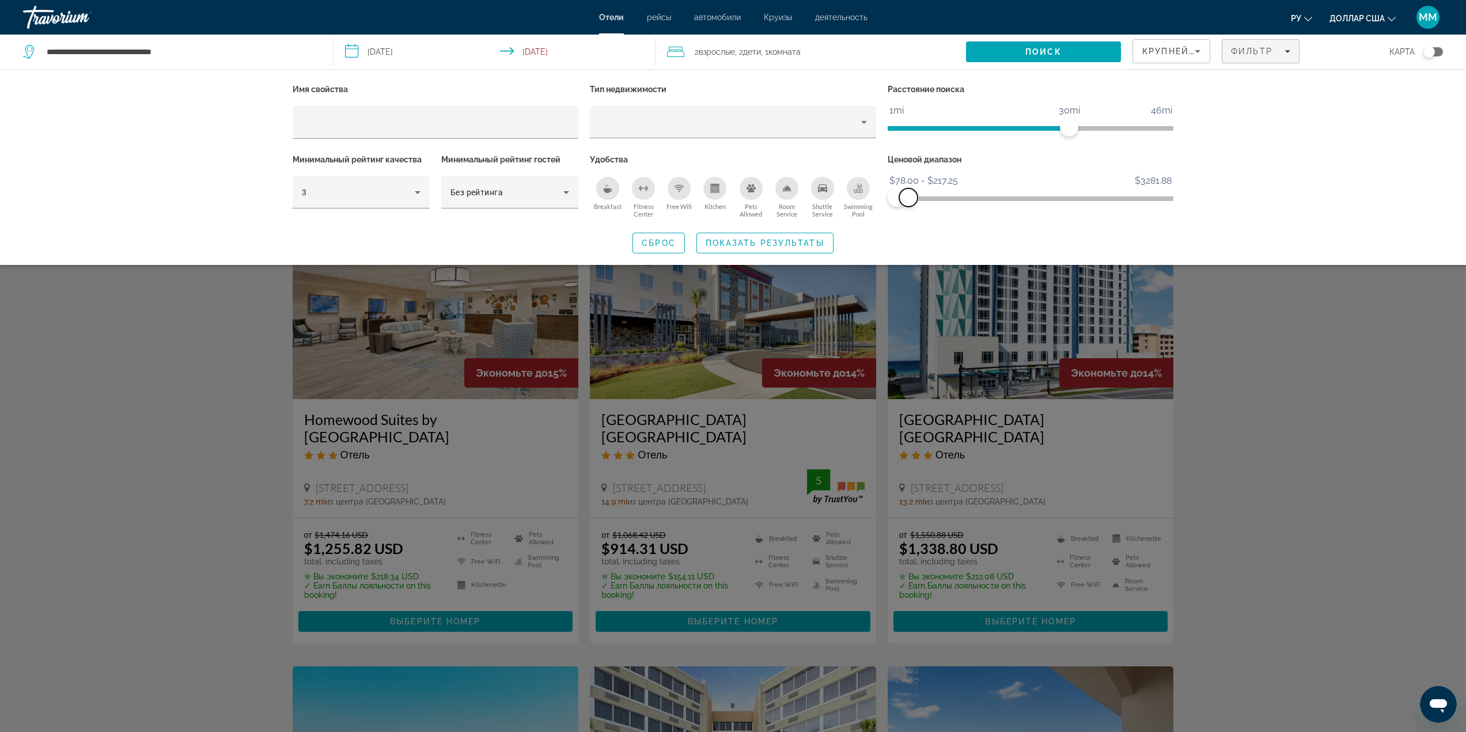
drag, startPoint x: 1163, startPoint y: 200, endPoint x: 909, endPoint y: 209, distance: 254.8
click at [909, 209] on div "Ценовой диапазон $78.00 $3281.88 $78.00 $217.25 $78.00 - $217.25" at bounding box center [1031, 187] width 298 height 70
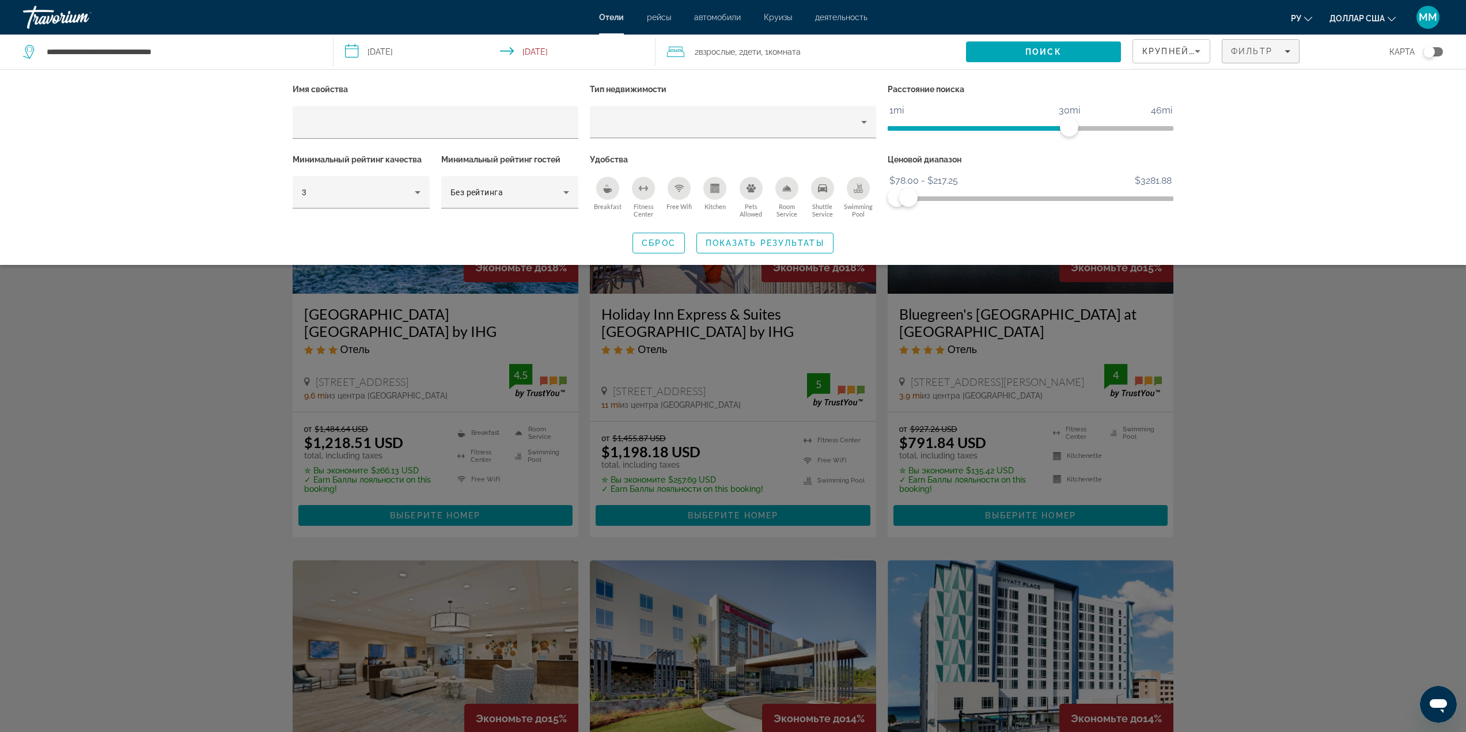
click at [1259, 334] on div "Search widget" at bounding box center [733, 452] width 1466 height 559
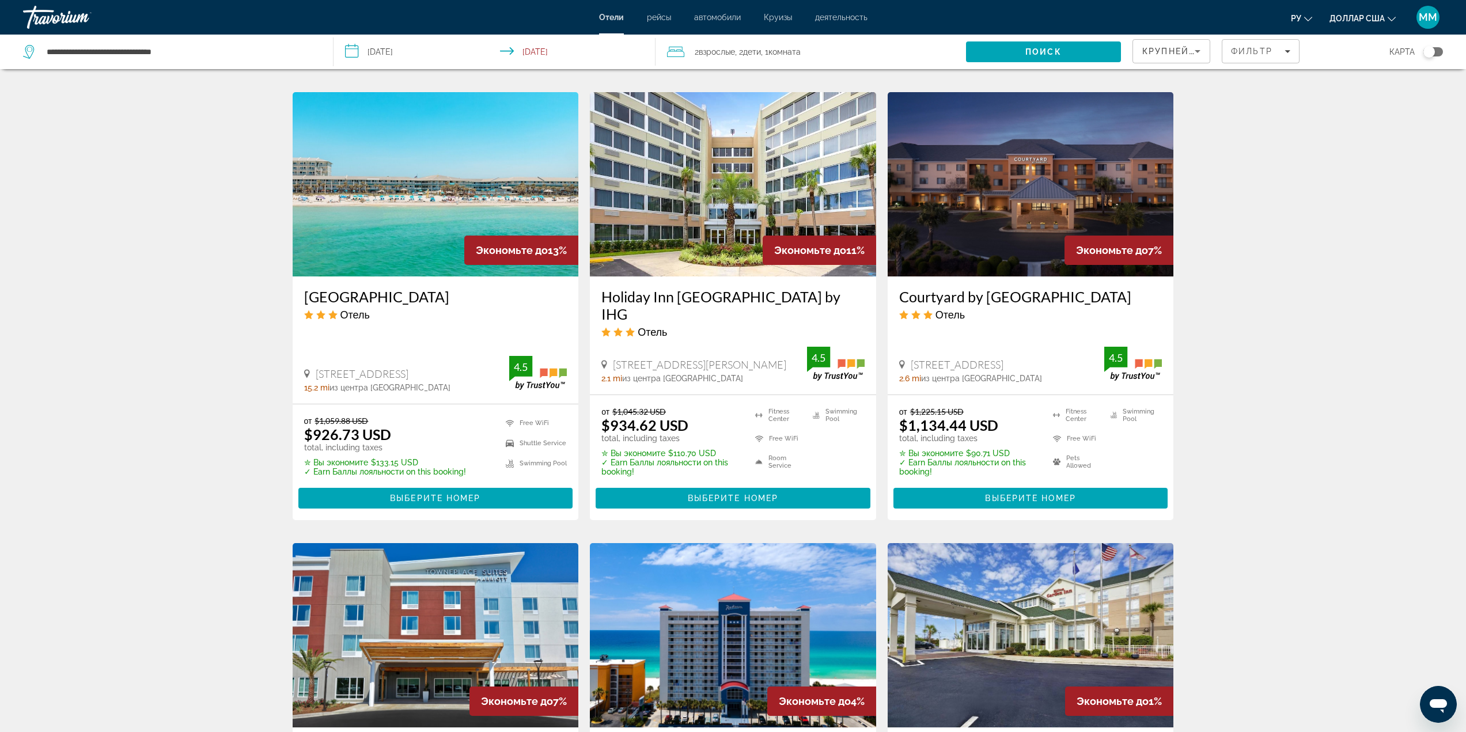
scroll to position [922, 0]
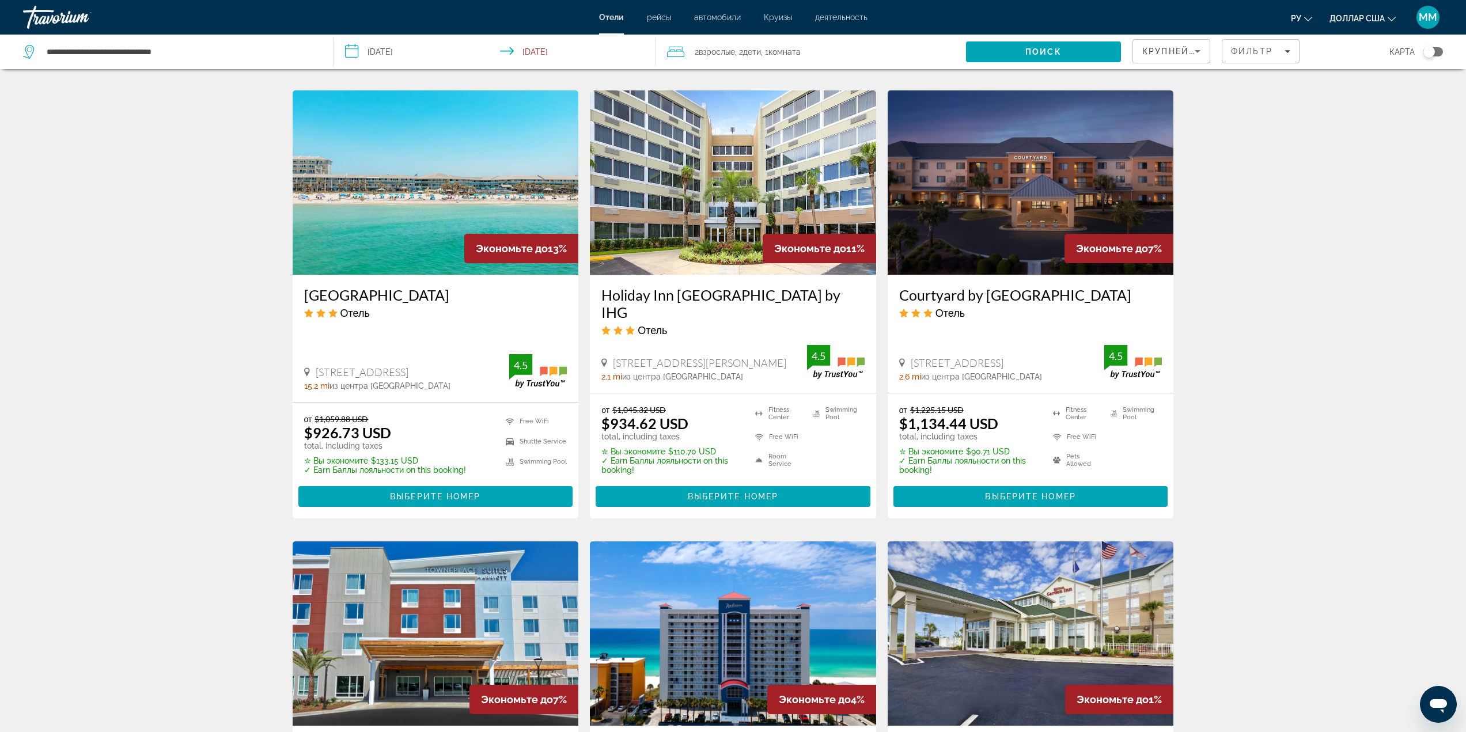
click at [1014, 203] on img "Основное содержание" at bounding box center [1031, 182] width 286 height 184
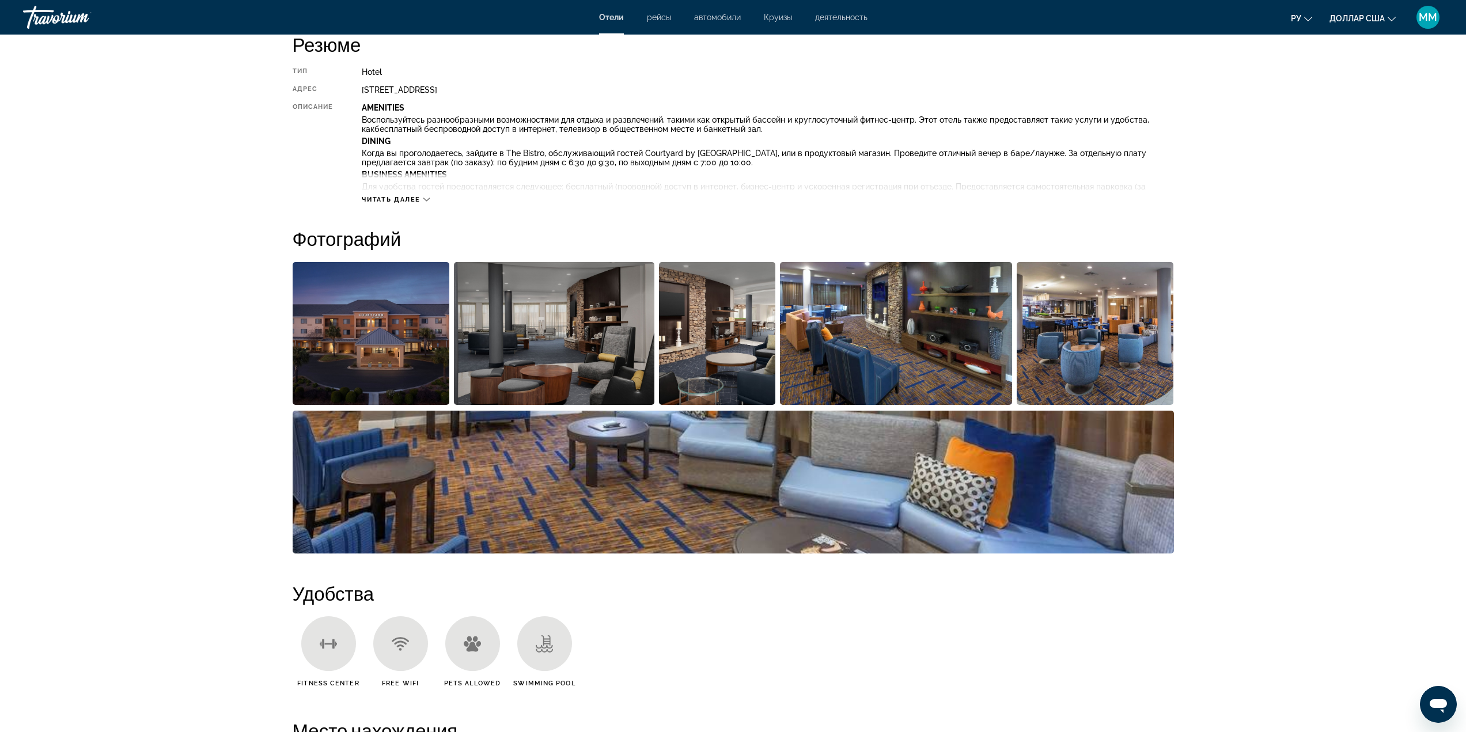
scroll to position [461, 0]
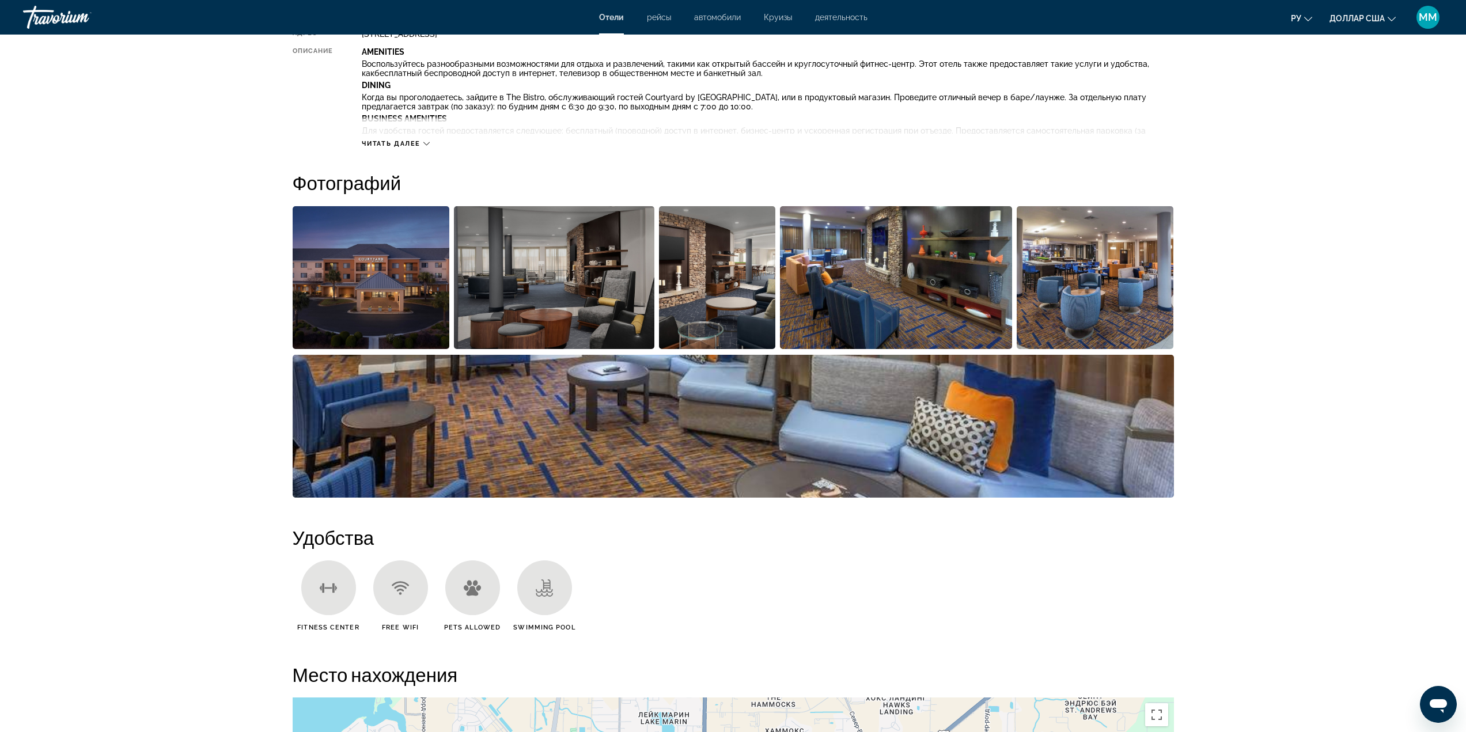
click at [361, 273] on img "Open full-screen image slider" at bounding box center [371, 277] width 157 height 143
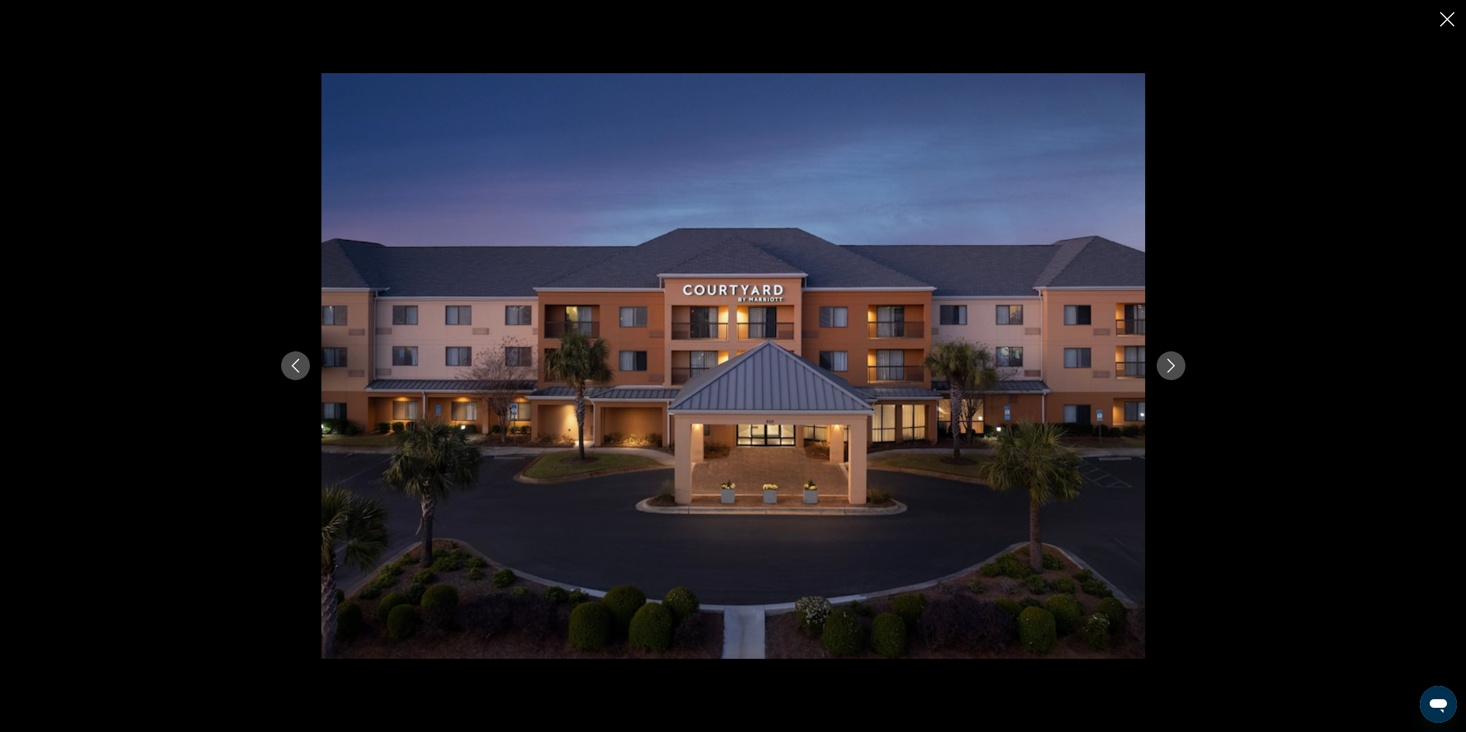
click at [1173, 372] on icon "Next image" at bounding box center [1171, 366] width 14 height 14
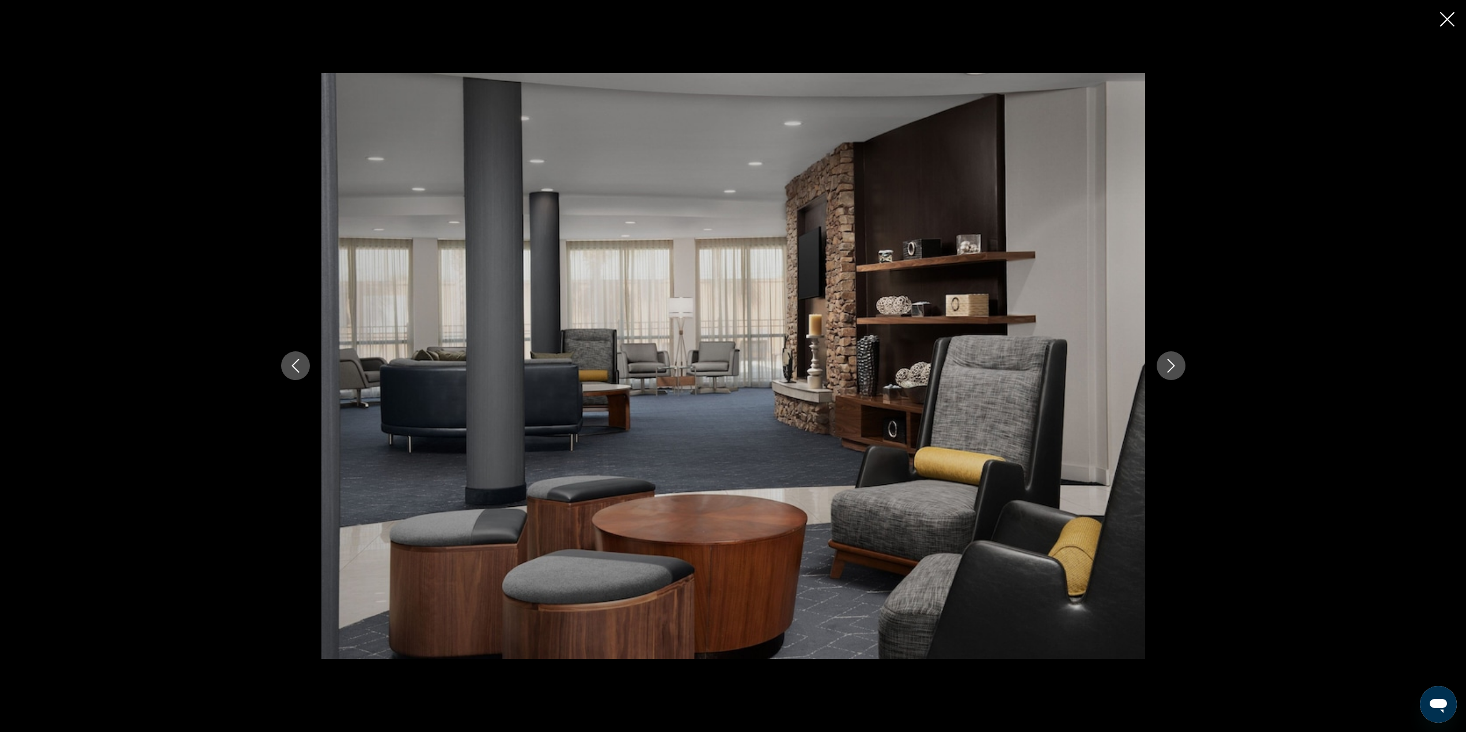
click at [1173, 372] on icon "Next image" at bounding box center [1171, 366] width 14 height 14
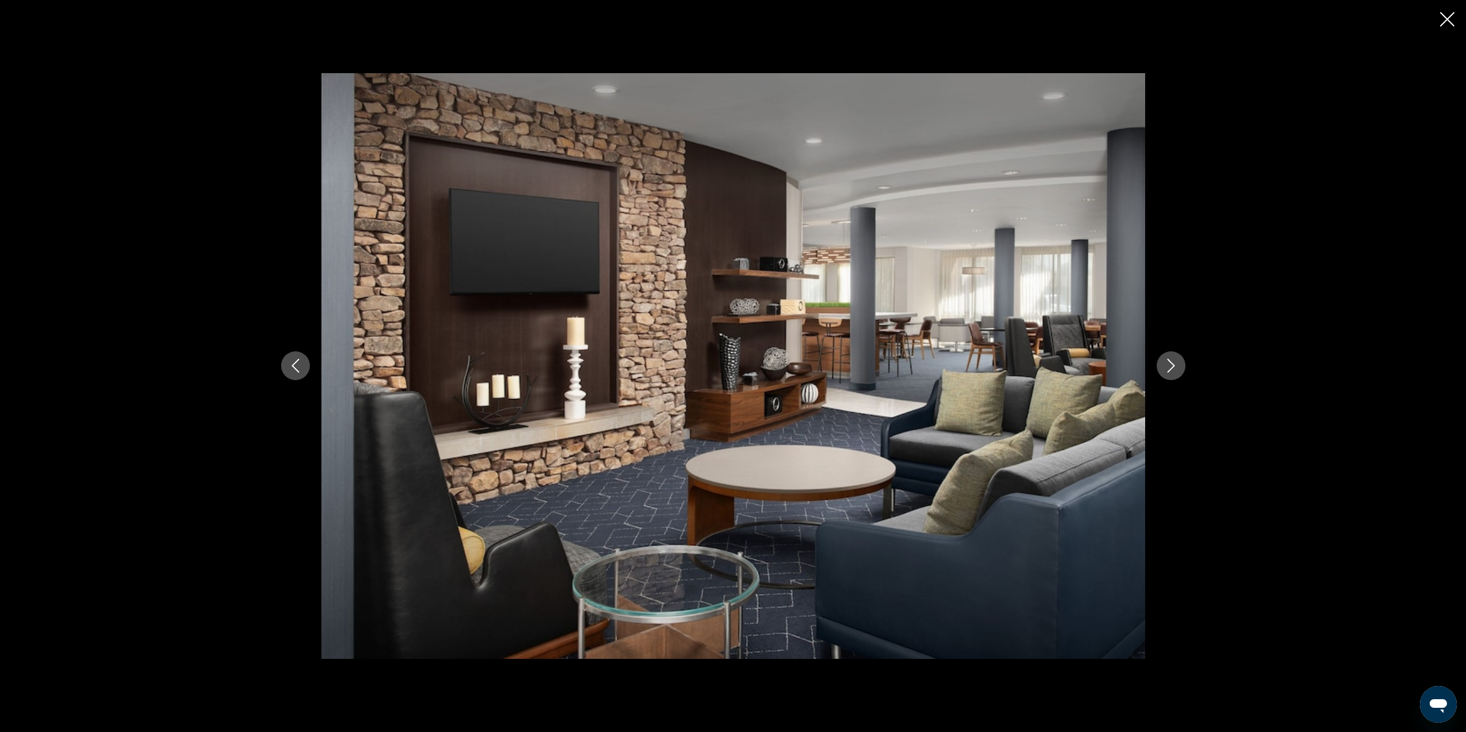
click at [1173, 372] on icon "Next image" at bounding box center [1171, 366] width 14 height 14
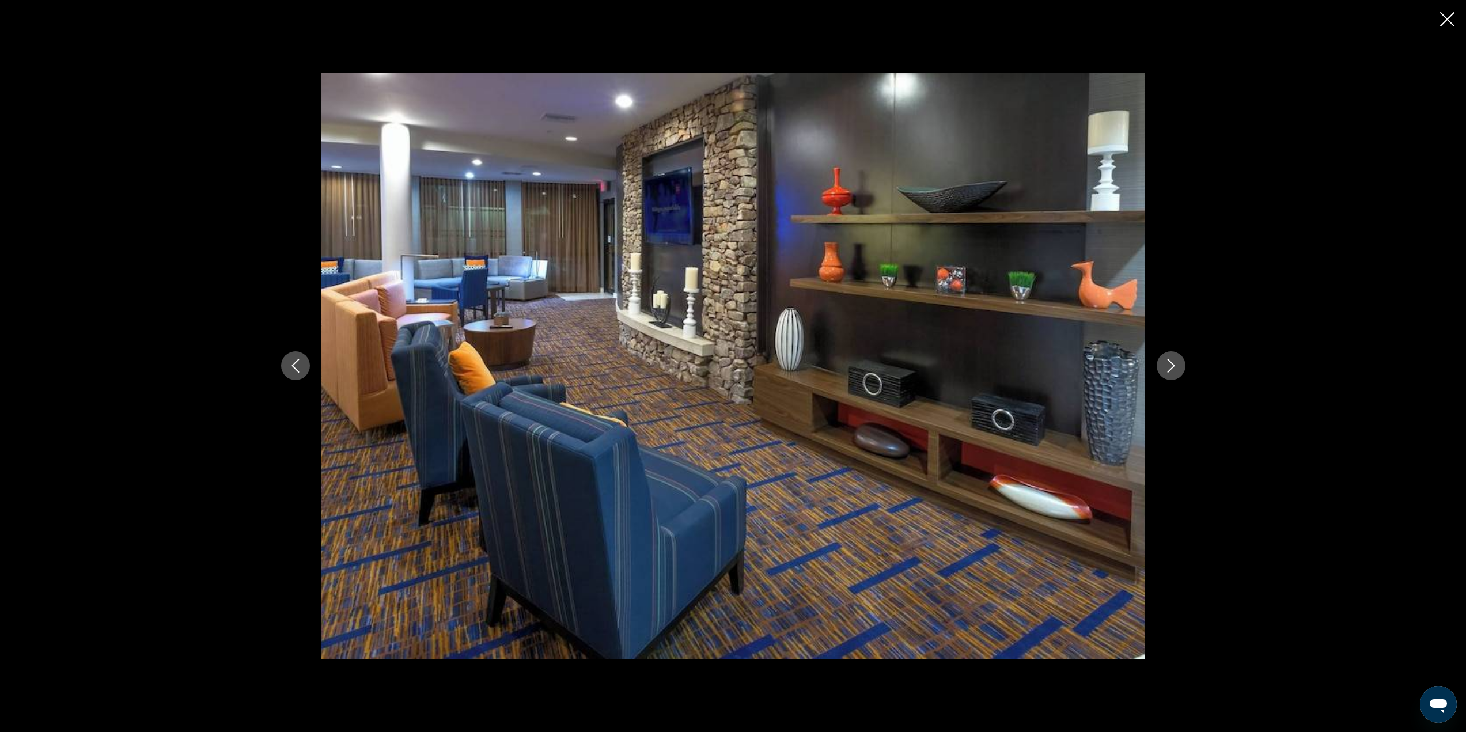
click at [1173, 372] on icon "Next image" at bounding box center [1171, 366] width 14 height 14
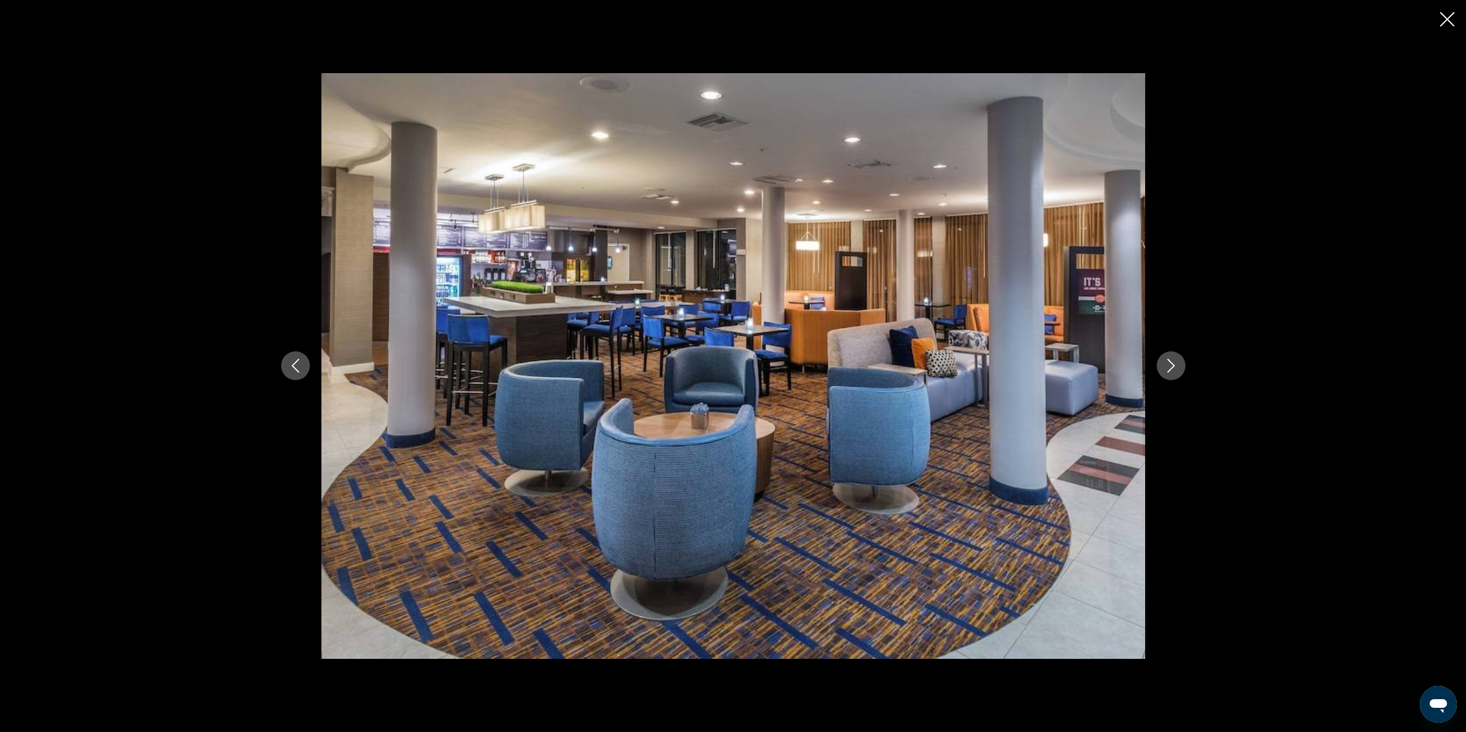
click at [1173, 372] on icon "Next image" at bounding box center [1171, 366] width 14 height 14
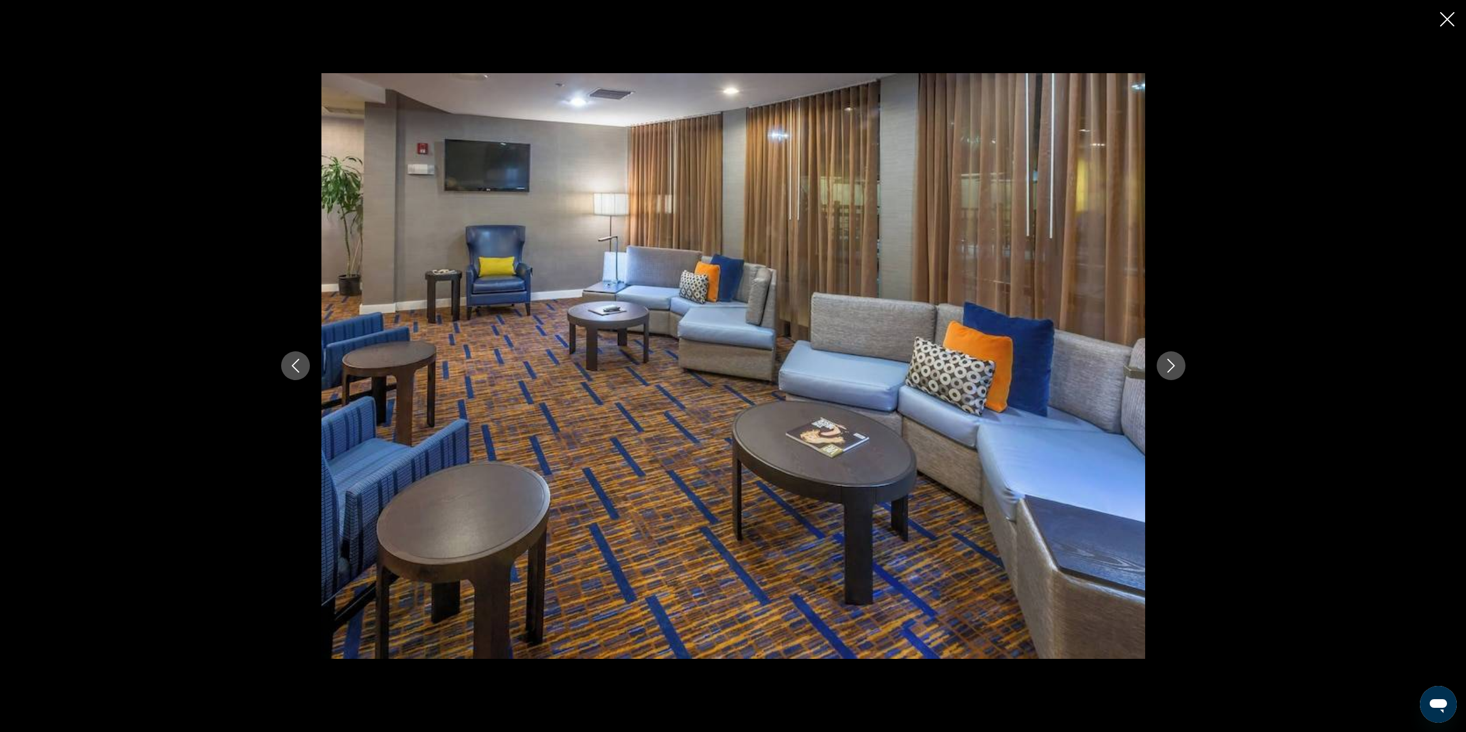
click at [1173, 372] on icon "Next image" at bounding box center [1171, 366] width 14 height 14
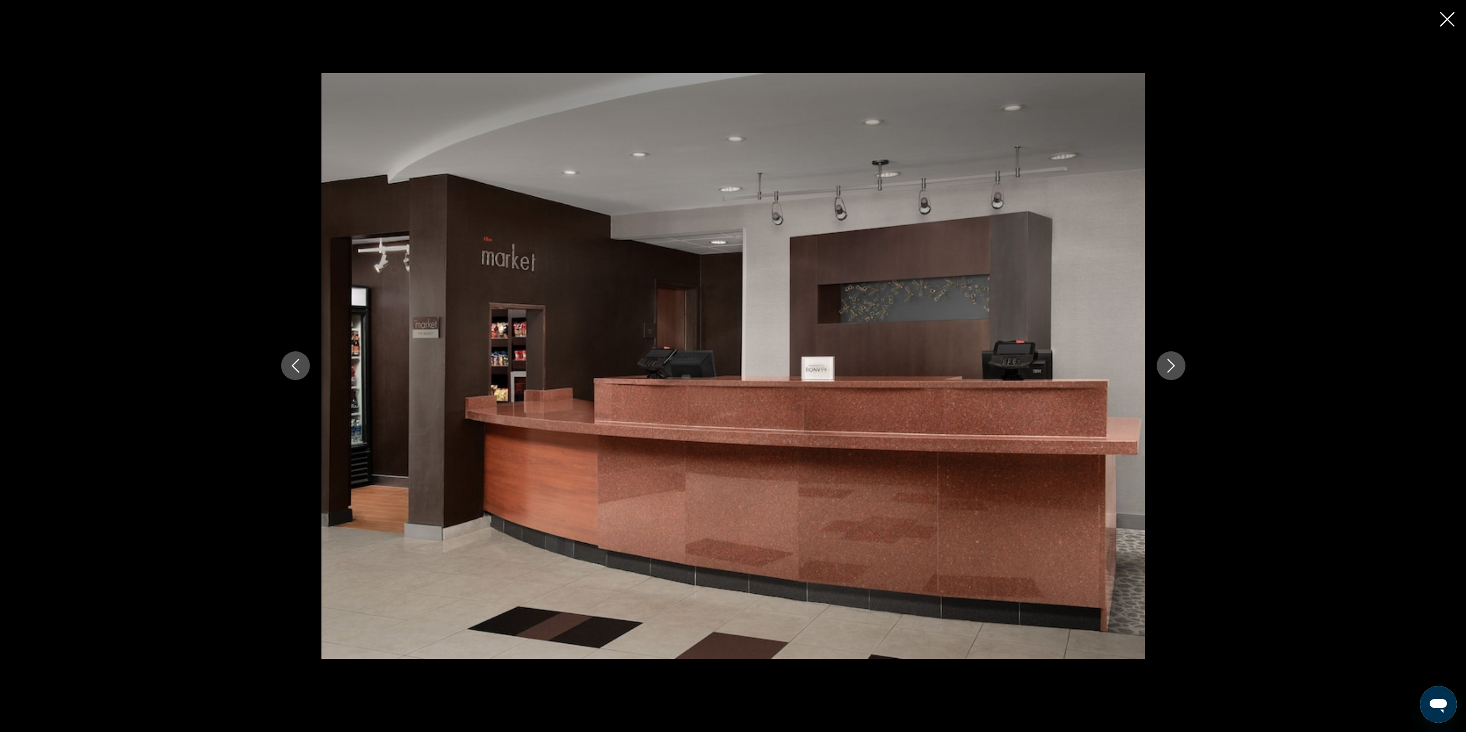
click at [1173, 372] on icon "Next image" at bounding box center [1171, 366] width 14 height 14
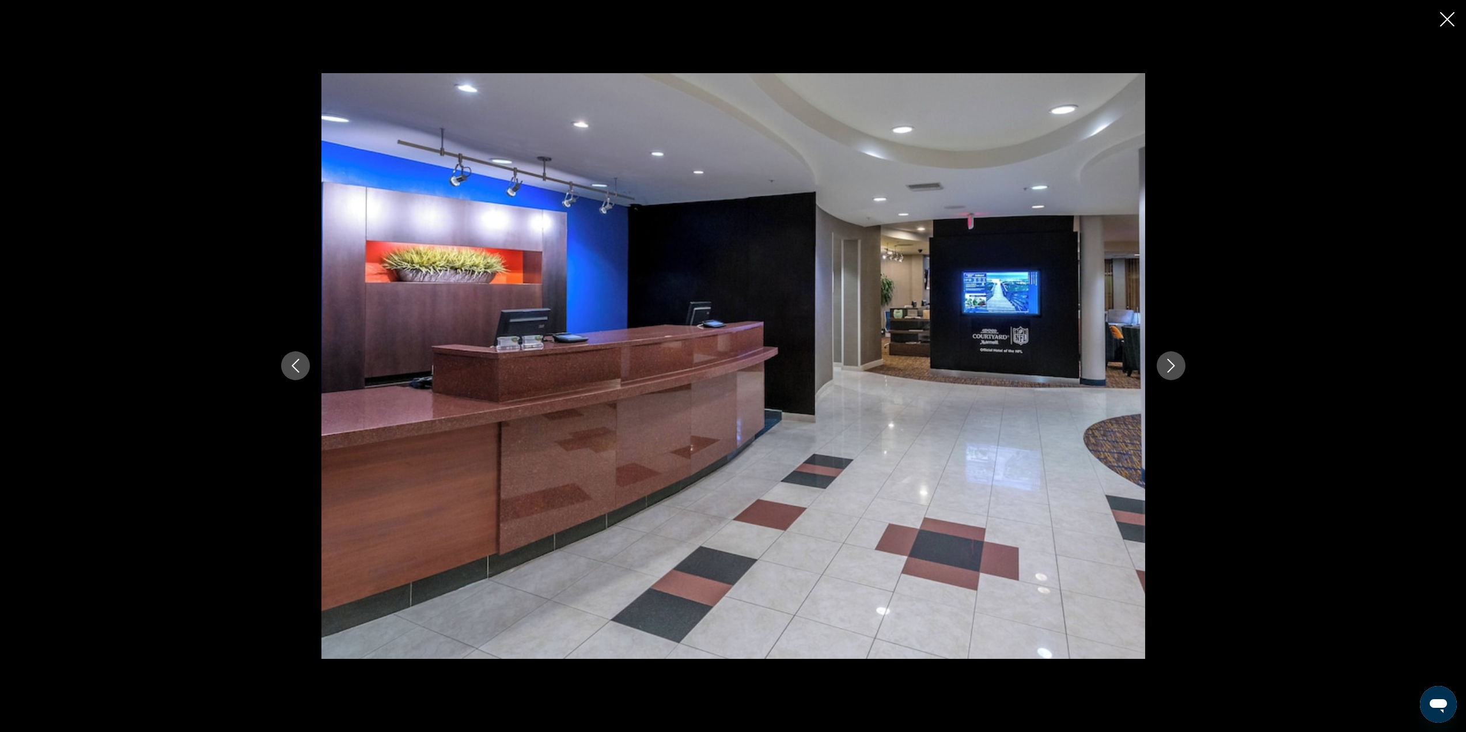
click at [1173, 372] on icon "Next image" at bounding box center [1171, 366] width 14 height 14
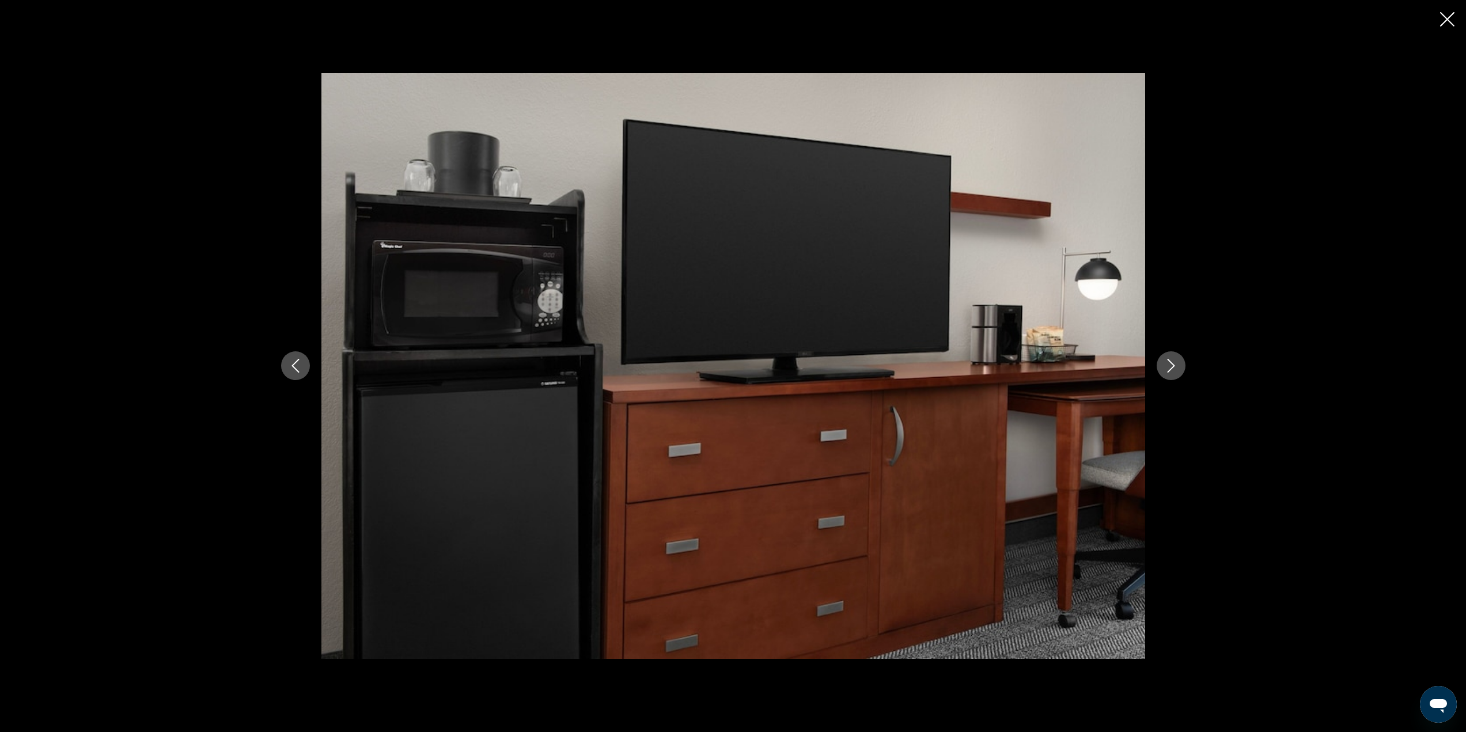
click at [1173, 372] on icon "Next image" at bounding box center [1171, 366] width 14 height 14
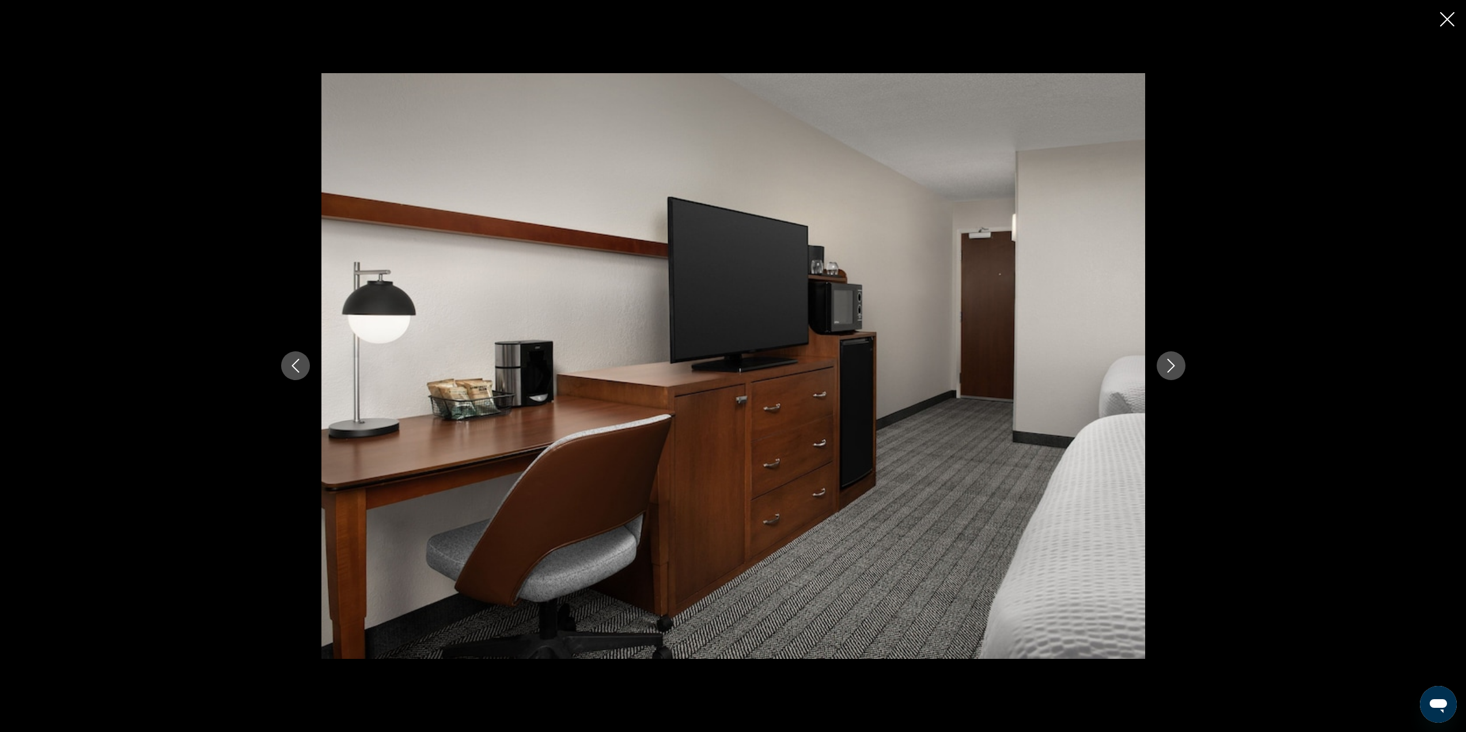
click at [1173, 372] on icon "Next image" at bounding box center [1171, 366] width 14 height 14
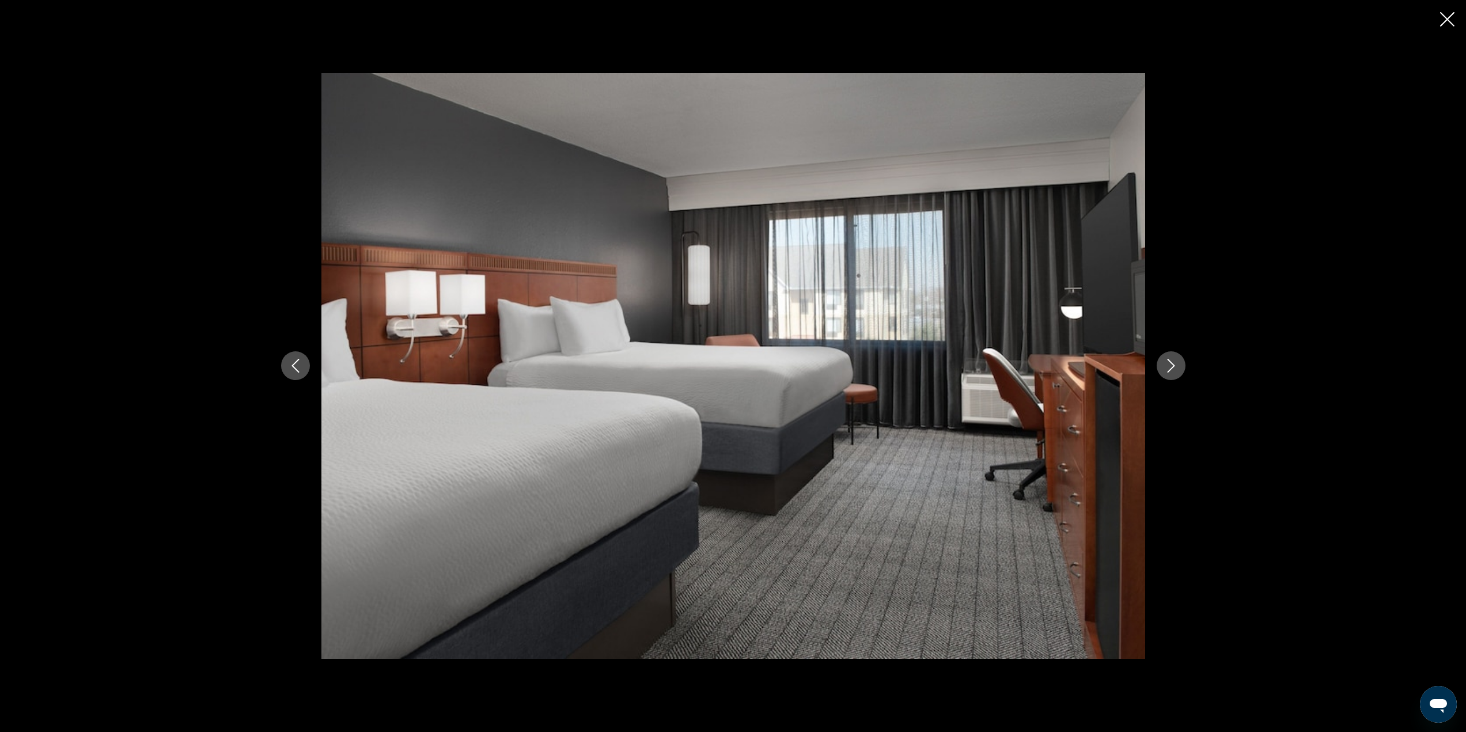
click at [1173, 372] on icon "Next image" at bounding box center [1171, 366] width 14 height 14
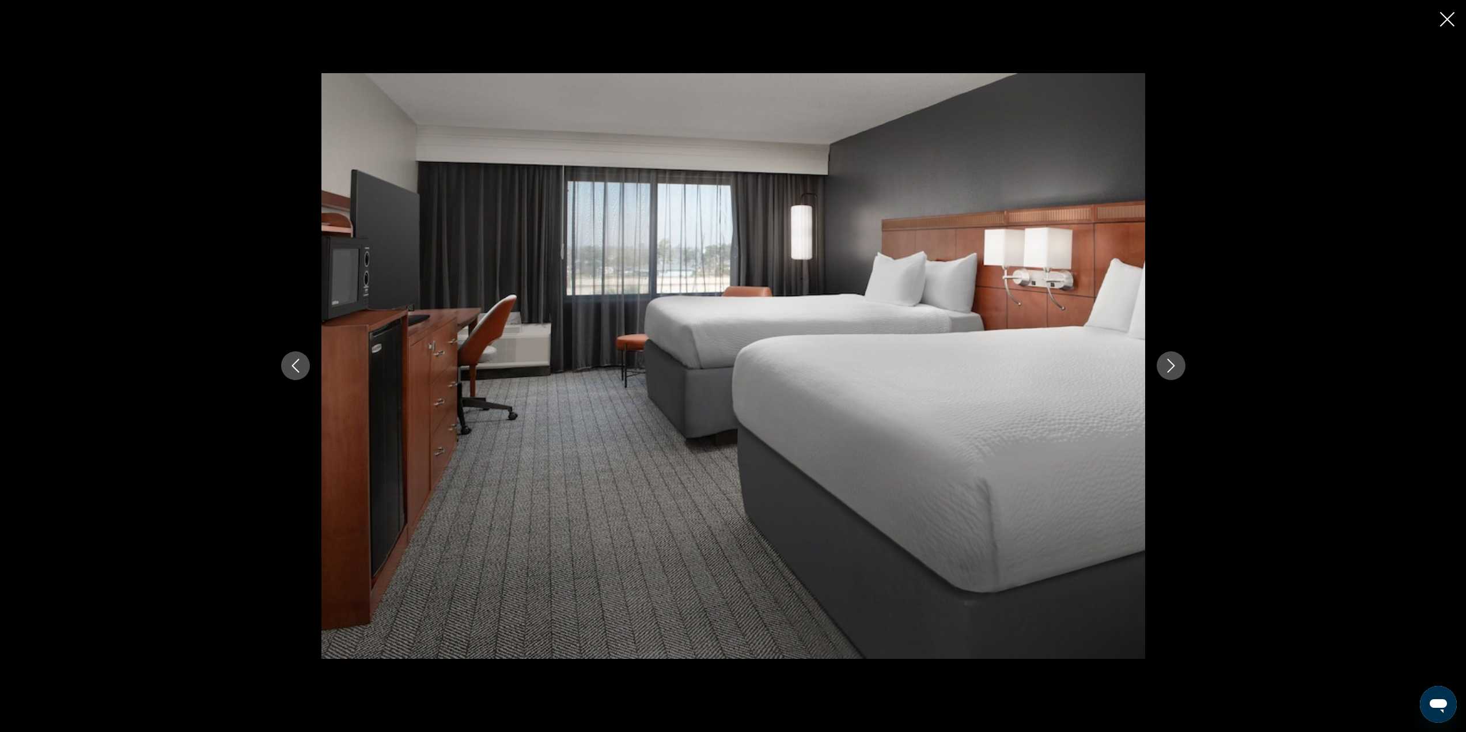
click at [1173, 372] on icon "Next image" at bounding box center [1171, 366] width 14 height 14
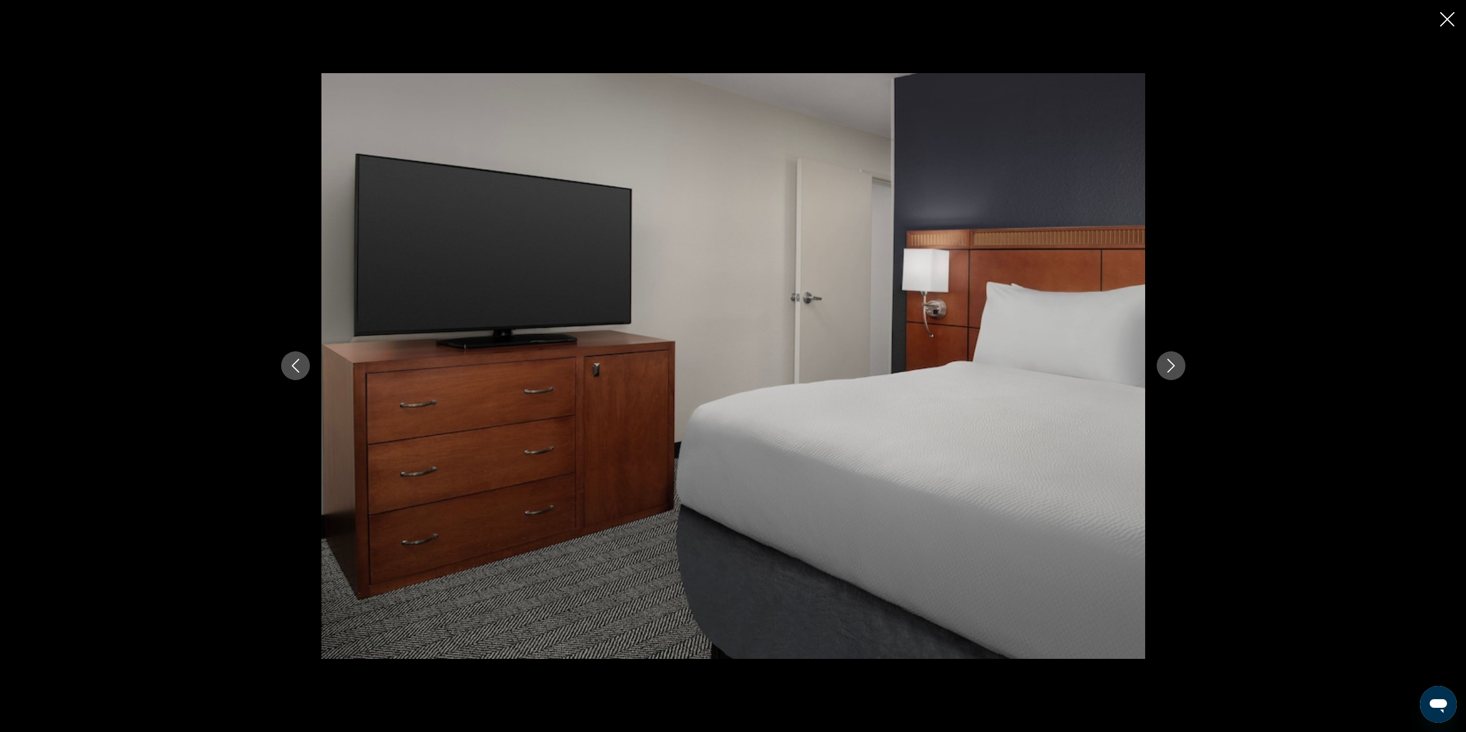
click at [1444, 19] on icon "Close slideshow" at bounding box center [1447, 19] width 14 height 14
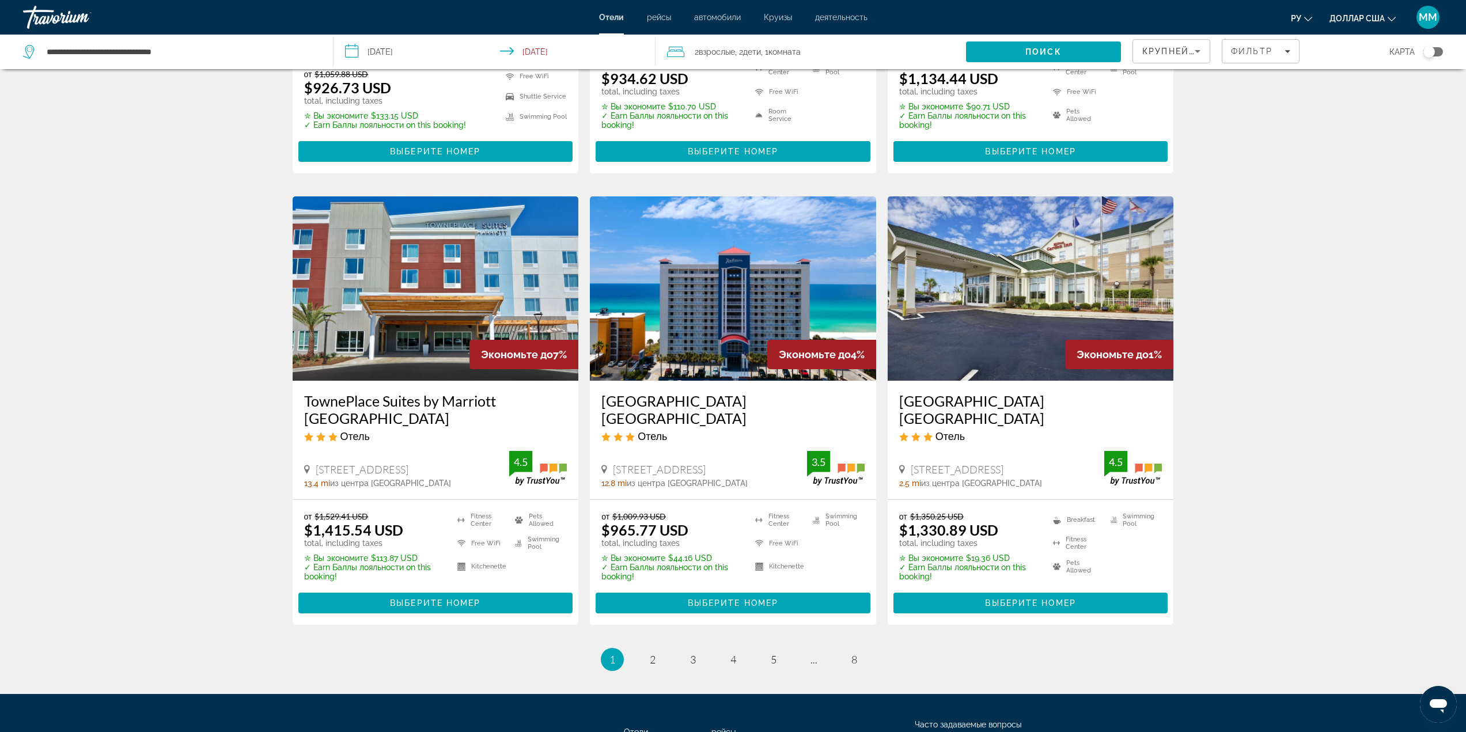
scroll to position [1268, 0]
click at [652, 653] on span "2" at bounding box center [653, 659] width 6 height 13
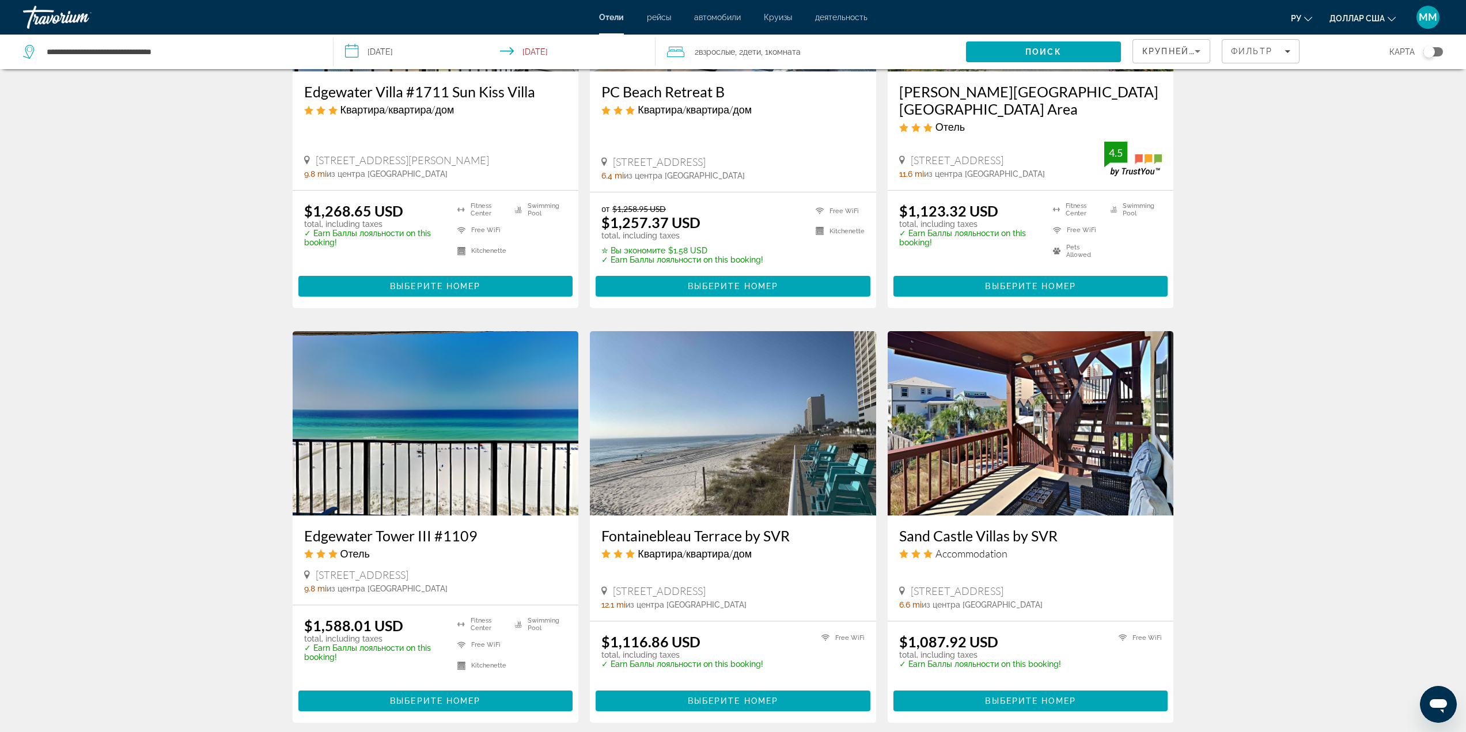
scroll to position [691, 0]
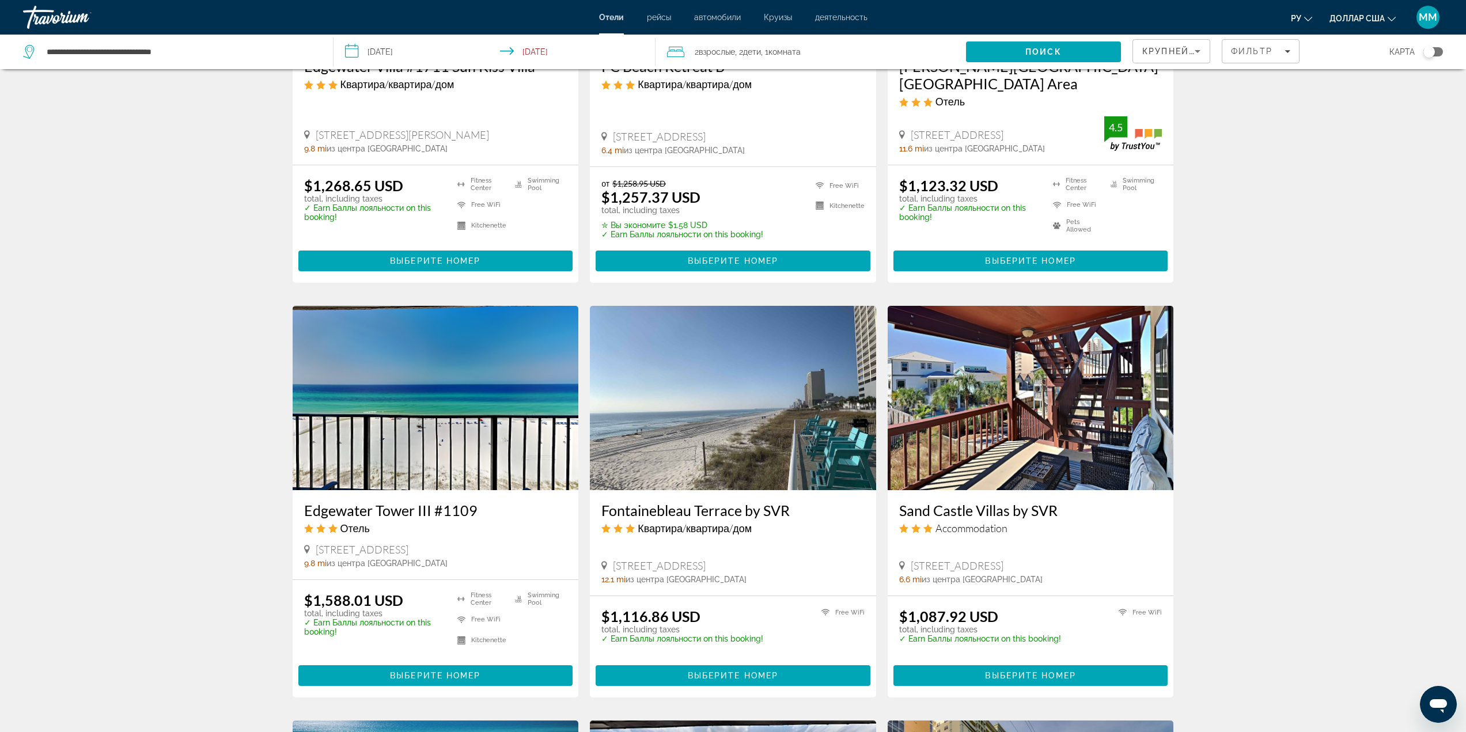
click at [429, 406] on img "Основное содержание" at bounding box center [436, 398] width 286 height 184
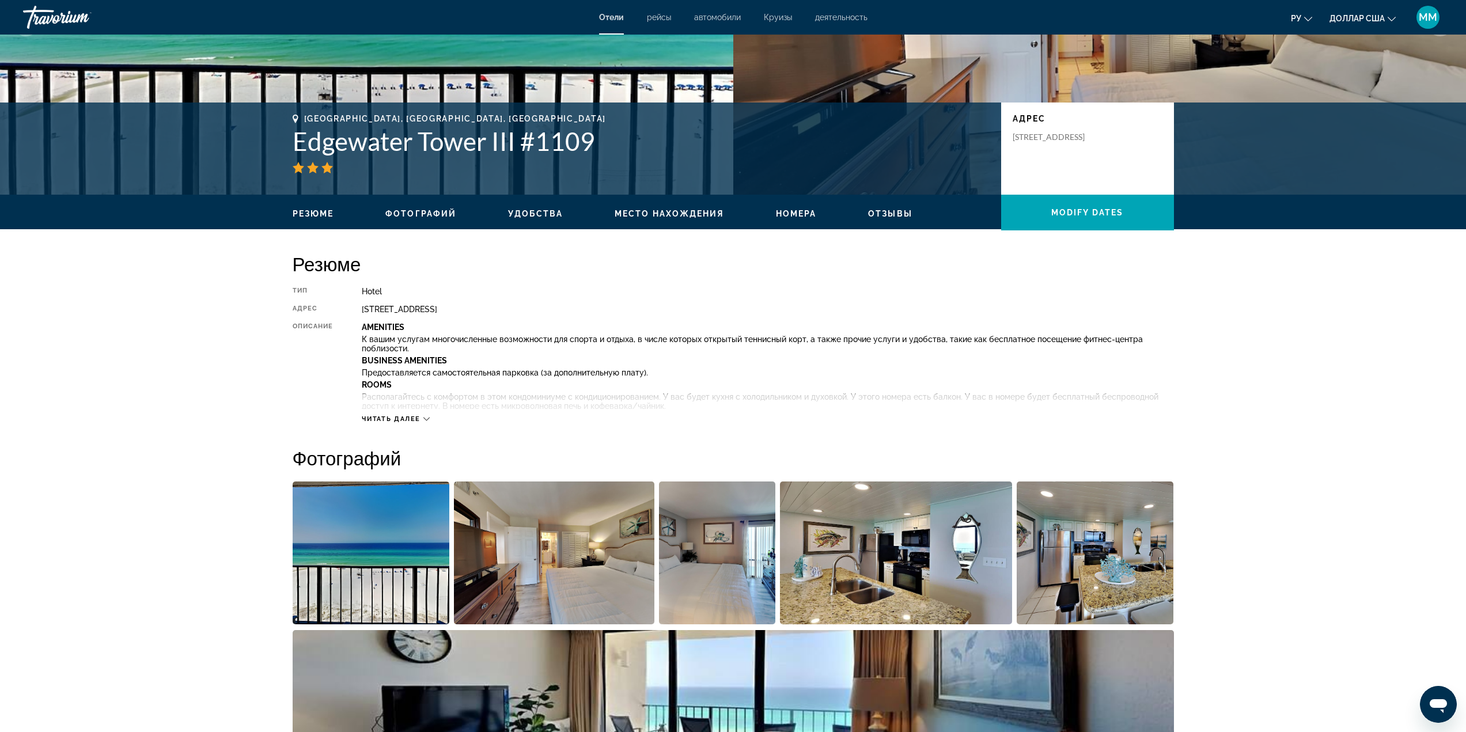
scroll to position [230, 0]
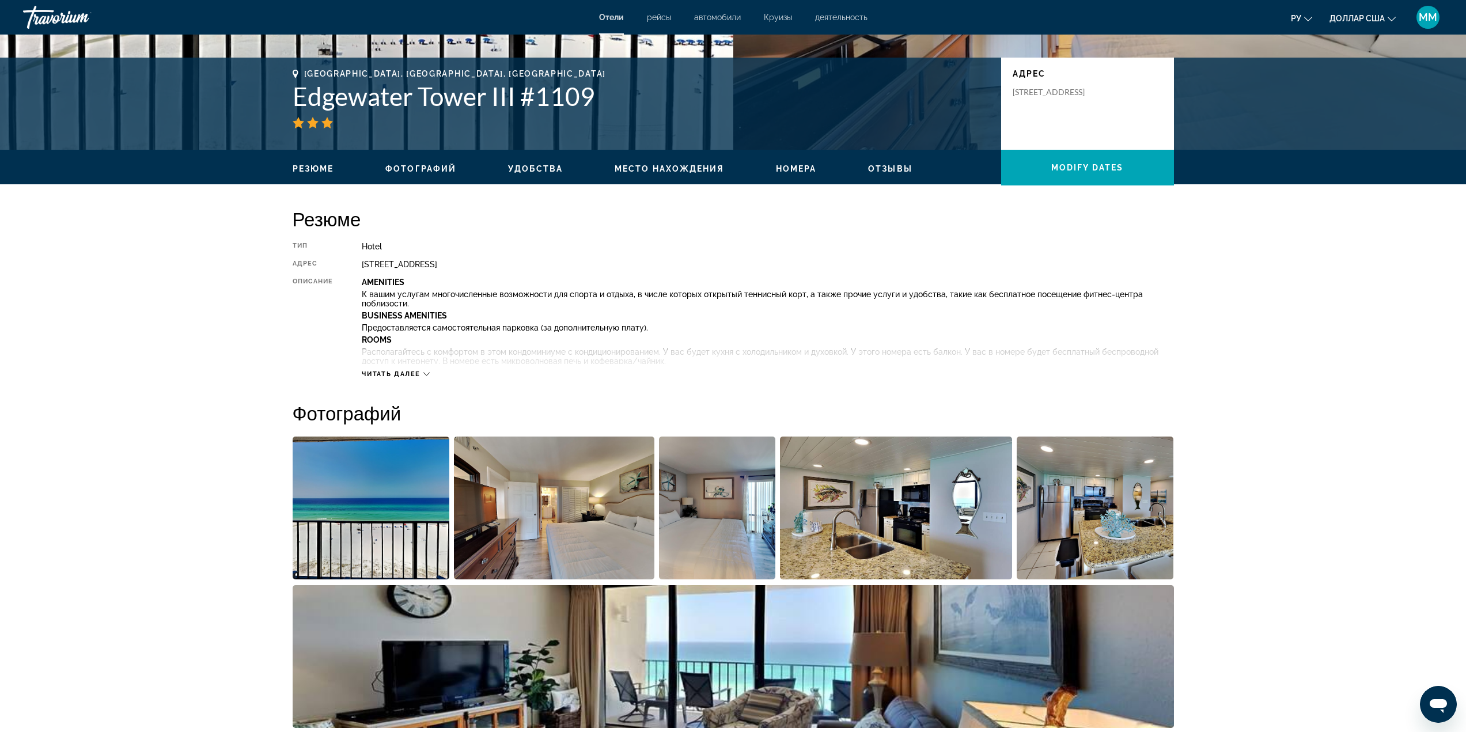
click at [400, 509] on img "Open full-screen image slider" at bounding box center [371, 508] width 157 height 143
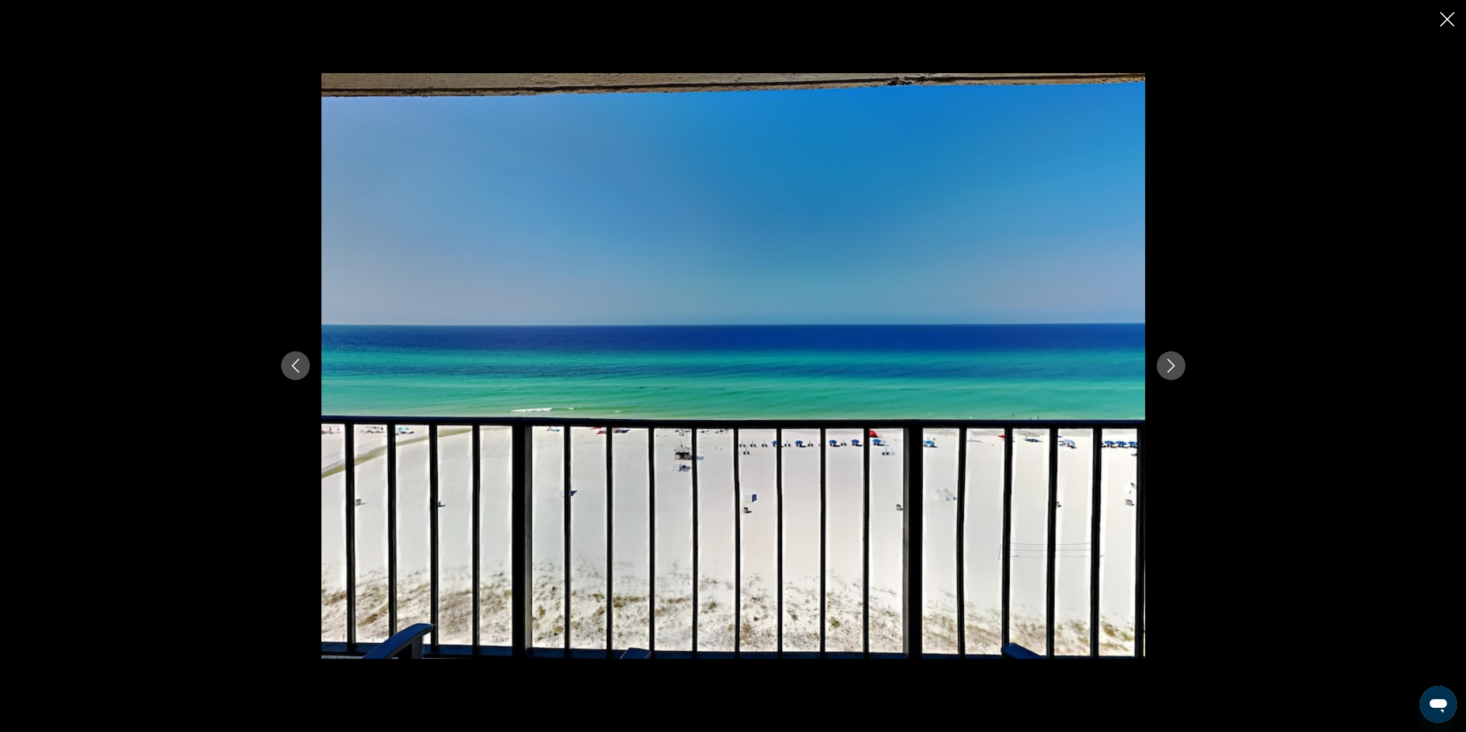
click at [1176, 376] on button "Next image" at bounding box center [1171, 365] width 29 height 29
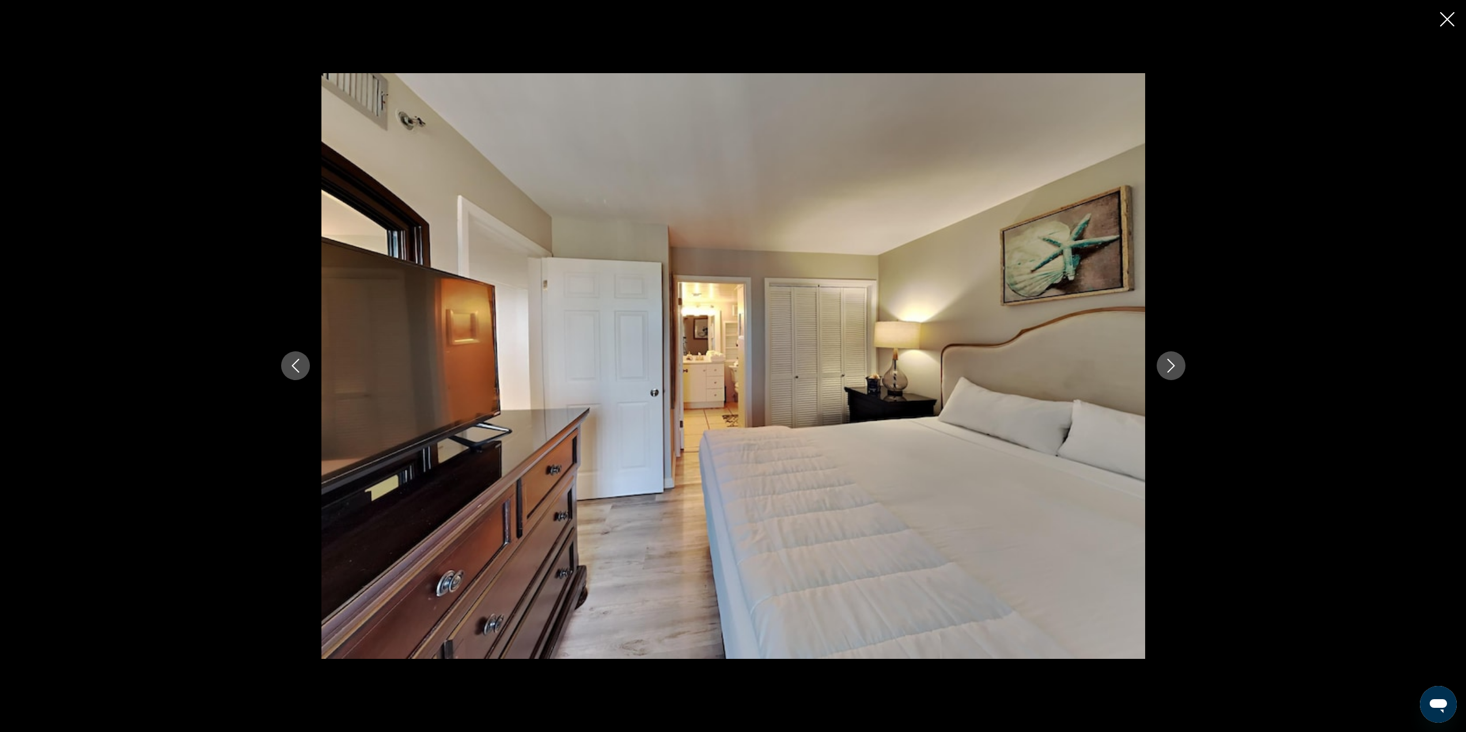
click at [1176, 376] on button "Next image" at bounding box center [1171, 365] width 29 height 29
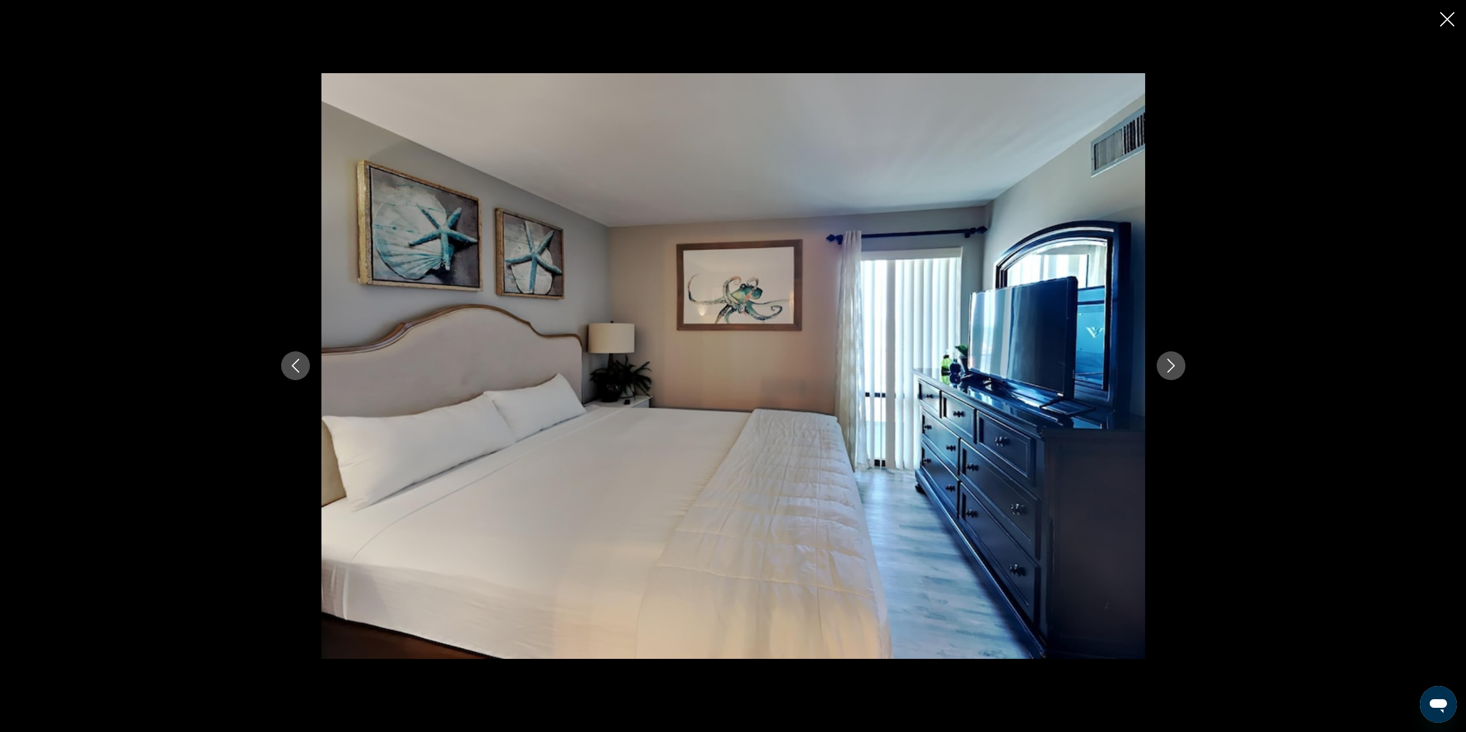
click at [1176, 376] on button "Next image" at bounding box center [1171, 365] width 29 height 29
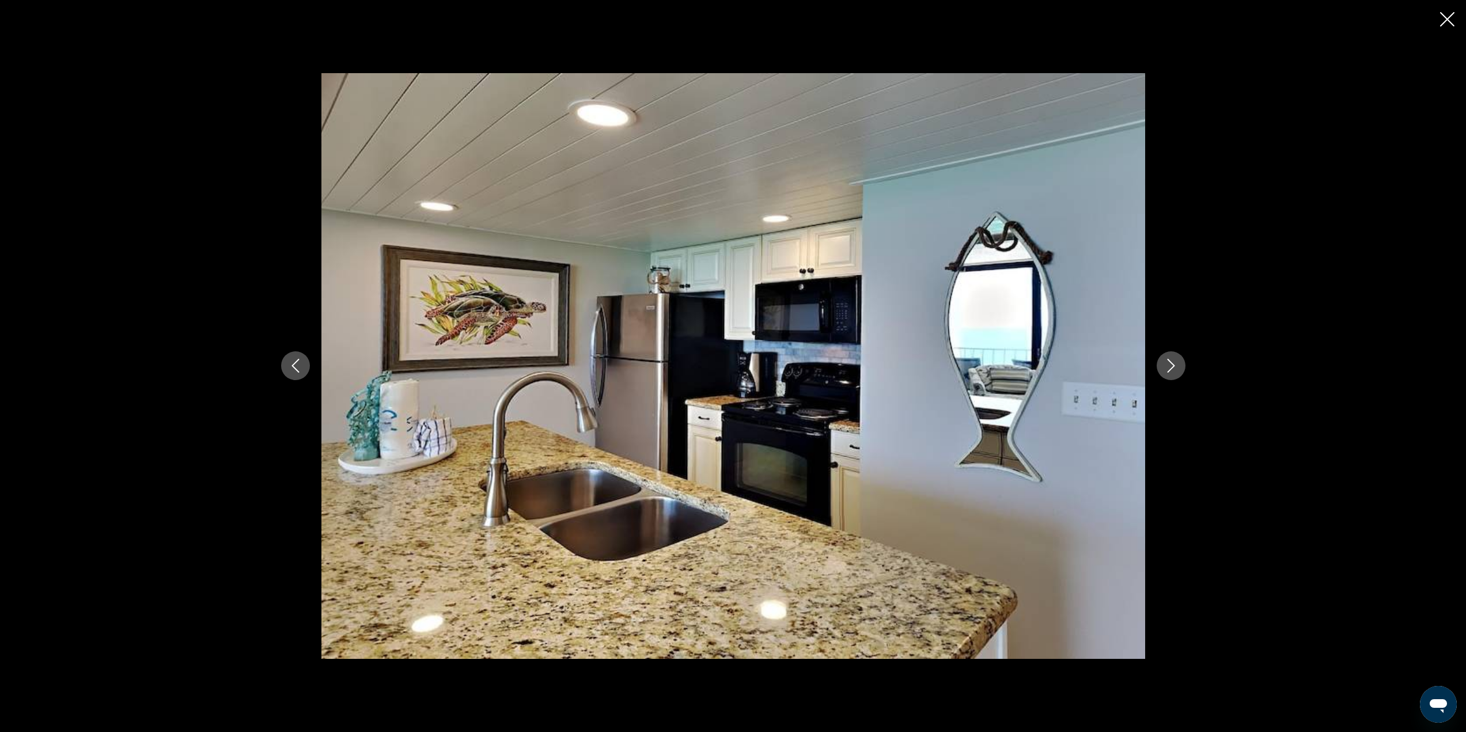
click at [1176, 376] on button "Next image" at bounding box center [1171, 365] width 29 height 29
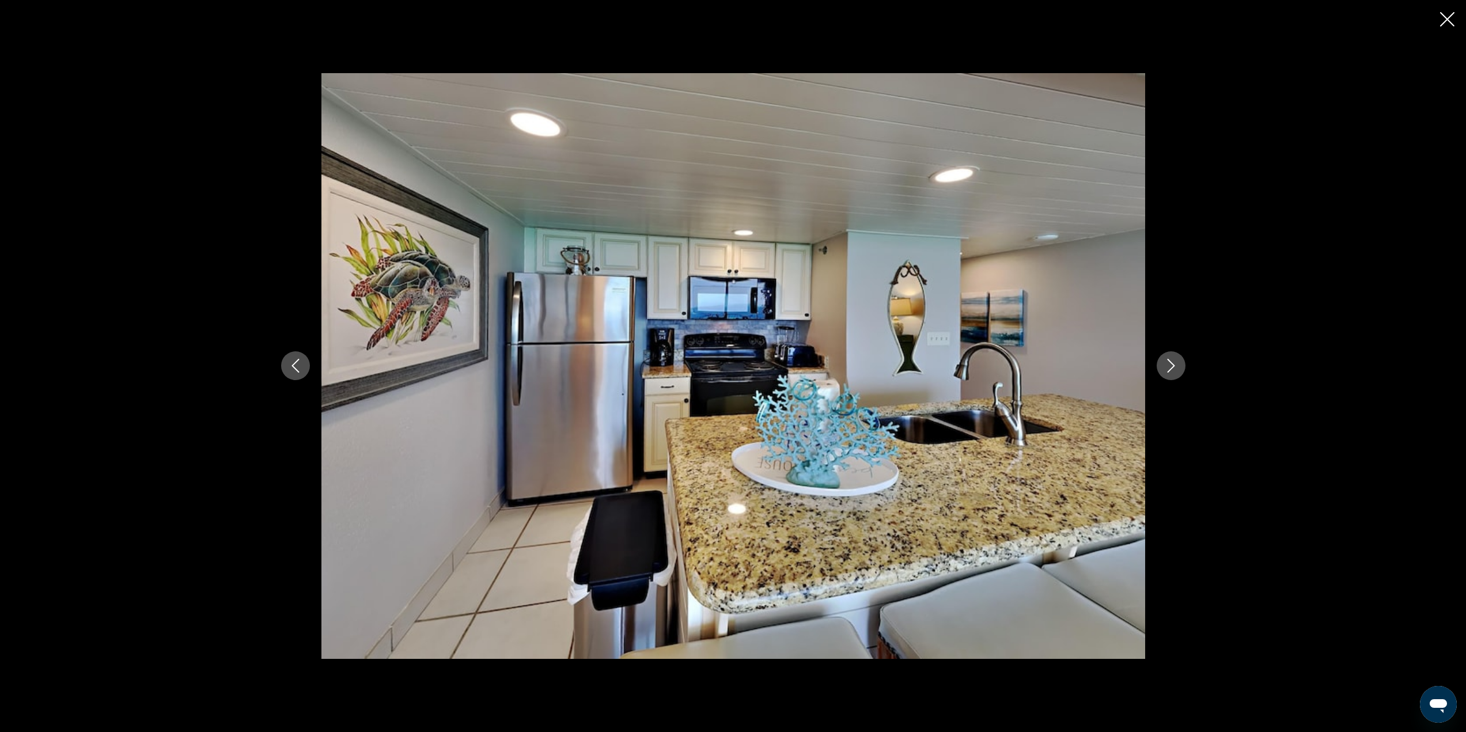
click at [1176, 376] on button "Next image" at bounding box center [1171, 365] width 29 height 29
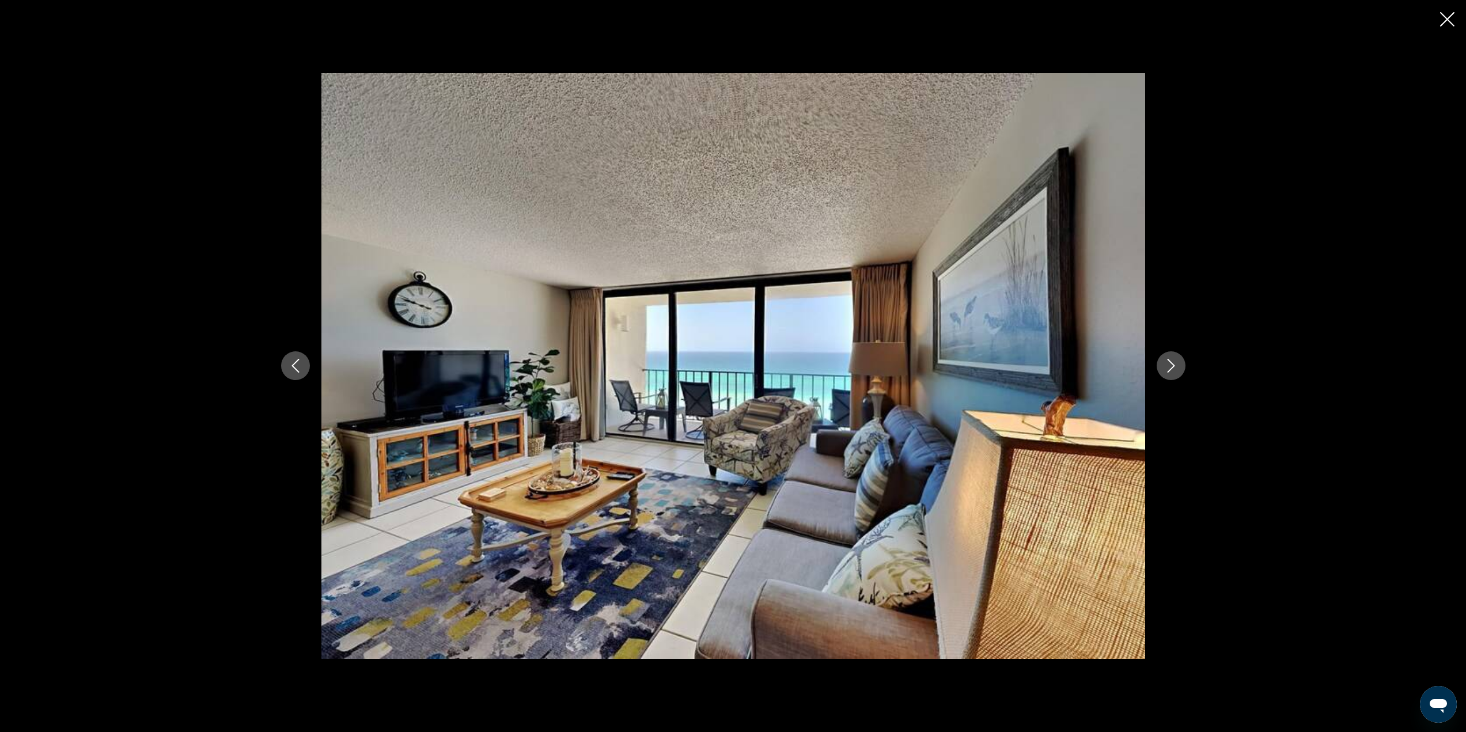
click at [1176, 376] on button "Next image" at bounding box center [1171, 365] width 29 height 29
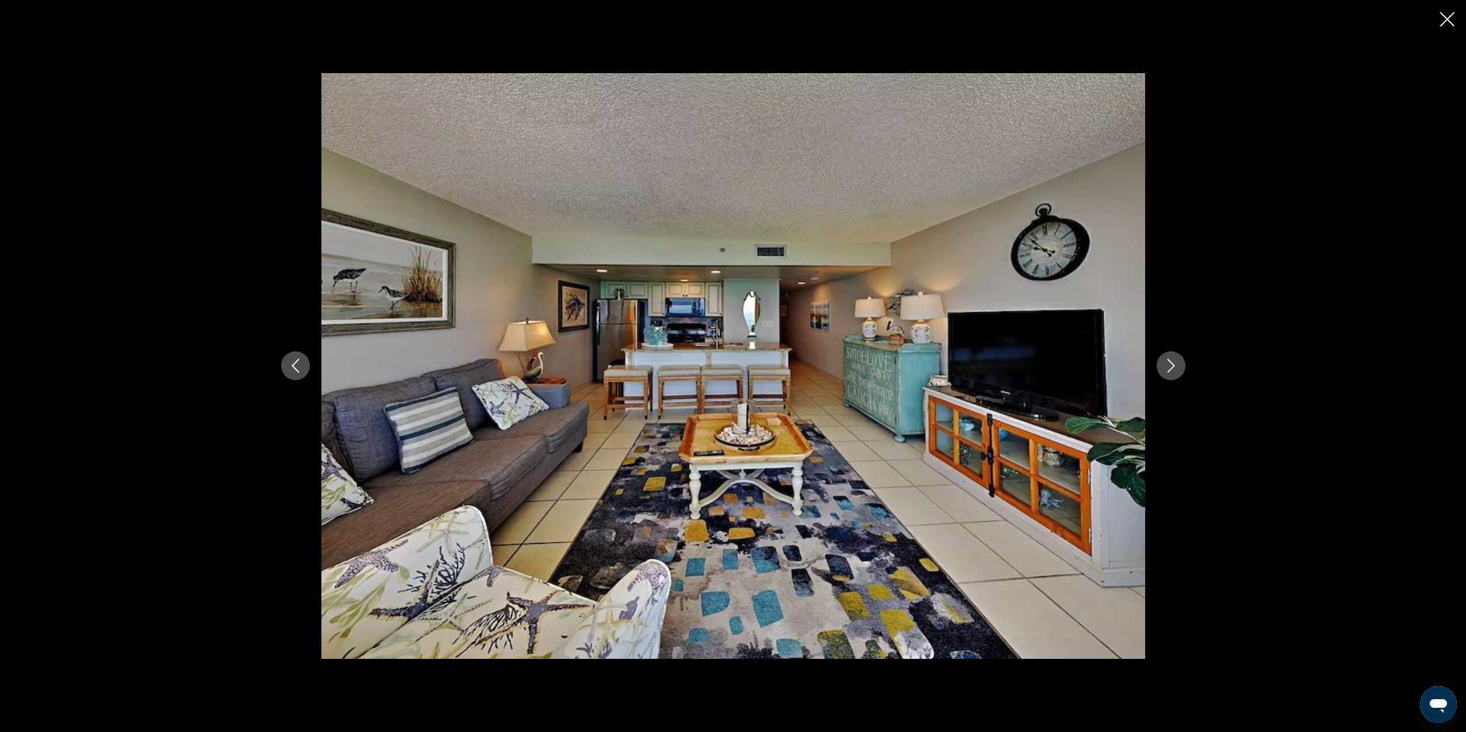
click at [1176, 376] on button "Next image" at bounding box center [1171, 365] width 29 height 29
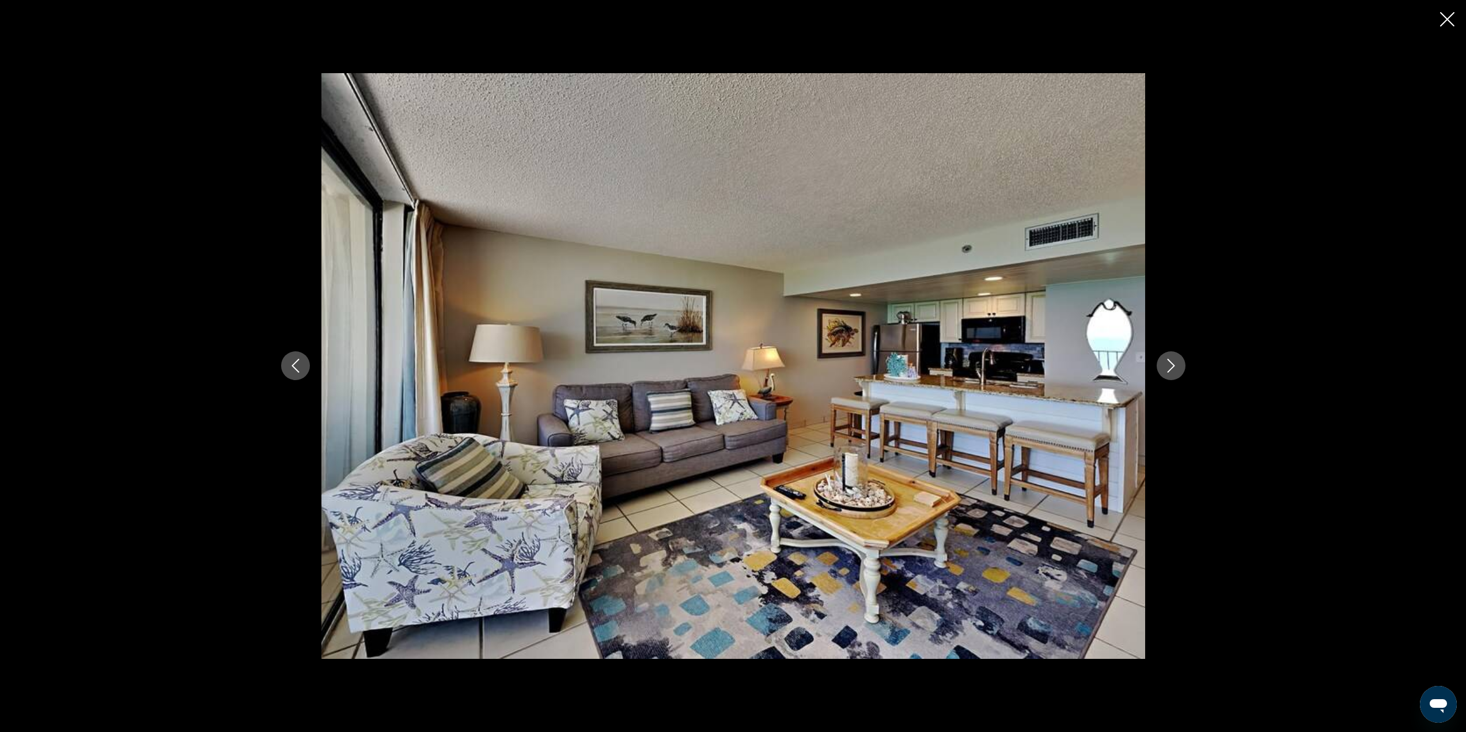
click at [1174, 361] on icon "Next image" at bounding box center [1171, 366] width 14 height 14
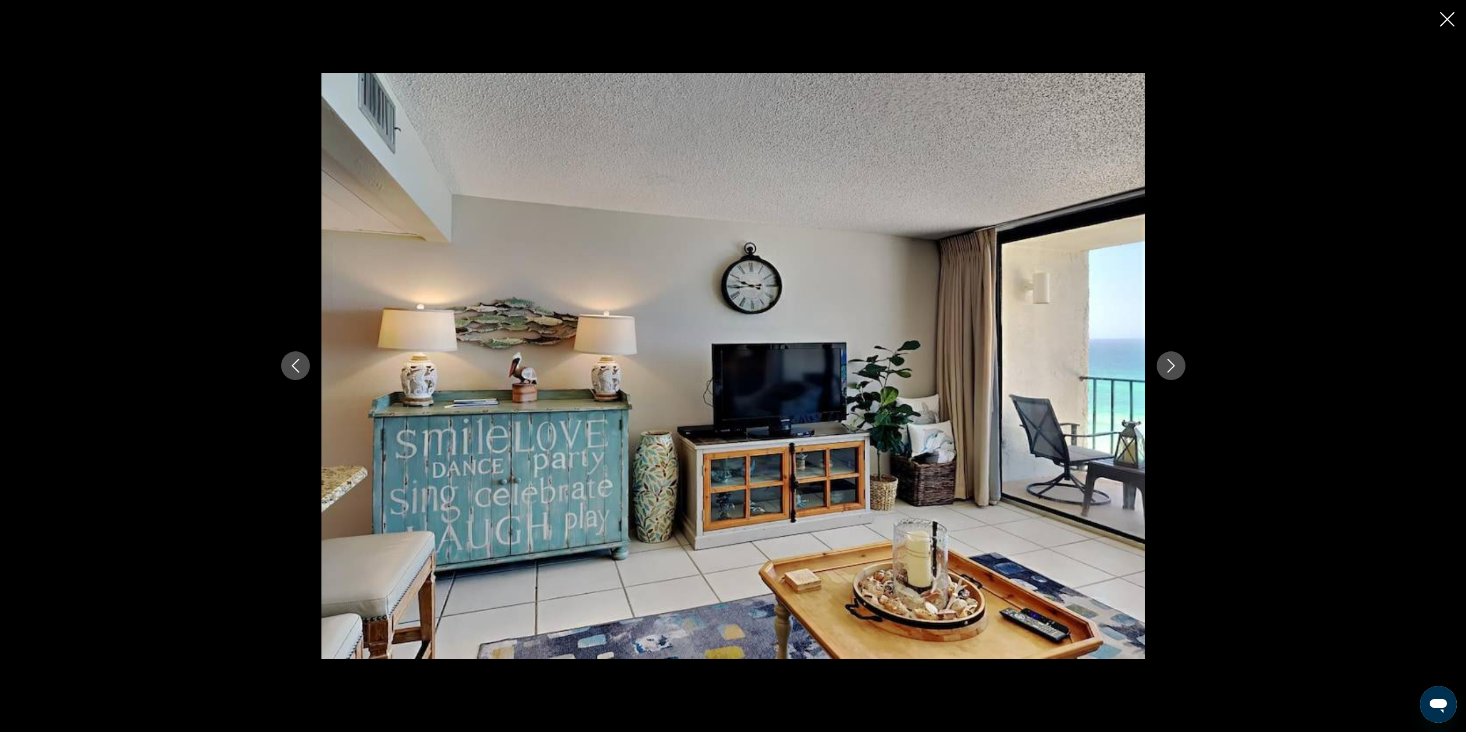
click at [1174, 361] on icon "Next image" at bounding box center [1171, 366] width 14 height 14
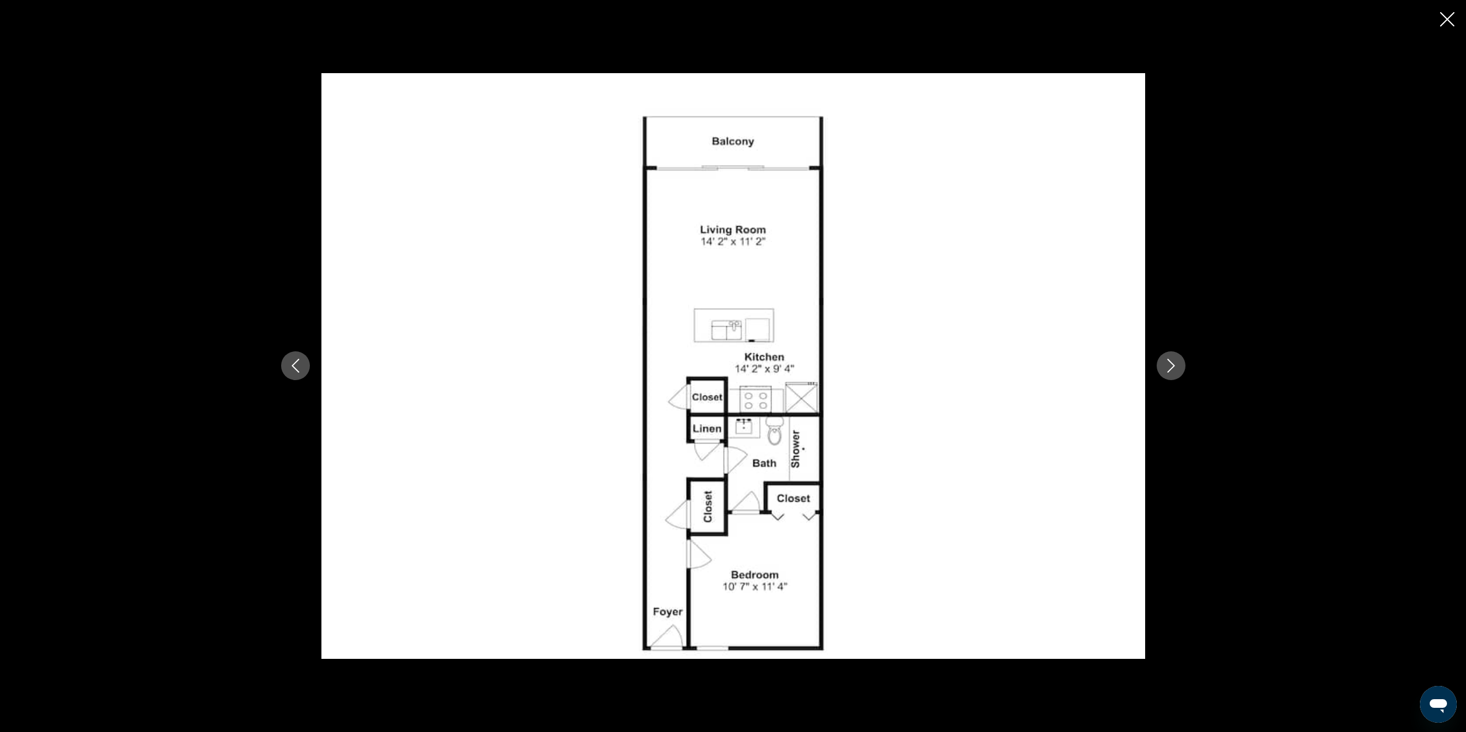
click at [1174, 361] on icon "Next image" at bounding box center [1171, 366] width 14 height 14
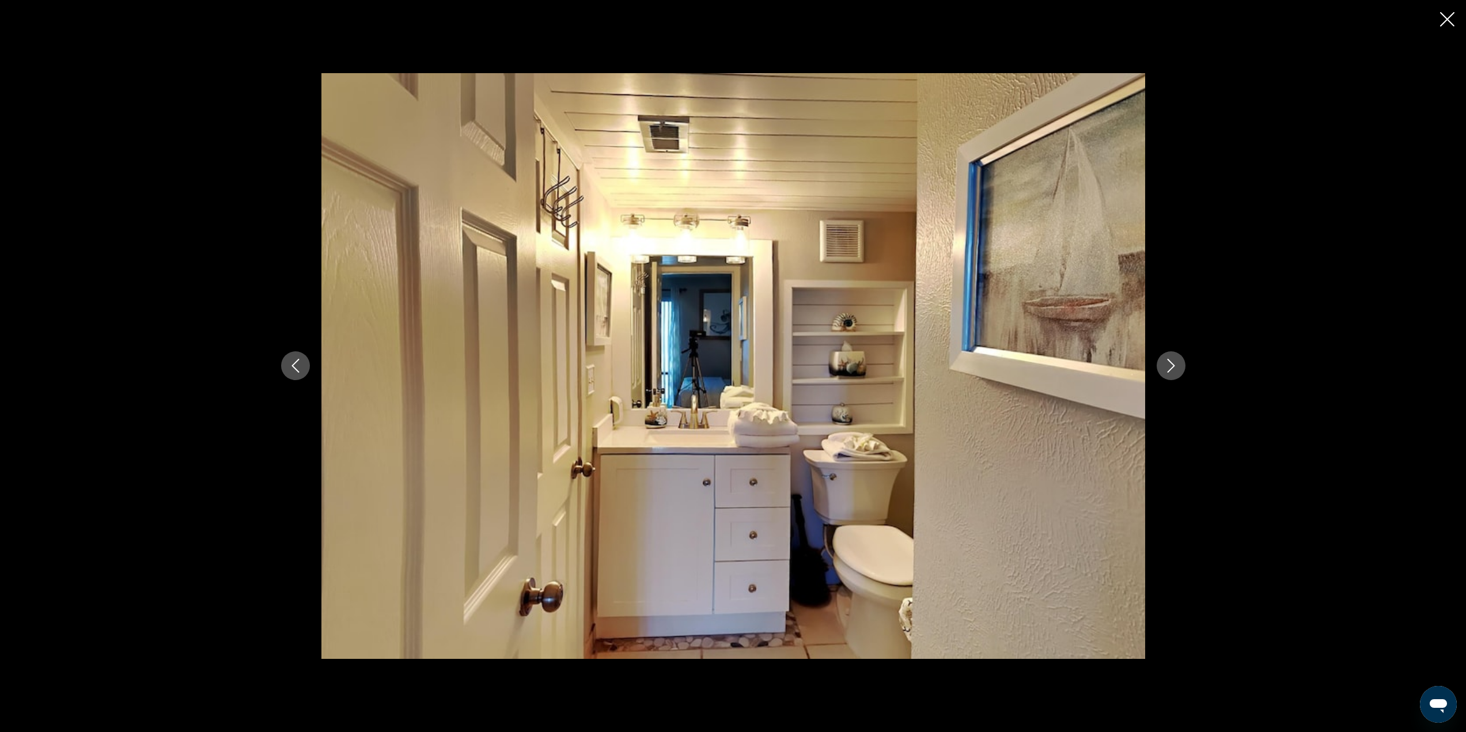
click at [1174, 358] on button "Next image" at bounding box center [1171, 365] width 29 height 29
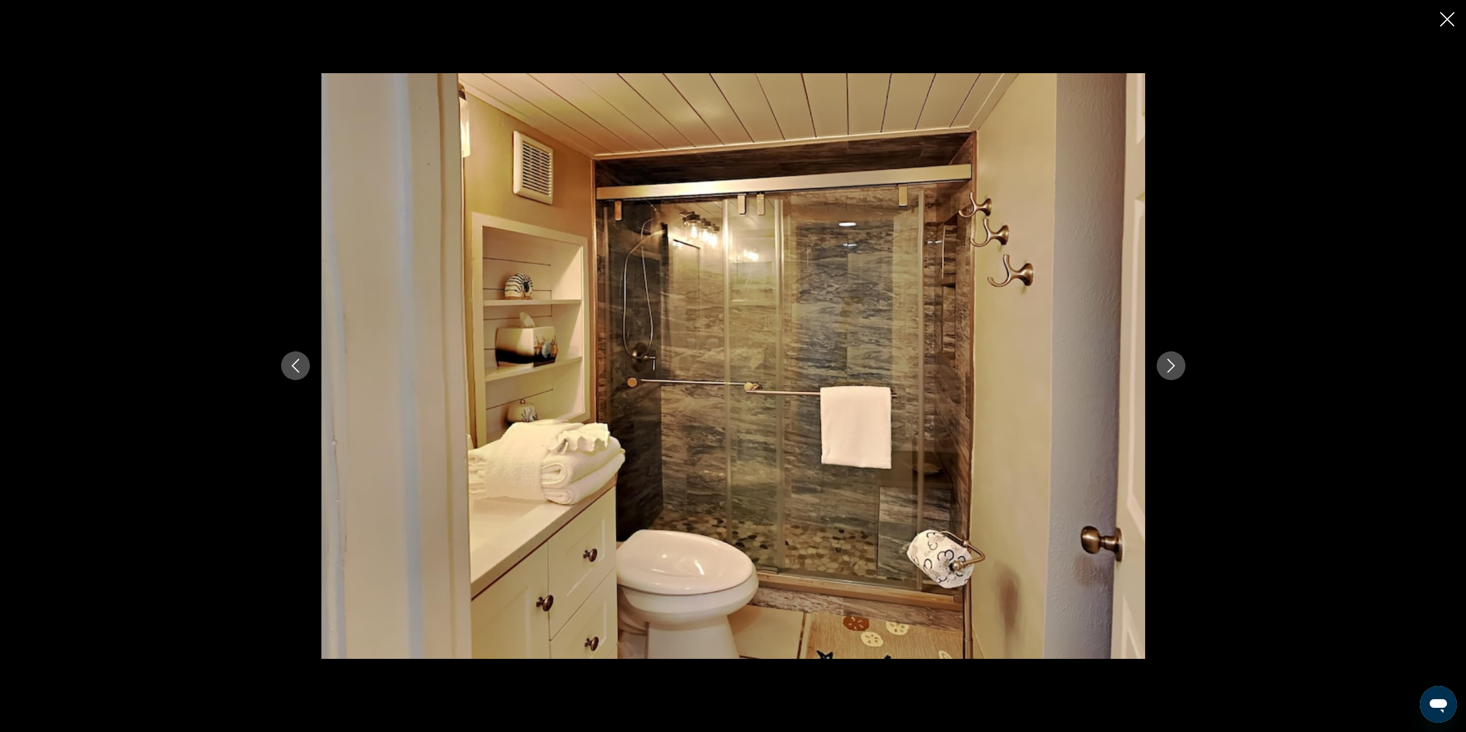
click at [1174, 358] on button "Next image" at bounding box center [1171, 365] width 29 height 29
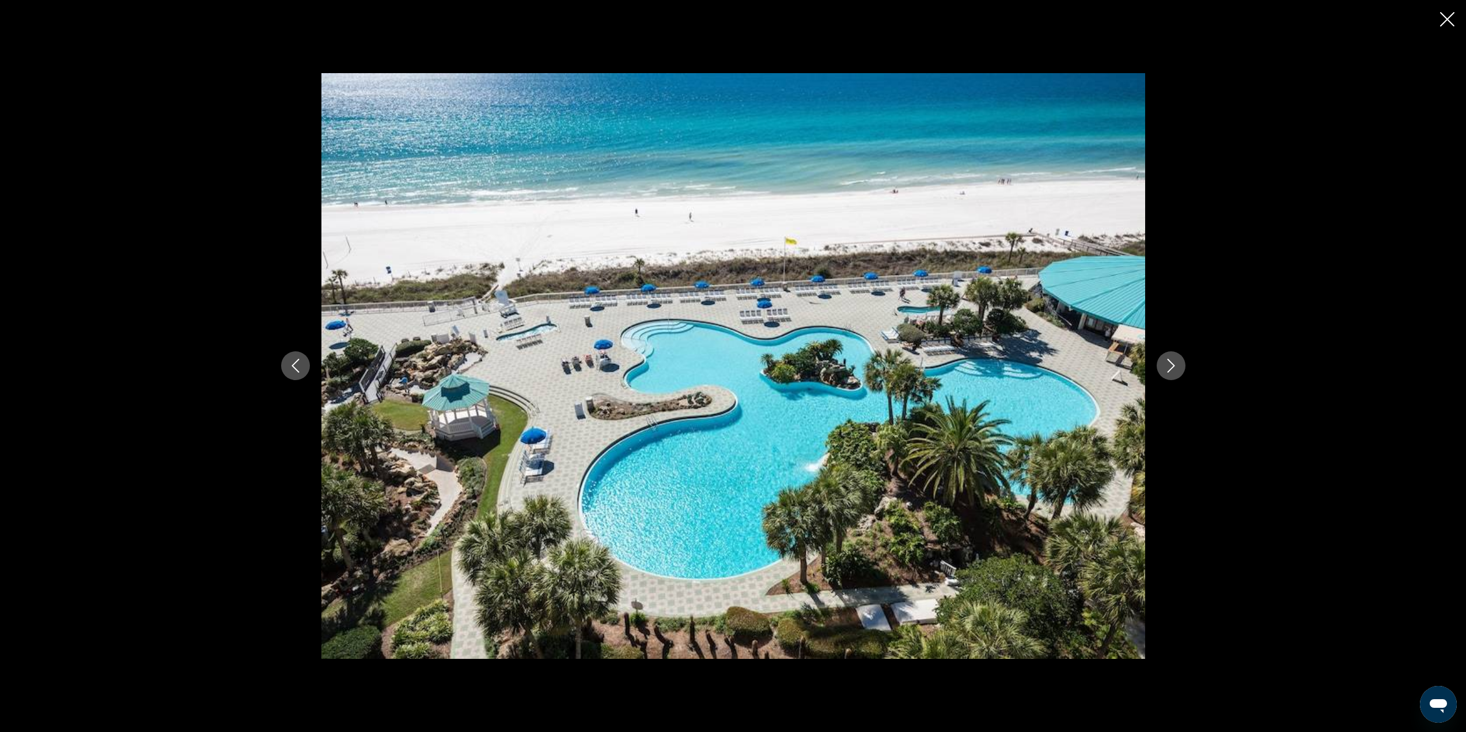
click at [1193, 415] on div "prev next" at bounding box center [734, 366] width 928 height 586
click at [1181, 370] on button "Next image" at bounding box center [1171, 365] width 29 height 29
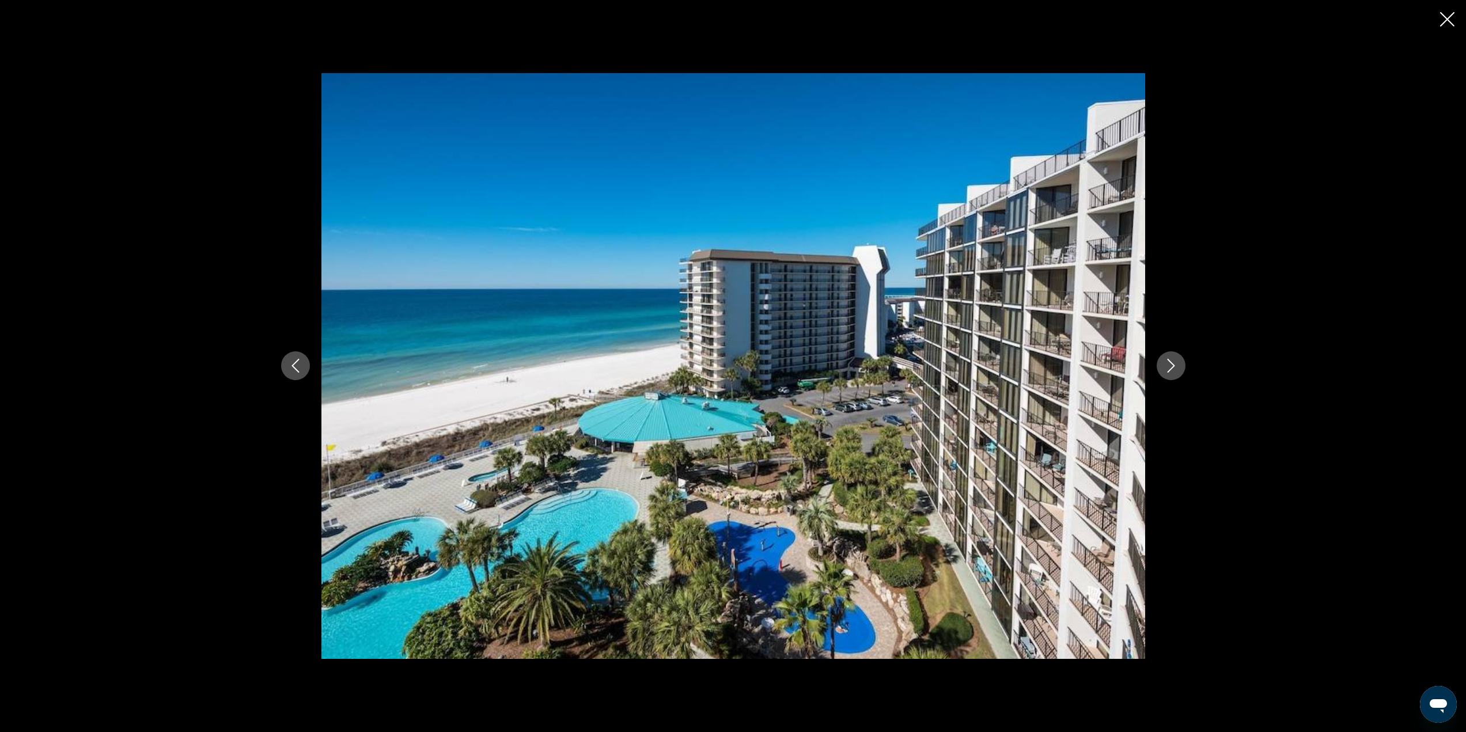
click at [1181, 370] on button "Next image" at bounding box center [1171, 365] width 29 height 29
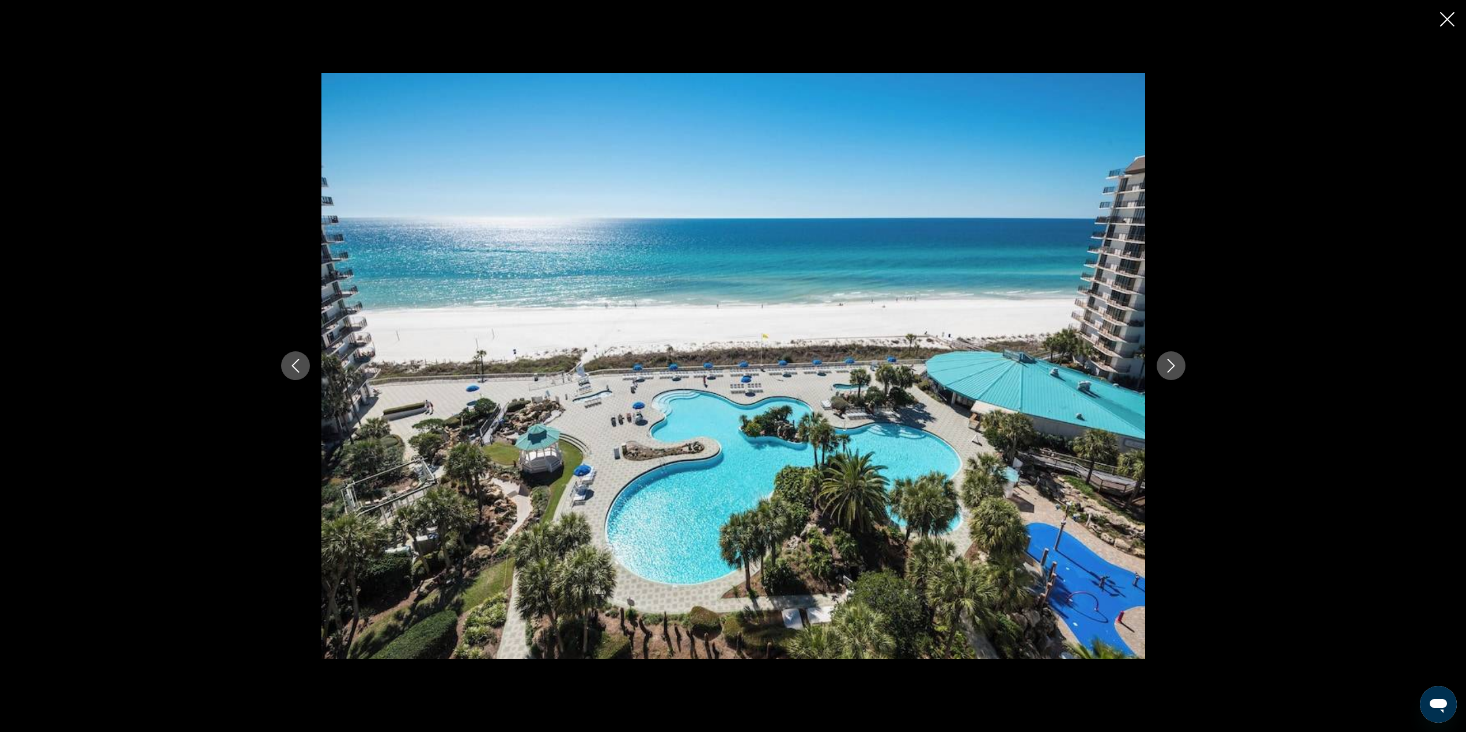
click at [1181, 372] on button "Next image" at bounding box center [1171, 365] width 29 height 29
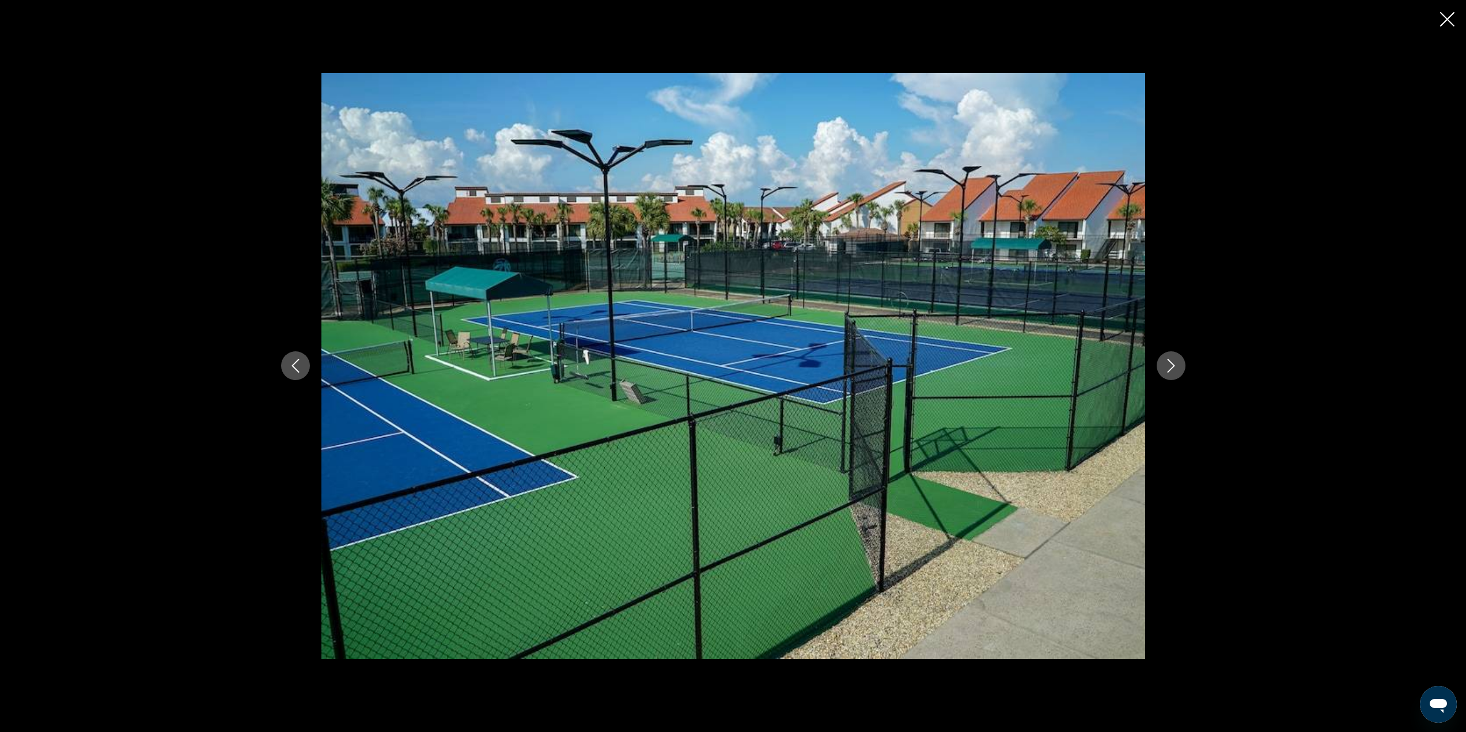
click at [1181, 372] on button "Next image" at bounding box center [1171, 365] width 29 height 29
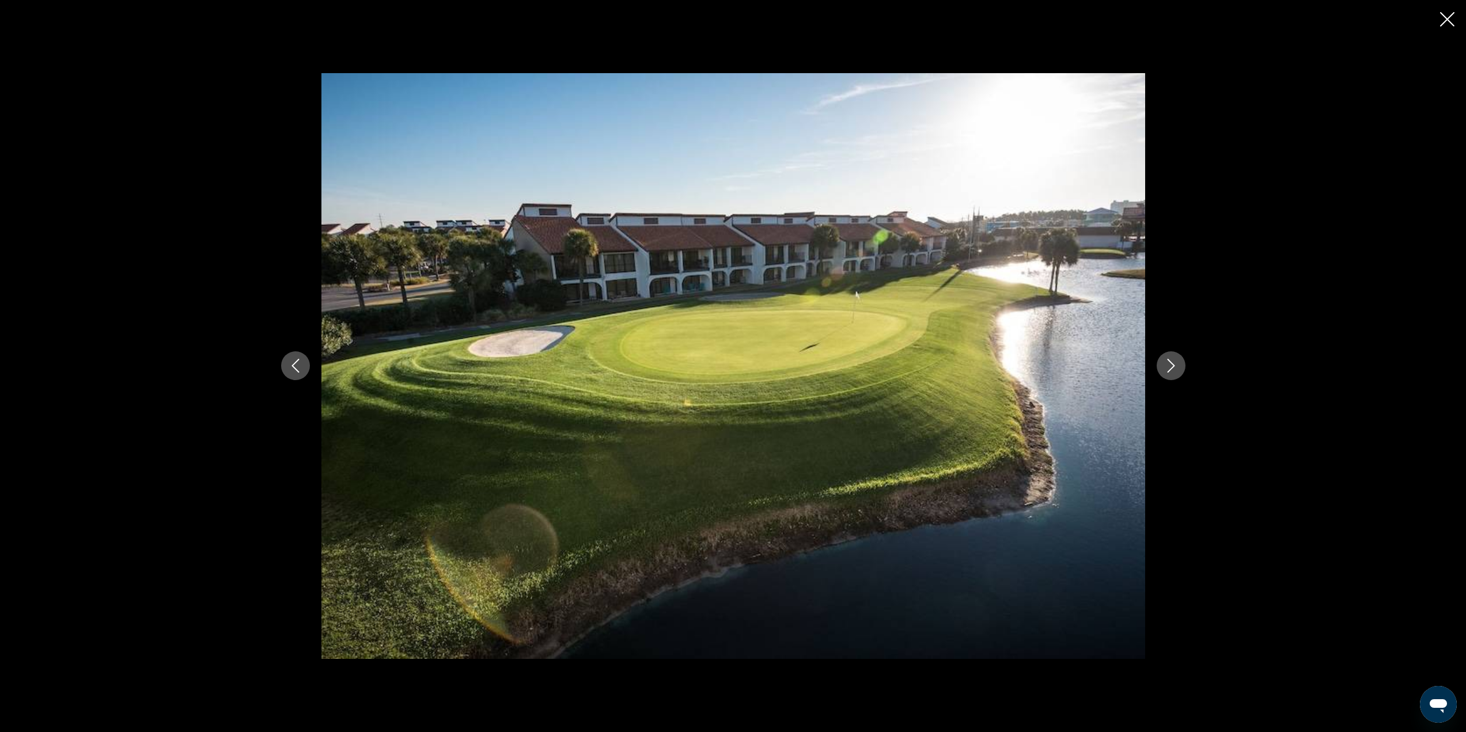
click at [1181, 372] on button "Next image" at bounding box center [1171, 365] width 29 height 29
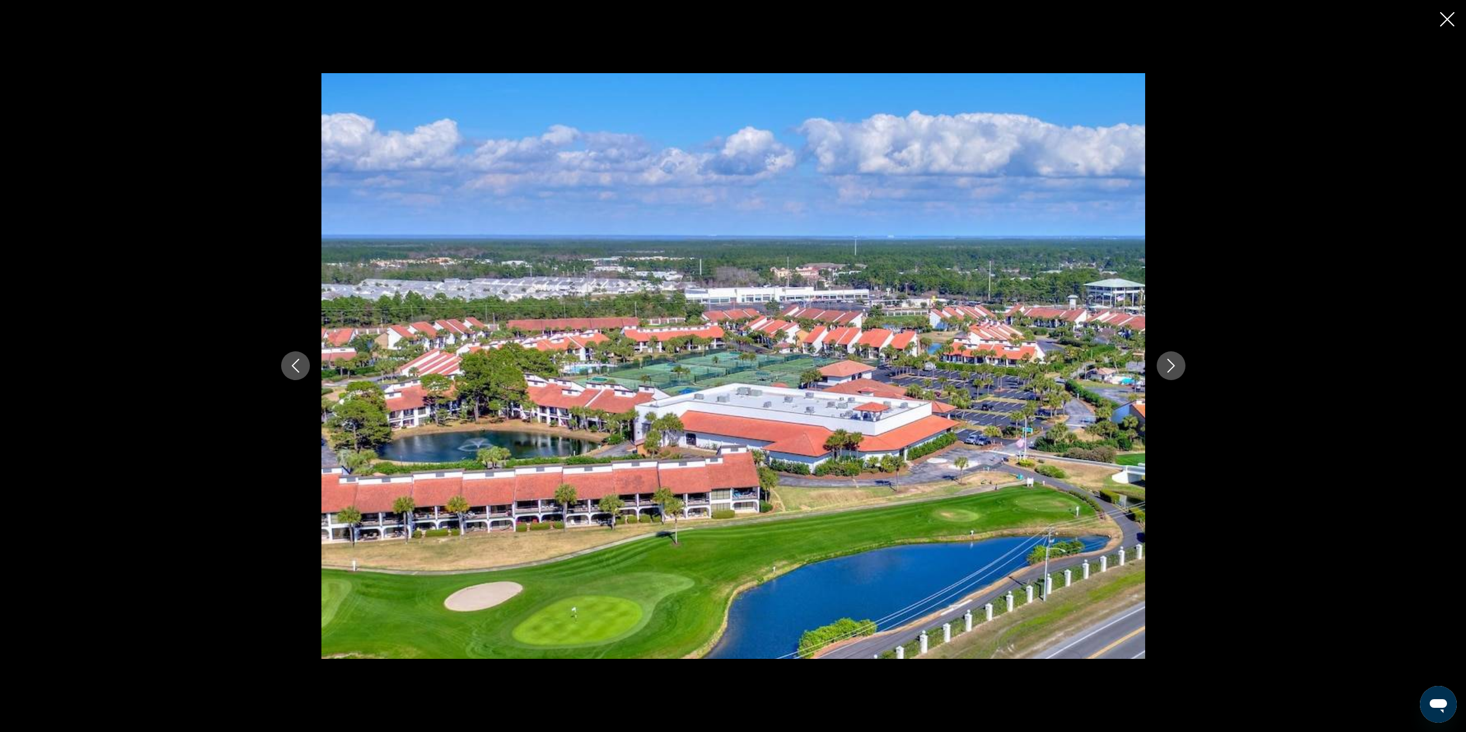
click at [1181, 372] on button "Next image" at bounding box center [1171, 365] width 29 height 29
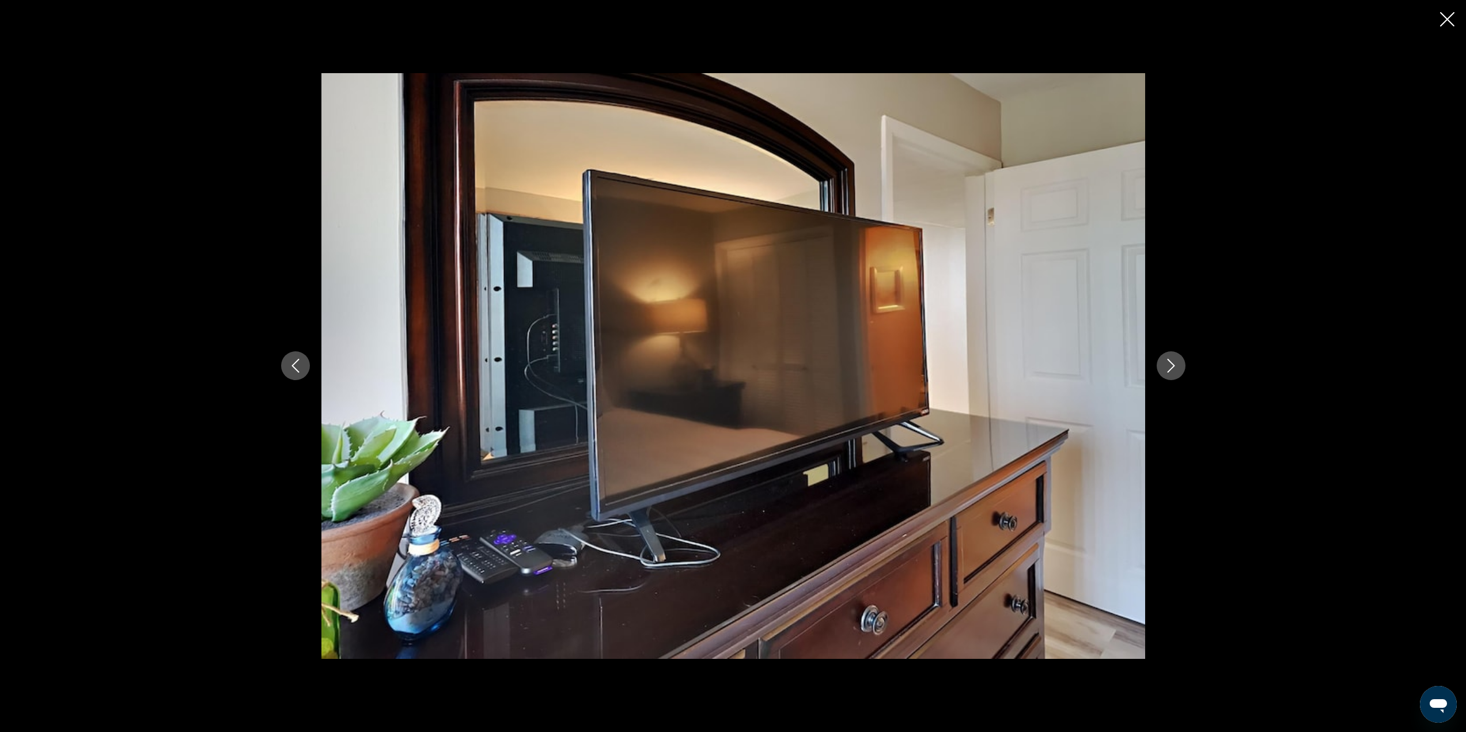
click at [1181, 372] on button "Next image" at bounding box center [1171, 365] width 29 height 29
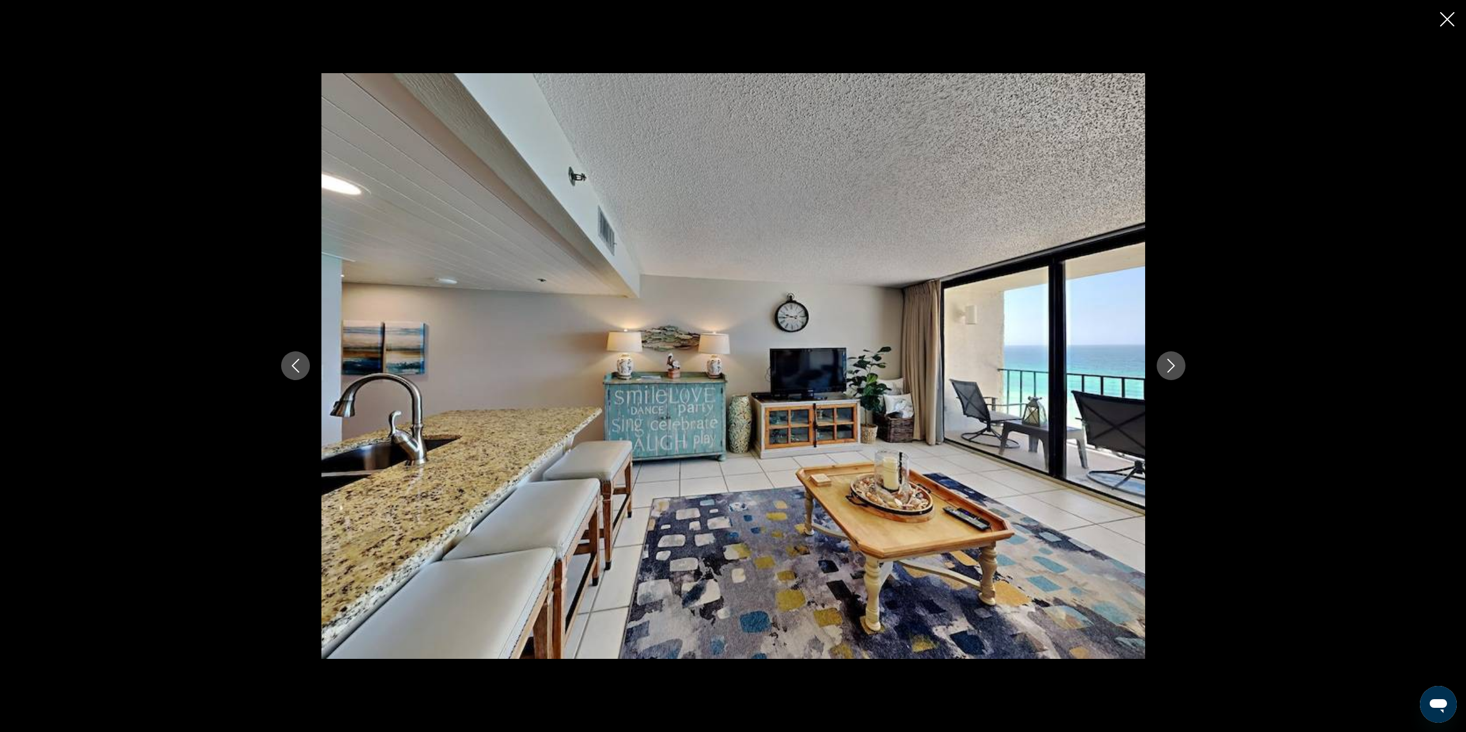
click at [1181, 372] on button "Next image" at bounding box center [1171, 365] width 29 height 29
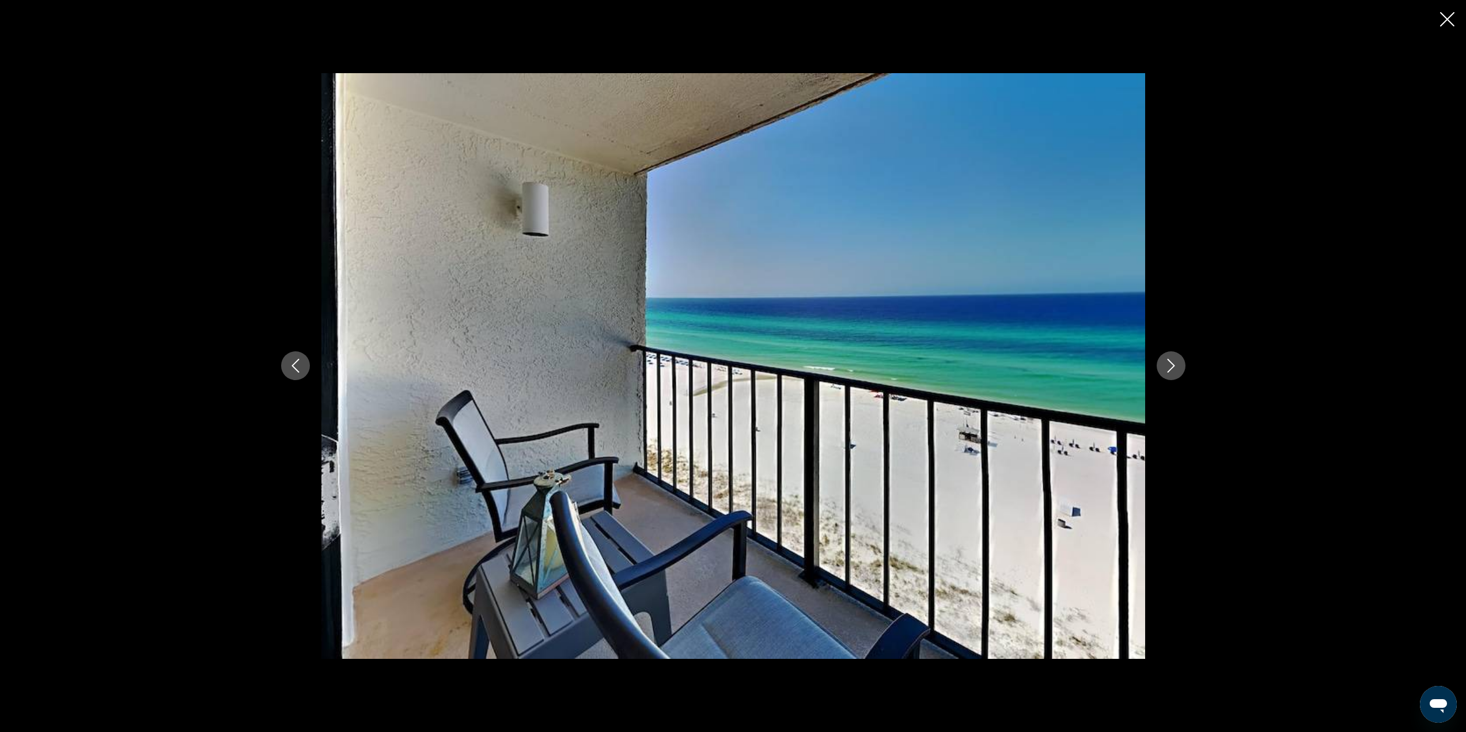
click at [1181, 373] on button "Next image" at bounding box center [1171, 365] width 29 height 29
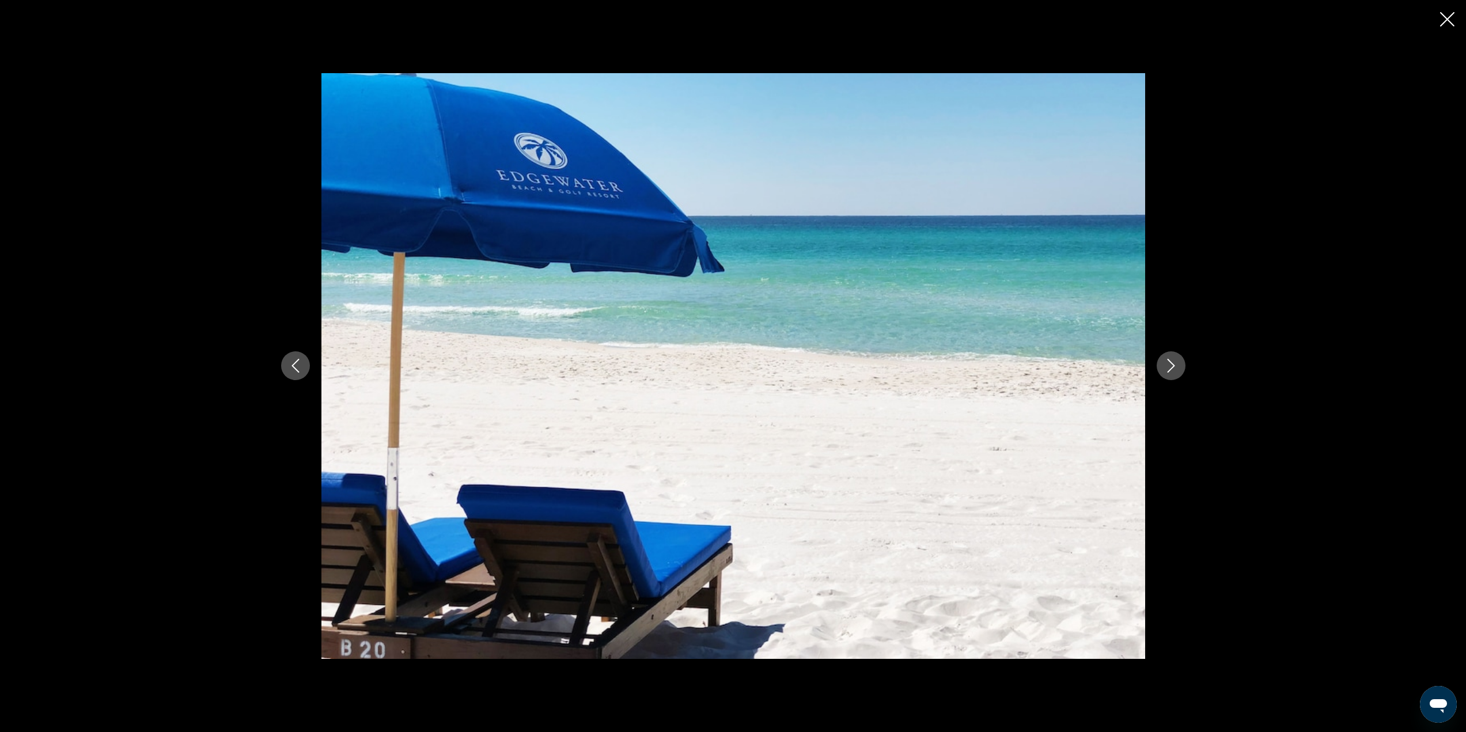
click at [1181, 373] on button "Next image" at bounding box center [1171, 365] width 29 height 29
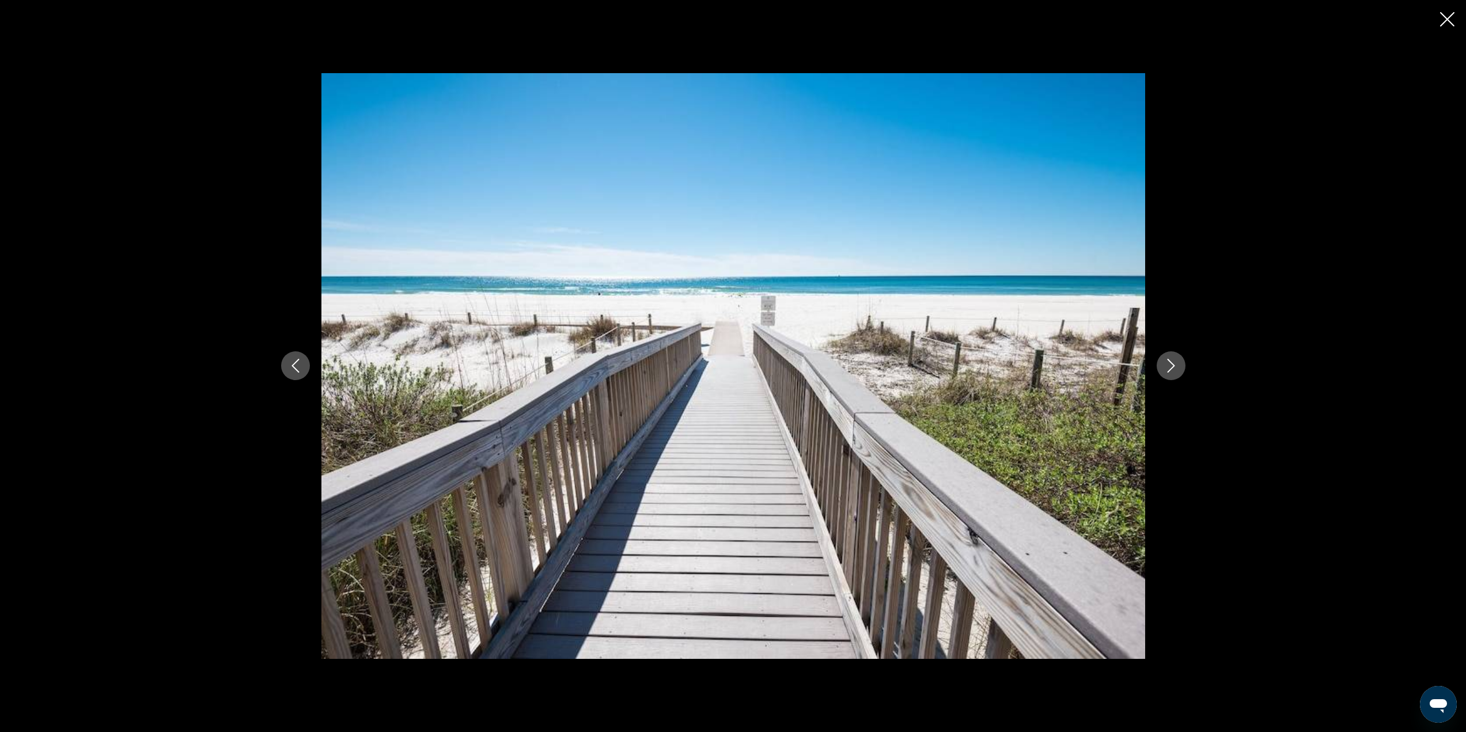
click at [1181, 373] on button "Next image" at bounding box center [1171, 365] width 29 height 29
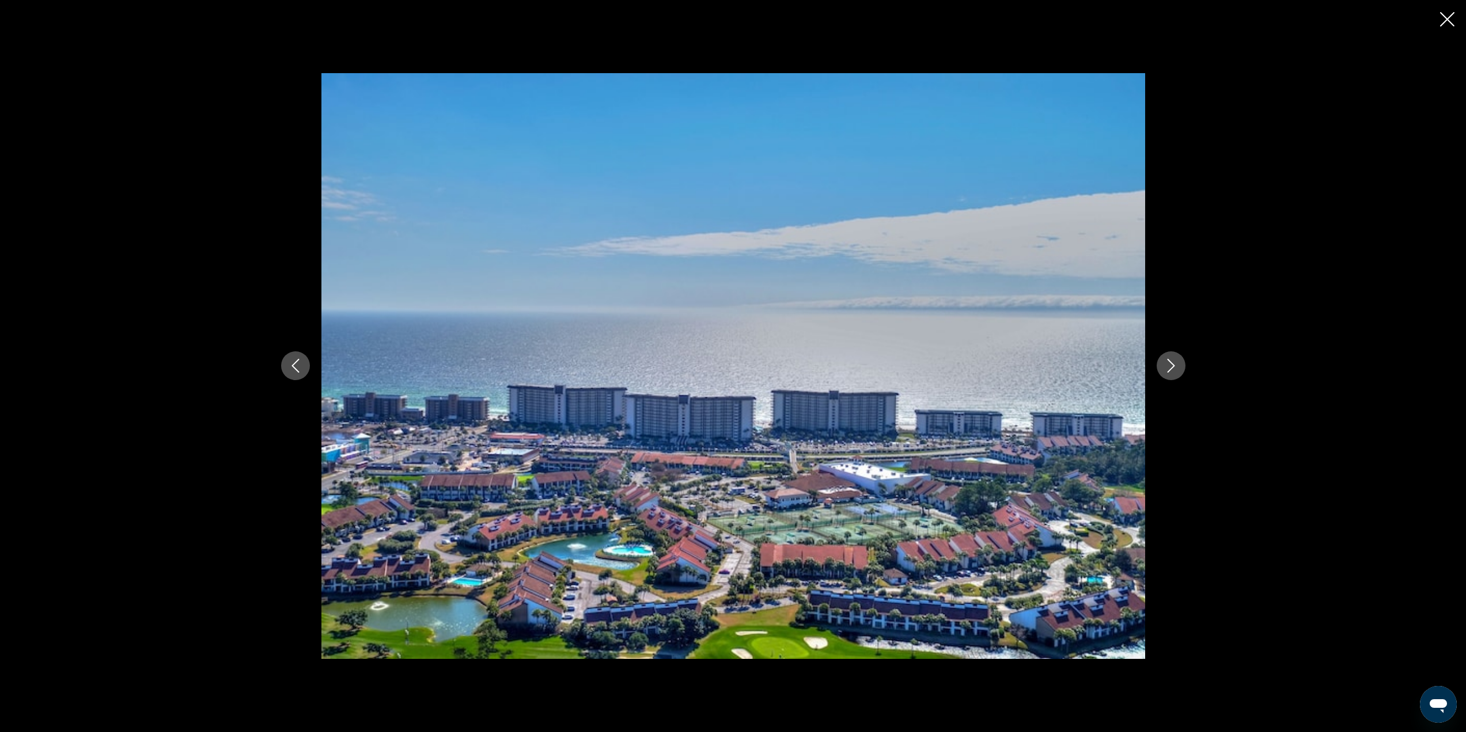
click at [1181, 373] on button "Next image" at bounding box center [1171, 365] width 29 height 29
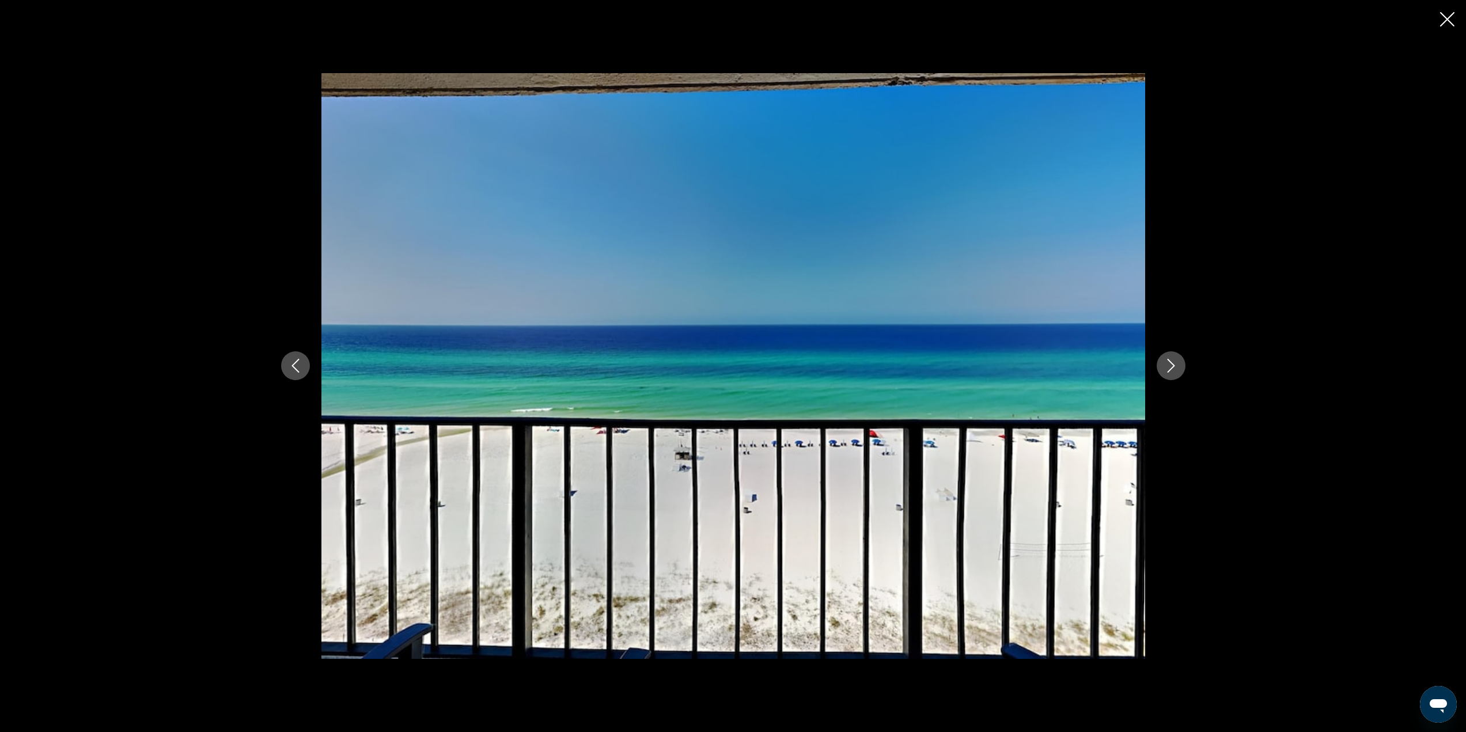
click at [1181, 373] on button "Next image" at bounding box center [1171, 365] width 29 height 29
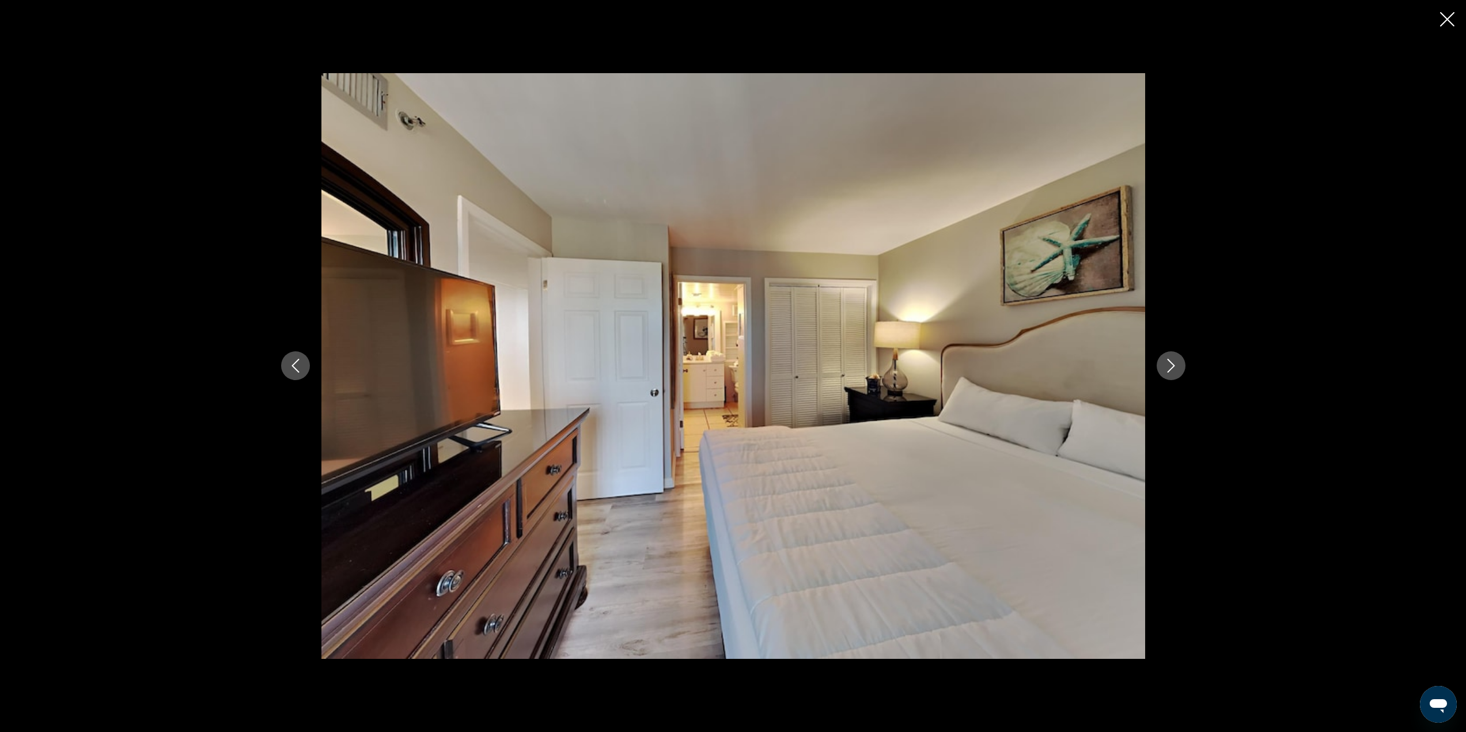
click at [1181, 373] on button "Next image" at bounding box center [1171, 365] width 29 height 29
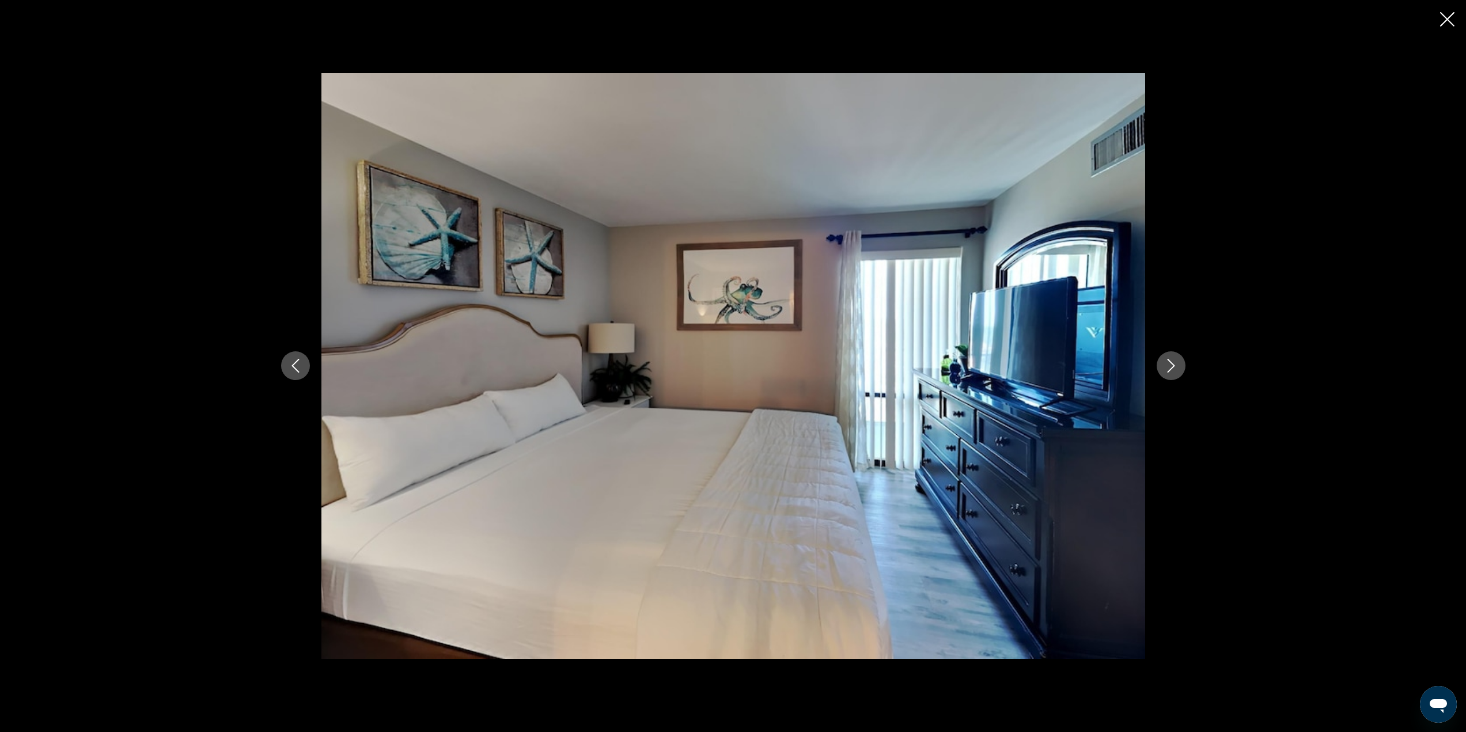
click at [1181, 373] on button "Next image" at bounding box center [1171, 365] width 29 height 29
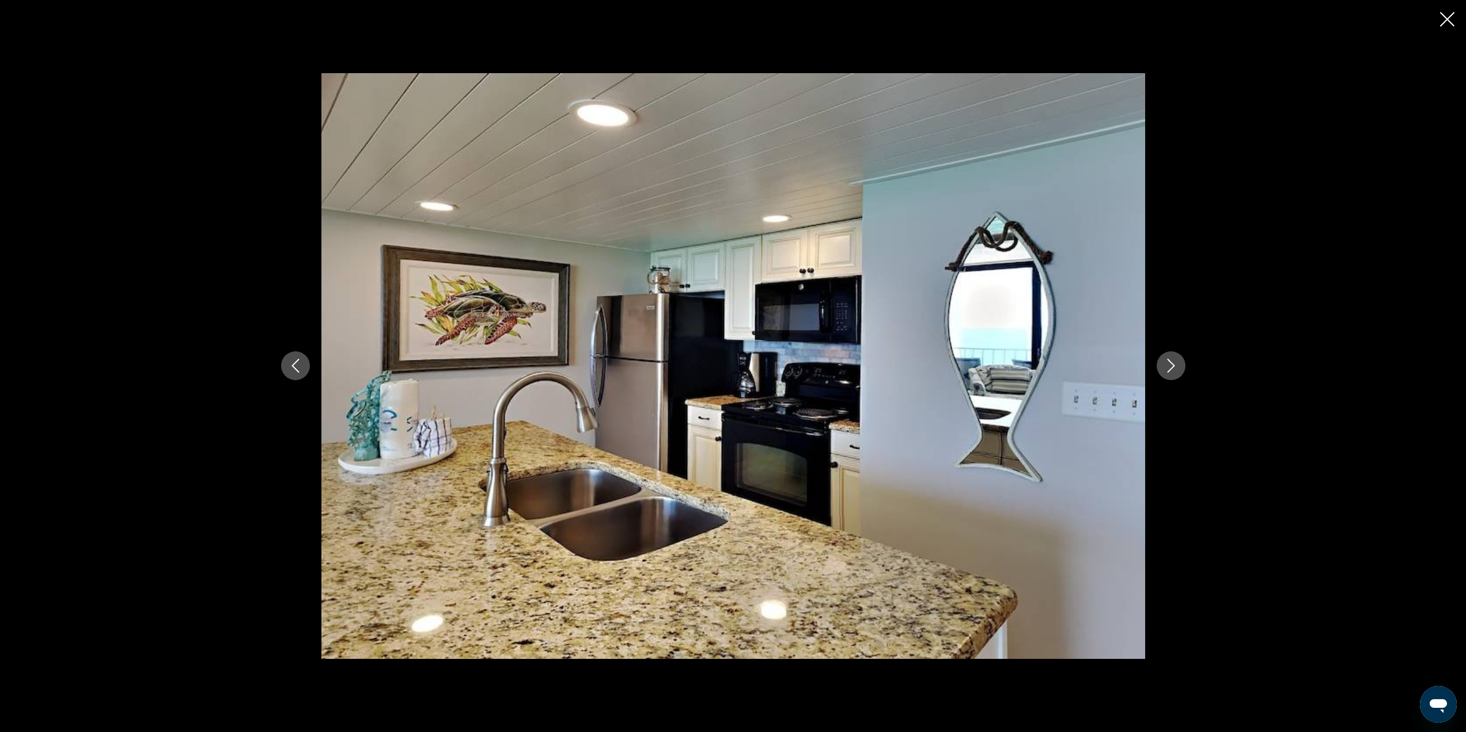
click at [296, 368] on icon "Previous image" at bounding box center [296, 366] width 14 height 14
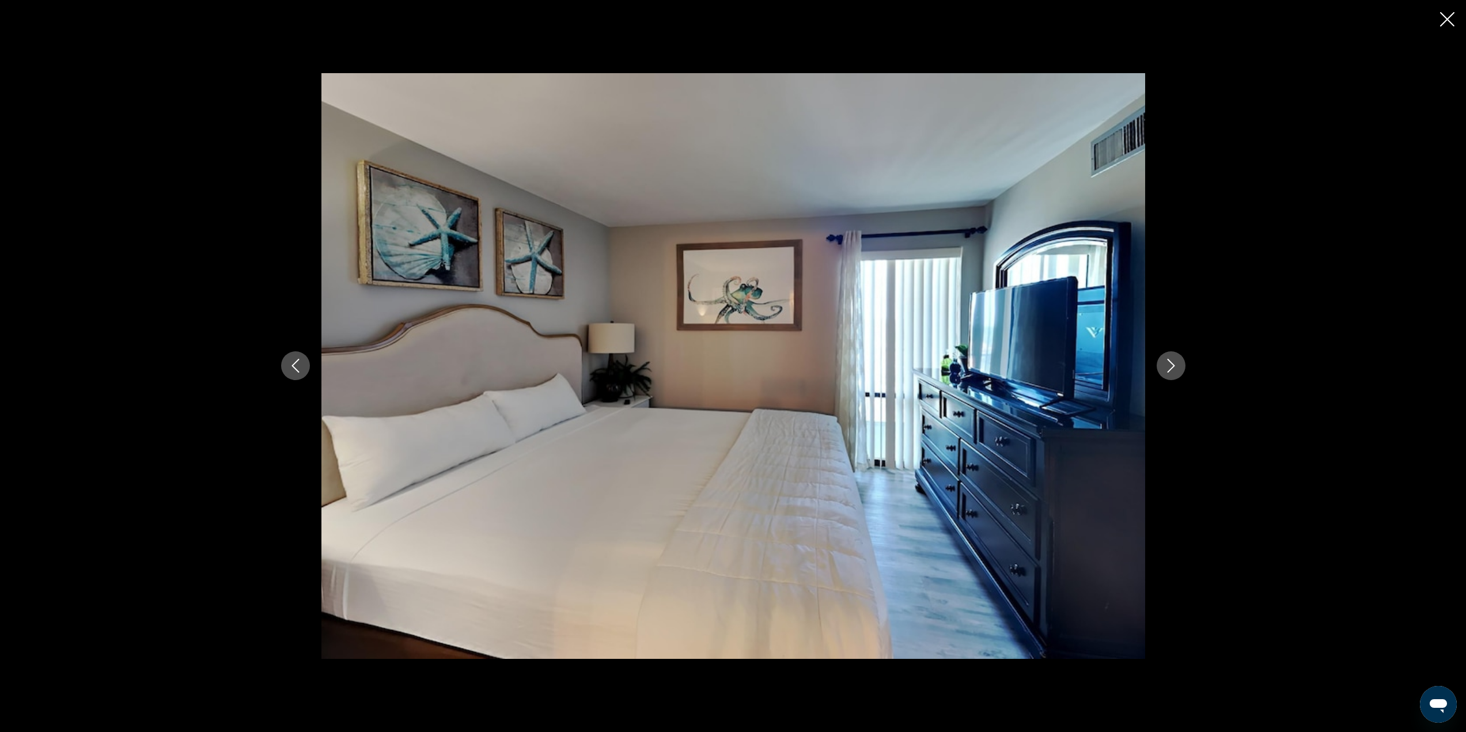
click at [1167, 362] on icon "Next image" at bounding box center [1171, 366] width 14 height 14
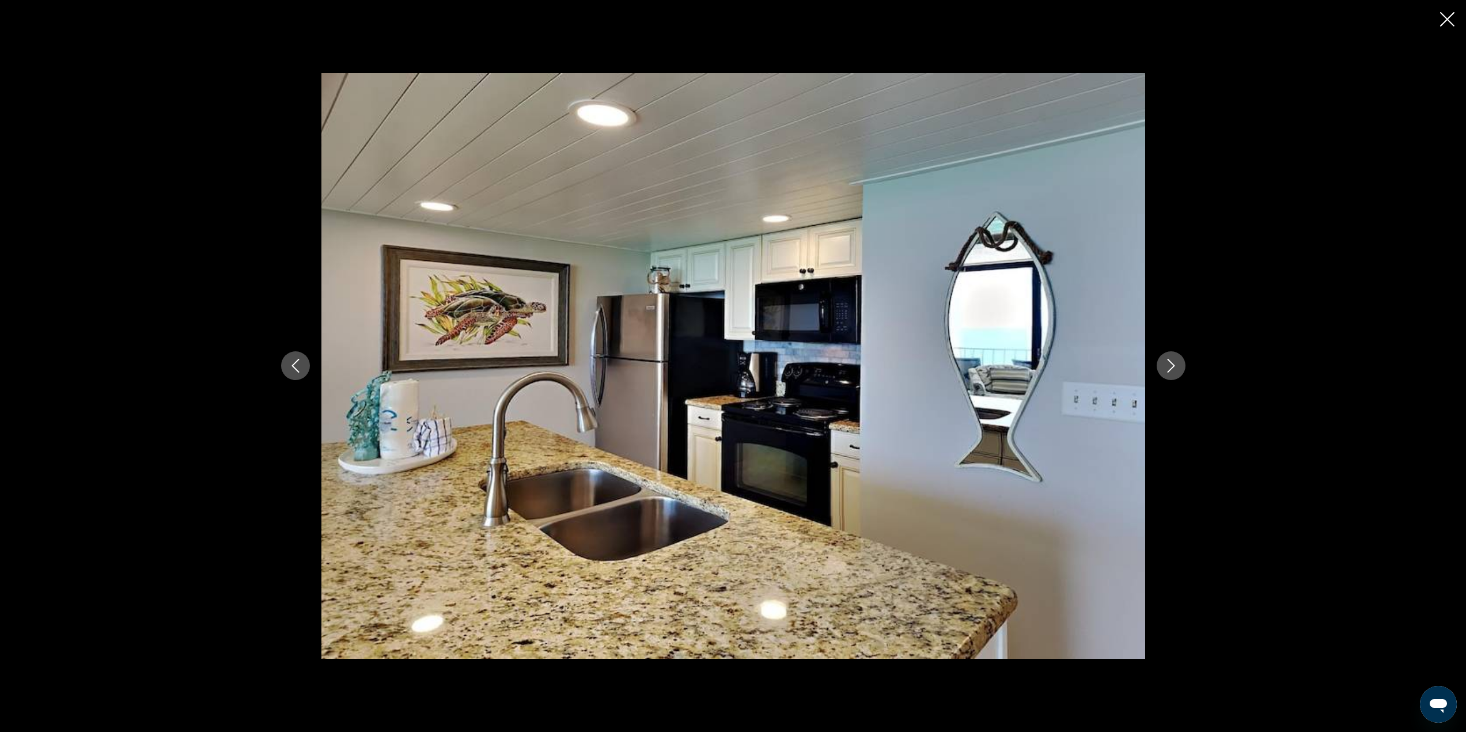
click at [1165, 362] on icon "Next image" at bounding box center [1171, 366] width 14 height 14
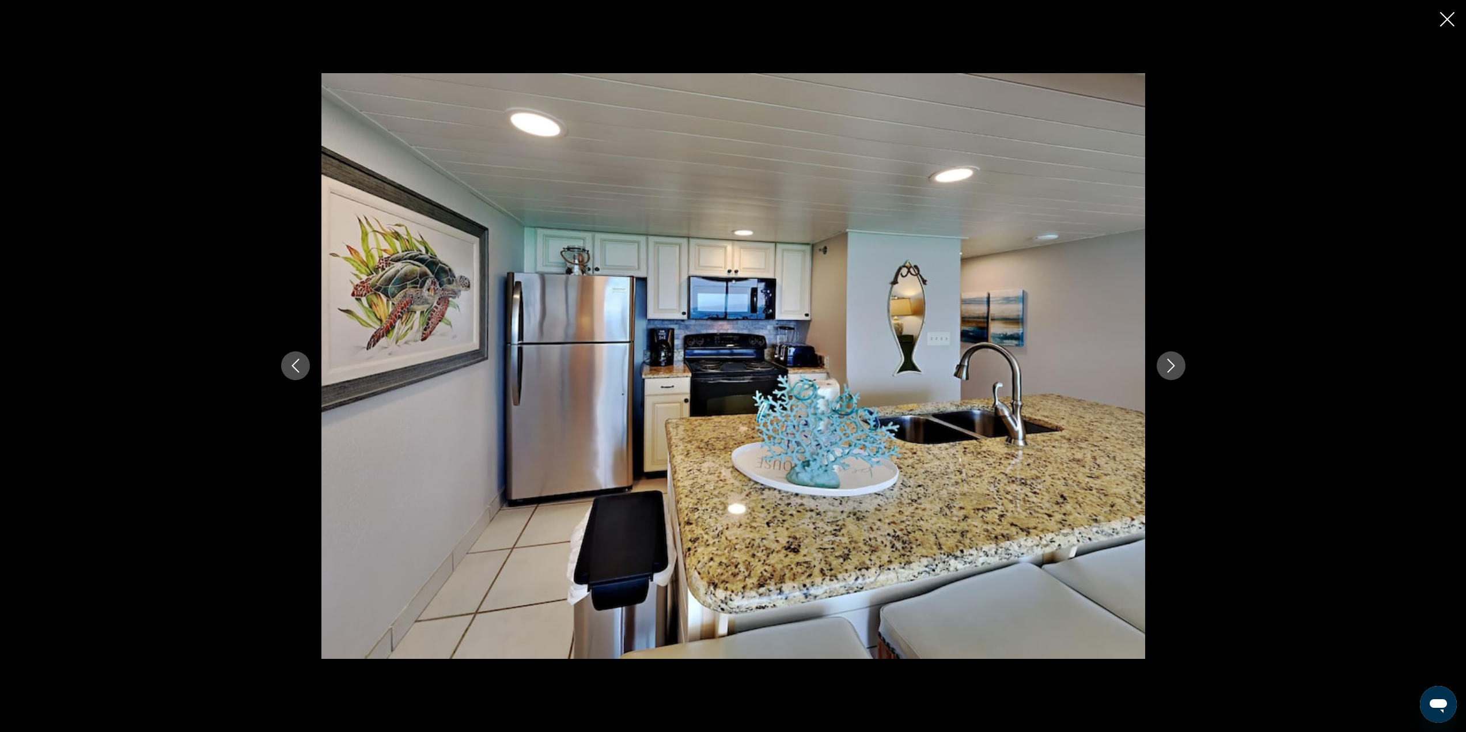
click at [1164, 363] on icon "Next image" at bounding box center [1171, 366] width 14 height 14
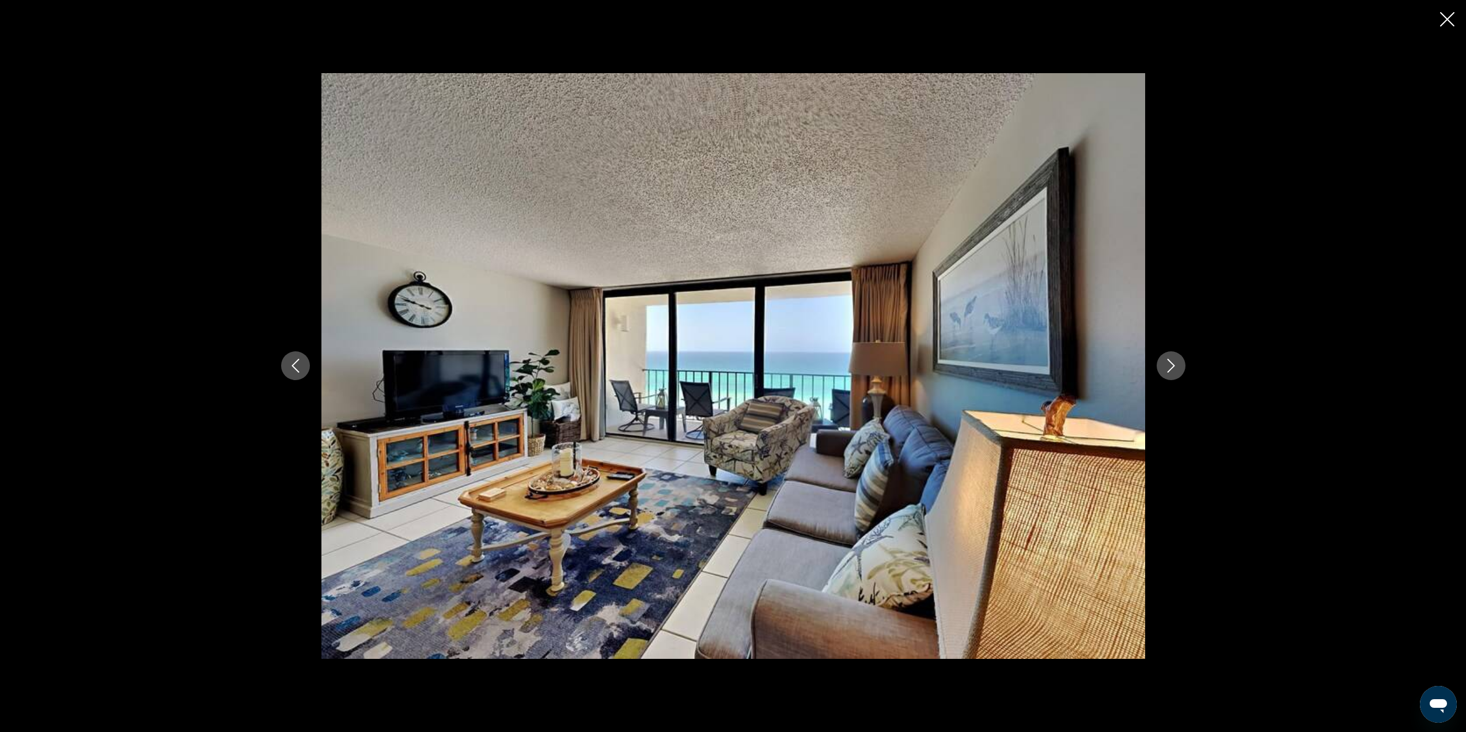
click at [1446, 12] on button "Close slideshow" at bounding box center [1447, 21] width 14 height 18
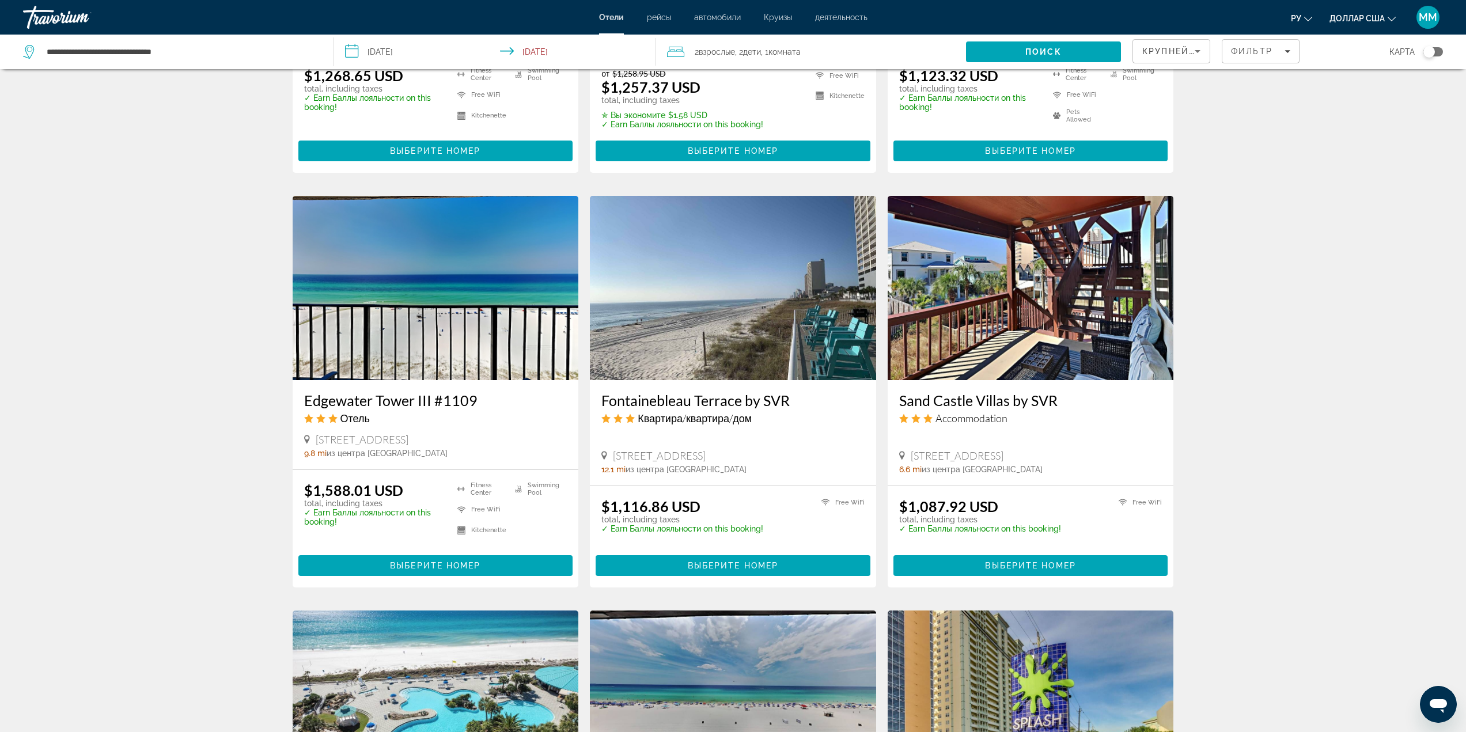
scroll to position [807, 0]
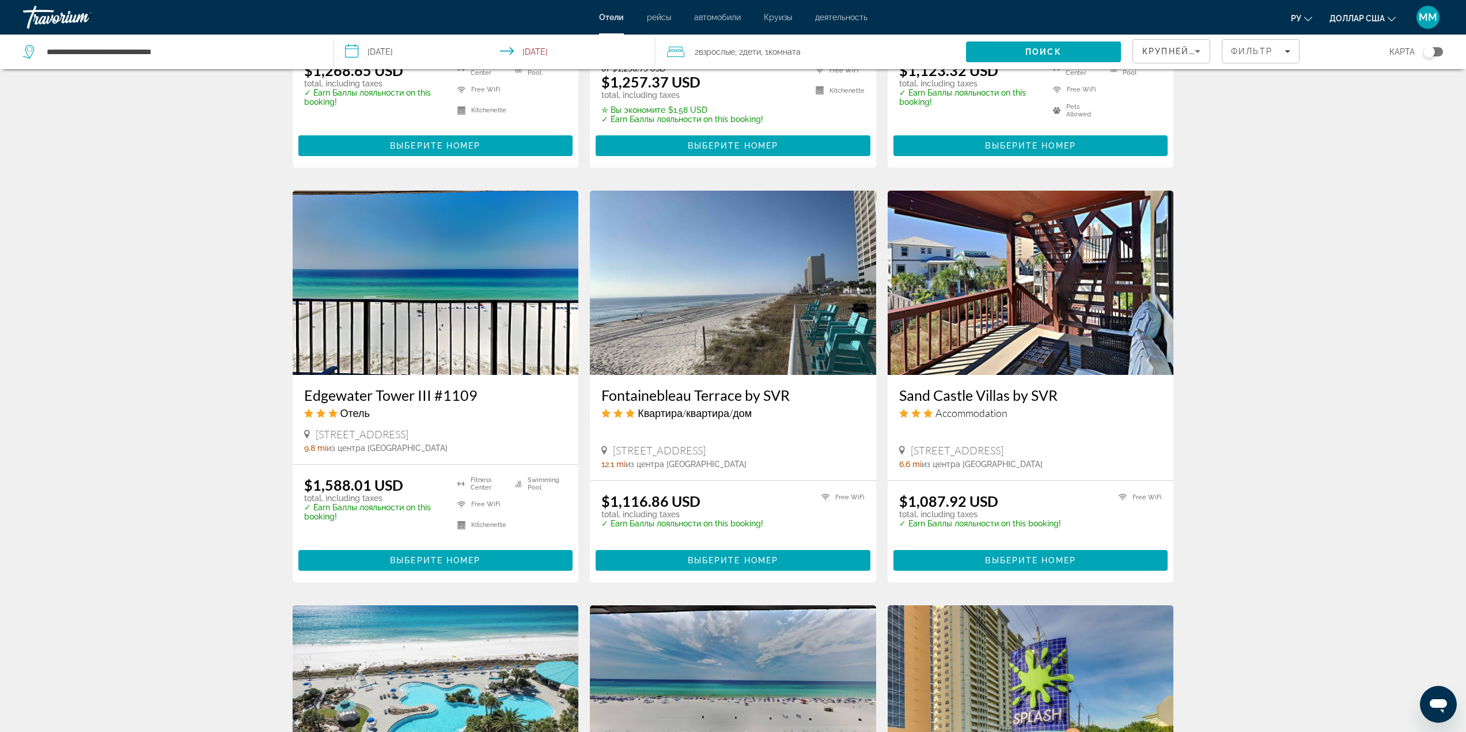
click at [712, 305] on img "Основное содержание" at bounding box center [733, 283] width 286 height 184
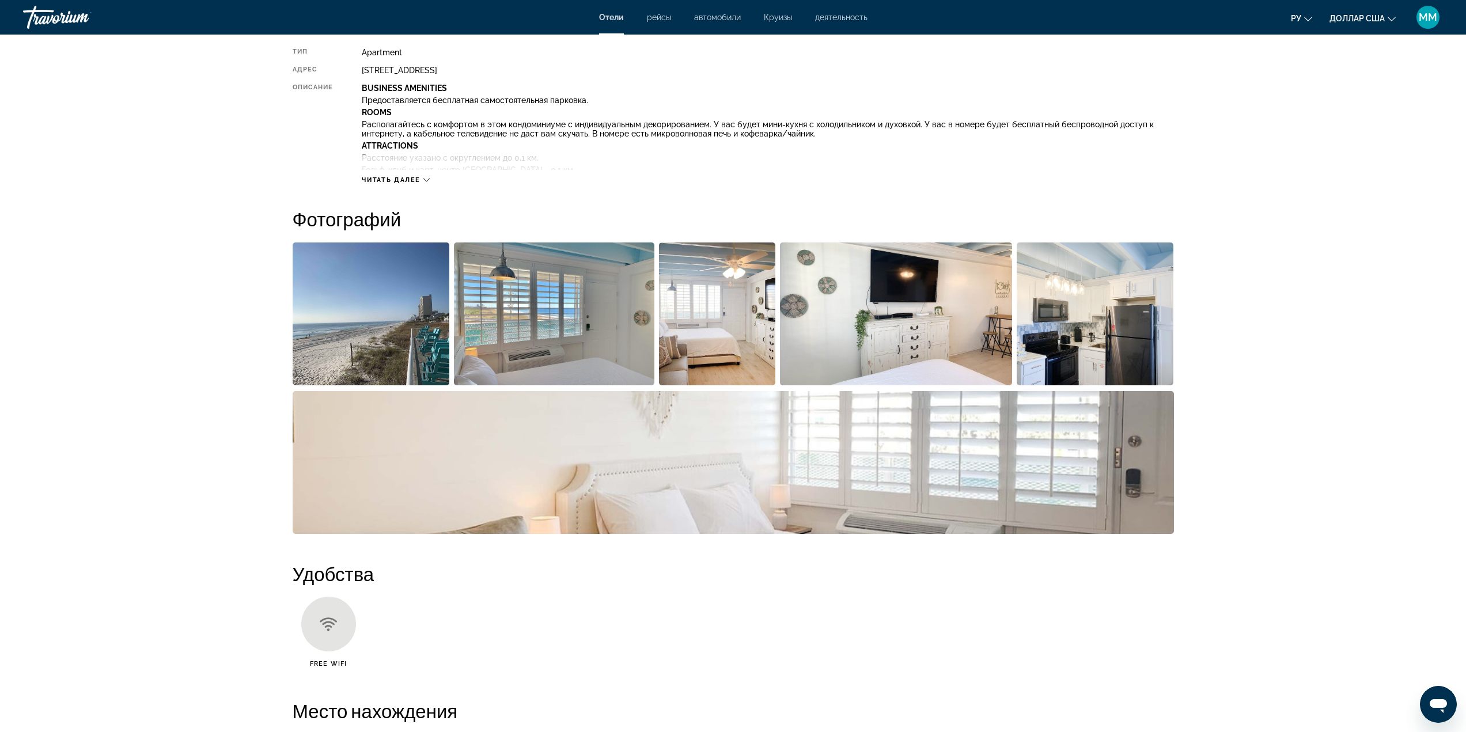
scroll to position [461, 0]
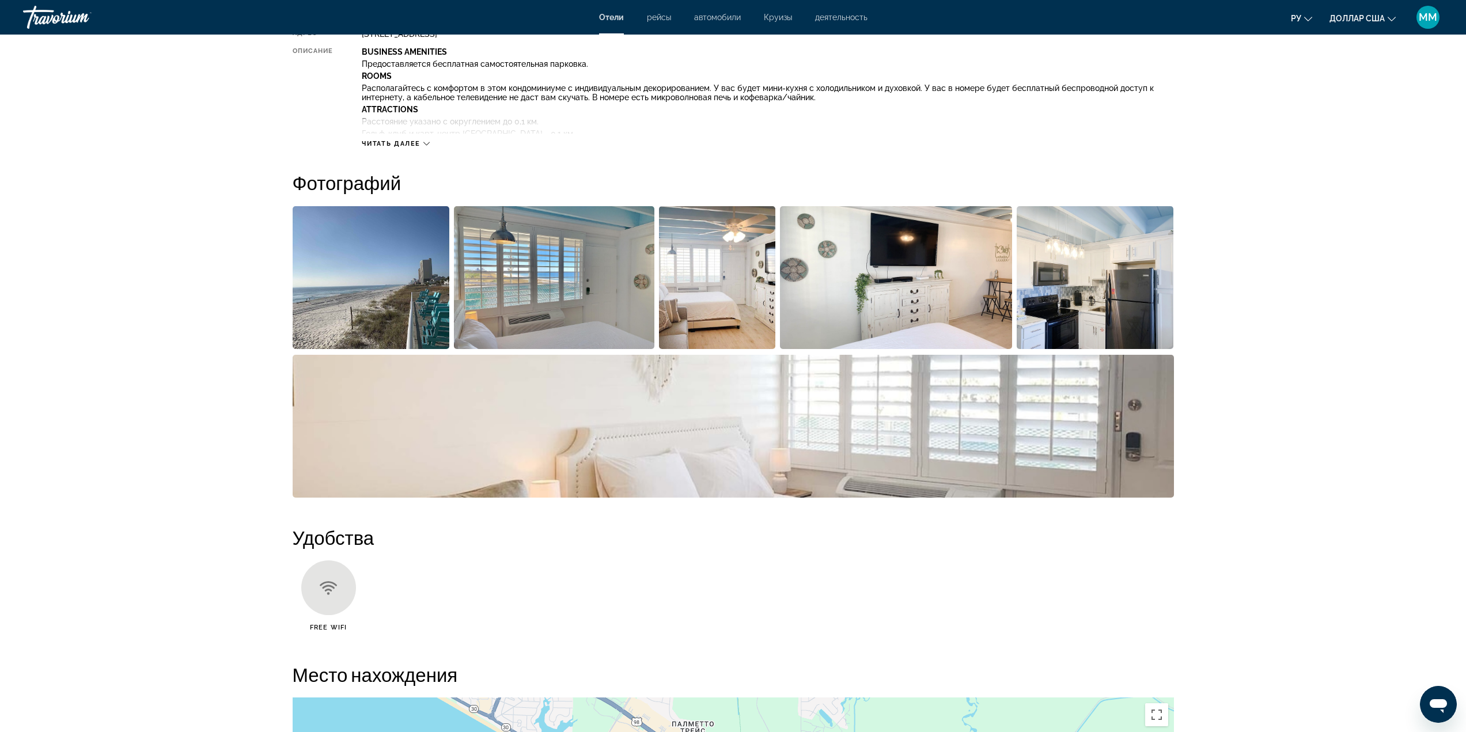
click at [379, 325] on img "Open full-screen image slider" at bounding box center [371, 277] width 157 height 143
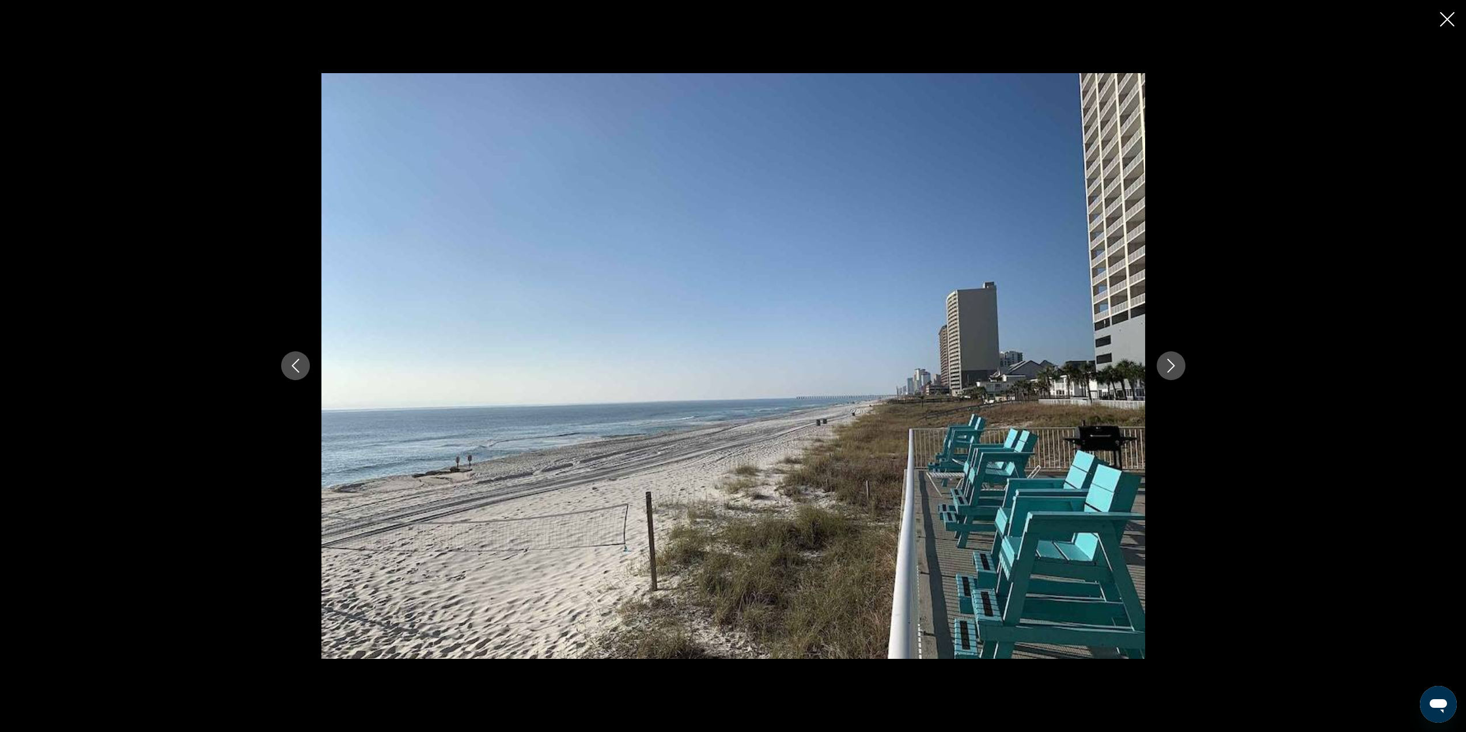
click at [1173, 366] on icon "Next image" at bounding box center [1171, 366] width 14 height 14
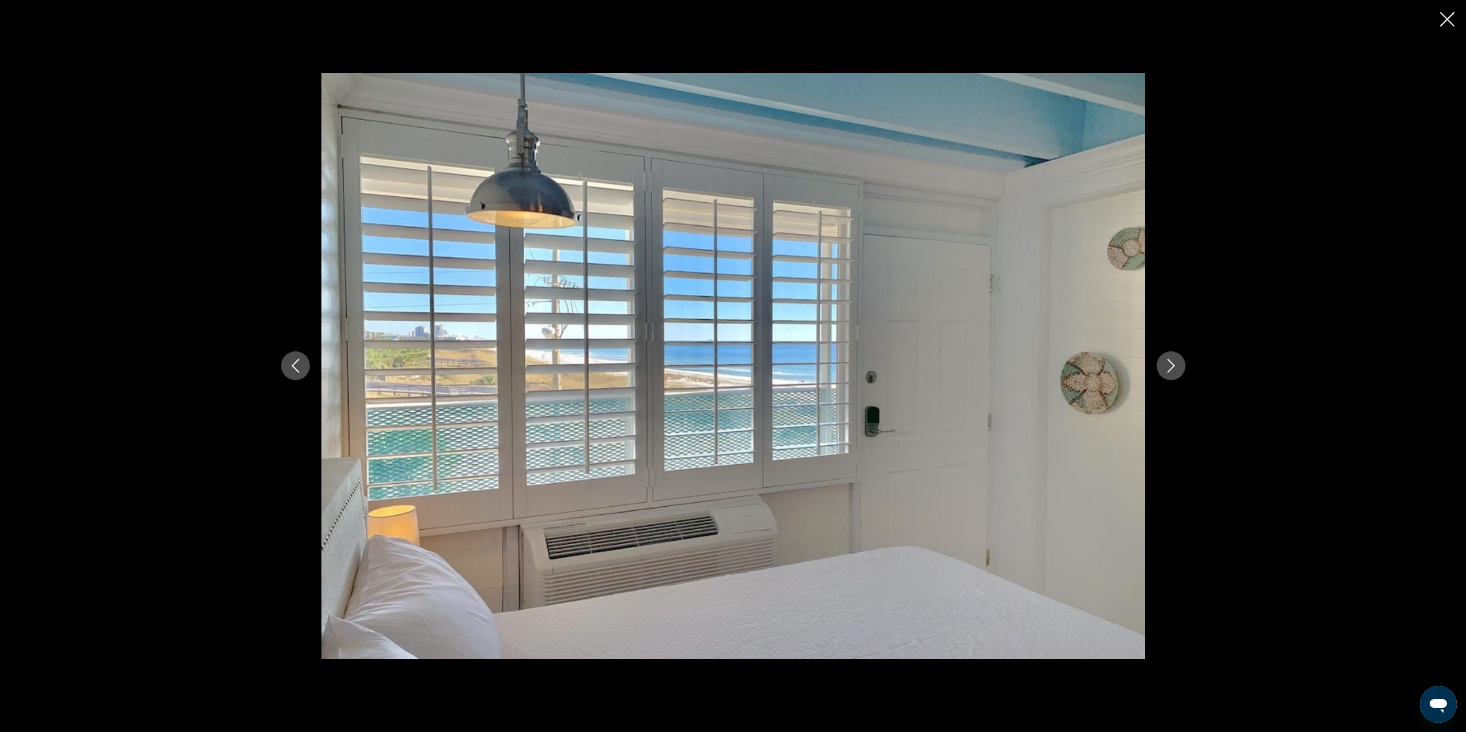
click at [1174, 366] on icon "Next image" at bounding box center [1170, 367] width 7 height 14
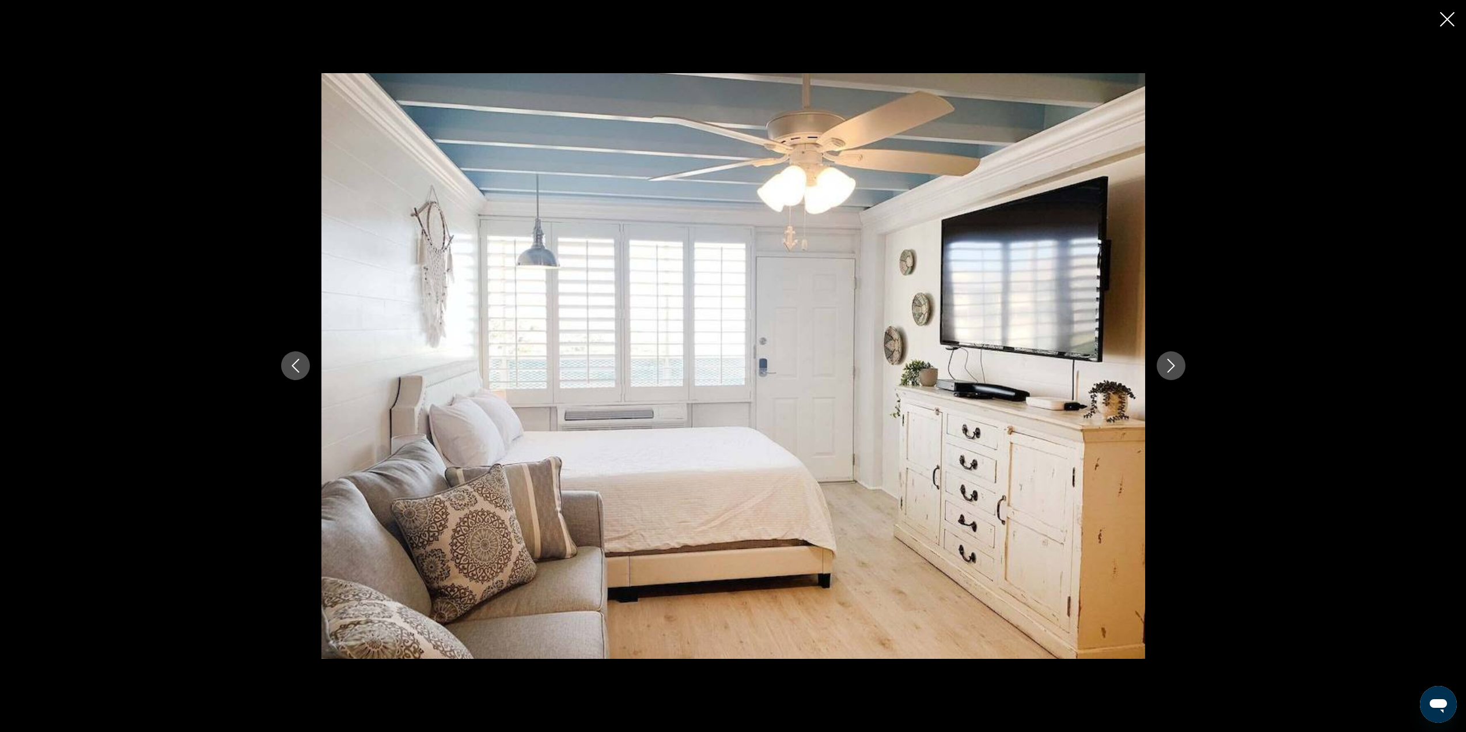
click at [1174, 366] on icon "Next image" at bounding box center [1170, 367] width 7 height 14
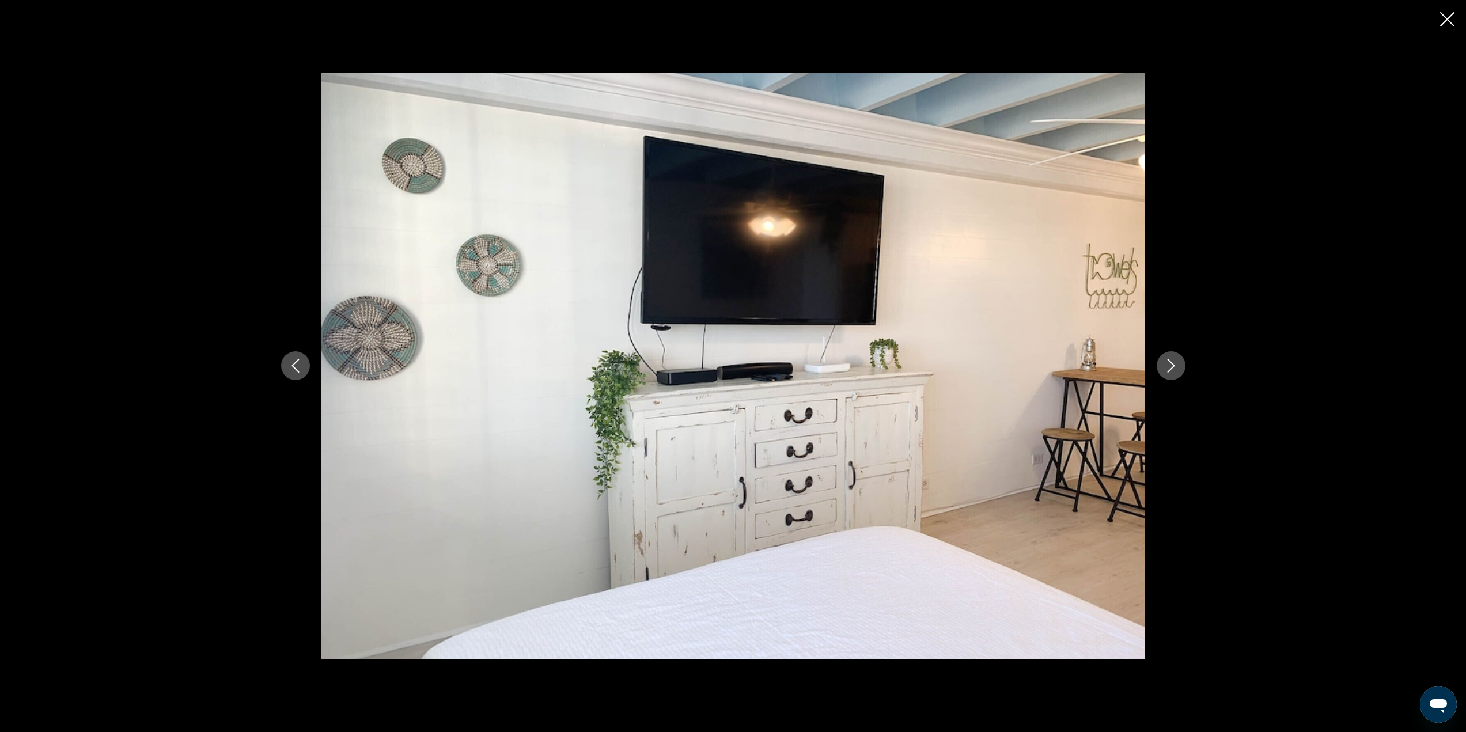
click at [1174, 366] on icon "Next image" at bounding box center [1170, 367] width 7 height 14
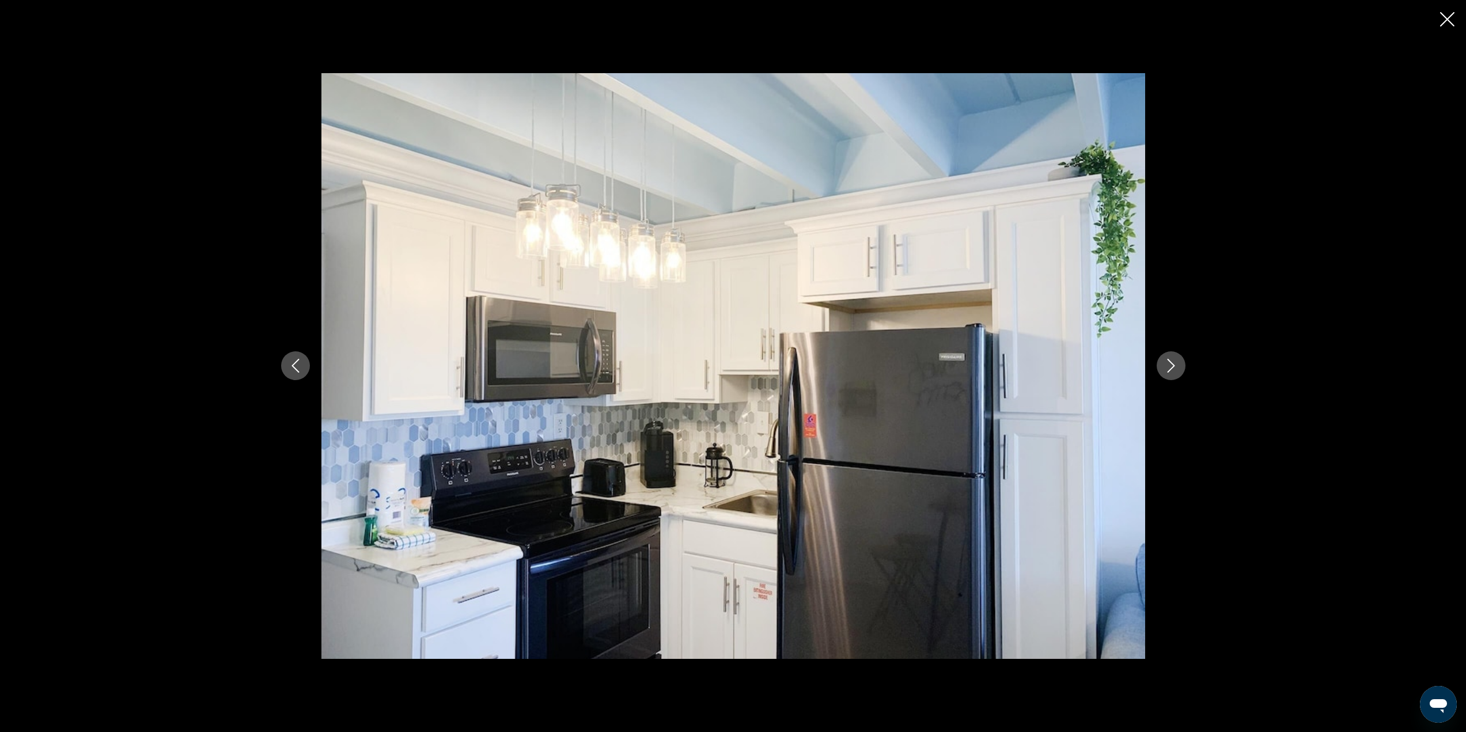
click at [1174, 366] on icon "Next image" at bounding box center [1170, 367] width 7 height 14
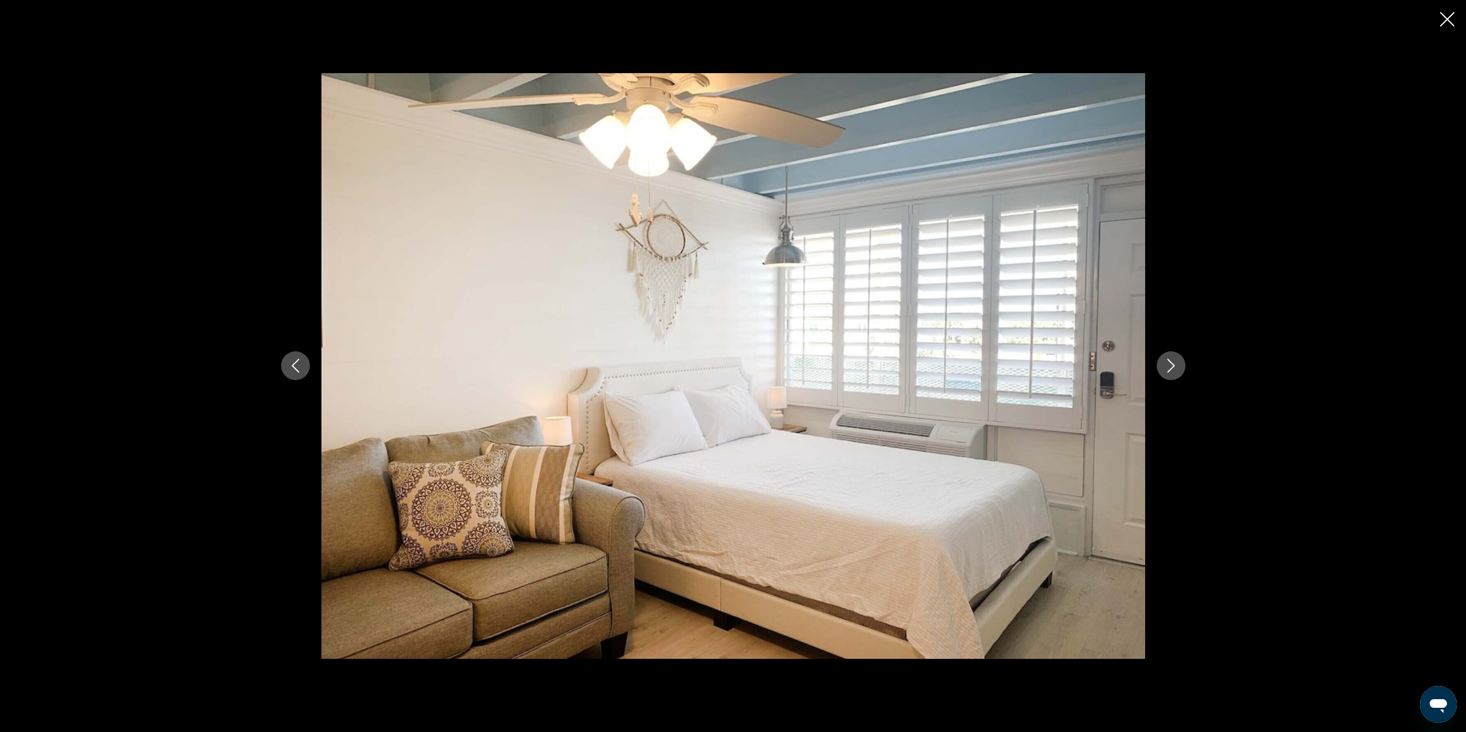
click at [1174, 366] on icon "Next image" at bounding box center [1170, 367] width 7 height 14
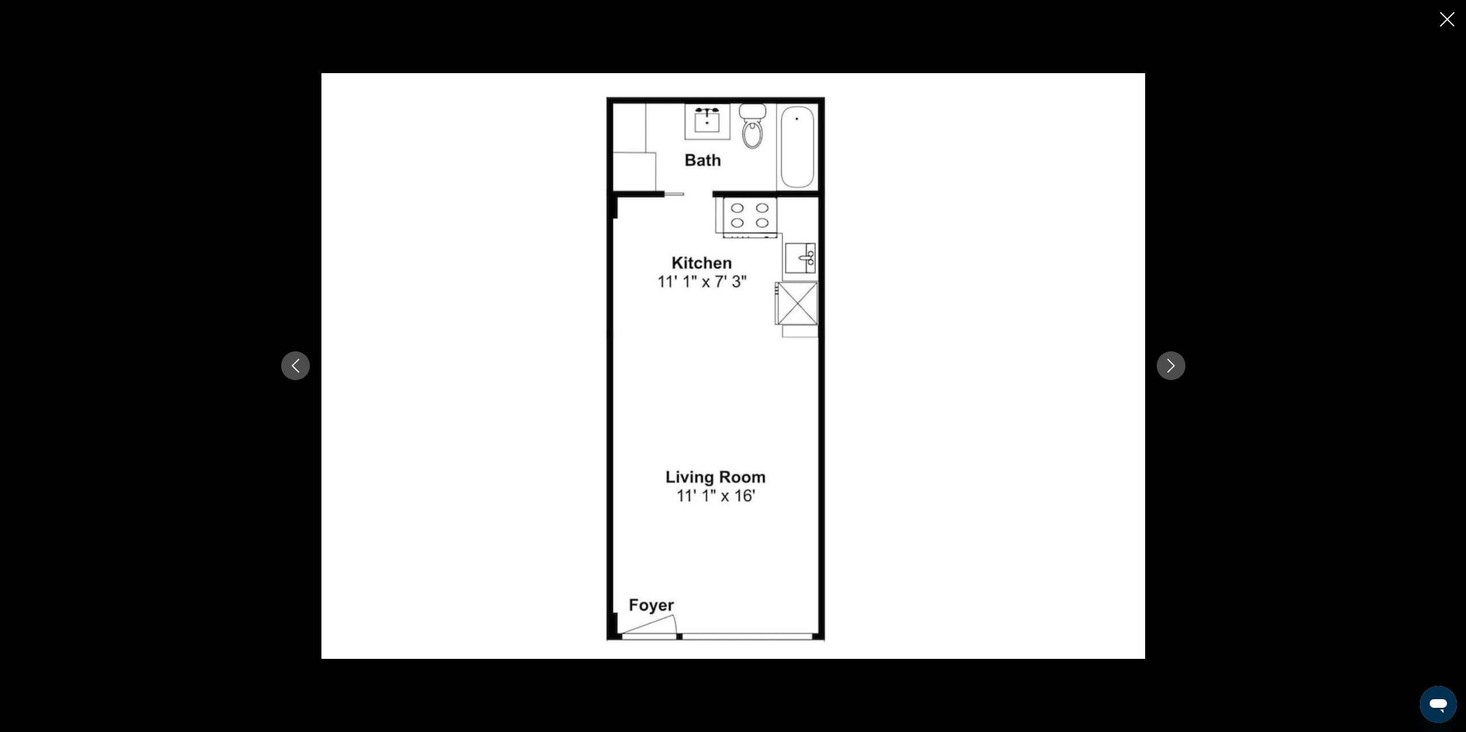
click at [1182, 352] on div "prev next" at bounding box center [734, 366] width 928 height 586
click at [1178, 373] on button "Next image" at bounding box center [1171, 365] width 29 height 29
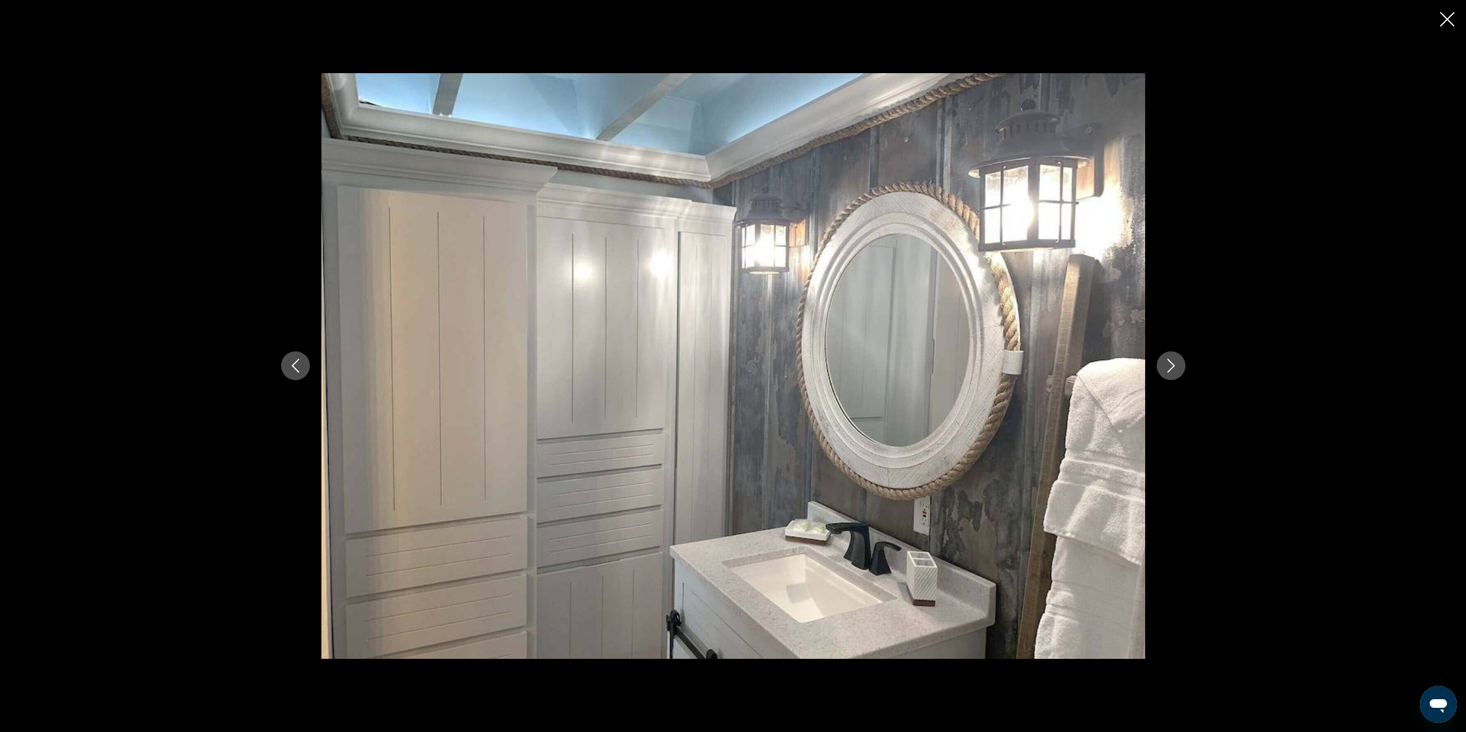
click at [1178, 373] on button "Next image" at bounding box center [1171, 365] width 29 height 29
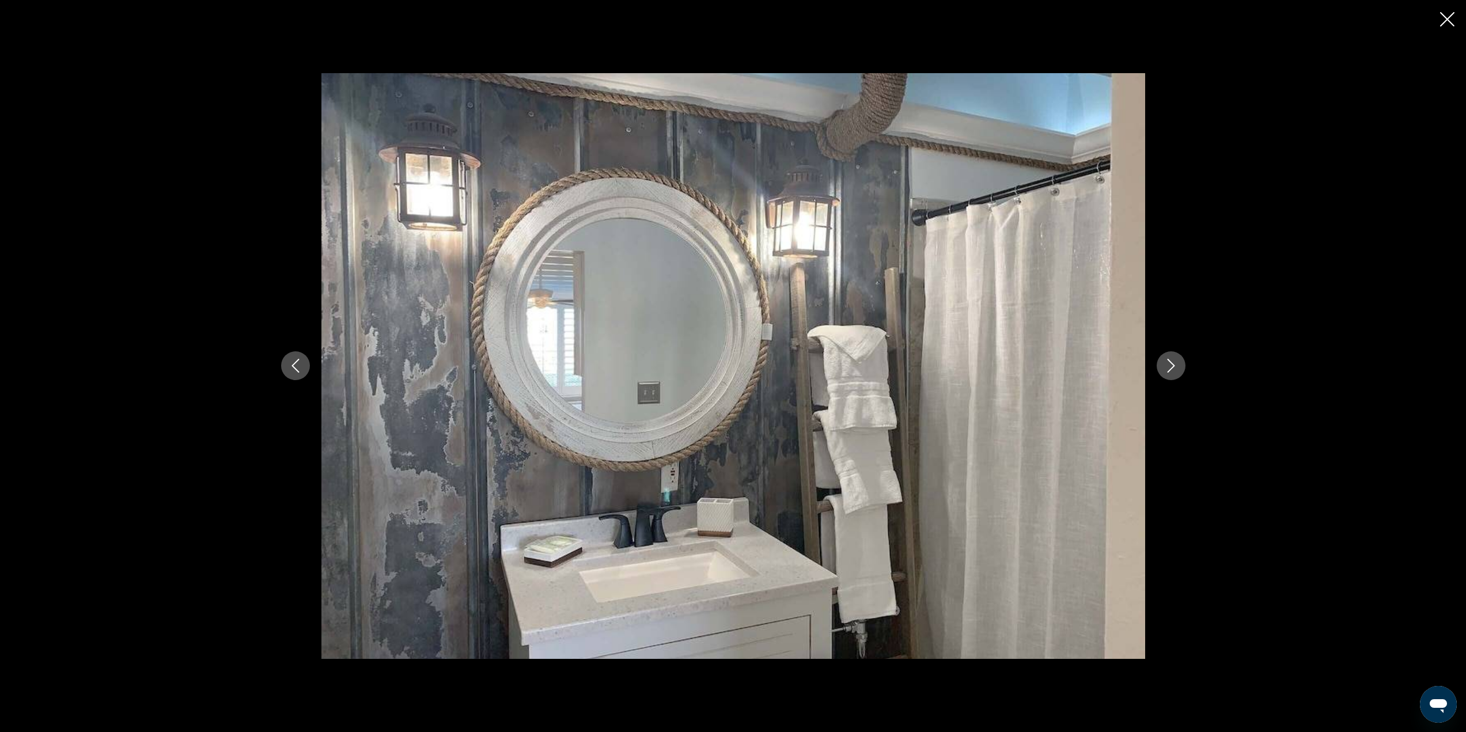
click at [1178, 373] on button "Next image" at bounding box center [1171, 365] width 29 height 29
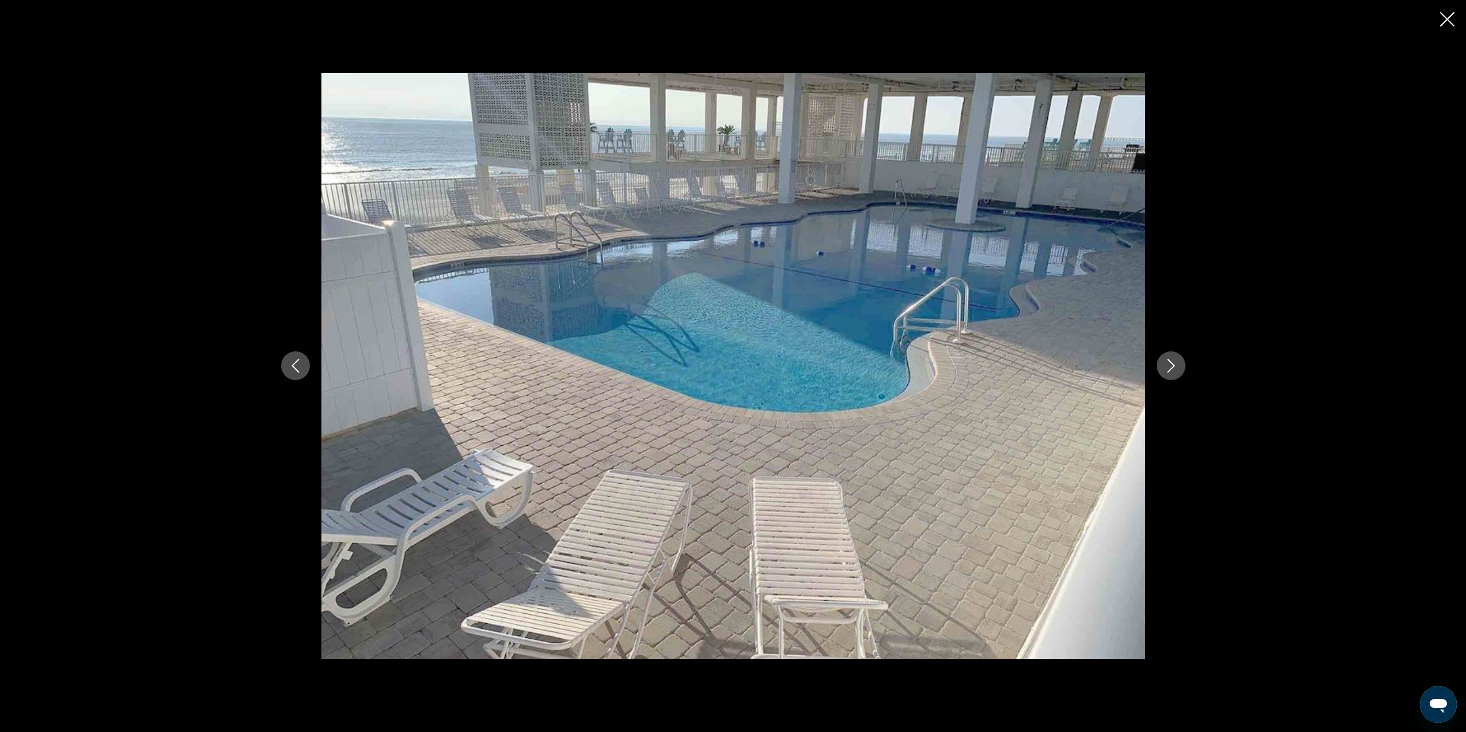
click at [1178, 373] on button "Next image" at bounding box center [1171, 365] width 29 height 29
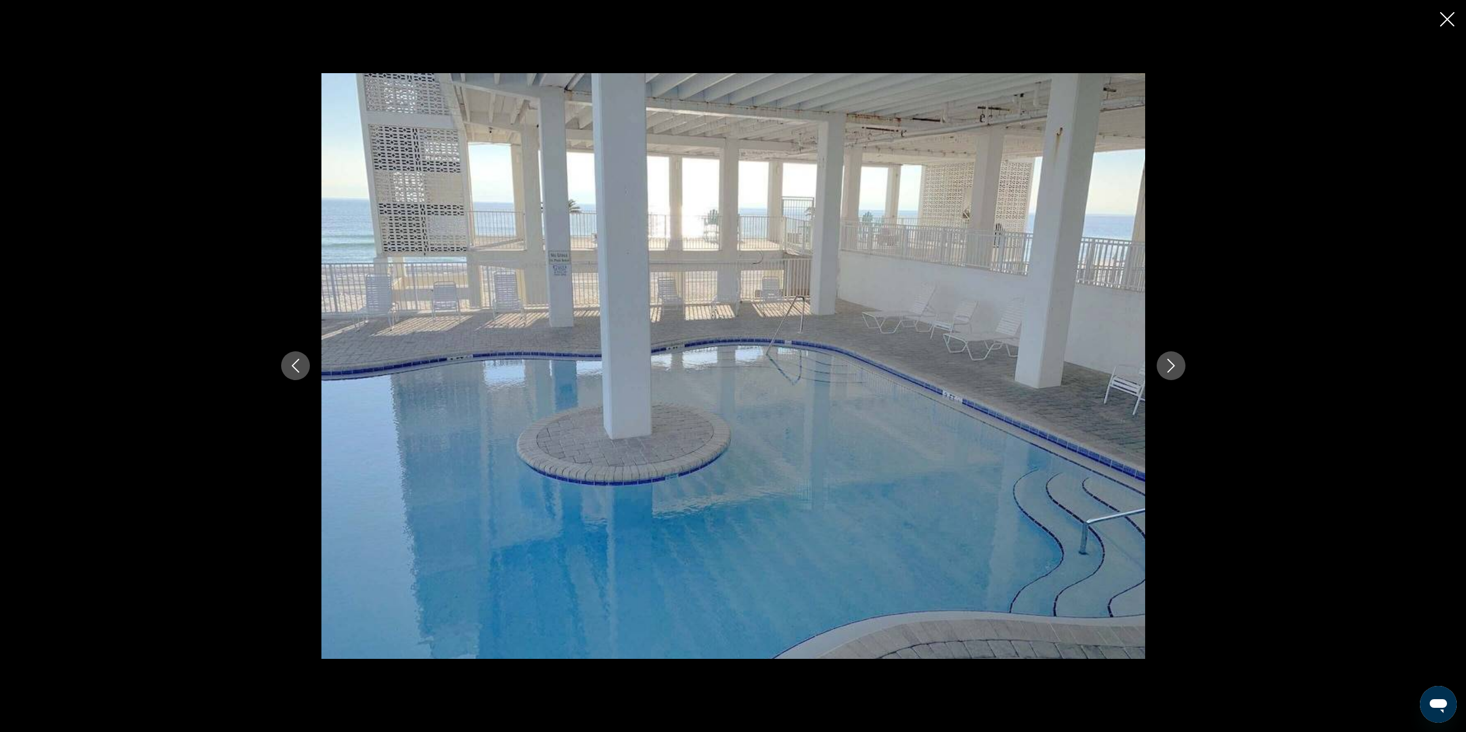
click at [1178, 373] on button "Next image" at bounding box center [1171, 365] width 29 height 29
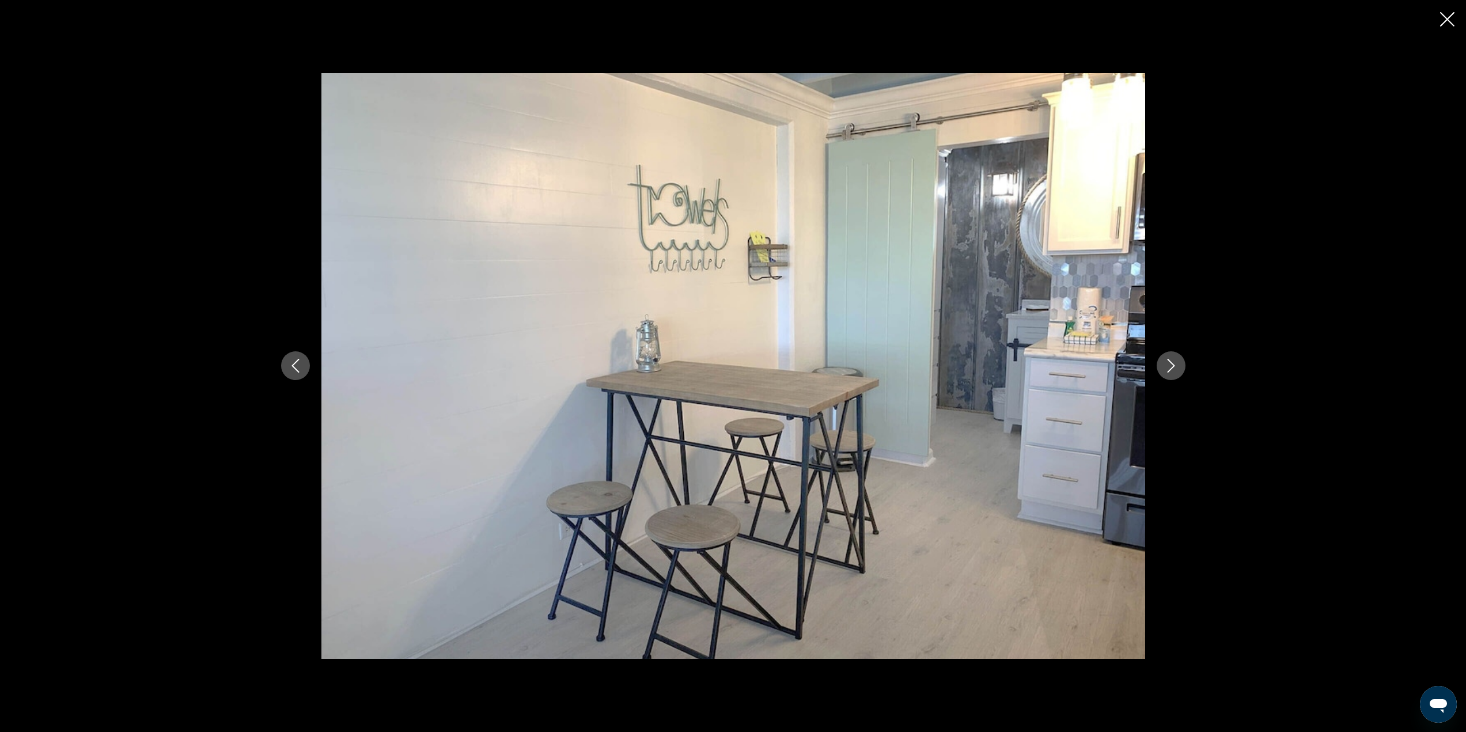
click at [1178, 373] on button "Next image" at bounding box center [1171, 365] width 29 height 29
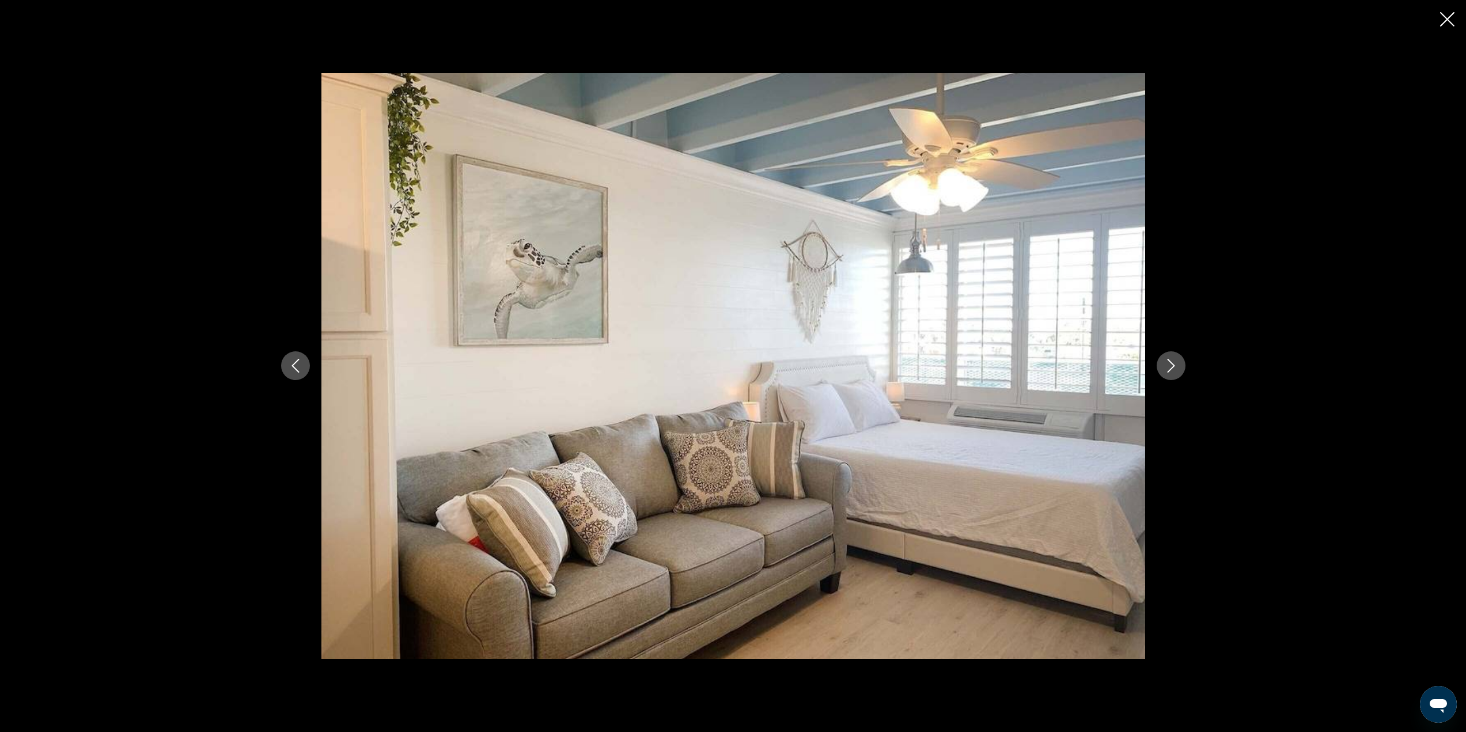
click at [1178, 373] on button "Next image" at bounding box center [1171, 365] width 29 height 29
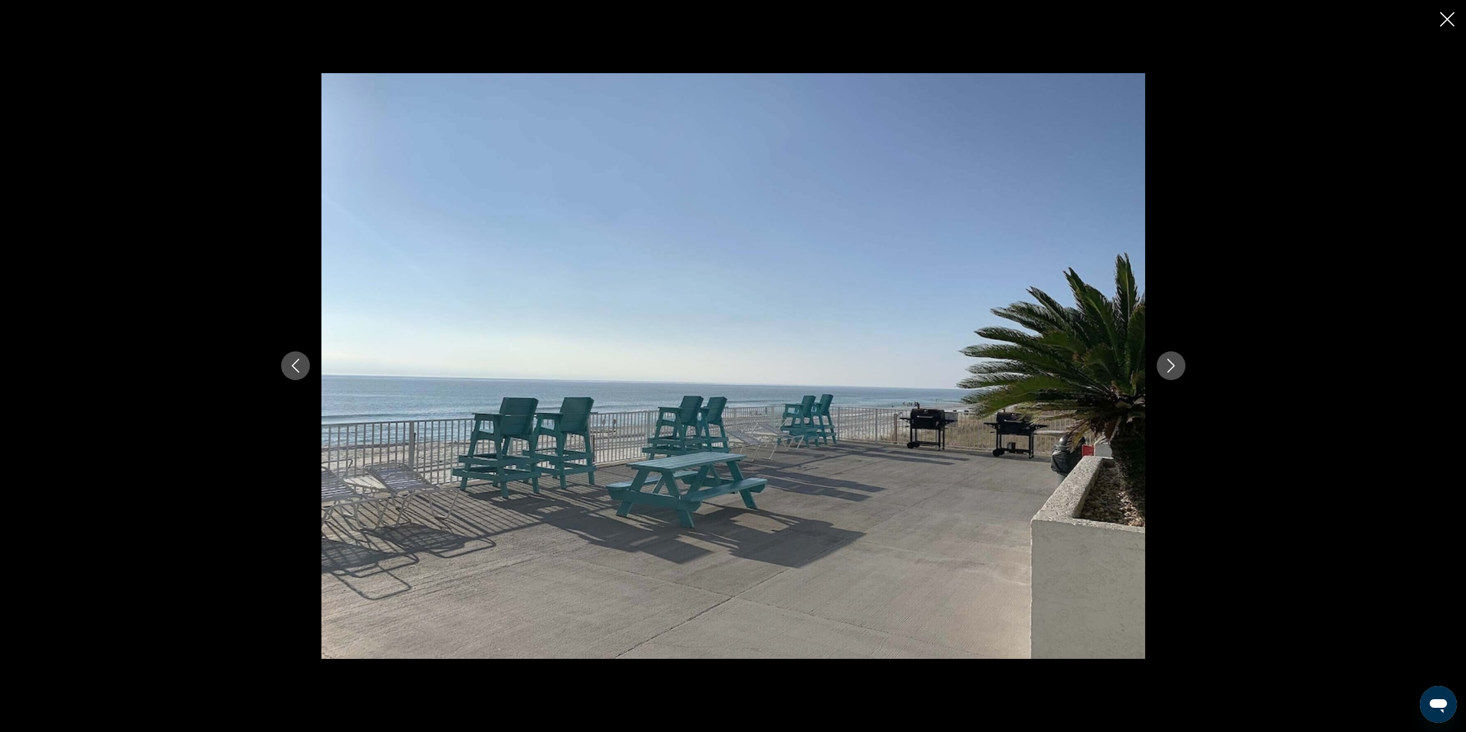
click at [1442, 9] on div "prev next" at bounding box center [733, 366] width 1466 height 732
click at [1445, 20] on icon "Close slideshow" at bounding box center [1447, 19] width 14 height 14
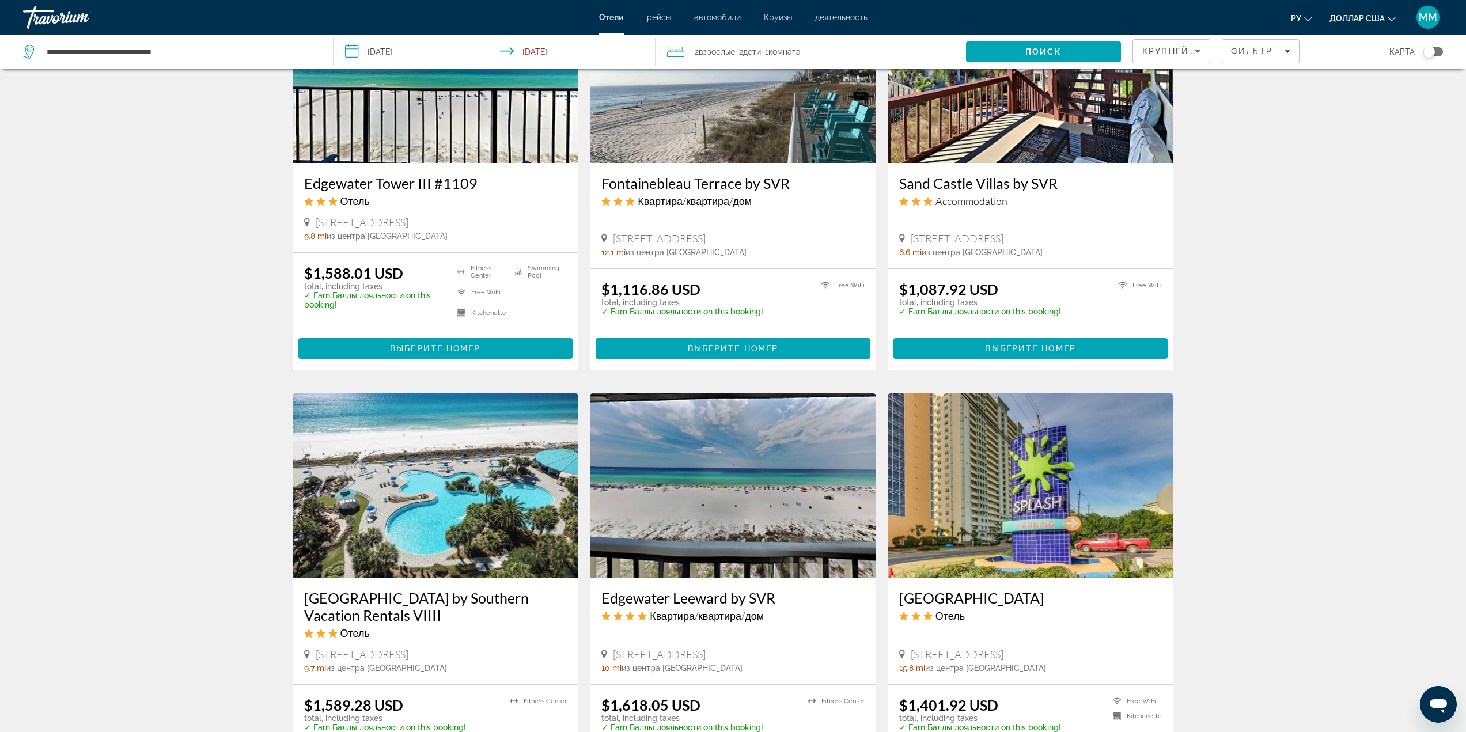
scroll to position [1095, 0]
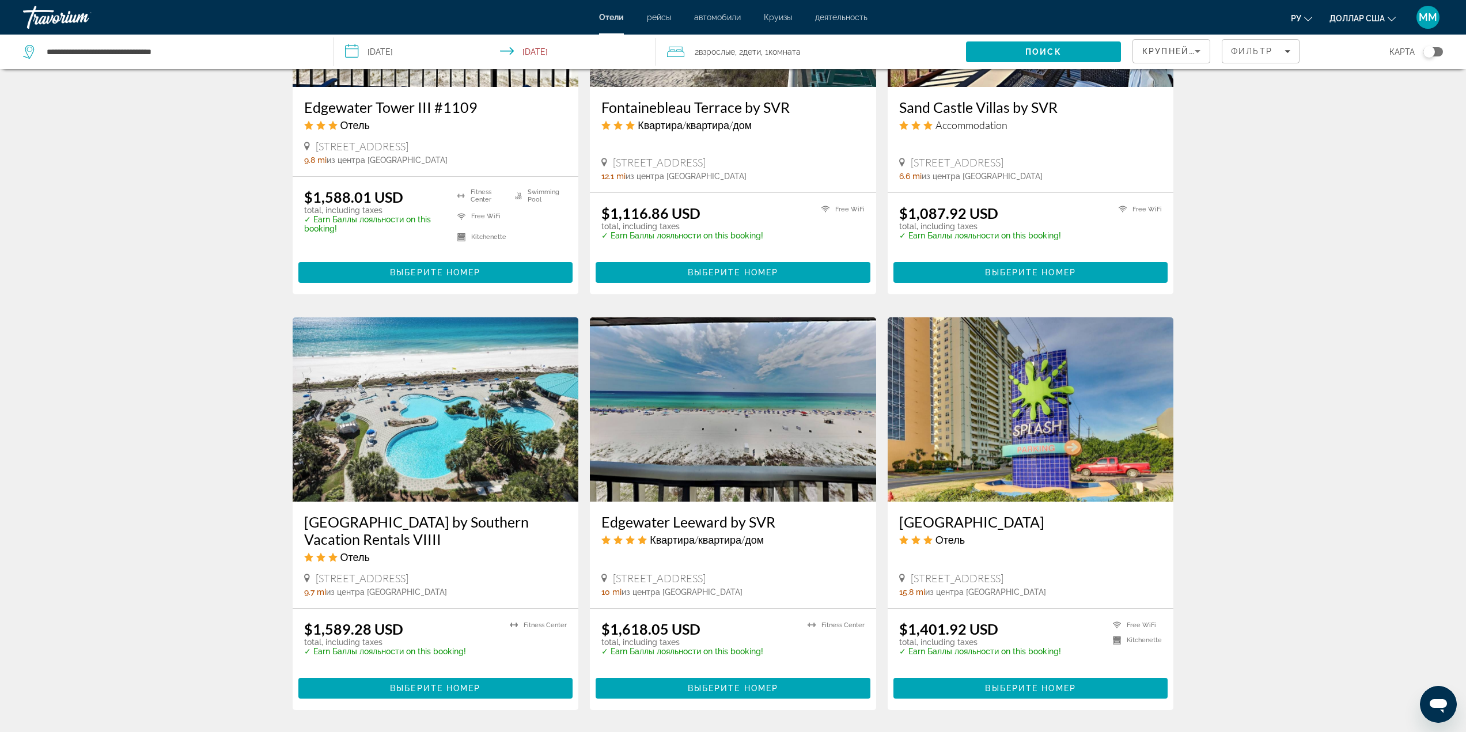
click at [746, 419] on img "Основное содержание" at bounding box center [733, 409] width 286 height 184
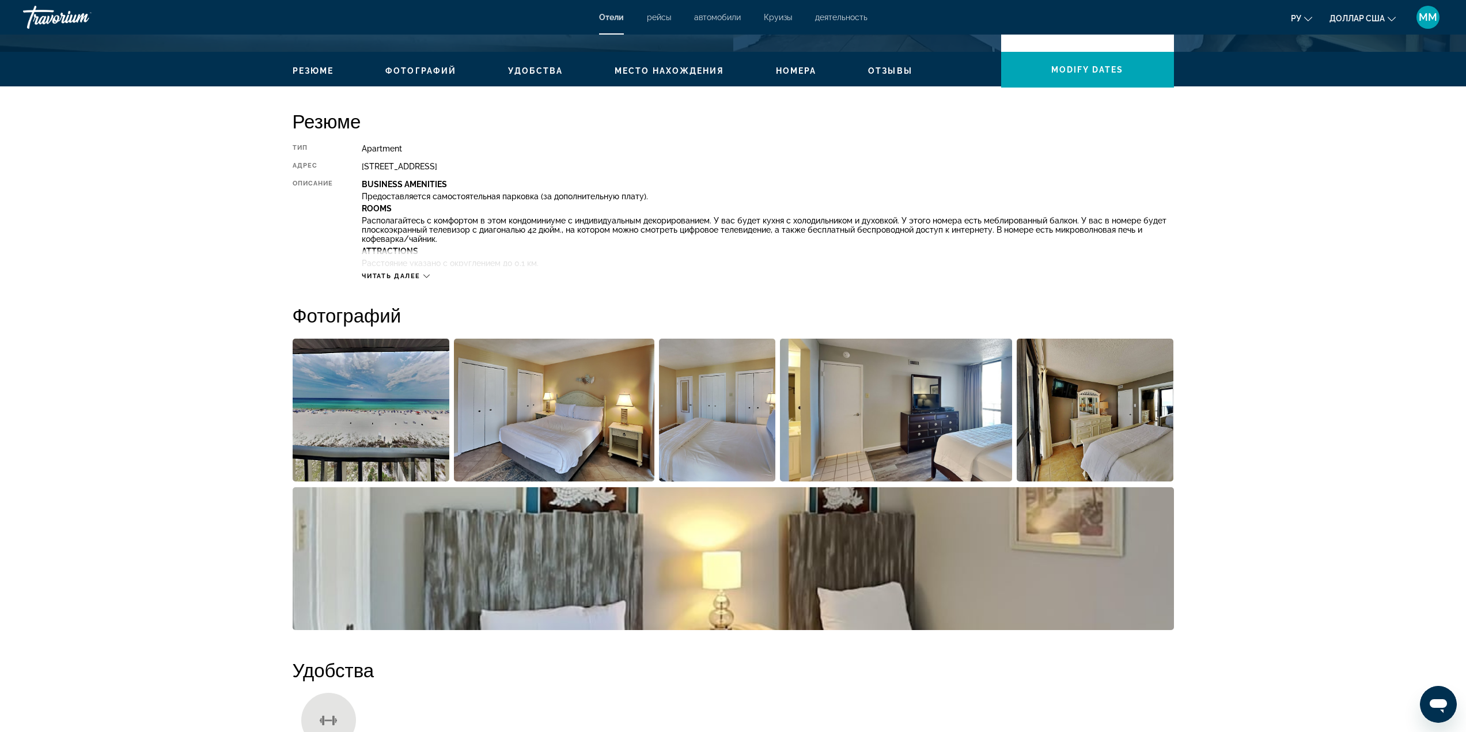
scroll to position [346, 0]
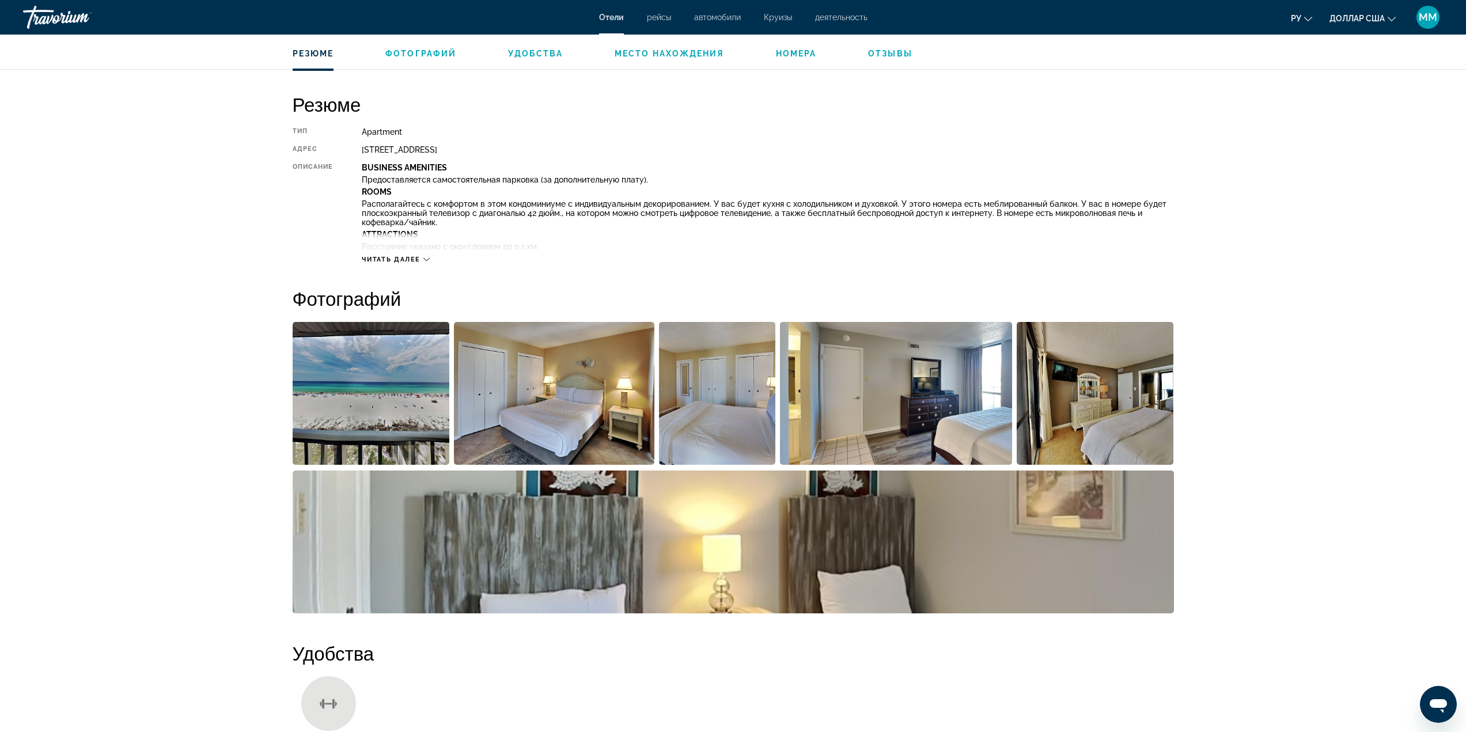
click at [402, 389] on img "Open full-screen image slider" at bounding box center [371, 393] width 157 height 143
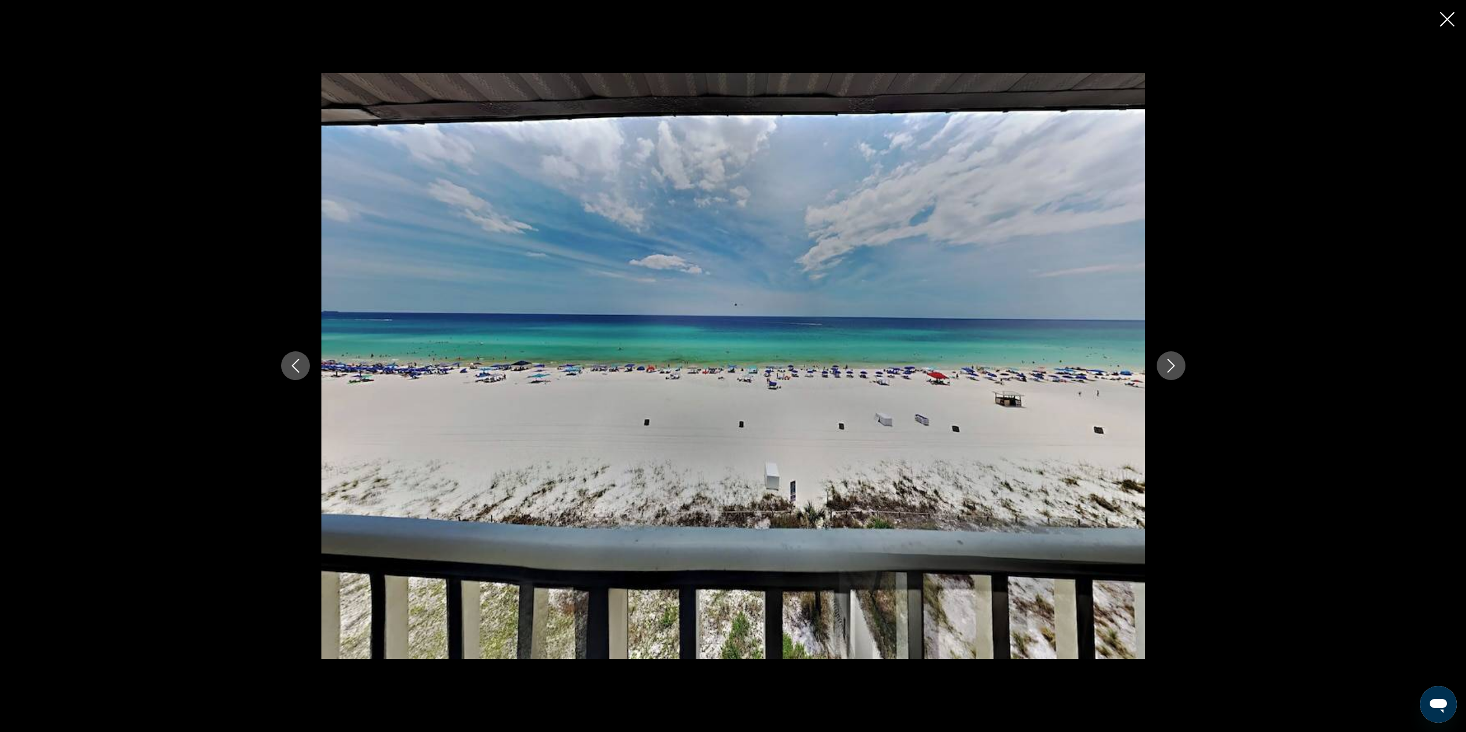
click at [1173, 368] on icon "Next image" at bounding box center [1171, 366] width 14 height 14
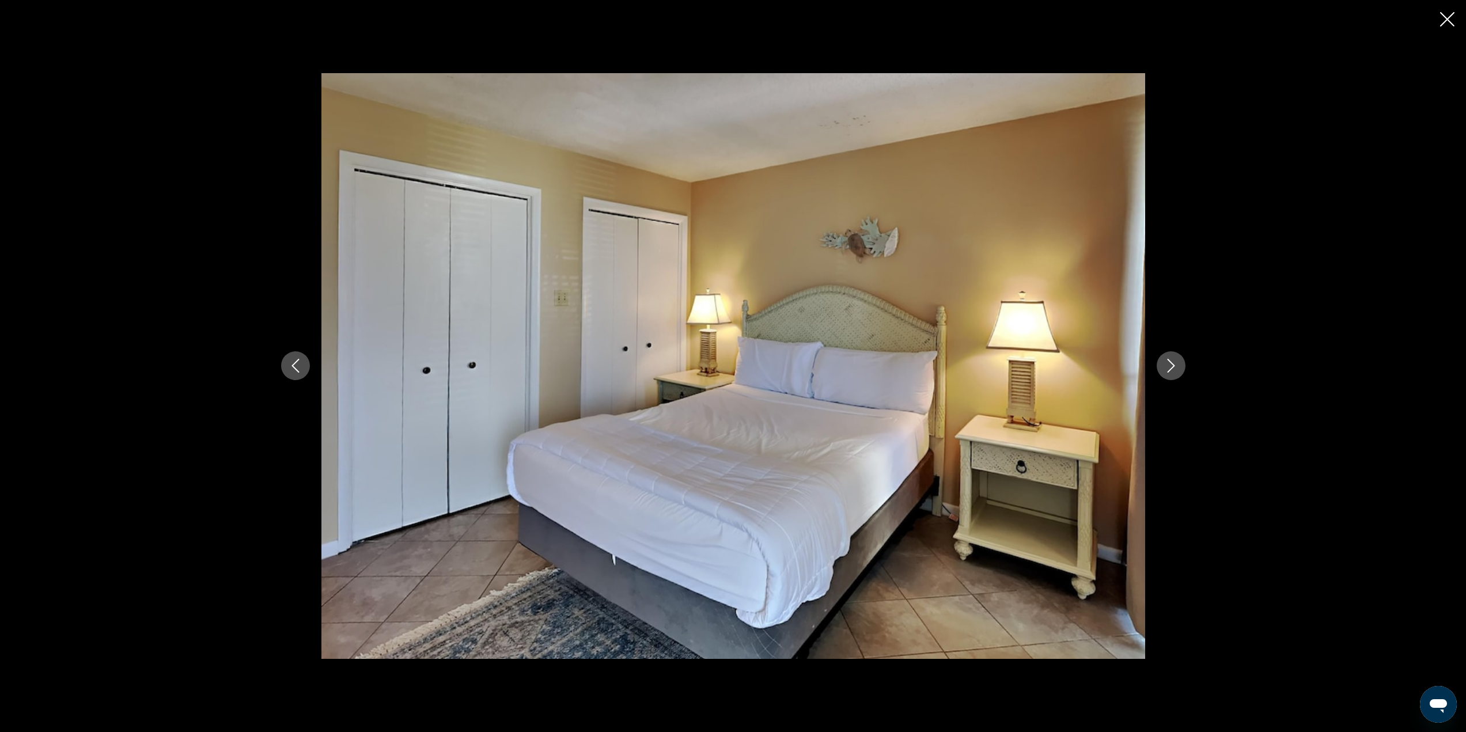
click at [1173, 368] on icon "Next image" at bounding box center [1171, 366] width 14 height 14
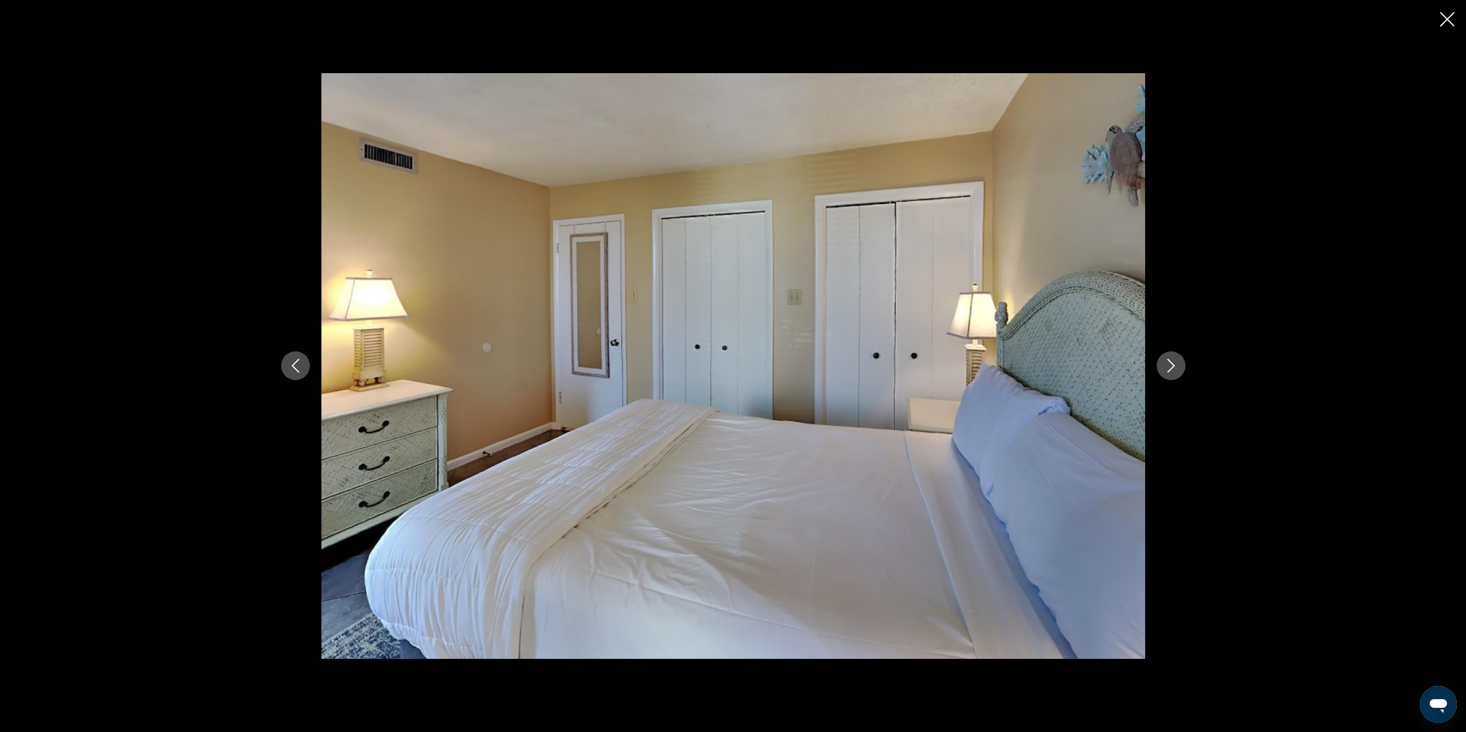
click at [297, 370] on icon "Previous image" at bounding box center [296, 366] width 14 height 14
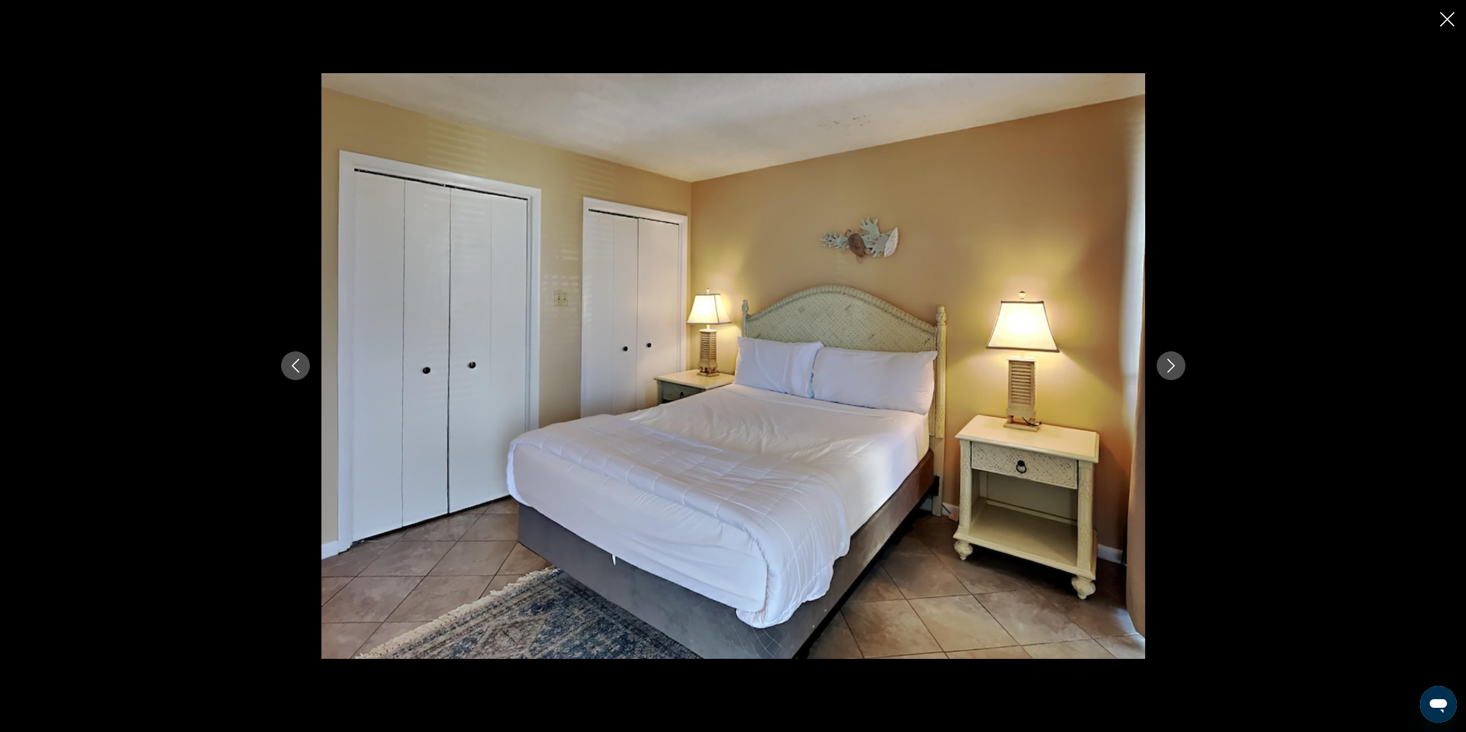
click at [1173, 370] on icon "Next image" at bounding box center [1171, 366] width 14 height 14
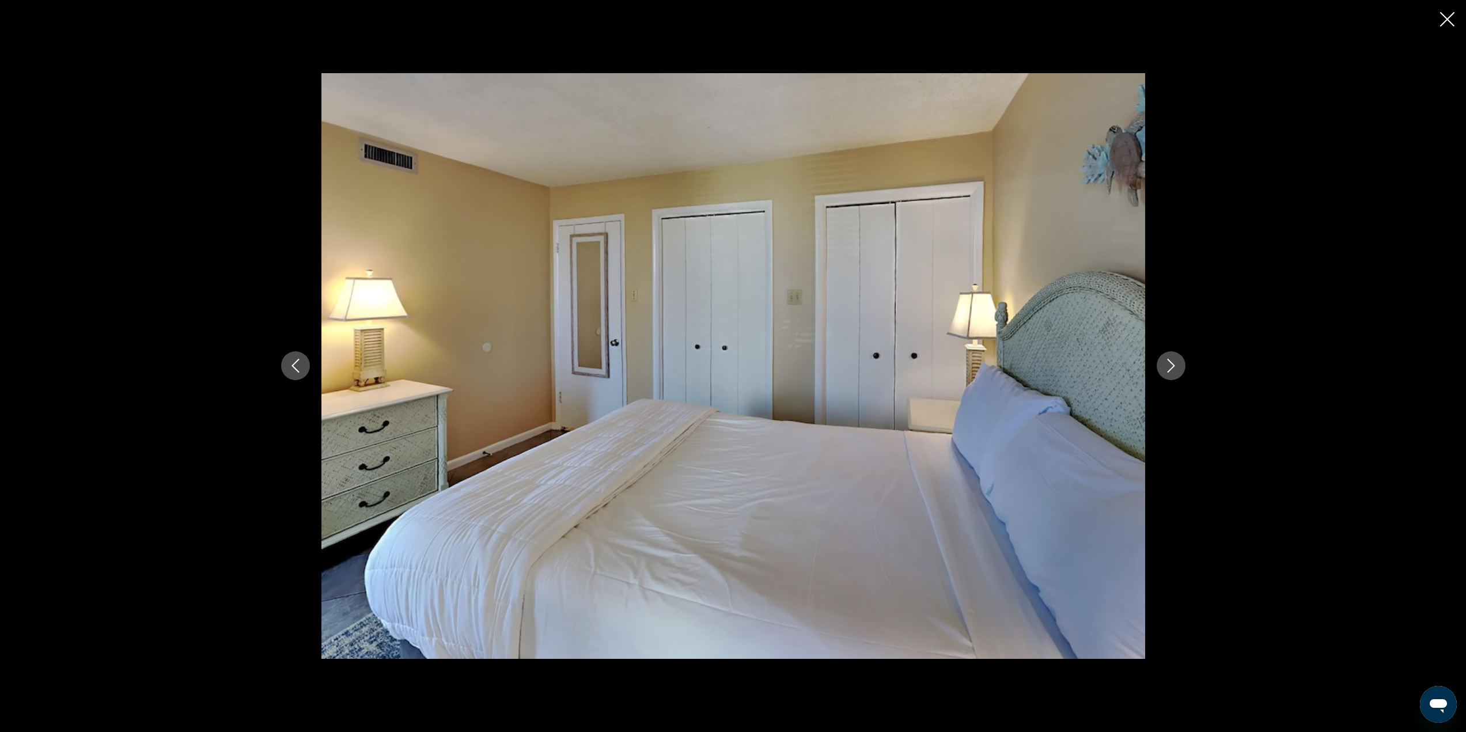
click at [1173, 370] on icon "Next image" at bounding box center [1171, 366] width 14 height 14
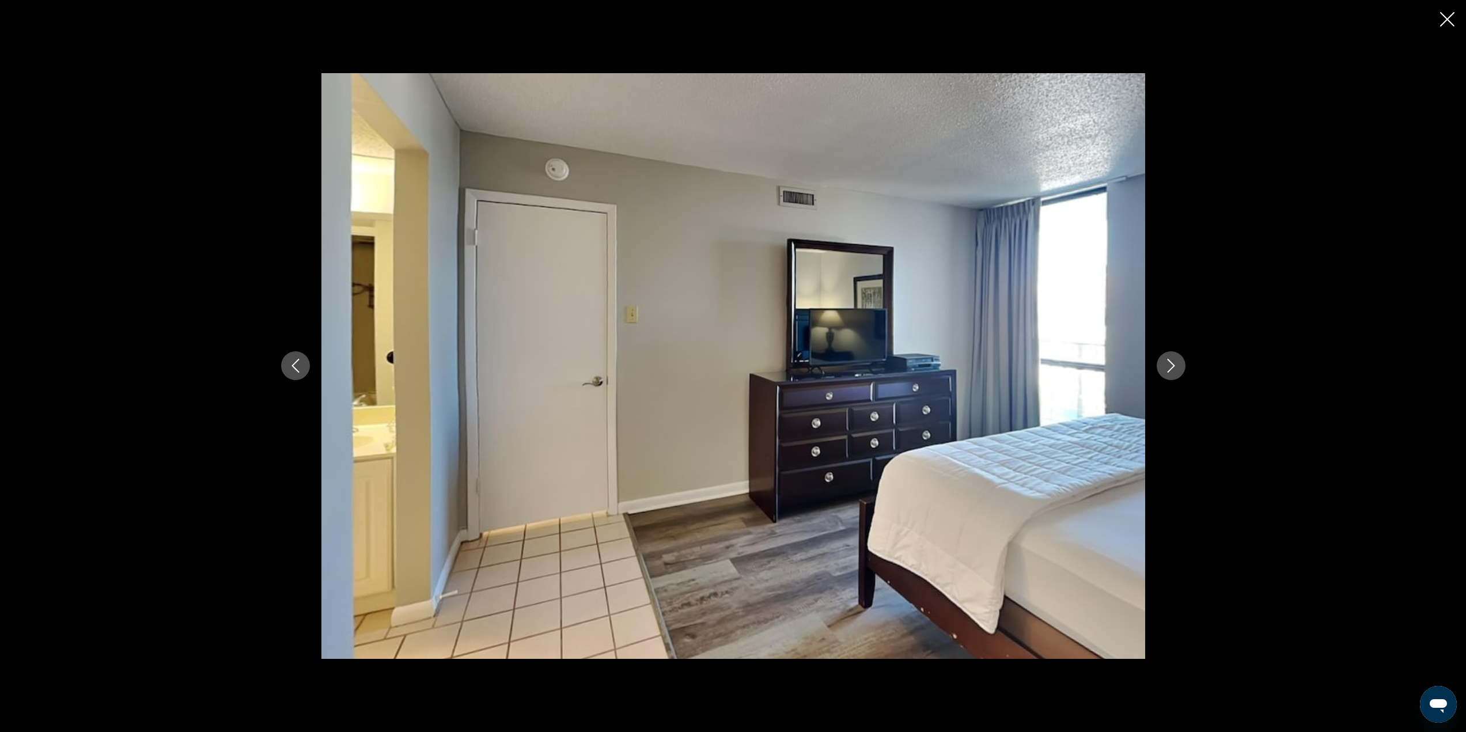
click at [1173, 370] on icon "Next image" at bounding box center [1171, 366] width 14 height 14
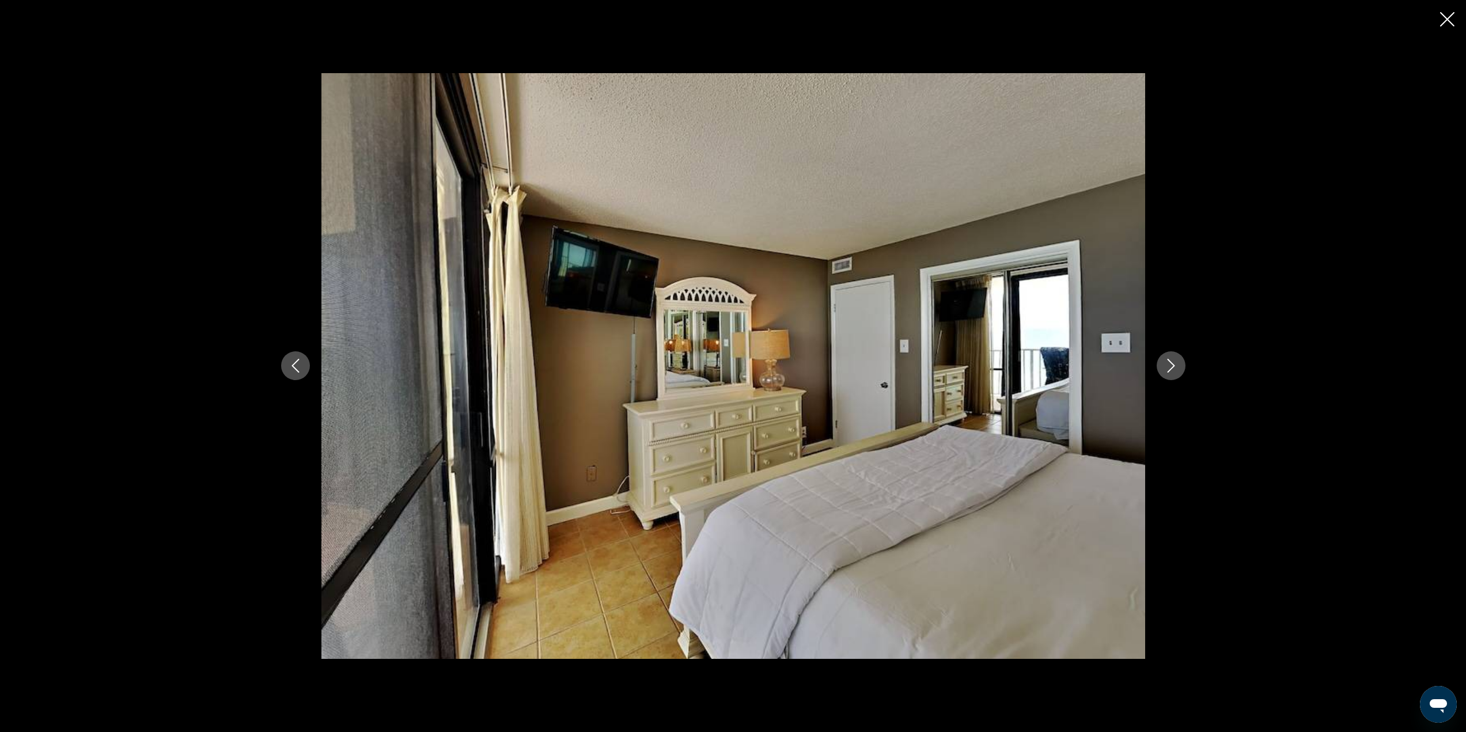
click at [1173, 370] on icon "Next image" at bounding box center [1171, 366] width 14 height 14
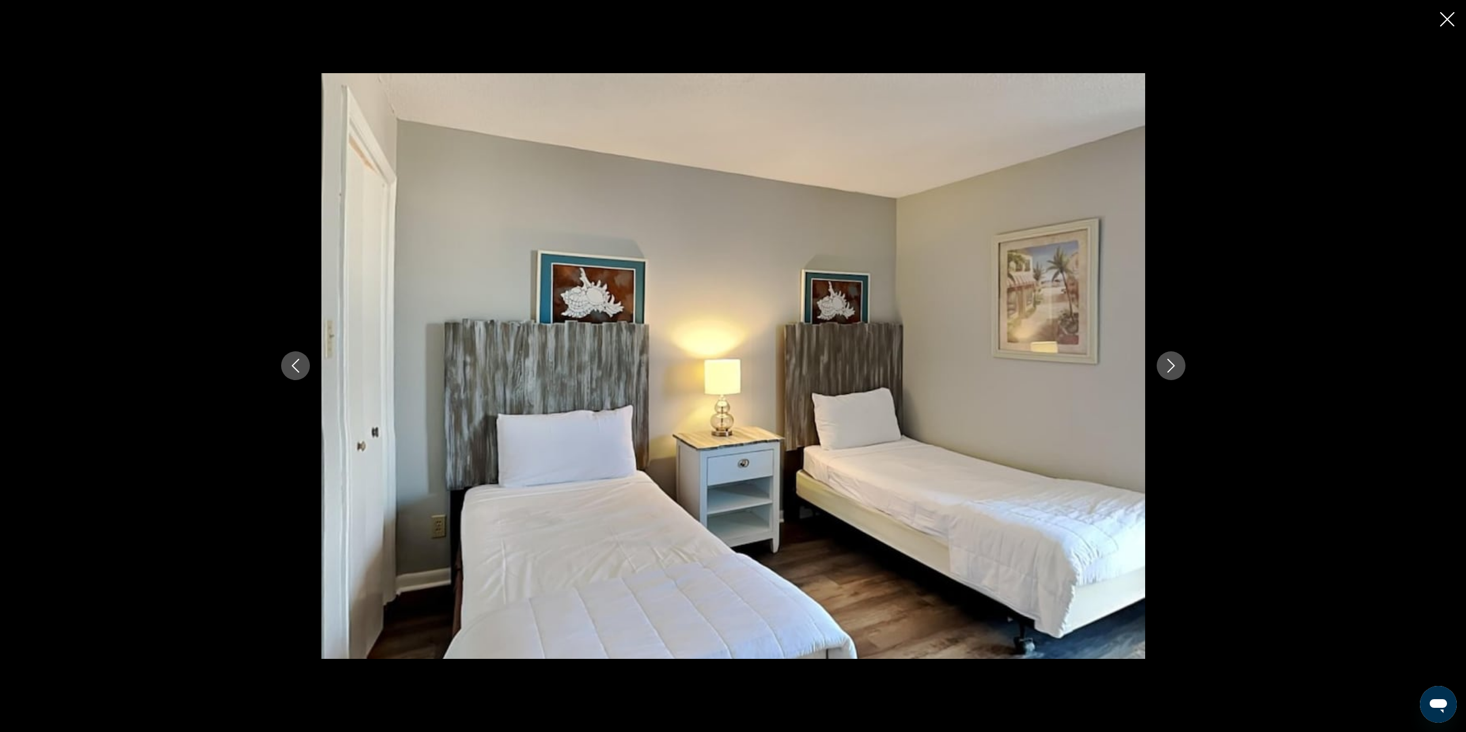
click at [1173, 370] on icon "Next image" at bounding box center [1171, 366] width 14 height 14
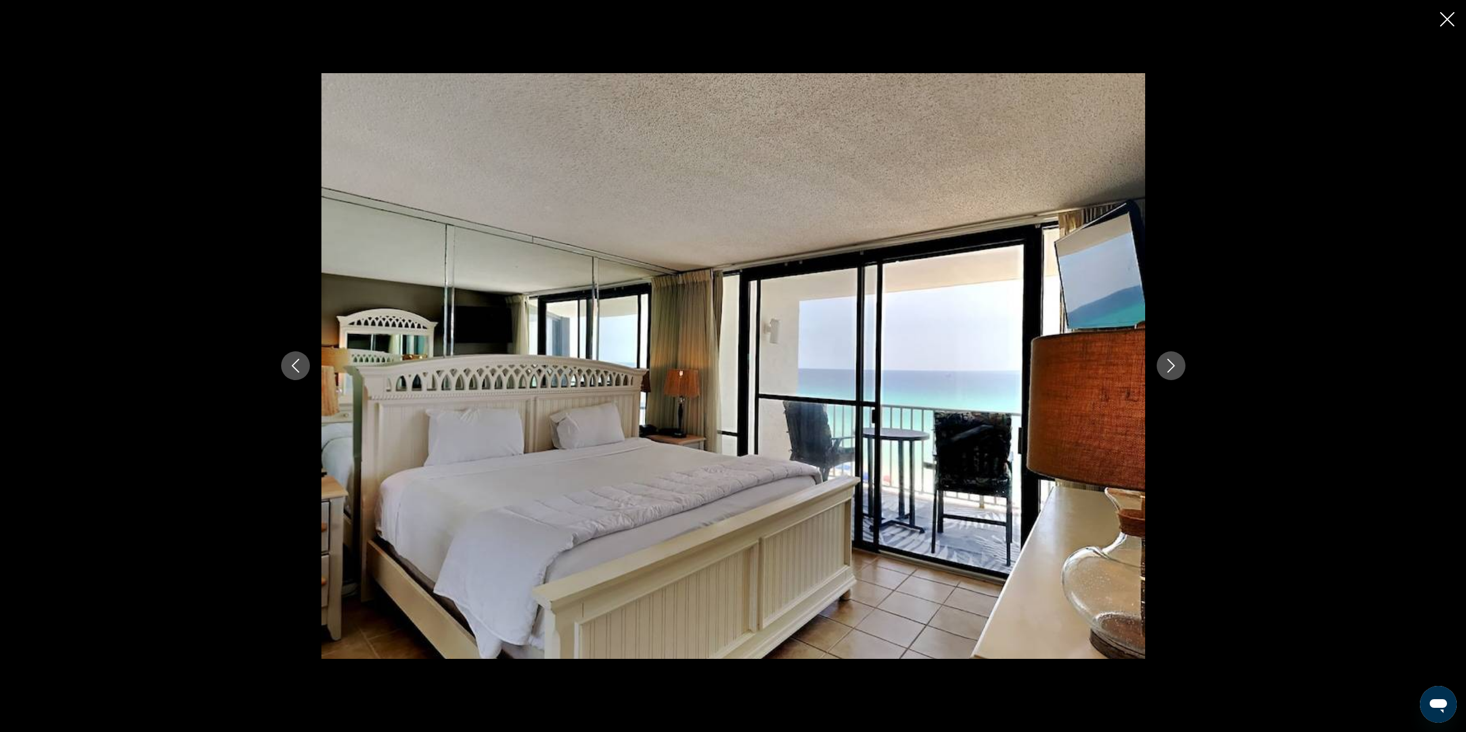
click at [1173, 370] on icon "Next image" at bounding box center [1171, 366] width 14 height 14
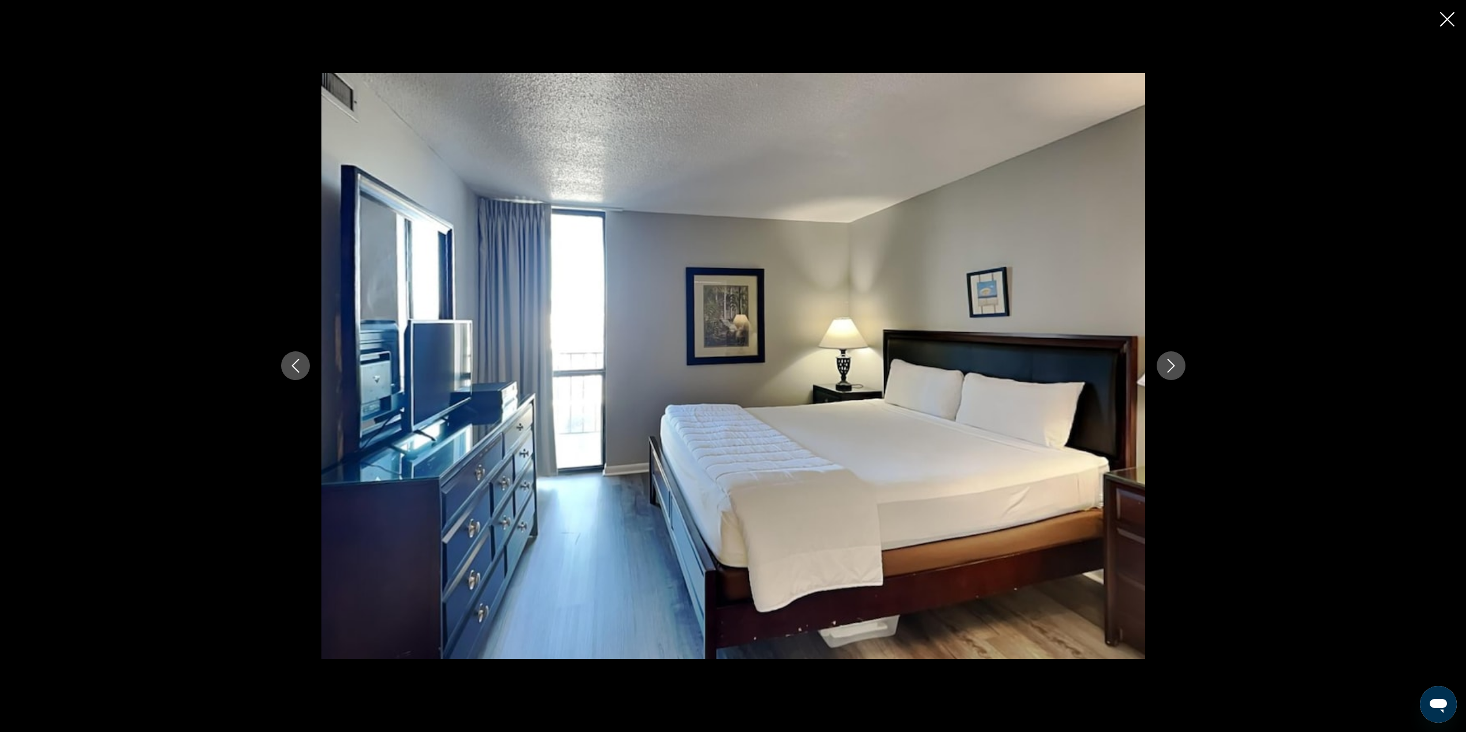
click at [1173, 370] on icon "Next image" at bounding box center [1171, 366] width 14 height 14
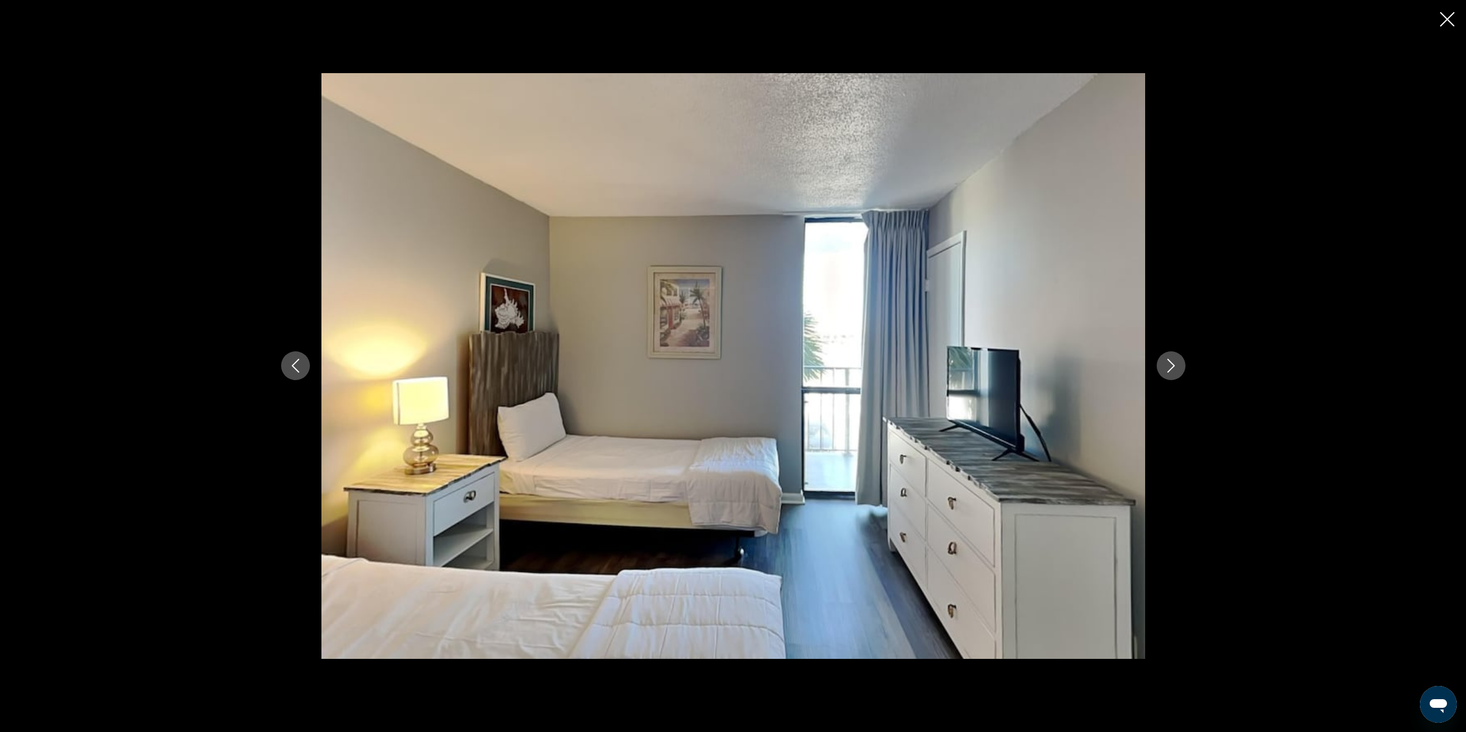
click at [1173, 370] on icon "Next image" at bounding box center [1171, 366] width 14 height 14
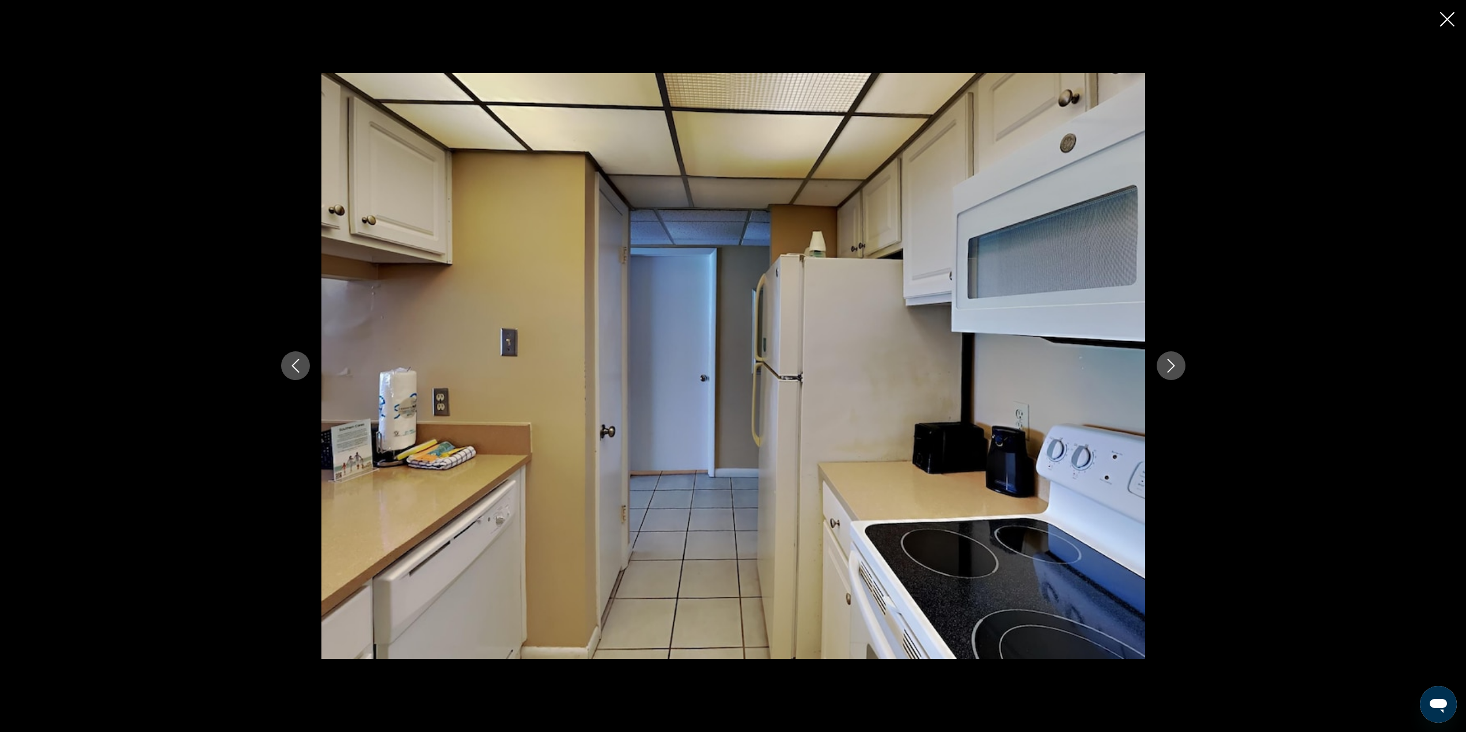
click at [1173, 370] on icon "Next image" at bounding box center [1171, 366] width 14 height 14
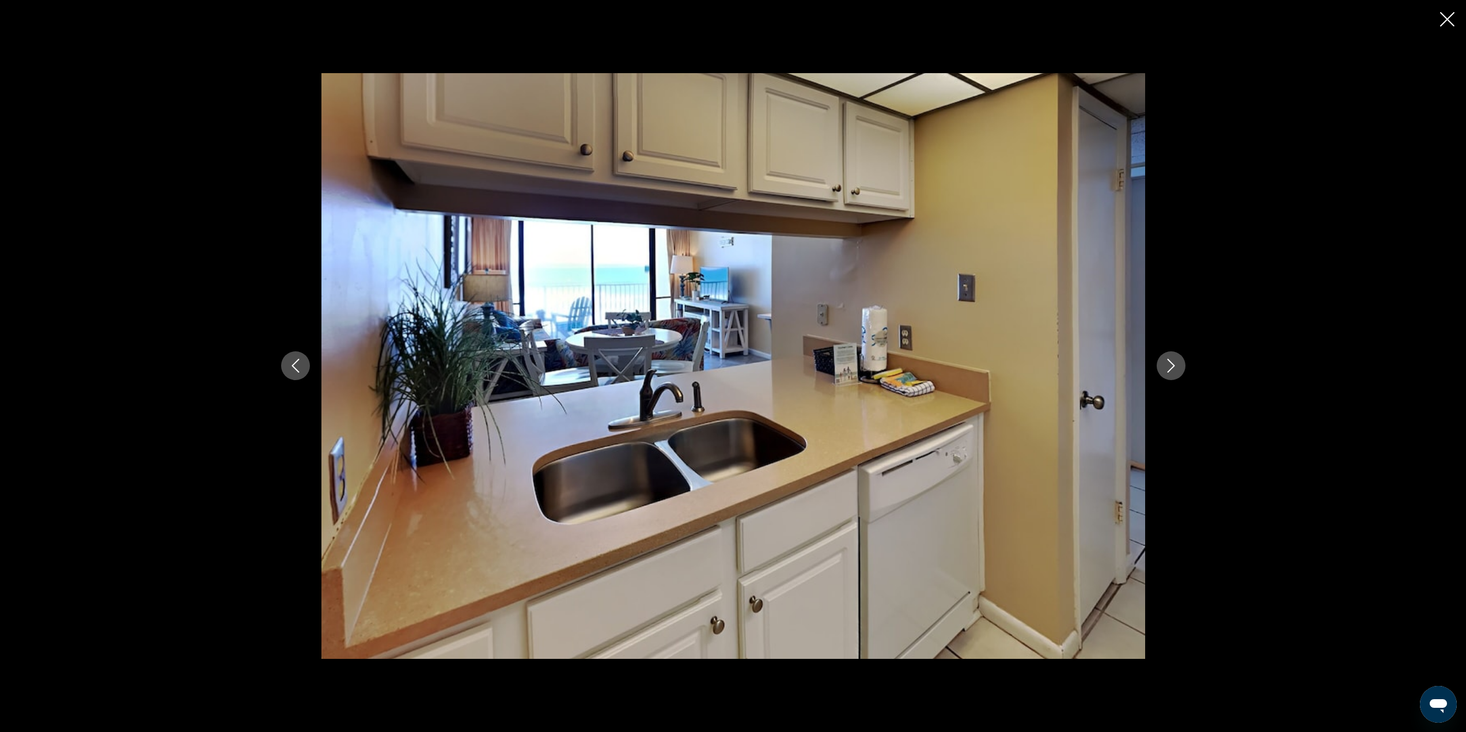
click at [1173, 370] on icon "Next image" at bounding box center [1171, 366] width 14 height 14
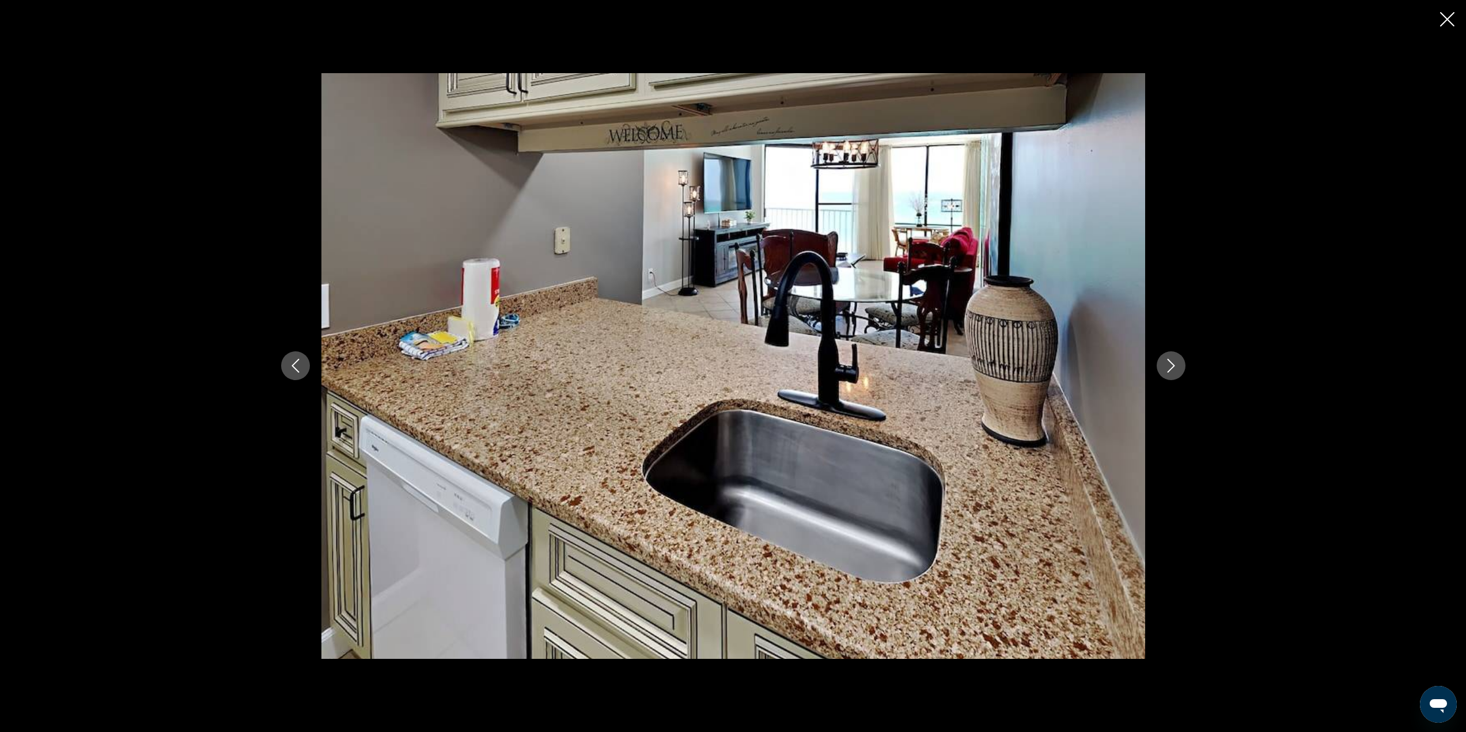
click at [1173, 370] on icon "Next image" at bounding box center [1171, 366] width 14 height 14
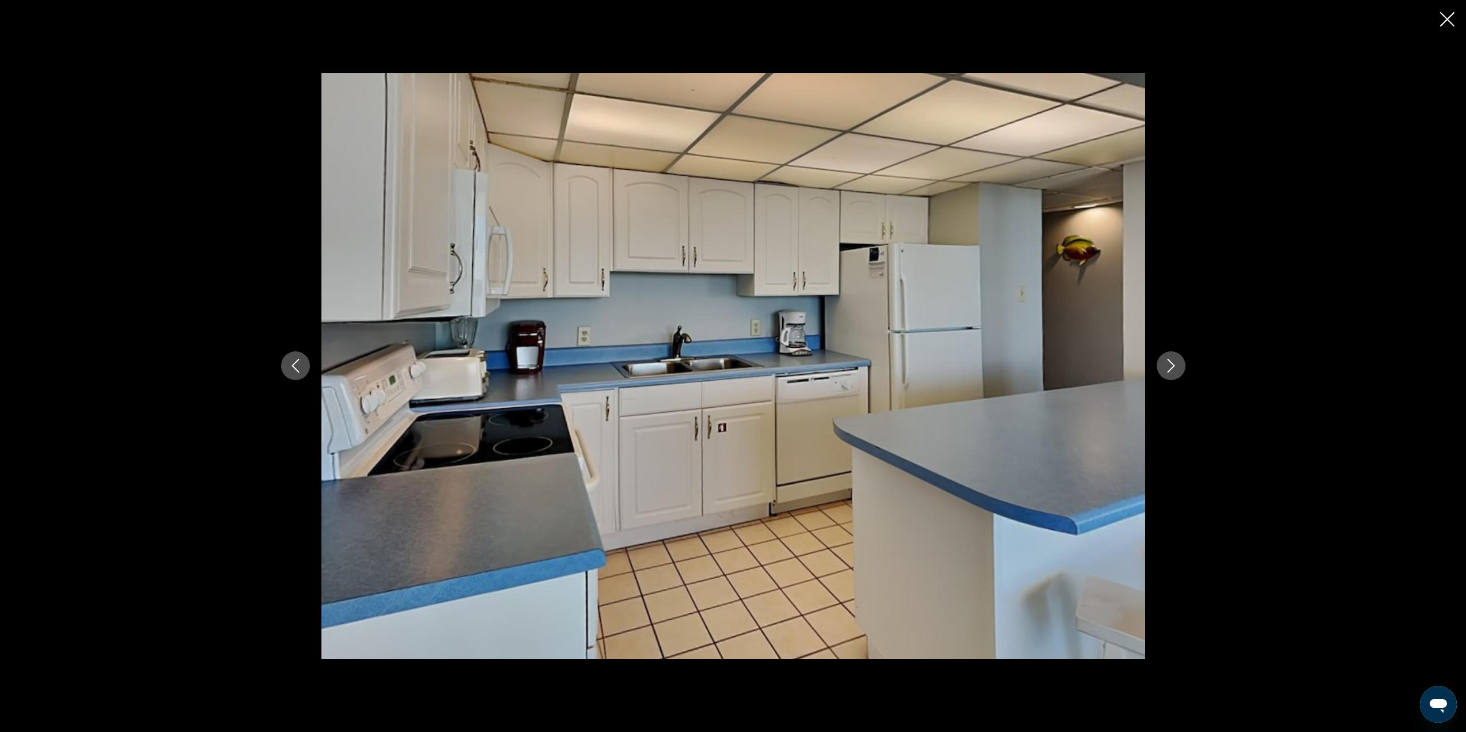
click at [1444, 15] on icon "Close slideshow" at bounding box center [1447, 19] width 14 height 14
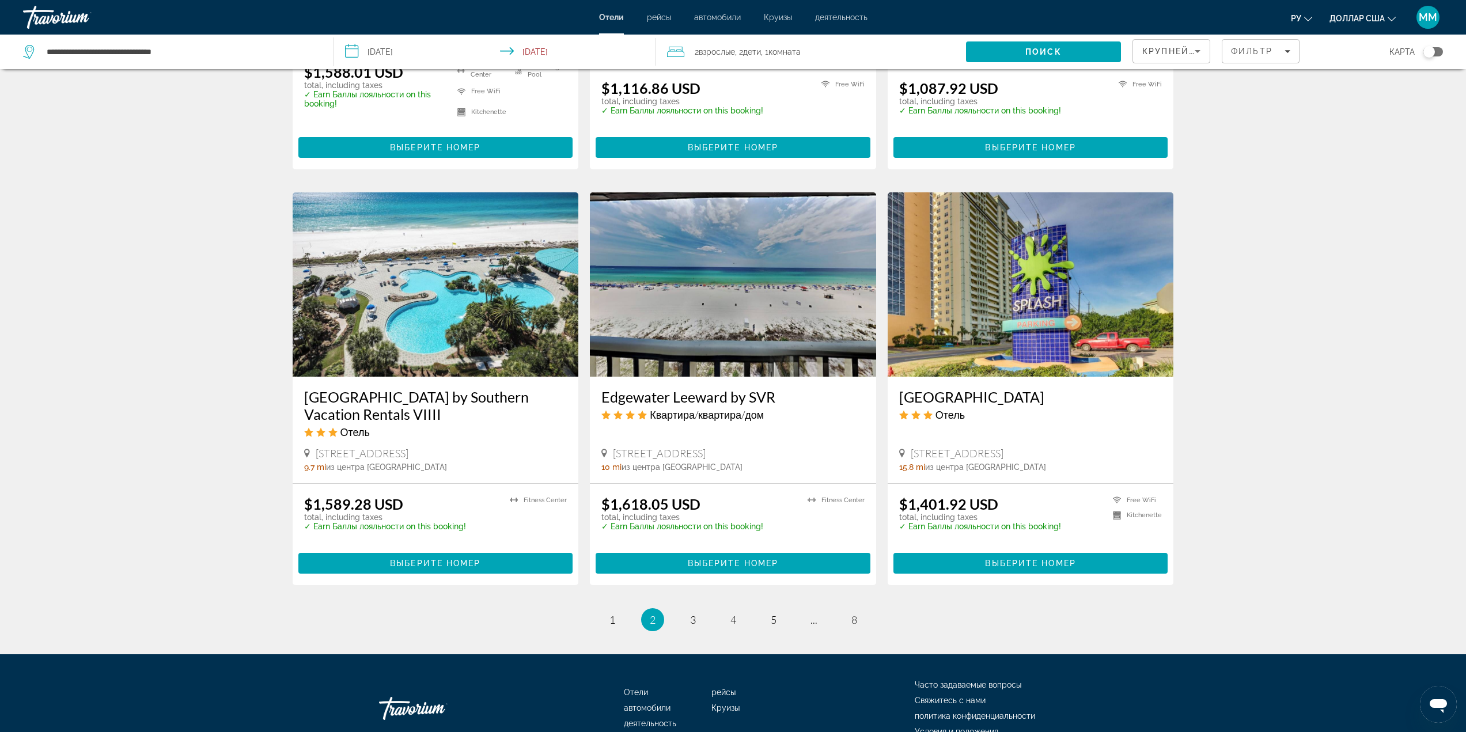
scroll to position [1268, 0]
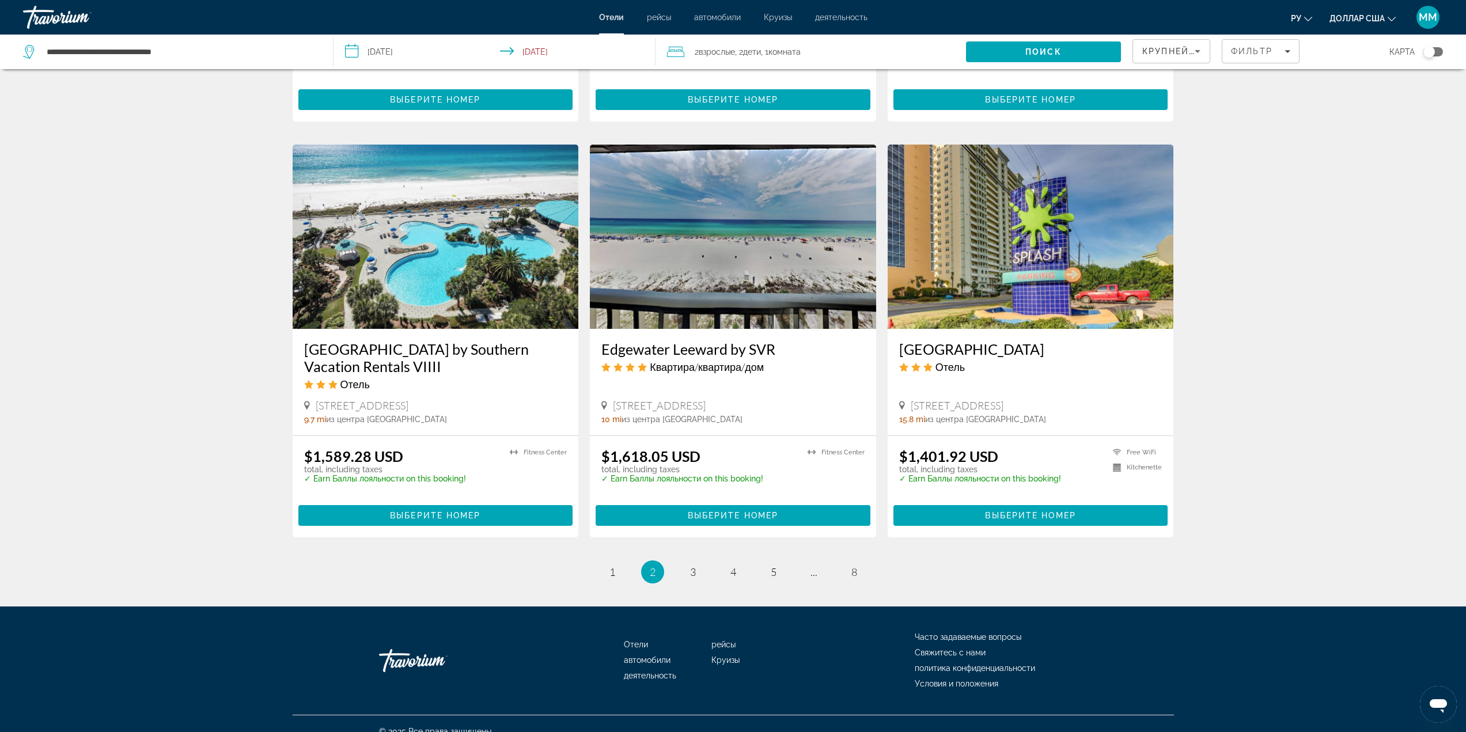
click at [1009, 282] on img "Основное содержание" at bounding box center [1031, 237] width 286 height 184
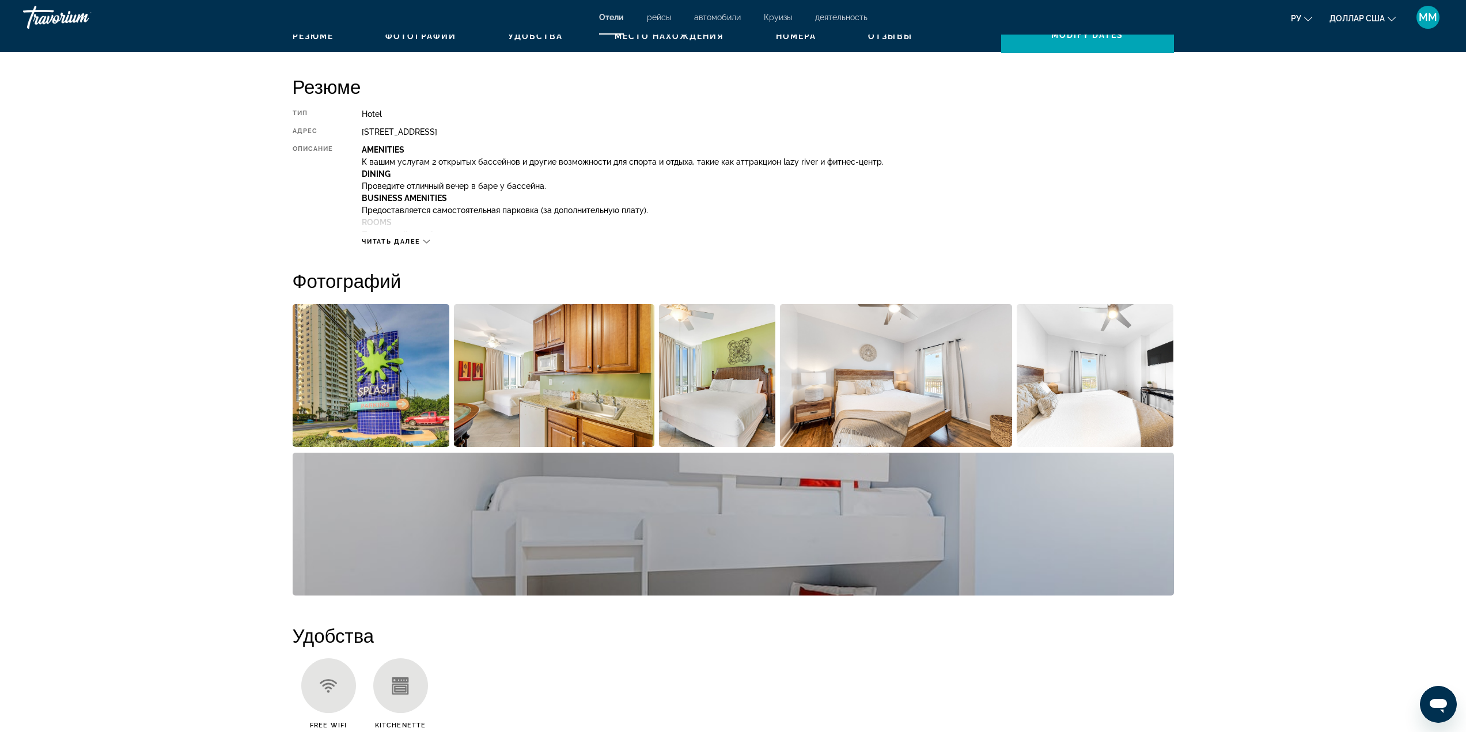
scroll to position [403, 0]
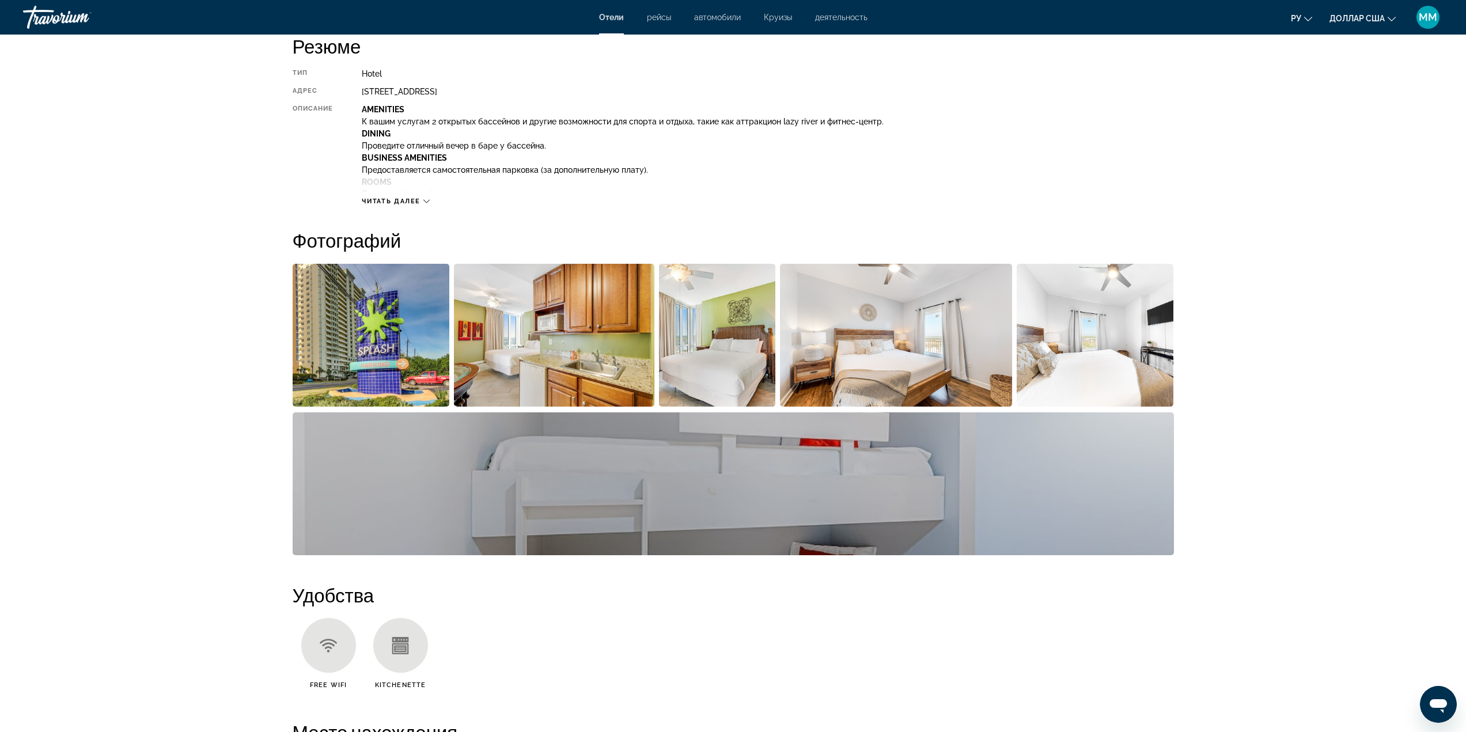
click at [342, 341] on img "Open full-screen image slider" at bounding box center [371, 335] width 157 height 143
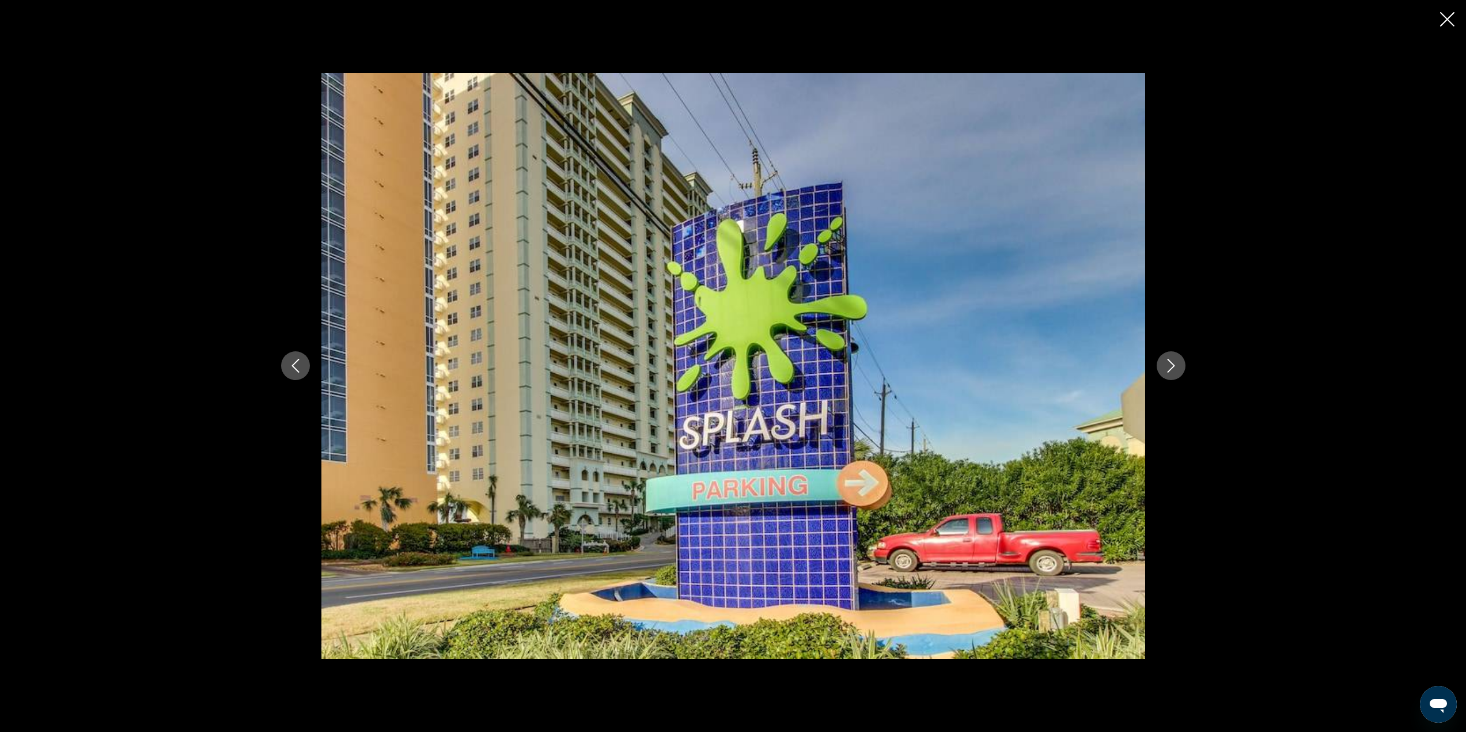
click at [1174, 365] on icon "Next image" at bounding box center [1171, 366] width 14 height 14
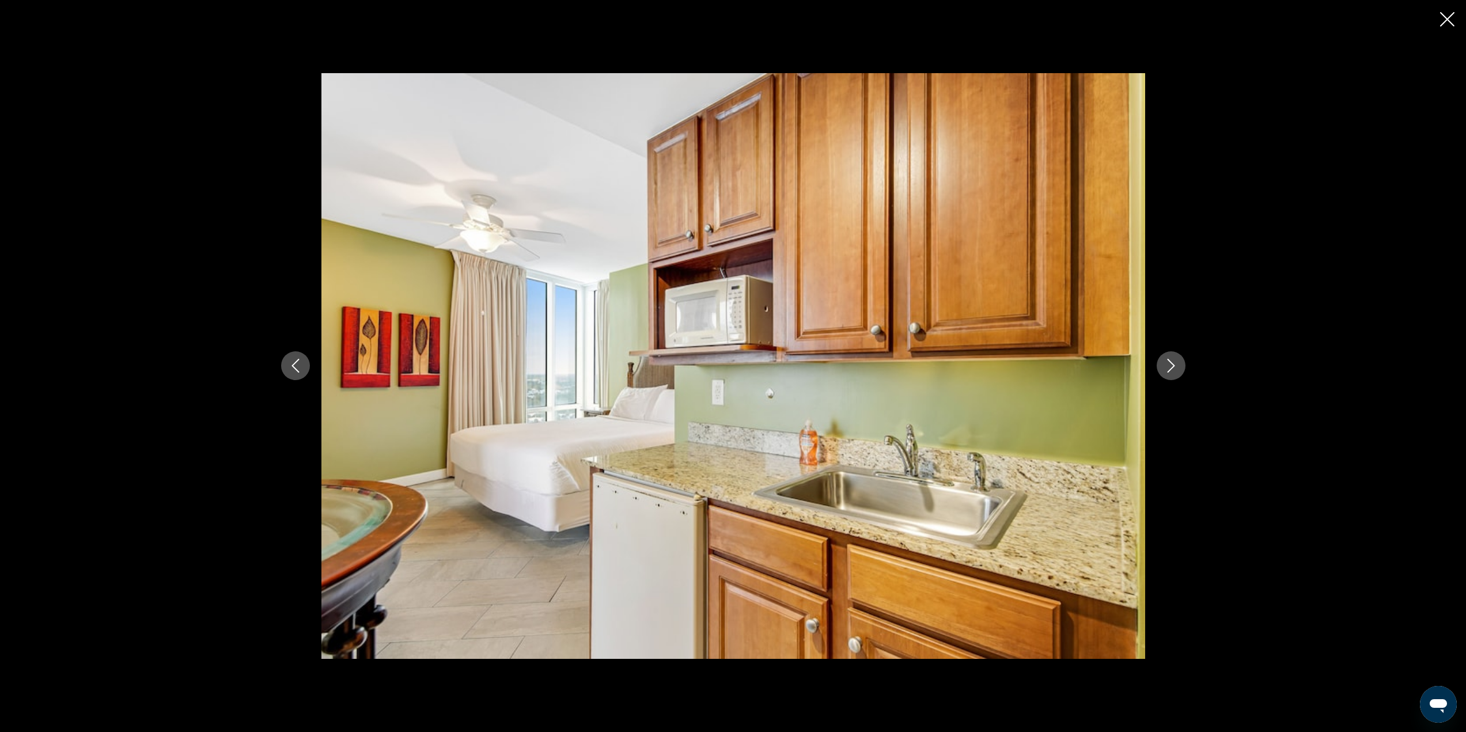
click at [1173, 365] on icon "Next image" at bounding box center [1171, 366] width 14 height 14
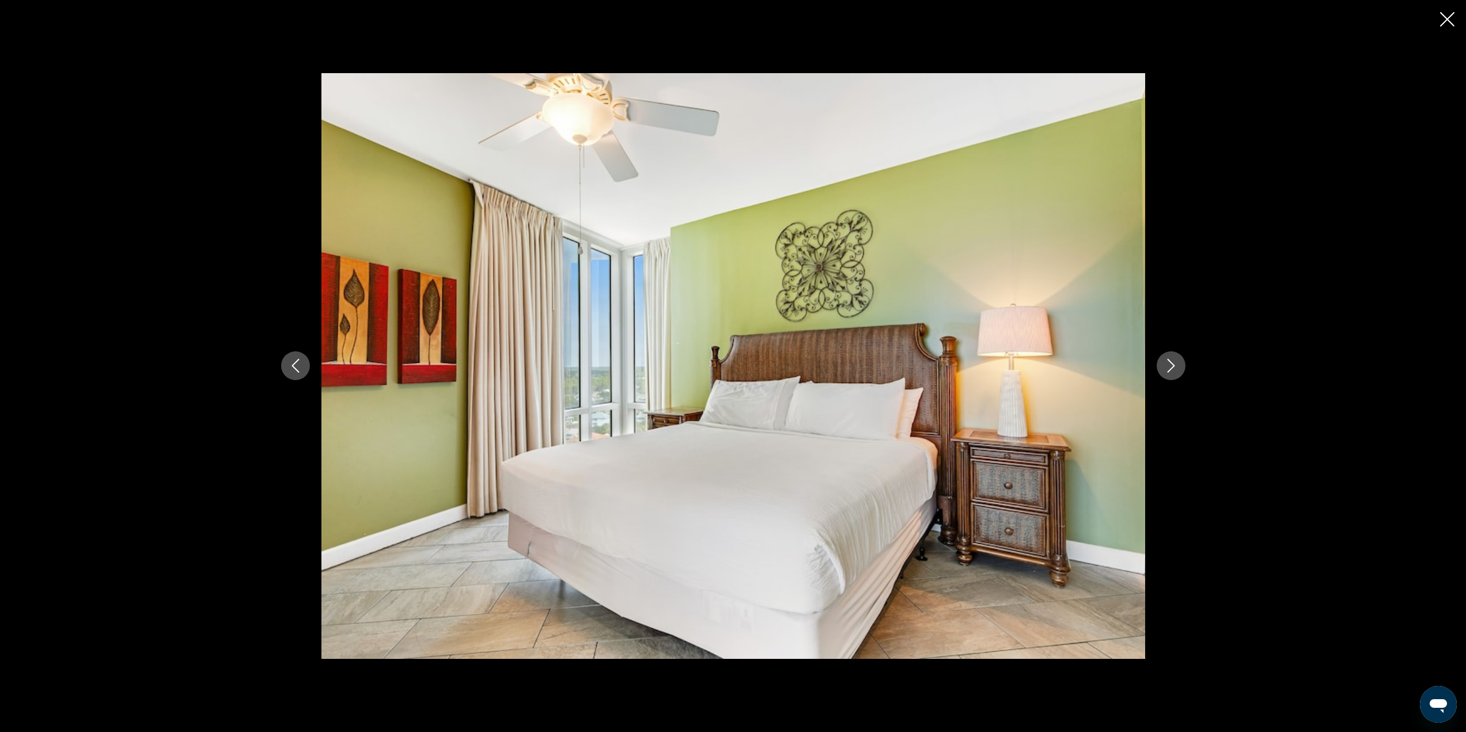
click at [1173, 365] on icon "Next image" at bounding box center [1171, 366] width 14 height 14
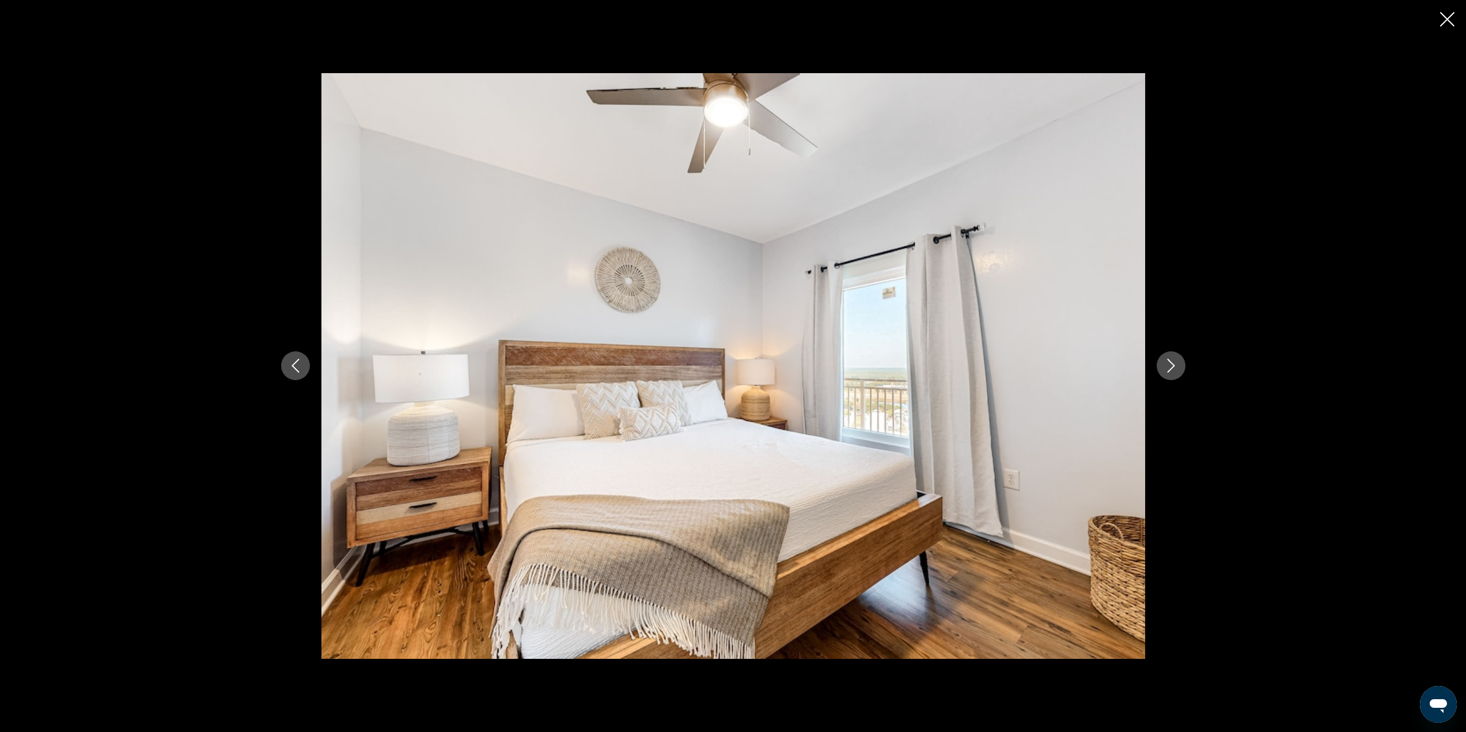
click at [1173, 365] on icon "Next image" at bounding box center [1171, 366] width 14 height 14
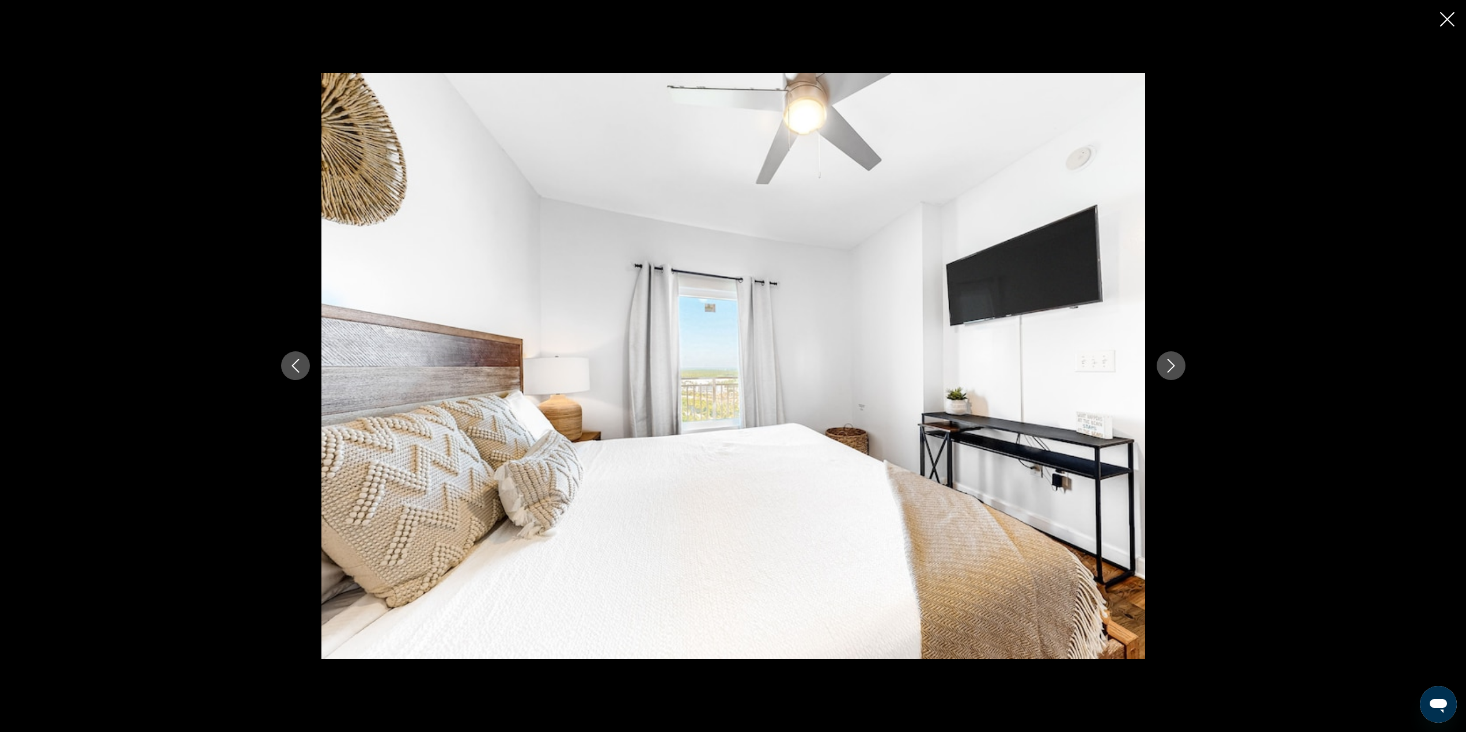
click at [1173, 365] on icon "Next image" at bounding box center [1171, 366] width 14 height 14
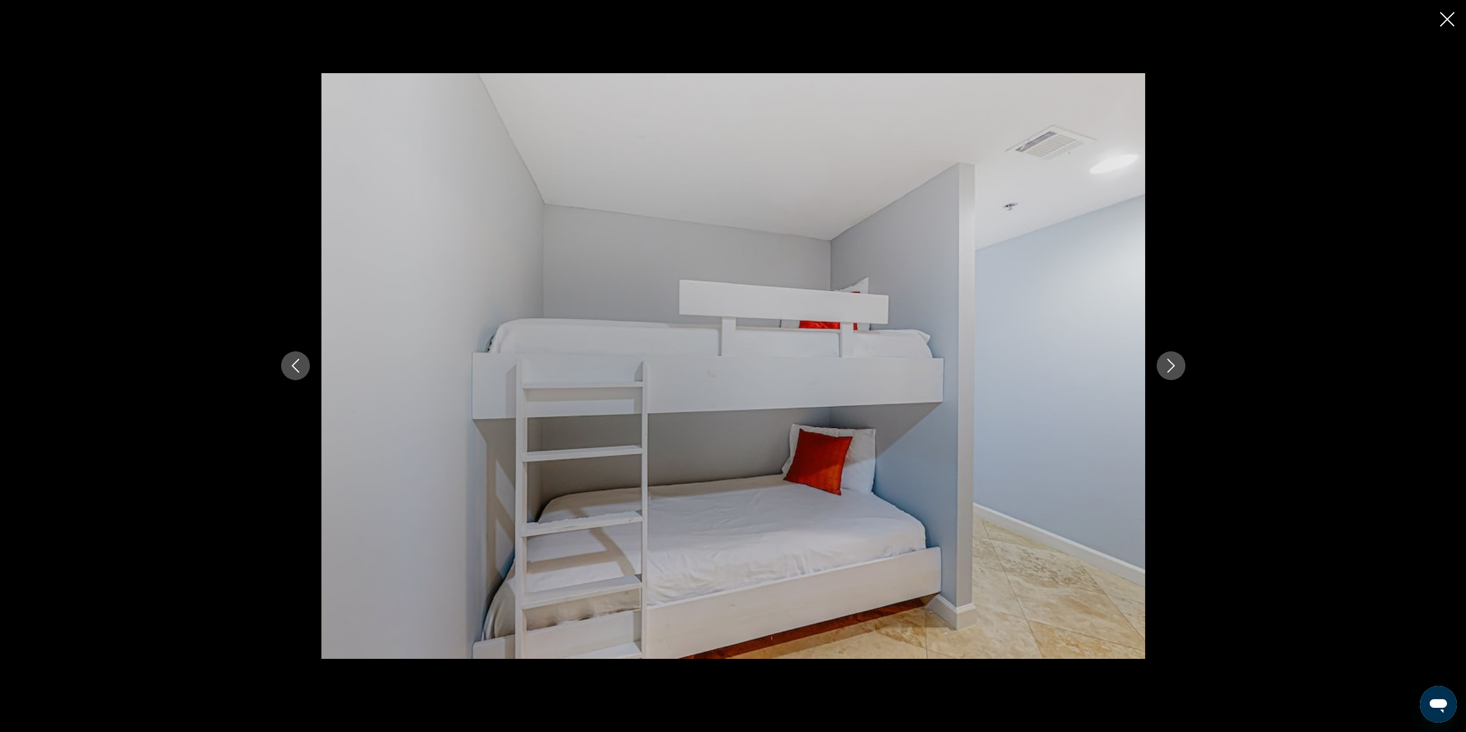
click at [1173, 365] on icon "Next image" at bounding box center [1171, 366] width 14 height 14
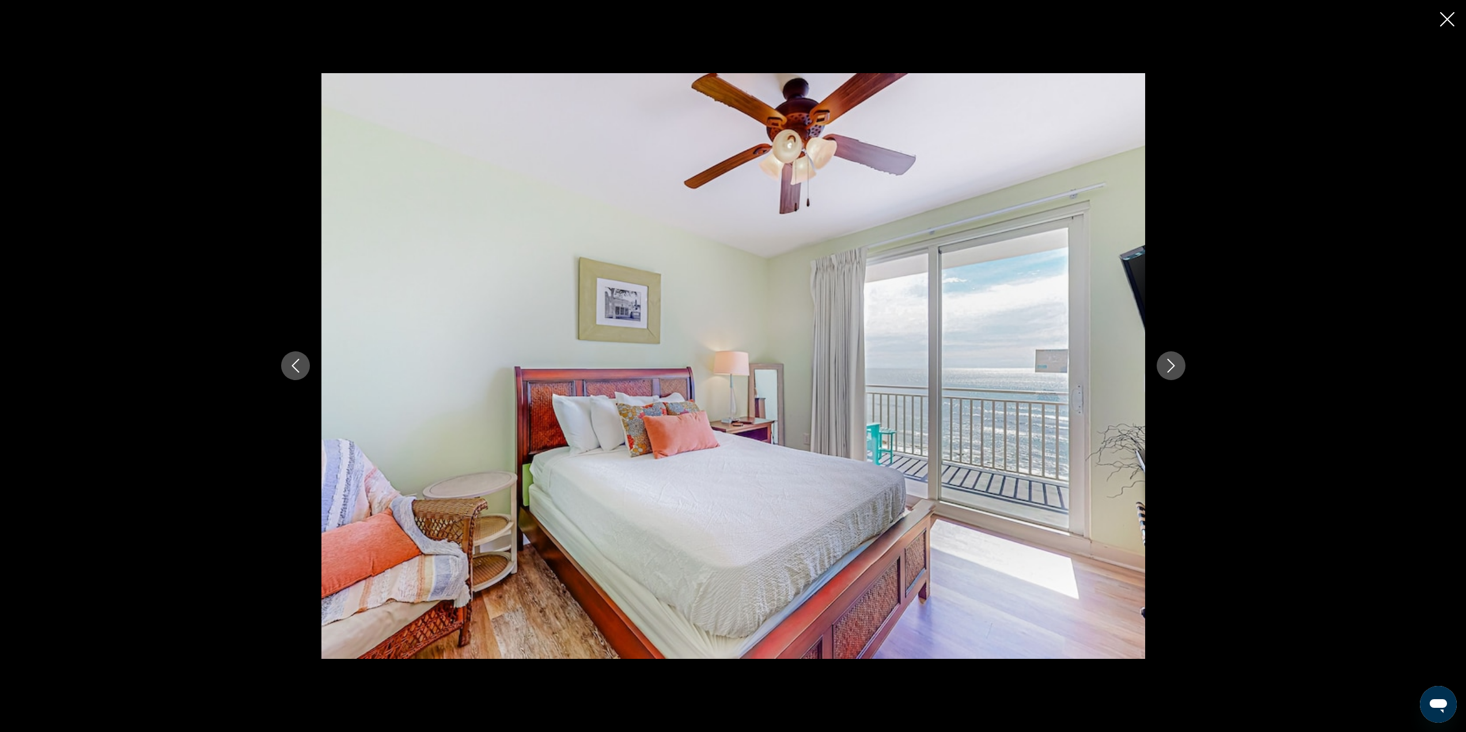
click at [1173, 365] on icon "Next image" at bounding box center [1171, 366] width 14 height 14
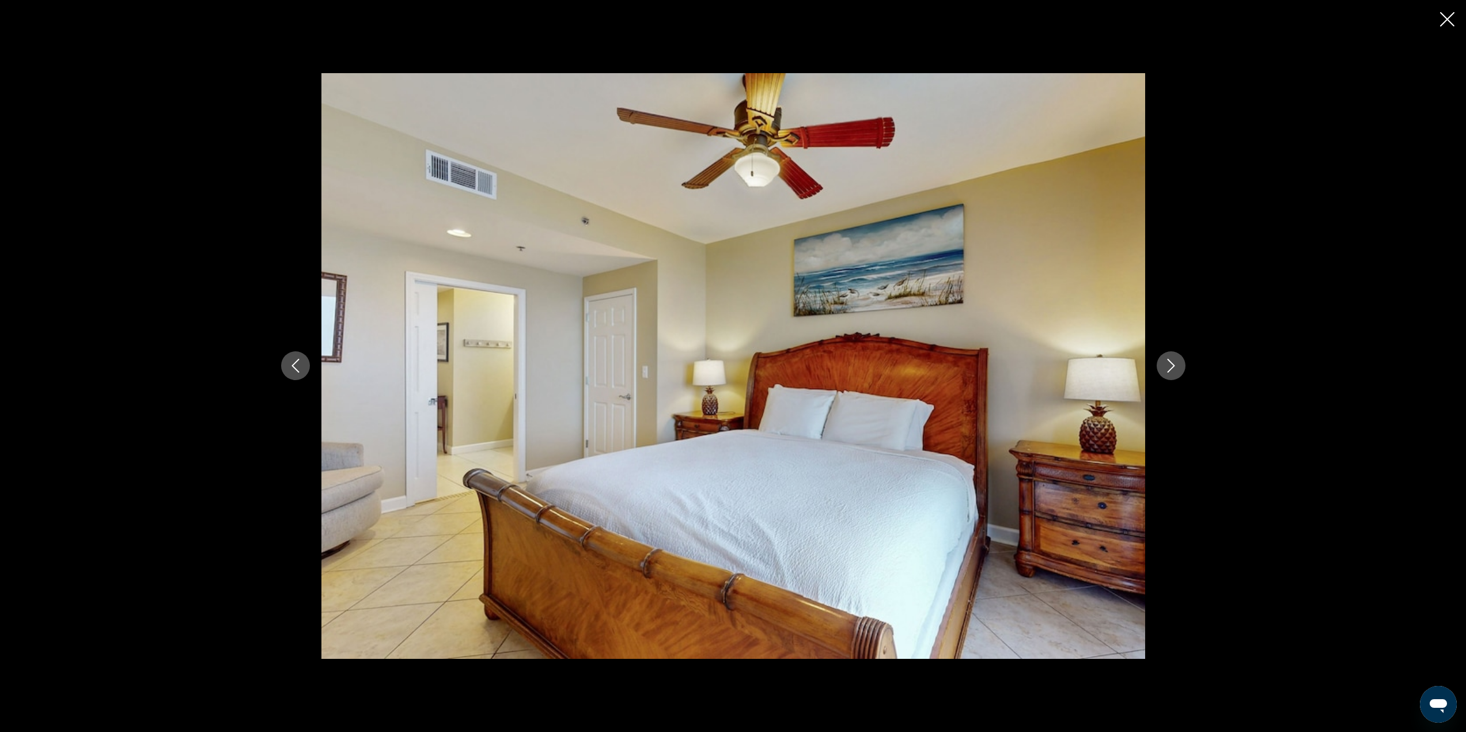
click at [1173, 365] on icon "Next image" at bounding box center [1171, 366] width 14 height 14
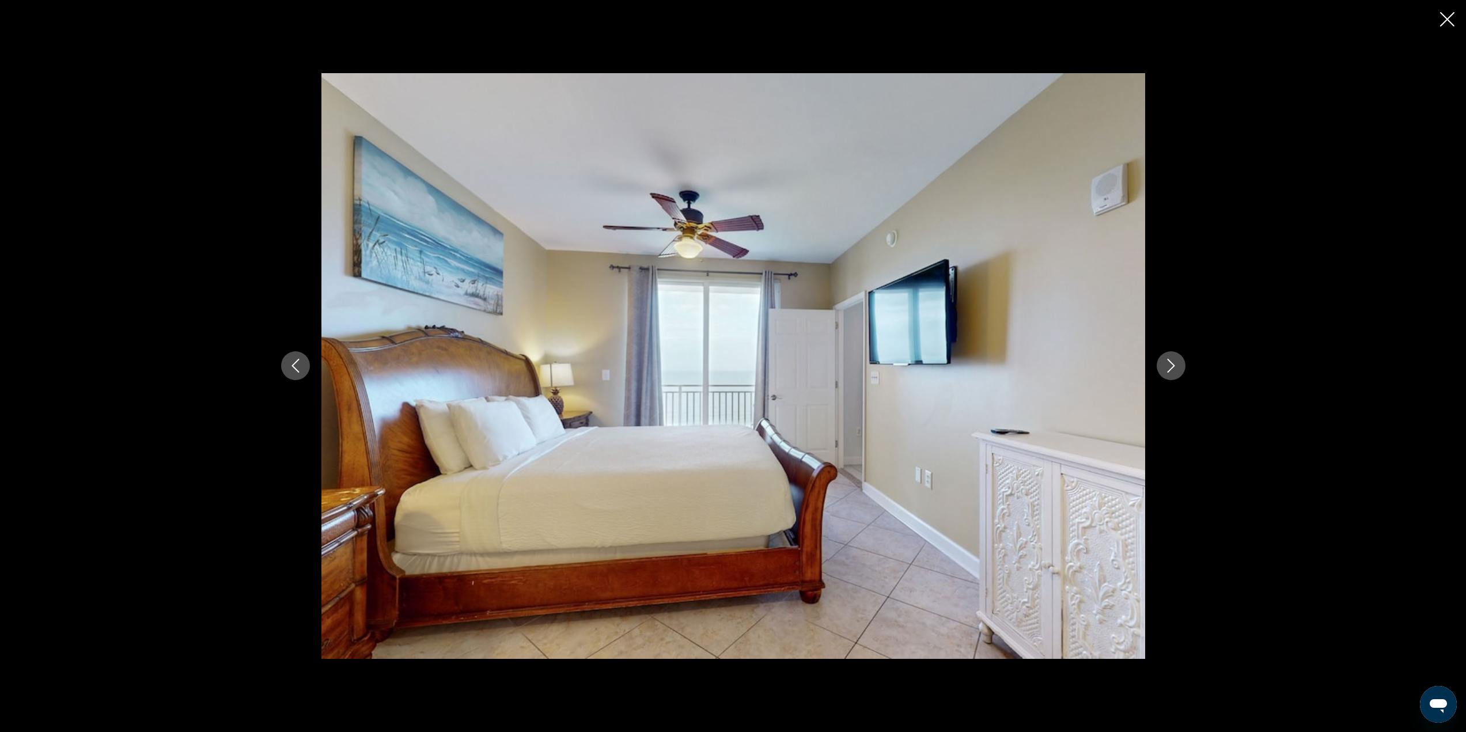
click at [1173, 365] on icon "Next image" at bounding box center [1171, 366] width 14 height 14
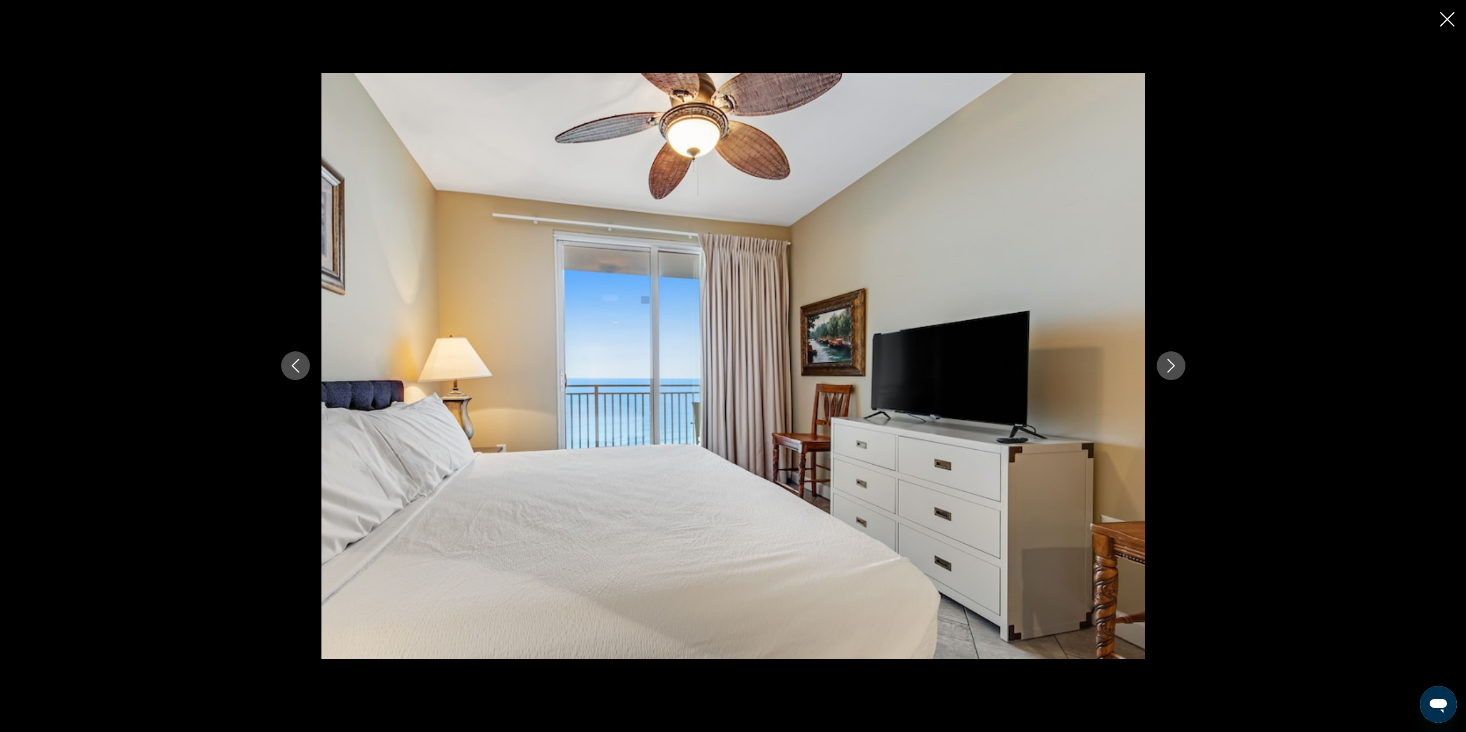
click at [1173, 365] on icon "Next image" at bounding box center [1171, 366] width 14 height 14
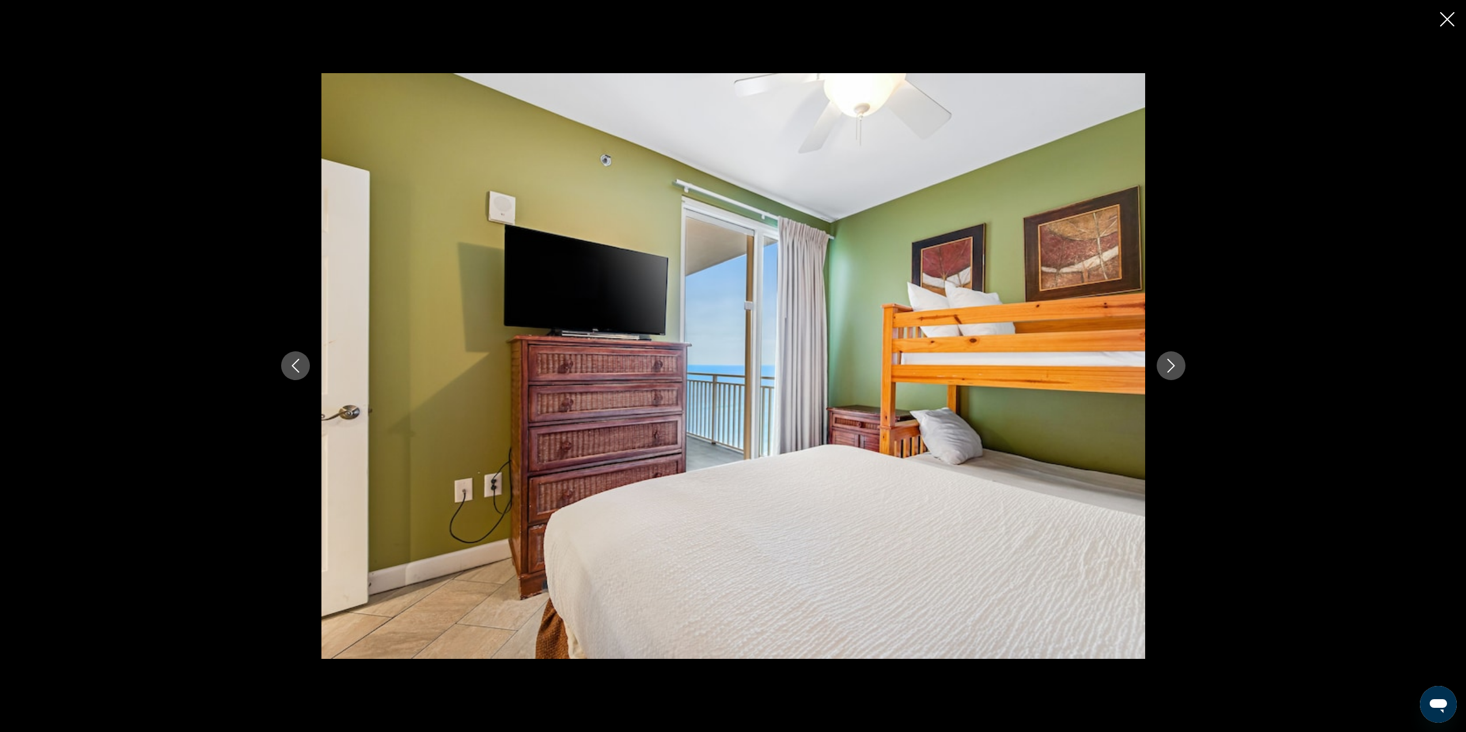
click at [1173, 365] on icon "Next image" at bounding box center [1171, 366] width 14 height 14
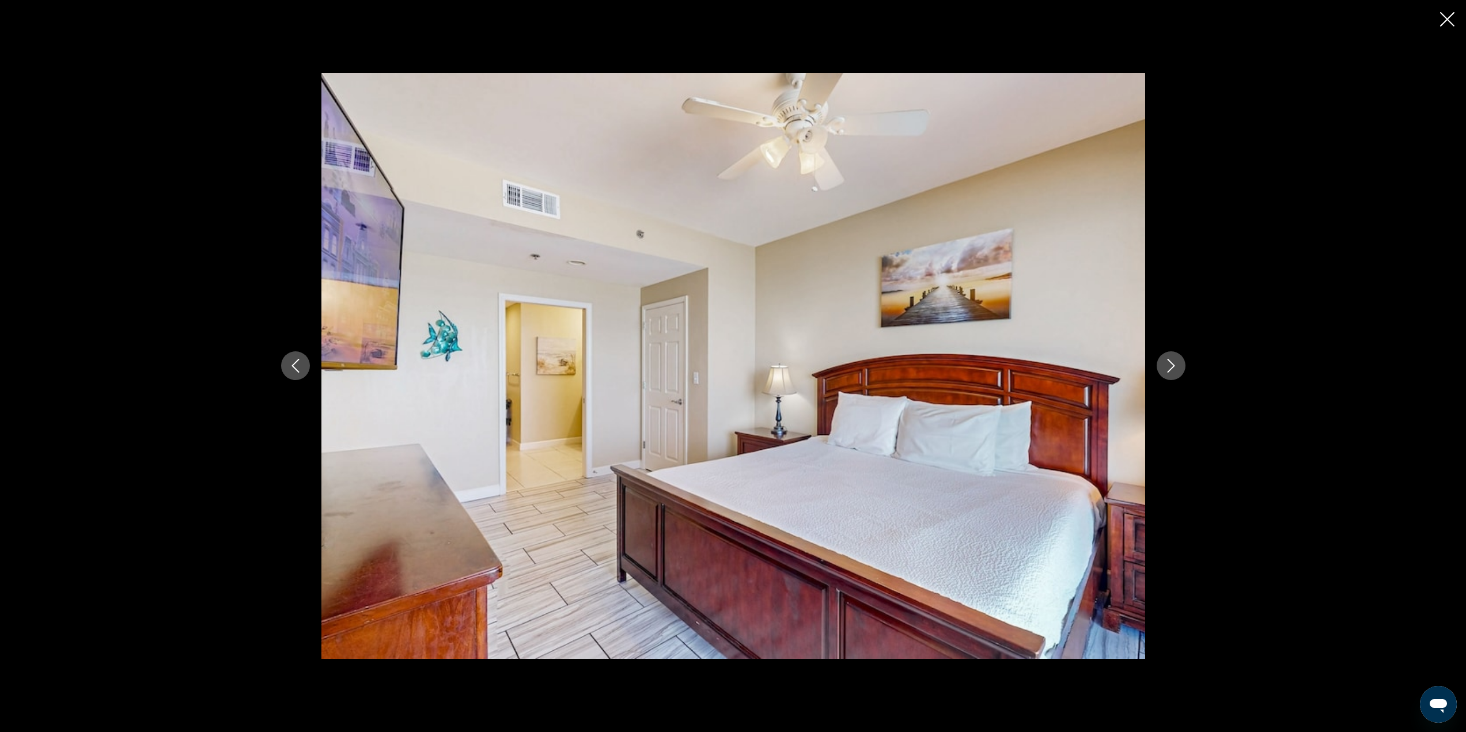
click at [1174, 357] on button "Next image" at bounding box center [1171, 365] width 29 height 29
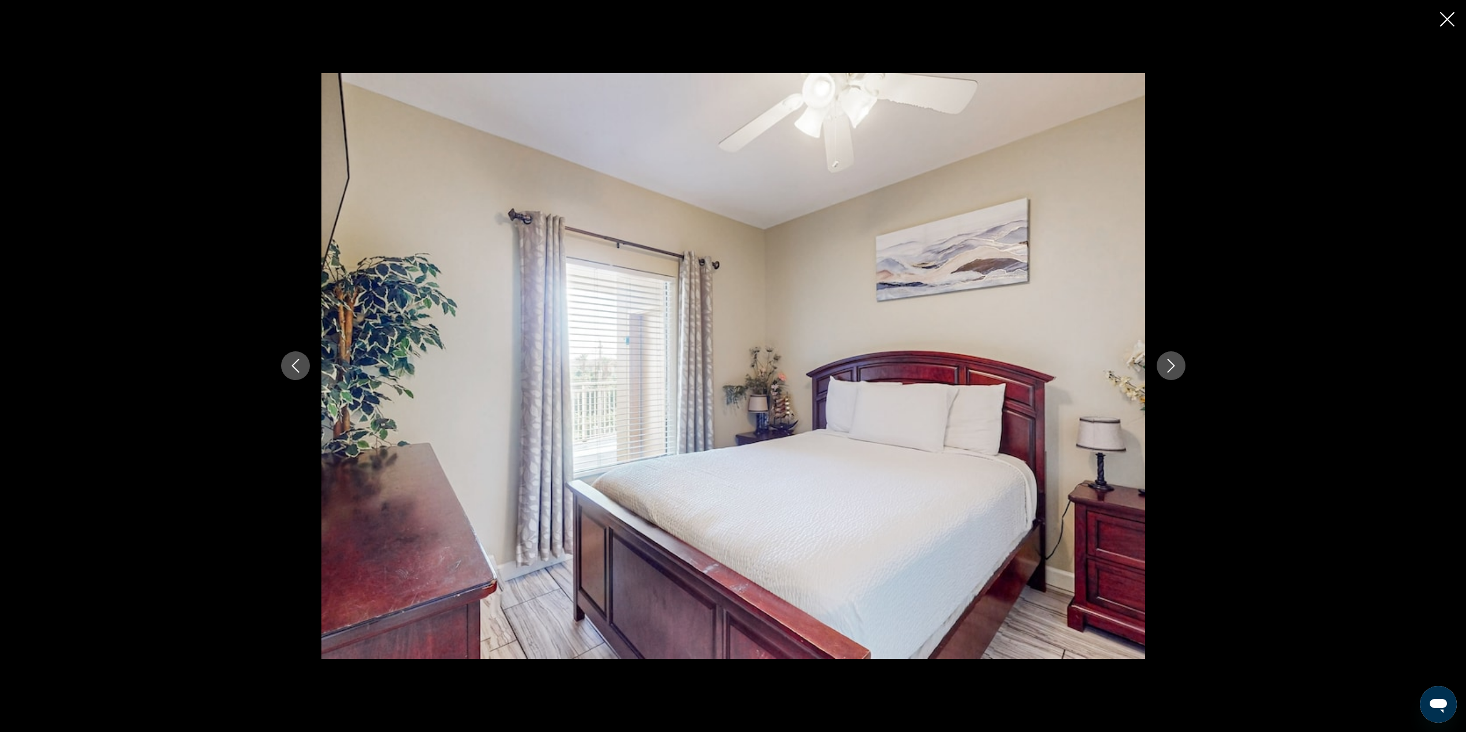
click at [1173, 354] on button "Next image" at bounding box center [1171, 365] width 29 height 29
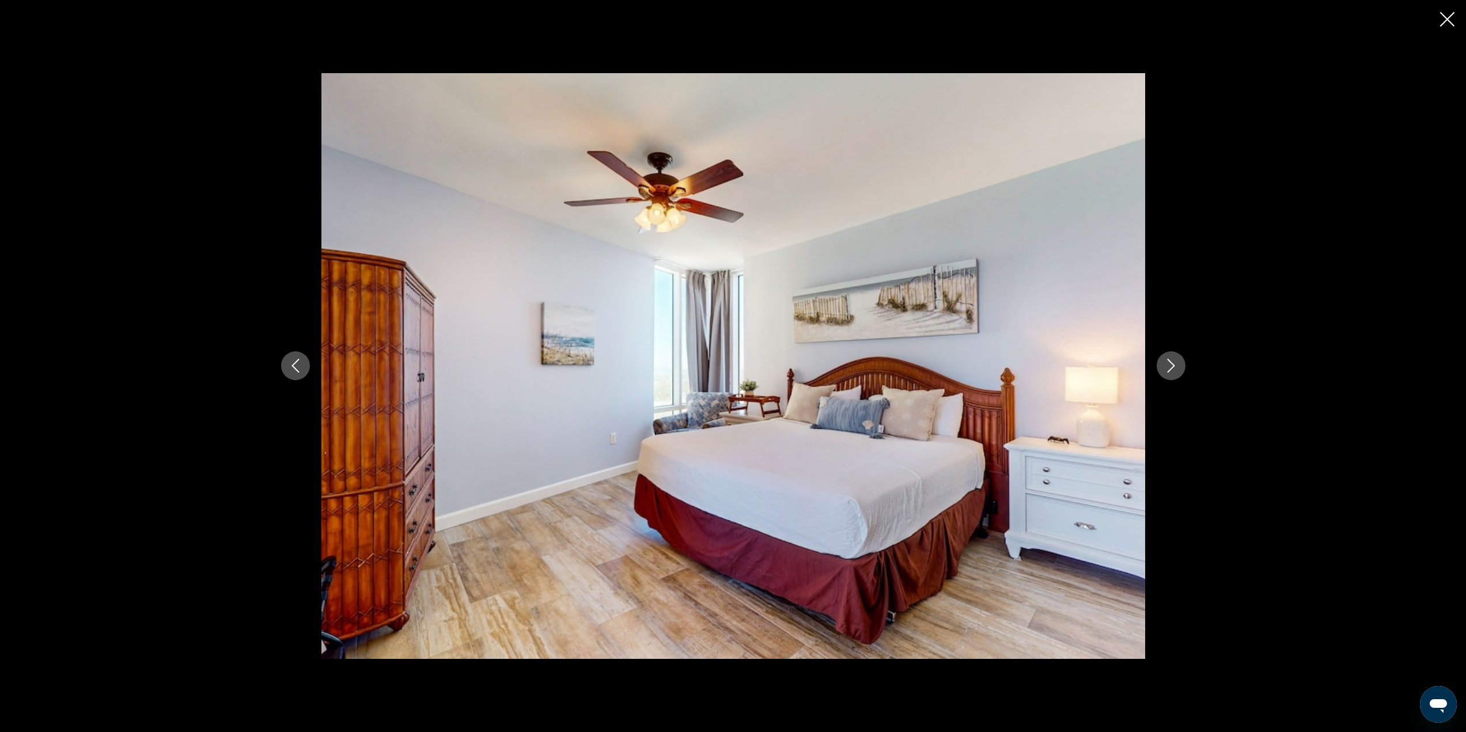
click at [1173, 354] on button "Next image" at bounding box center [1171, 365] width 29 height 29
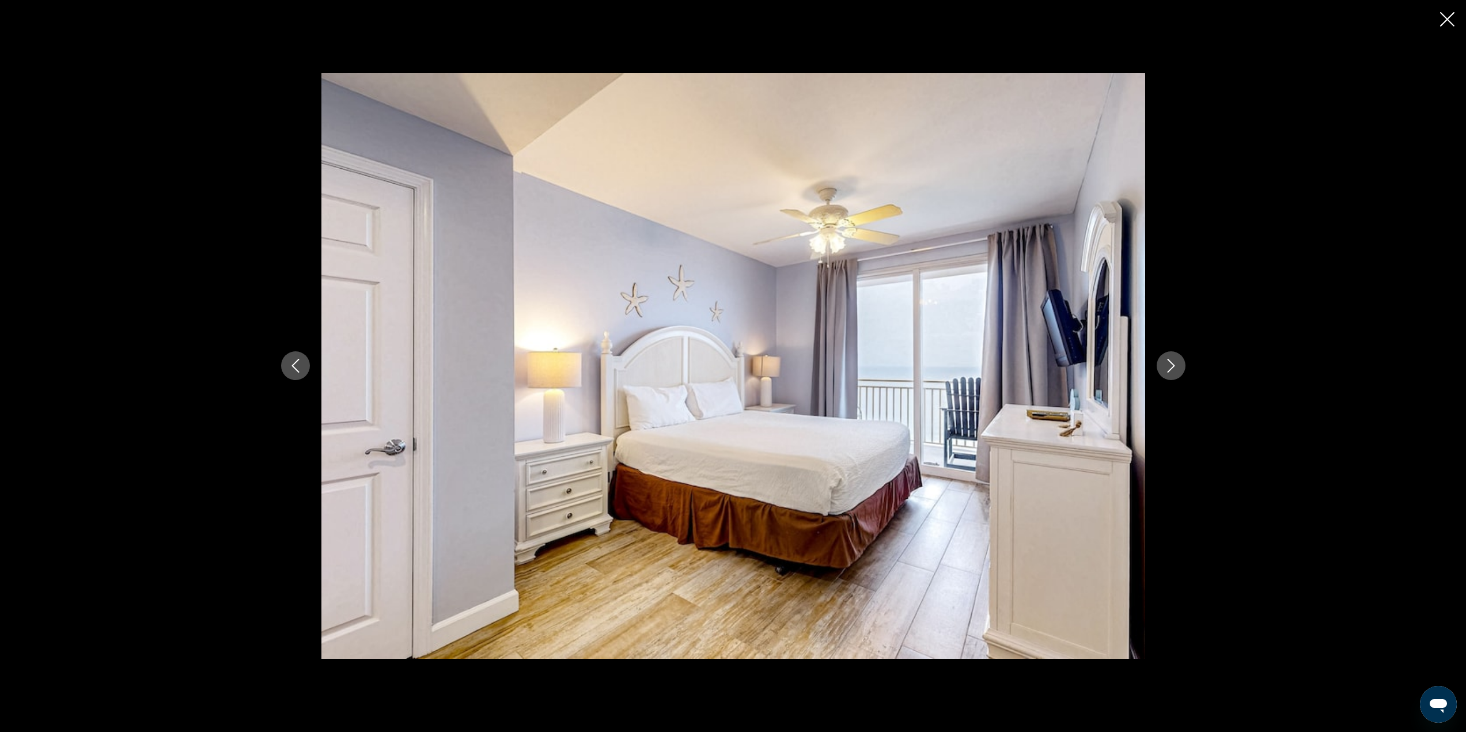
click at [1173, 354] on button "Next image" at bounding box center [1171, 365] width 29 height 29
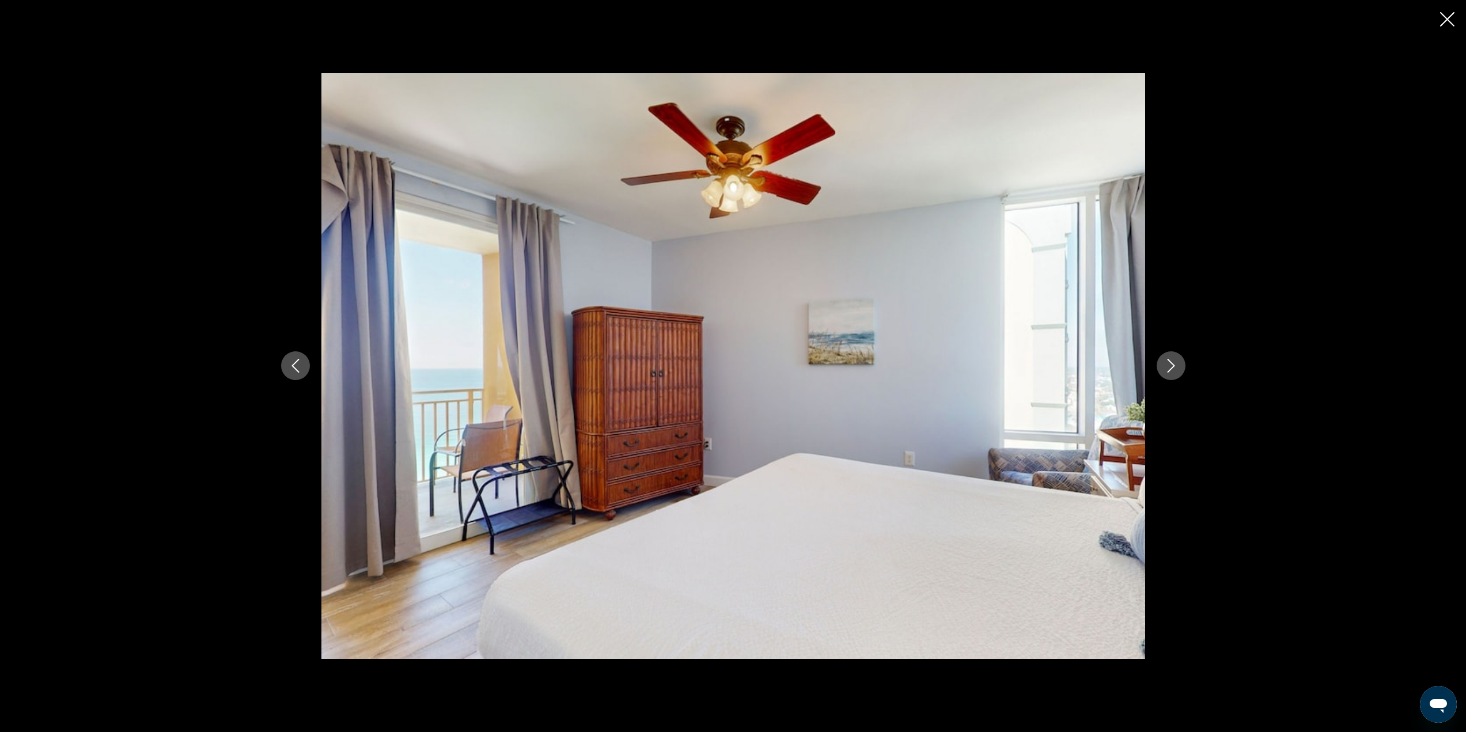
click at [1173, 354] on button "Next image" at bounding box center [1171, 365] width 29 height 29
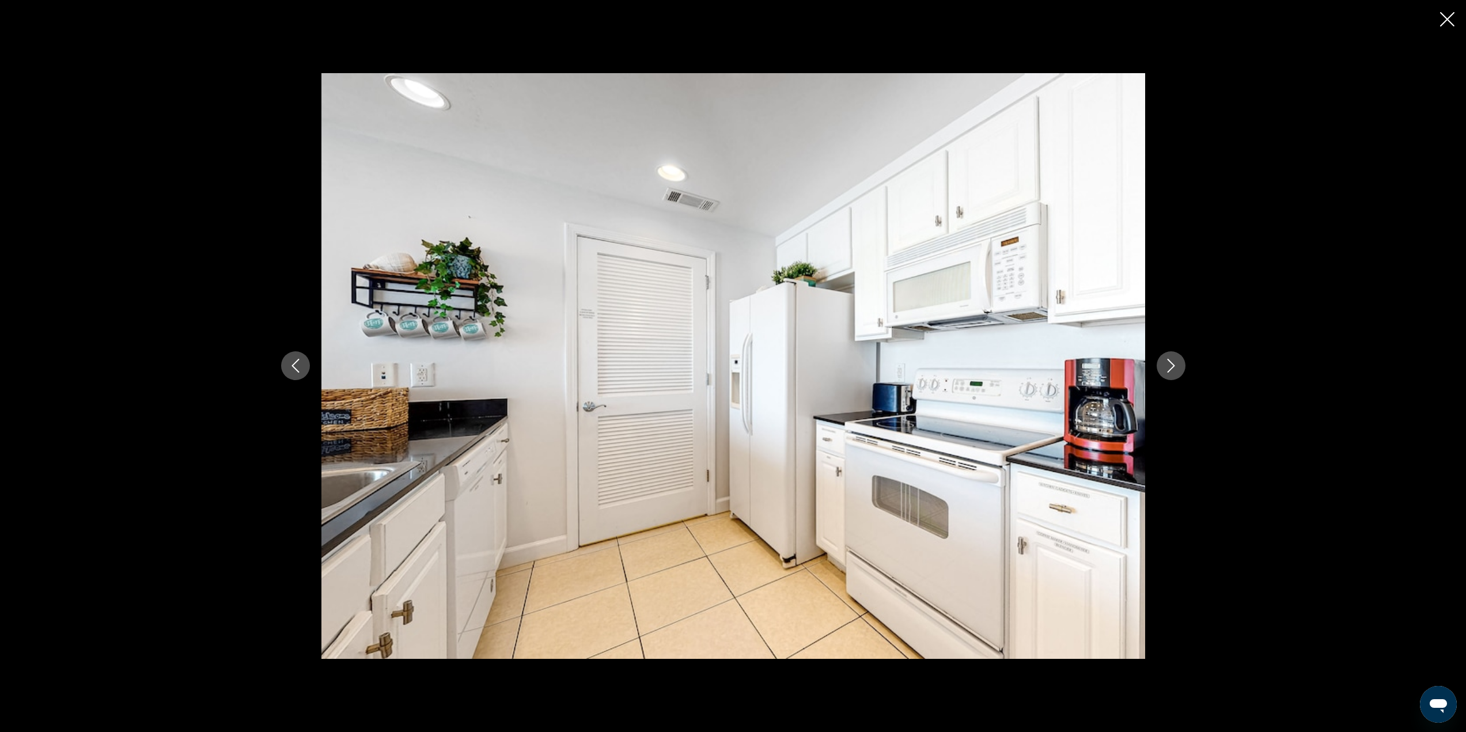
click at [1173, 354] on button "Next image" at bounding box center [1171, 365] width 29 height 29
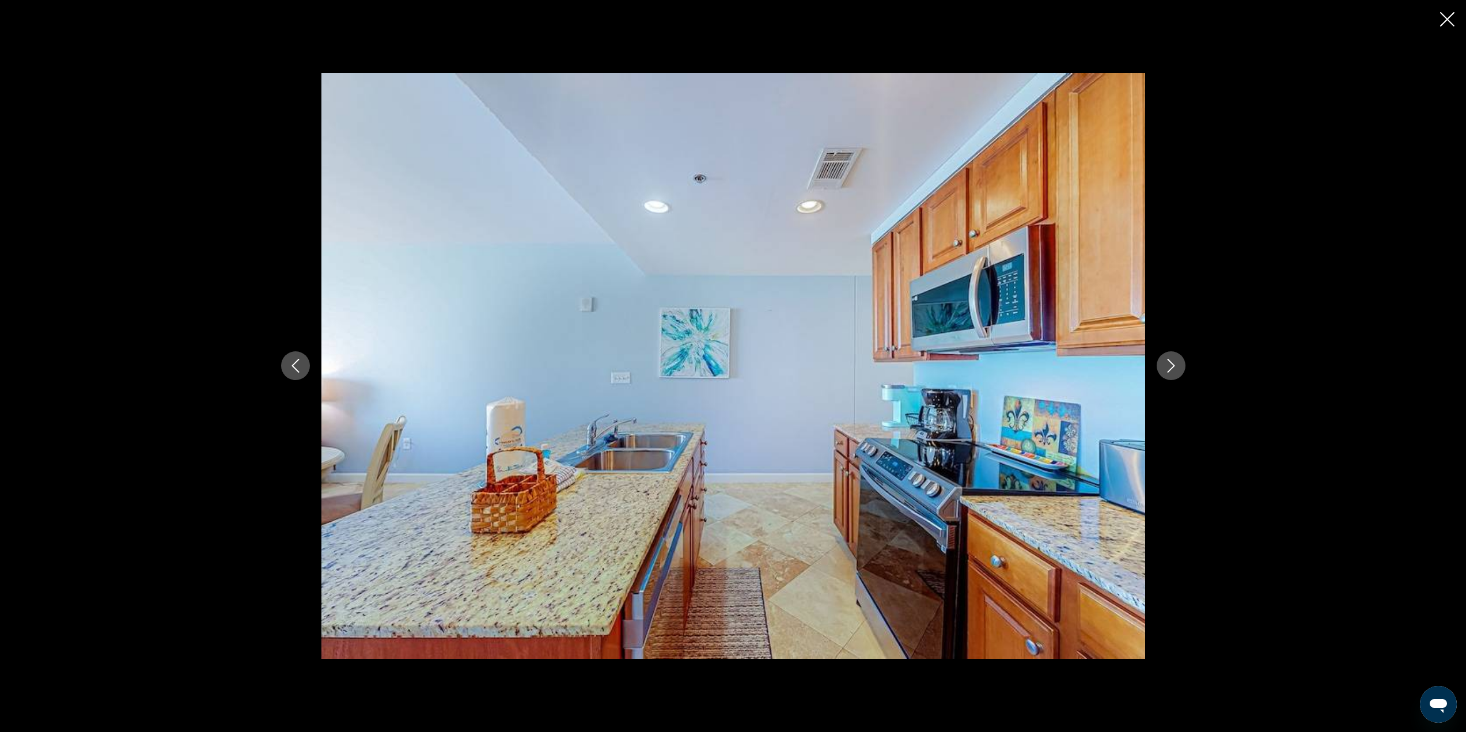
click at [1173, 354] on button "Next image" at bounding box center [1171, 365] width 29 height 29
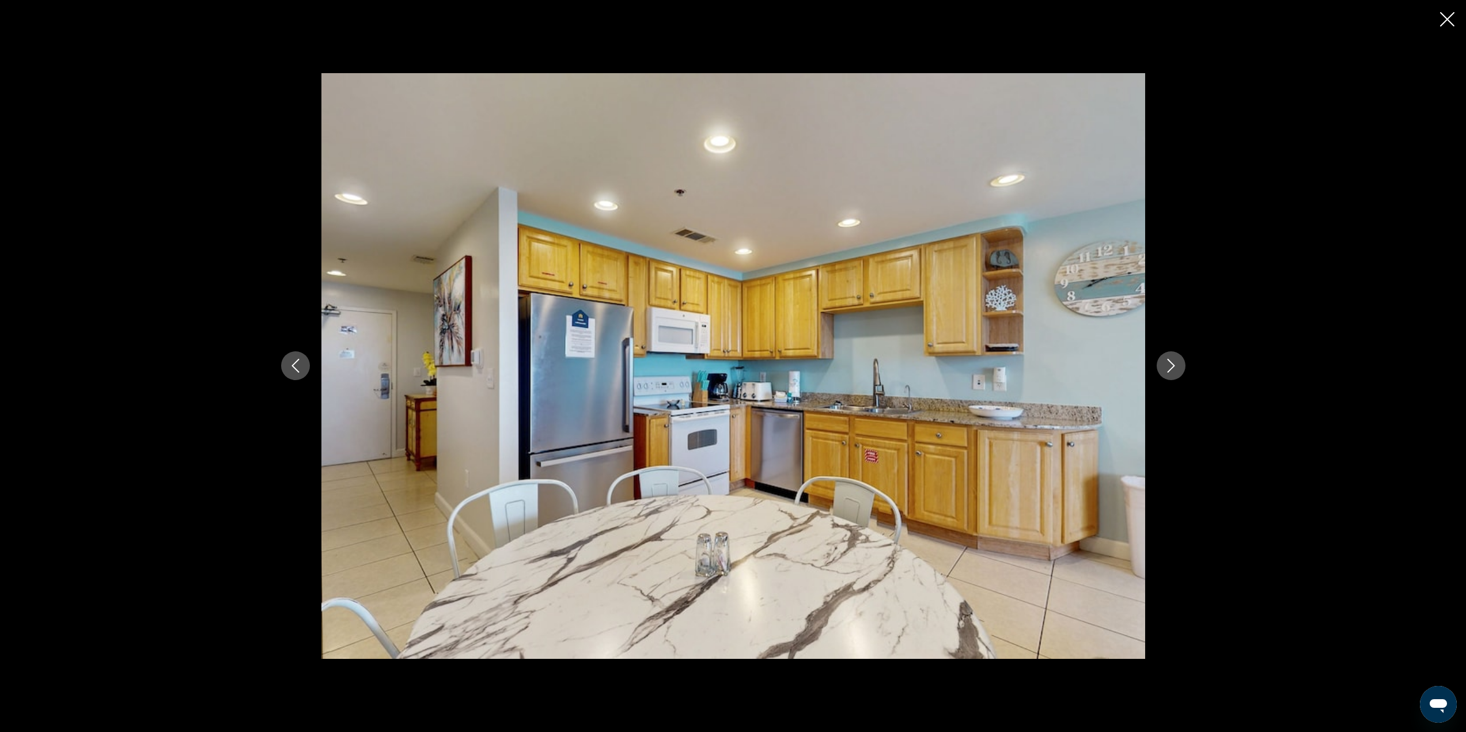
click at [1173, 354] on button "Next image" at bounding box center [1171, 365] width 29 height 29
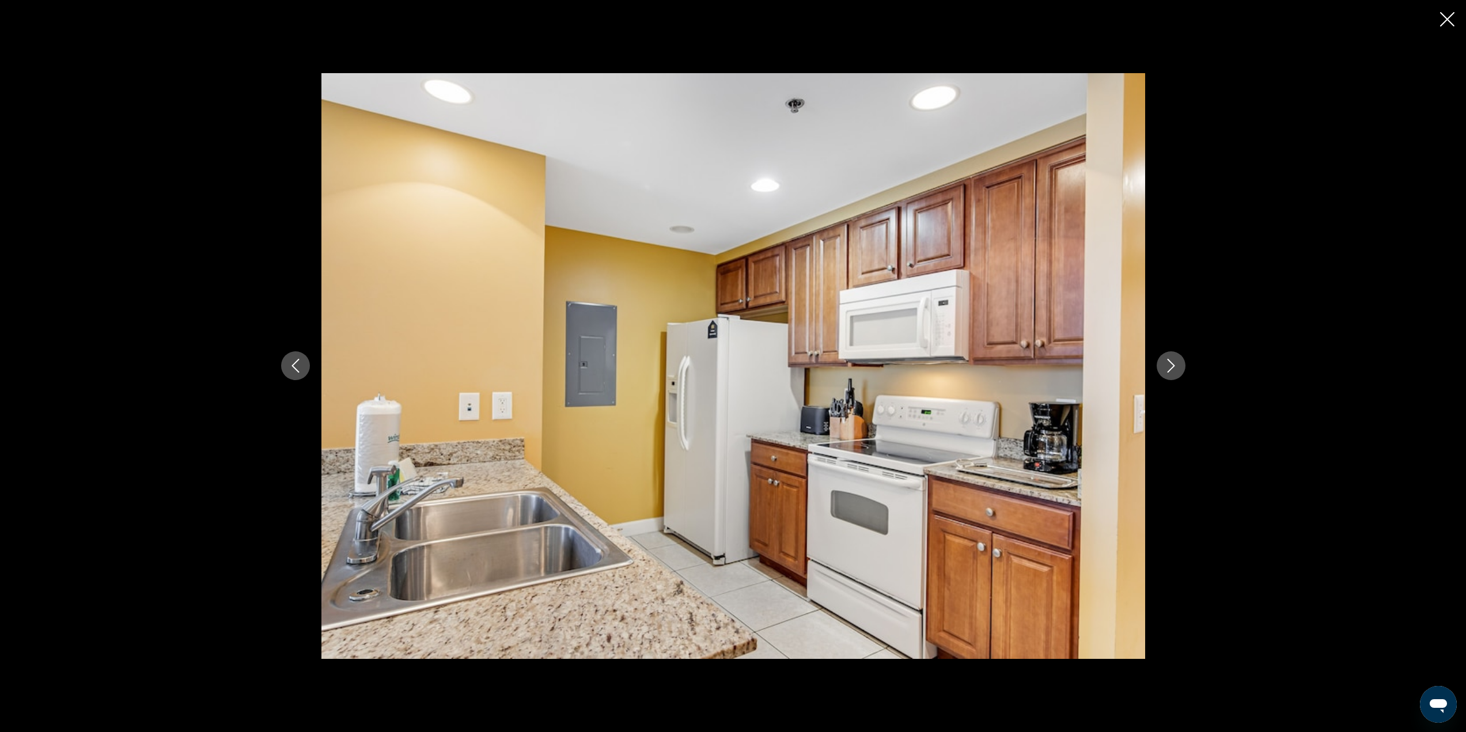
click at [1173, 354] on button "Next image" at bounding box center [1171, 365] width 29 height 29
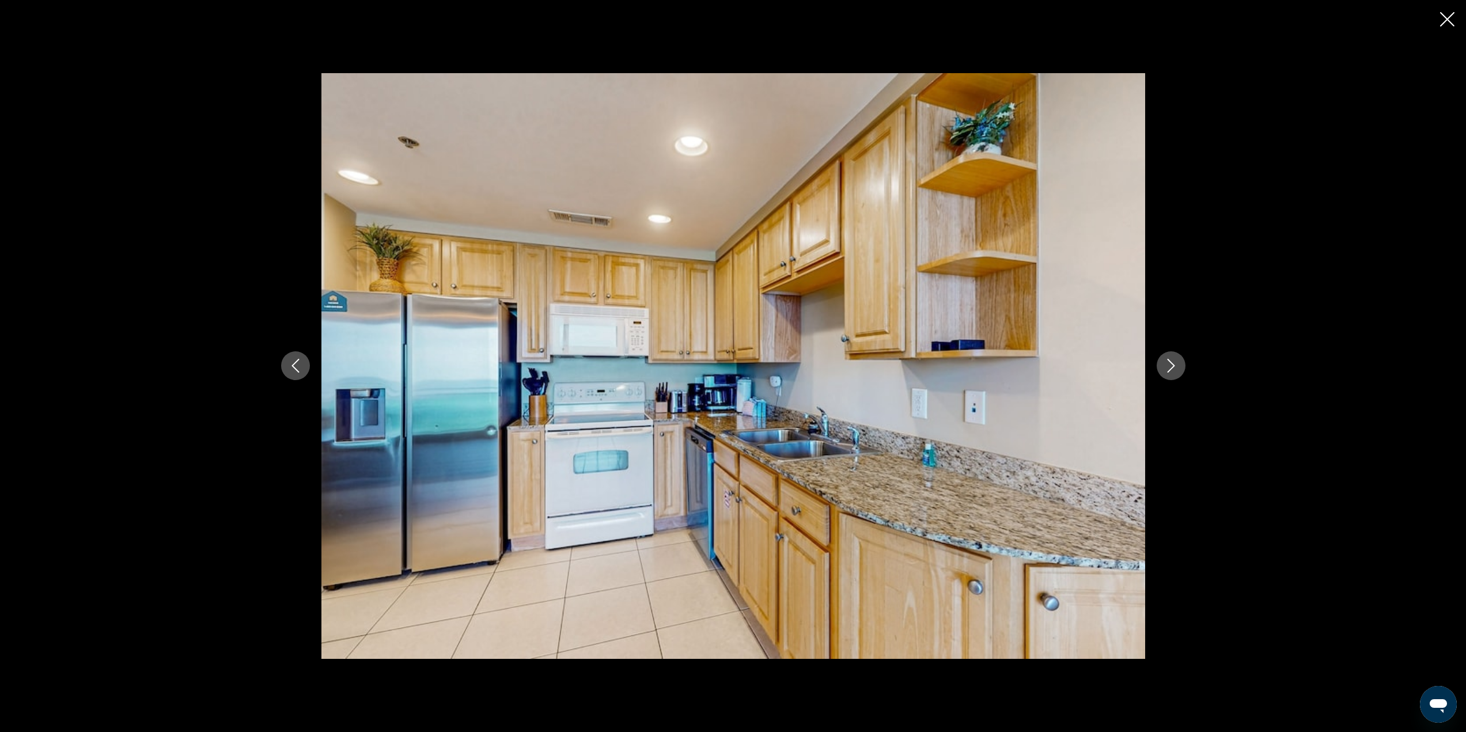
click at [1173, 354] on button "Next image" at bounding box center [1171, 365] width 29 height 29
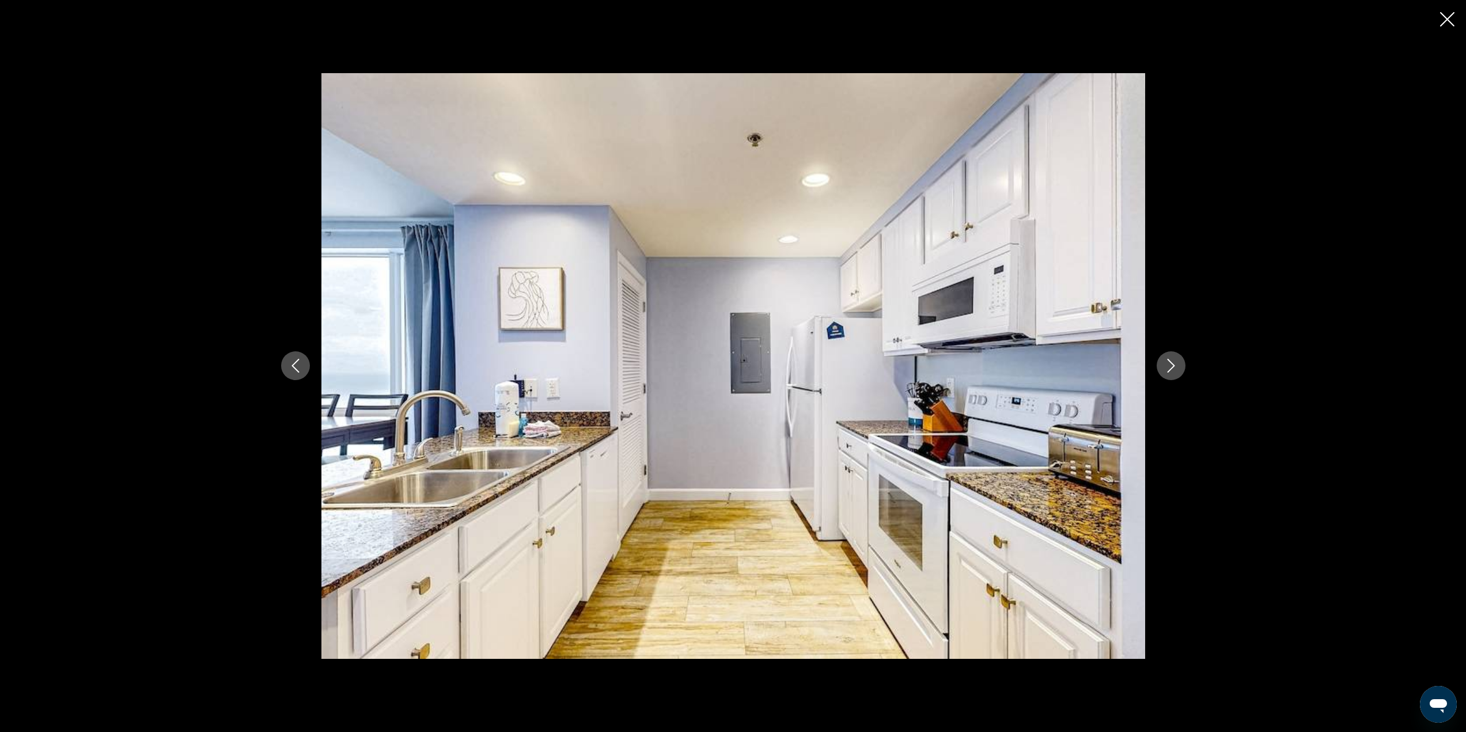
click at [1173, 354] on button "Next image" at bounding box center [1171, 365] width 29 height 29
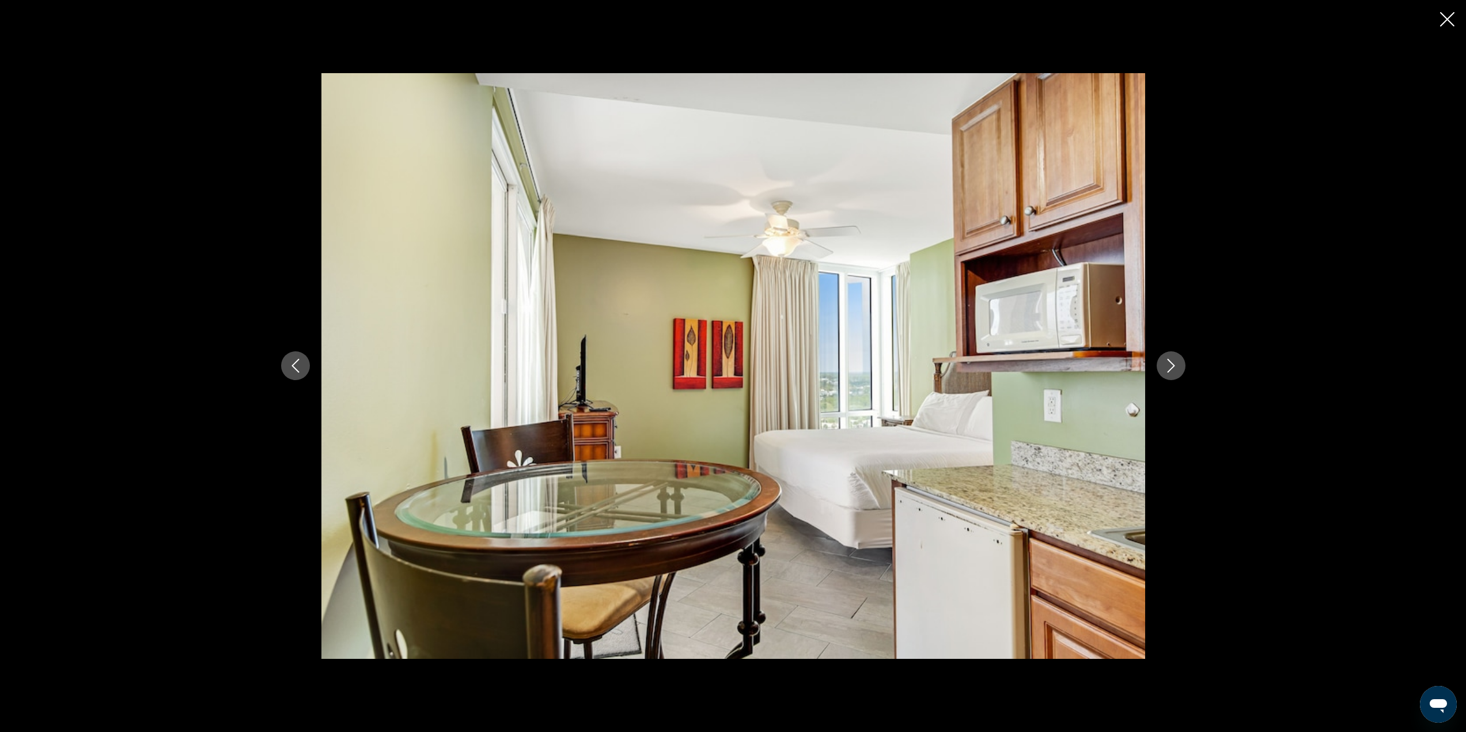
click at [1173, 354] on button "Next image" at bounding box center [1171, 365] width 29 height 29
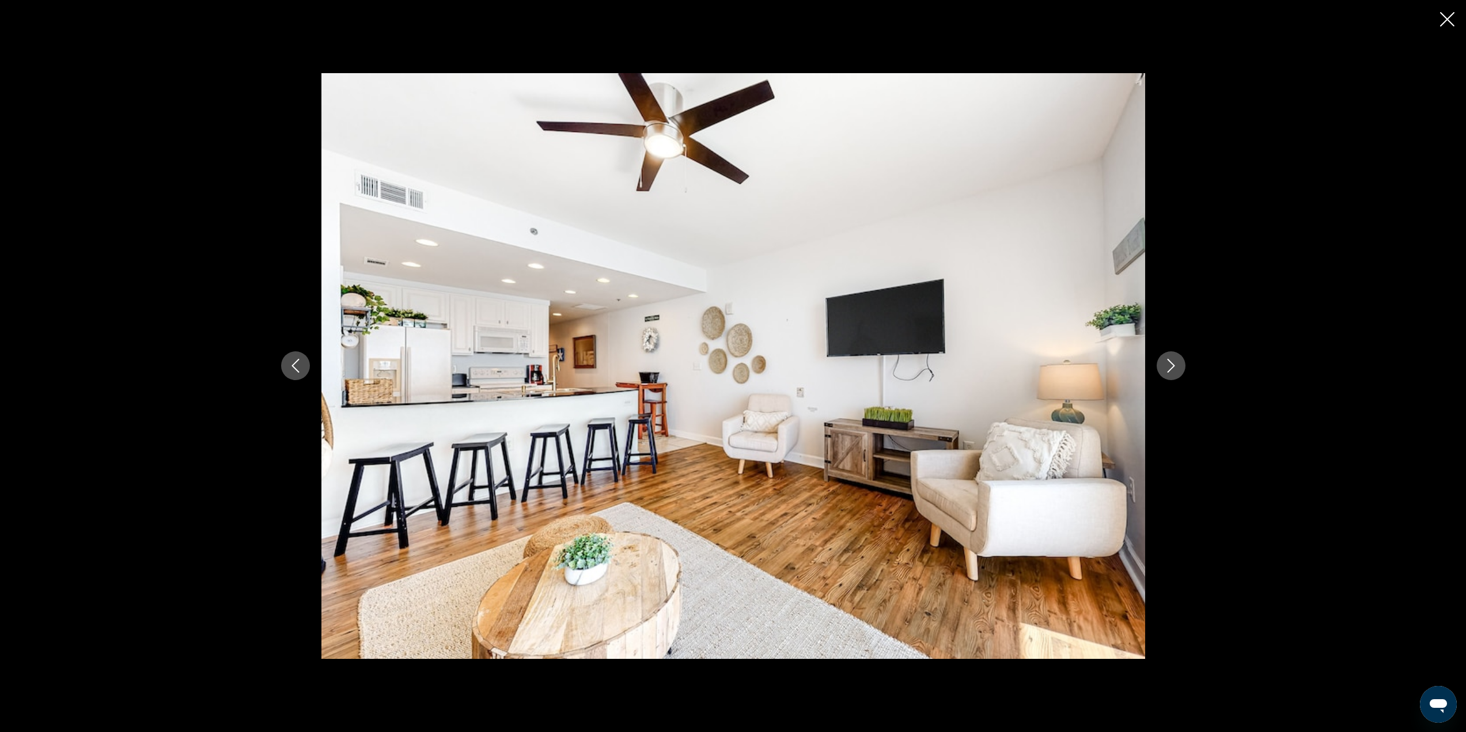
click at [1173, 354] on button "Next image" at bounding box center [1171, 365] width 29 height 29
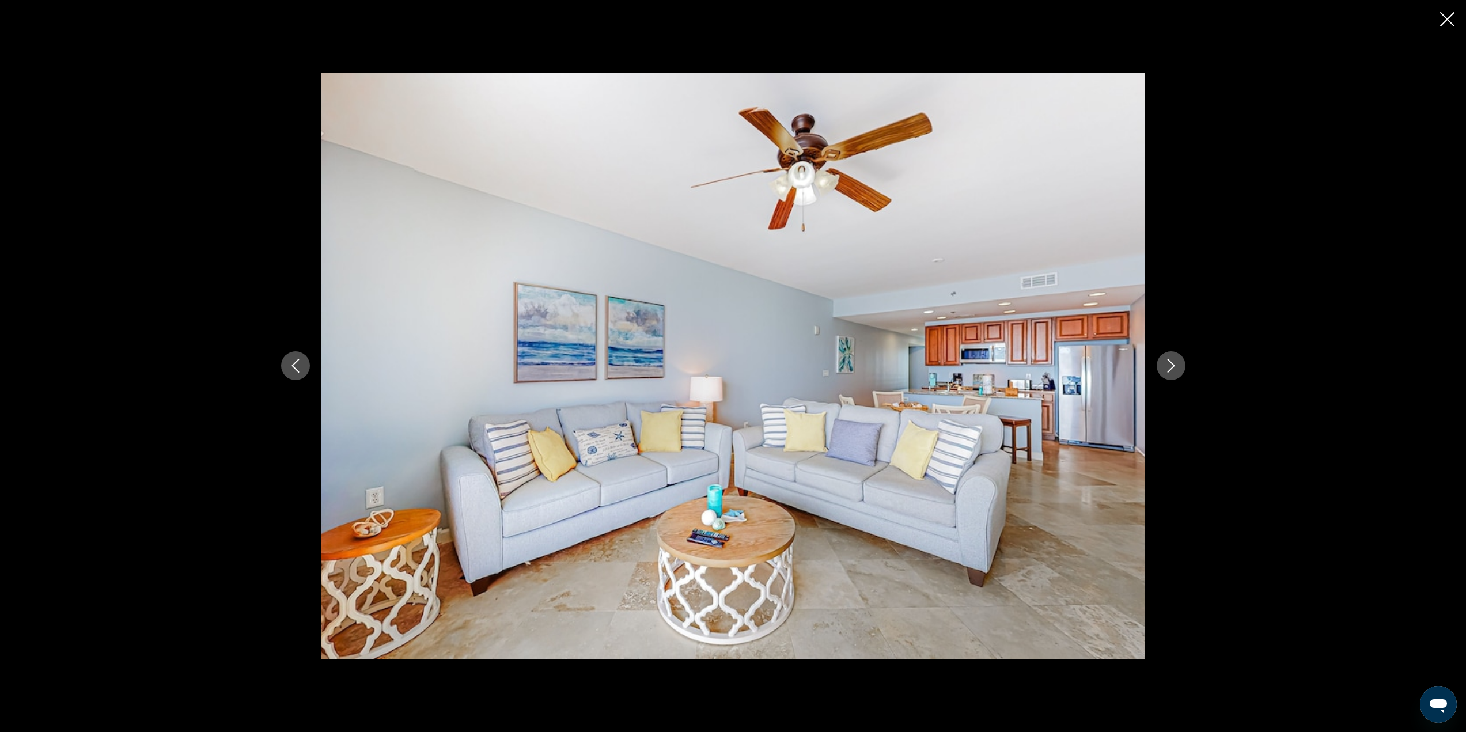
click at [1173, 354] on button "Next image" at bounding box center [1171, 365] width 29 height 29
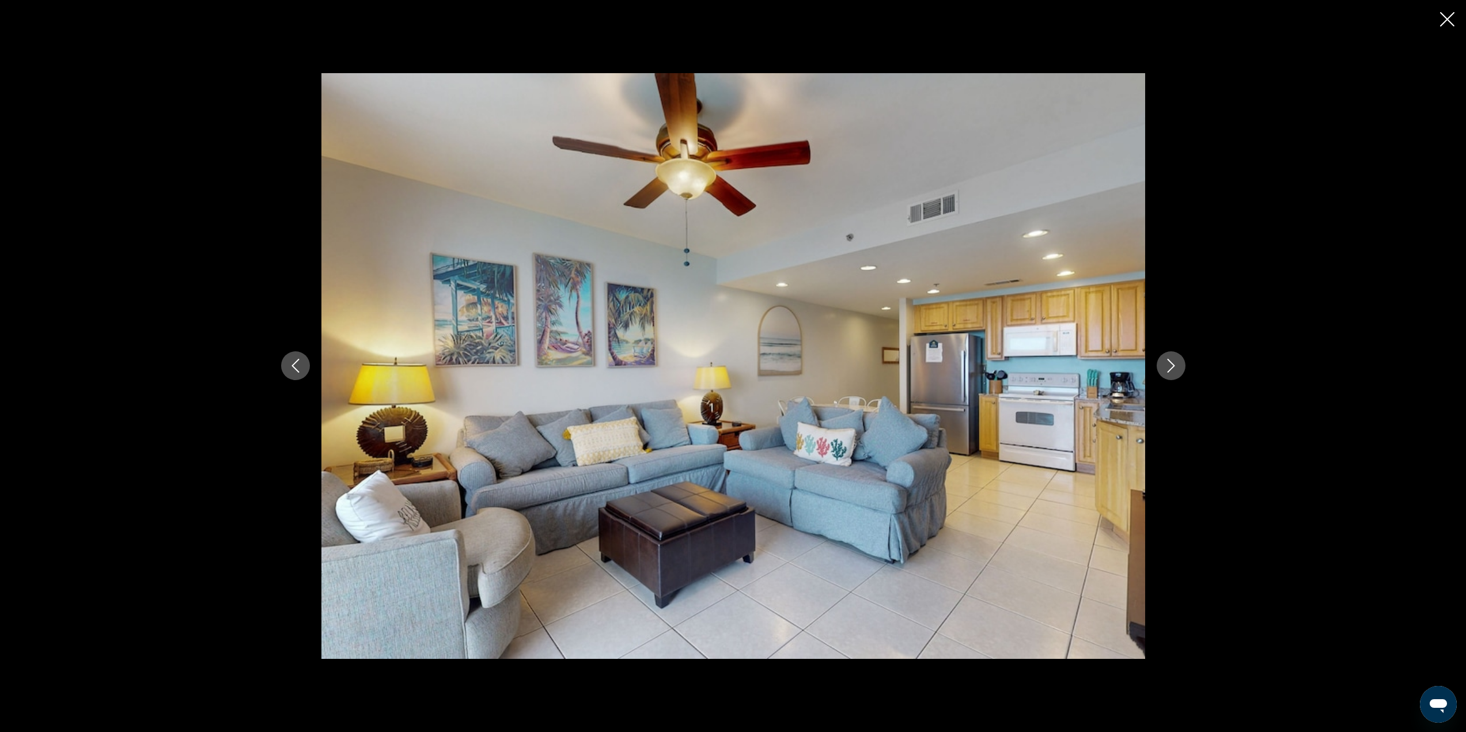
click at [1173, 354] on button "Next image" at bounding box center [1171, 365] width 29 height 29
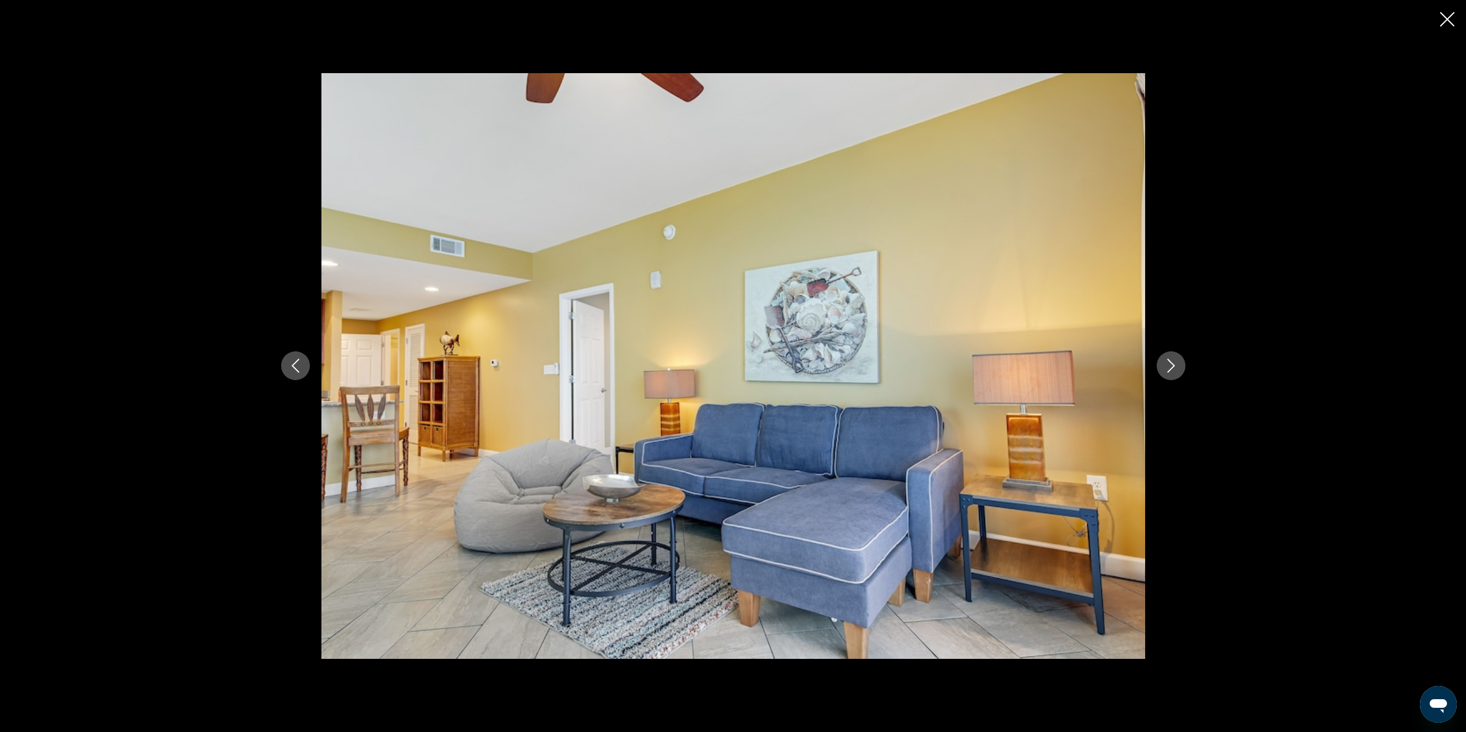
click at [1173, 354] on button "Next image" at bounding box center [1171, 365] width 29 height 29
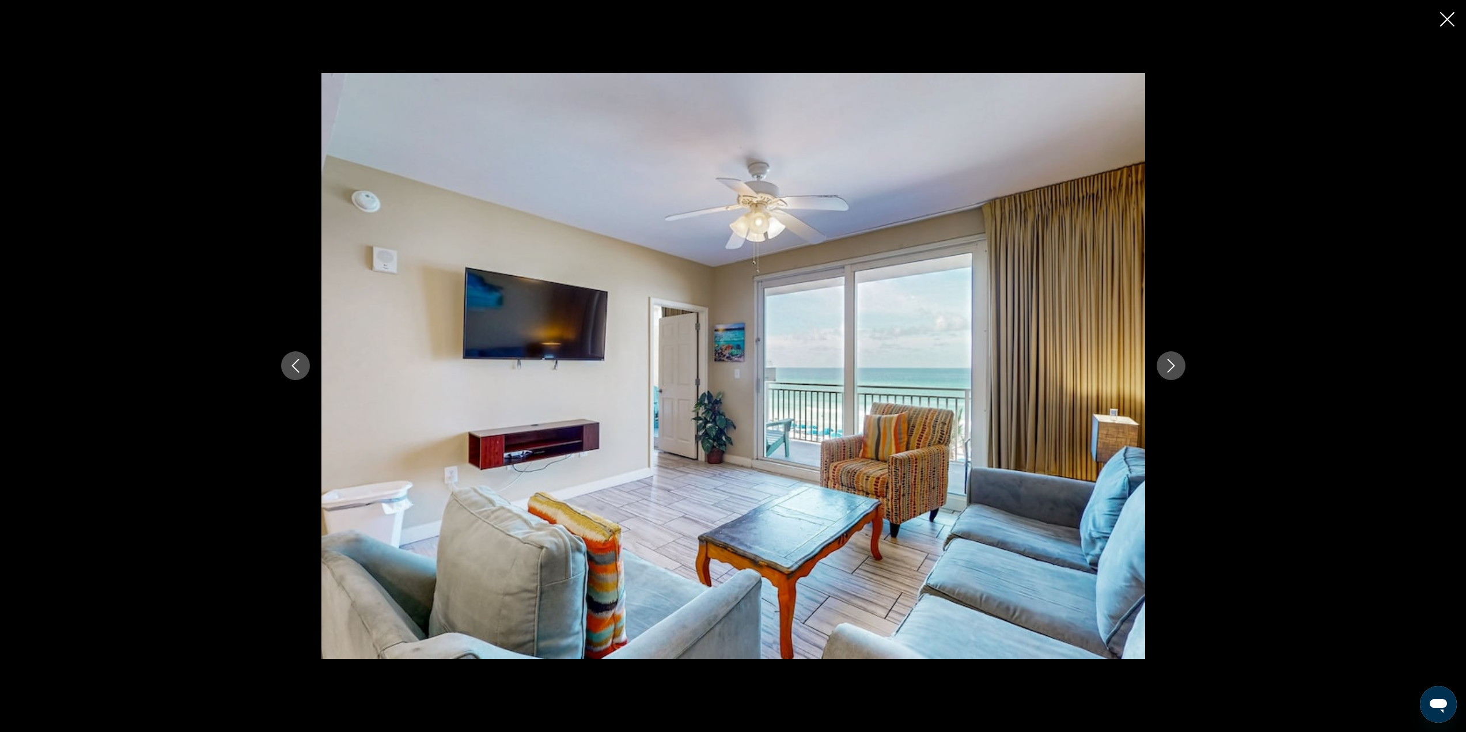
click at [1173, 354] on button "Next image" at bounding box center [1171, 365] width 29 height 29
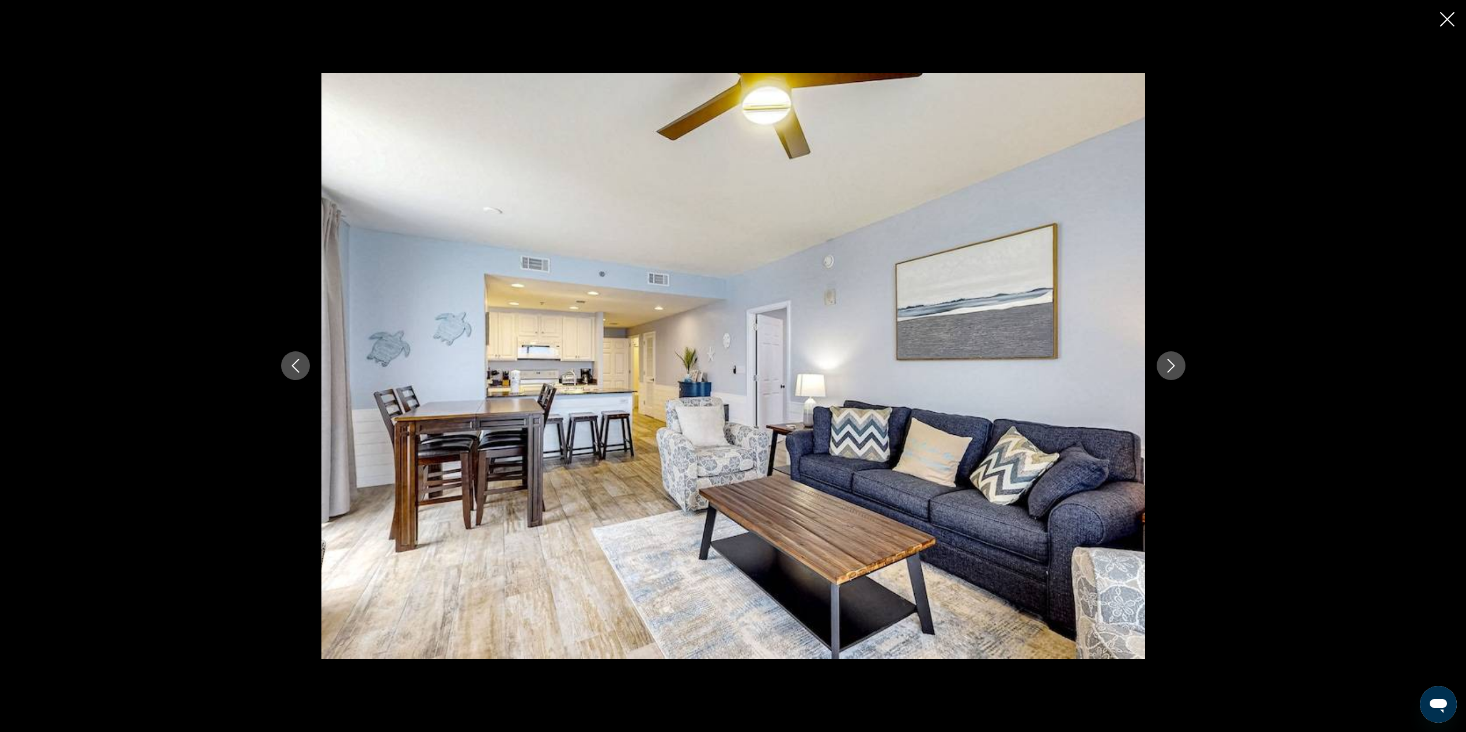
click at [1173, 354] on button "Next image" at bounding box center [1171, 365] width 29 height 29
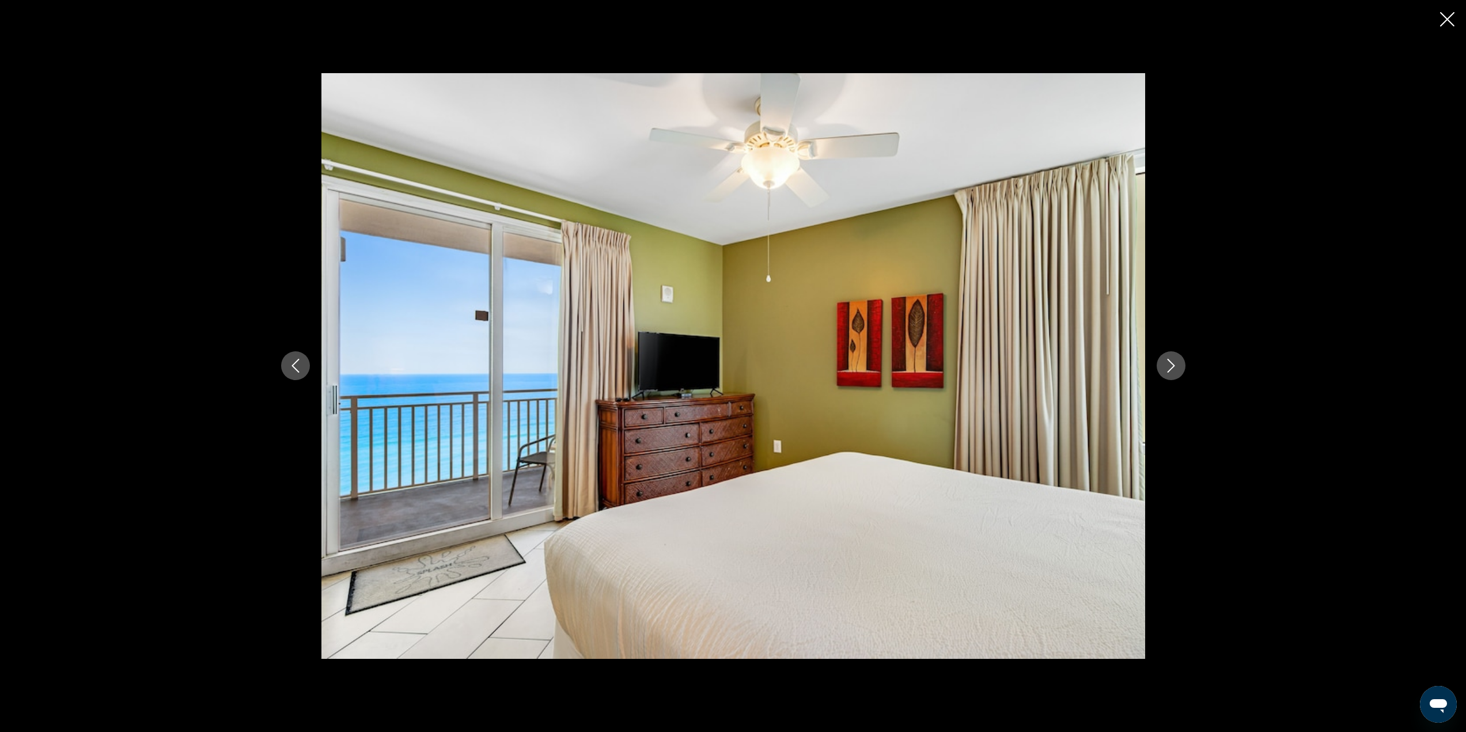
click at [1173, 354] on button "Next image" at bounding box center [1171, 365] width 29 height 29
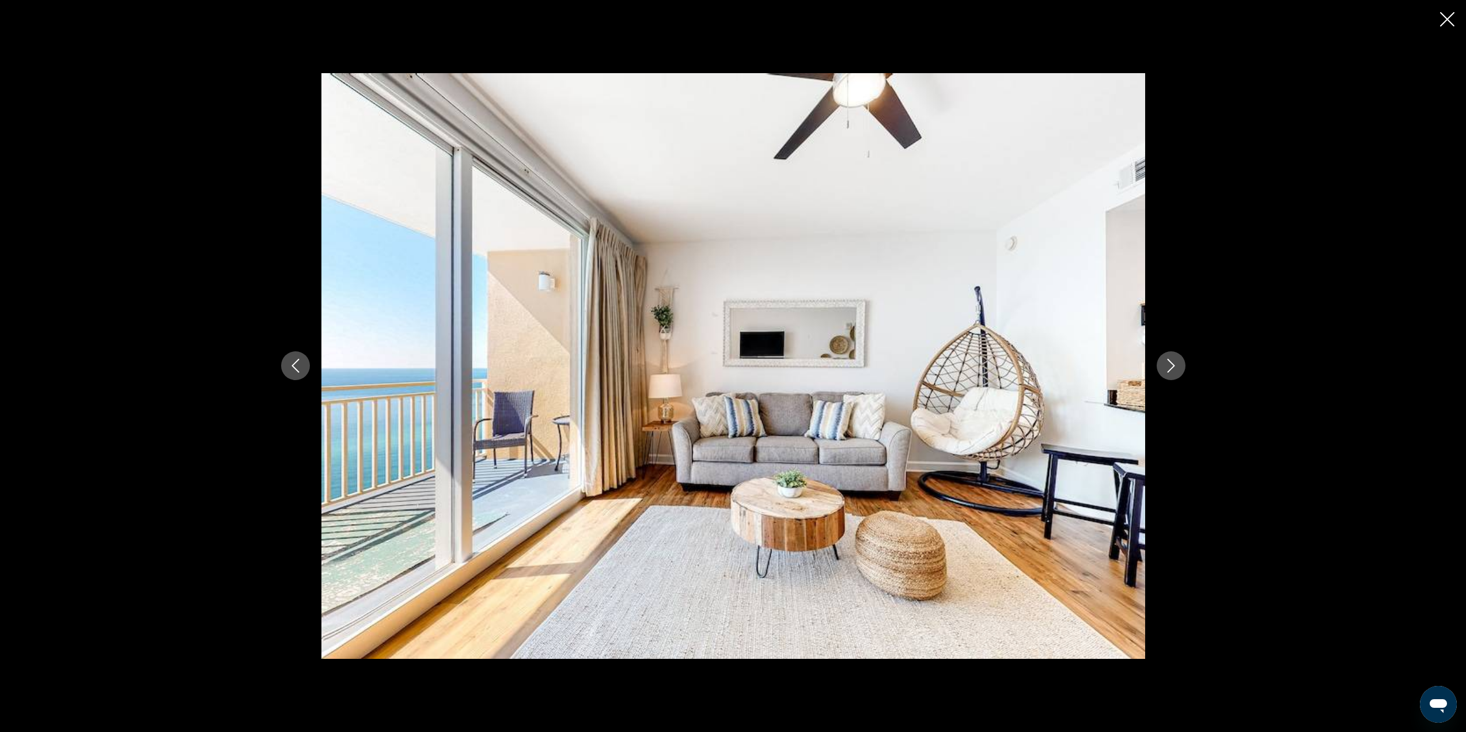
click at [1173, 354] on button "Next image" at bounding box center [1171, 365] width 29 height 29
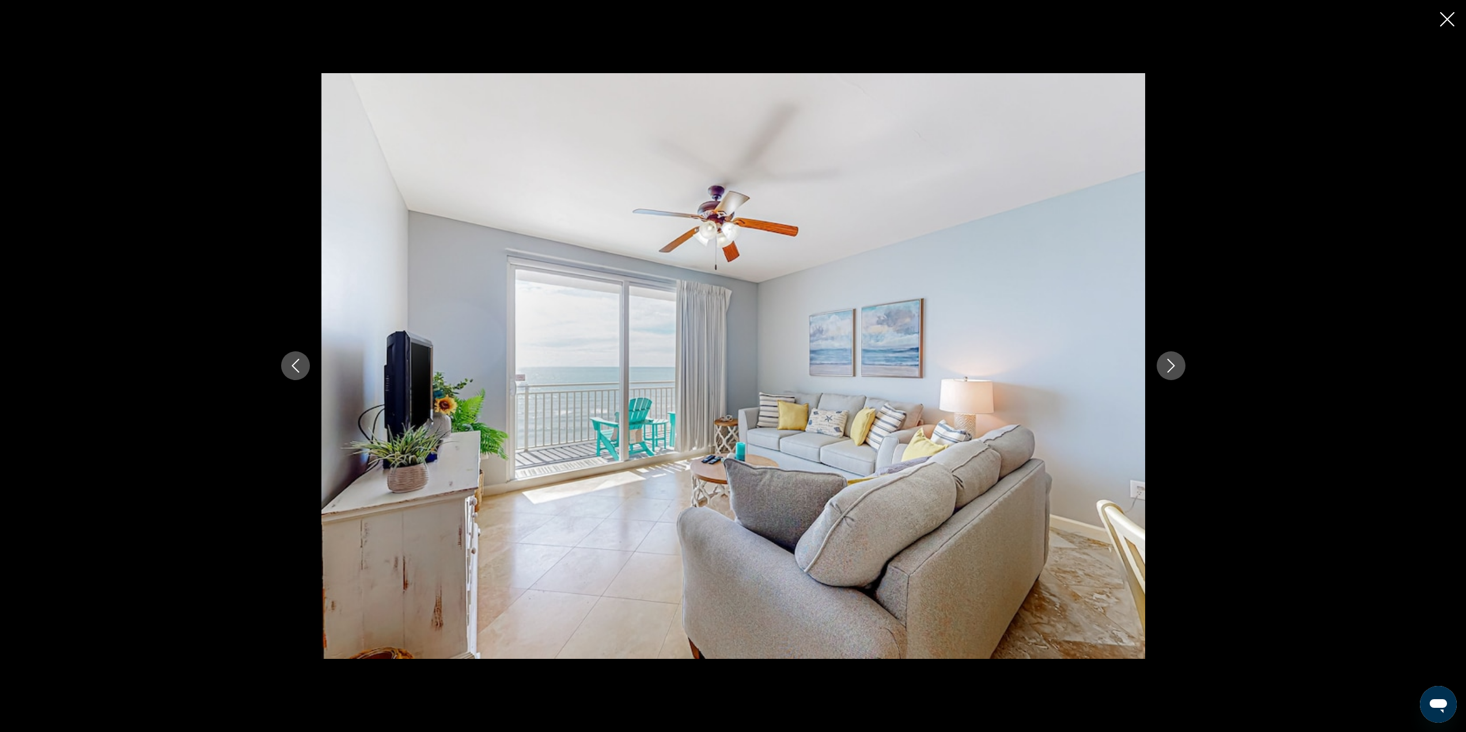
click at [1443, 20] on icon "Close slideshow" at bounding box center [1447, 19] width 14 height 14
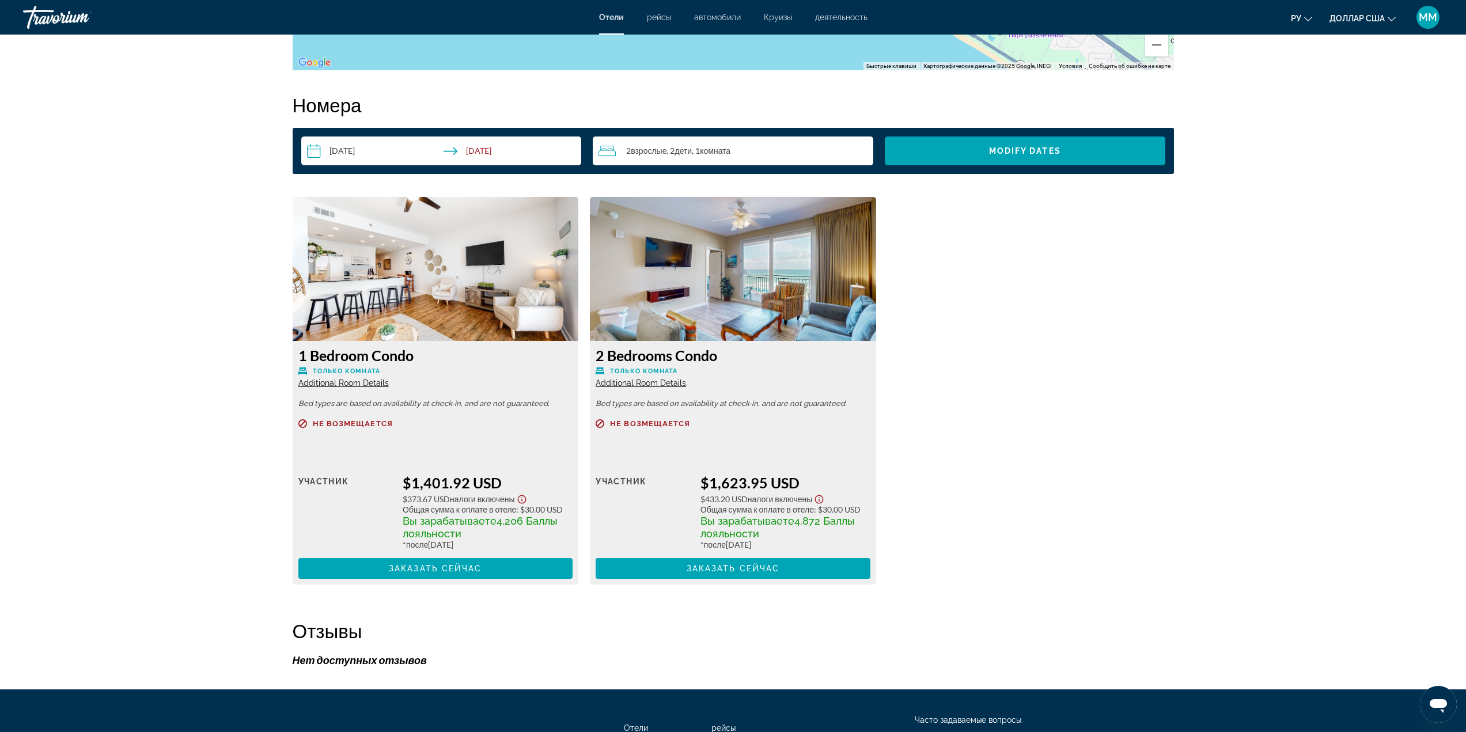
scroll to position [1440, 0]
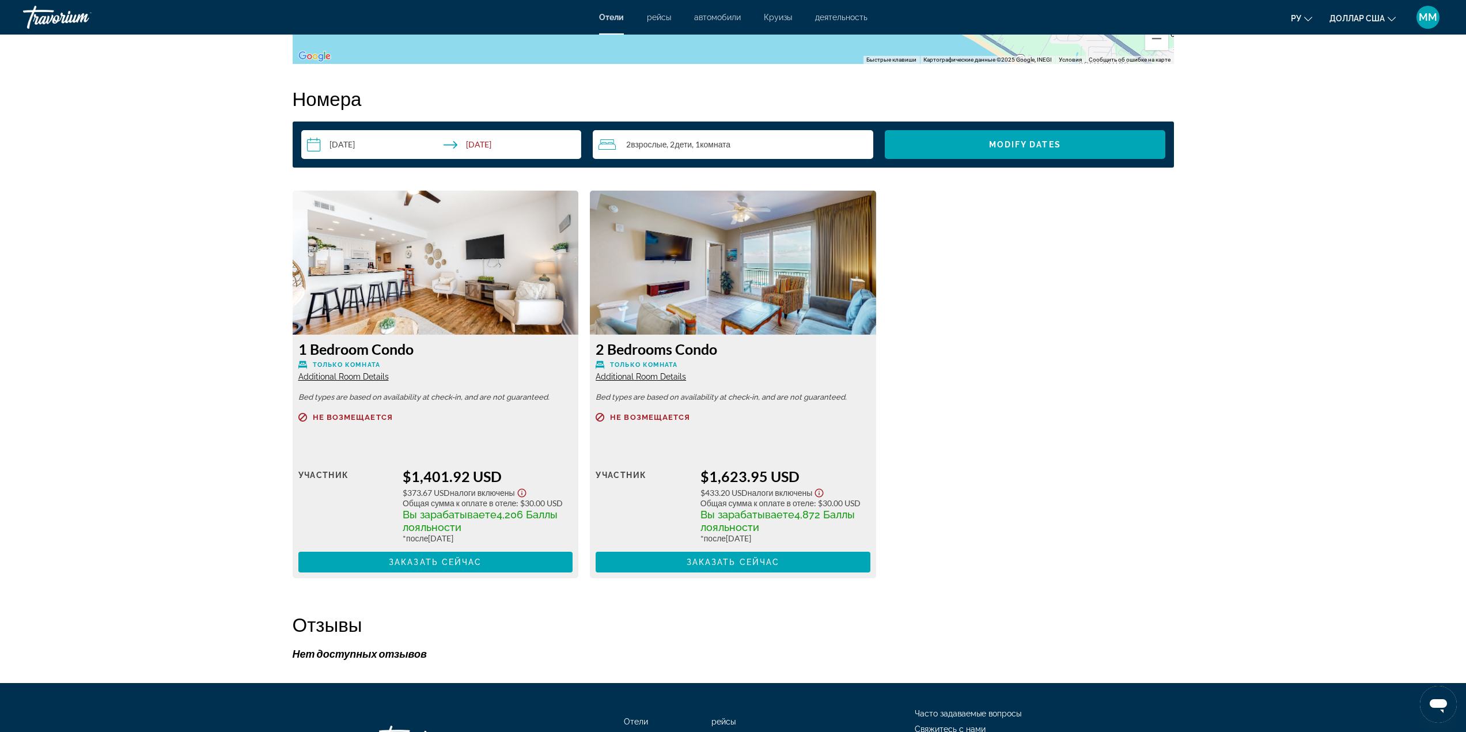
click at [427, 273] on img "Основное содержание" at bounding box center [436, 263] width 286 height 144
click at [443, 557] on span "Основное содержание" at bounding box center [435, 563] width 275 height 28
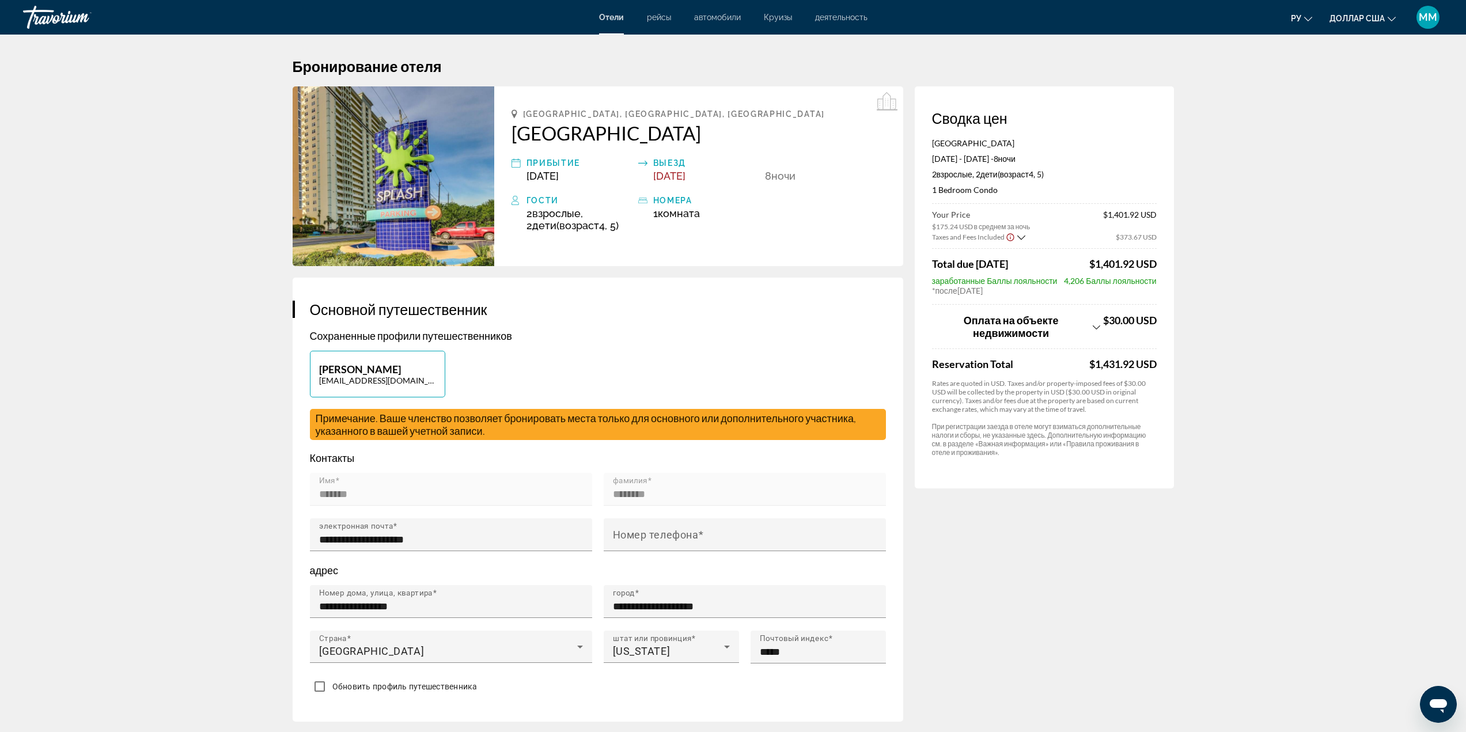
click at [403, 188] on img "Основное содержание" at bounding box center [394, 176] width 202 height 180
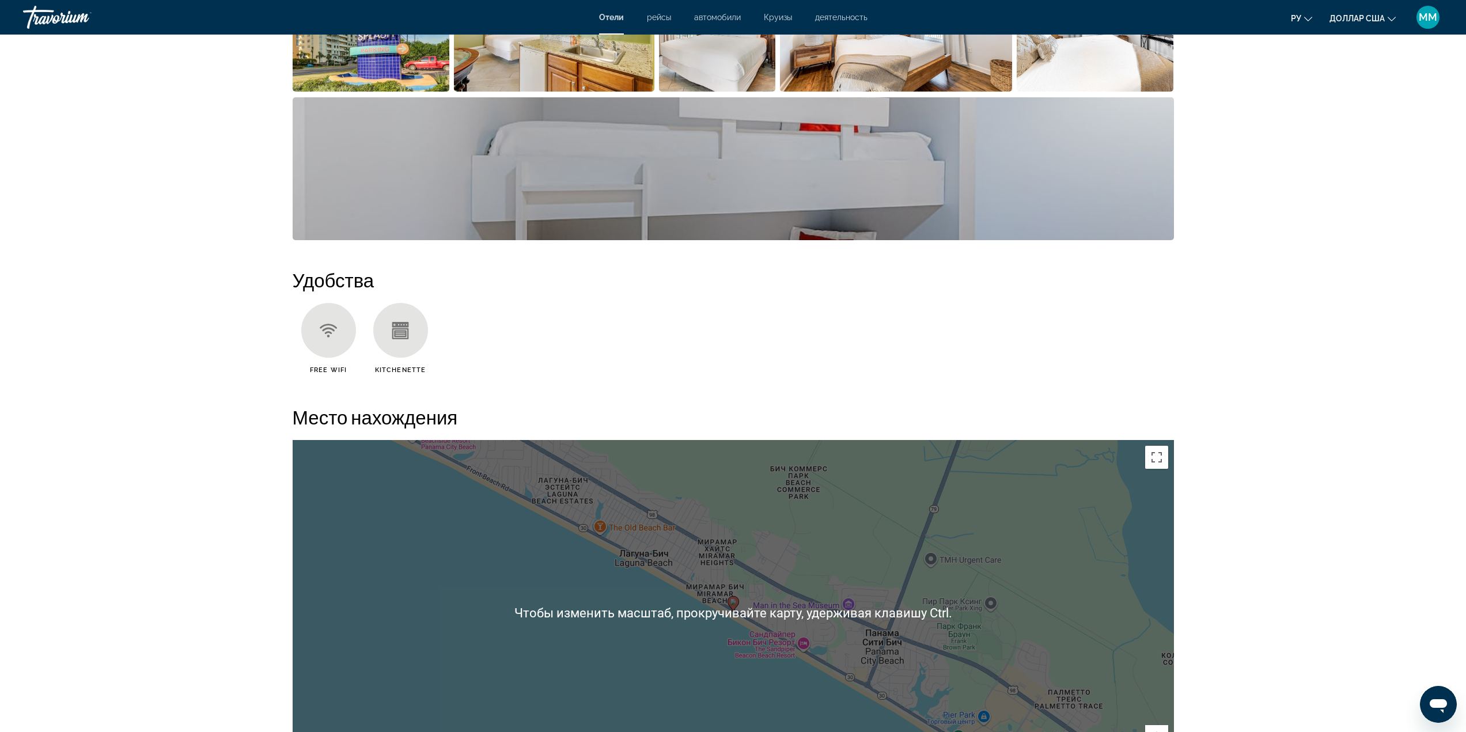
scroll to position [451, 0]
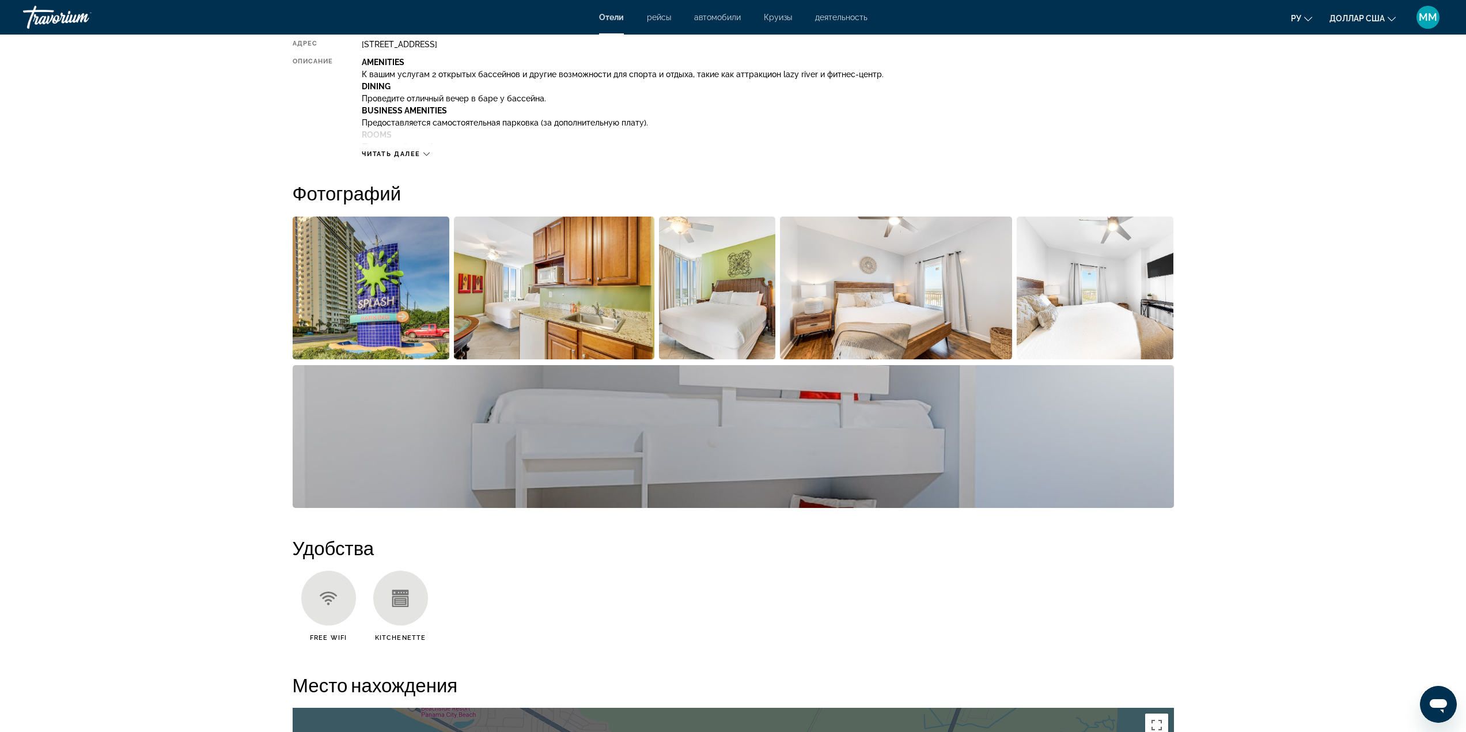
click at [523, 294] on img "Open full-screen image slider" at bounding box center [554, 288] width 201 height 143
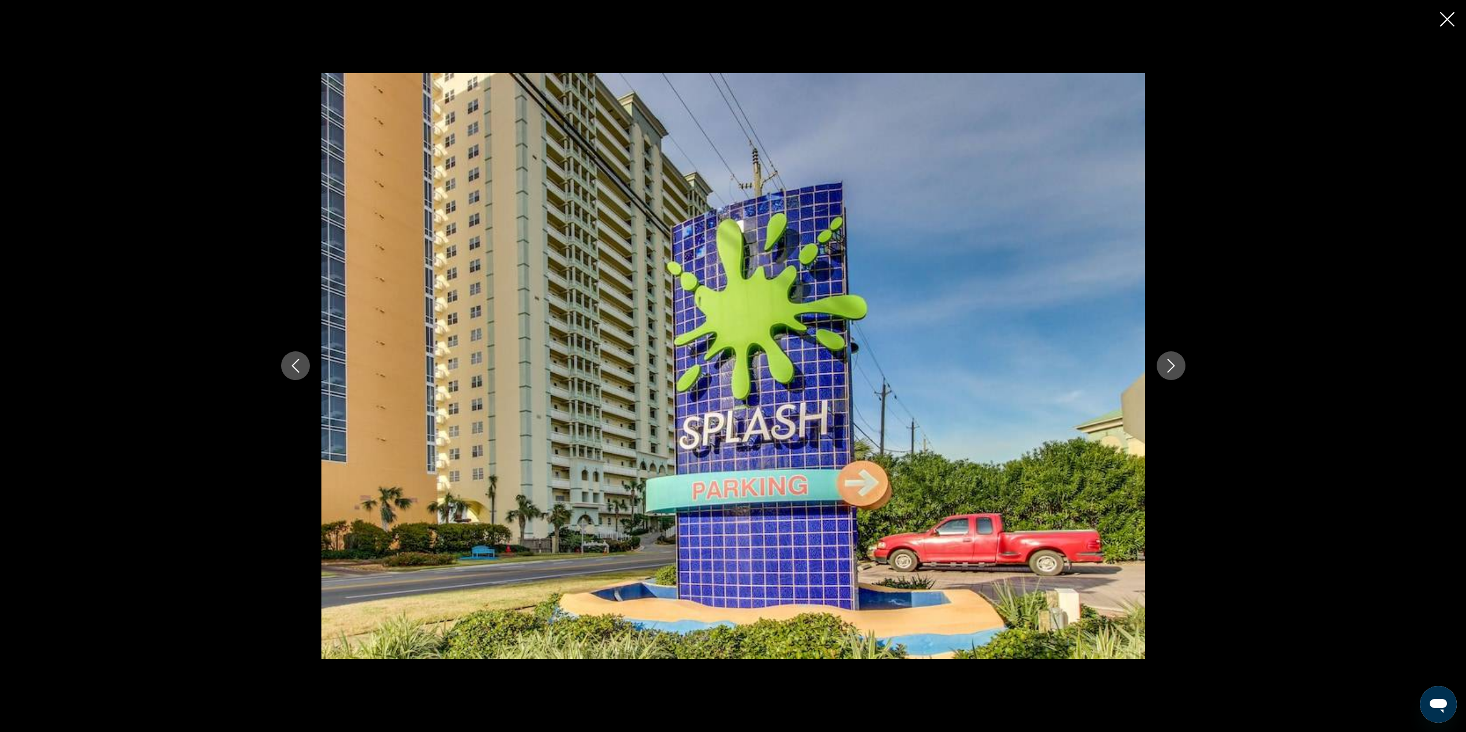
click at [1167, 362] on icon "Next image" at bounding box center [1171, 366] width 14 height 14
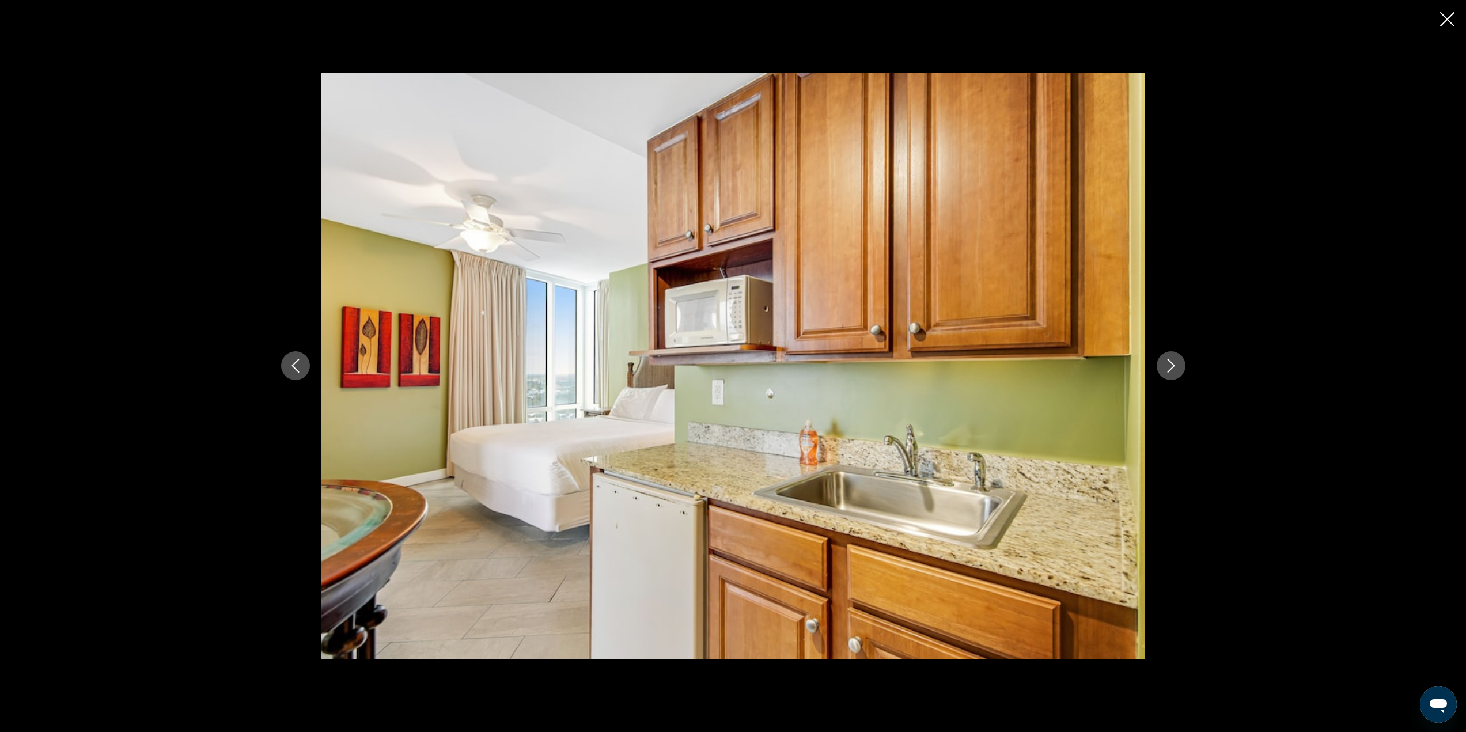
click at [1167, 362] on icon "Next image" at bounding box center [1171, 366] width 14 height 14
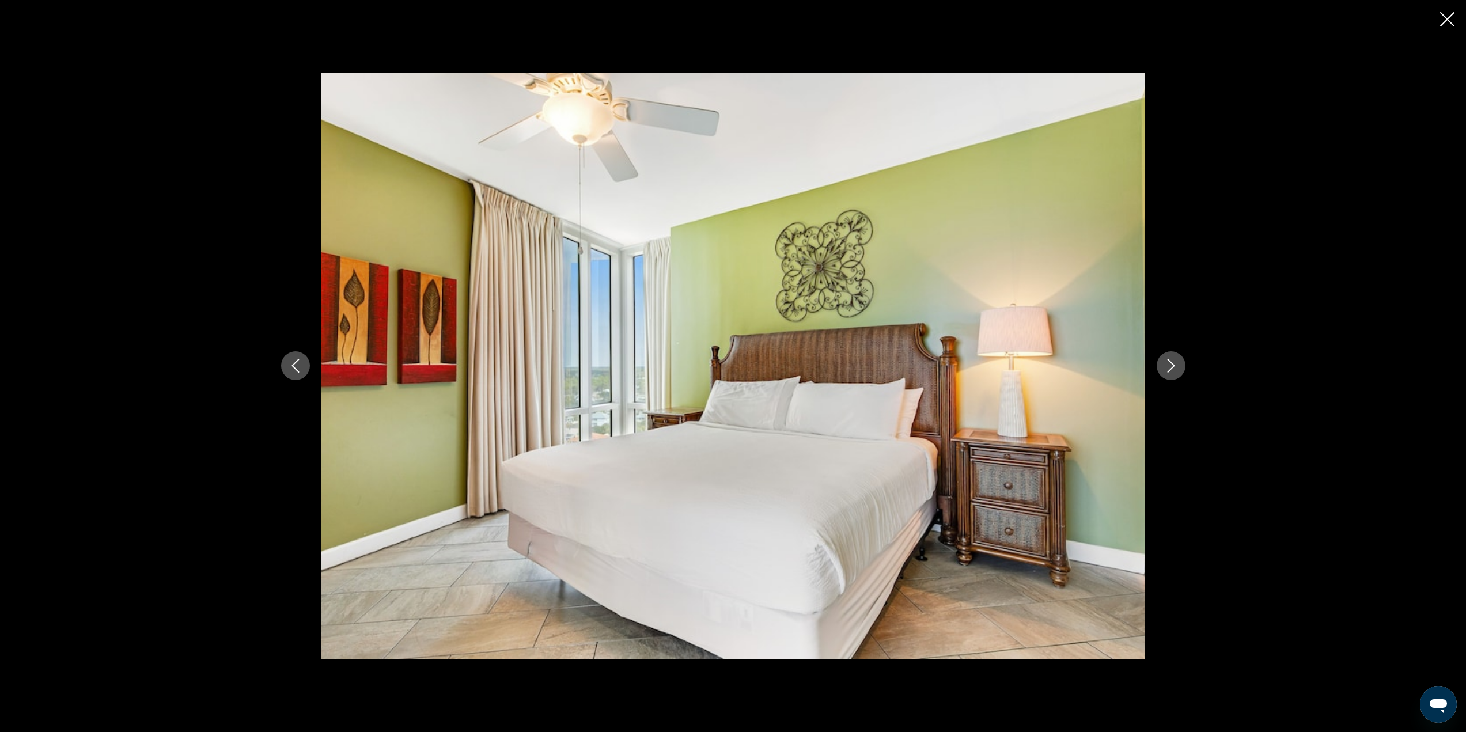
click at [1167, 362] on icon "Next image" at bounding box center [1171, 366] width 14 height 14
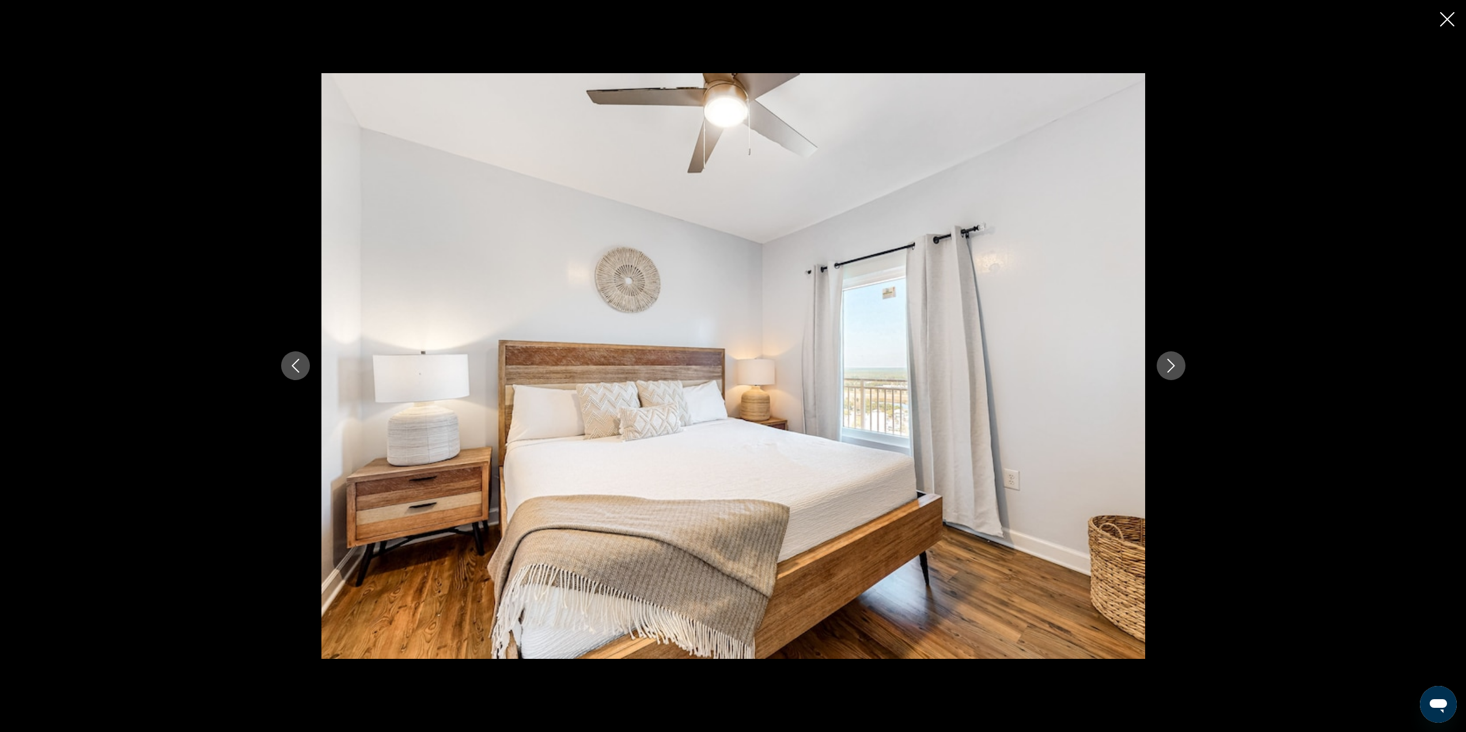
click at [1167, 362] on icon "Next image" at bounding box center [1171, 366] width 14 height 14
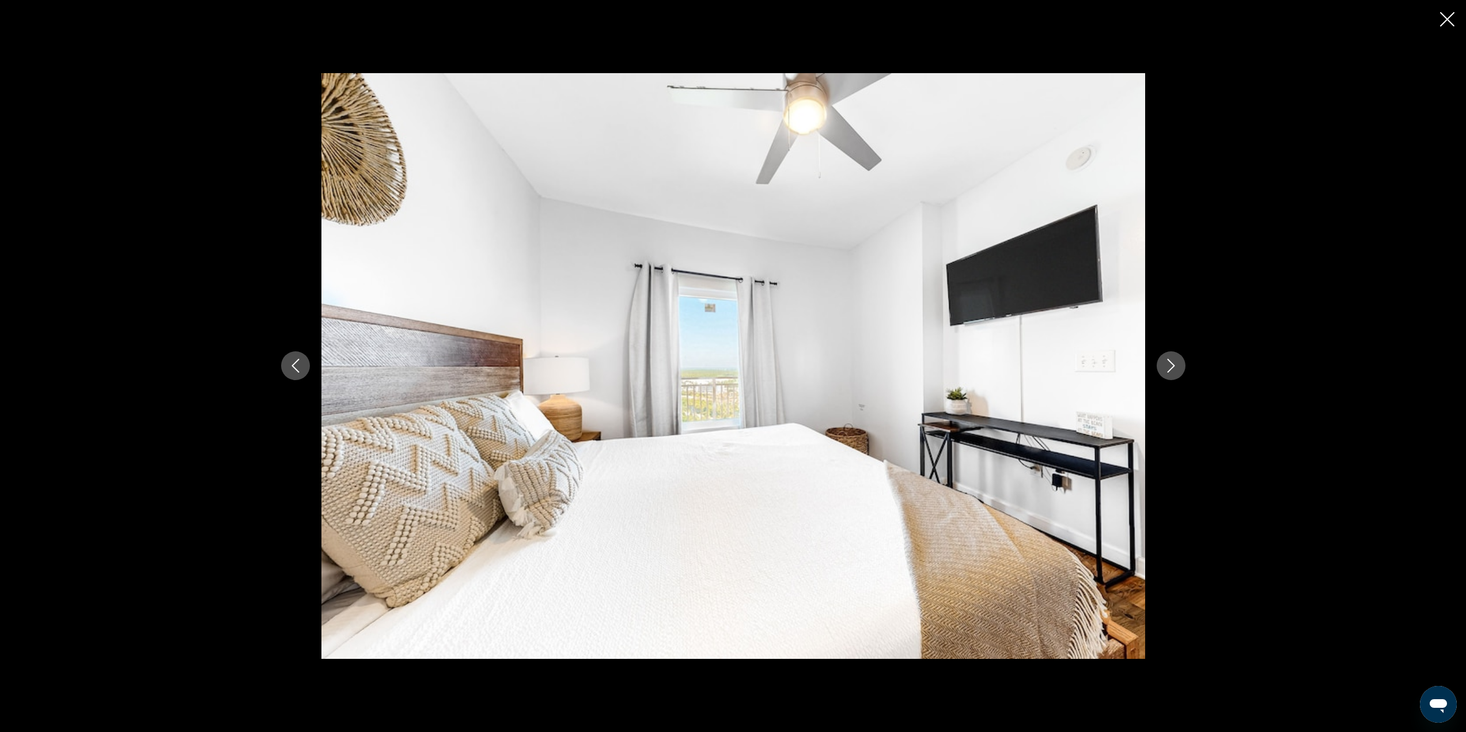
click at [1167, 362] on icon "Next image" at bounding box center [1171, 366] width 14 height 14
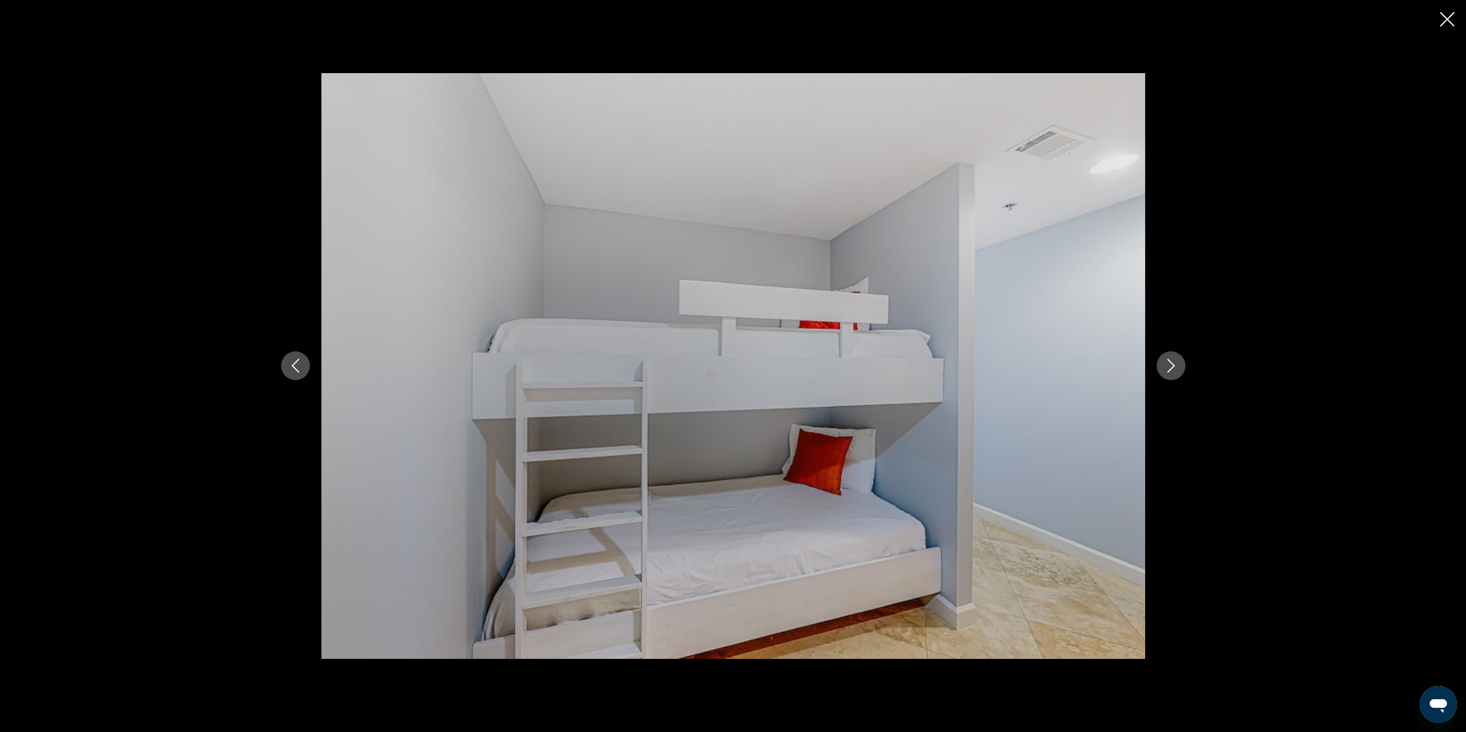
click at [1167, 362] on icon "Next image" at bounding box center [1171, 366] width 14 height 14
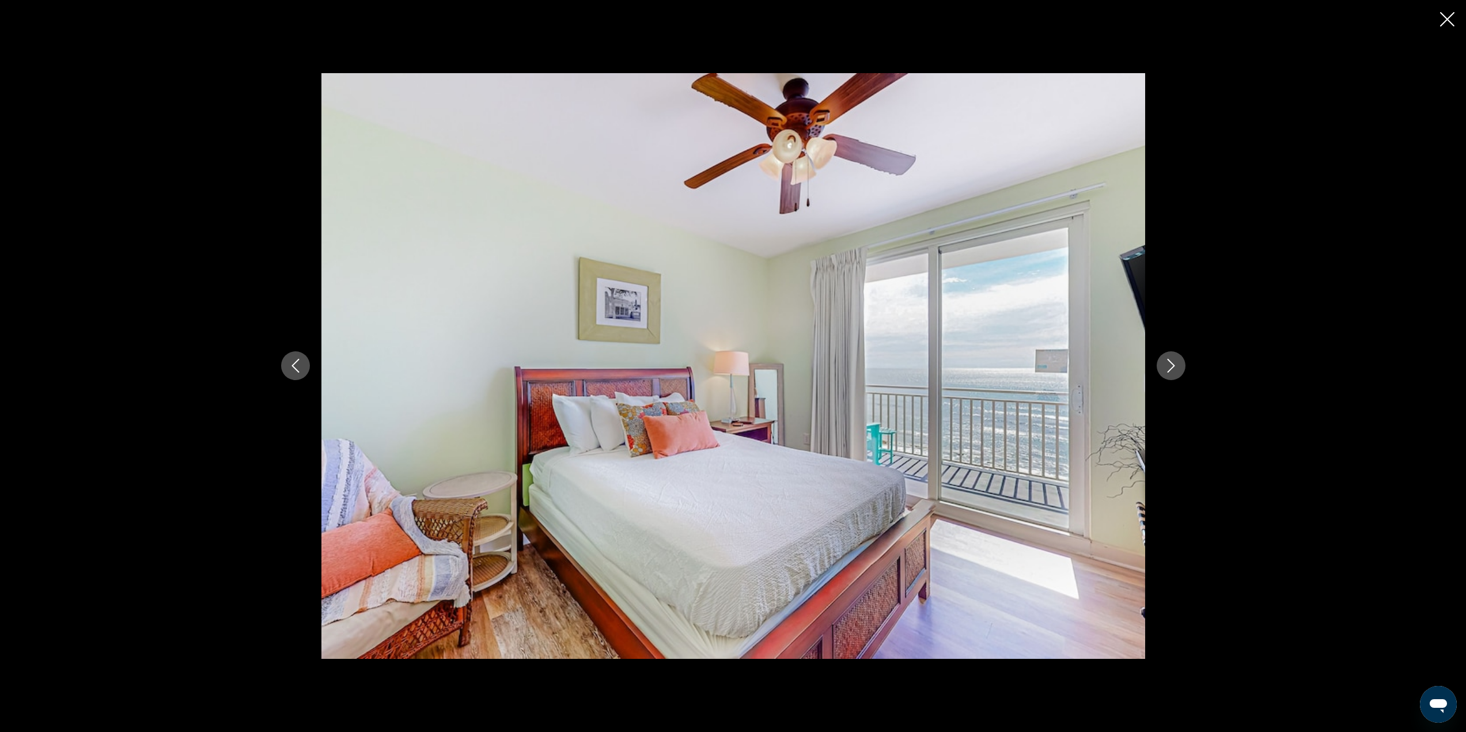
click at [1167, 362] on icon "Next image" at bounding box center [1171, 366] width 14 height 14
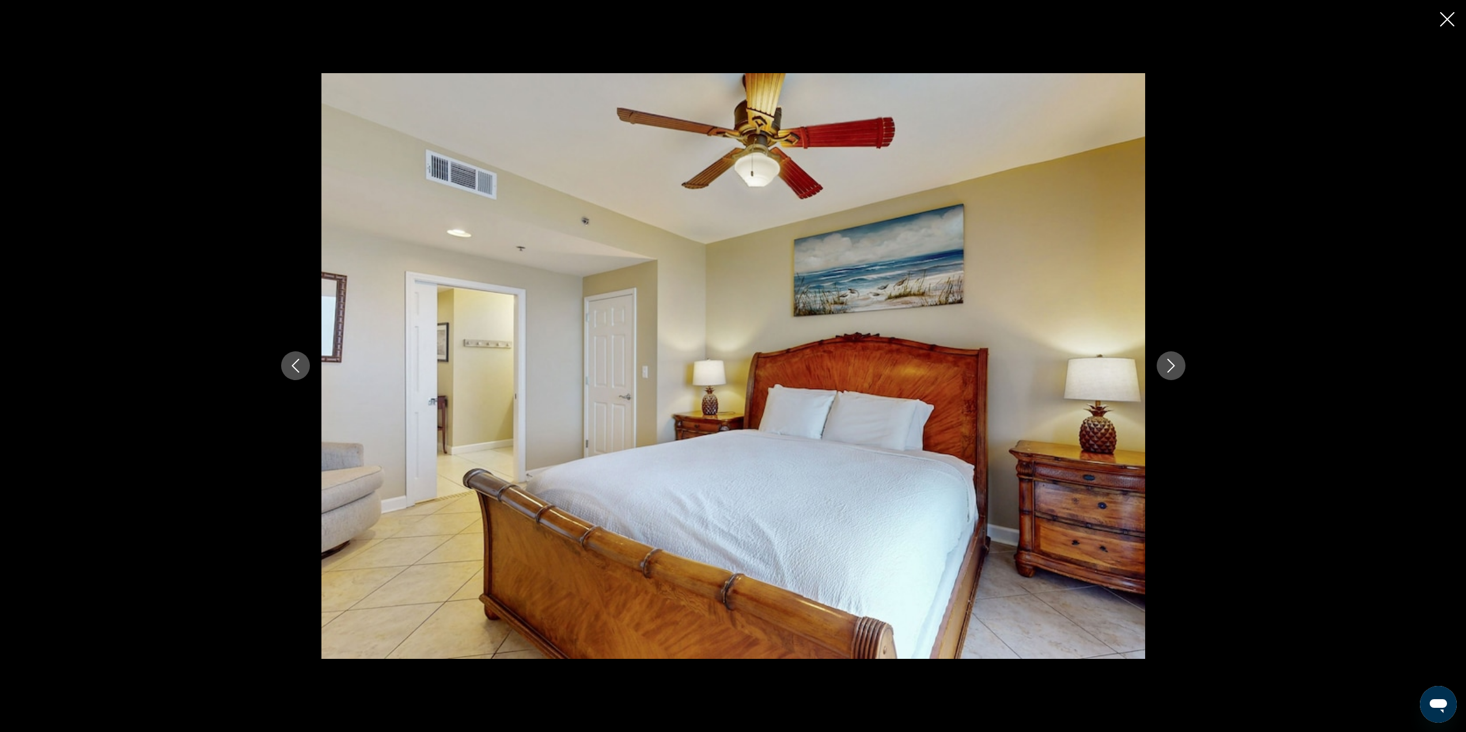
click at [1167, 362] on icon "Next image" at bounding box center [1171, 366] width 14 height 14
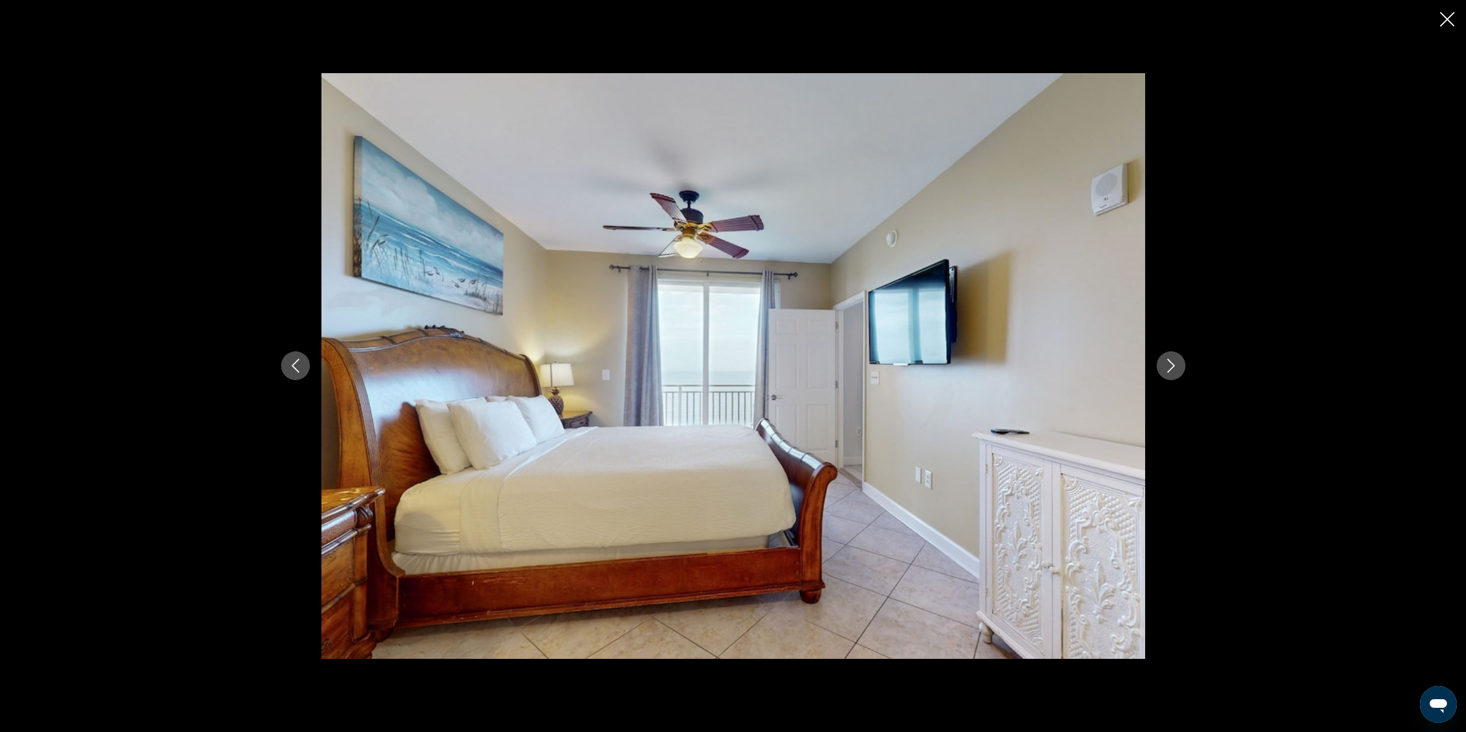
click at [1167, 362] on icon "Next image" at bounding box center [1171, 366] width 14 height 14
click at [1168, 363] on icon "Next image" at bounding box center [1171, 366] width 14 height 14
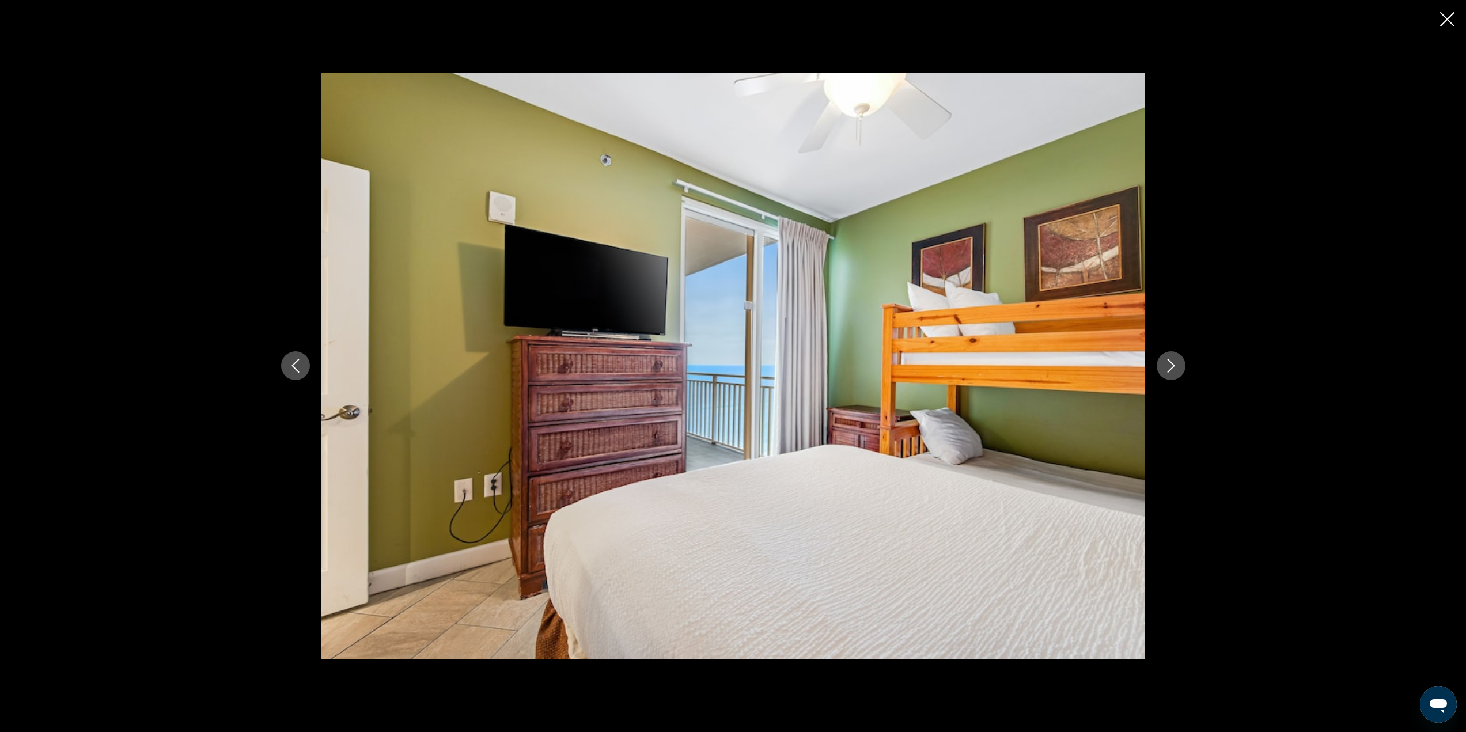
click at [1168, 363] on icon "Next image" at bounding box center [1171, 366] width 14 height 14
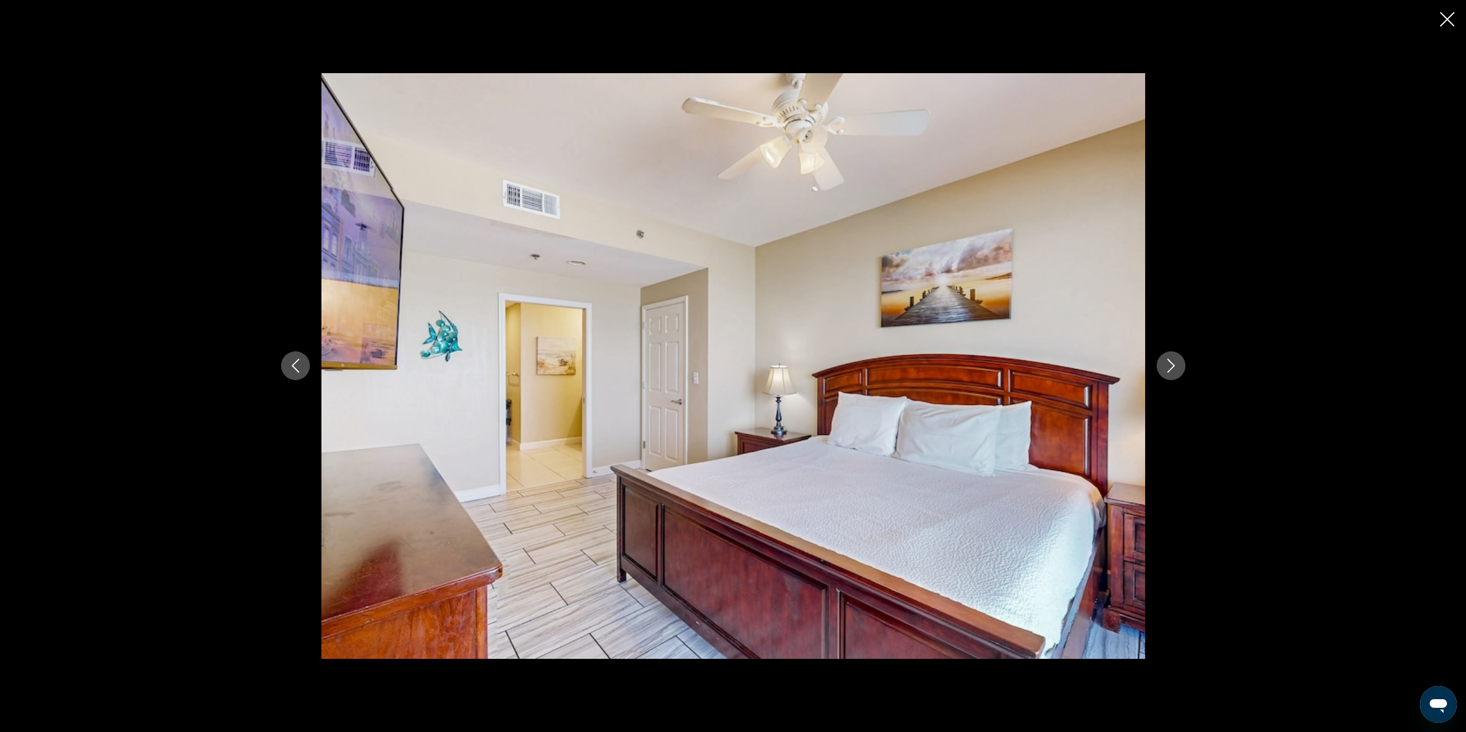
click at [1168, 363] on icon "Next image" at bounding box center [1171, 366] width 14 height 14
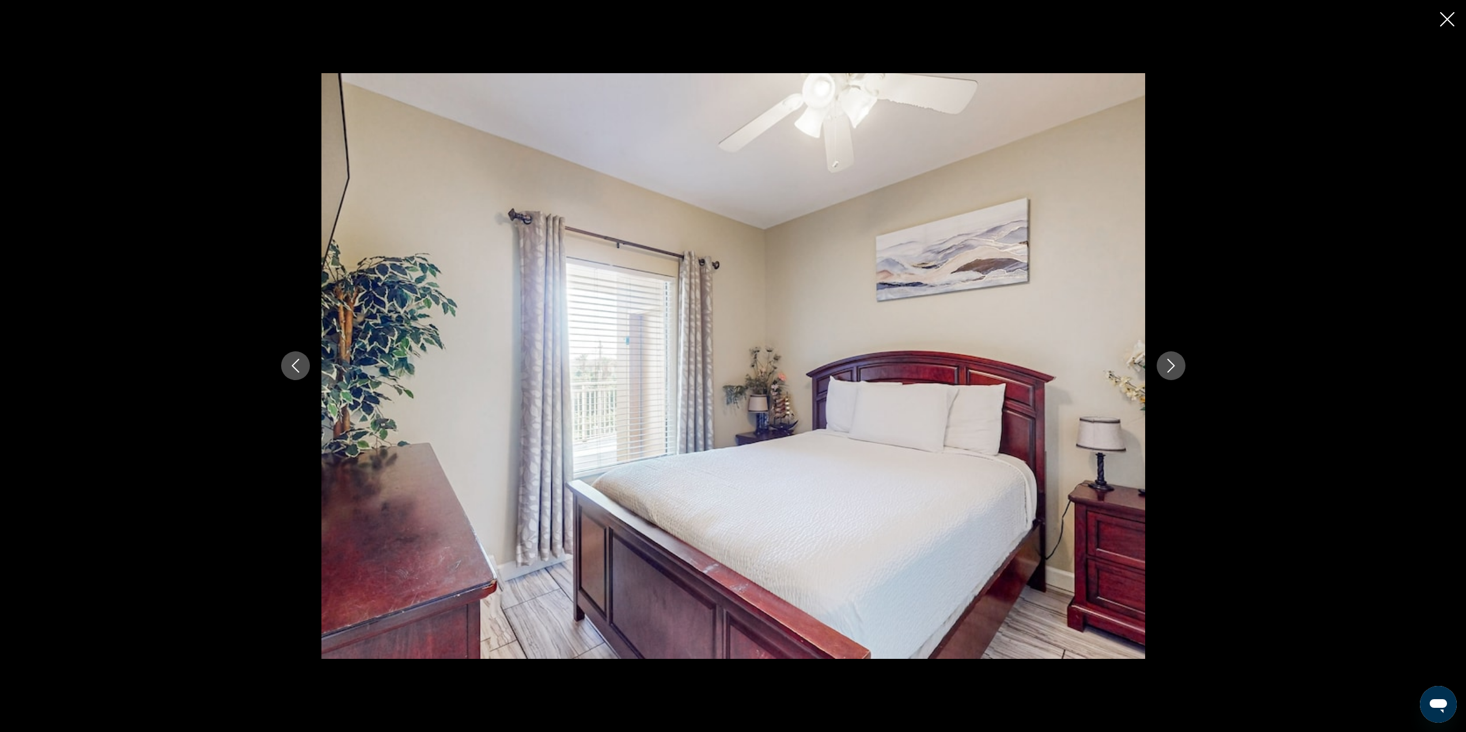
click at [1168, 363] on icon "Next image" at bounding box center [1171, 366] width 14 height 14
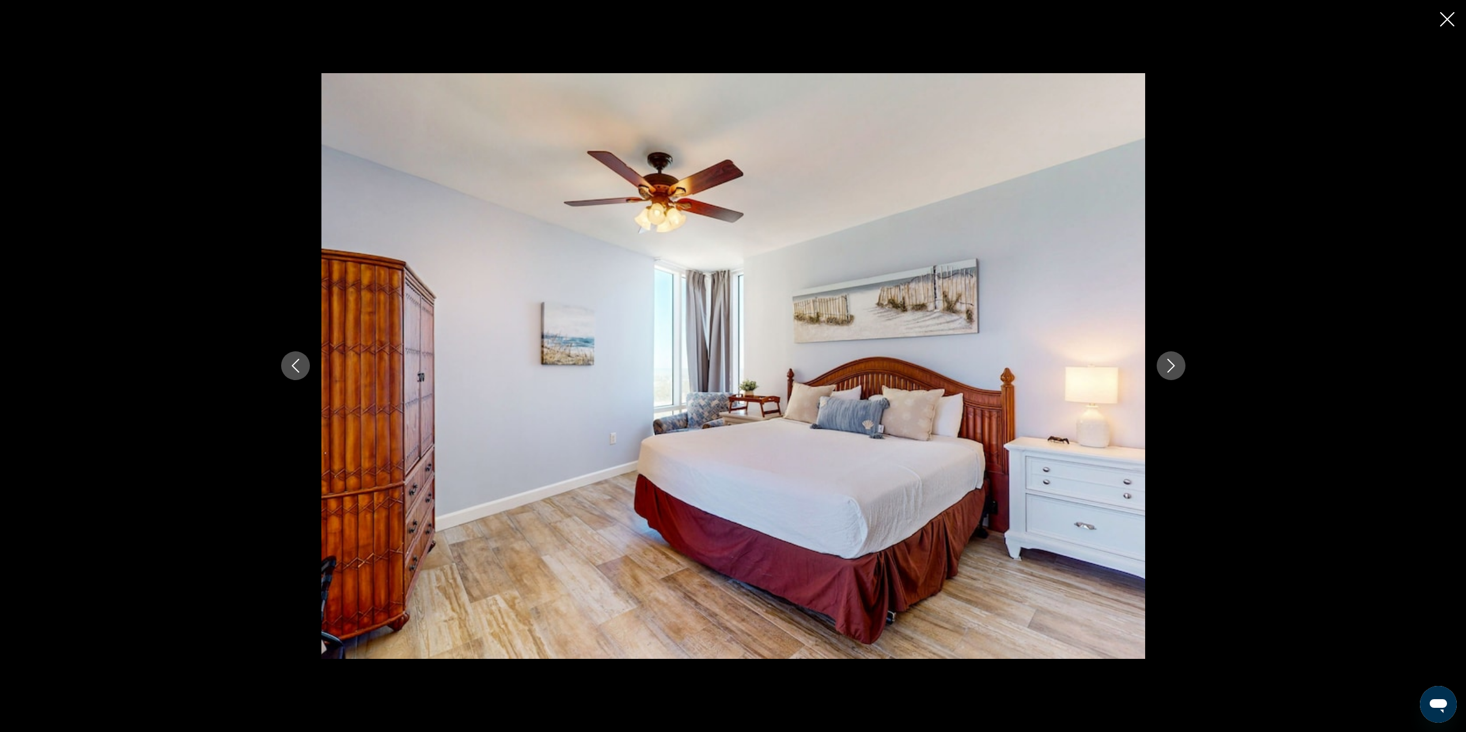
click at [1168, 363] on icon "Next image" at bounding box center [1171, 366] width 14 height 14
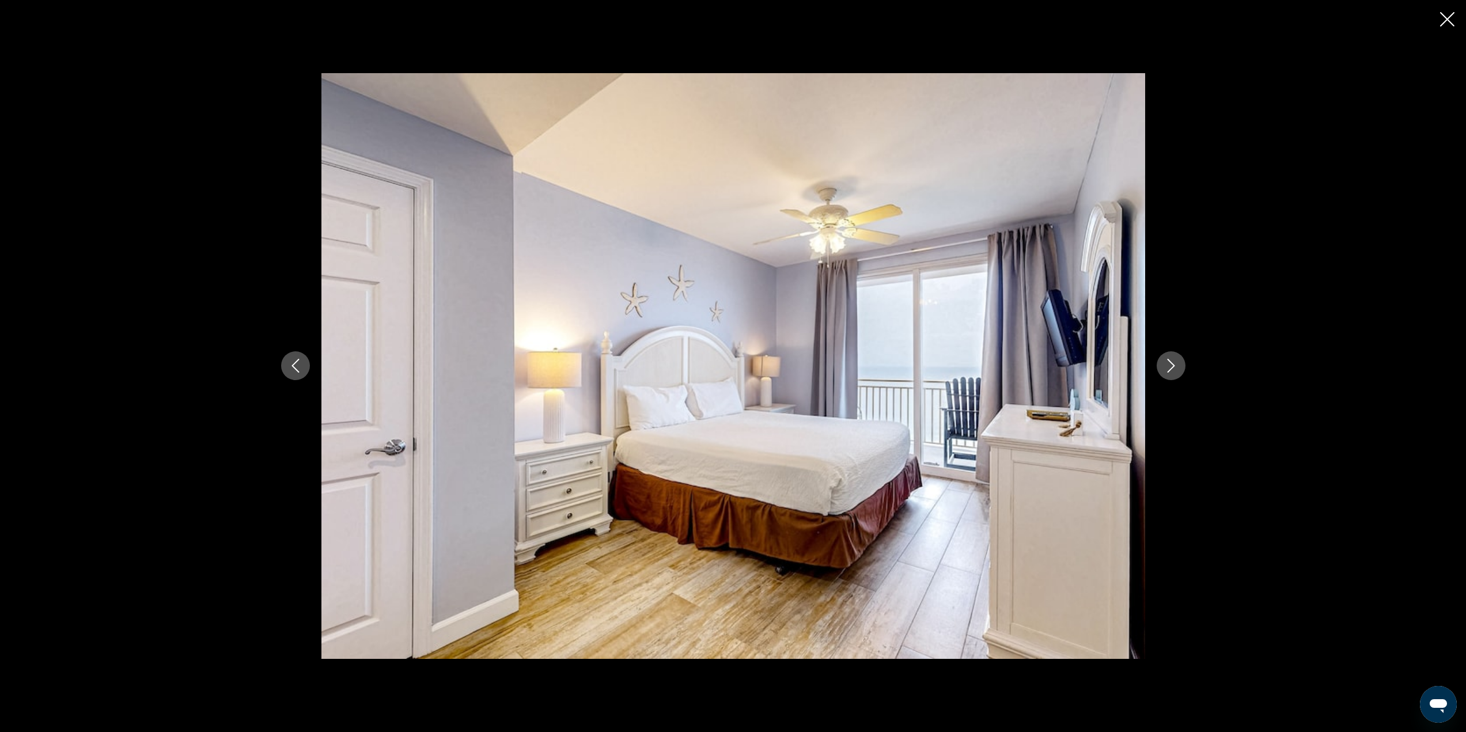
click at [1168, 363] on icon "Next image" at bounding box center [1171, 366] width 14 height 14
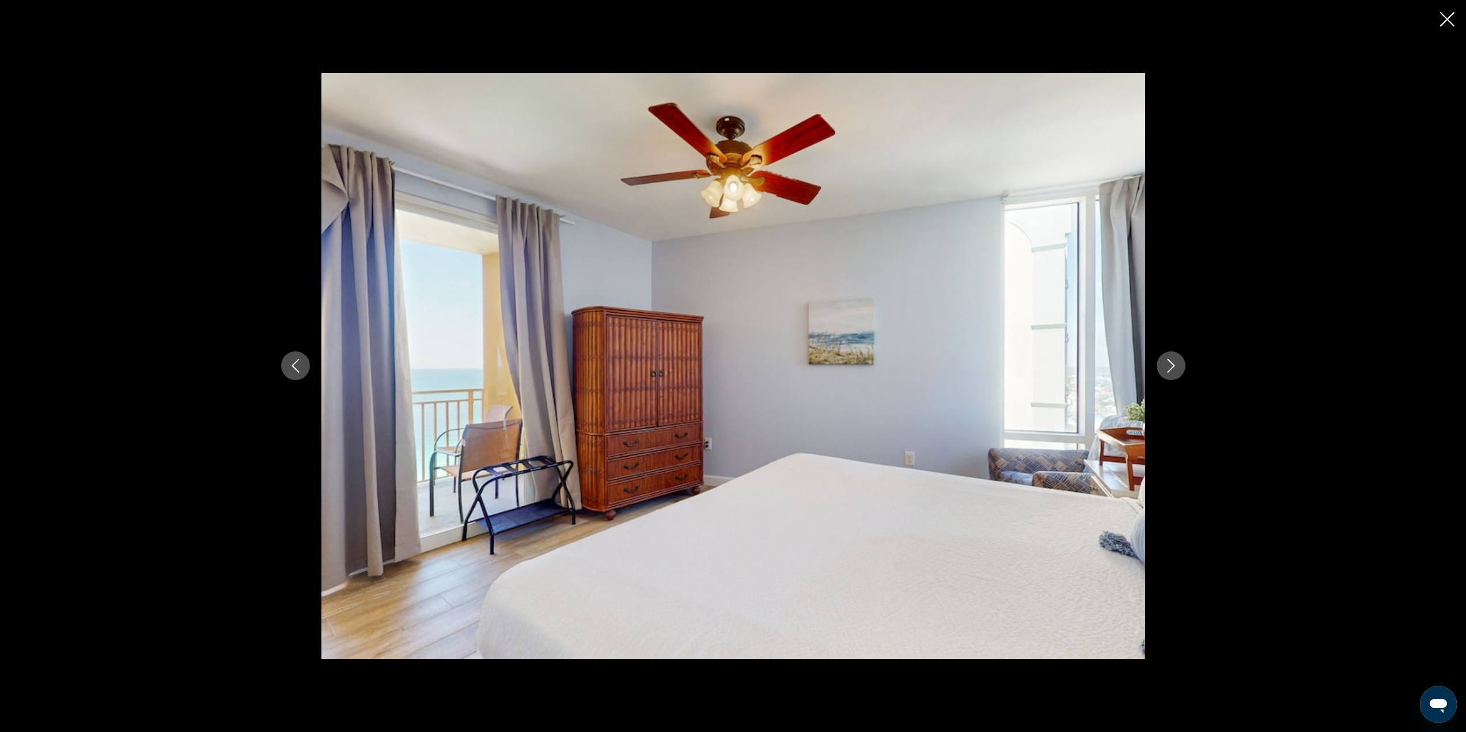
click at [1168, 363] on icon "Next image" at bounding box center [1171, 366] width 14 height 14
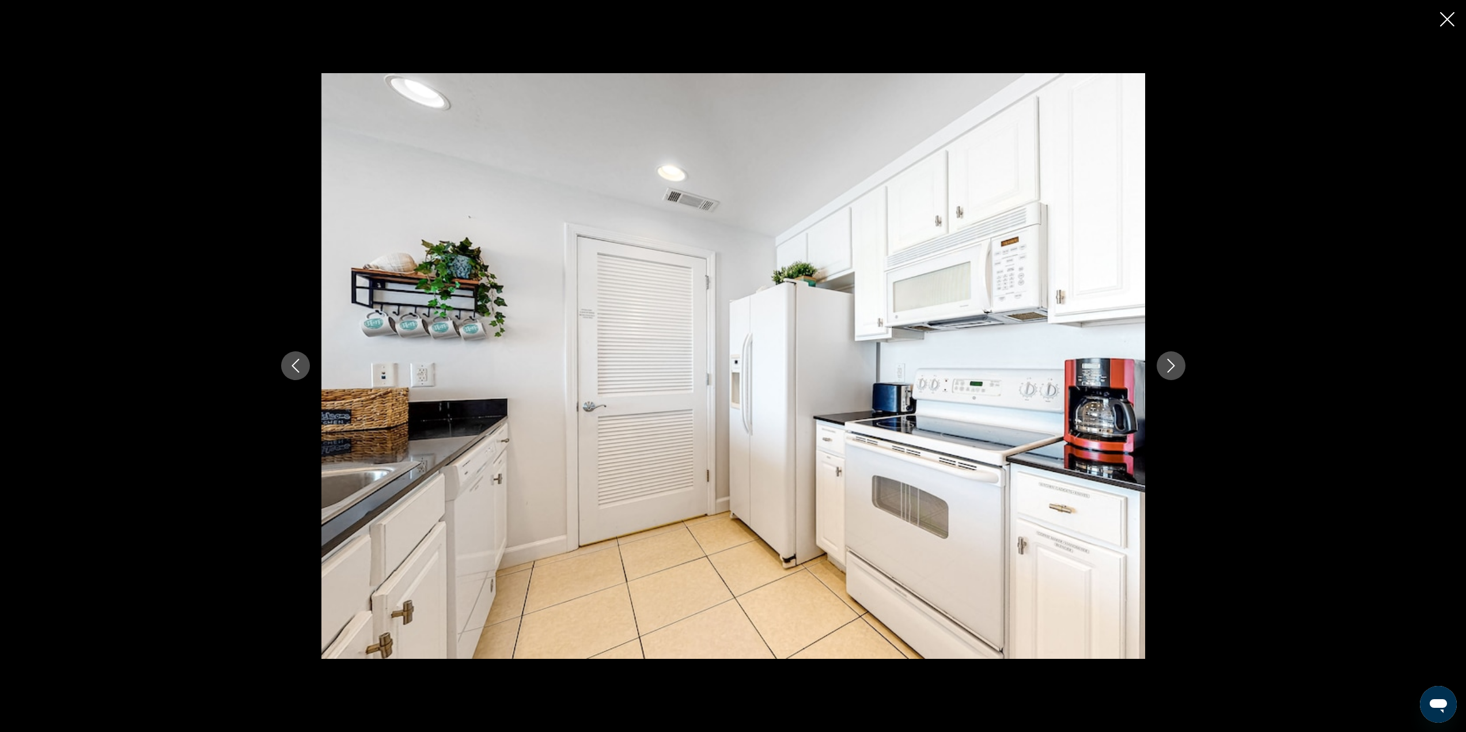
click at [1168, 363] on icon "Next image" at bounding box center [1171, 366] width 14 height 14
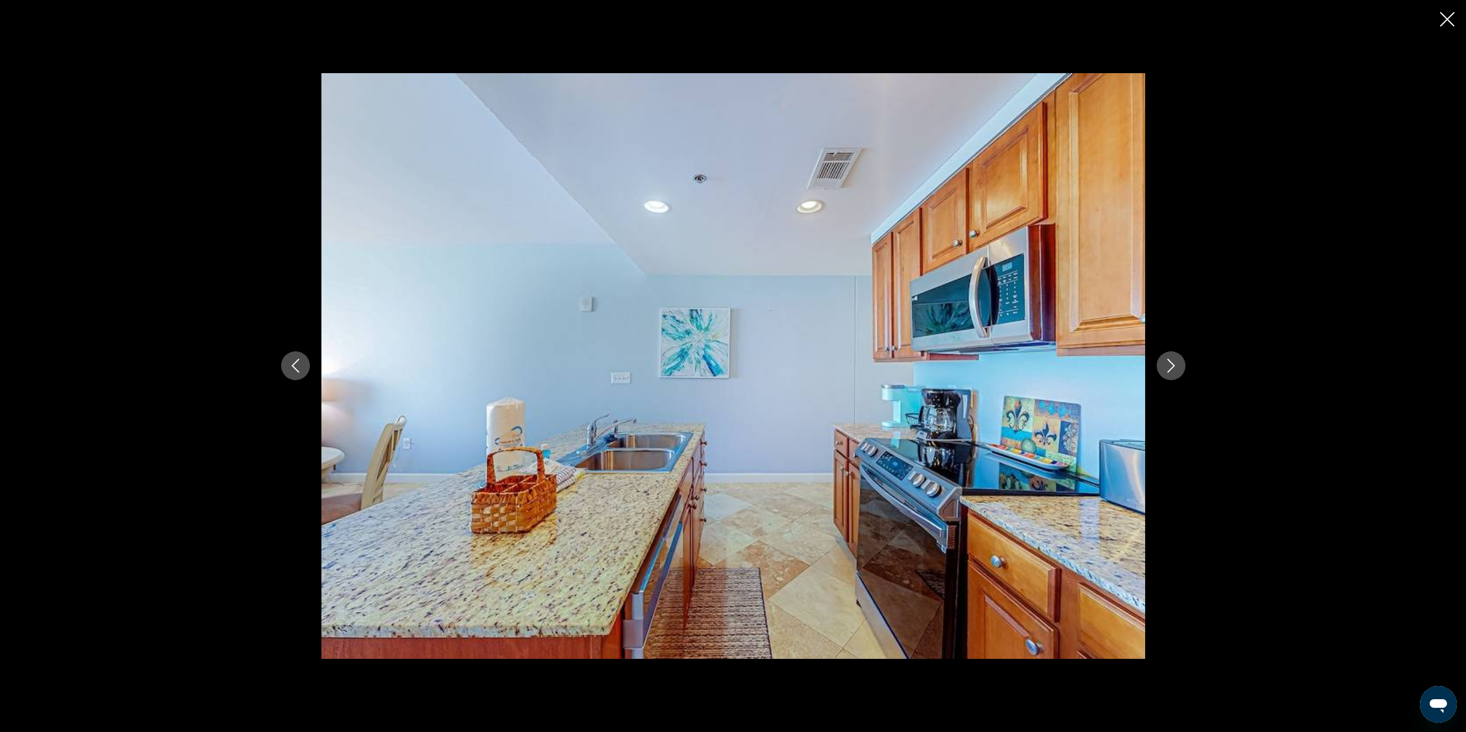
click at [1168, 363] on icon "Next image" at bounding box center [1171, 366] width 14 height 14
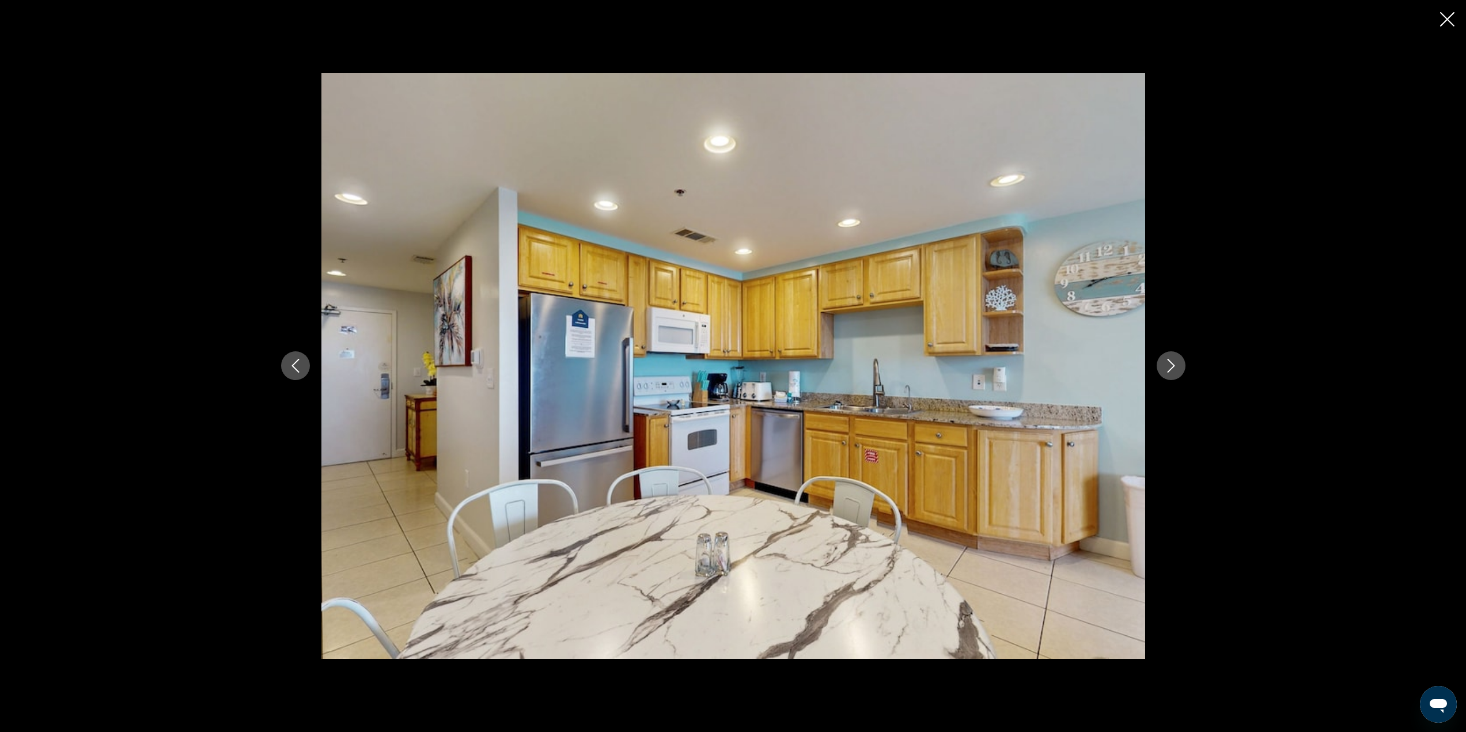
click at [1168, 363] on icon "Next image" at bounding box center [1171, 366] width 14 height 14
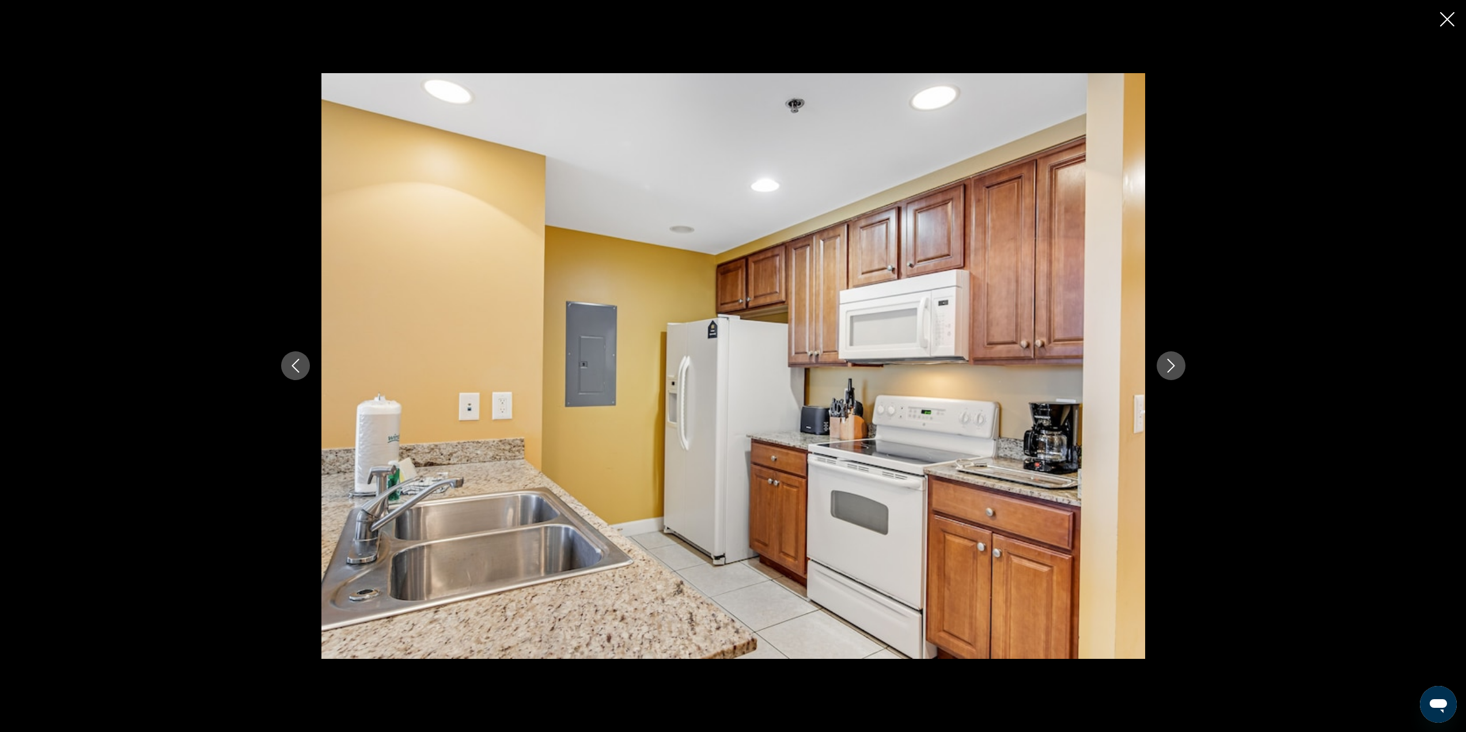
click at [1168, 363] on icon "Next image" at bounding box center [1171, 366] width 14 height 14
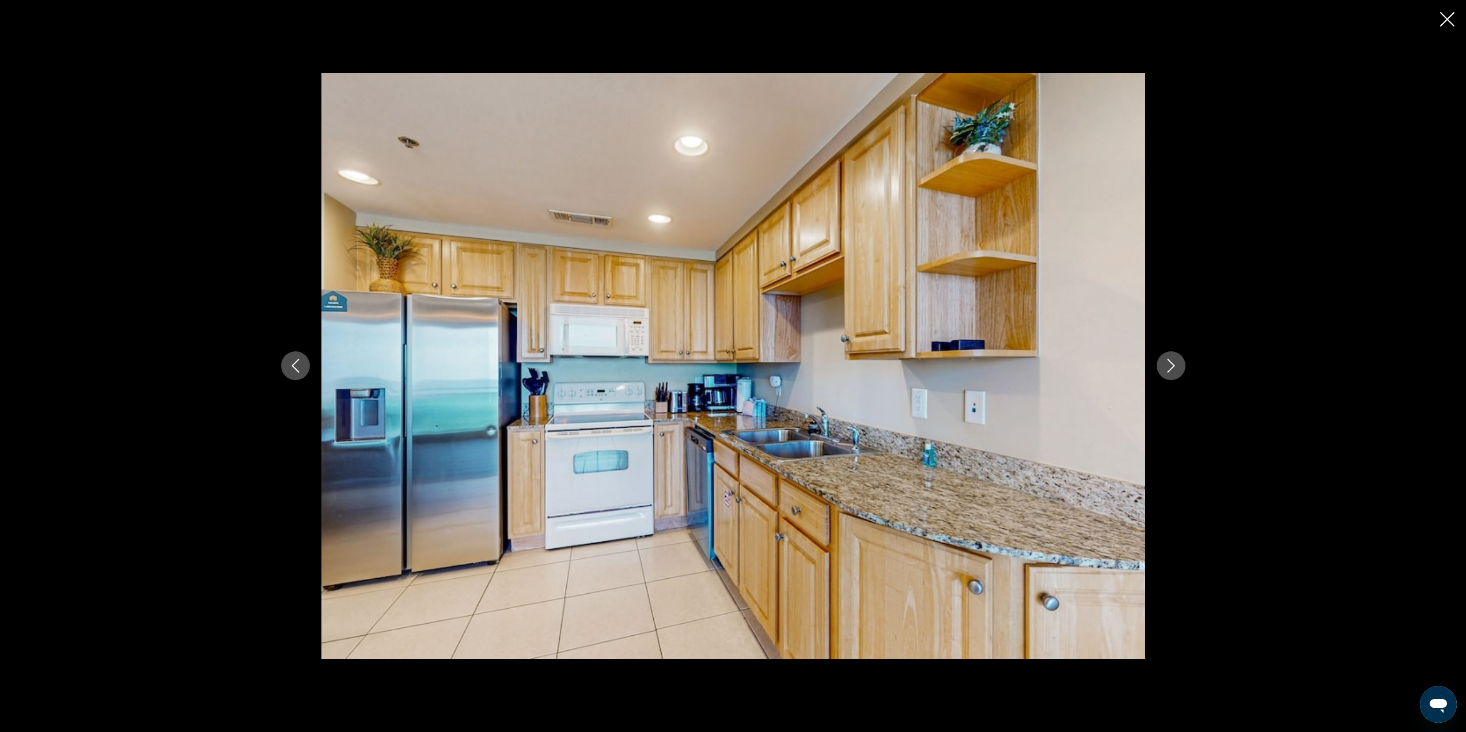
click at [1168, 363] on icon "Next image" at bounding box center [1171, 366] width 14 height 14
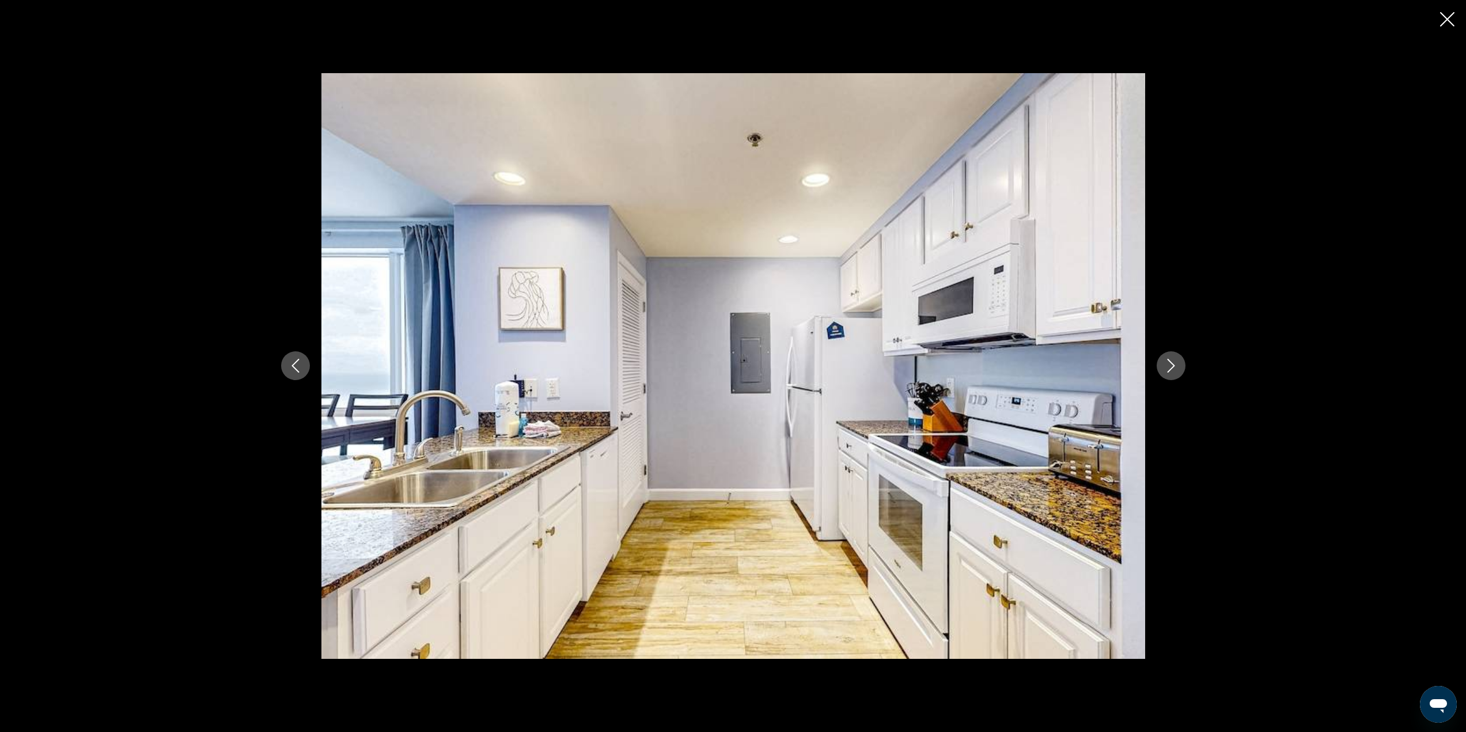
click at [1168, 363] on icon "Next image" at bounding box center [1171, 366] width 14 height 14
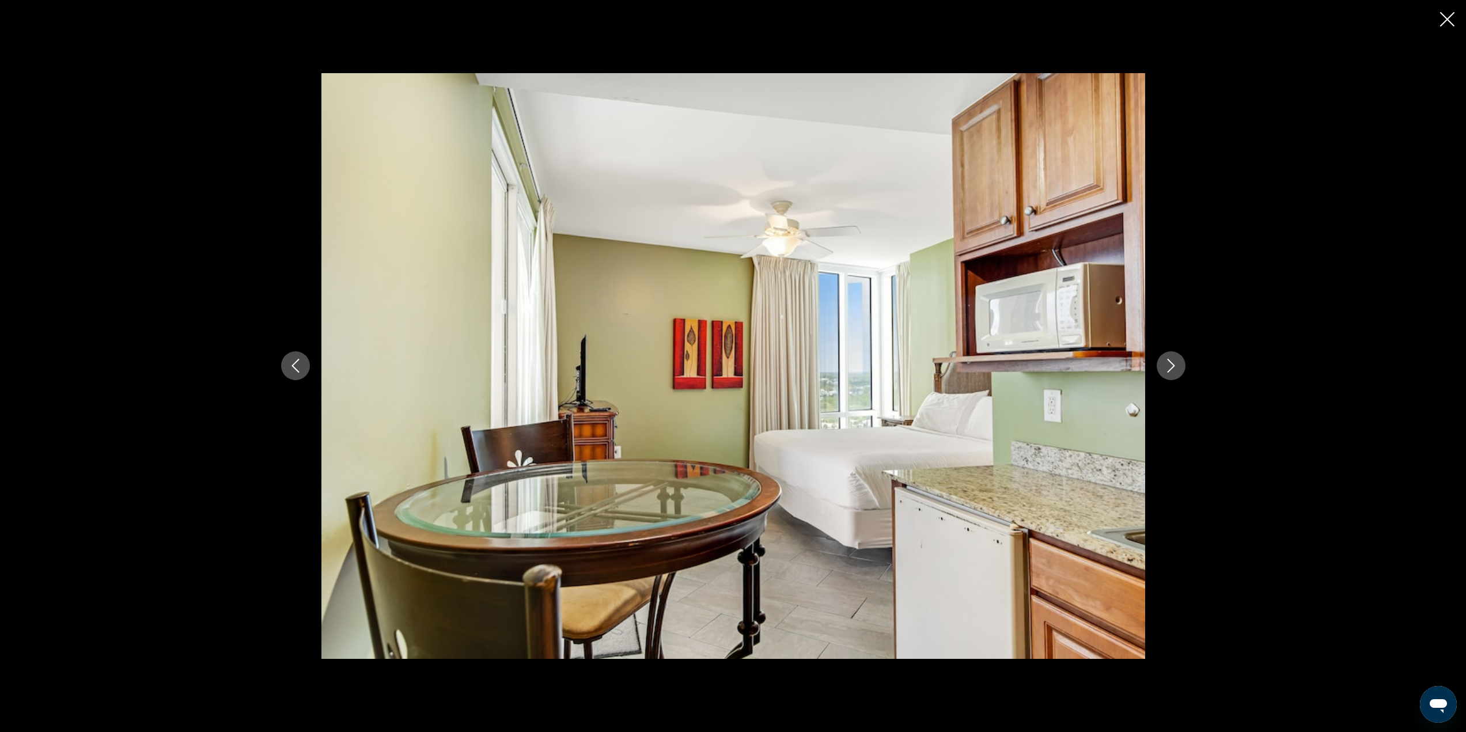
click at [1168, 363] on icon "Next image" at bounding box center [1171, 366] width 14 height 14
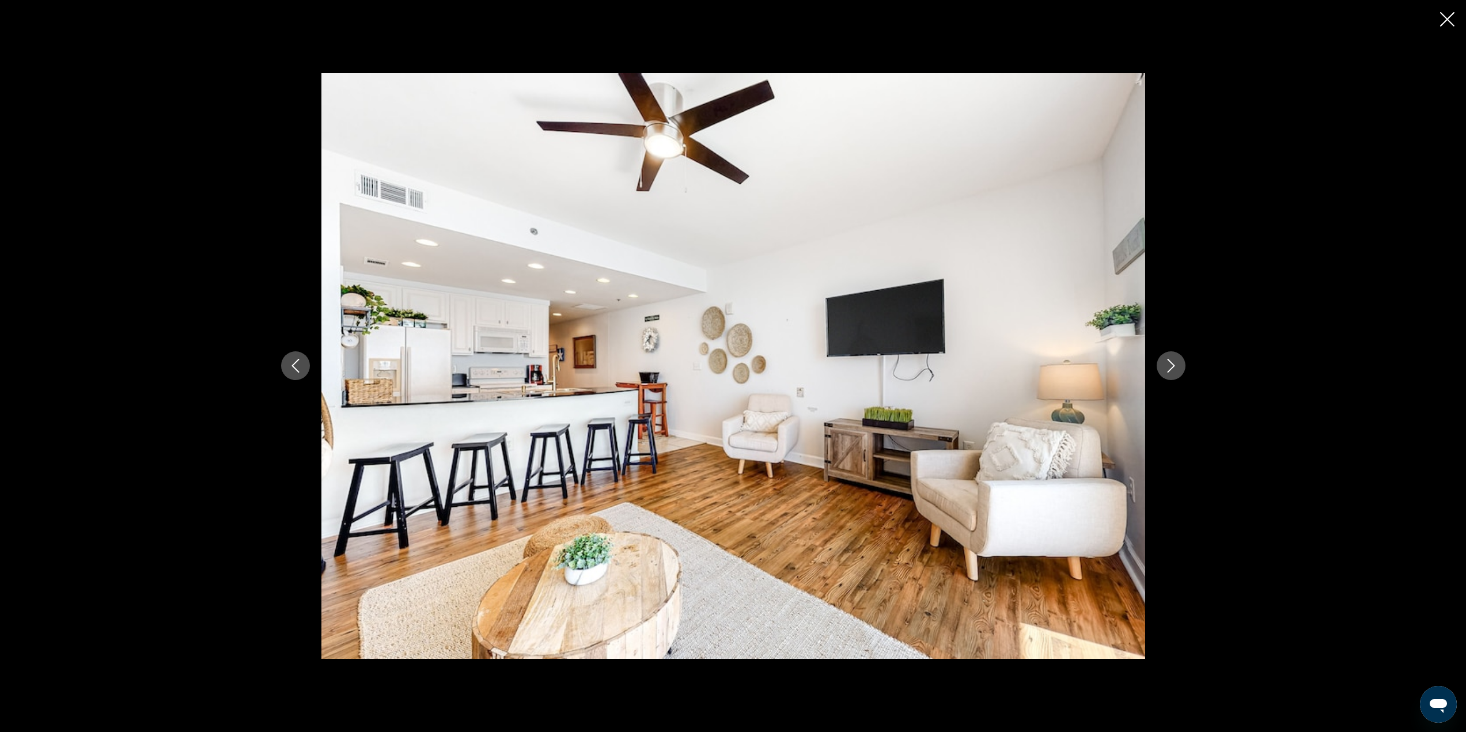
click at [1168, 363] on icon "Next image" at bounding box center [1171, 366] width 14 height 14
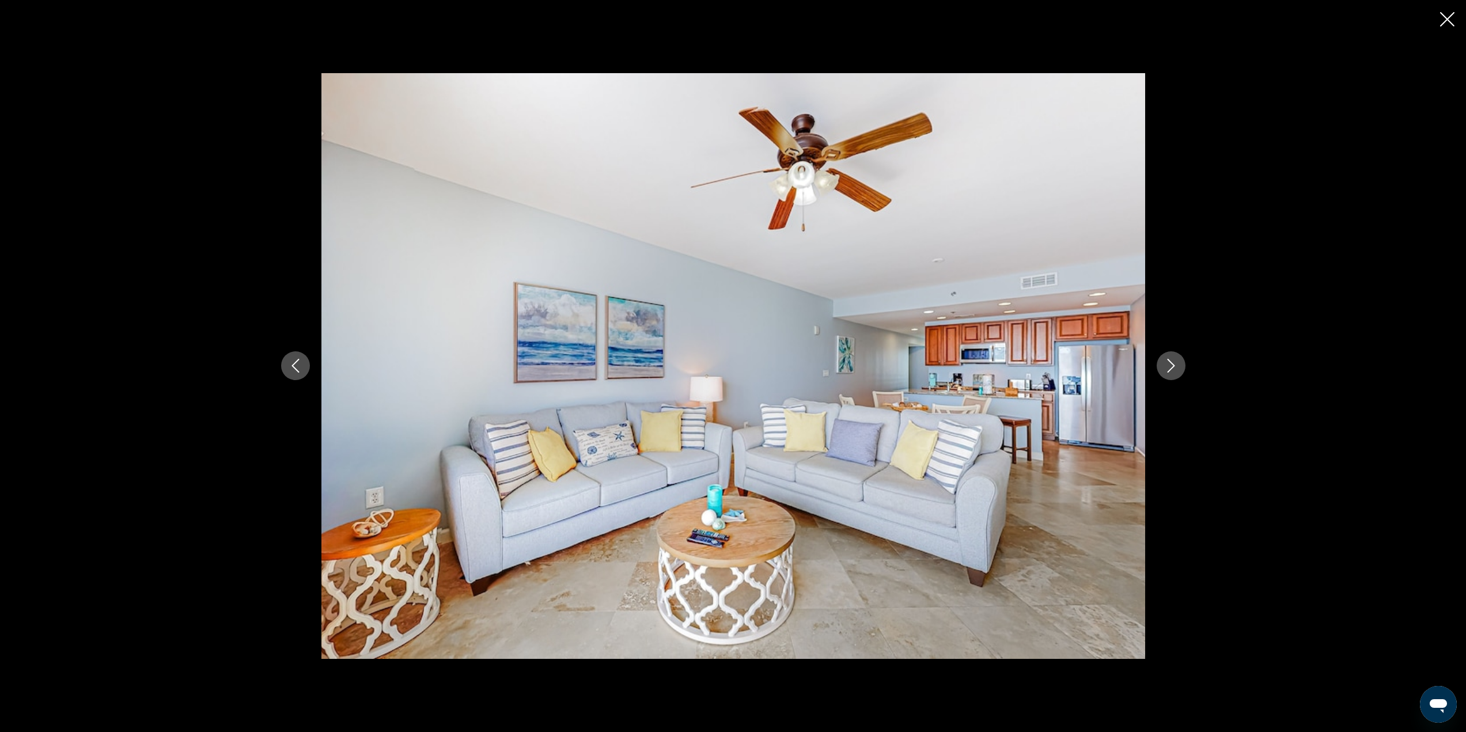
click at [1168, 363] on icon "Next image" at bounding box center [1171, 366] width 14 height 14
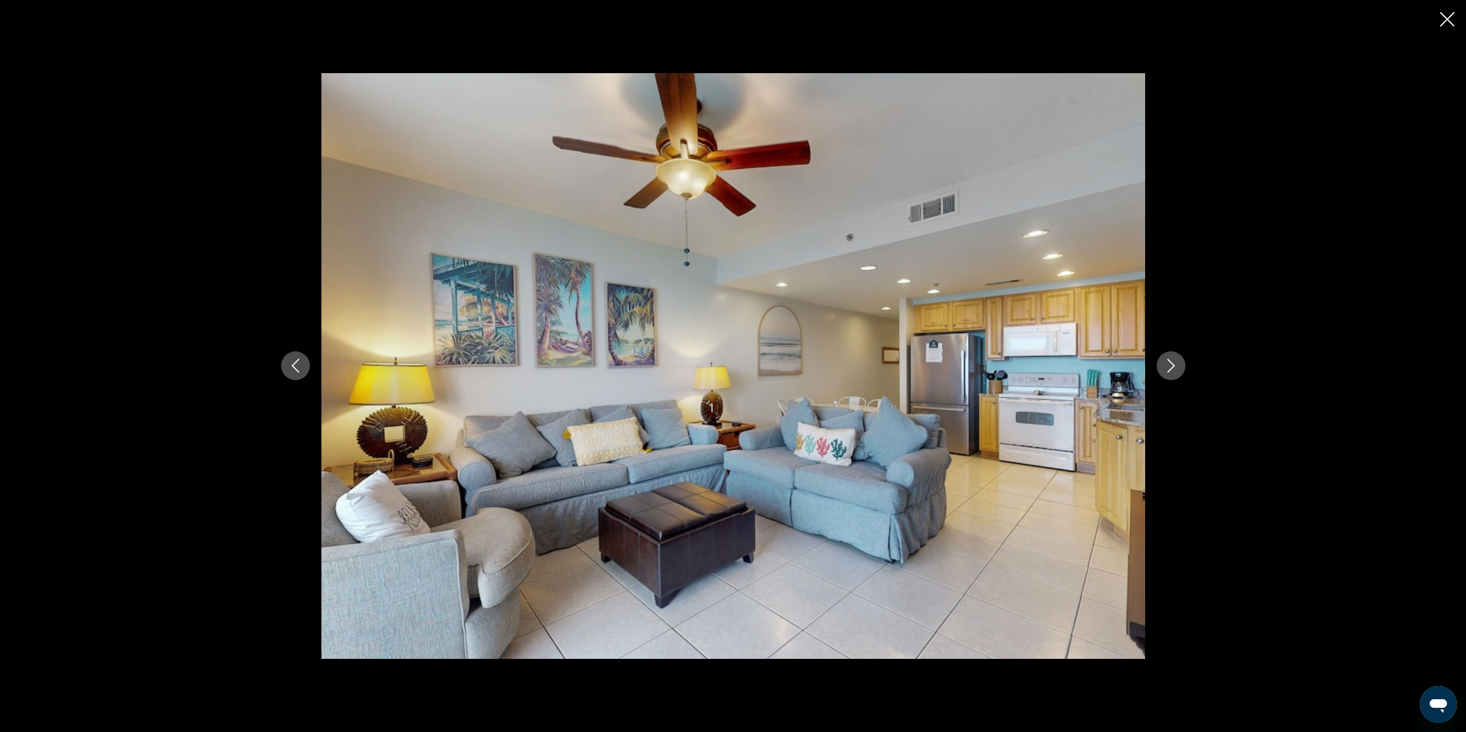
click at [1168, 363] on icon "Next image" at bounding box center [1171, 366] width 14 height 14
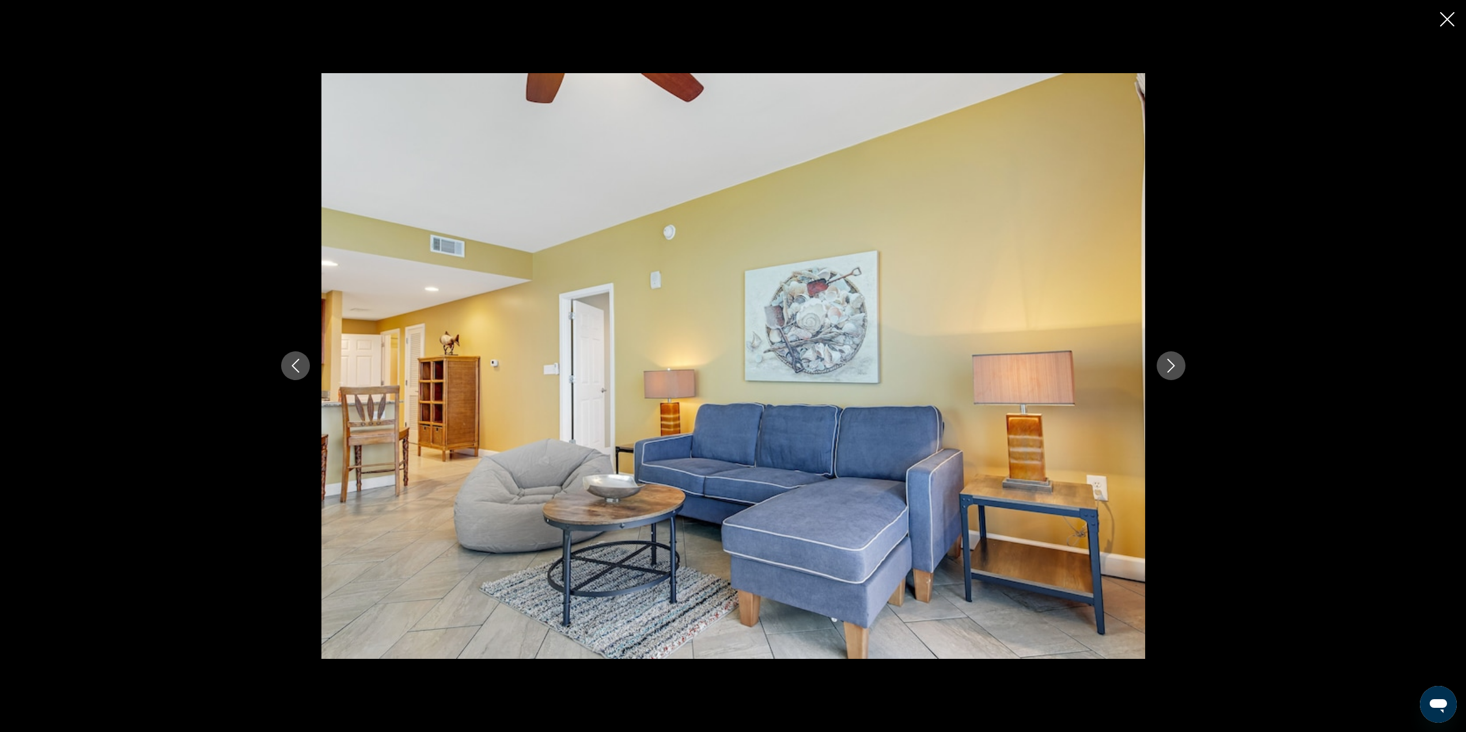
click at [1168, 363] on icon "Next image" at bounding box center [1171, 366] width 14 height 14
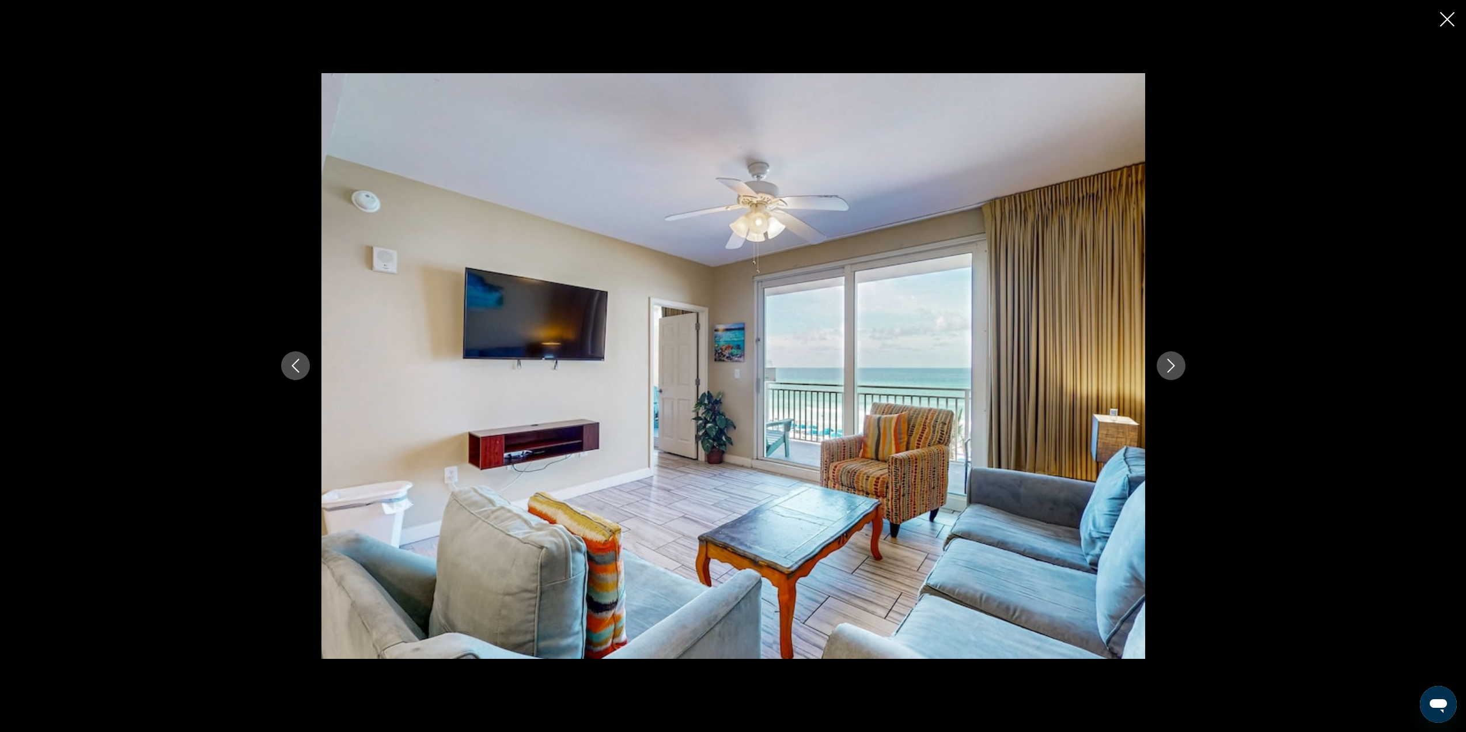
click at [1168, 363] on icon "Next image" at bounding box center [1171, 366] width 14 height 14
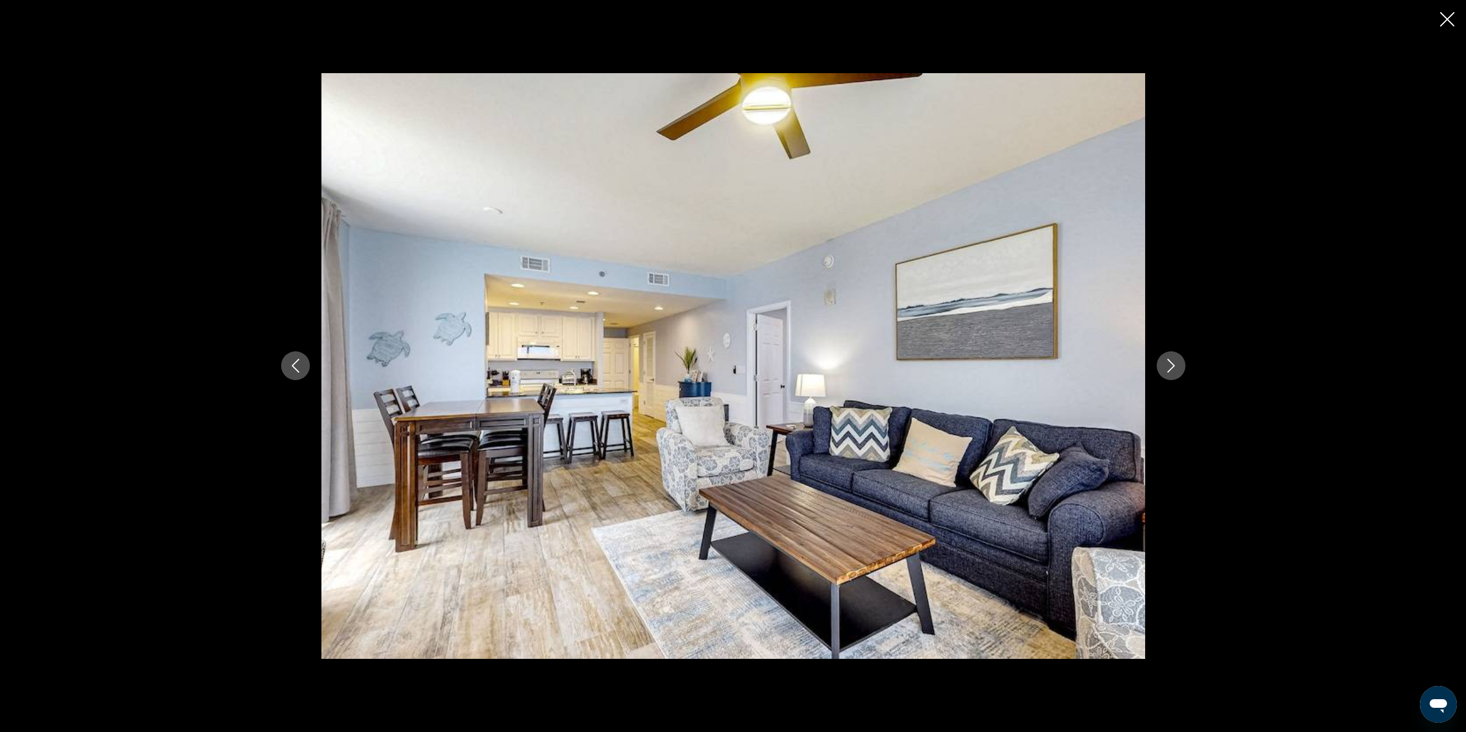
click at [1451, 24] on icon "Close slideshow" at bounding box center [1447, 19] width 14 height 14
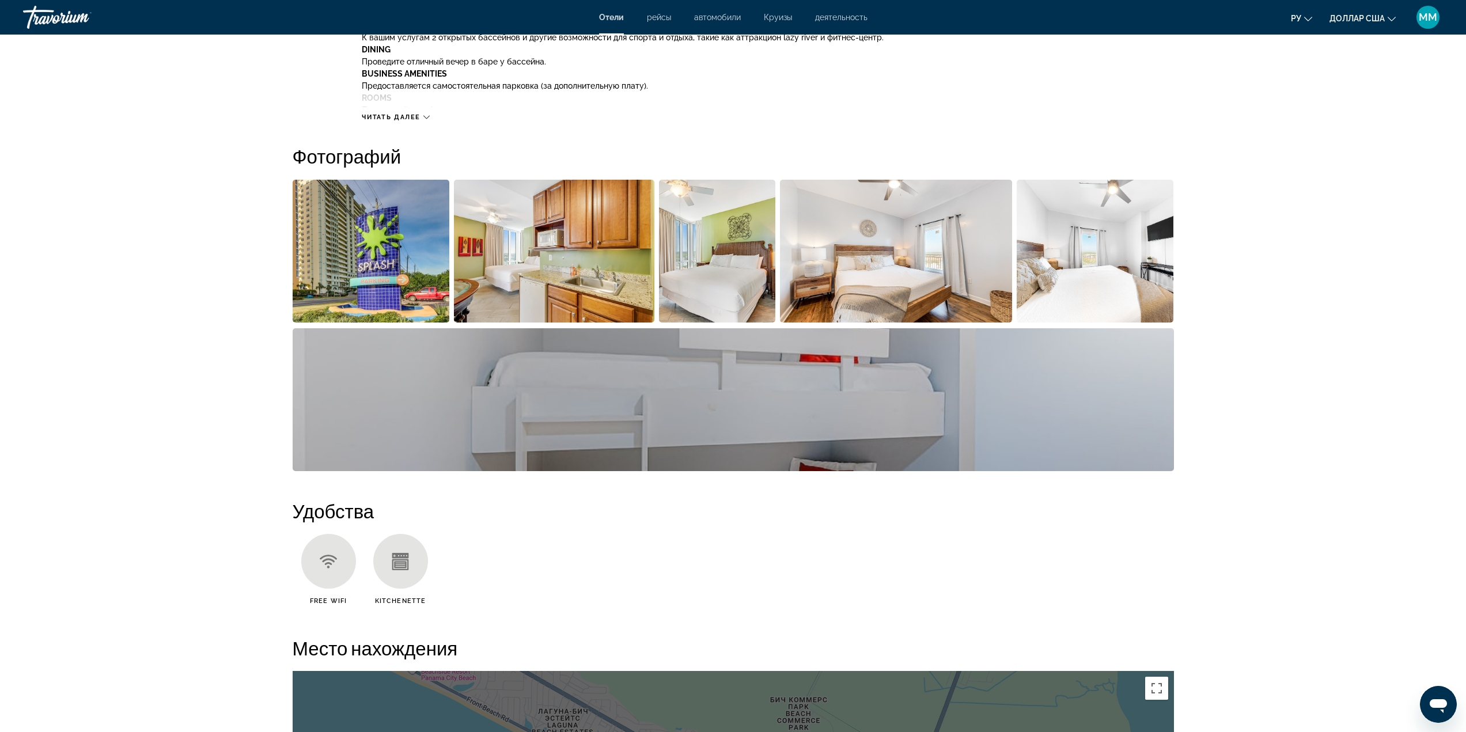
scroll to position [335, 0]
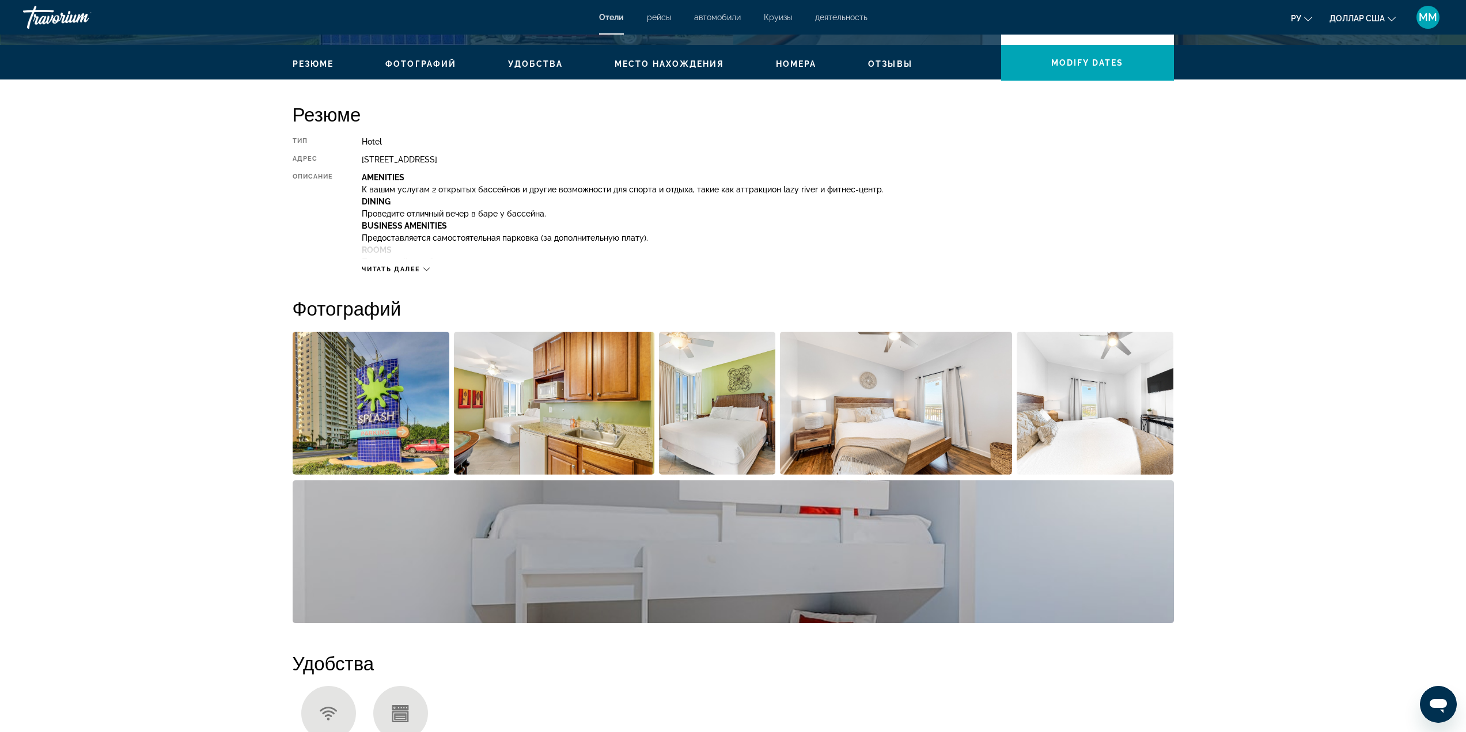
click at [409, 268] on span "Читать далее" at bounding box center [391, 269] width 59 height 7
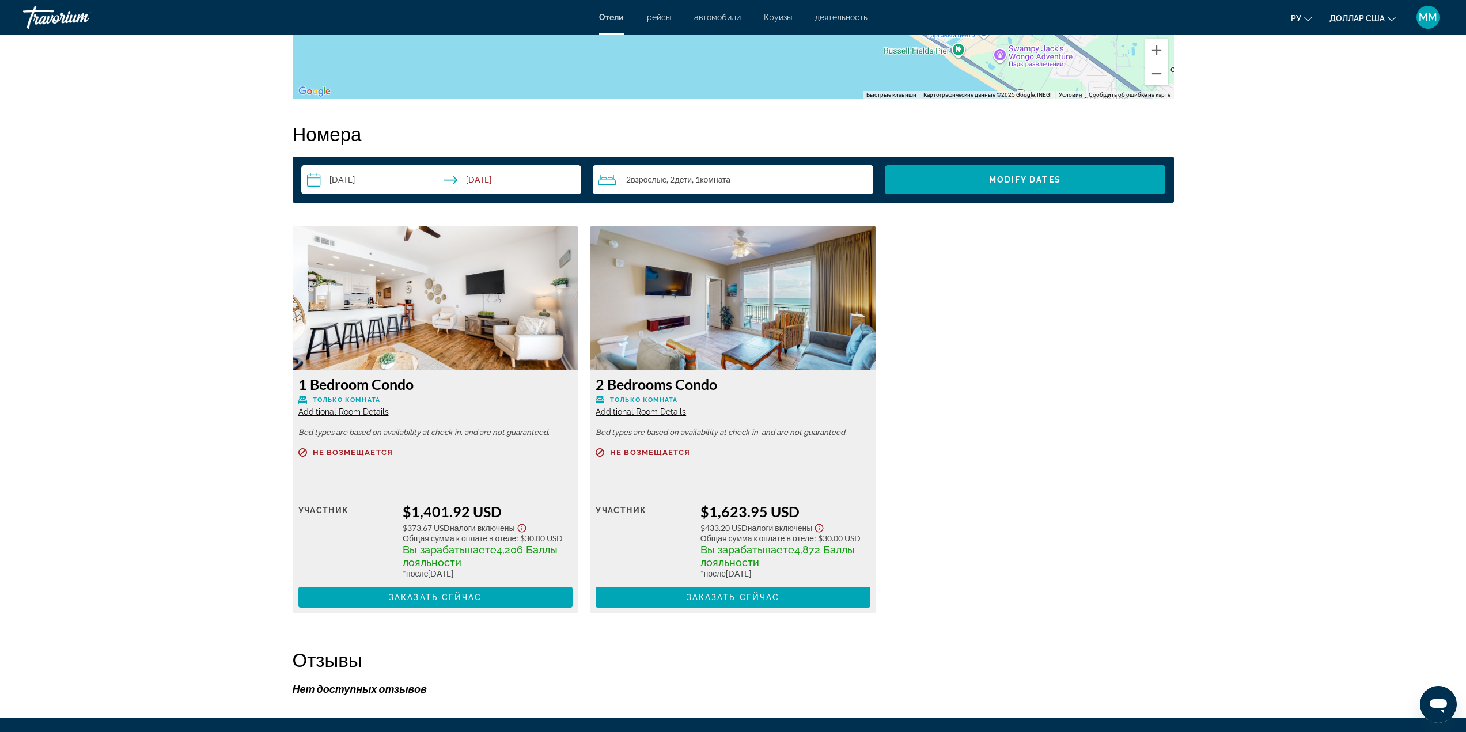
scroll to position [1679, 0]
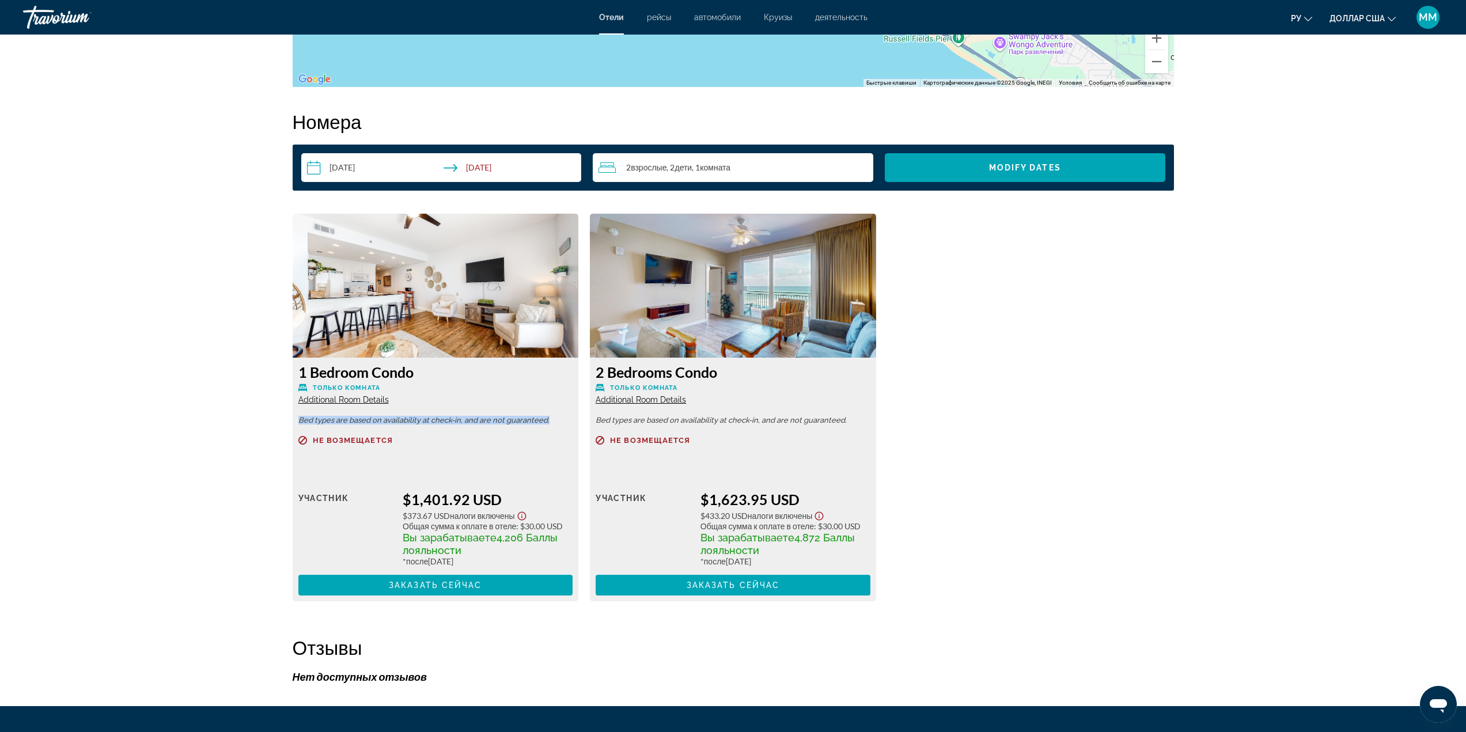
drag, startPoint x: 296, startPoint y: 422, endPoint x: 559, endPoint y: 411, distance: 263.6
click at [558, 411] on div "1 Bedroom Condo Только комната Additional Room Details Bed types are based on a…" at bounding box center [436, 480] width 286 height 244
copy p "Bed types are based on availability at check-in, and are not guaranteed."
click at [371, 398] on span "Additional Room Details" at bounding box center [343, 399] width 90 height 9
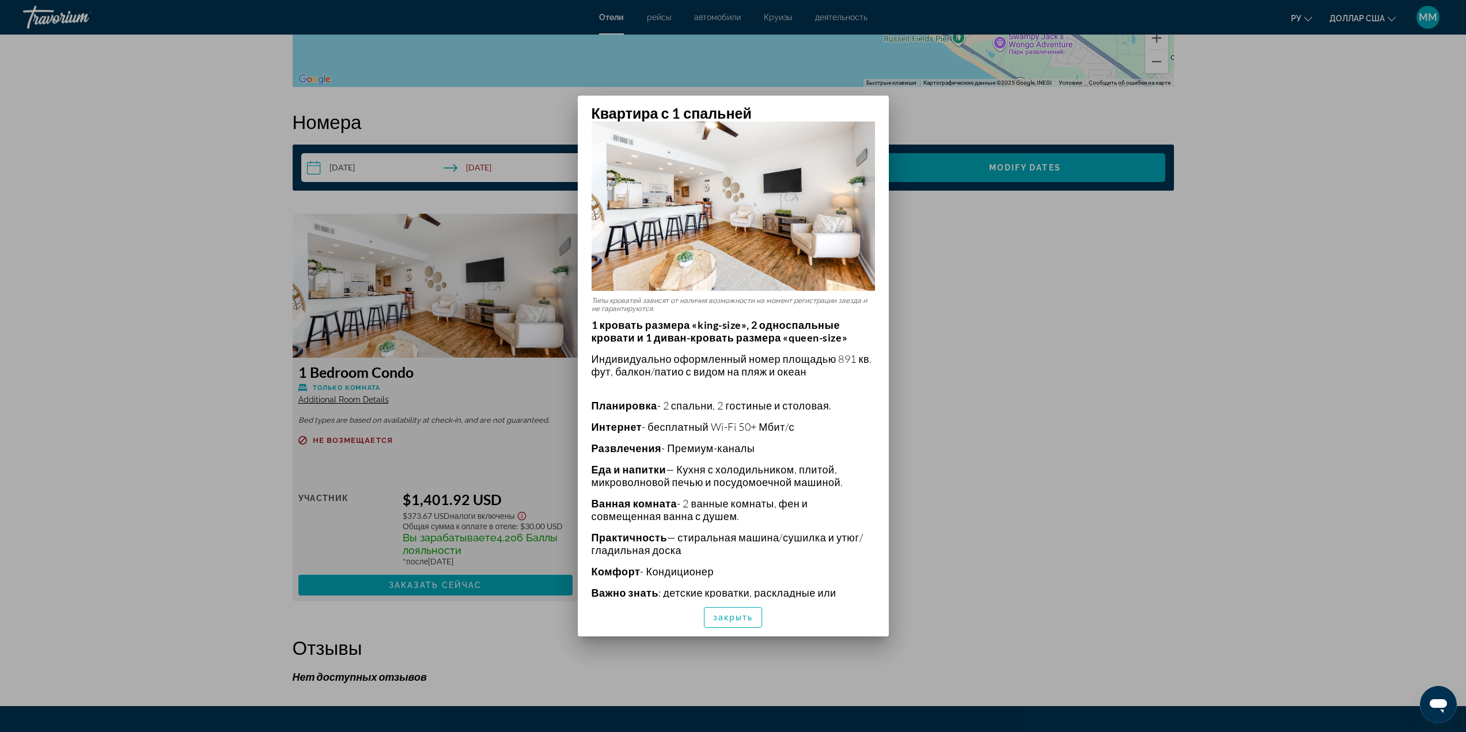
scroll to position [87, 0]
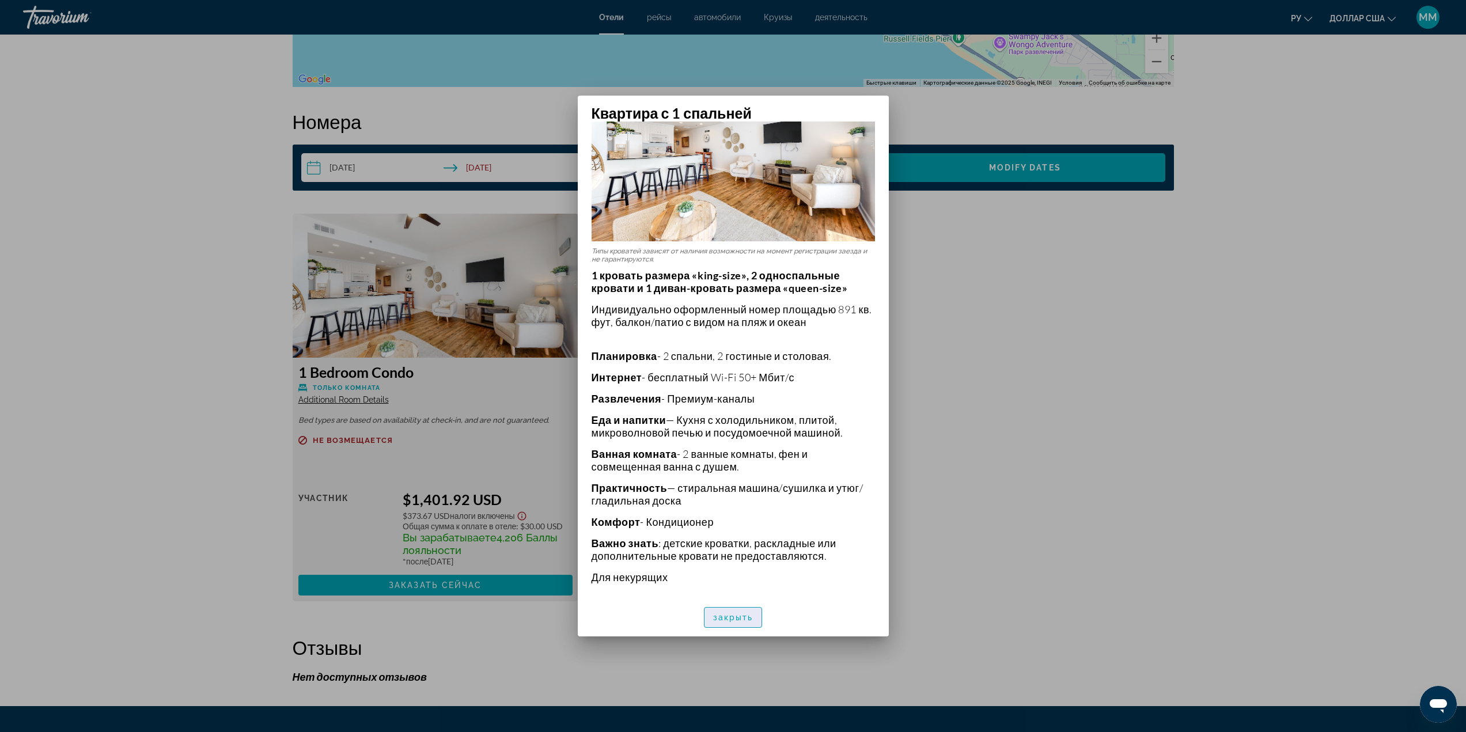
click at [750, 618] on font "закрыть" at bounding box center [733, 617] width 40 height 9
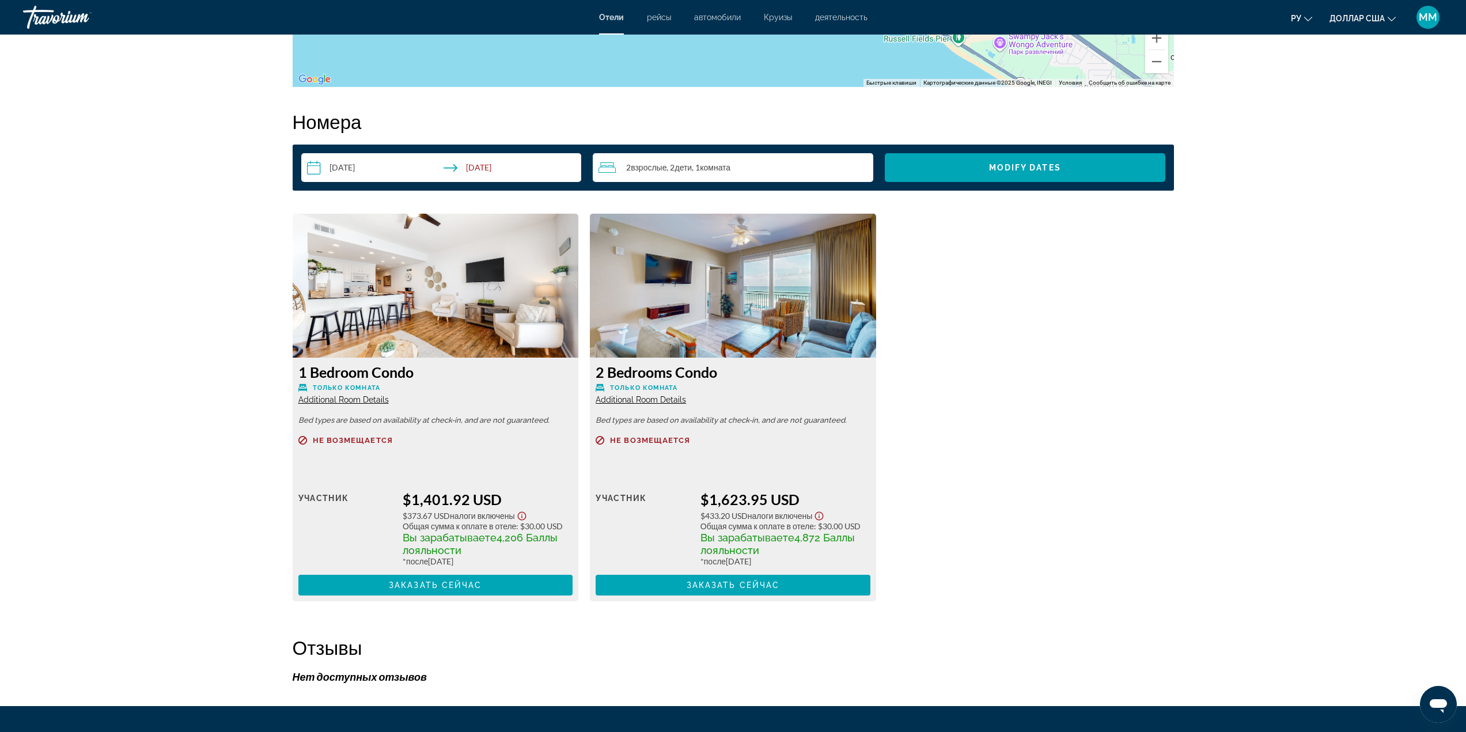
drag, startPoint x: 294, startPoint y: 373, endPoint x: 438, endPoint y: 376, distance: 144.1
click at [438, 376] on div "1 Bedroom Condo Только комната Additional Room Details Bed types are based on a…" at bounding box center [436, 480] width 286 height 244
click at [646, 378] on h3 "2 Bedrooms Condo" at bounding box center [733, 372] width 275 height 17
click at [648, 395] on span "Additional Room Details" at bounding box center [641, 399] width 90 height 9
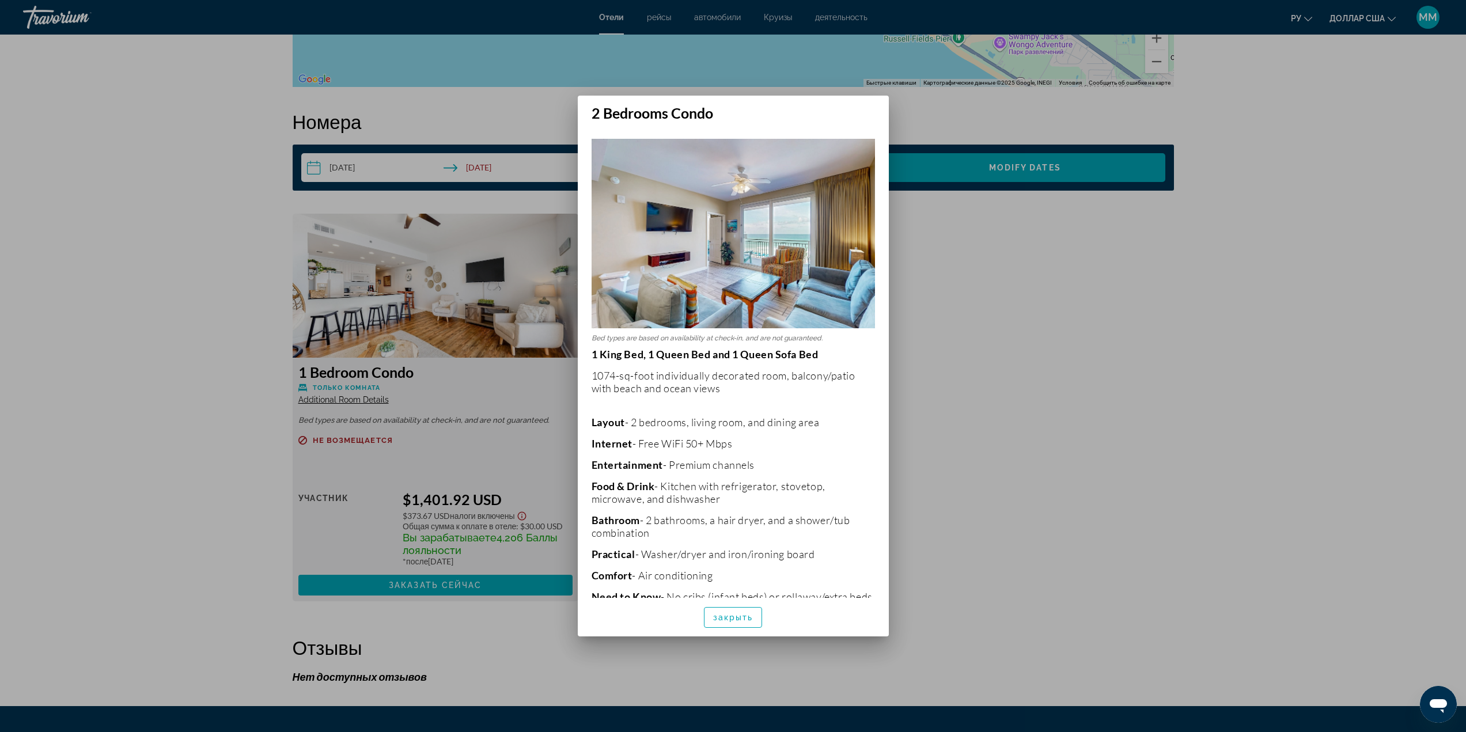
scroll to position [0, 0]
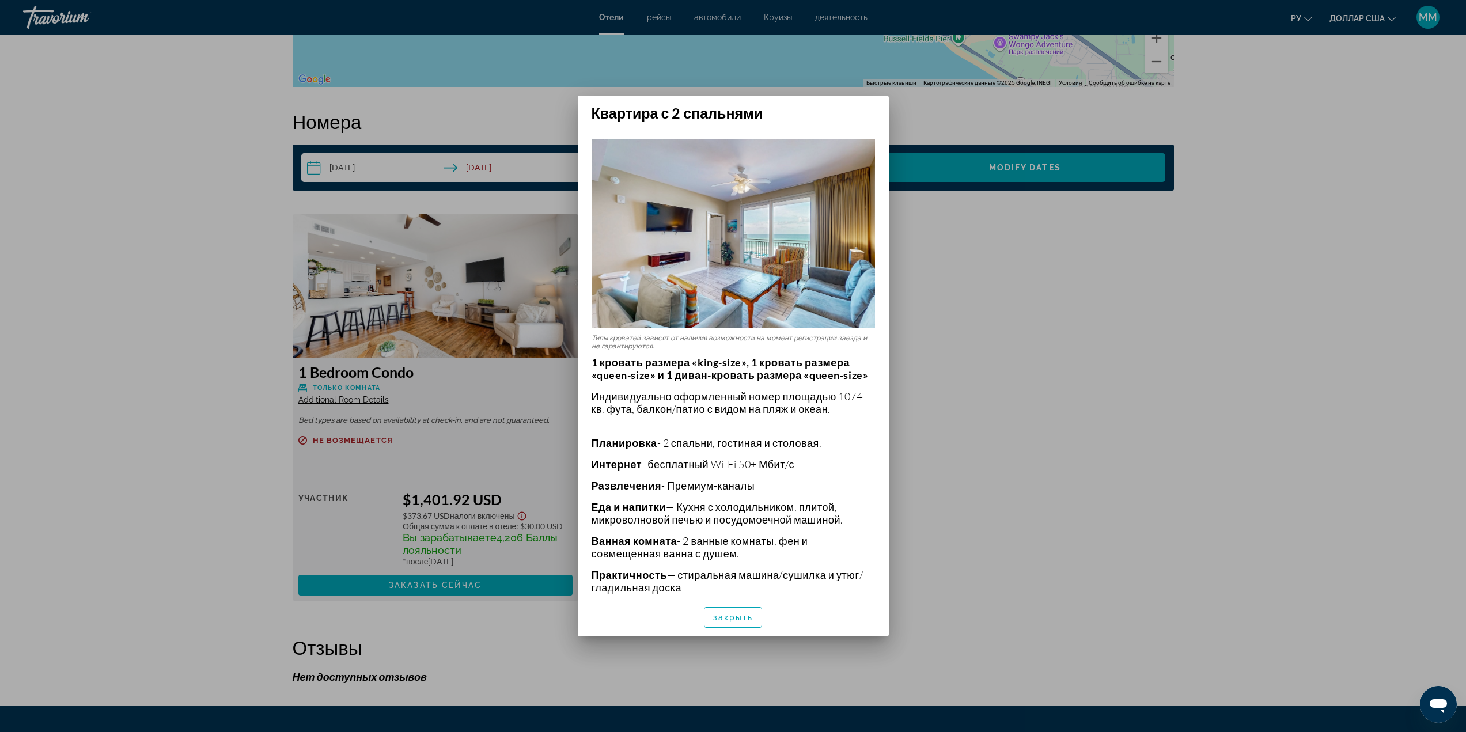
click at [988, 446] on div at bounding box center [733, 366] width 1466 height 732
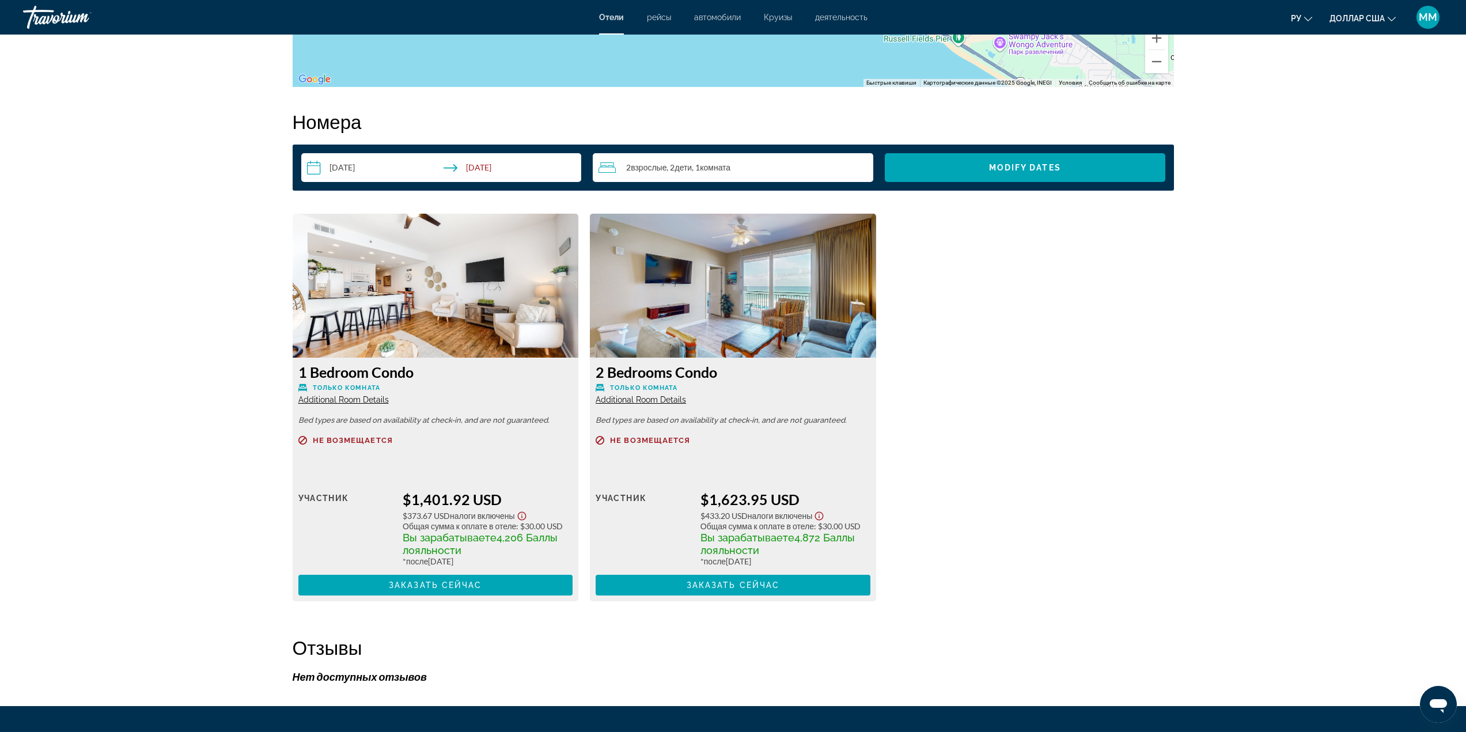
click at [345, 400] on span "Additional Room Details" at bounding box center [343, 399] width 90 height 9
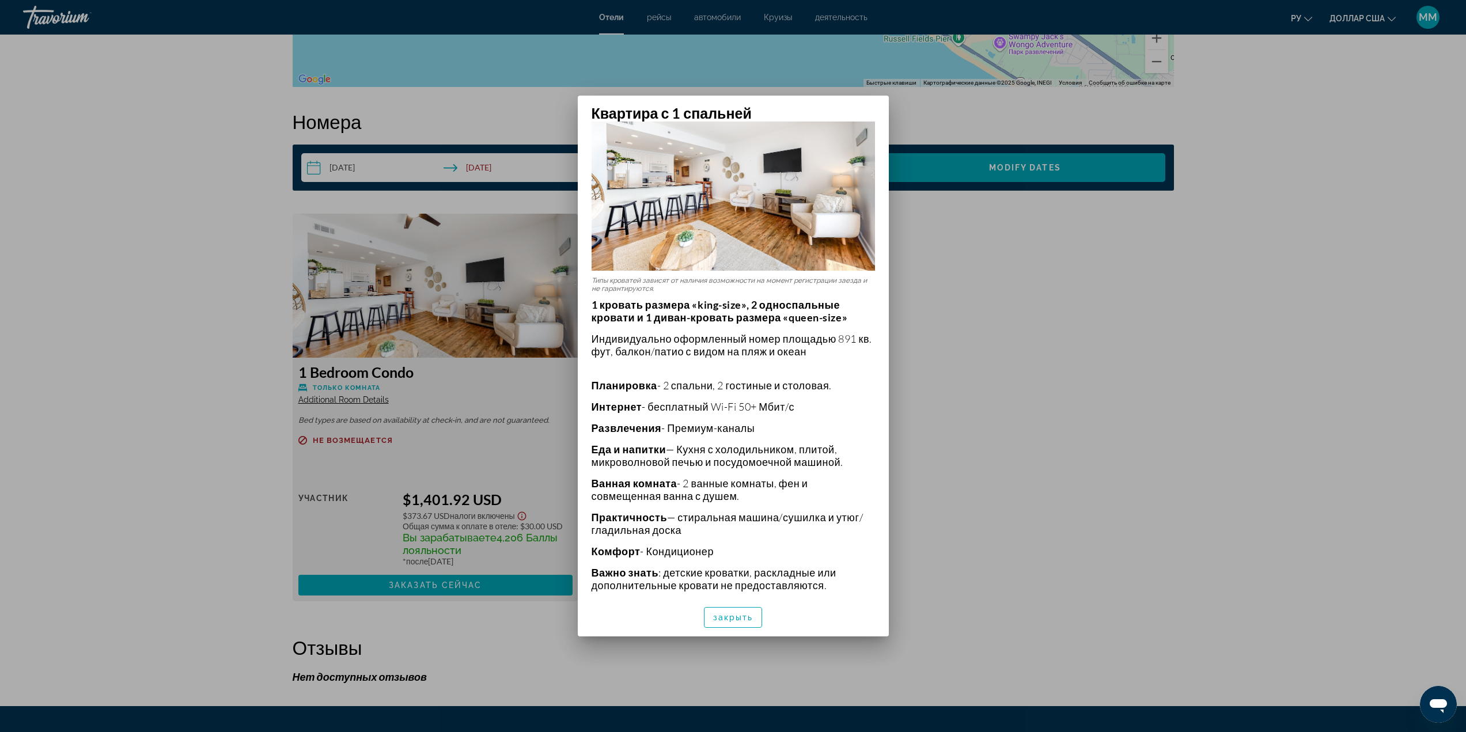
scroll to position [87, 0]
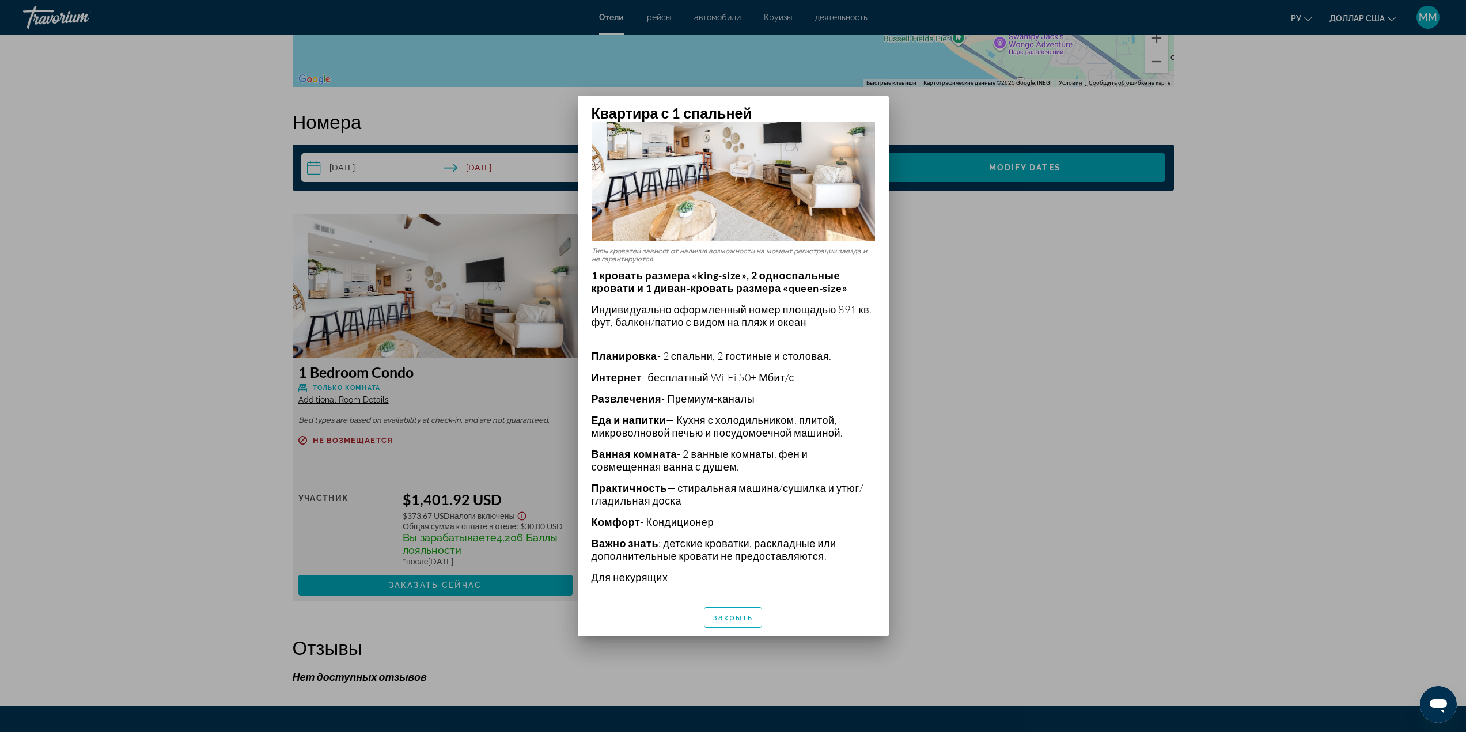
click at [999, 307] on div at bounding box center [733, 366] width 1466 height 732
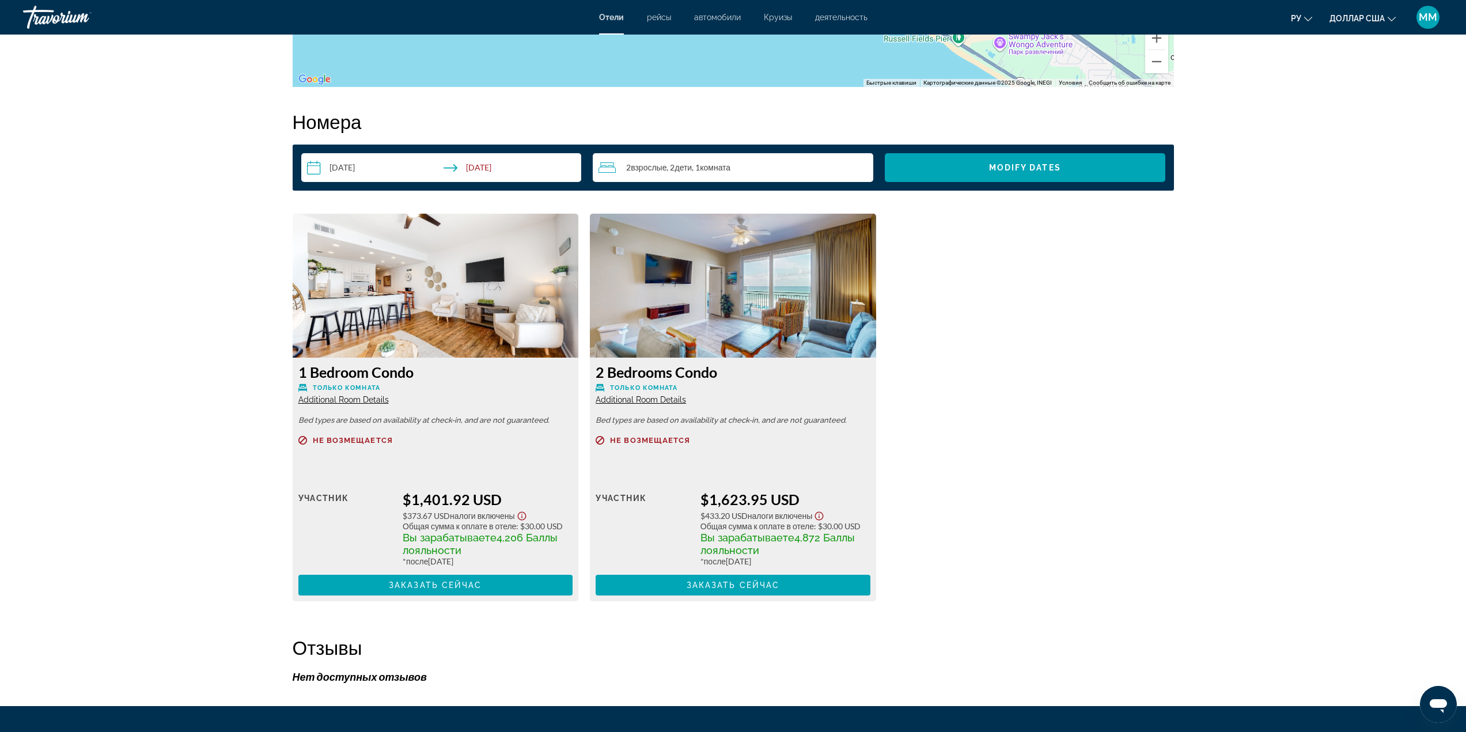
click at [646, 396] on span "Additional Room Details" at bounding box center [641, 399] width 90 height 9
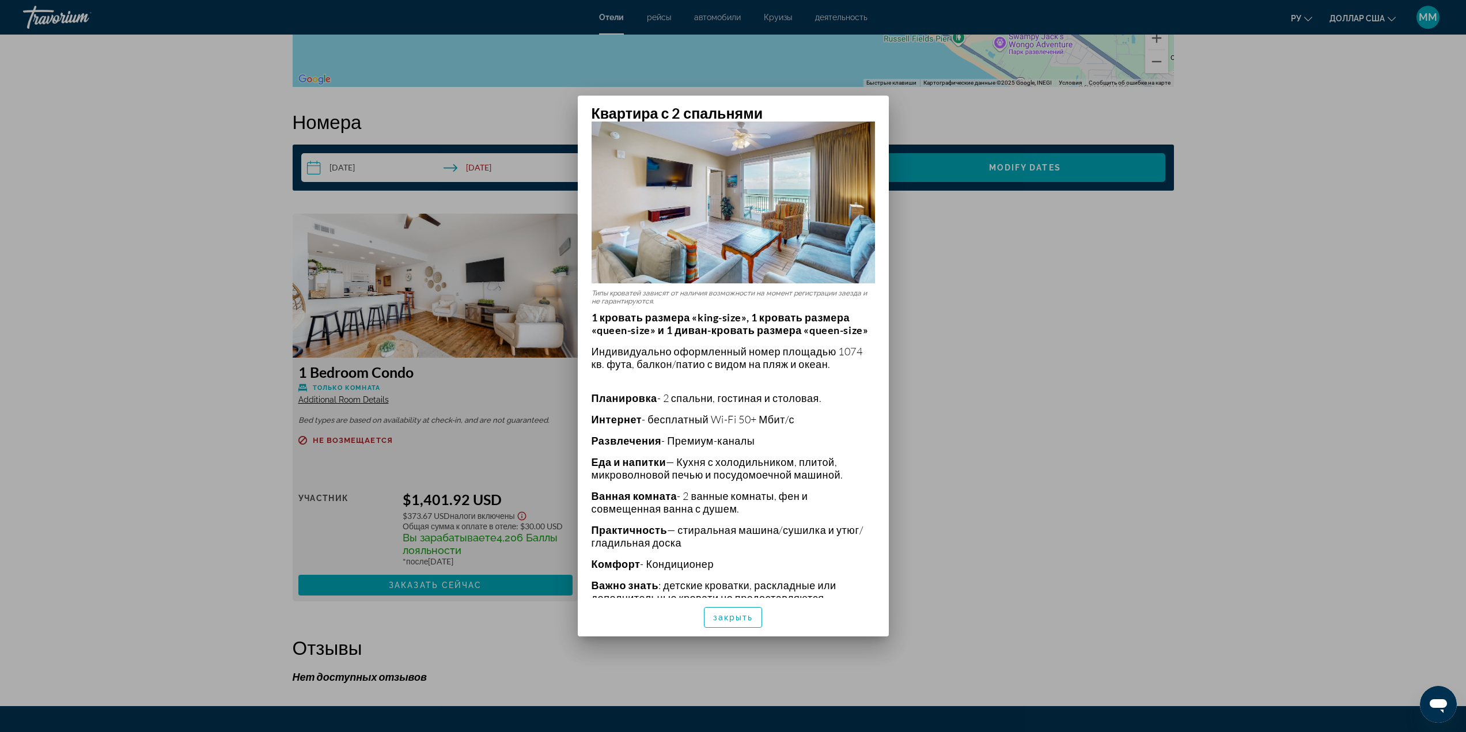
scroll to position [87, 0]
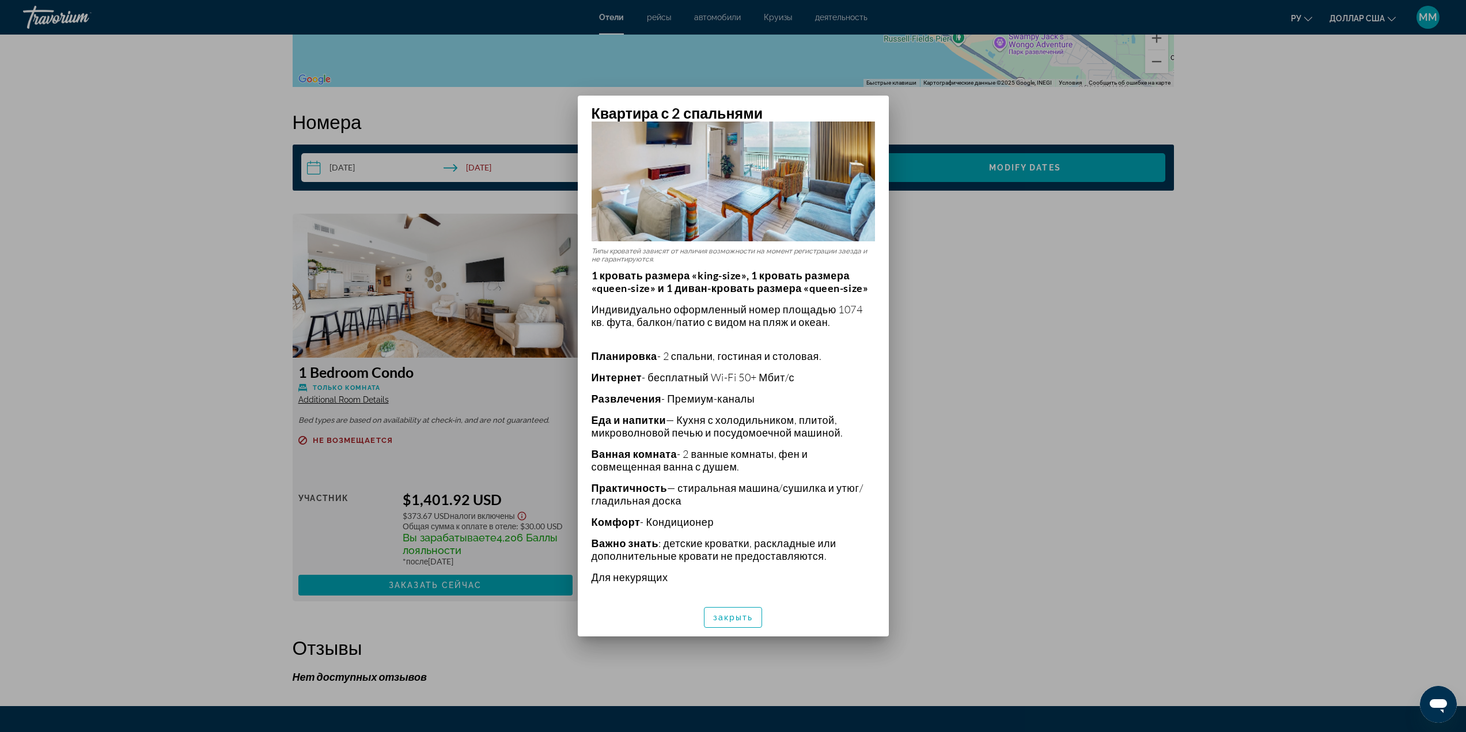
click at [943, 406] on div at bounding box center [733, 366] width 1466 height 732
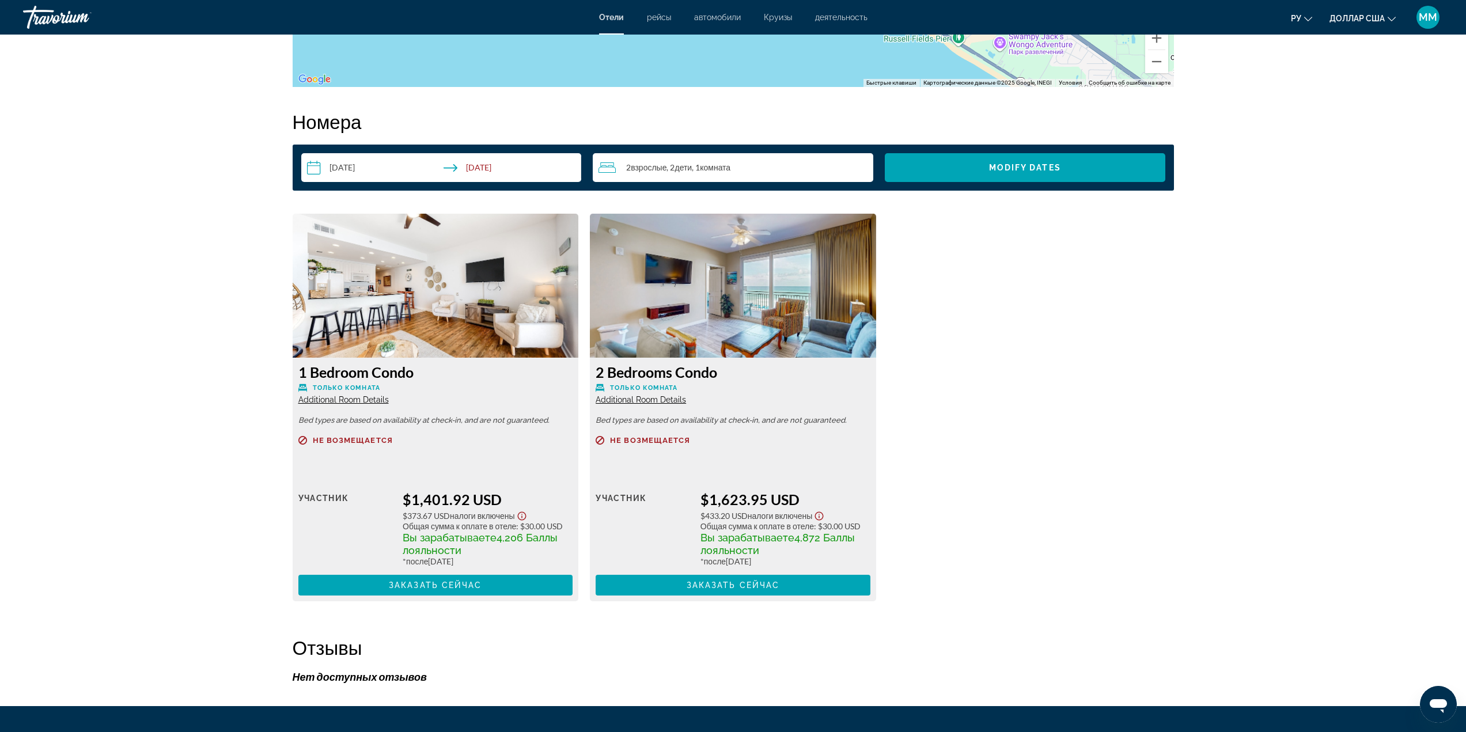
drag, startPoint x: 297, startPoint y: 370, endPoint x: 440, endPoint y: 375, distance: 143.6
click at [440, 375] on div "1 Bedroom Condo Только комната Additional Room Details Bed types are based on a…" at bounding box center [436, 480] width 286 height 244
drag, startPoint x: 944, startPoint y: 282, endPoint x: 595, endPoint y: 364, distance: 359.2
click at [944, 283] on div "1 Bedroom Condo Только комната Additional Room Details Bed types are based on a…" at bounding box center [733, 413] width 893 height 399
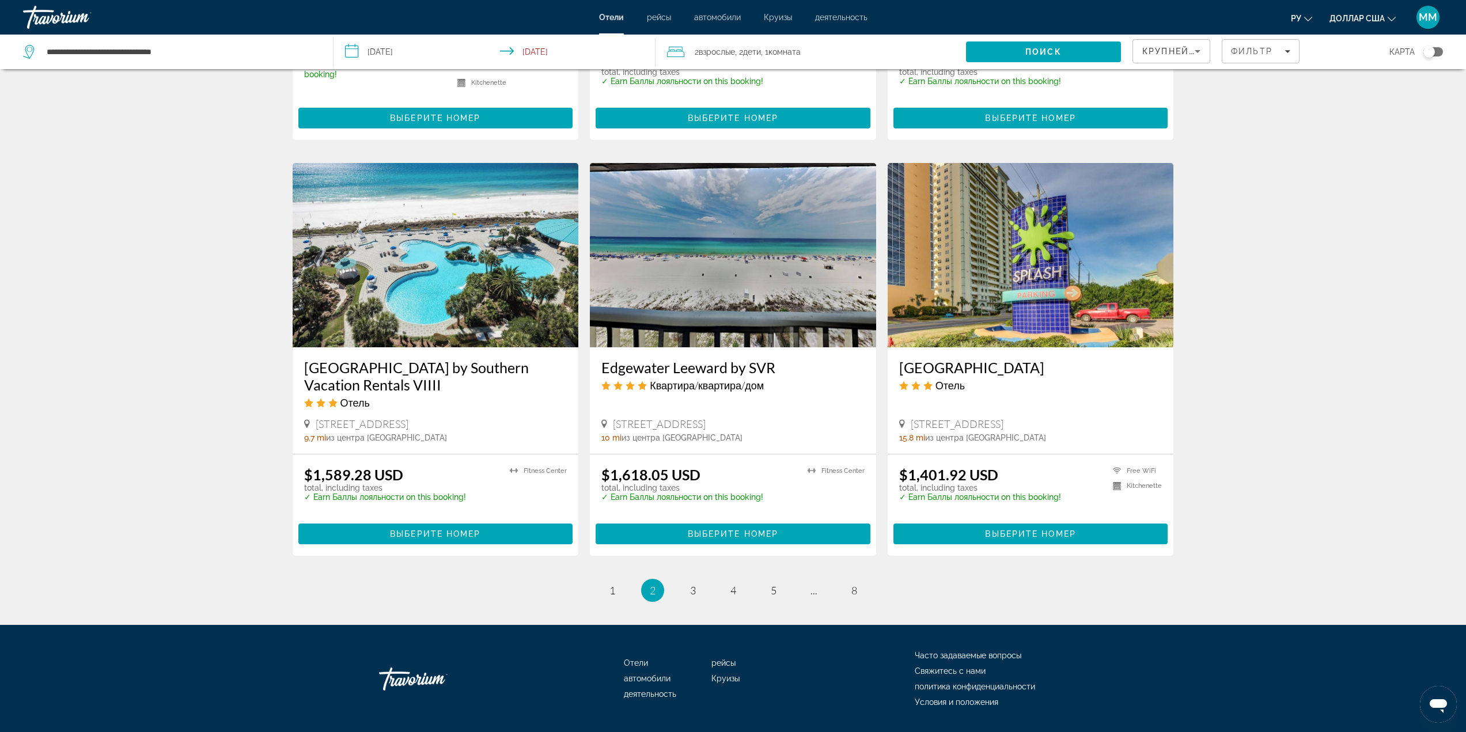
scroll to position [1284, 0]
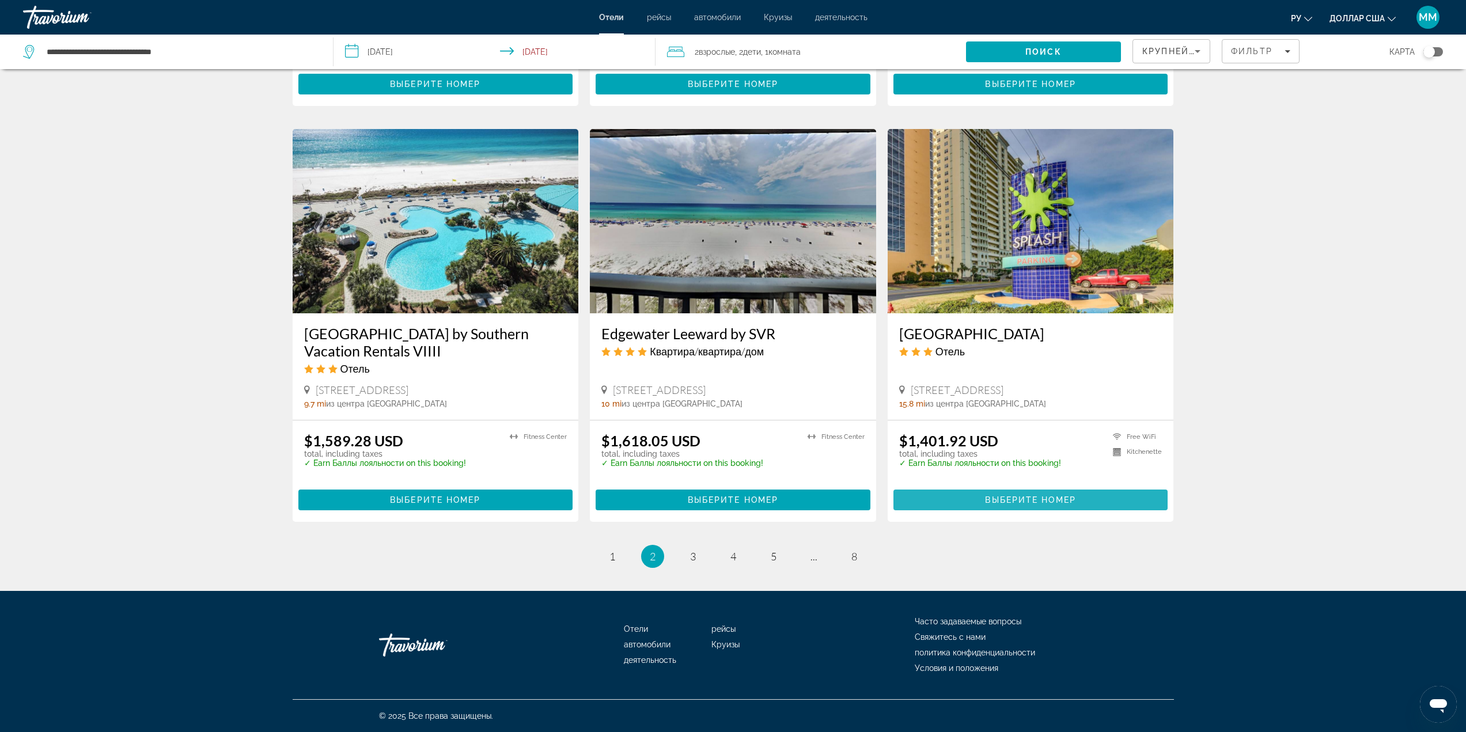
click at [1025, 497] on span "Выберите номер" at bounding box center [1030, 500] width 90 height 9
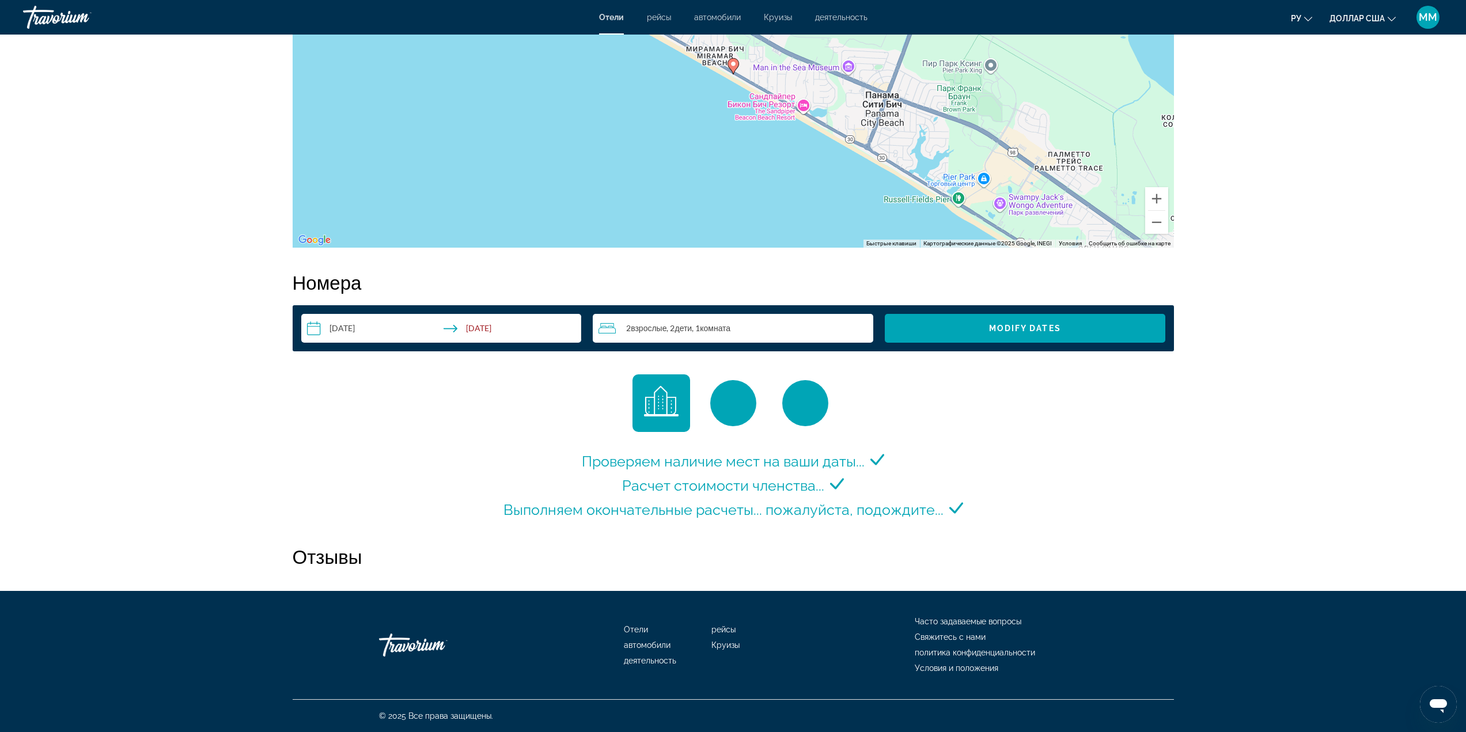
scroll to position [1262, 0]
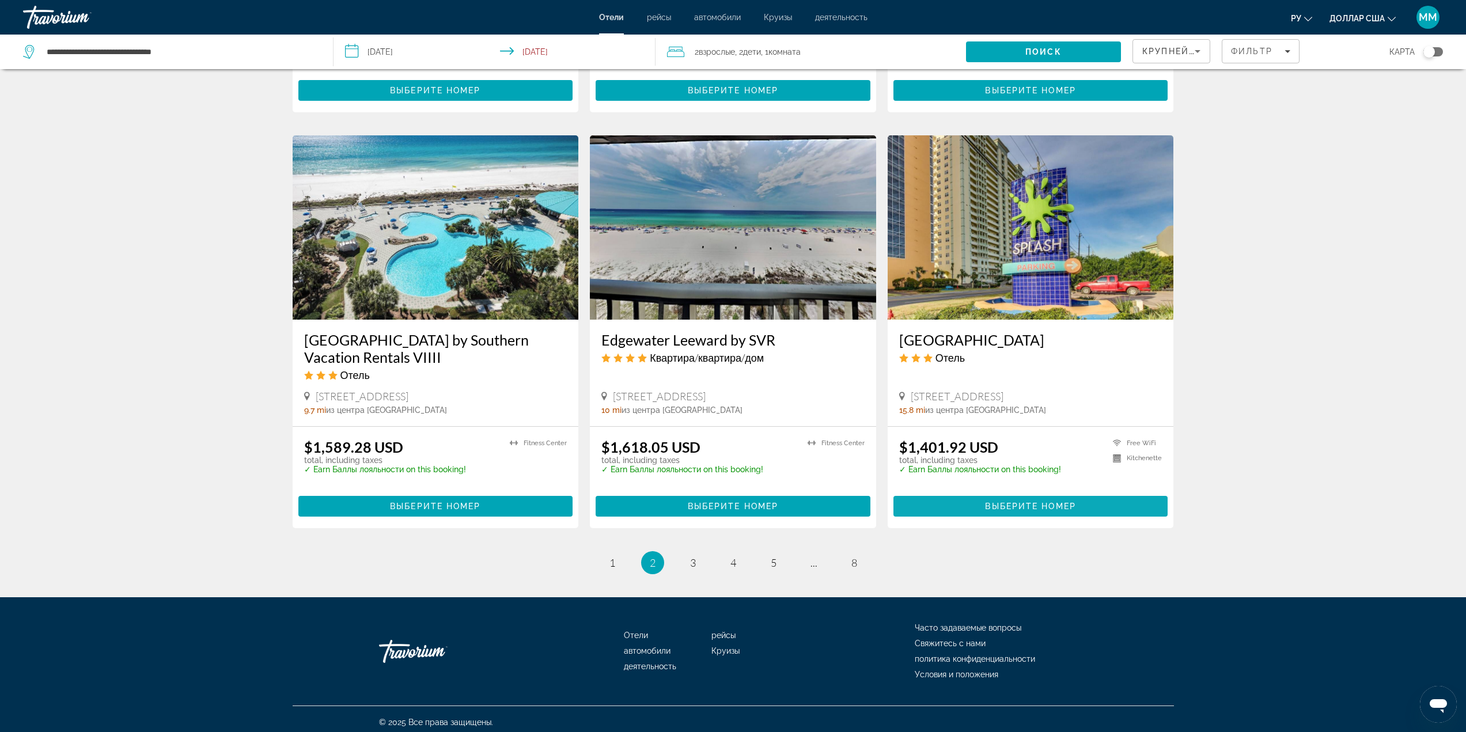
scroll to position [1284, 0]
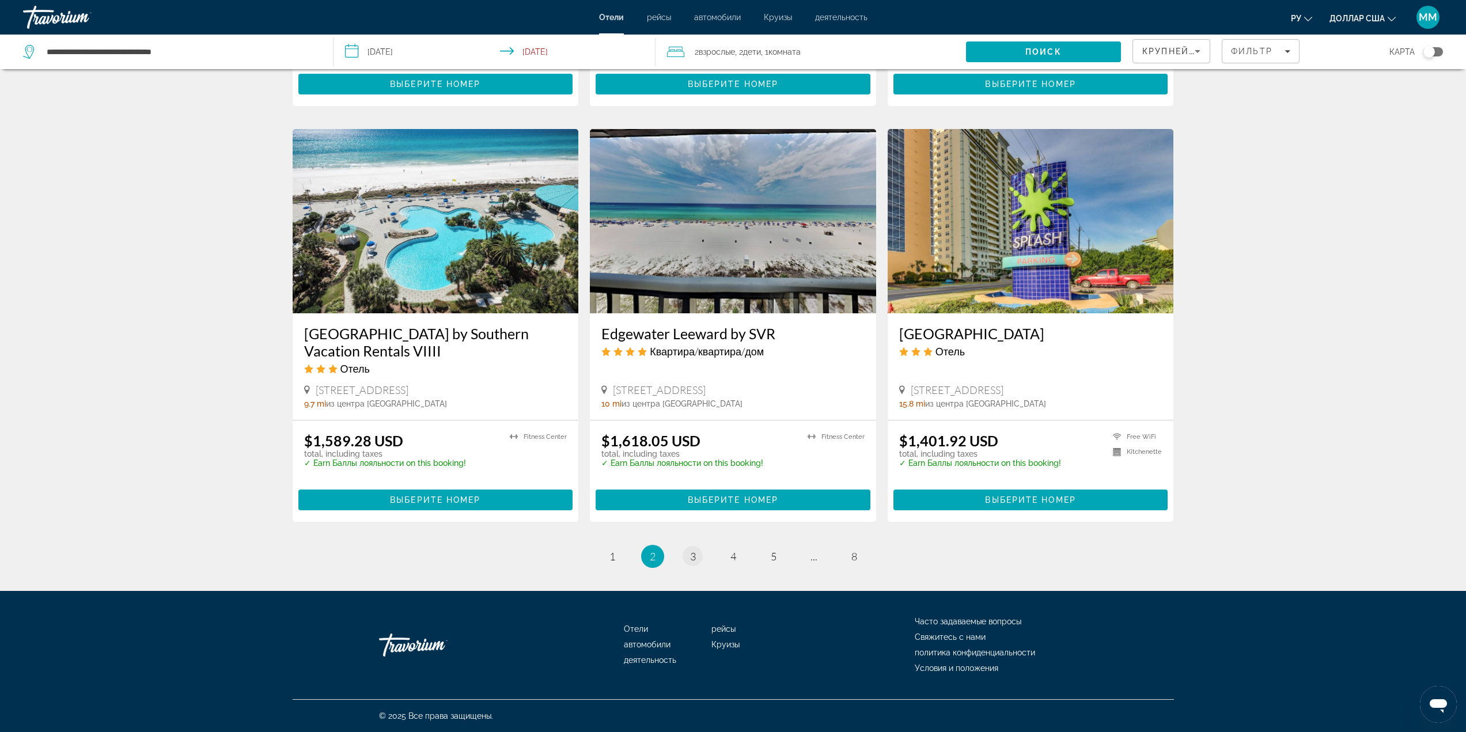
click at [702, 551] on li "page 3" at bounding box center [693, 556] width 23 height 23
click at [697, 556] on link "page 3" at bounding box center [693, 556] width 20 height 20
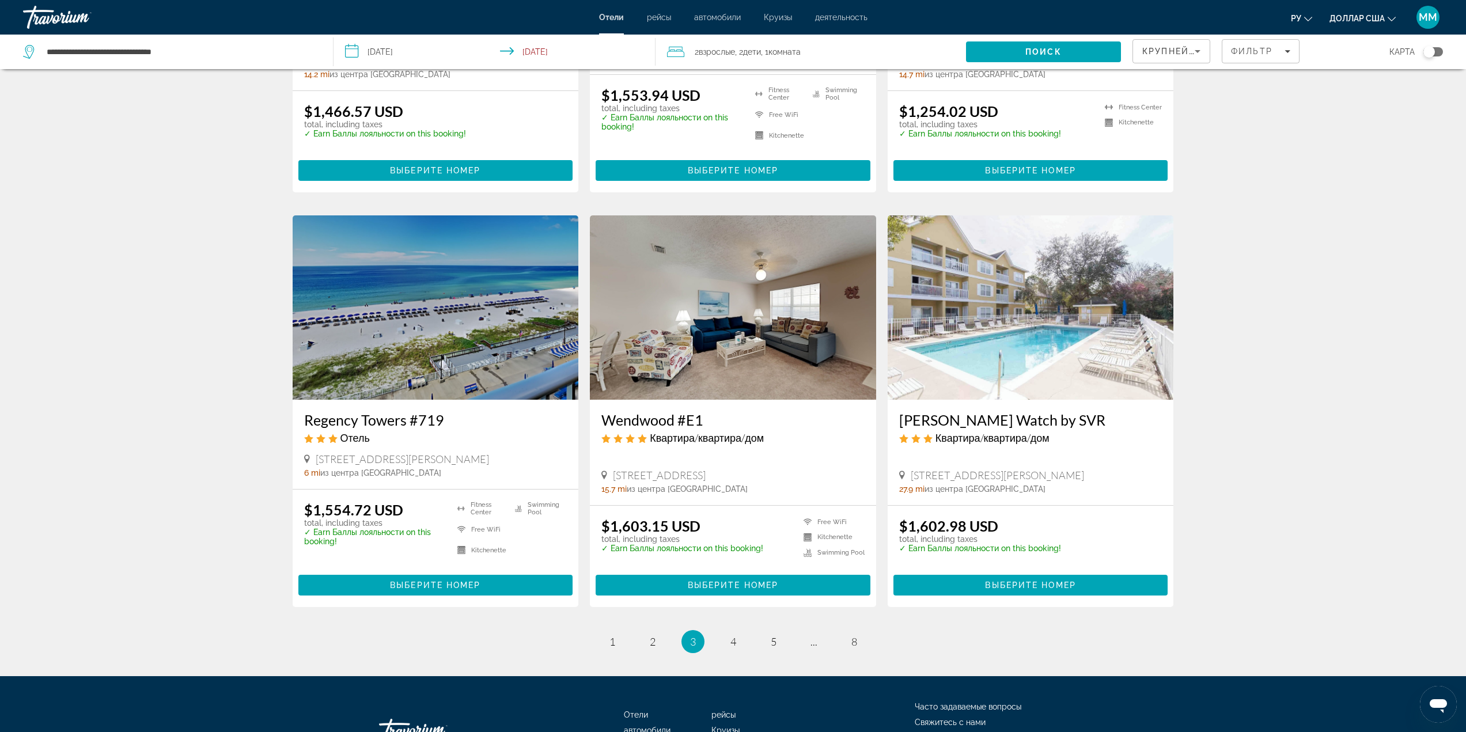
scroll to position [1226, 0]
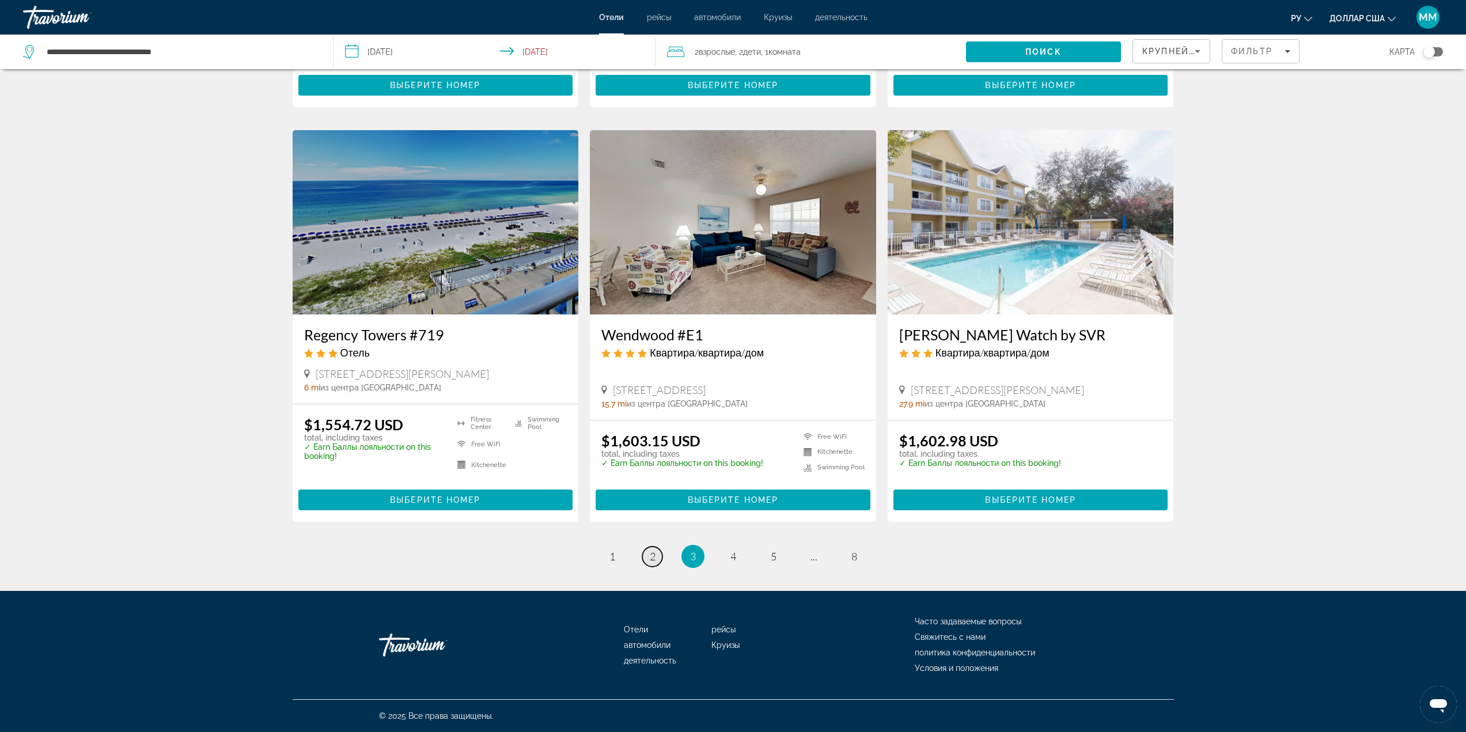
click at [655, 554] on span "2" at bounding box center [653, 556] width 6 height 13
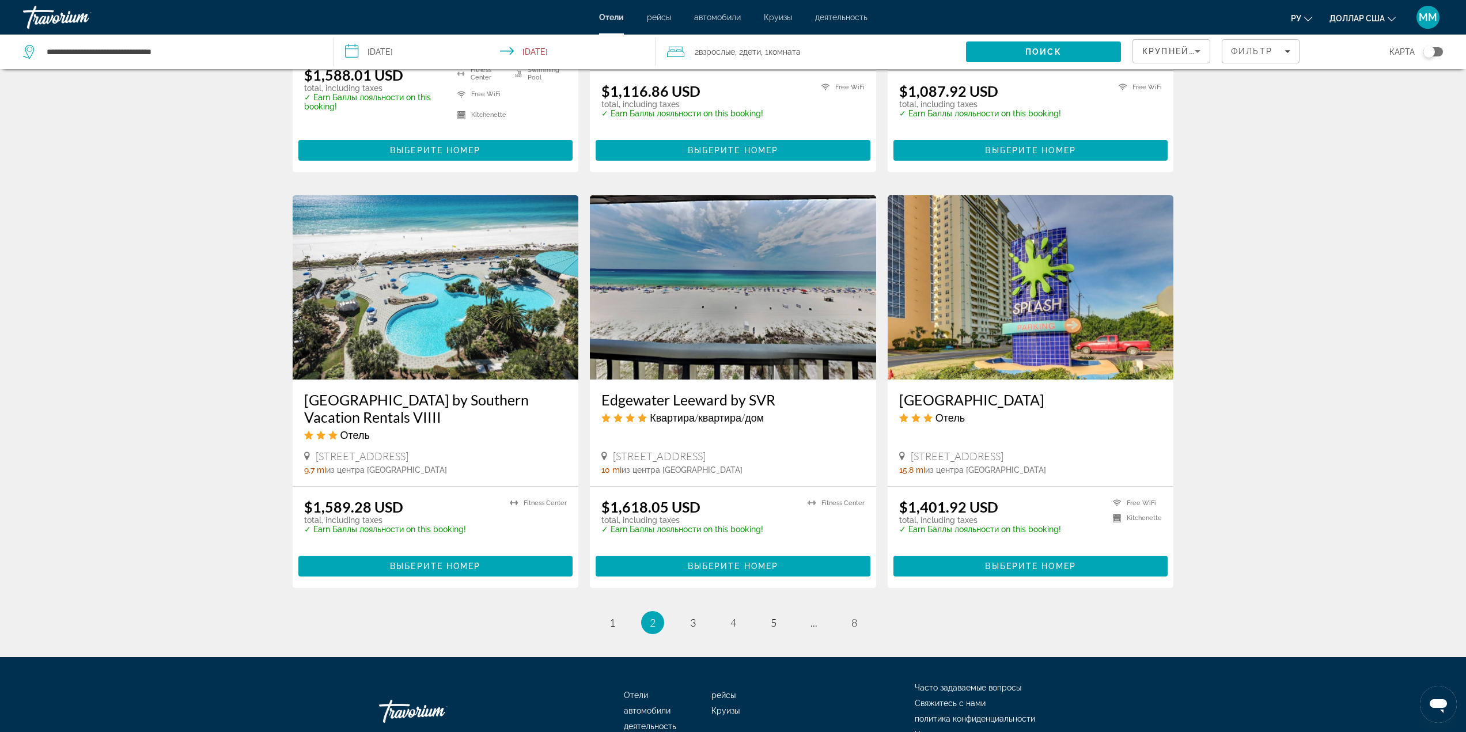
scroll to position [1284, 0]
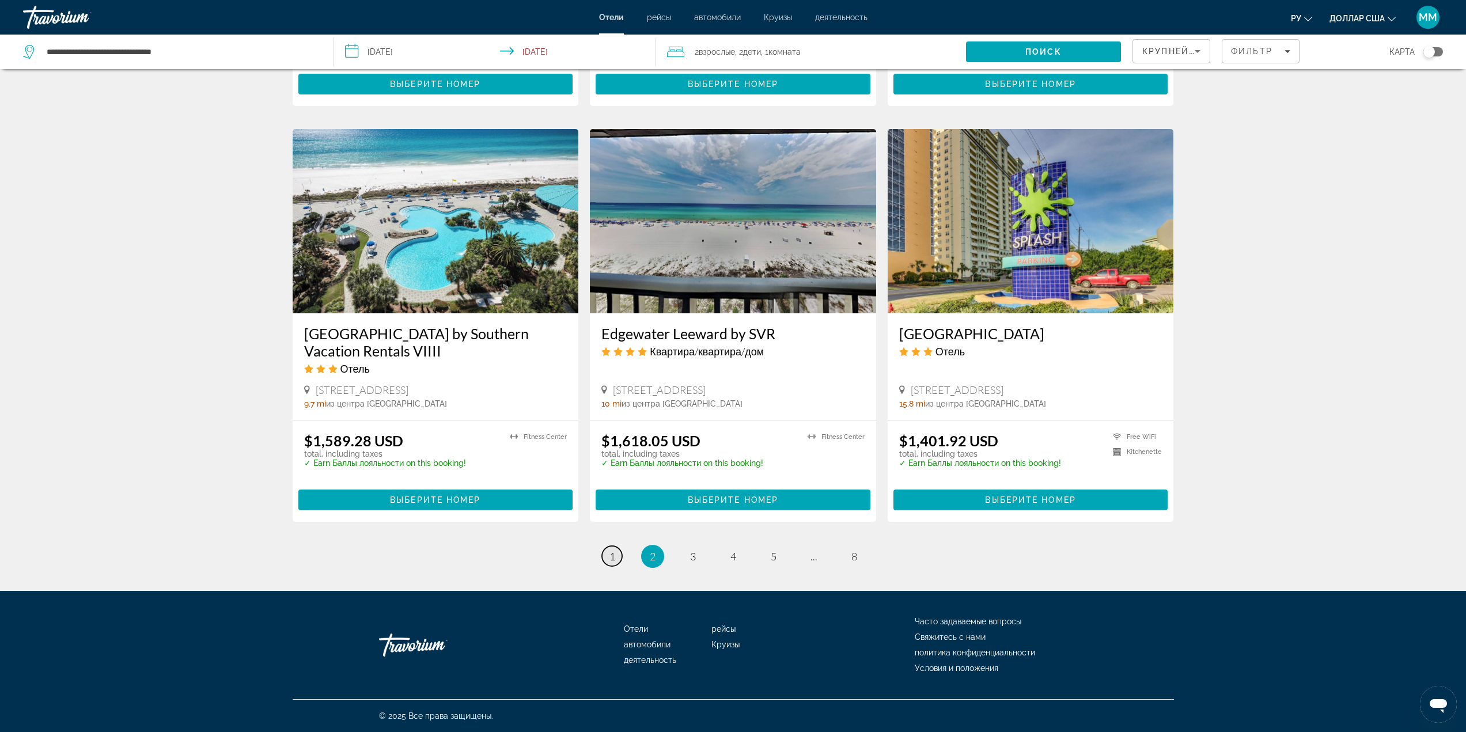
click at [614, 558] on span "1" at bounding box center [613, 556] width 6 height 13
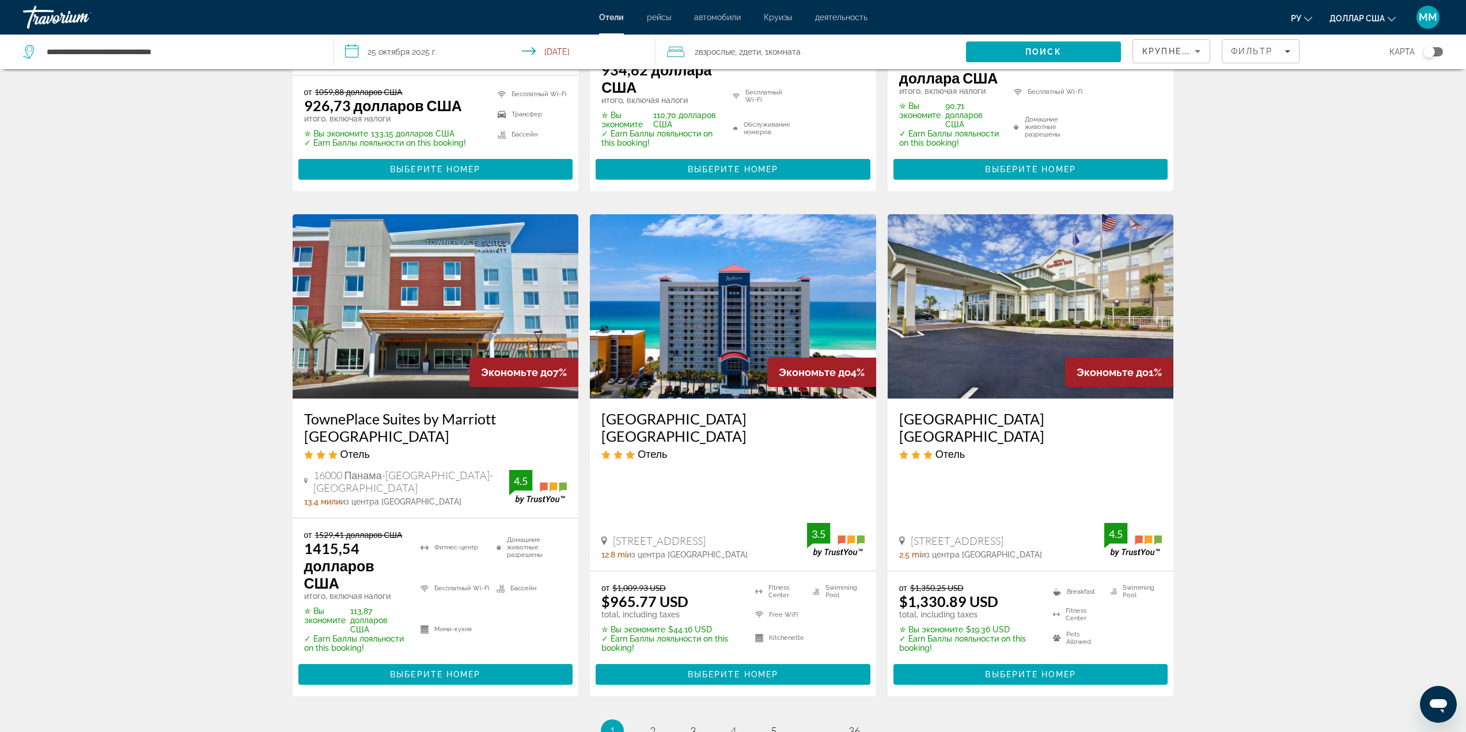
scroll to position [1383, 0]
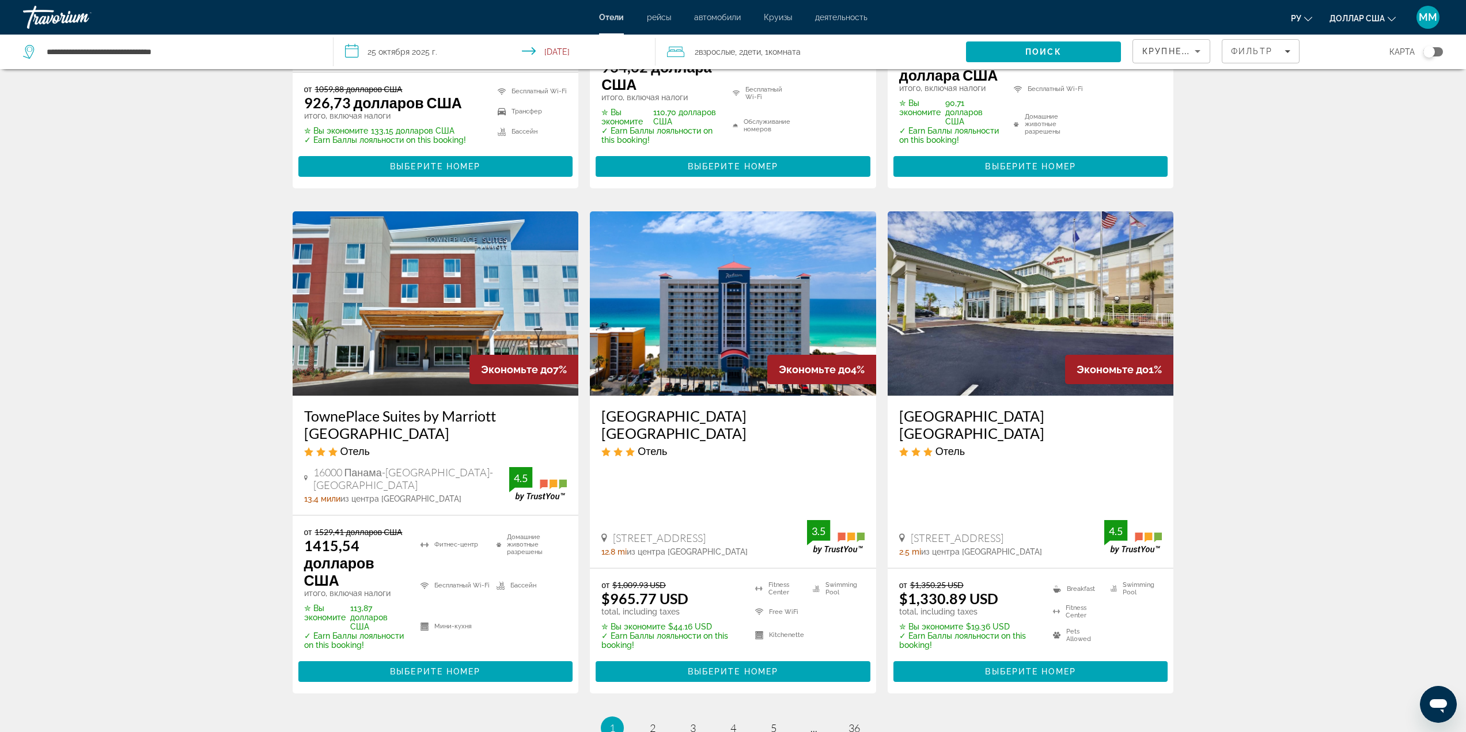
click at [706, 304] on img "Основное содержание" at bounding box center [733, 303] width 286 height 184
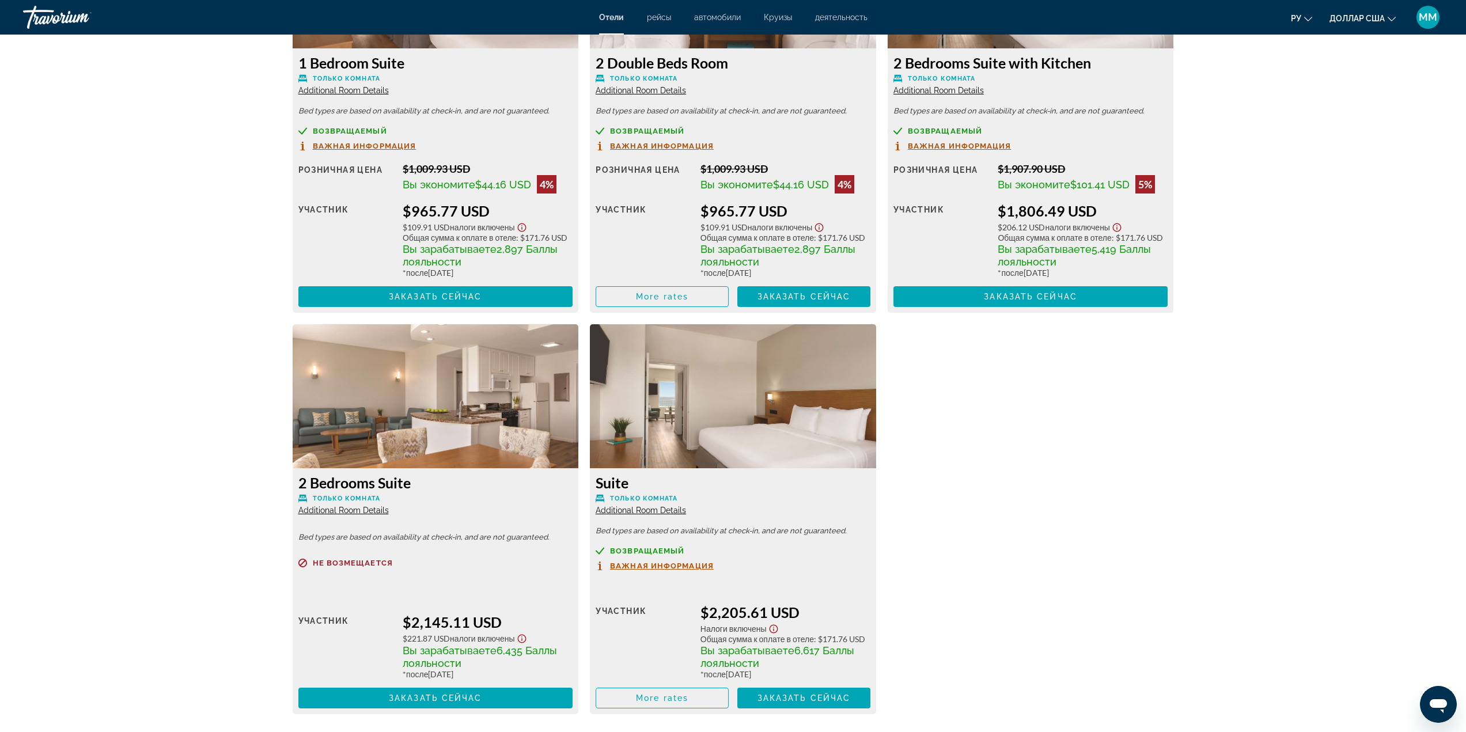
scroll to position [1729, 0]
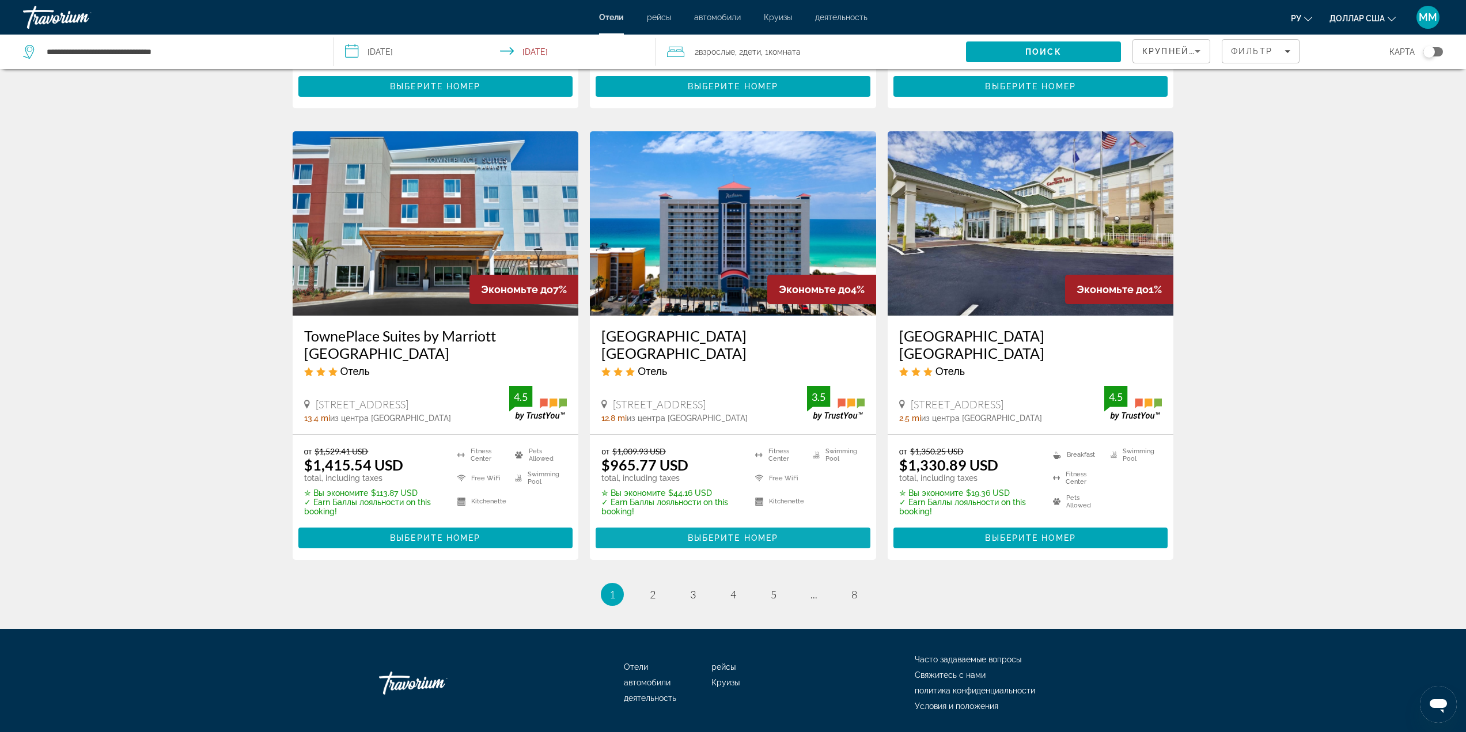
scroll to position [1344, 0]
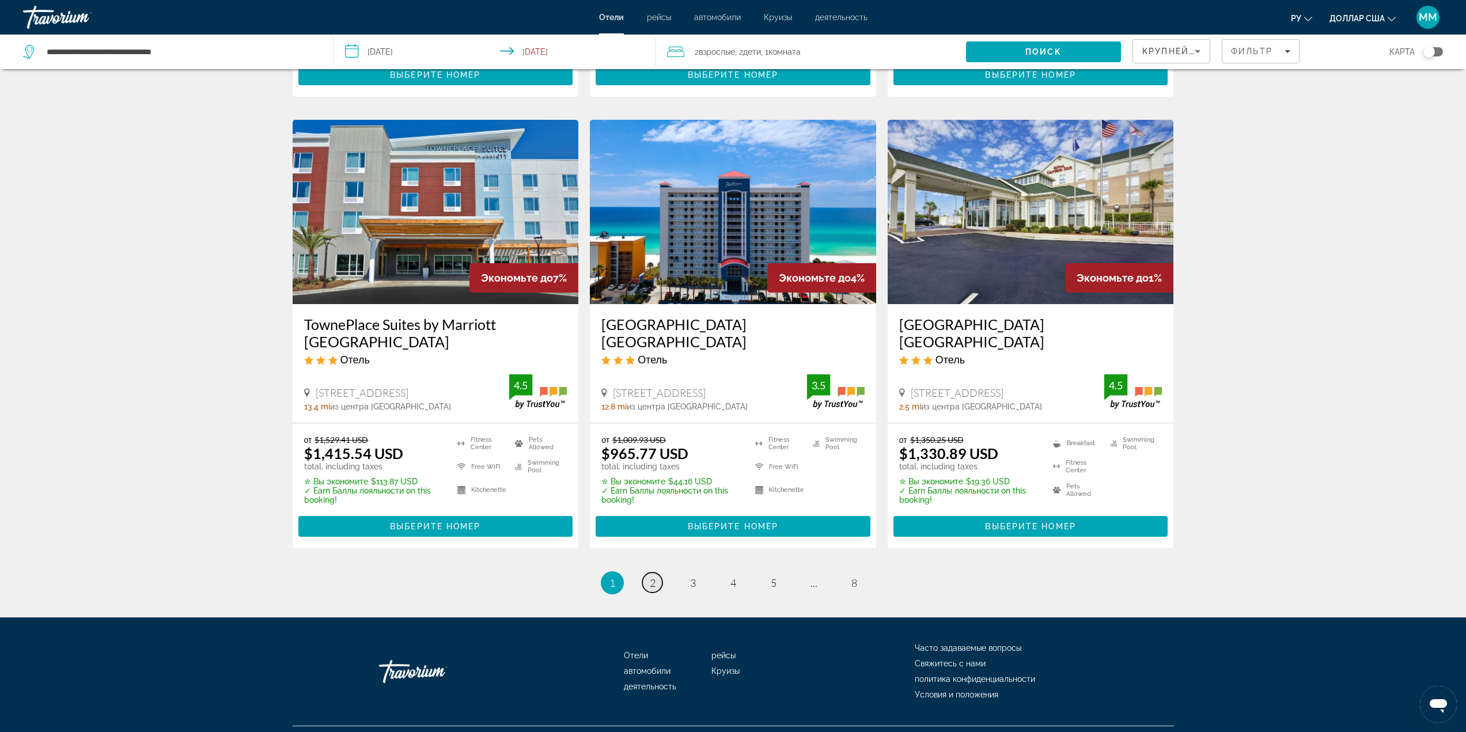
click at [650, 577] on span "2" at bounding box center [653, 583] width 6 height 13
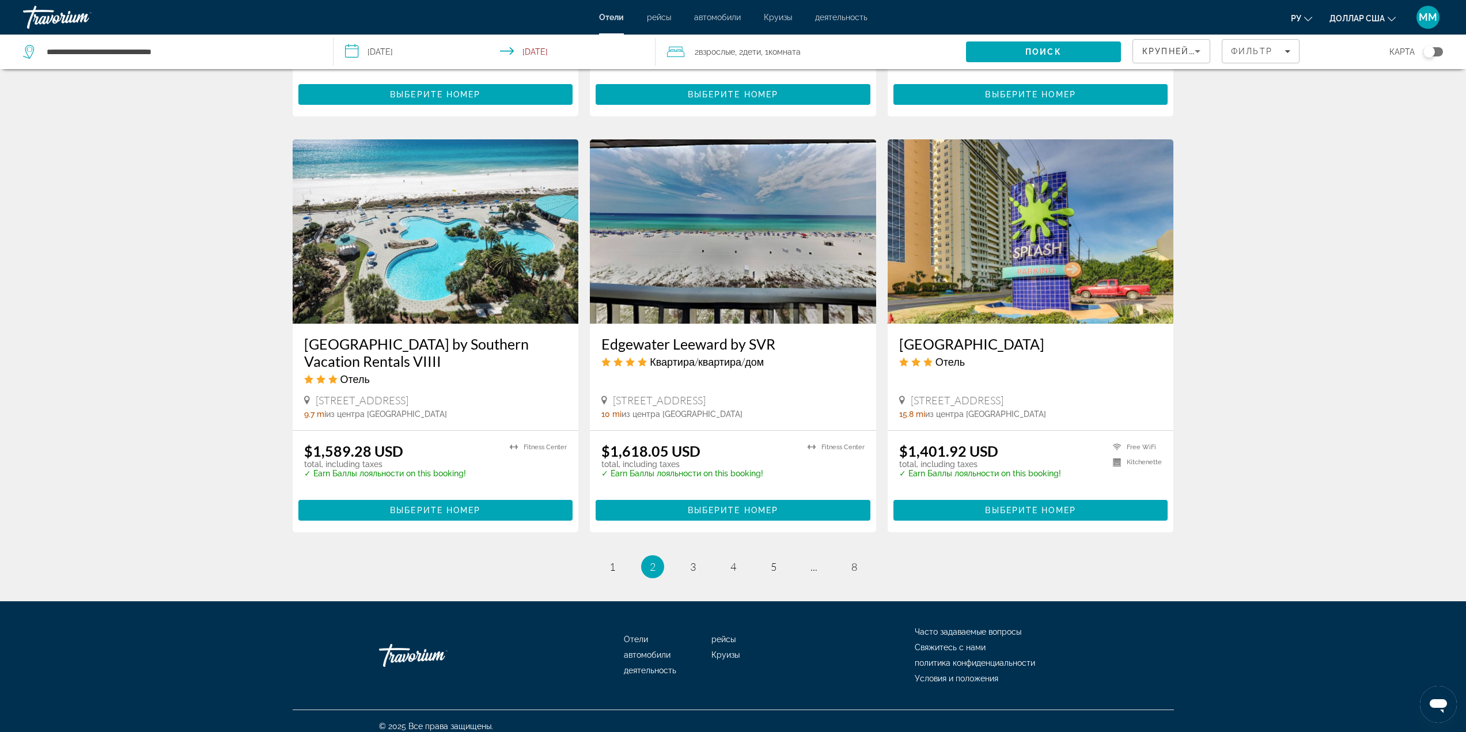
scroll to position [1284, 0]
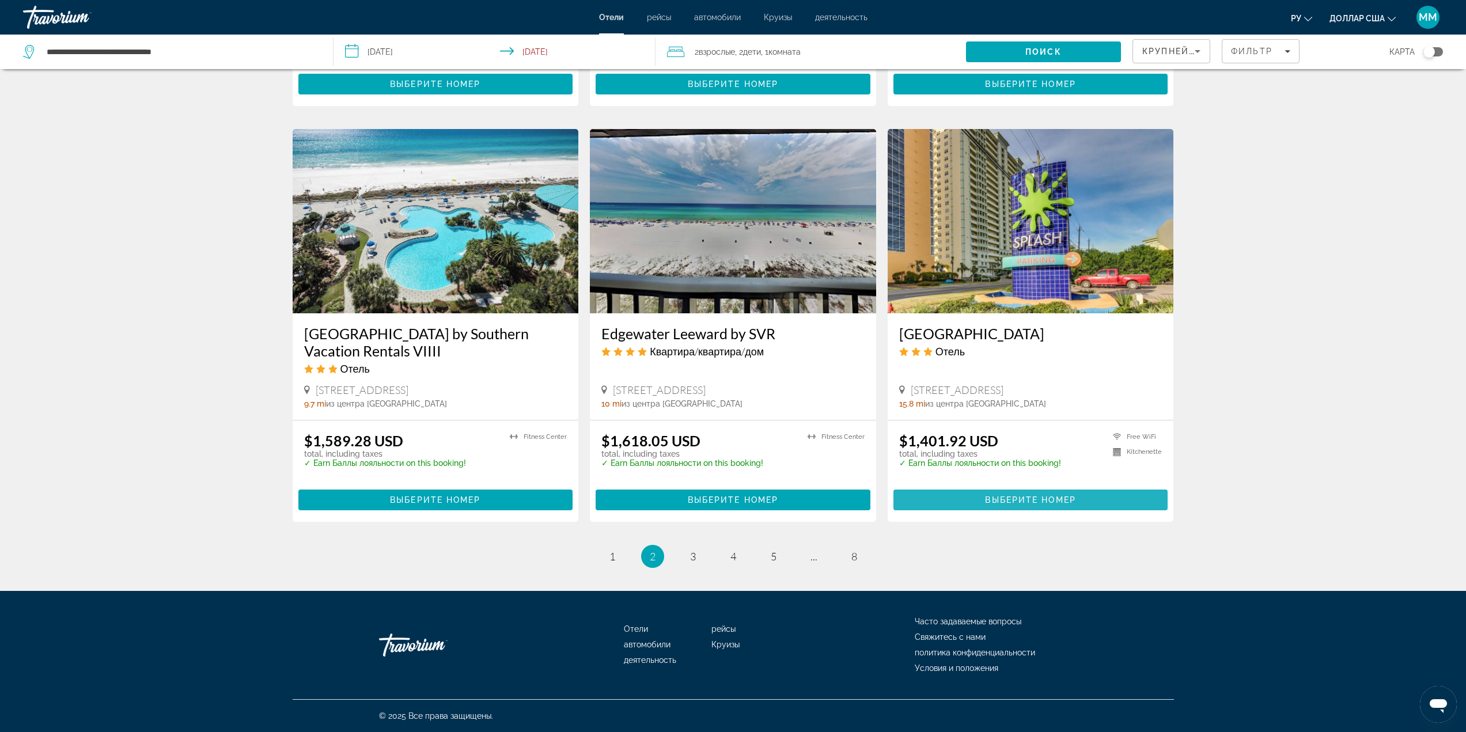
click at [975, 498] on span "Основное содержание" at bounding box center [1031, 500] width 275 height 28
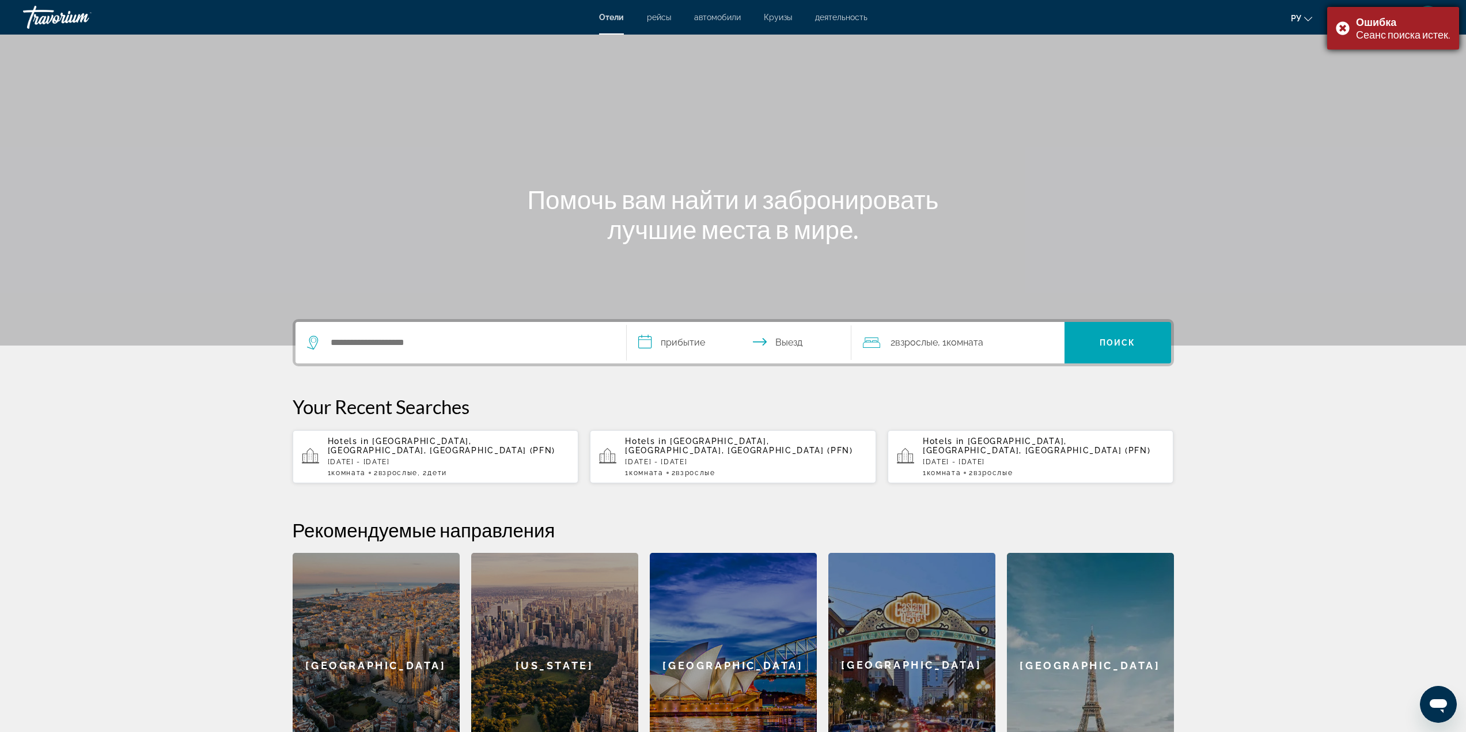
click at [1343, 30] on div "Ошибка Сеанс поиска истек." at bounding box center [1394, 28] width 132 height 43
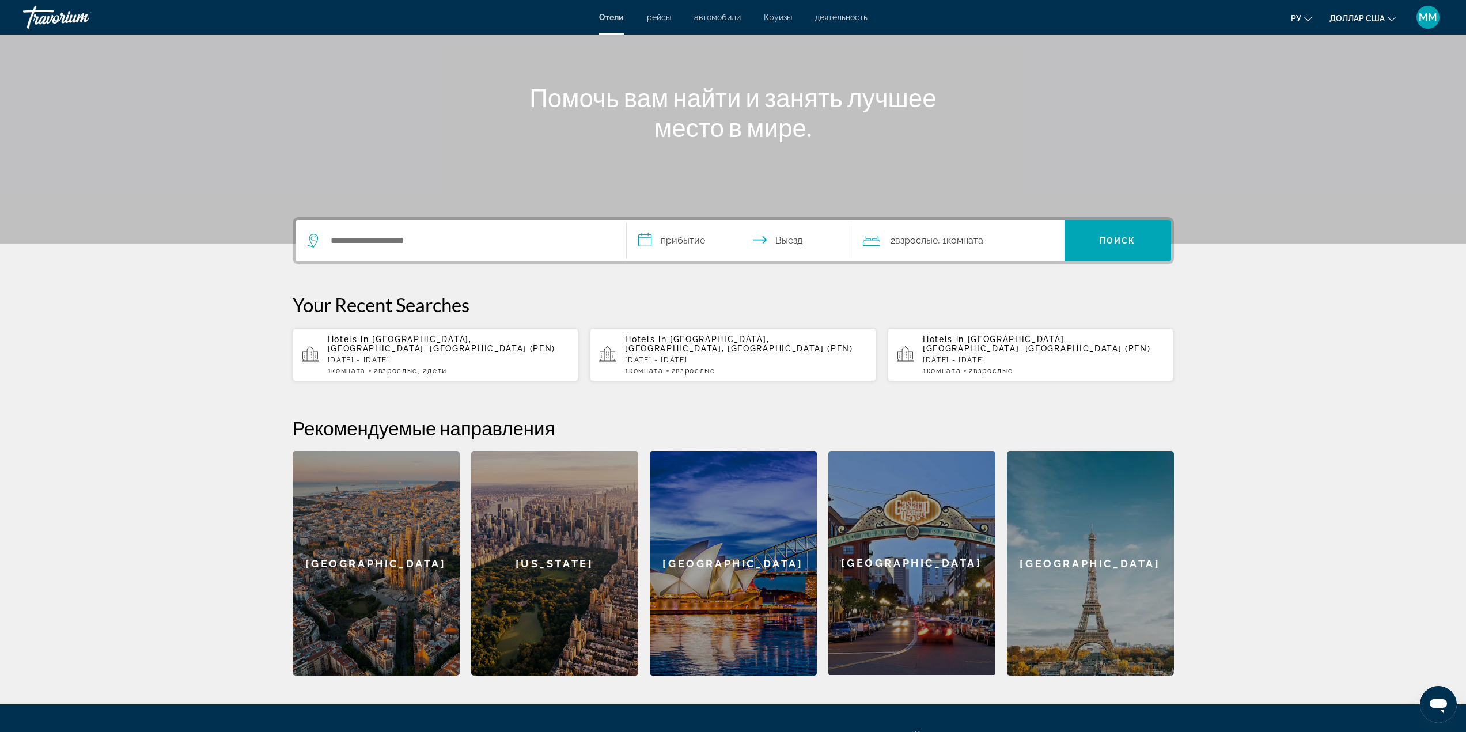
scroll to position [115, 0]
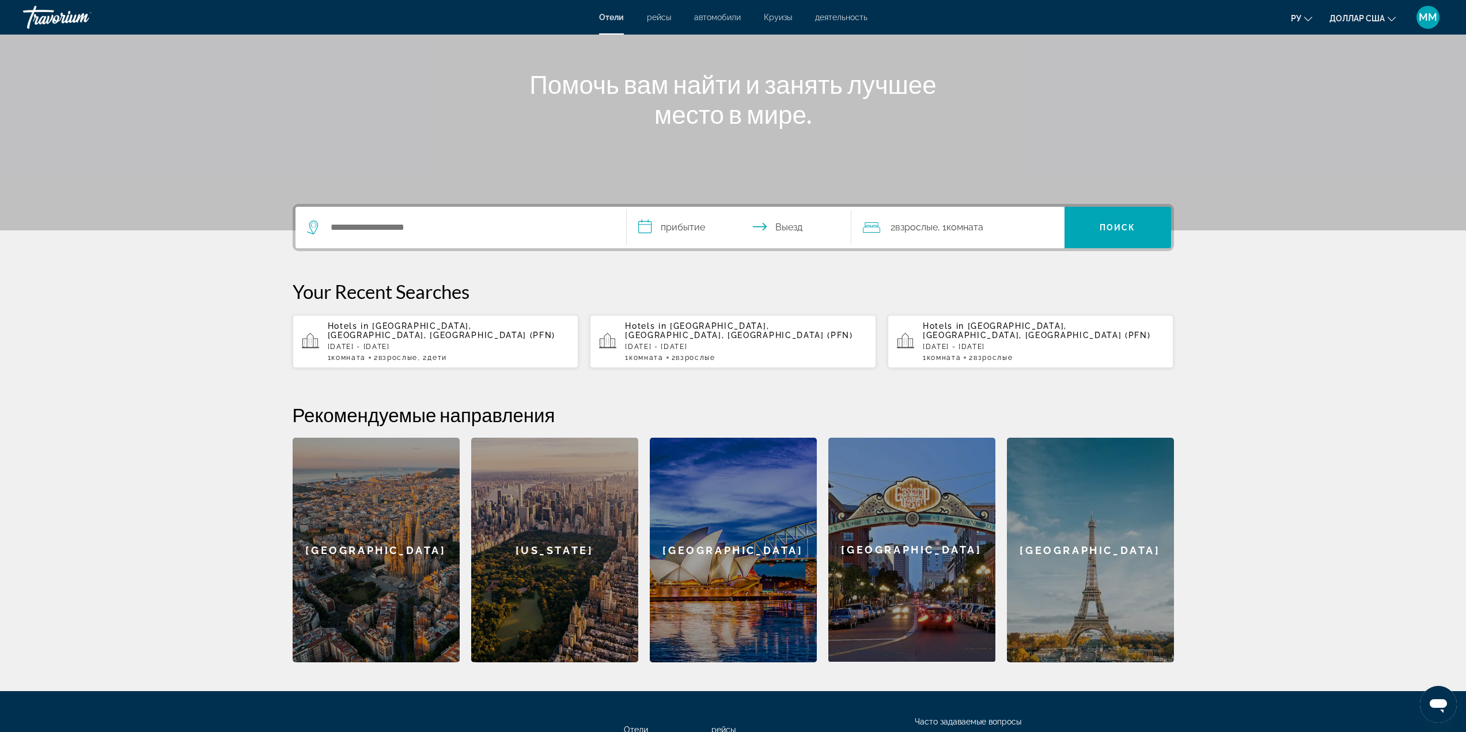
click at [414, 343] on p "[DATE] - [DATE]" at bounding box center [449, 347] width 242 height 8
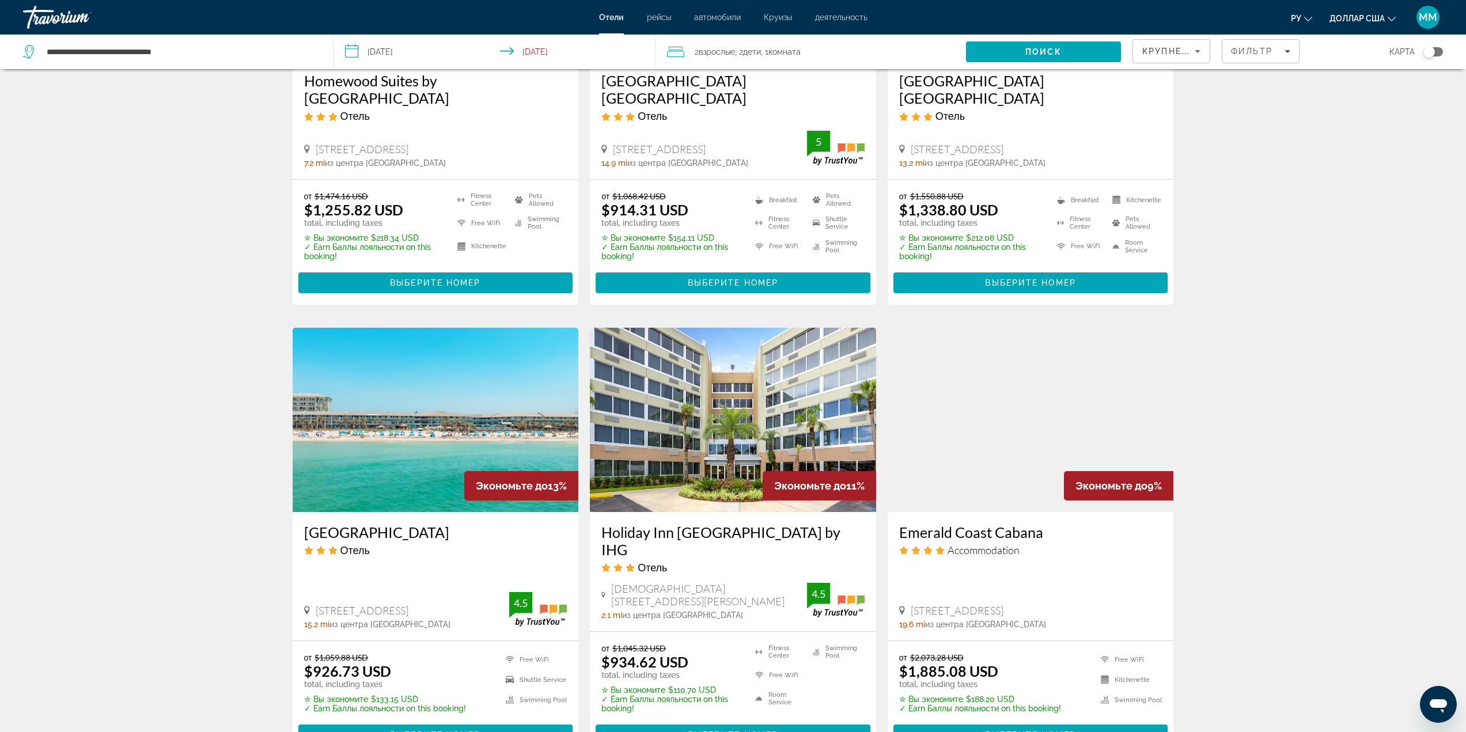
scroll to position [749, 0]
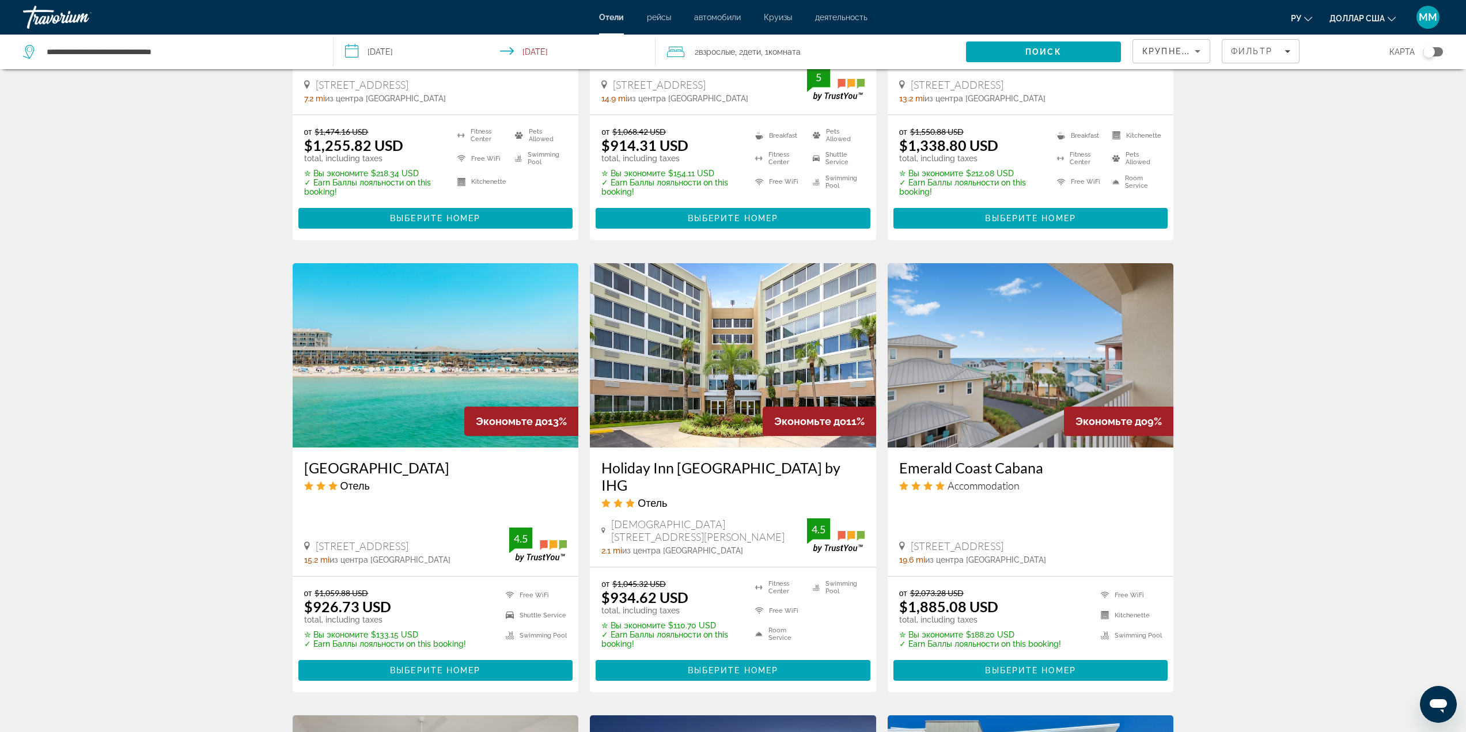
click at [375, 334] on img "Основное содержание" at bounding box center [436, 355] width 286 height 184
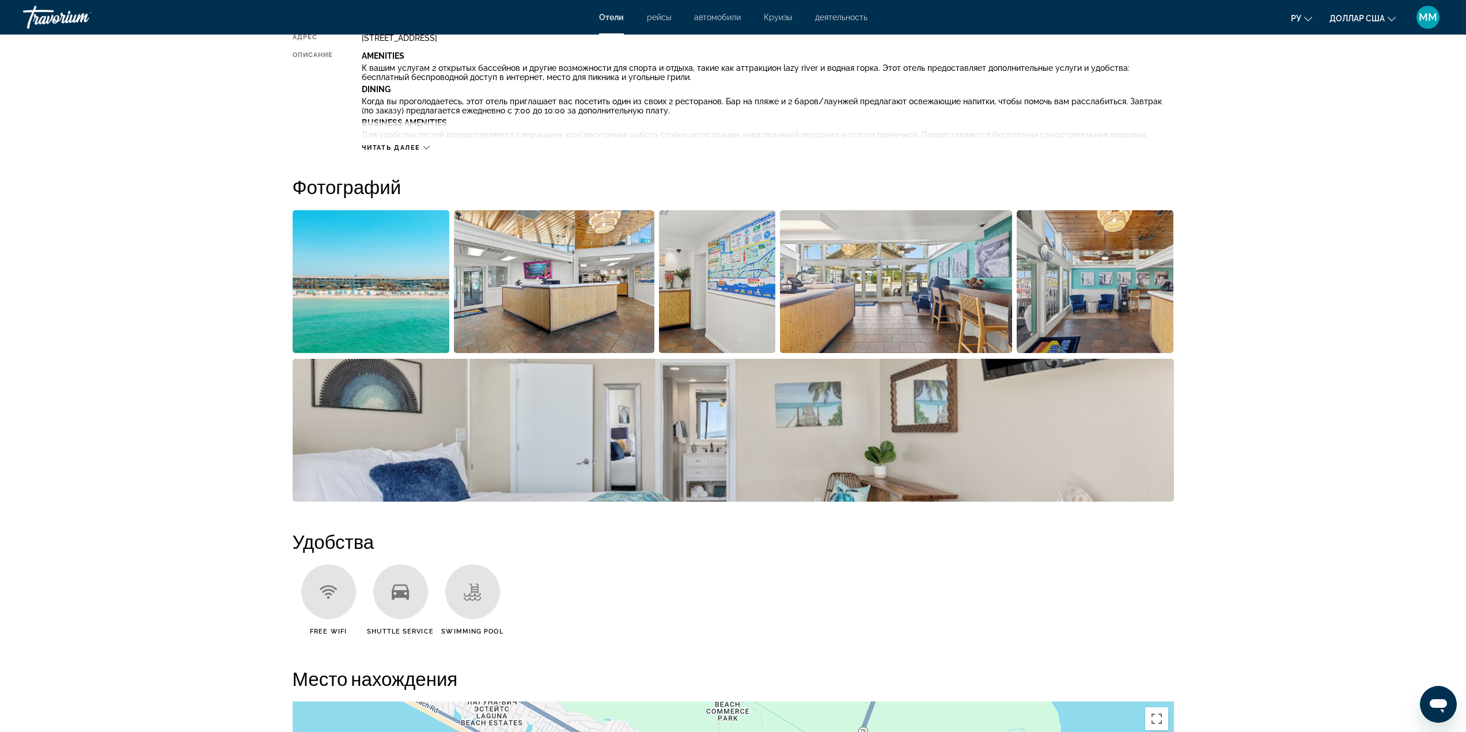
scroll to position [461, 0]
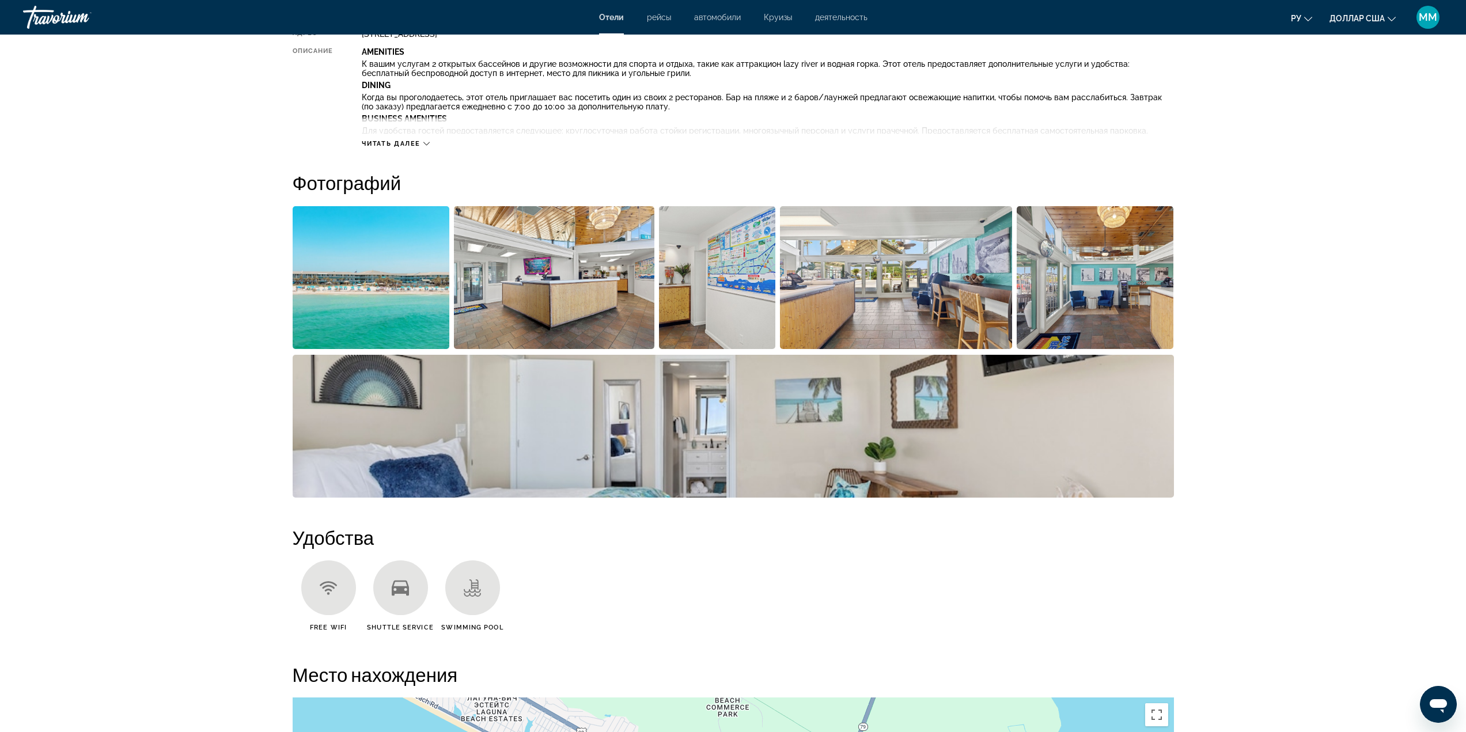
click at [408, 321] on img "Open full-screen image slider" at bounding box center [371, 277] width 157 height 143
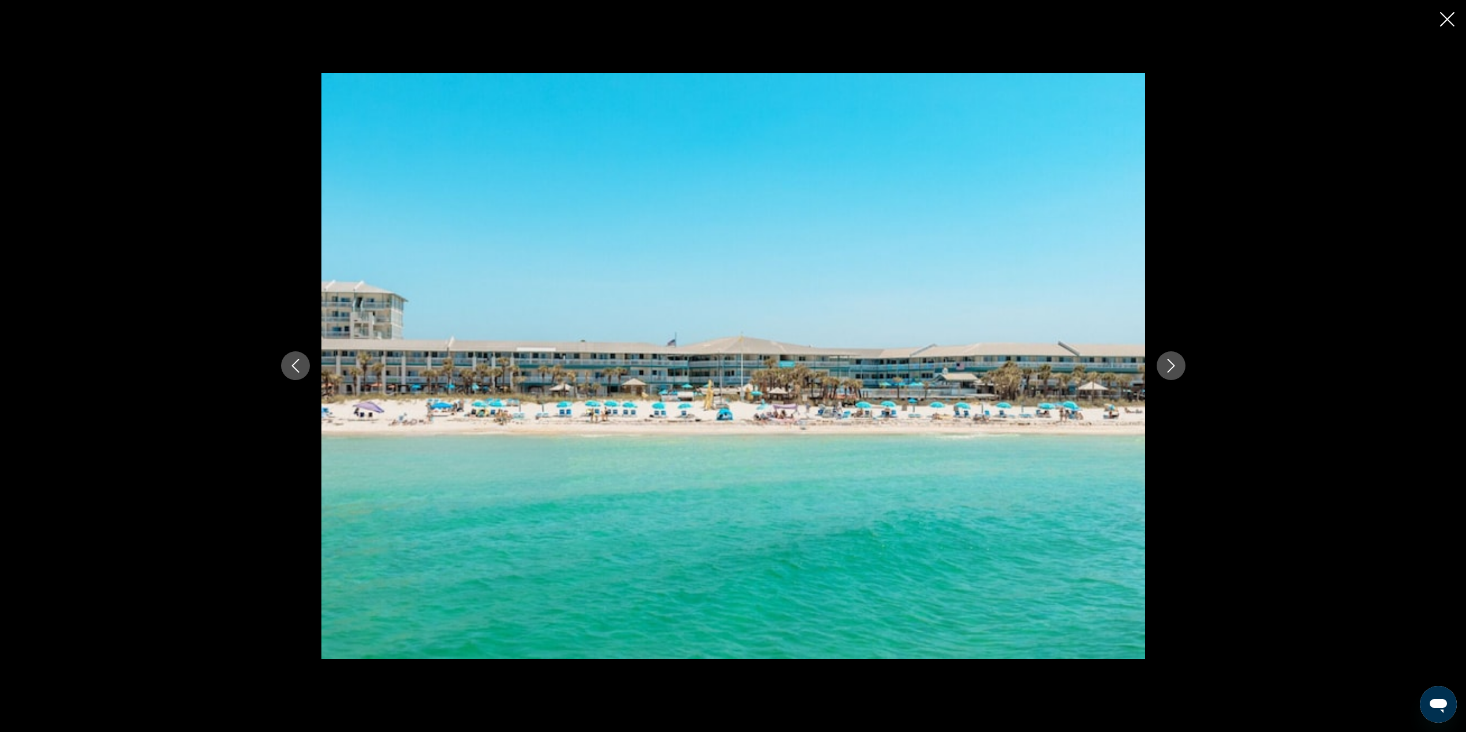
click at [1164, 368] on icon "Next image" at bounding box center [1171, 366] width 14 height 14
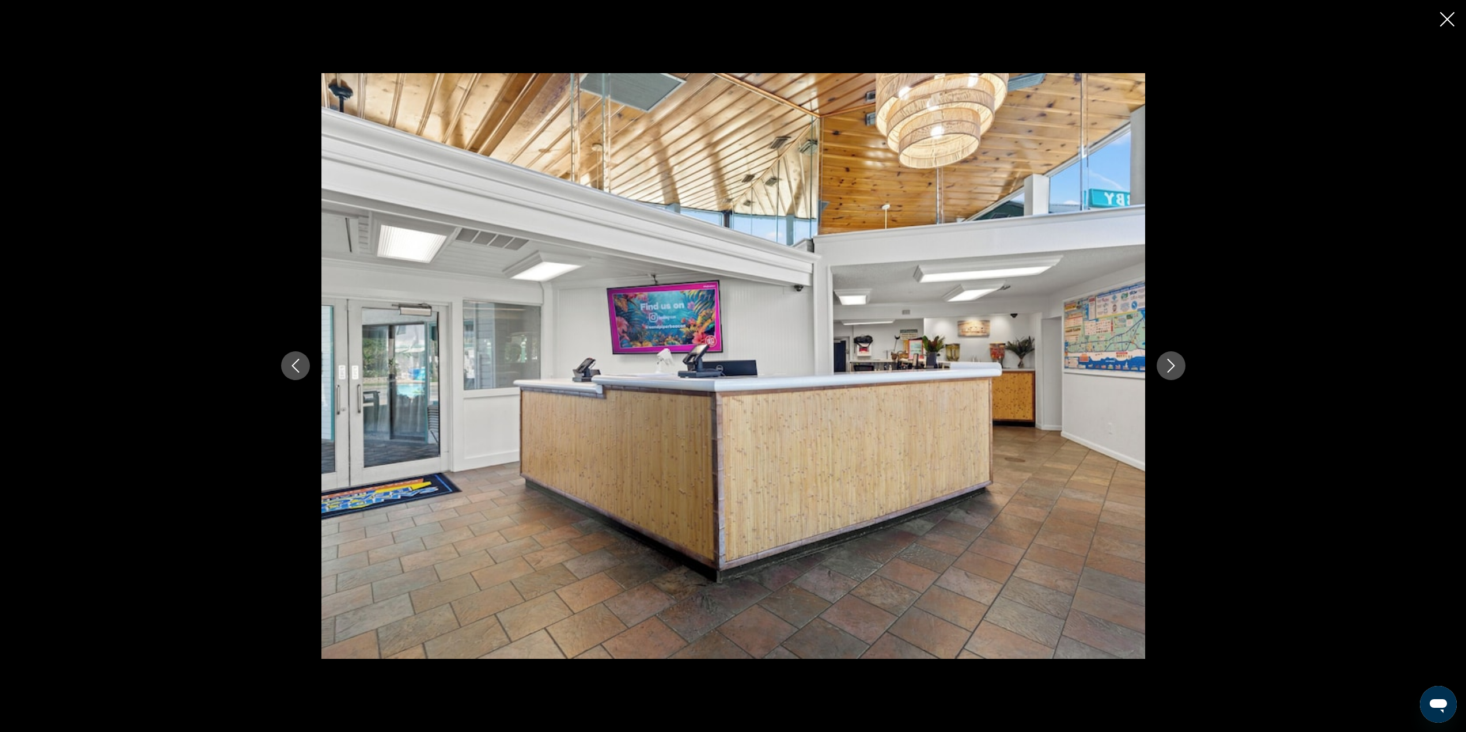
click at [1164, 368] on icon "Next image" at bounding box center [1171, 366] width 14 height 14
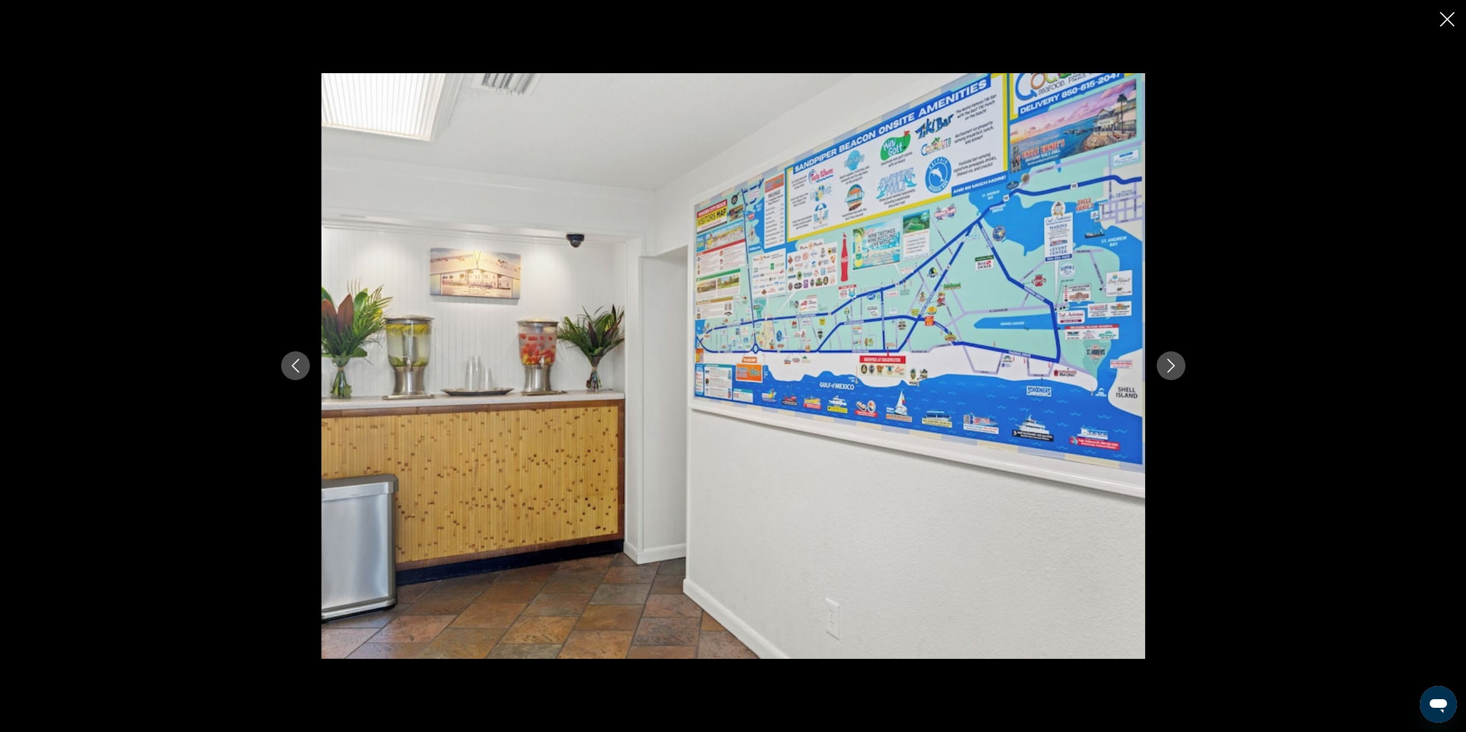
click at [1164, 368] on icon "Next image" at bounding box center [1171, 366] width 14 height 14
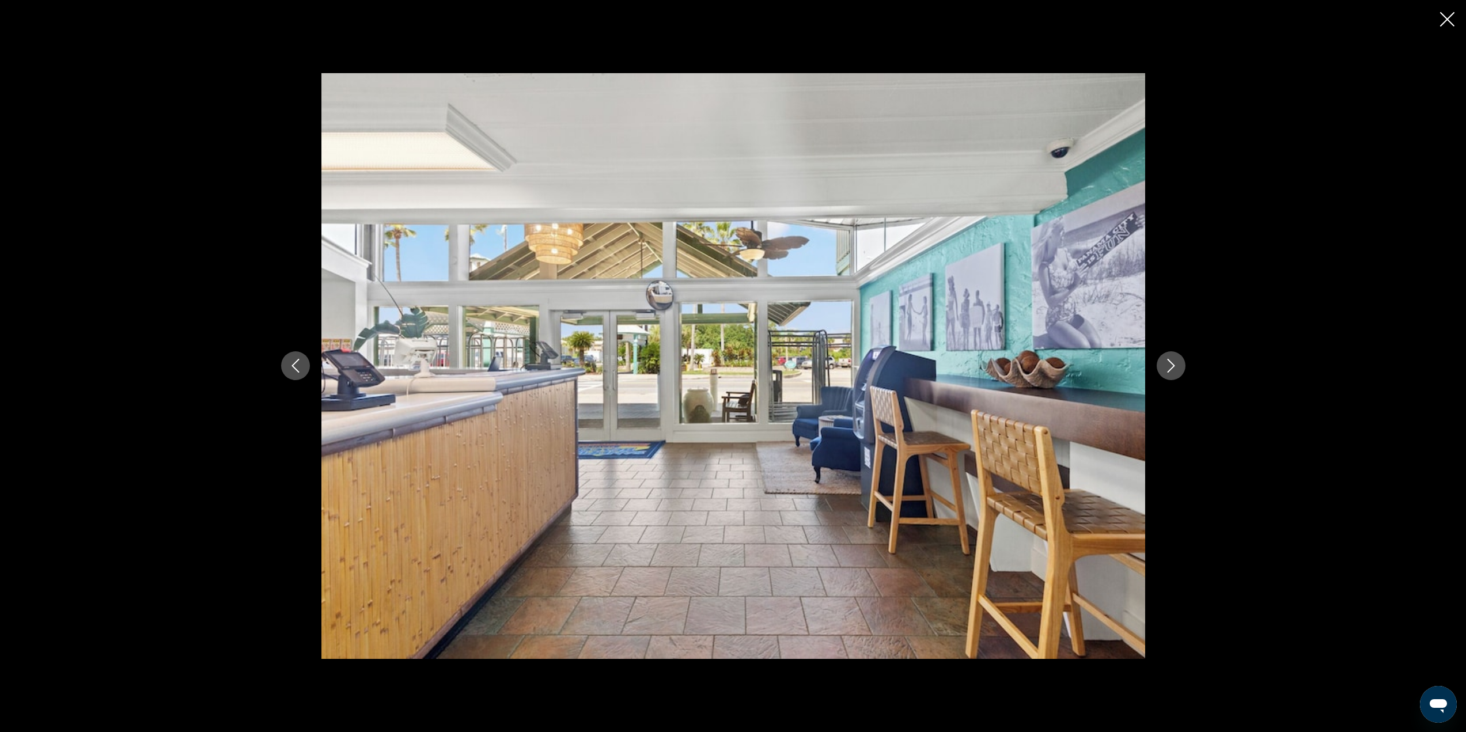
click at [1164, 368] on icon "Next image" at bounding box center [1171, 366] width 14 height 14
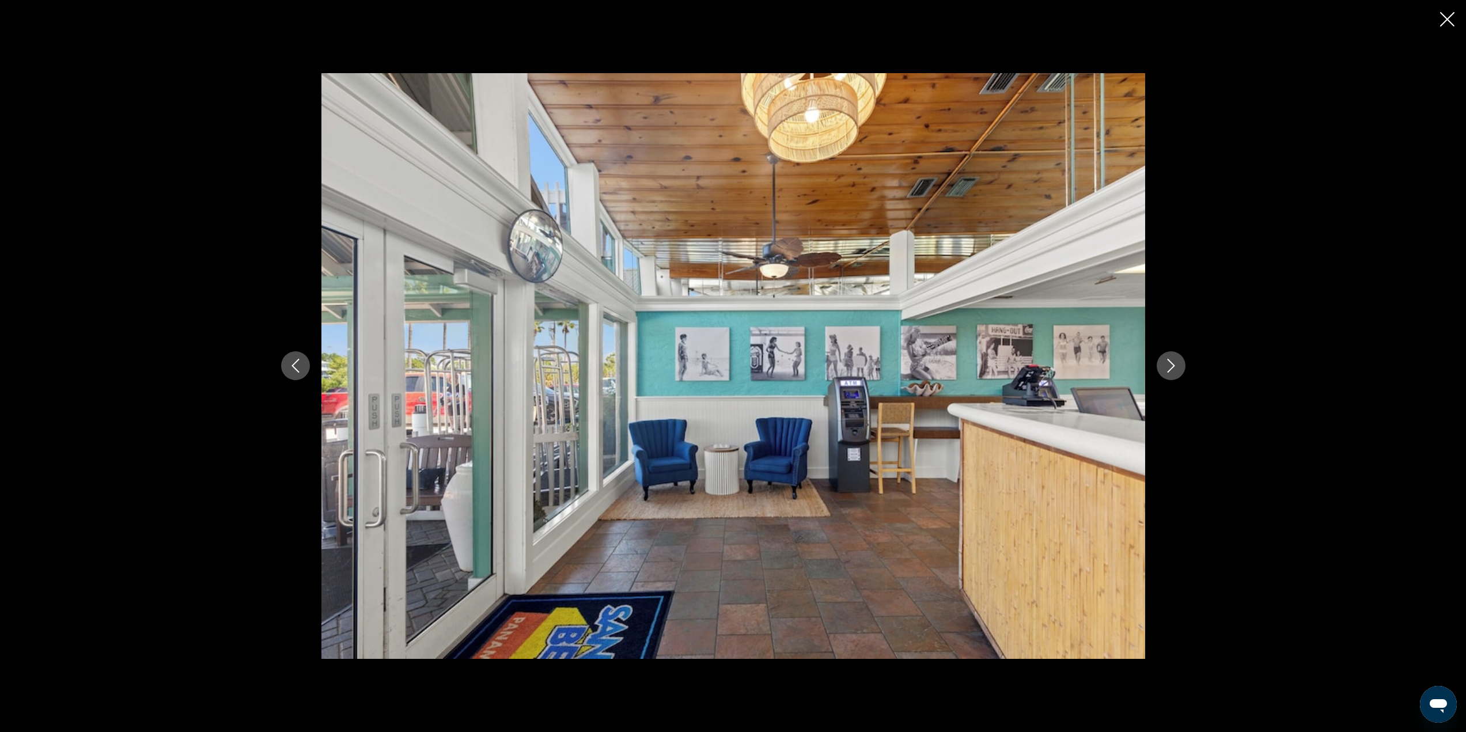
click at [1164, 368] on icon "Next image" at bounding box center [1171, 366] width 14 height 14
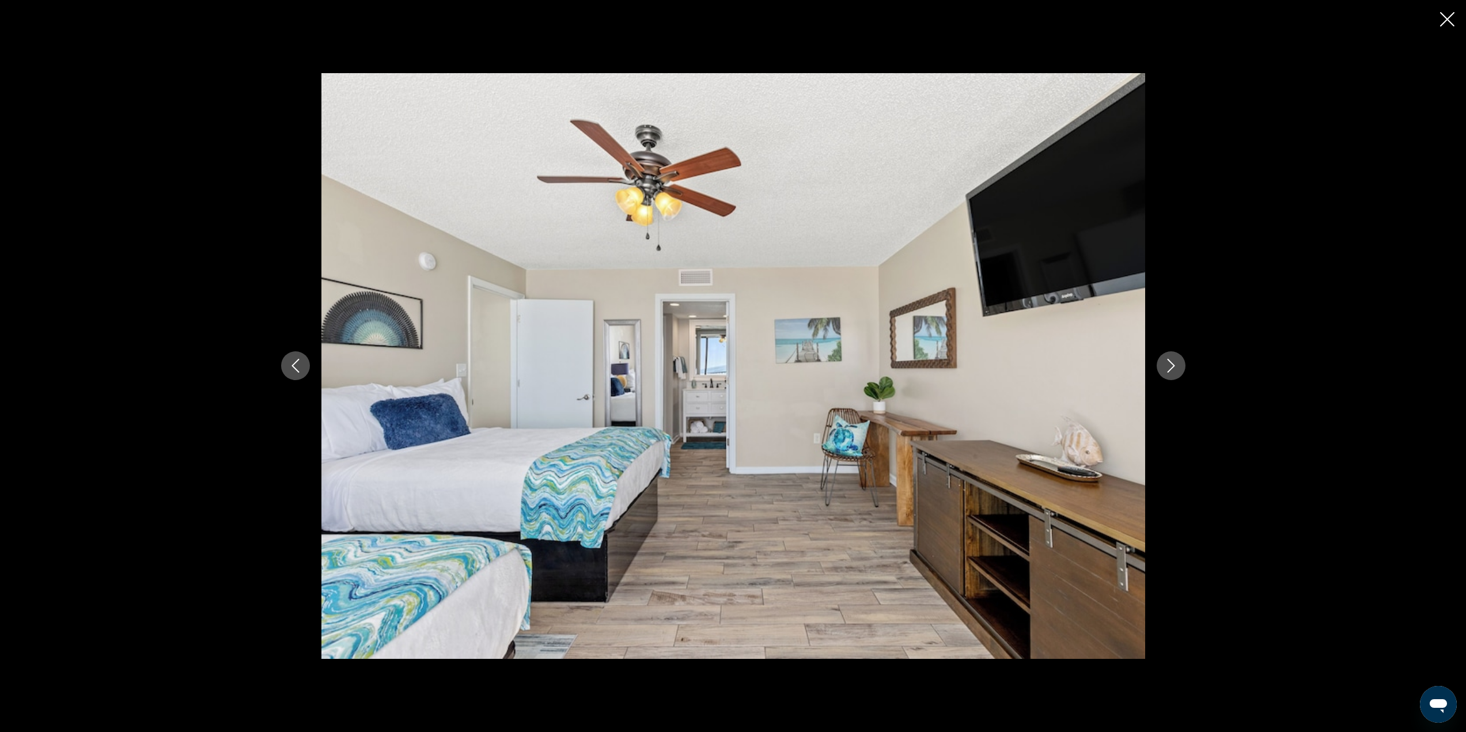
click at [1164, 368] on icon "Next image" at bounding box center [1171, 366] width 14 height 14
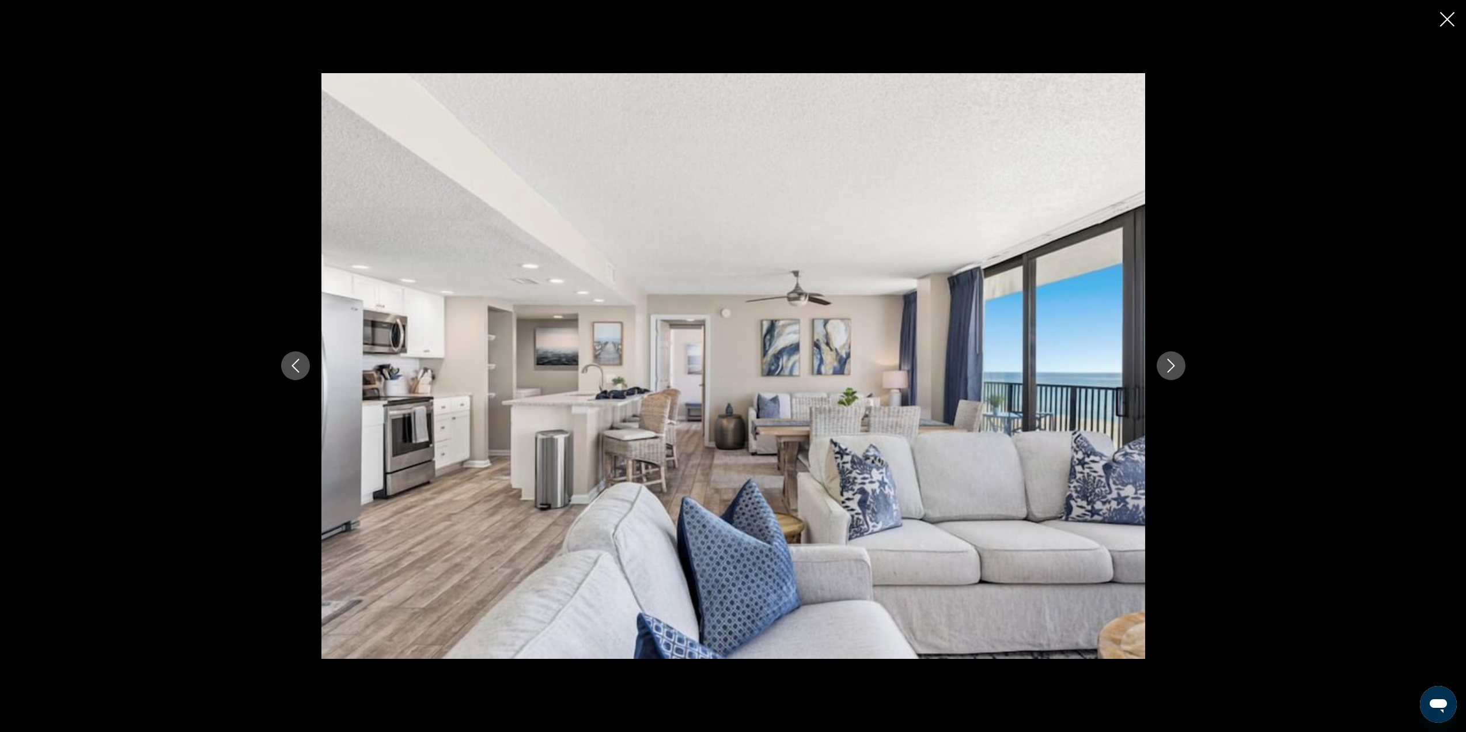
click at [1447, 14] on icon "Close slideshow" at bounding box center [1447, 19] width 14 height 14
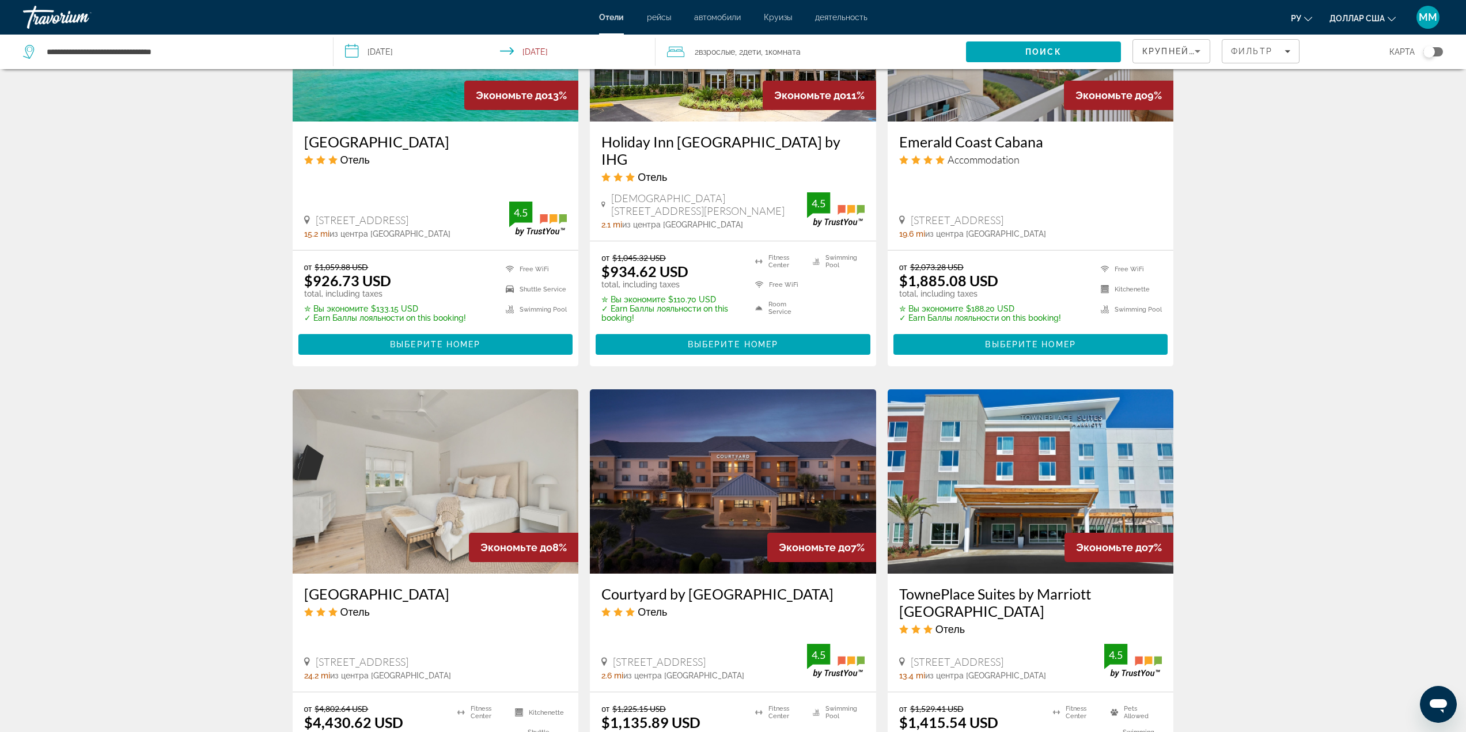
scroll to position [807, 0]
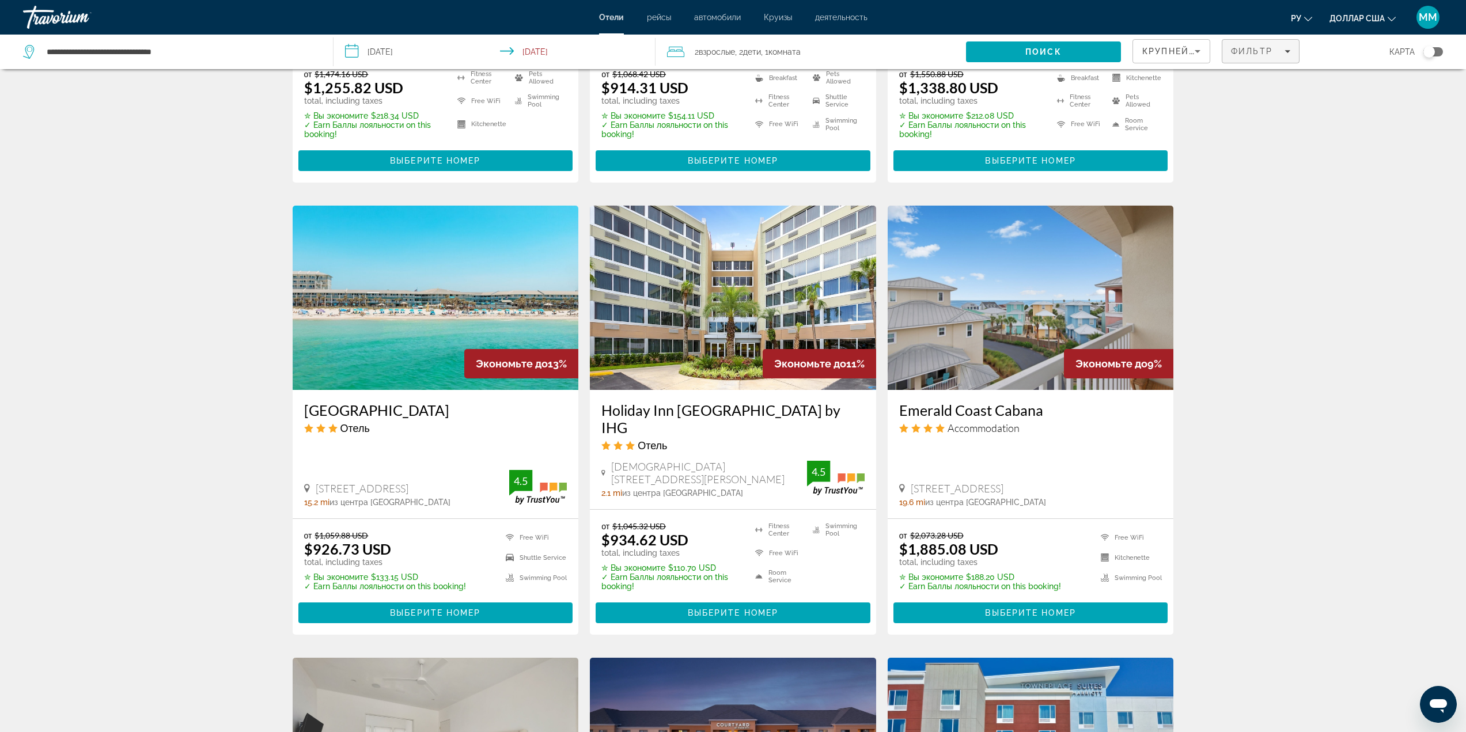
click at [1257, 63] on span "Filters" at bounding box center [1261, 51] width 77 height 28
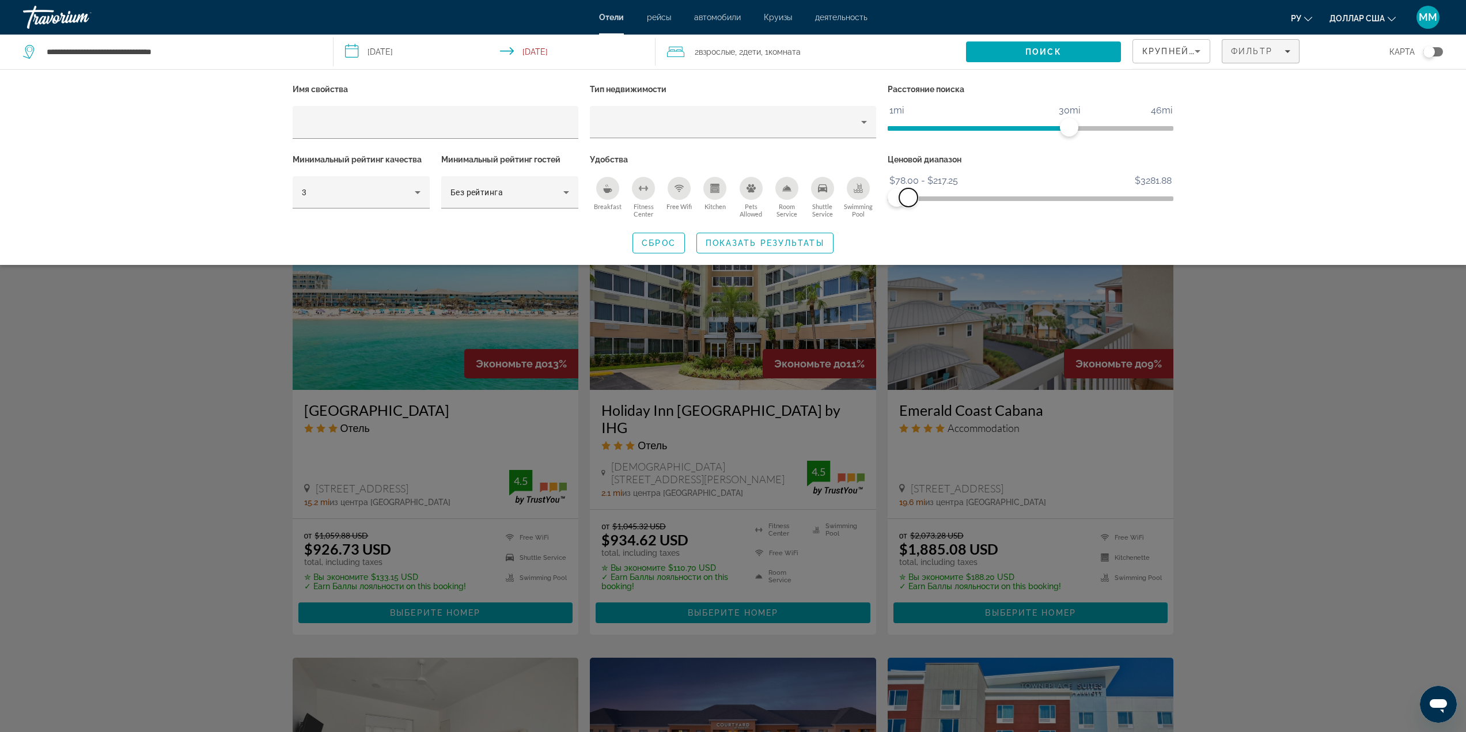
drag, startPoint x: 1166, startPoint y: 196, endPoint x: 909, endPoint y: 232, distance: 259.5
click at [909, 232] on div "Имя свойства Тип недвижимости Расстояние поиска 1mi 46mi 30mi Минимальный рейти…" at bounding box center [734, 167] width 928 height 172
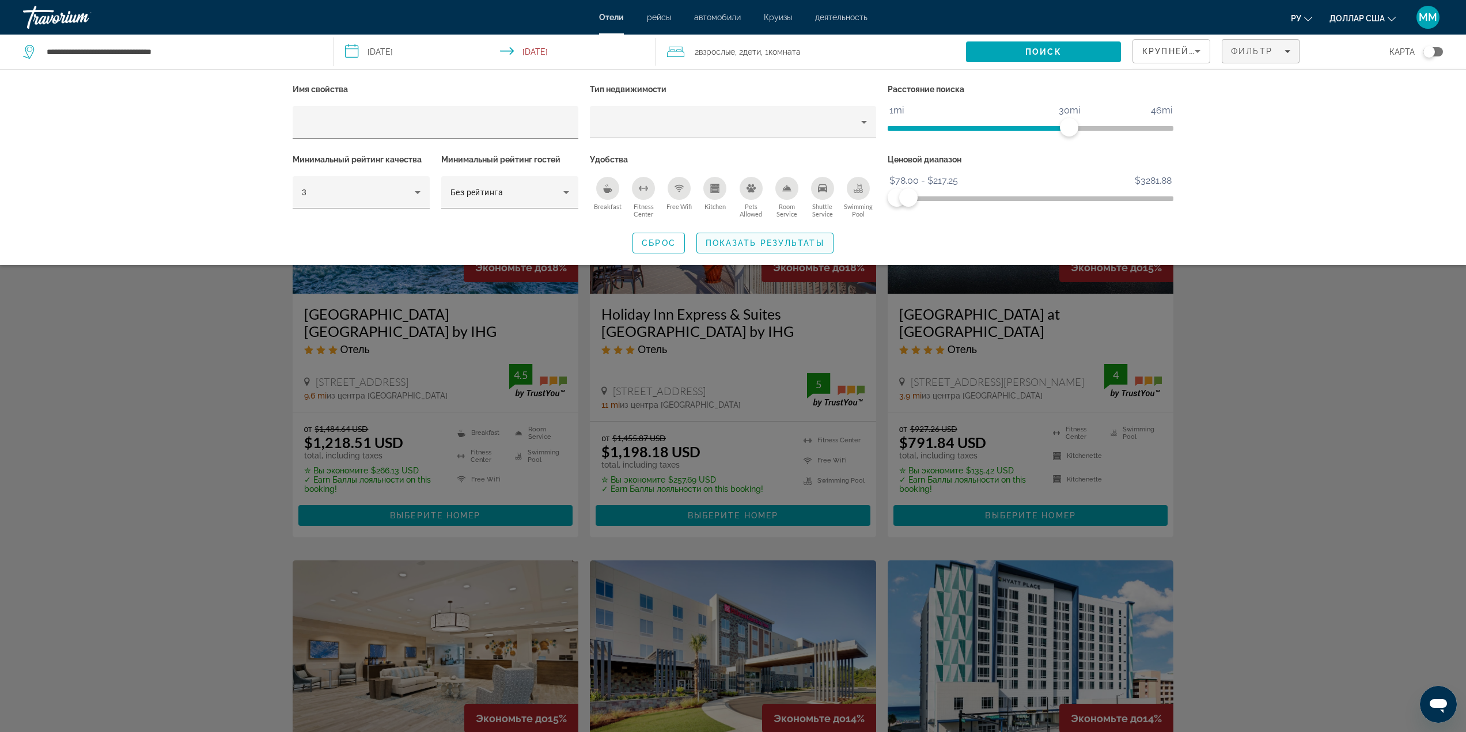
click at [766, 246] on span "Показать результаты" at bounding box center [765, 243] width 119 height 9
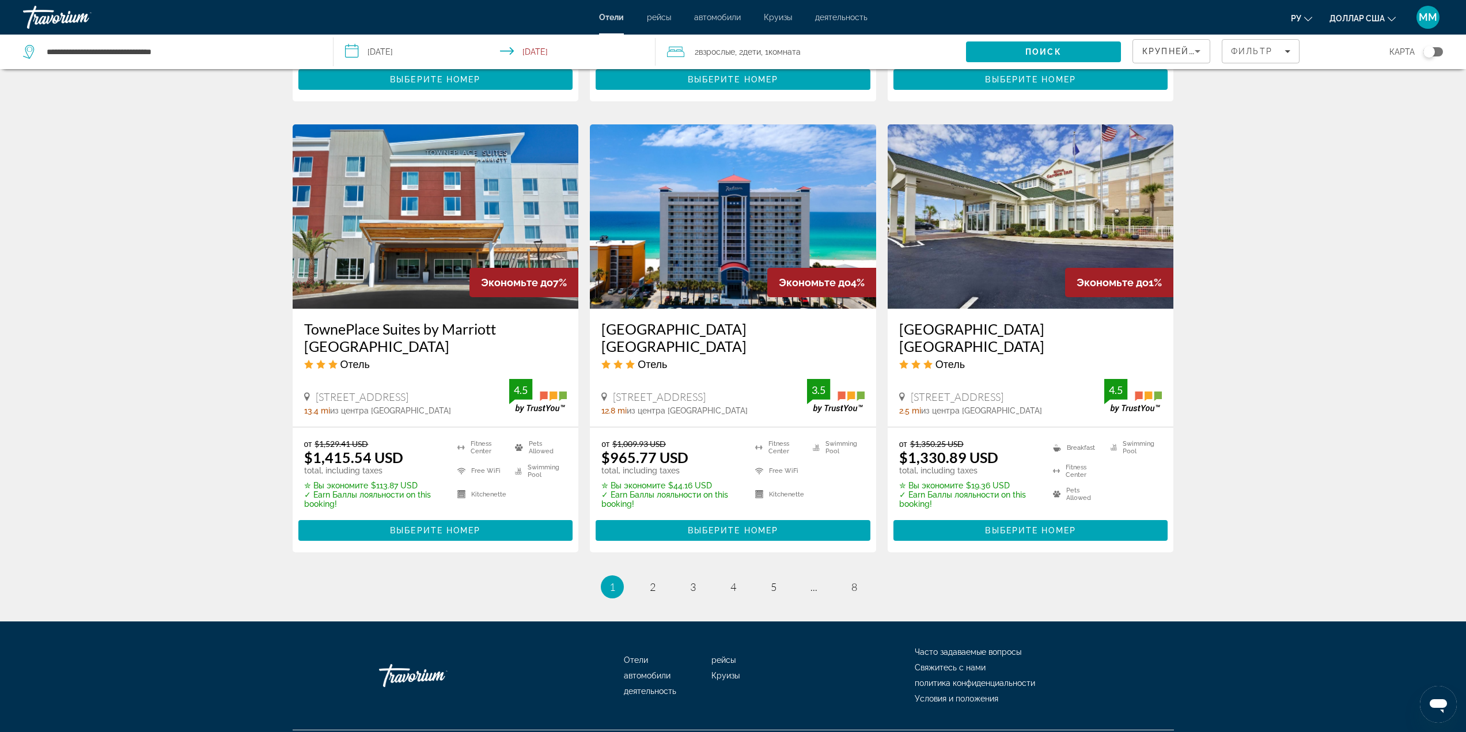
scroll to position [1344, 0]
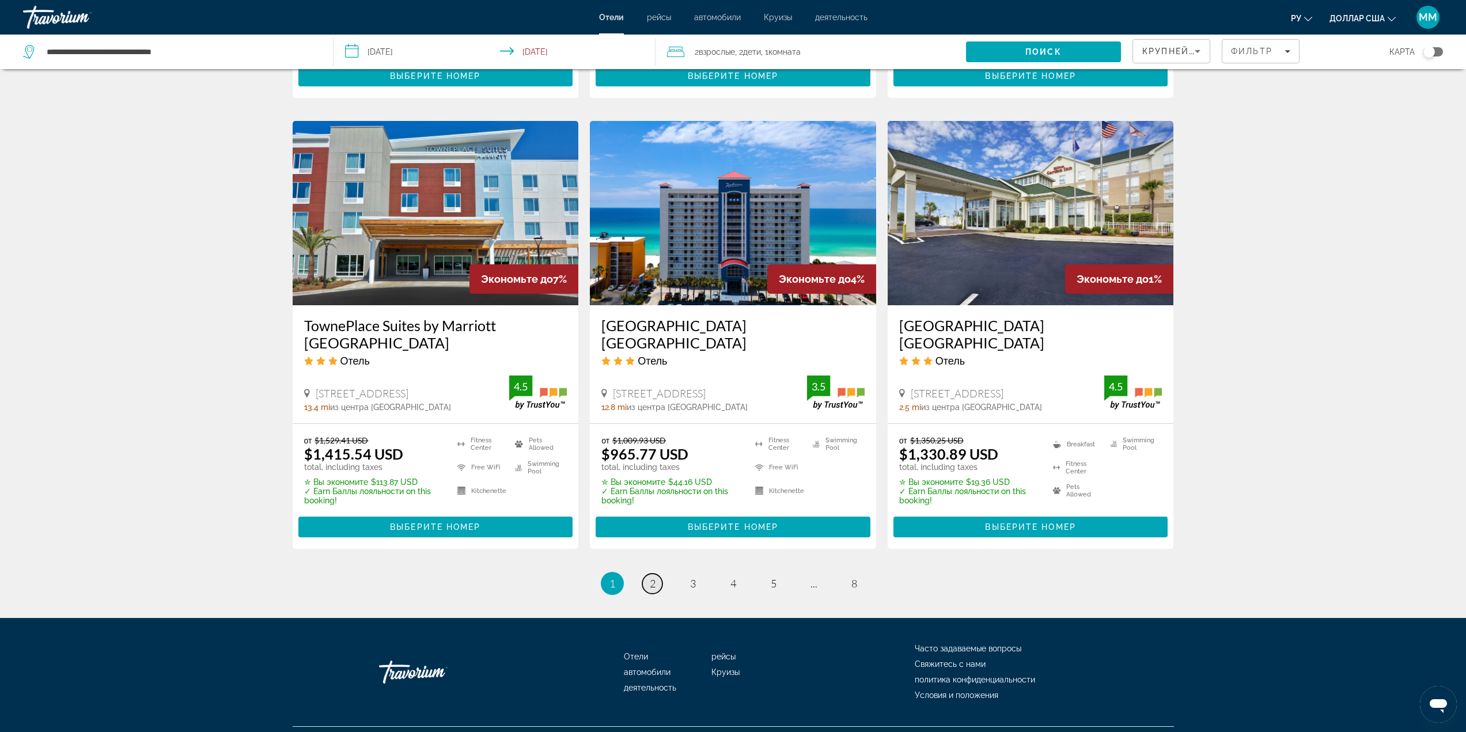
click at [652, 577] on span "2" at bounding box center [653, 583] width 6 height 13
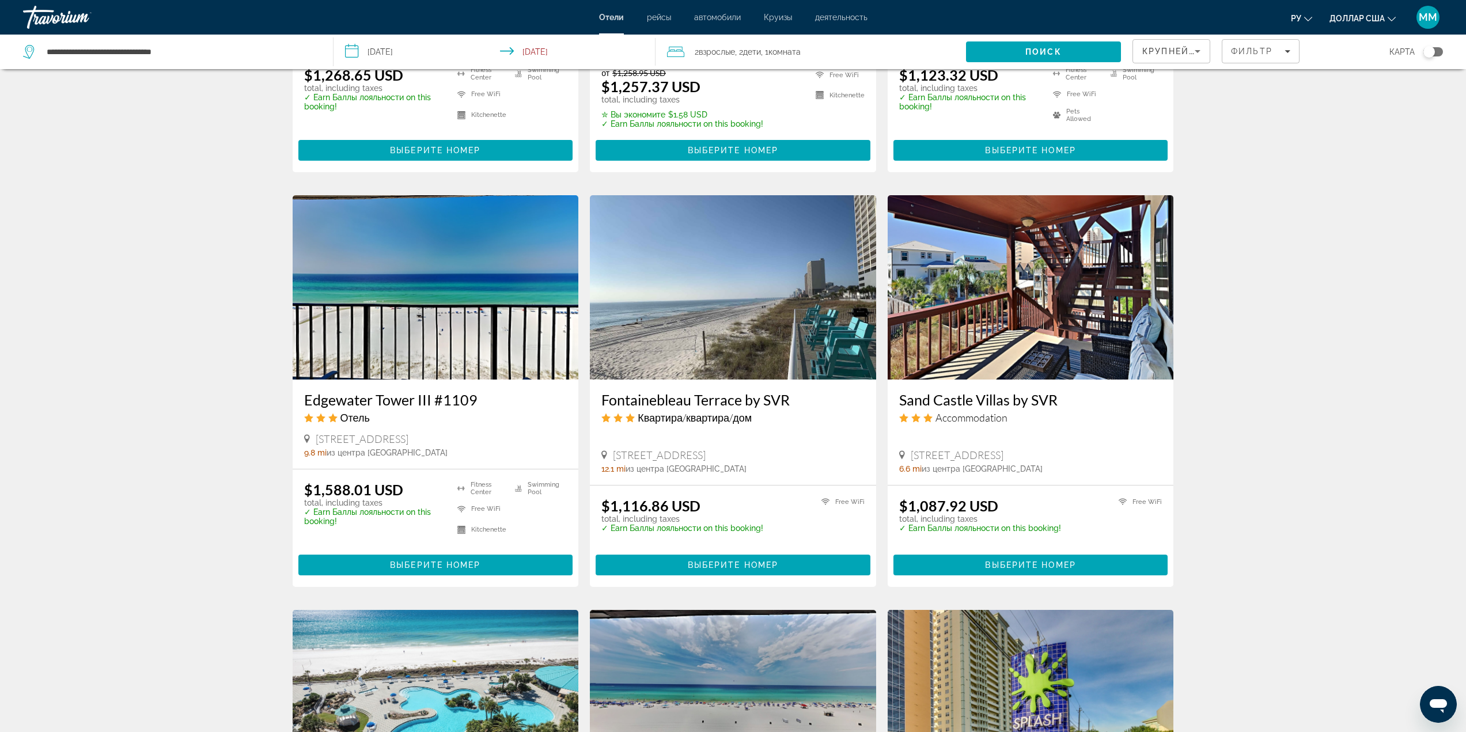
scroll to position [807, 0]
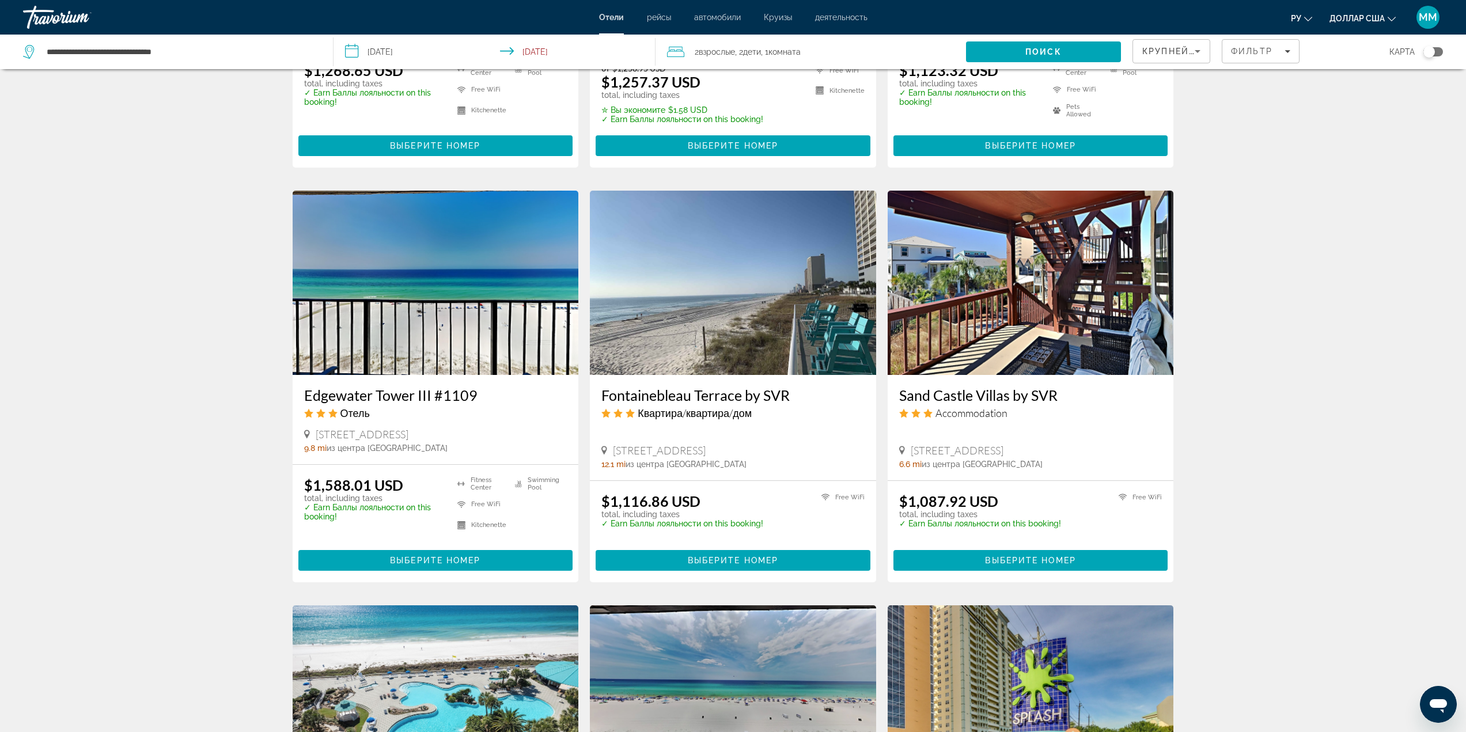
click at [748, 322] on img "Основное содержание" at bounding box center [733, 283] width 286 height 184
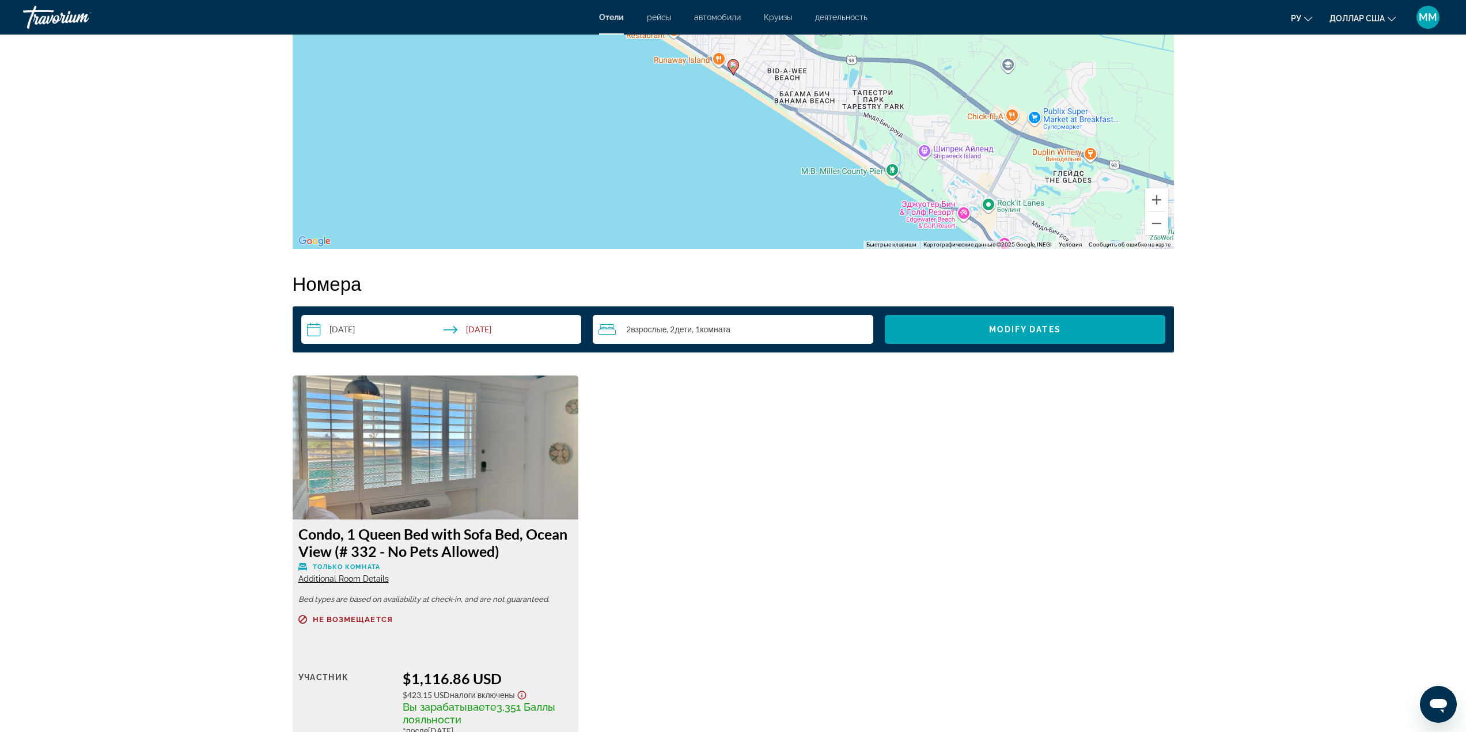
scroll to position [1440, 0]
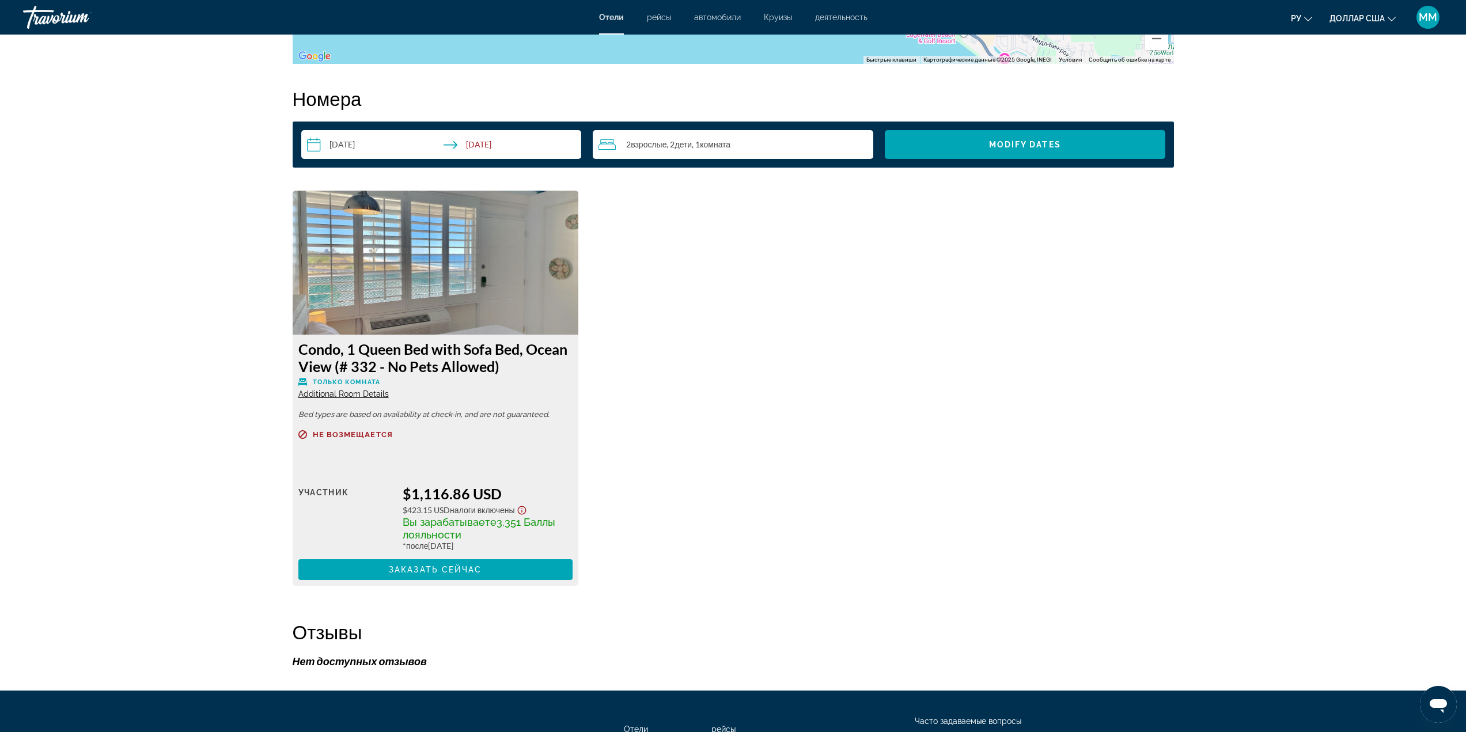
click at [475, 282] on img "Основное содержание" at bounding box center [436, 263] width 286 height 144
click at [367, 390] on span "Additional Room Details" at bounding box center [343, 394] width 90 height 9
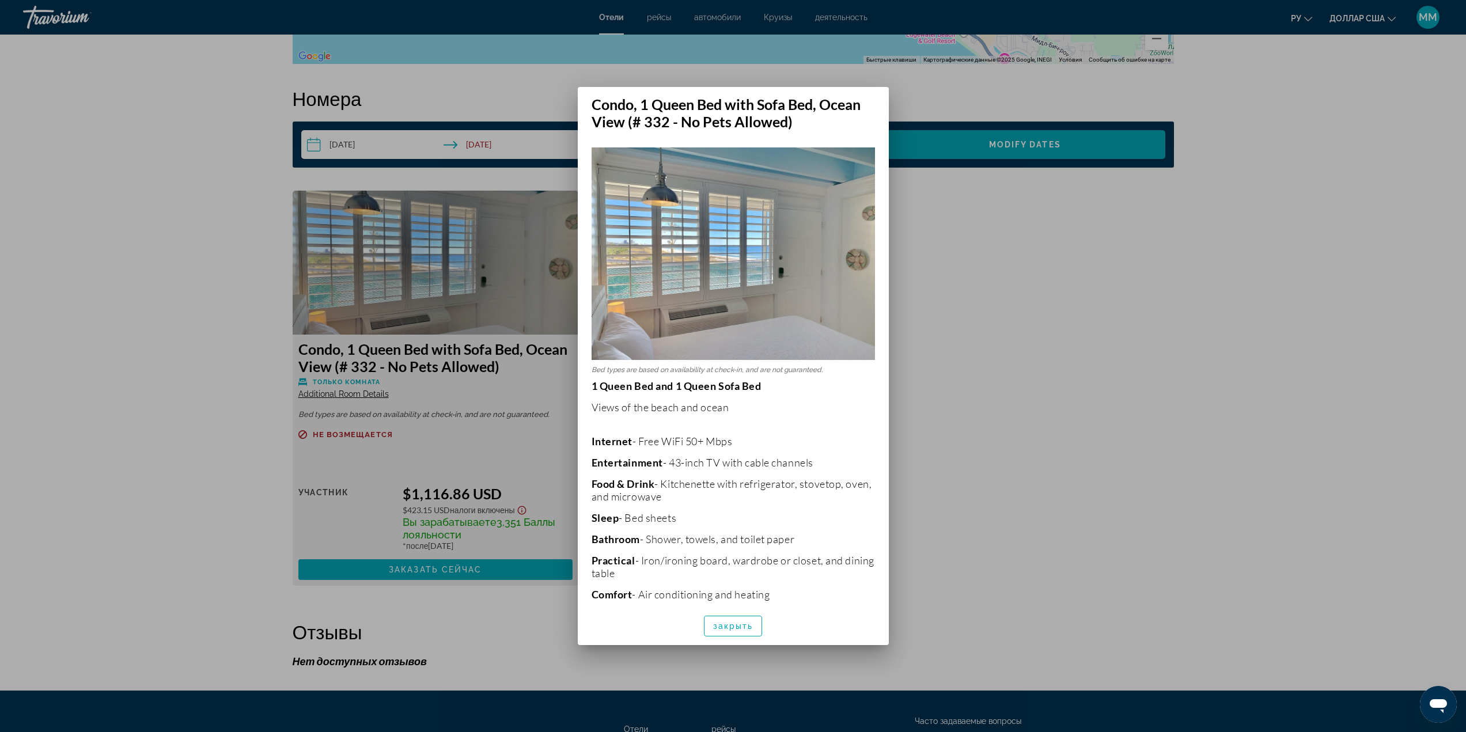
scroll to position [0, 0]
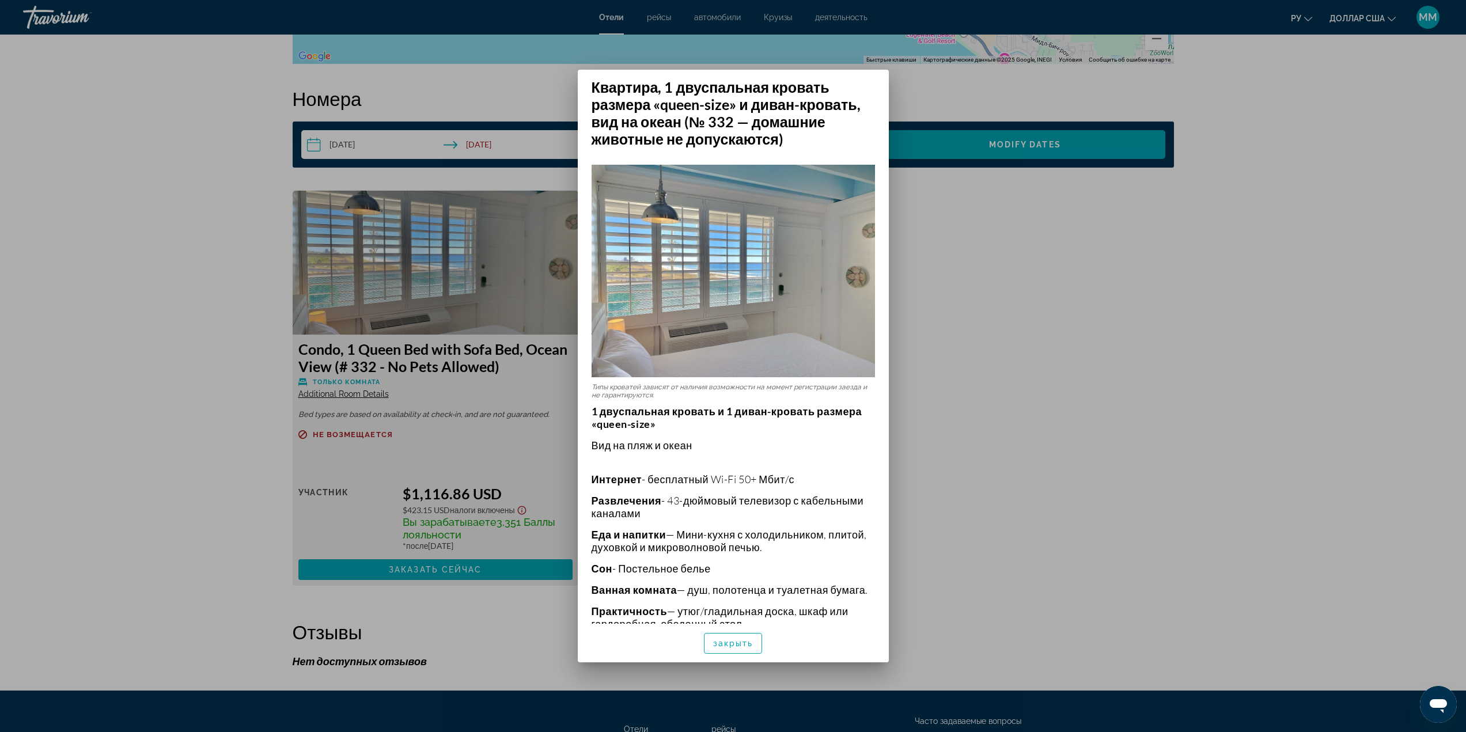
click at [999, 373] on div at bounding box center [733, 366] width 1466 height 732
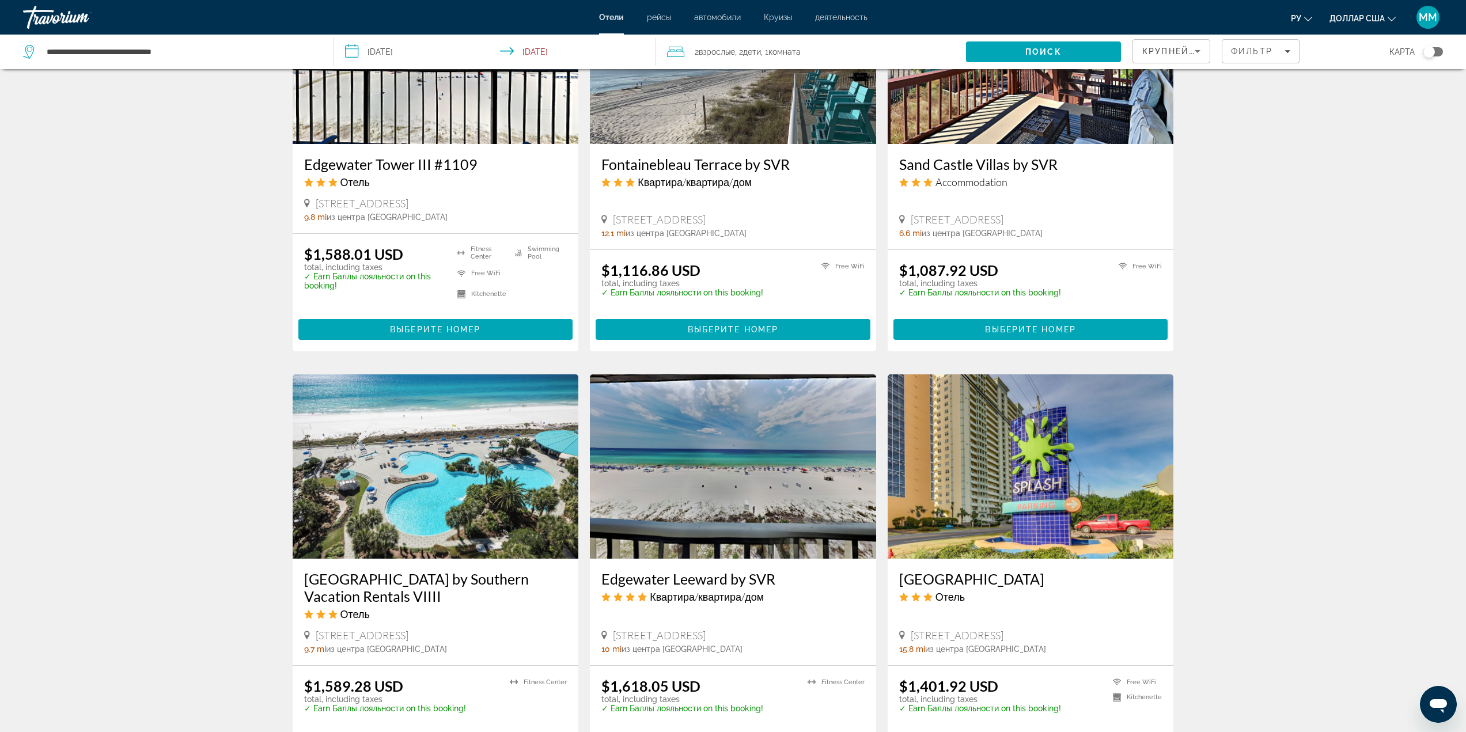
scroll to position [1210, 0]
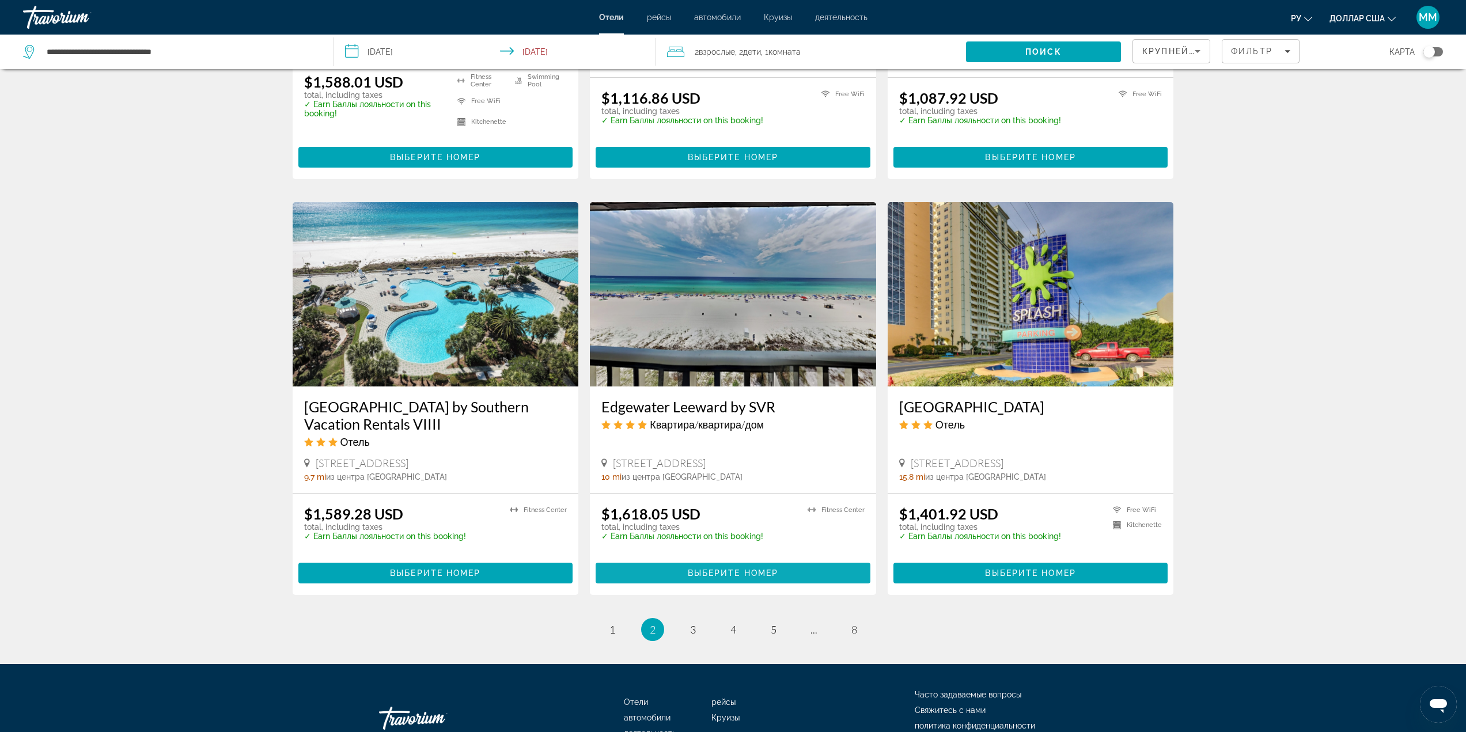
click at [754, 575] on span "Выберите номер" at bounding box center [733, 573] width 90 height 9
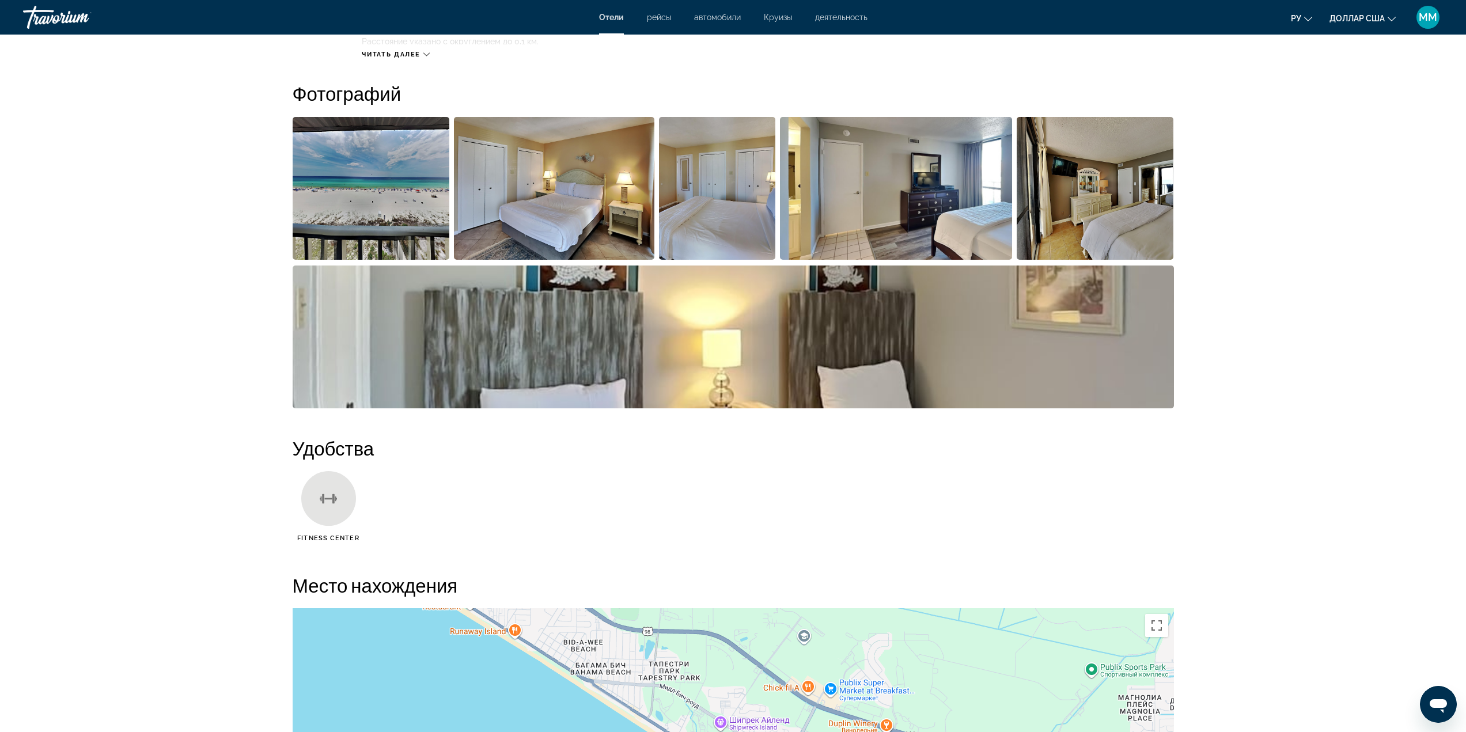
scroll to position [576, 0]
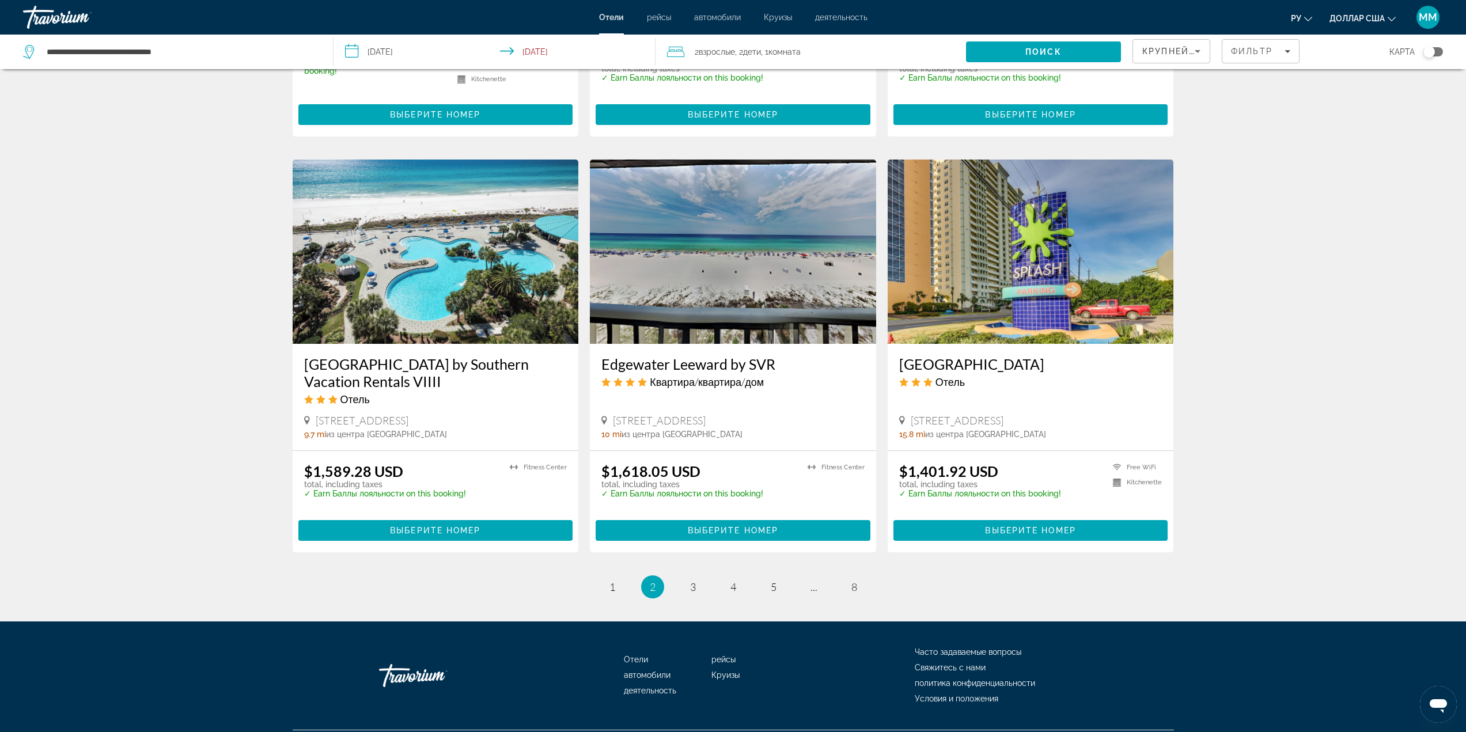
scroll to position [1284, 0]
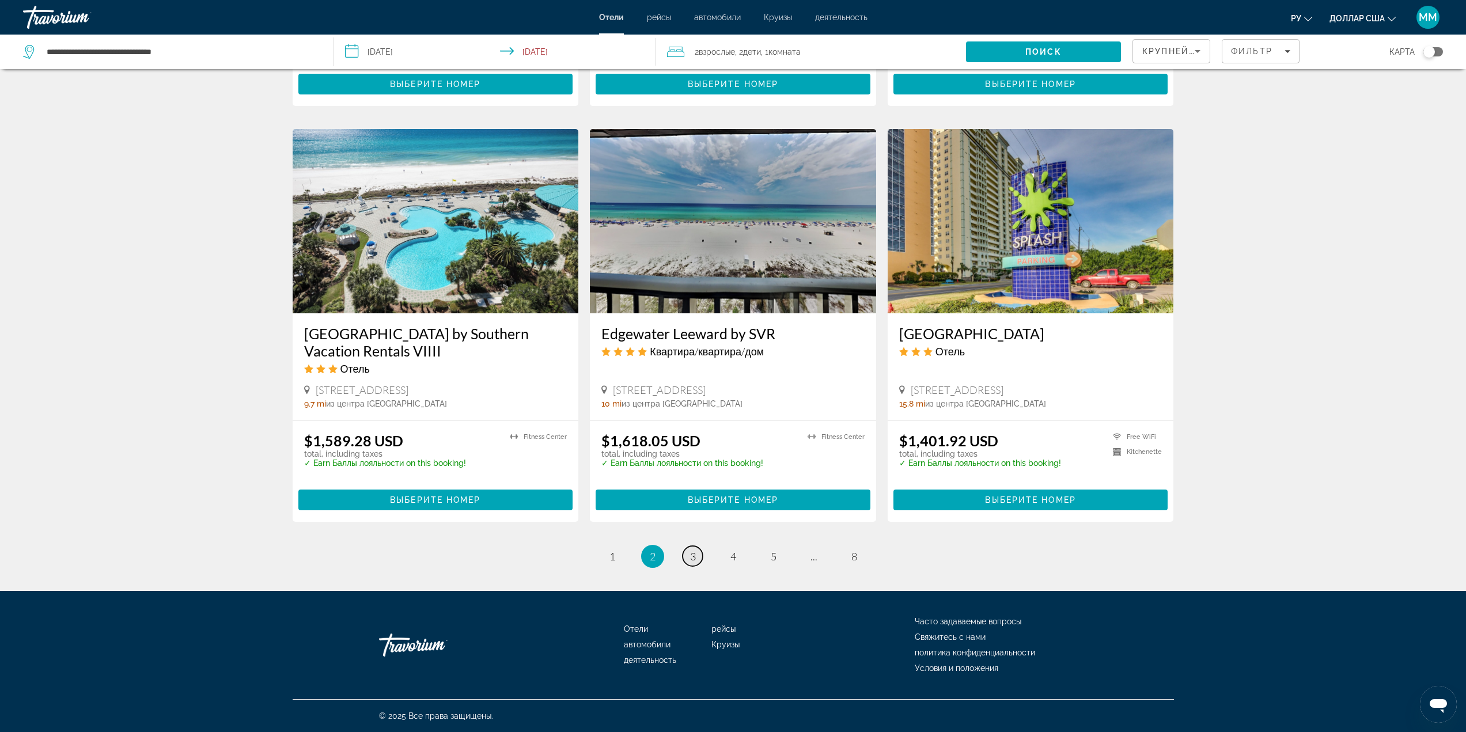
click at [694, 559] on span "3" at bounding box center [693, 556] width 6 height 13
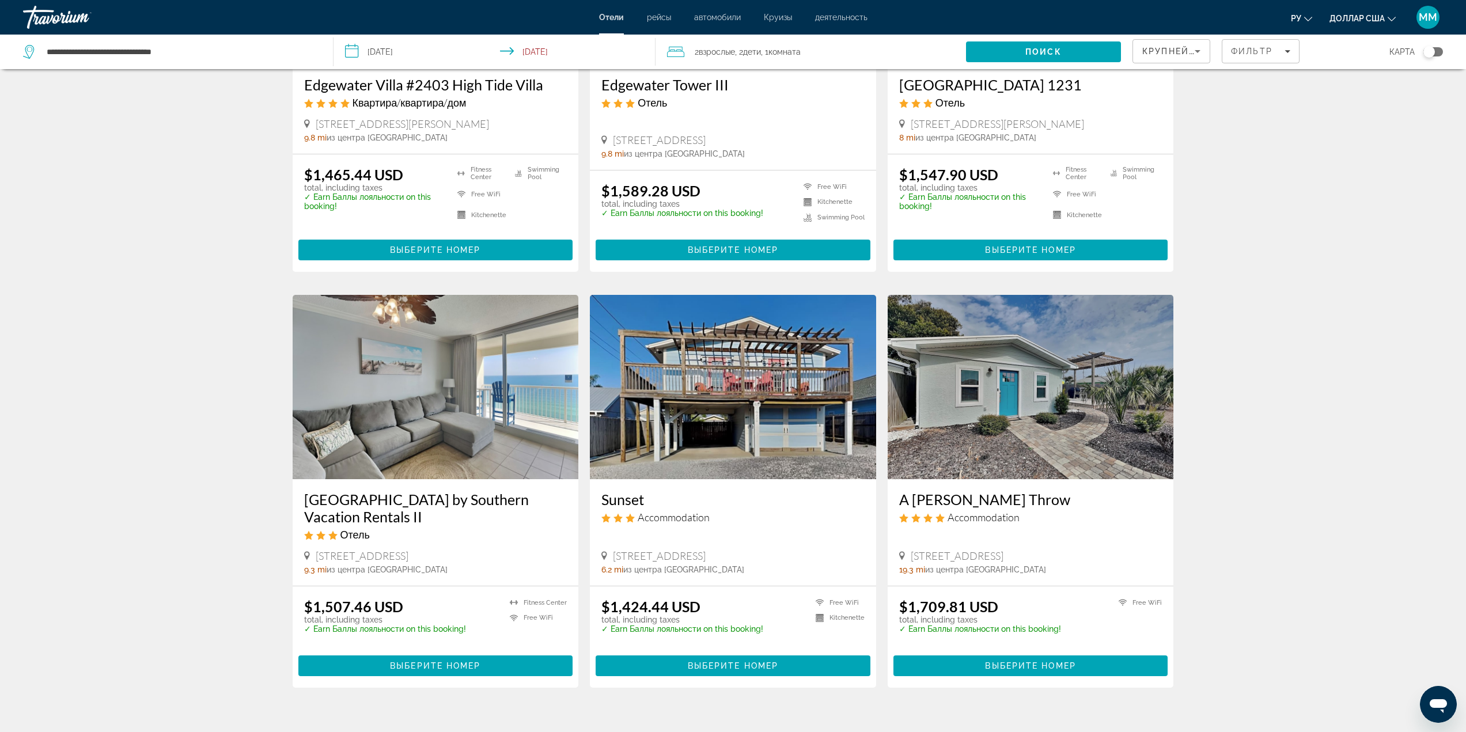
scroll to position [230, 0]
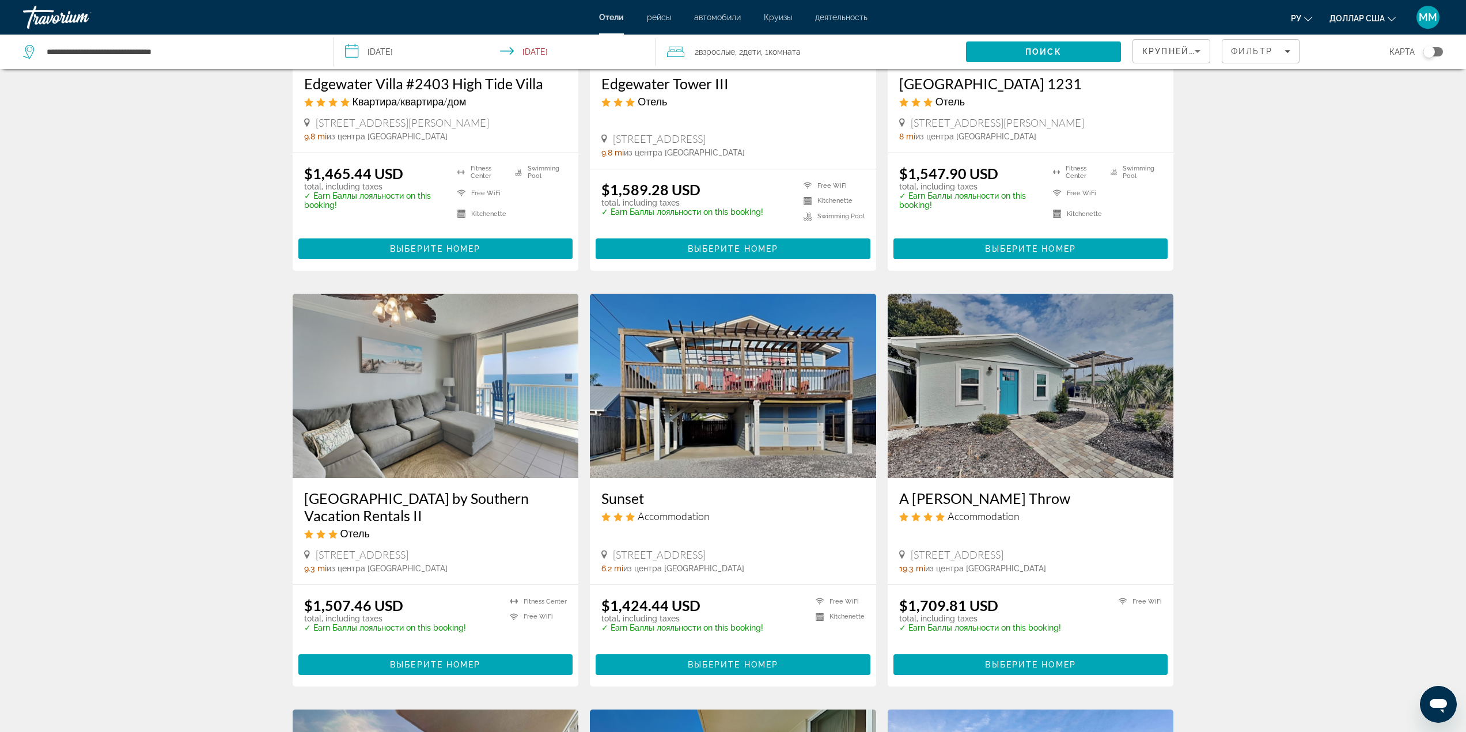
click at [430, 422] on img "Основное содержание" at bounding box center [436, 386] width 286 height 184
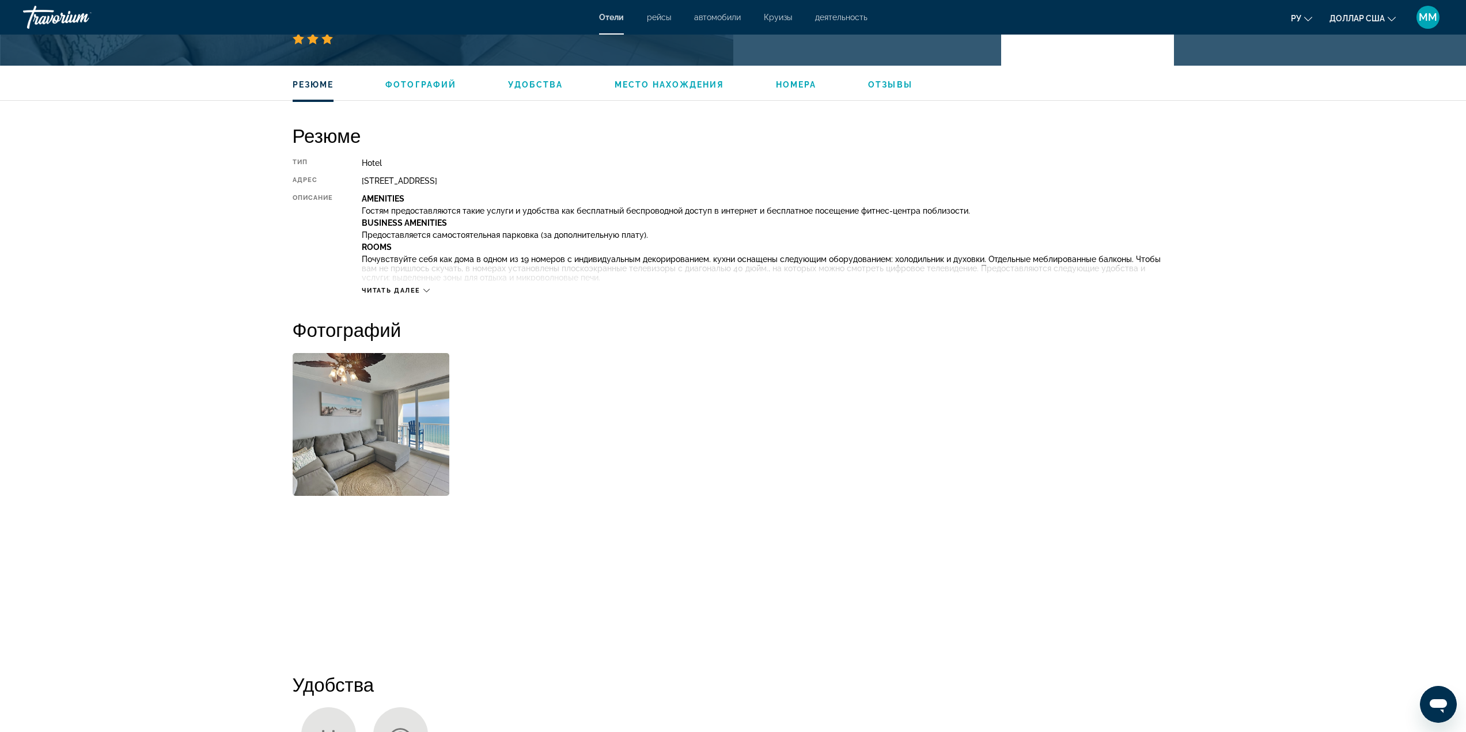
scroll to position [346, 0]
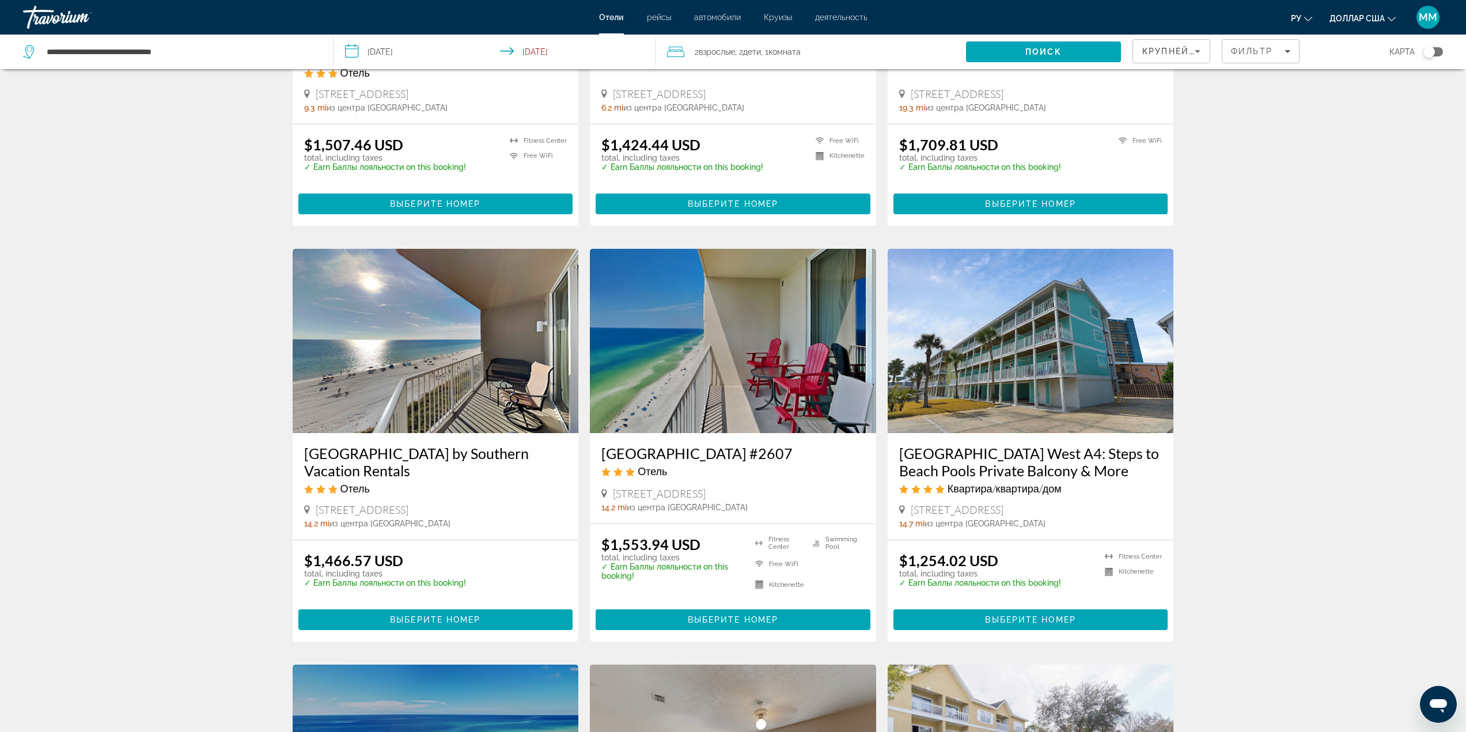
scroll to position [749, 0]
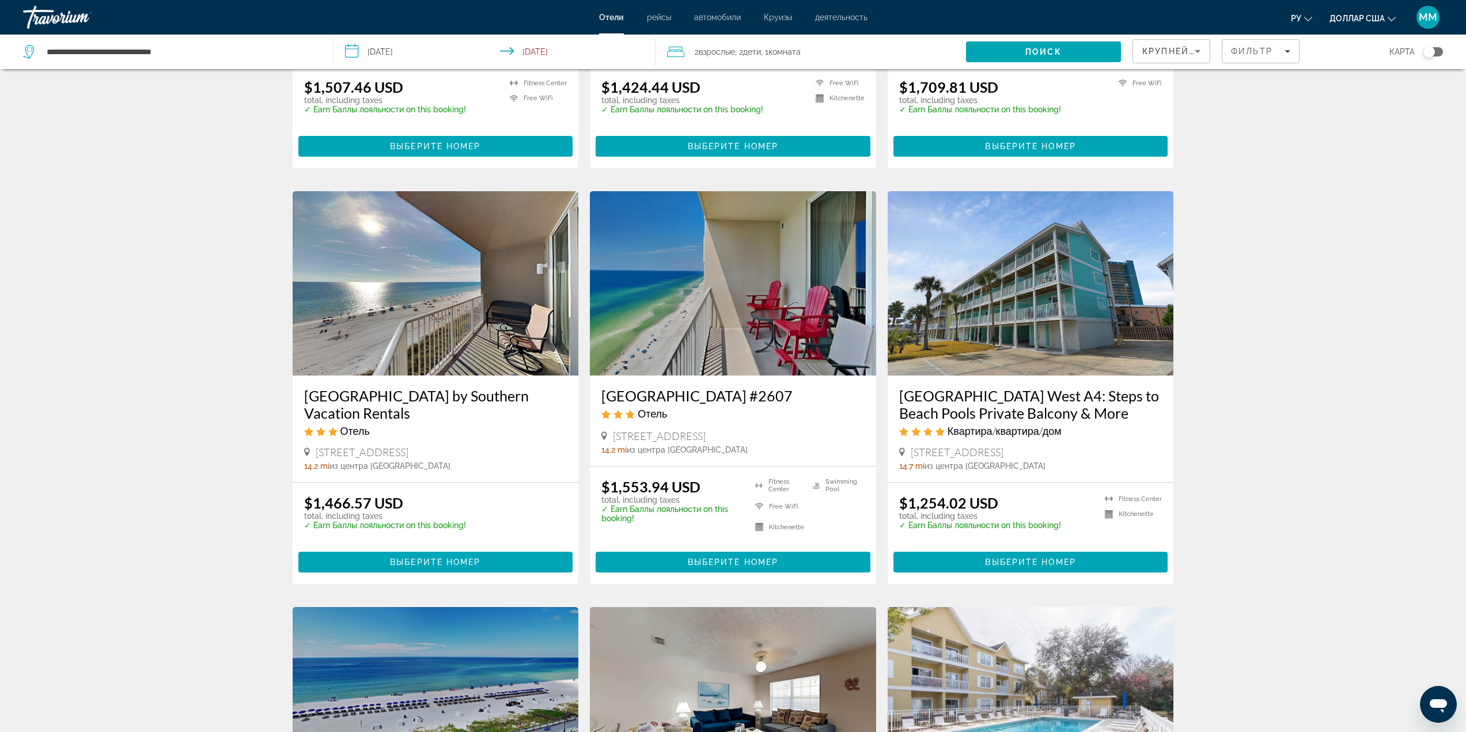
click at [417, 289] on img "Основное содержание" at bounding box center [436, 283] width 286 height 184
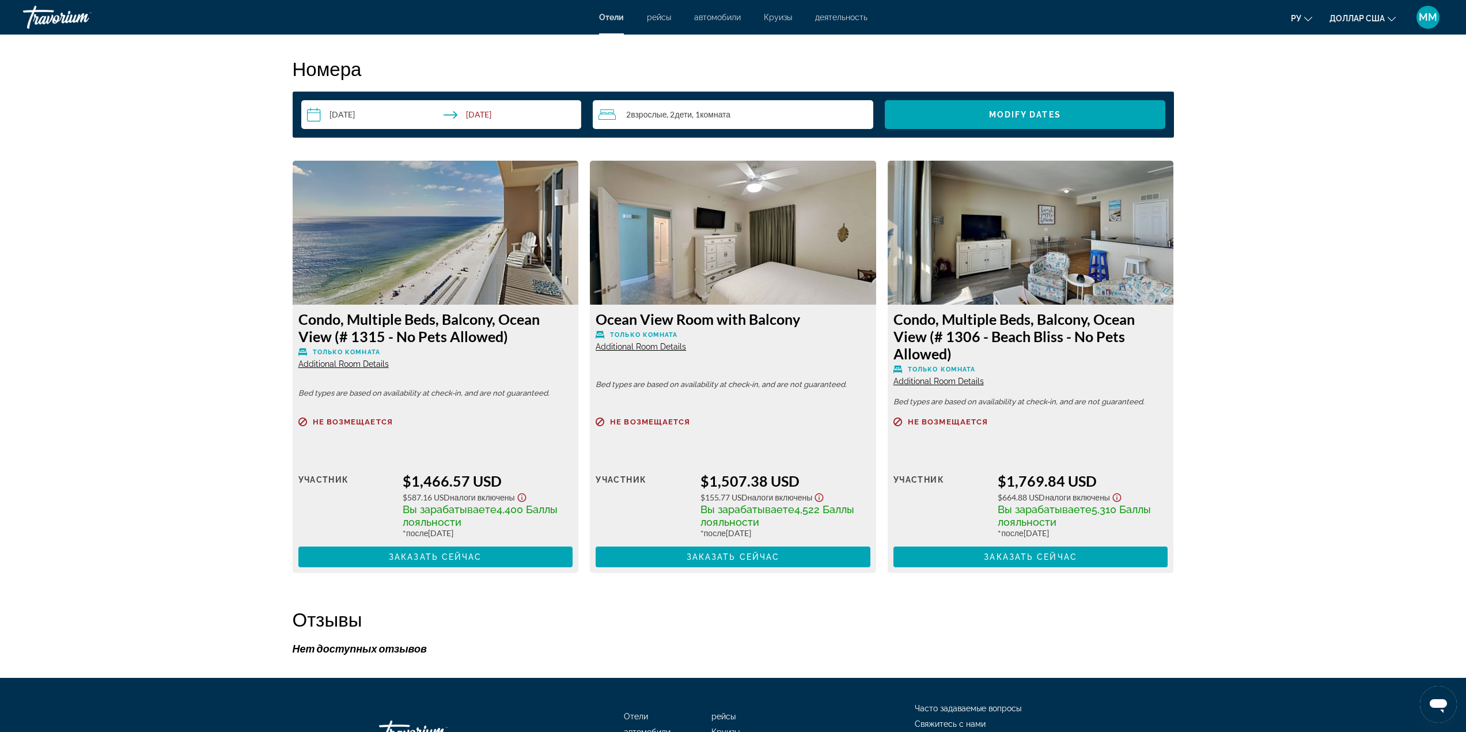
scroll to position [1438, 0]
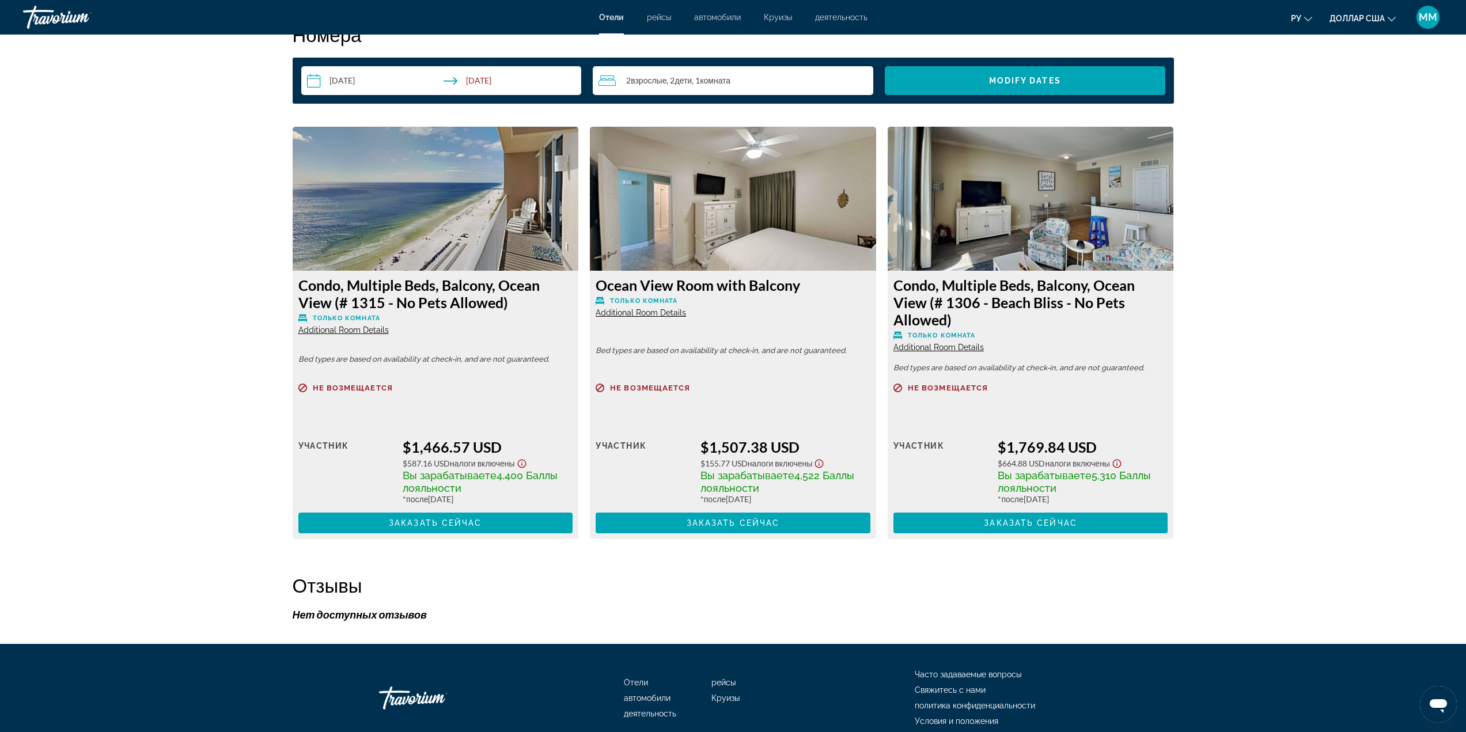
click at [410, 179] on img "Основное содержание" at bounding box center [436, 199] width 286 height 144
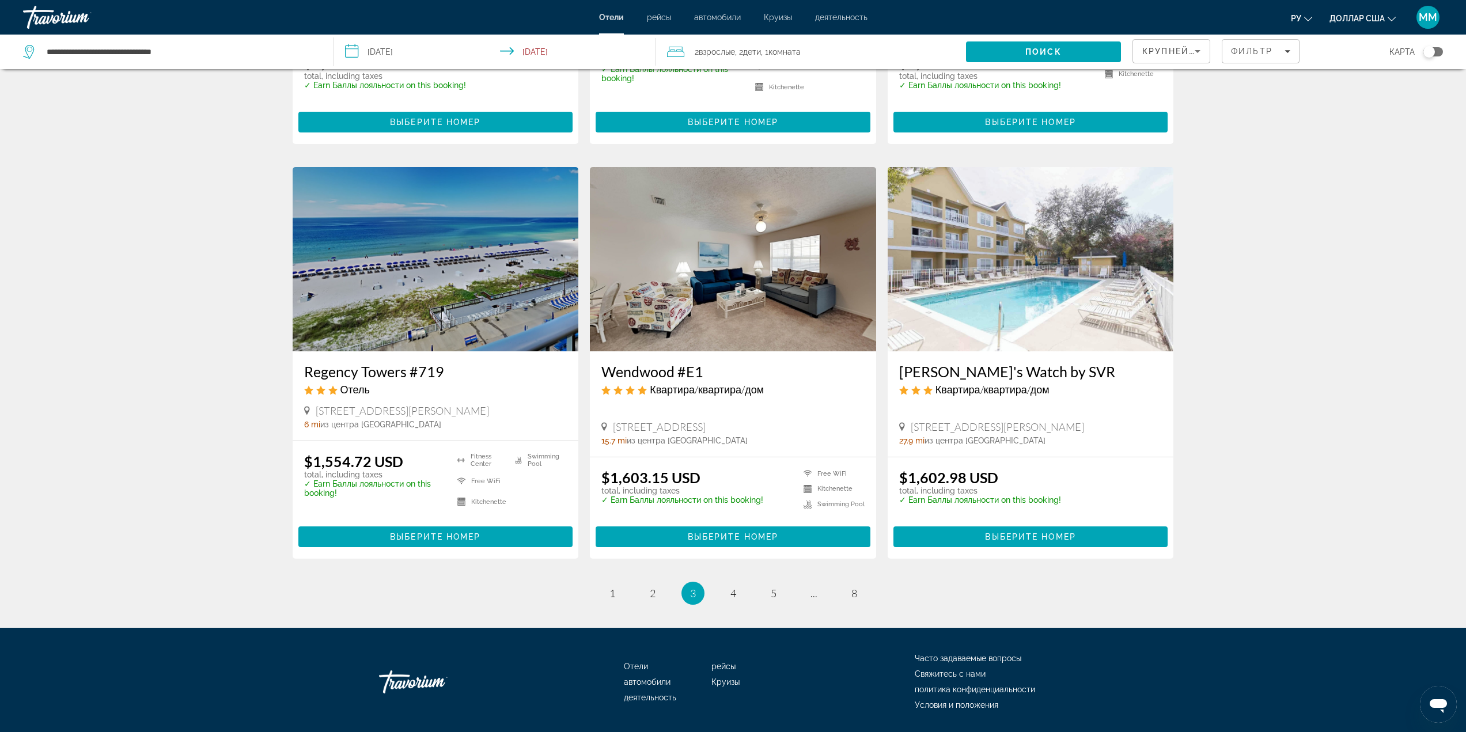
scroll to position [1226, 0]
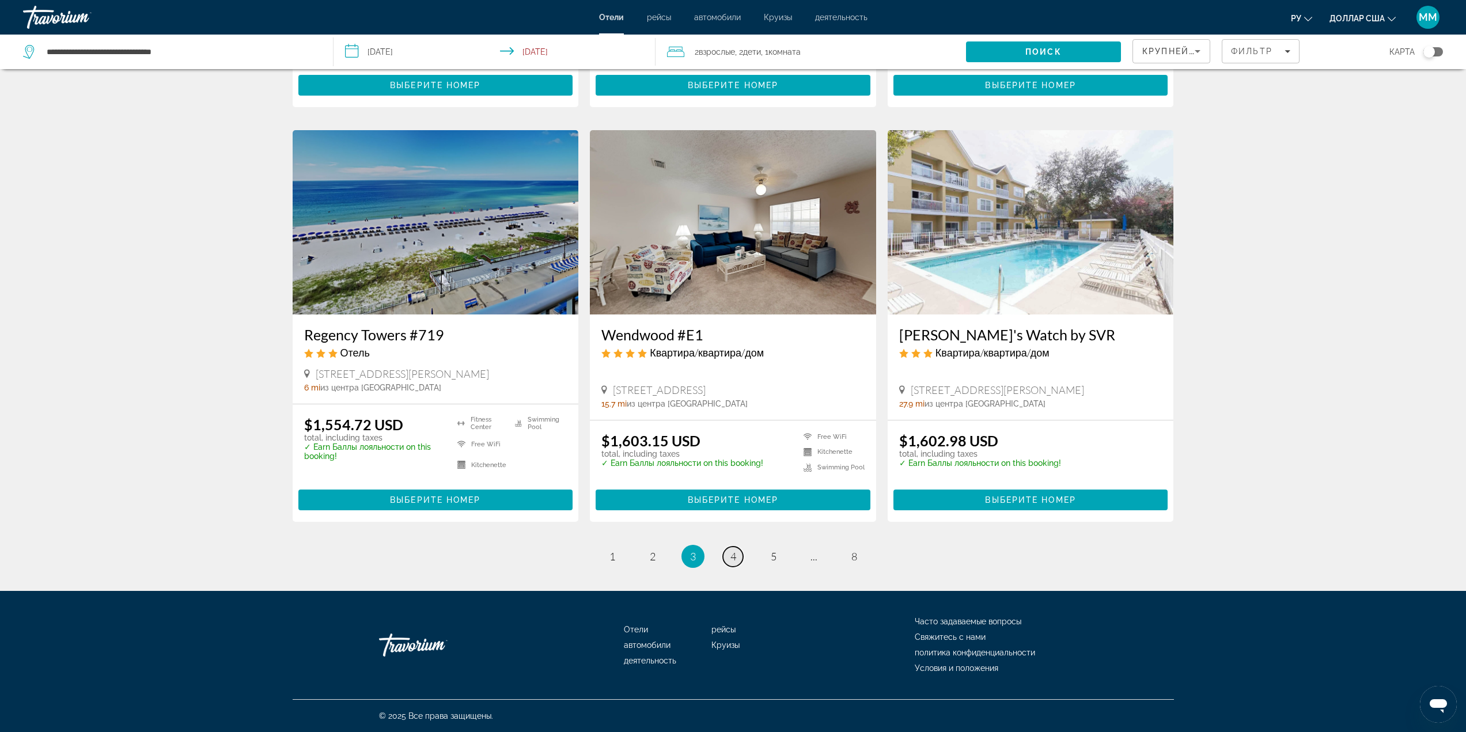
click at [727, 558] on link "page 4" at bounding box center [733, 557] width 20 height 20
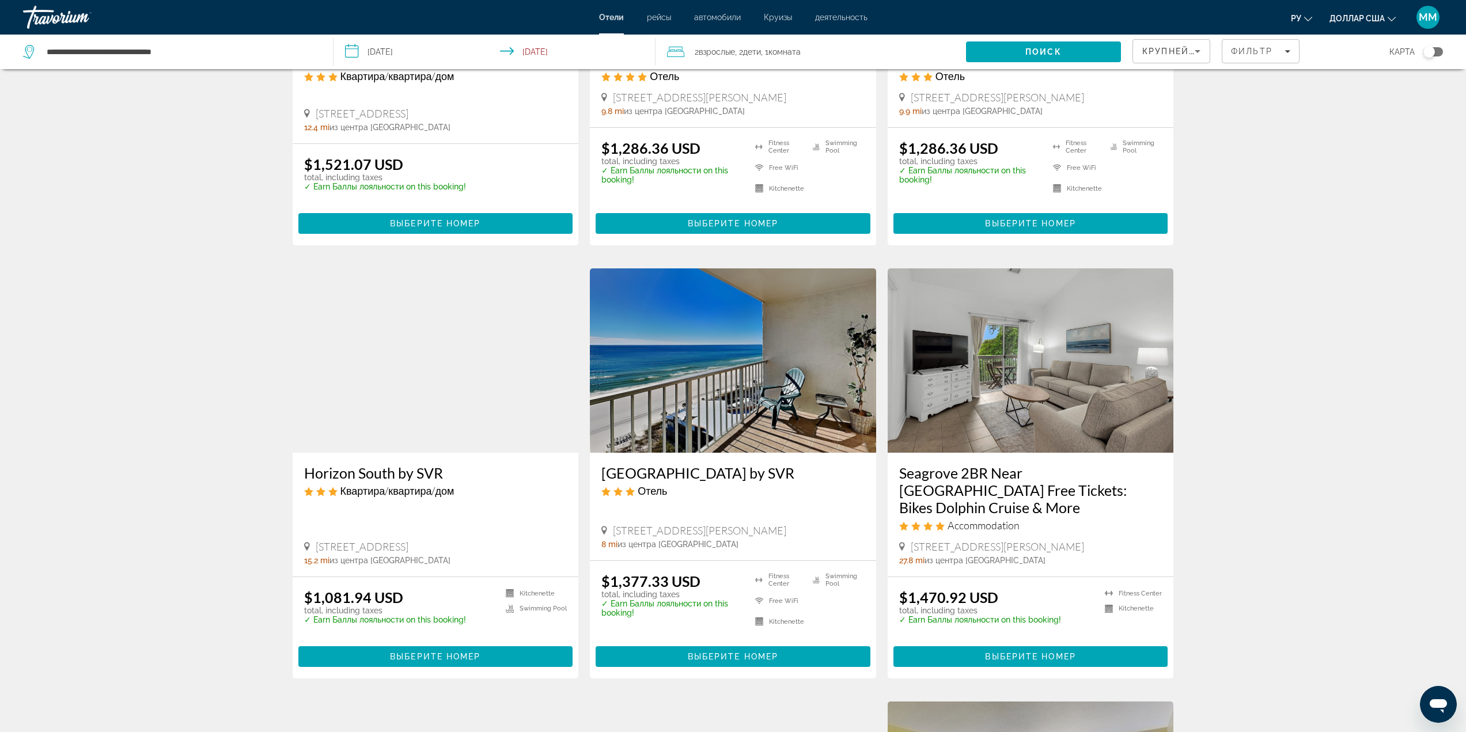
scroll to position [346, 0]
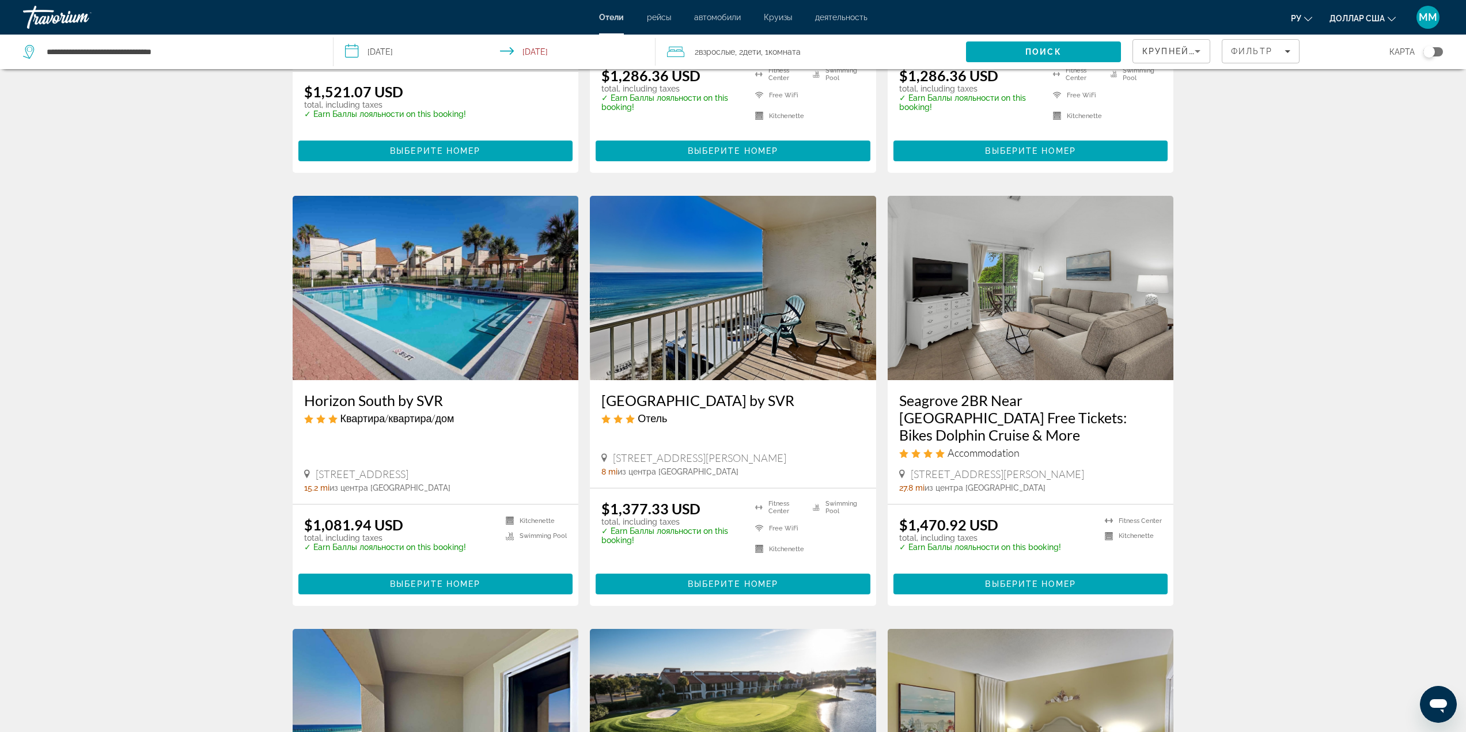
click at [727, 289] on img "Основное содержание" at bounding box center [733, 288] width 286 height 184
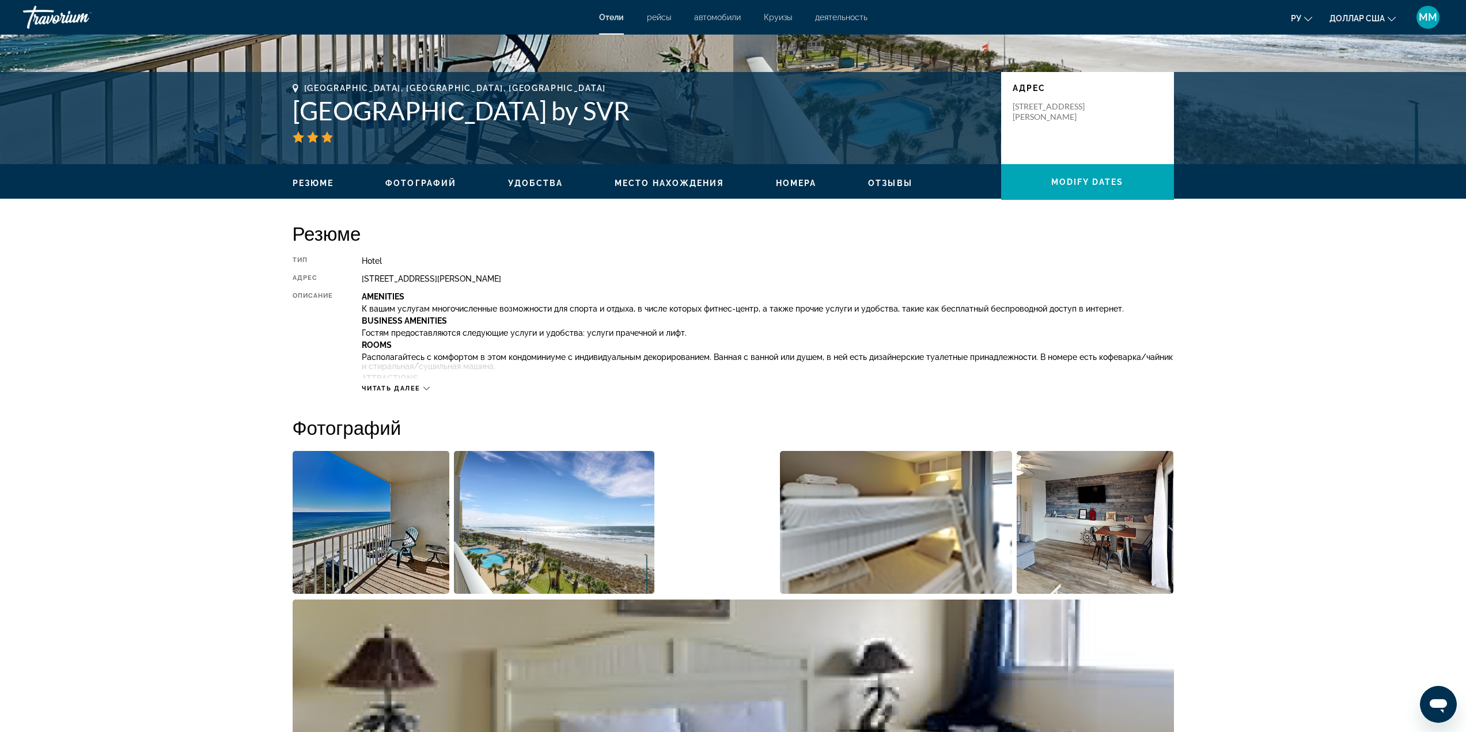
scroll to position [288, 0]
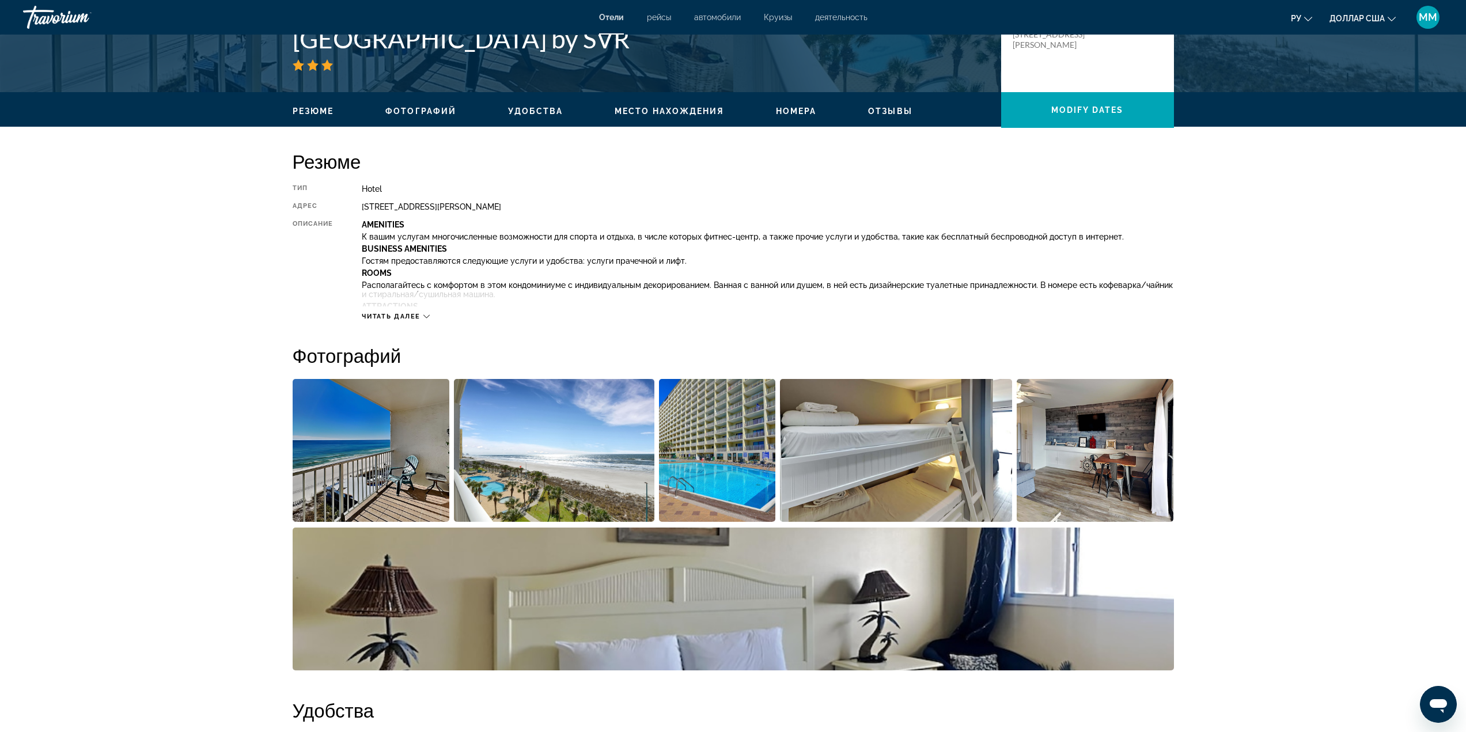
click at [410, 449] on img "Open full-screen image slider" at bounding box center [371, 450] width 157 height 143
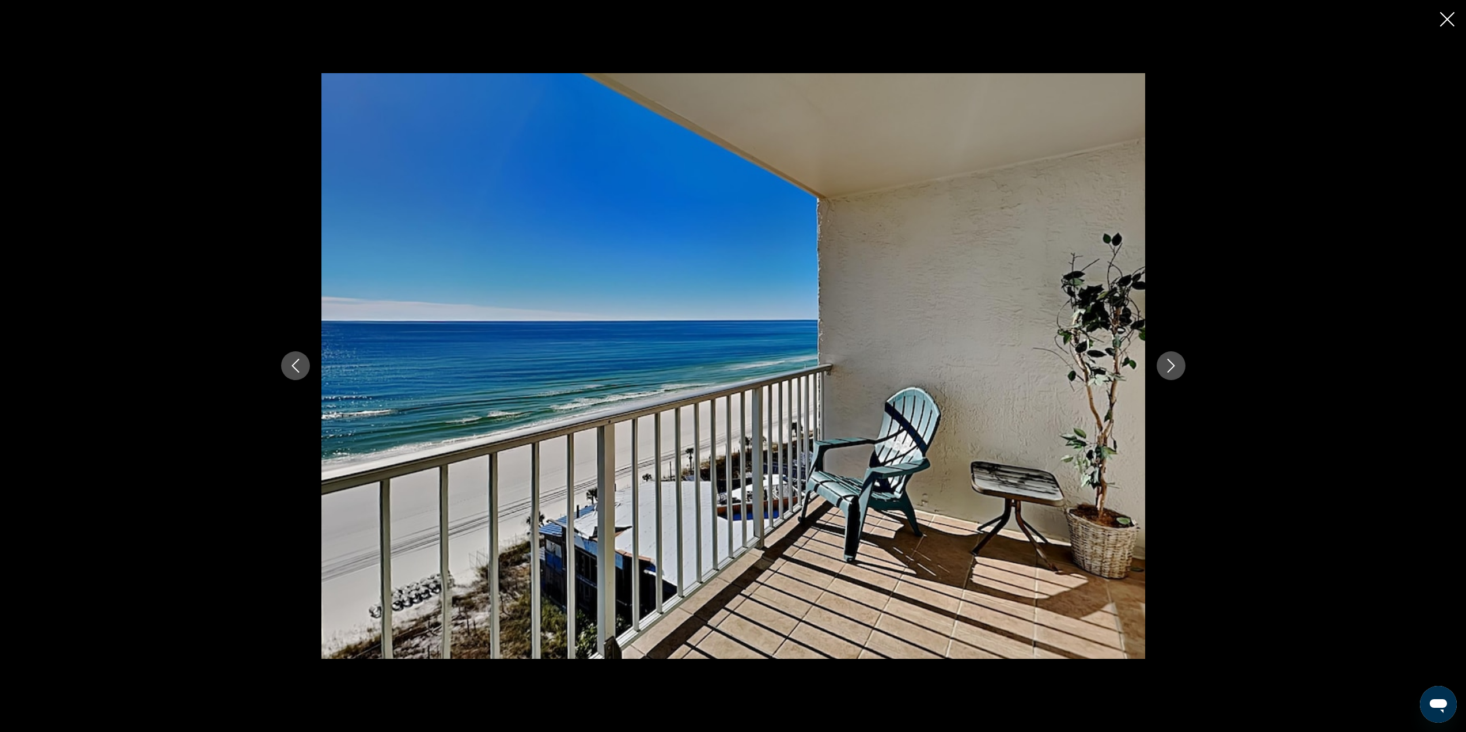
click at [1170, 370] on icon "Next image" at bounding box center [1170, 367] width 7 height 14
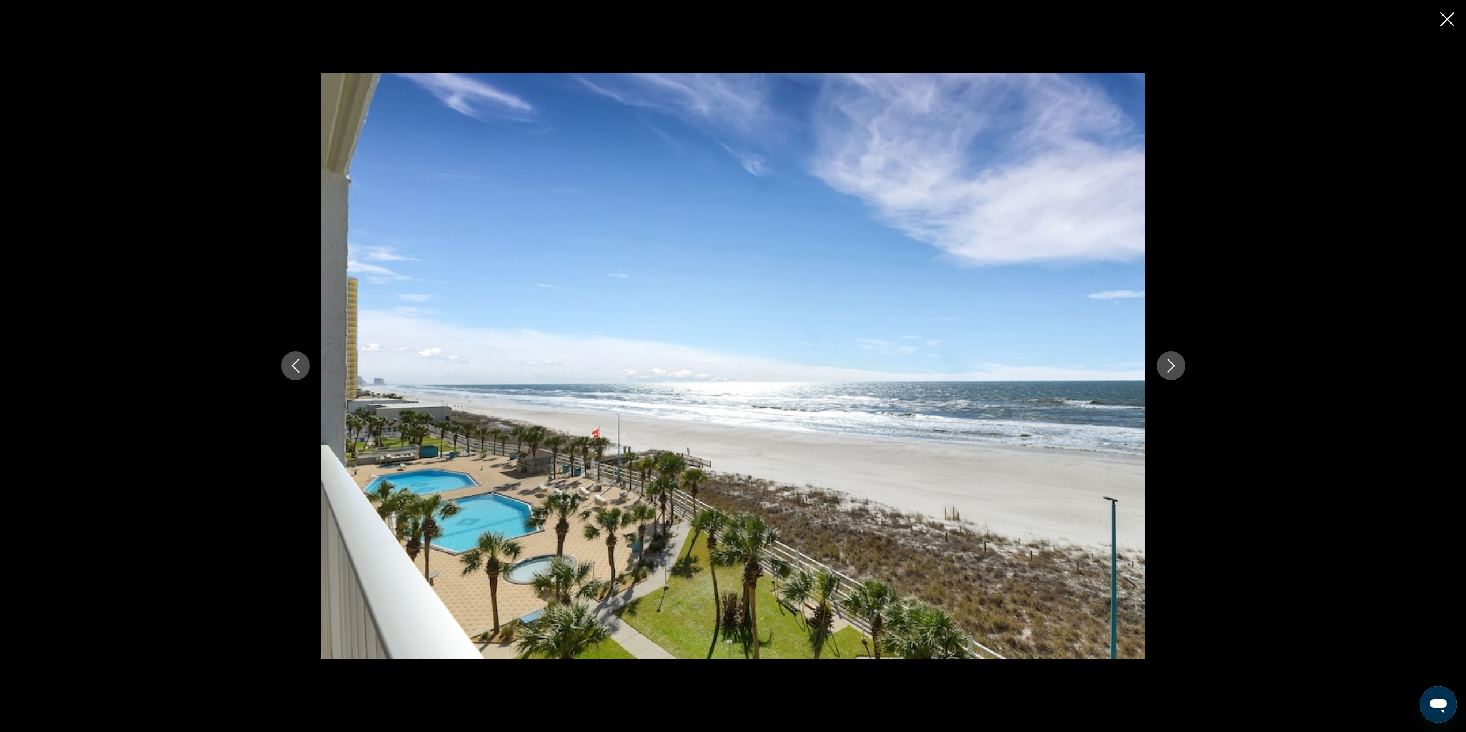
click at [1170, 370] on icon "Next image" at bounding box center [1170, 367] width 7 height 14
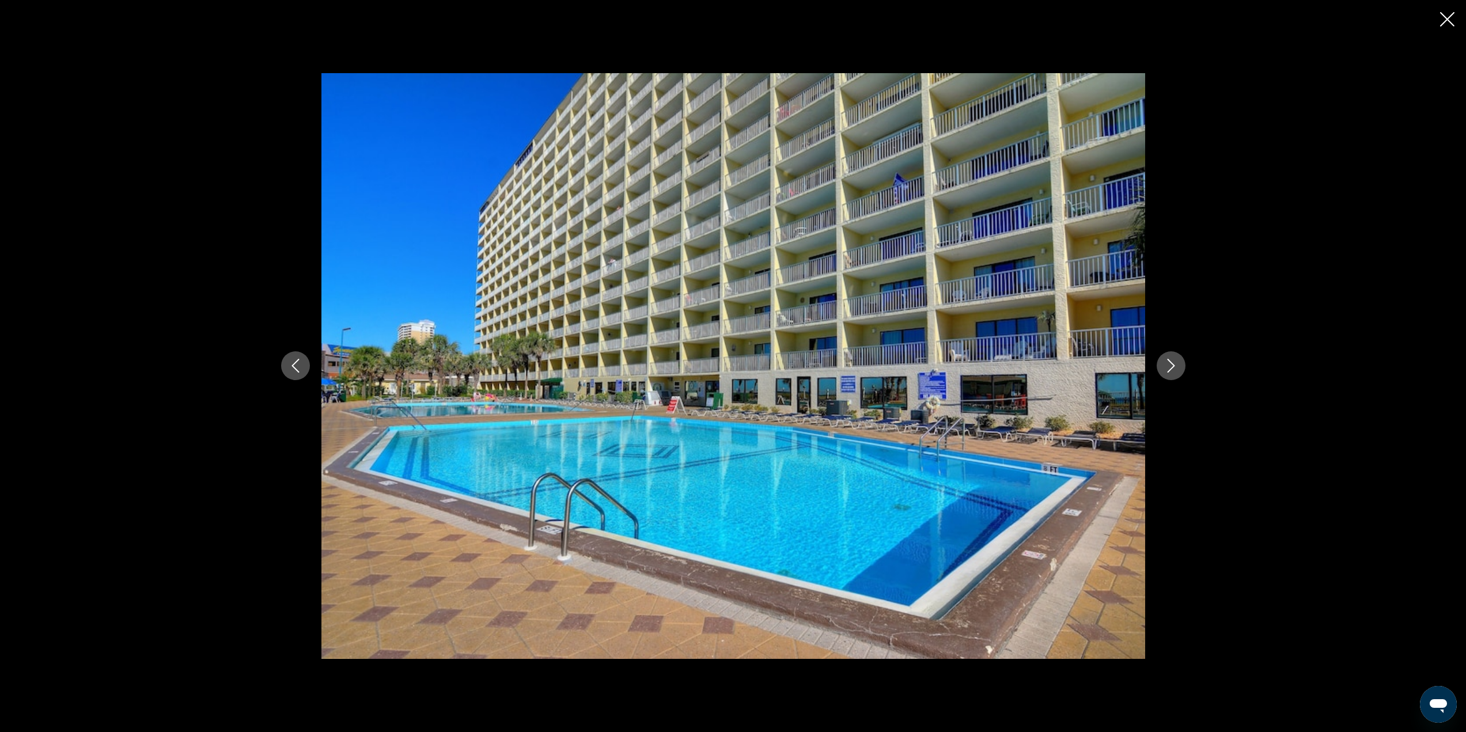
click at [1170, 370] on icon "Next image" at bounding box center [1170, 367] width 7 height 14
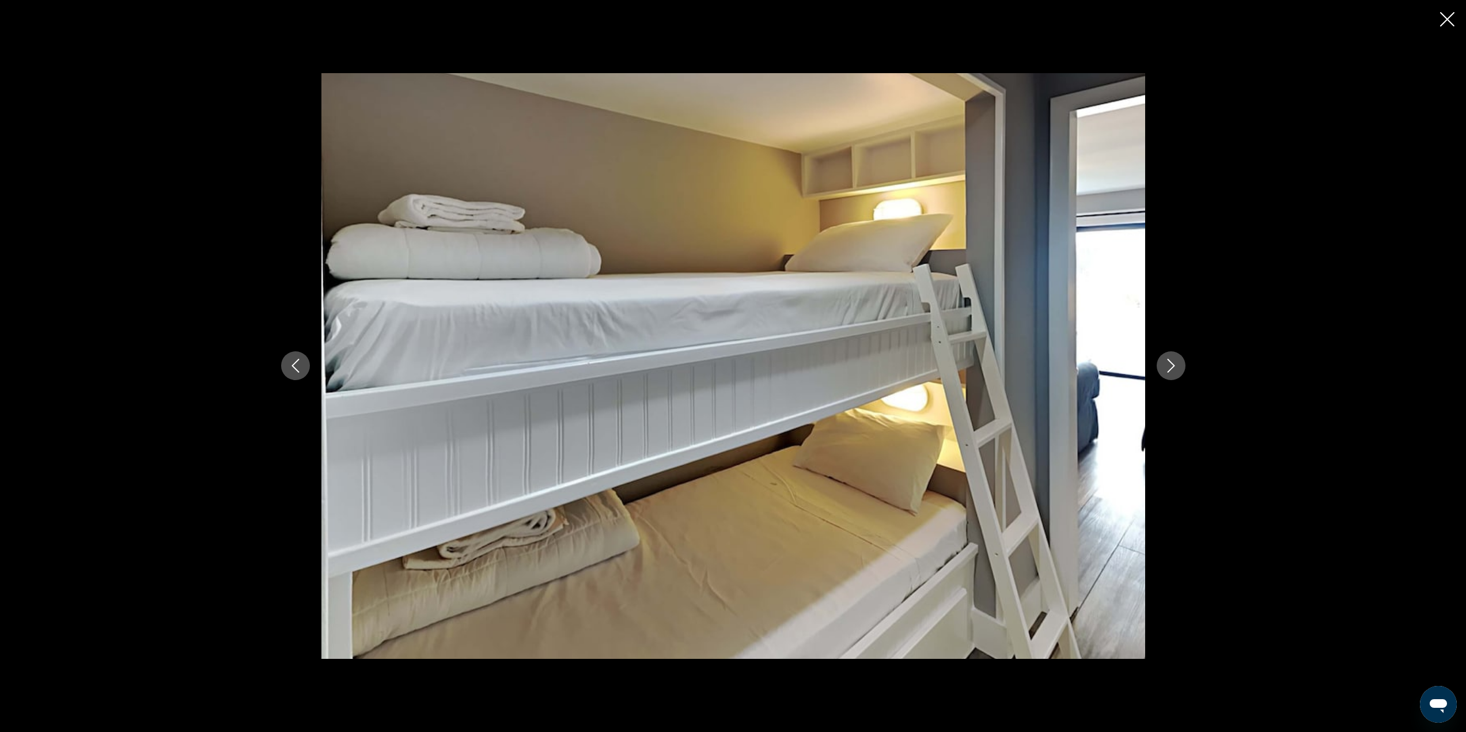
click at [1170, 370] on icon "Next image" at bounding box center [1170, 367] width 7 height 14
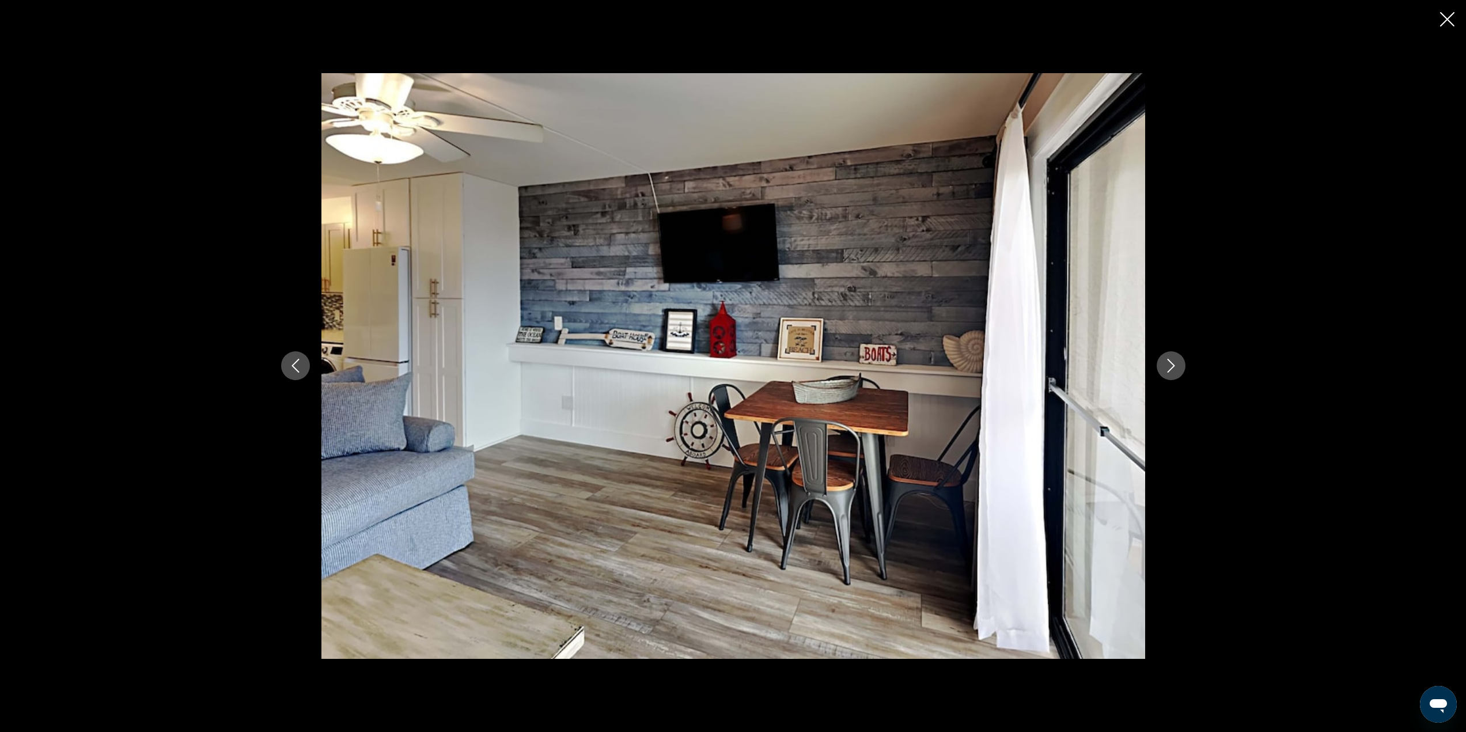
click at [1170, 370] on icon "Next image" at bounding box center [1170, 367] width 7 height 14
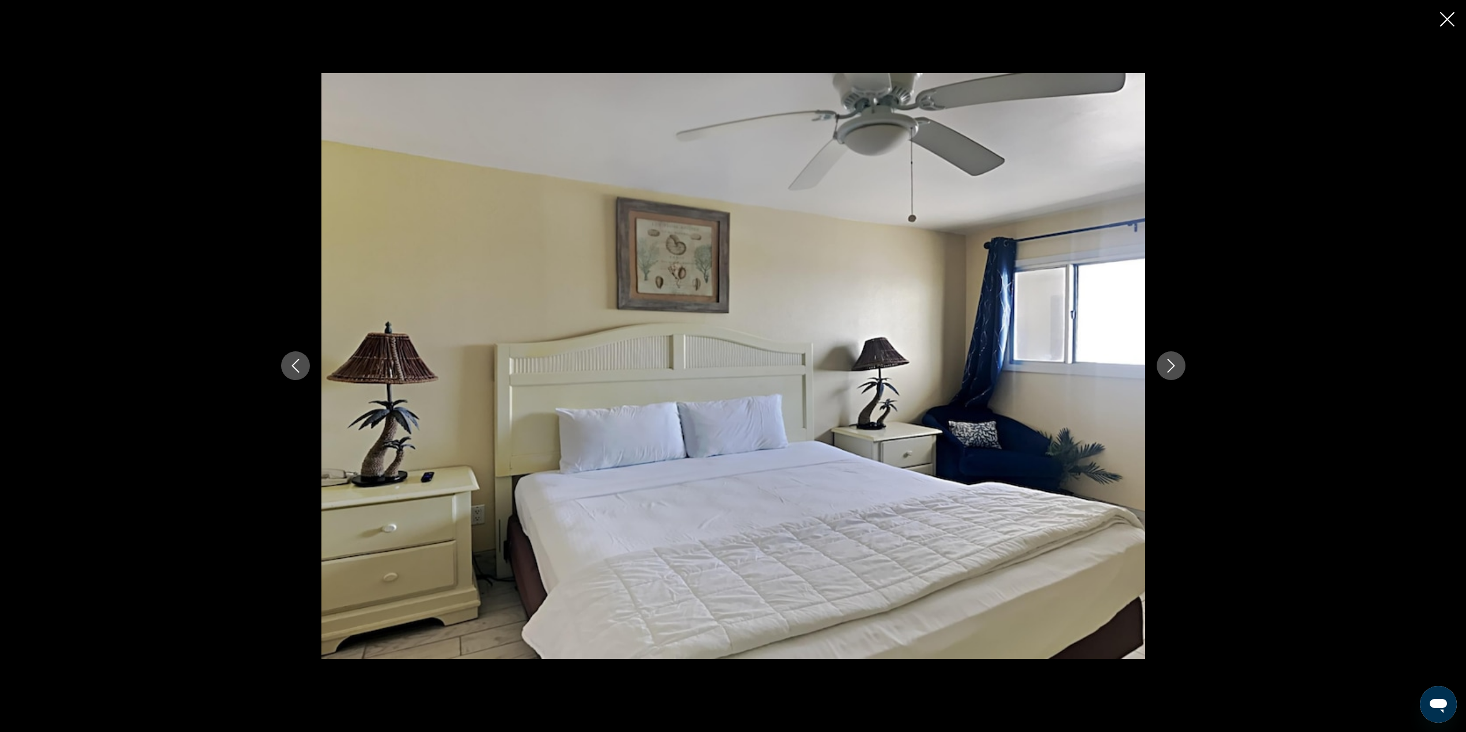
click at [1170, 370] on icon "Next image" at bounding box center [1170, 367] width 7 height 14
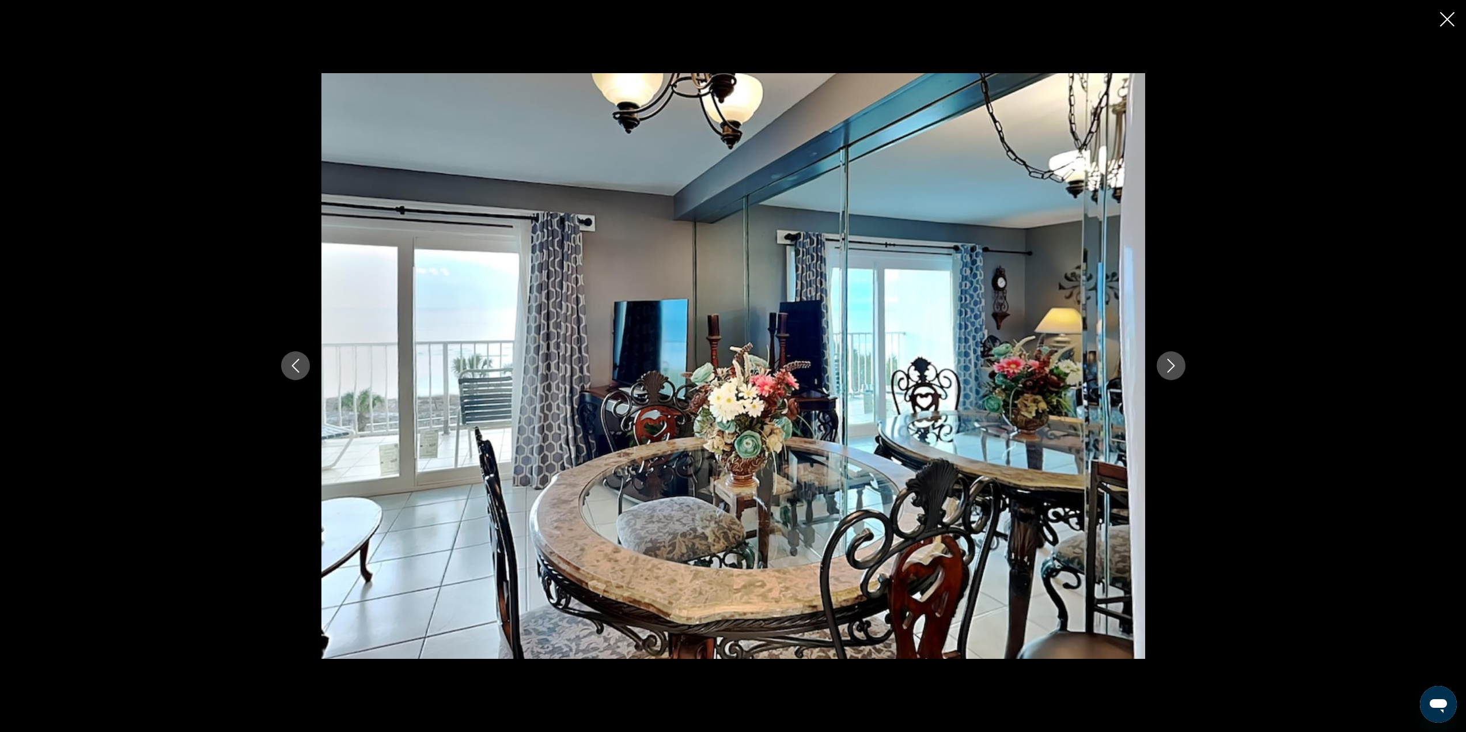
click at [1170, 370] on icon "Next image" at bounding box center [1170, 367] width 7 height 14
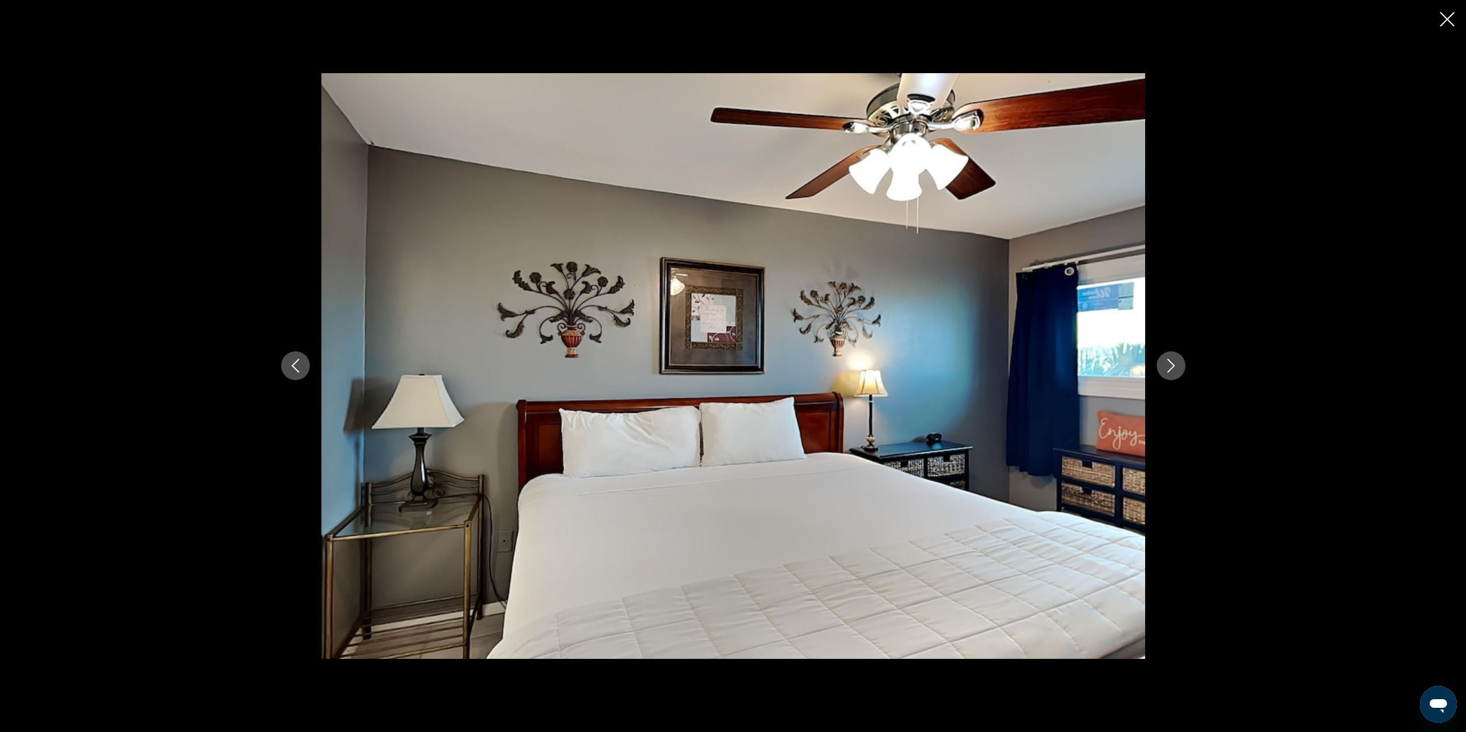
click at [1170, 370] on icon "Next image" at bounding box center [1170, 367] width 7 height 14
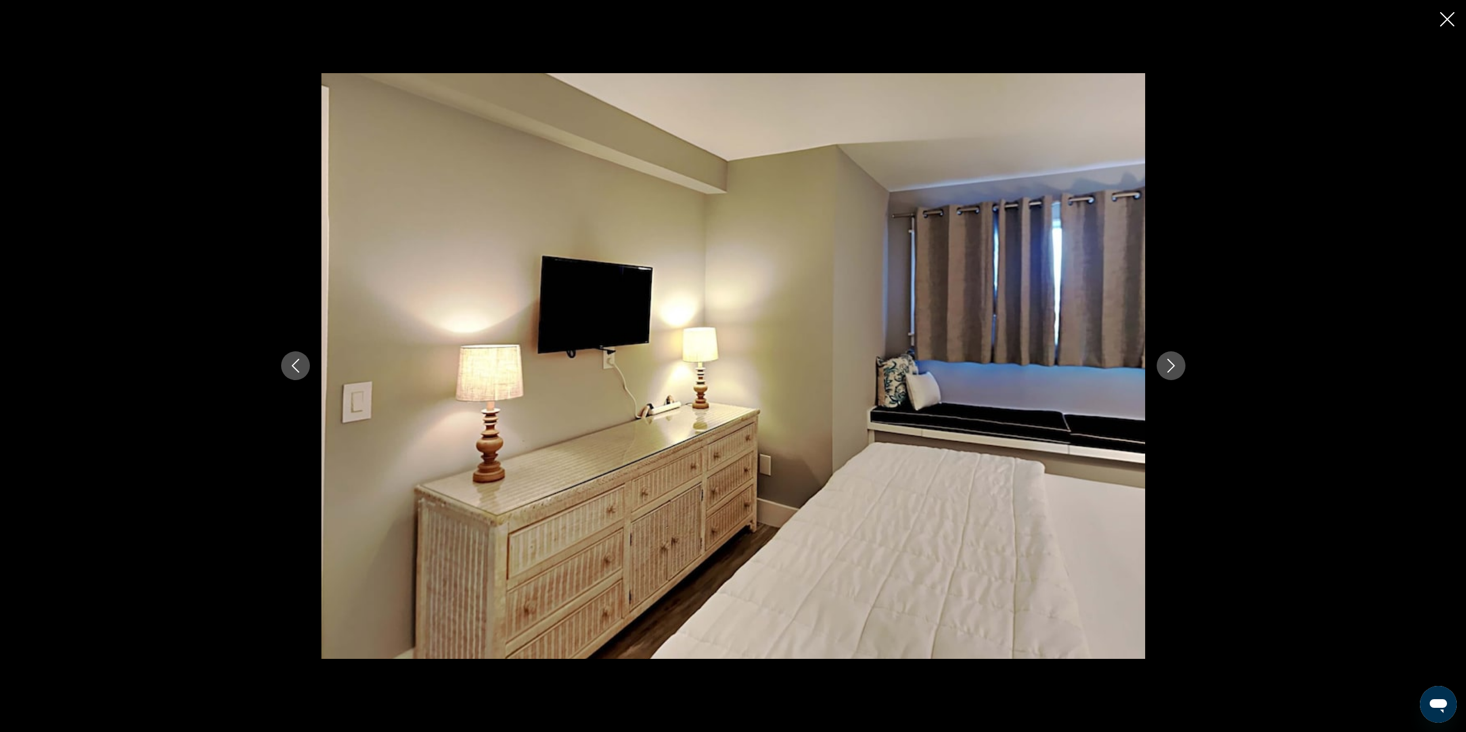
click at [1170, 370] on icon "Next image" at bounding box center [1170, 367] width 7 height 14
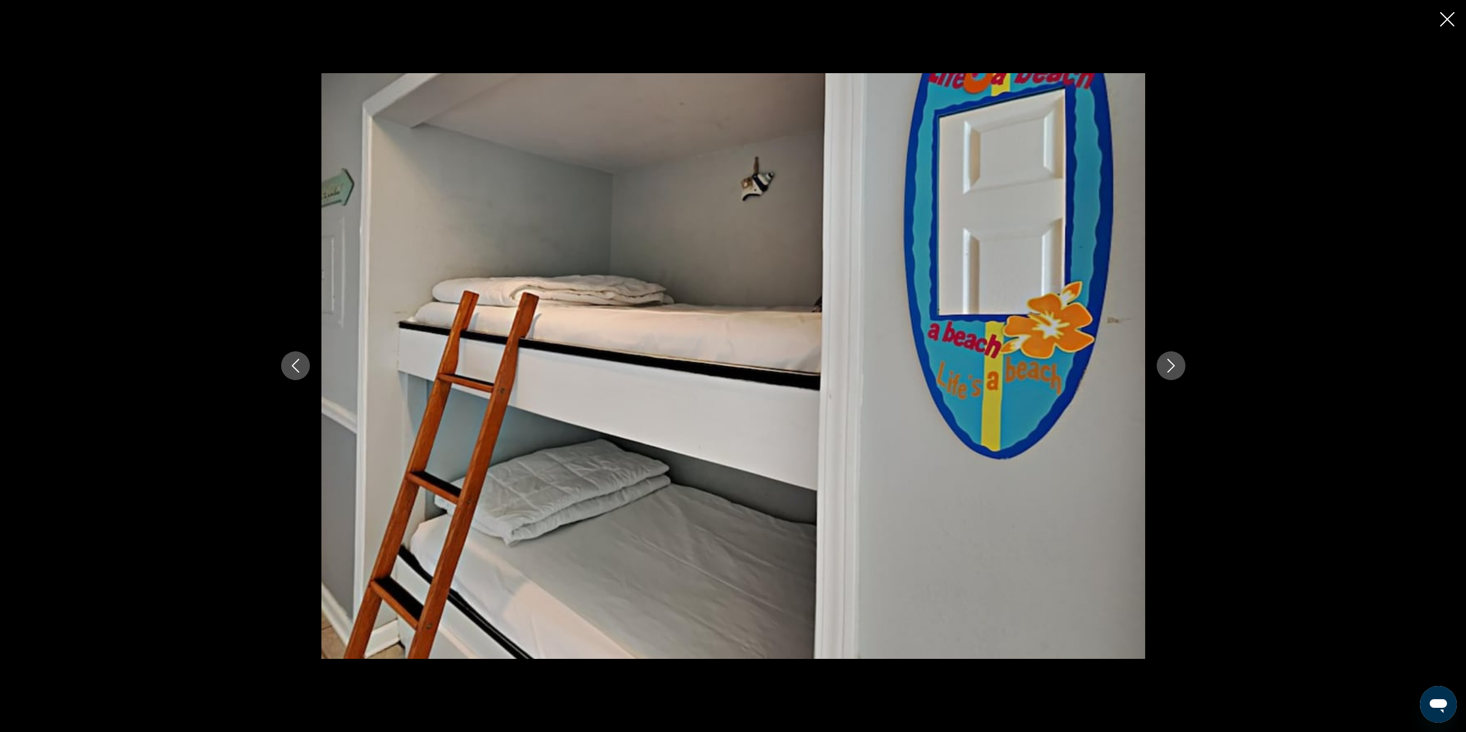
click at [1449, 6] on div "prev next" at bounding box center [733, 366] width 1466 height 732
click at [1448, 18] on icon "Close slideshow" at bounding box center [1447, 19] width 14 height 14
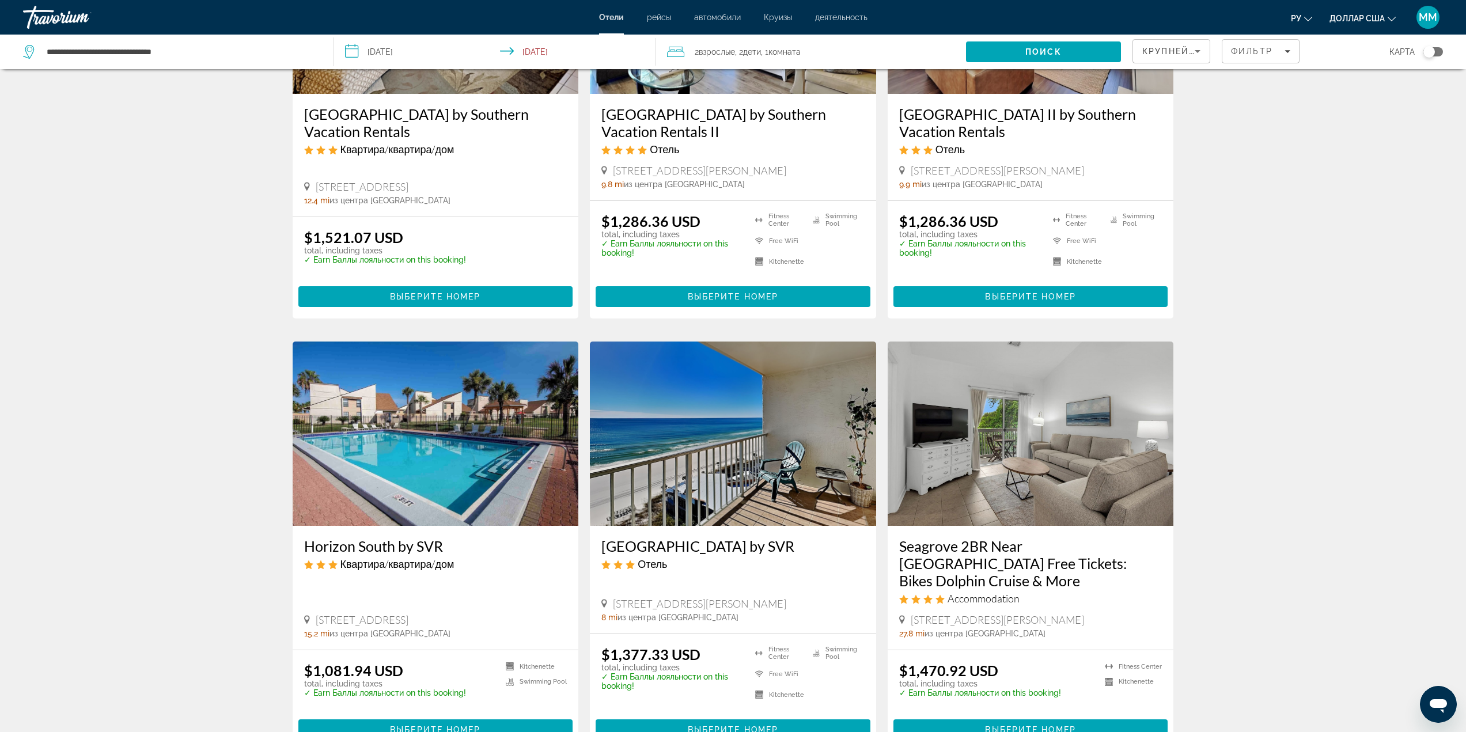
scroll to position [230, 0]
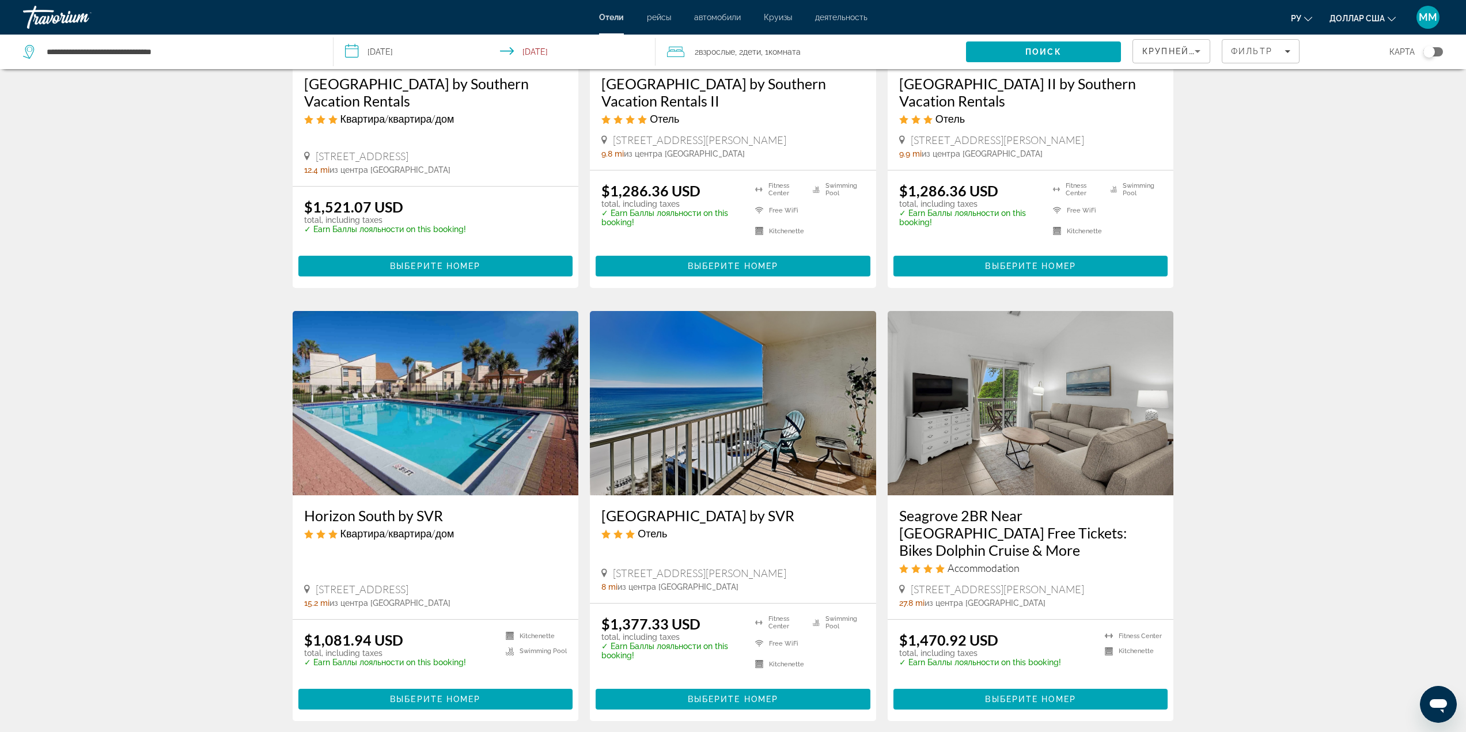
click at [1039, 409] on img "Основное содержание" at bounding box center [1031, 403] width 286 height 184
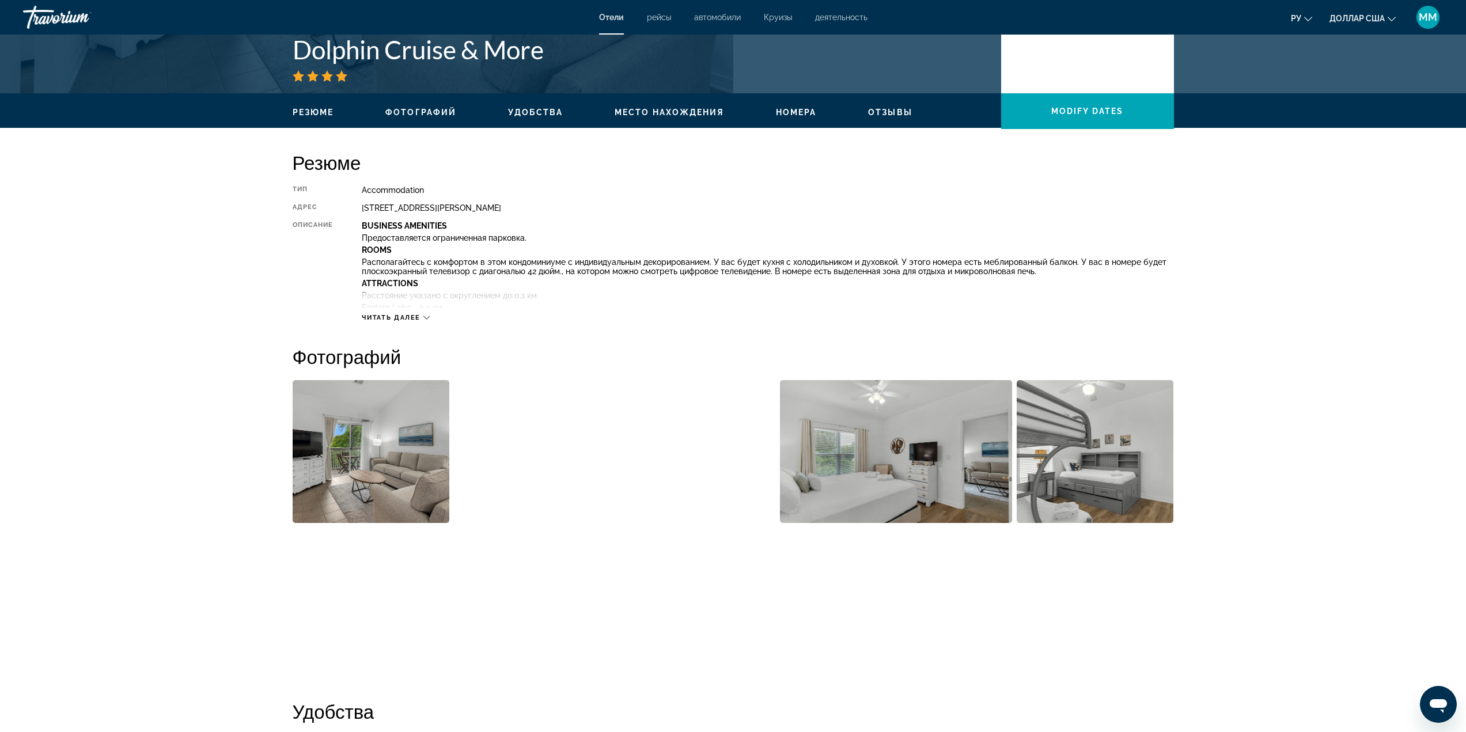
scroll to position [288, 0]
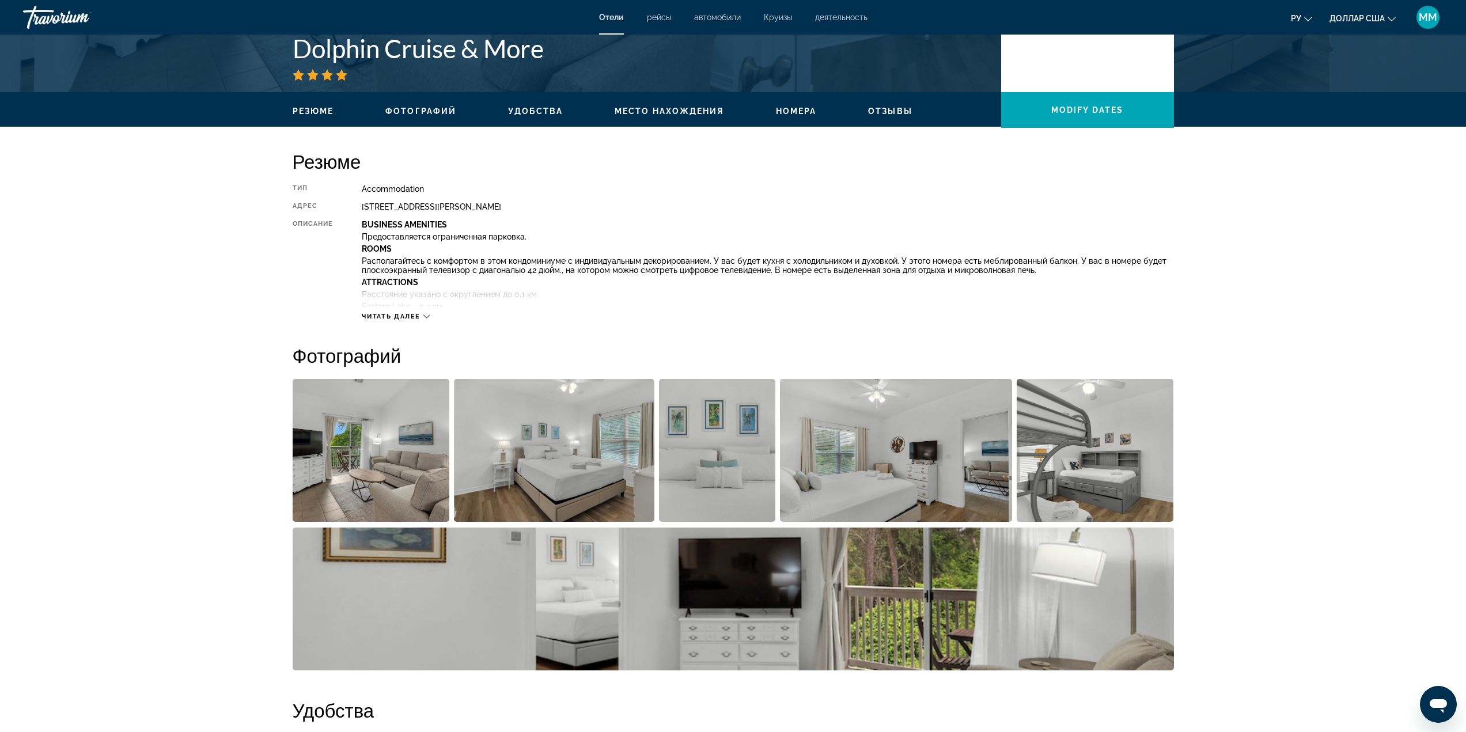
click at [396, 457] on img "Open full-screen image slider" at bounding box center [371, 450] width 157 height 143
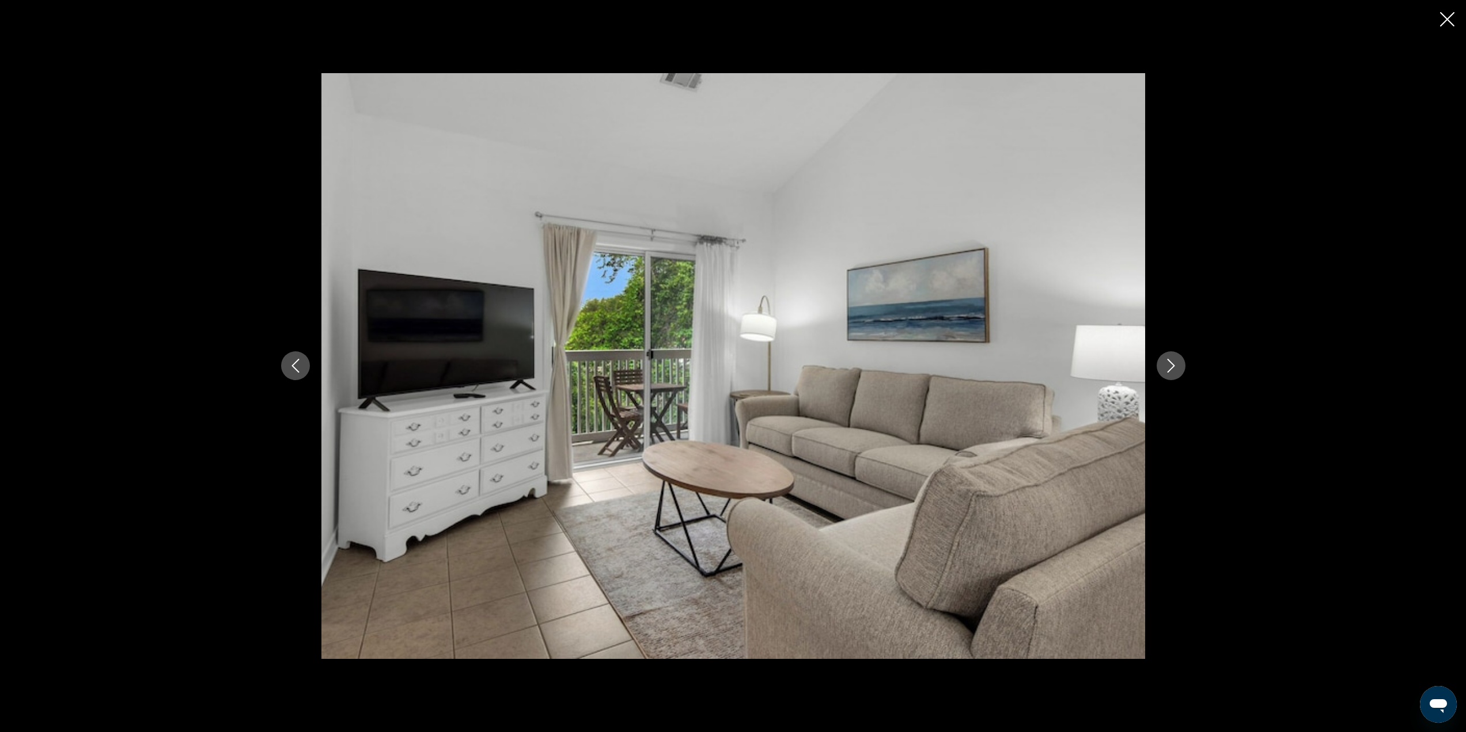
click at [1164, 369] on icon "Next image" at bounding box center [1171, 366] width 14 height 14
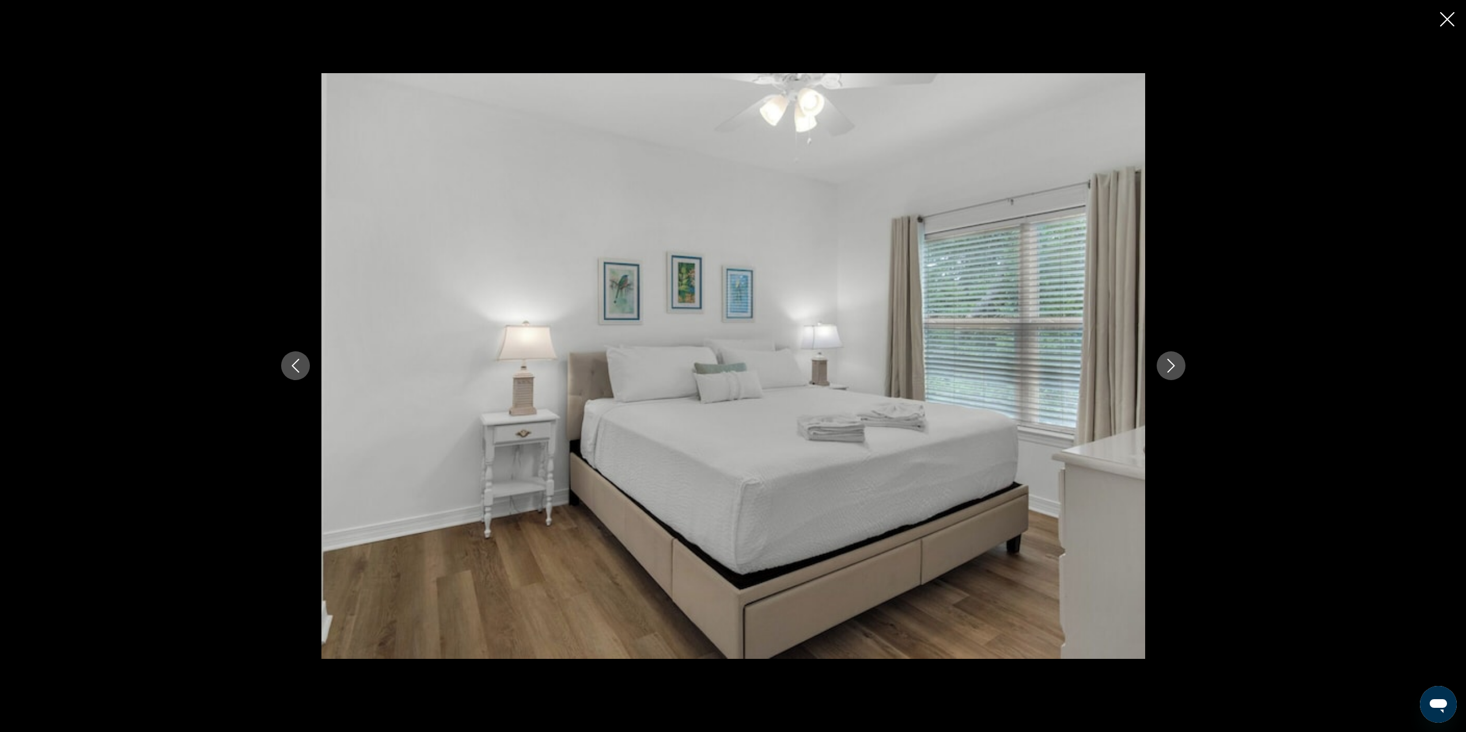
click at [1164, 369] on icon "Next image" at bounding box center [1171, 366] width 14 height 14
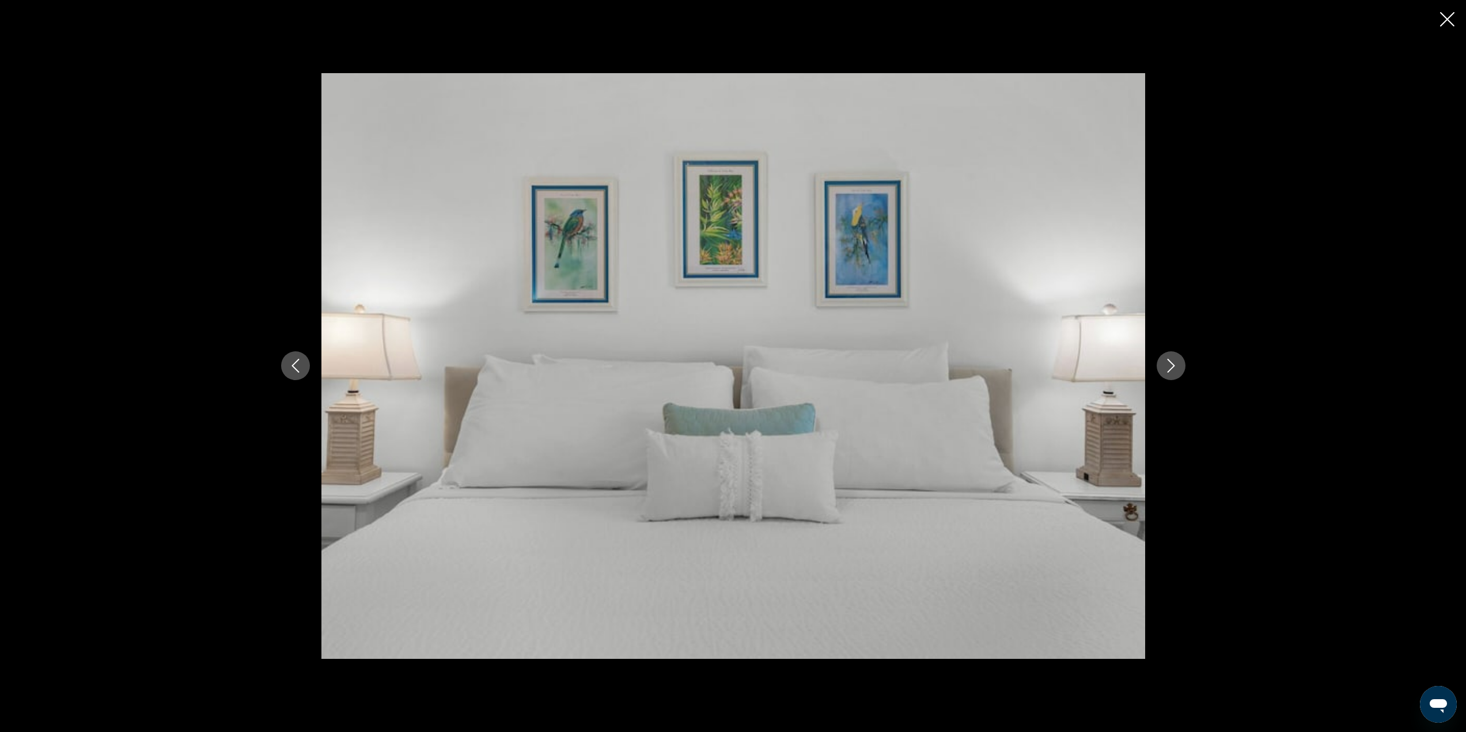
click at [1164, 369] on icon "Next image" at bounding box center [1171, 366] width 14 height 14
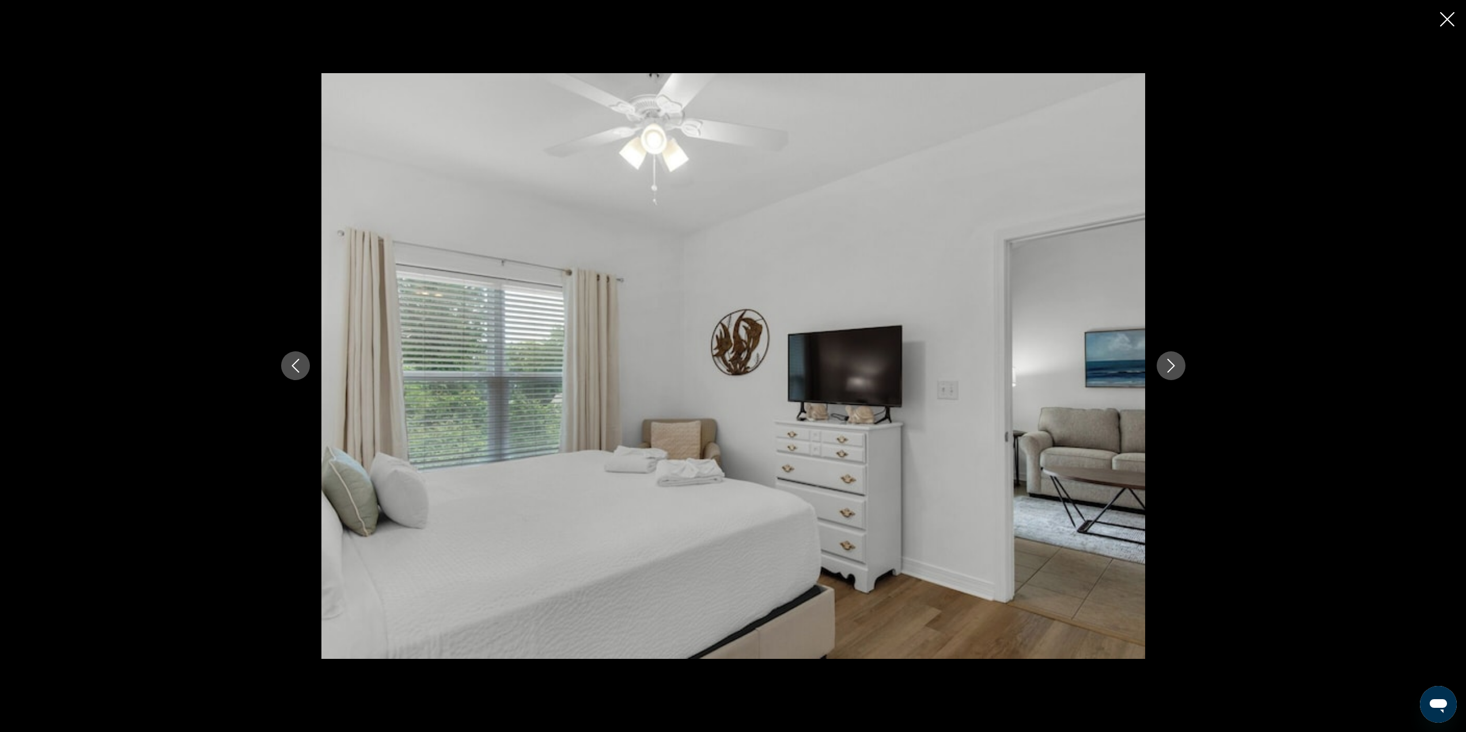
click at [1164, 369] on icon "Next image" at bounding box center [1171, 366] width 14 height 14
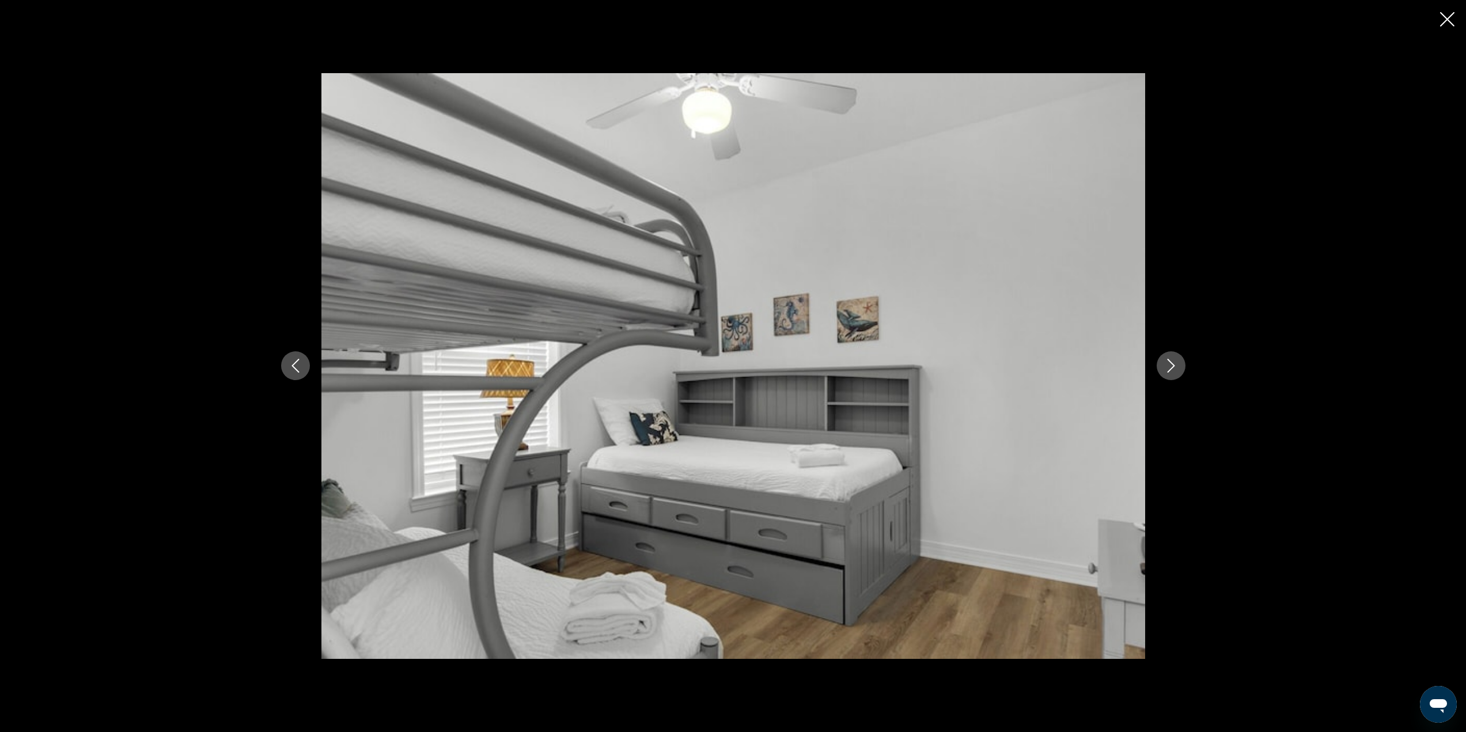
click at [1164, 369] on icon "Next image" at bounding box center [1171, 366] width 14 height 14
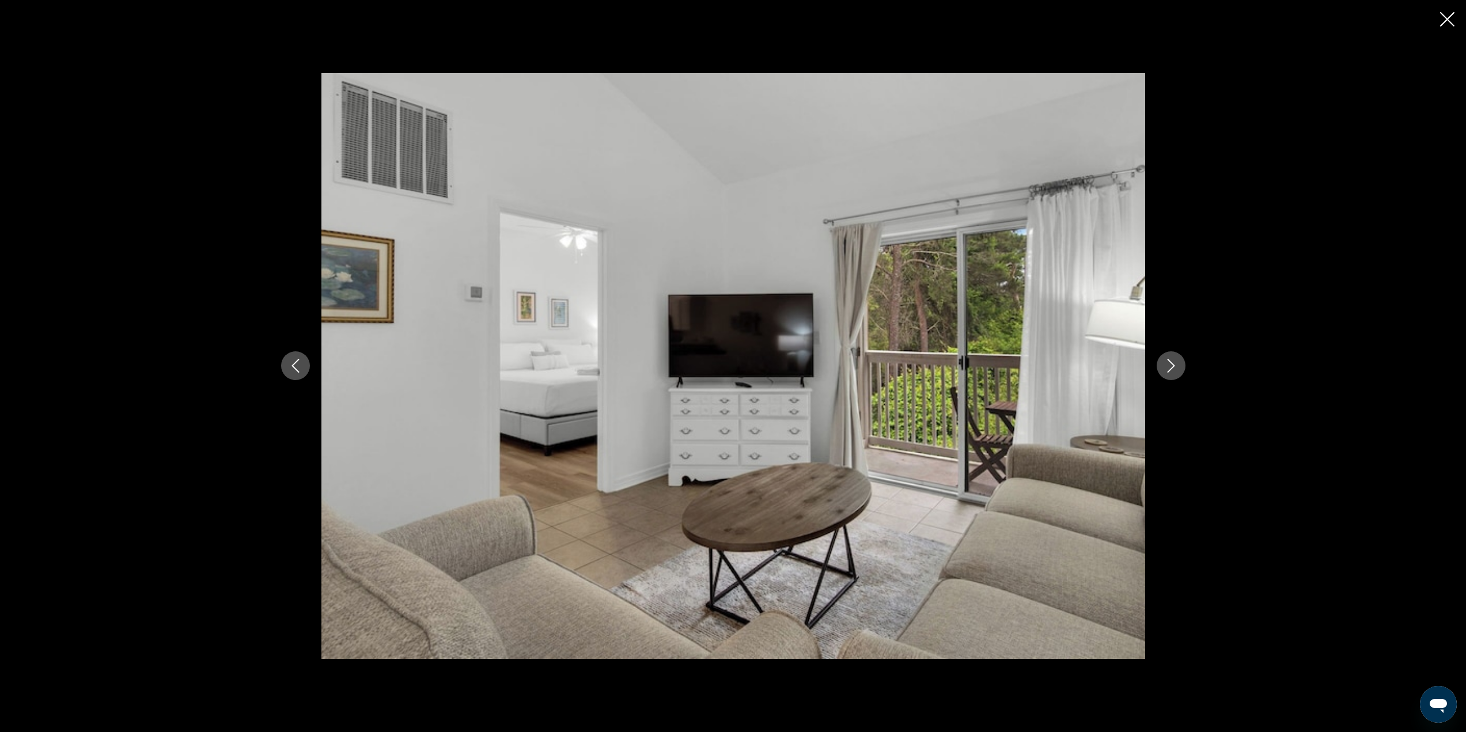
click at [1164, 369] on icon "Next image" at bounding box center [1171, 366] width 14 height 14
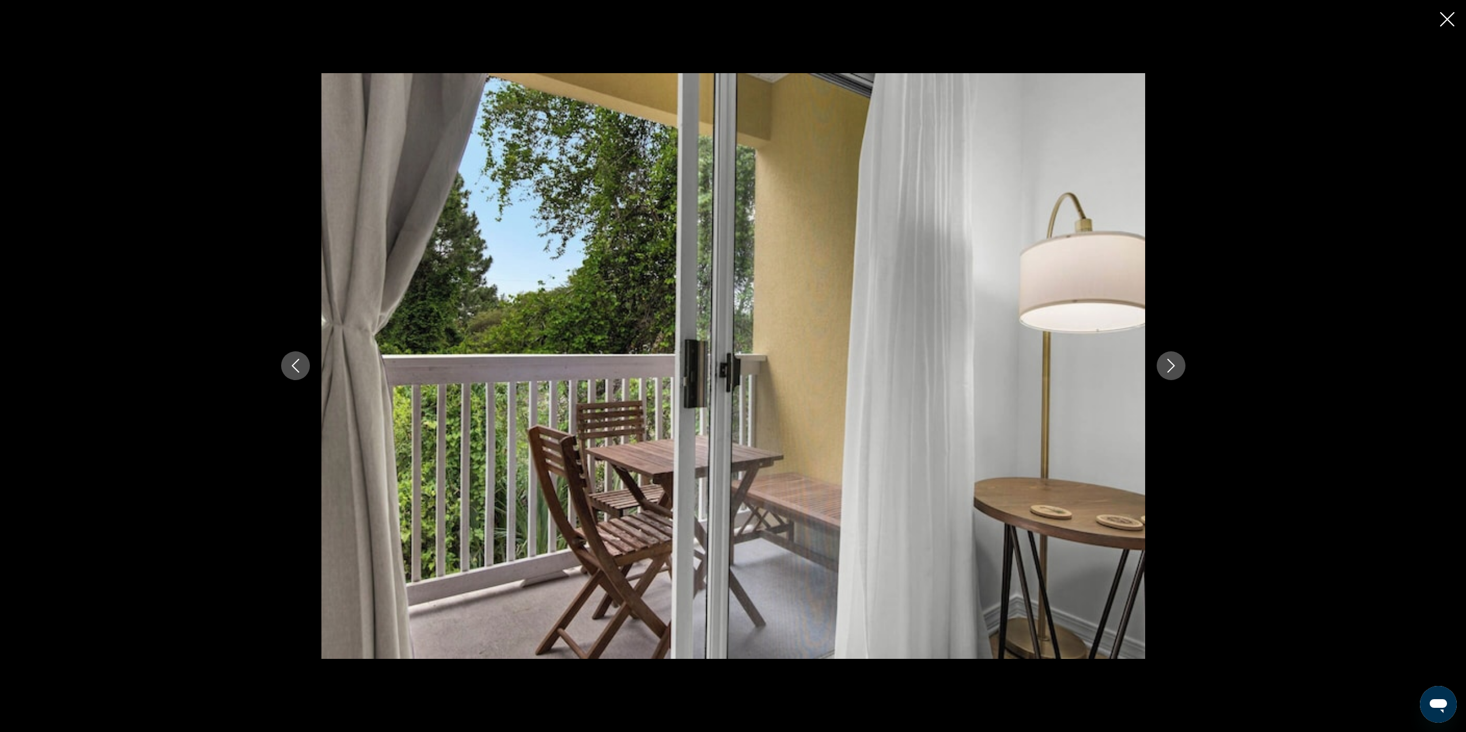
click at [1164, 369] on icon "Next image" at bounding box center [1171, 366] width 14 height 14
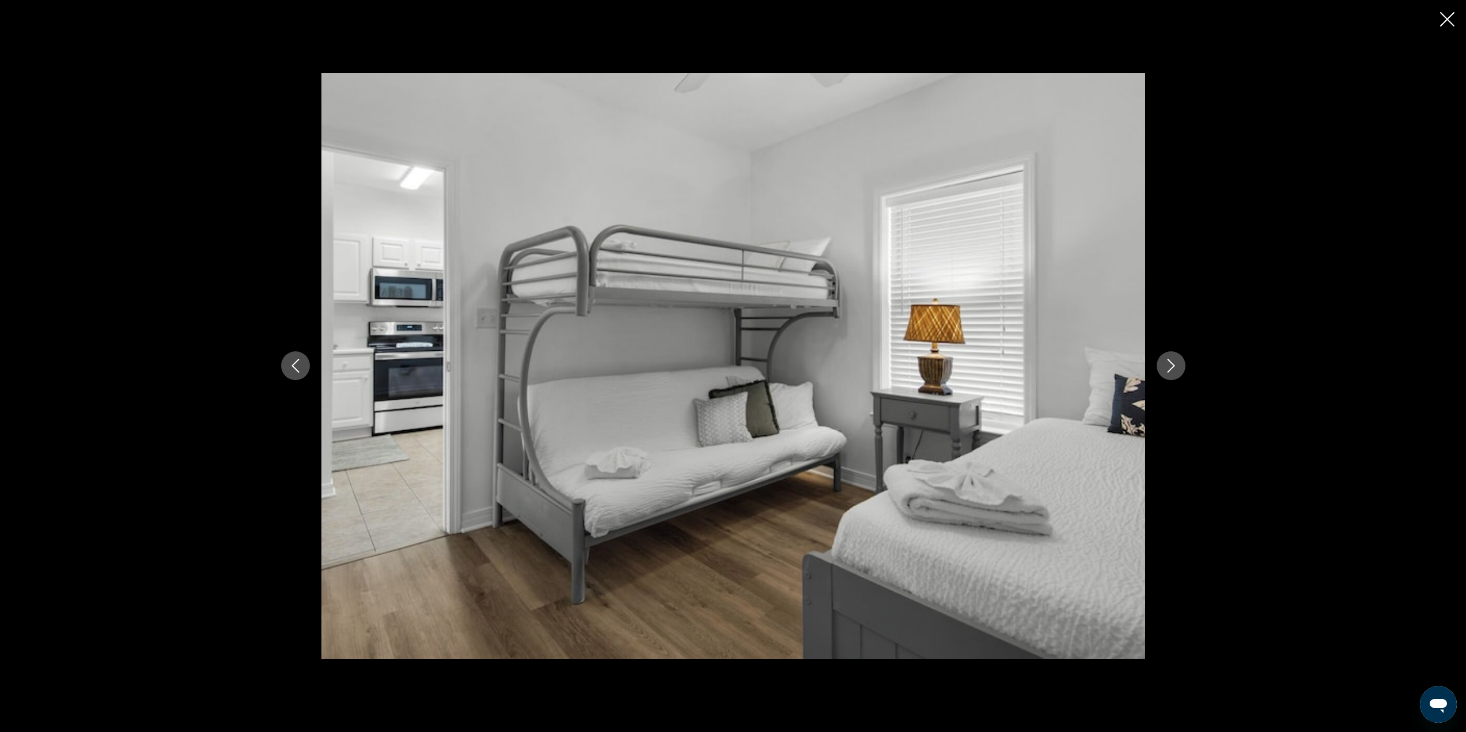
click at [1164, 369] on icon "Next image" at bounding box center [1171, 366] width 14 height 14
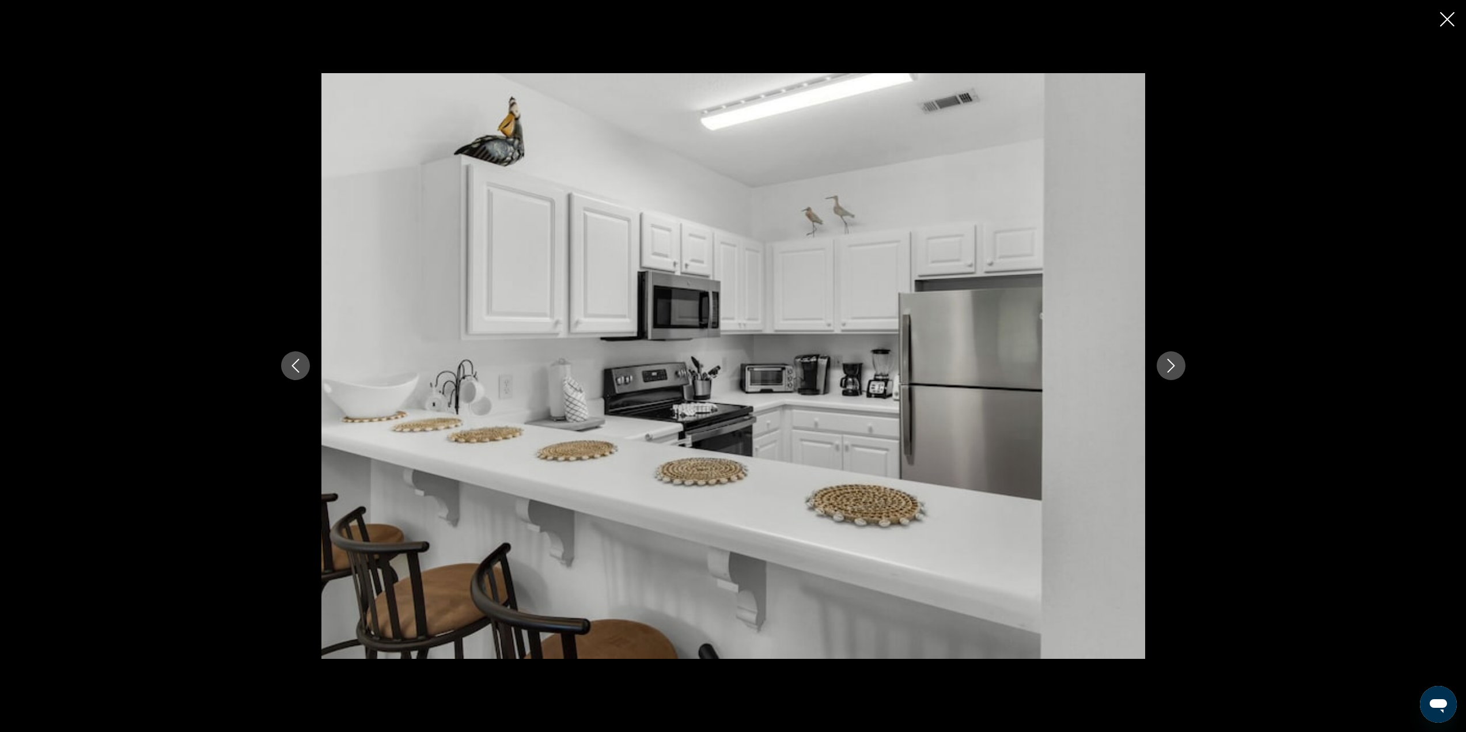
click at [1164, 369] on icon "Next image" at bounding box center [1171, 366] width 14 height 14
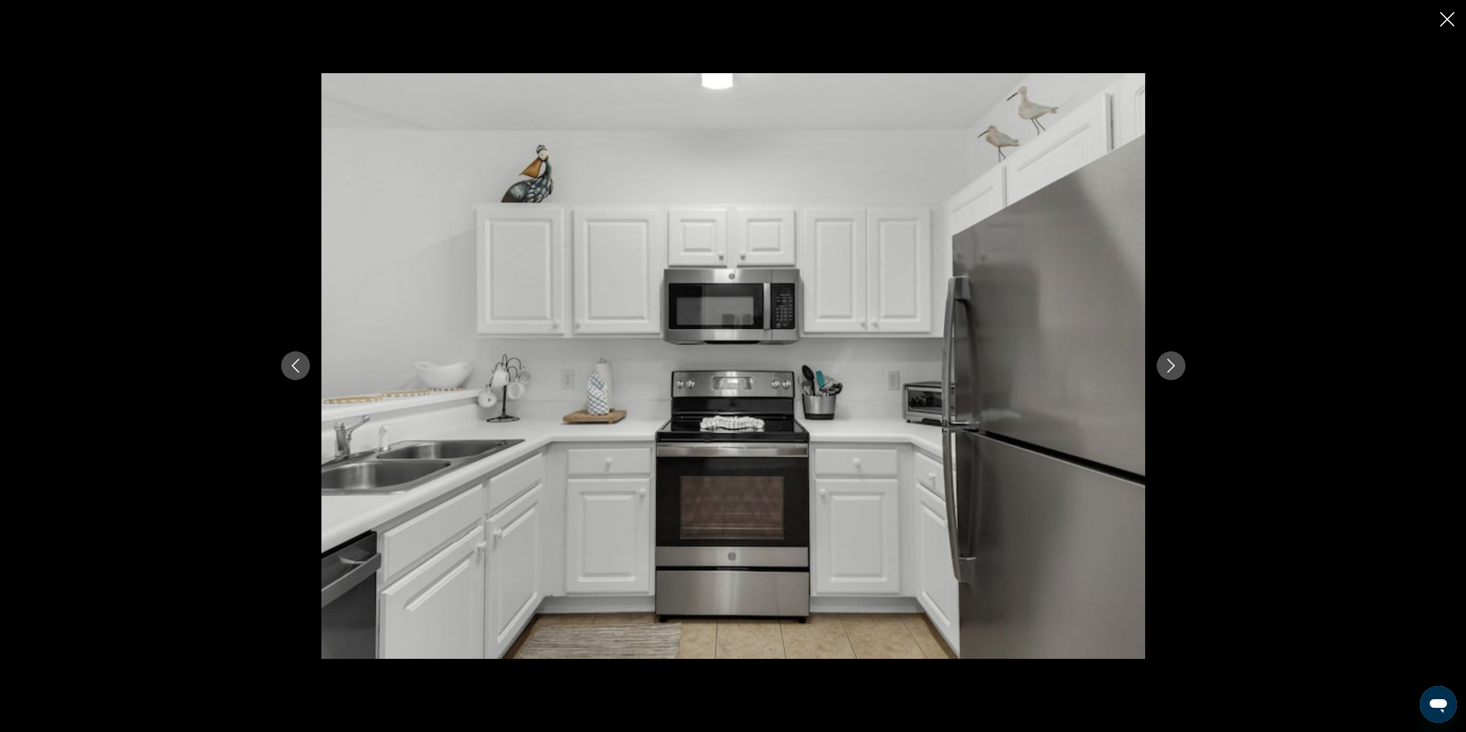
click at [1164, 369] on icon "Next image" at bounding box center [1171, 366] width 14 height 14
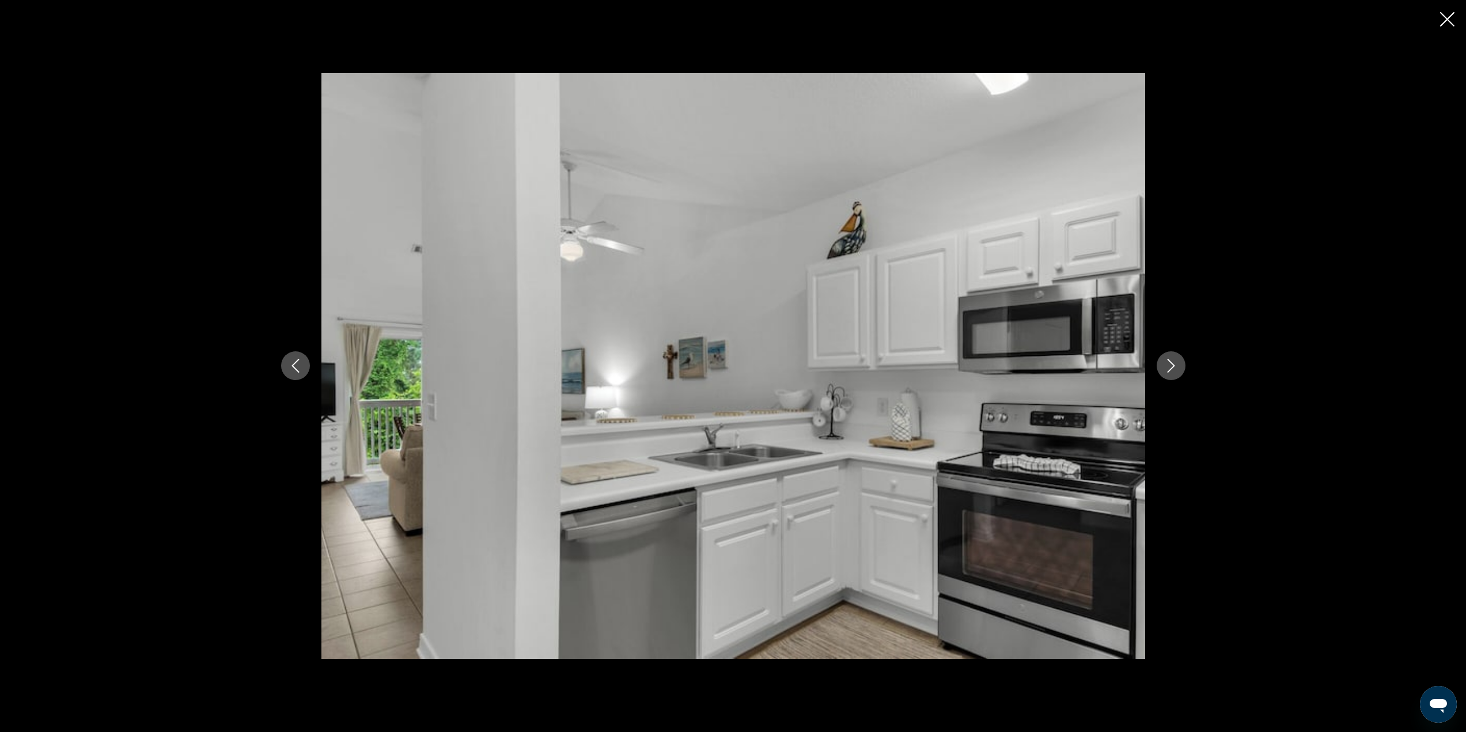
click at [1164, 369] on icon "Next image" at bounding box center [1171, 366] width 14 height 14
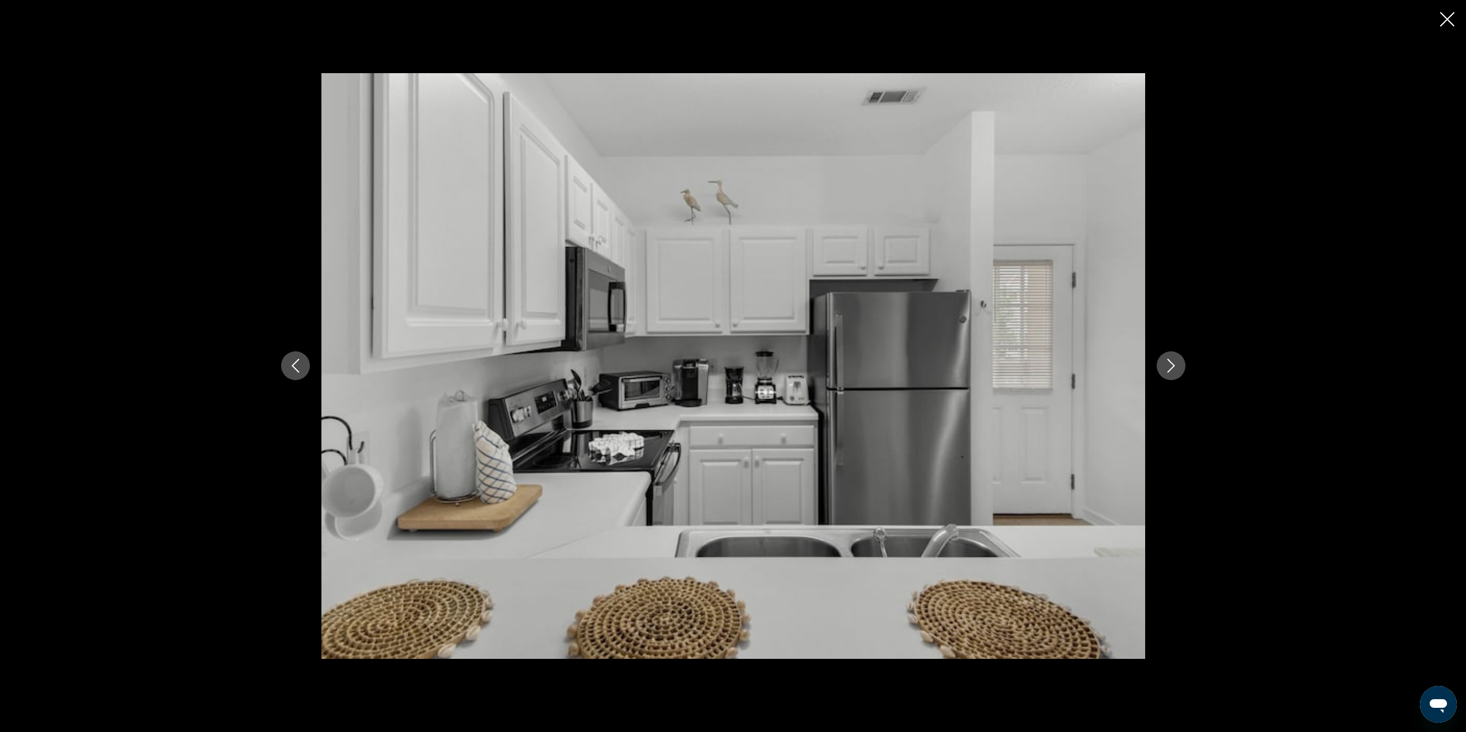
click at [1164, 369] on icon "Next image" at bounding box center [1171, 366] width 14 height 14
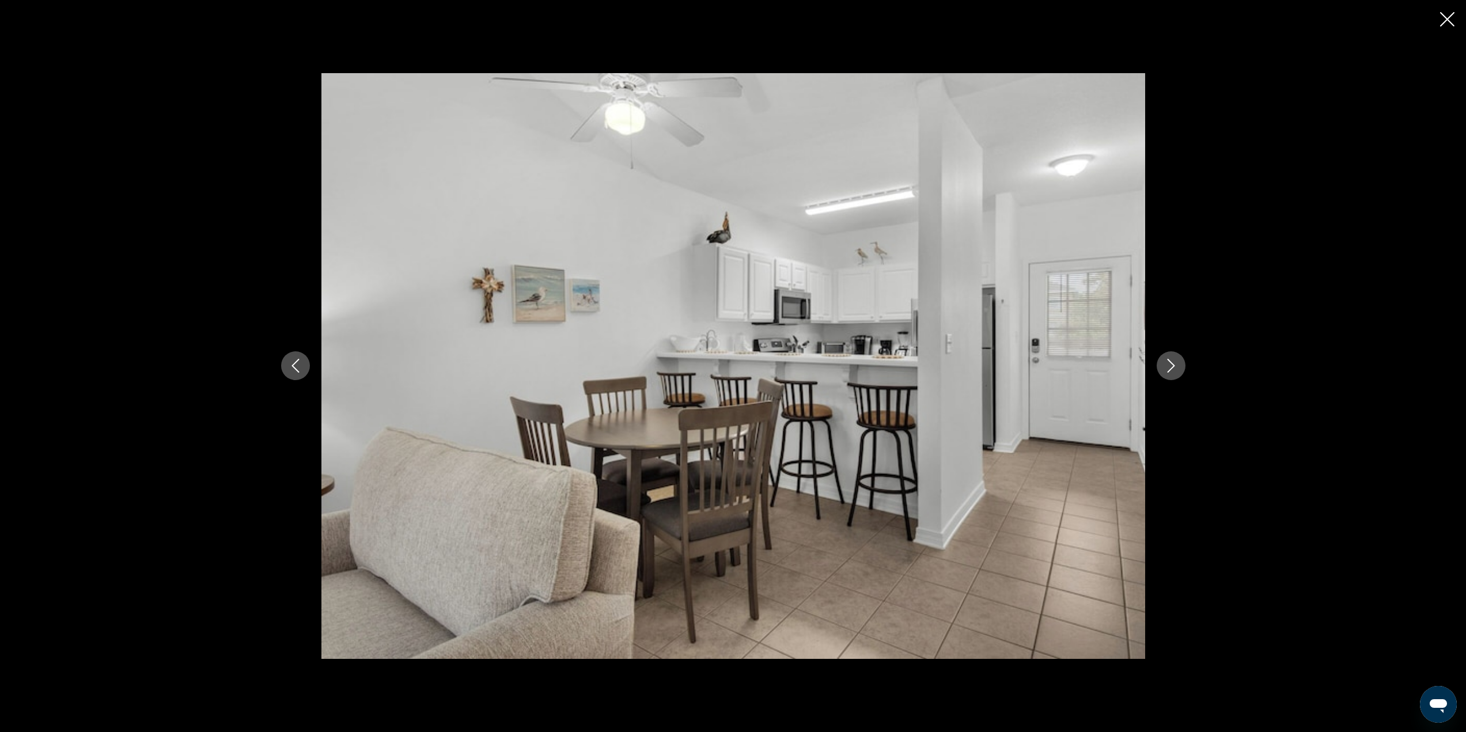
click at [1164, 369] on icon "Next image" at bounding box center [1171, 366] width 14 height 14
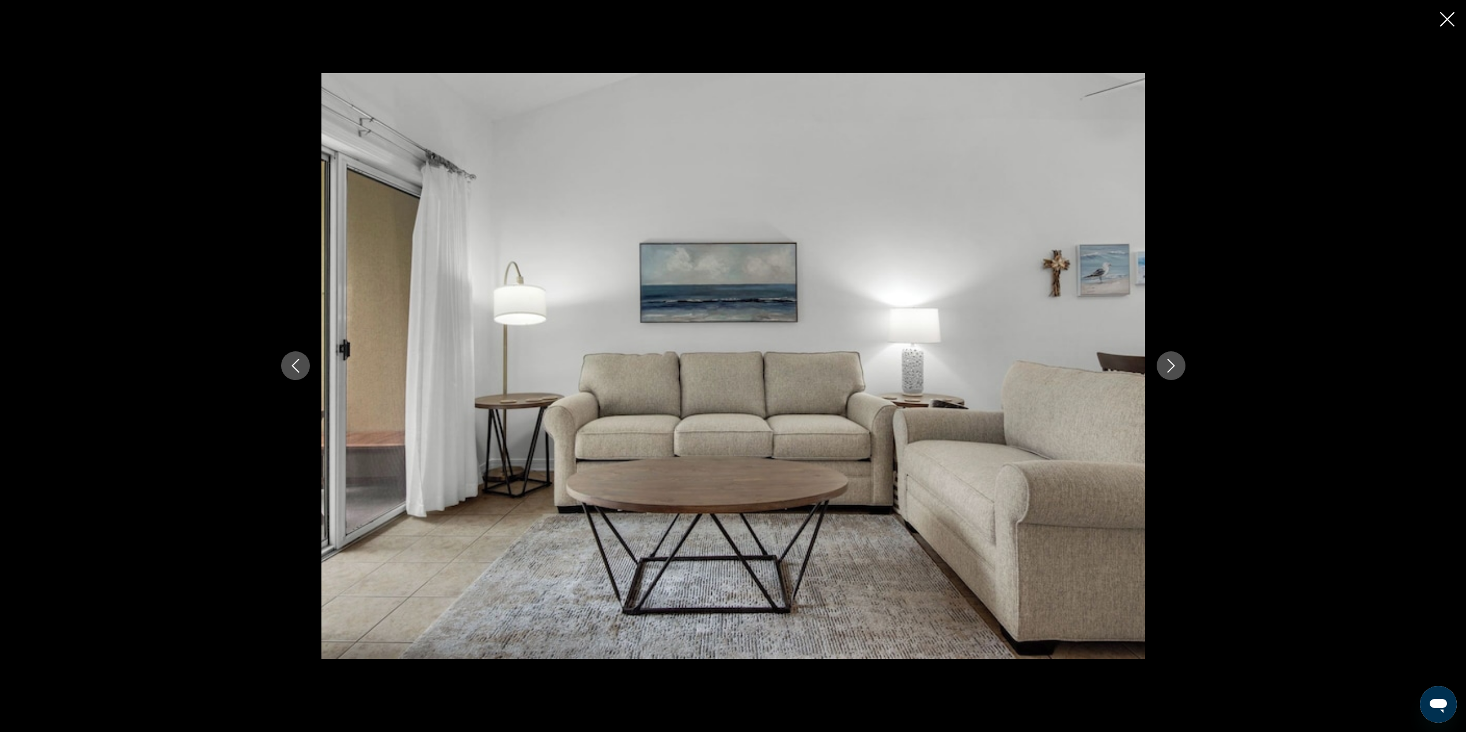
click at [1164, 369] on icon "Next image" at bounding box center [1171, 366] width 14 height 14
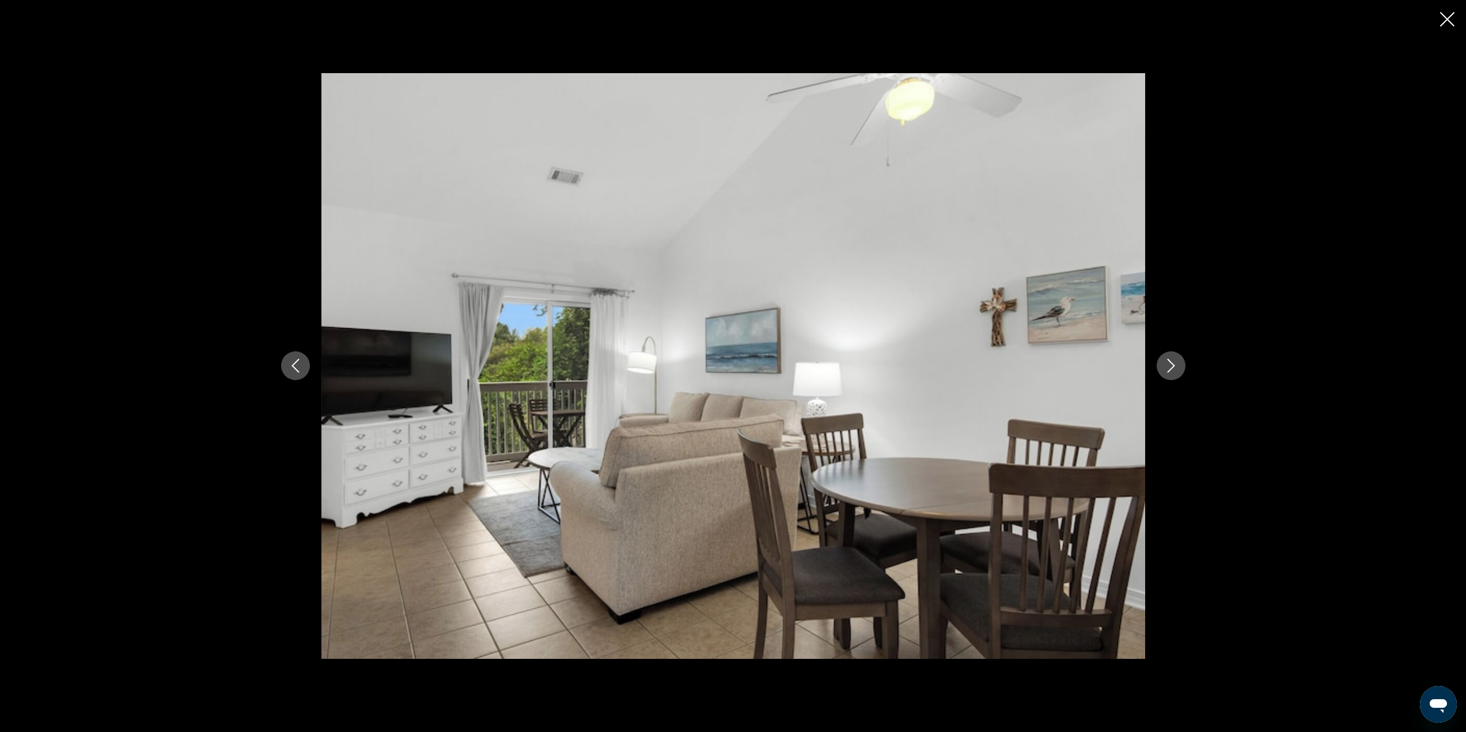
click at [1164, 369] on icon "Next image" at bounding box center [1171, 366] width 14 height 14
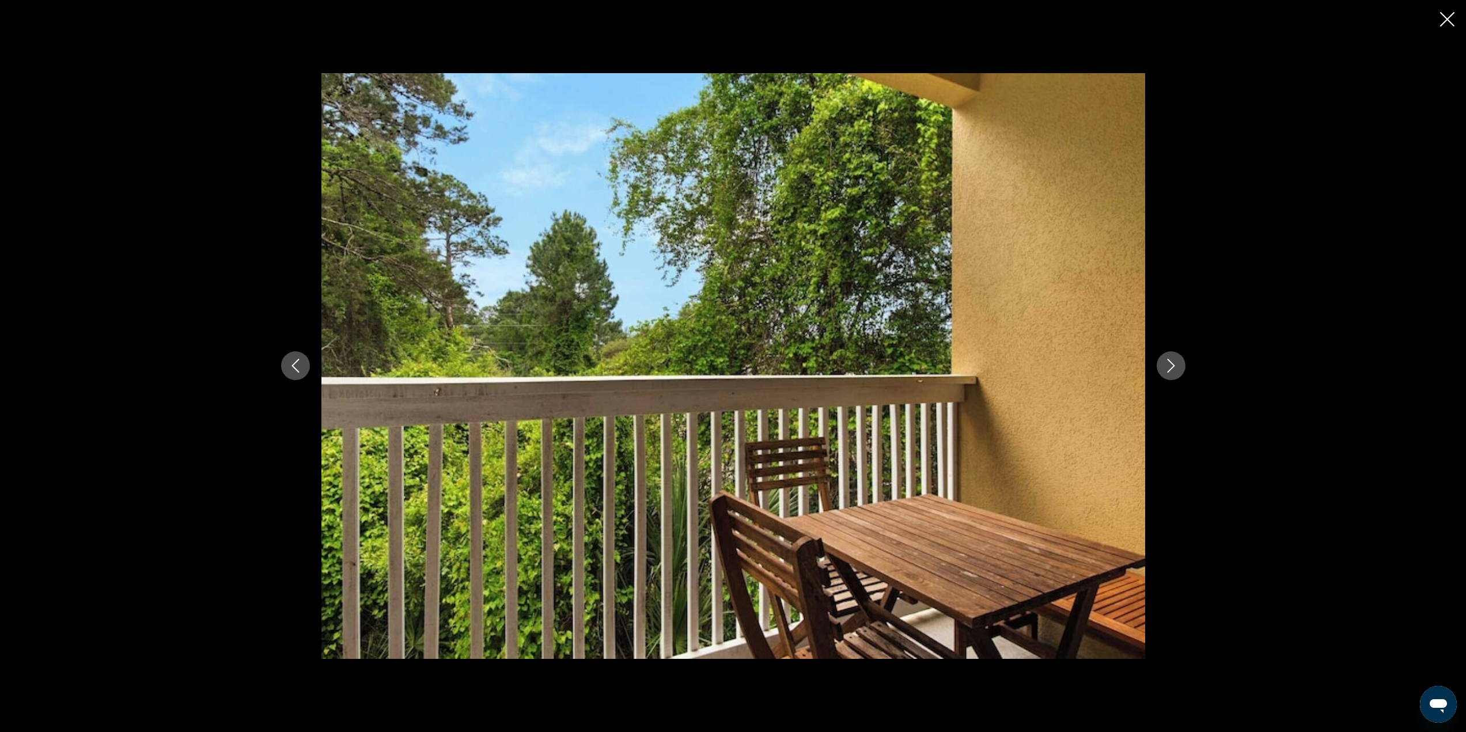
click at [1164, 369] on icon "Next image" at bounding box center [1171, 366] width 14 height 14
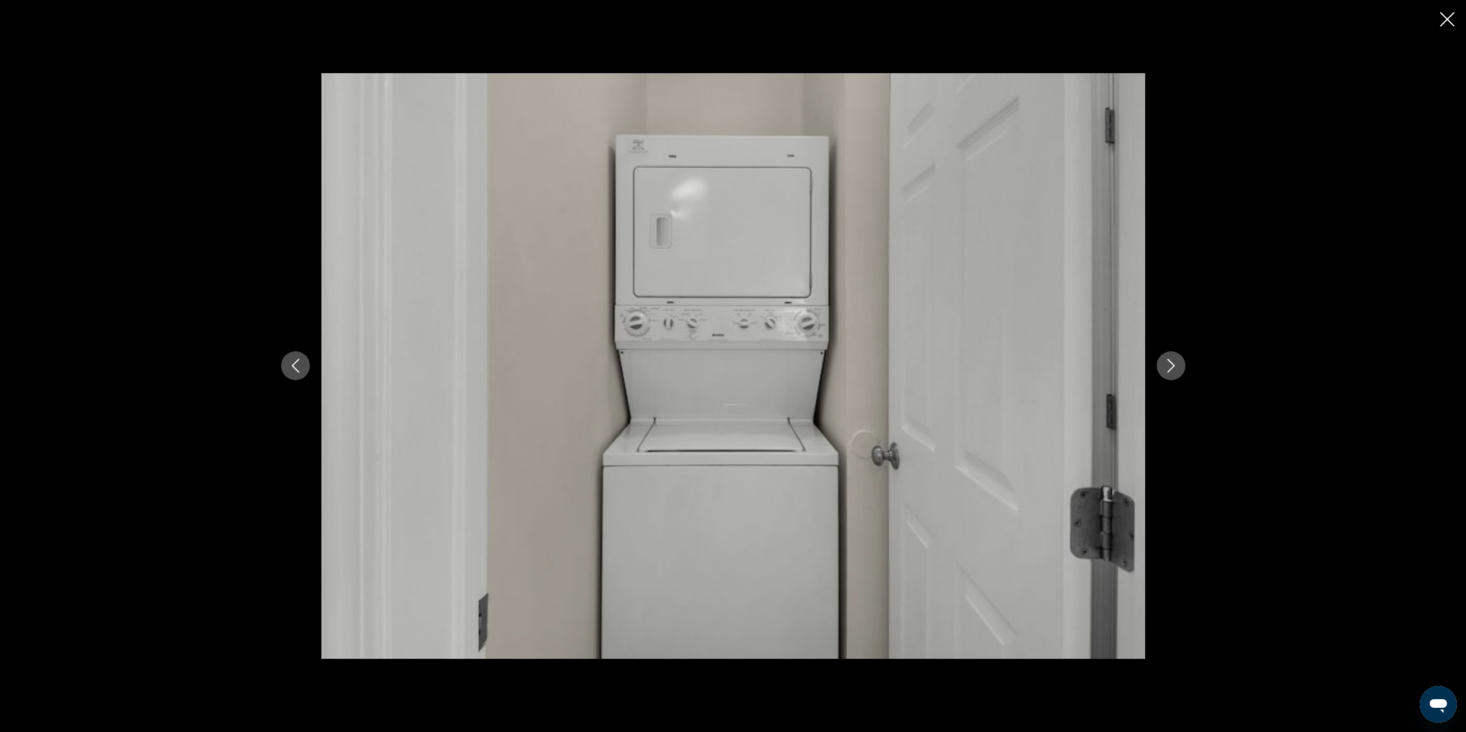
click at [1164, 369] on icon "Next image" at bounding box center [1171, 366] width 14 height 14
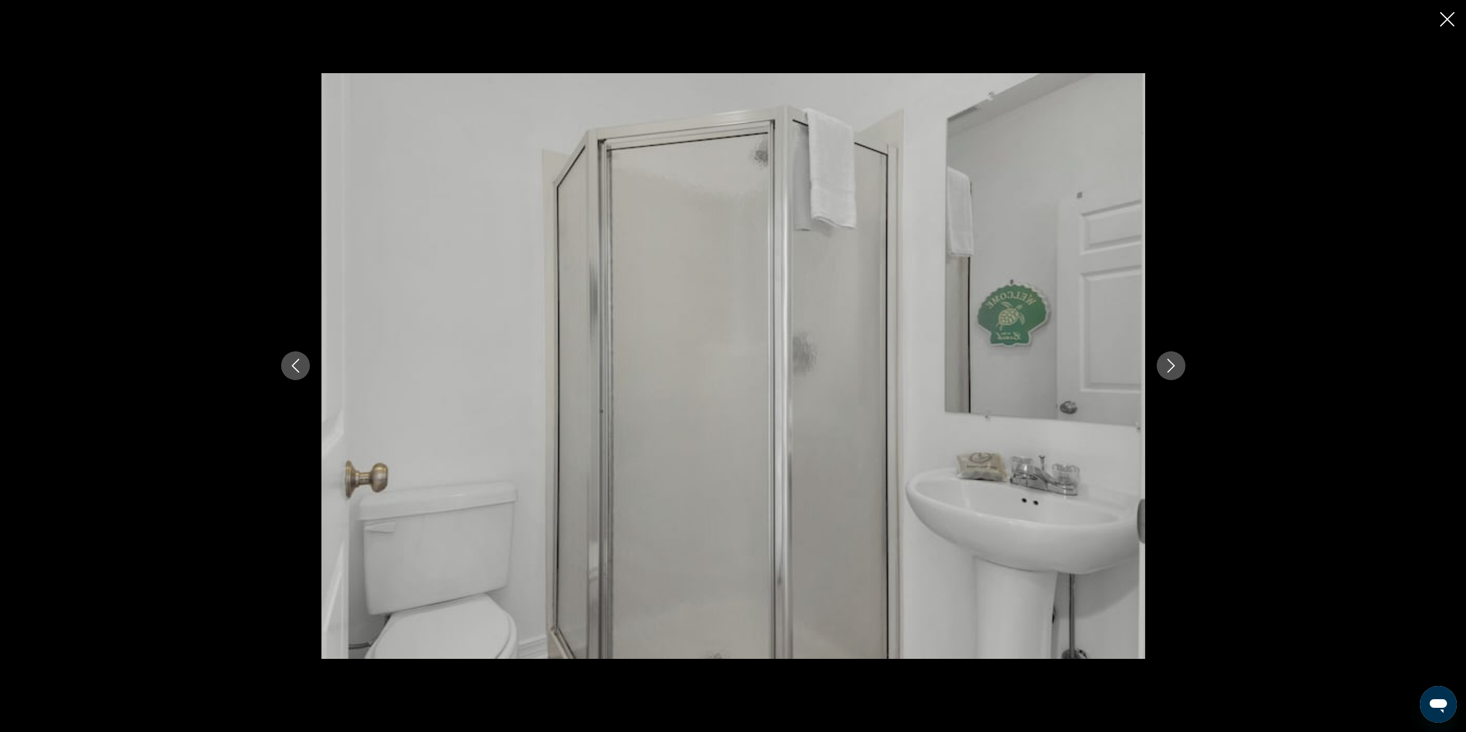
click at [1164, 369] on icon "Next image" at bounding box center [1171, 366] width 14 height 14
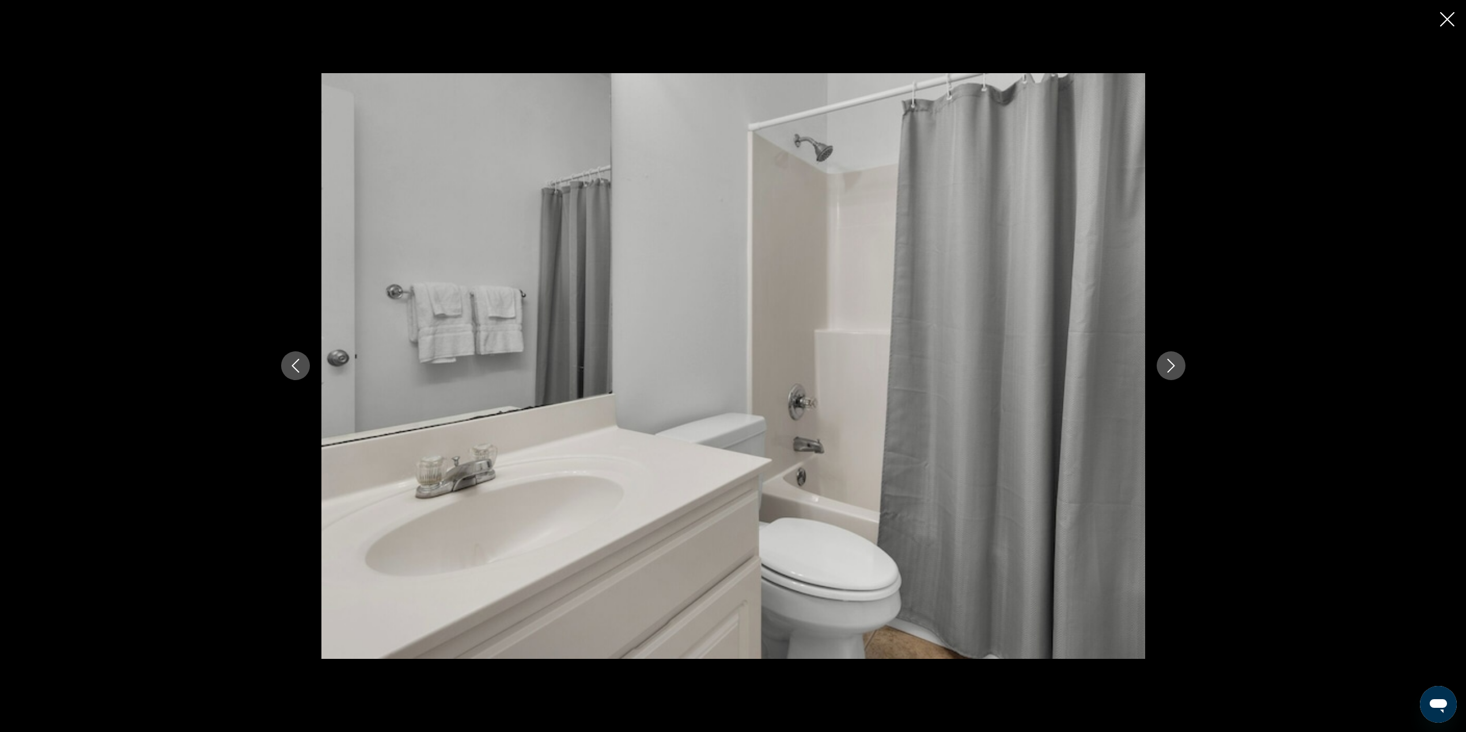
click at [1164, 369] on icon "Next image" at bounding box center [1171, 366] width 14 height 14
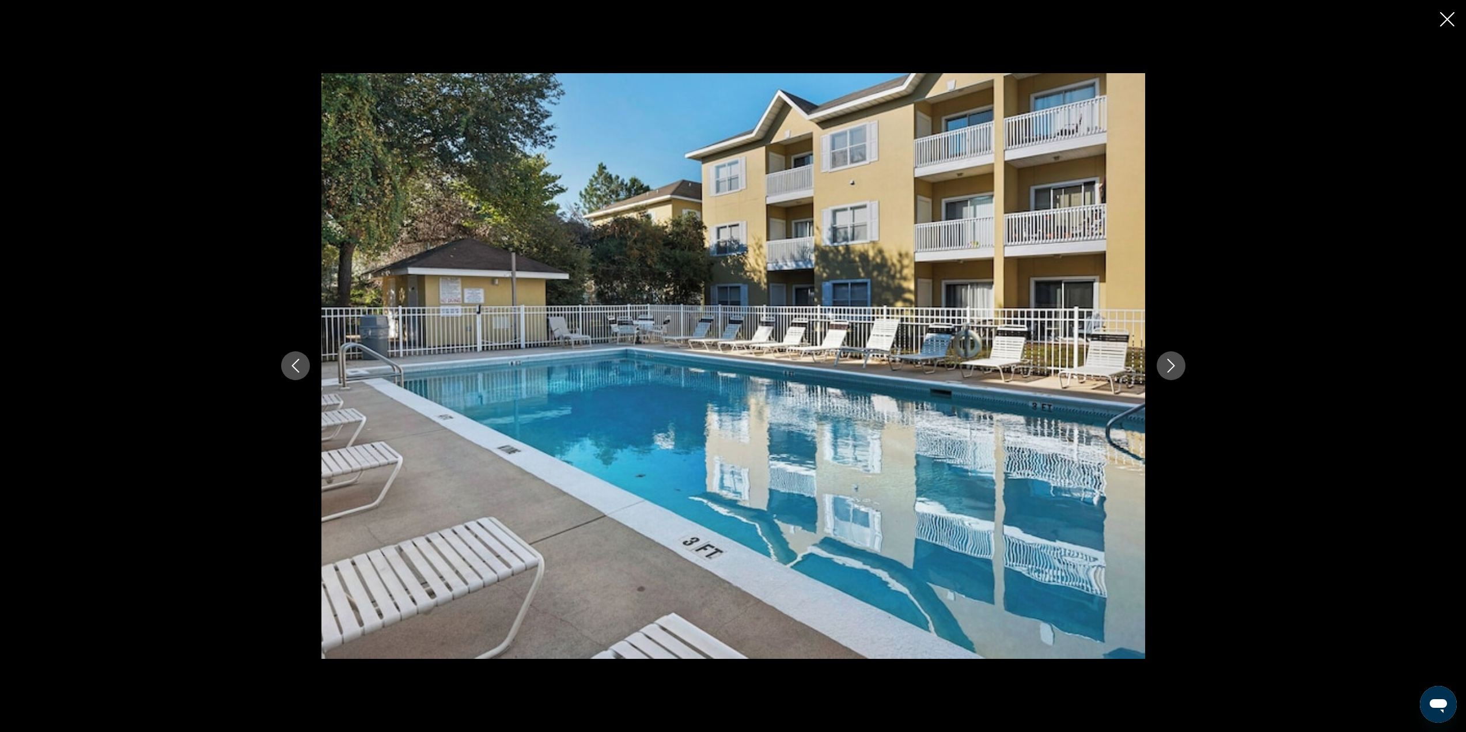
click at [1164, 369] on icon "Next image" at bounding box center [1171, 366] width 14 height 14
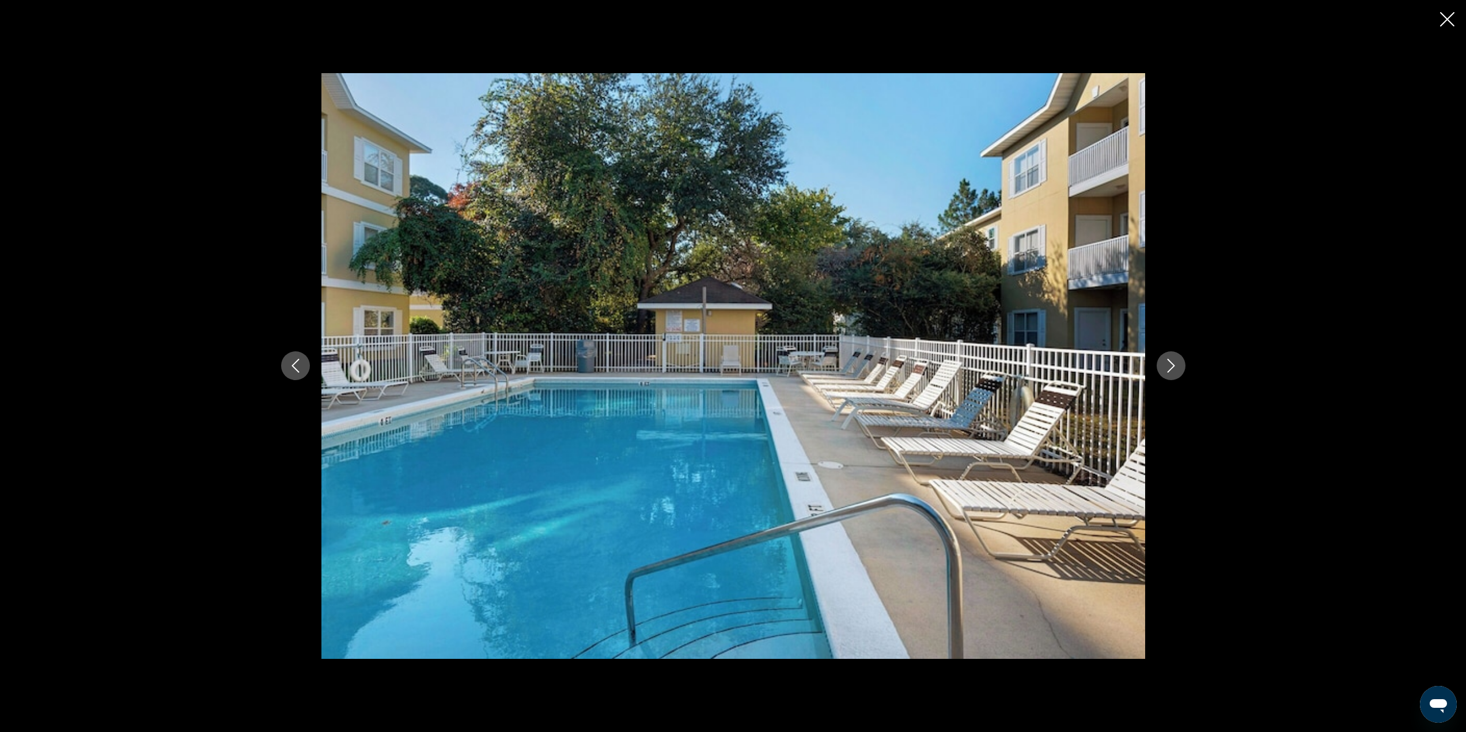
click at [289, 362] on icon "Previous image" at bounding box center [296, 366] width 14 height 14
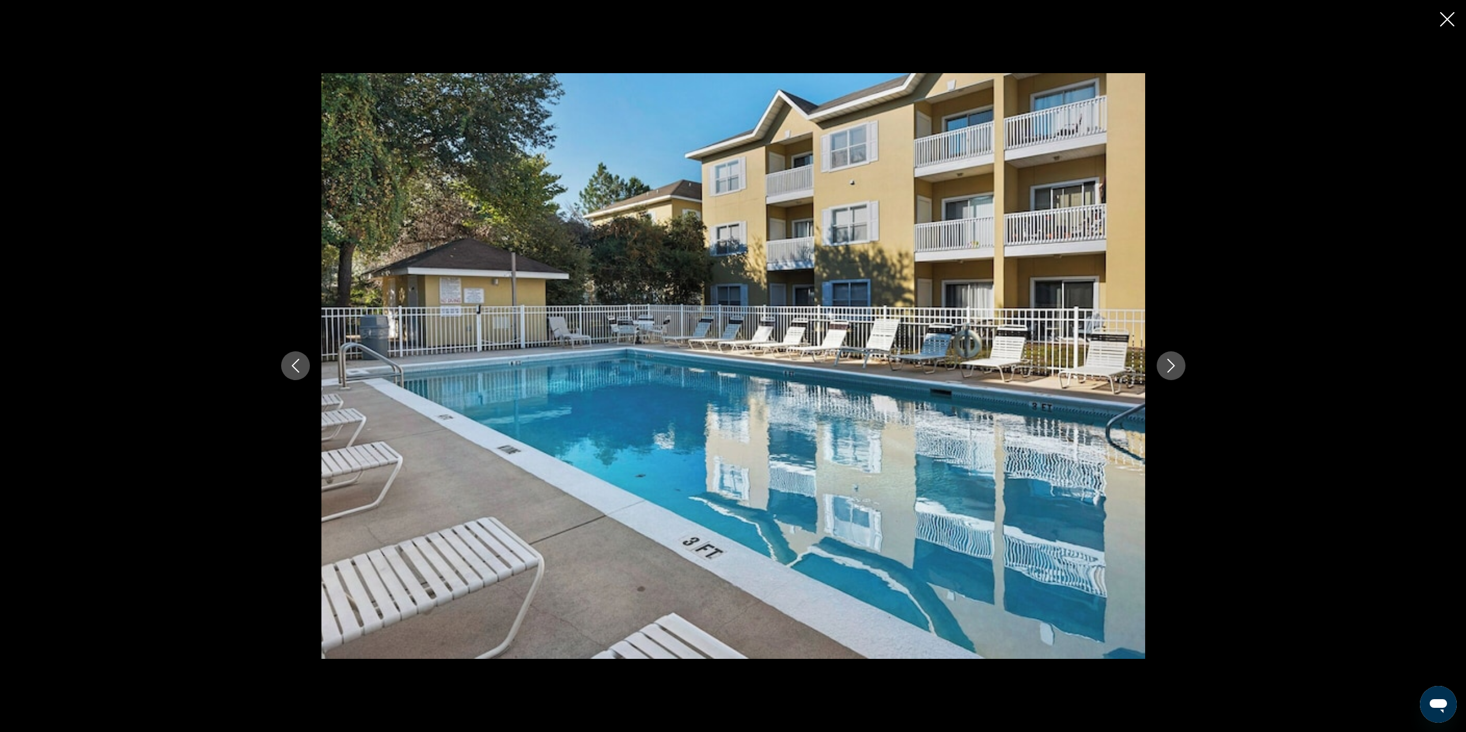
click at [1161, 365] on button "Next image" at bounding box center [1171, 365] width 29 height 29
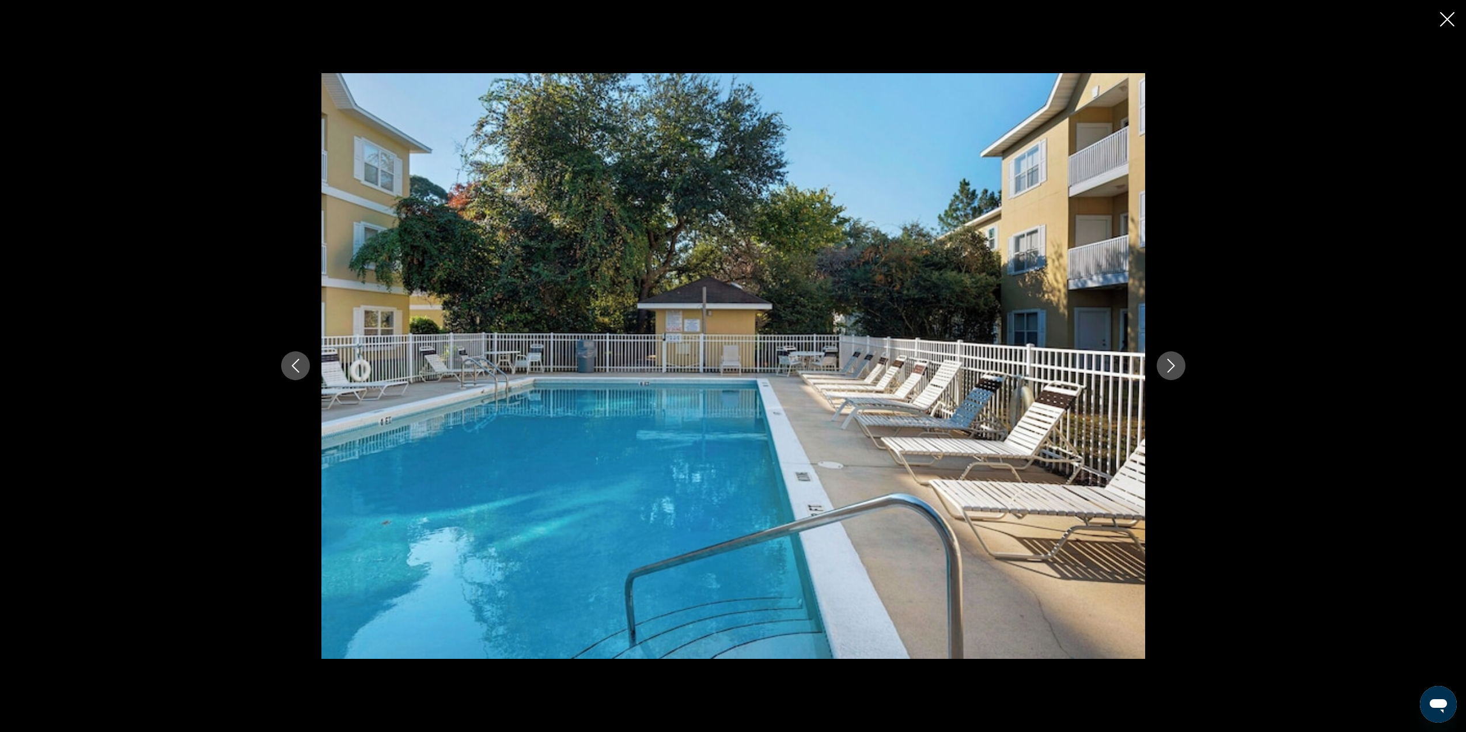
click at [1161, 365] on button "Next image" at bounding box center [1171, 365] width 29 height 29
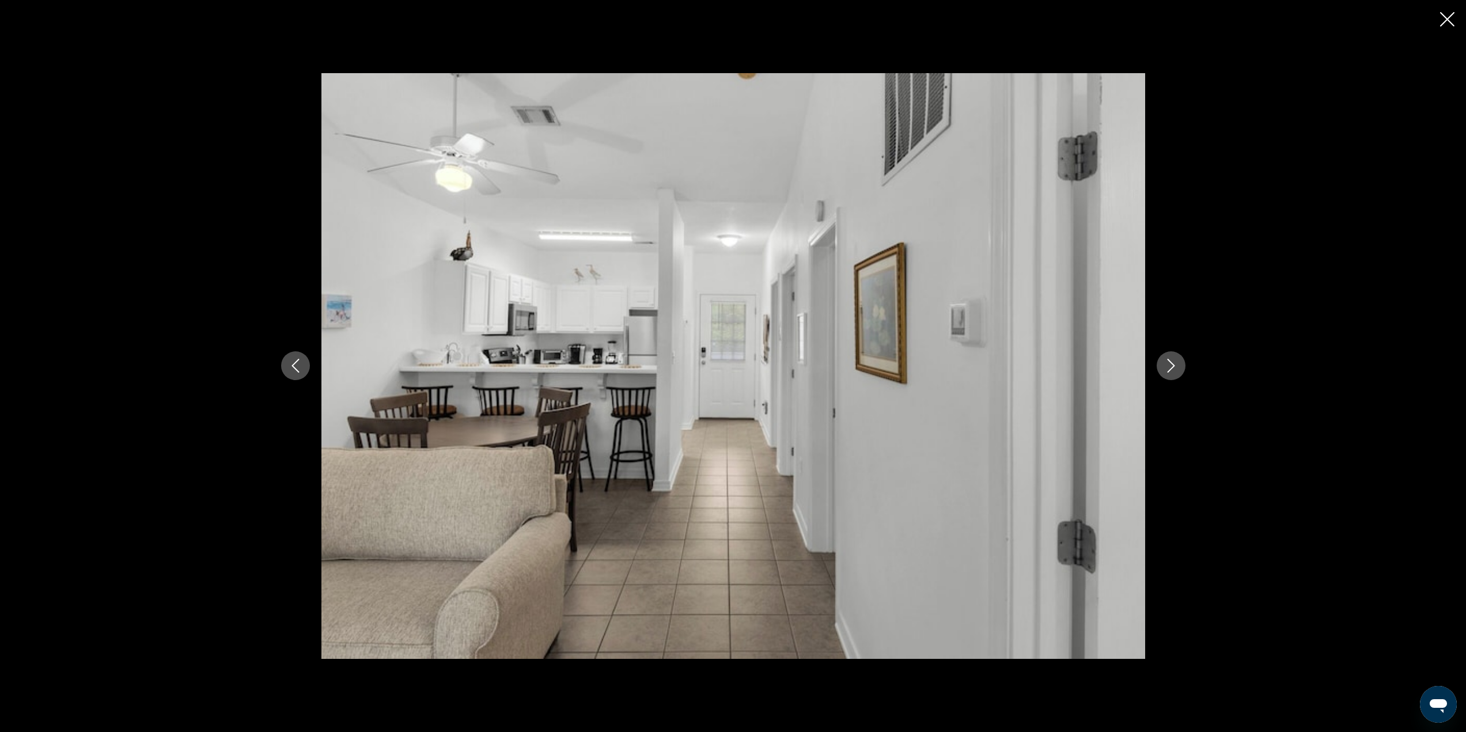
click at [1161, 365] on button "Next image" at bounding box center [1171, 365] width 29 height 29
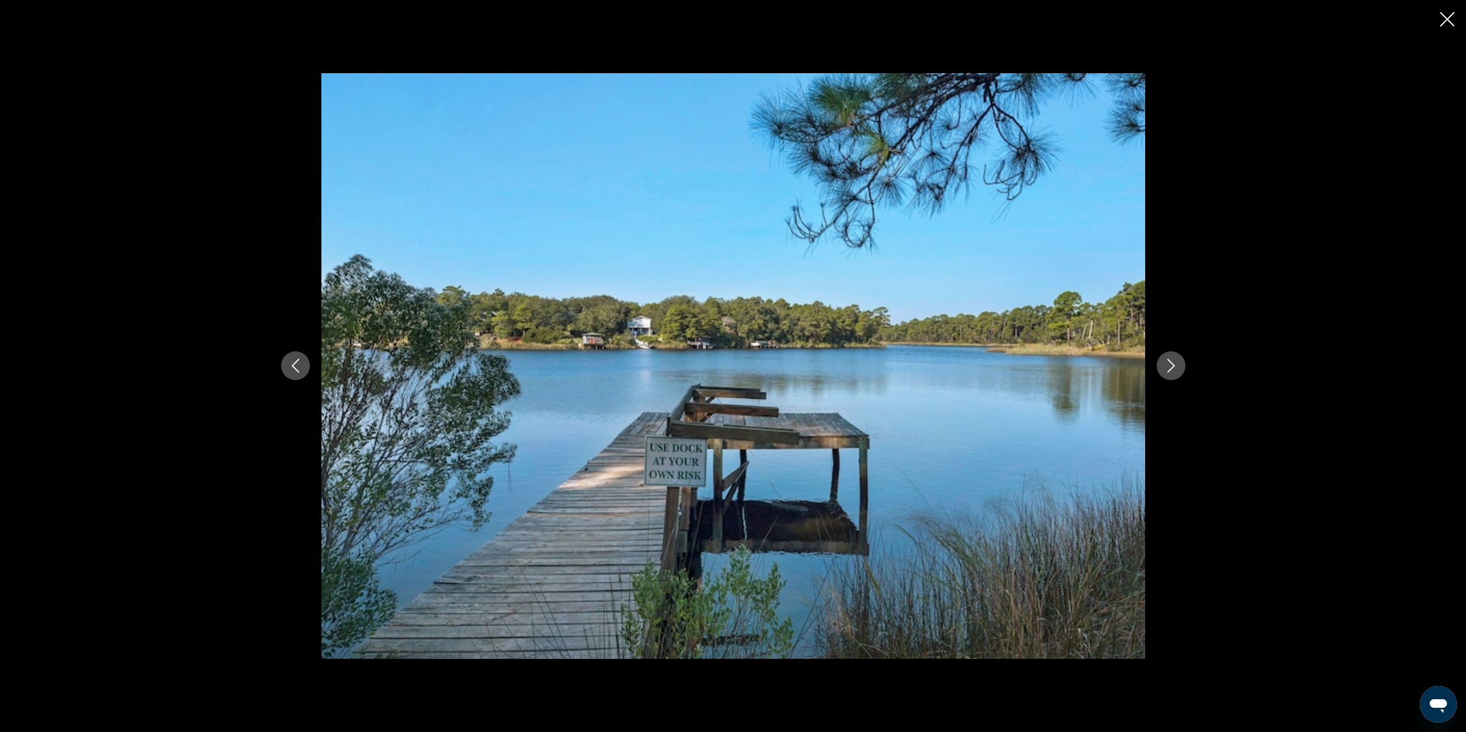
click at [1161, 365] on button "Next image" at bounding box center [1171, 365] width 29 height 29
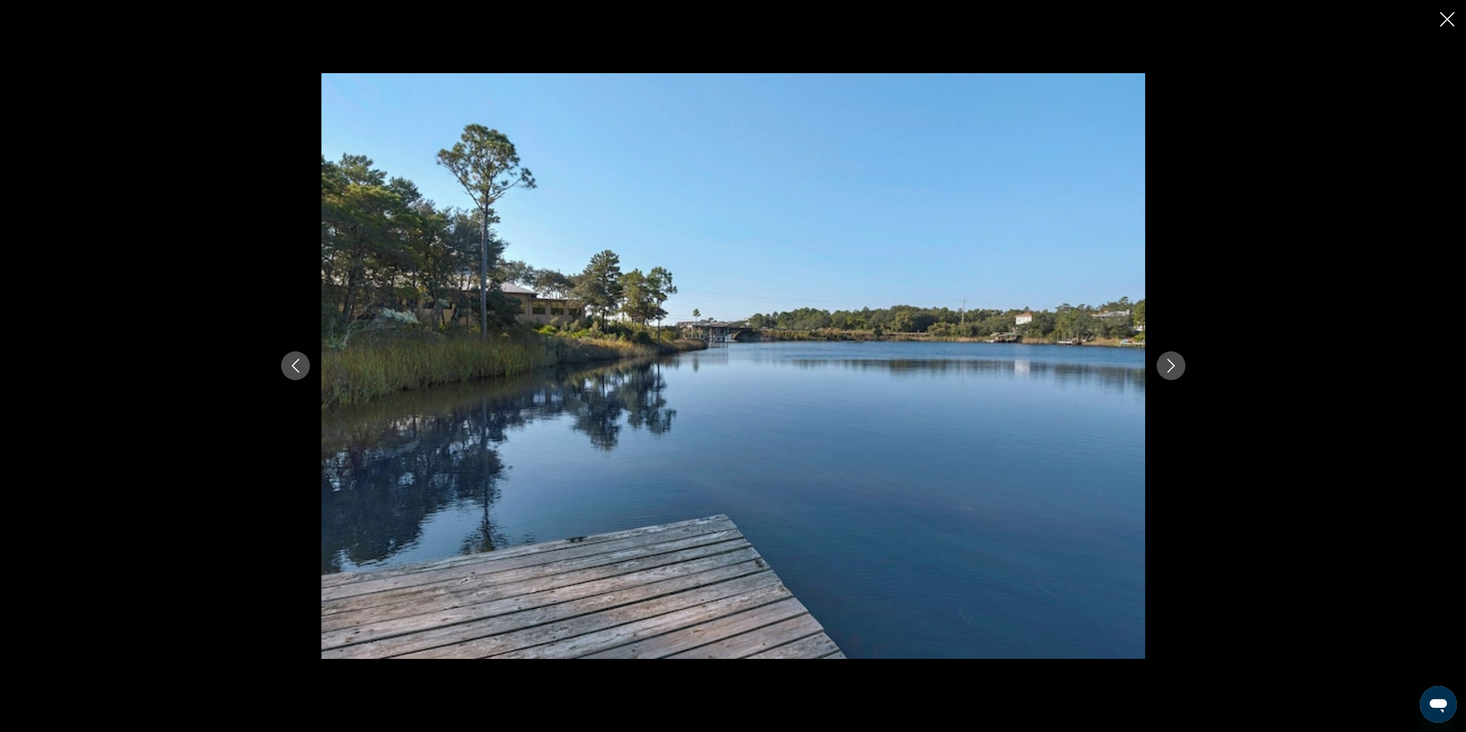
click at [1161, 365] on button "Next image" at bounding box center [1171, 365] width 29 height 29
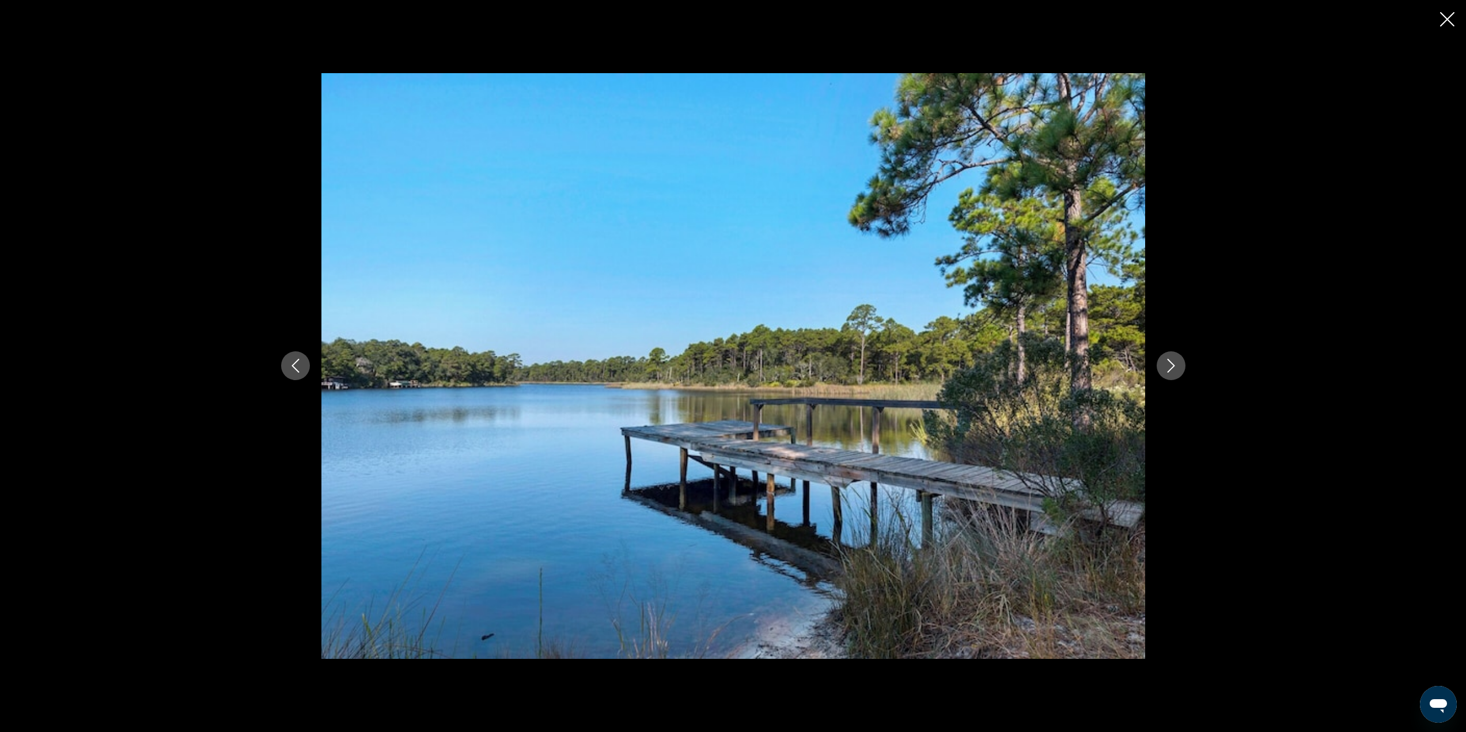
click at [1161, 365] on button "Next image" at bounding box center [1171, 365] width 29 height 29
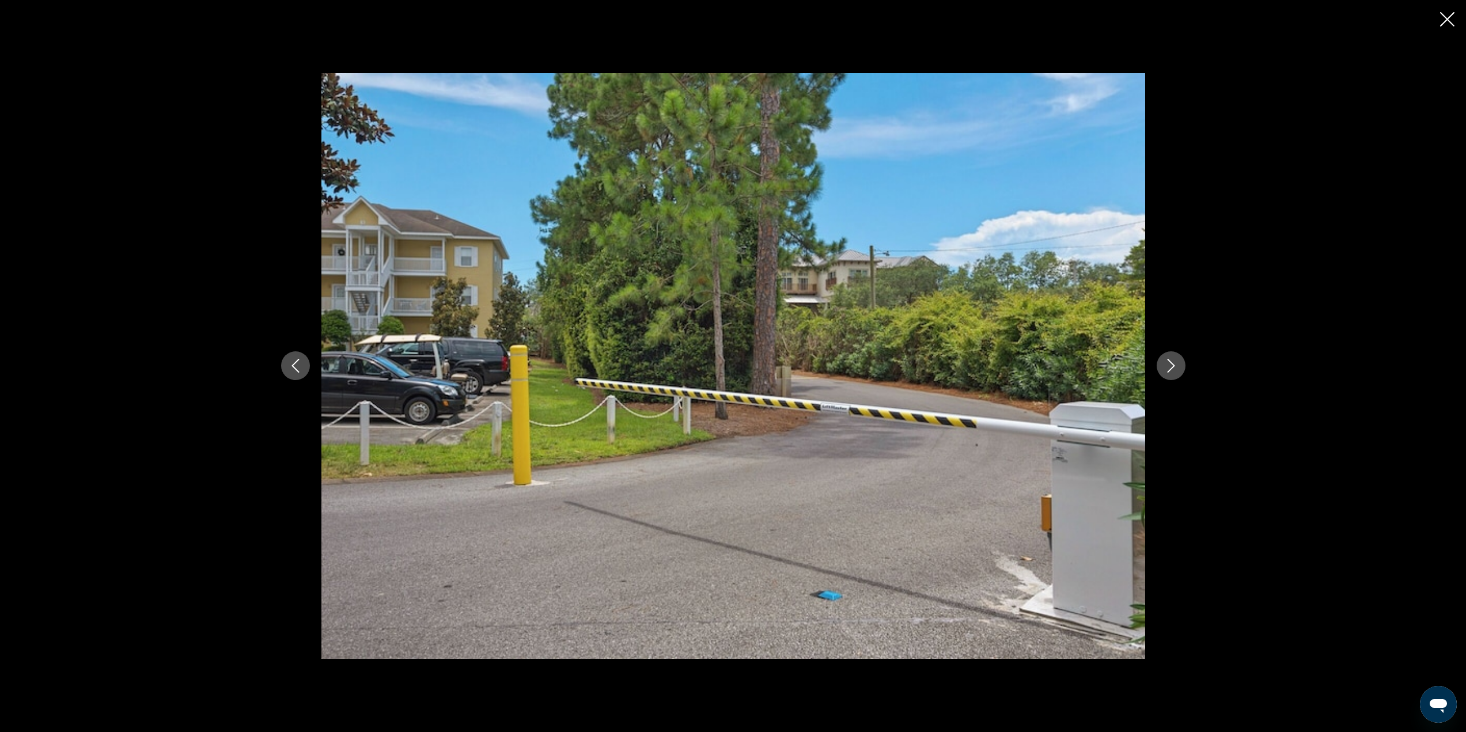
click at [1161, 365] on button "Next image" at bounding box center [1171, 365] width 29 height 29
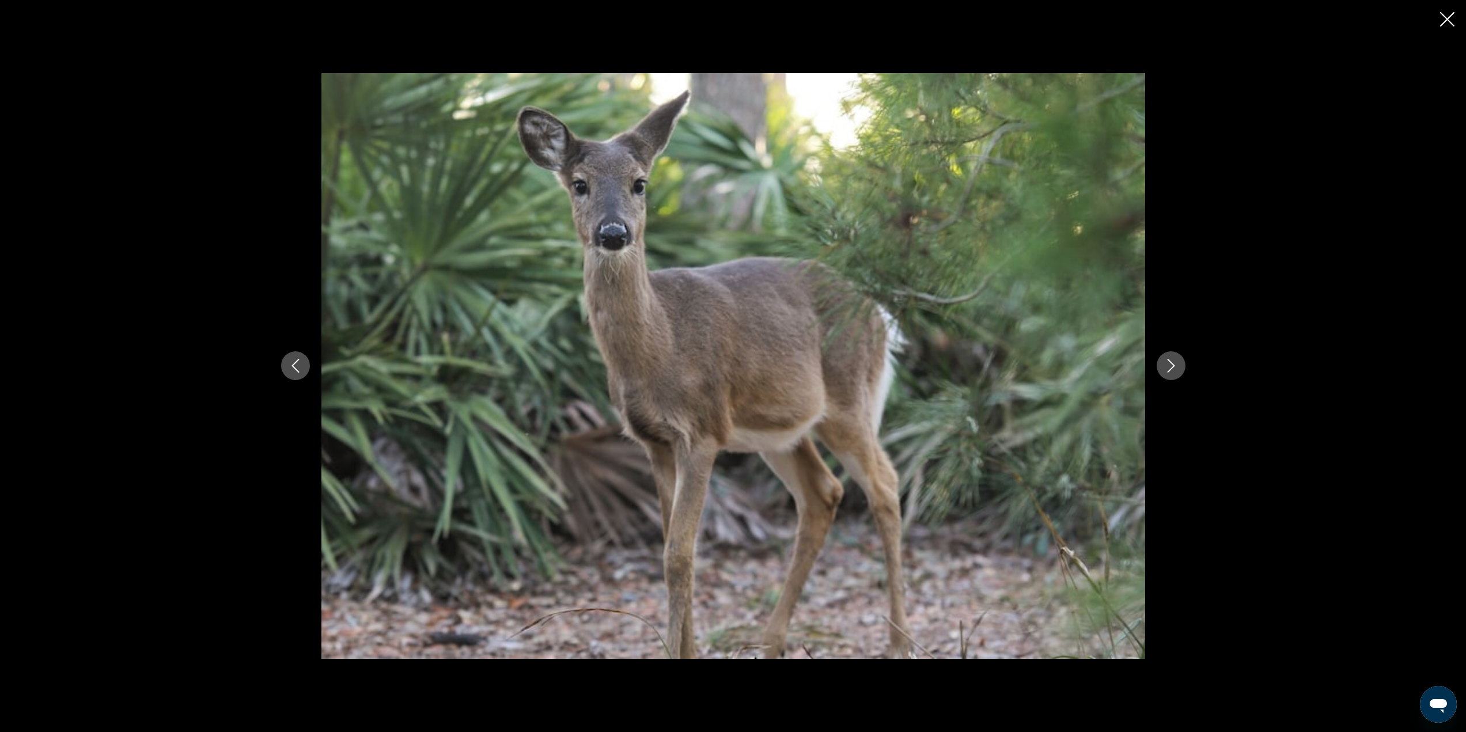
click at [1161, 365] on button "Next image" at bounding box center [1171, 365] width 29 height 29
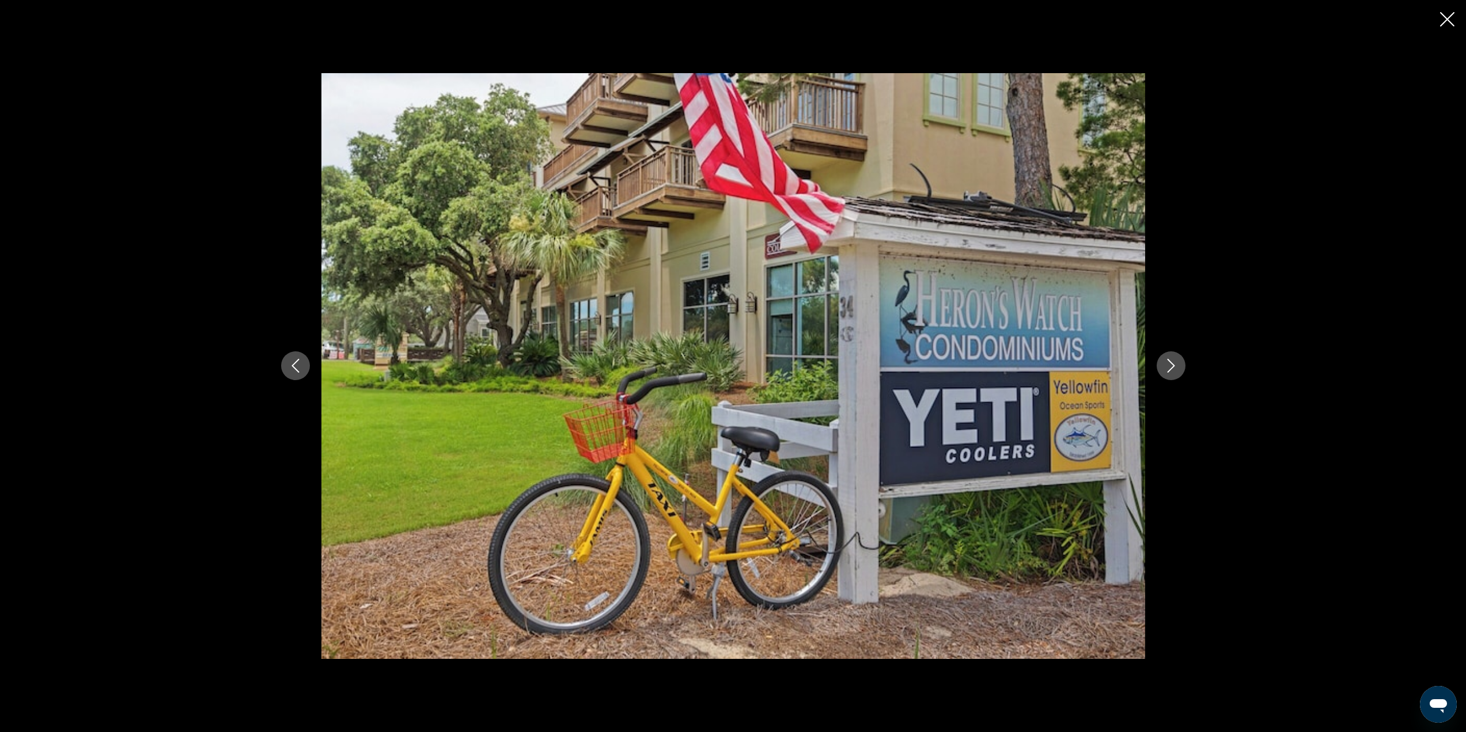
click at [1161, 365] on button "Next image" at bounding box center [1171, 365] width 29 height 29
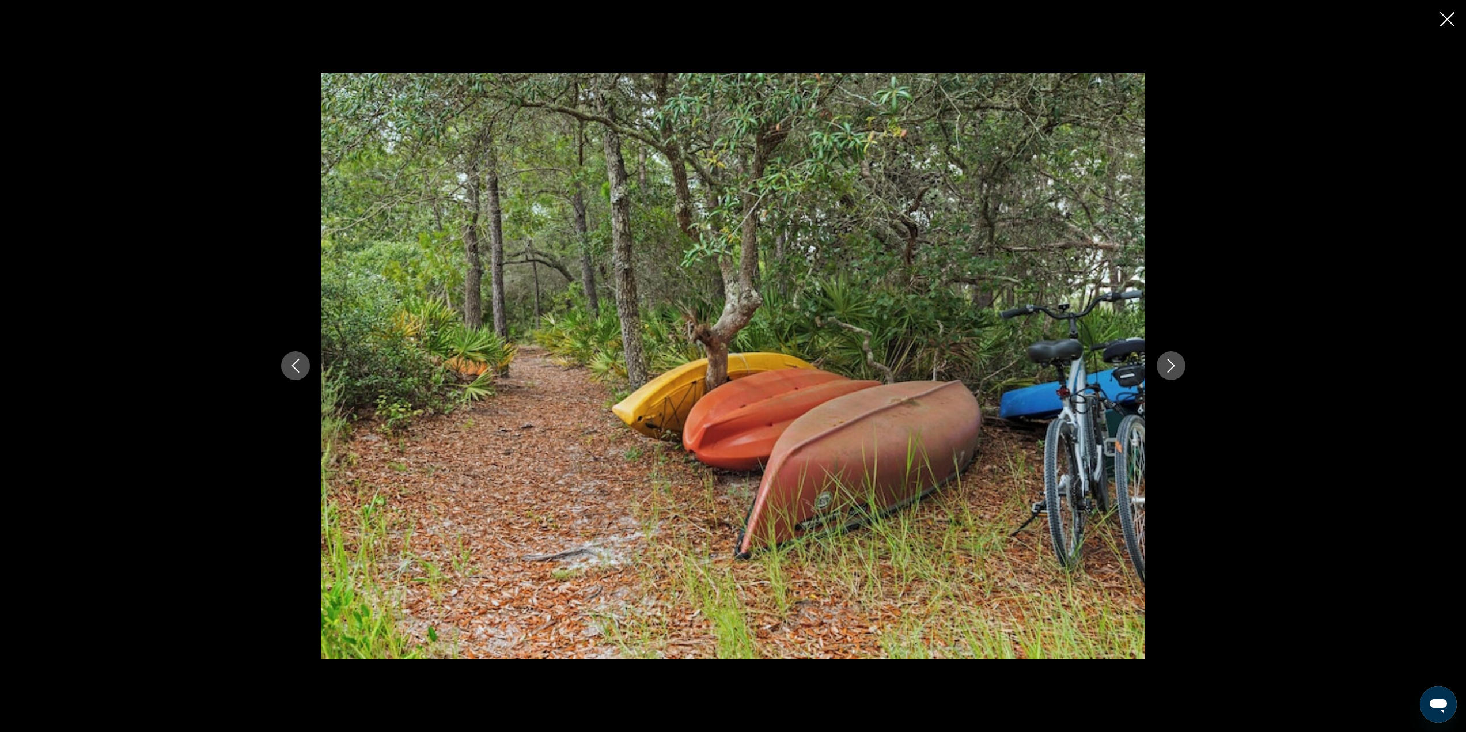
click at [1161, 365] on button "Next image" at bounding box center [1171, 365] width 29 height 29
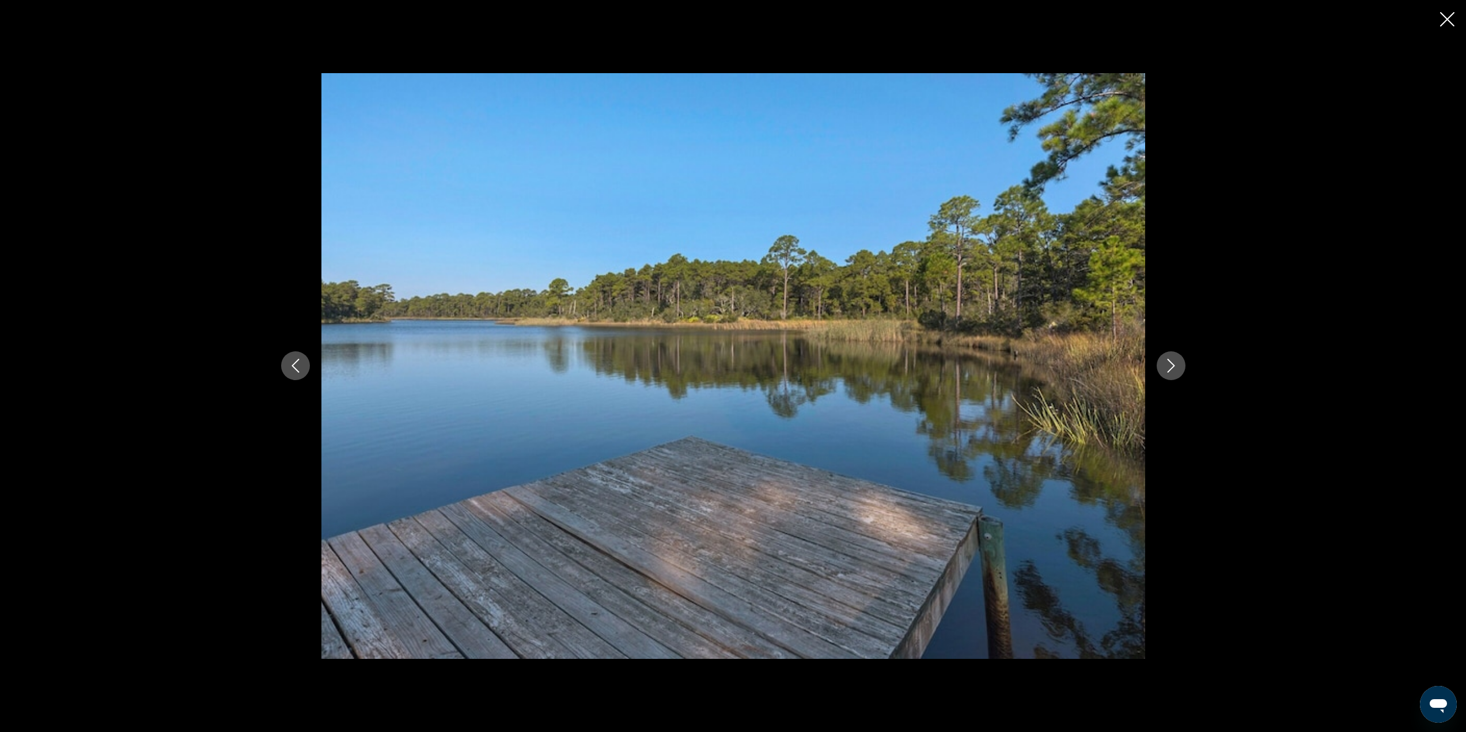
click at [1161, 365] on button "Next image" at bounding box center [1171, 365] width 29 height 29
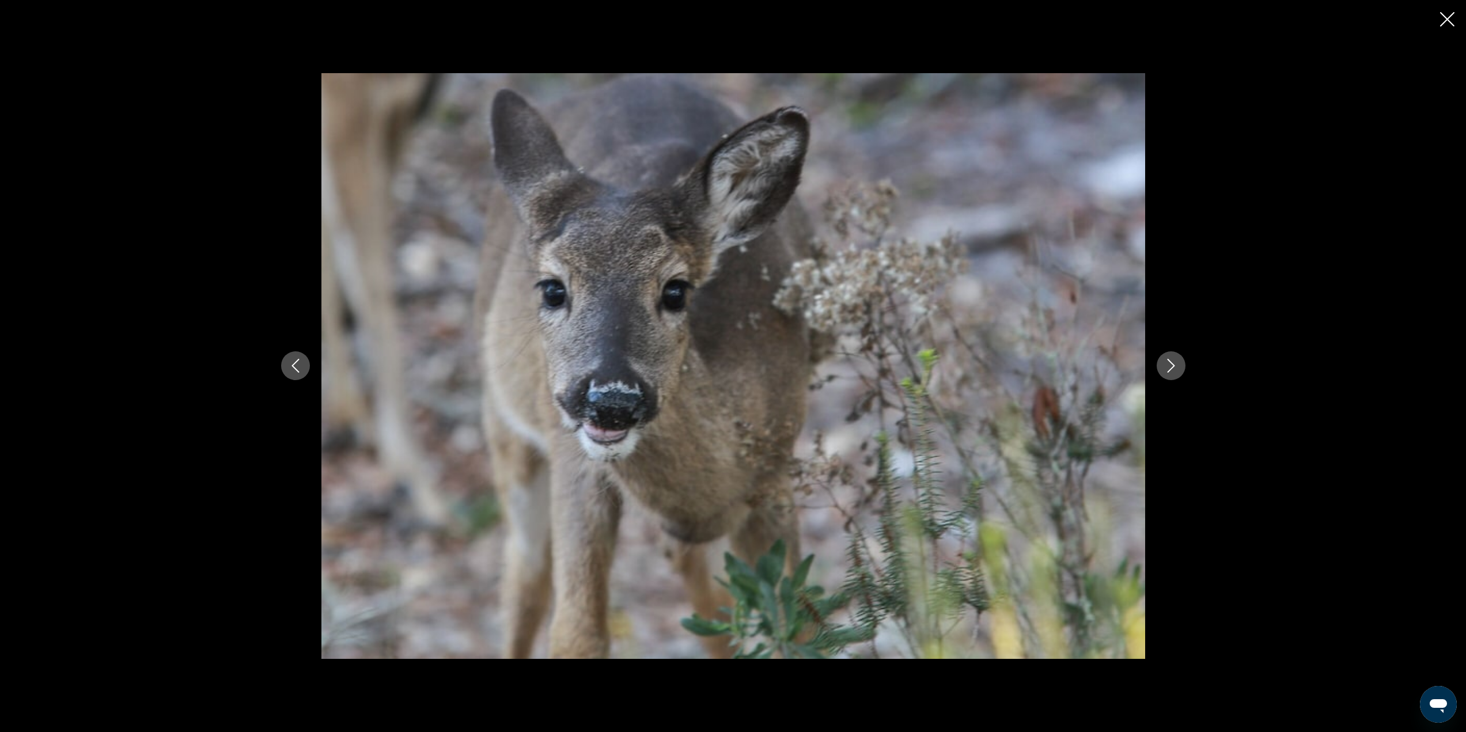
click at [1161, 365] on button "Next image" at bounding box center [1171, 365] width 29 height 29
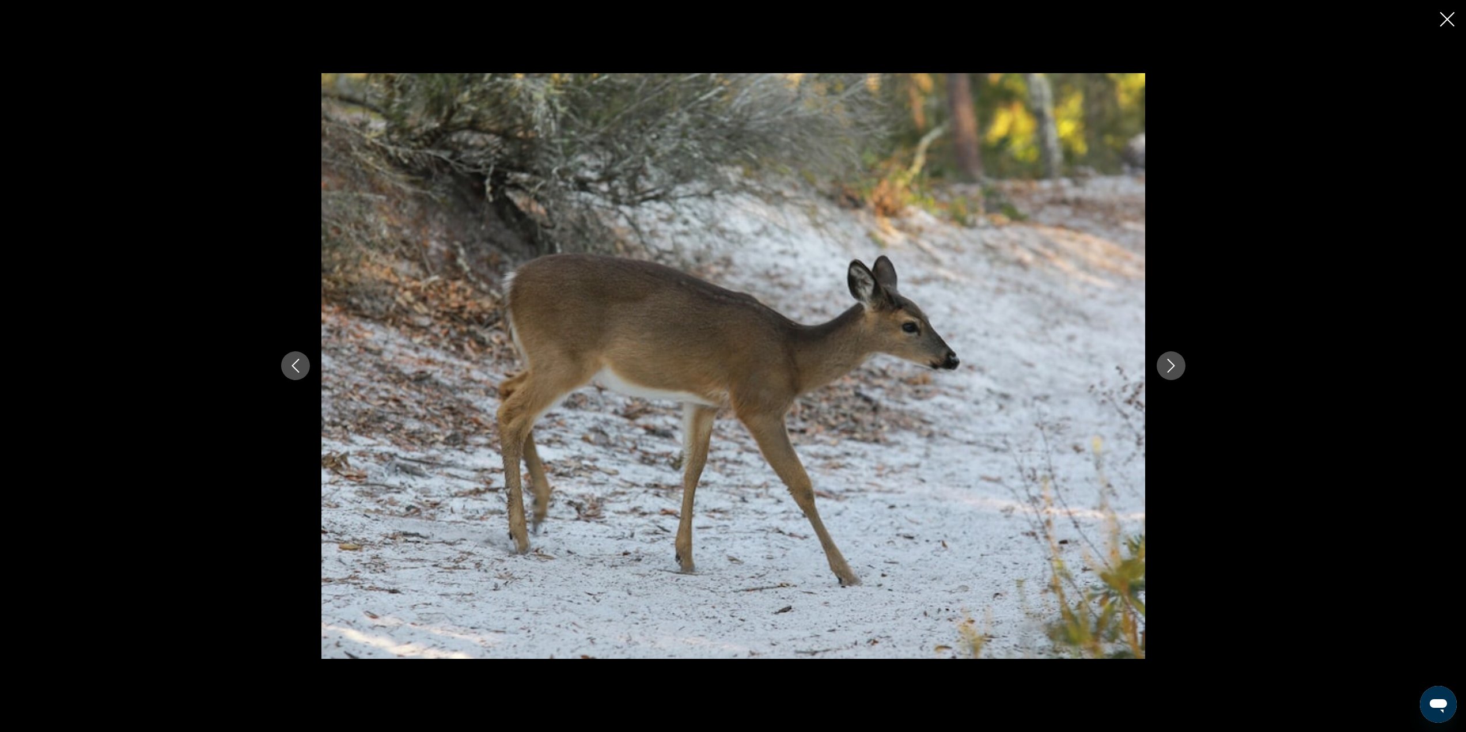
click at [1161, 365] on button "Next image" at bounding box center [1171, 365] width 29 height 29
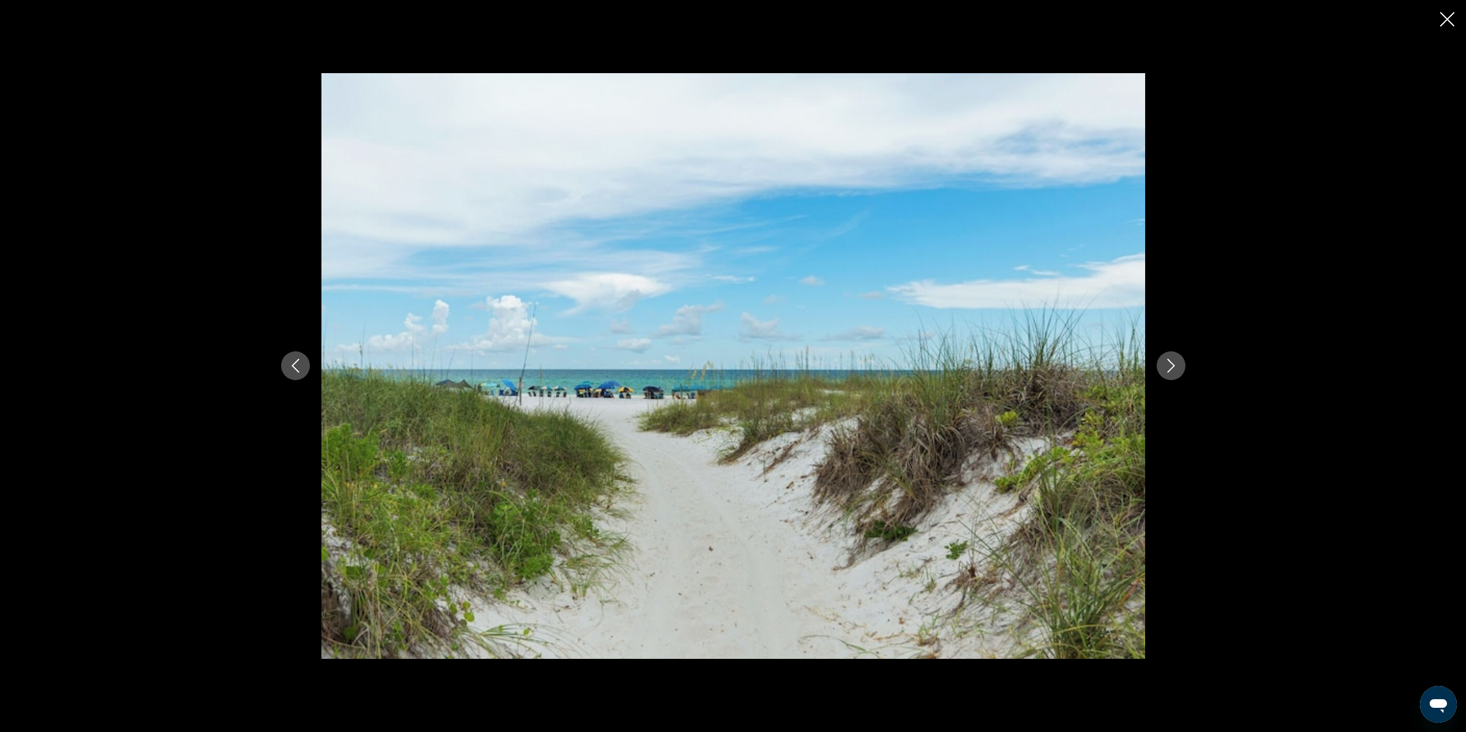
click at [1161, 365] on button "Next image" at bounding box center [1171, 365] width 29 height 29
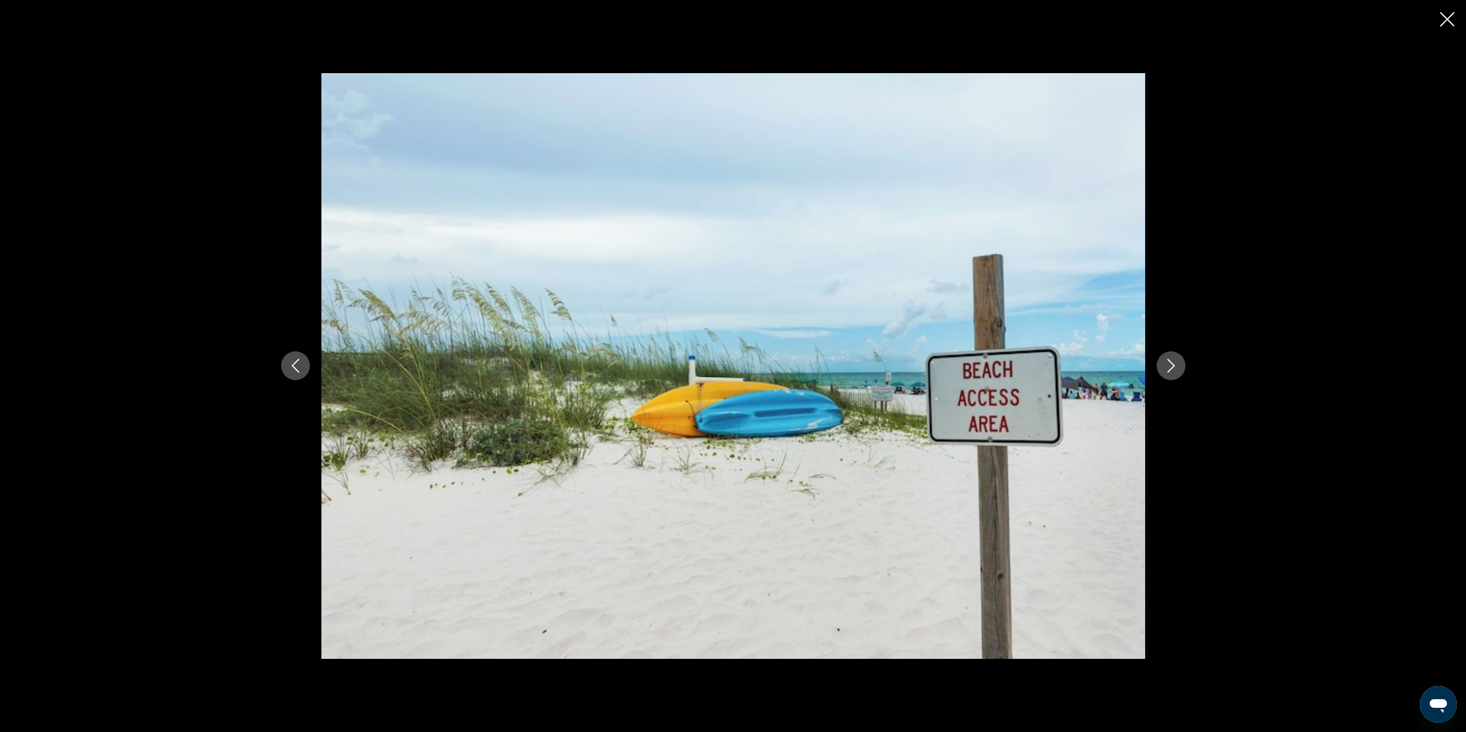
click at [1161, 365] on button "Next image" at bounding box center [1171, 365] width 29 height 29
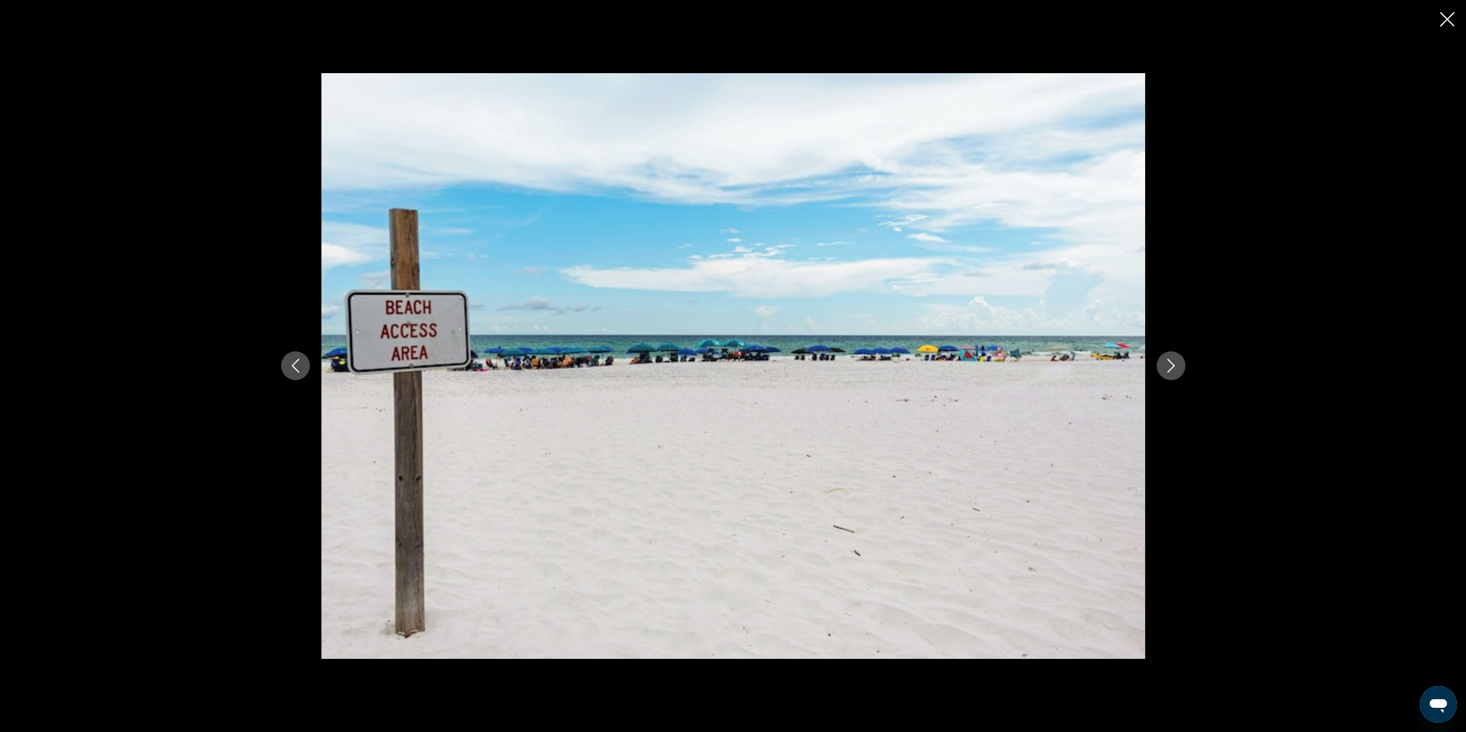
click at [1161, 365] on button "Next image" at bounding box center [1171, 365] width 29 height 29
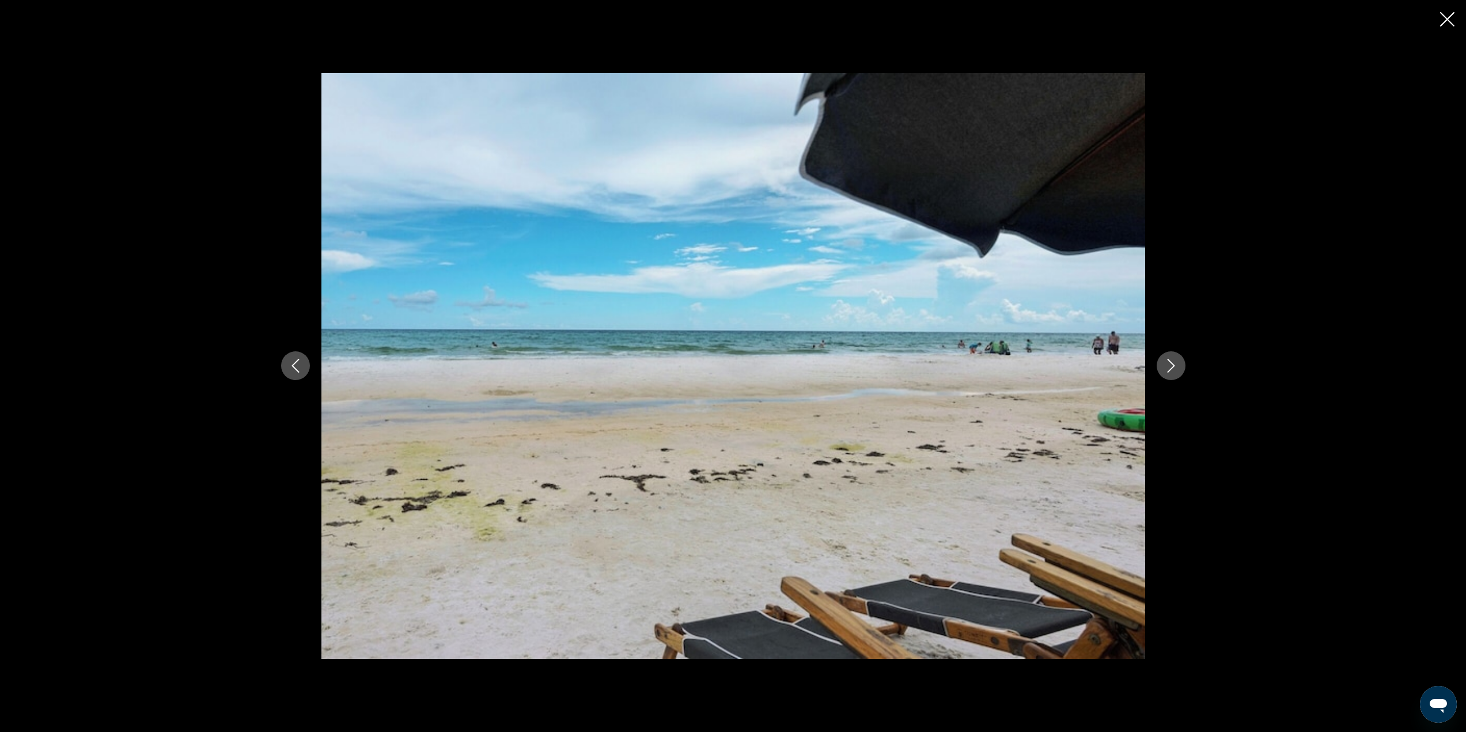
click at [1161, 365] on button "Next image" at bounding box center [1171, 365] width 29 height 29
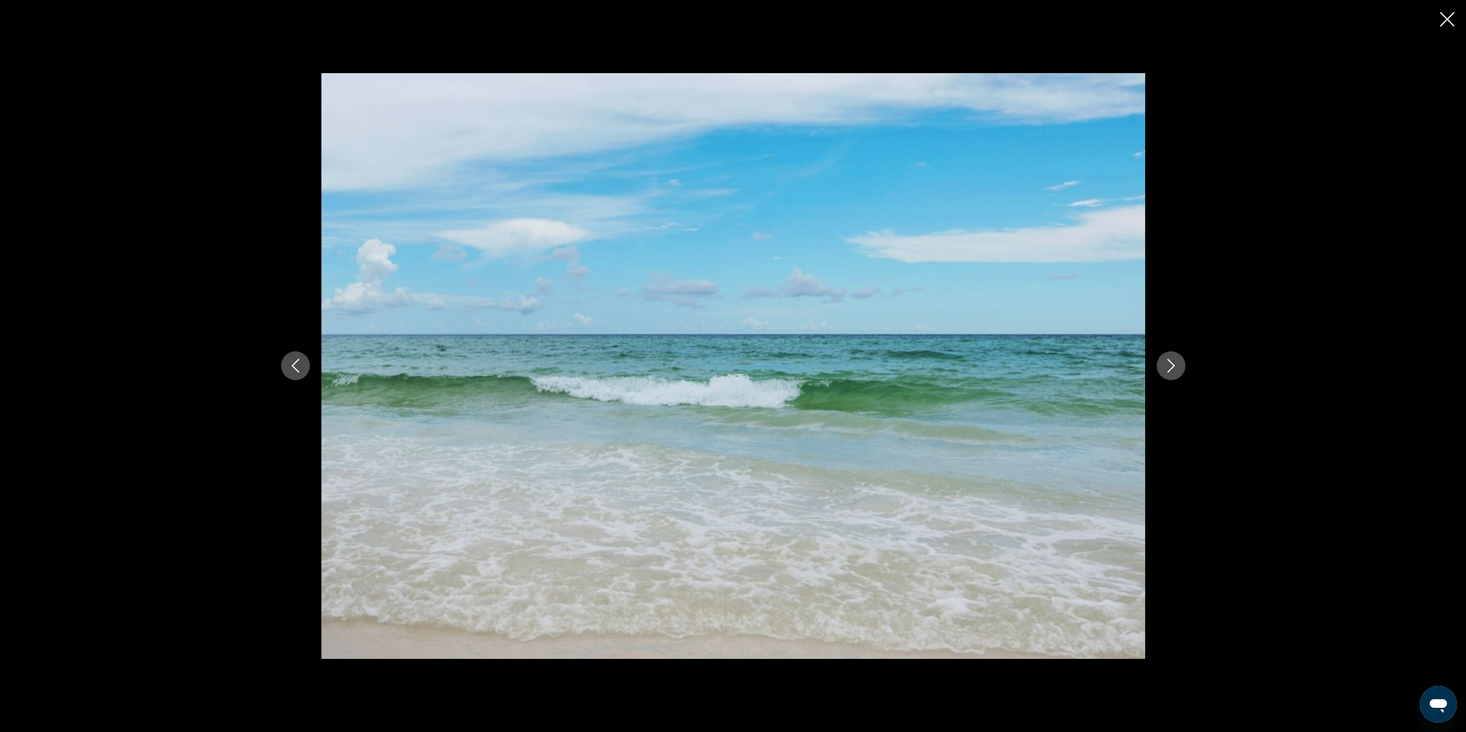
click at [1161, 365] on button "Next image" at bounding box center [1171, 365] width 29 height 29
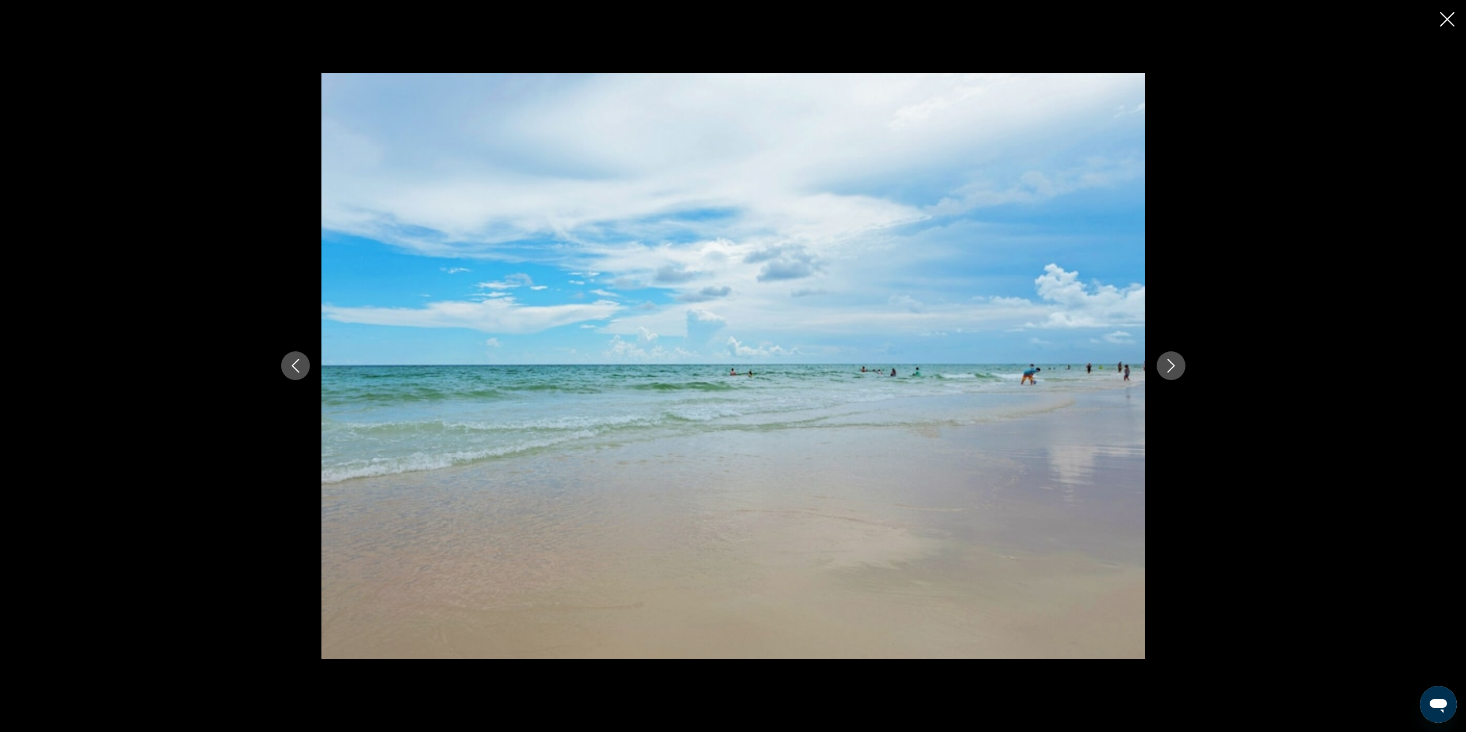
click at [1161, 365] on button "Next image" at bounding box center [1171, 365] width 29 height 29
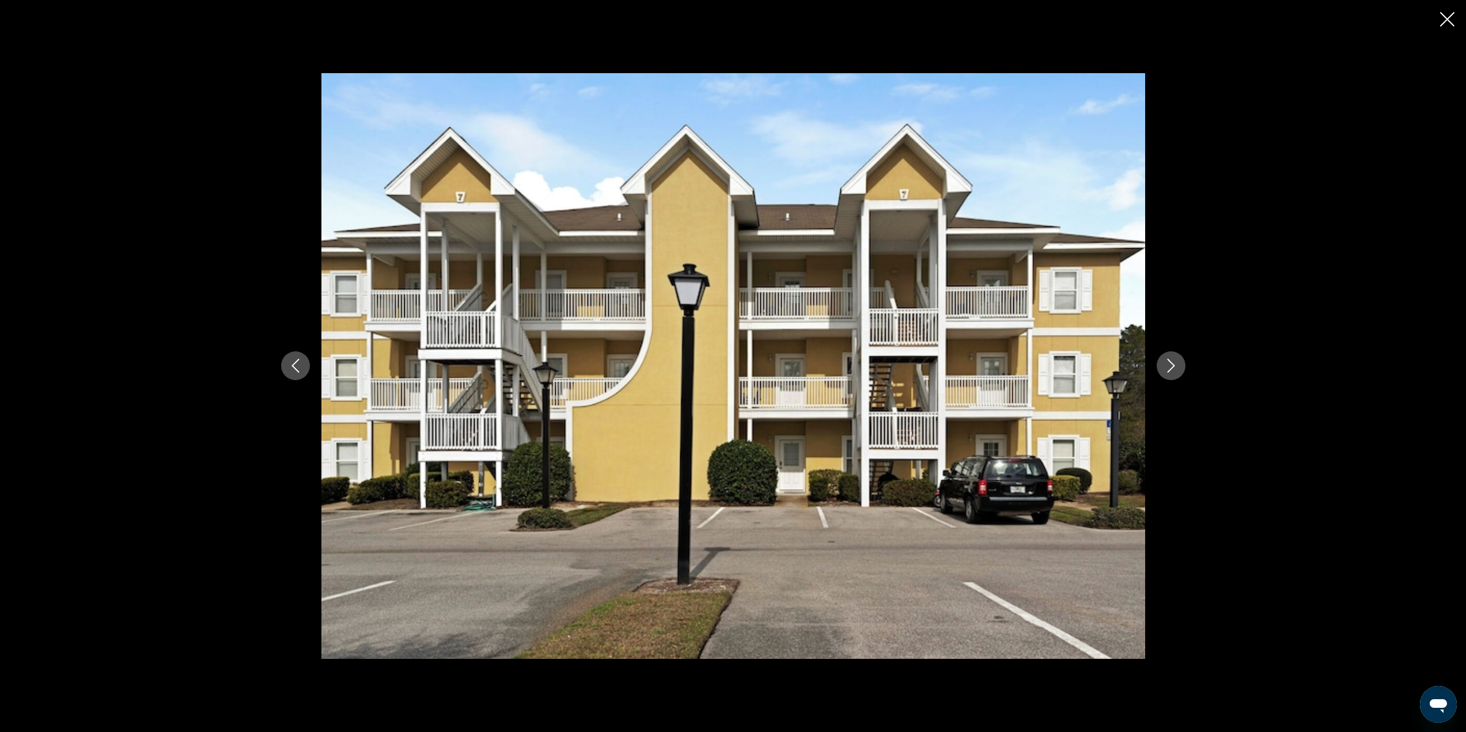
click at [1161, 365] on button "Next image" at bounding box center [1171, 365] width 29 height 29
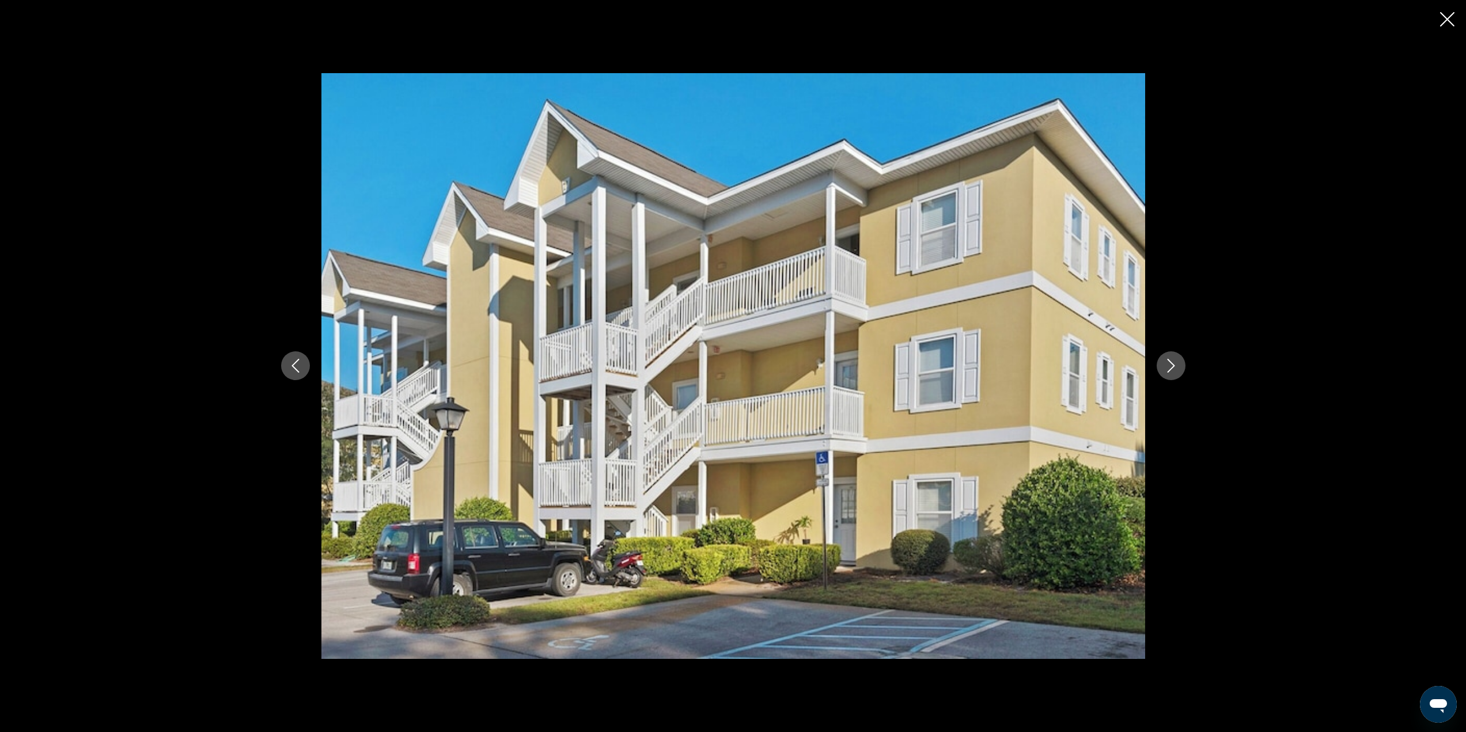
click at [1159, 371] on button "Next image" at bounding box center [1171, 365] width 29 height 29
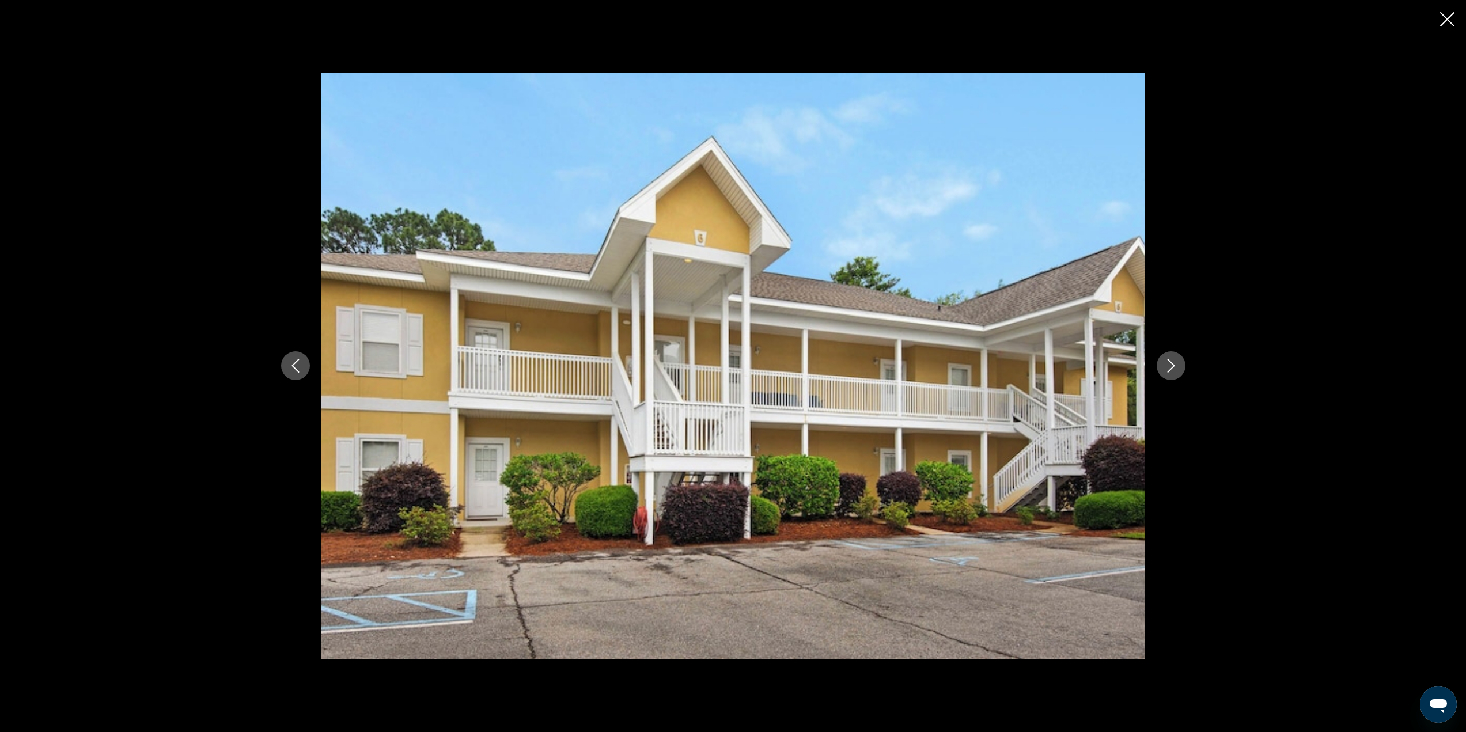
click at [1159, 370] on button "Next image" at bounding box center [1171, 365] width 29 height 29
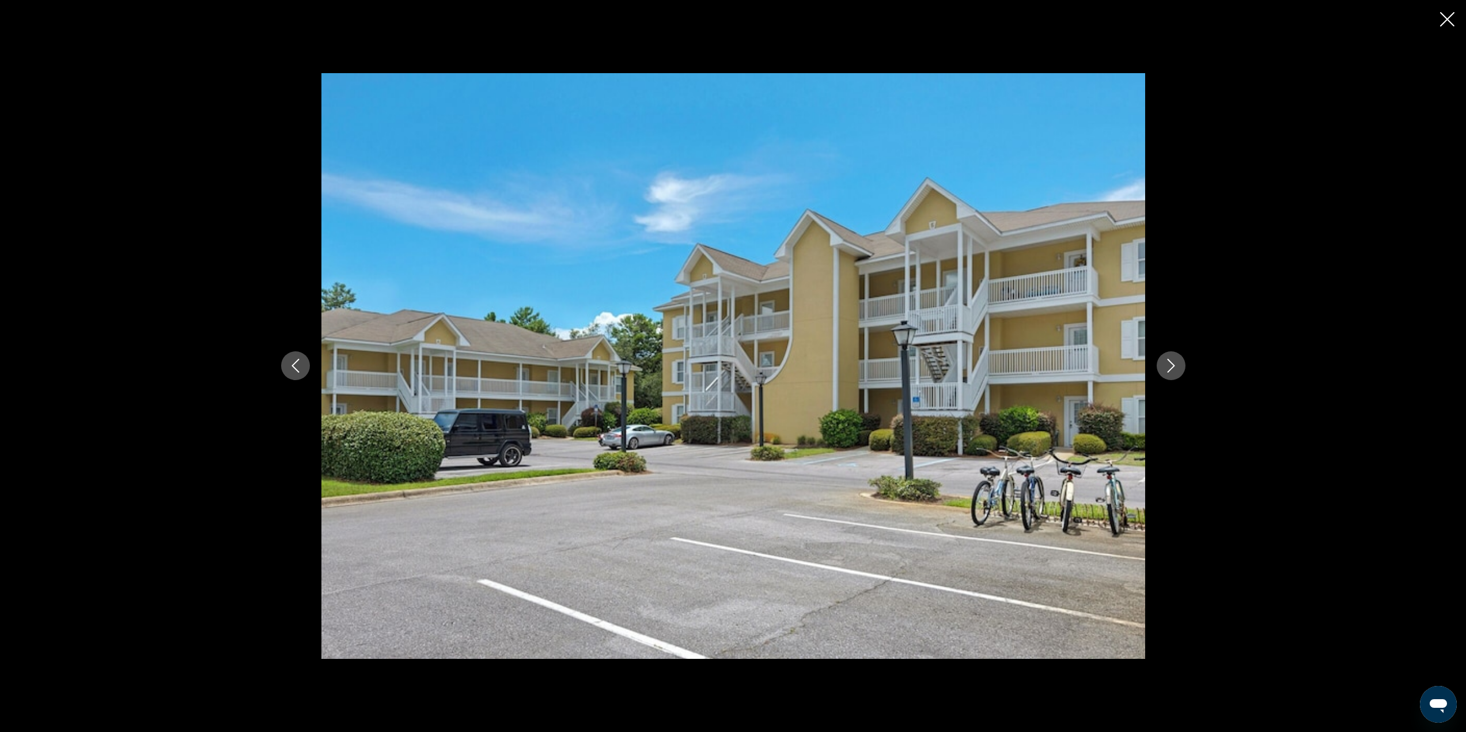
click at [1159, 370] on button "Next image" at bounding box center [1171, 365] width 29 height 29
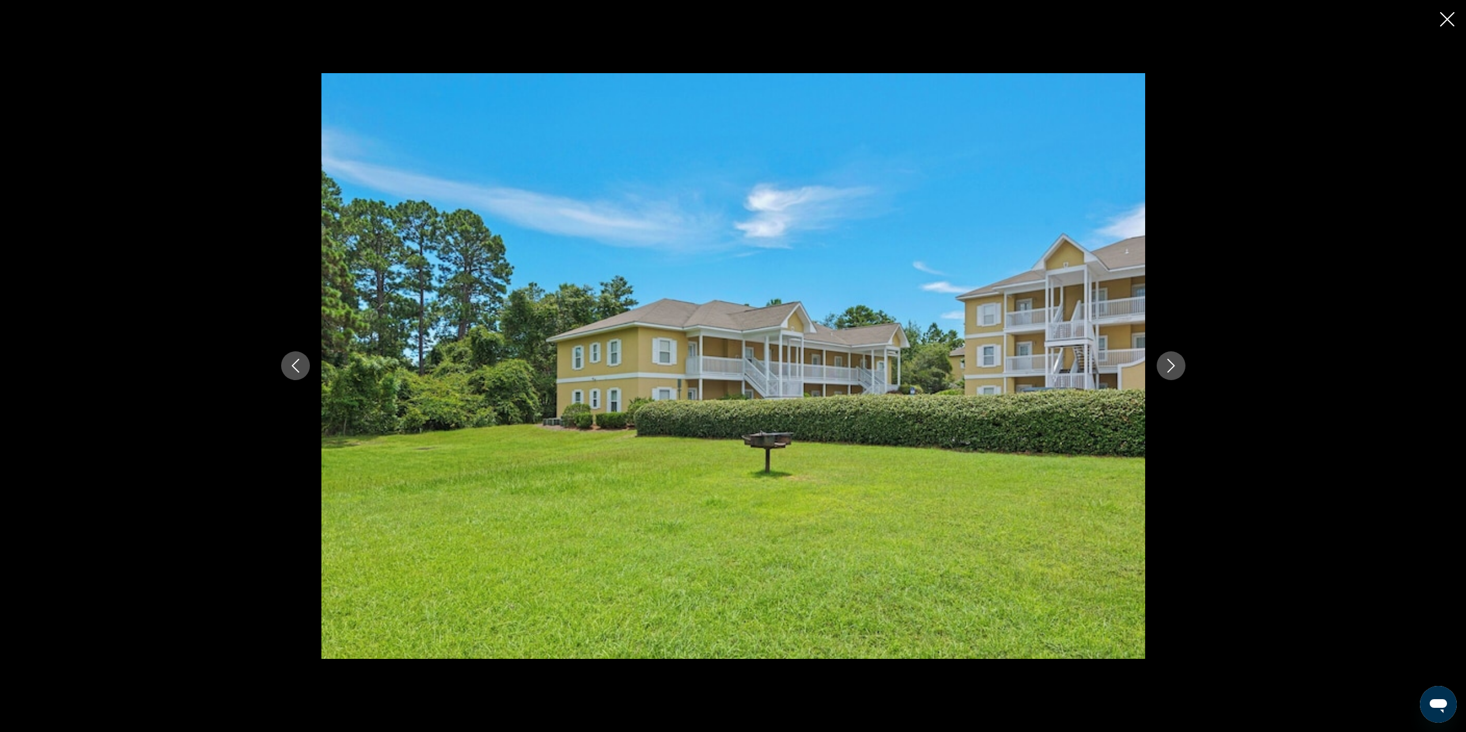
click at [1159, 370] on button "Next image" at bounding box center [1171, 365] width 29 height 29
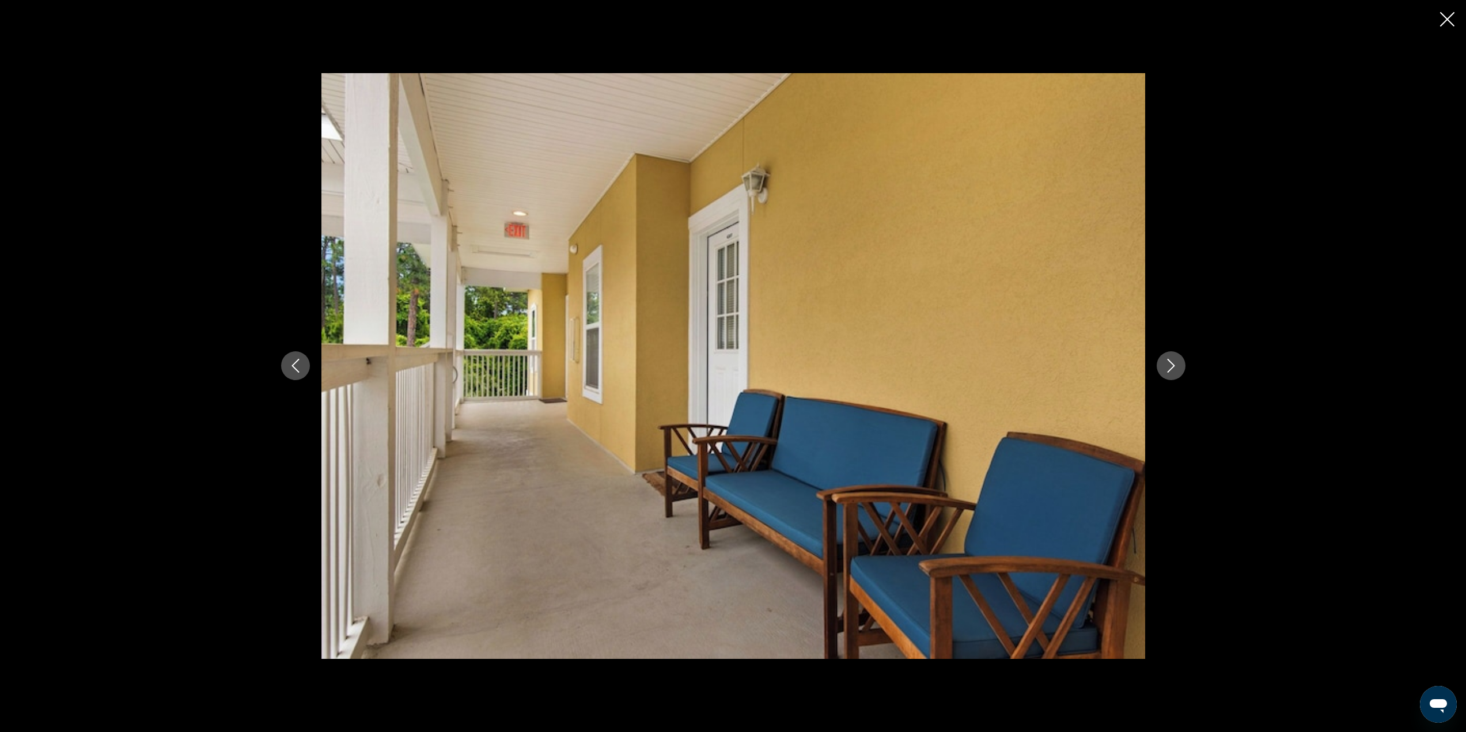
click at [1440, 25] on div "prev next" at bounding box center [733, 366] width 1466 height 732
click at [1447, 15] on icon "Close slideshow" at bounding box center [1447, 19] width 14 height 14
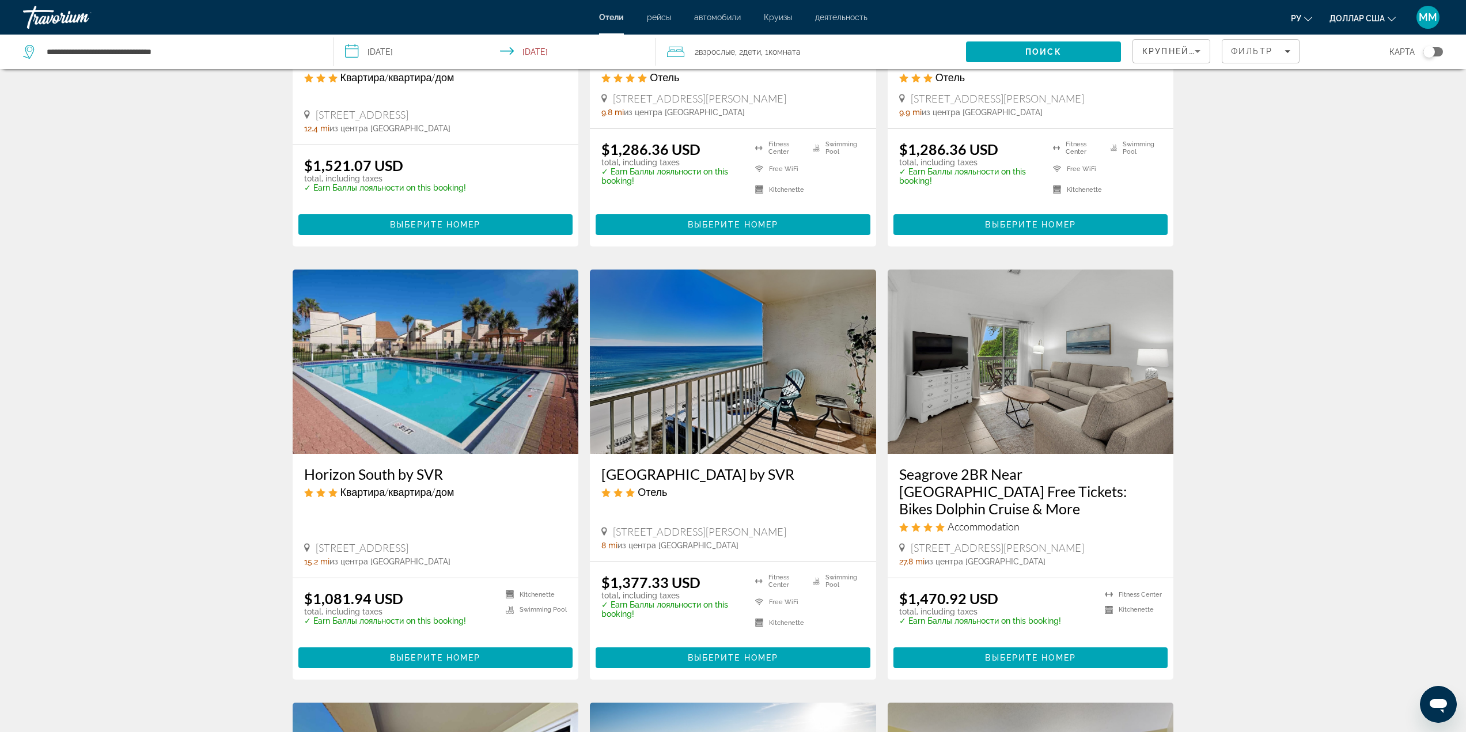
scroll to position [288, 0]
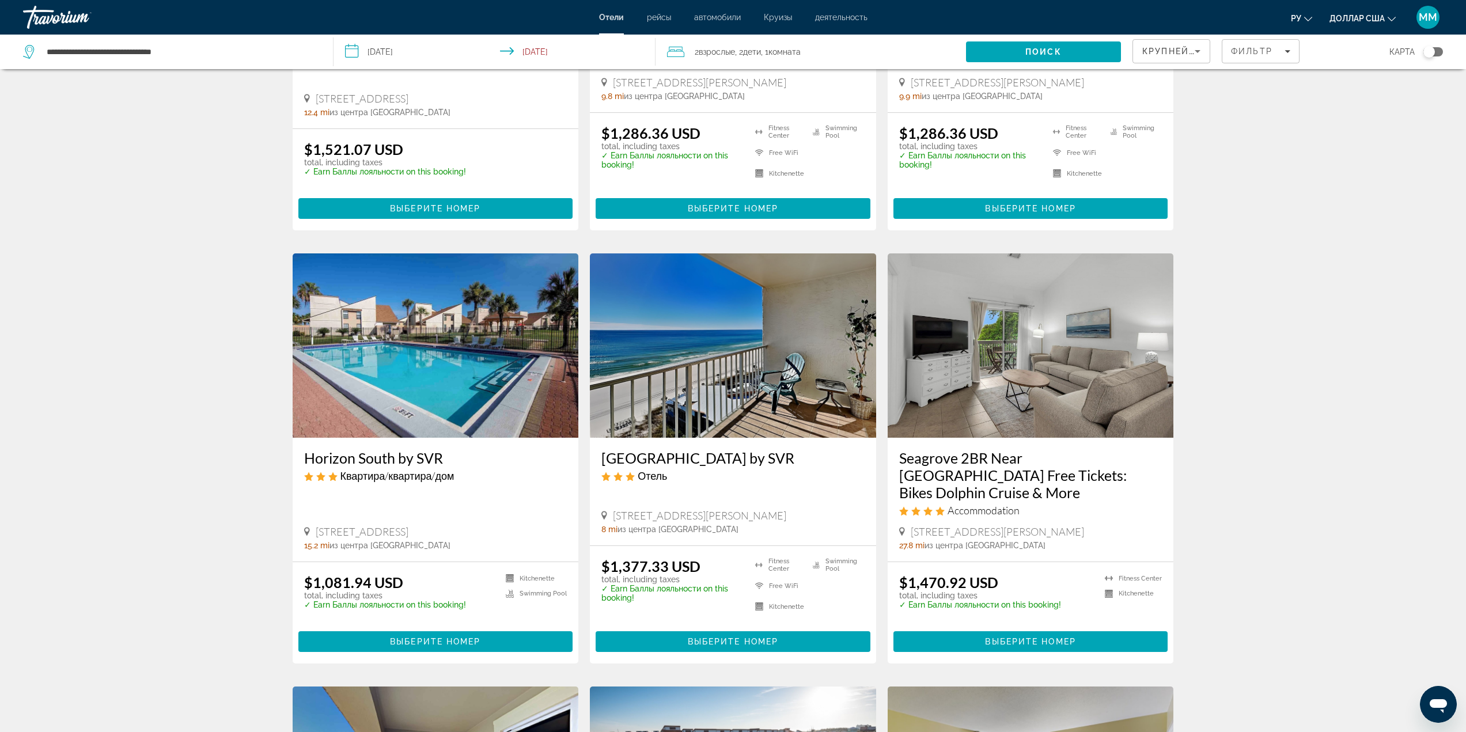
click at [689, 354] on img "Основное содержание" at bounding box center [733, 346] width 286 height 184
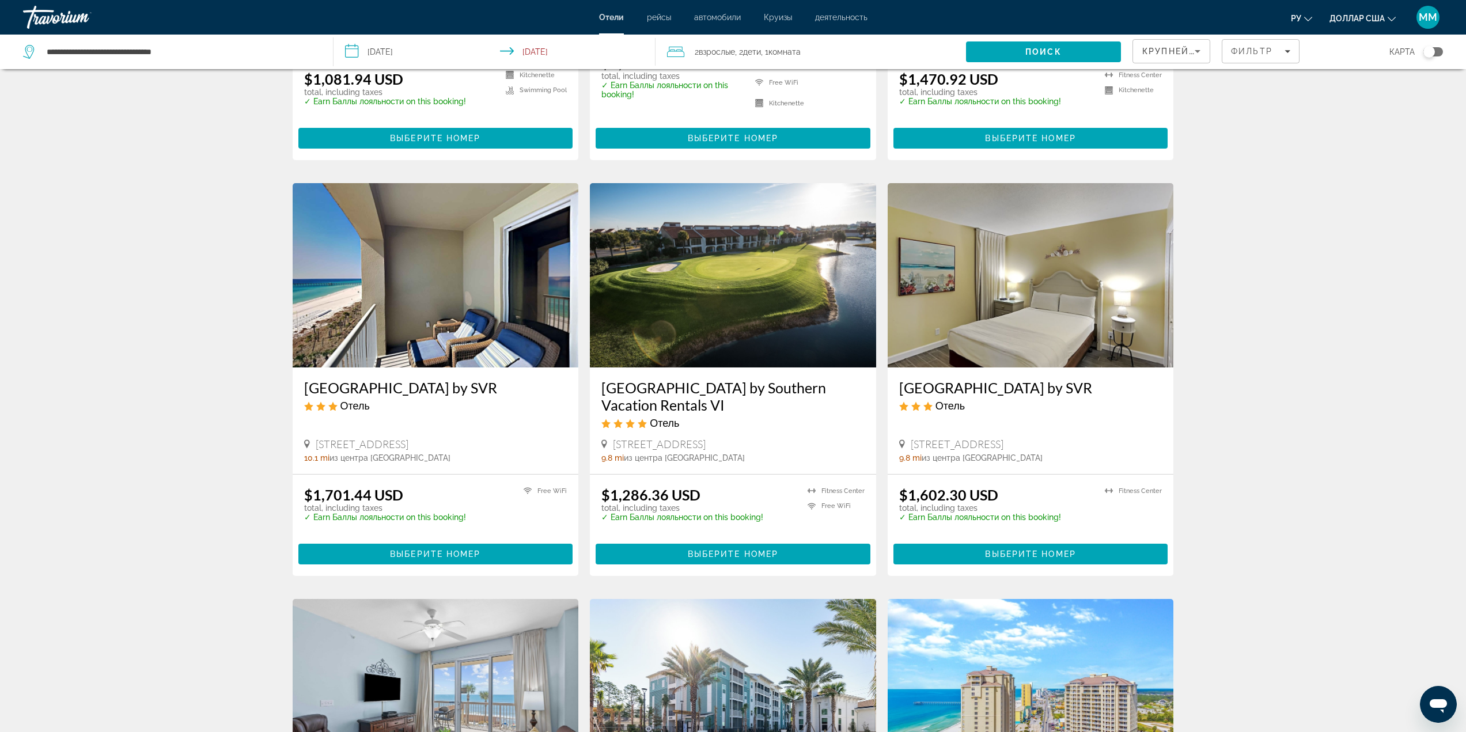
scroll to position [807, 0]
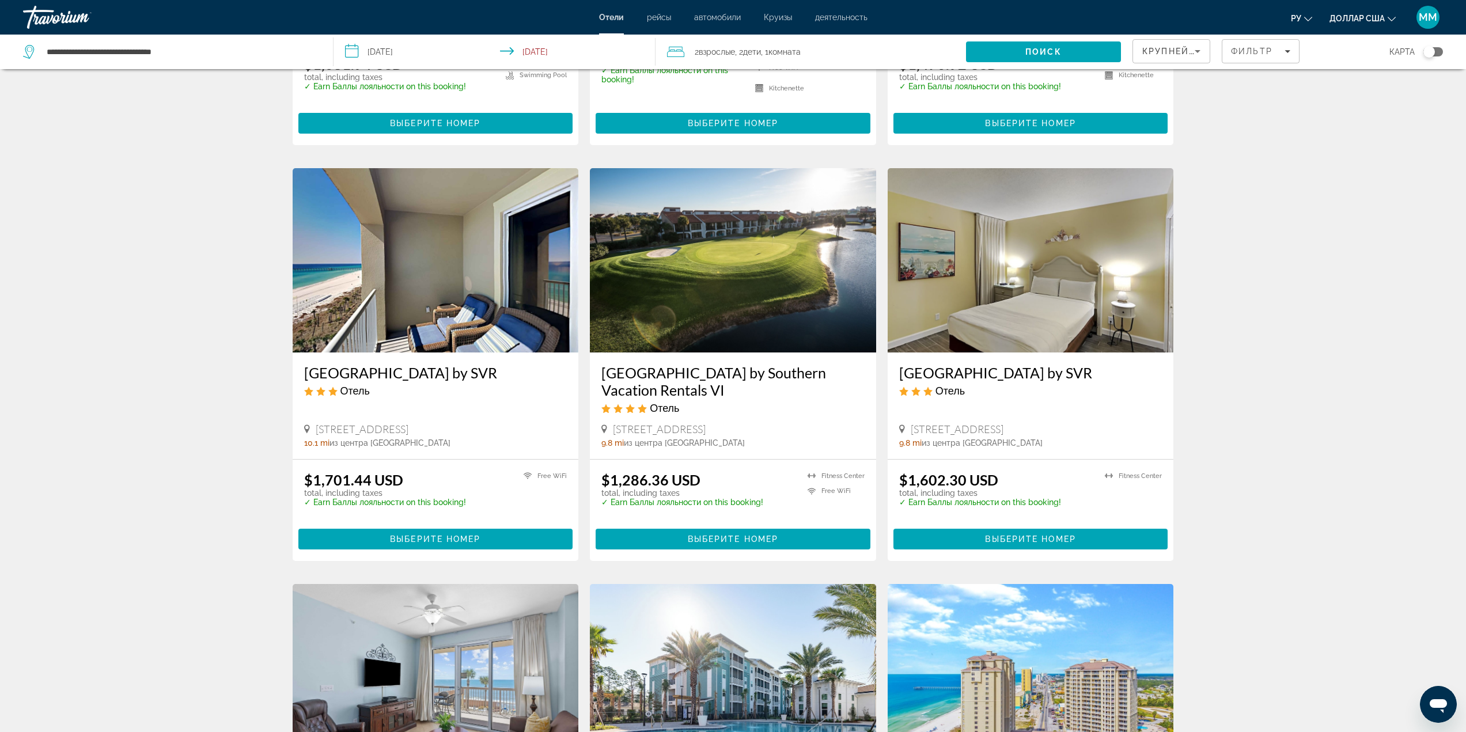
click at [422, 283] on img "Основное содержание" at bounding box center [436, 260] width 286 height 184
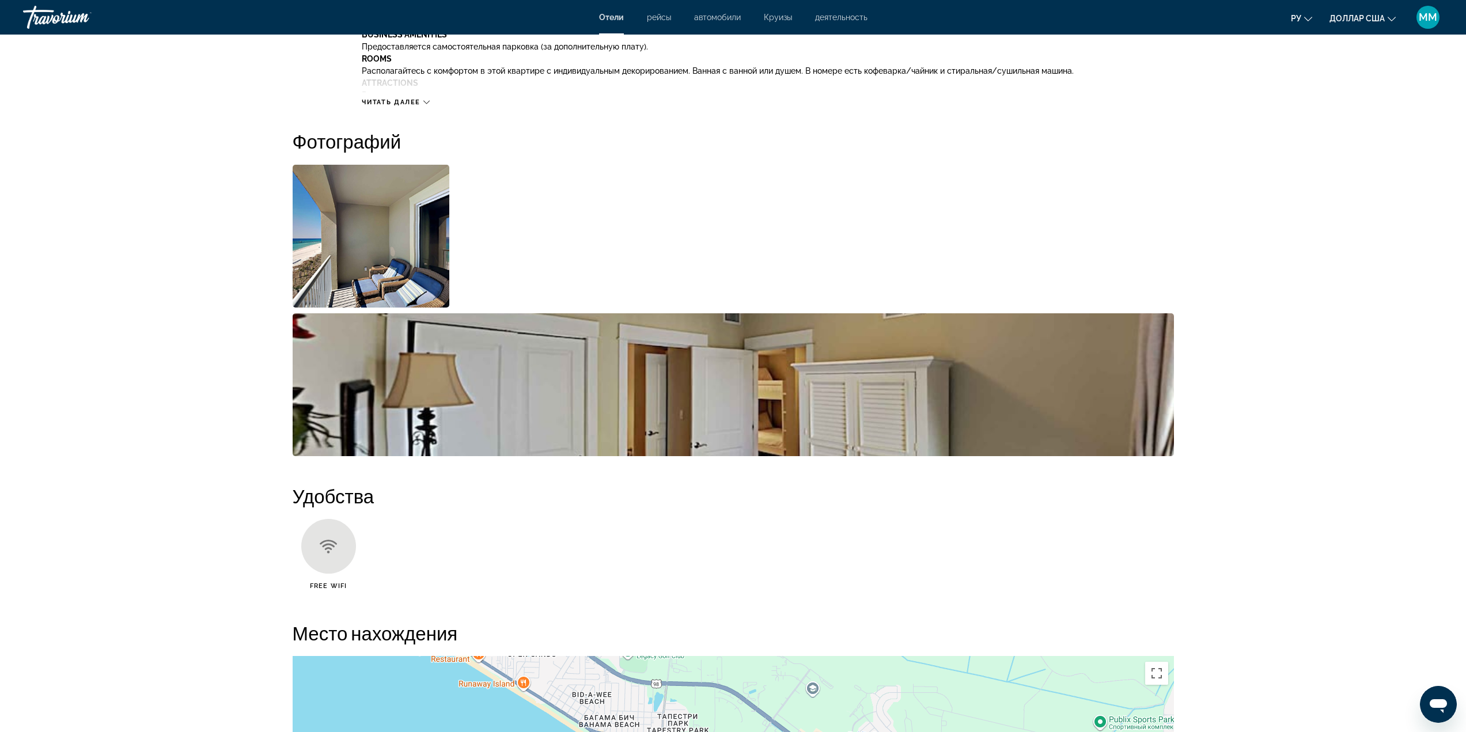
scroll to position [519, 0]
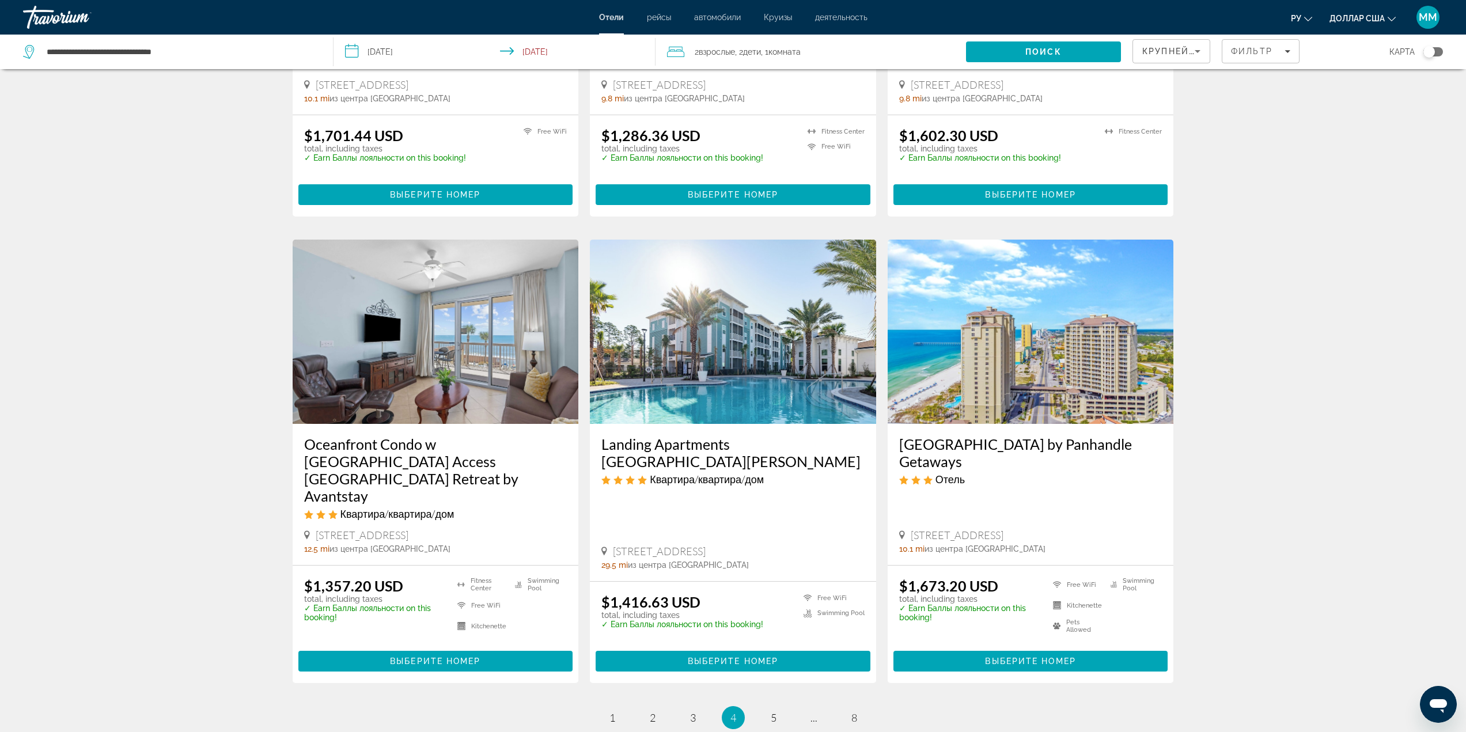
scroll to position [1152, 0]
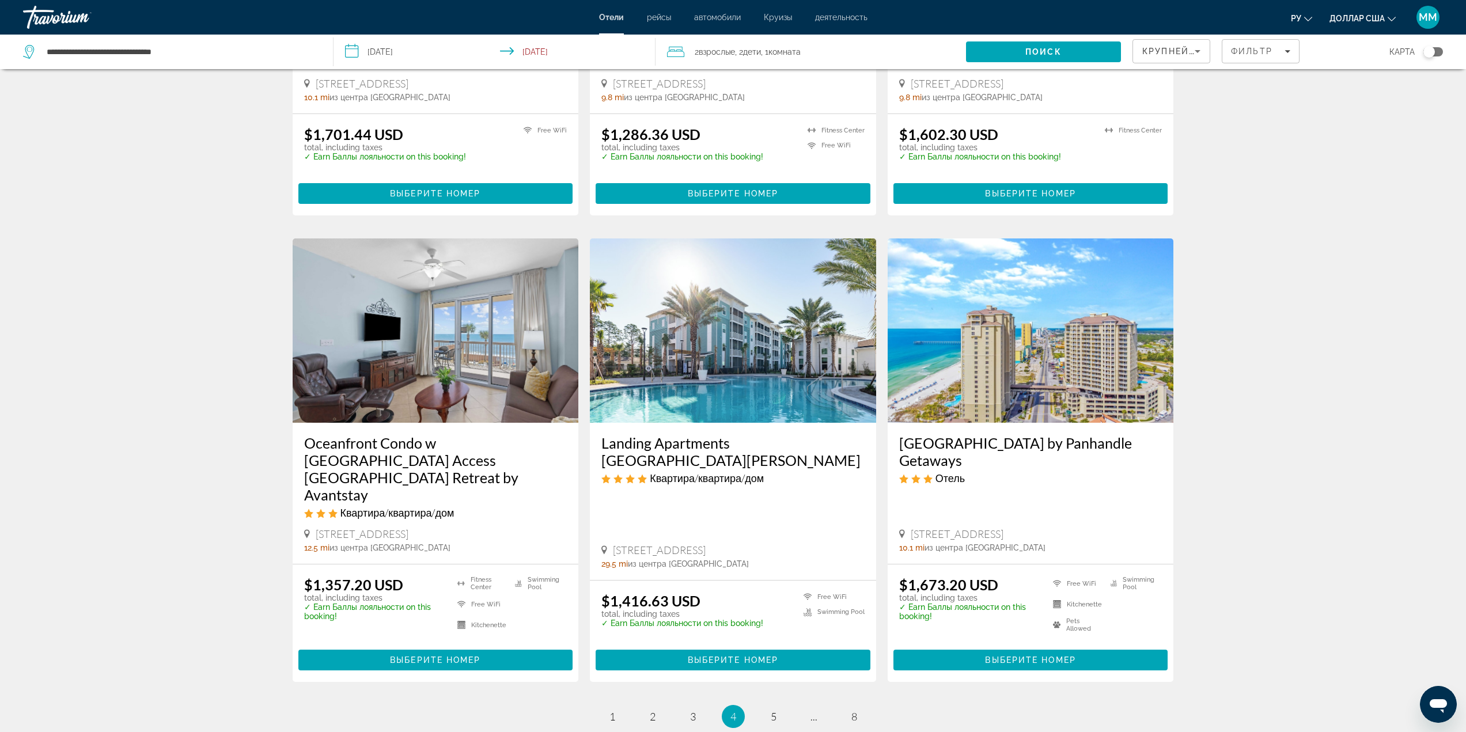
click at [1038, 342] on img "Основное содержание" at bounding box center [1031, 331] width 286 height 184
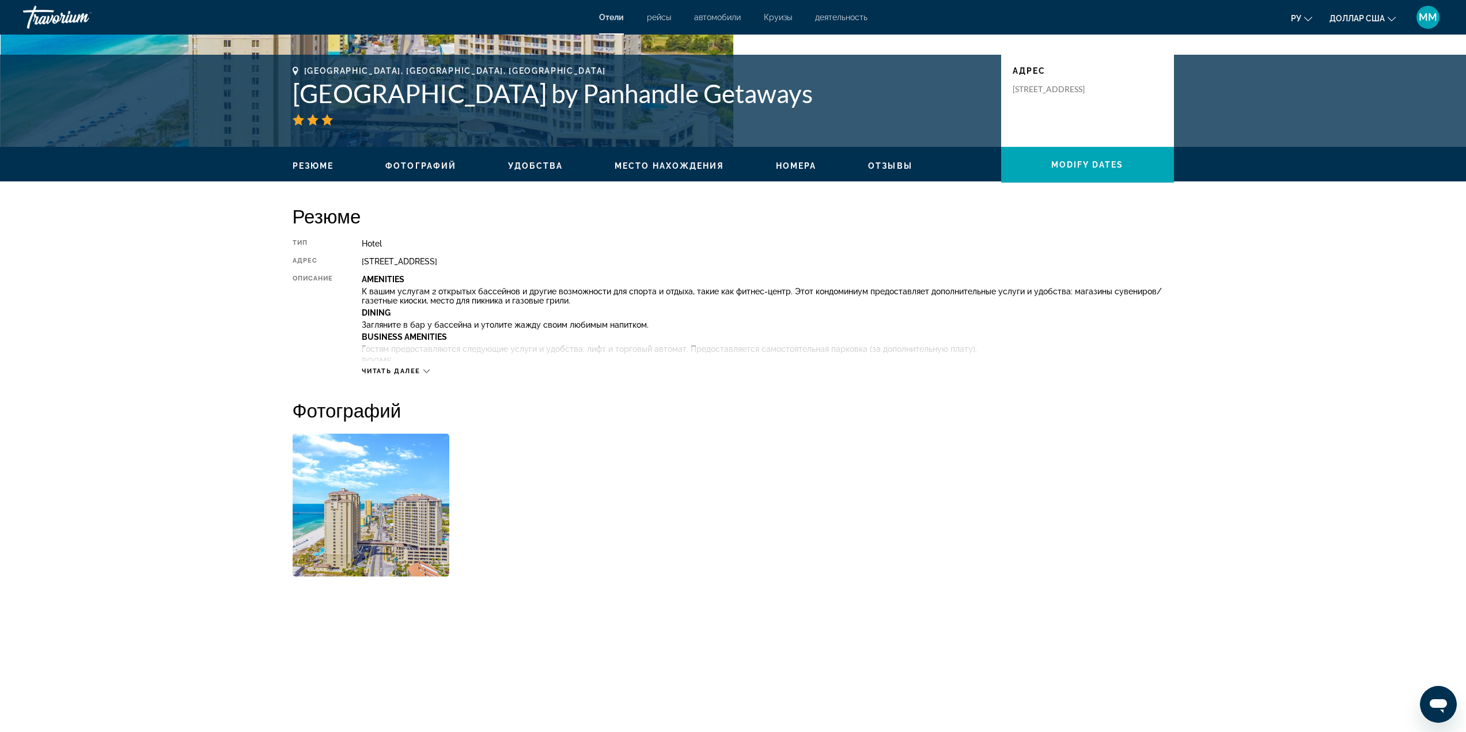
scroll to position [288, 0]
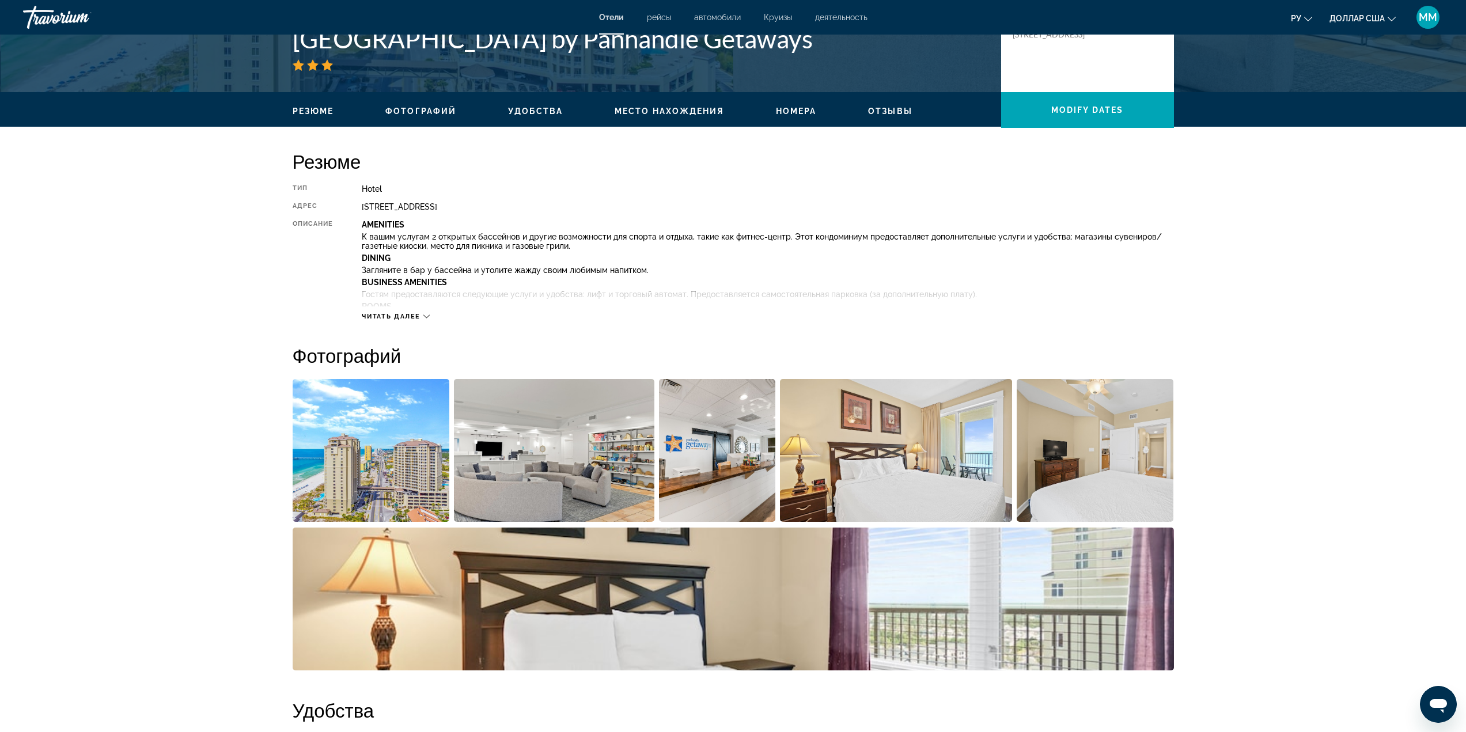
click at [411, 439] on img "Open full-screen image slider" at bounding box center [371, 450] width 157 height 143
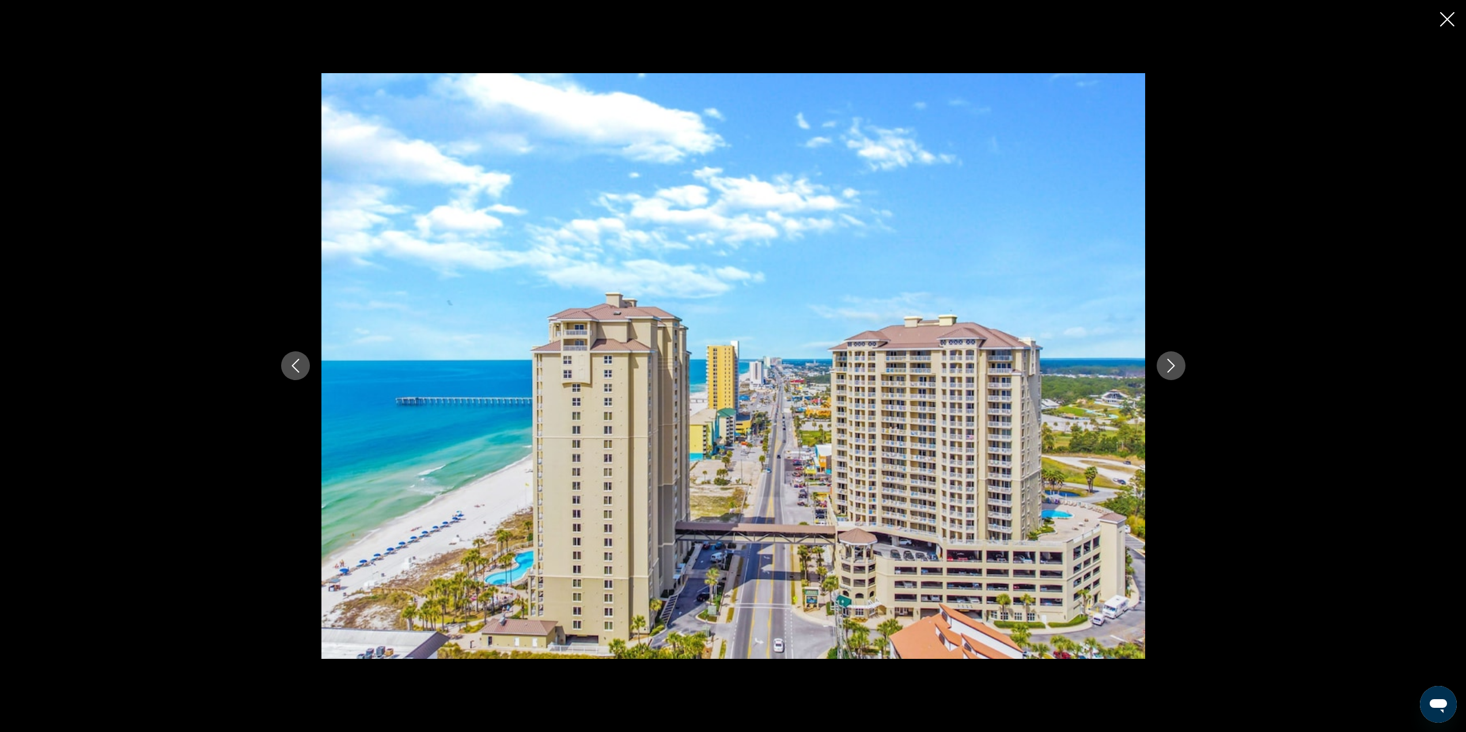
click at [1179, 369] on button "Next image" at bounding box center [1171, 365] width 29 height 29
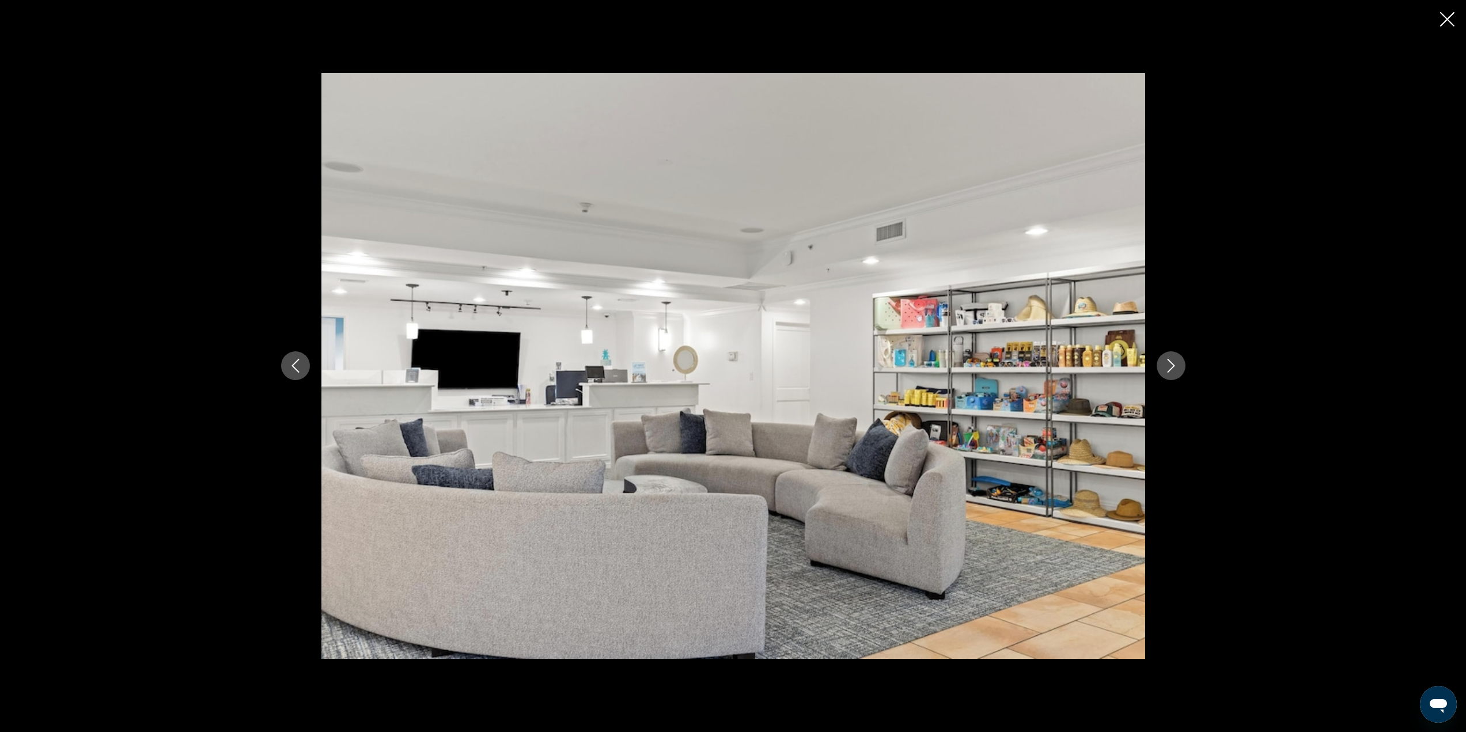
click at [1179, 369] on button "Next image" at bounding box center [1171, 365] width 29 height 29
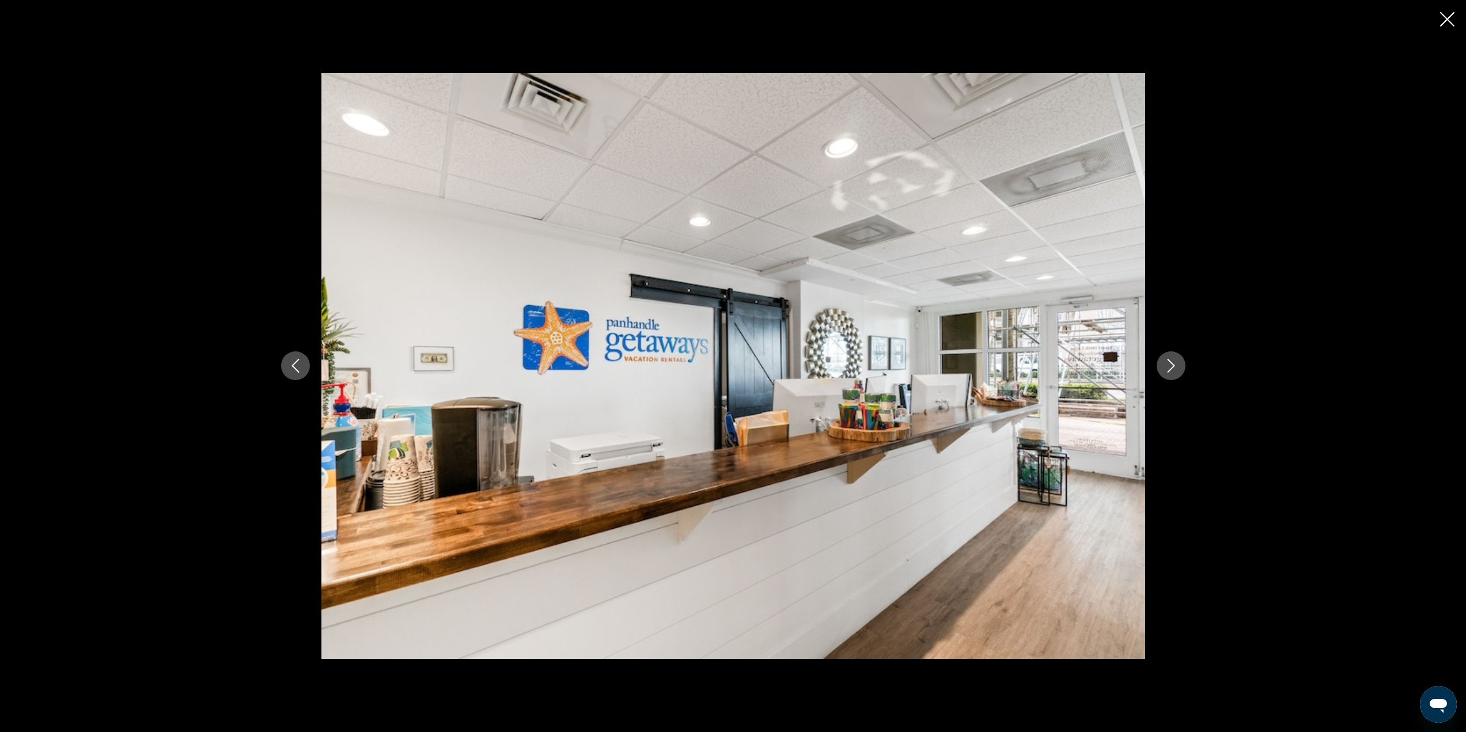
click at [1179, 369] on button "Next image" at bounding box center [1171, 365] width 29 height 29
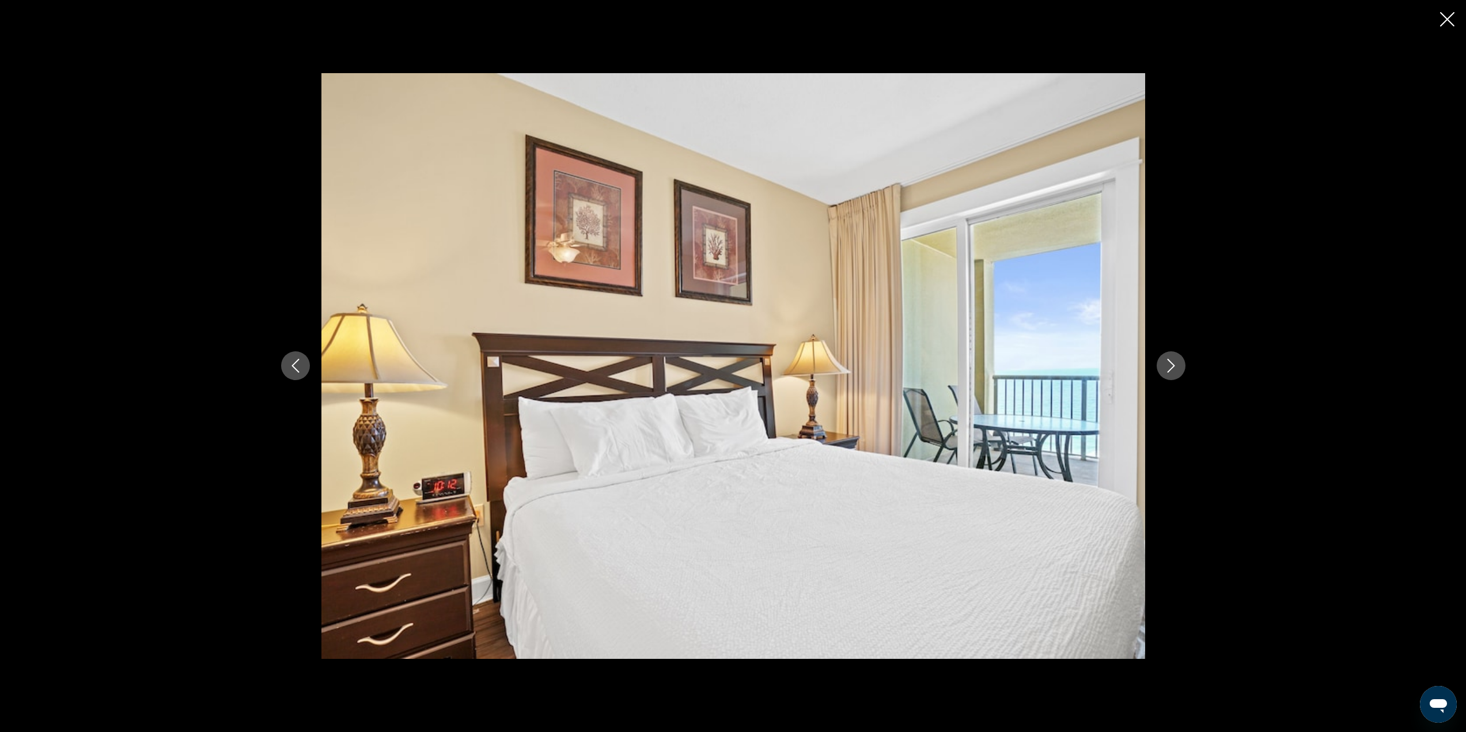
click at [1179, 369] on button "Next image" at bounding box center [1171, 365] width 29 height 29
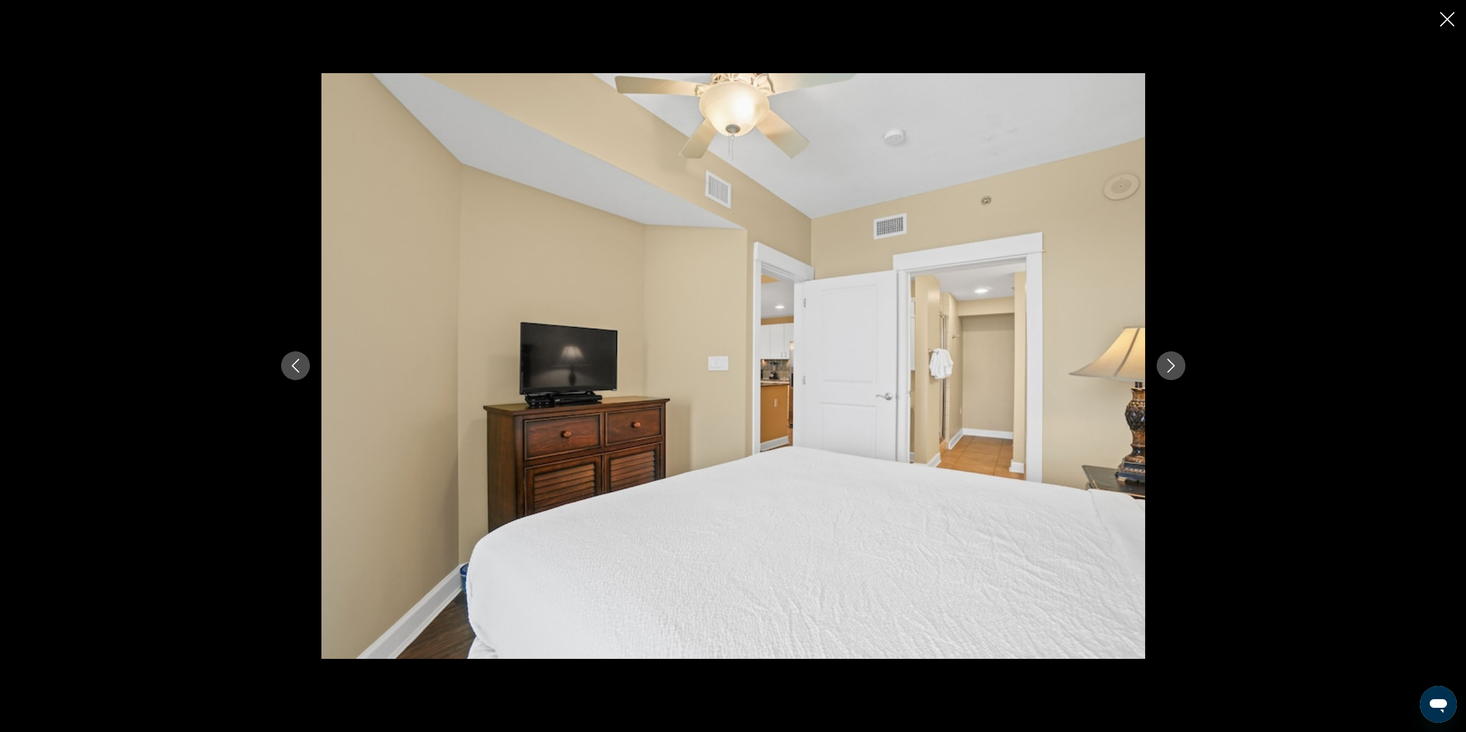
click at [1179, 369] on button "Next image" at bounding box center [1171, 365] width 29 height 29
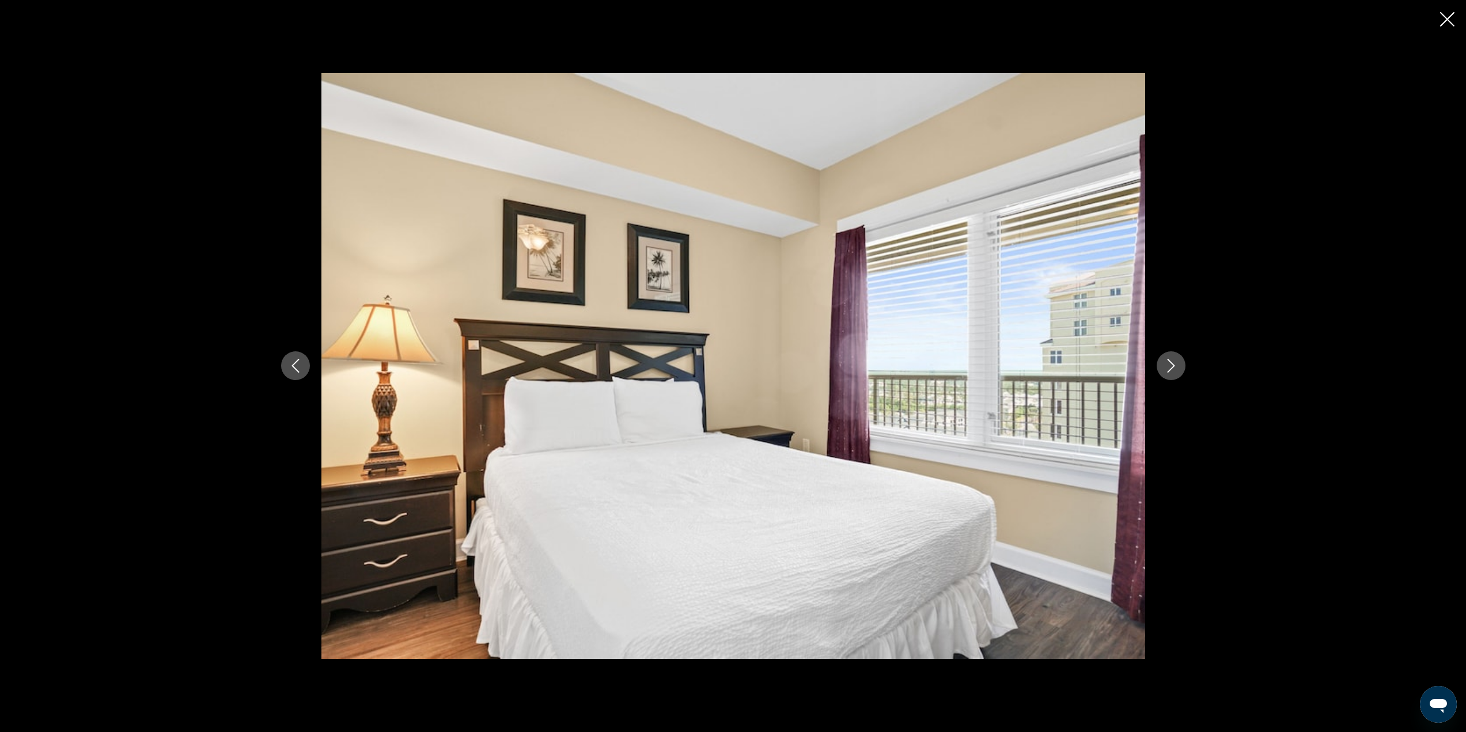
click at [1179, 369] on button "Next image" at bounding box center [1171, 365] width 29 height 29
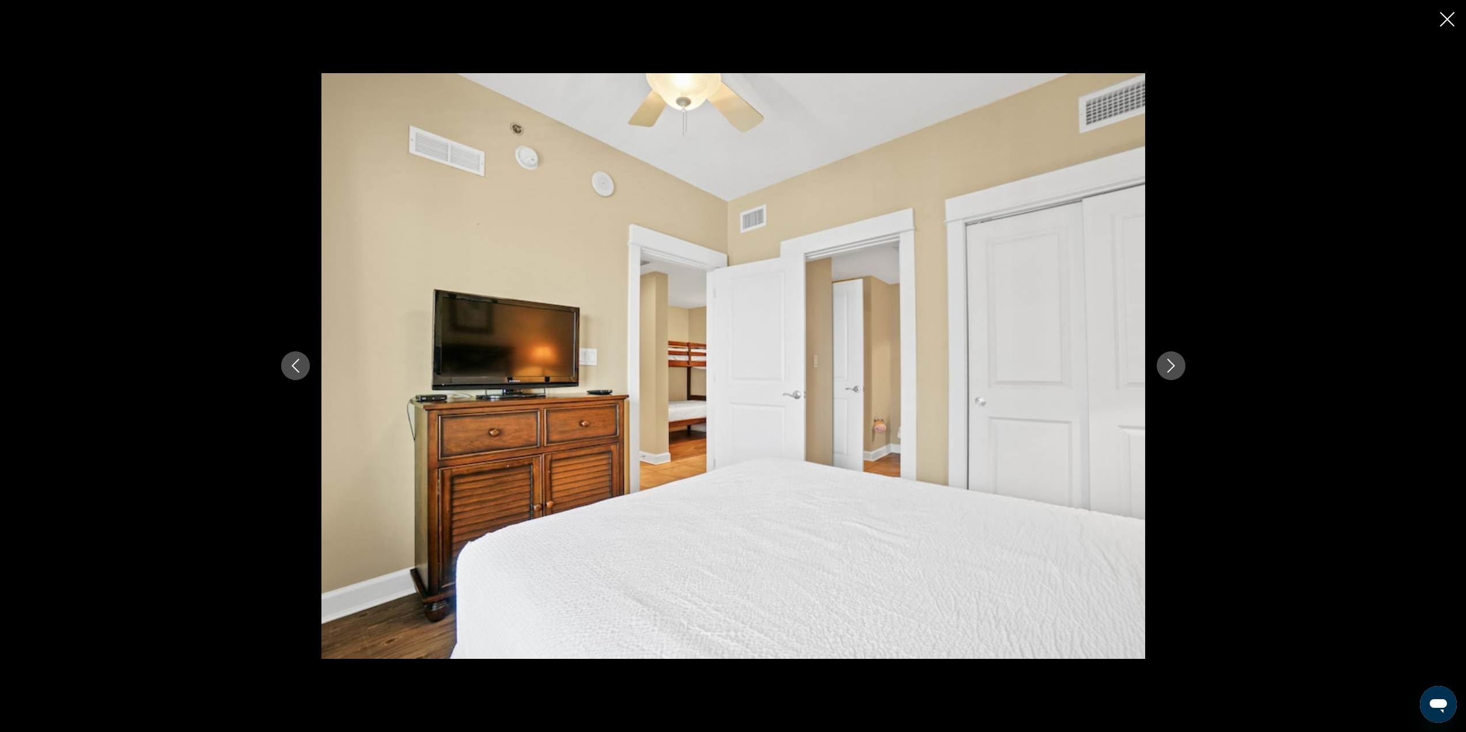
click at [297, 356] on button "Previous image" at bounding box center [295, 365] width 29 height 29
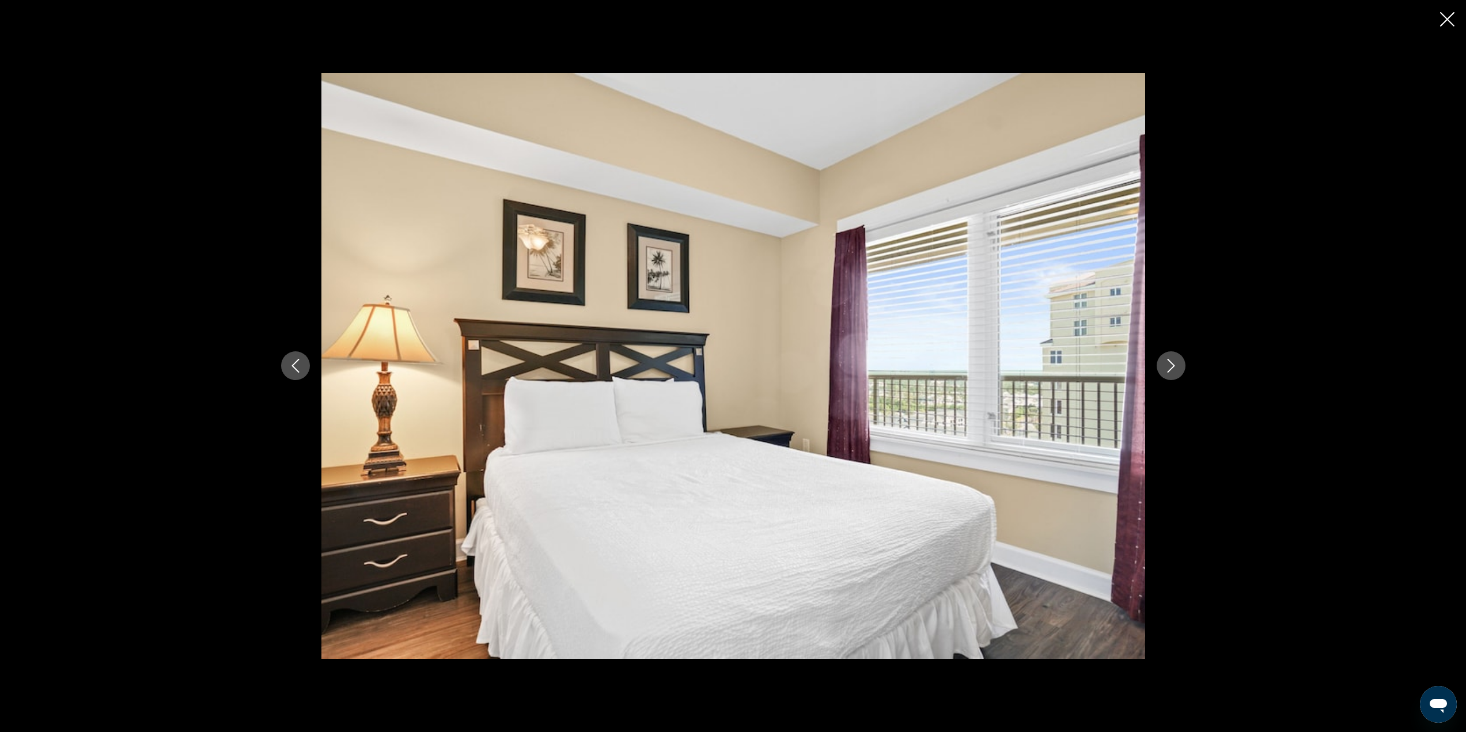
click at [297, 356] on button "Previous image" at bounding box center [295, 365] width 29 height 29
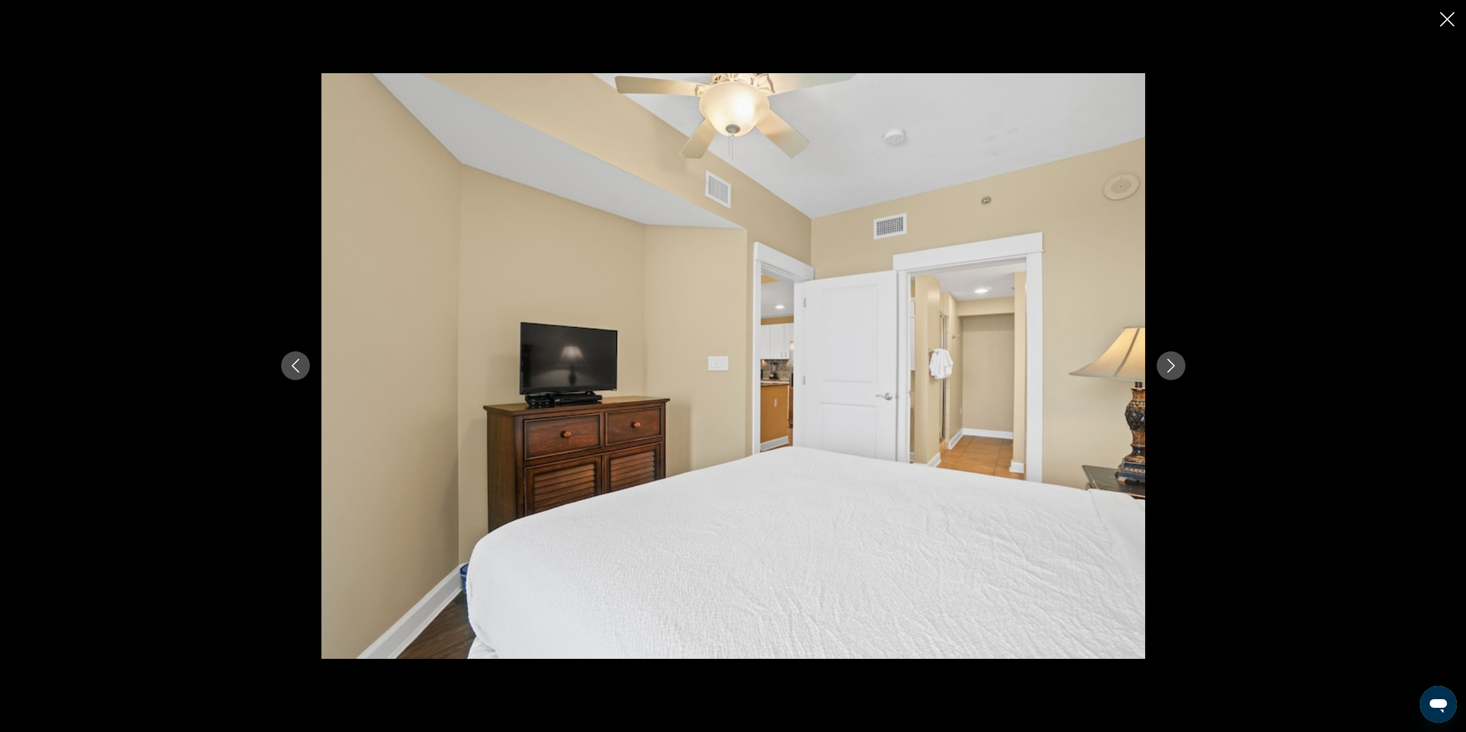
click at [297, 356] on button "Previous image" at bounding box center [295, 365] width 29 height 29
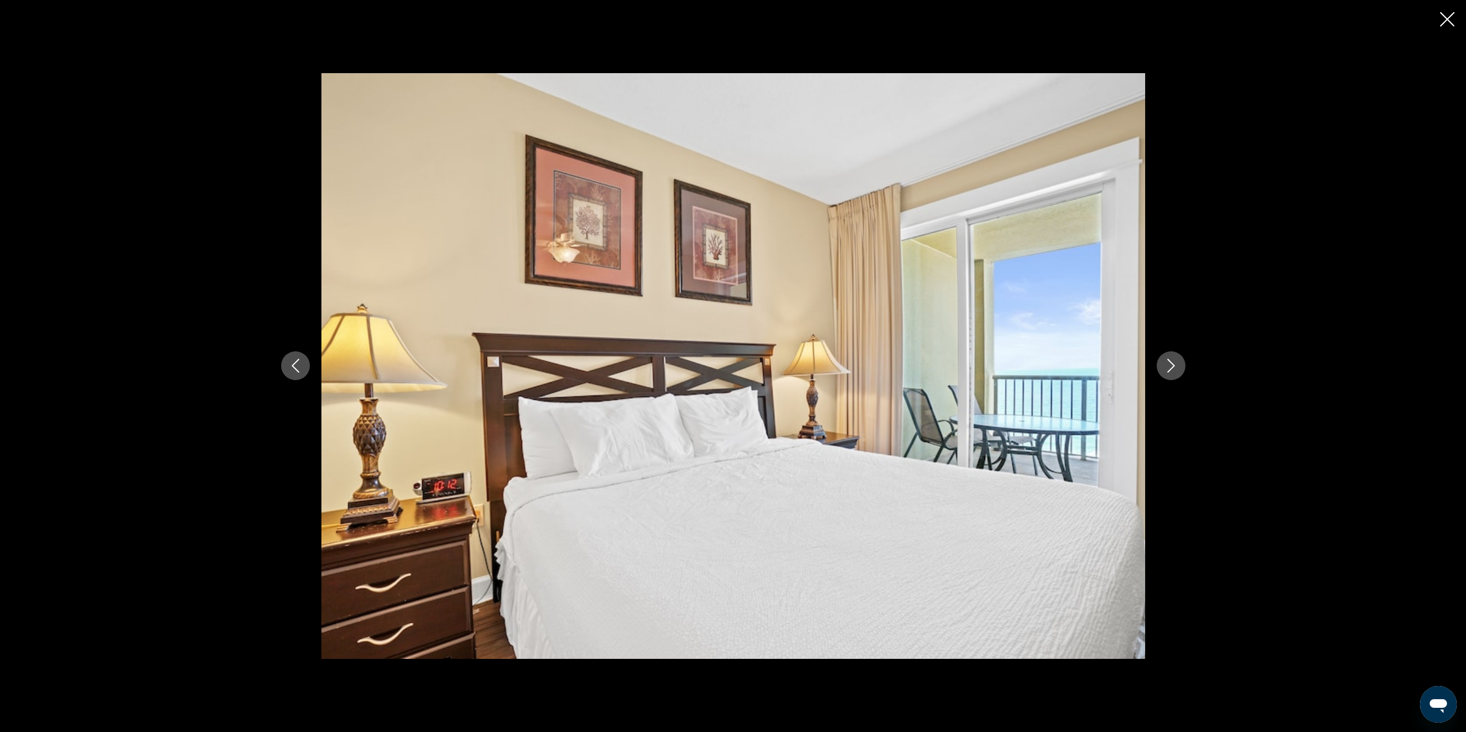
click at [1088, 351] on img "Основное содержание" at bounding box center [734, 366] width 824 height 586
click at [1177, 367] on icon "Next image" at bounding box center [1171, 366] width 14 height 14
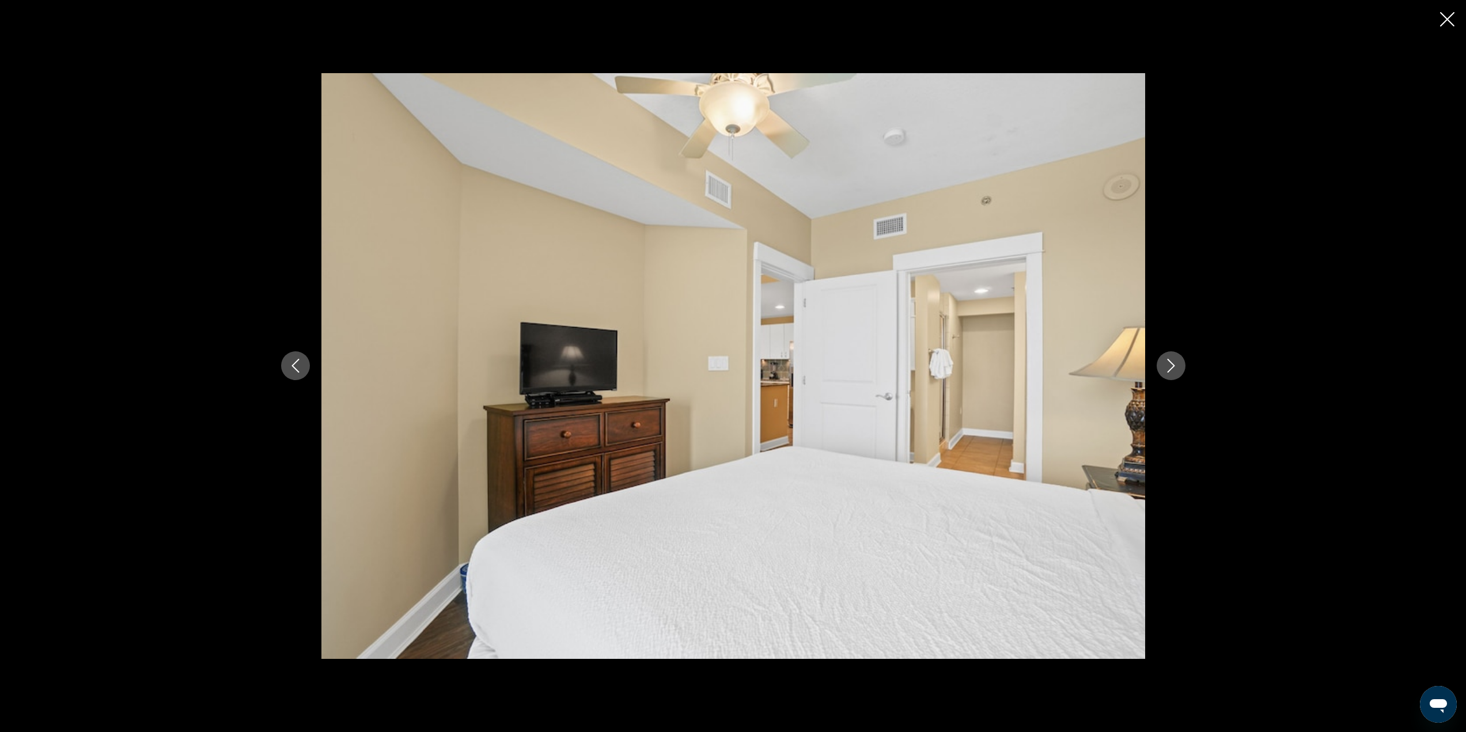
click at [1177, 367] on icon "Next image" at bounding box center [1171, 366] width 14 height 14
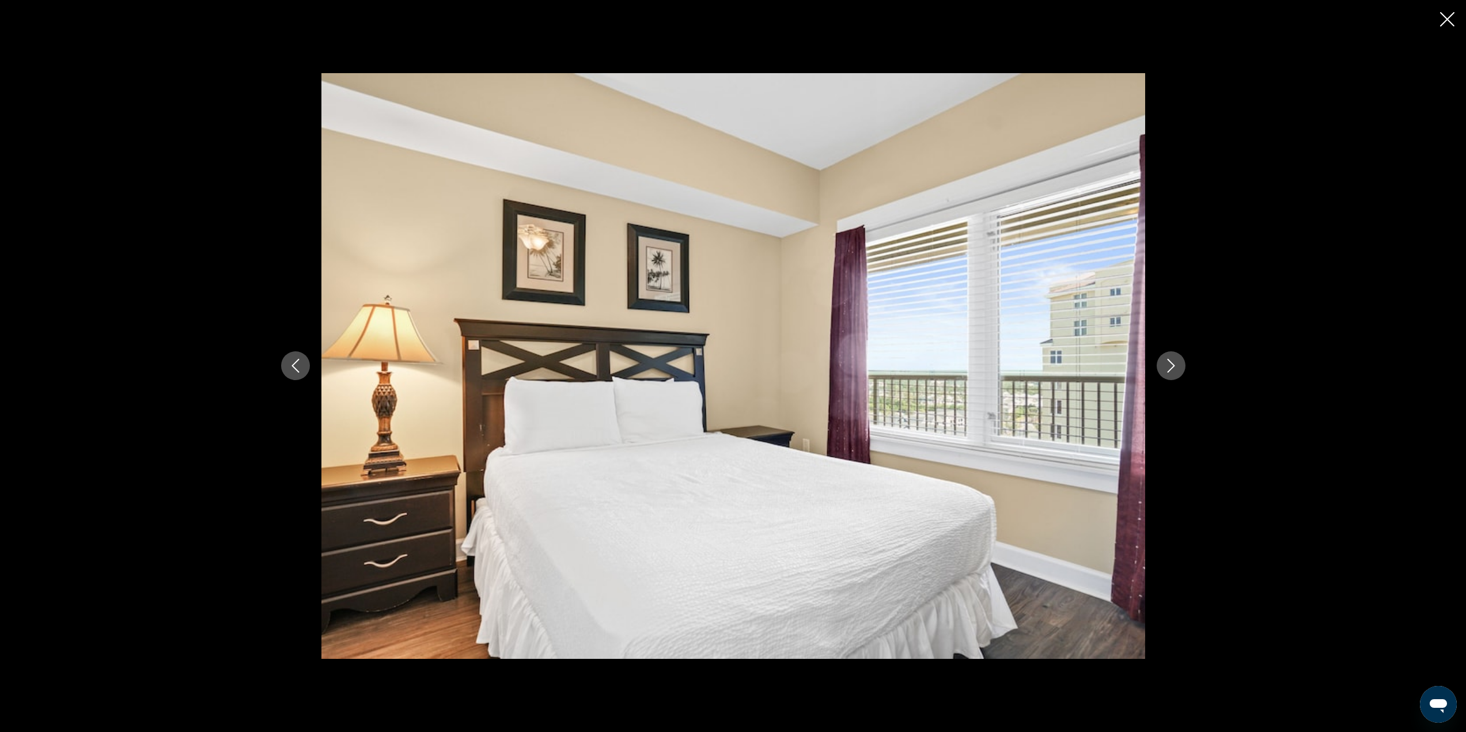
click at [1178, 367] on button "Next image" at bounding box center [1171, 365] width 29 height 29
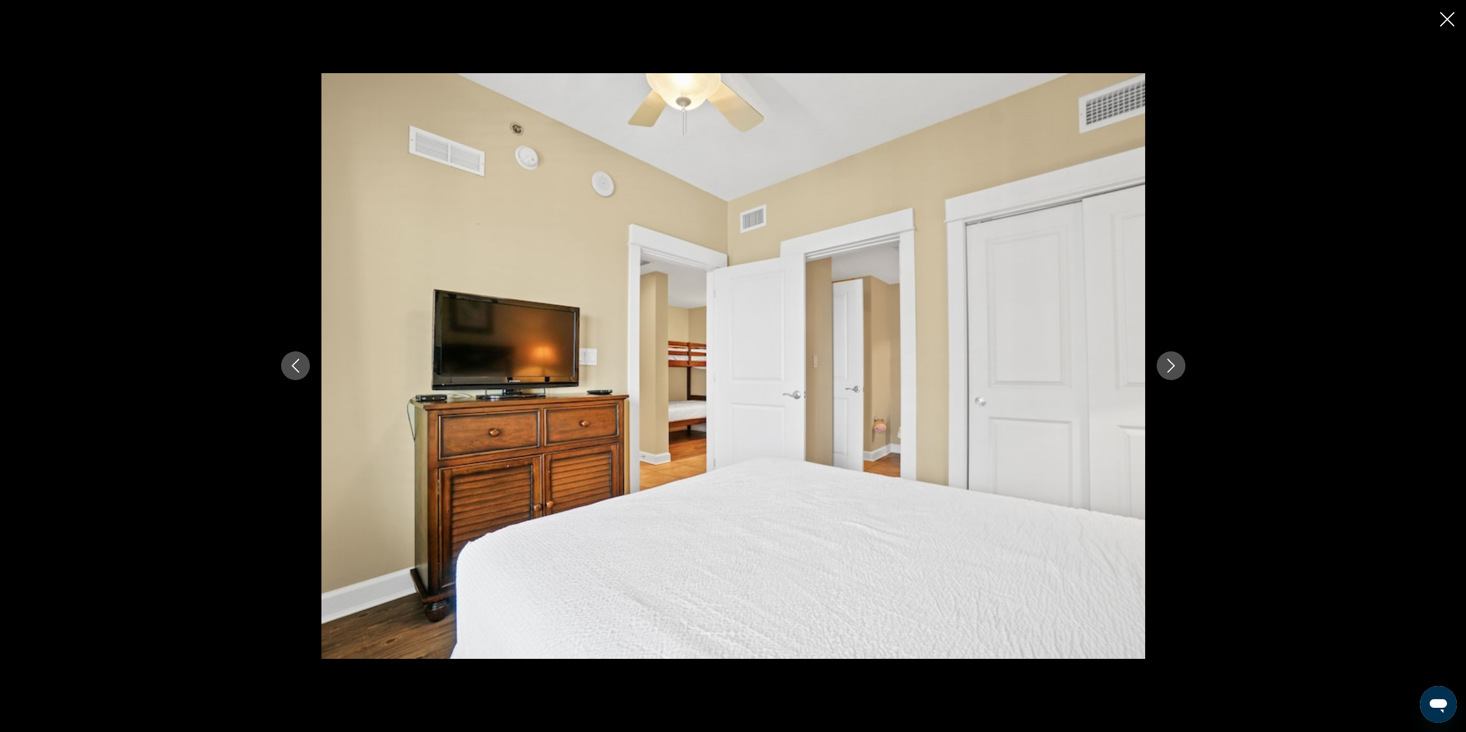
click at [1178, 367] on button "Next image" at bounding box center [1171, 365] width 29 height 29
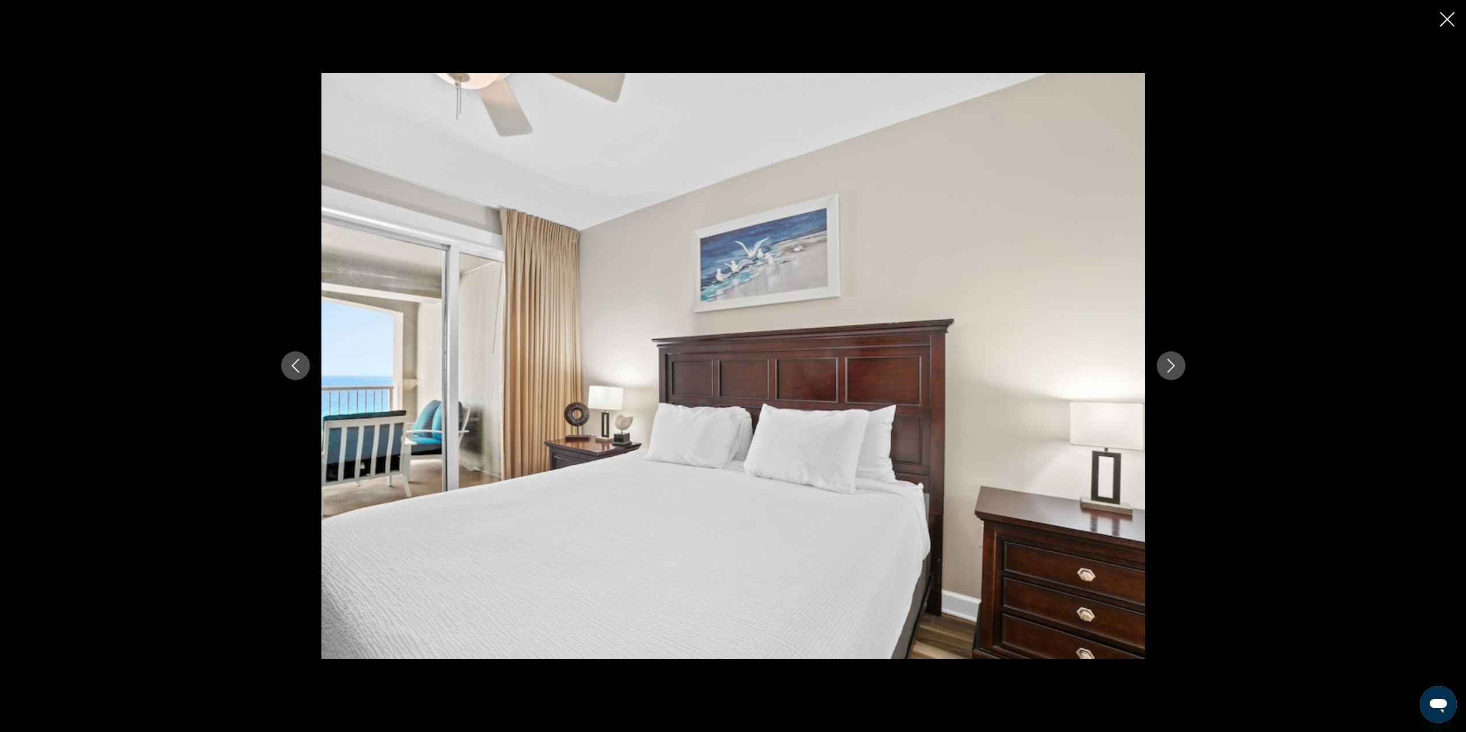
click at [1447, 16] on icon "Close slideshow" at bounding box center [1447, 19] width 14 height 14
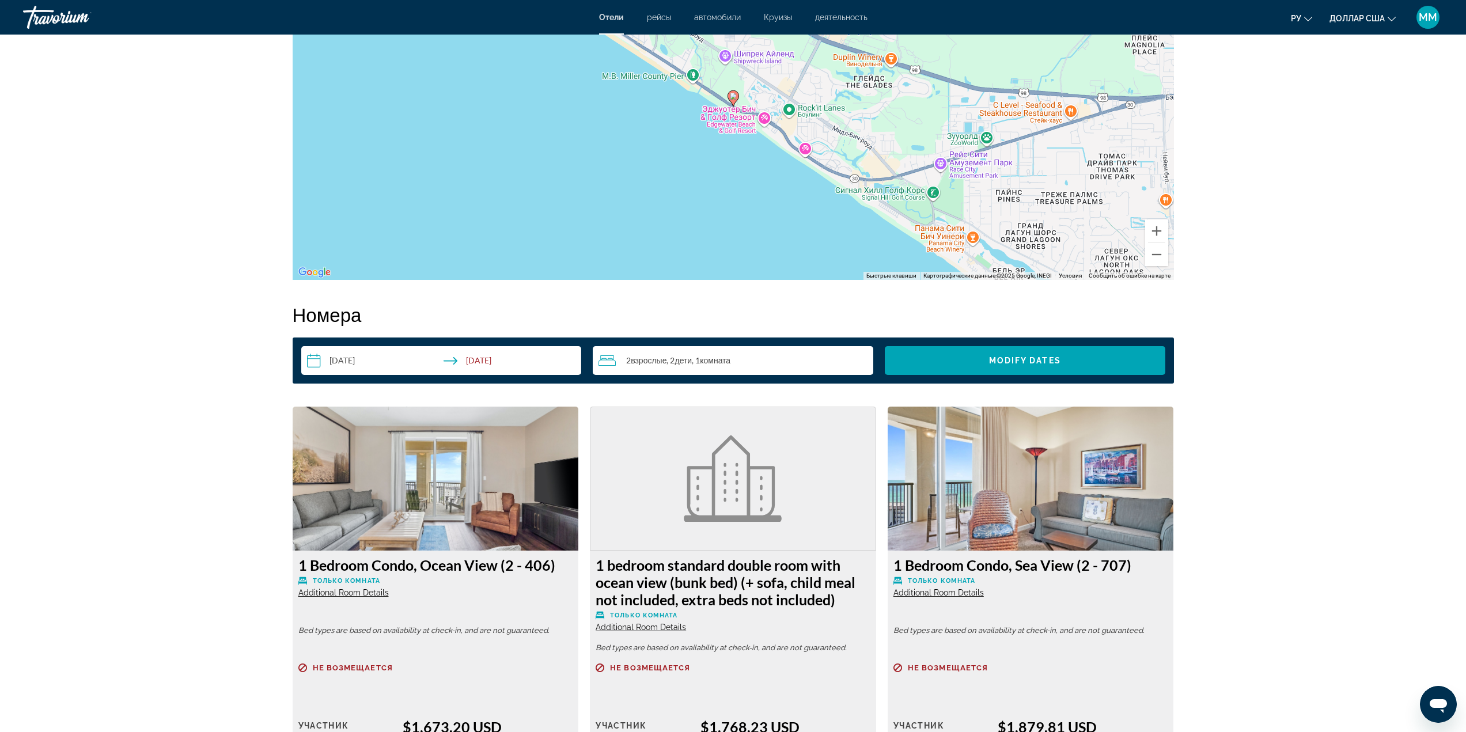
scroll to position [1383, 0]
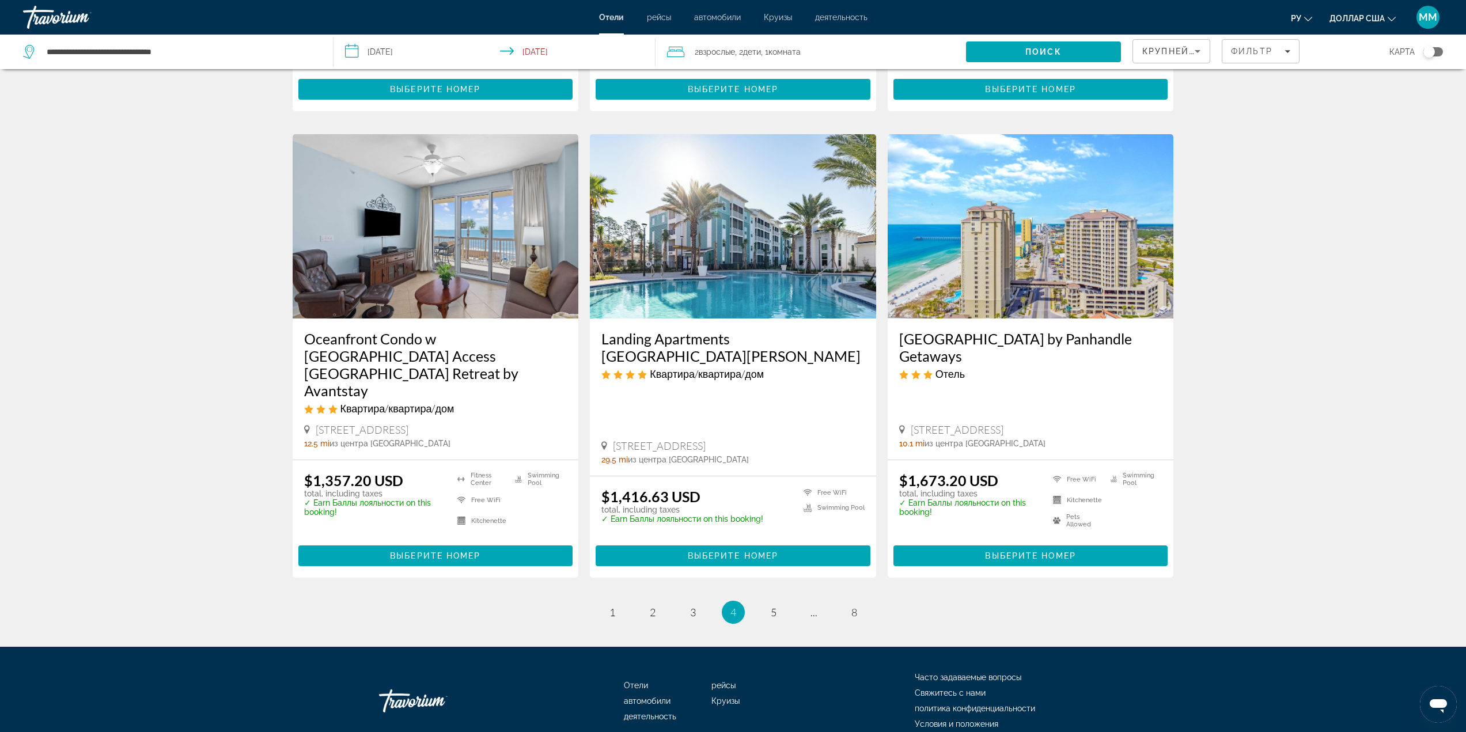
scroll to position [1261, 0]
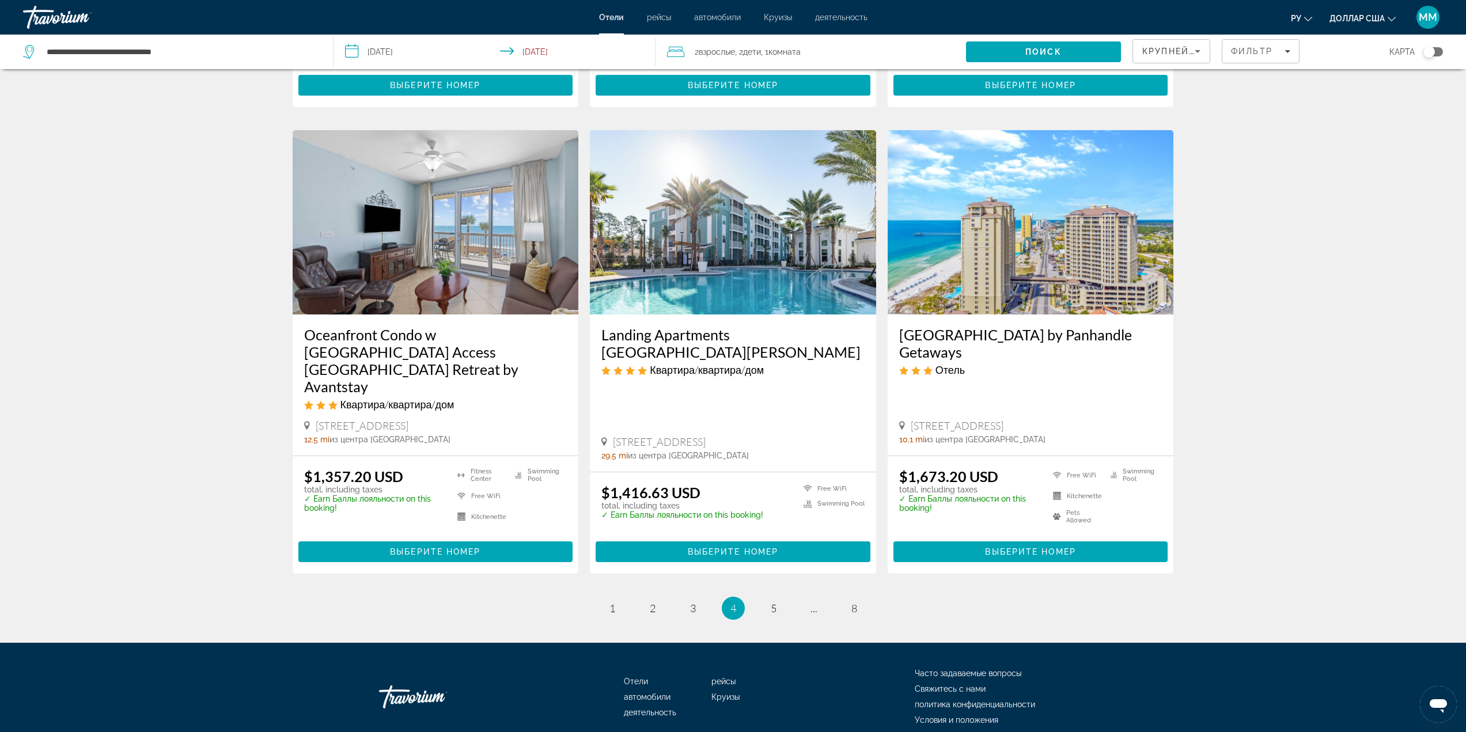
click at [747, 220] on img "Основное содержание" at bounding box center [733, 222] width 286 height 184
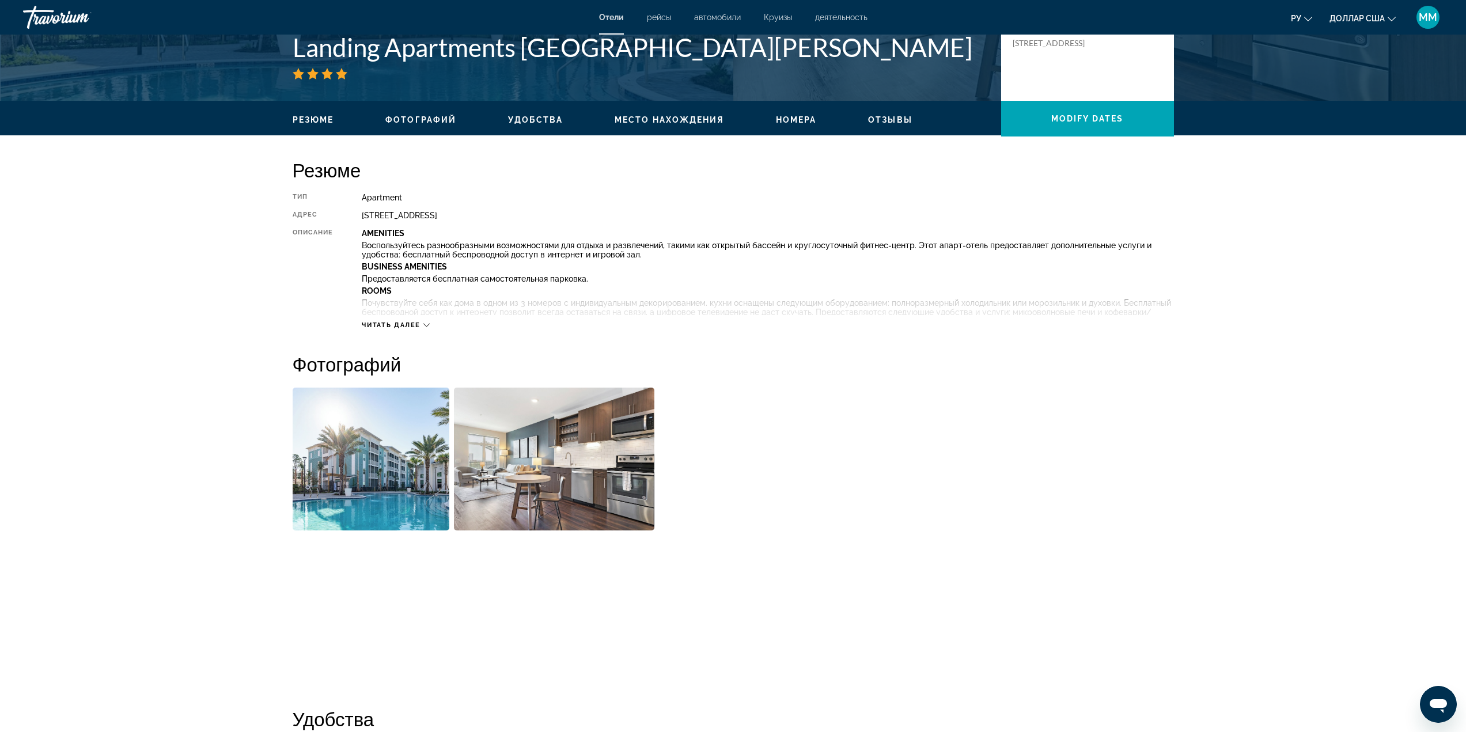
scroll to position [461, 0]
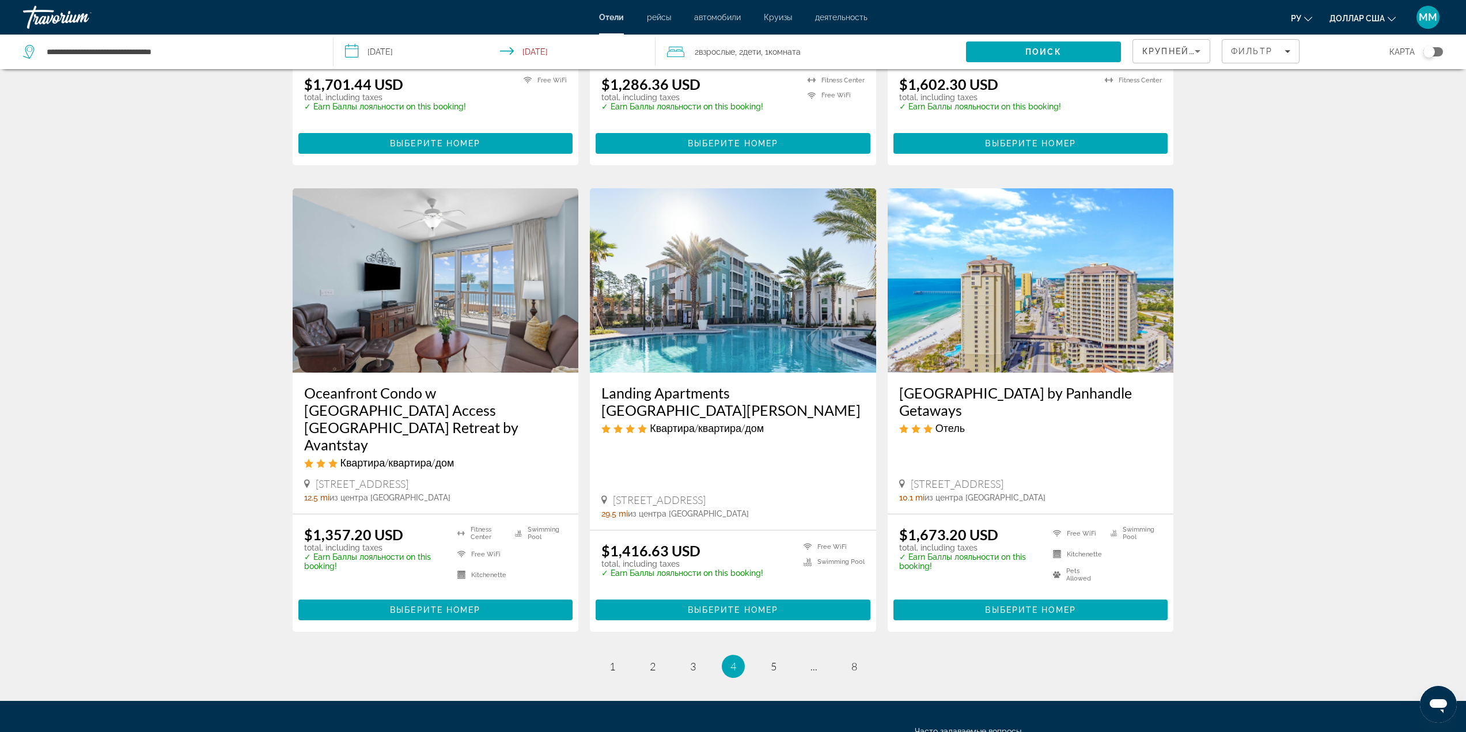
scroll to position [1261, 0]
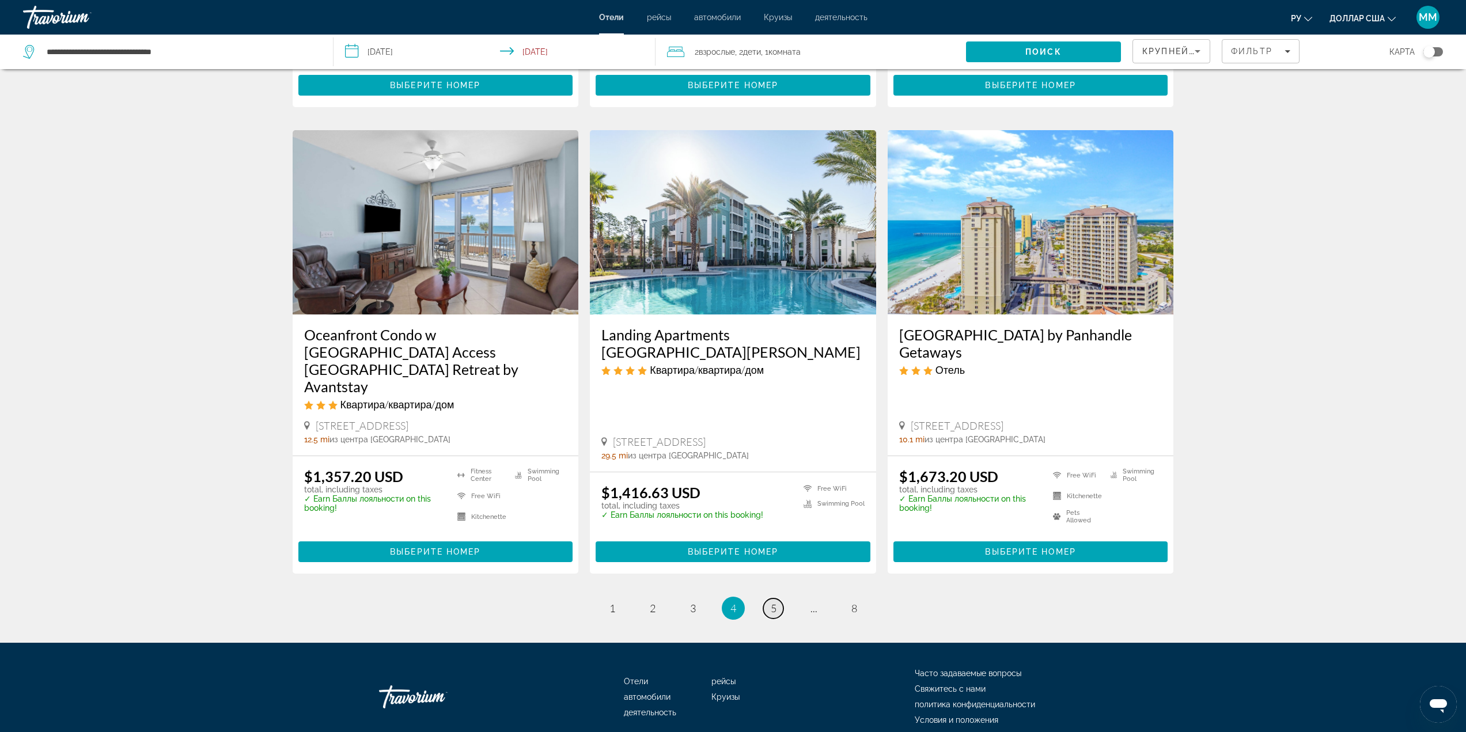
click at [770, 599] on link "page 5" at bounding box center [773, 609] width 20 height 20
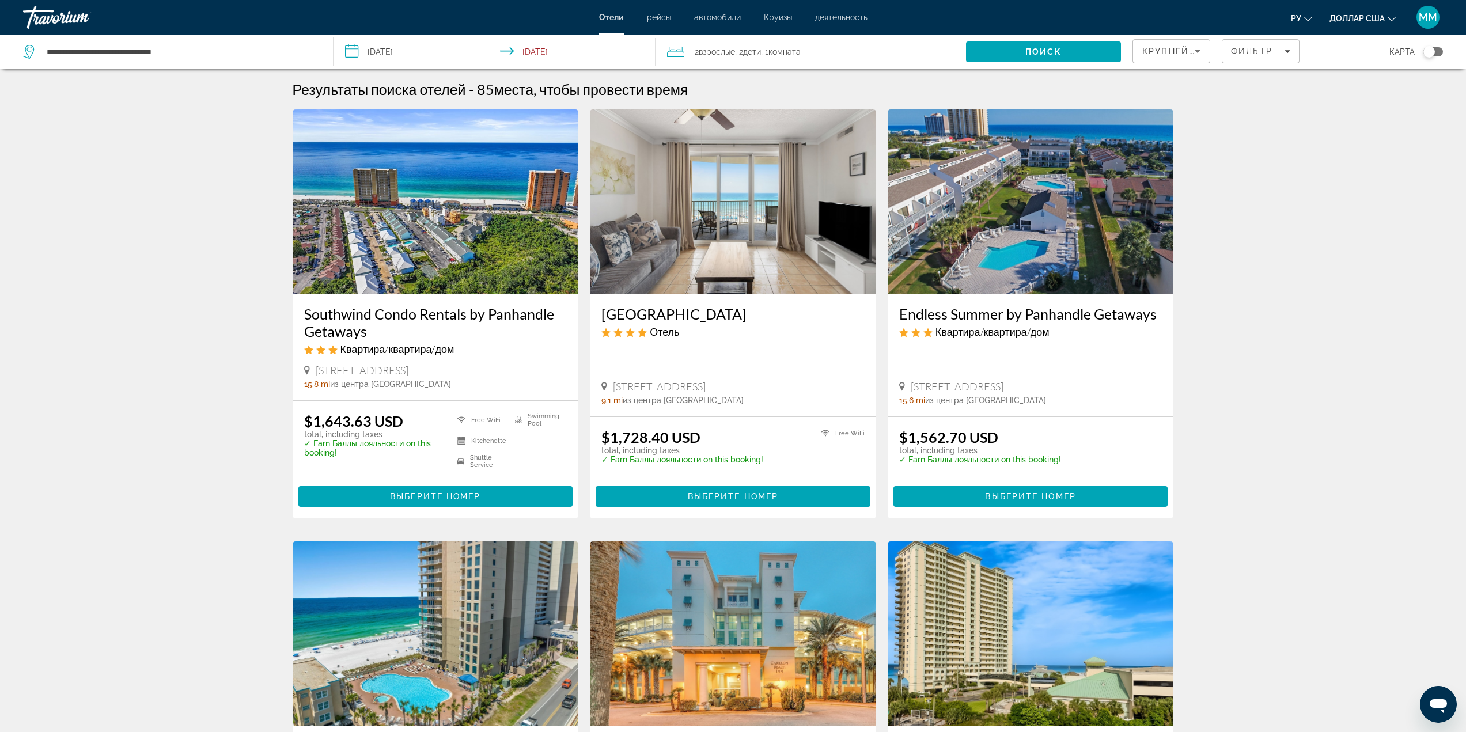
click at [708, 210] on img "Основное содержание" at bounding box center [733, 201] width 286 height 184
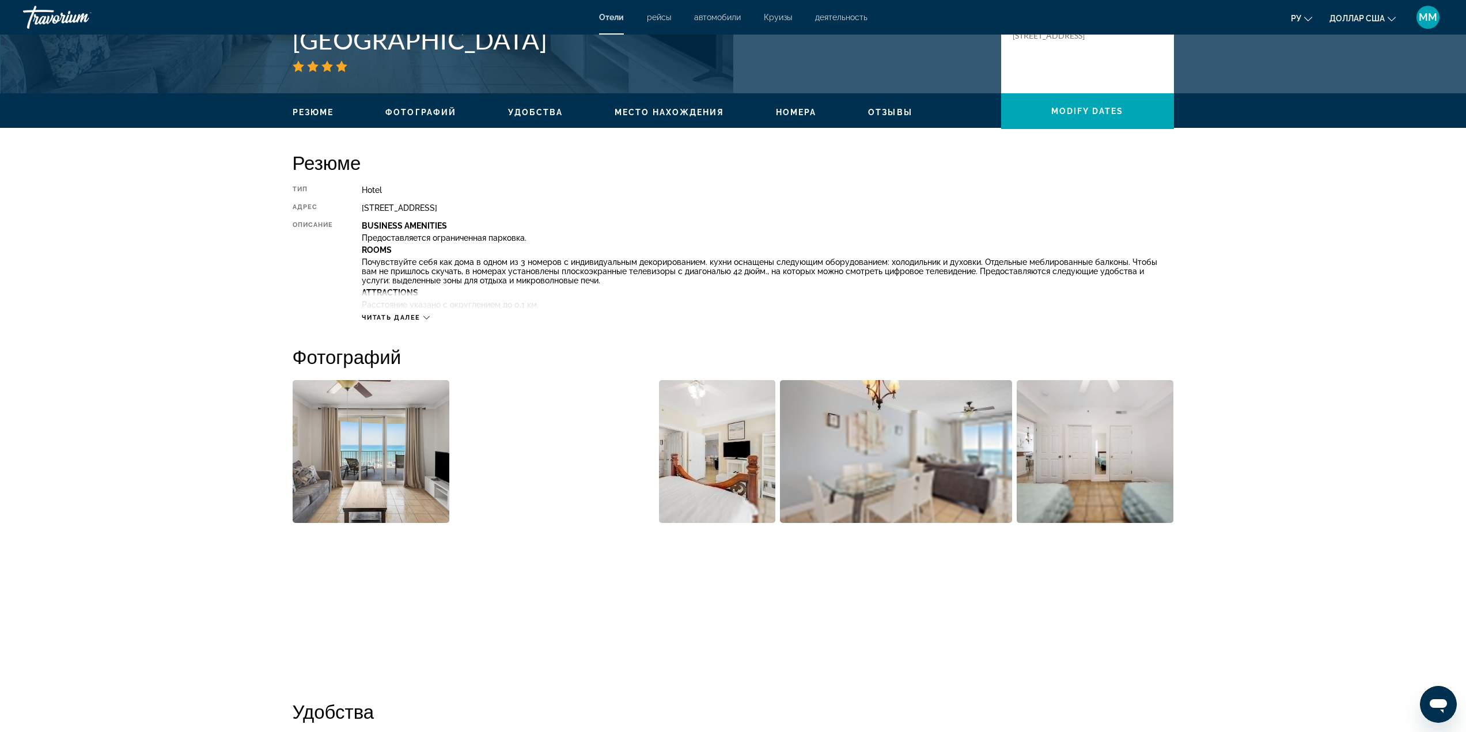
scroll to position [288, 0]
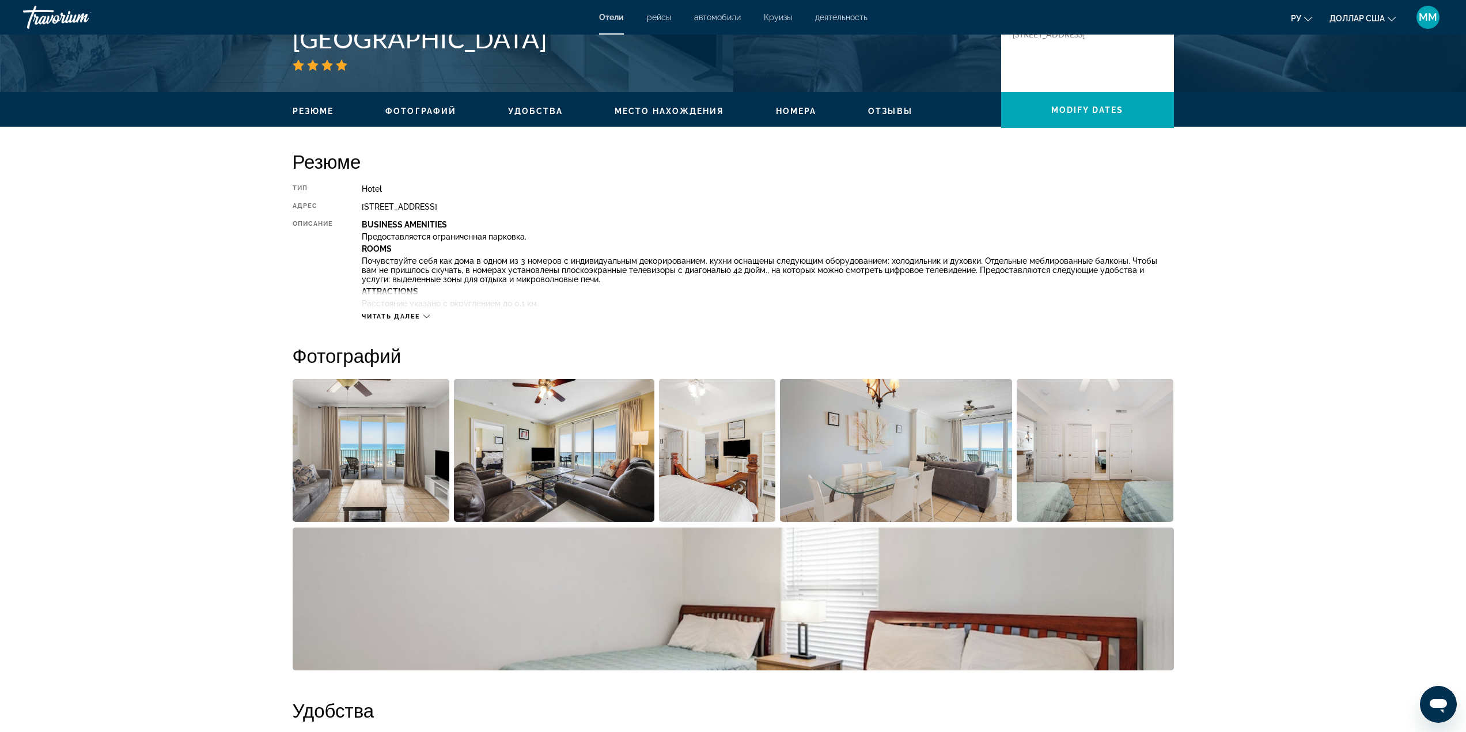
click at [384, 459] on img "Open full-screen image slider" at bounding box center [371, 450] width 157 height 143
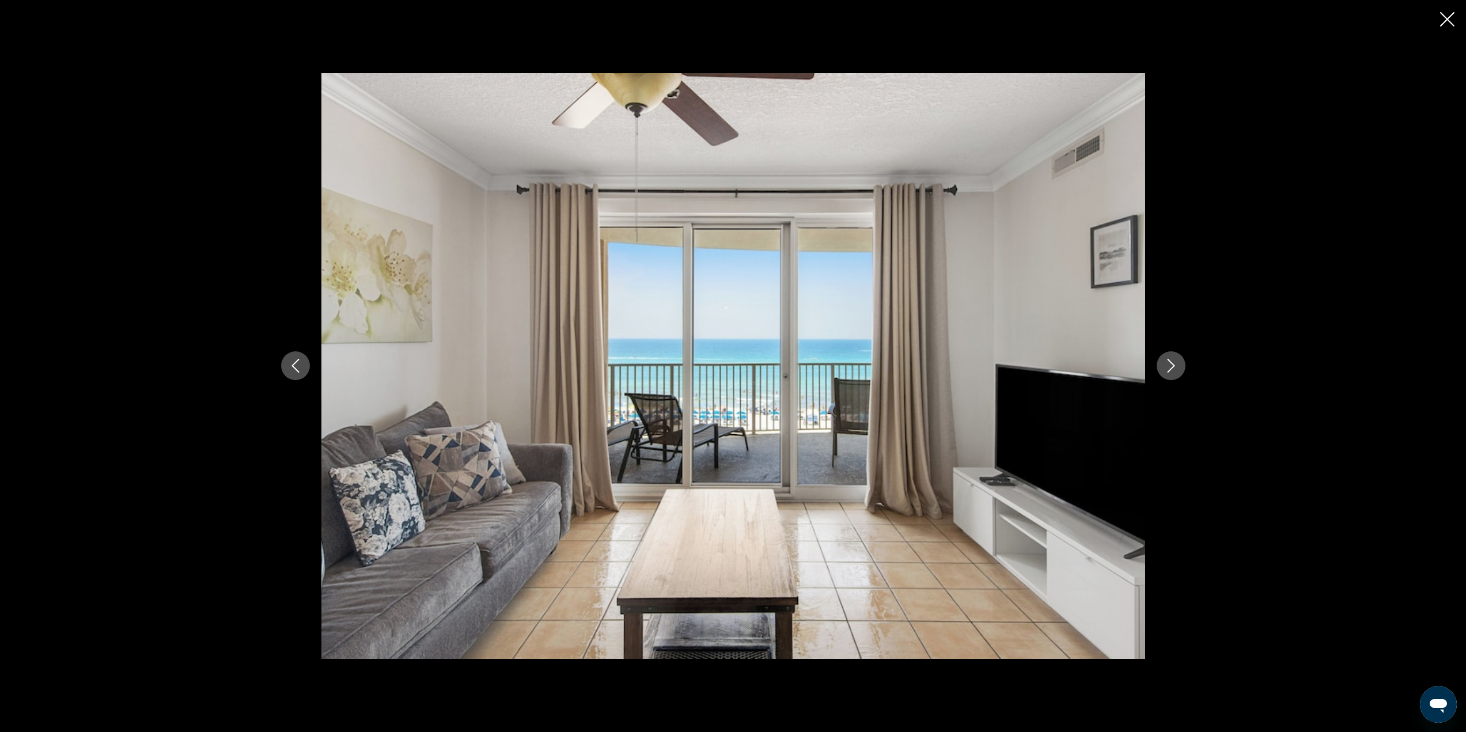
click at [1167, 365] on icon "Next image" at bounding box center [1171, 366] width 14 height 14
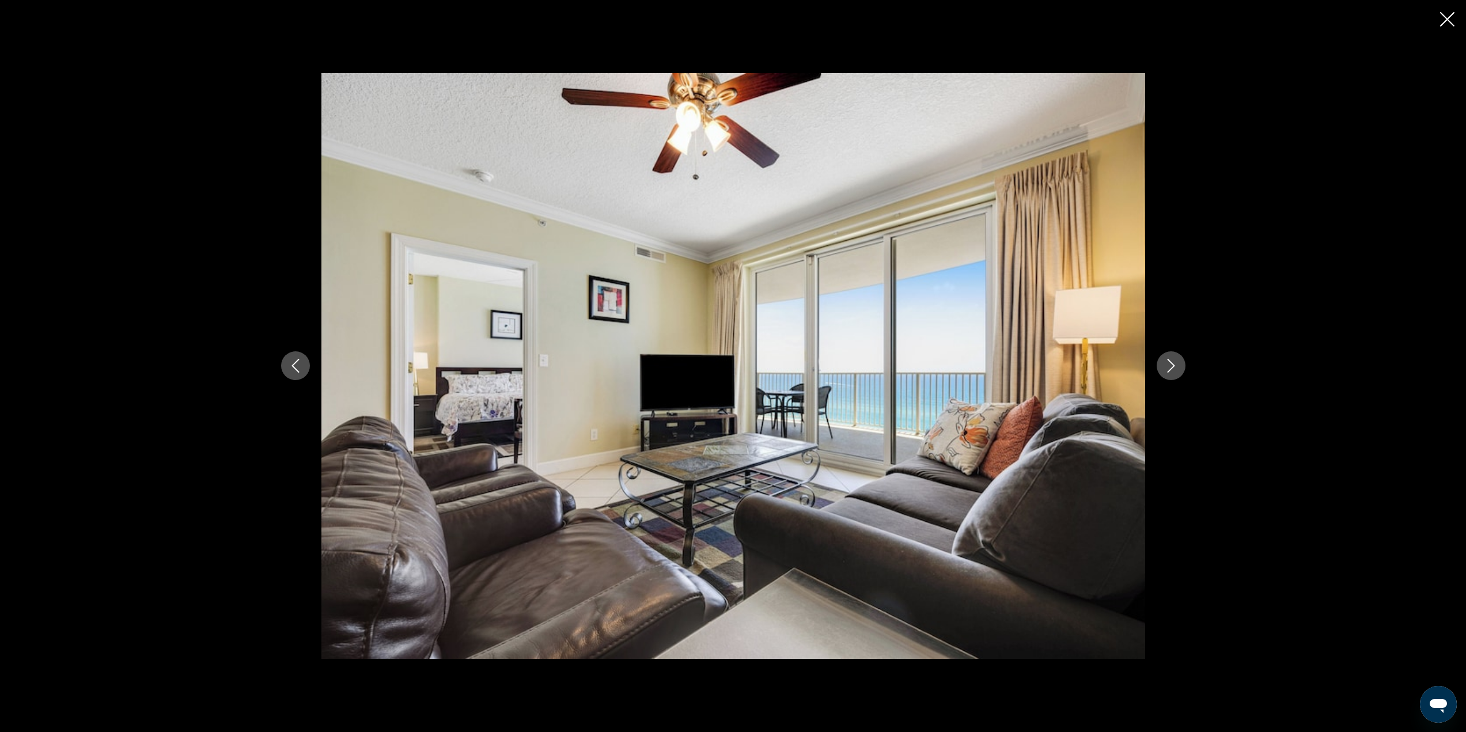
click at [1167, 365] on icon "Next image" at bounding box center [1171, 366] width 14 height 14
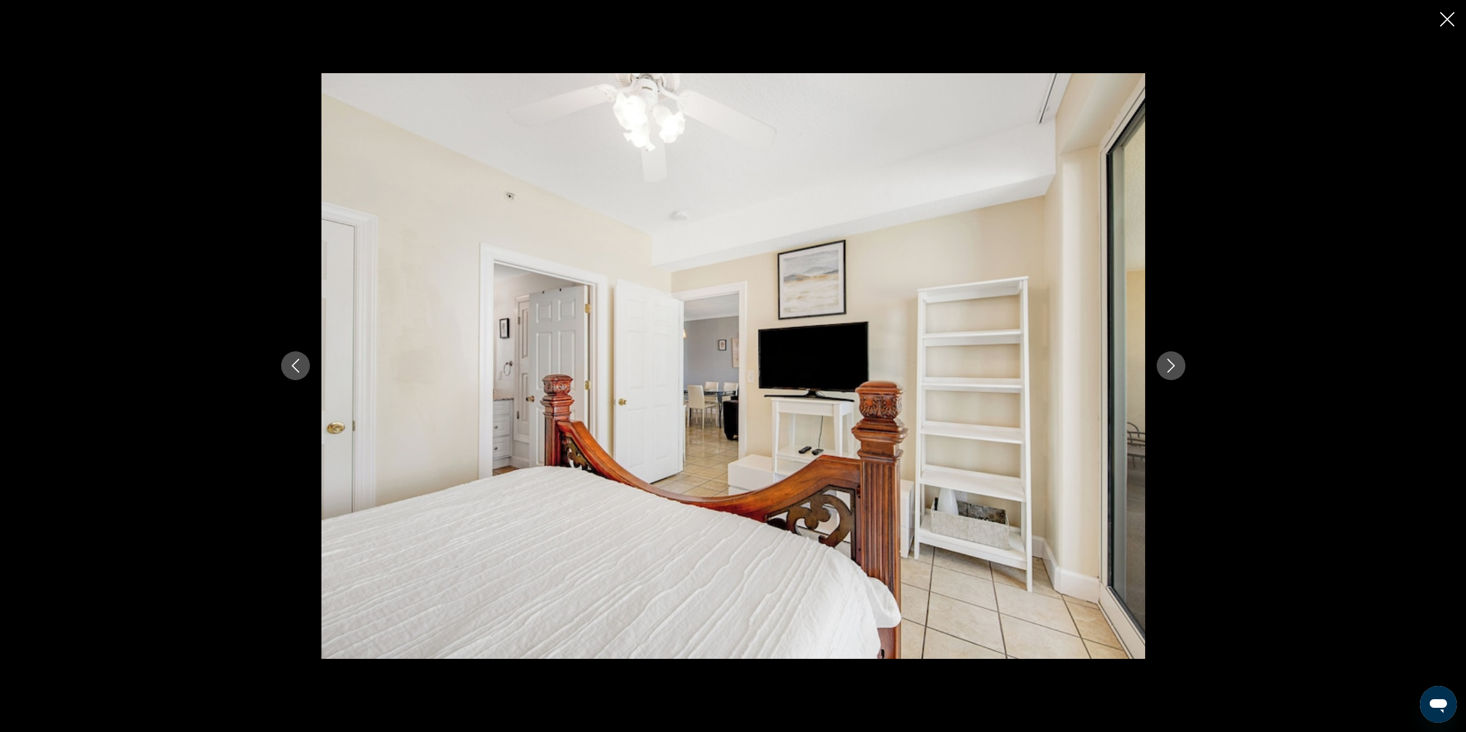
click at [1167, 365] on icon "Next image" at bounding box center [1171, 366] width 14 height 14
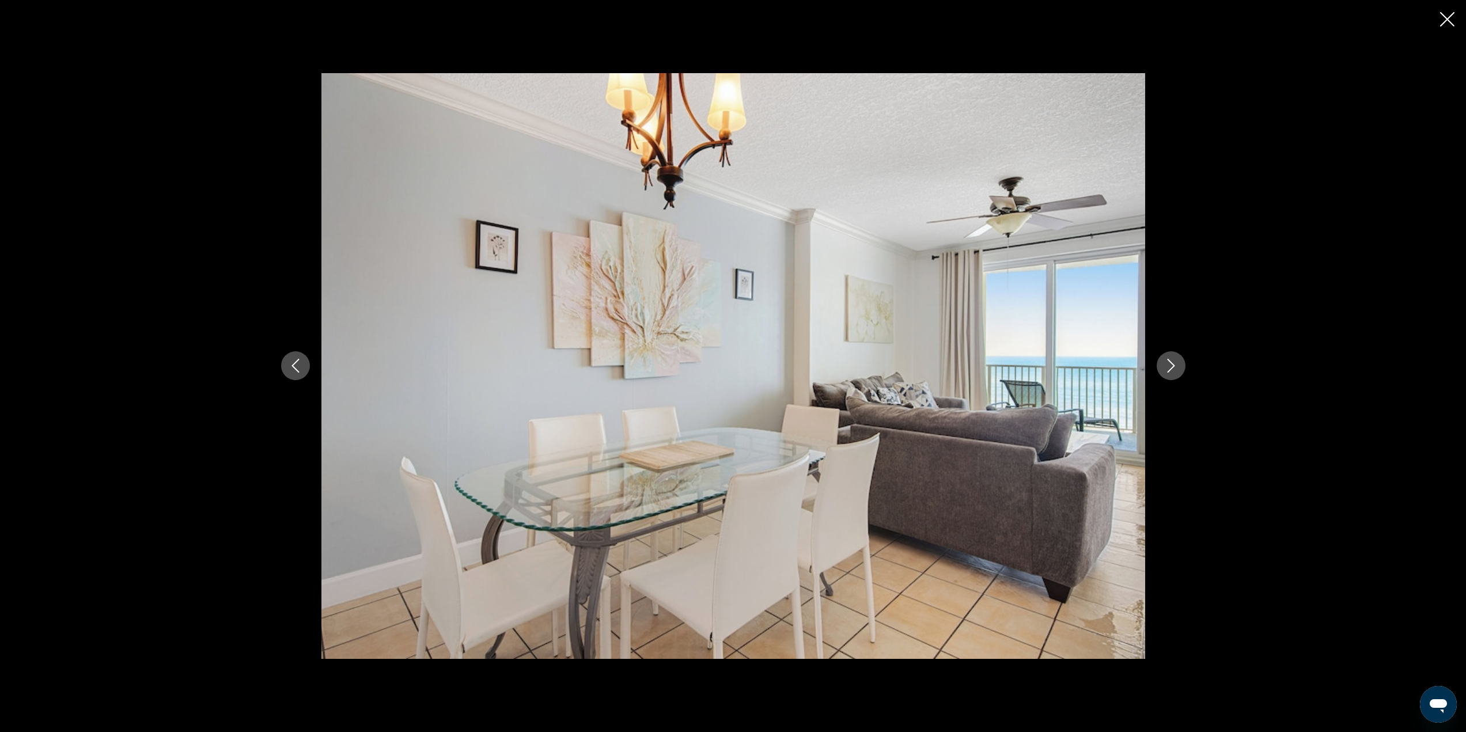
click at [1167, 365] on icon "Next image" at bounding box center [1171, 366] width 14 height 14
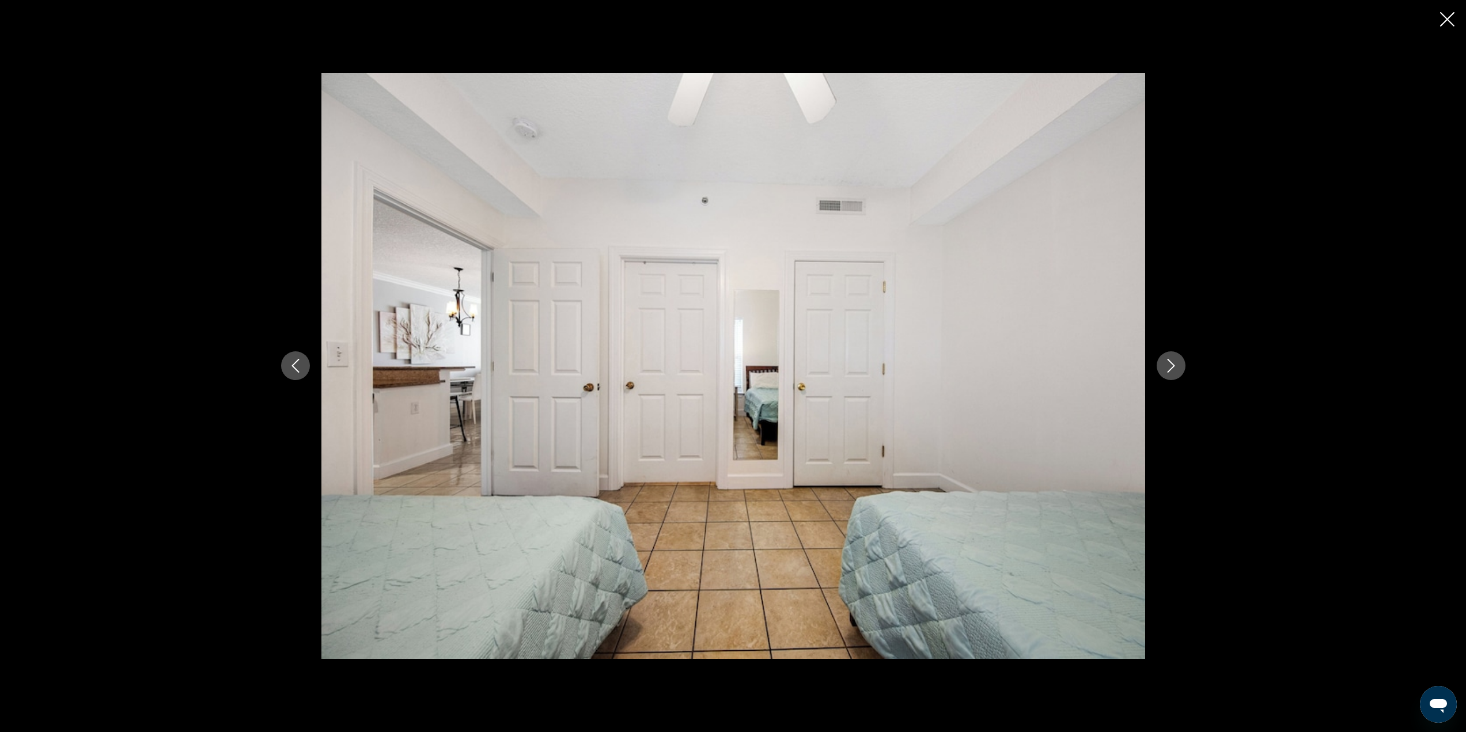
click at [1167, 365] on icon "Next image" at bounding box center [1171, 366] width 14 height 14
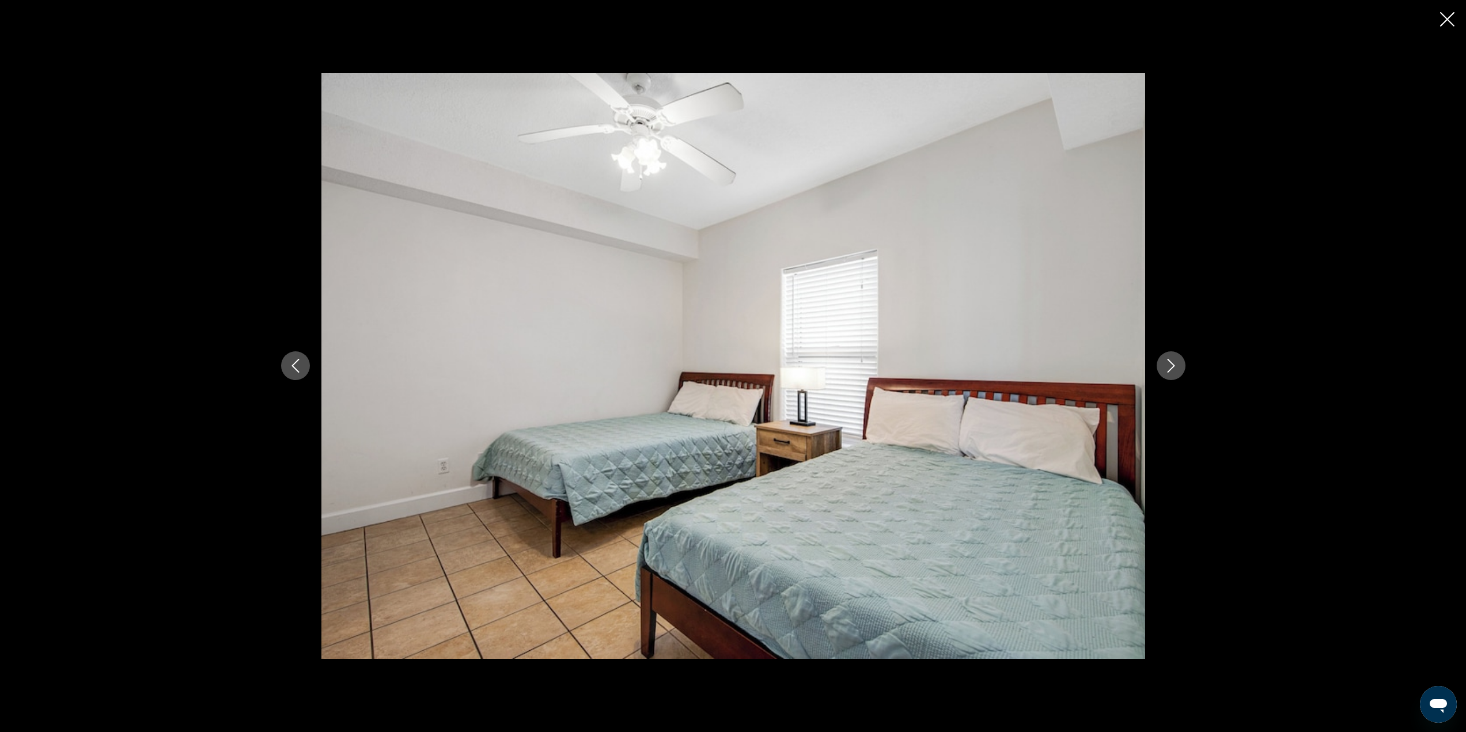
click at [1167, 365] on icon "Next image" at bounding box center [1171, 366] width 14 height 14
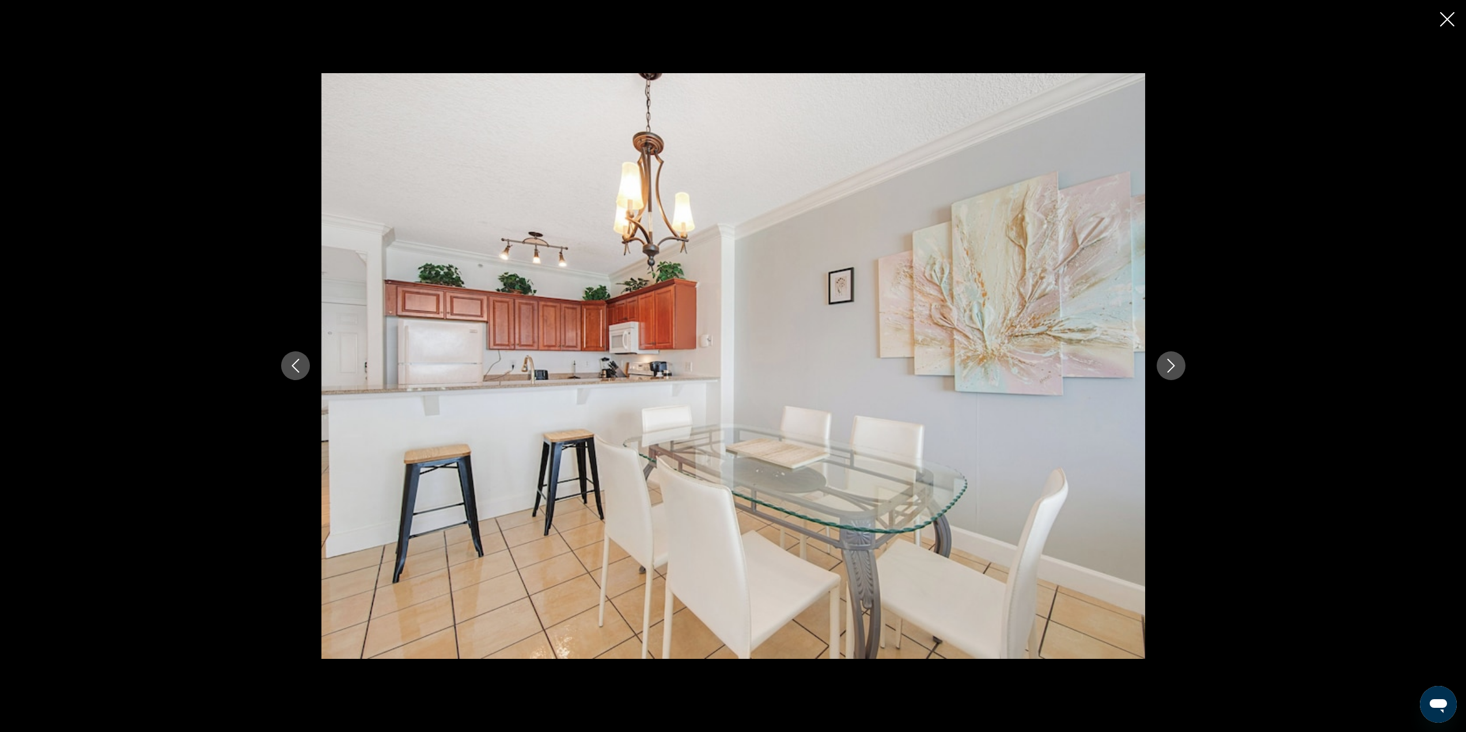
click at [1167, 365] on icon "Next image" at bounding box center [1171, 366] width 14 height 14
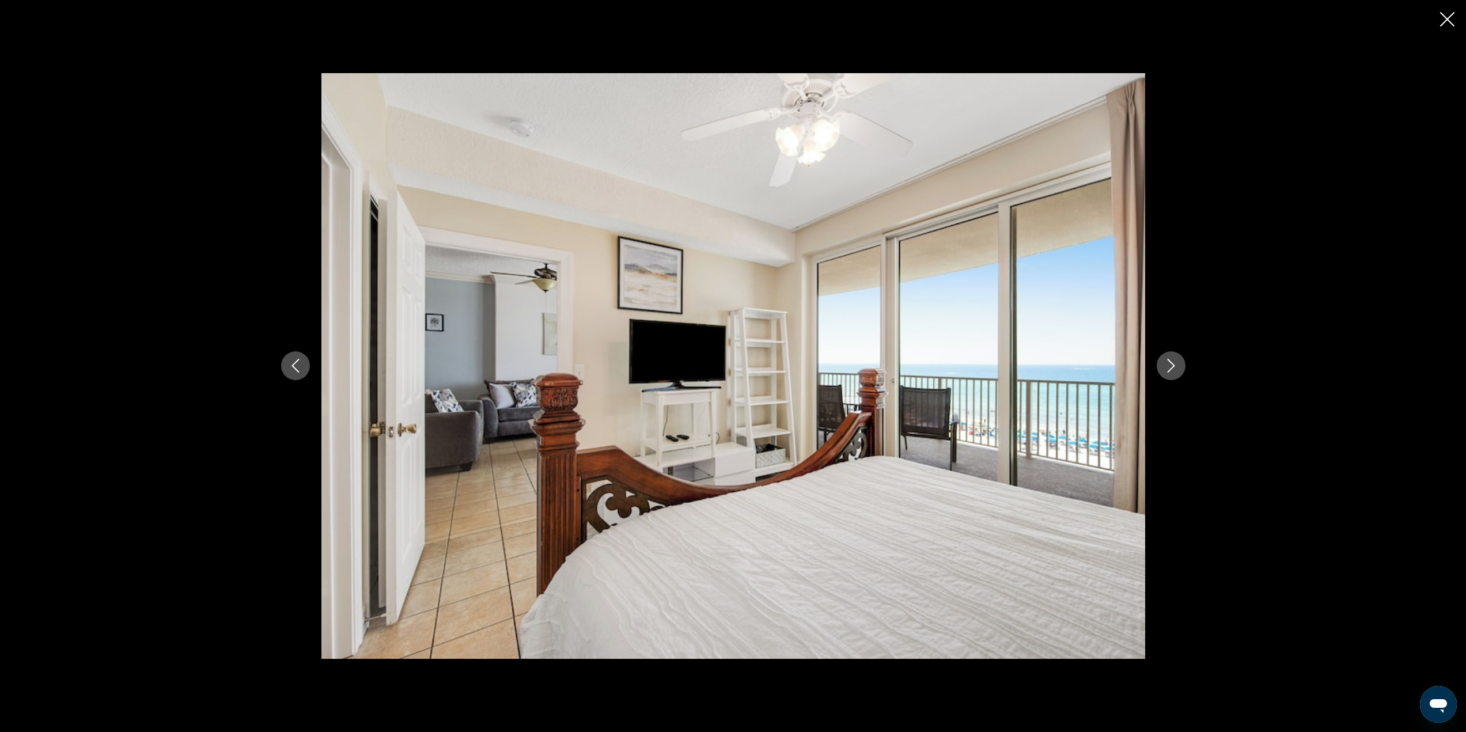
click at [1167, 365] on icon "Next image" at bounding box center [1171, 366] width 14 height 14
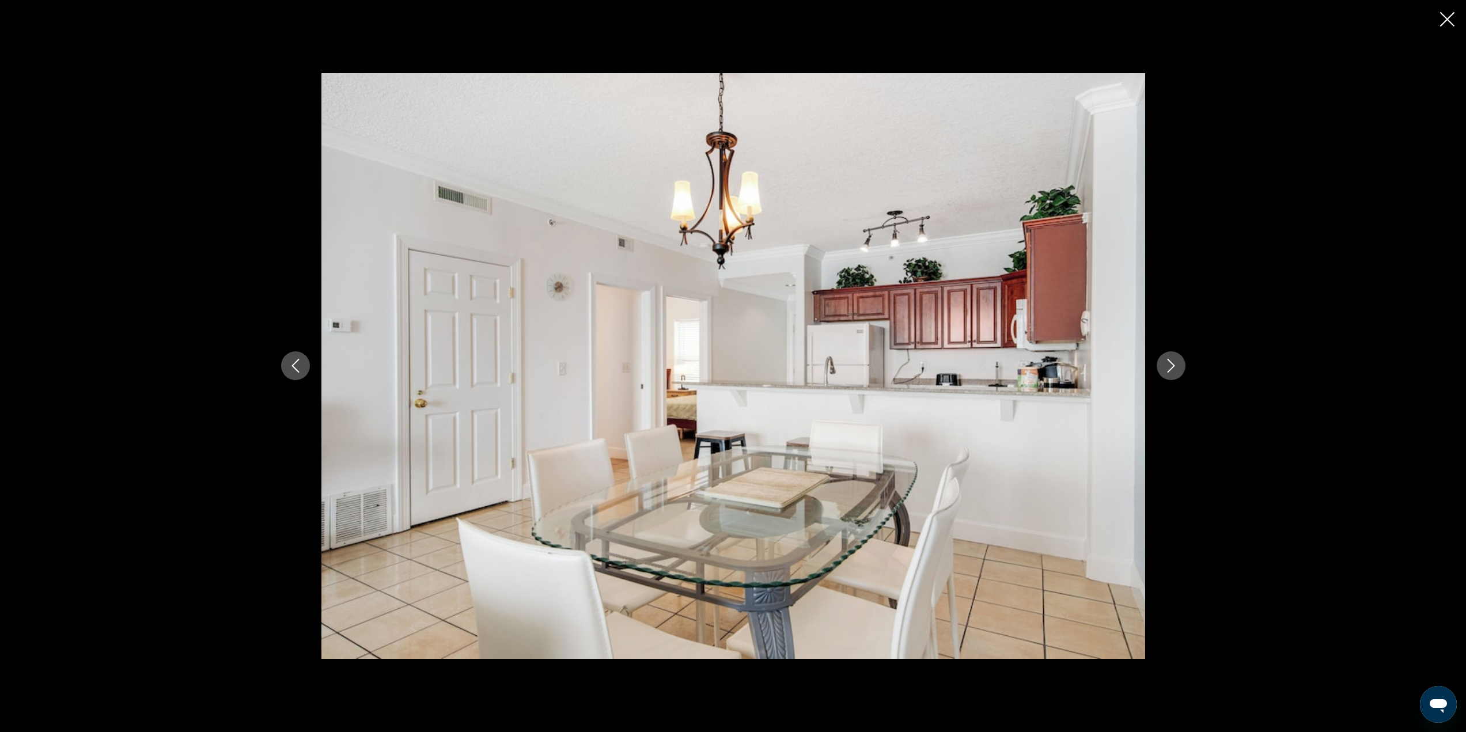
click at [1167, 365] on icon "Next image" at bounding box center [1171, 366] width 14 height 14
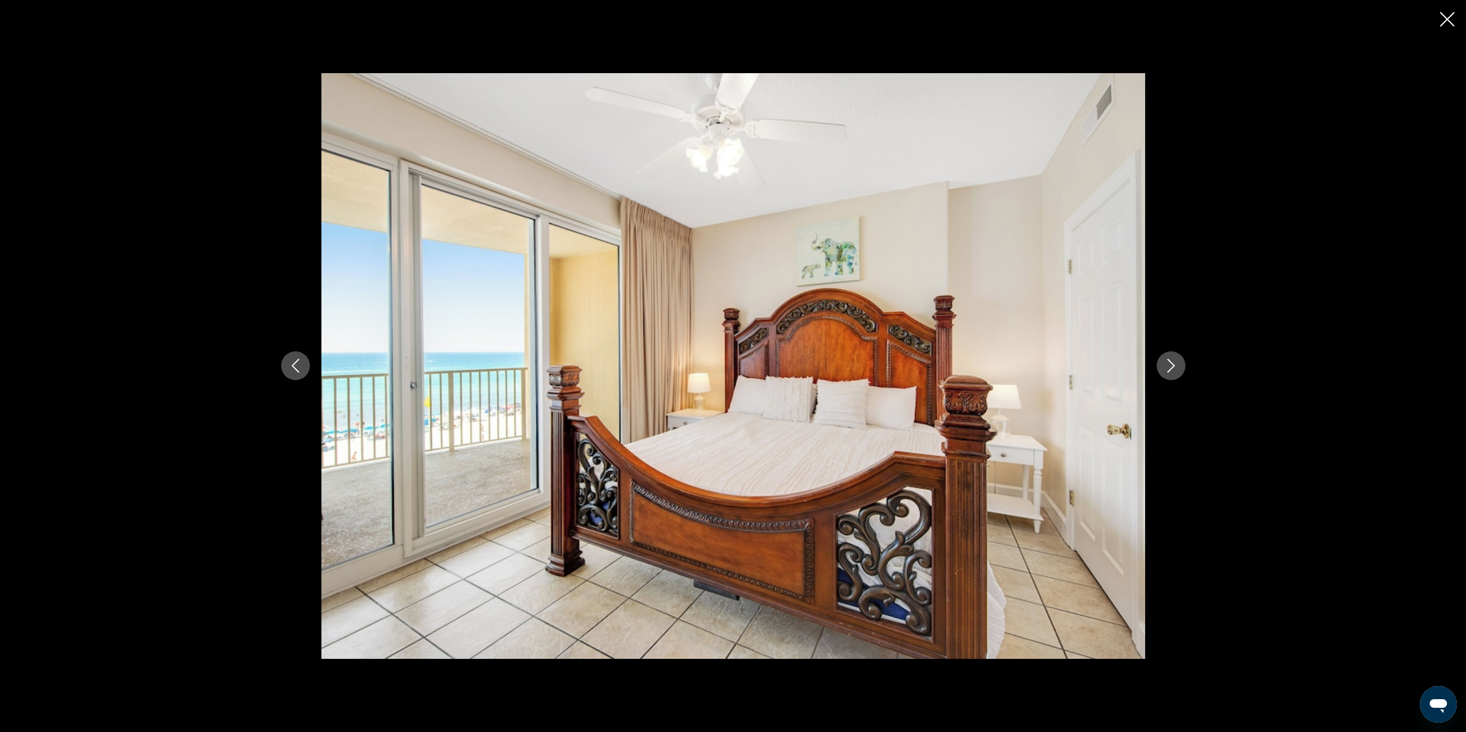
click at [1167, 365] on icon "Next image" at bounding box center [1171, 366] width 14 height 14
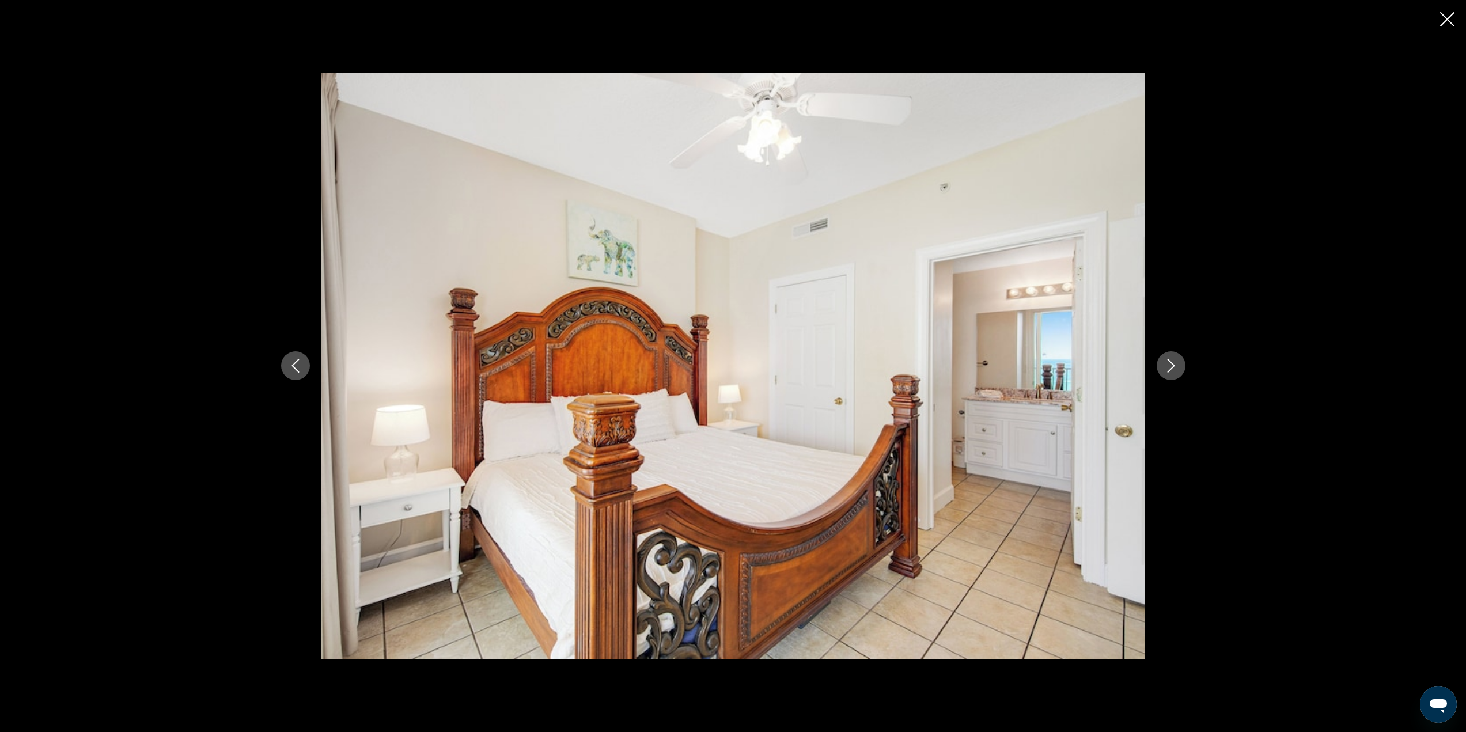
click at [1167, 365] on icon "Next image" at bounding box center [1171, 366] width 14 height 14
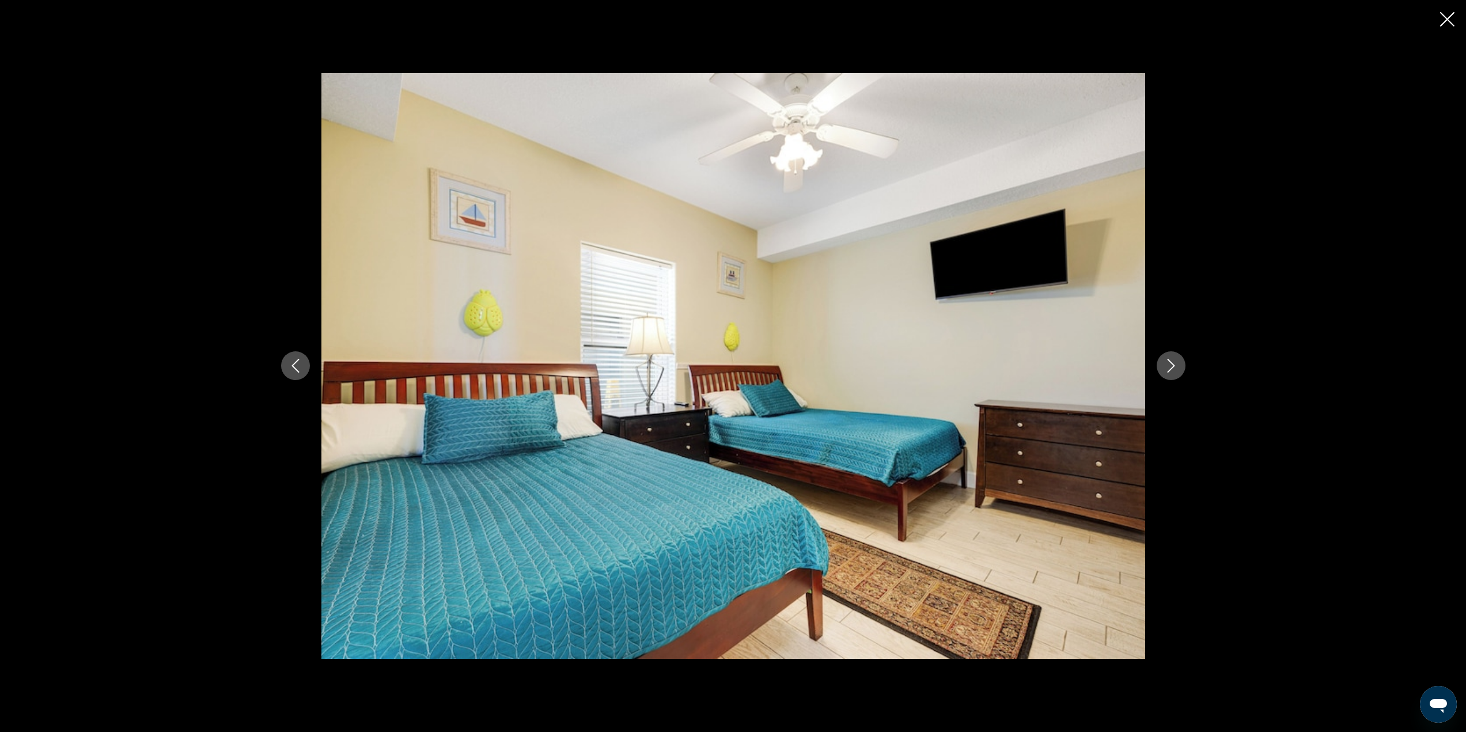
click at [1167, 365] on icon "Next image" at bounding box center [1171, 366] width 14 height 14
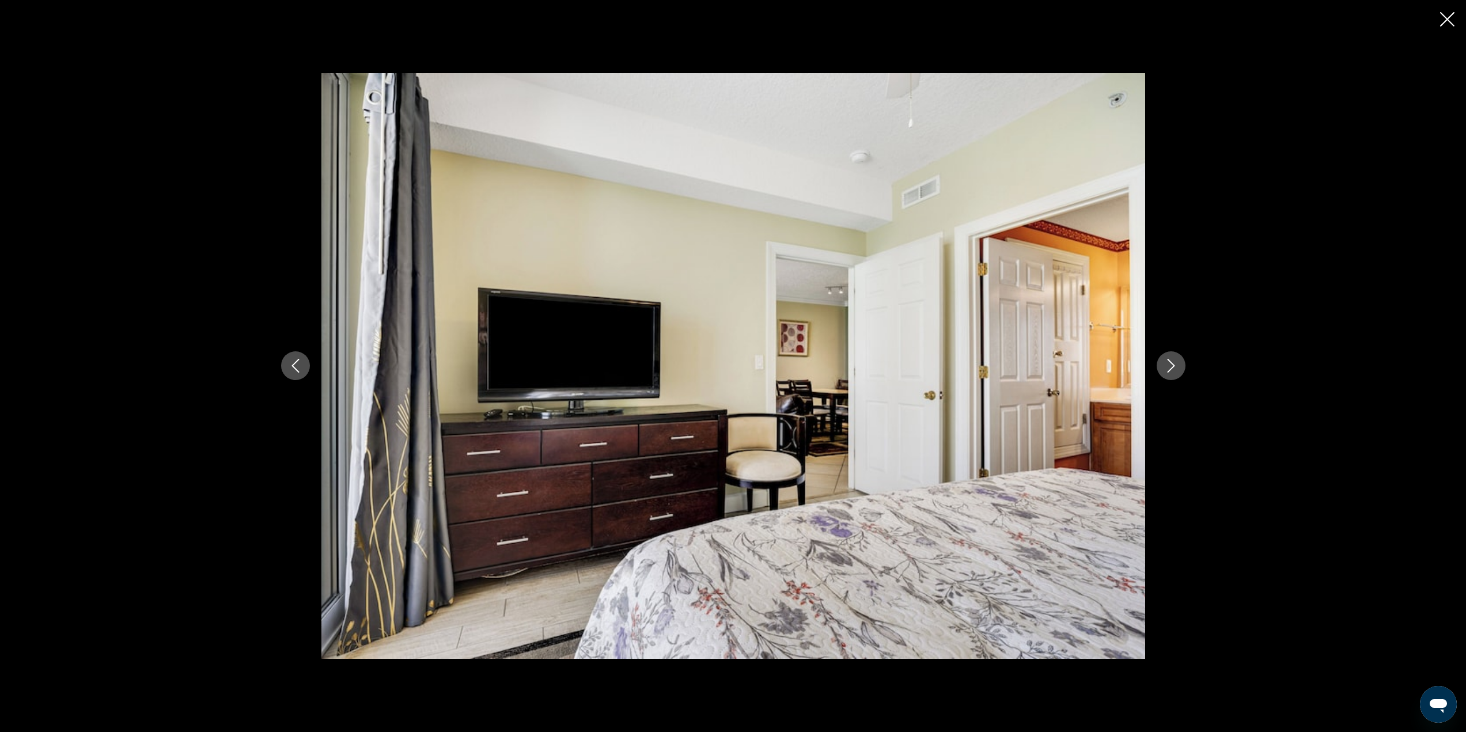
click at [1444, 16] on icon "Close slideshow" at bounding box center [1447, 19] width 14 height 14
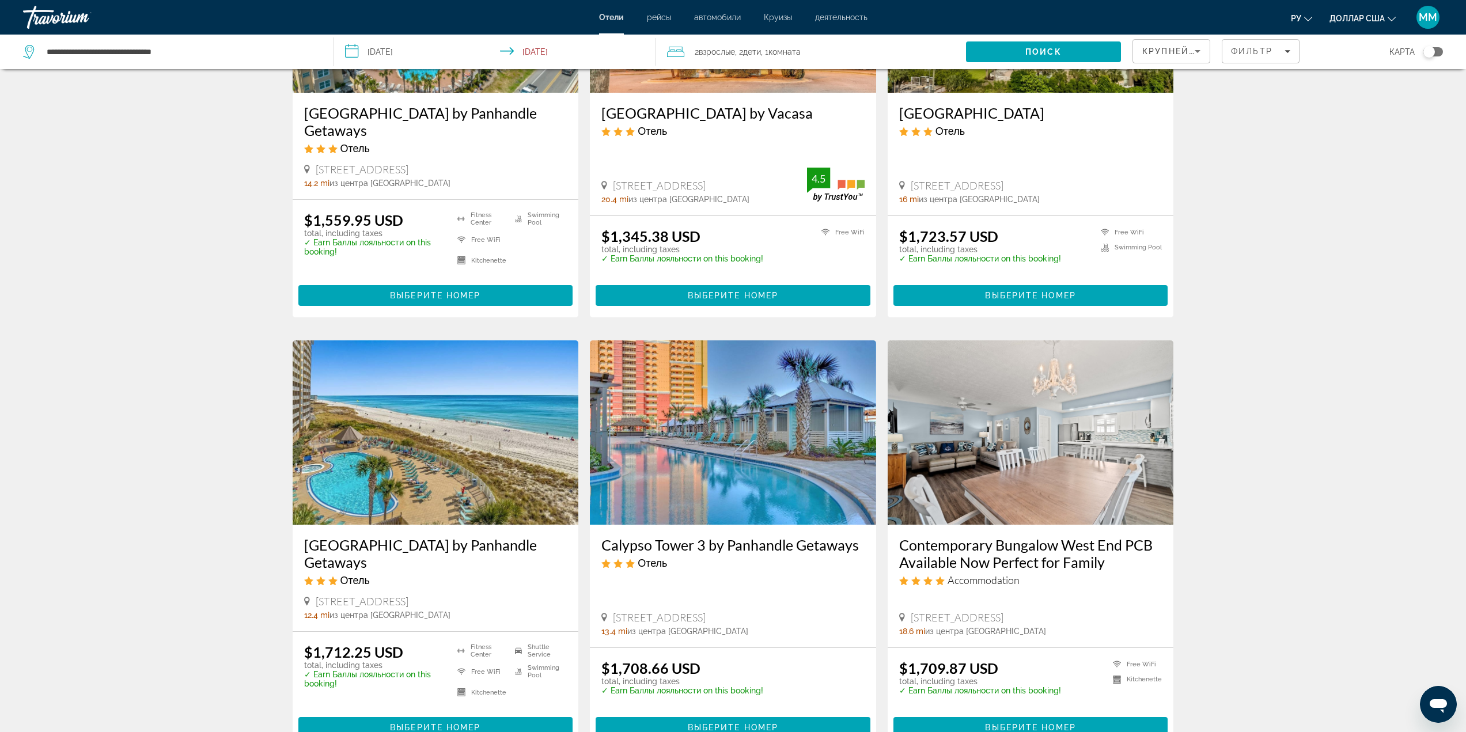
scroll to position [634, 0]
click at [727, 429] on img "Основное содержание" at bounding box center [733, 432] width 286 height 184
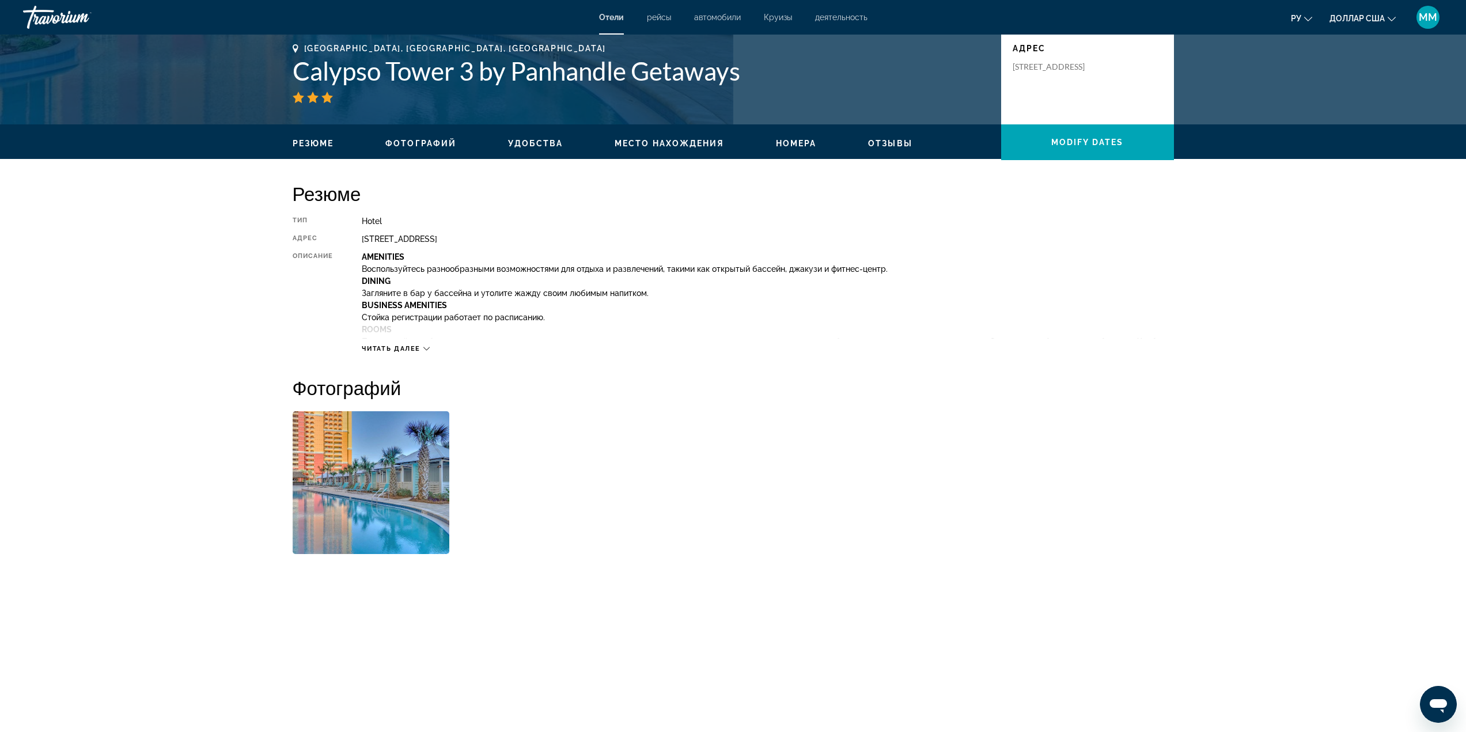
scroll to position [288, 0]
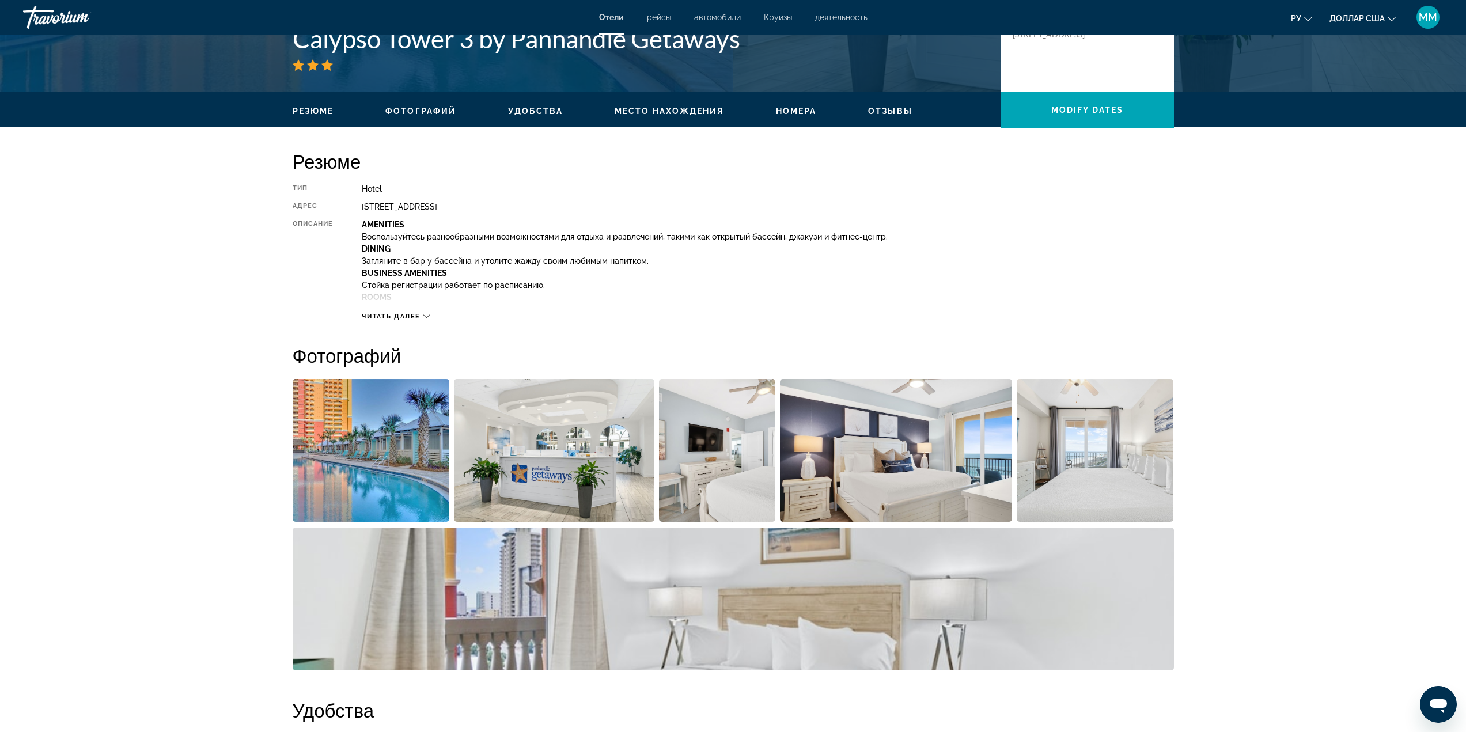
click at [388, 455] on img "Open full-screen image slider" at bounding box center [371, 450] width 157 height 143
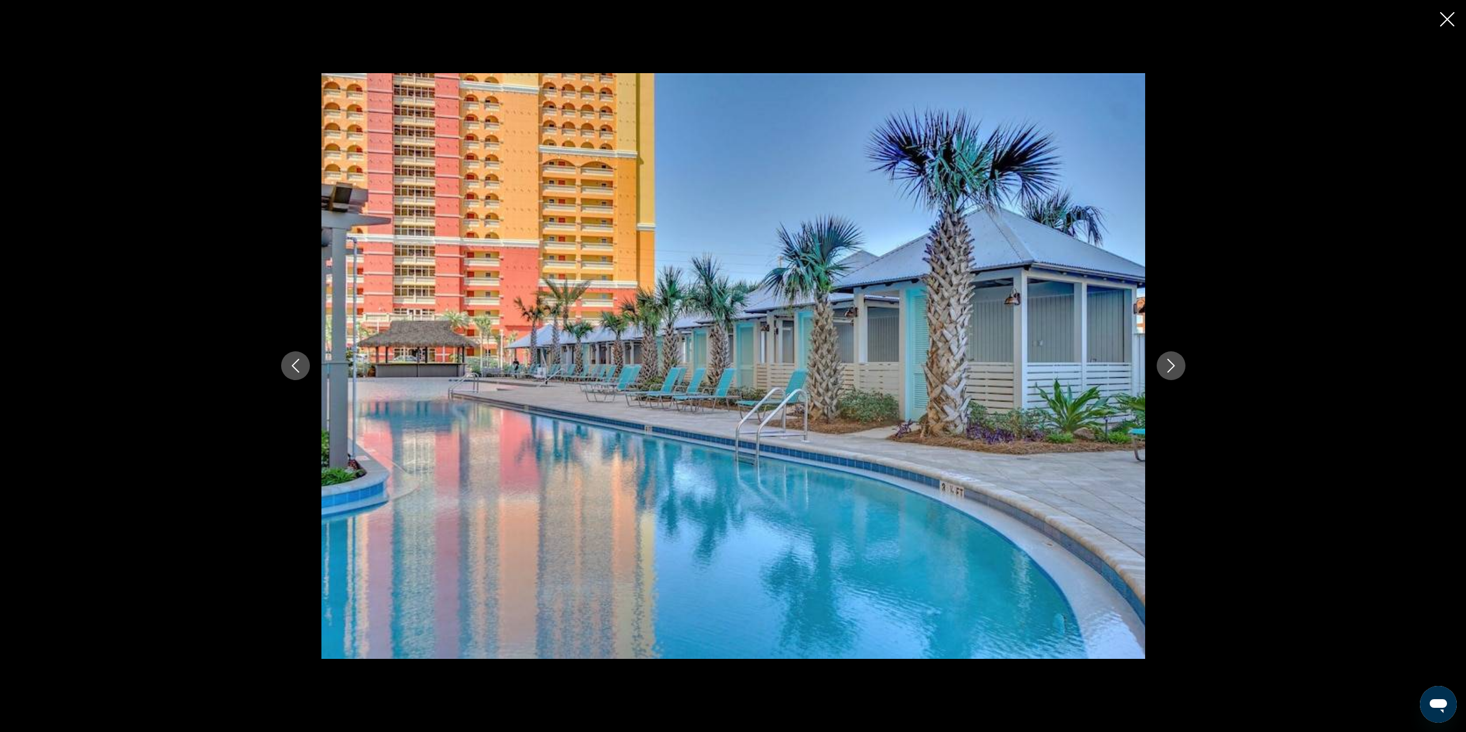
click at [1178, 362] on icon "Next image" at bounding box center [1171, 366] width 14 height 14
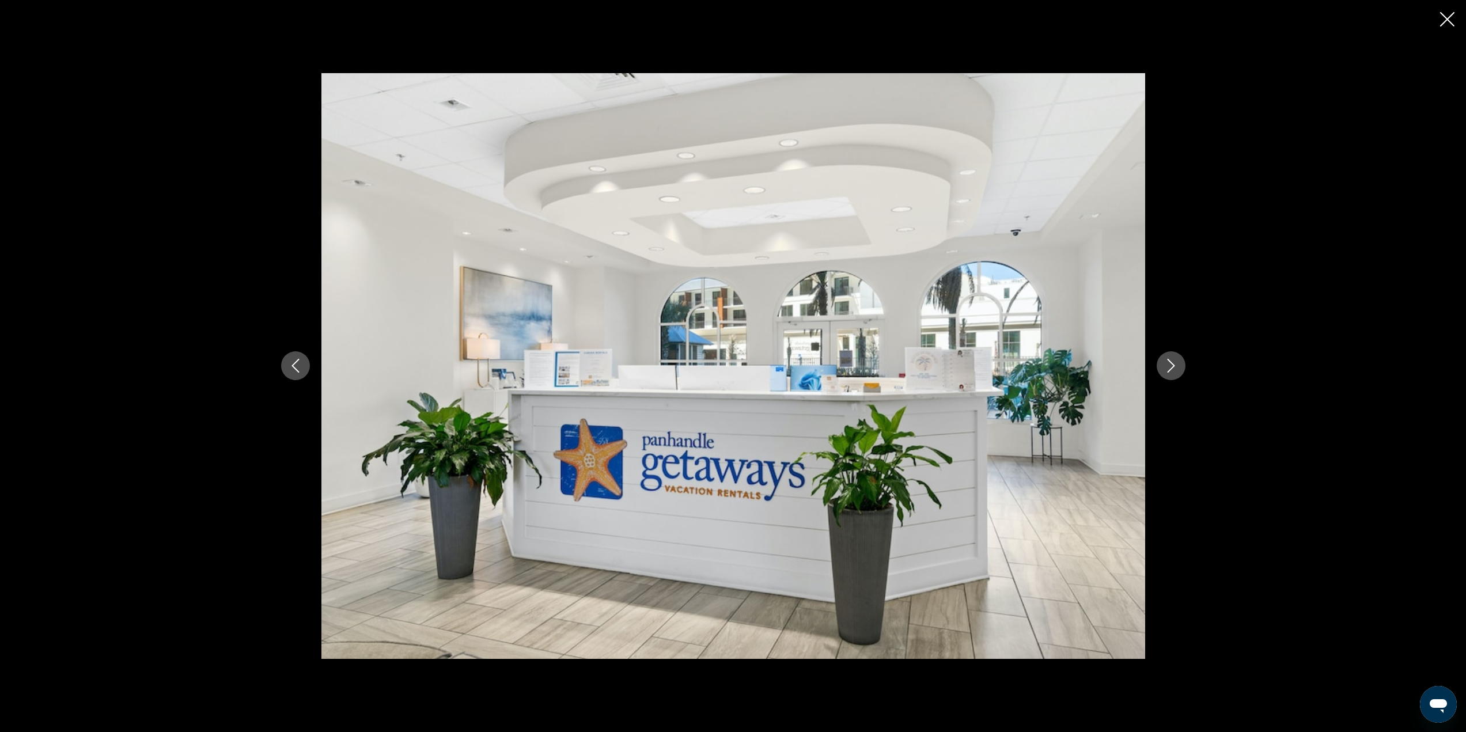
click at [1178, 364] on icon "Next image" at bounding box center [1171, 366] width 14 height 14
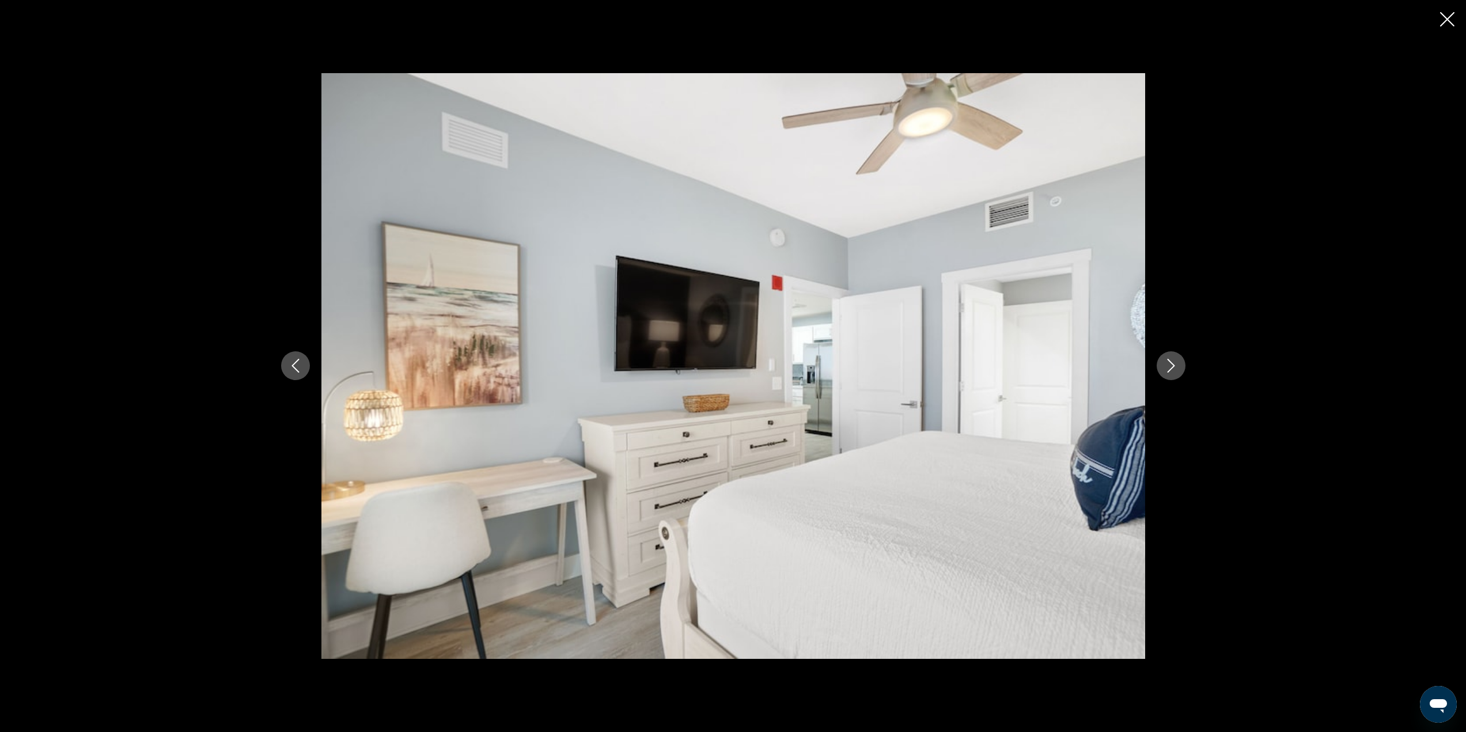
click at [1178, 364] on icon "Next image" at bounding box center [1171, 366] width 14 height 14
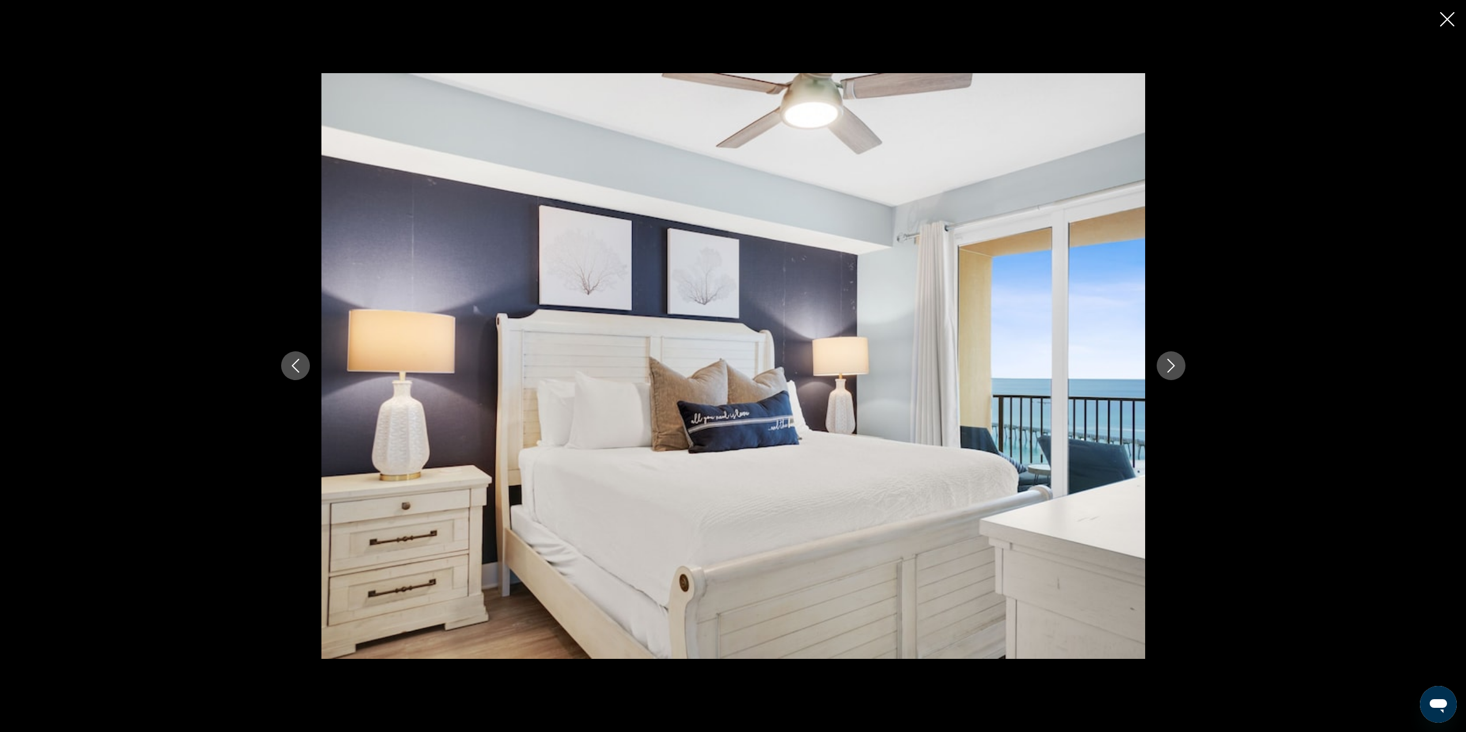
click at [1178, 364] on icon "Next image" at bounding box center [1171, 366] width 14 height 14
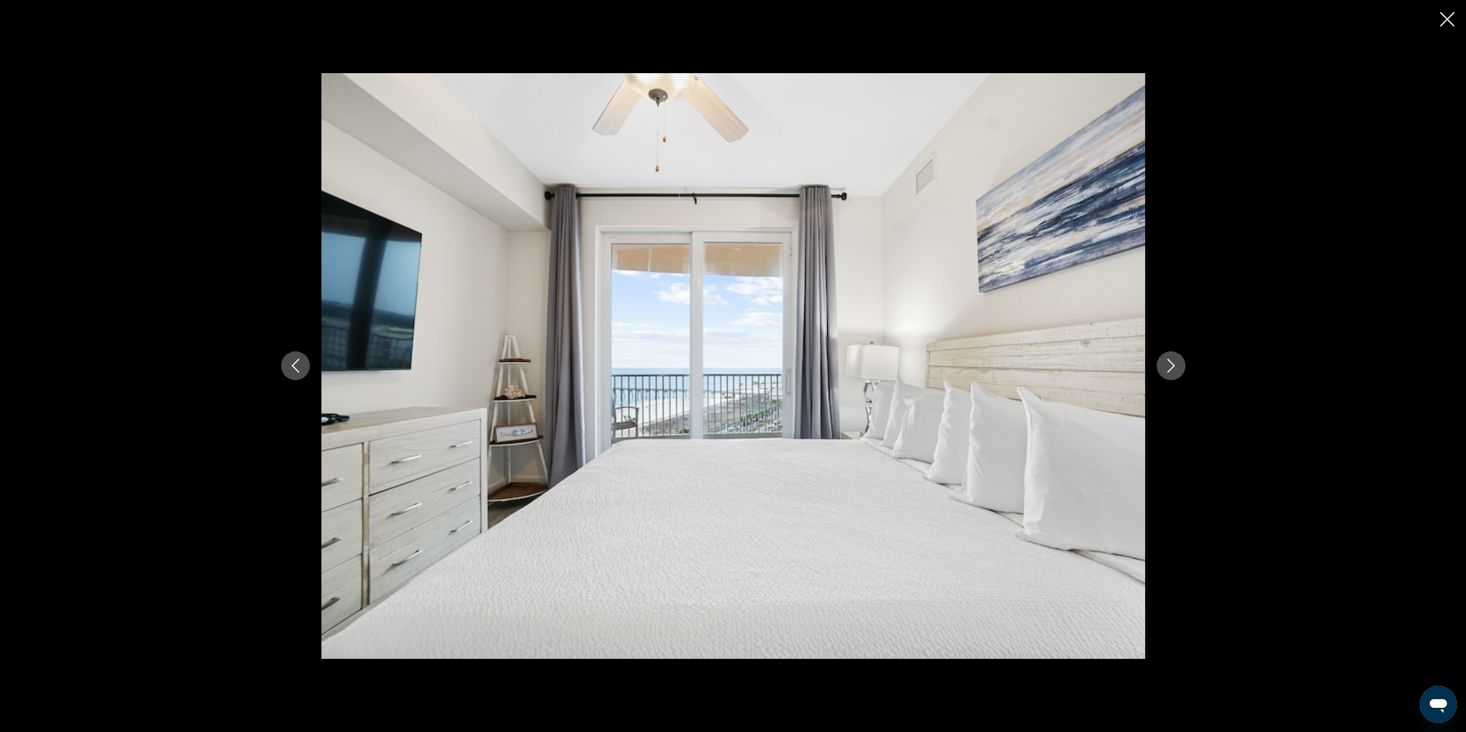
click at [1178, 364] on icon "Next image" at bounding box center [1171, 366] width 14 height 14
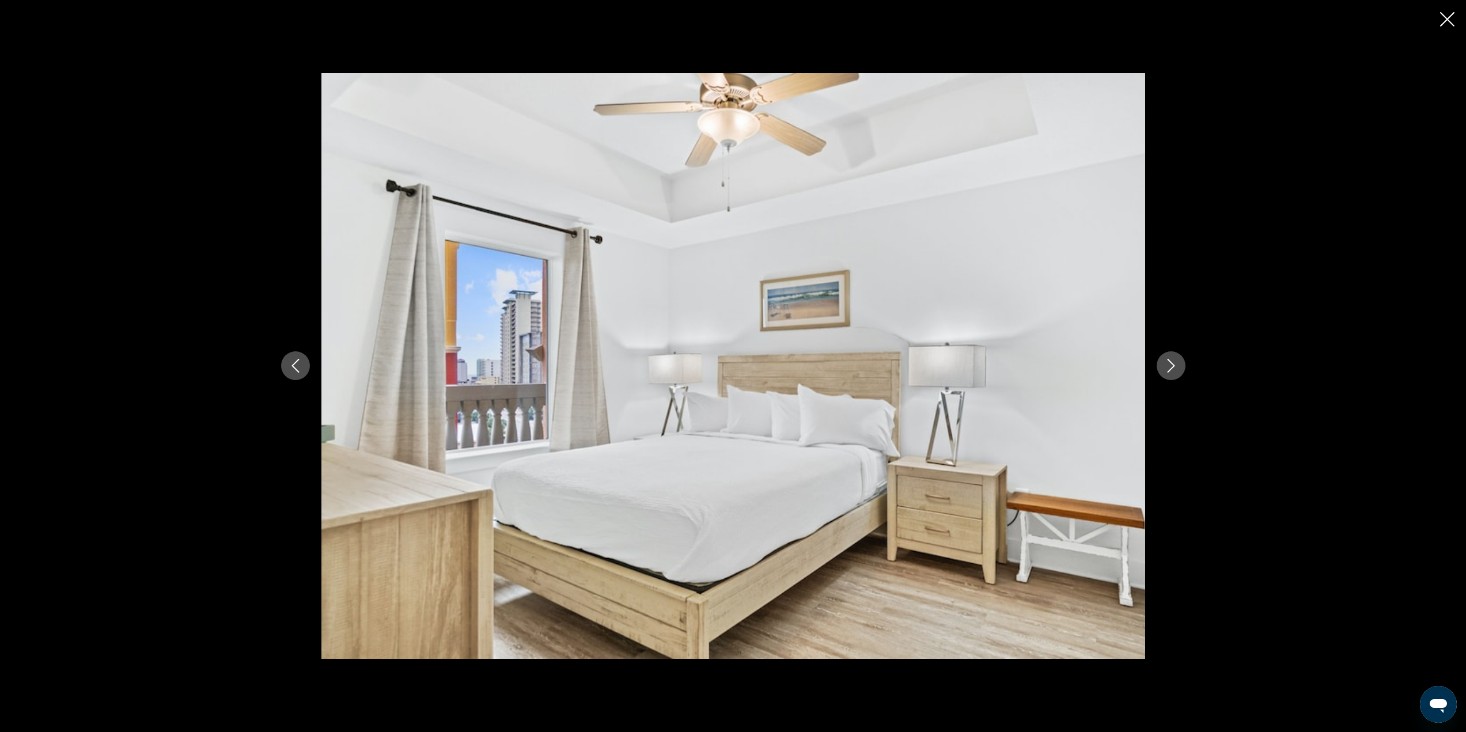
click at [1178, 364] on icon "Next image" at bounding box center [1171, 366] width 14 height 14
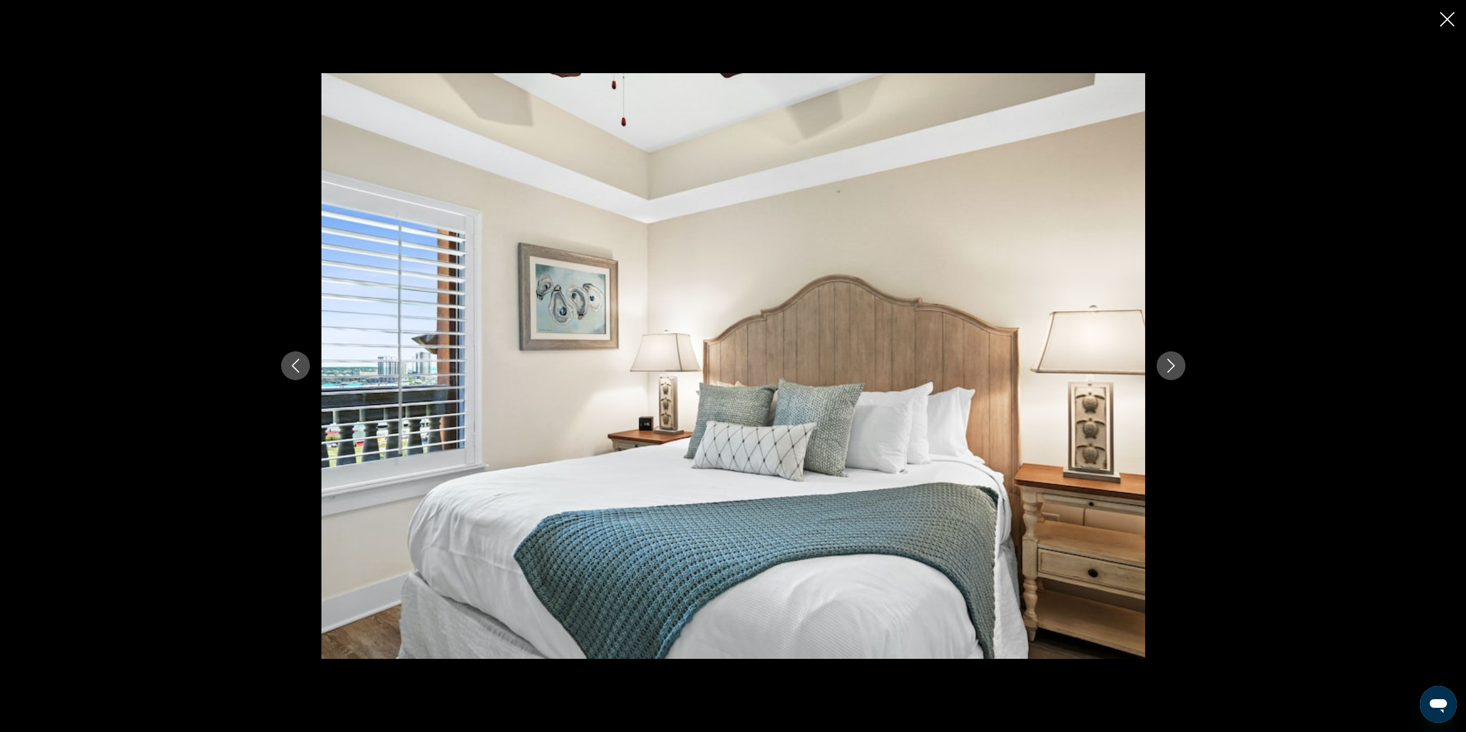
drag, startPoint x: 1178, startPoint y: 364, endPoint x: 1297, endPoint y: 190, distance: 210.5
click at [1178, 356] on button "Next image" at bounding box center [1171, 365] width 29 height 29
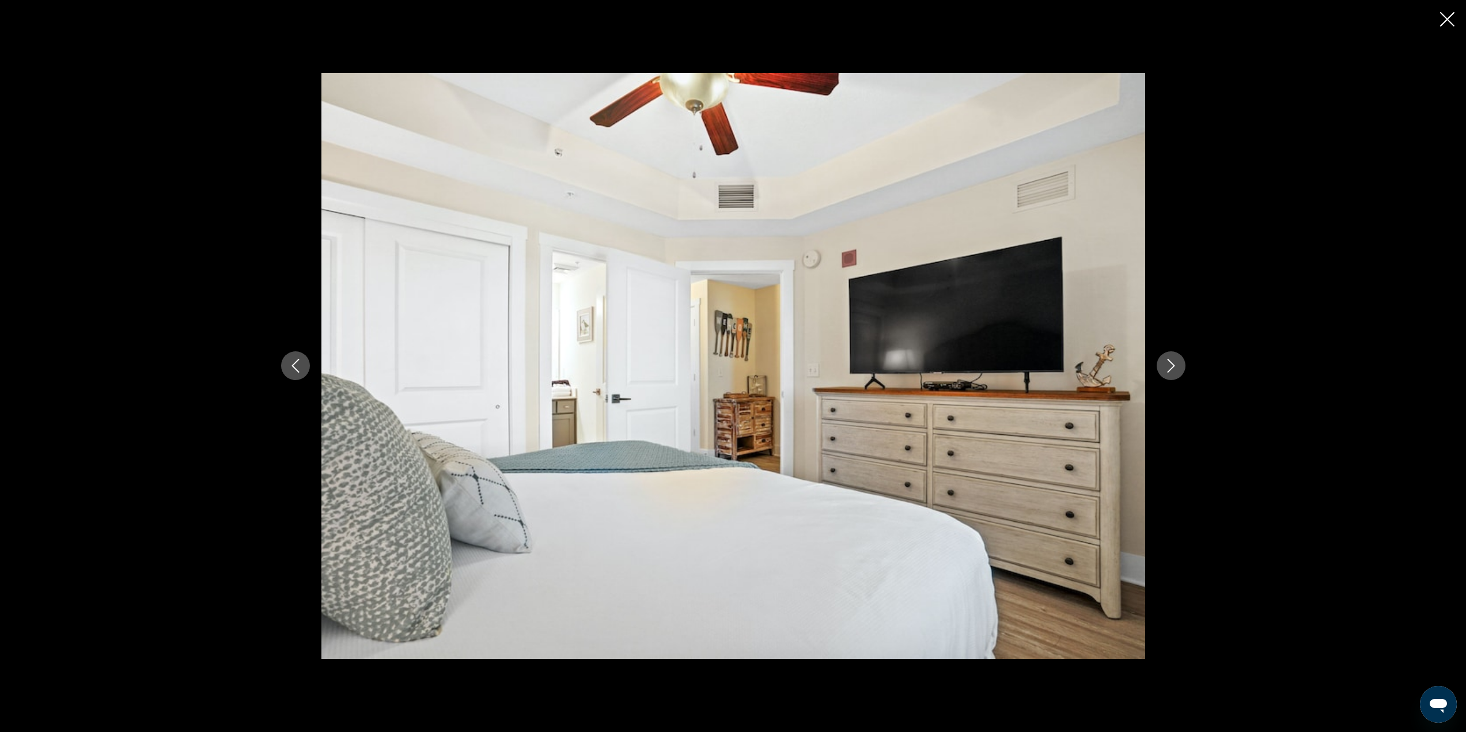
click at [1445, 13] on icon "Close slideshow" at bounding box center [1447, 19] width 14 height 14
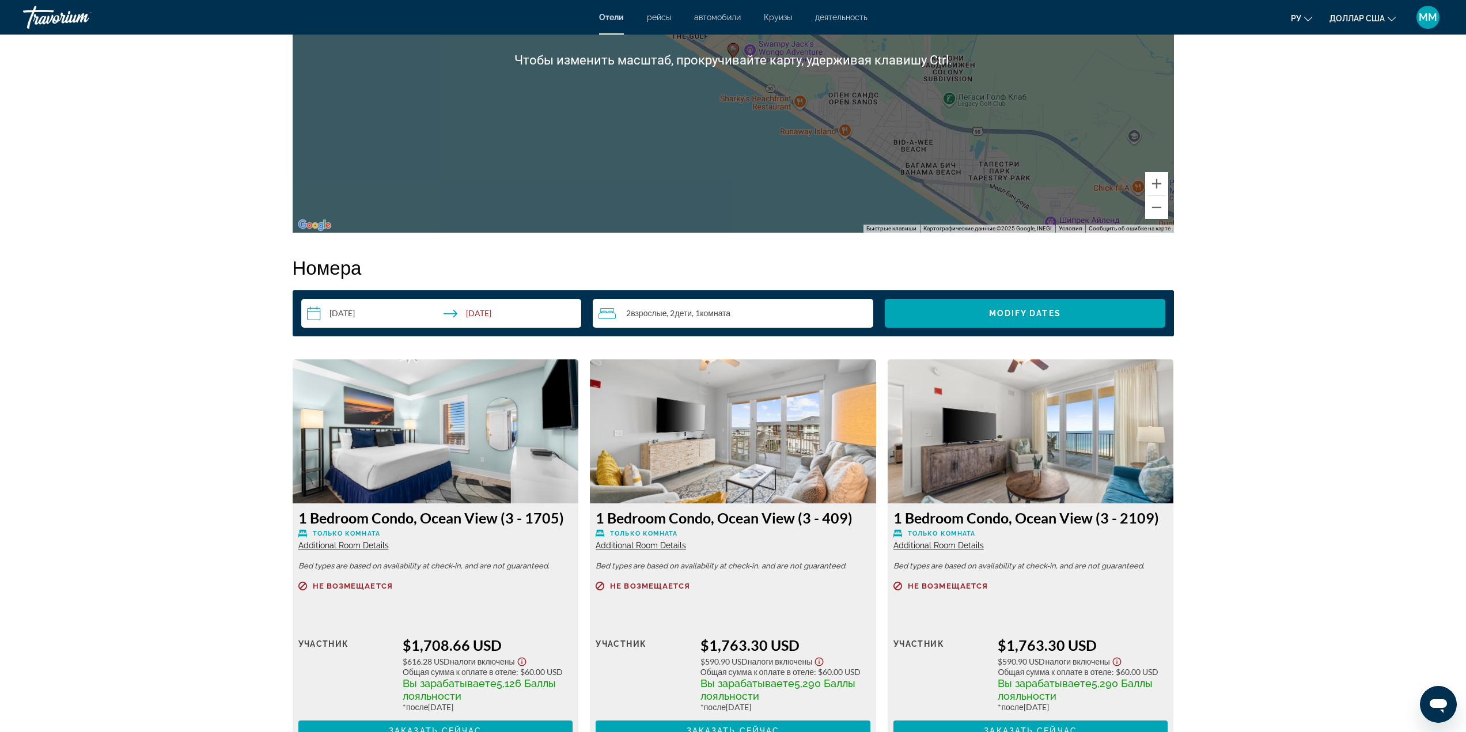
scroll to position [1268, 0]
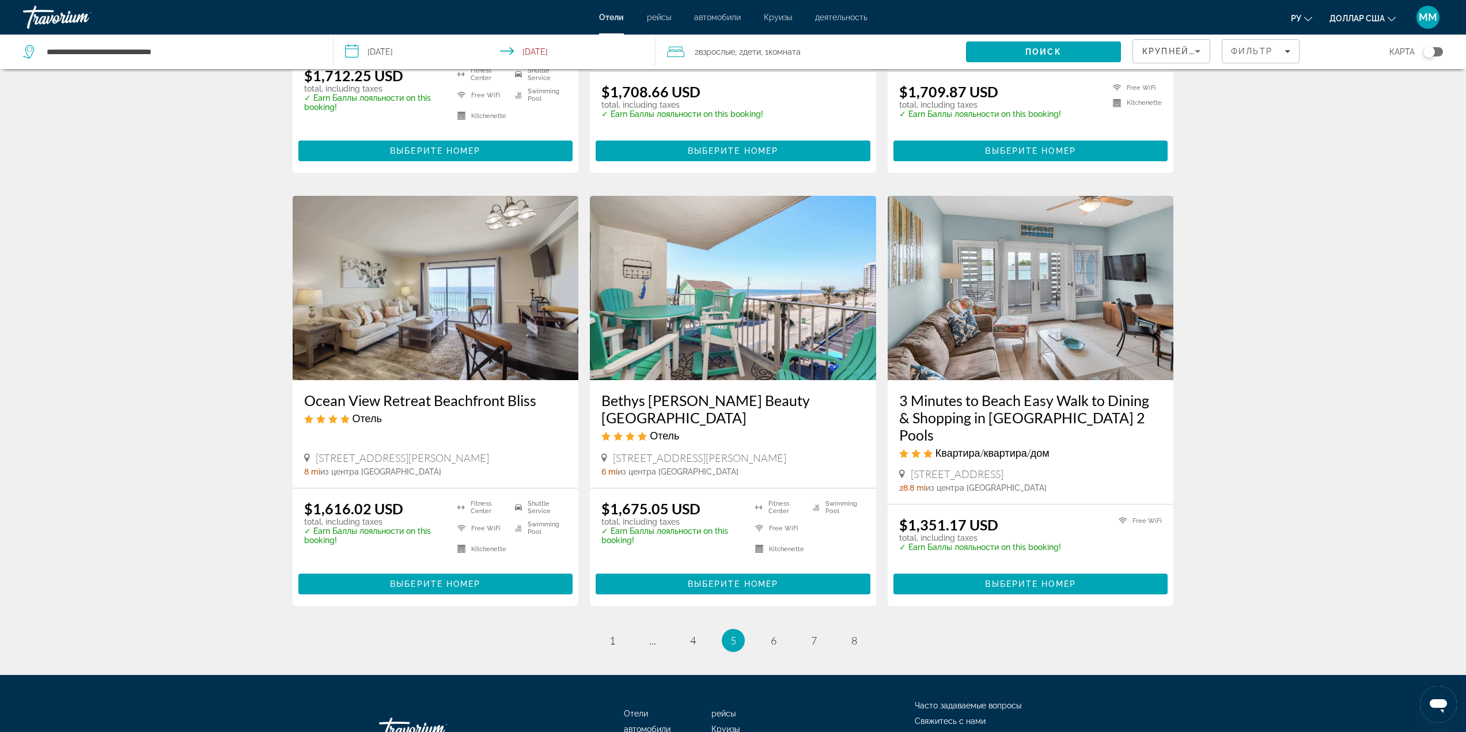
scroll to position [1268, 0]
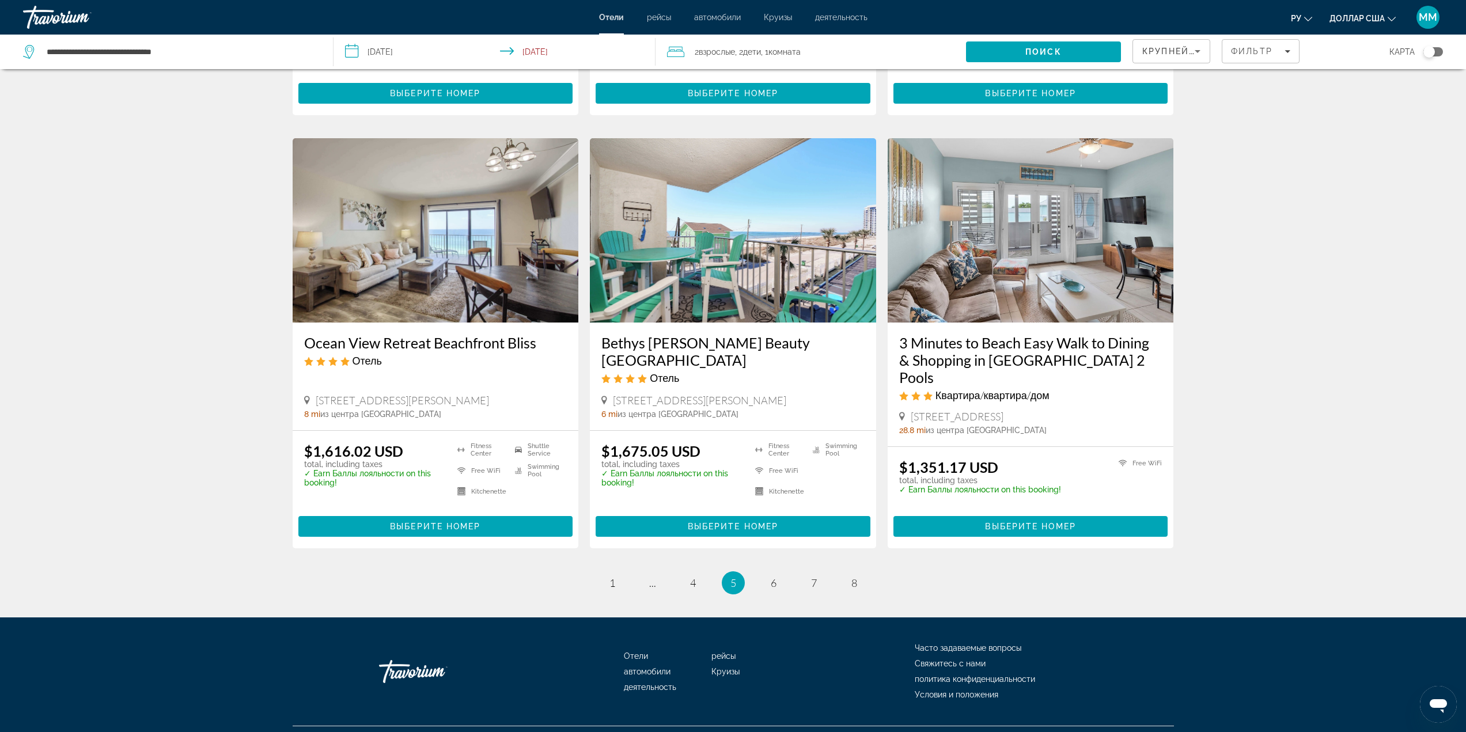
click at [414, 262] on img "Основное содержание" at bounding box center [436, 230] width 286 height 184
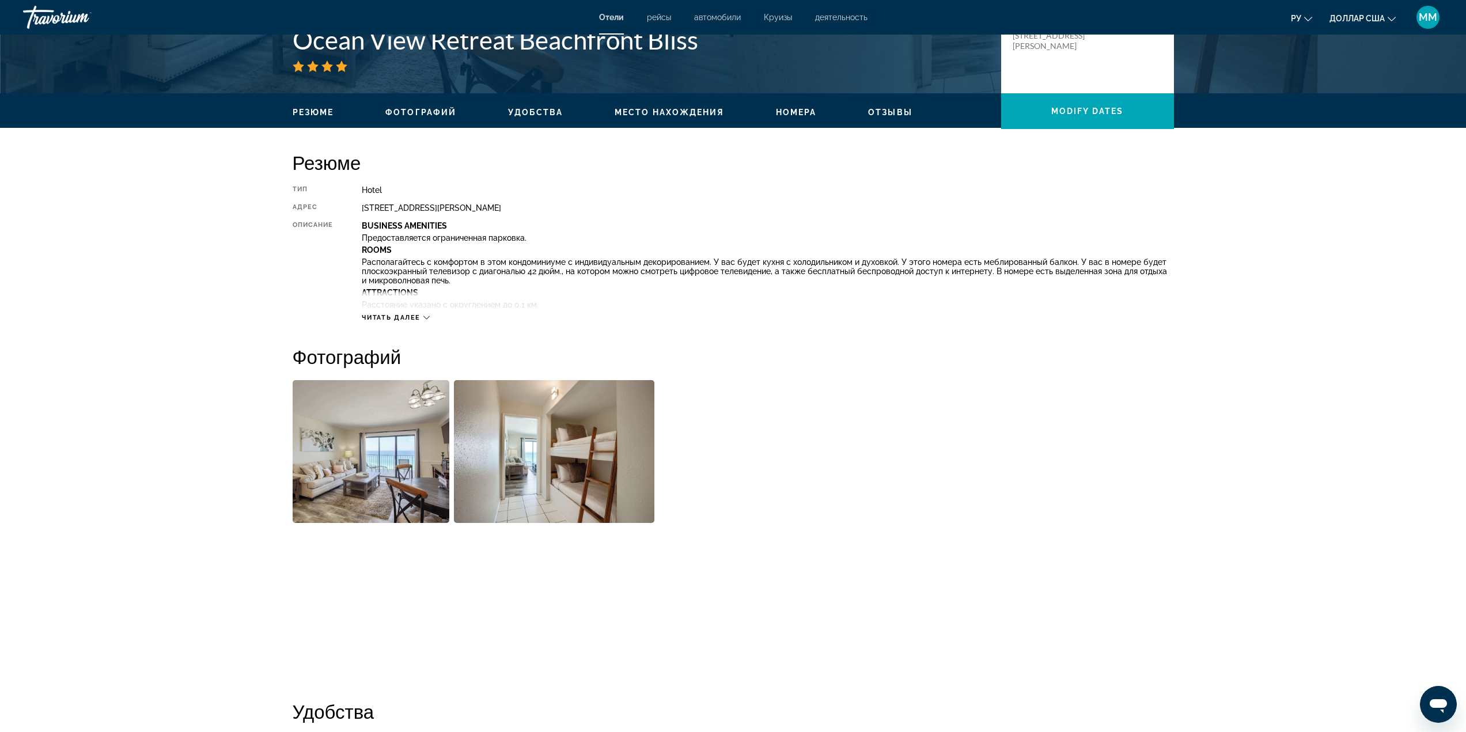
scroll to position [288, 0]
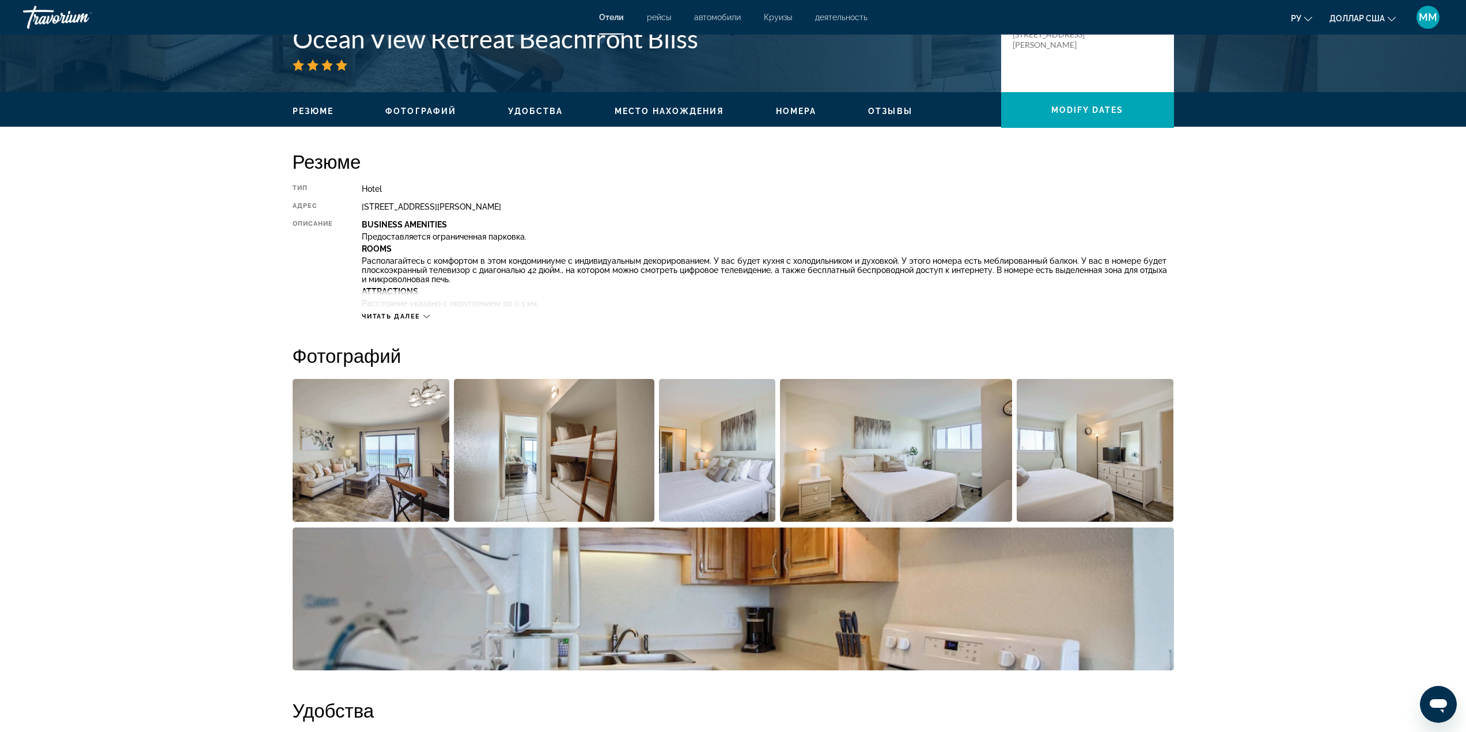
click at [390, 486] on img "Open full-screen image slider" at bounding box center [371, 450] width 157 height 143
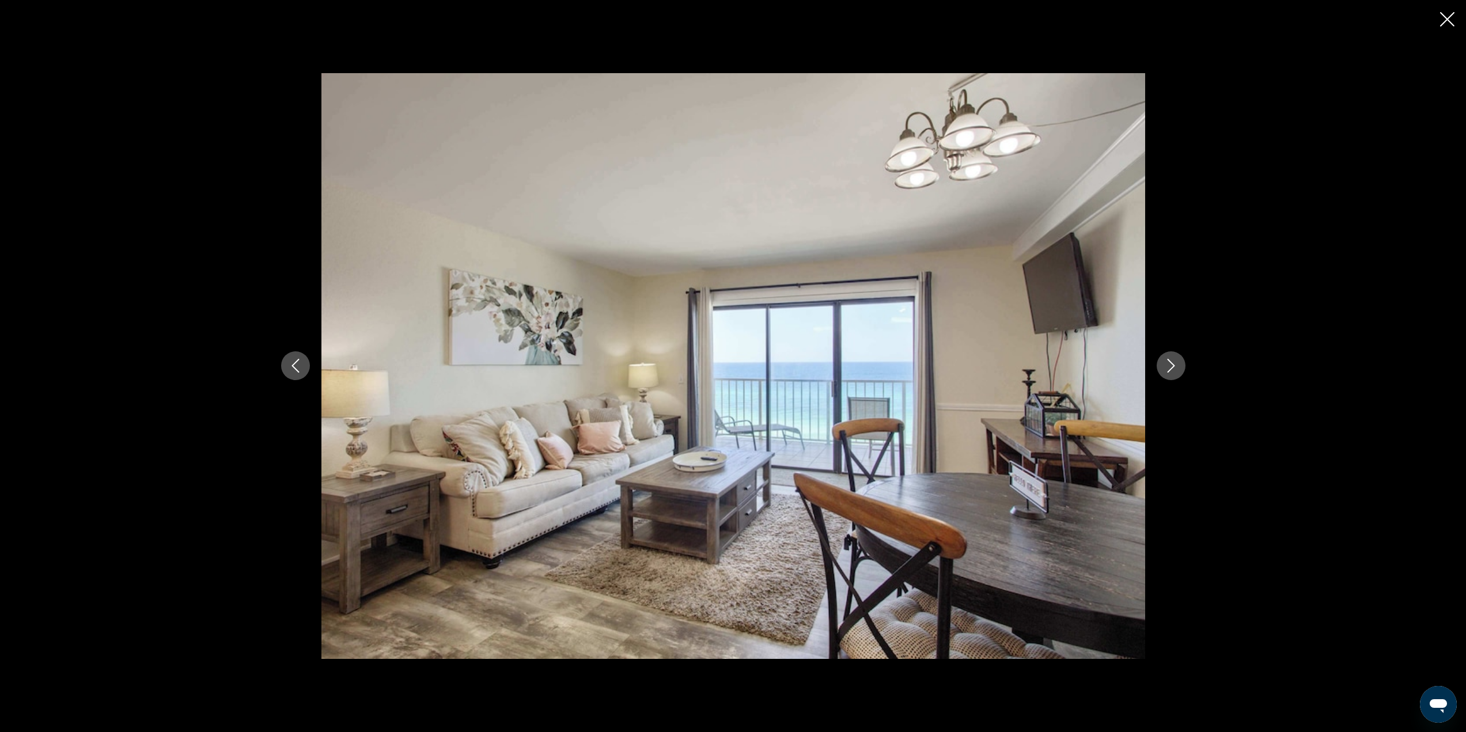
click at [1174, 368] on icon "Next image" at bounding box center [1171, 366] width 14 height 14
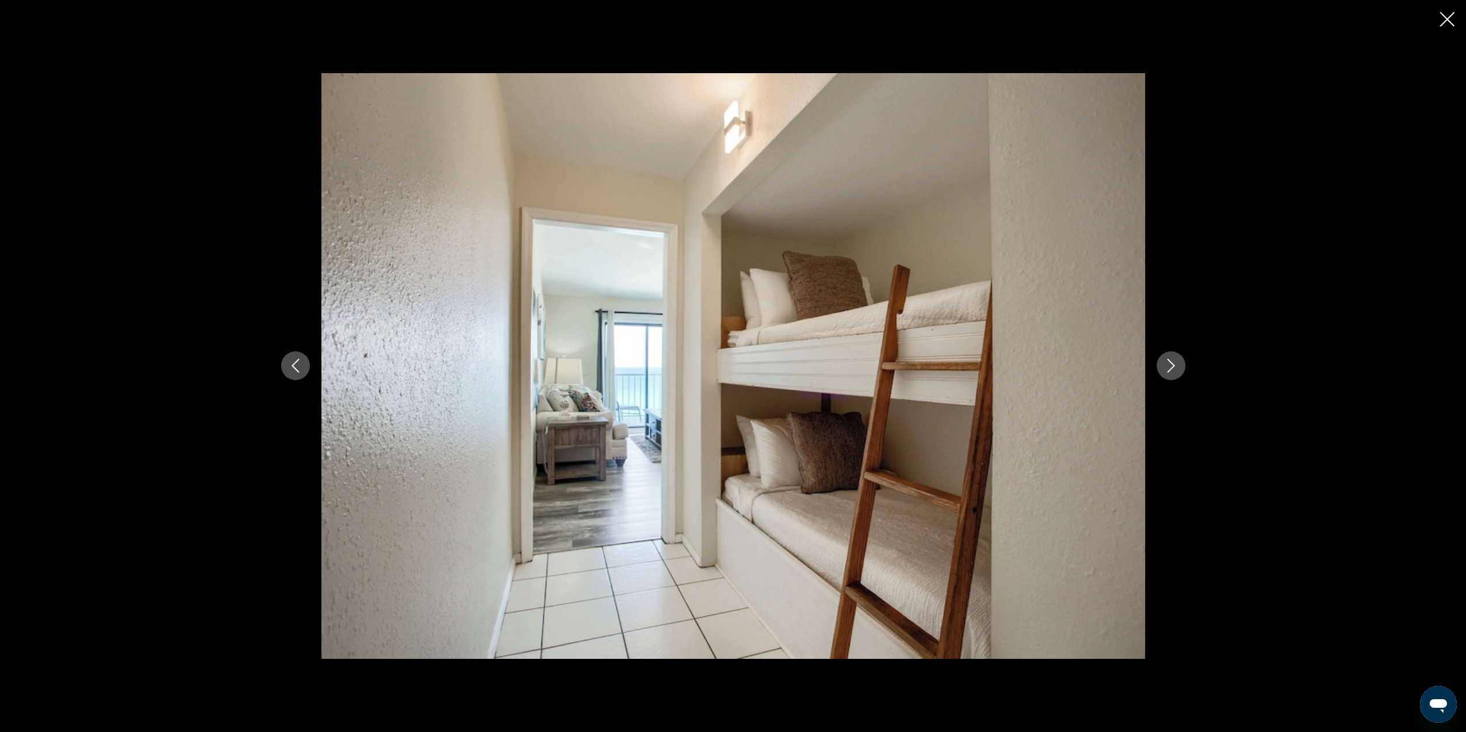
click at [1174, 368] on icon "Next image" at bounding box center [1171, 366] width 14 height 14
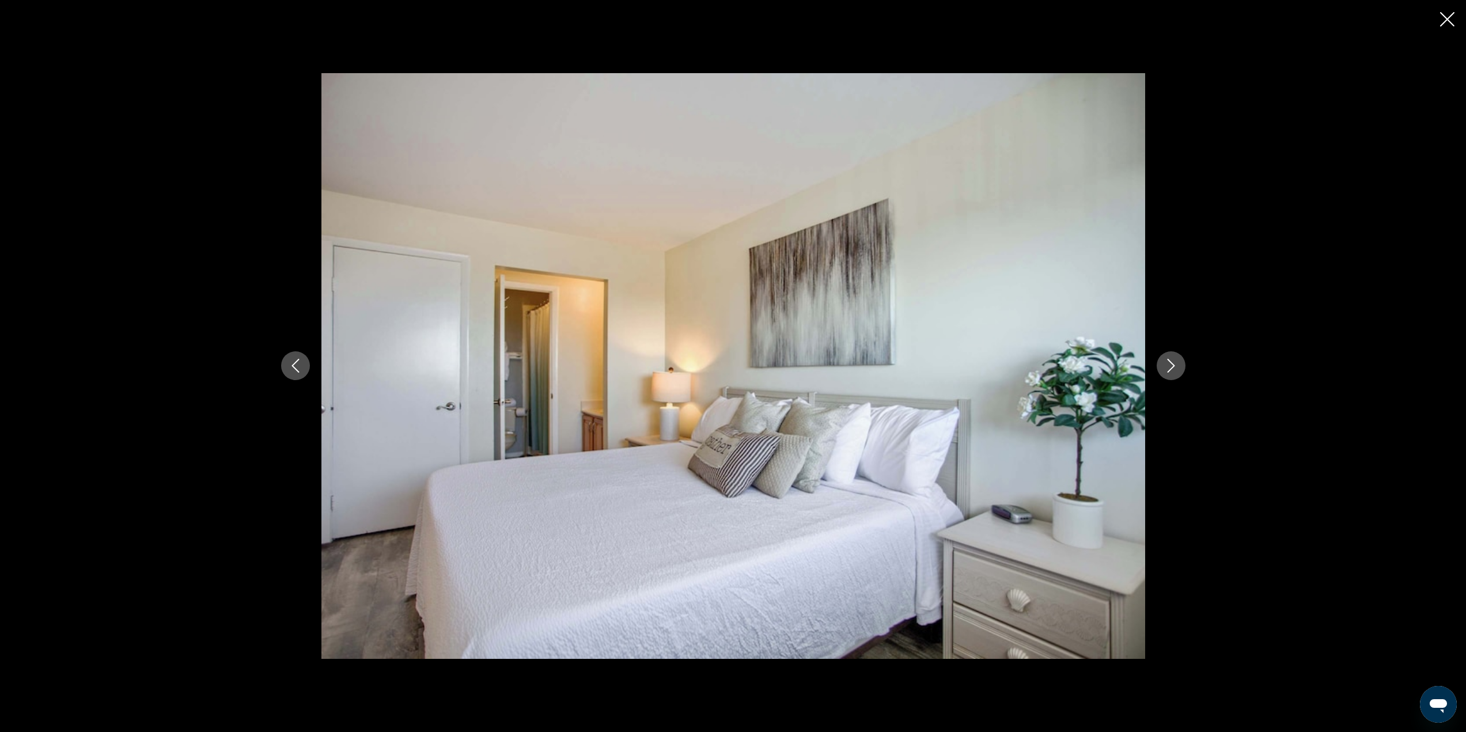
click at [1174, 368] on icon "Next image" at bounding box center [1171, 366] width 14 height 14
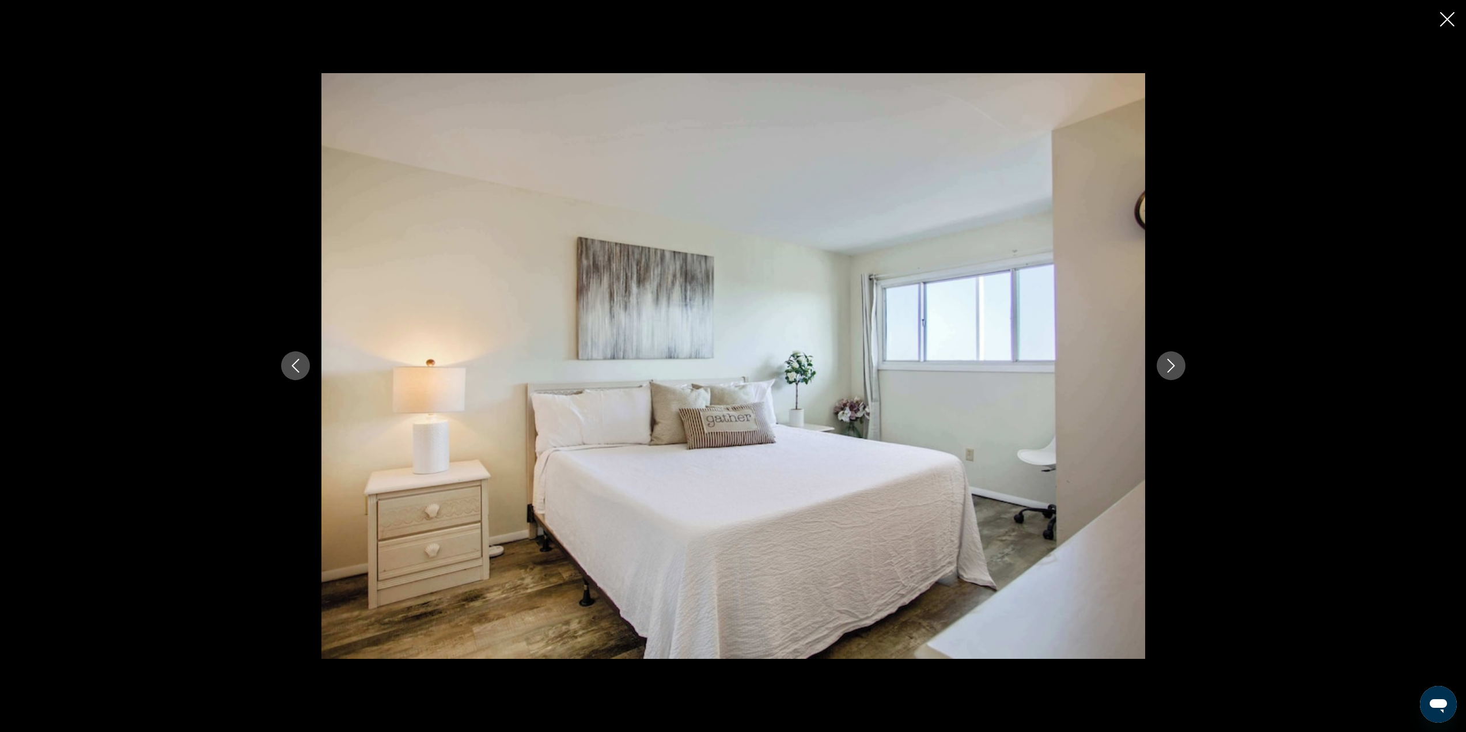
click at [1174, 368] on icon "Next image" at bounding box center [1171, 366] width 14 height 14
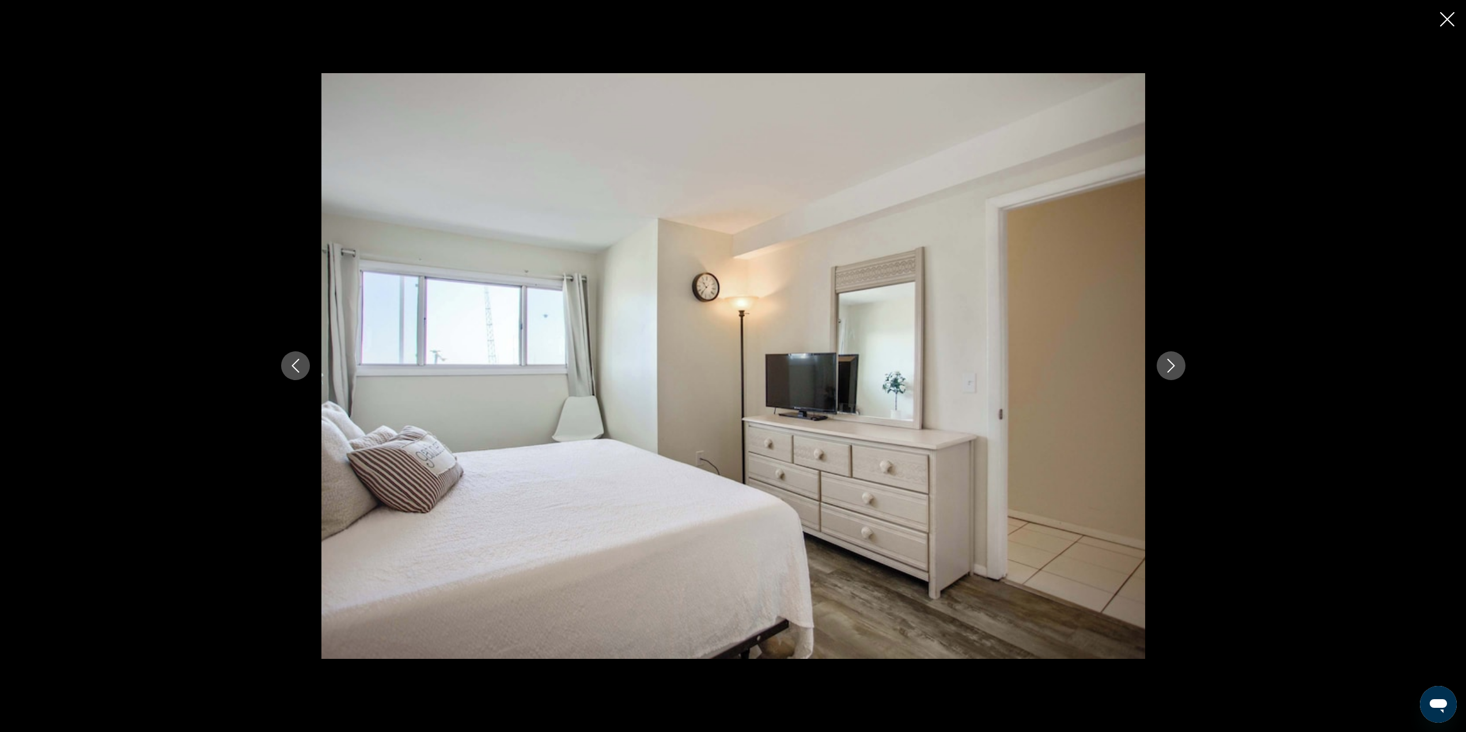
click at [1174, 368] on icon "Next image" at bounding box center [1171, 366] width 14 height 14
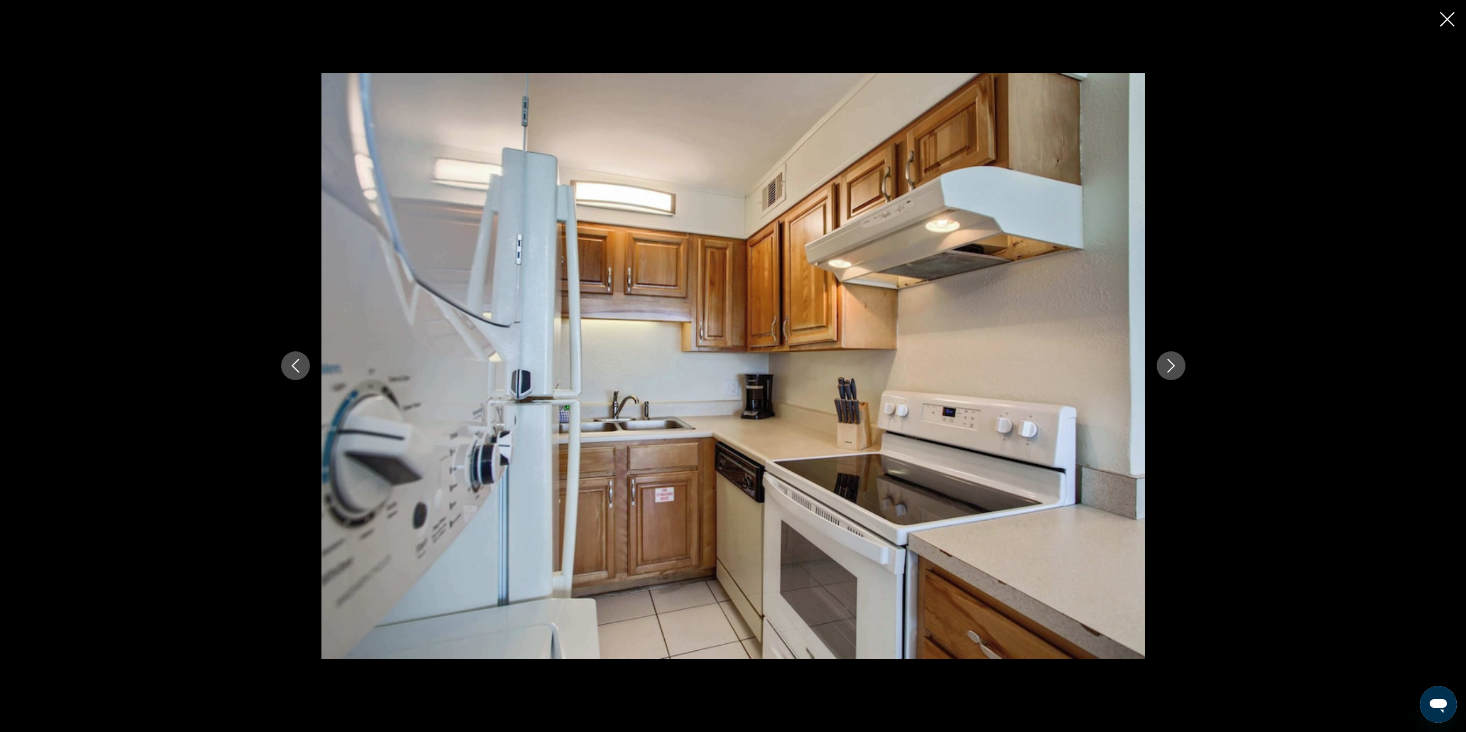
click at [1174, 368] on icon "Next image" at bounding box center [1171, 366] width 14 height 14
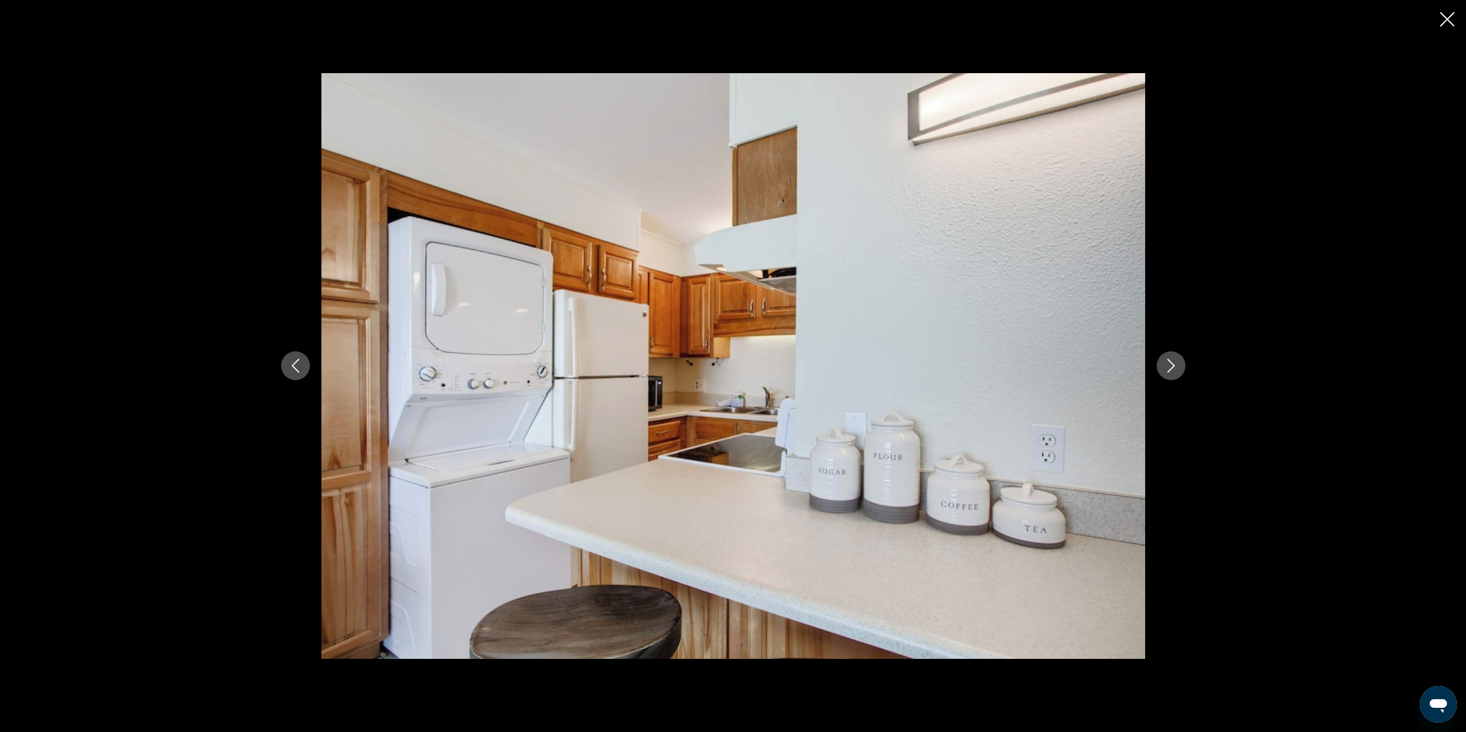
click at [1174, 368] on icon "Next image" at bounding box center [1171, 366] width 14 height 14
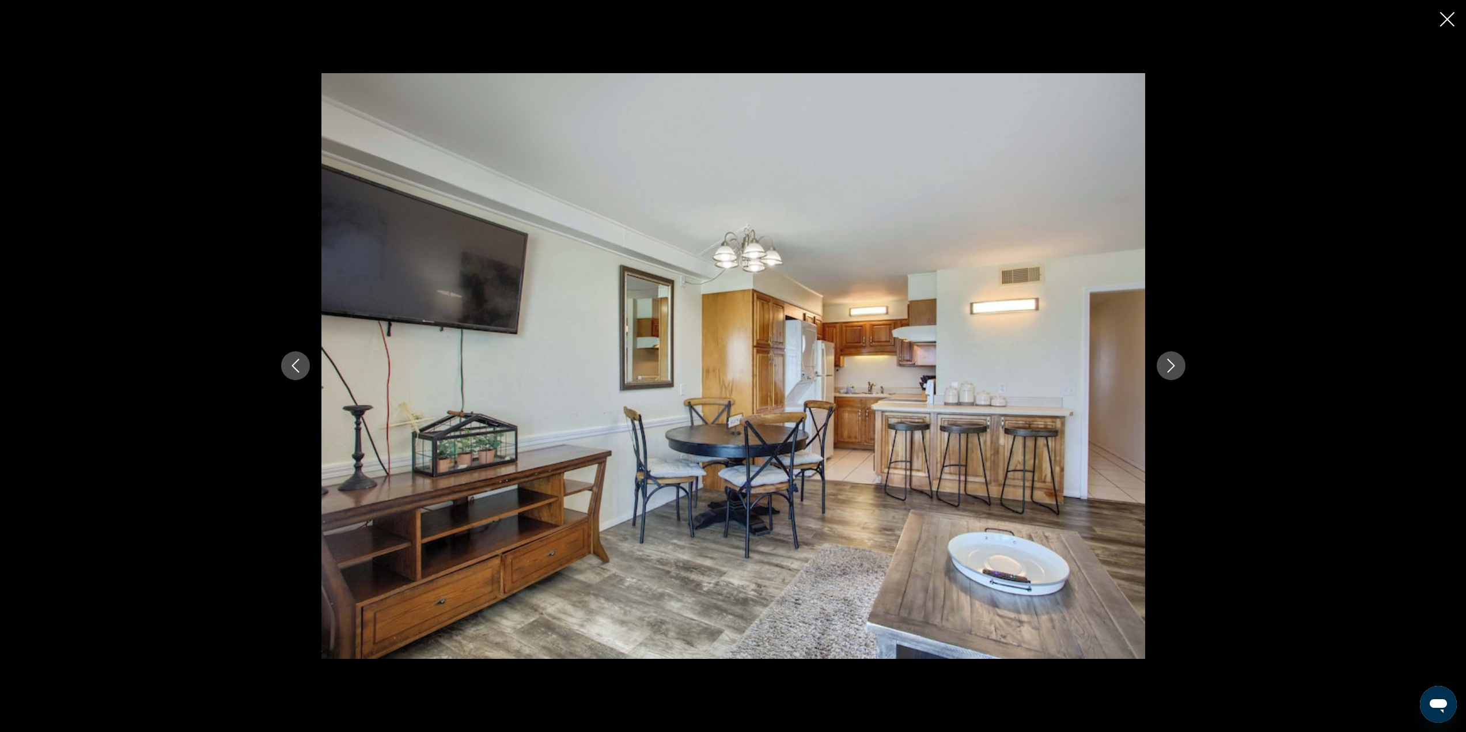
click at [1174, 368] on icon "Next image" at bounding box center [1171, 366] width 14 height 14
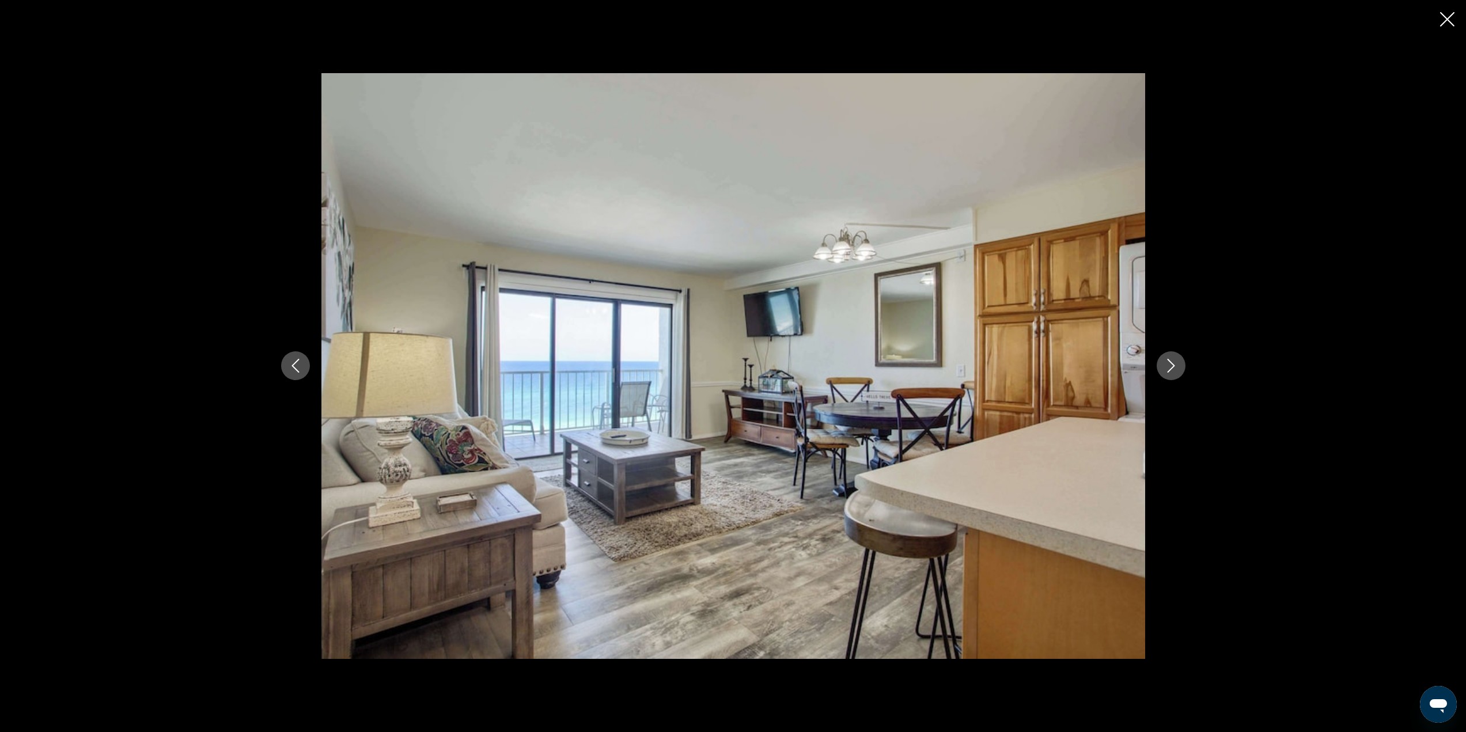
click at [1174, 368] on icon "Next image" at bounding box center [1171, 366] width 14 height 14
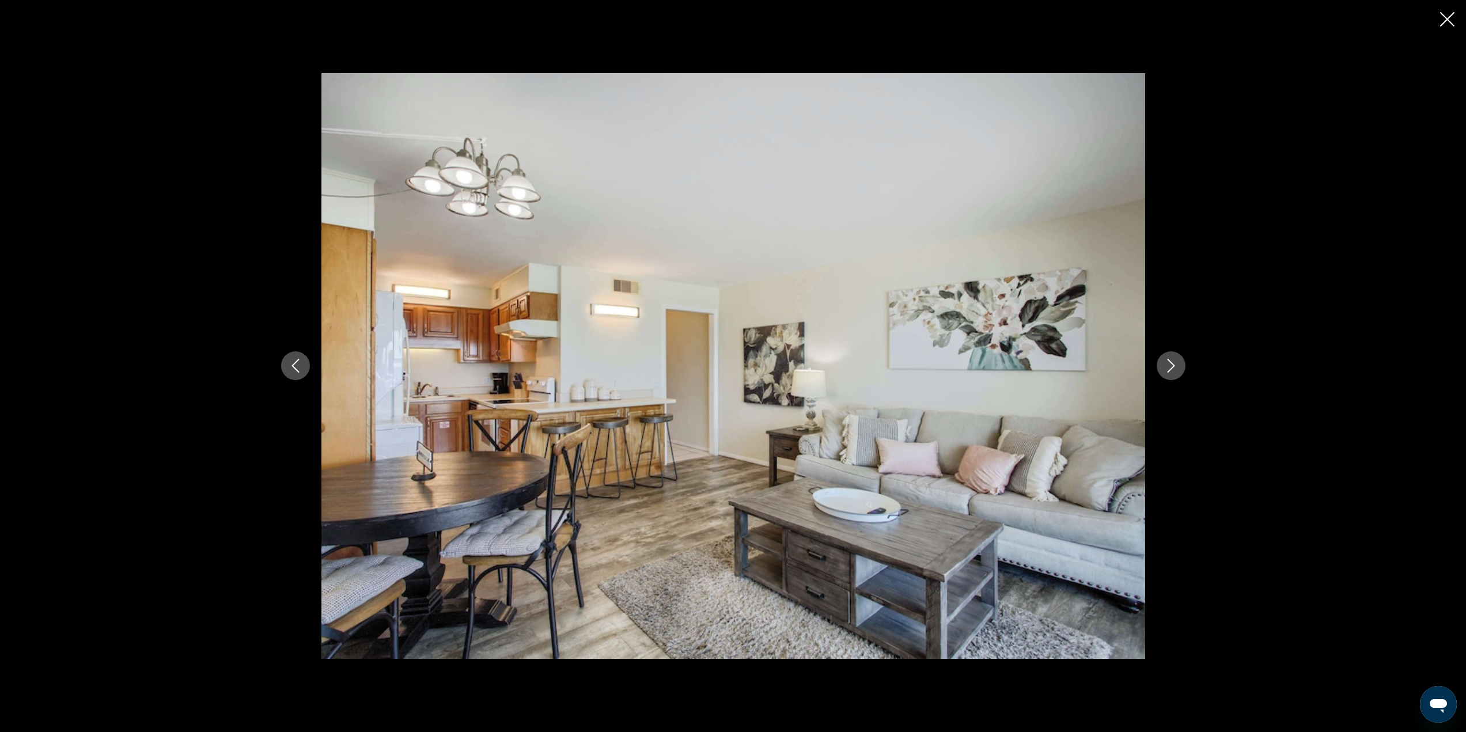
click at [1174, 368] on icon "Next image" at bounding box center [1171, 366] width 14 height 14
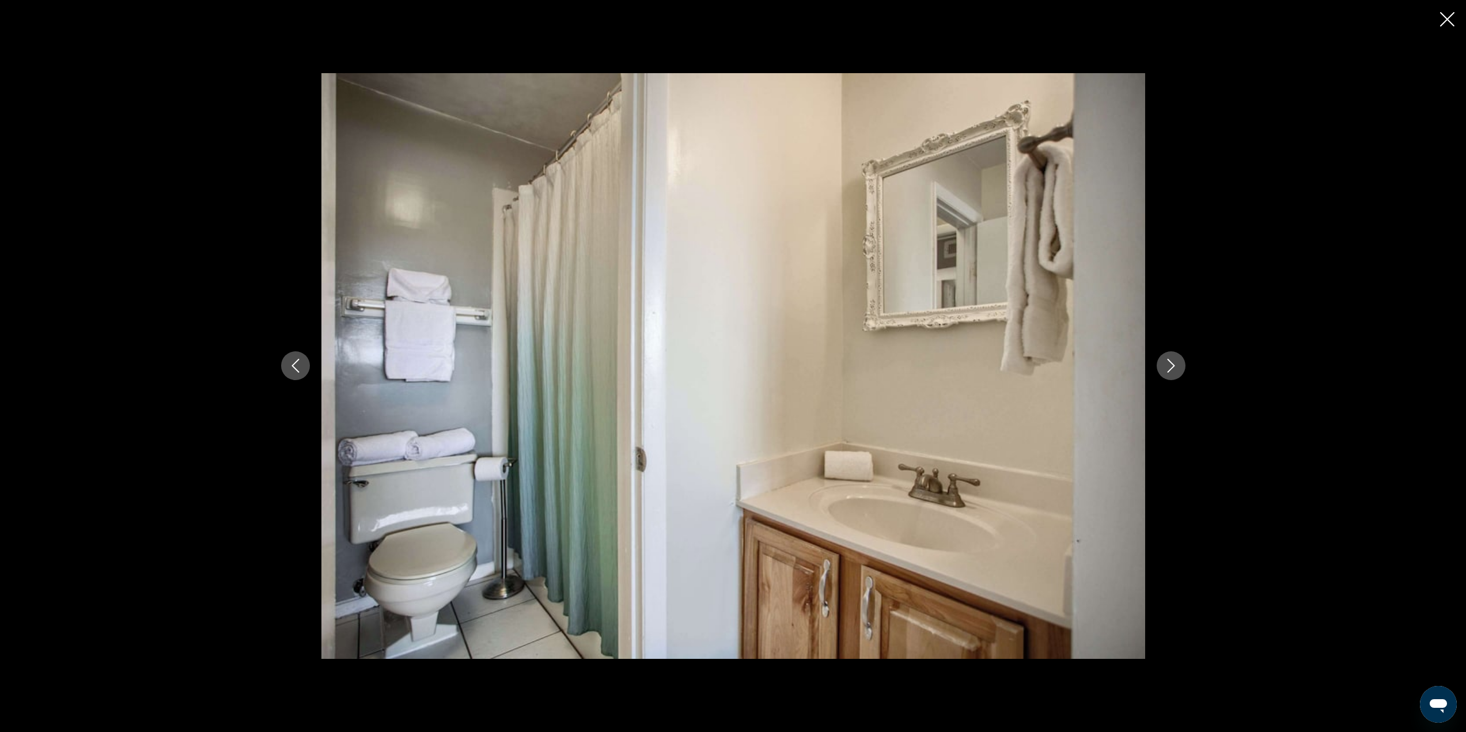
click at [1174, 368] on icon "Next image" at bounding box center [1171, 366] width 14 height 14
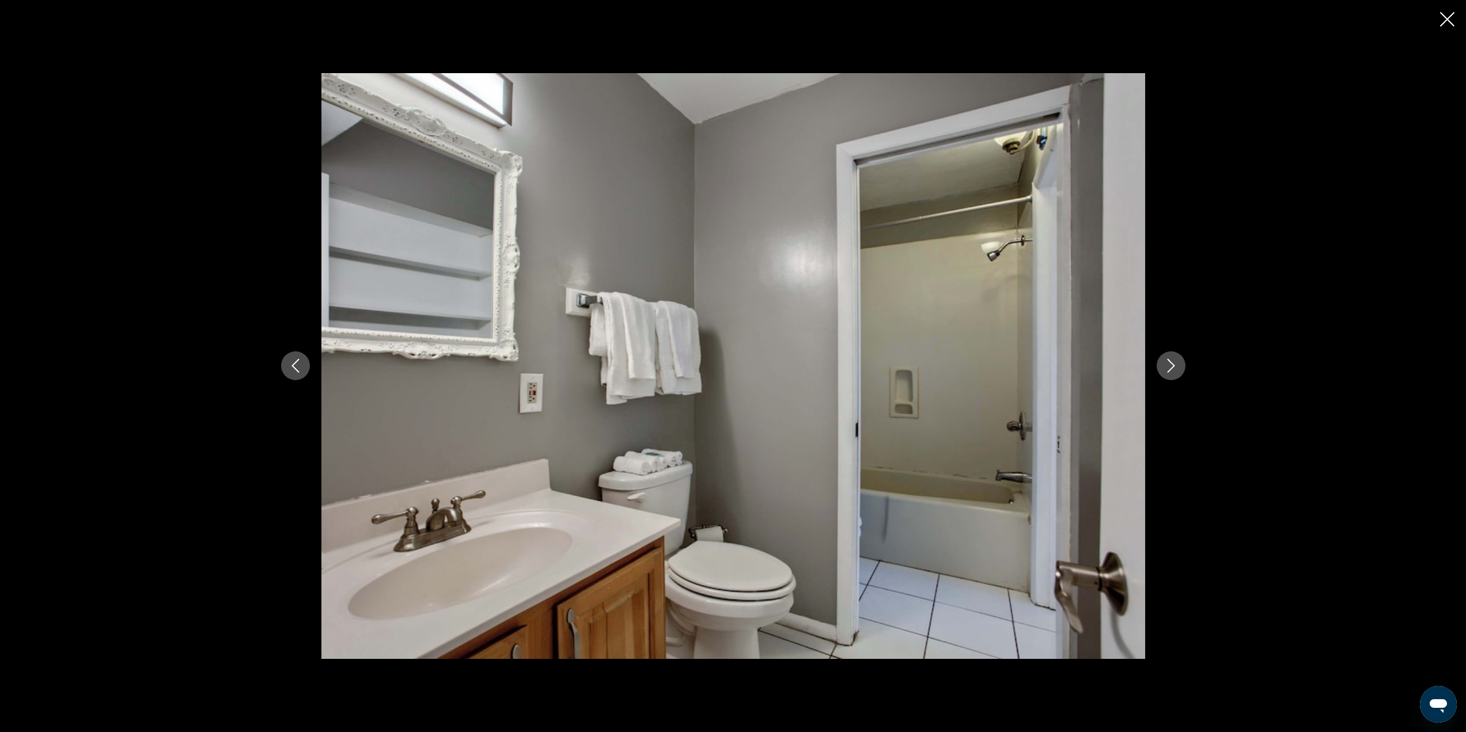
click at [1174, 368] on icon "Next image" at bounding box center [1171, 366] width 14 height 14
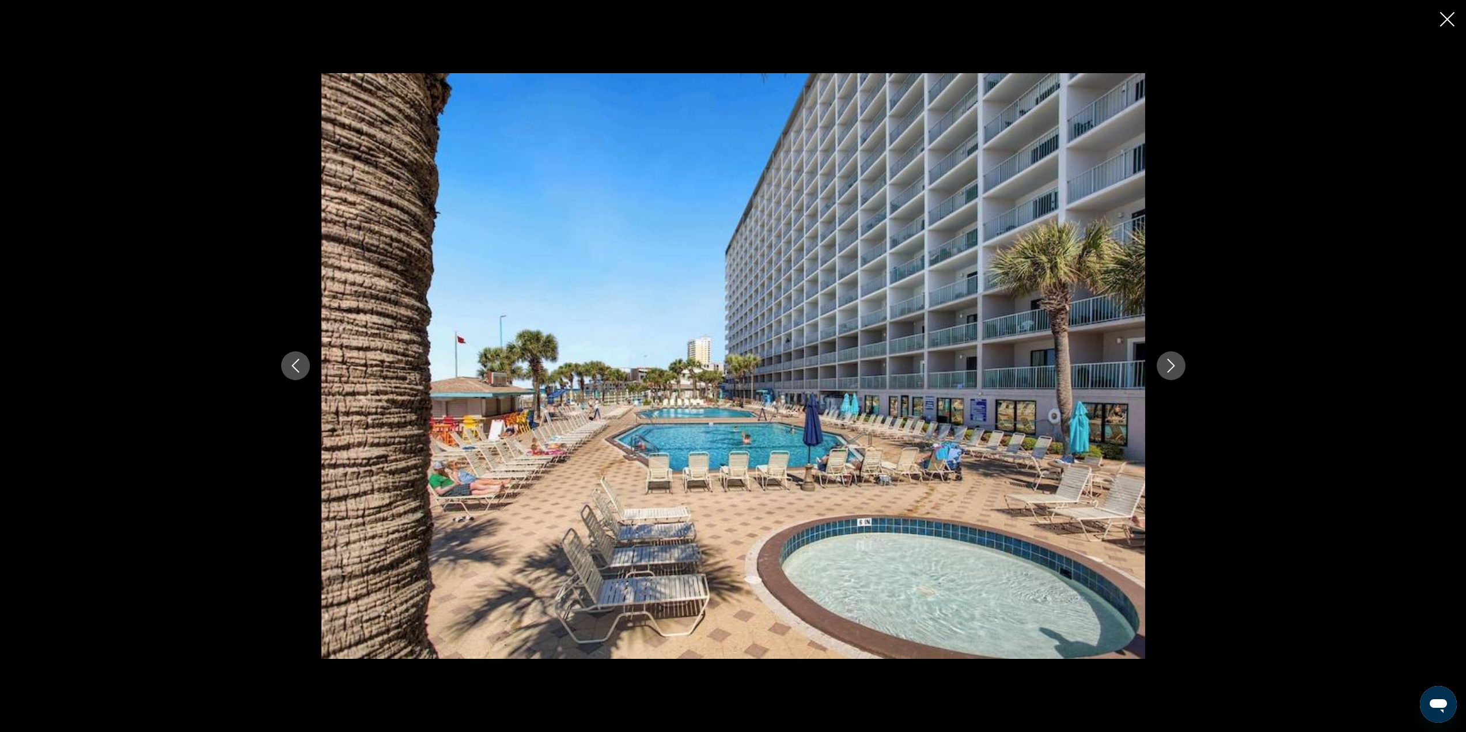
click at [1174, 368] on icon "Next image" at bounding box center [1171, 366] width 14 height 14
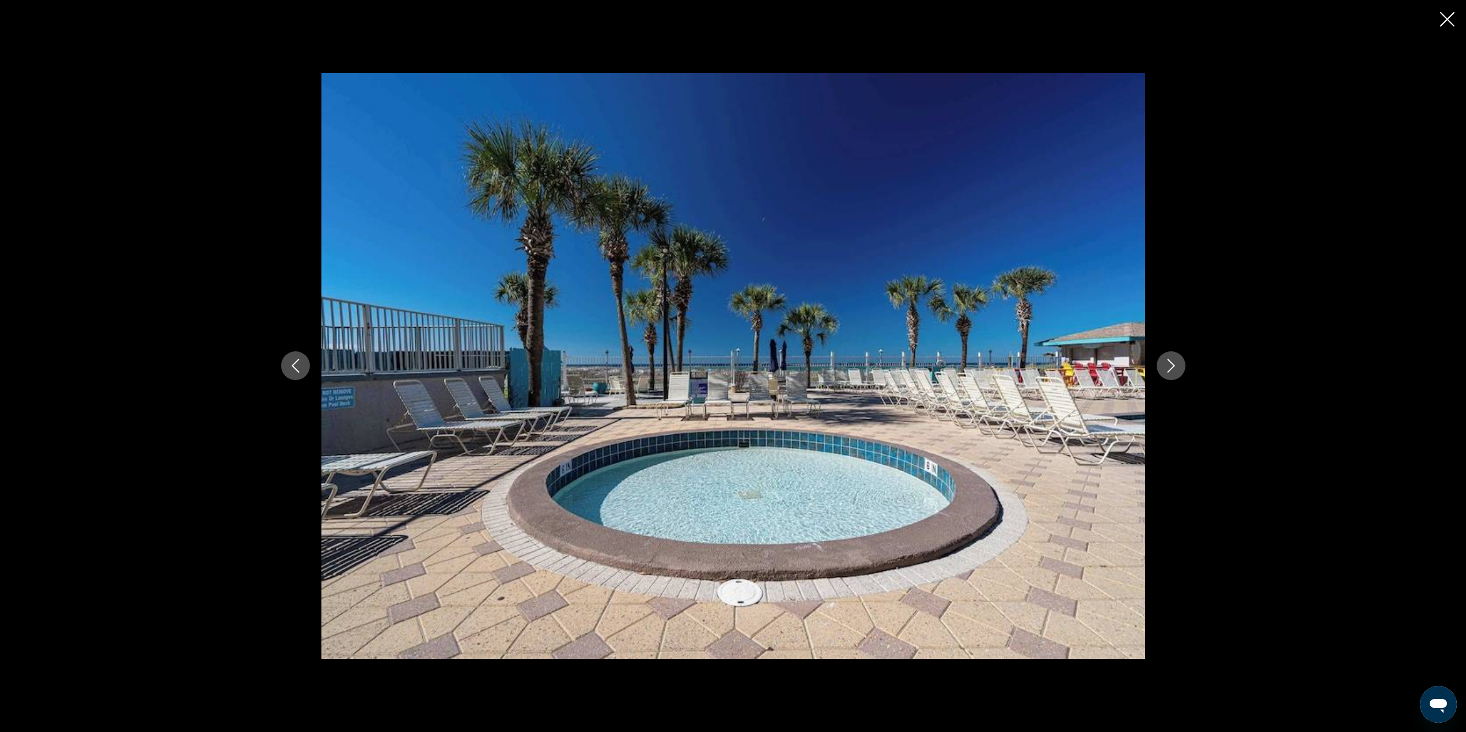
click at [289, 369] on icon "Previous image" at bounding box center [296, 366] width 14 height 14
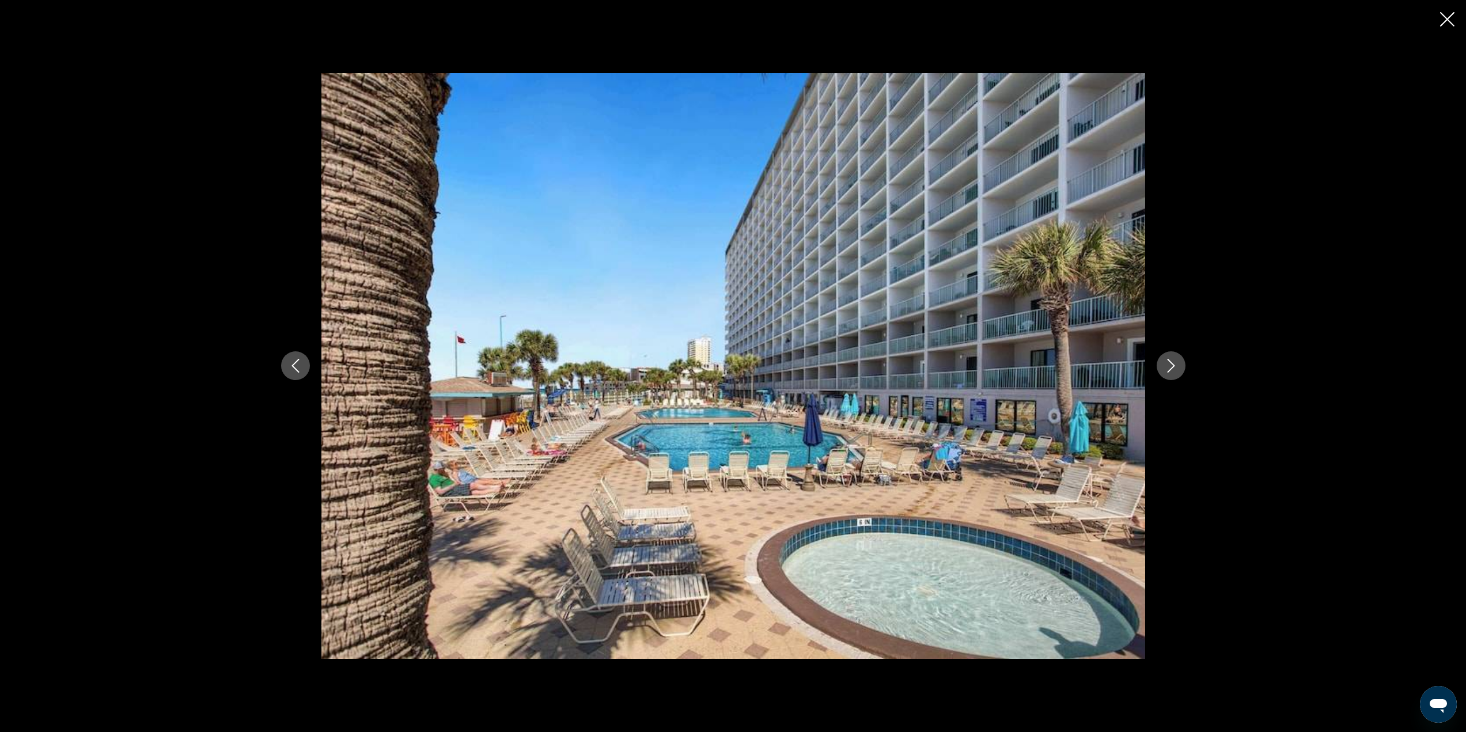
click at [1171, 365] on icon "Next image" at bounding box center [1171, 366] width 14 height 14
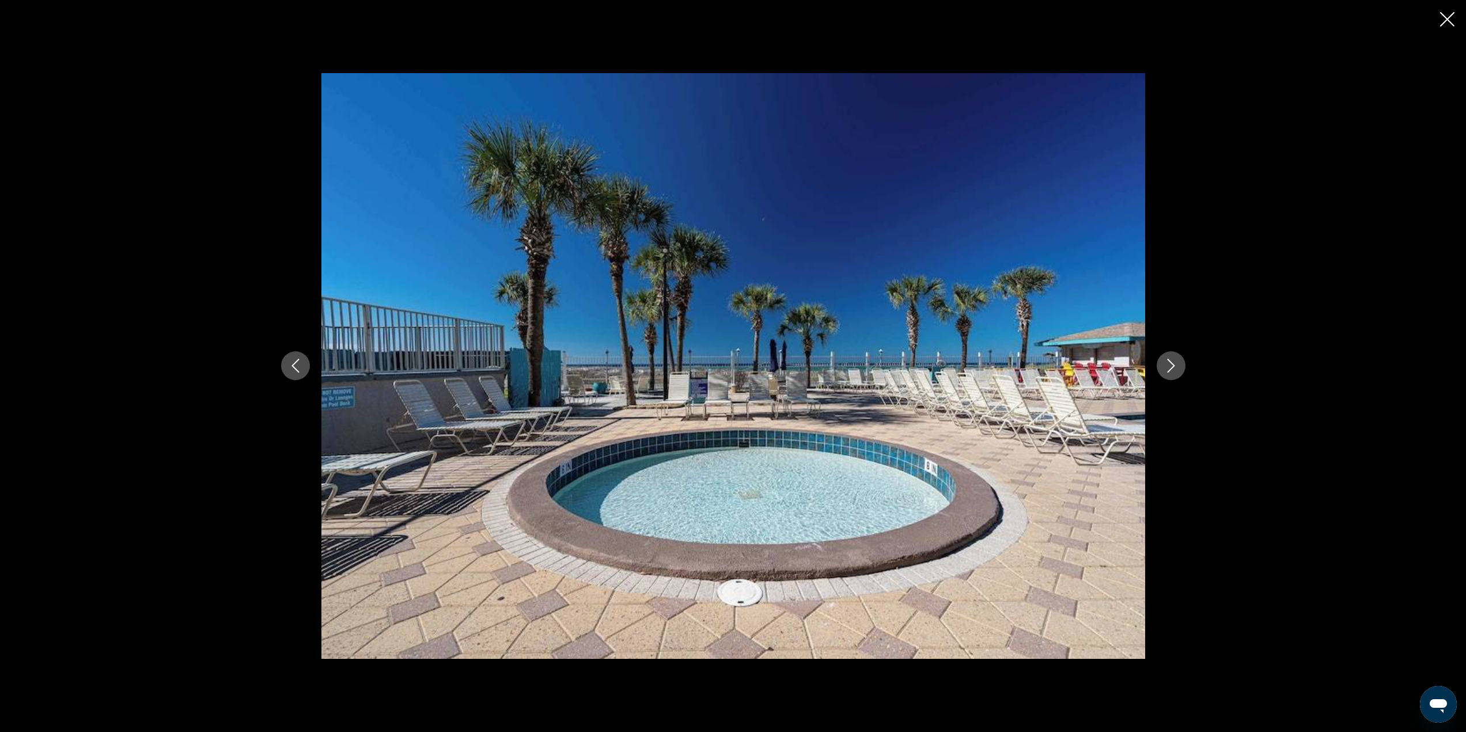
click at [1171, 365] on icon "Next image" at bounding box center [1171, 366] width 14 height 14
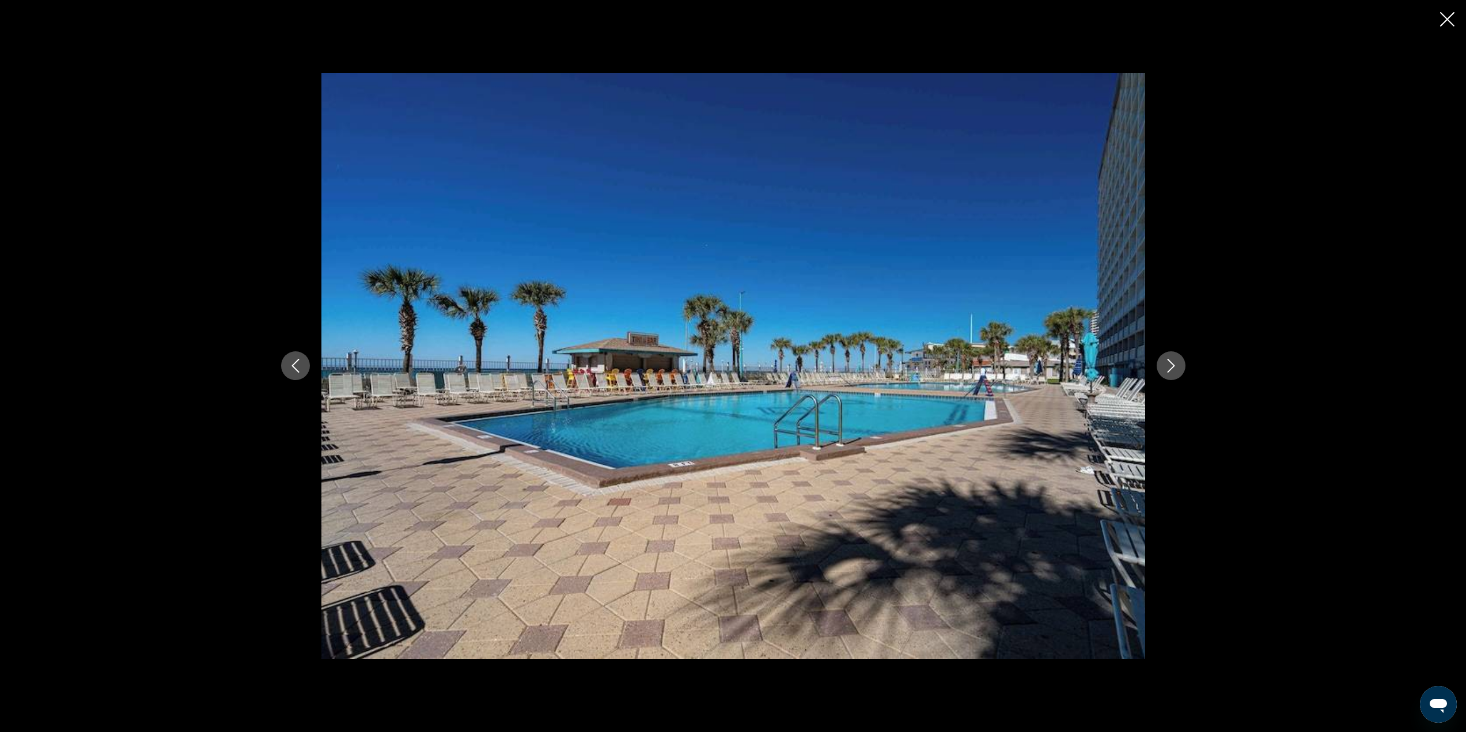
click at [1171, 365] on icon "Next image" at bounding box center [1171, 366] width 14 height 14
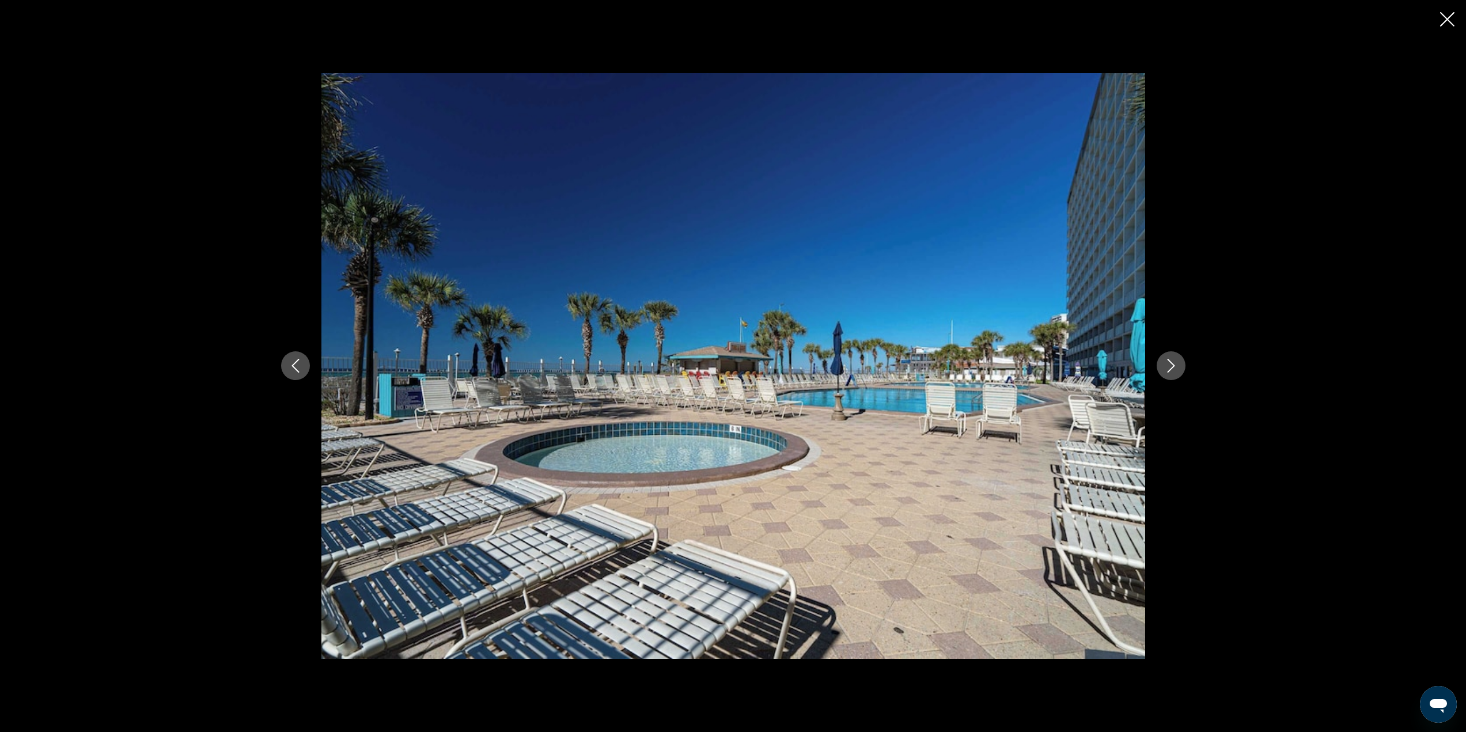
click at [1171, 365] on icon "Next image" at bounding box center [1171, 366] width 14 height 14
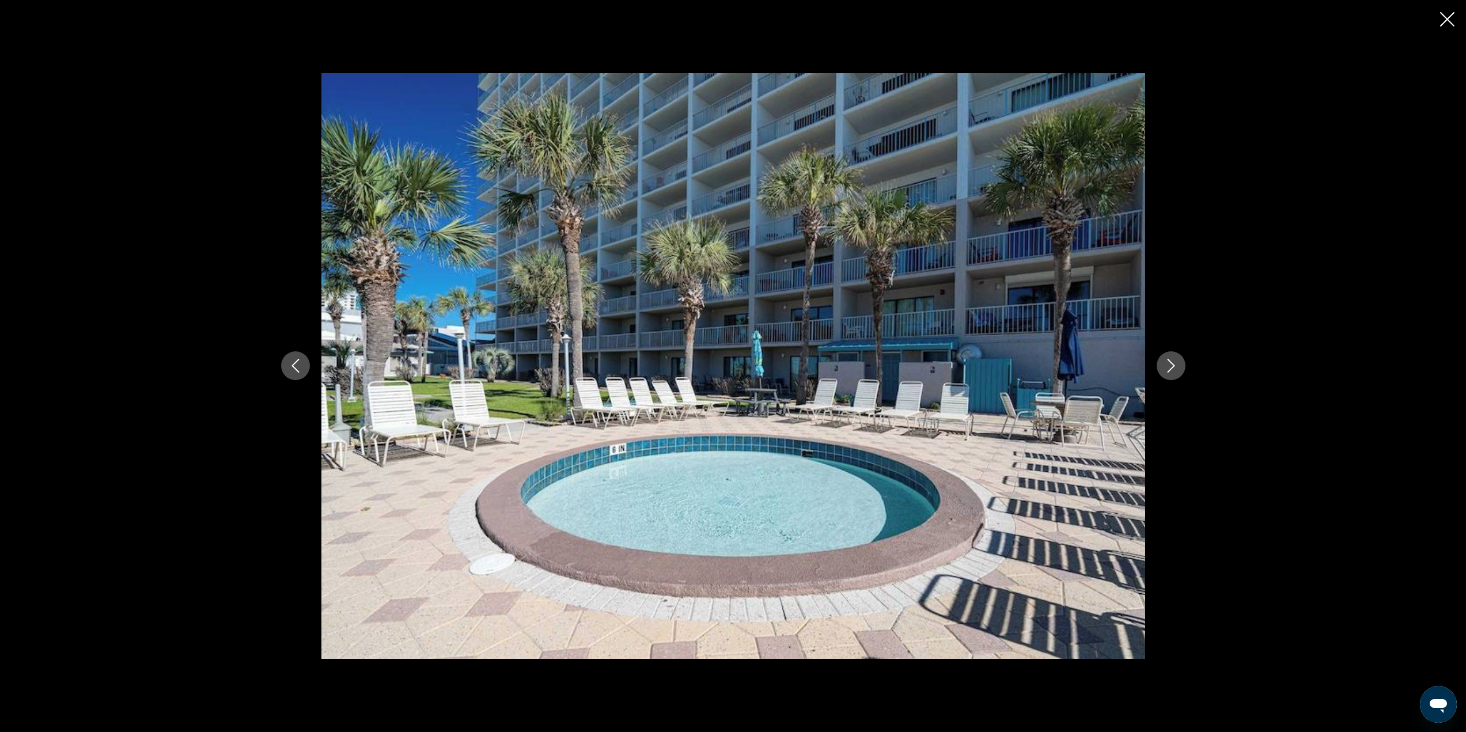
click at [1171, 365] on icon "Next image" at bounding box center [1171, 366] width 14 height 14
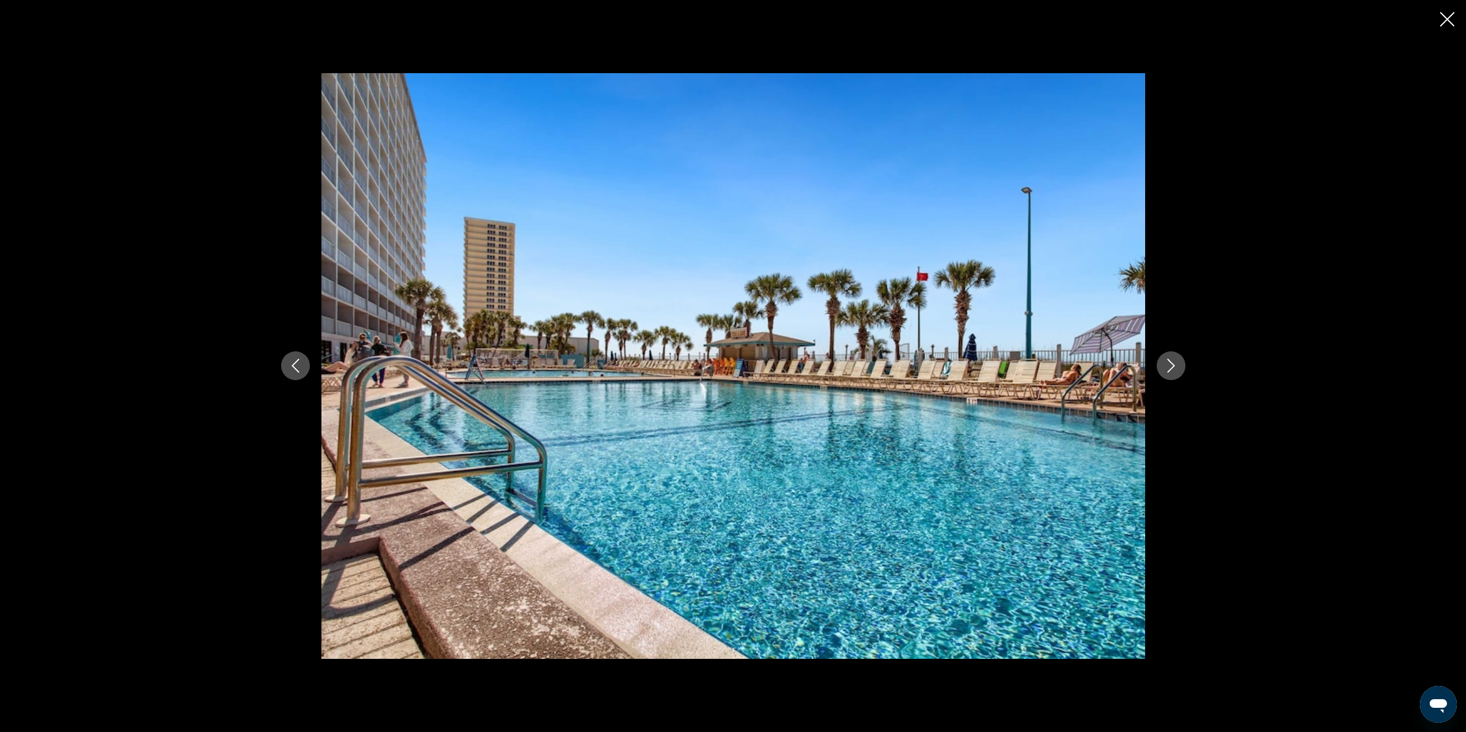
click at [1171, 365] on icon "Next image" at bounding box center [1171, 366] width 14 height 14
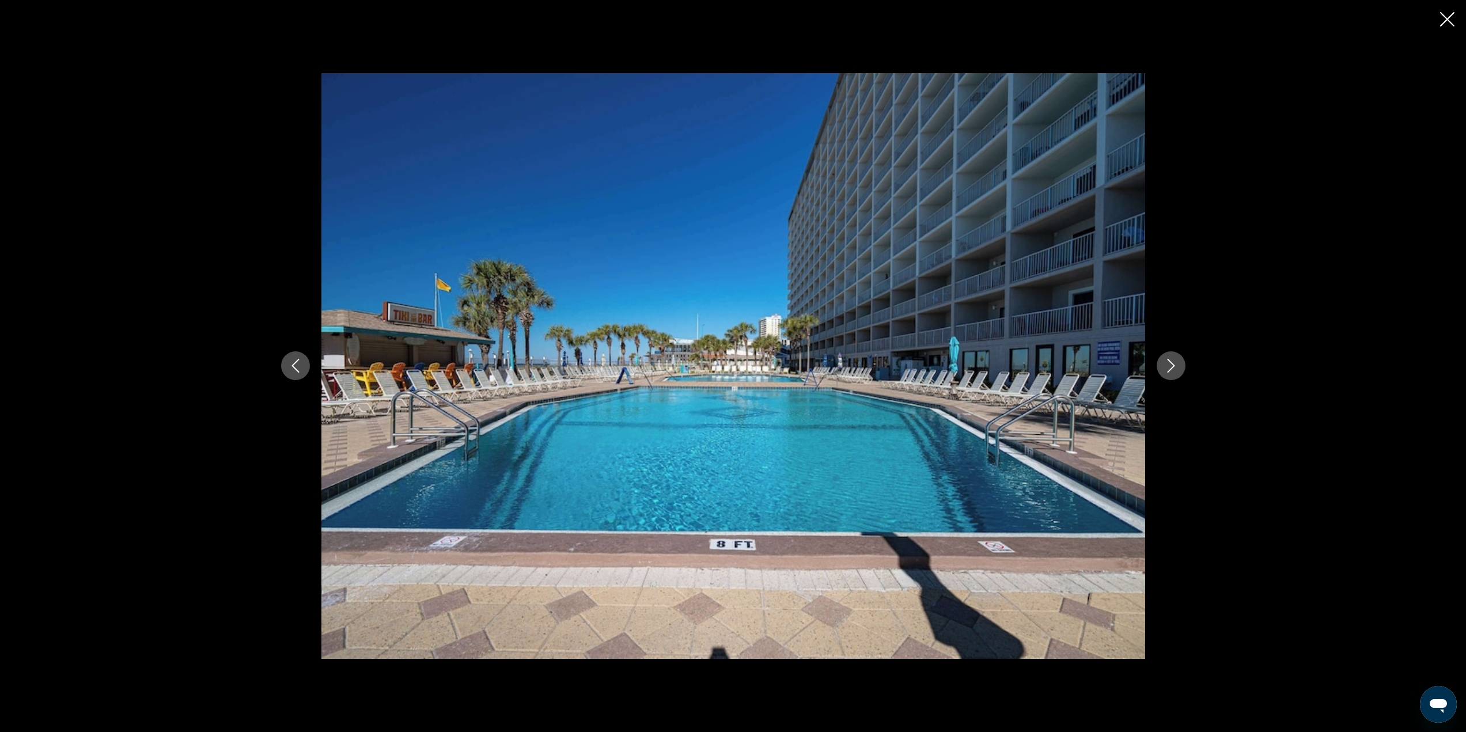
click at [1171, 365] on icon "Next image" at bounding box center [1171, 366] width 14 height 14
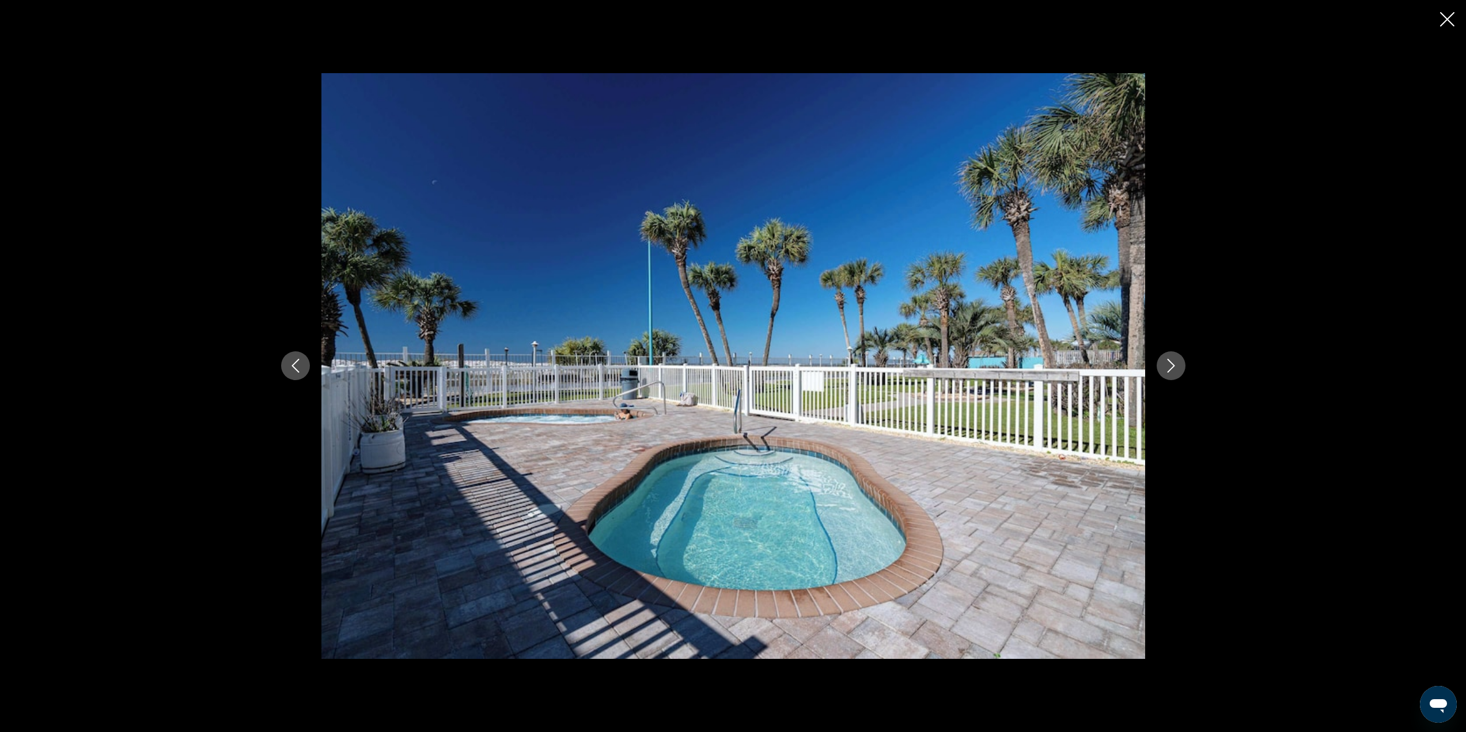
click at [1171, 365] on icon "Next image" at bounding box center [1171, 366] width 14 height 14
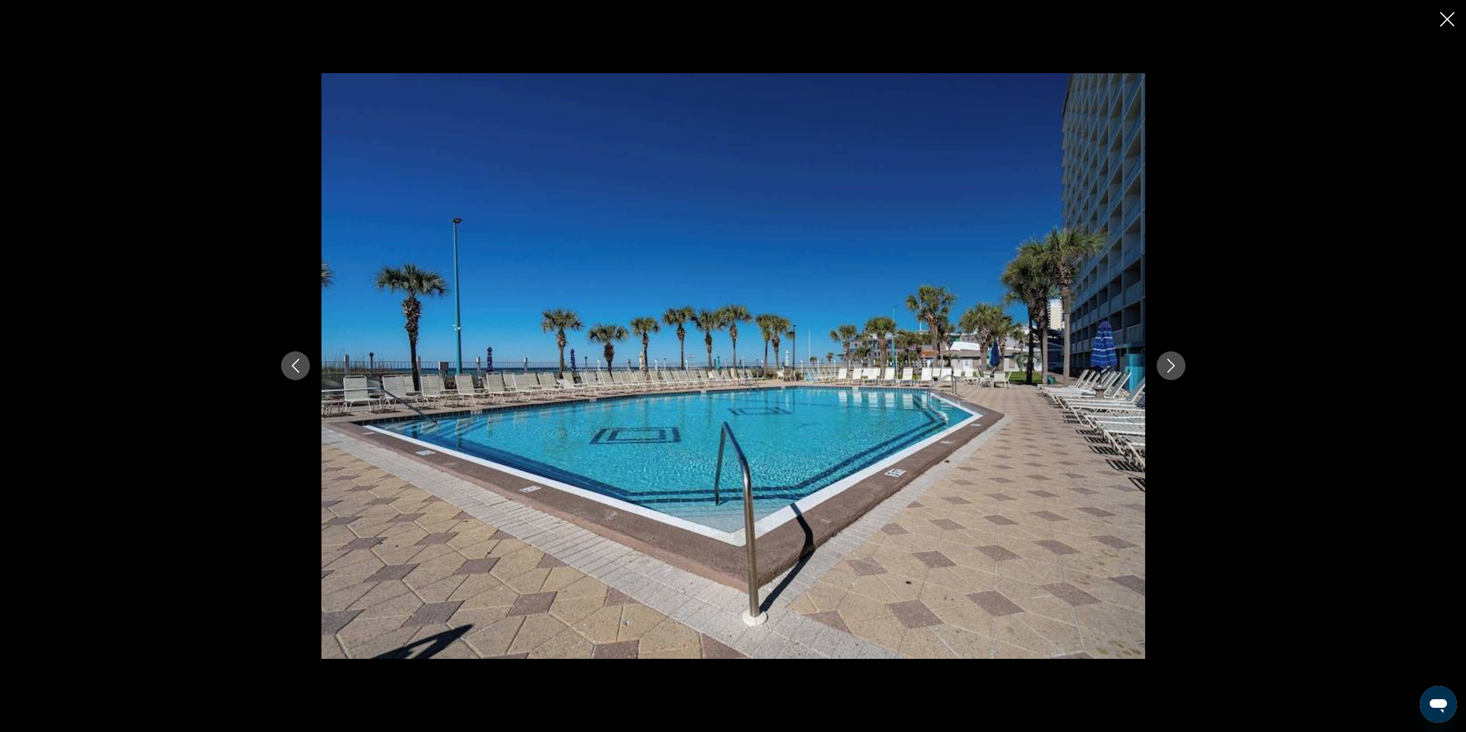
click at [283, 371] on button "Previous image" at bounding box center [295, 365] width 29 height 29
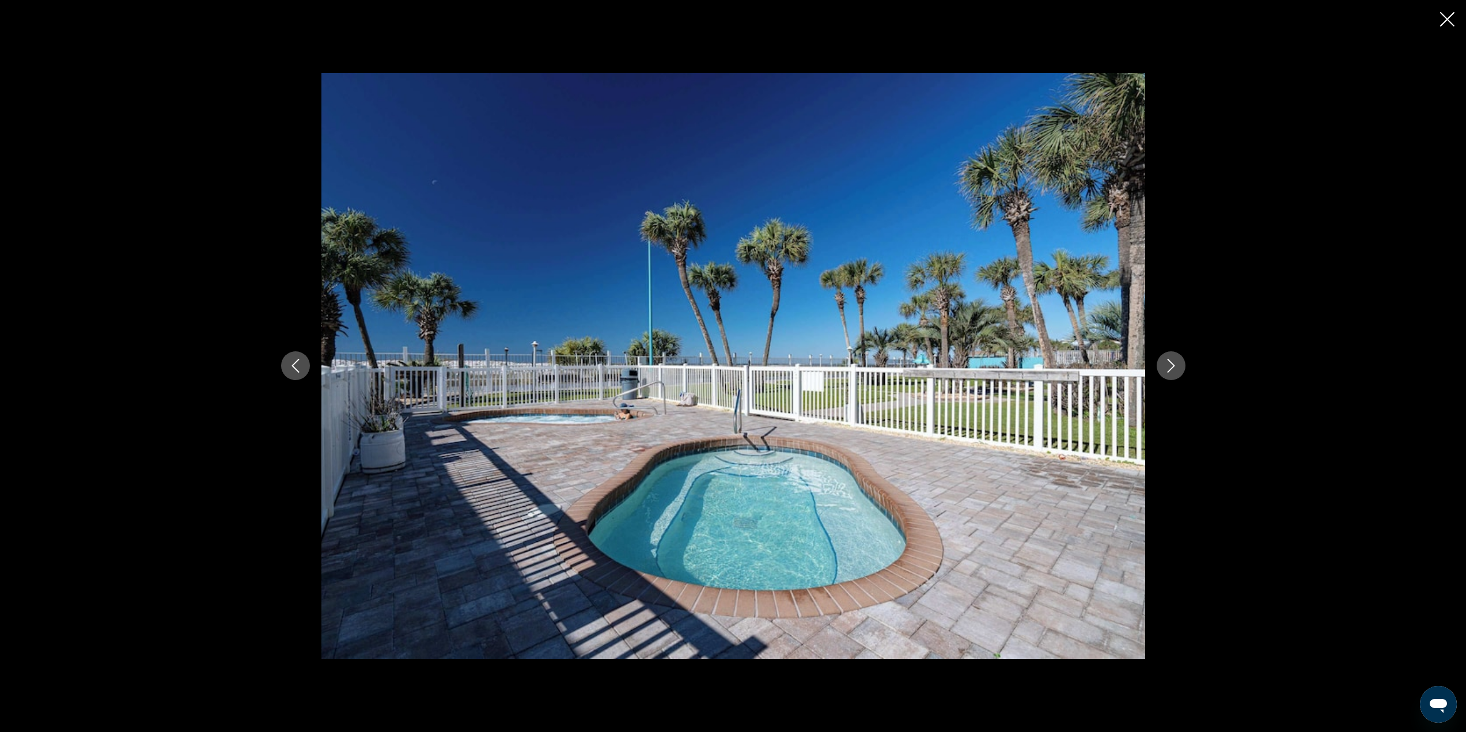
click at [1174, 369] on icon "Next image" at bounding box center [1171, 366] width 14 height 14
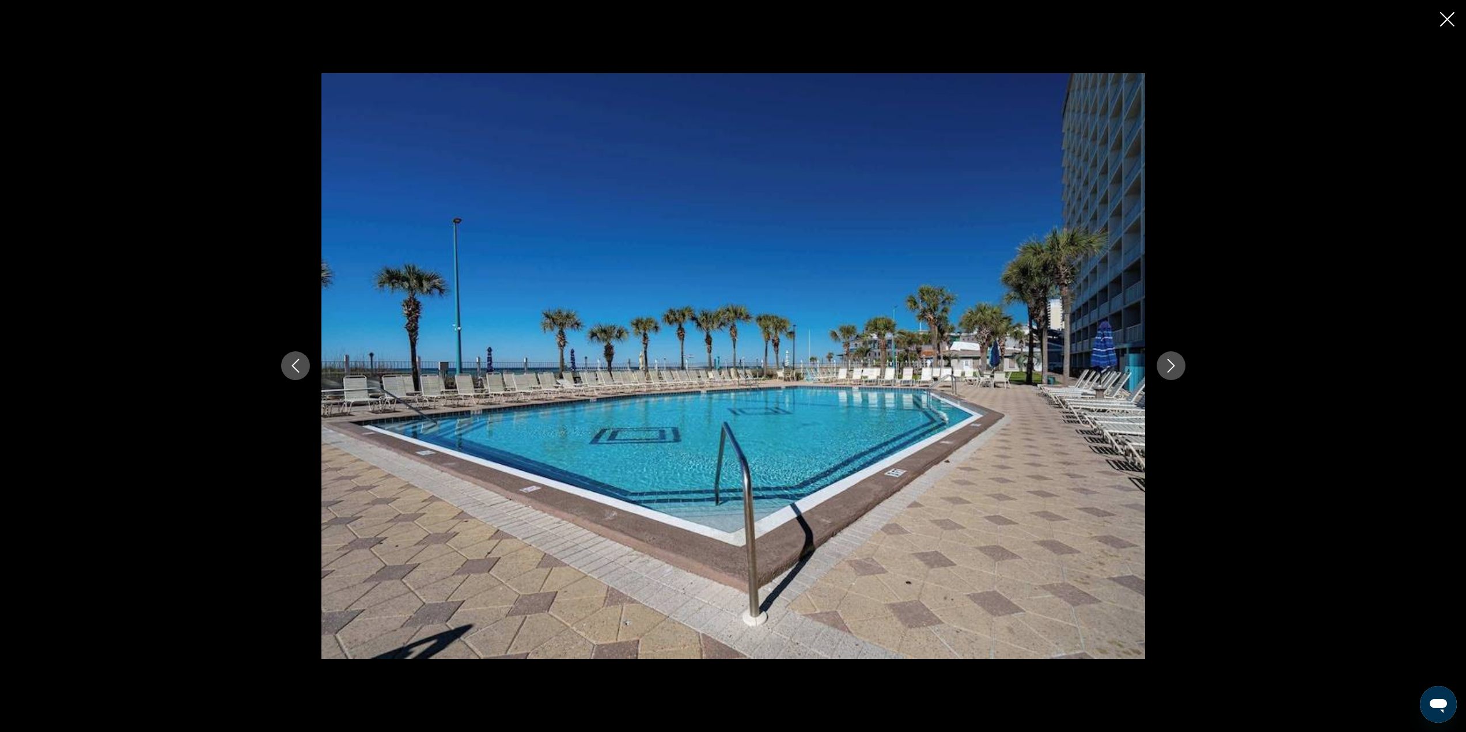
click at [1174, 369] on icon "Next image" at bounding box center [1171, 366] width 14 height 14
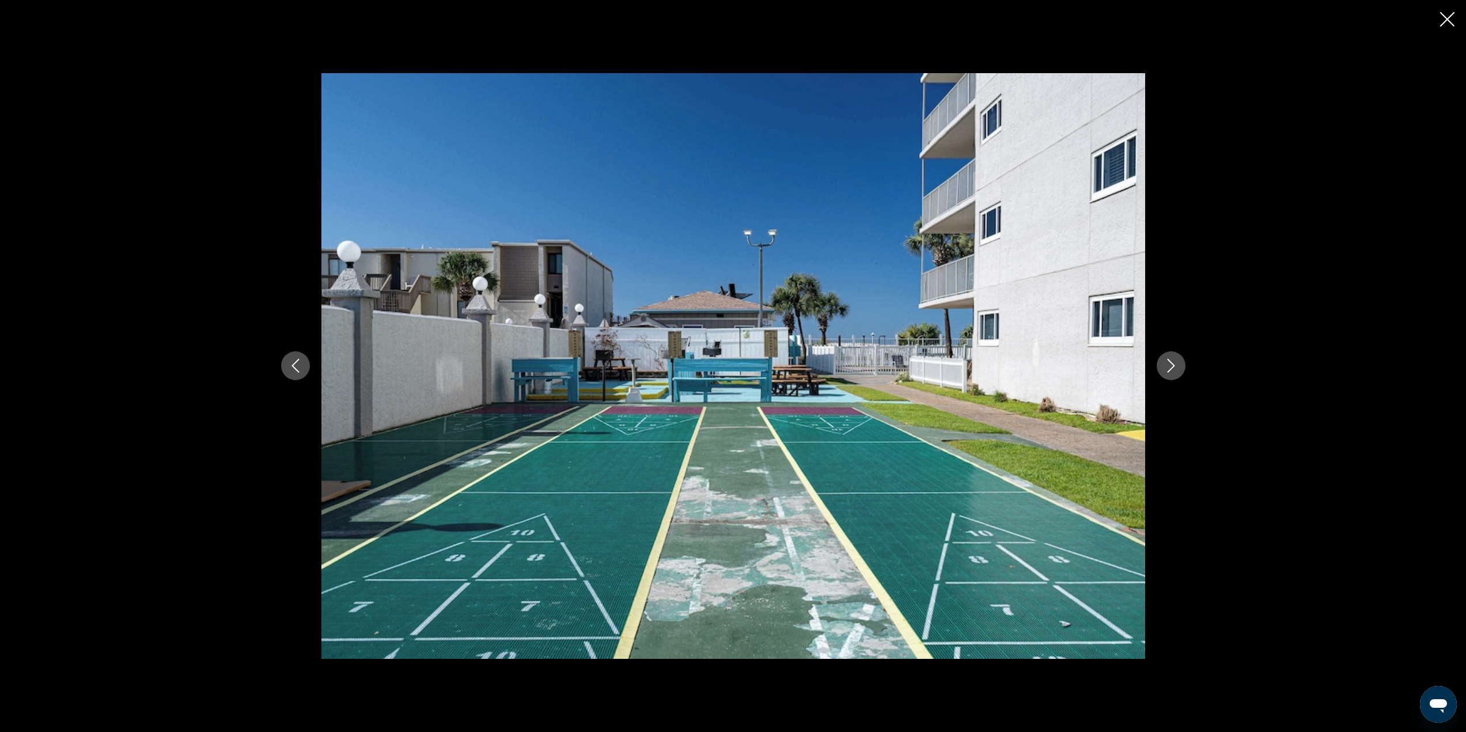
click at [1172, 369] on icon "Next image" at bounding box center [1171, 366] width 14 height 14
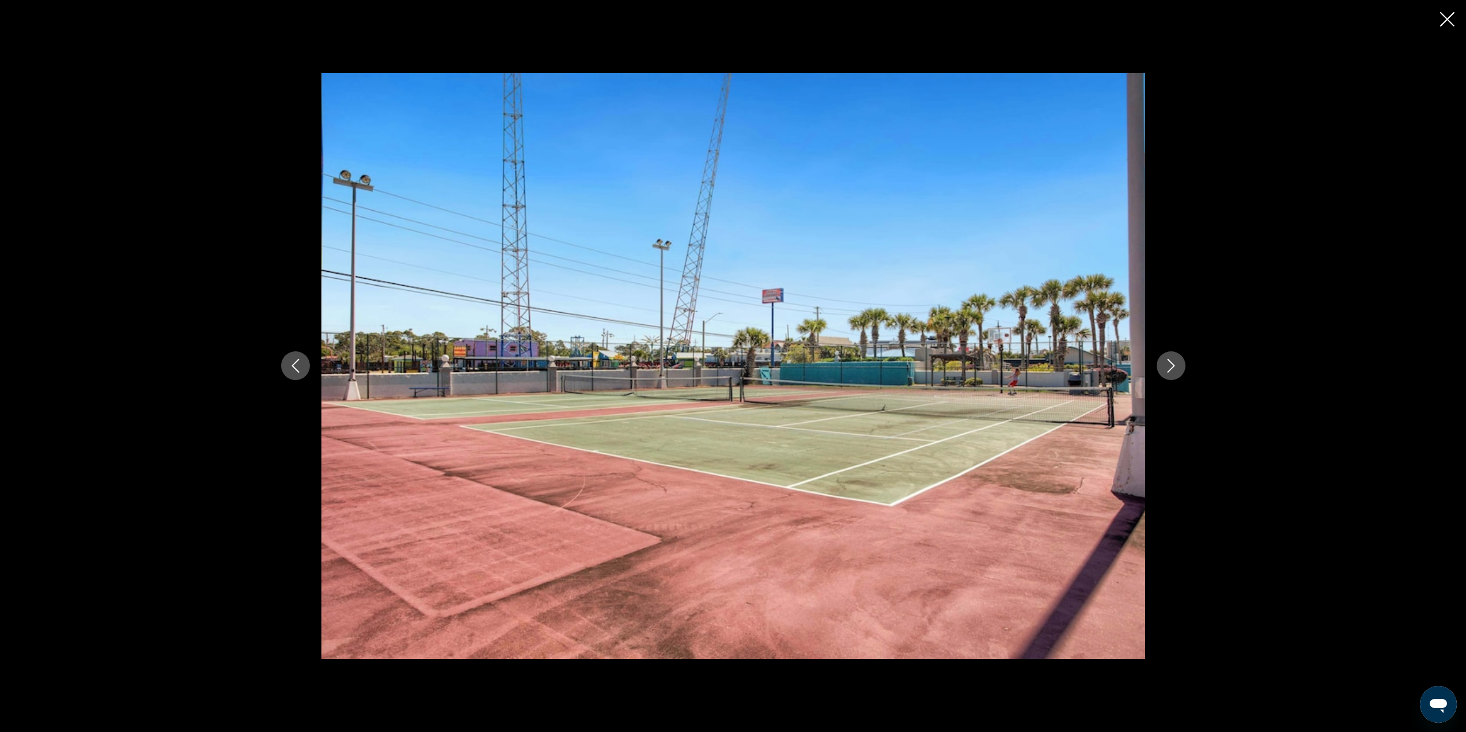
click at [1172, 369] on icon "Next image" at bounding box center [1171, 366] width 14 height 14
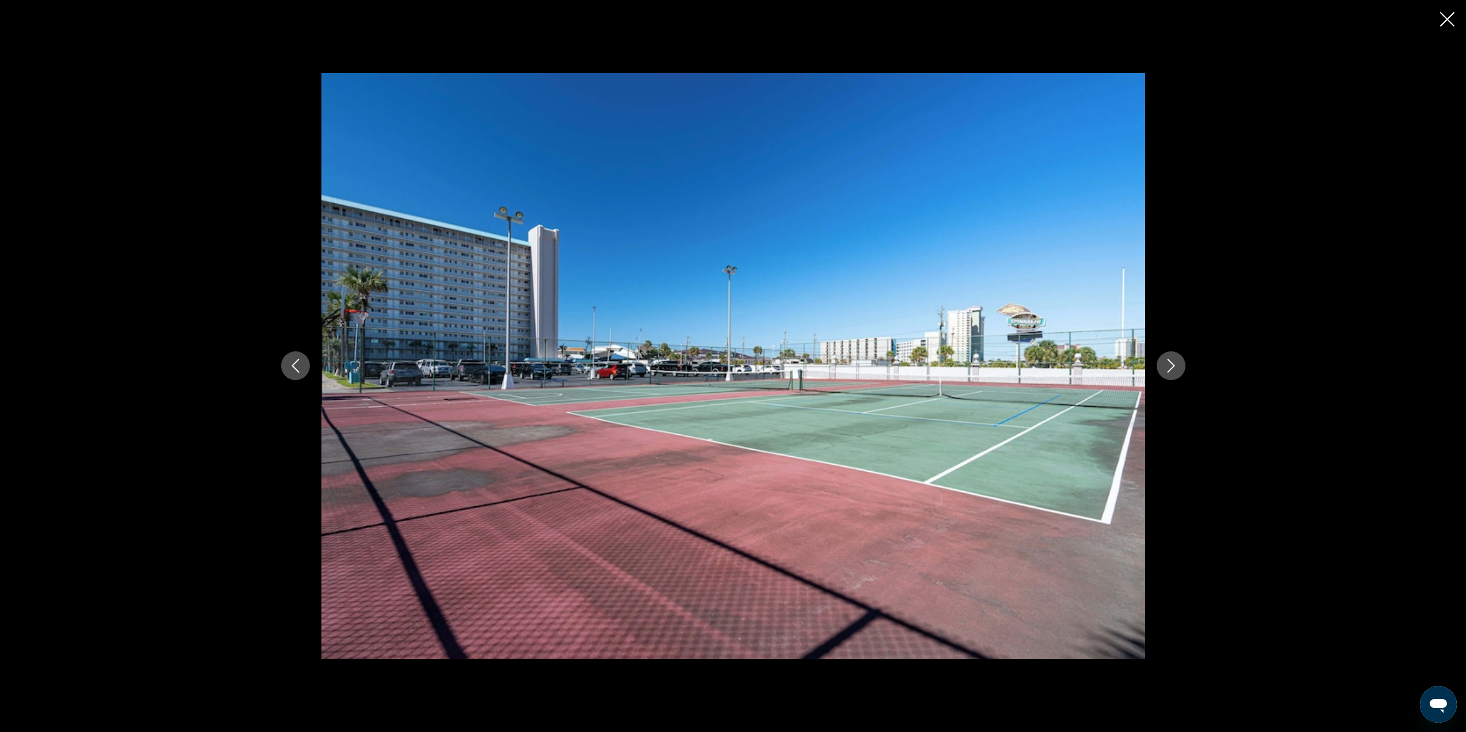
click at [1172, 369] on icon "Next image" at bounding box center [1171, 366] width 14 height 14
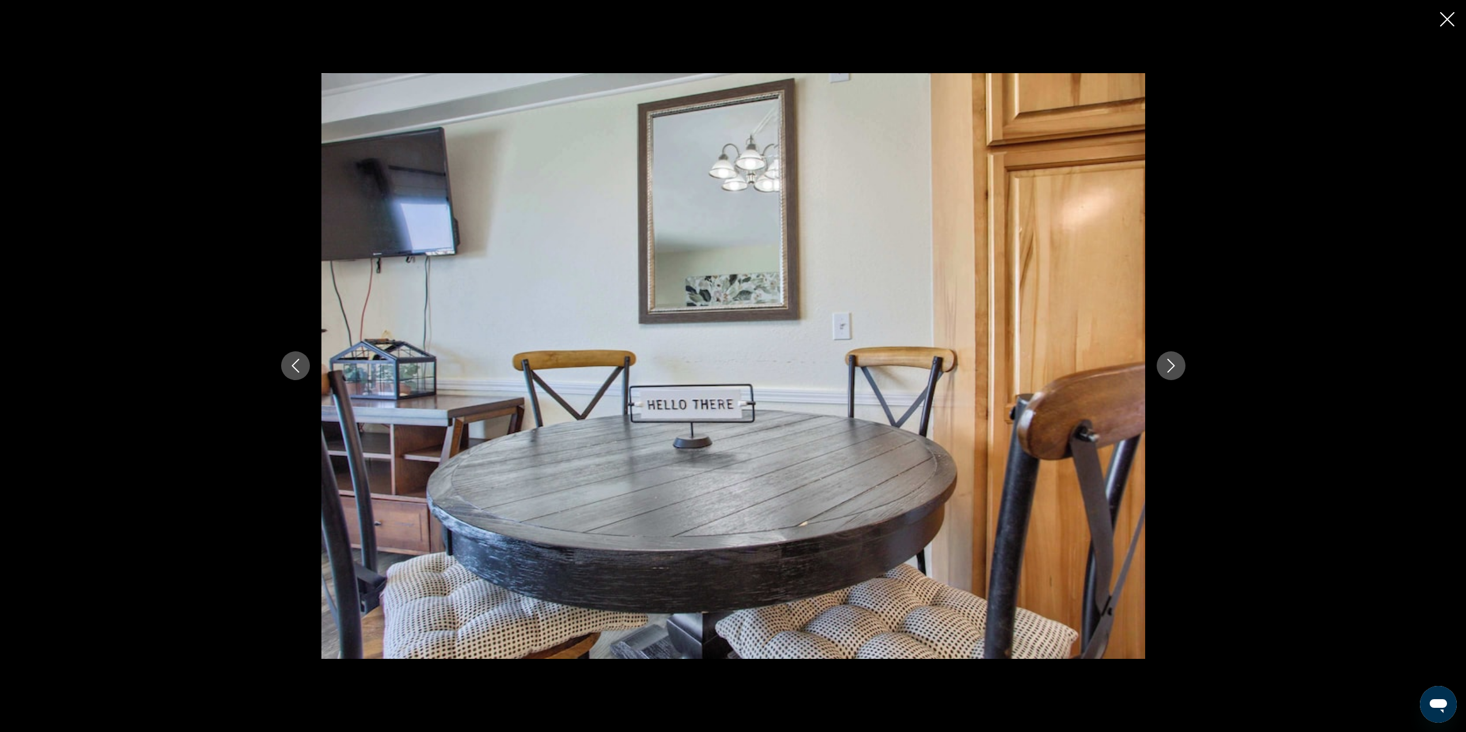
click at [1172, 369] on icon "Next image" at bounding box center [1171, 366] width 14 height 14
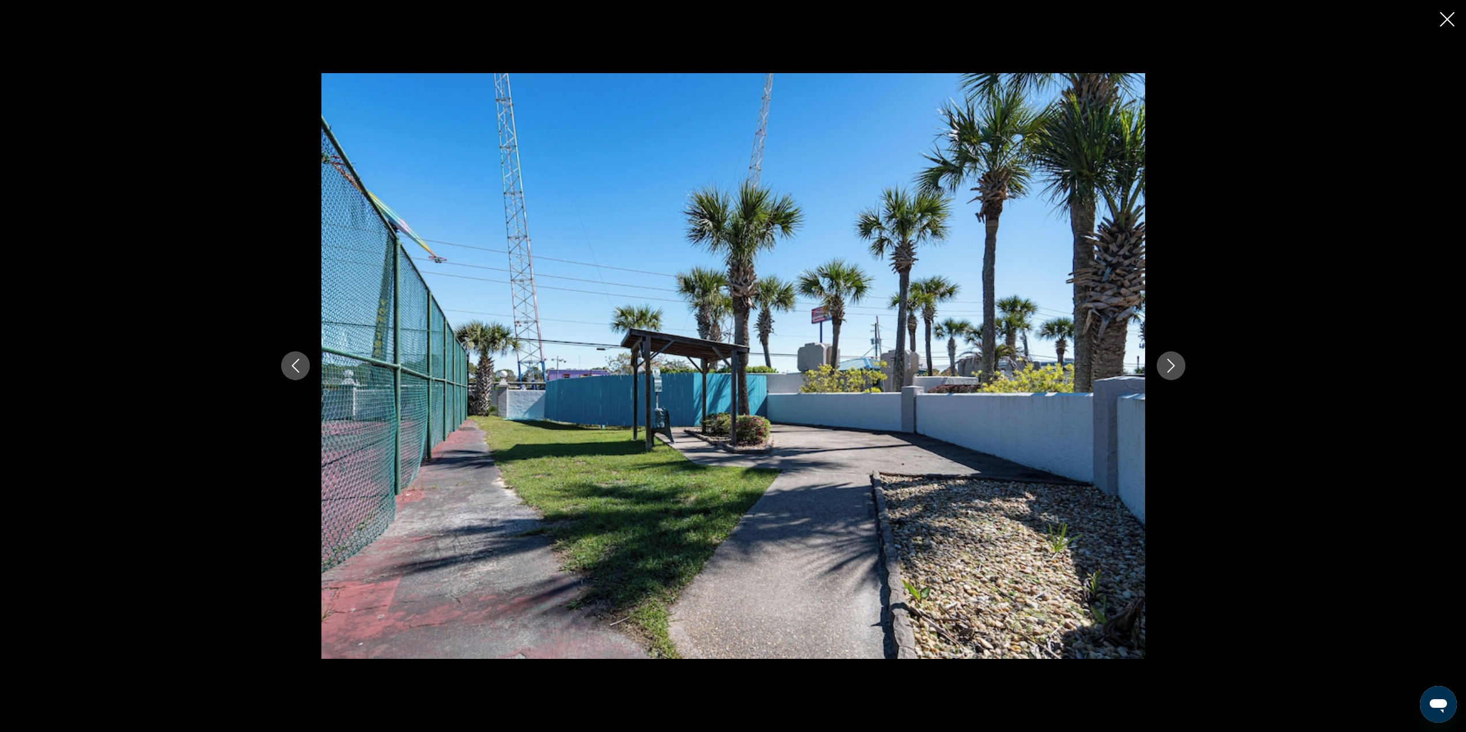
click at [1172, 369] on icon "Next image" at bounding box center [1171, 366] width 14 height 14
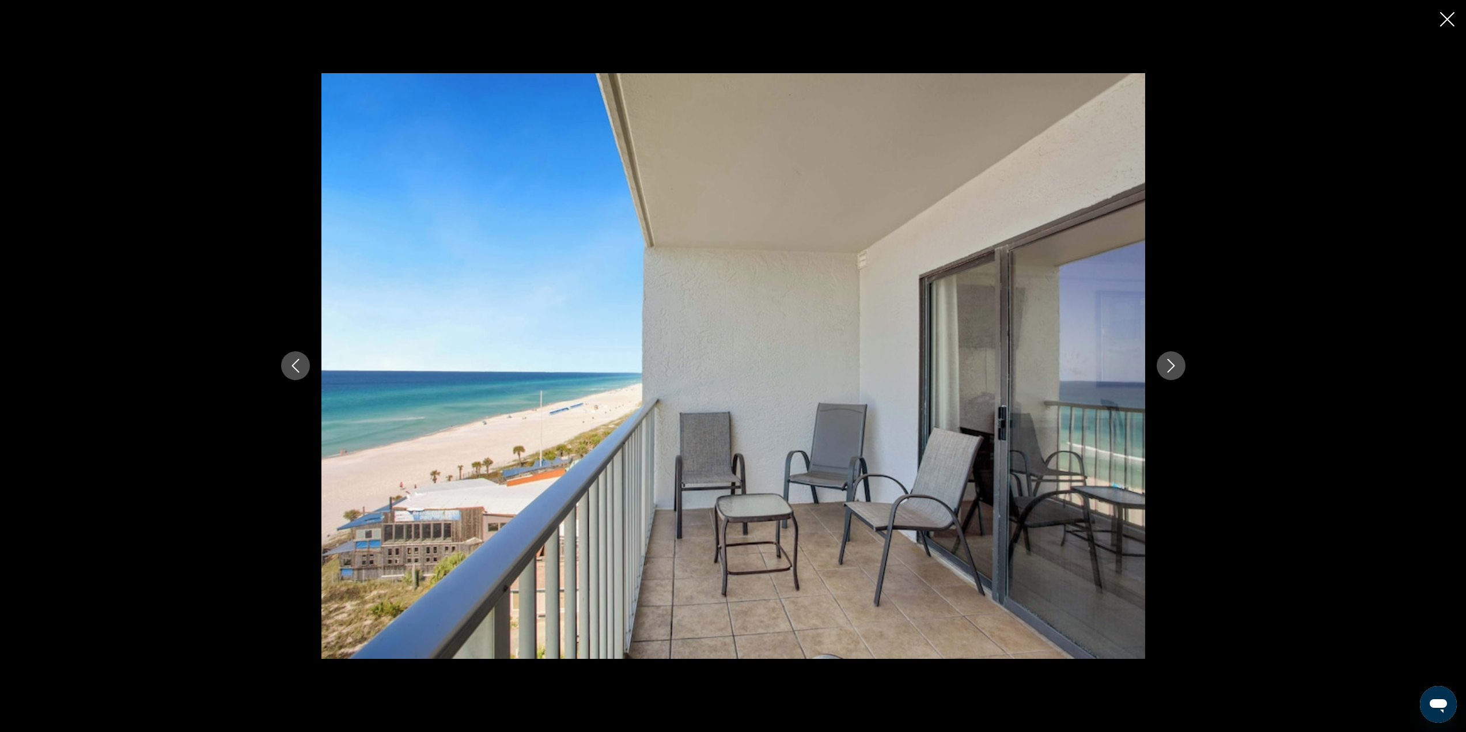
click at [1172, 369] on icon "Next image" at bounding box center [1171, 366] width 14 height 14
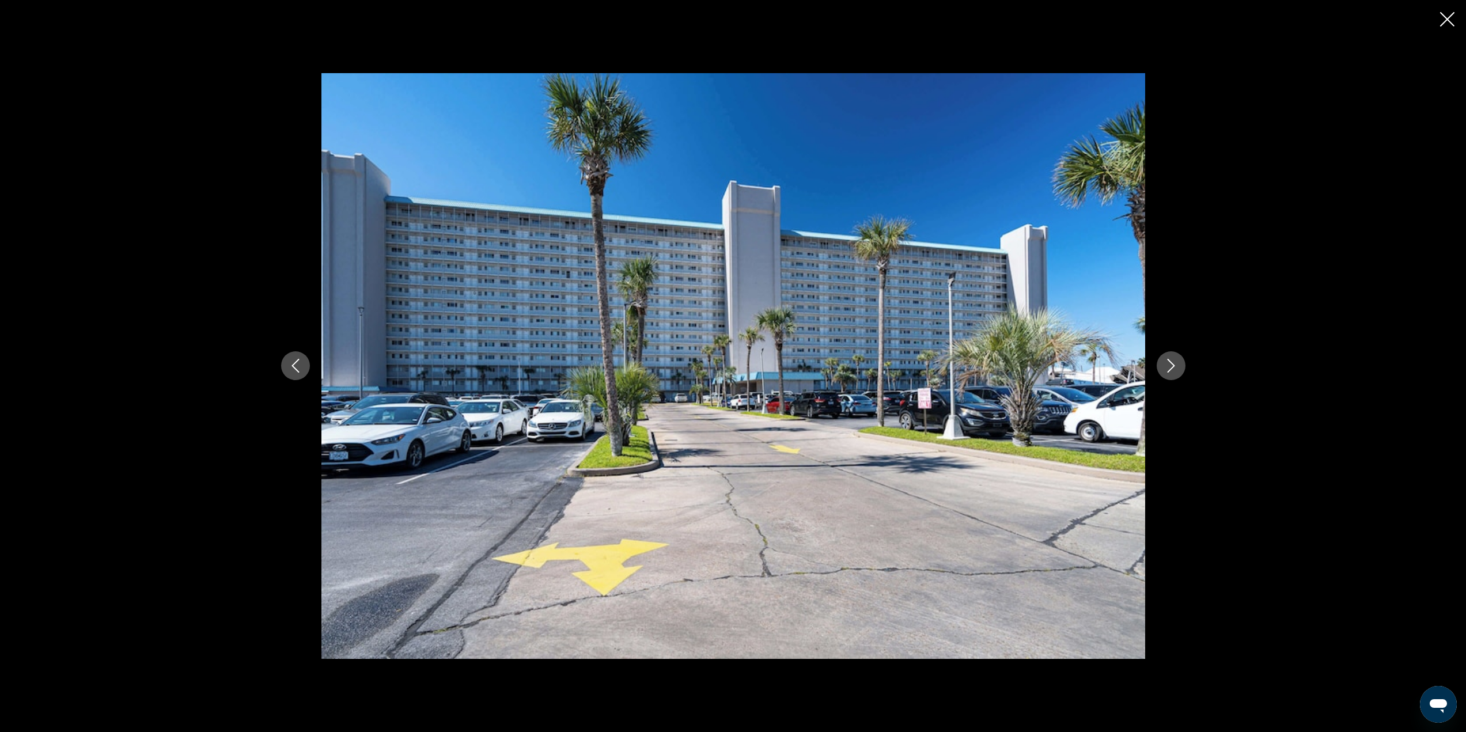
click at [1172, 369] on icon "Next image" at bounding box center [1171, 366] width 14 height 14
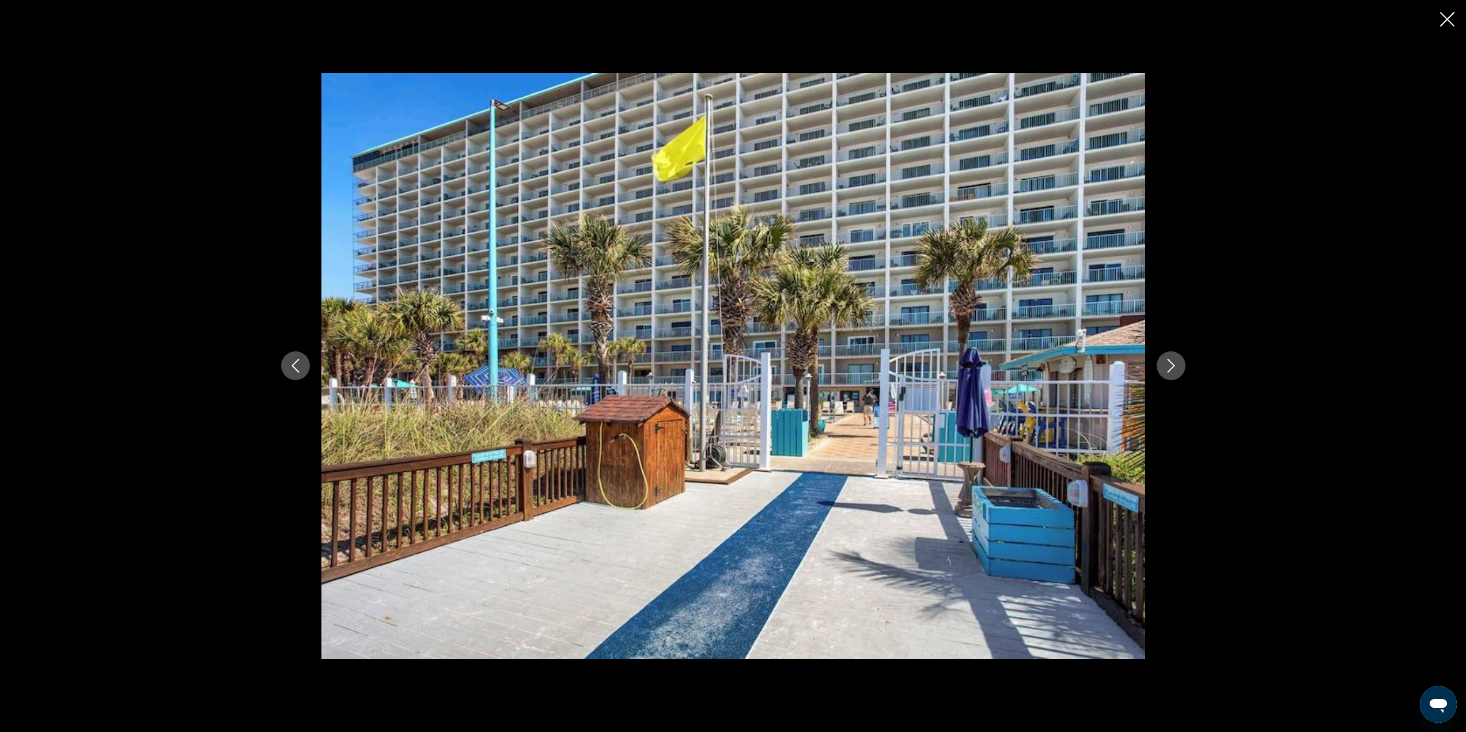
click at [1172, 369] on icon "Next image" at bounding box center [1171, 366] width 14 height 14
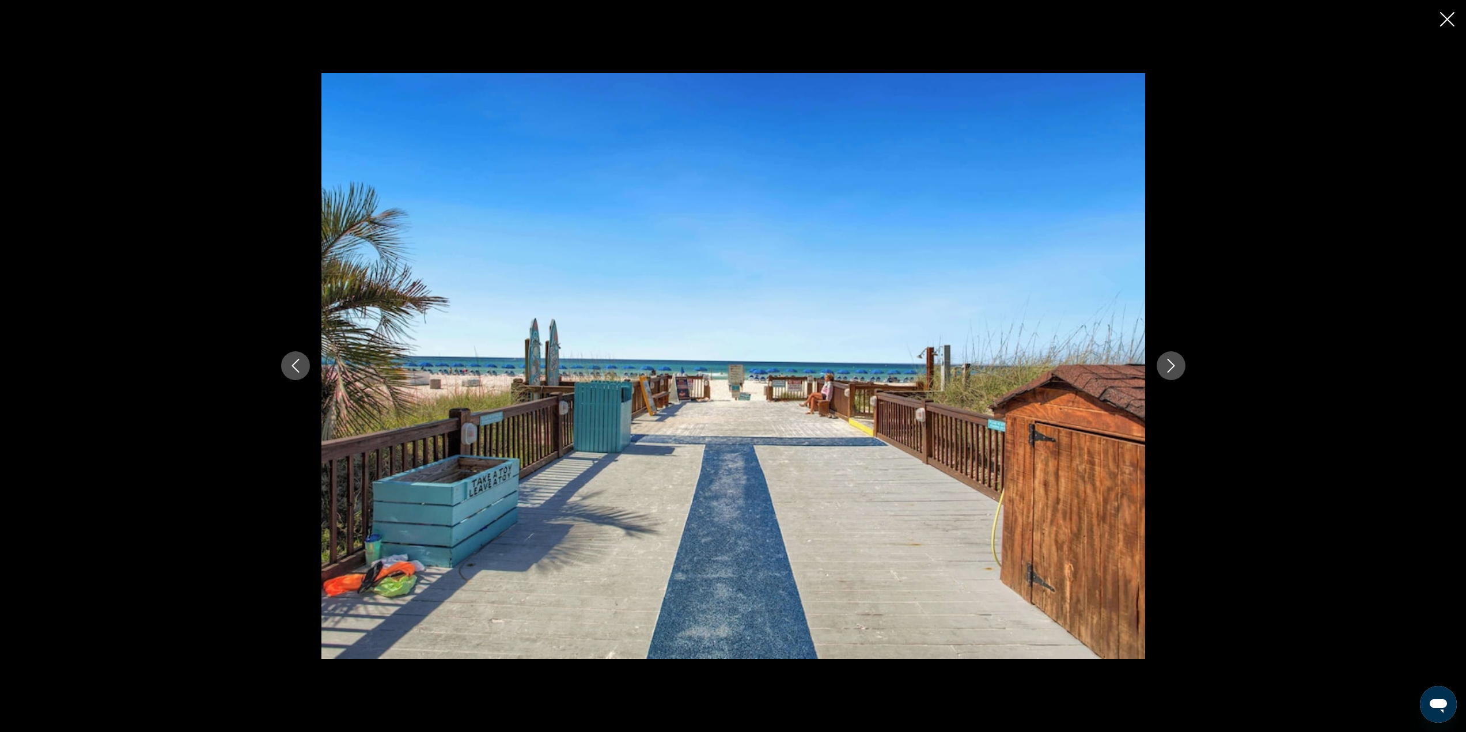
click at [1172, 369] on icon "Next image" at bounding box center [1171, 366] width 14 height 14
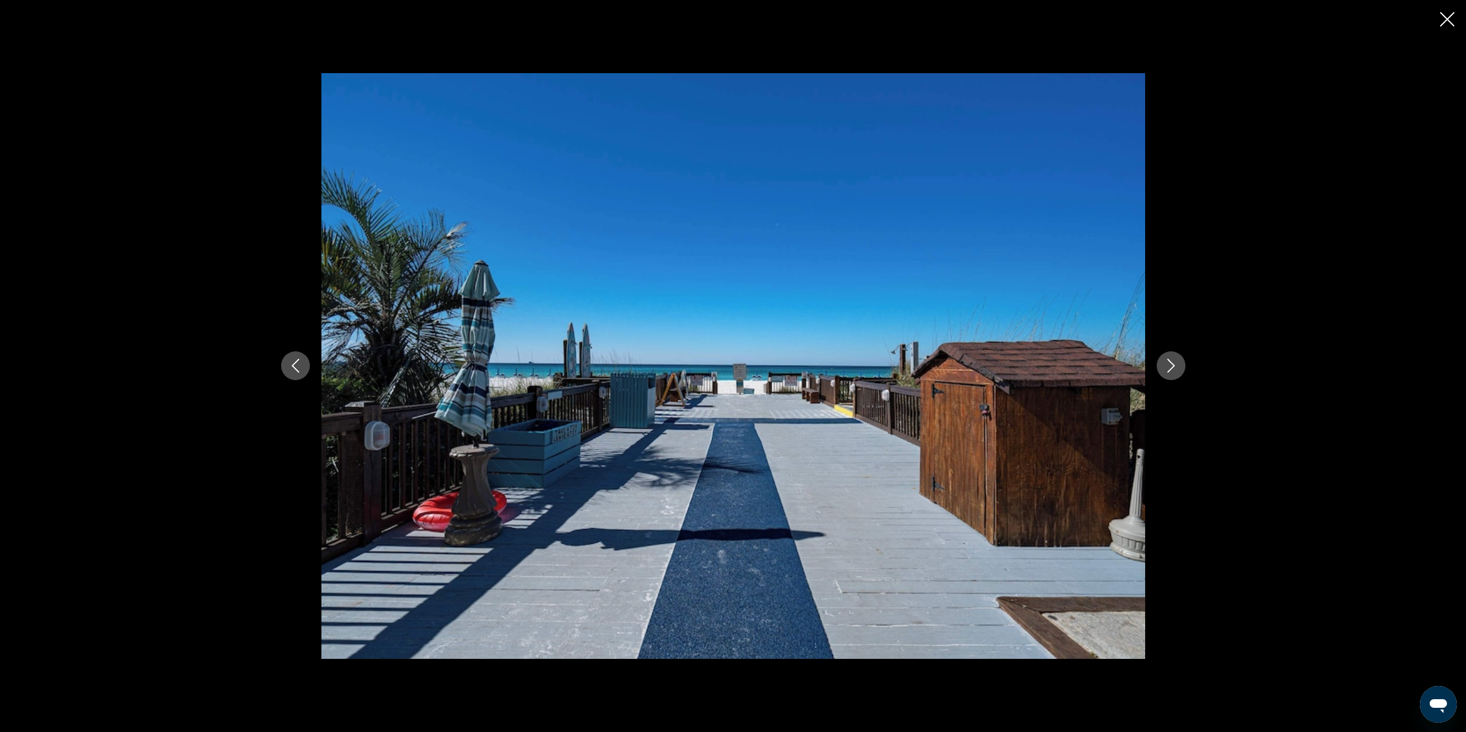
click at [1175, 353] on button "Next image" at bounding box center [1171, 365] width 29 height 29
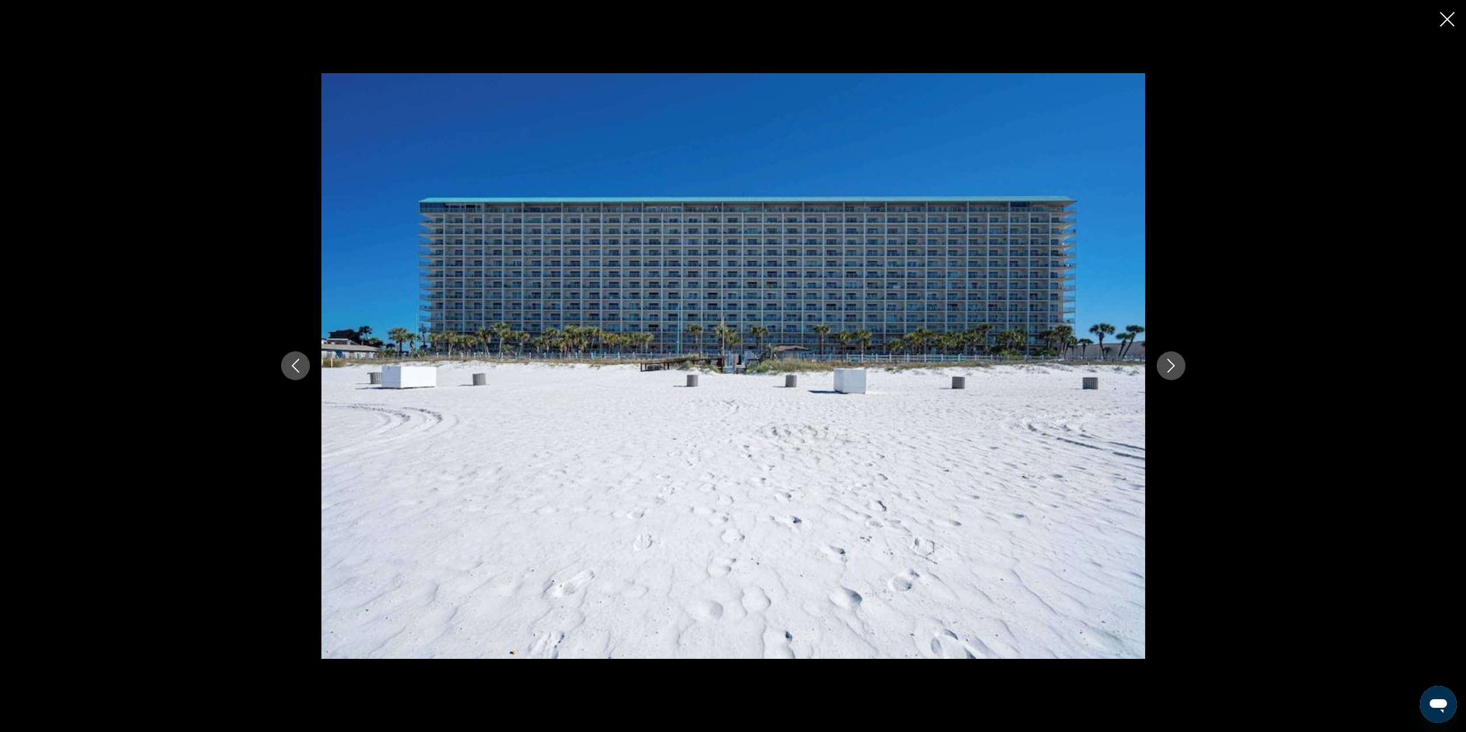
click at [1175, 353] on button "Next image" at bounding box center [1171, 365] width 29 height 29
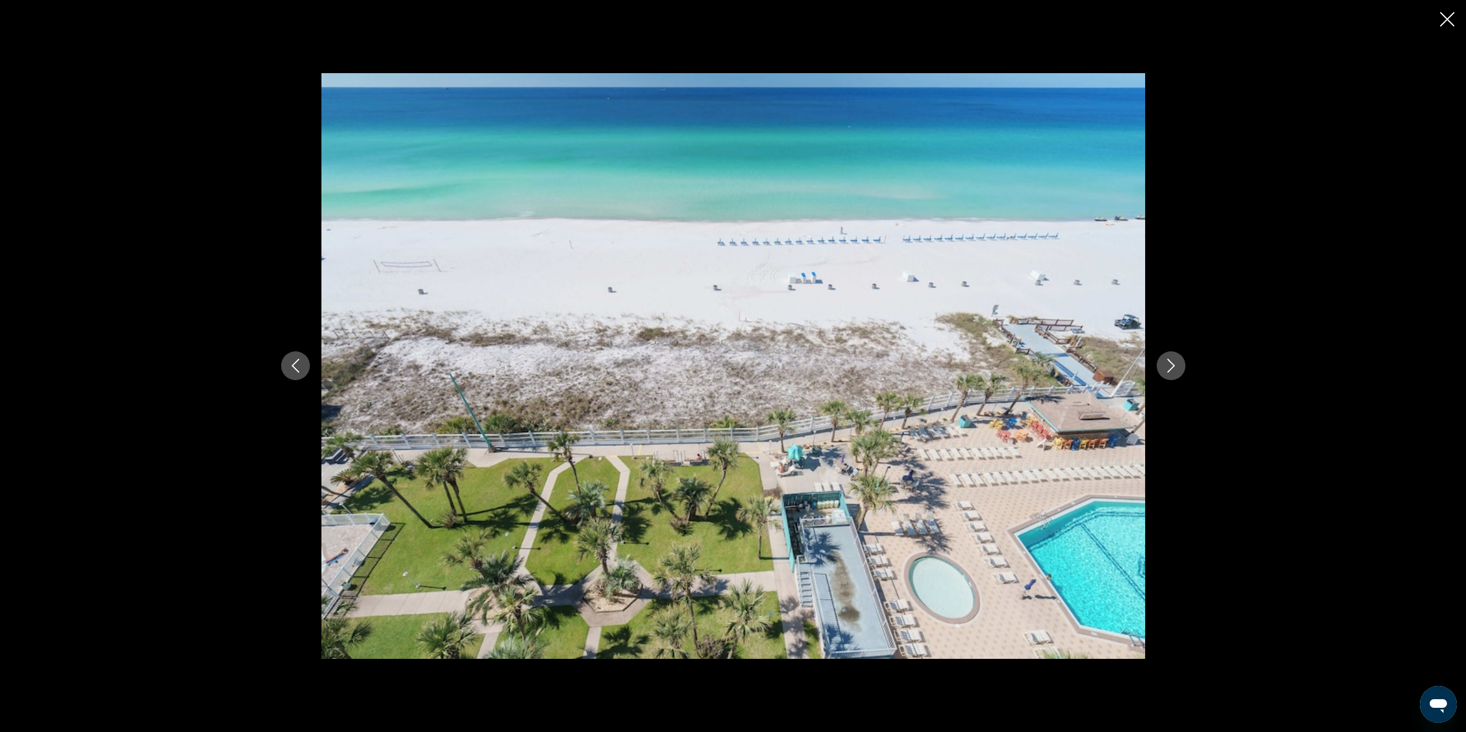
click at [1175, 353] on button "Next image" at bounding box center [1171, 365] width 29 height 29
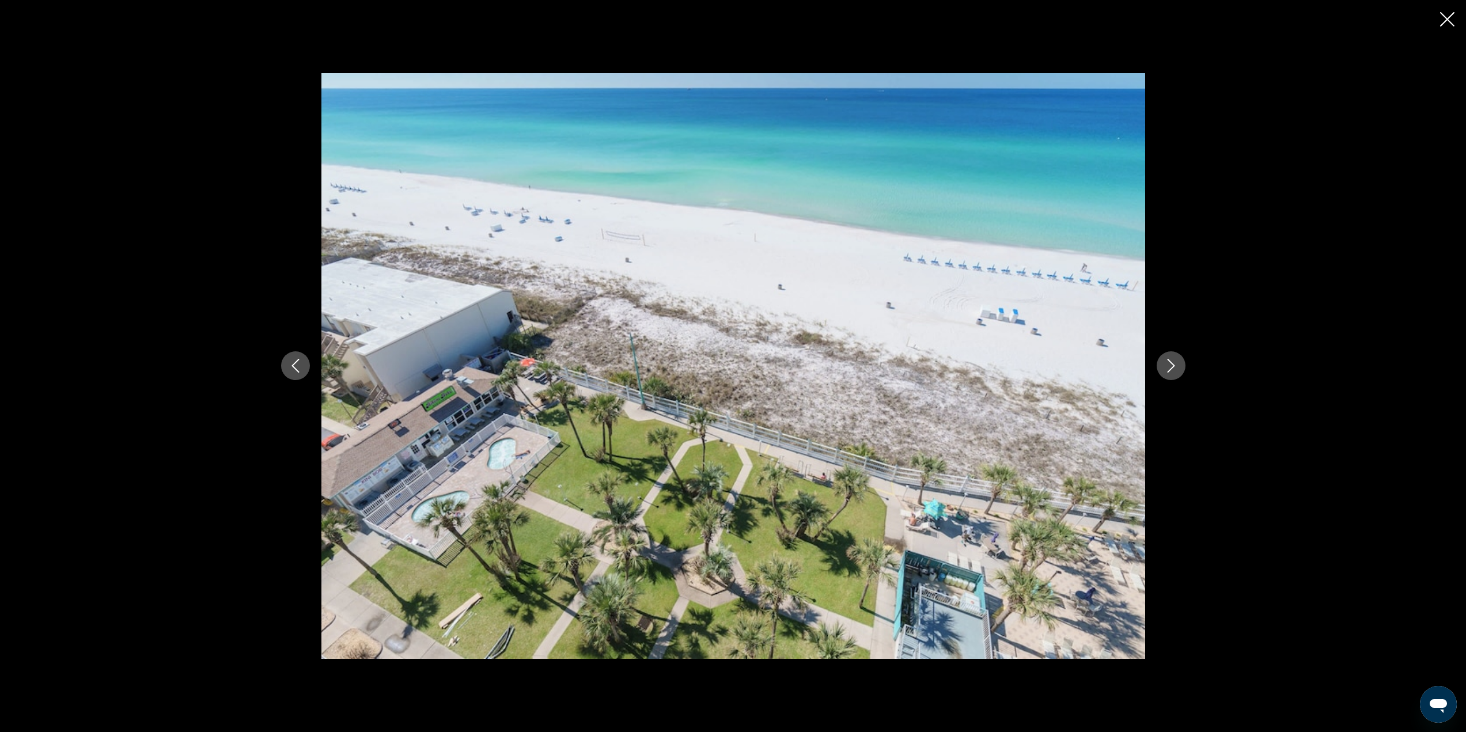
click at [1175, 353] on button "Next image" at bounding box center [1171, 365] width 29 height 29
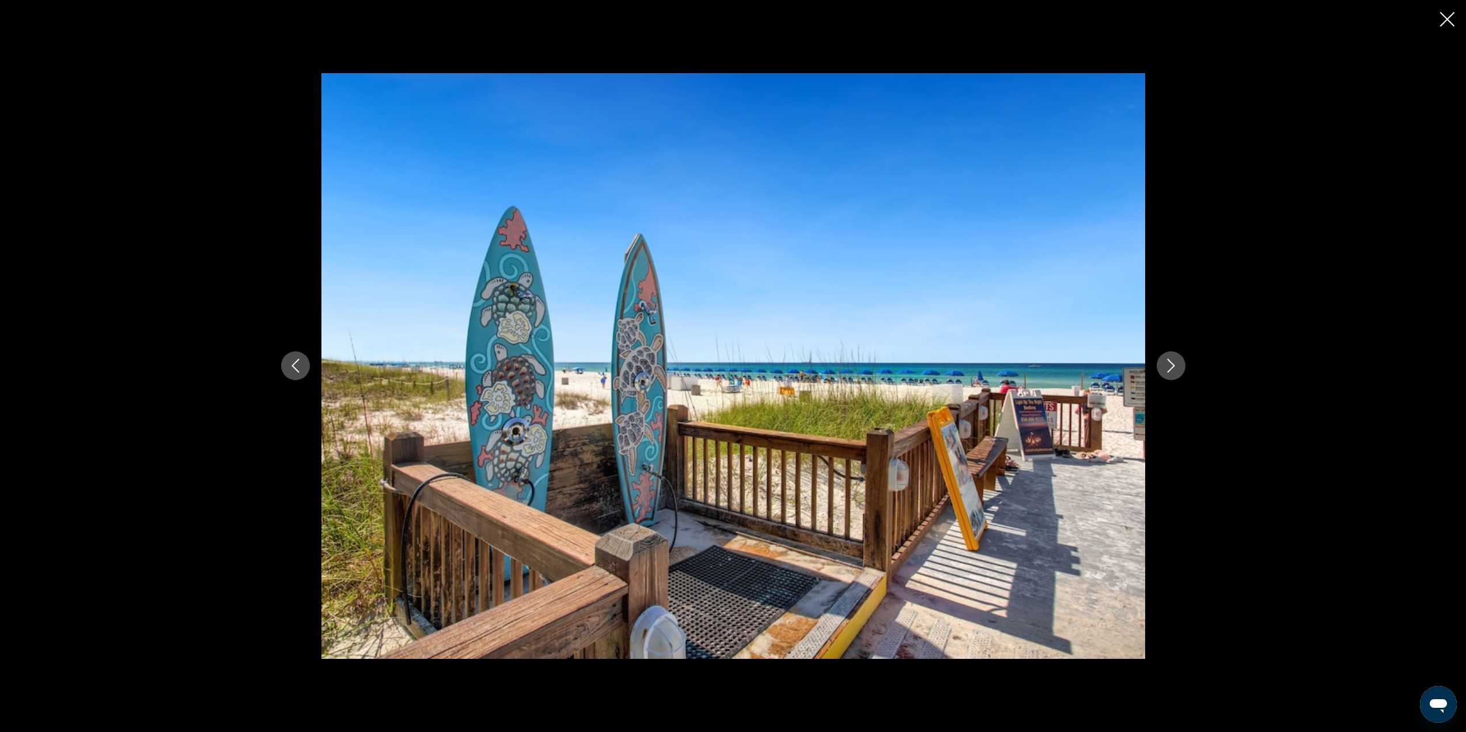
click at [1175, 353] on button "Next image" at bounding box center [1171, 365] width 29 height 29
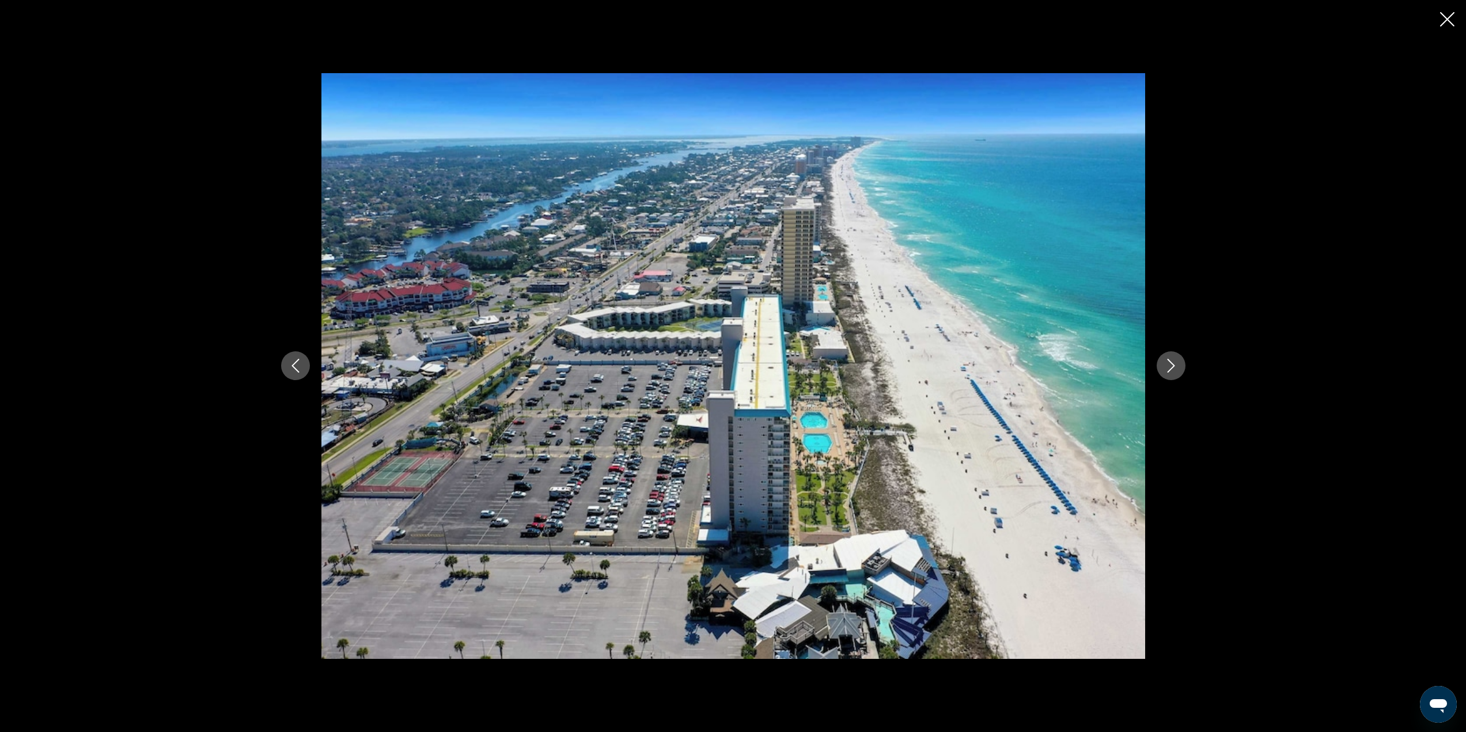
click at [1175, 353] on button "Next image" at bounding box center [1171, 365] width 29 height 29
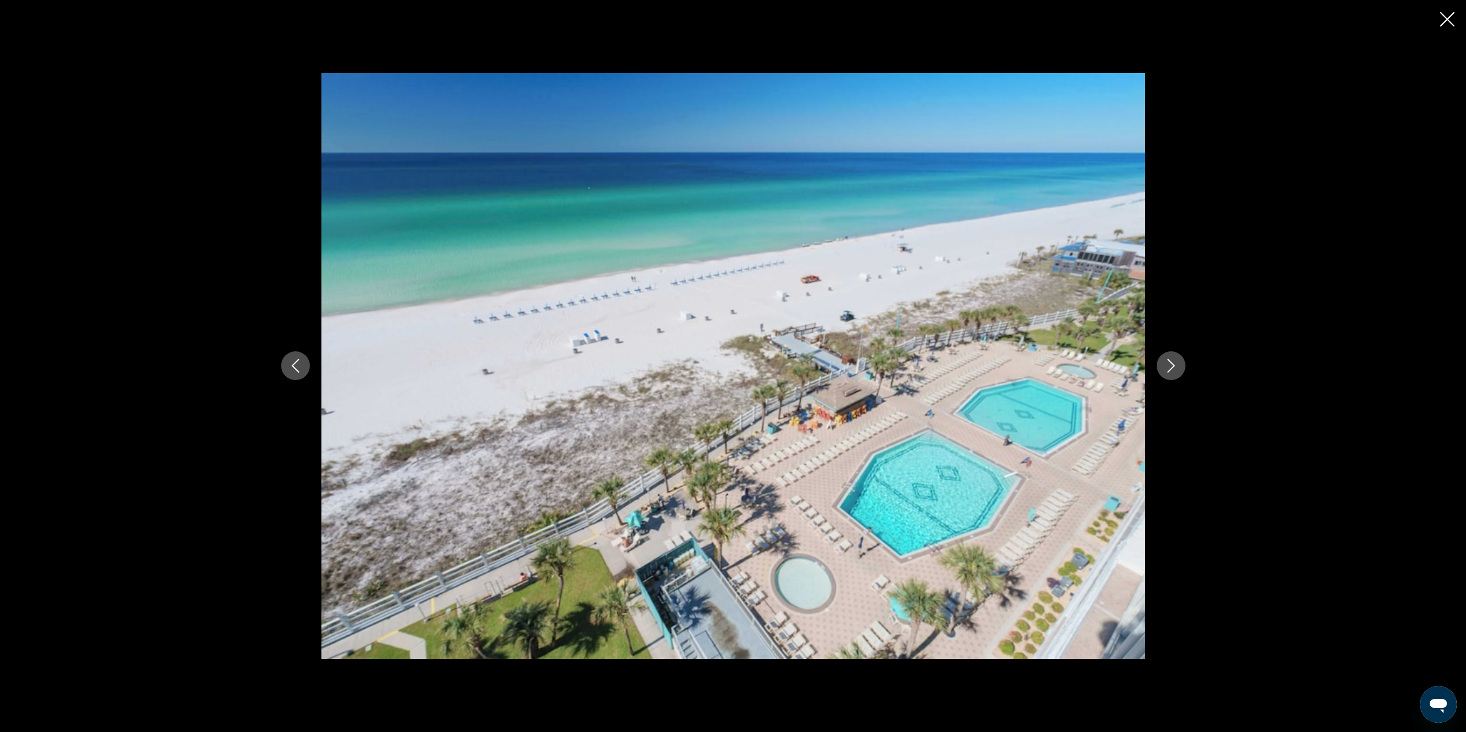
click at [1175, 353] on button "Next image" at bounding box center [1171, 365] width 29 height 29
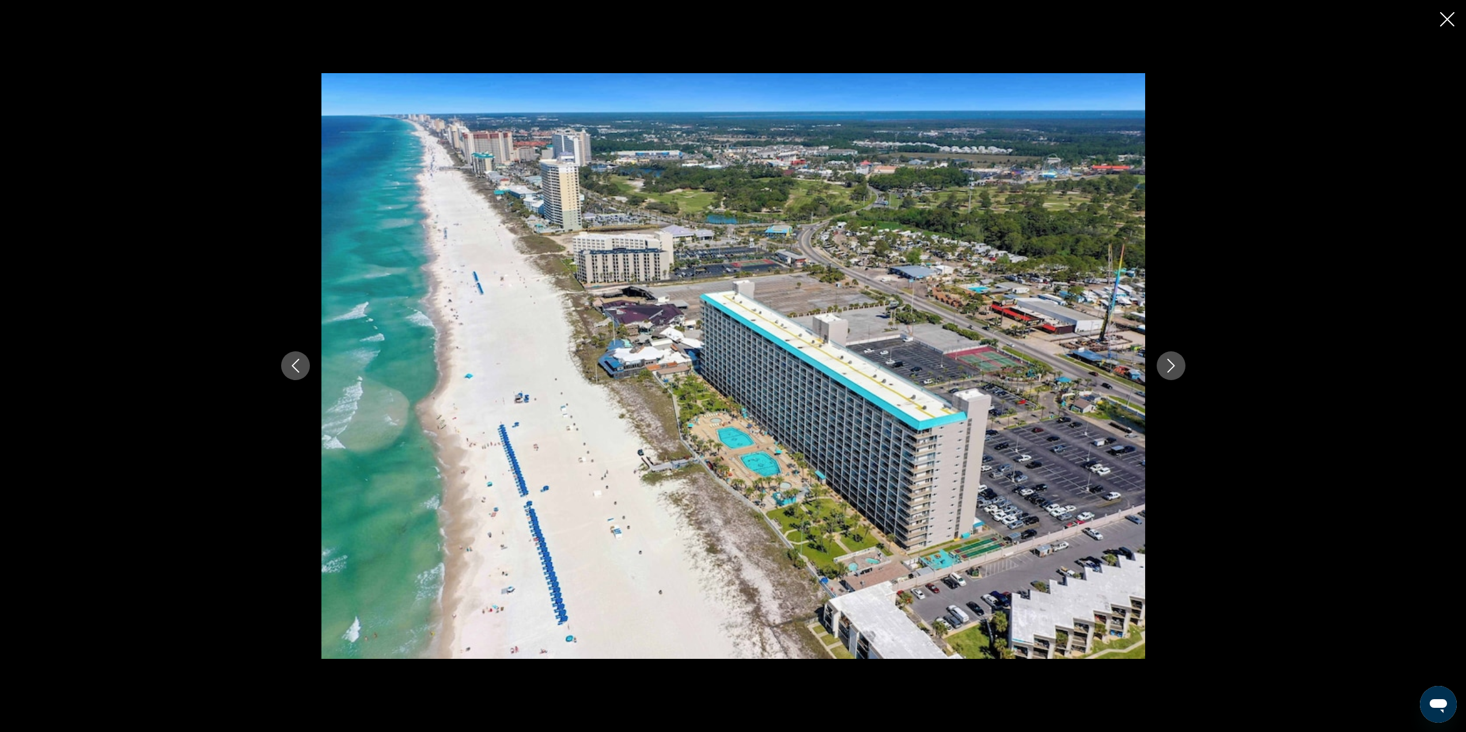
click at [1175, 353] on button "Next image" at bounding box center [1171, 365] width 29 height 29
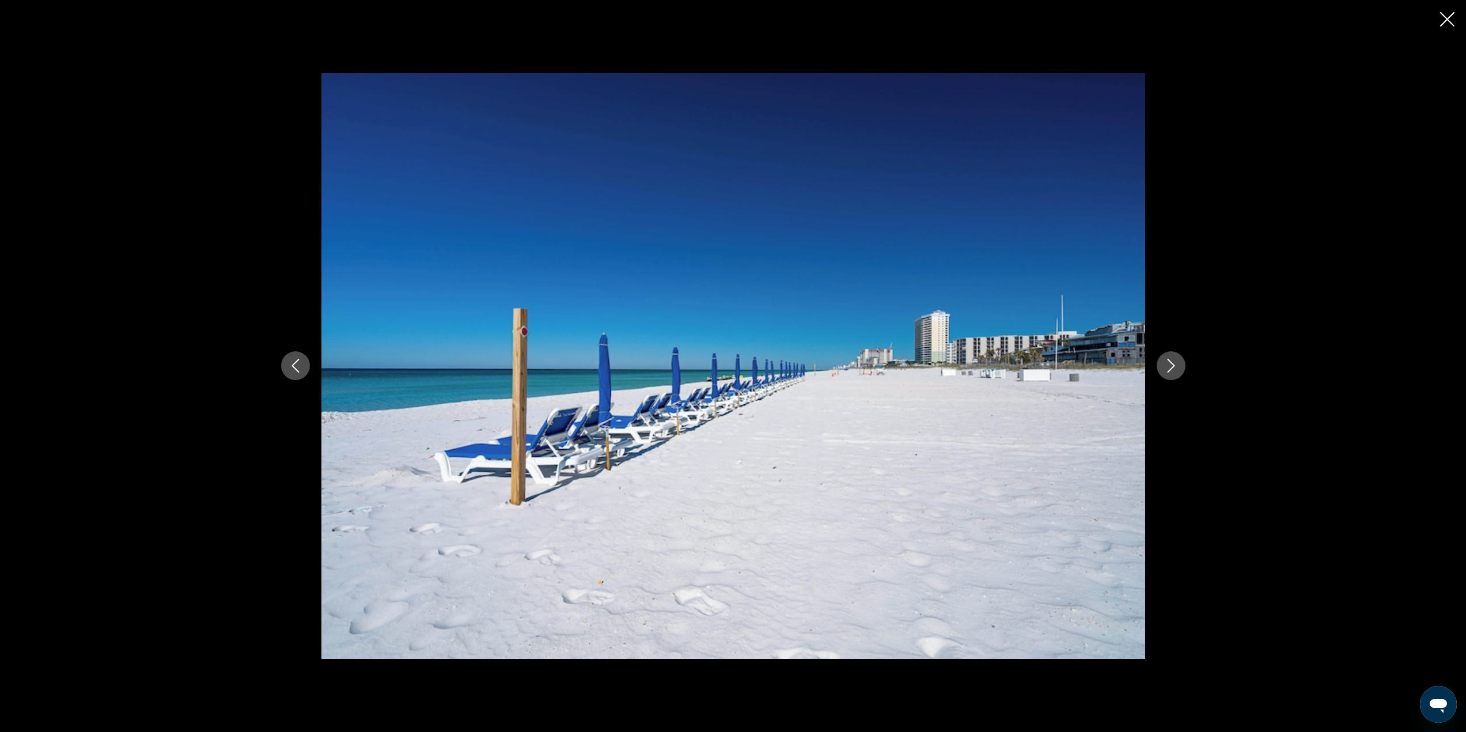
click at [1175, 353] on button "Next image" at bounding box center [1171, 365] width 29 height 29
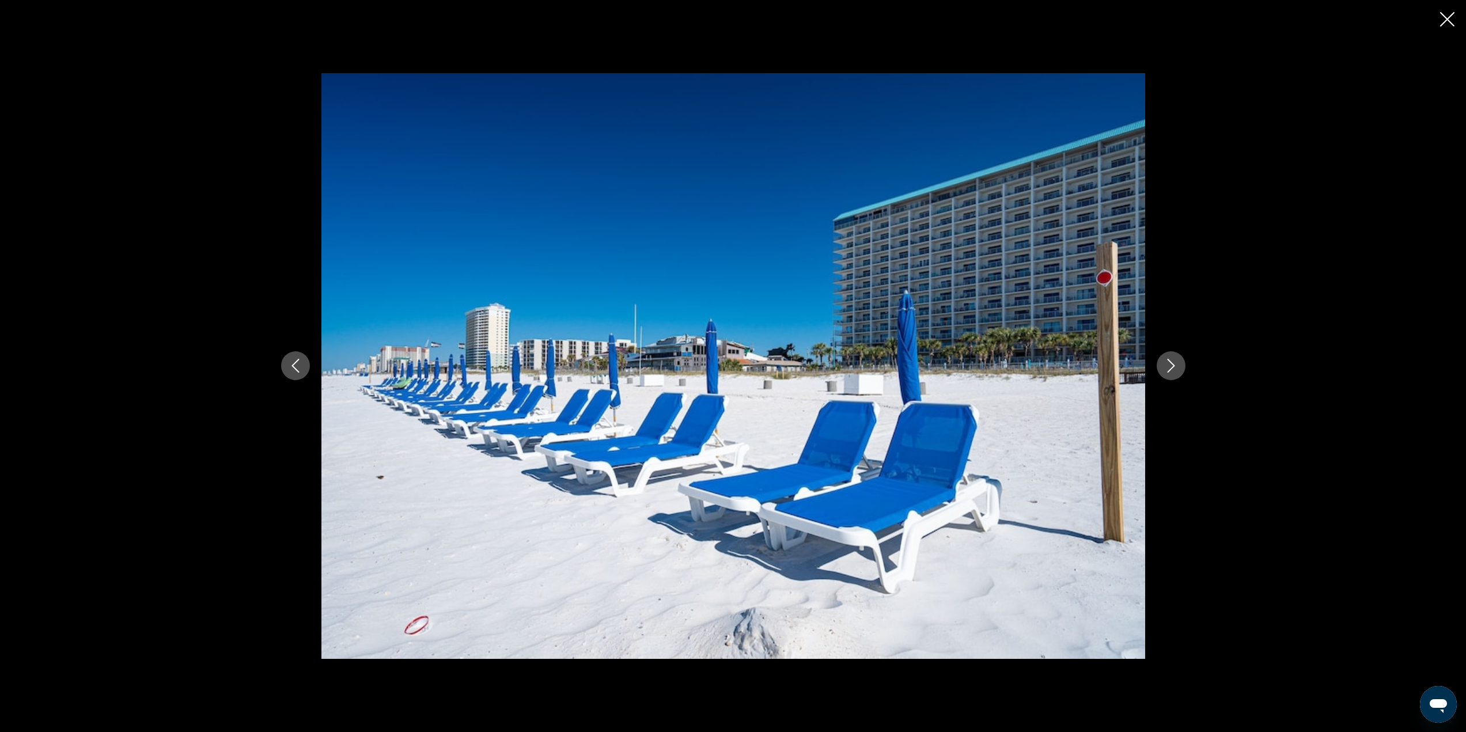
click at [1175, 353] on button "Next image" at bounding box center [1171, 365] width 29 height 29
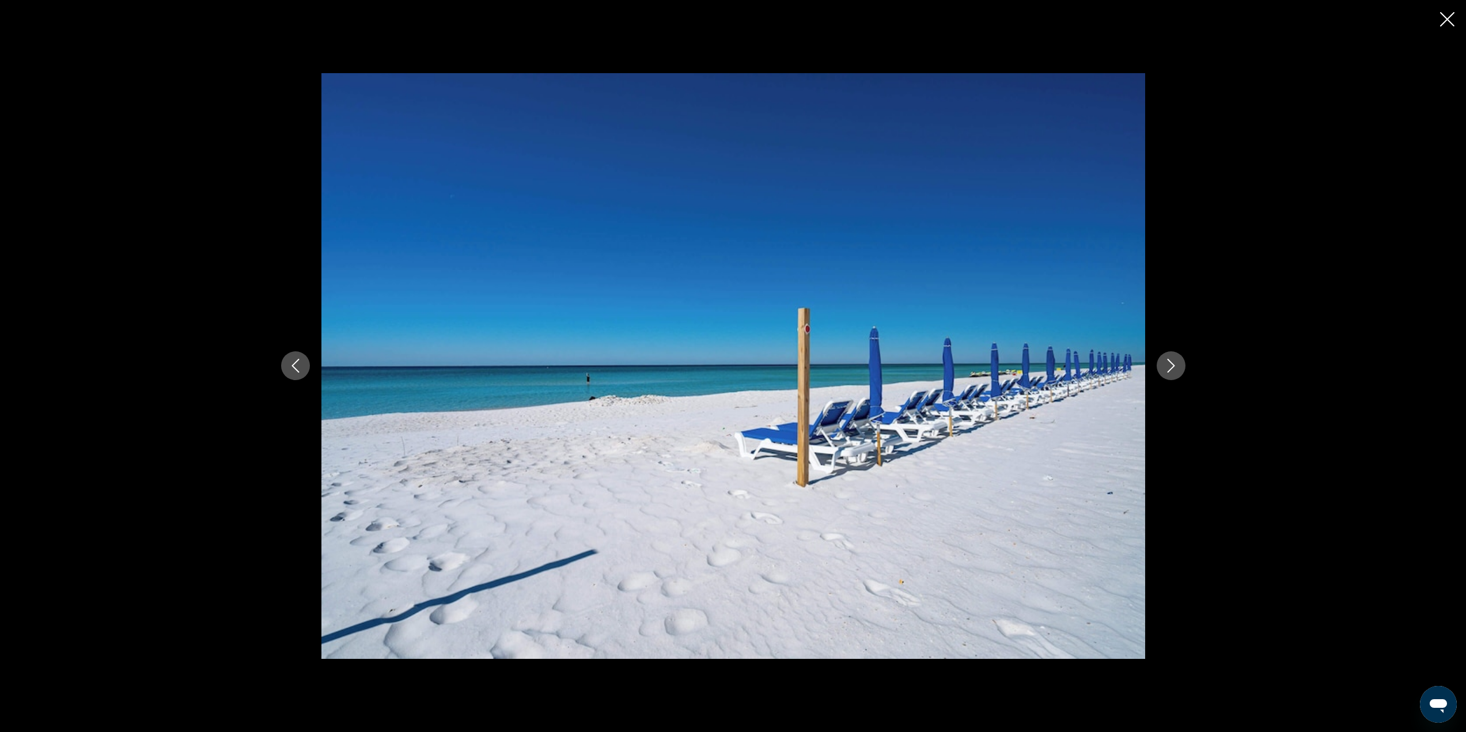
click at [1175, 353] on button "Next image" at bounding box center [1171, 365] width 29 height 29
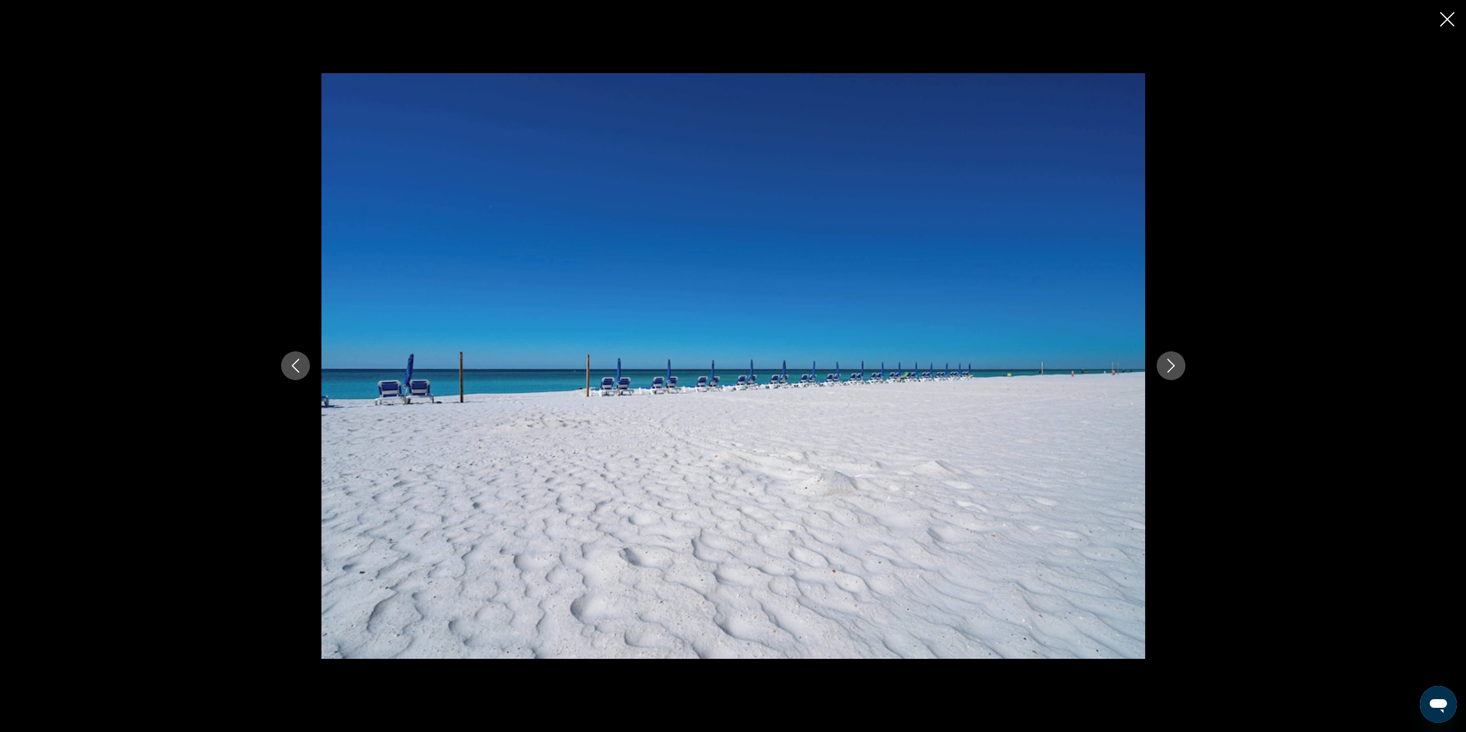
click at [1175, 353] on button "Next image" at bounding box center [1171, 365] width 29 height 29
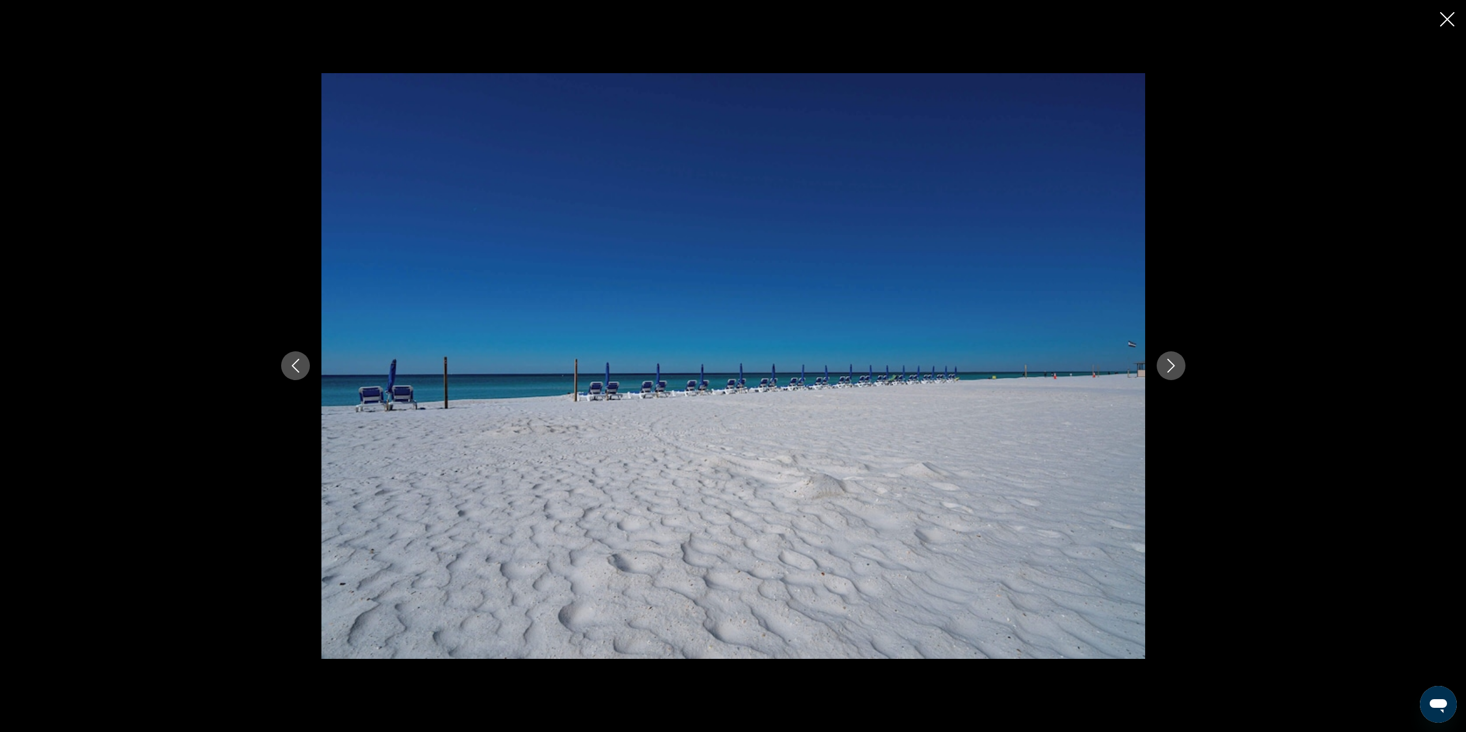
click at [1175, 353] on button "Next image" at bounding box center [1171, 365] width 29 height 29
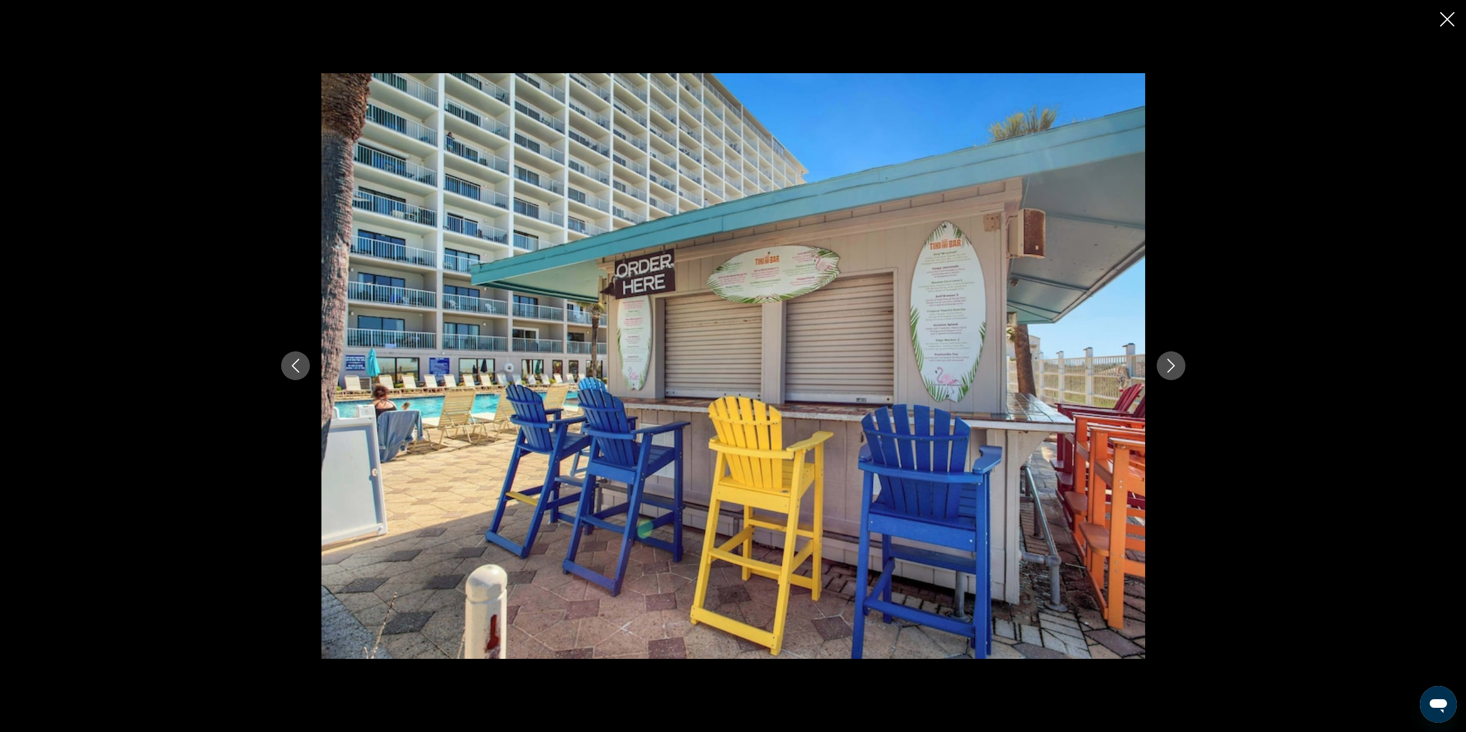
click at [1175, 353] on button "Next image" at bounding box center [1171, 365] width 29 height 29
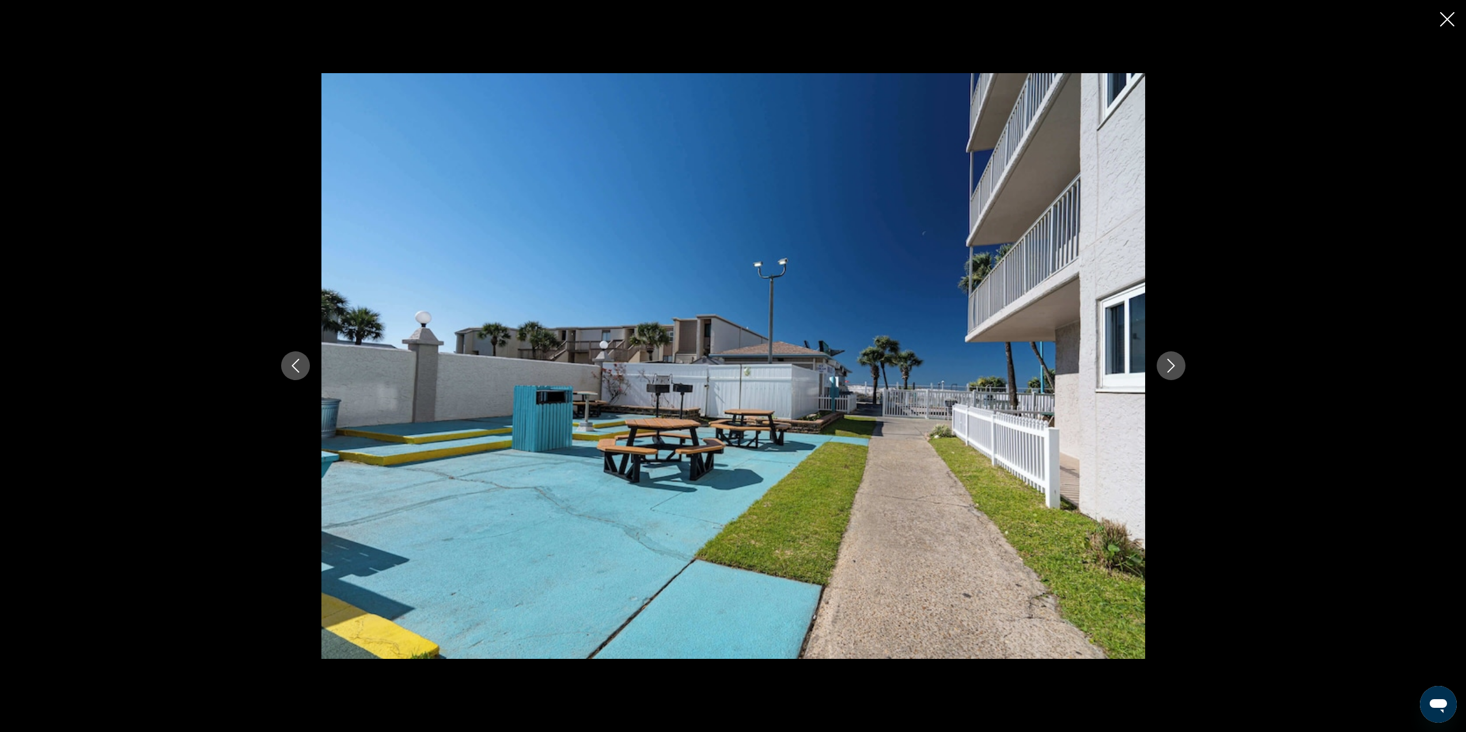
click at [1175, 353] on button "Next image" at bounding box center [1171, 365] width 29 height 29
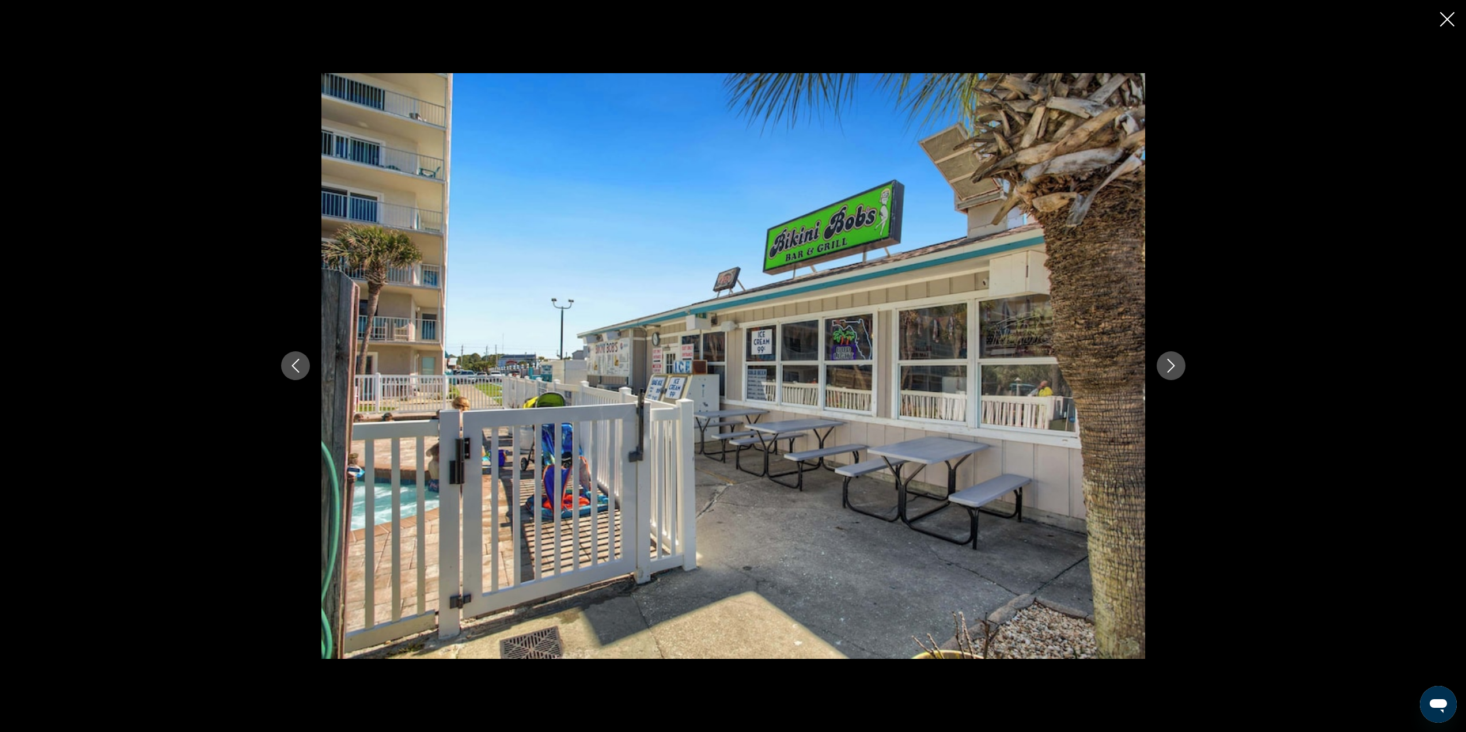
click at [301, 364] on icon "Previous image" at bounding box center [296, 366] width 14 height 14
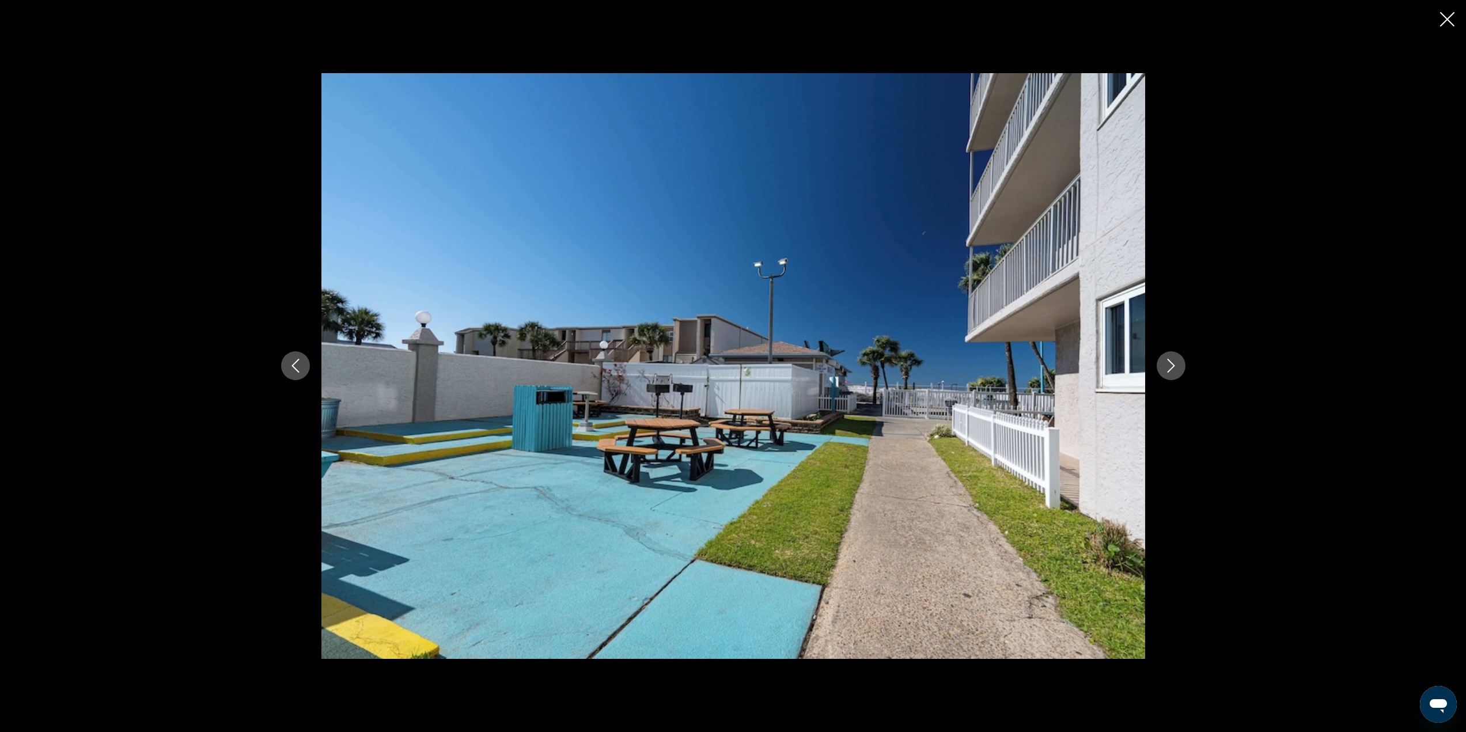
click at [1444, 16] on icon "Close slideshow" at bounding box center [1447, 19] width 14 height 14
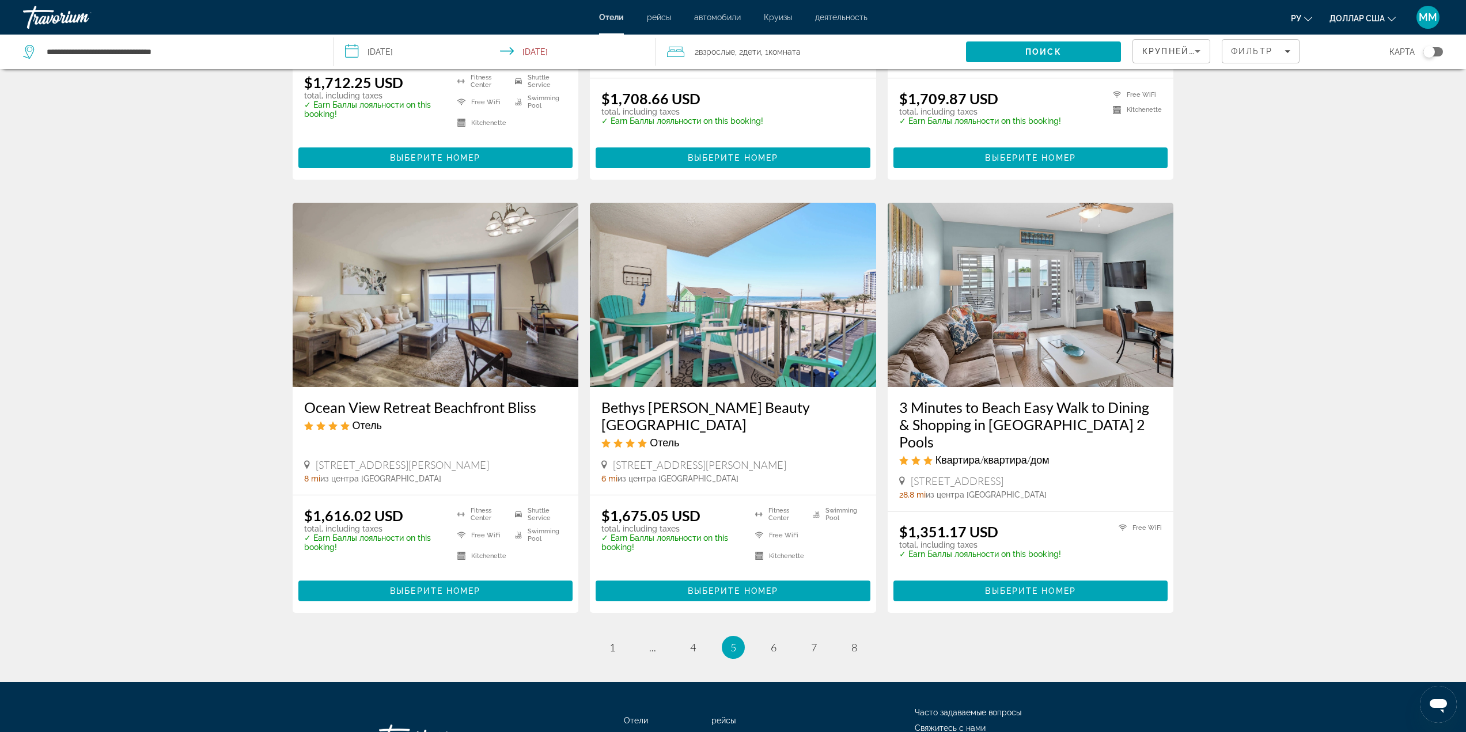
scroll to position [1210, 0]
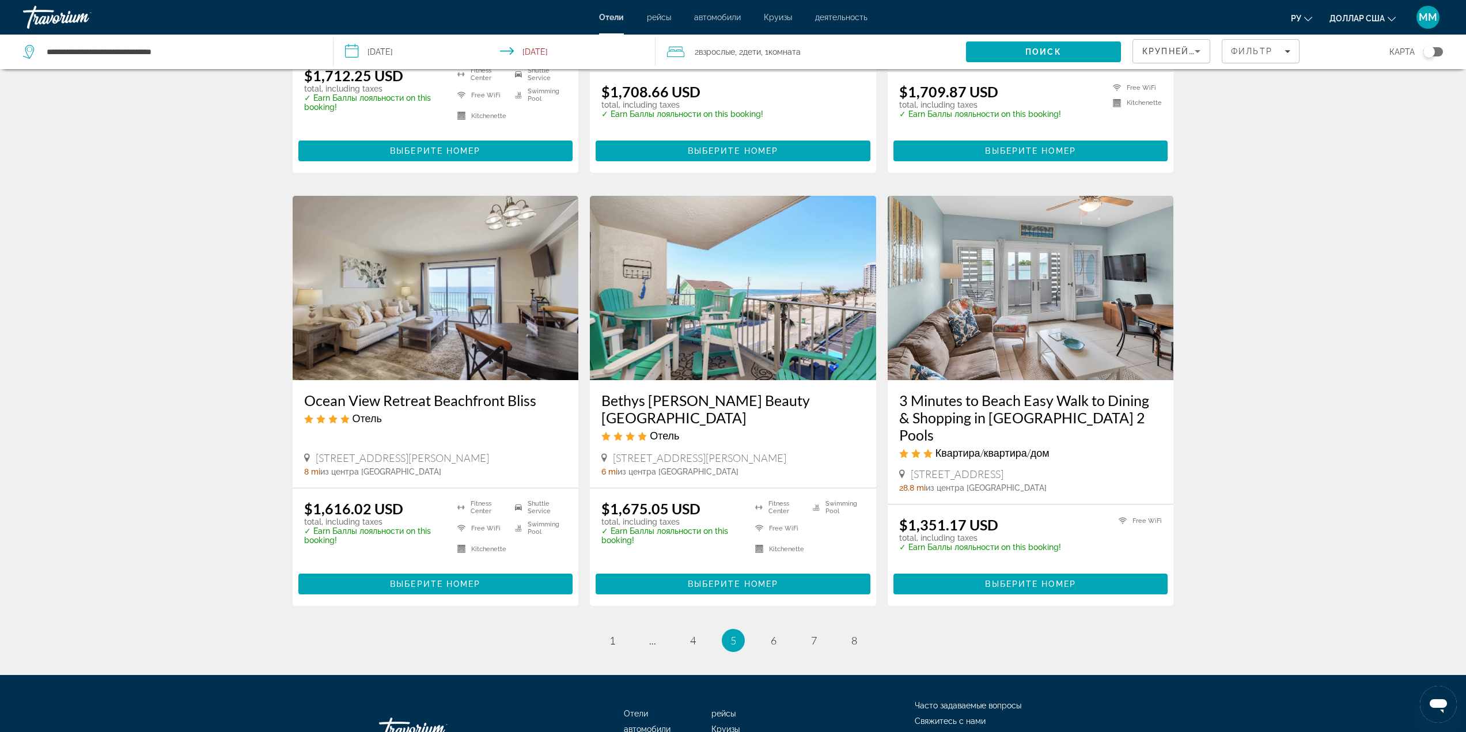
click at [1069, 290] on img "Основное содержание" at bounding box center [1031, 288] width 286 height 184
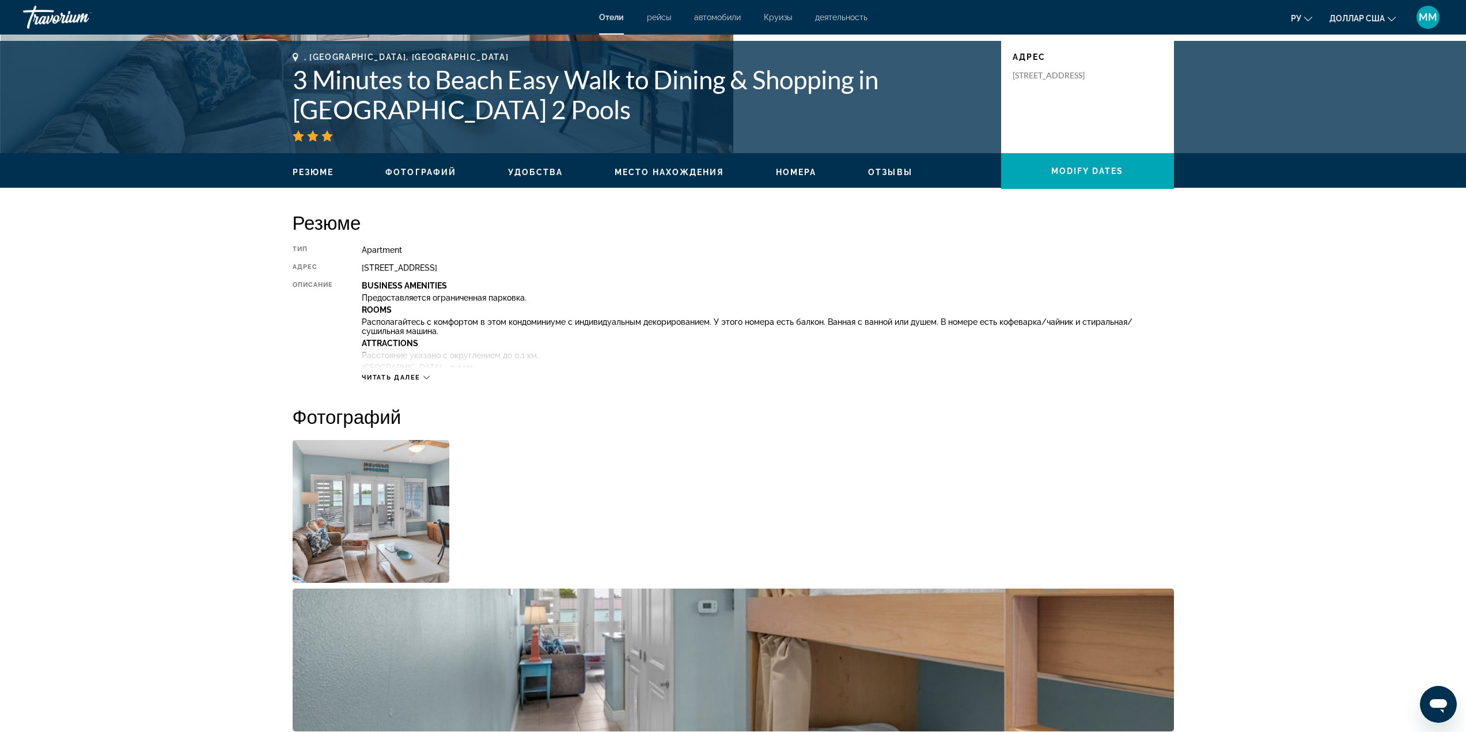
scroll to position [230, 0]
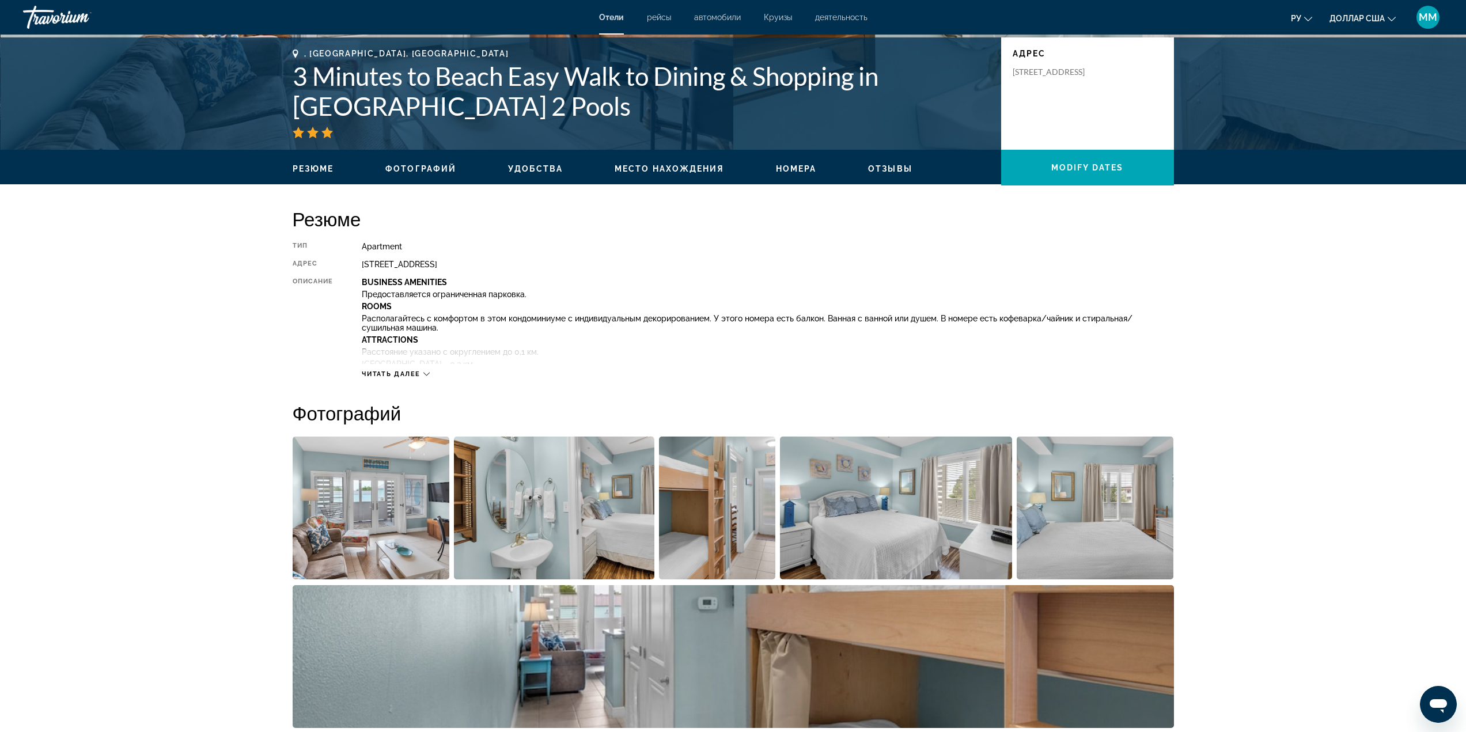
click at [418, 513] on img "Open full-screen image slider" at bounding box center [371, 508] width 157 height 143
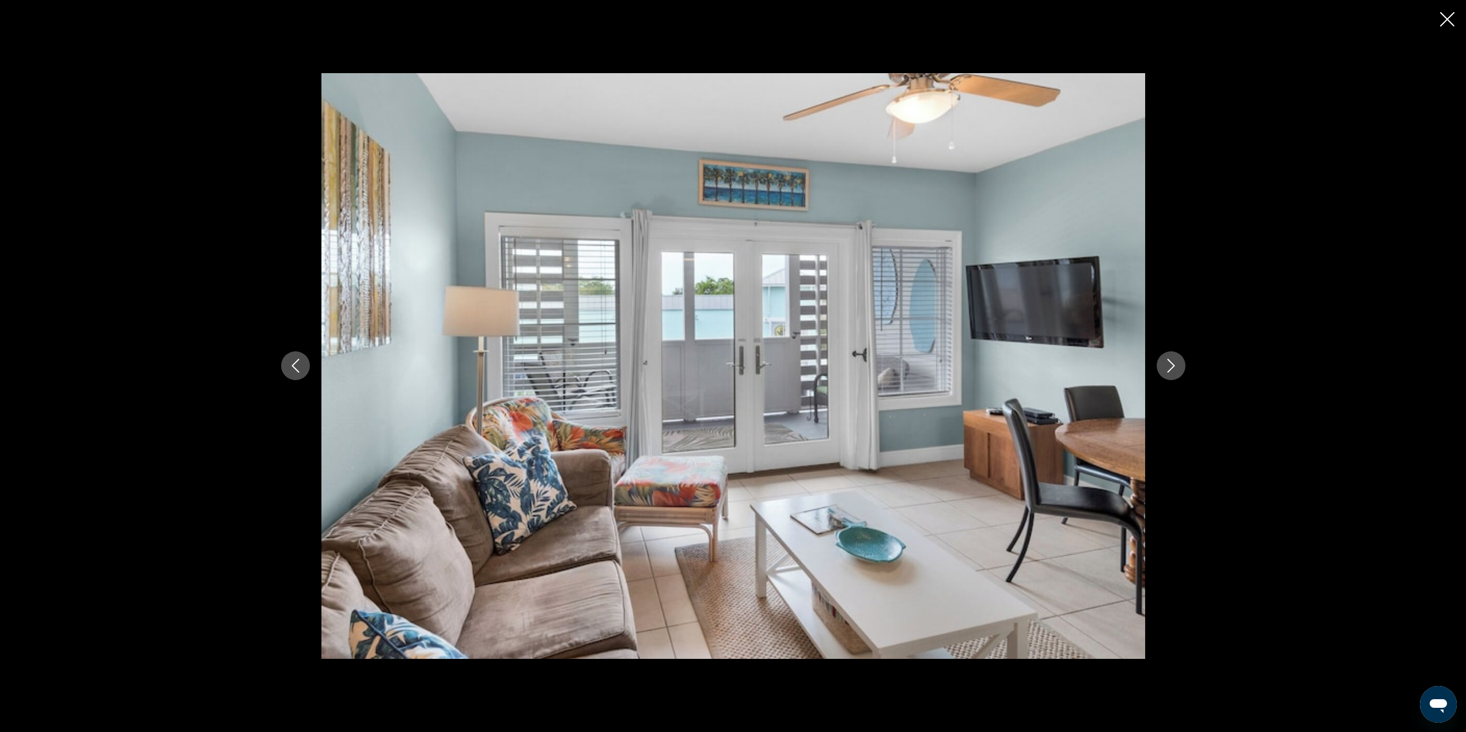
click at [1169, 365] on icon "Next image" at bounding box center [1171, 366] width 14 height 14
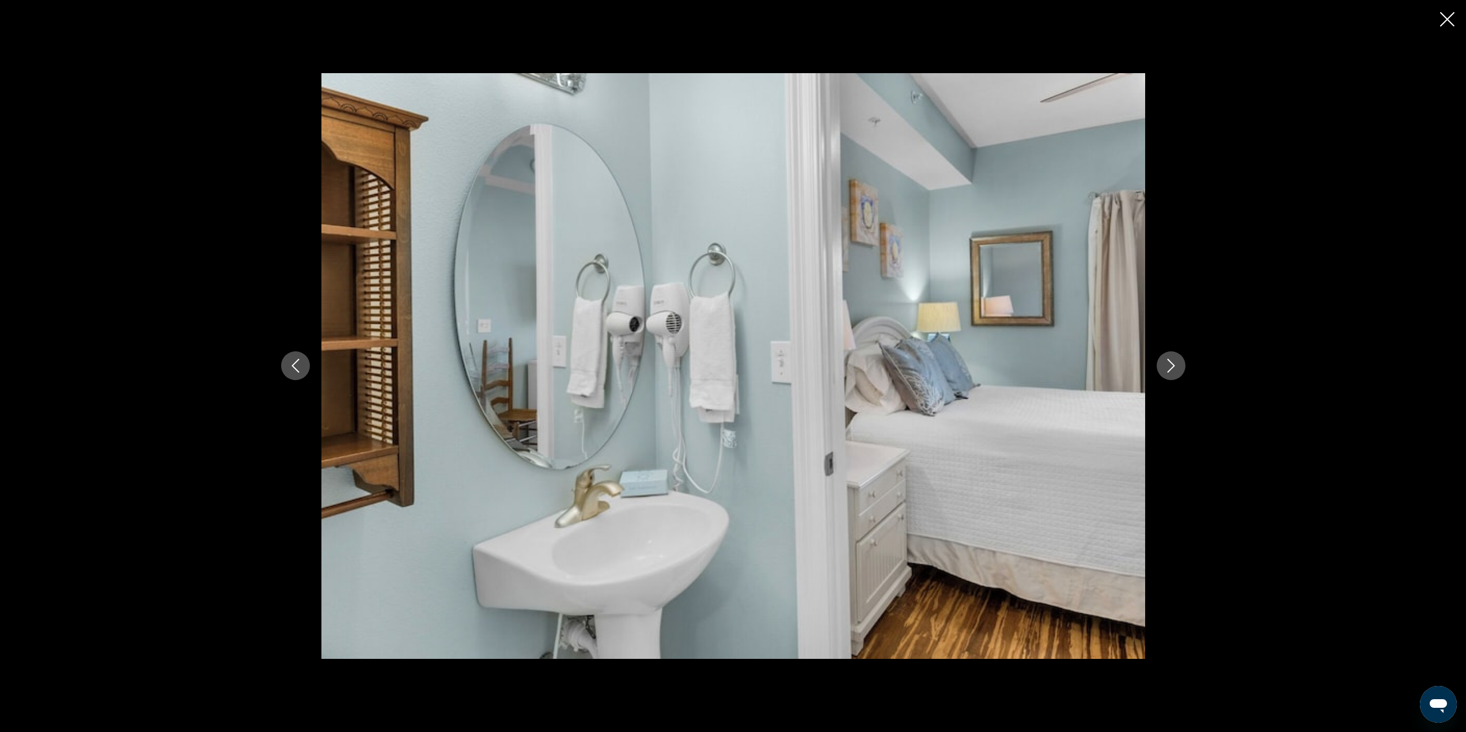
click at [1169, 365] on icon "Next image" at bounding box center [1171, 366] width 14 height 14
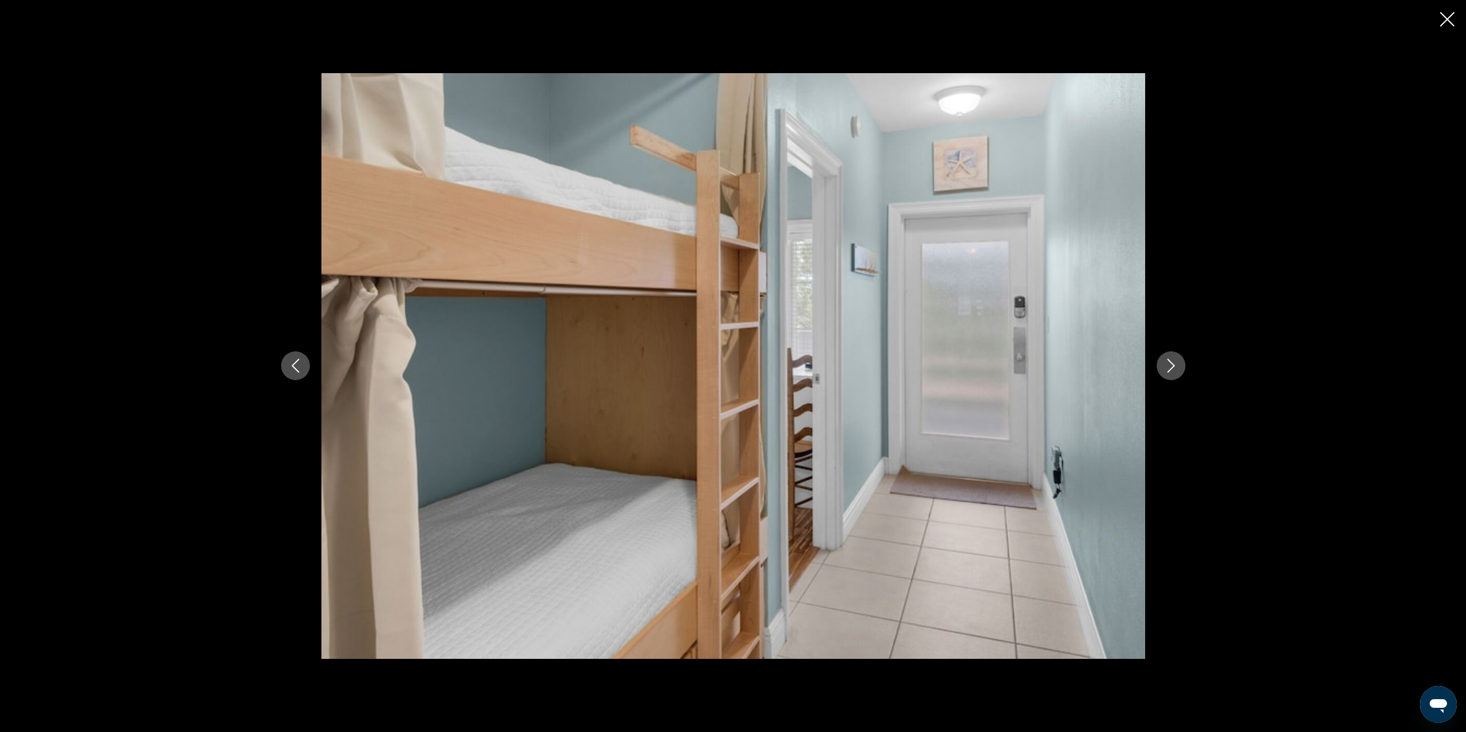
click at [1169, 365] on icon "Next image" at bounding box center [1171, 366] width 14 height 14
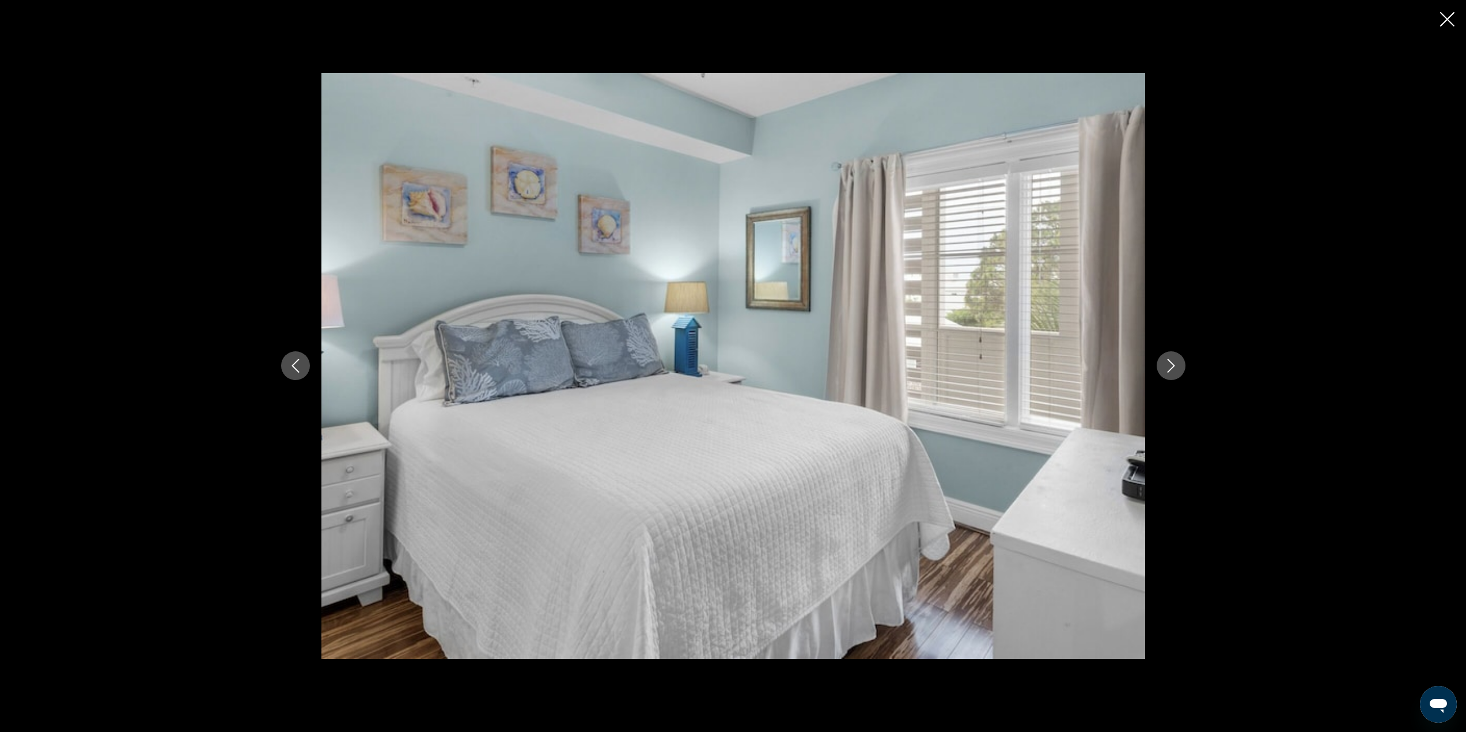
click at [1169, 365] on icon "Next image" at bounding box center [1171, 366] width 14 height 14
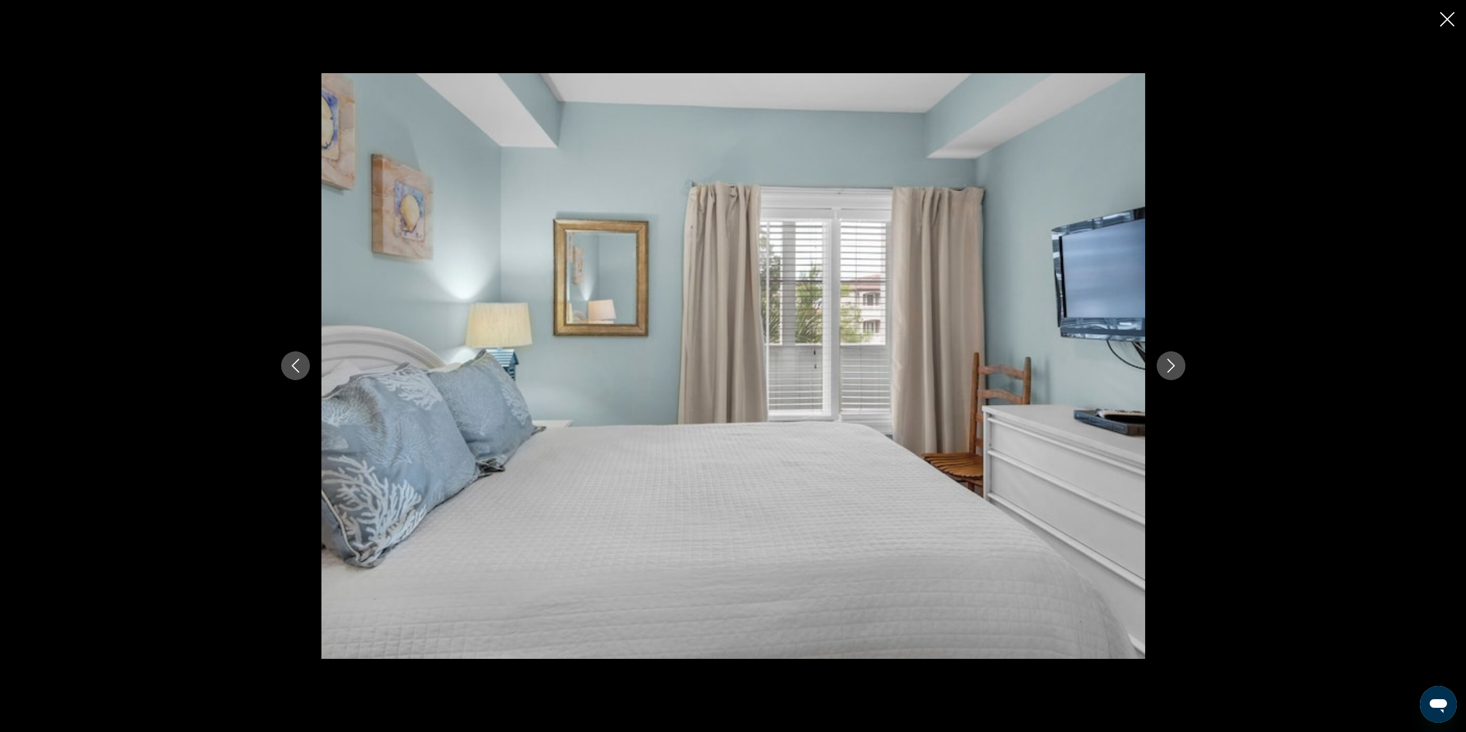
click at [1169, 365] on icon "Next image" at bounding box center [1171, 366] width 14 height 14
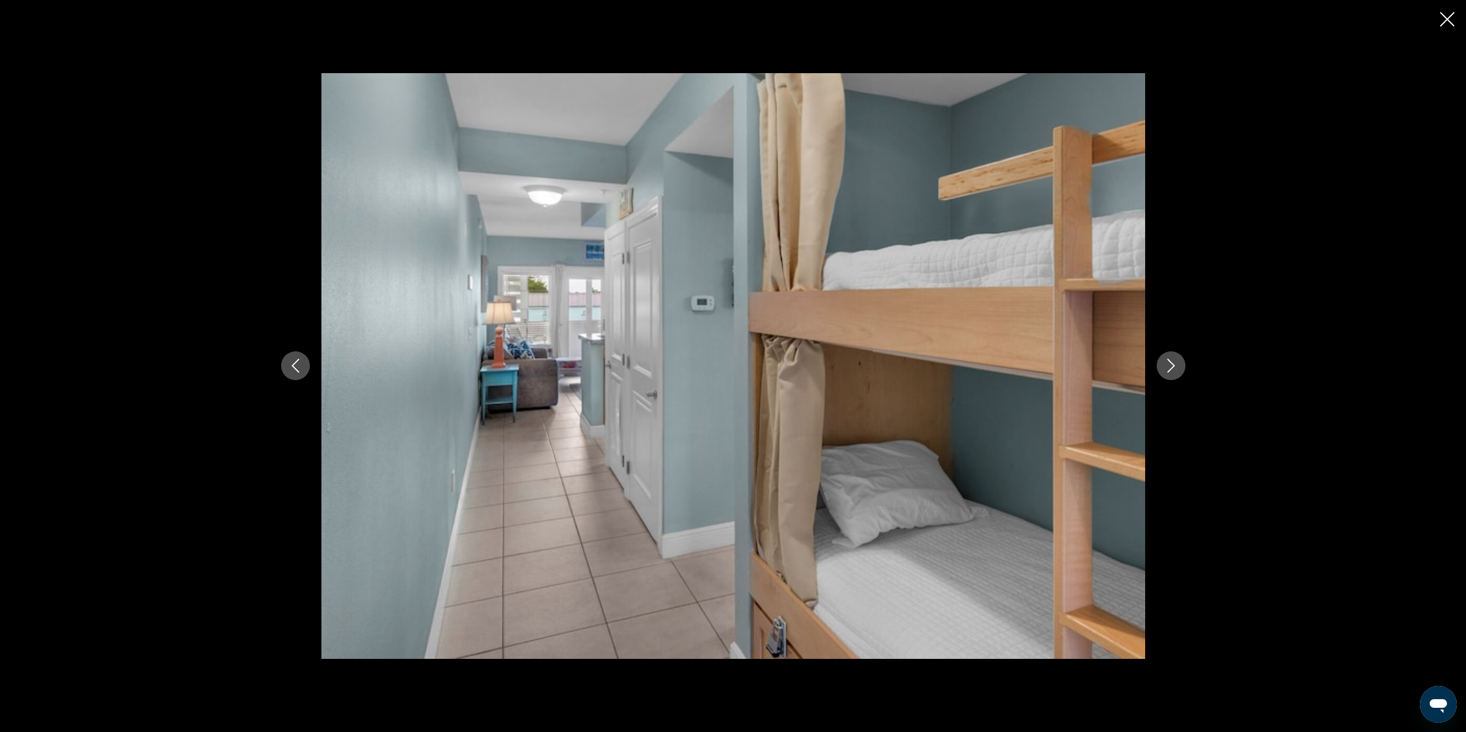
click at [1169, 365] on icon "Next image" at bounding box center [1171, 366] width 14 height 14
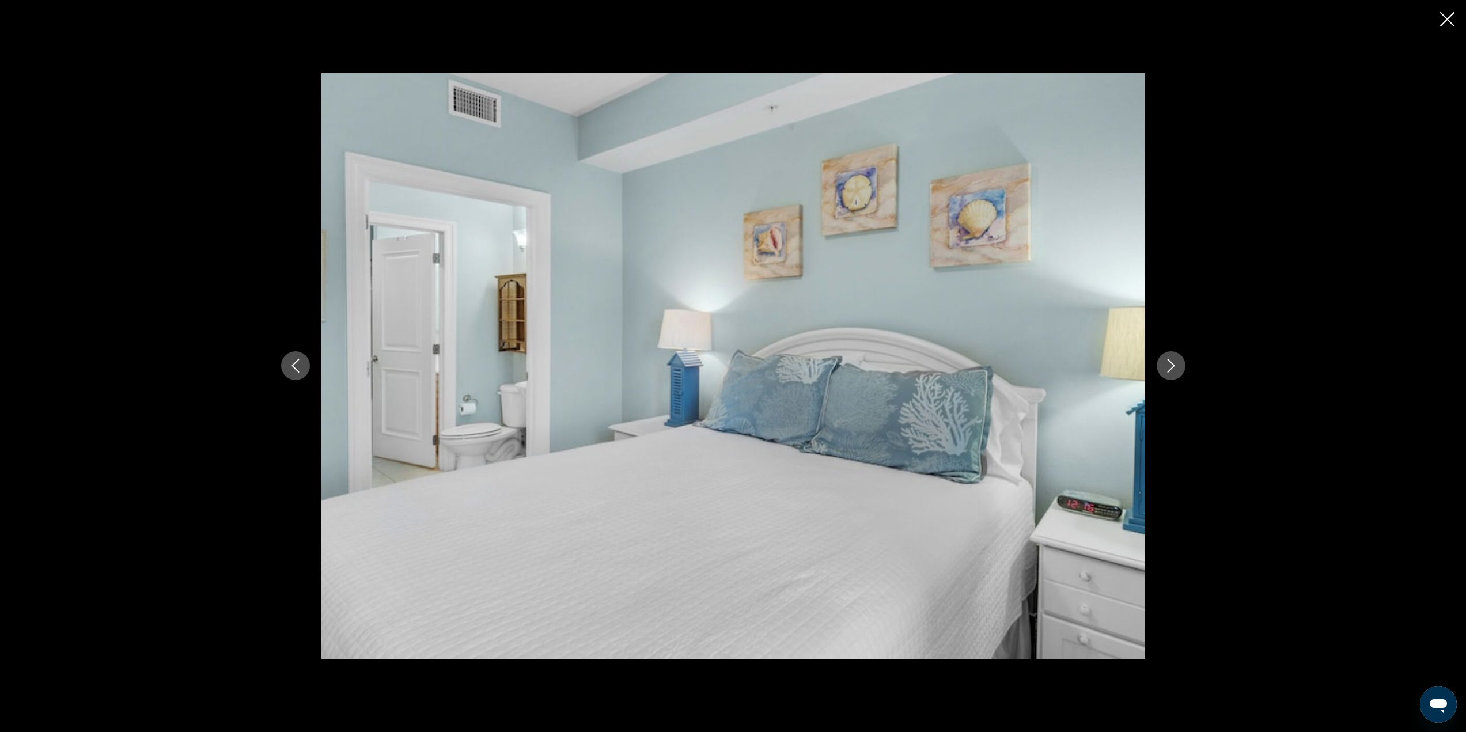
click at [1169, 365] on icon "Next image" at bounding box center [1171, 366] width 14 height 14
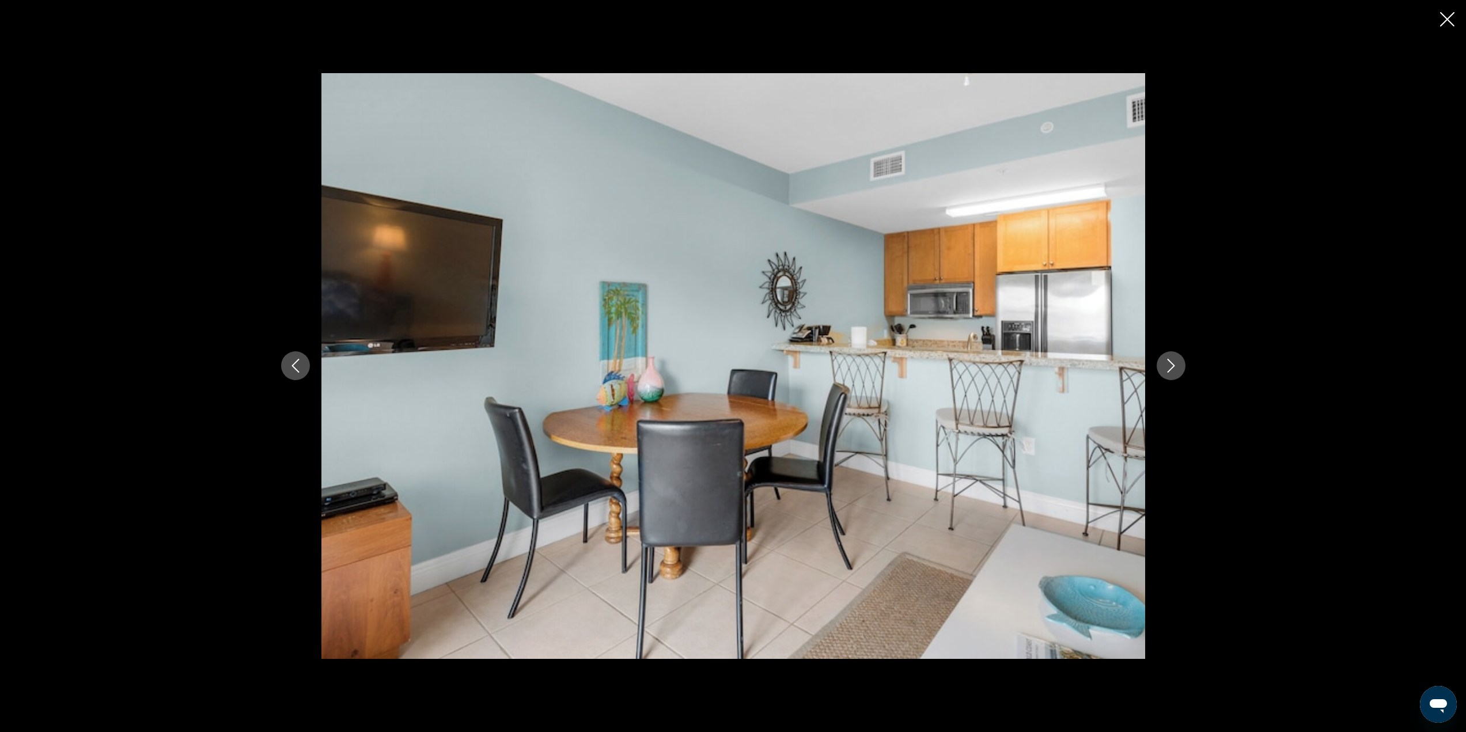
click at [1455, 13] on div "prev next" at bounding box center [733, 366] width 1466 height 732
click at [1446, 18] on icon "Close slideshow" at bounding box center [1447, 19] width 14 height 14
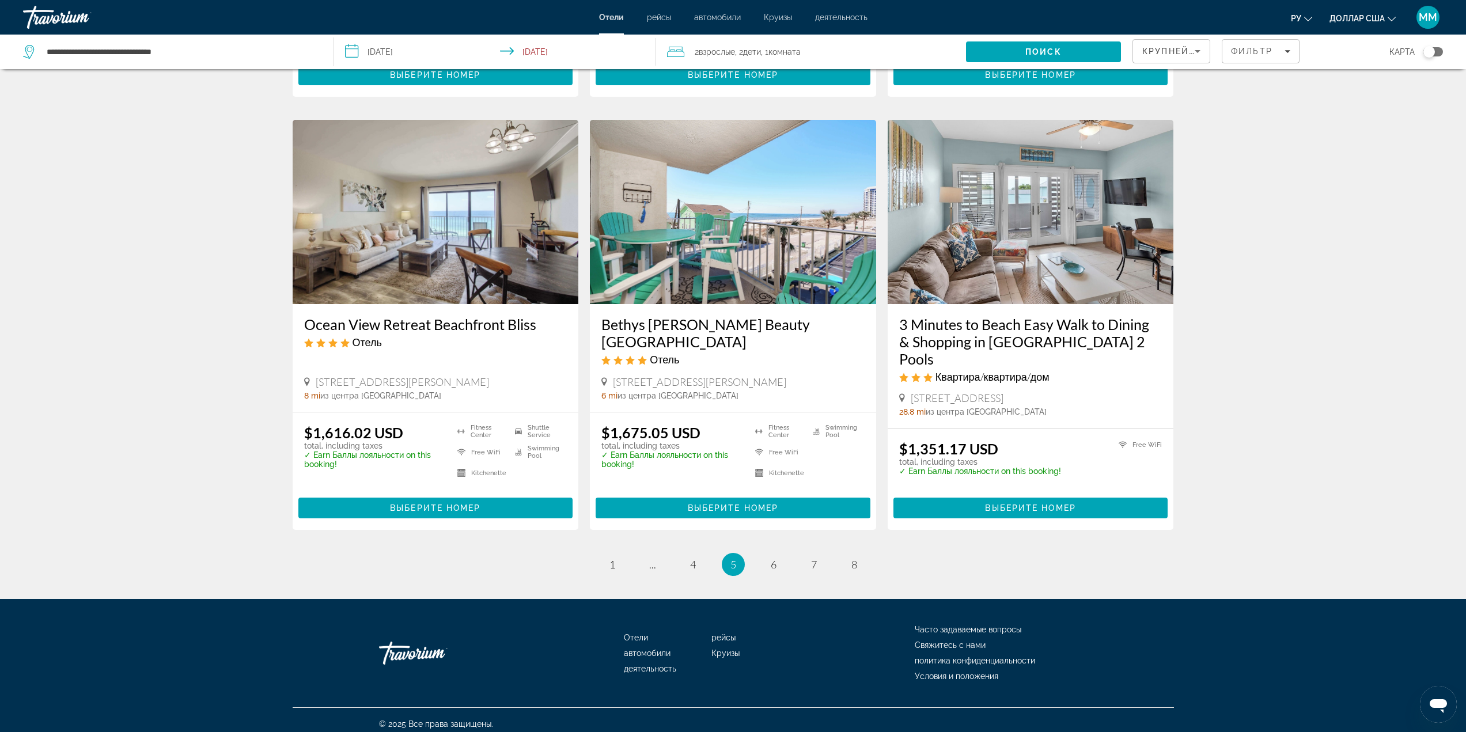
scroll to position [1288, 0]
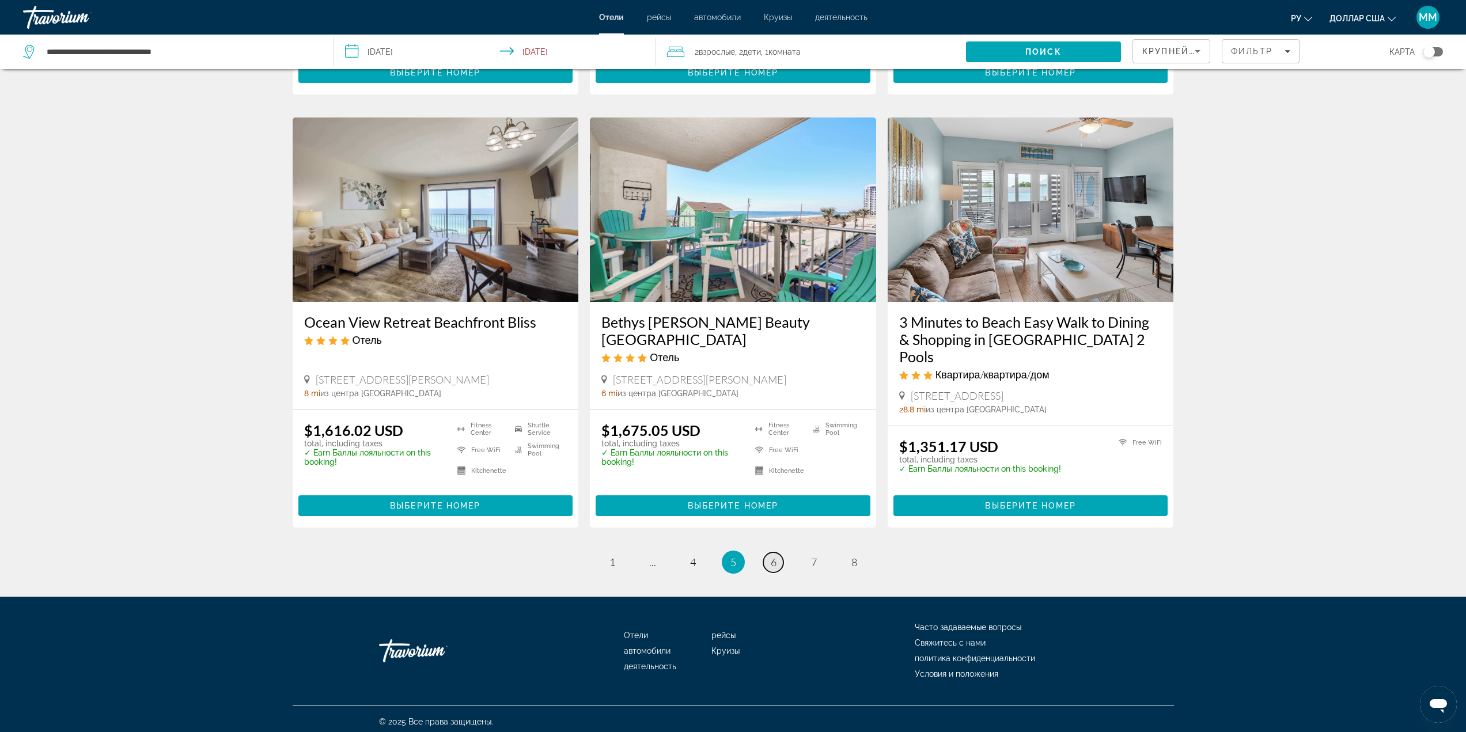
click at [776, 556] on span "6" at bounding box center [774, 562] width 6 height 13
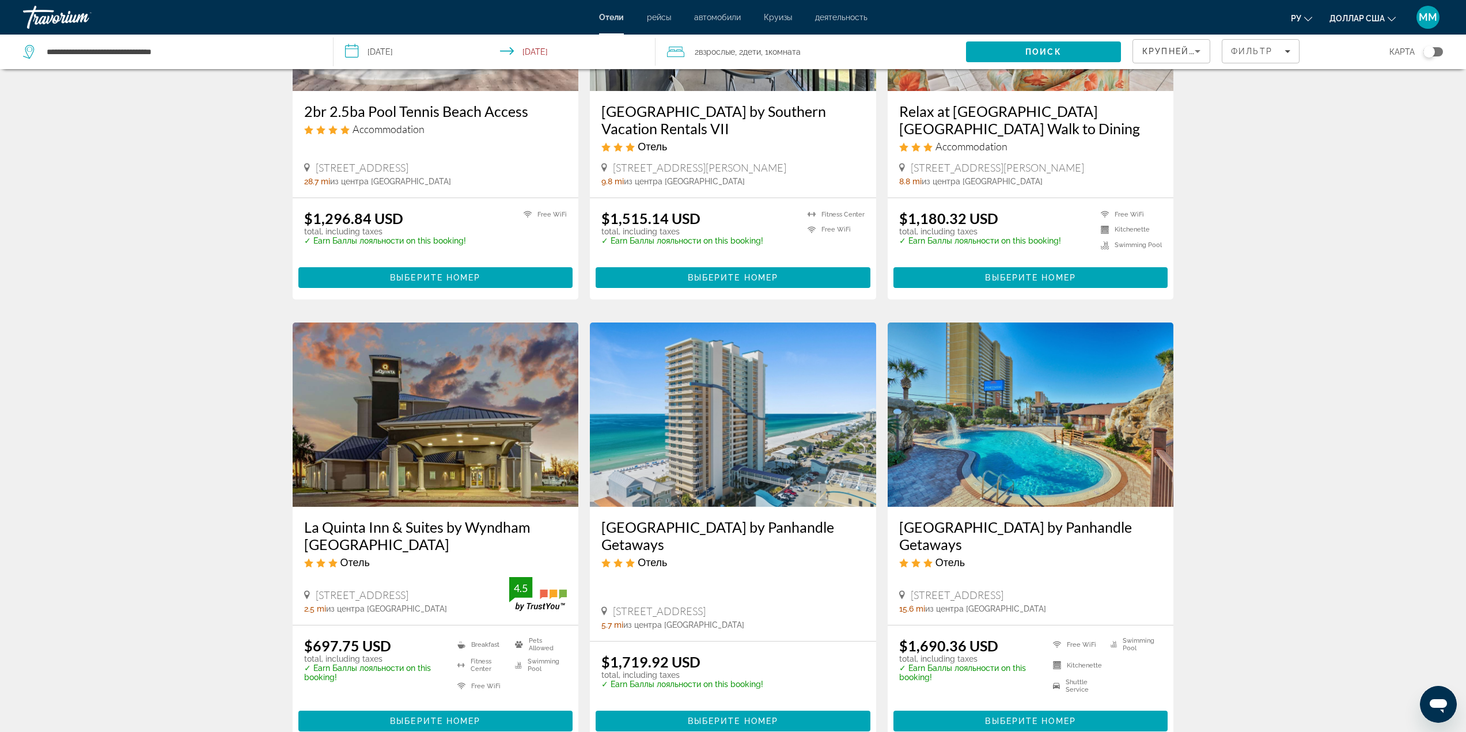
scroll to position [230, 0]
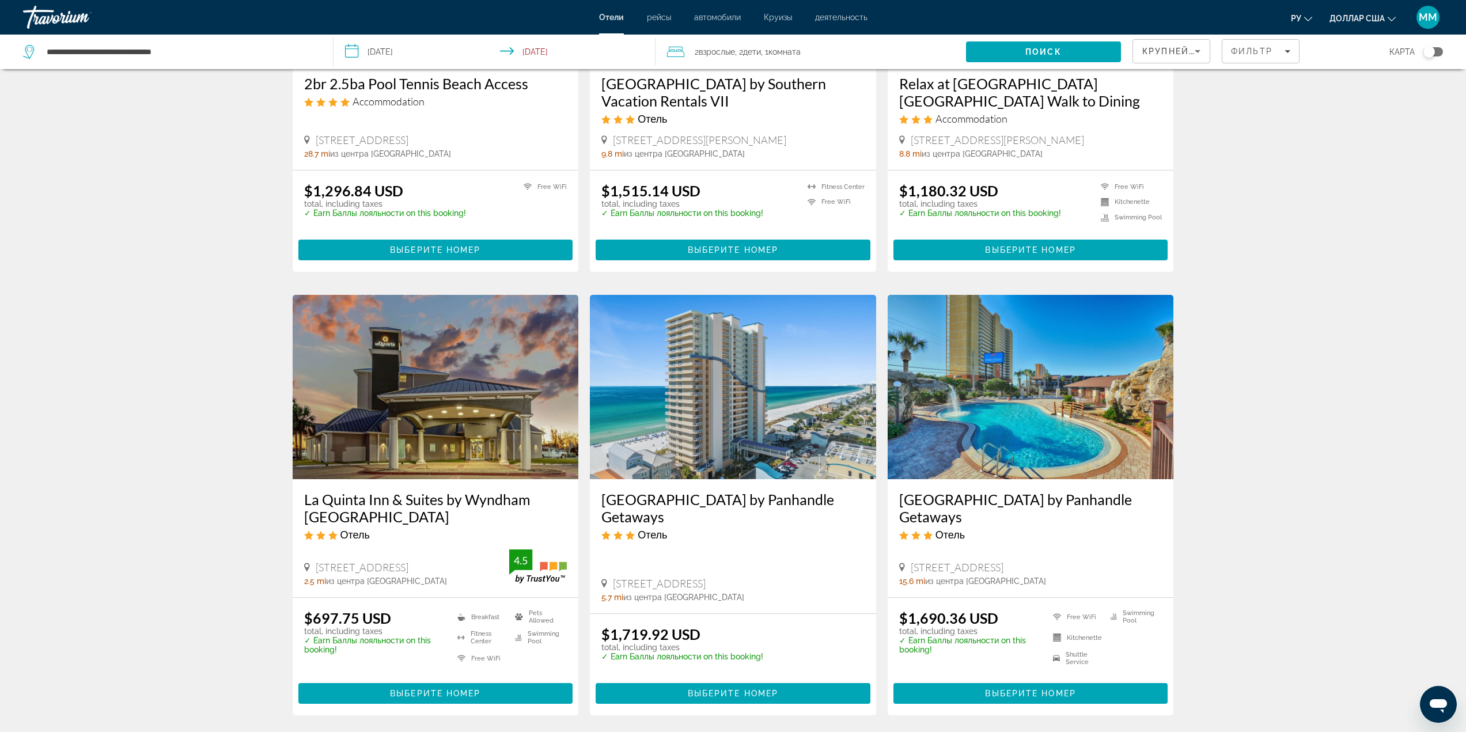
click at [762, 397] on img "Основное содержание" at bounding box center [733, 387] width 286 height 184
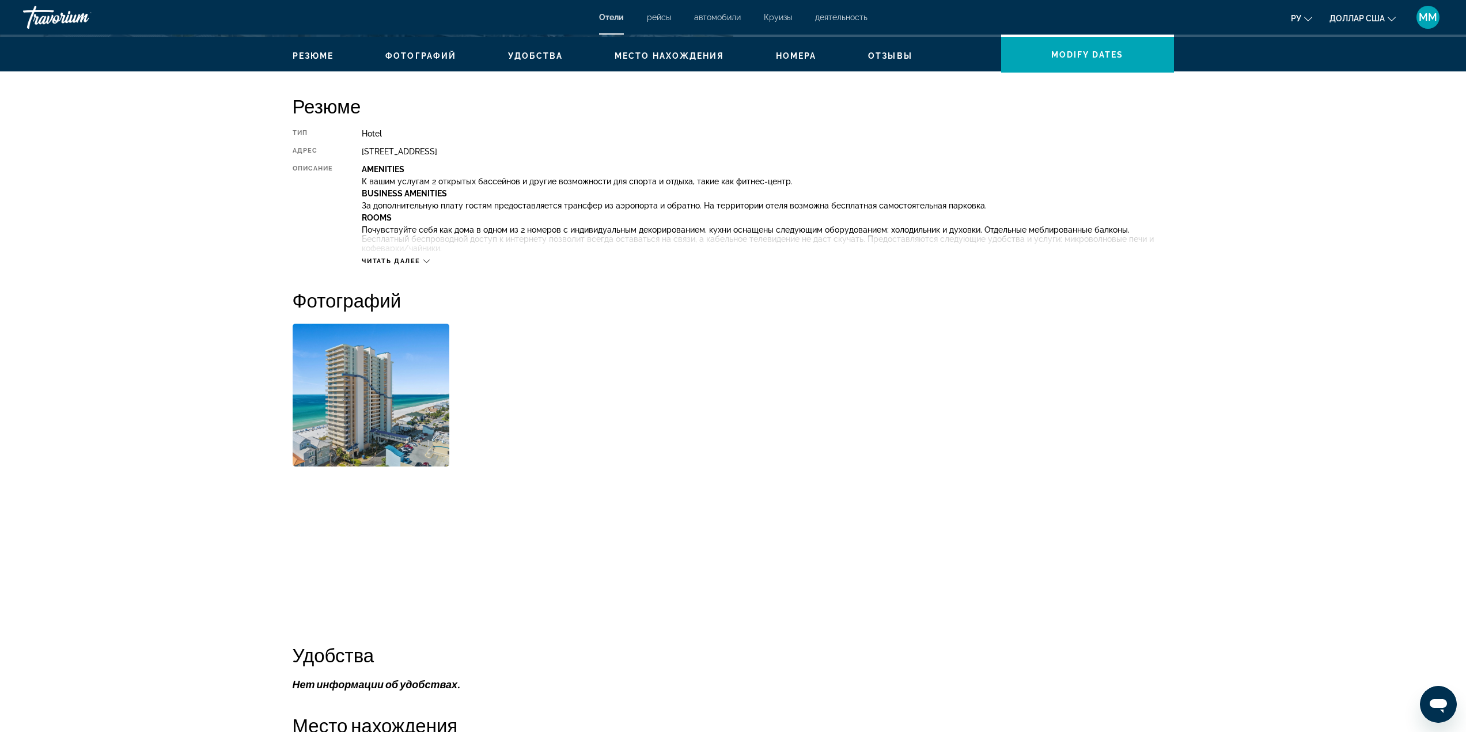
scroll to position [346, 0]
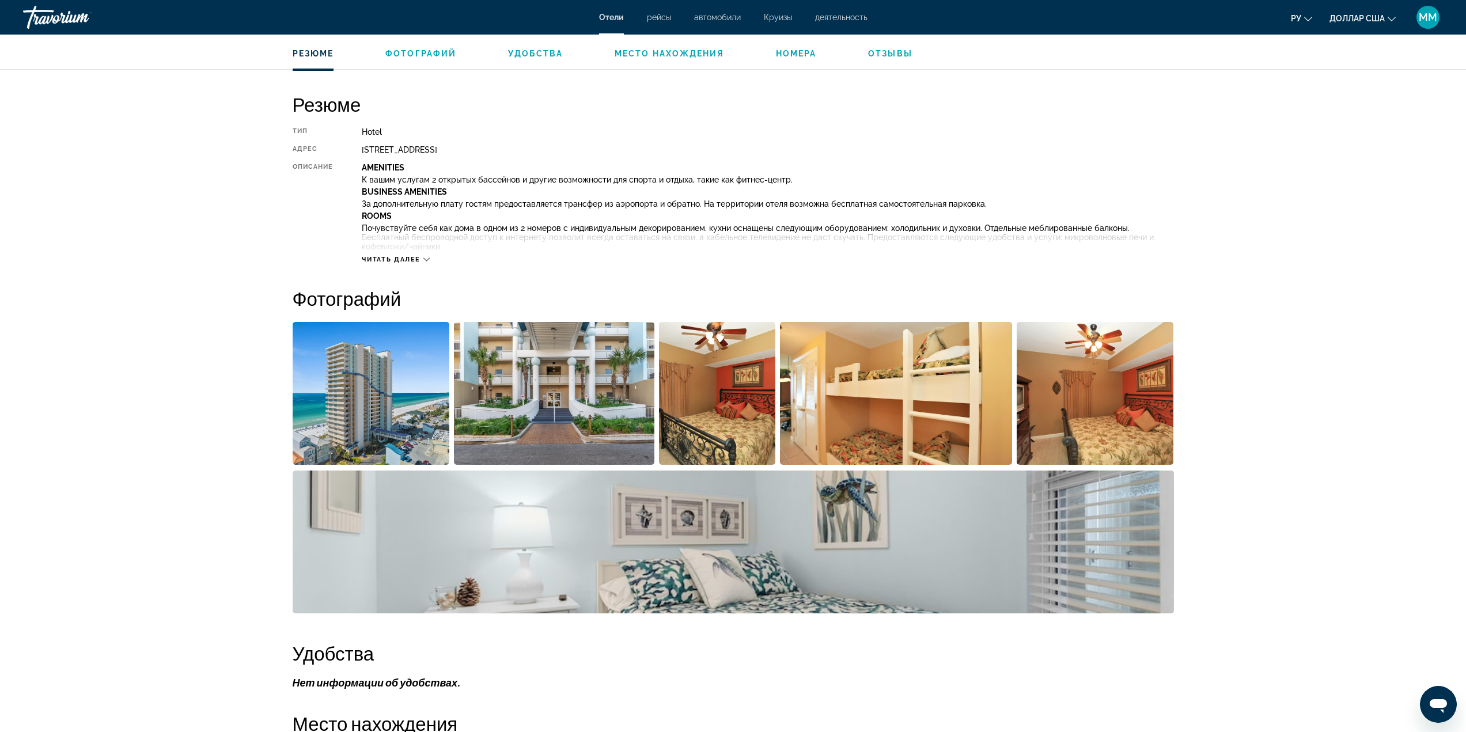
click at [413, 383] on img "Open full-screen image slider" at bounding box center [371, 393] width 157 height 143
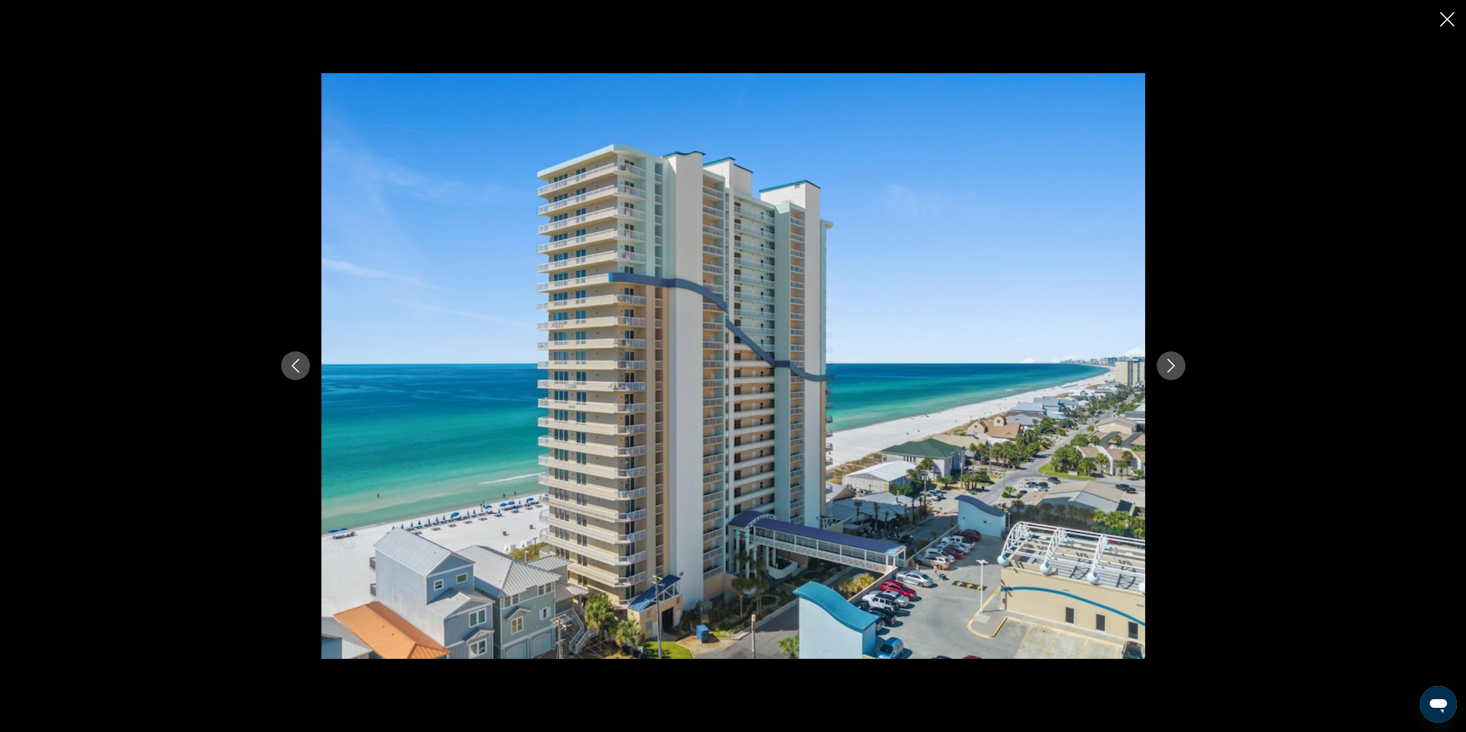
click at [1161, 362] on button "Next image" at bounding box center [1171, 365] width 29 height 29
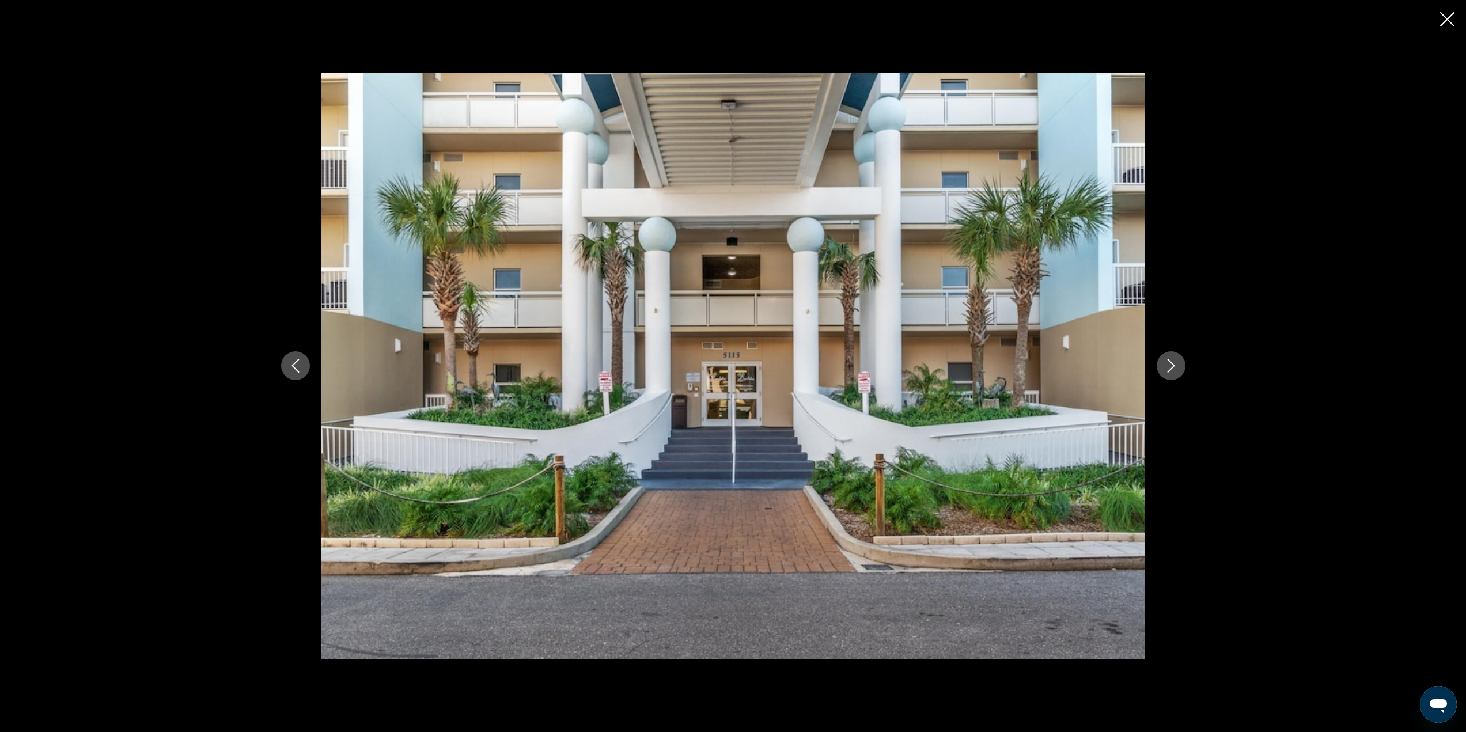
click at [1161, 362] on button "Next image" at bounding box center [1171, 365] width 29 height 29
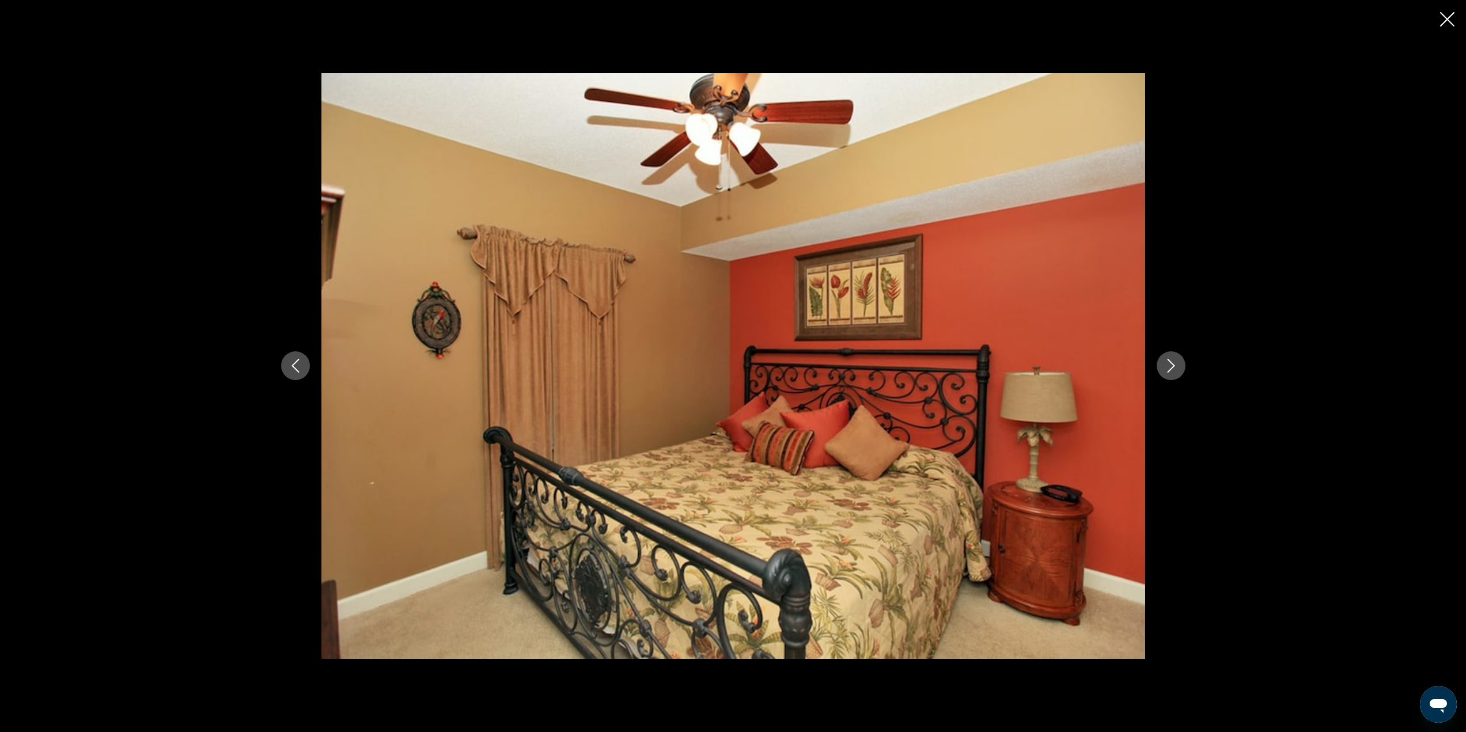
click at [1161, 362] on button "Next image" at bounding box center [1171, 365] width 29 height 29
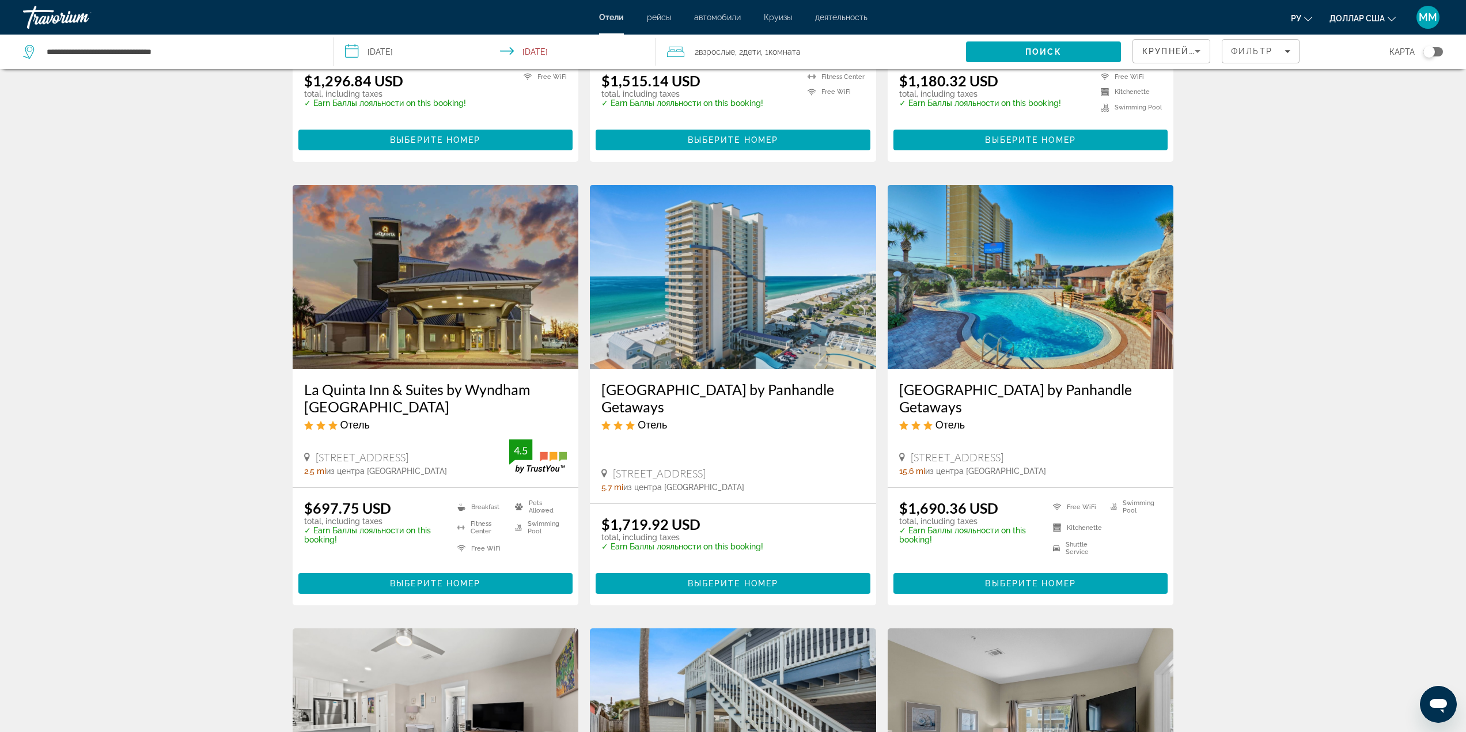
scroll to position [346, 0]
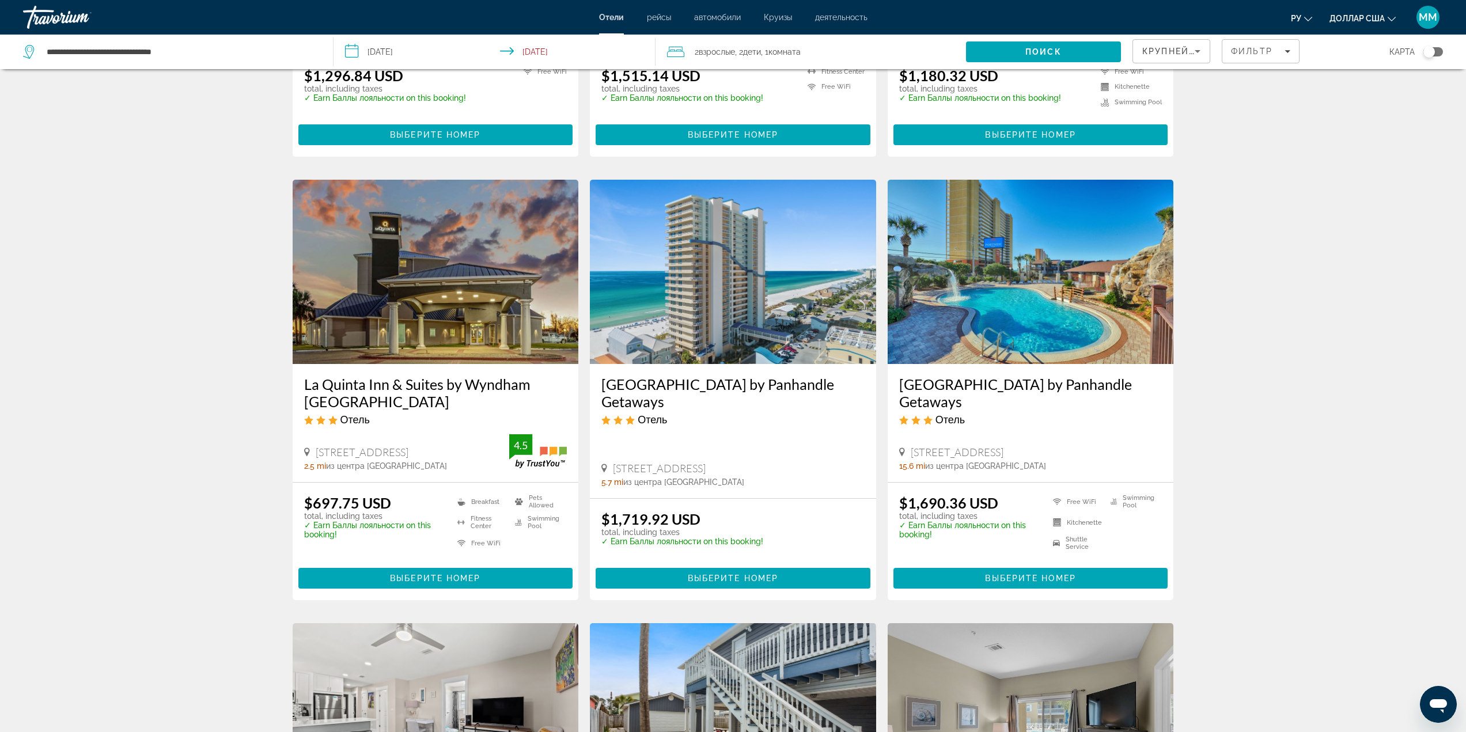
click at [1001, 282] on img "Основное содержание" at bounding box center [1031, 272] width 286 height 184
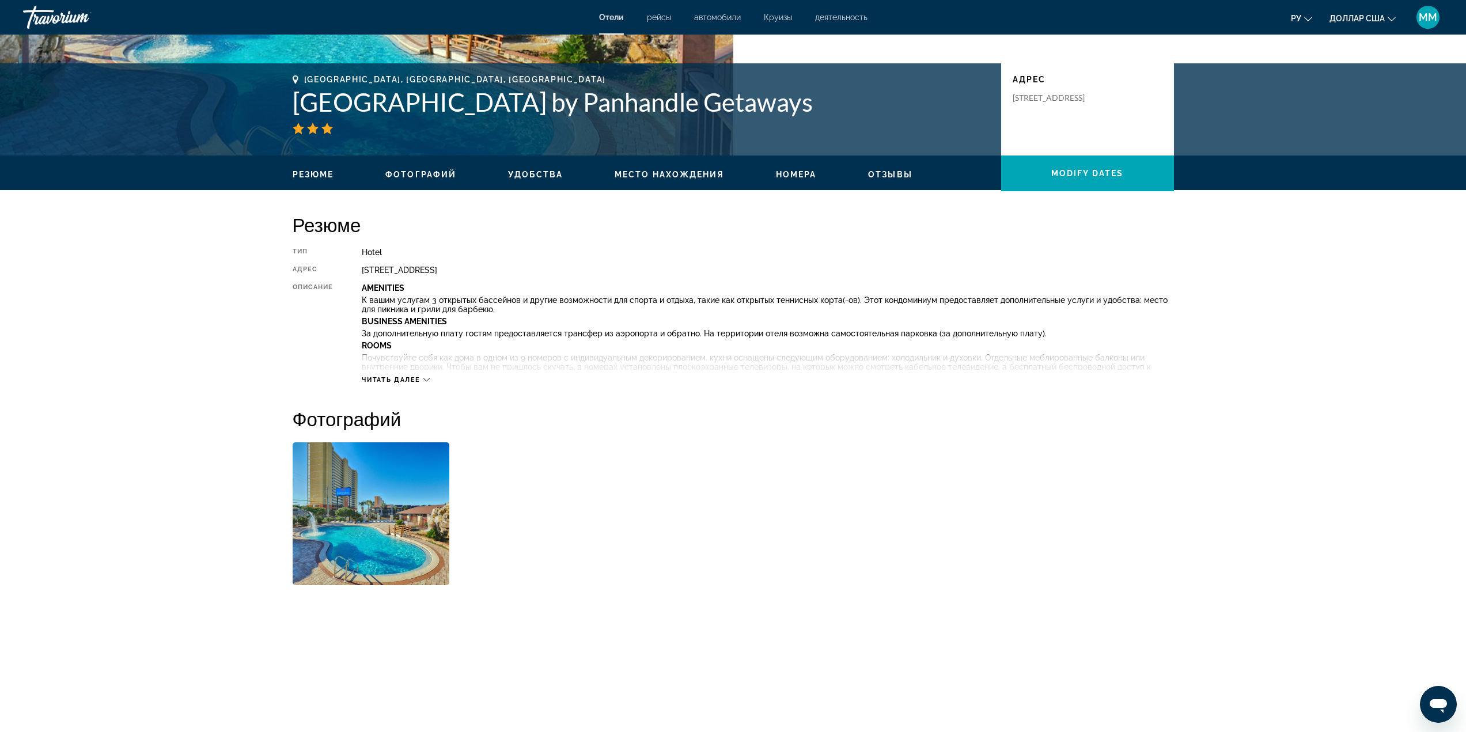
scroll to position [288, 0]
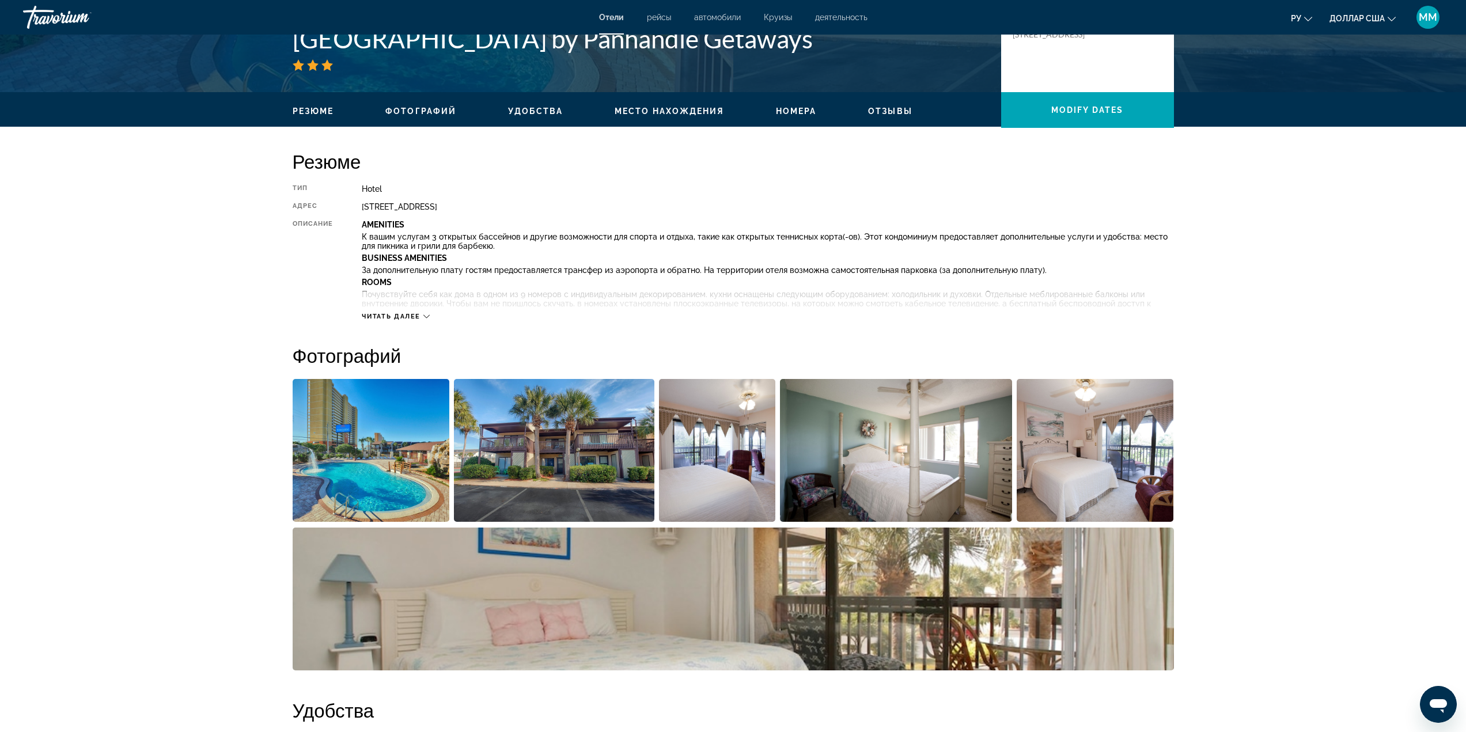
click at [414, 451] on img "Open full-screen image slider" at bounding box center [371, 450] width 157 height 143
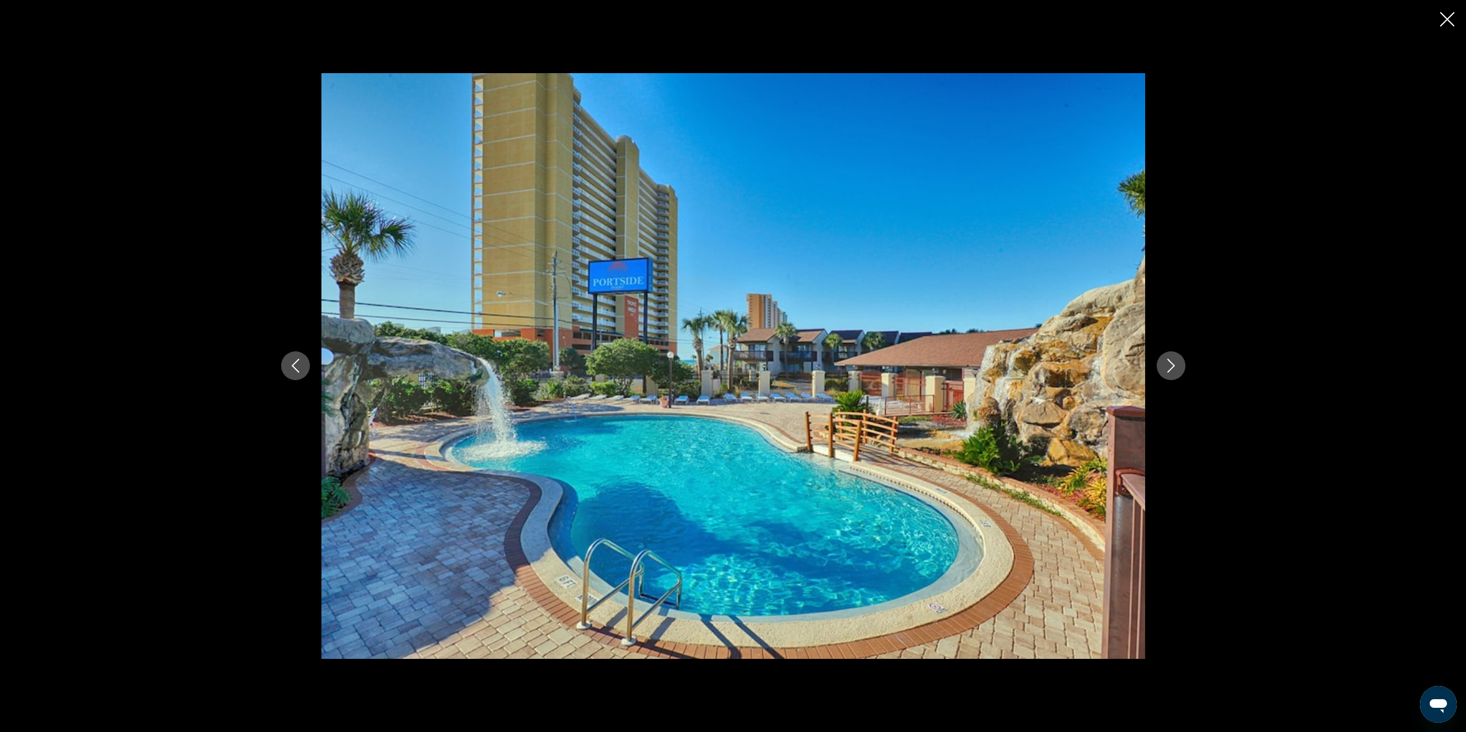
click at [1169, 368] on icon "Next image" at bounding box center [1171, 366] width 14 height 14
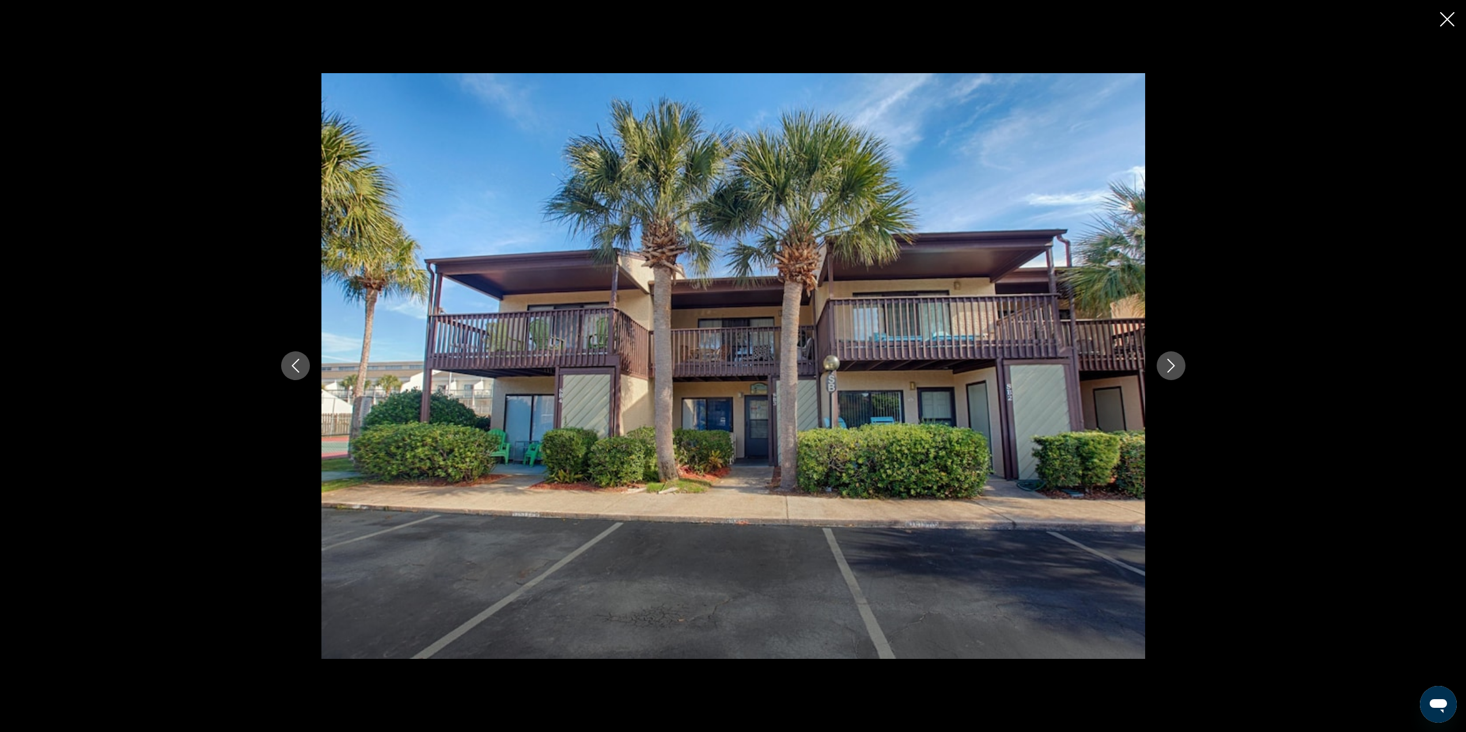
click at [1169, 368] on icon "Next image" at bounding box center [1171, 366] width 14 height 14
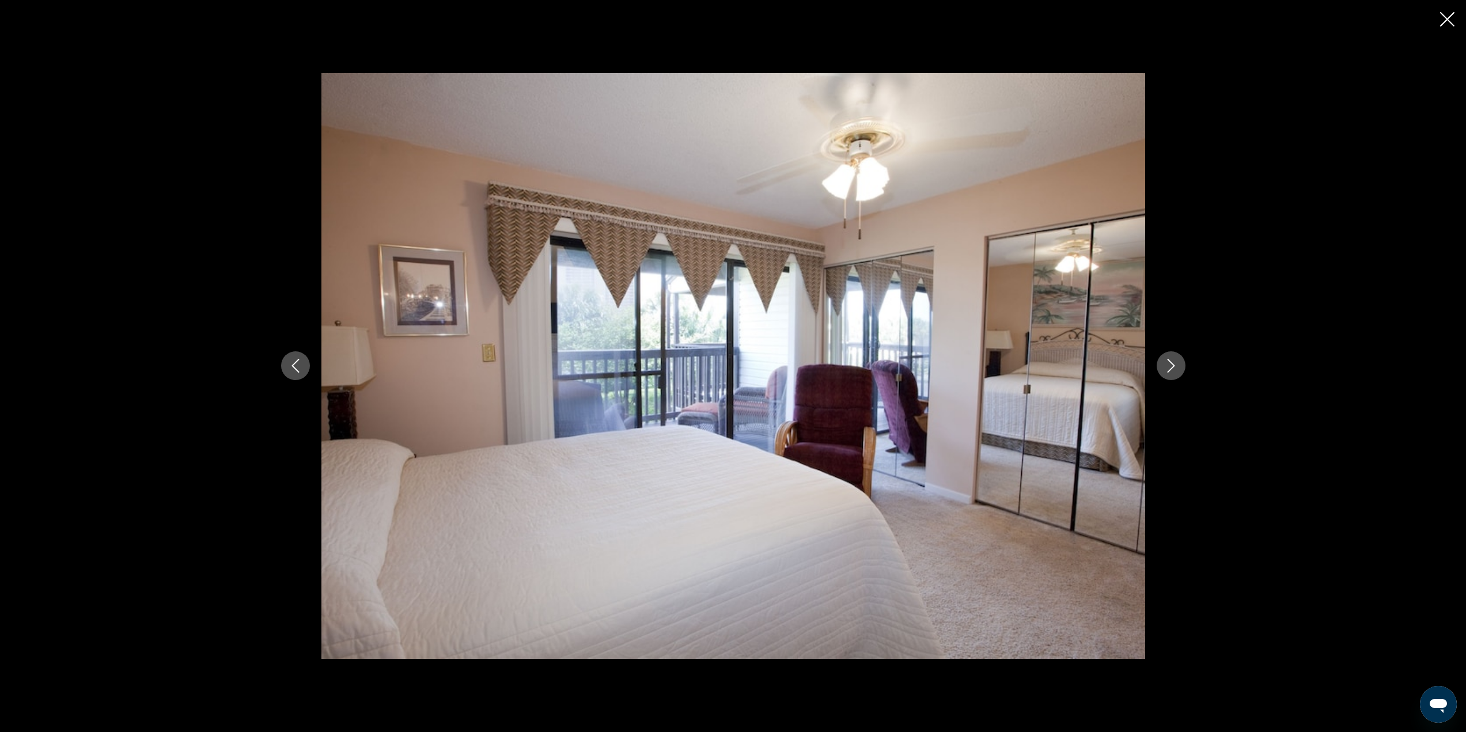
click at [1169, 368] on icon "Next image" at bounding box center [1171, 366] width 14 height 14
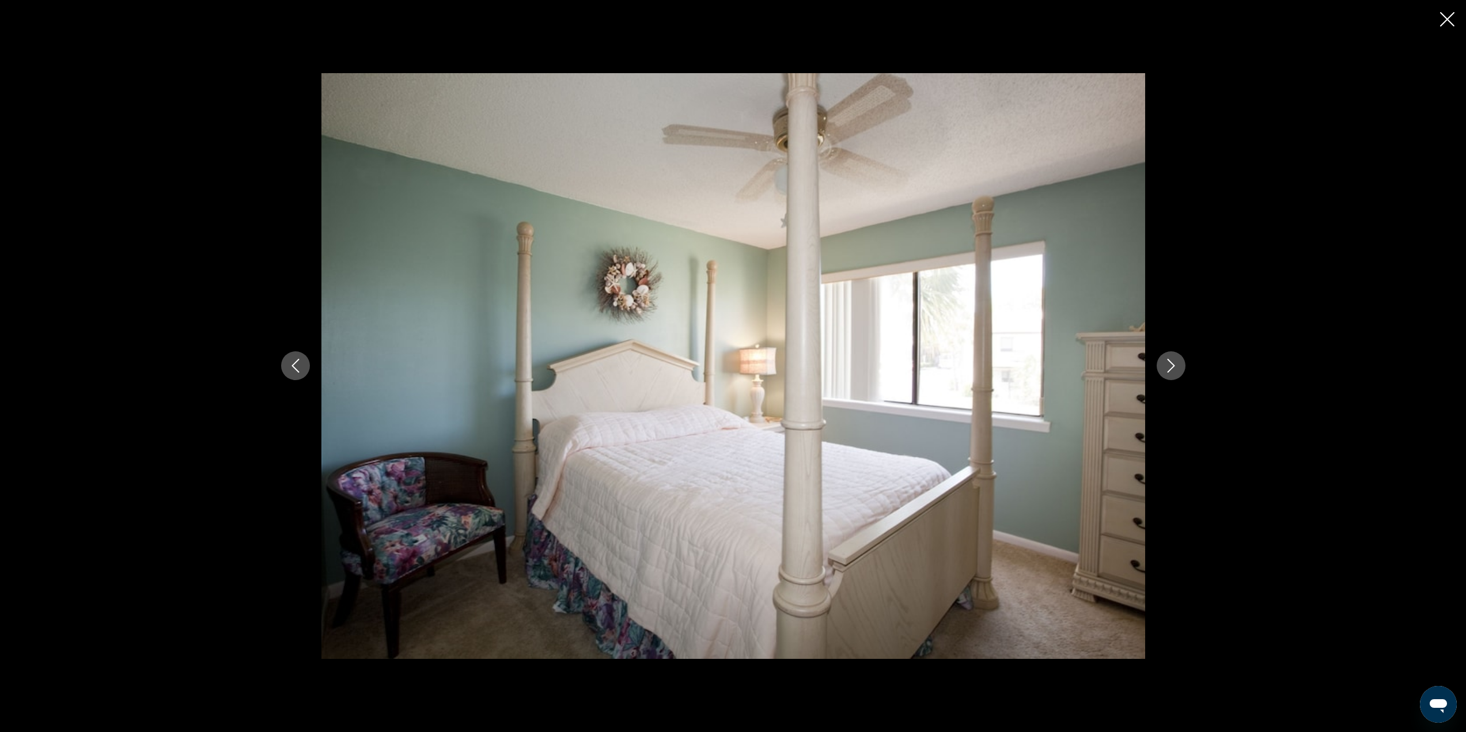
click at [1169, 368] on icon "Next image" at bounding box center [1171, 366] width 14 height 14
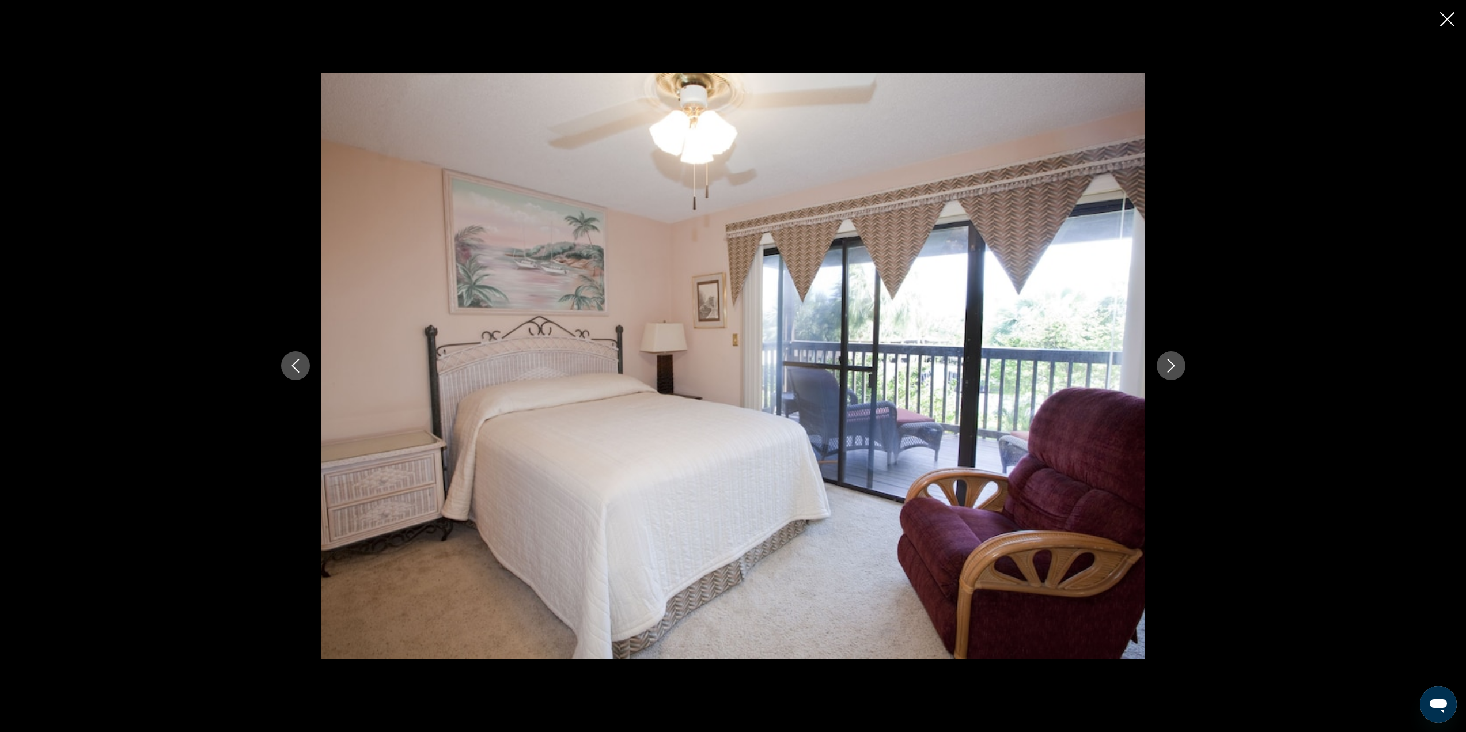
click at [1449, 22] on icon "Close slideshow" at bounding box center [1447, 19] width 14 height 14
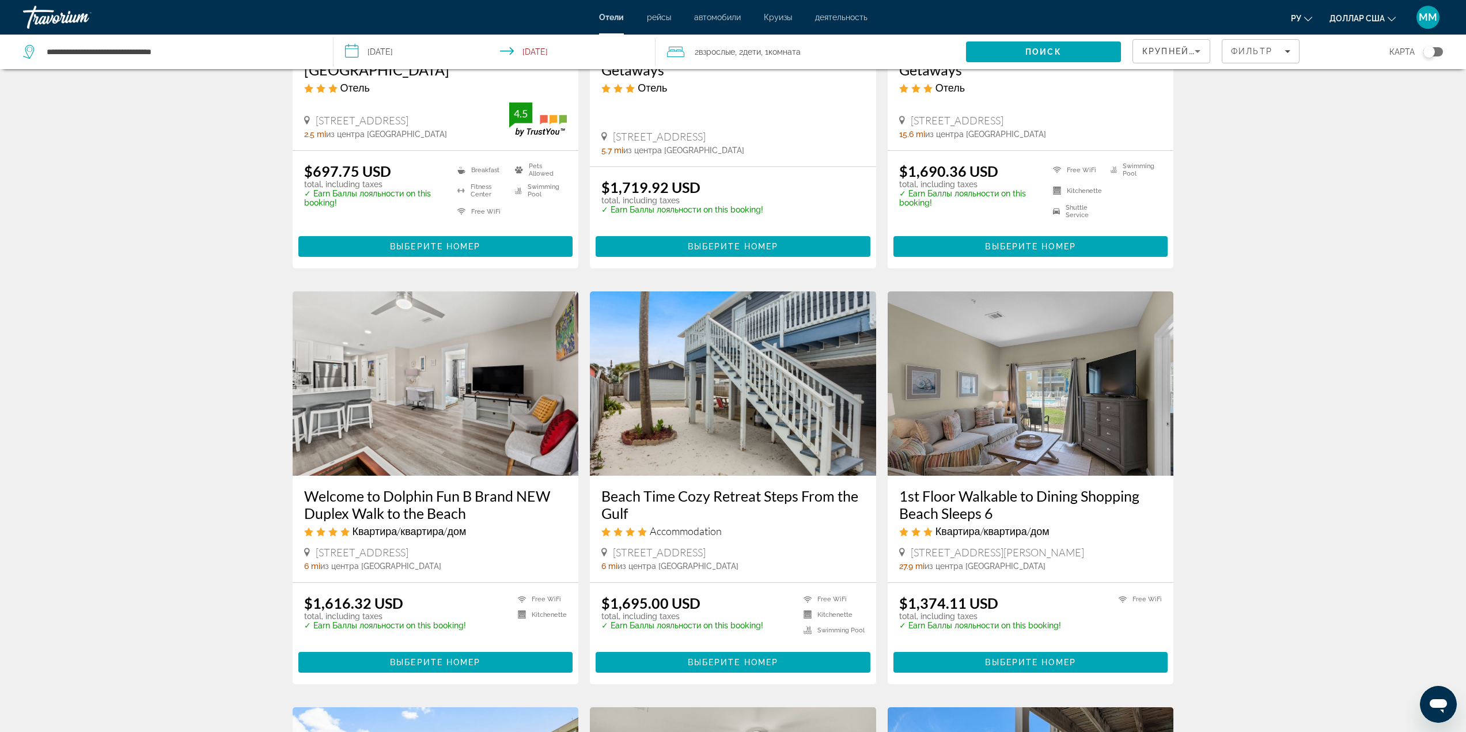
scroll to position [691, 0]
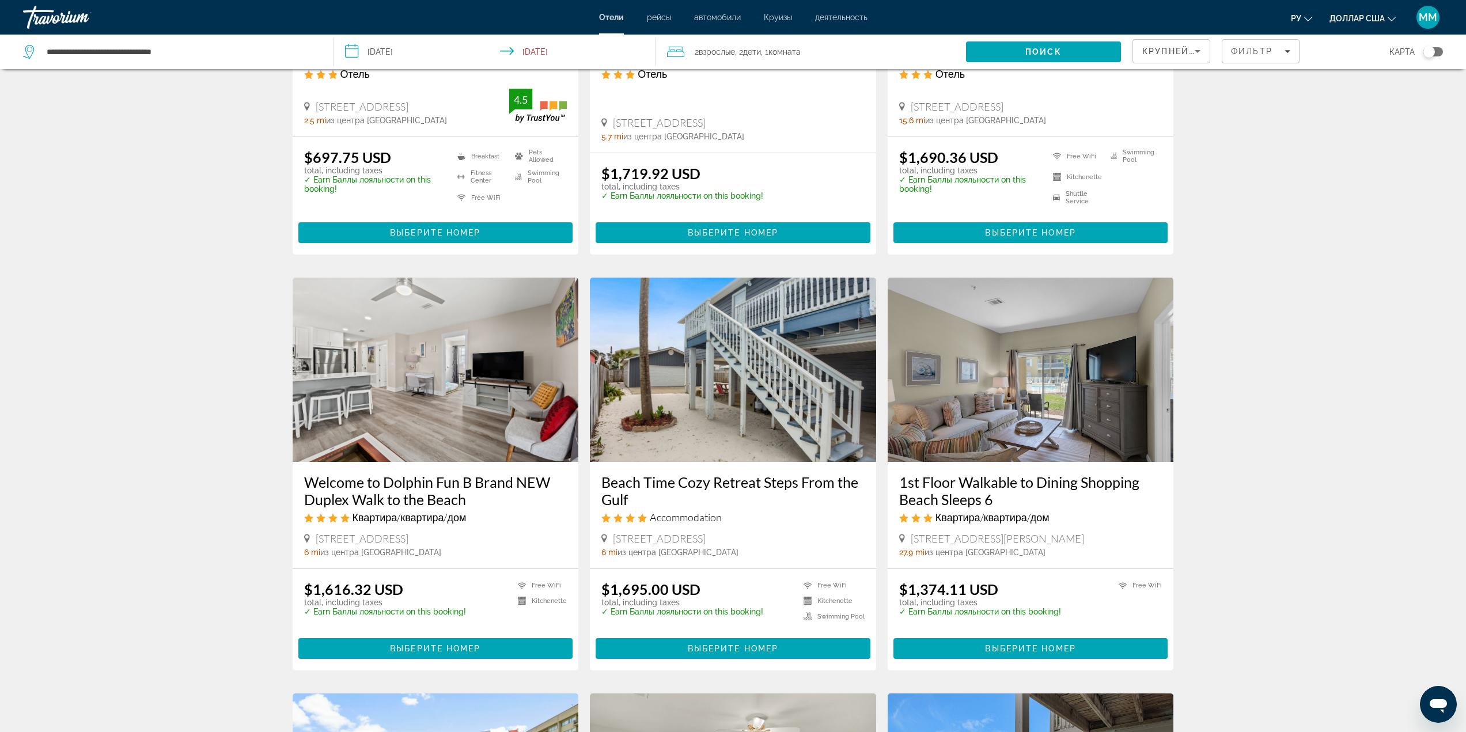
drag, startPoint x: 681, startPoint y: 364, endPoint x: 677, endPoint y: 370, distance: 7.0
click at [681, 365] on img "Основное содержание" at bounding box center [733, 370] width 286 height 184
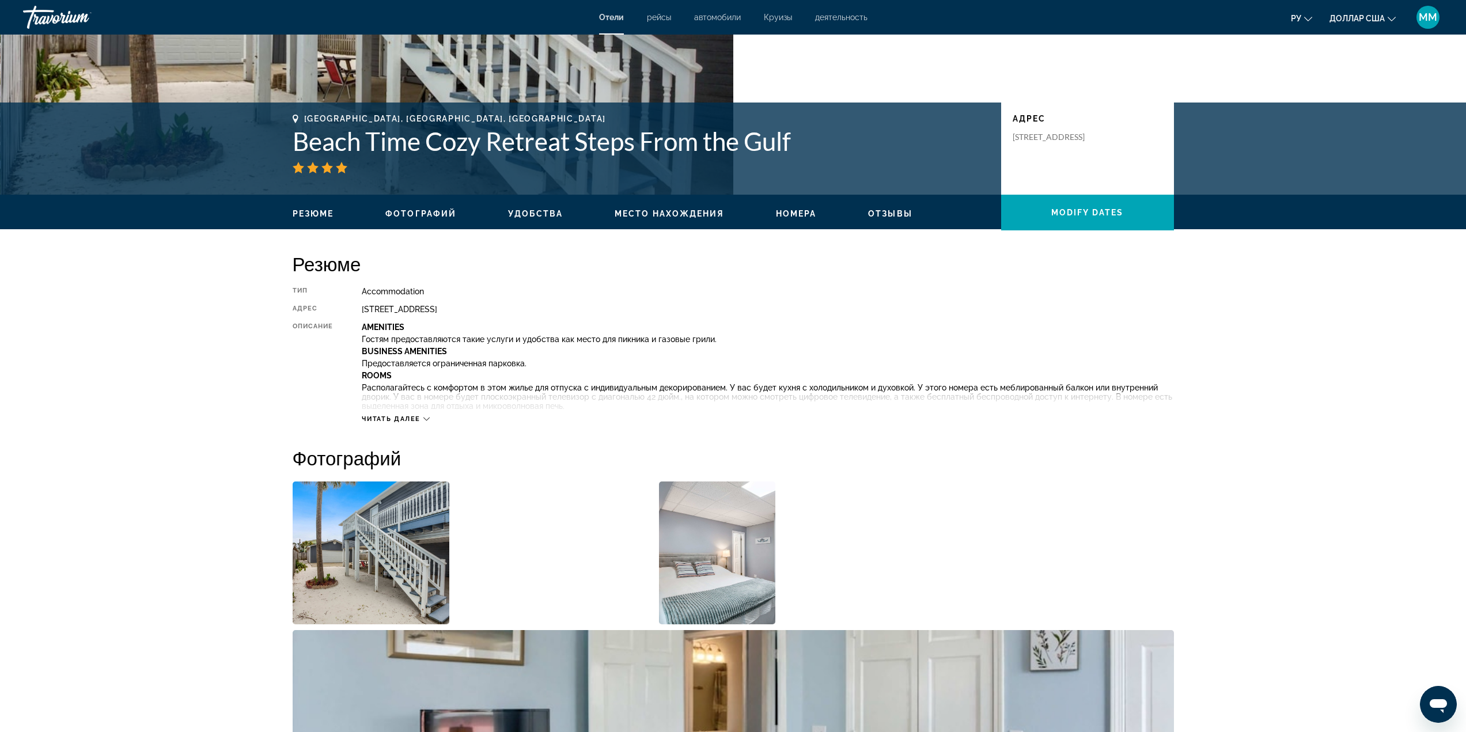
scroll to position [230, 0]
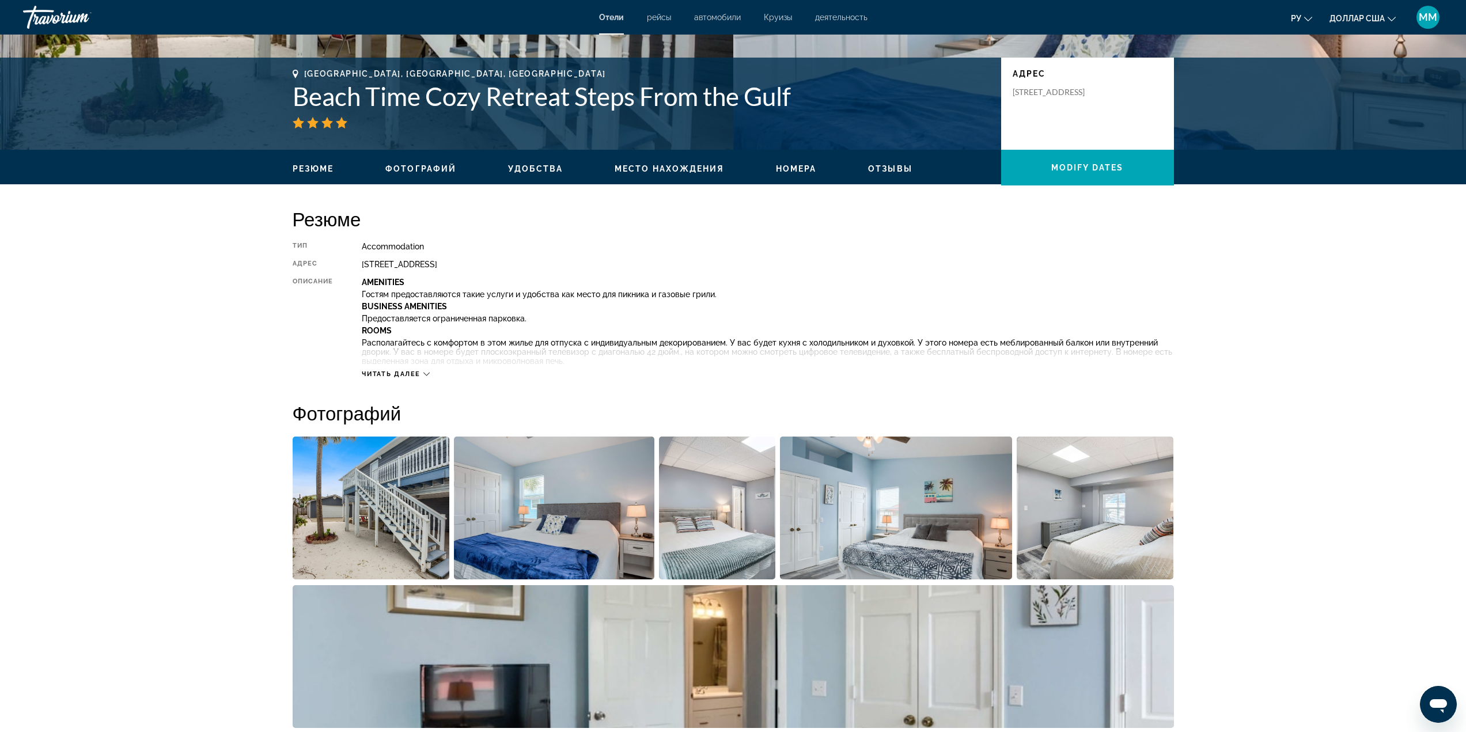
click at [380, 505] on img "Open full-screen image slider" at bounding box center [371, 508] width 157 height 143
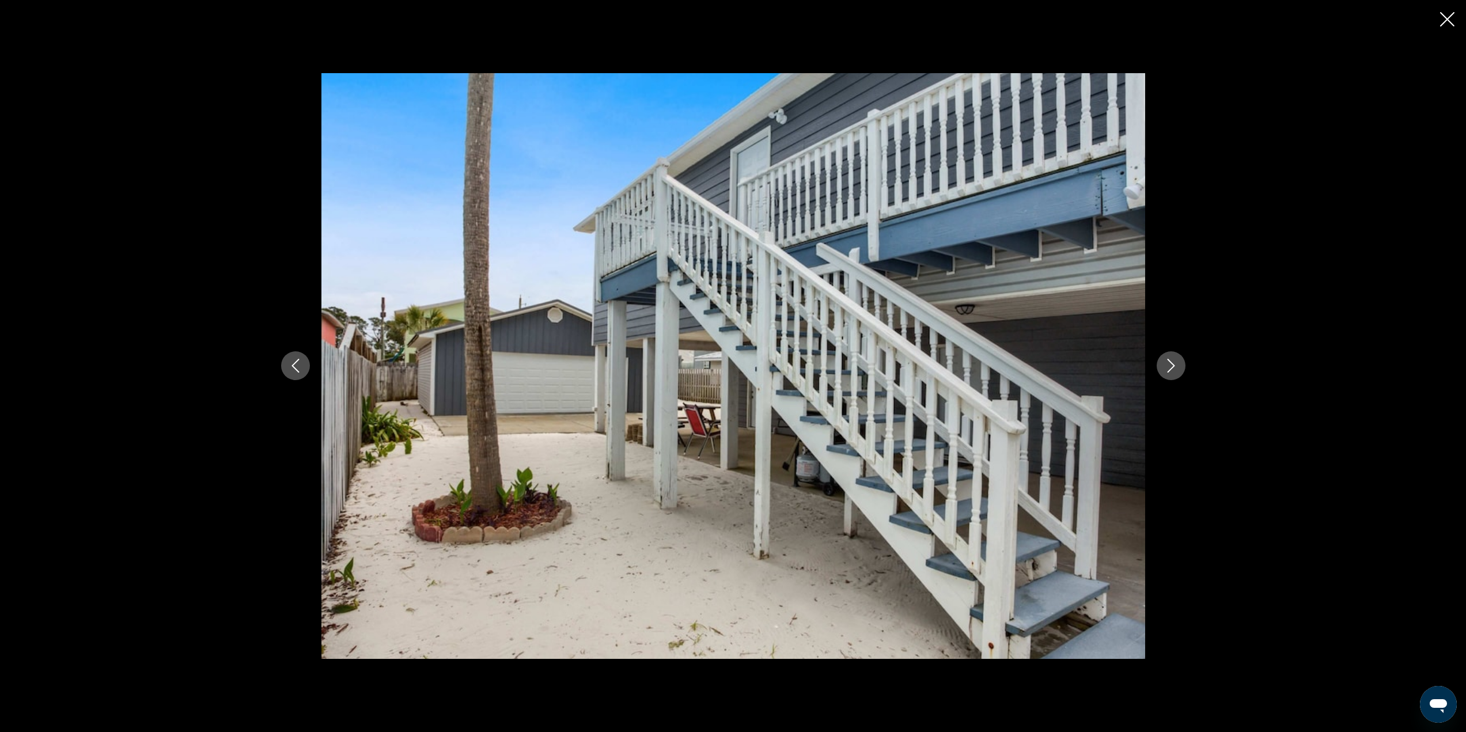
click at [1171, 364] on icon "Next image" at bounding box center [1170, 367] width 7 height 14
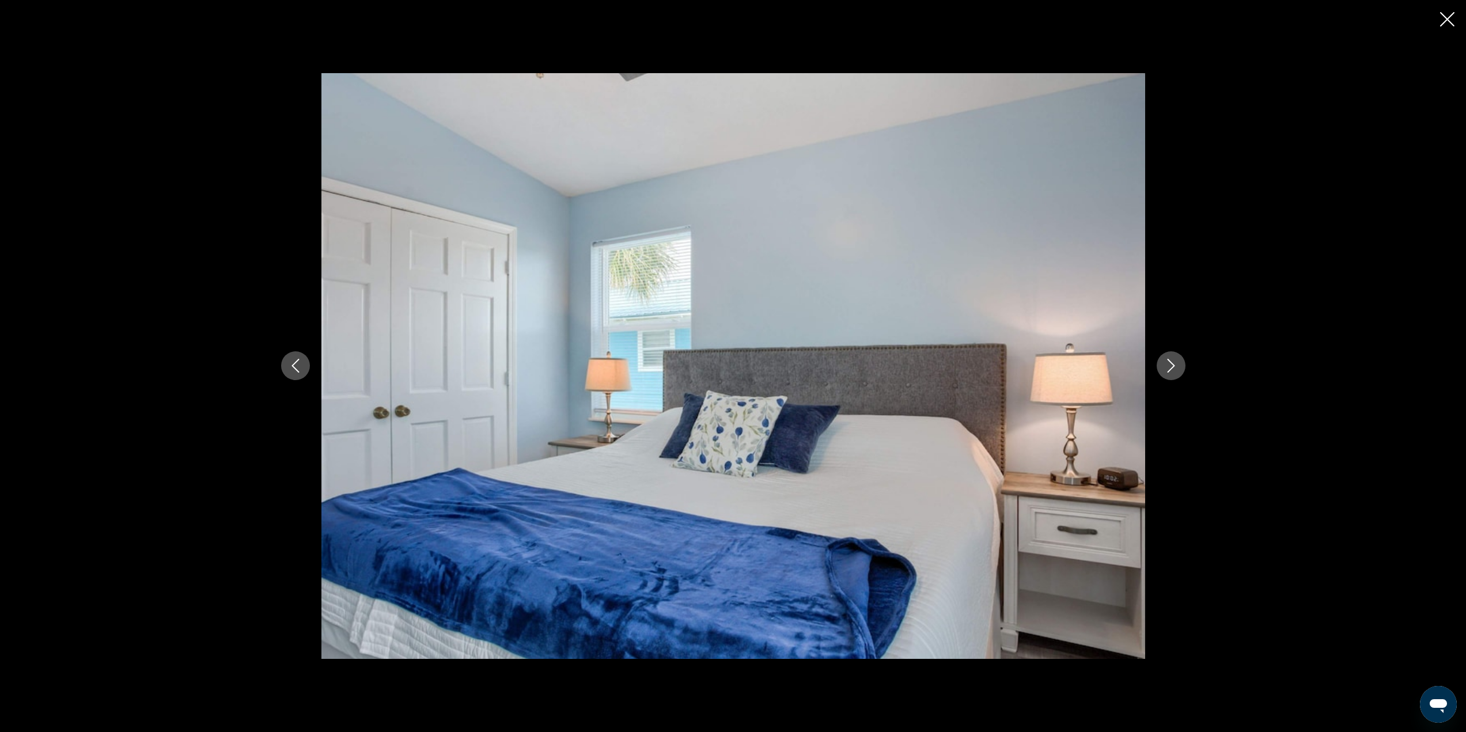
click at [1171, 364] on icon "Next image" at bounding box center [1170, 367] width 7 height 14
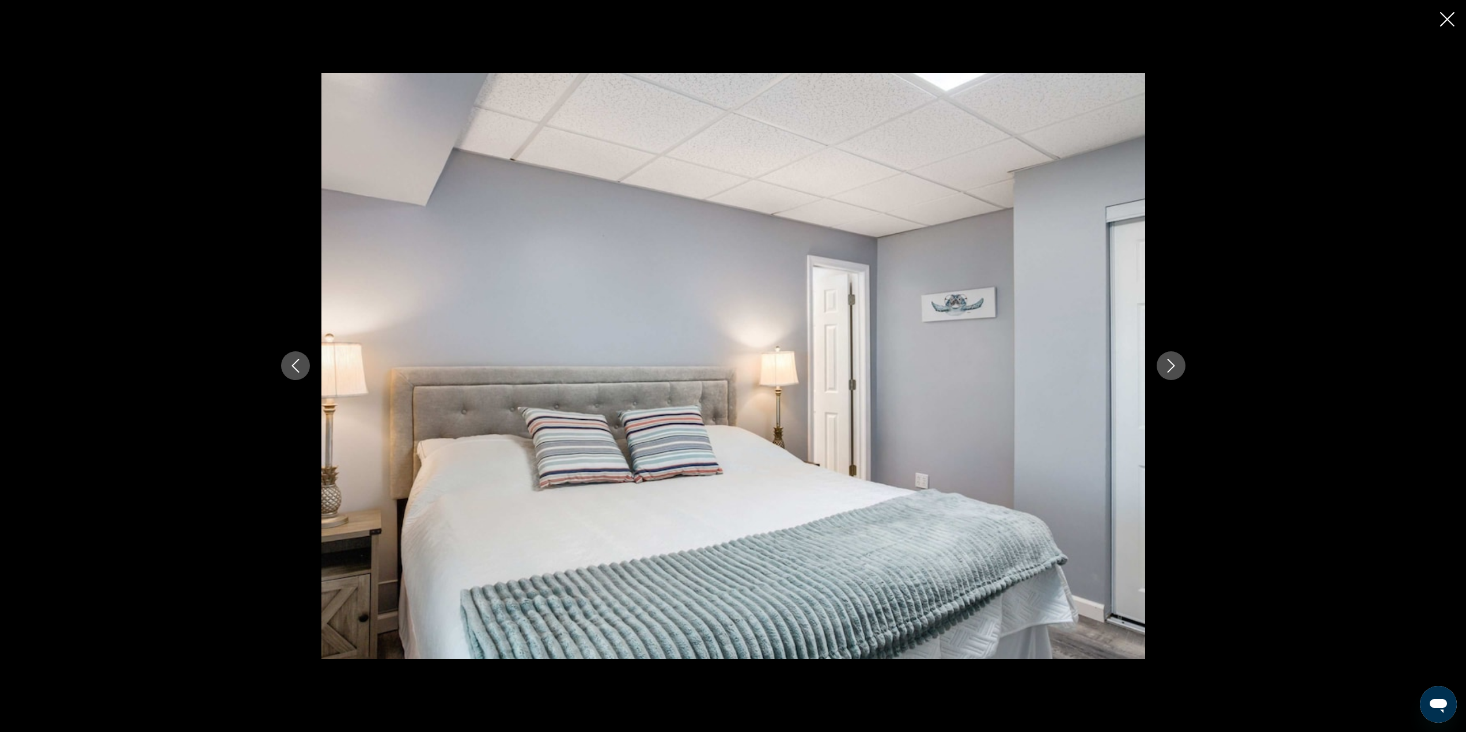
click at [1171, 364] on icon "Next image" at bounding box center [1170, 367] width 7 height 14
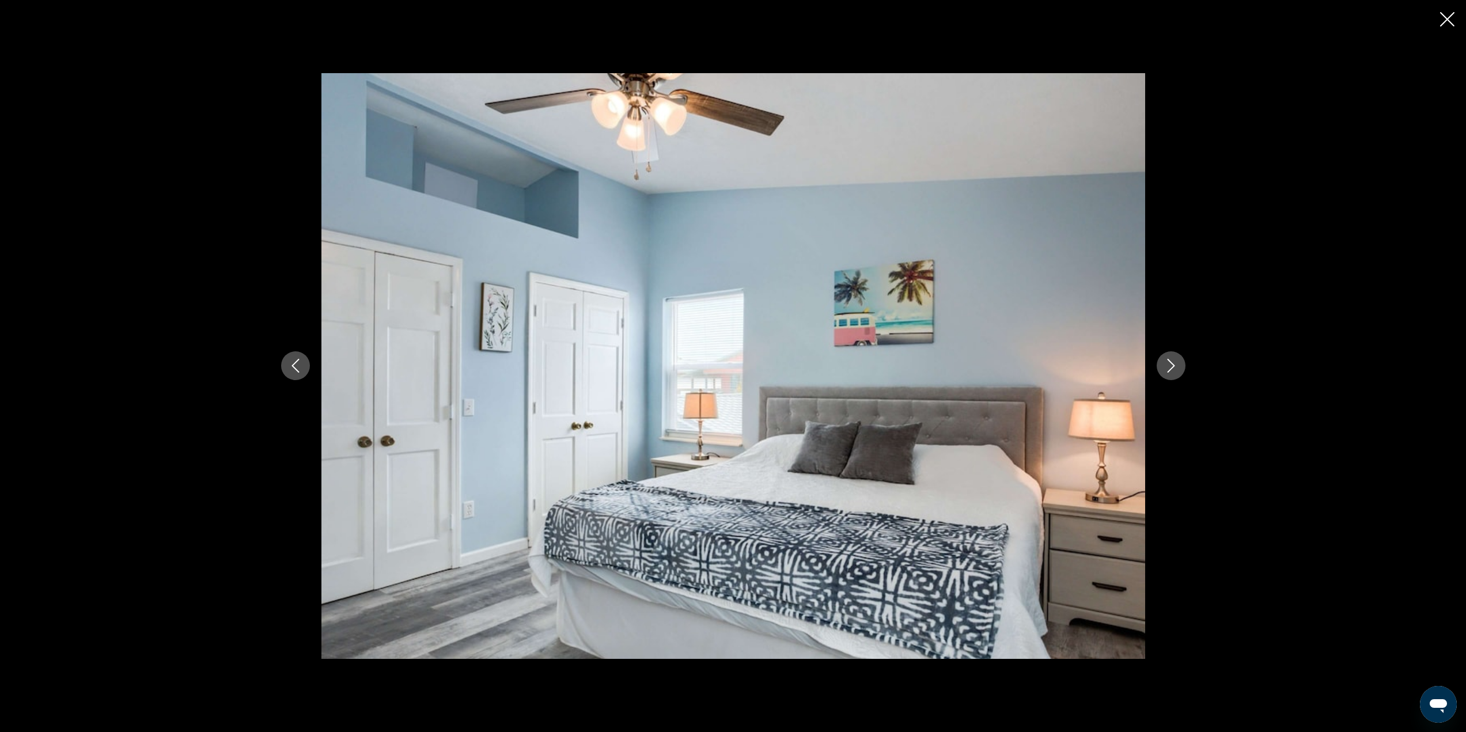
click at [1171, 364] on icon "Next image" at bounding box center [1170, 367] width 7 height 14
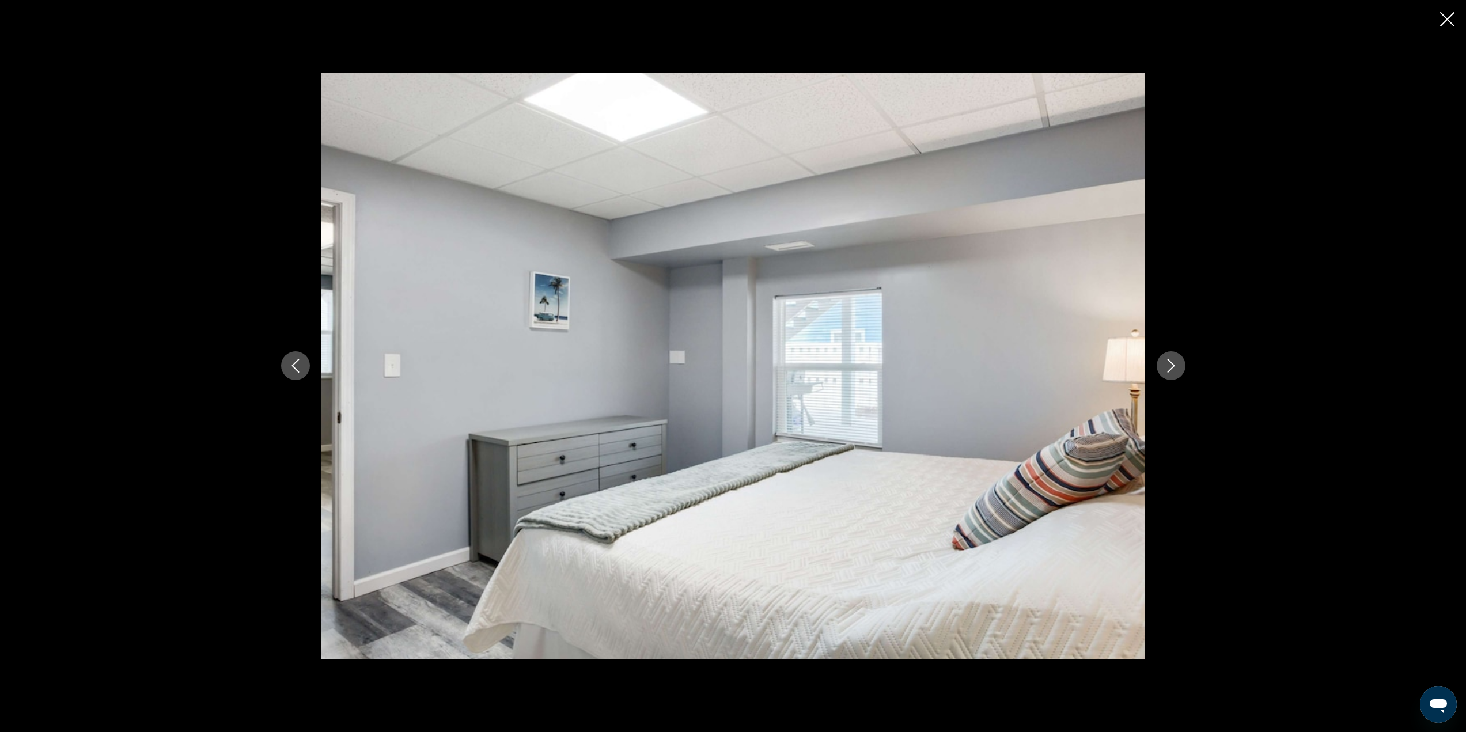
click at [1171, 364] on icon "Next image" at bounding box center [1171, 366] width 14 height 14
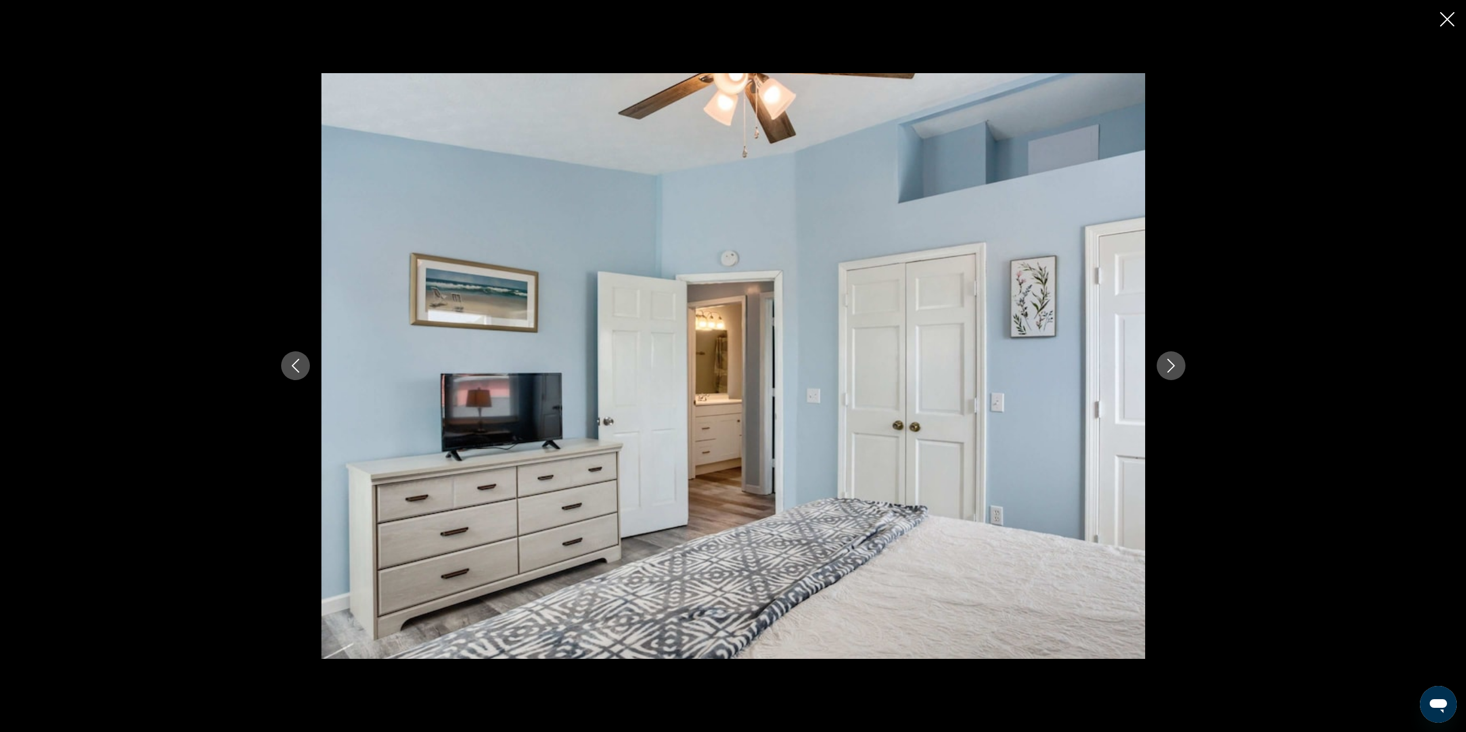
click at [1171, 364] on icon "Next image" at bounding box center [1171, 366] width 14 height 14
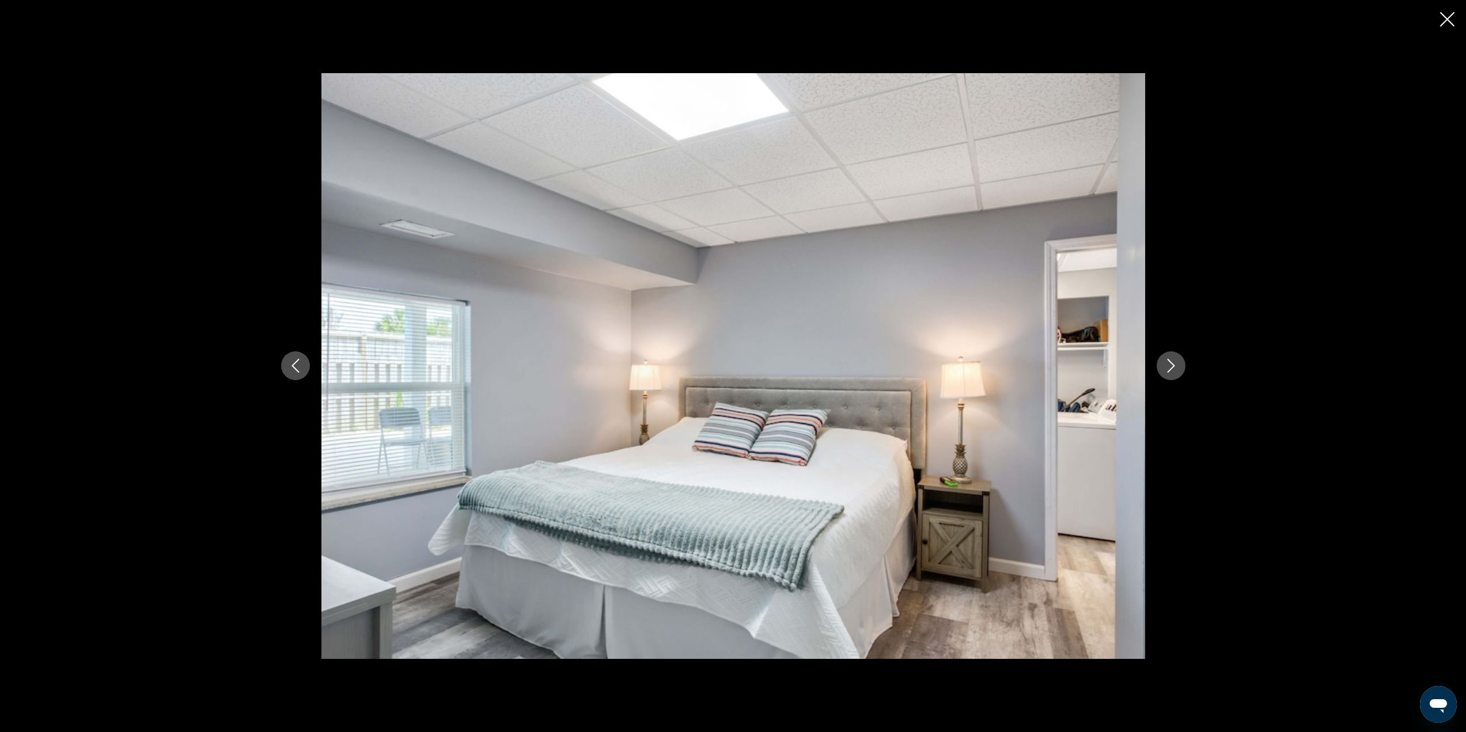
click at [1170, 364] on icon "Next image" at bounding box center [1171, 366] width 14 height 14
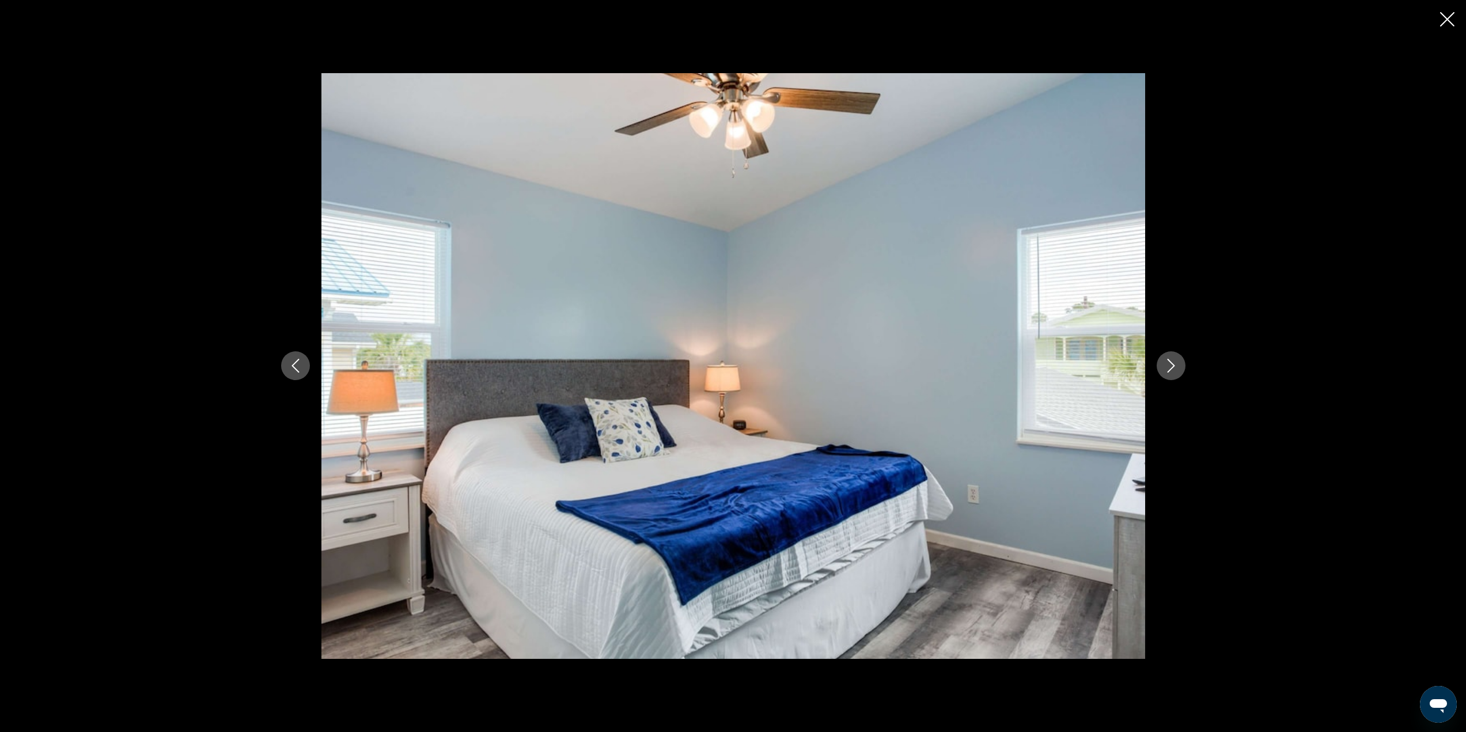
click at [1170, 364] on icon "Next image" at bounding box center [1171, 366] width 14 height 14
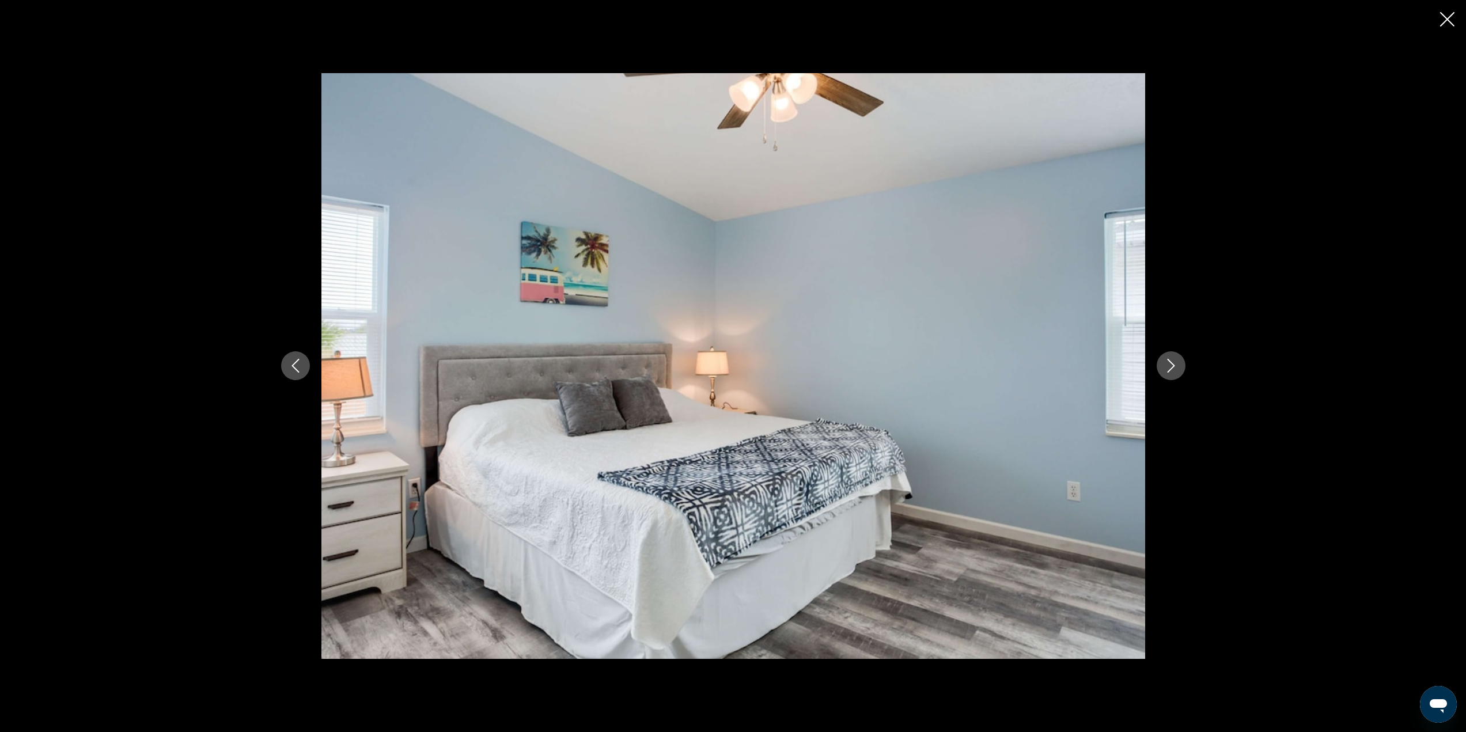
click at [1170, 364] on icon "Next image" at bounding box center [1171, 366] width 14 height 14
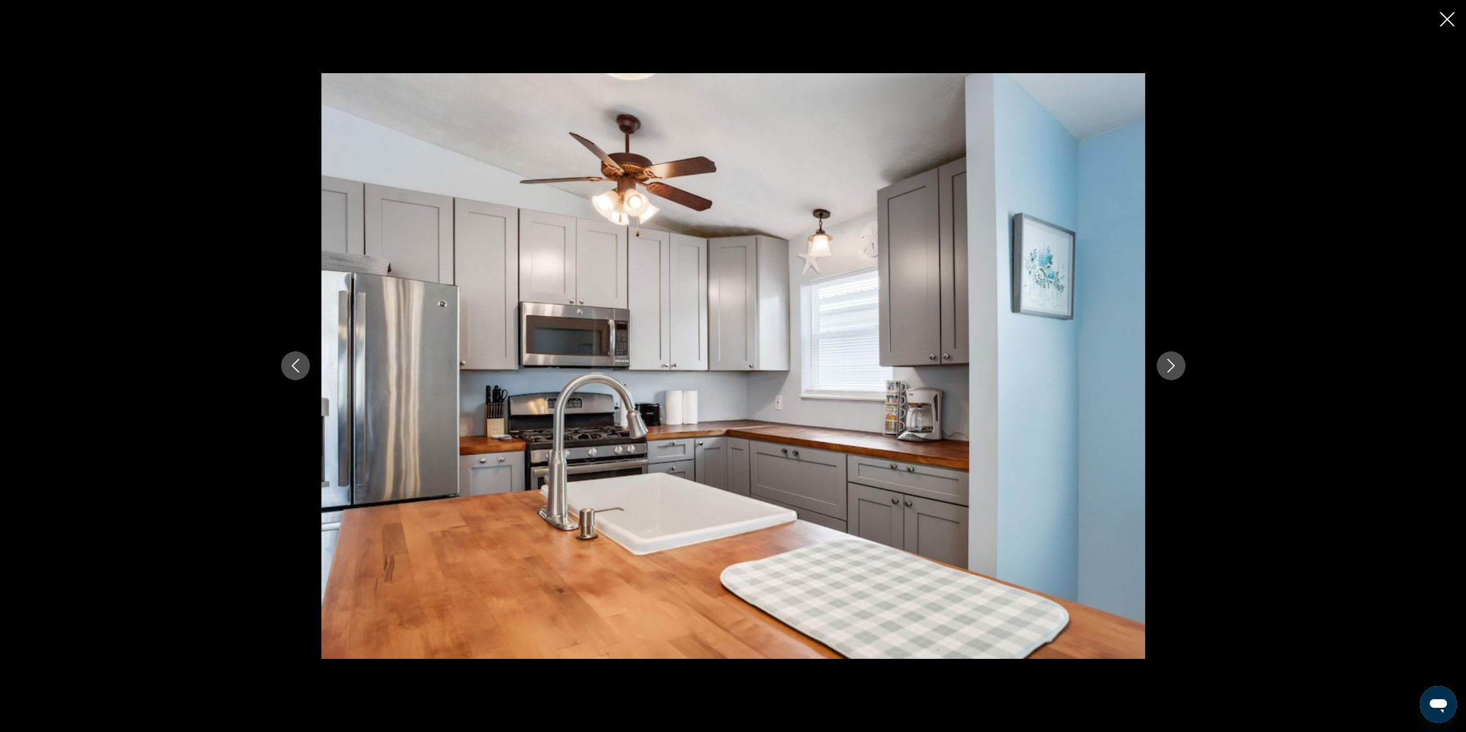
click at [1170, 364] on icon "Next image" at bounding box center [1171, 366] width 14 height 14
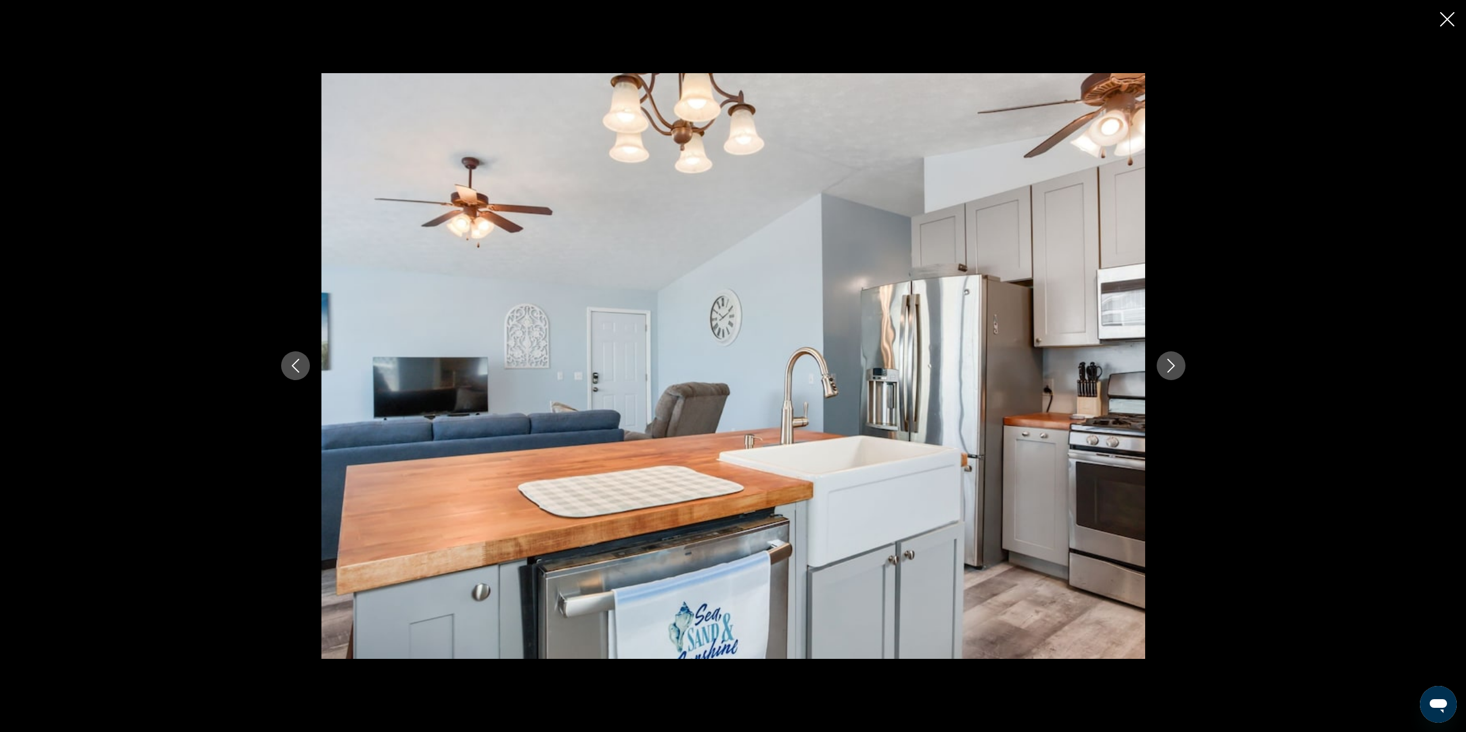
click at [1170, 364] on icon "Next image" at bounding box center [1171, 366] width 14 height 14
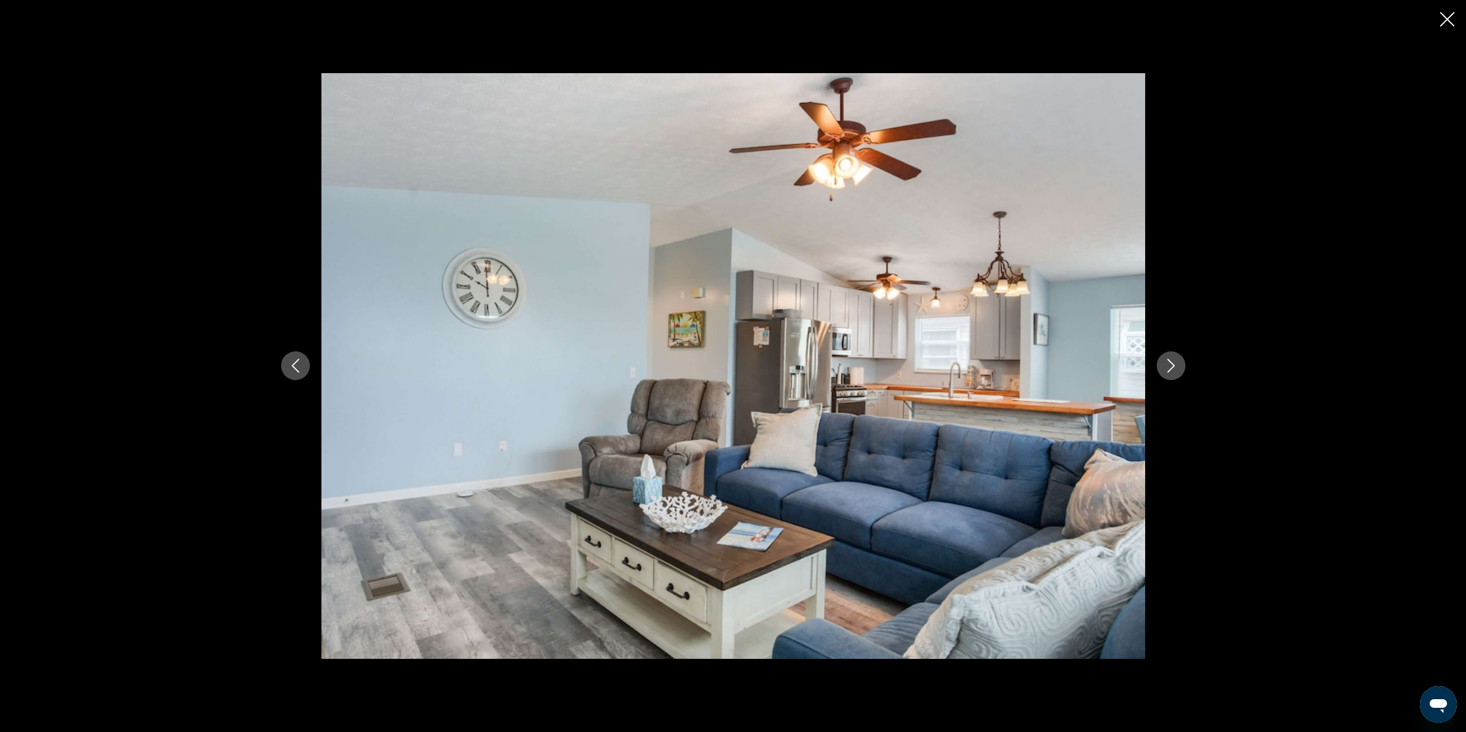
click at [1170, 364] on icon "Next image" at bounding box center [1171, 366] width 14 height 14
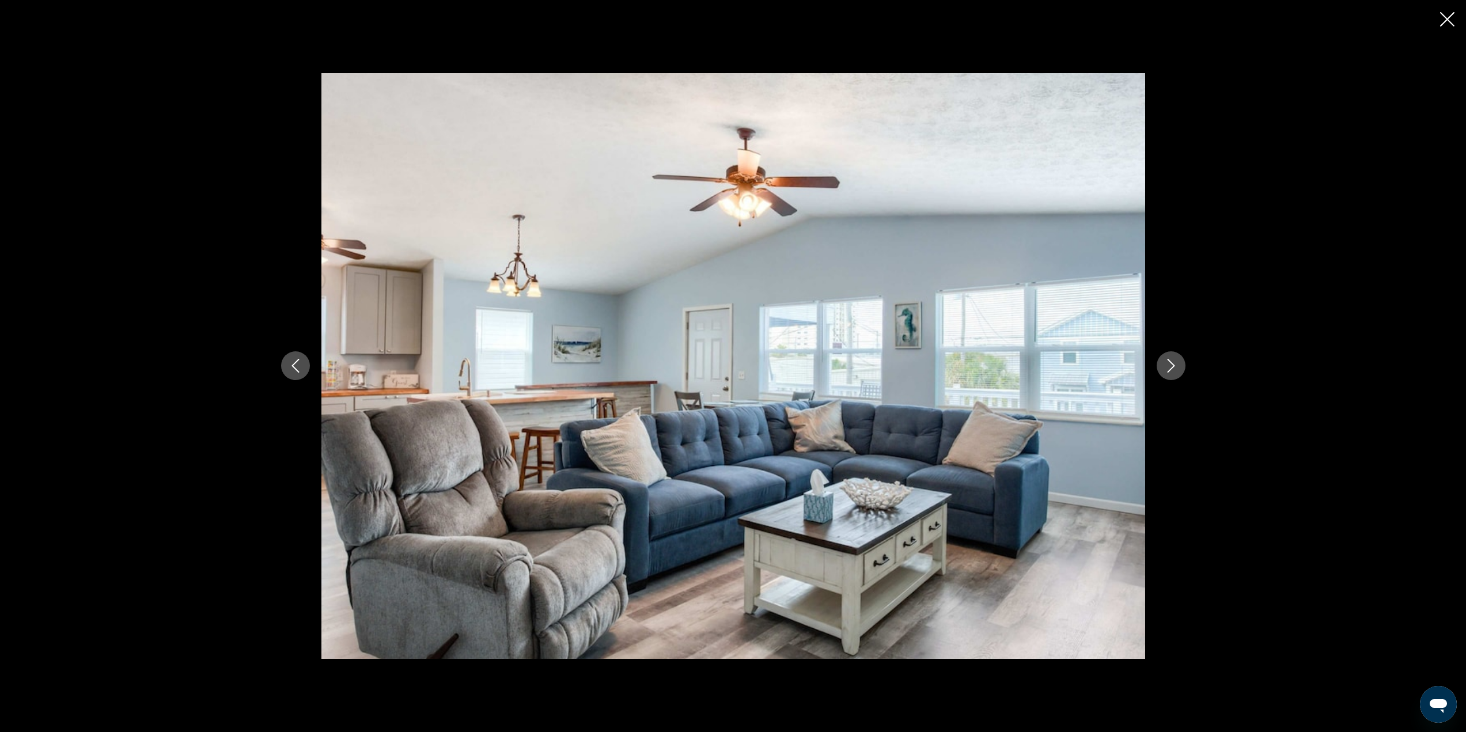
click at [1170, 364] on icon "Next image" at bounding box center [1171, 366] width 14 height 14
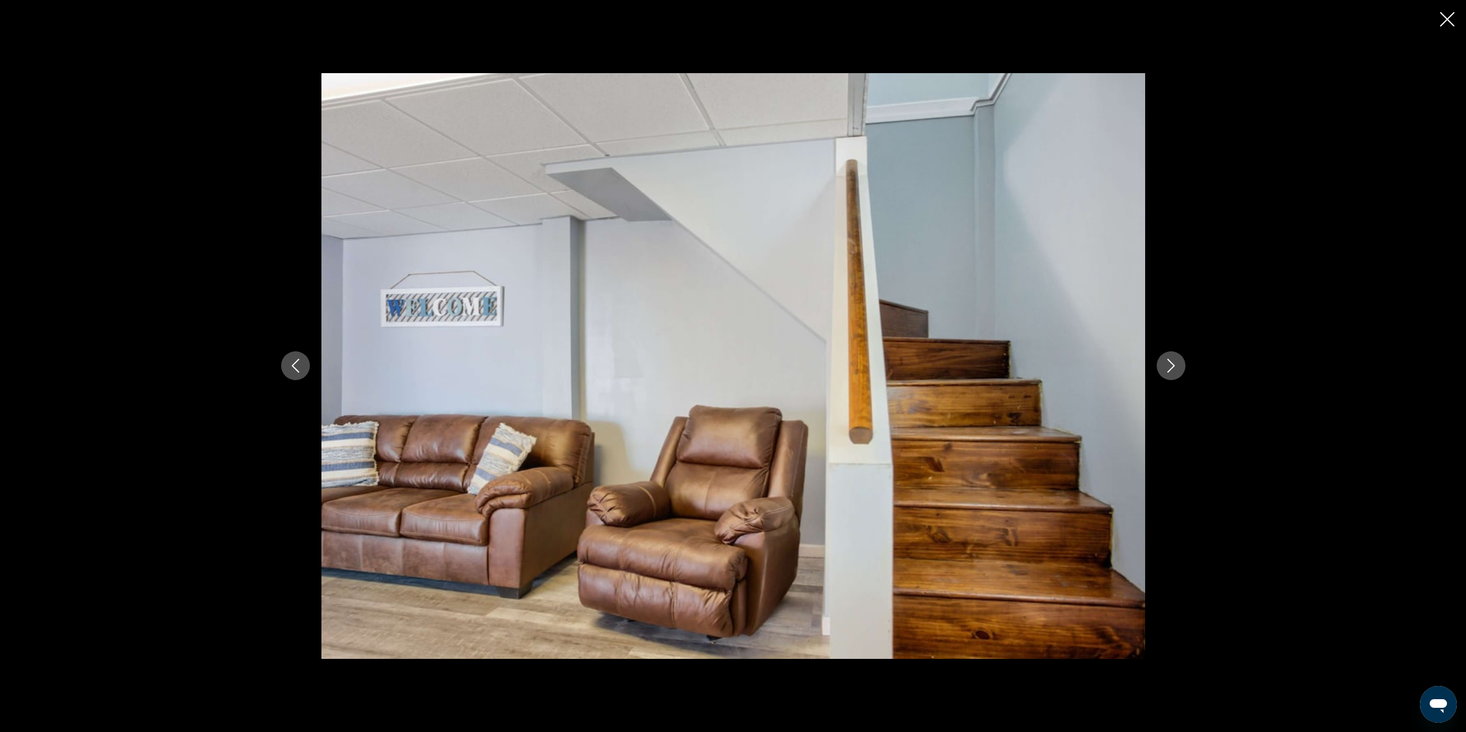
click at [1169, 364] on icon "Next image" at bounding box center [1171, 366] width 14 height 14
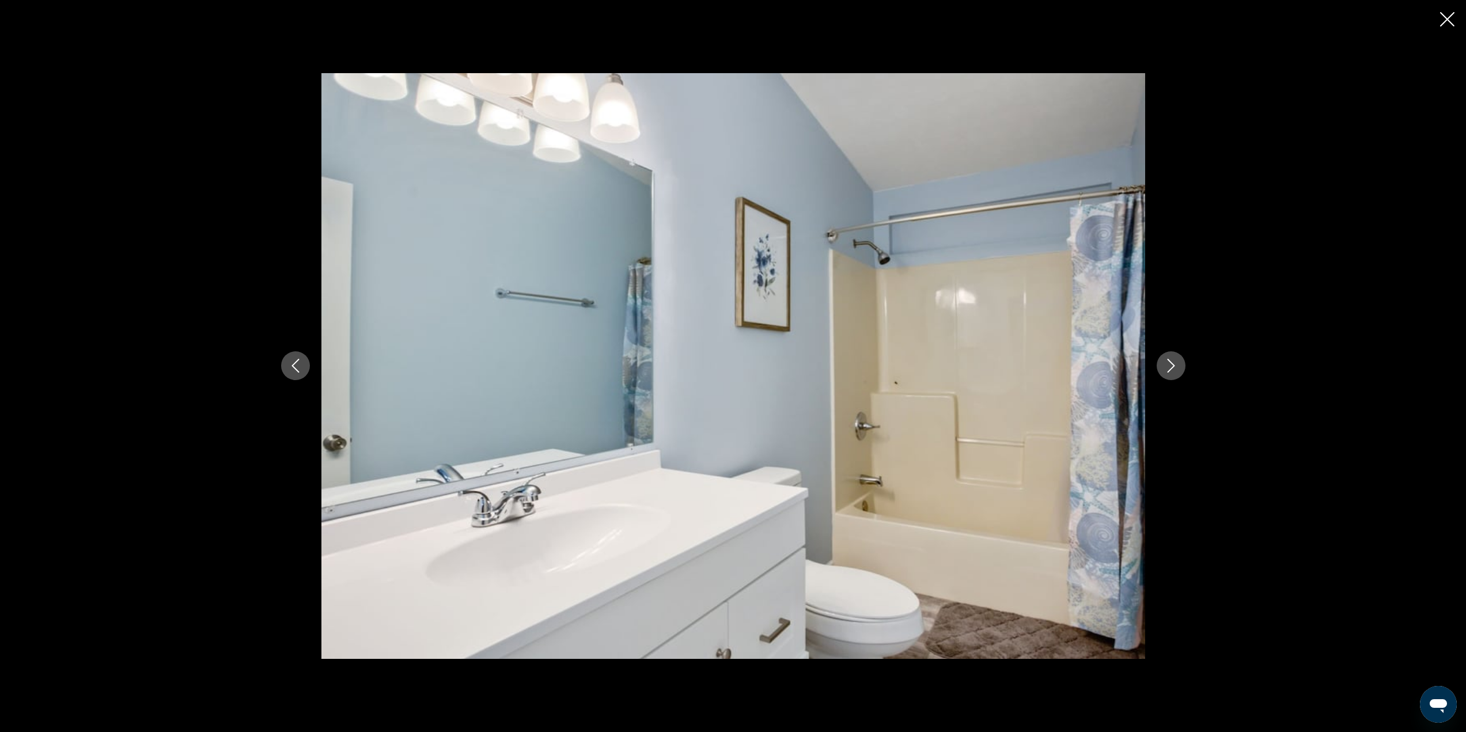
click at [1169, 364] on icon "Next image" at bounding box center [1171, 366] width 14 height 14
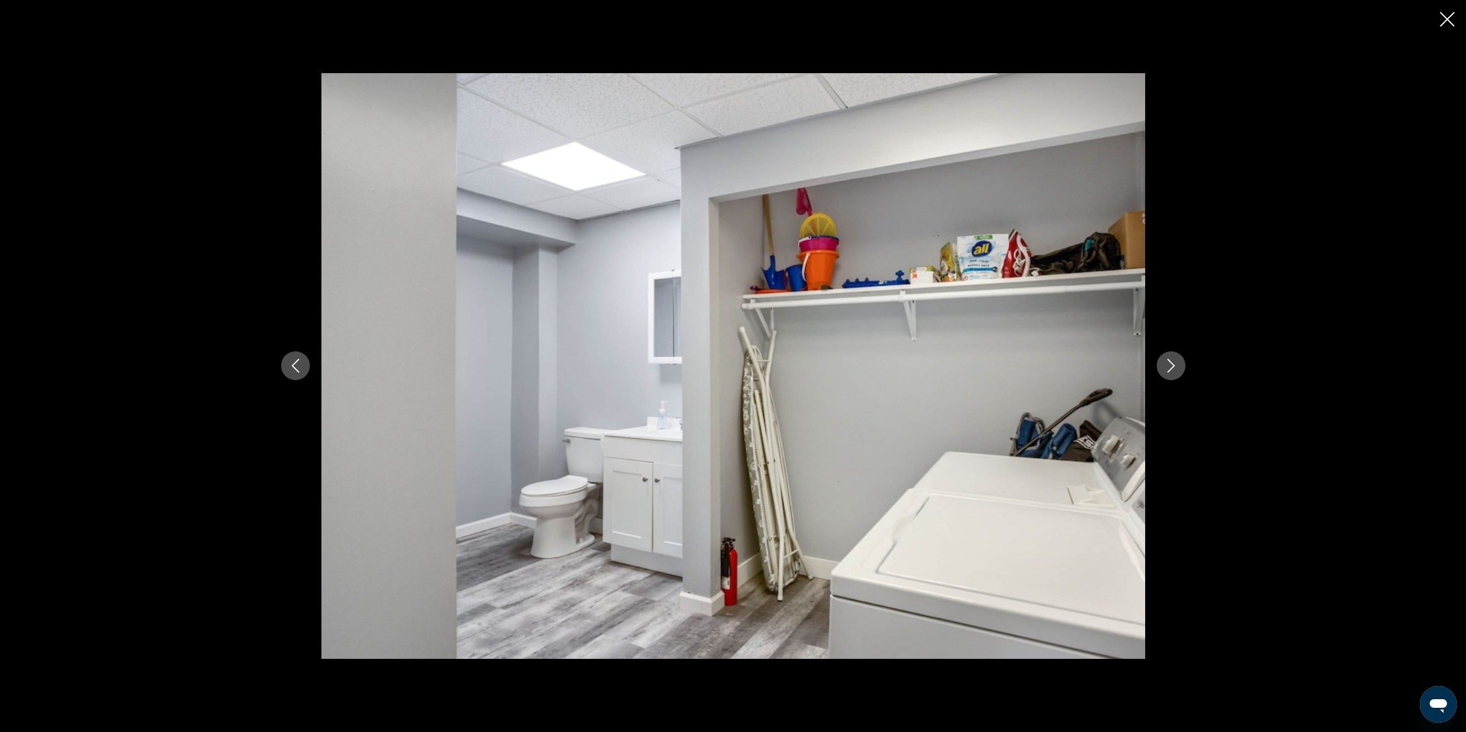
click at [1169, 364] on icon "Next image" at bounding box center [1171, 366] width 14 height 14
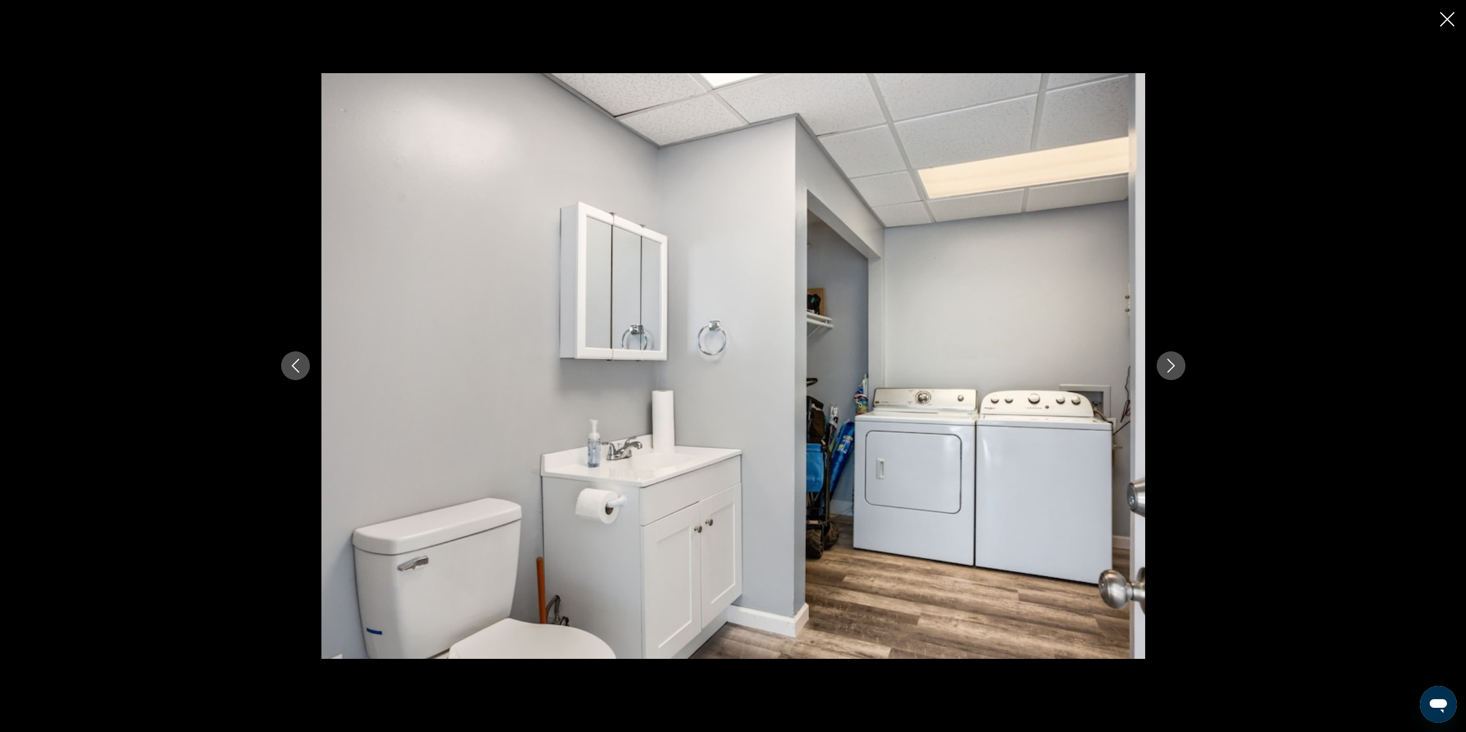
click at [1169, 364] on icon "Next image" at bounding box center [1171, 366] width 14 height 14
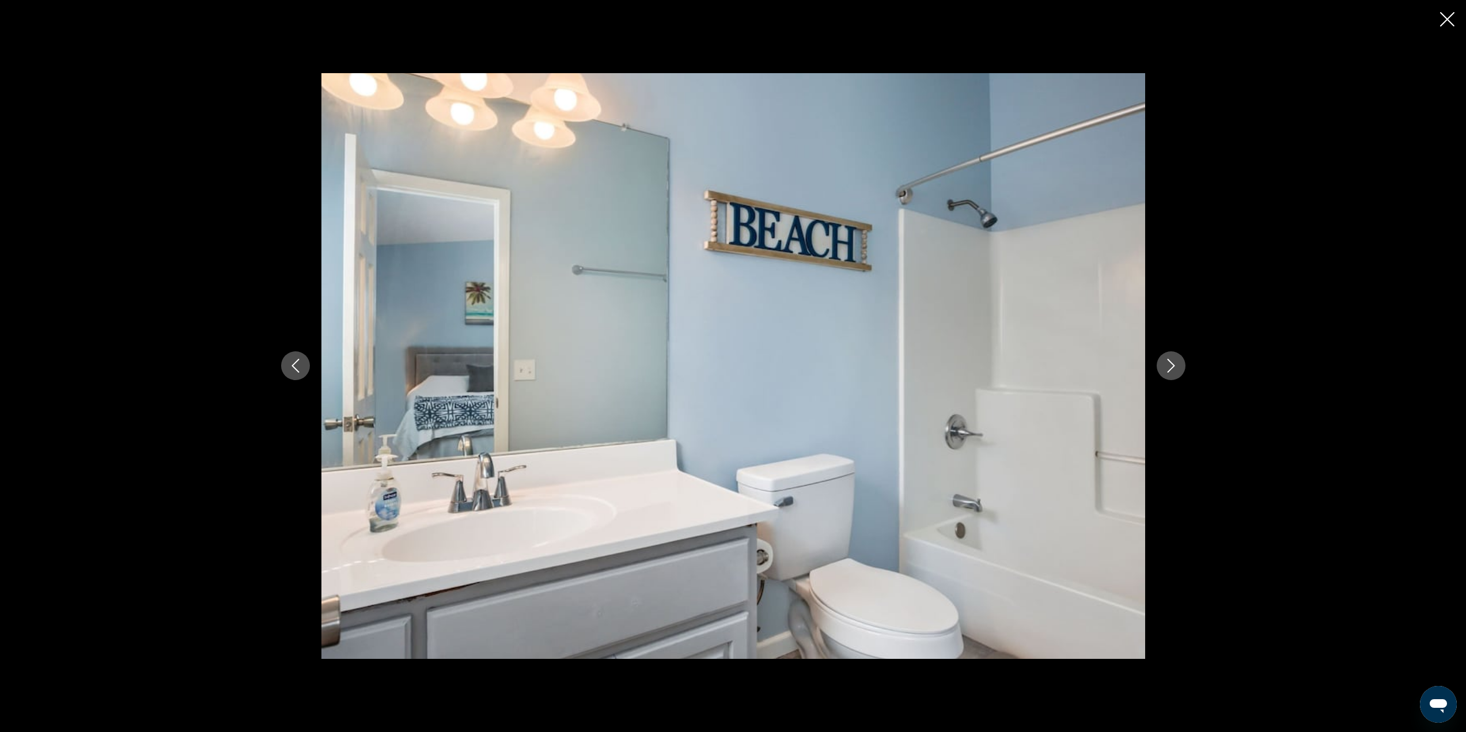
click at [1169, 364] on icon "Next image" at bounding box center [1171, 366] width 14 height 14
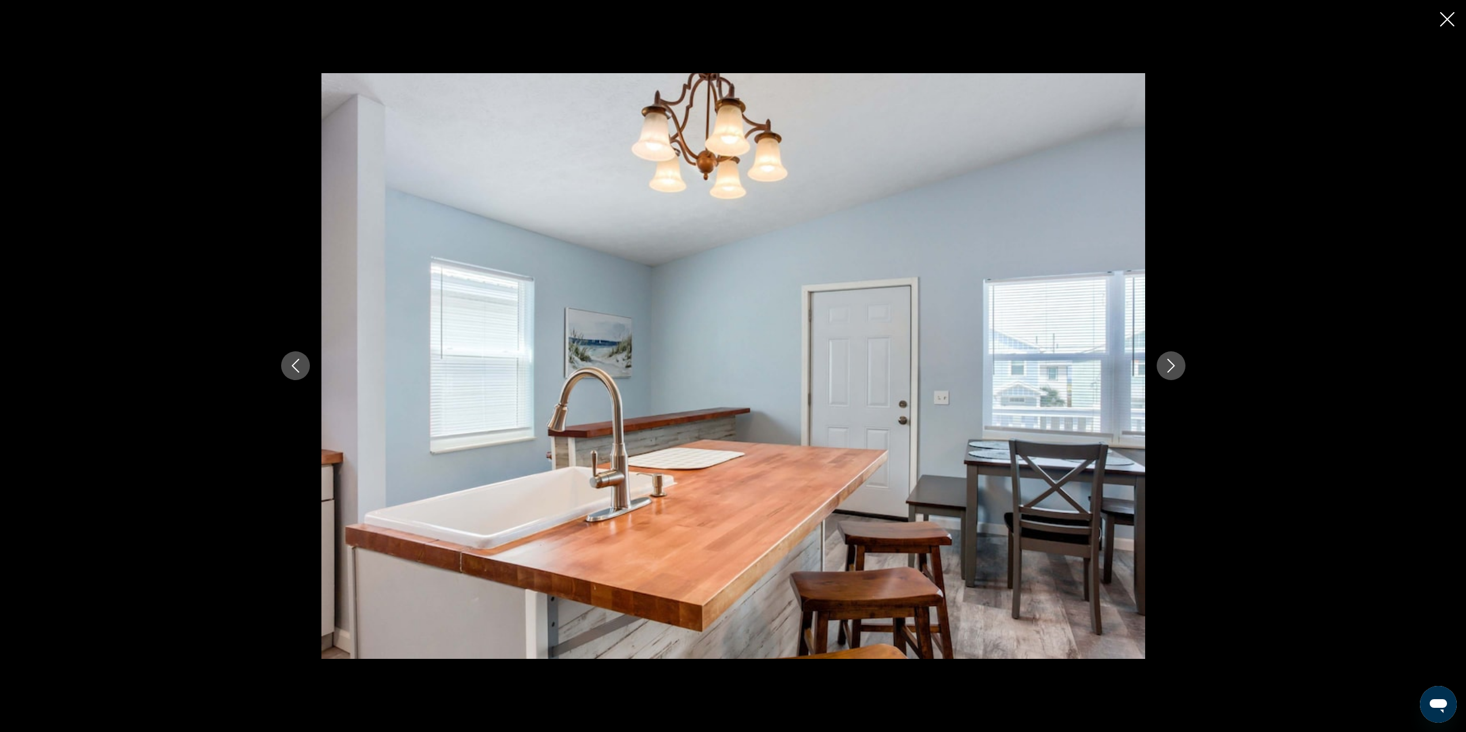
click at [1169, 364] on icon "Next image" at bounding box center [1171, 366] width 14 height 14
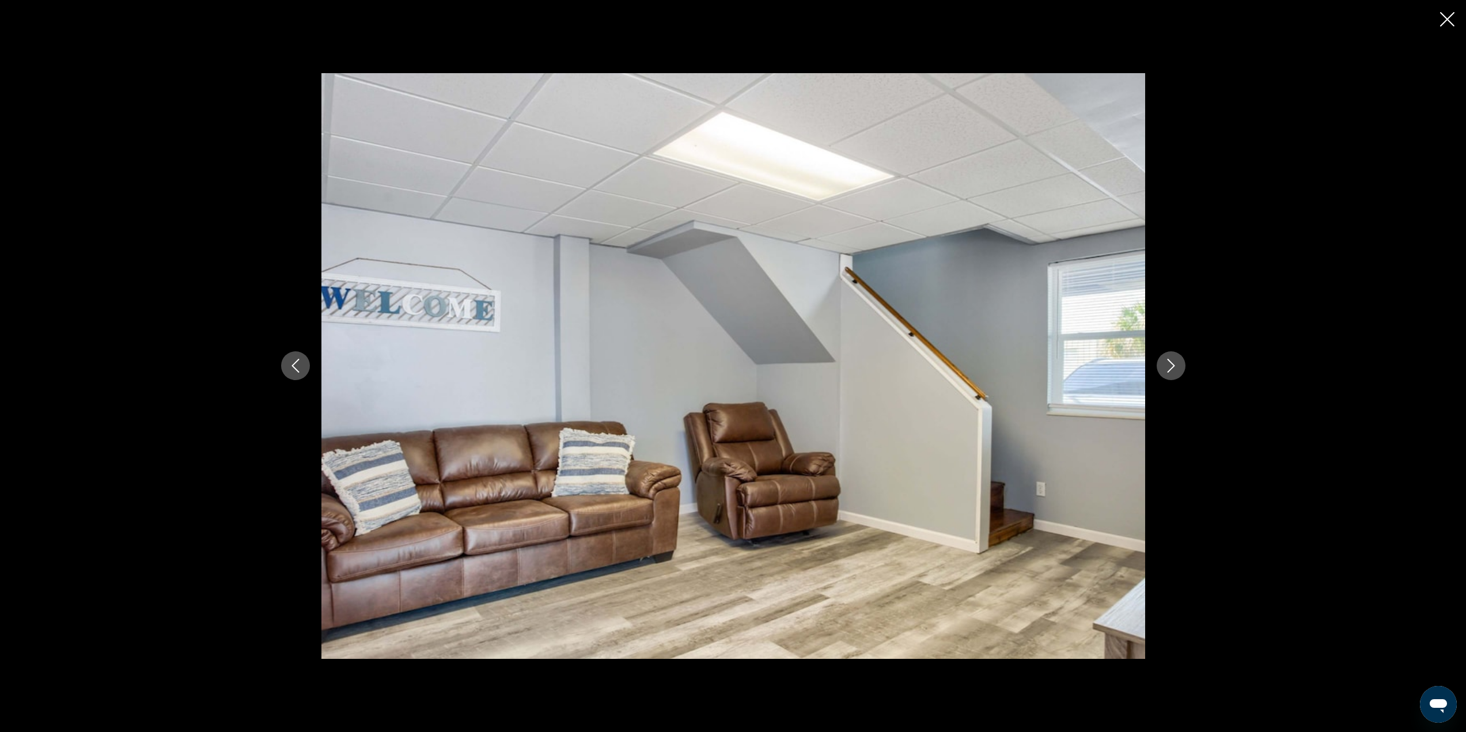
click at [1169, 364] on icon "Next image" at bounding box center [1171, 366] width 14 height 14
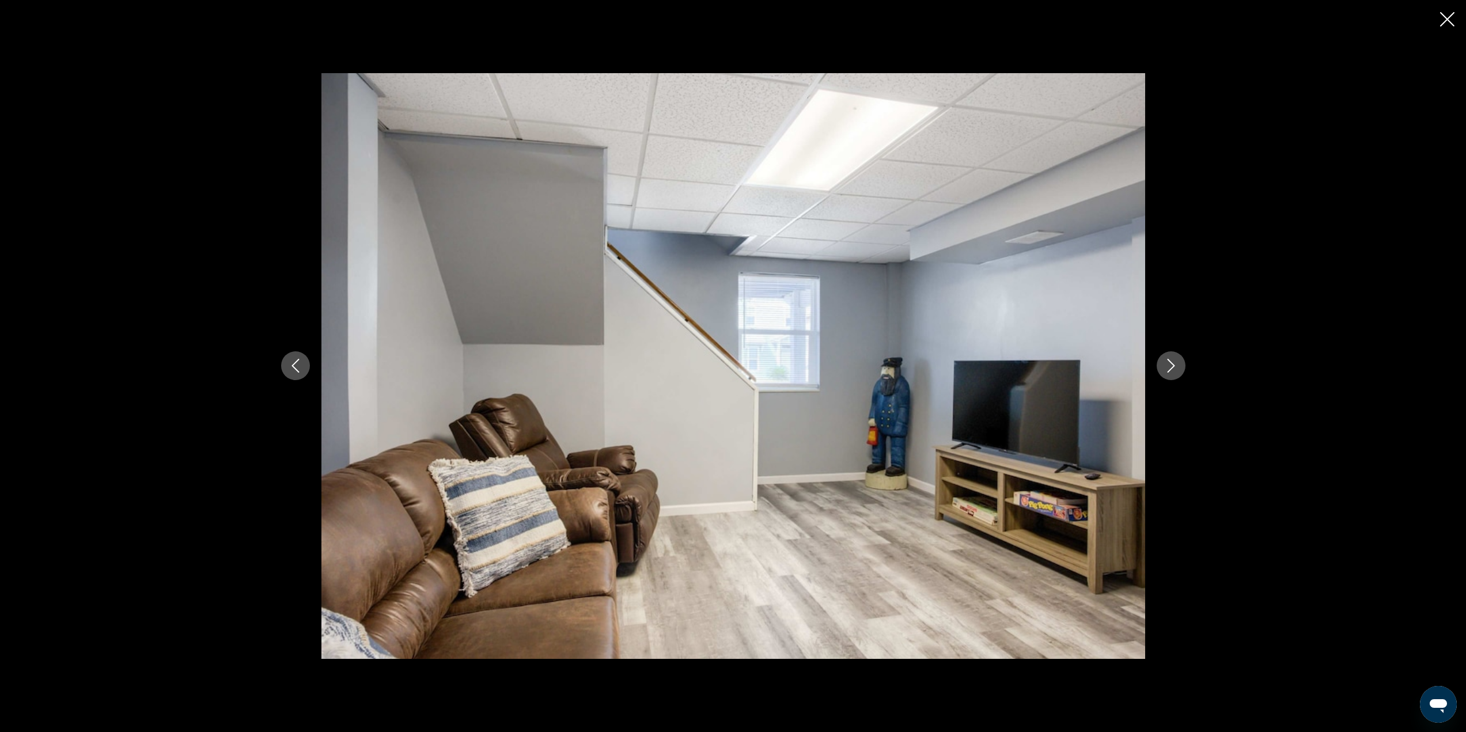
click at [1169, 364] on icon "Next image" at bounding box center [1171, 366] width 14 height 14
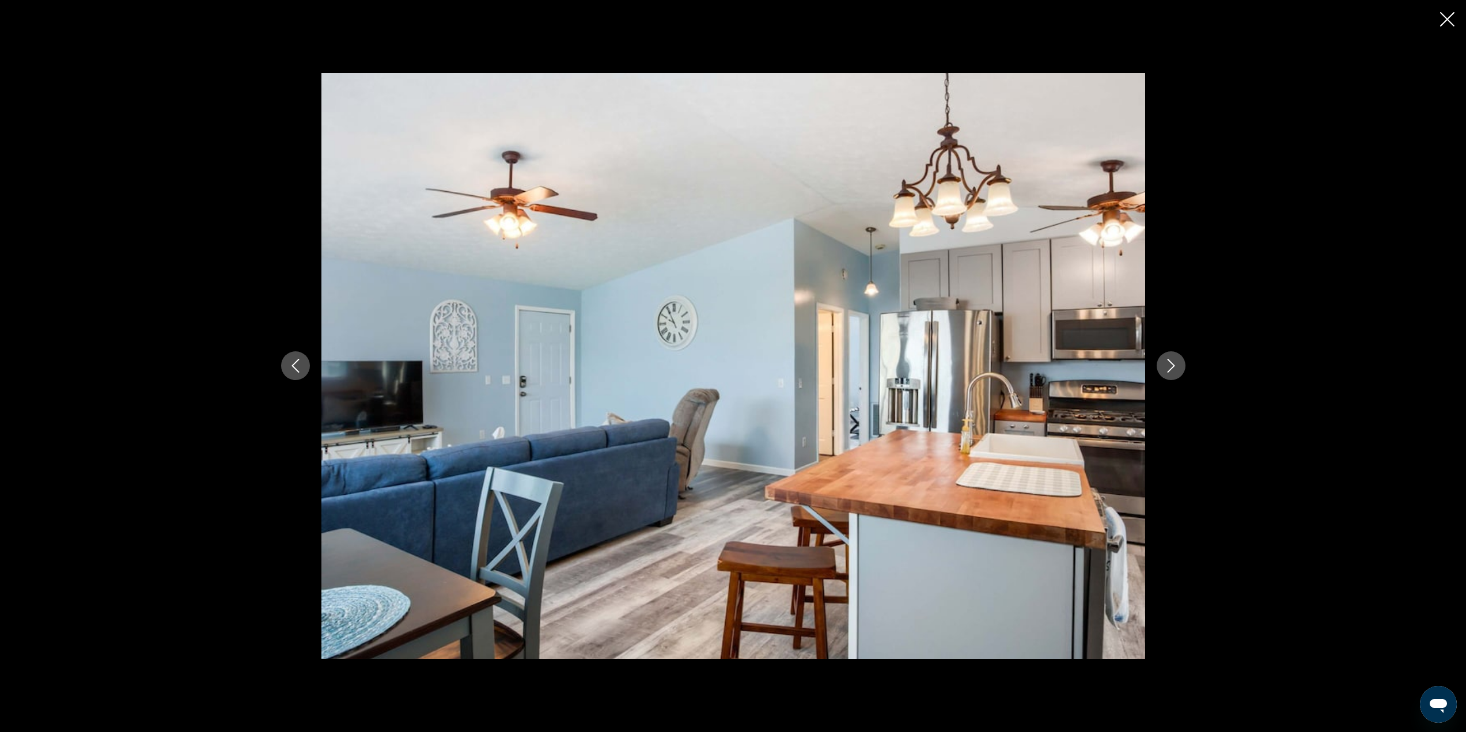
click at [1169, 364] on icon "Next image" at bounding box center [1171, 366] width 14 height 14
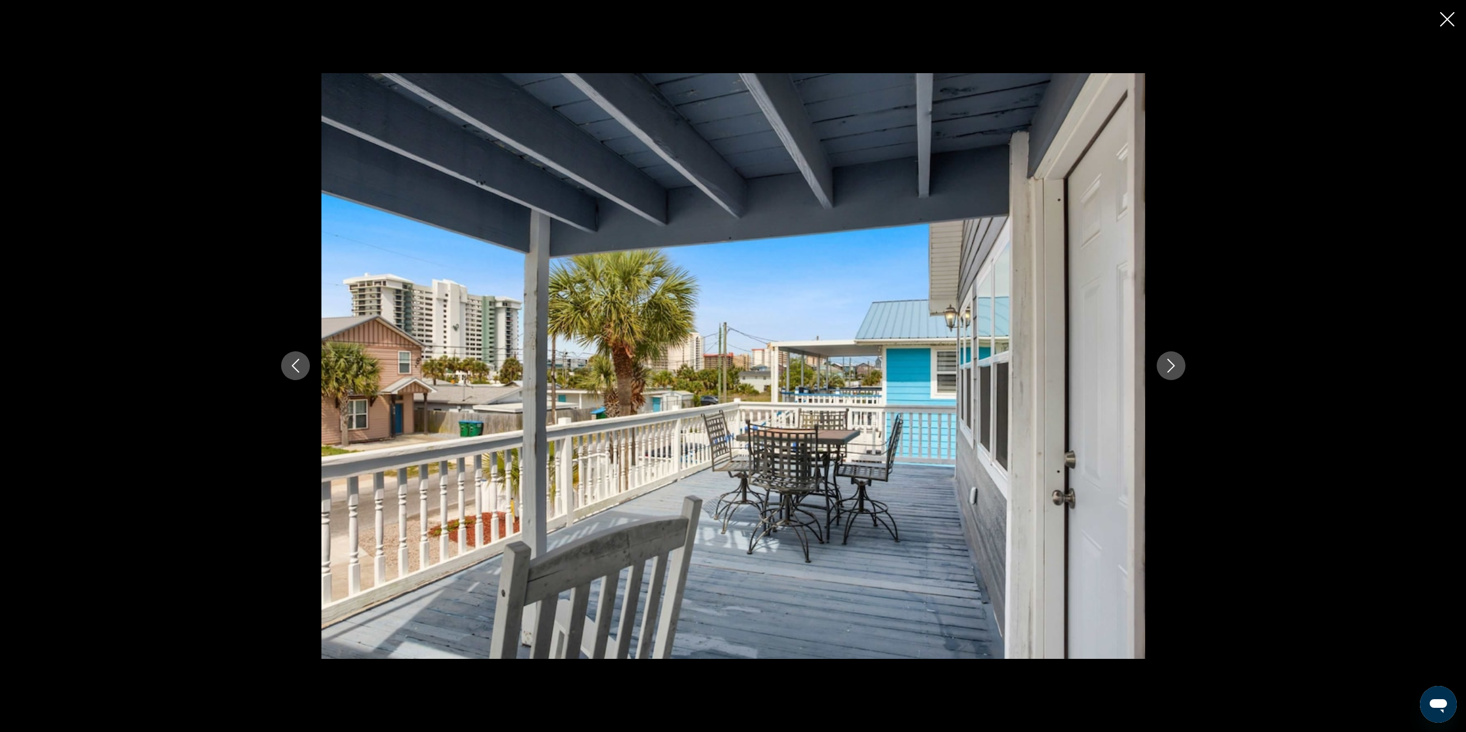
click at [1169, 364] on icon "Next image" at bounding box center [1171, 366] width 14 height 14
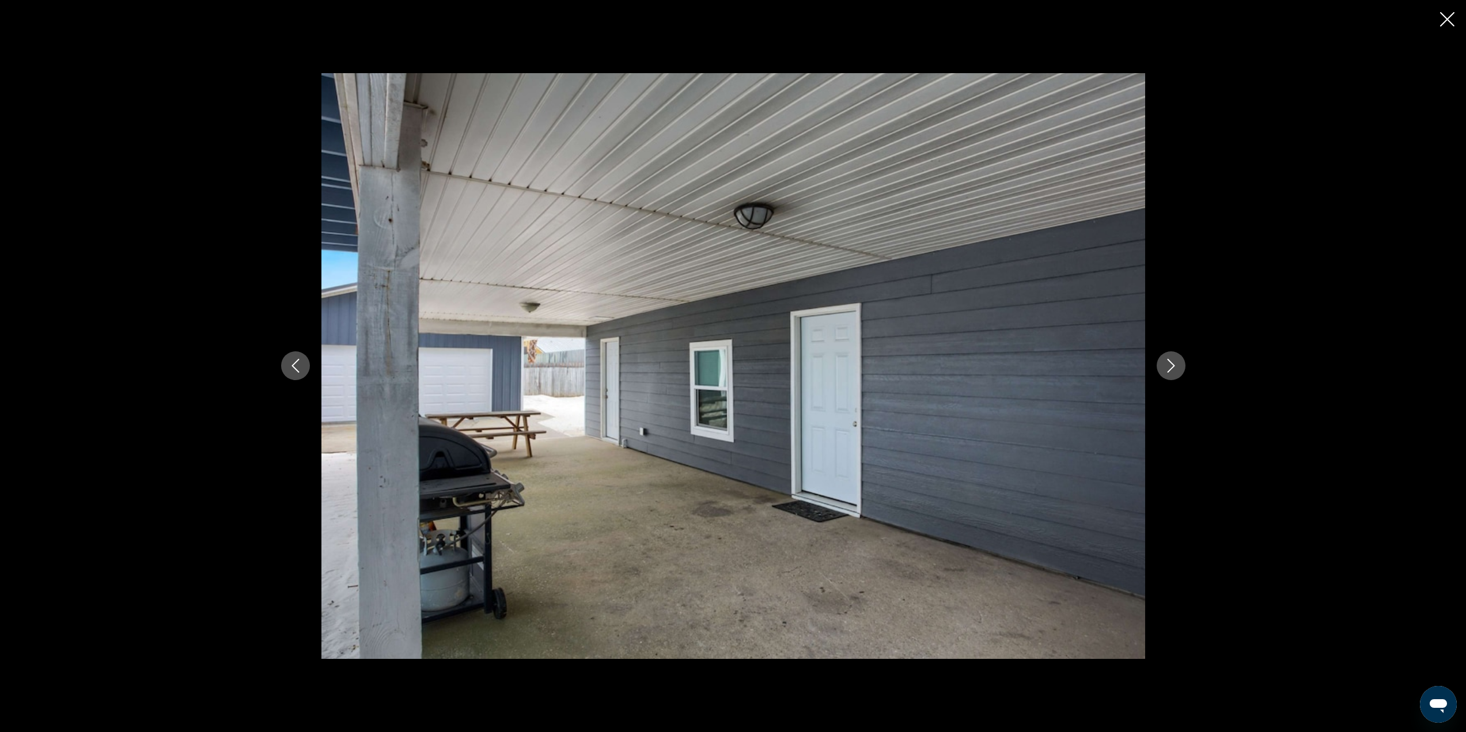
click at [293, 366] on icon "Previous image" at bounding box center [296, 366] width 14 height 14
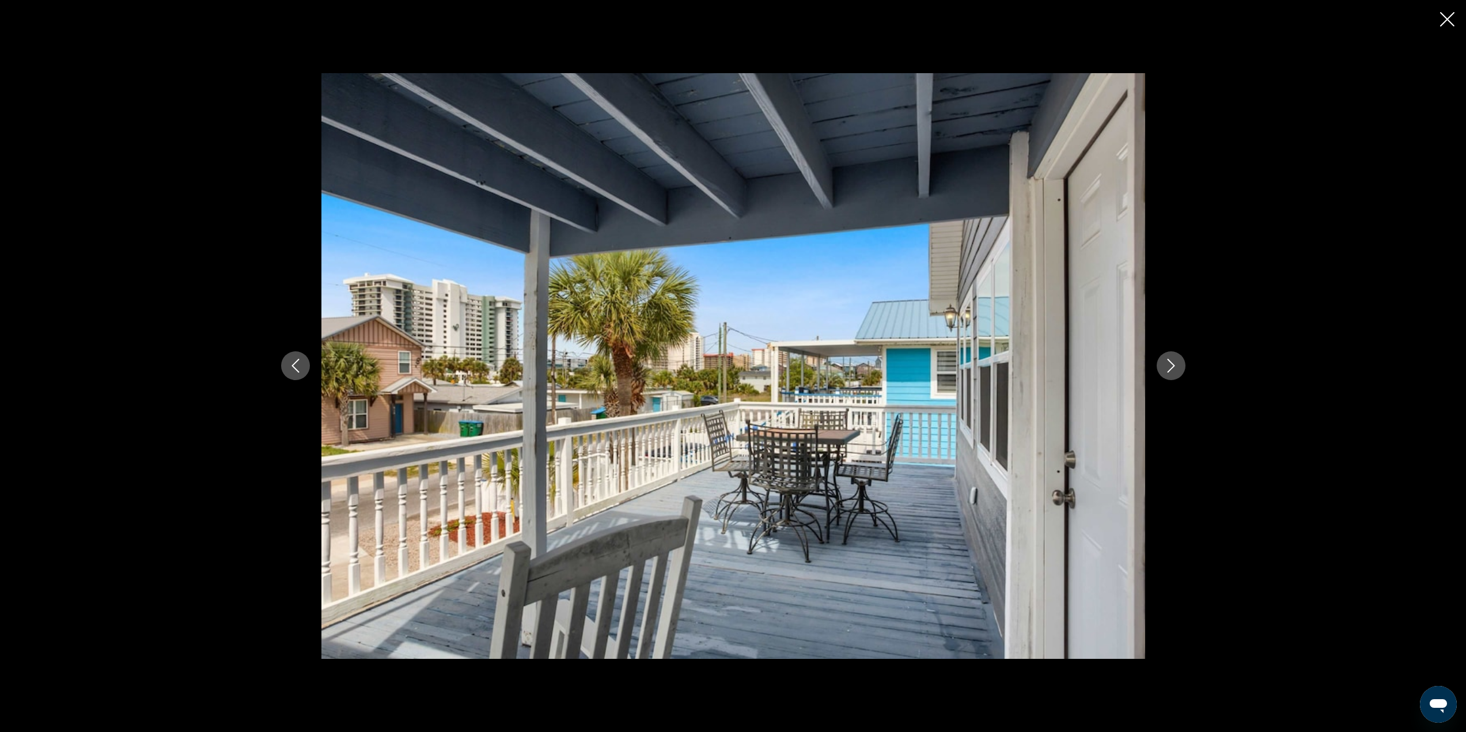
click at [1444, 20] on icon "Close slideshow" at bounding box center [1447, 19] width 14 height 14
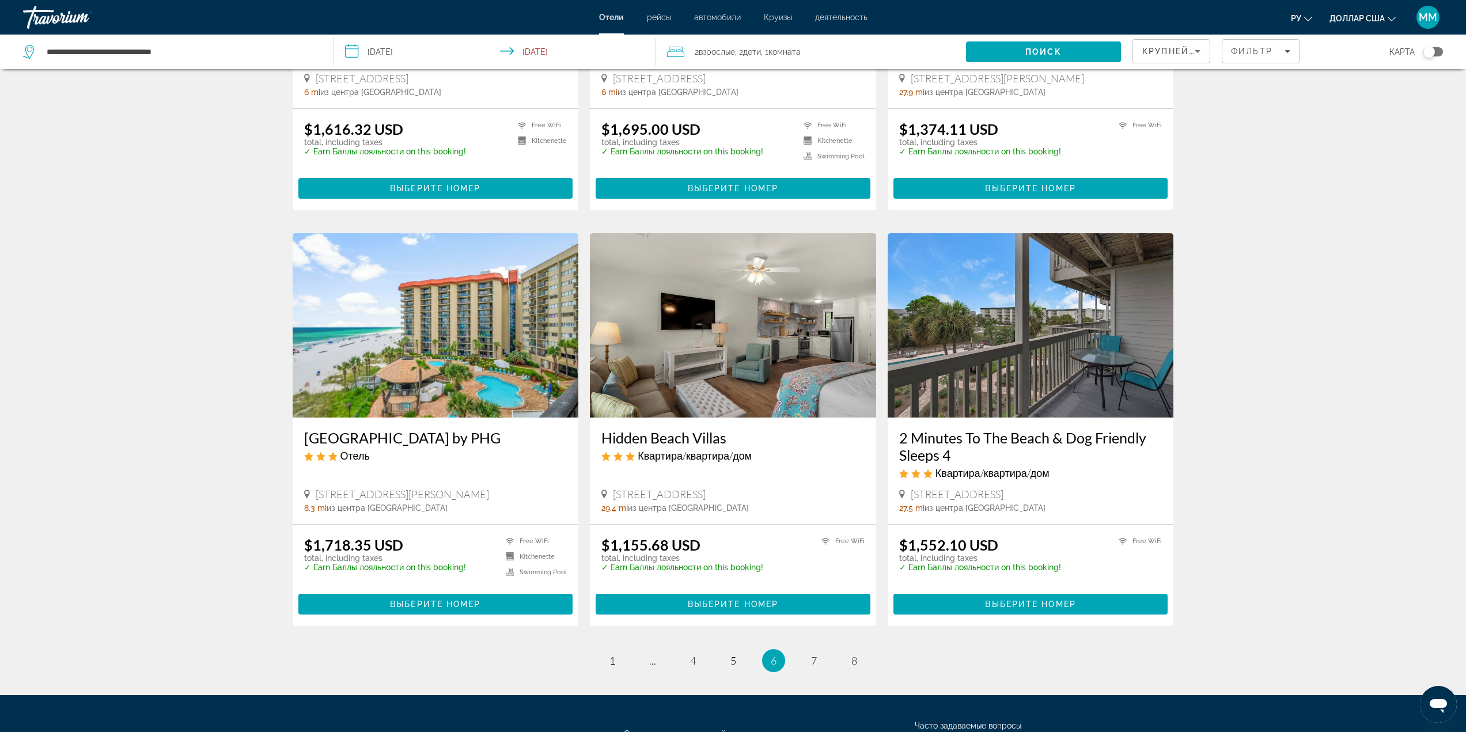
scroll to position [1152, 0]
click at [388, 358] on img "Основное содержание" at bounding box center [436, 325] width 286 height 184
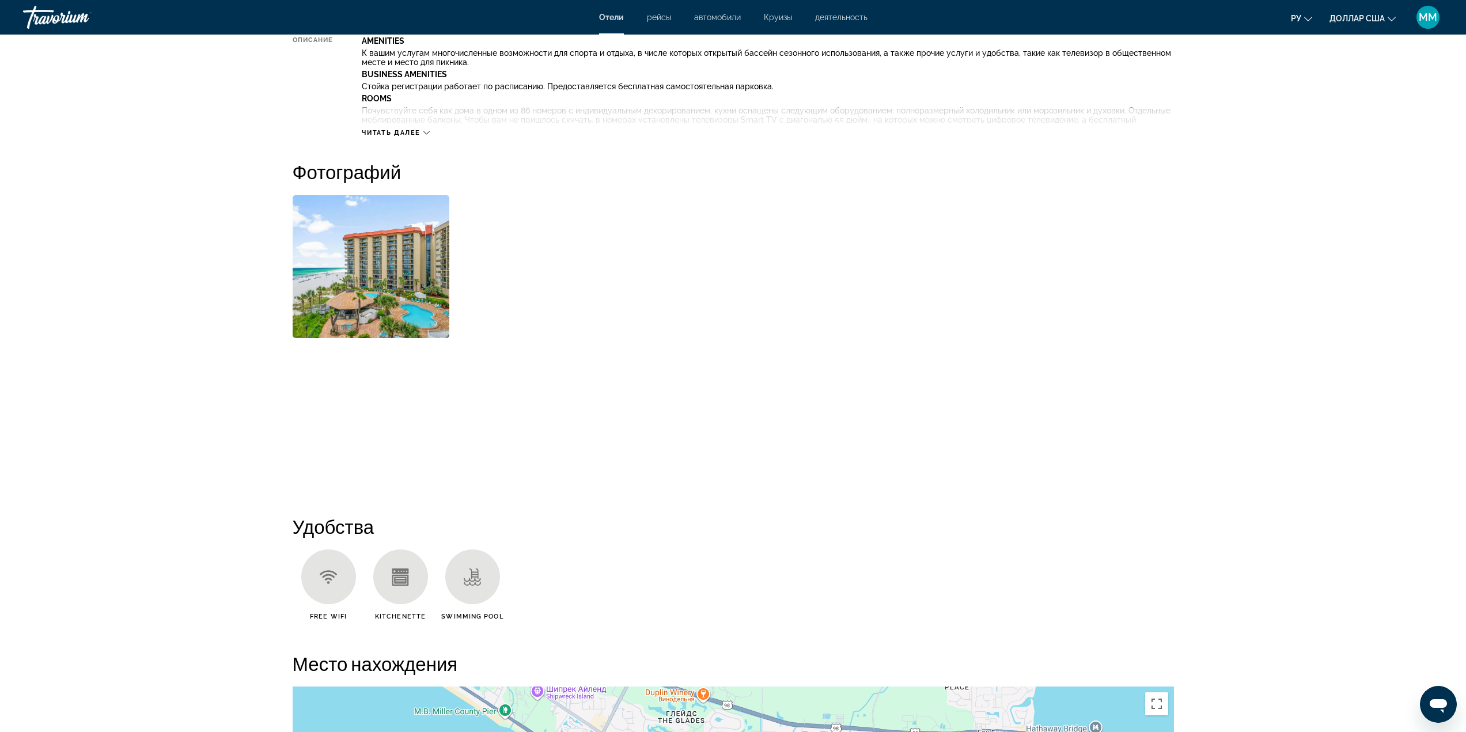
scroll to position [519, 0]
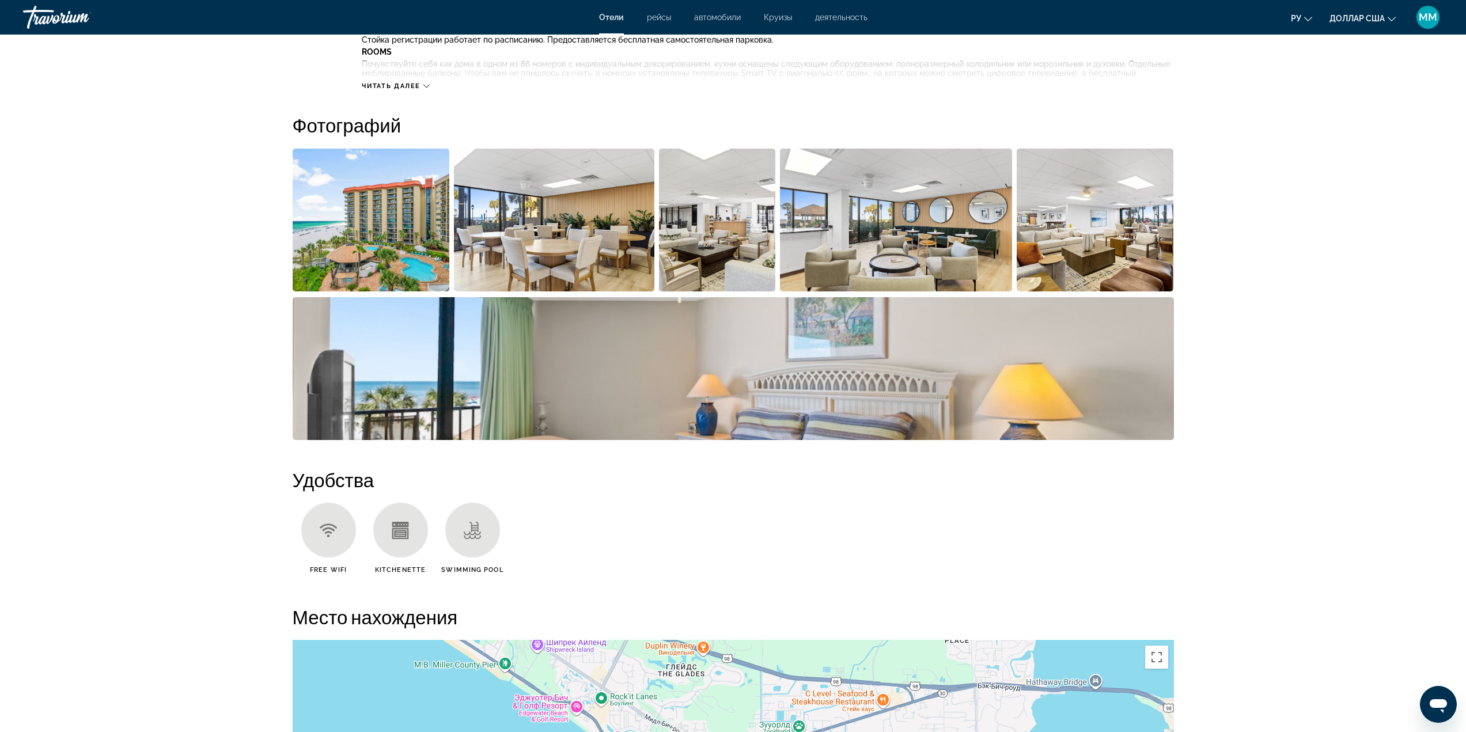
click at [342, 262] on img "Open full-screen image slider" at bounding box center [371, 220] width 157 height 143
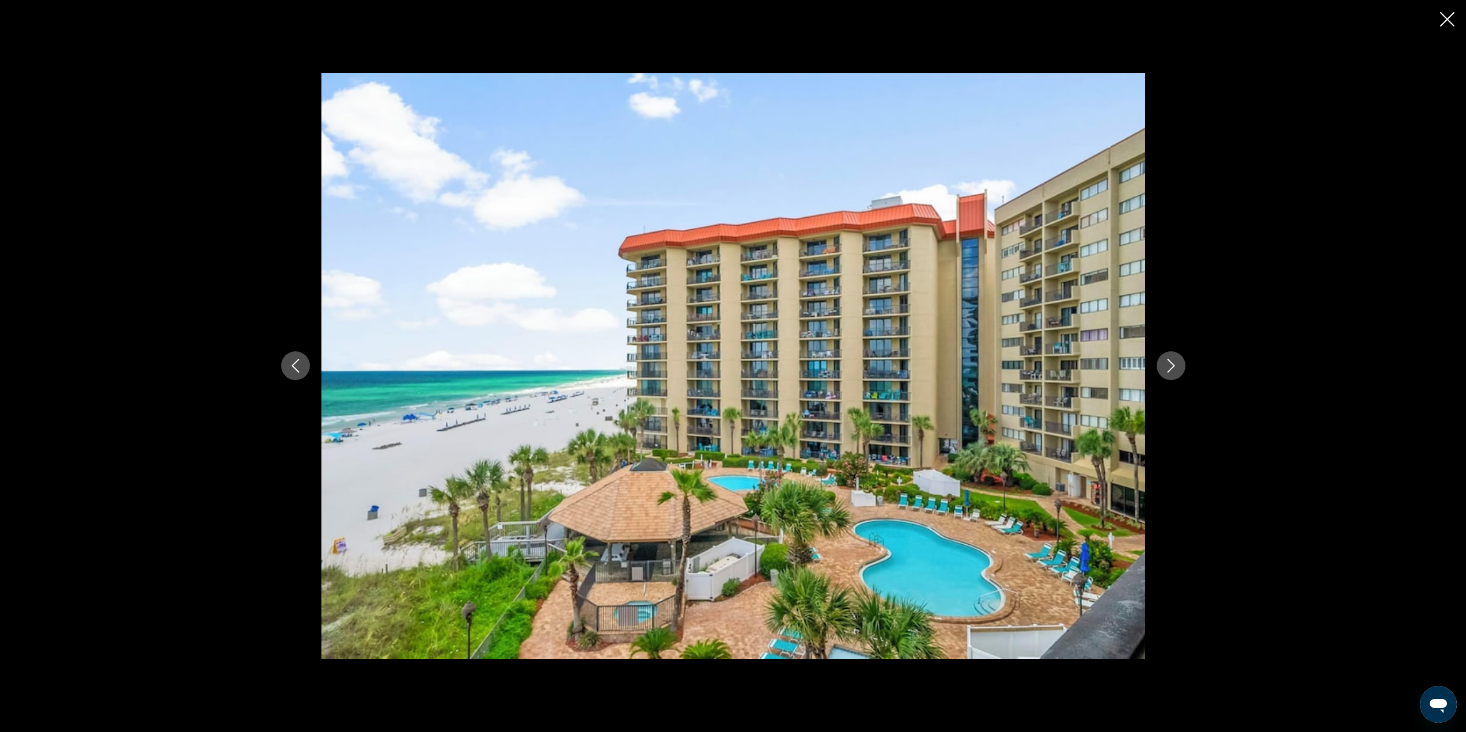
click at [1170, 363] on icon "Next image" at bounding box center [1171, 366] width 14 height 14
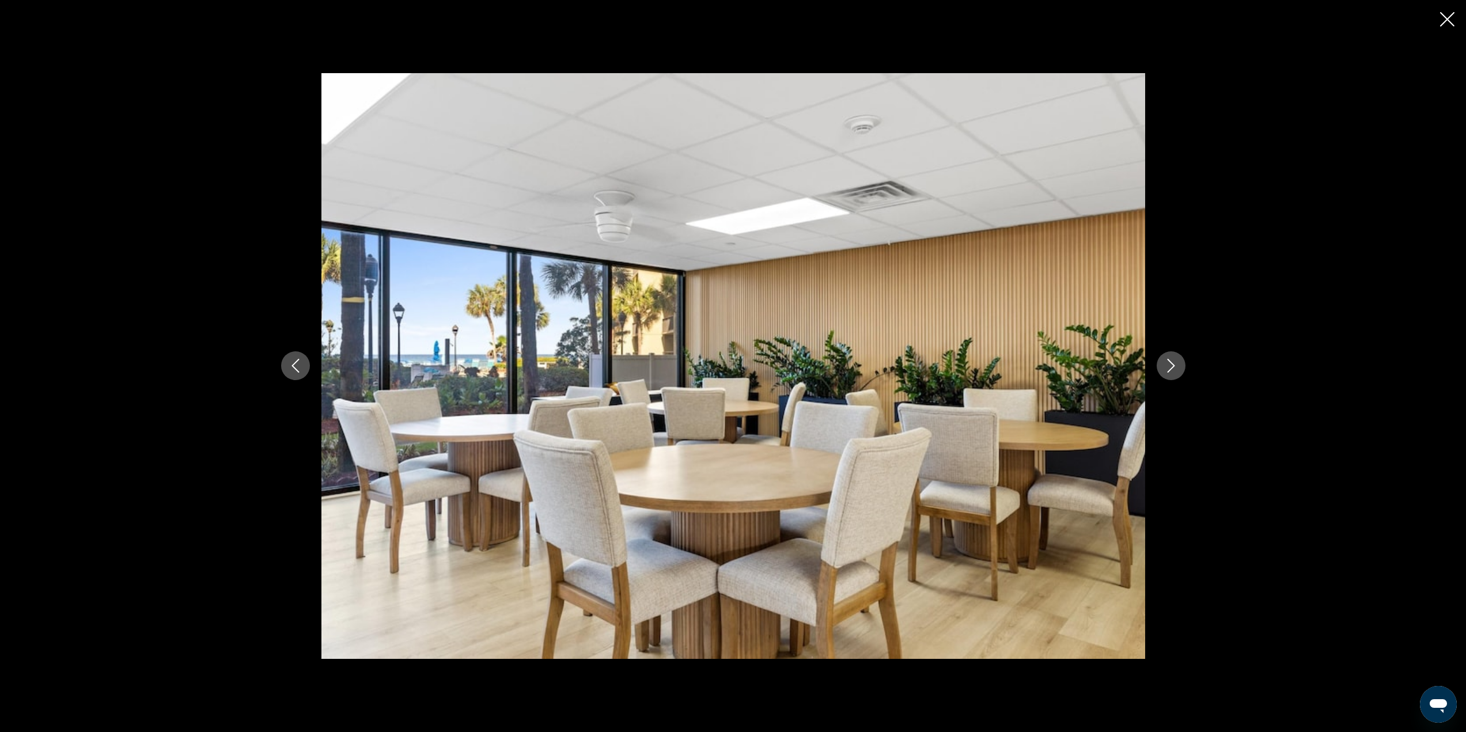
click at [1170, 363] on icon "Next image" at bounding box center [1171, 366] width 14 height 14
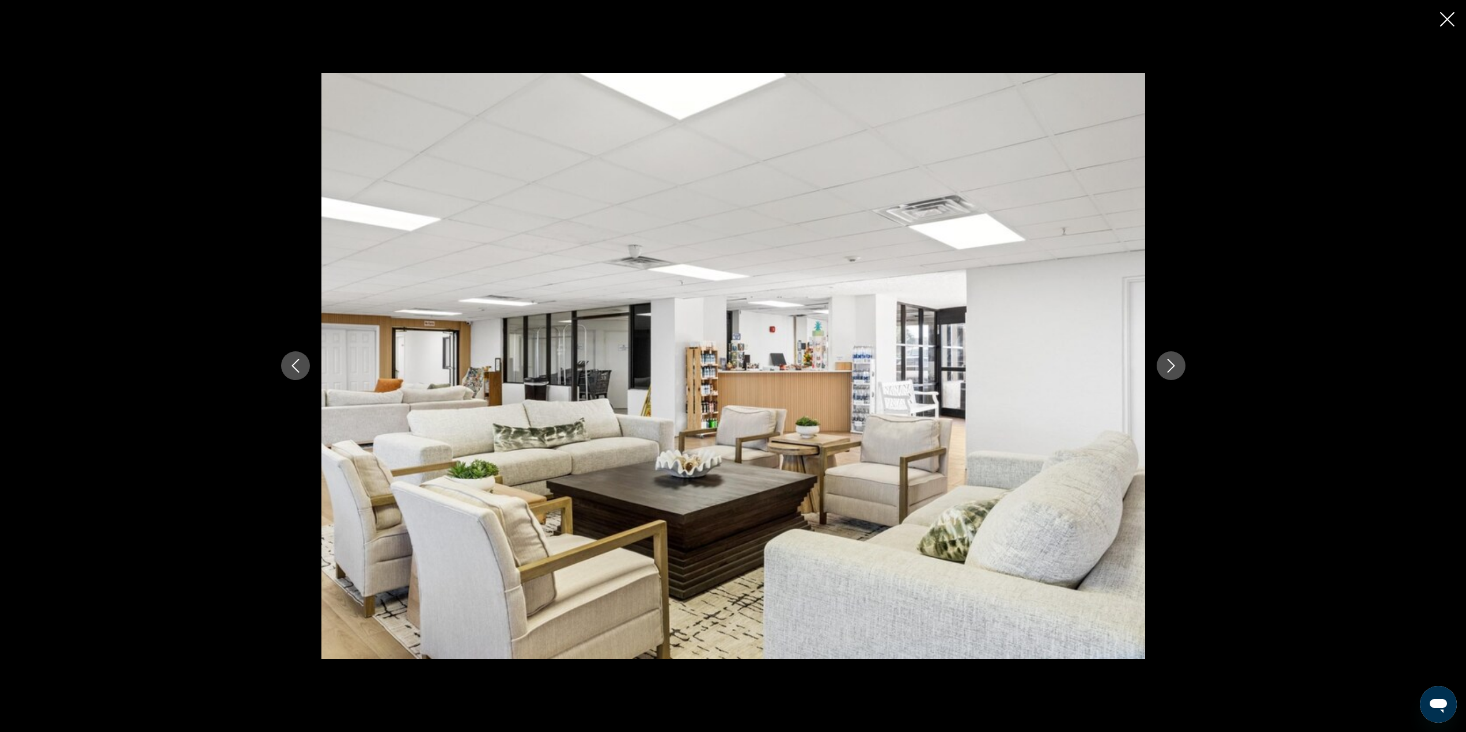
click at [1170, 363] on icon "Next image" at bounding box center [1171, 366] width 14 height 14
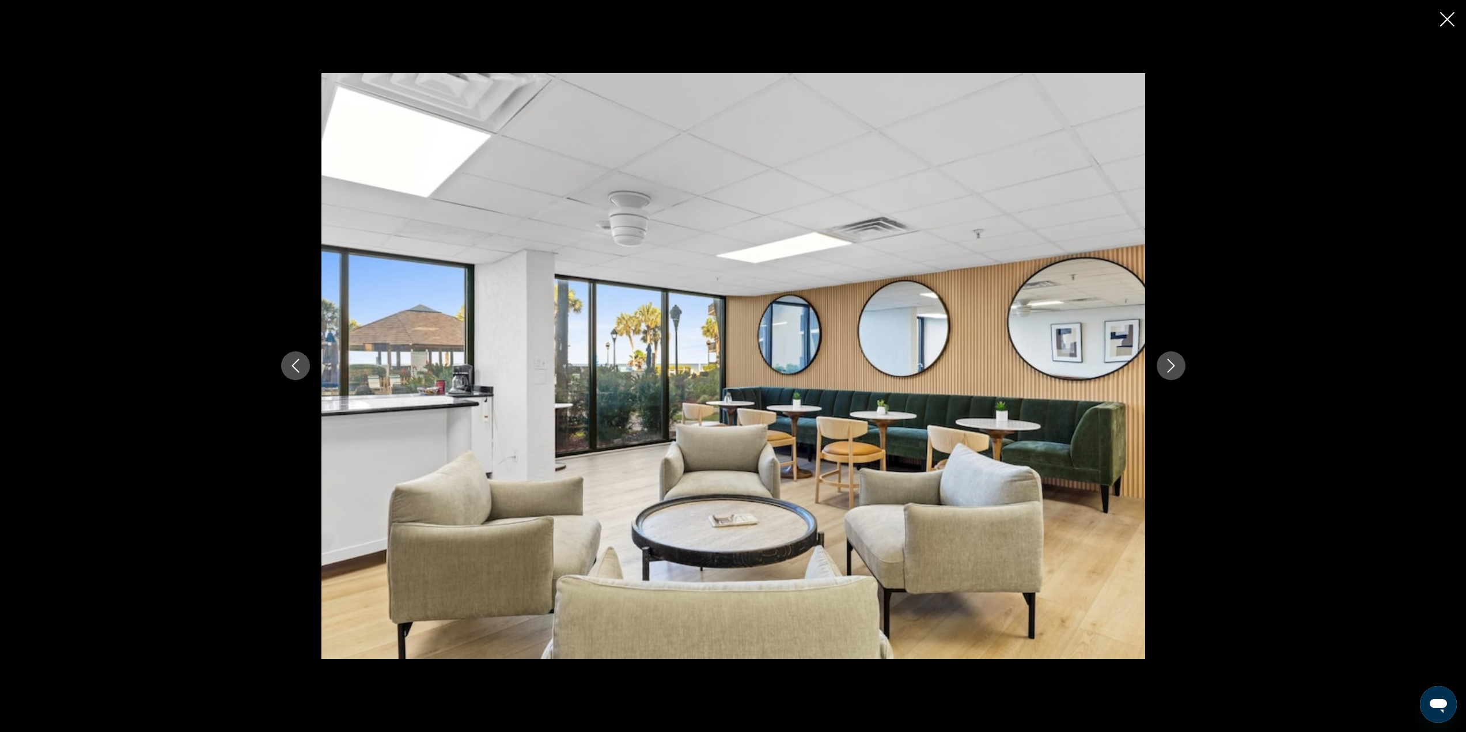
click at [1170, 363] on icon "Next image" at bounding box center [1171, 366] width 14 height 14
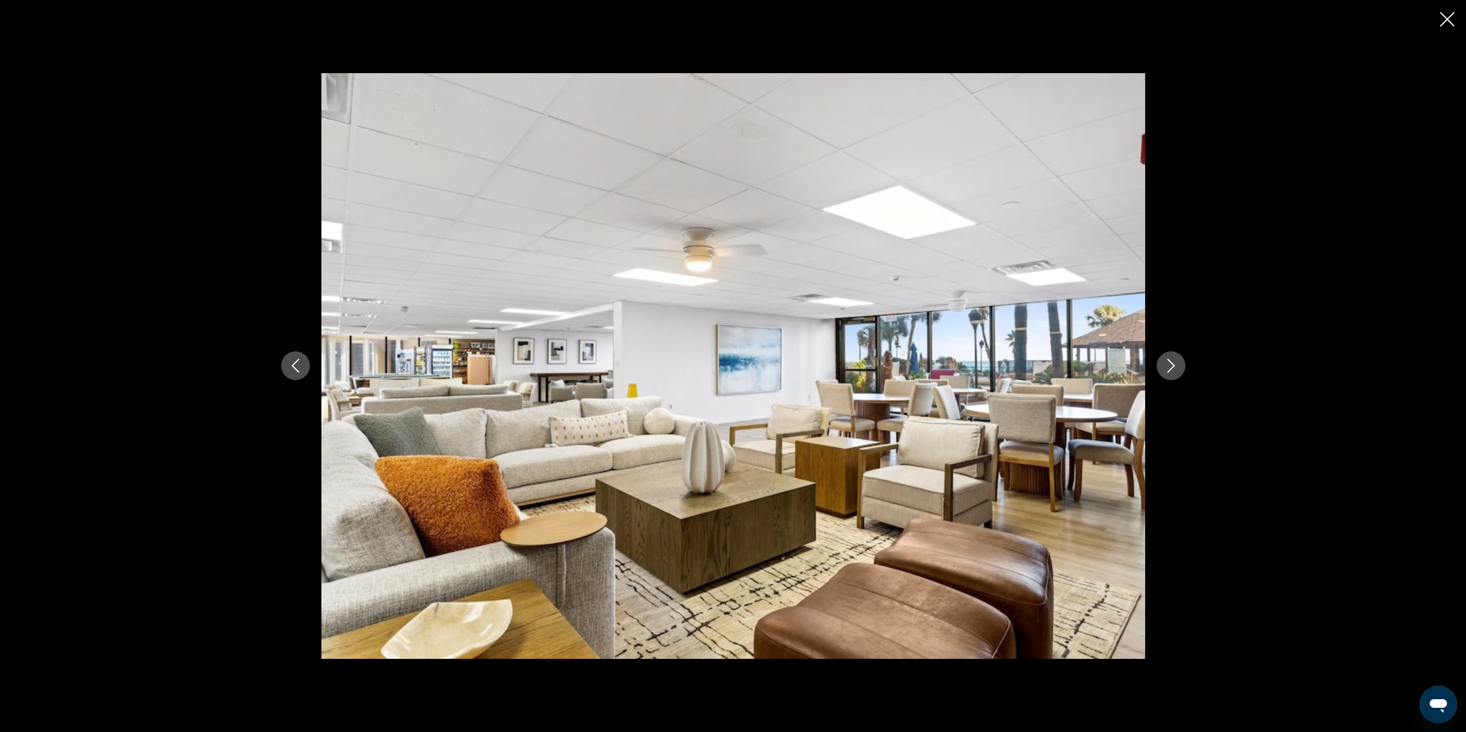
click at [1170, 363] on icon "Next image" at bounding box center [1171, 366] width 14 height 14
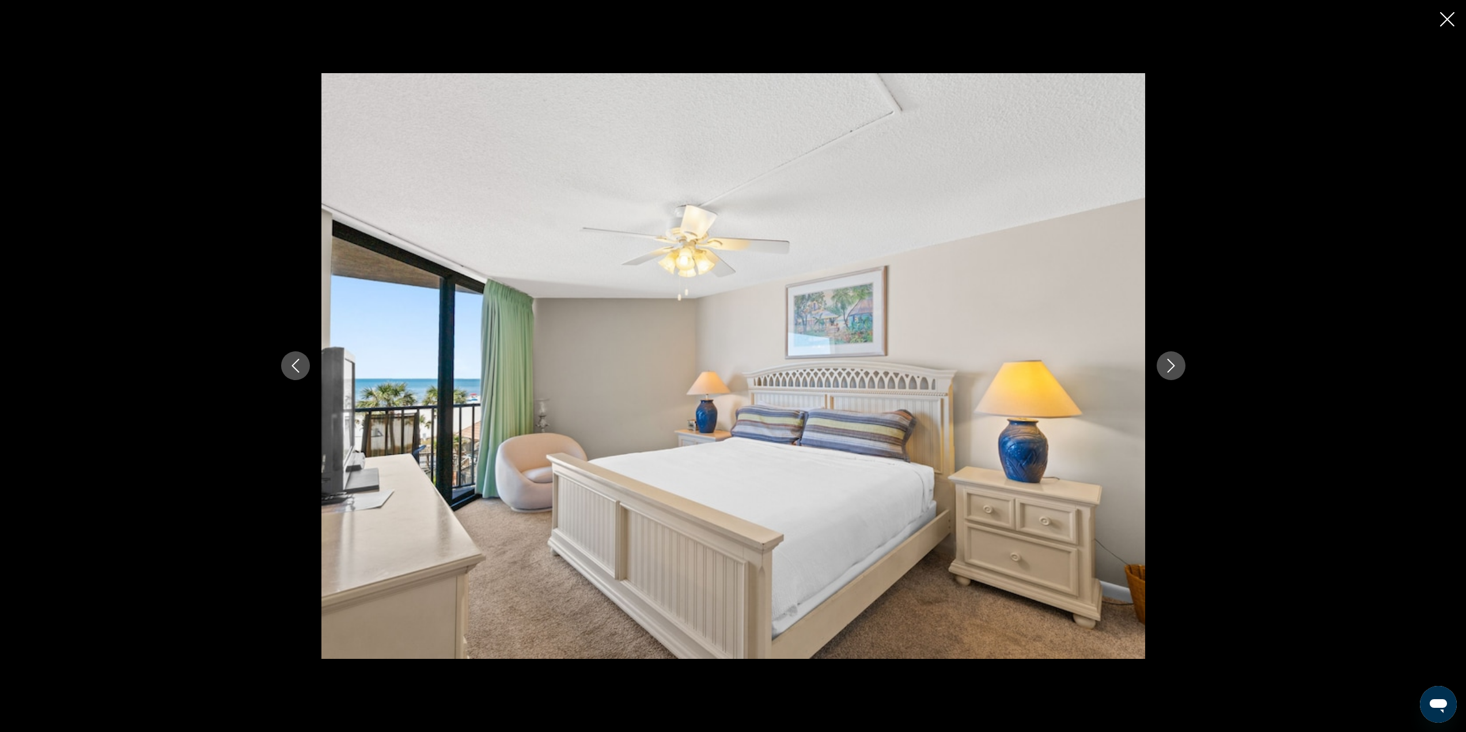
click at [1170, 363] on icon "Next image" at bounding box center [1171, 366] width 14 height 14
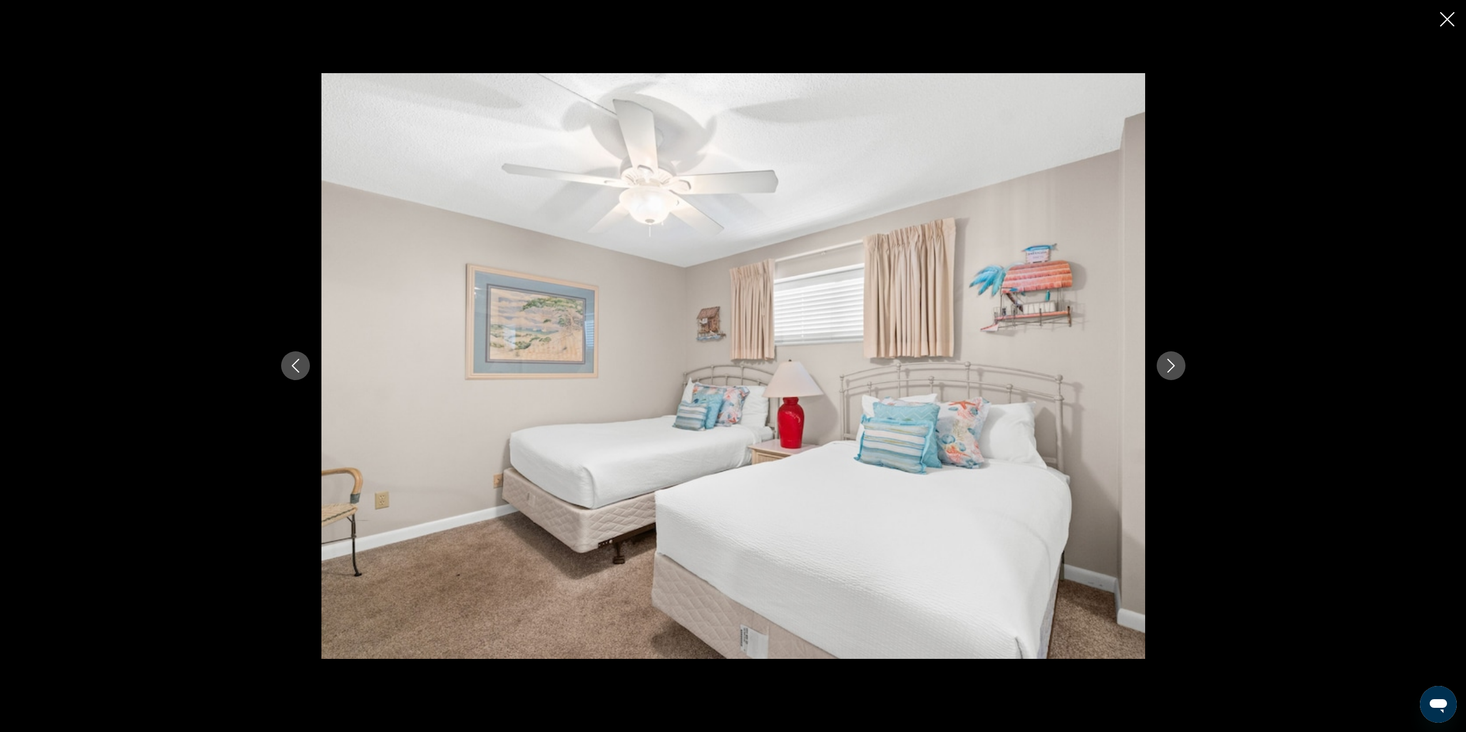
click at [1449, 21] on icon "Close slideshow" at bounding box center [1447, 19] width 14 height 14
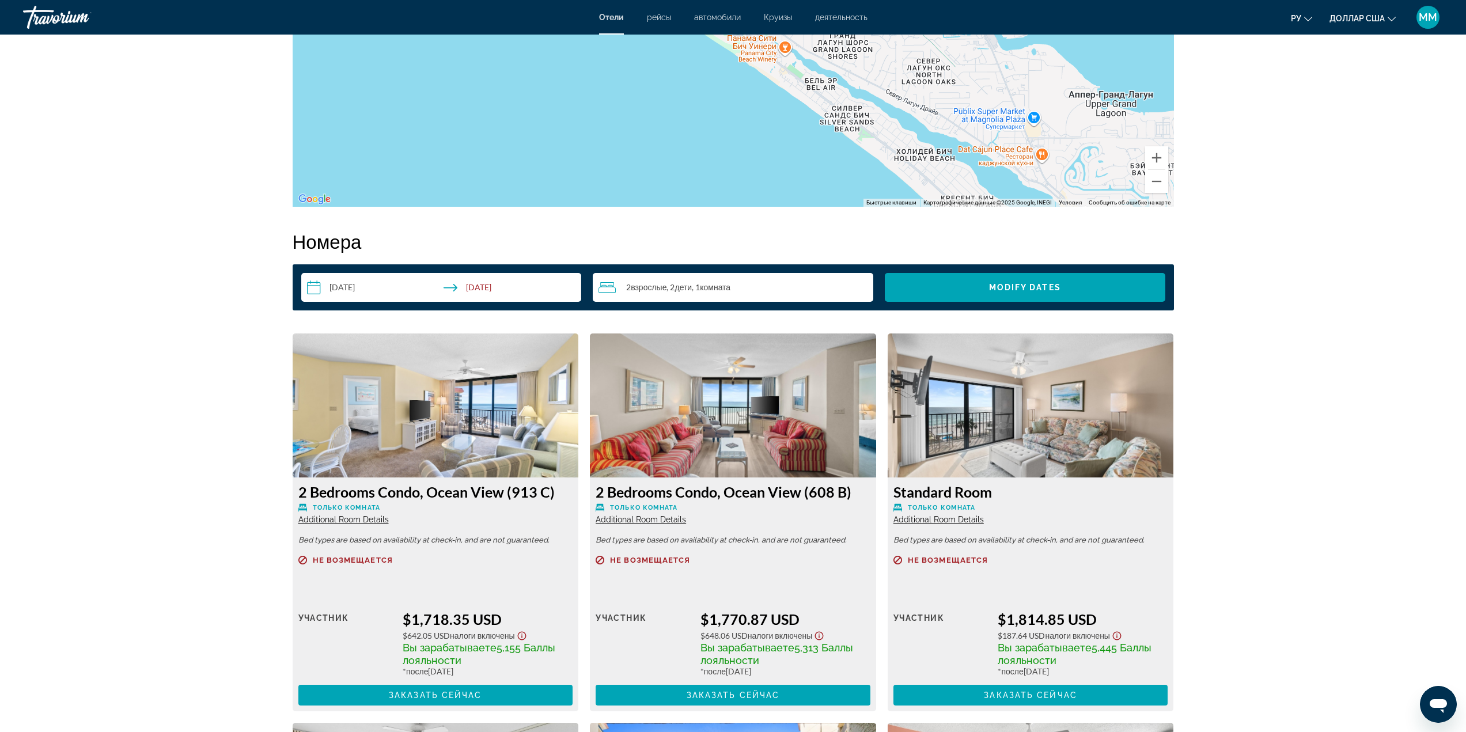
scroll to position [1325, 0]
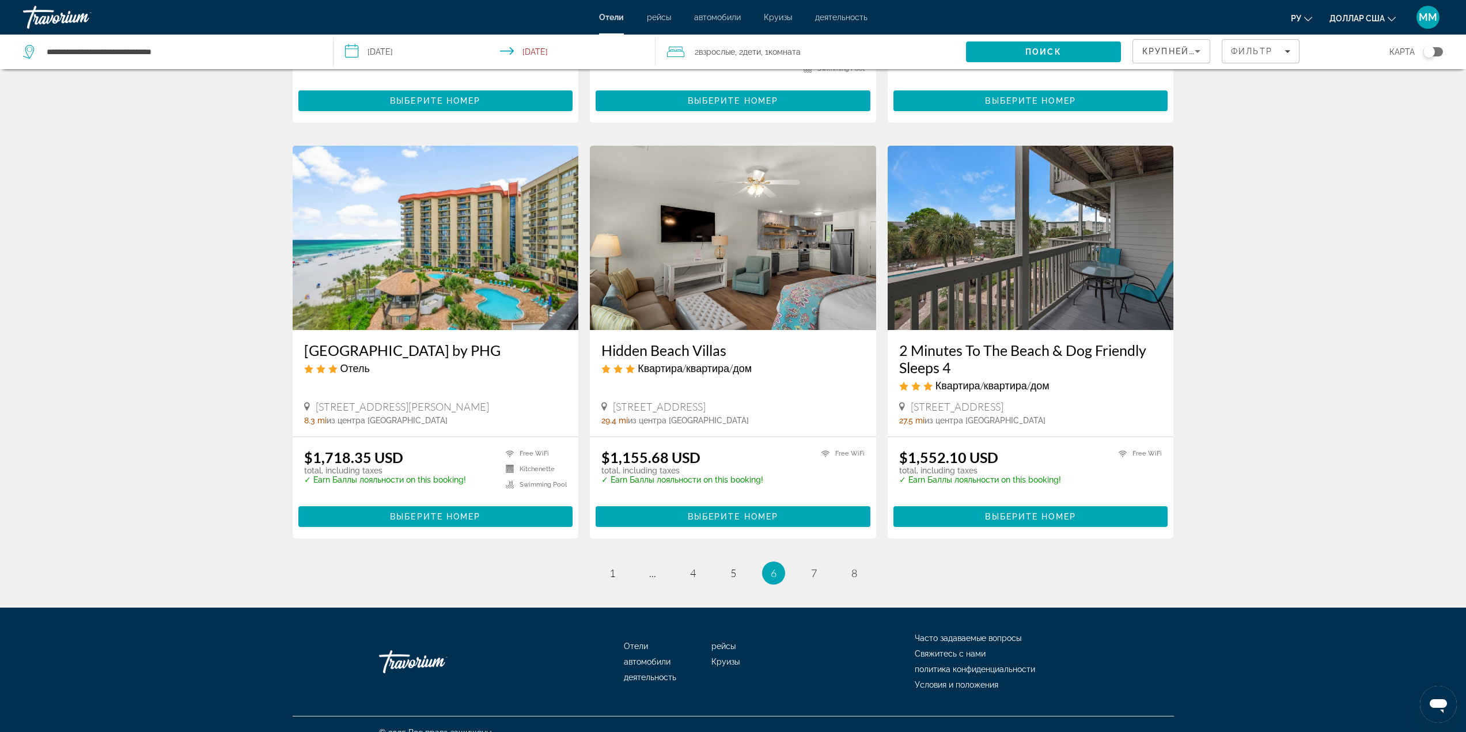
scroll to position [1256, 0]
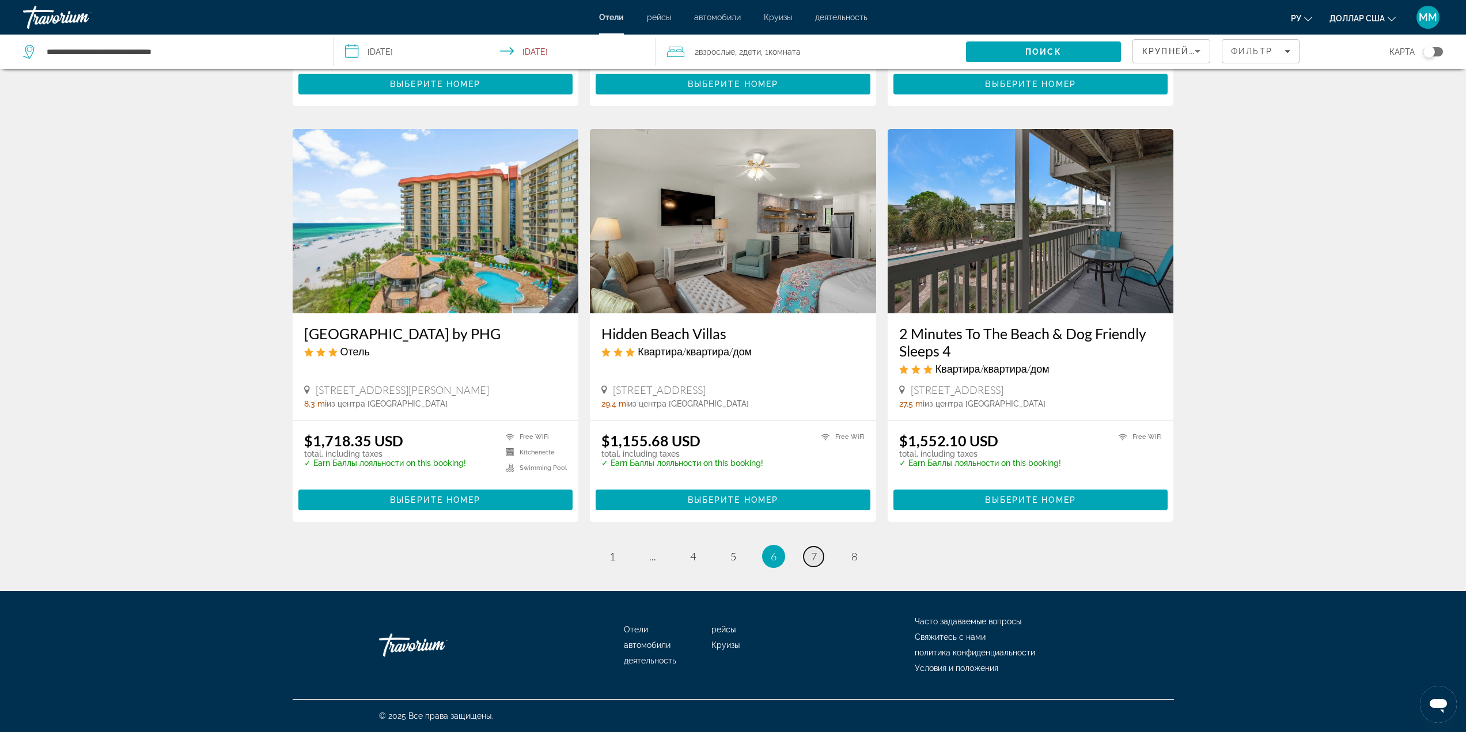
click at [812, 556] on span "7" at bounding box center [814, 556] width 6 height 13
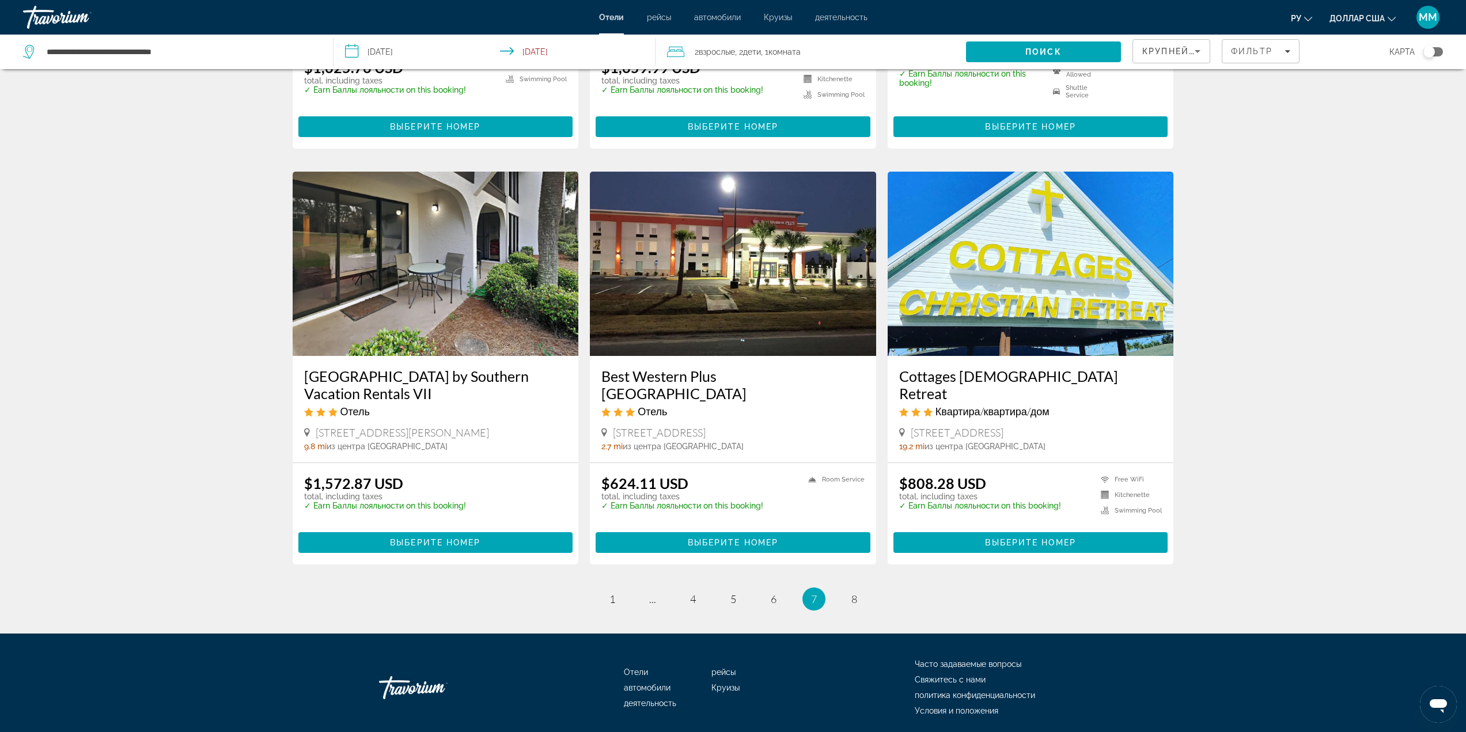
scroll to position [1256, 0]
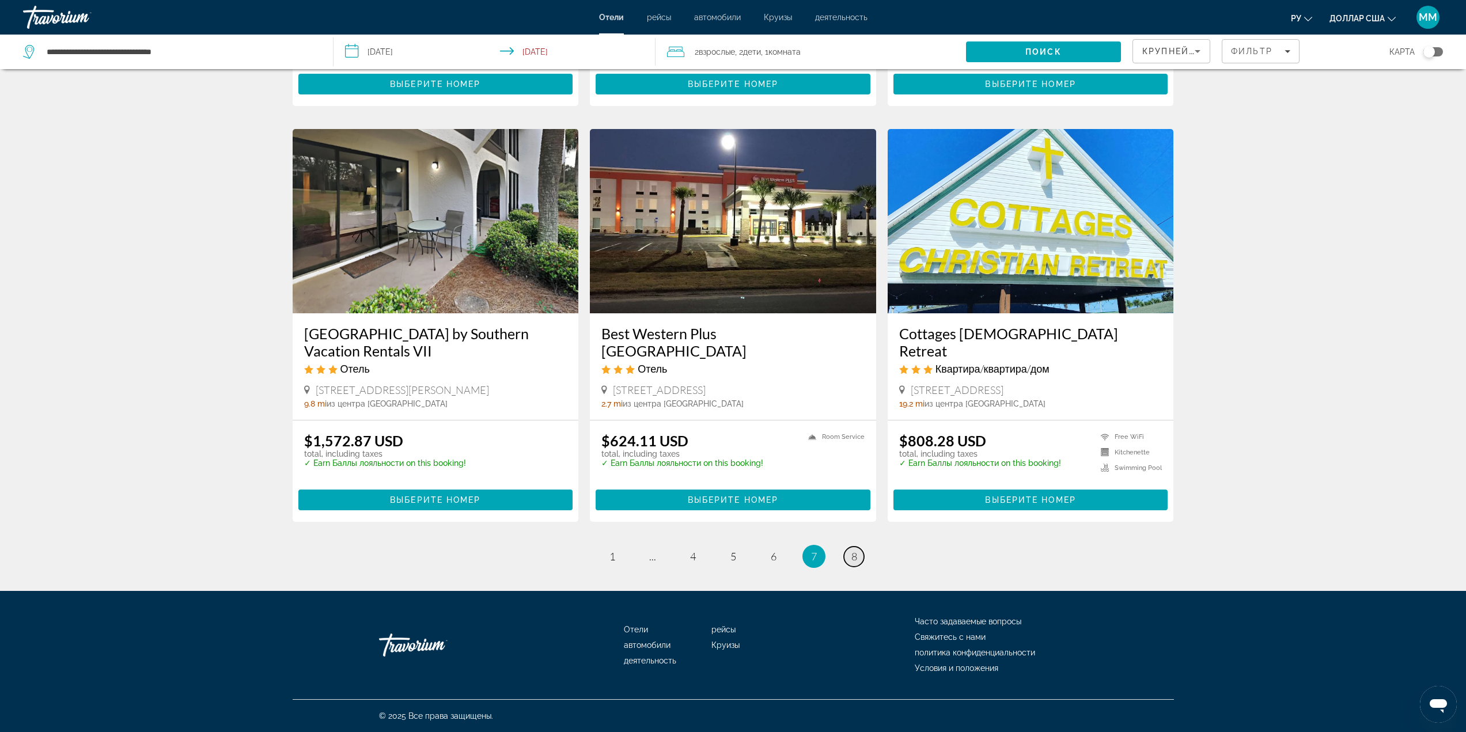
click at [853, 554] on span "8" at bounding box center [855, 556] width 6 height 13
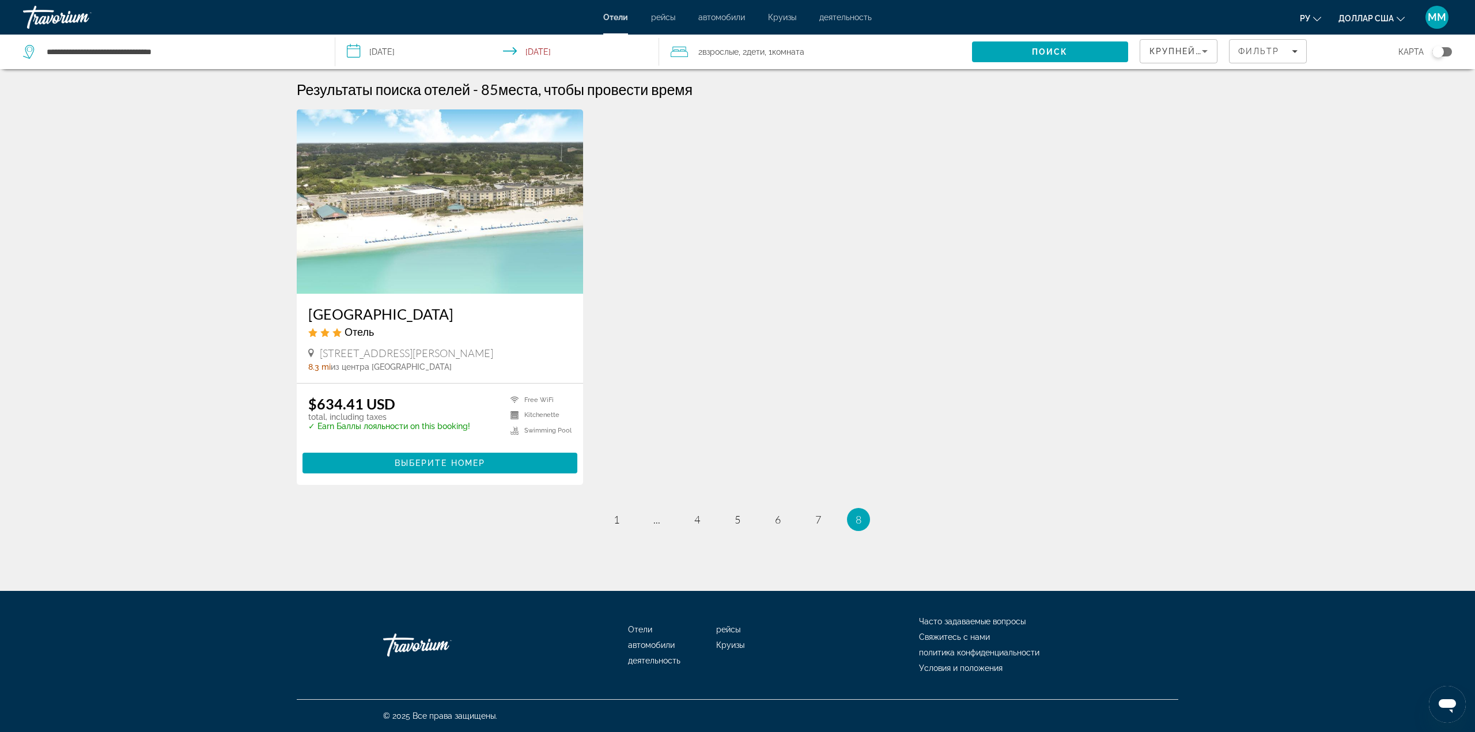
click at [408, 235] on img "Основное содержание" at bounding box center [440, 201] width 286 height 184
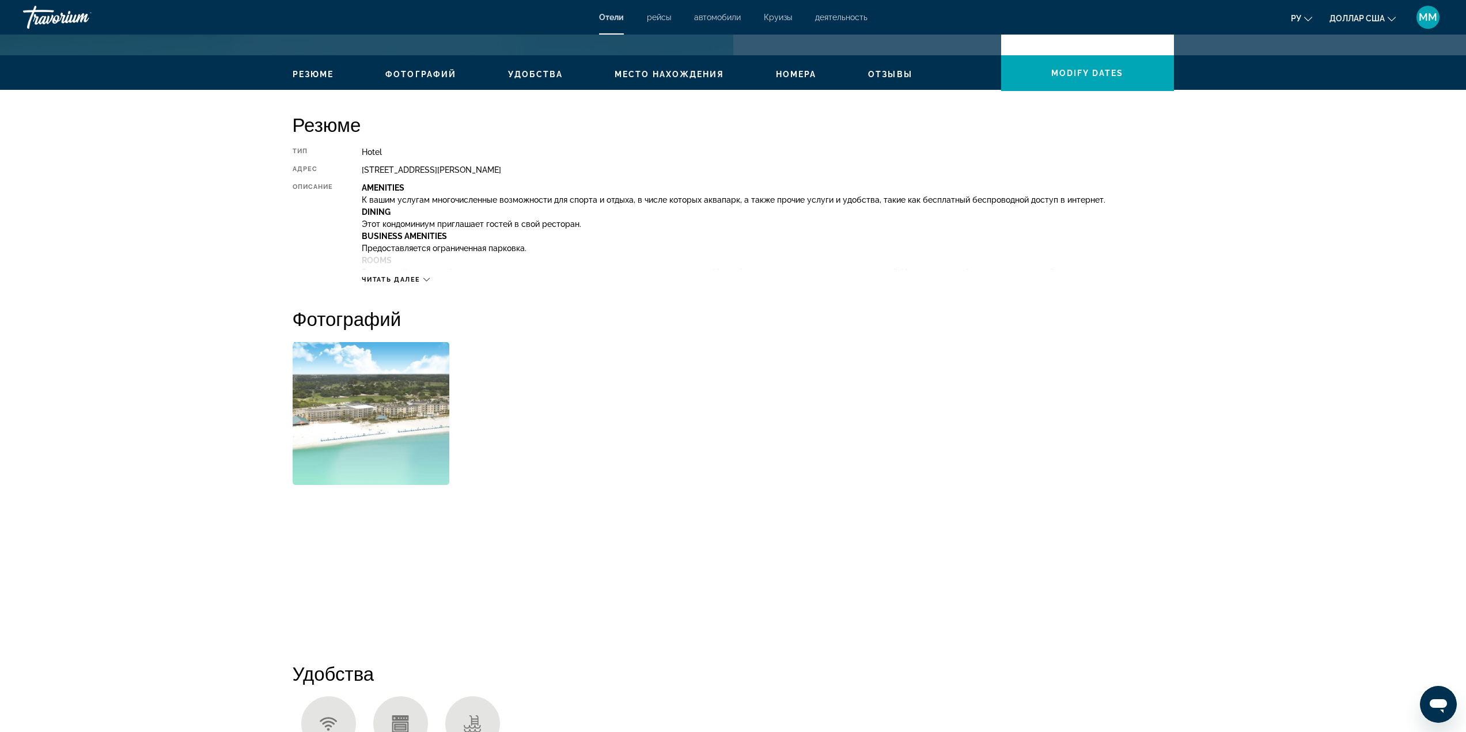
scroll to position [346, 0]
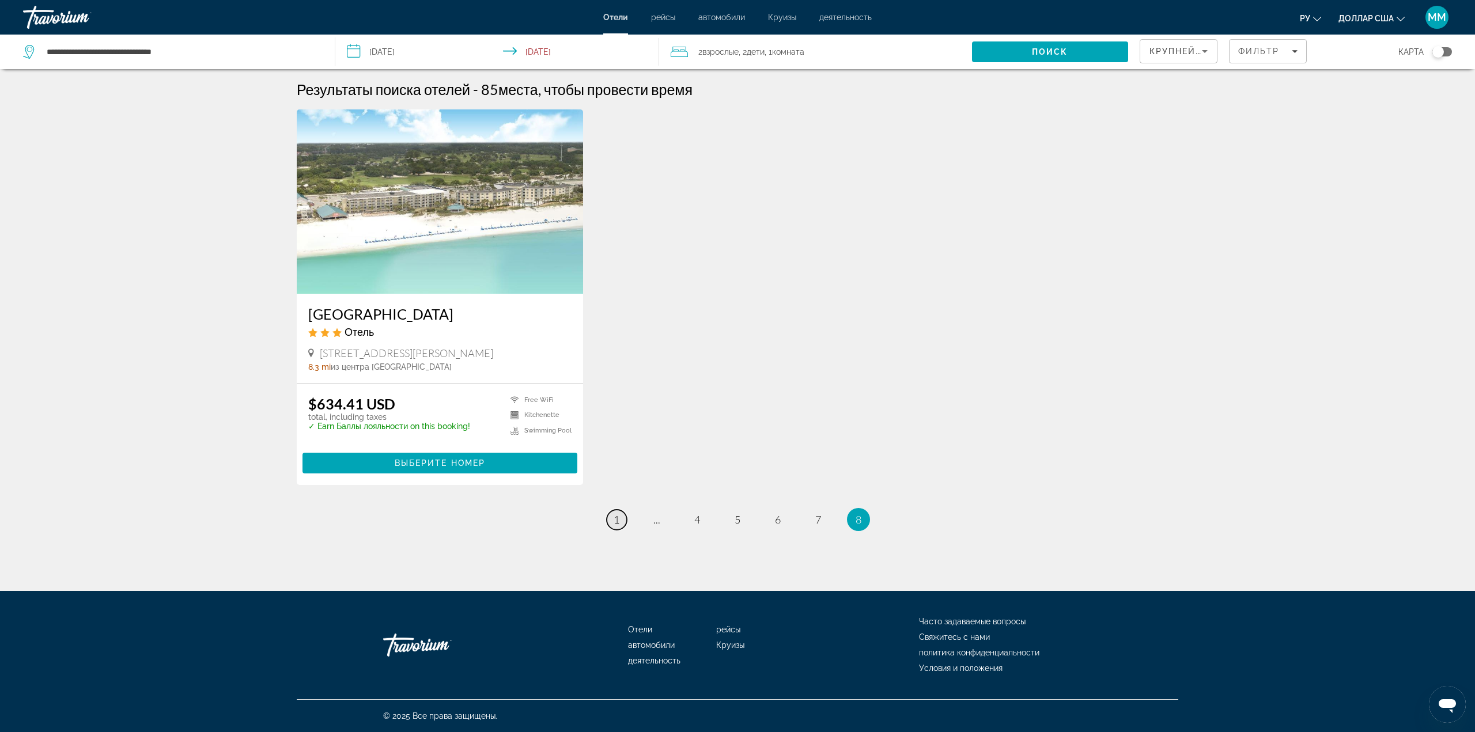
click at [614, 519] on span "1" at bounding box center [617, 519] width 6 height 13
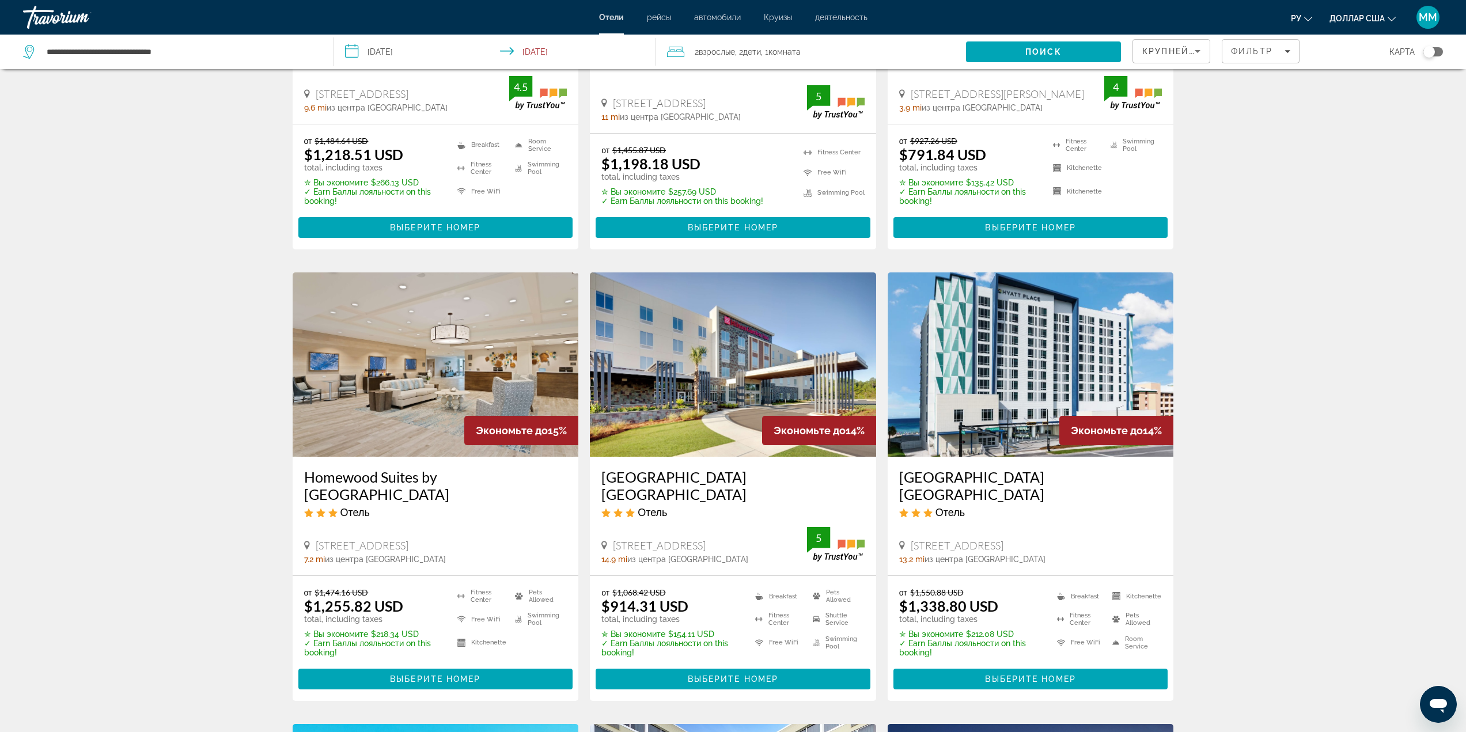
scroll to position [346, 0]
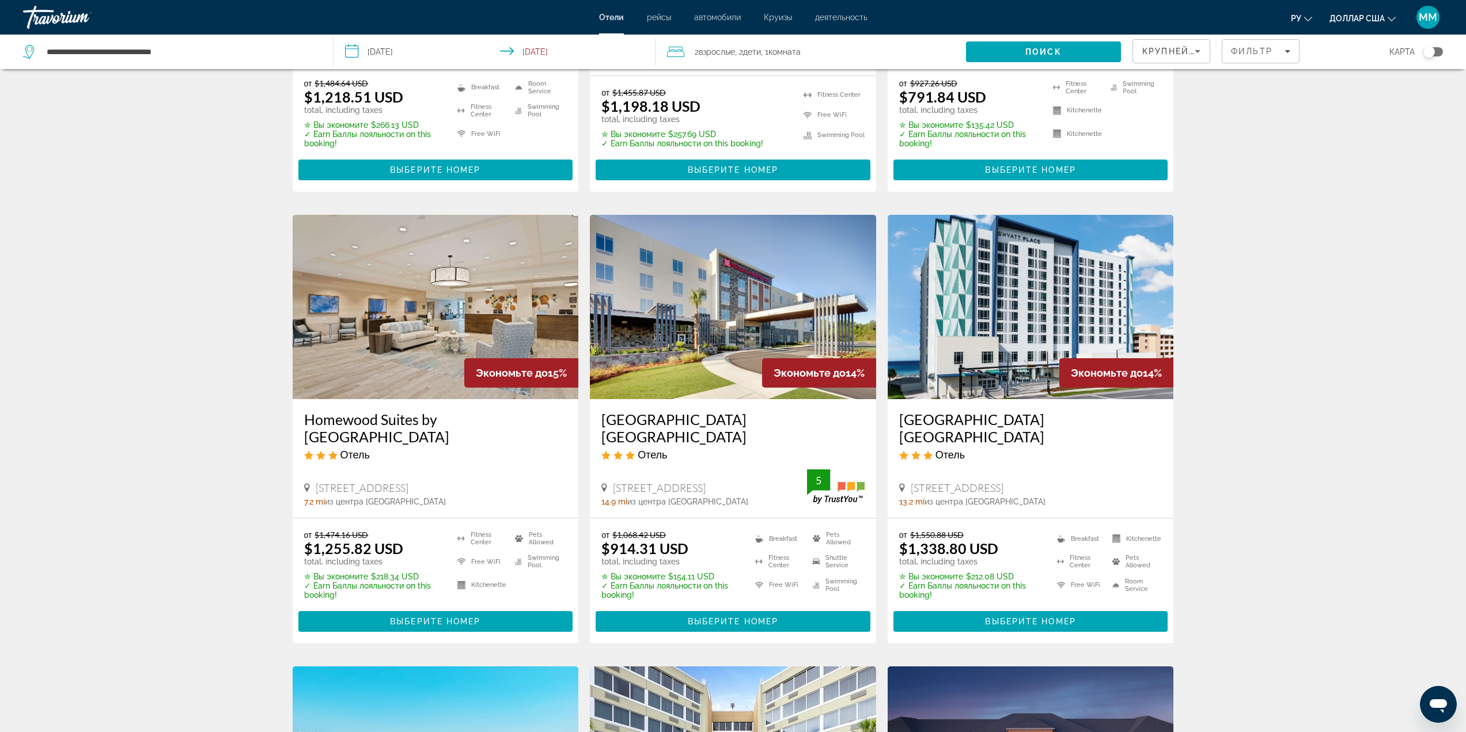
click at [1042, 323] on img "Основное содержание" at bounding box center [1031, 307] width 286 height 184
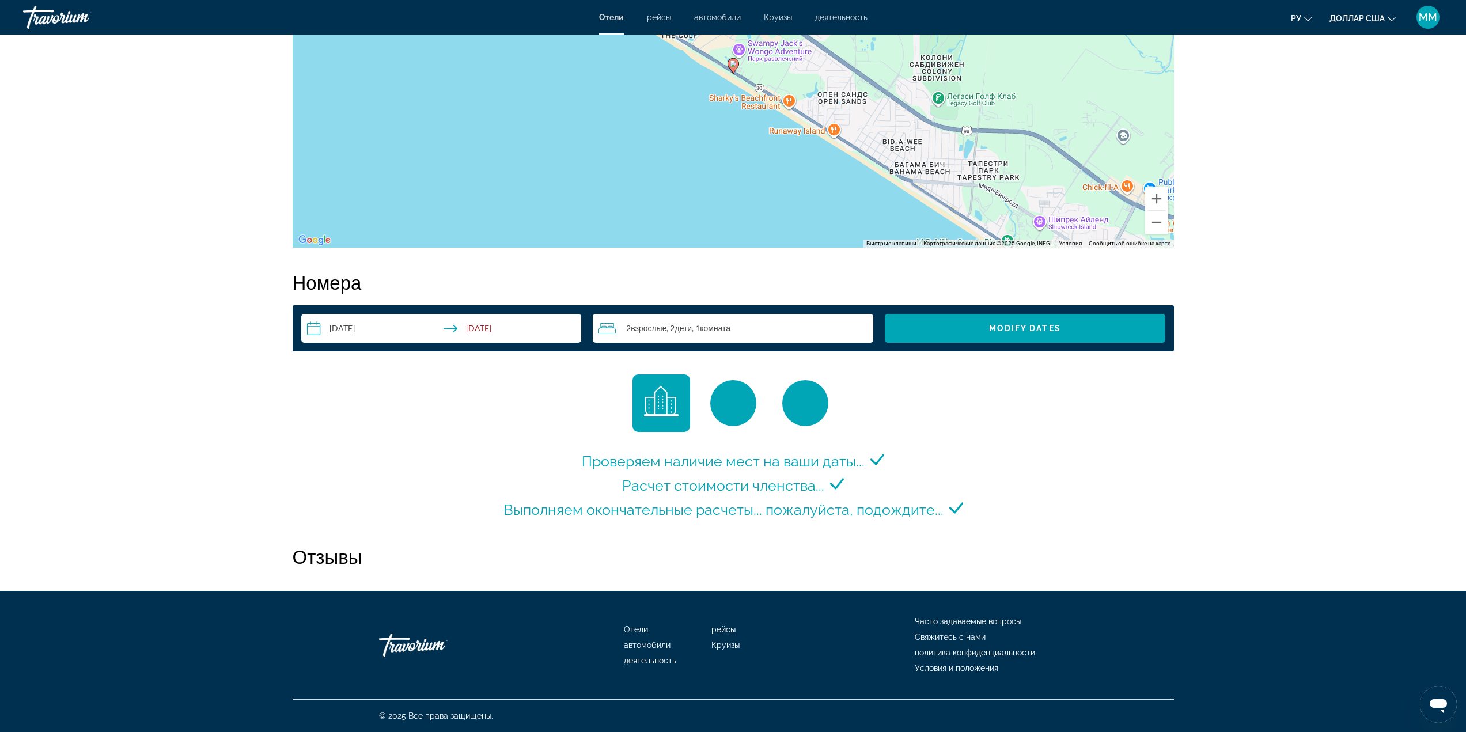
scroll to position [1268, 0]
